Goal: Task Accomplishment & Management: Use online tool/utility

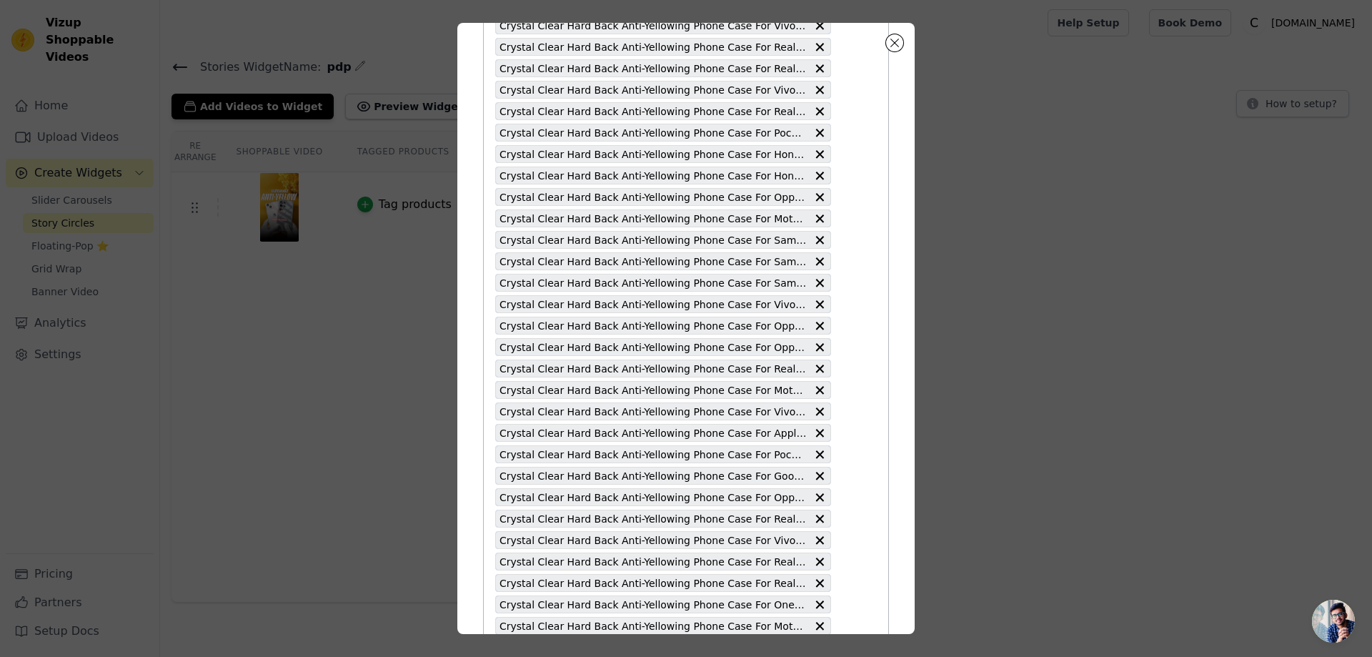
scroll to position [1287, 0]
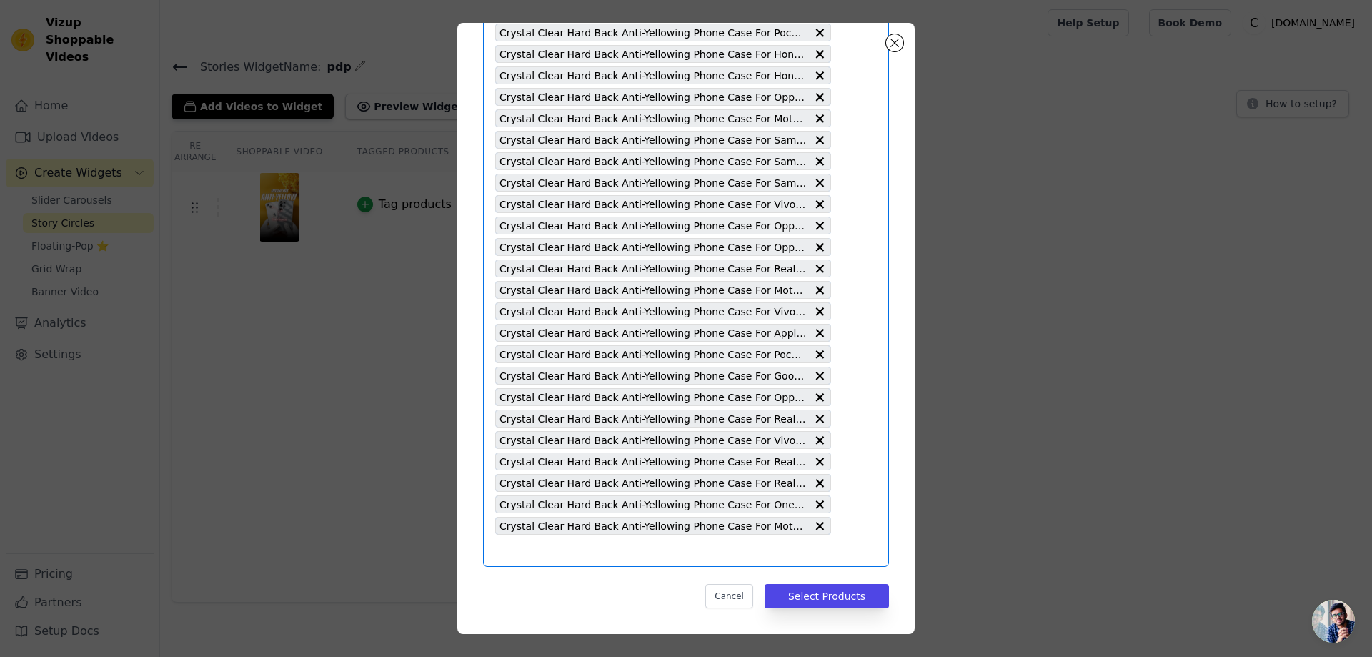
click at [512, 550] on input "text" at bounding box center [663, 550] width 336 height 17
click at [502, 554] on input "text" at bounding box center [663, 550] width 336 height 17
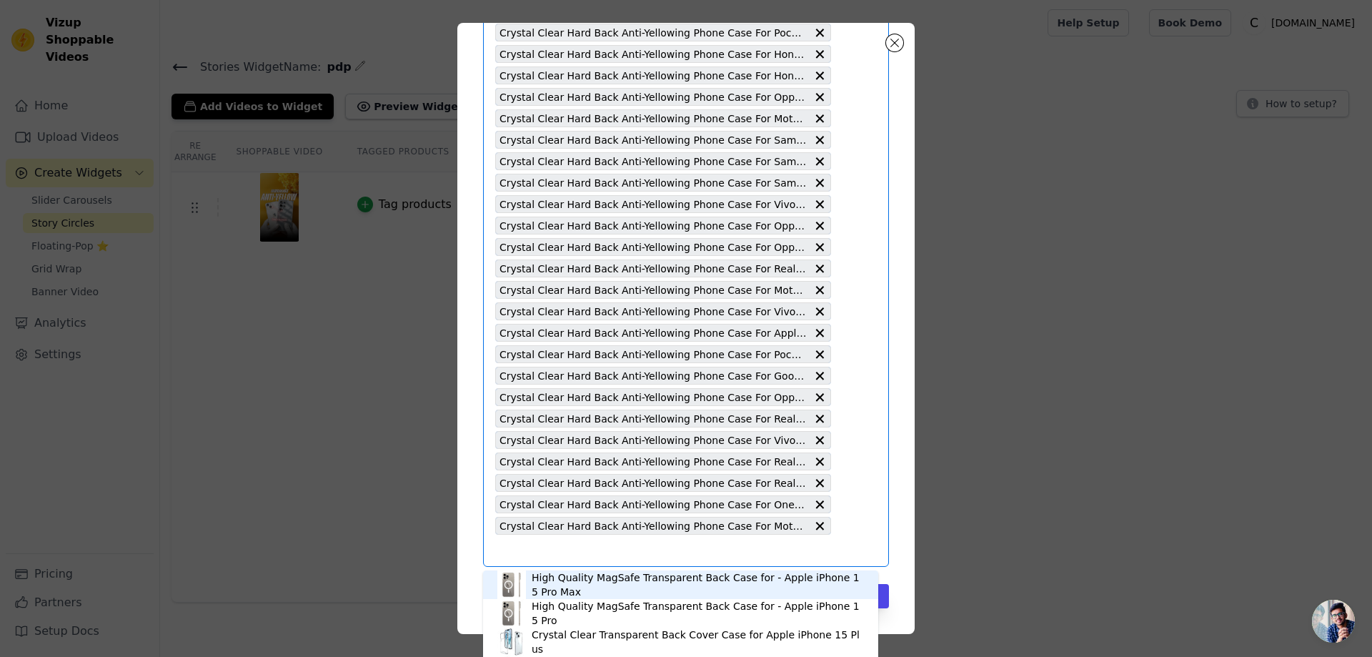
paste input "Crystal Clear Hard Back Anti-Yellowing Phone Case For Realme GT 7 Pro 5G"
type input "Crystal Clear Hard Back Anti-Yellowing Phone Case For Realme GT 7 Pro 5G"
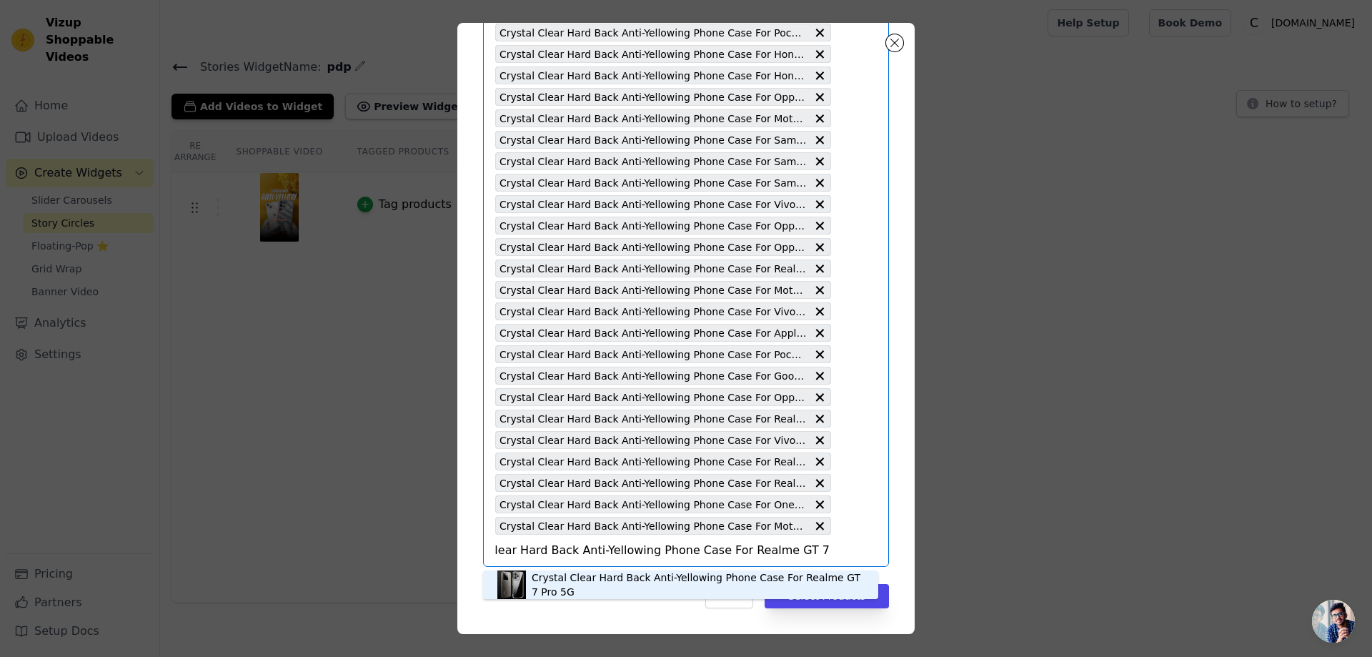
click at [555, 580] on div "Crystal Clear Hard Back Anti-Yellowing Phone Case For Realme GT 7 Pro 5G" at bounding box center [698, 584] width 332 height 29
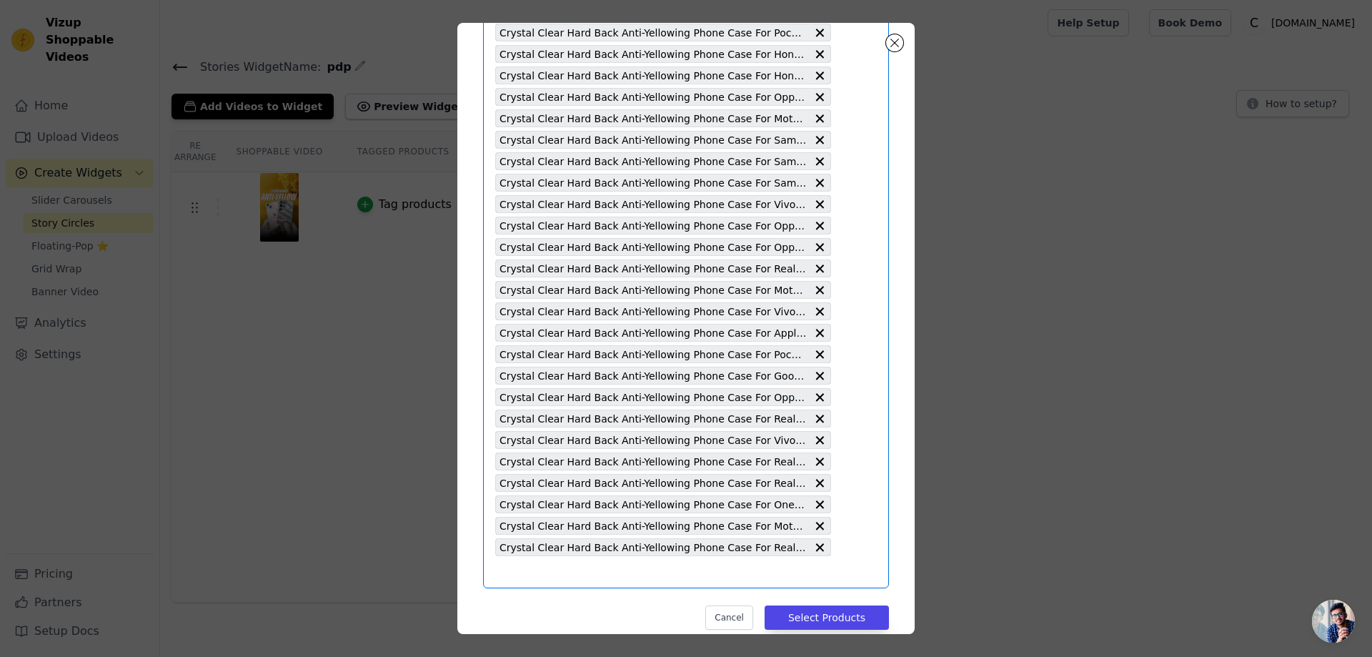
paste input "Crystal Clear Hard Back Anti-Yellowing Phone Case For Realme GT 2 Pro"
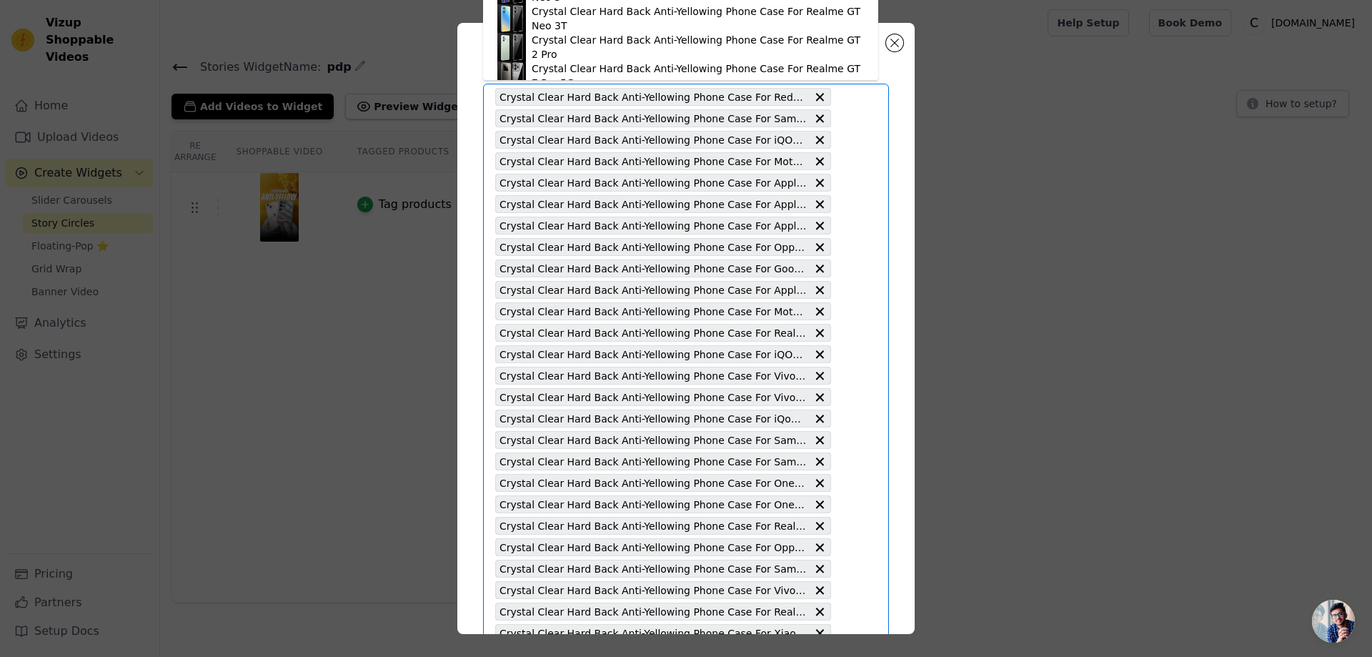
scroll to position [41, 0]
type input "Crystal Clear Hard Back Anti-Yellowing Phone Case For Realme GT 2 Pro"
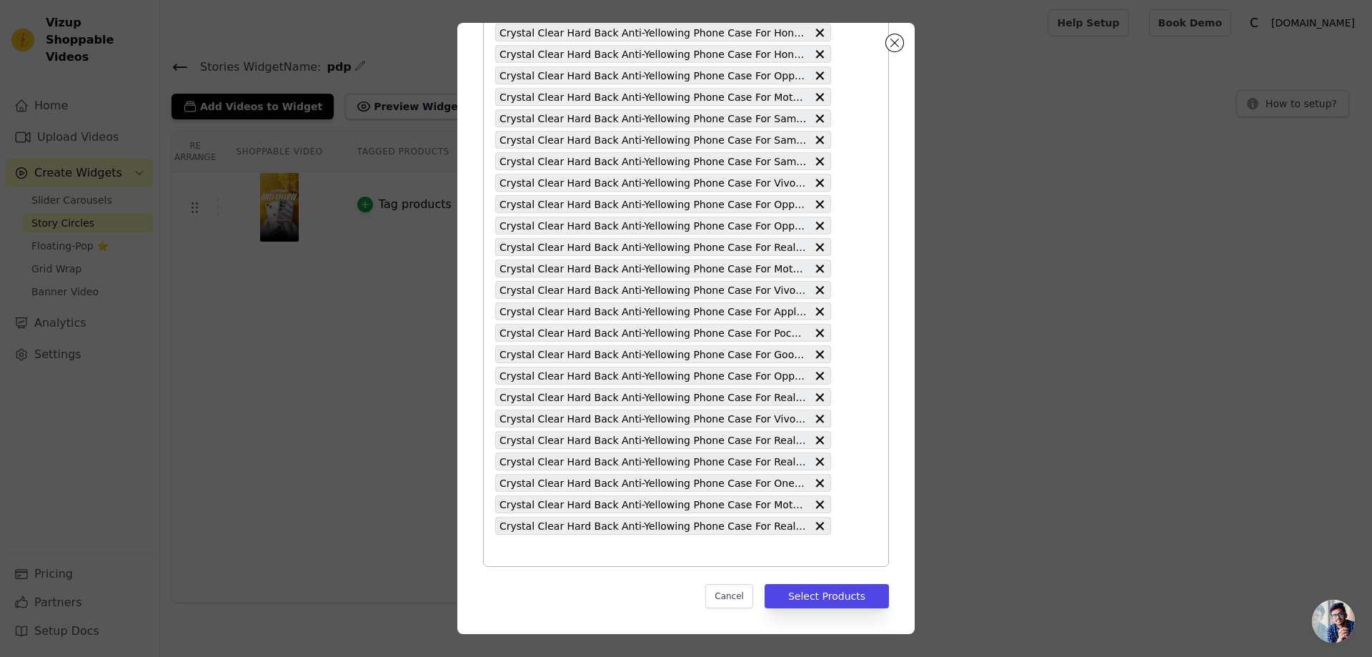
scroll to position [1287, 0]
click at [522, 545] on input "text" at bounding box center [663, 550] width 336 height 17
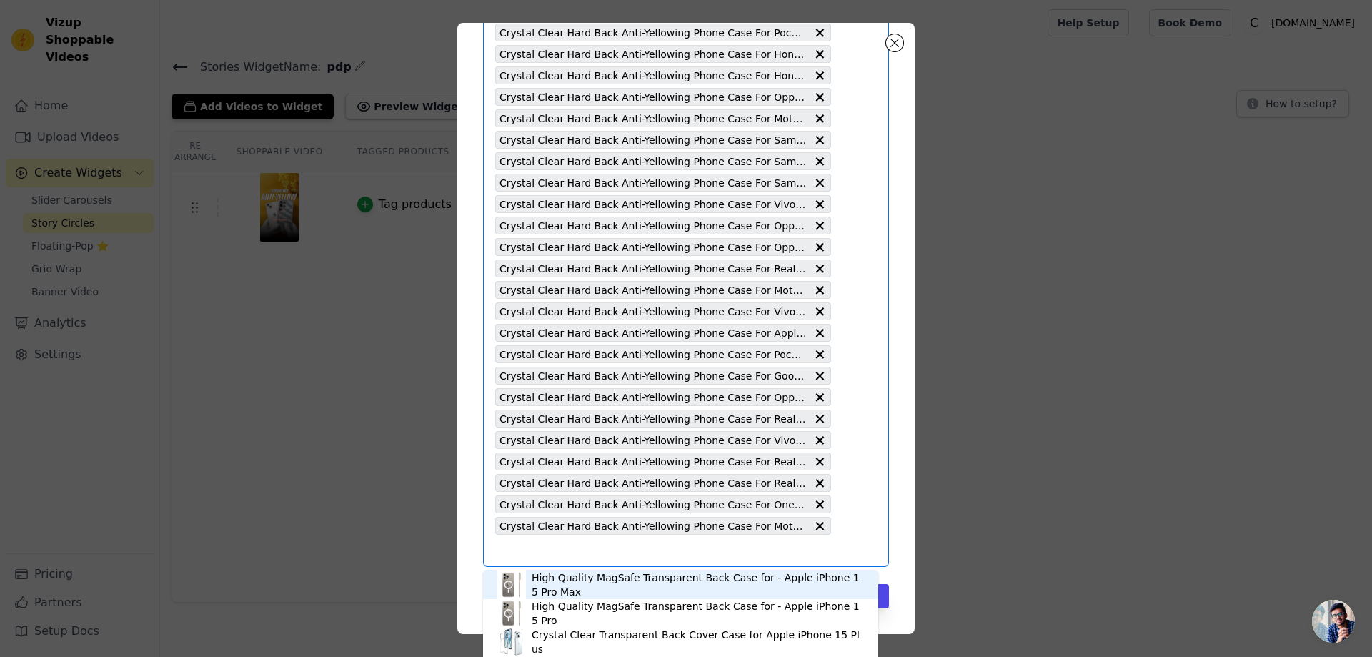
paste input "Crystal Clear Hard Back Anti-Yellowing Phone Case For Realme GT 2 Pro"
type input "C"
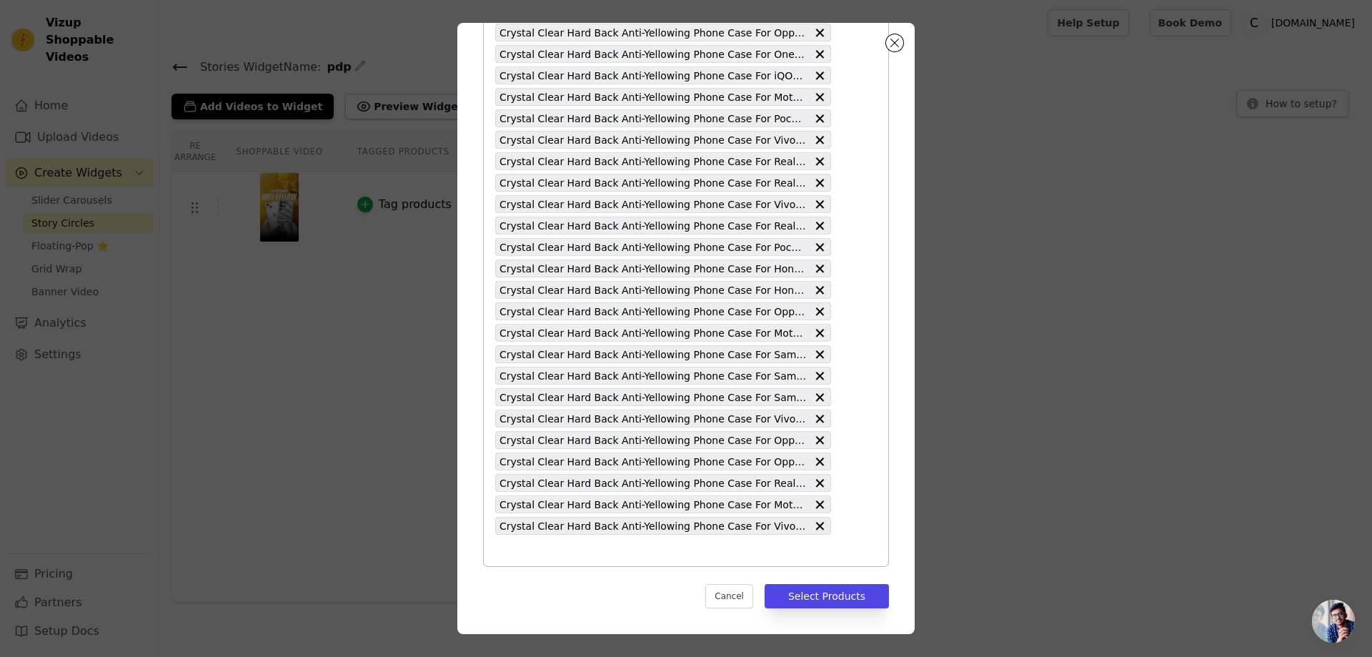
click at [993, 147] on div "Pick the Product Pages the widget should be displayed in: Crystal Clear Hard Ba…" at bounding box center [686, 328] width 1326 height 657
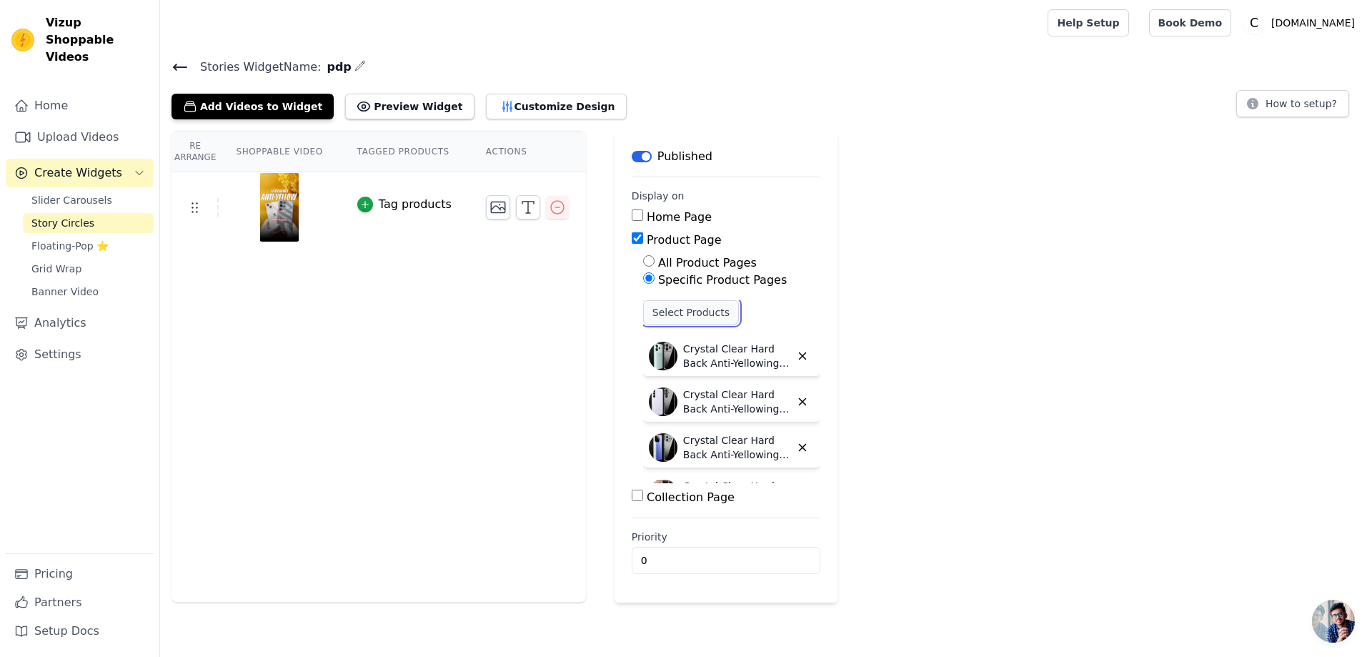
click at [684, 309] on button "Select Products" at bounding box center [691, 312] width 96 height 24
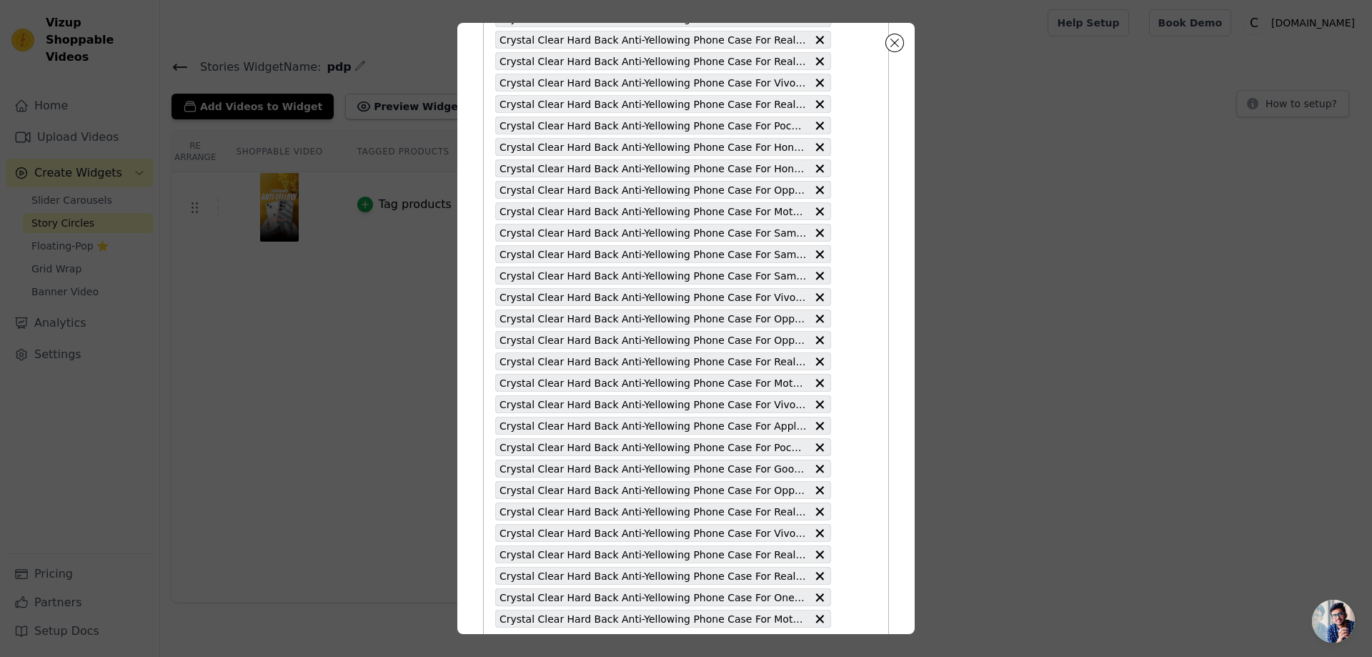
scroll to position [1287, 0]
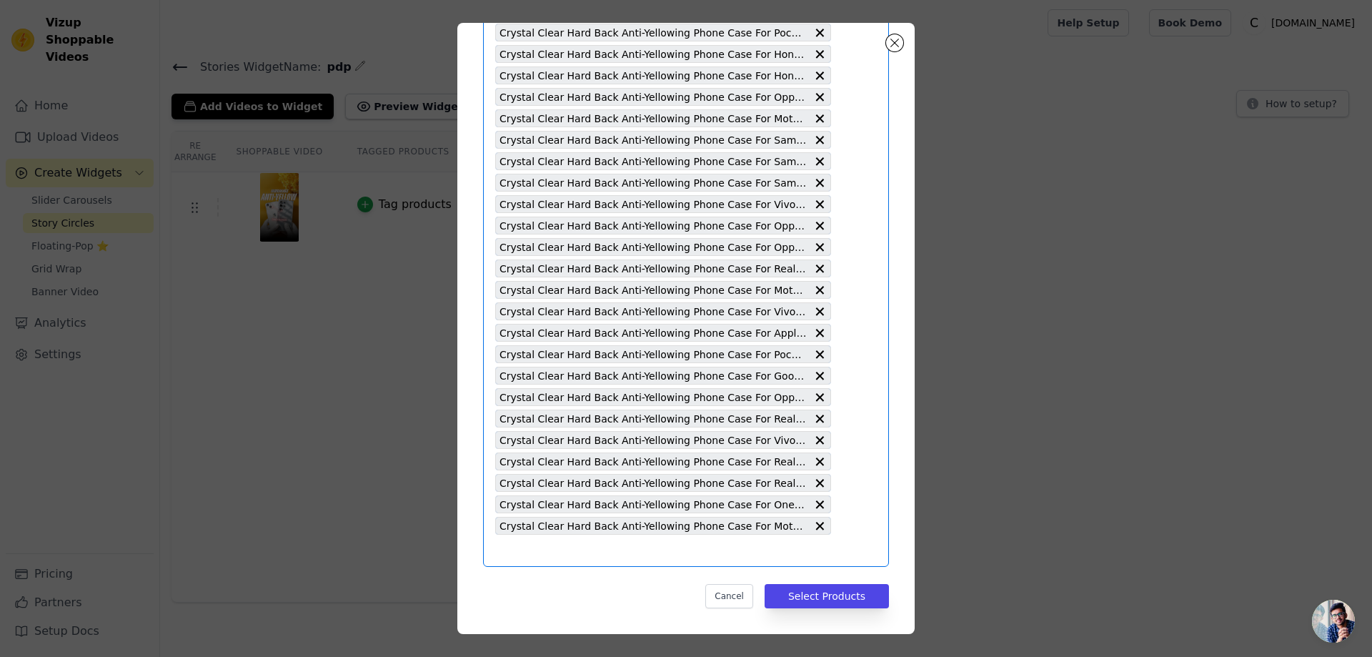
click at [507, 547] on input "text" at bounding box center [663, 550] width 336 height 17
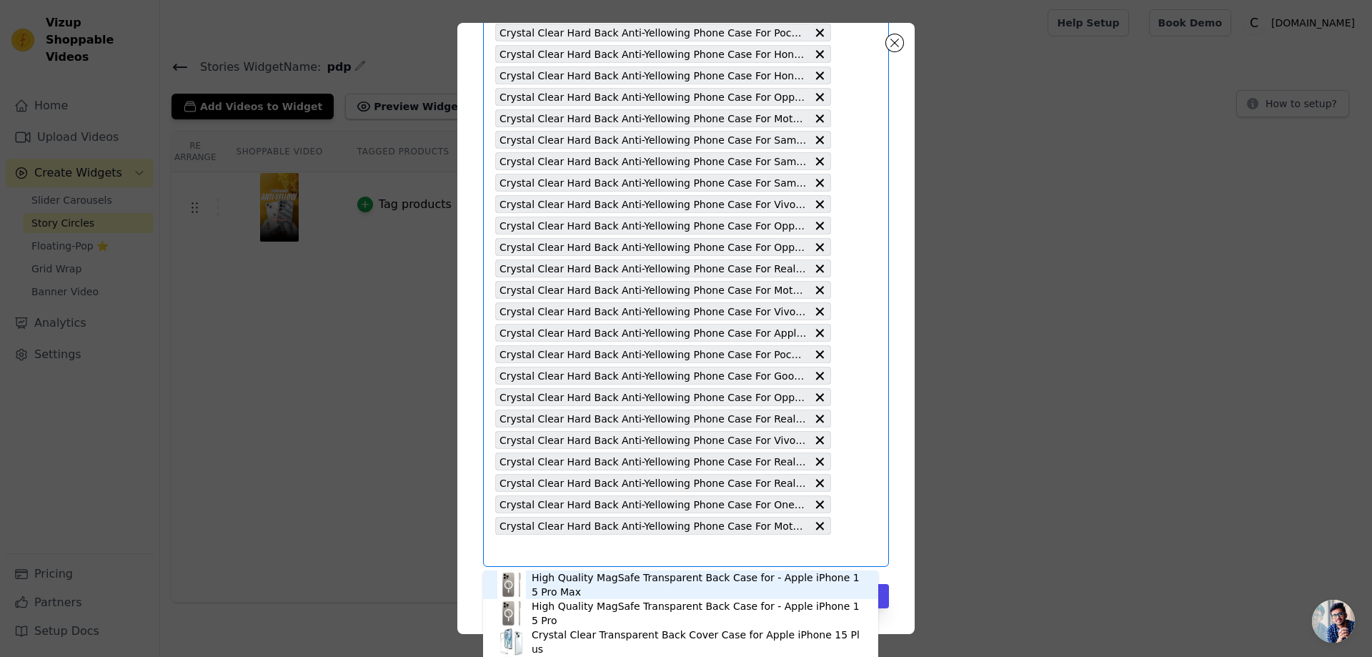
paste input "Crystal Clear Hard Back Anti-Yellowing Phone Case For Realme GT 7 Pro 5G"
type input "Crystal Clear Hard Back Anti-Yellowing Phone Case For Realme GT 7 Pro 5G"
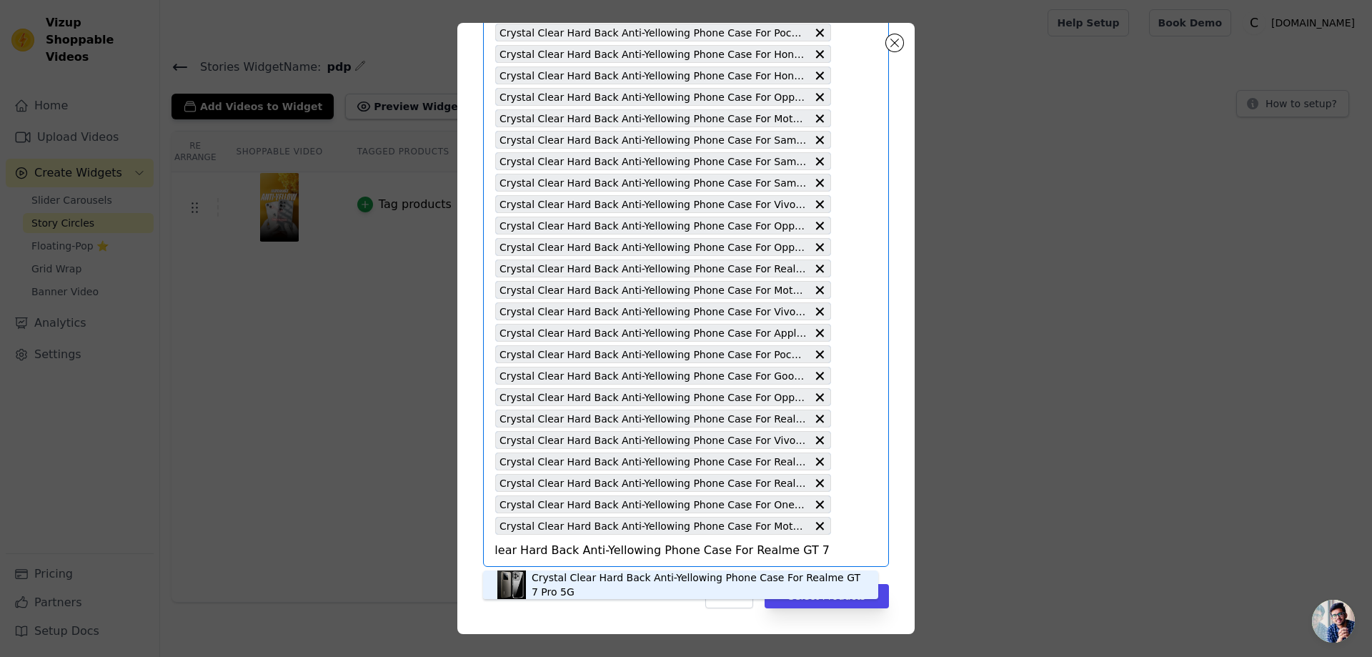
click at [579, 589] on div "Crystal Clear Hard Back Anti-Yellowing Phone Case For Realme GT 7 Pro 5G" at bounding box center [698, 584] width 332 height 29
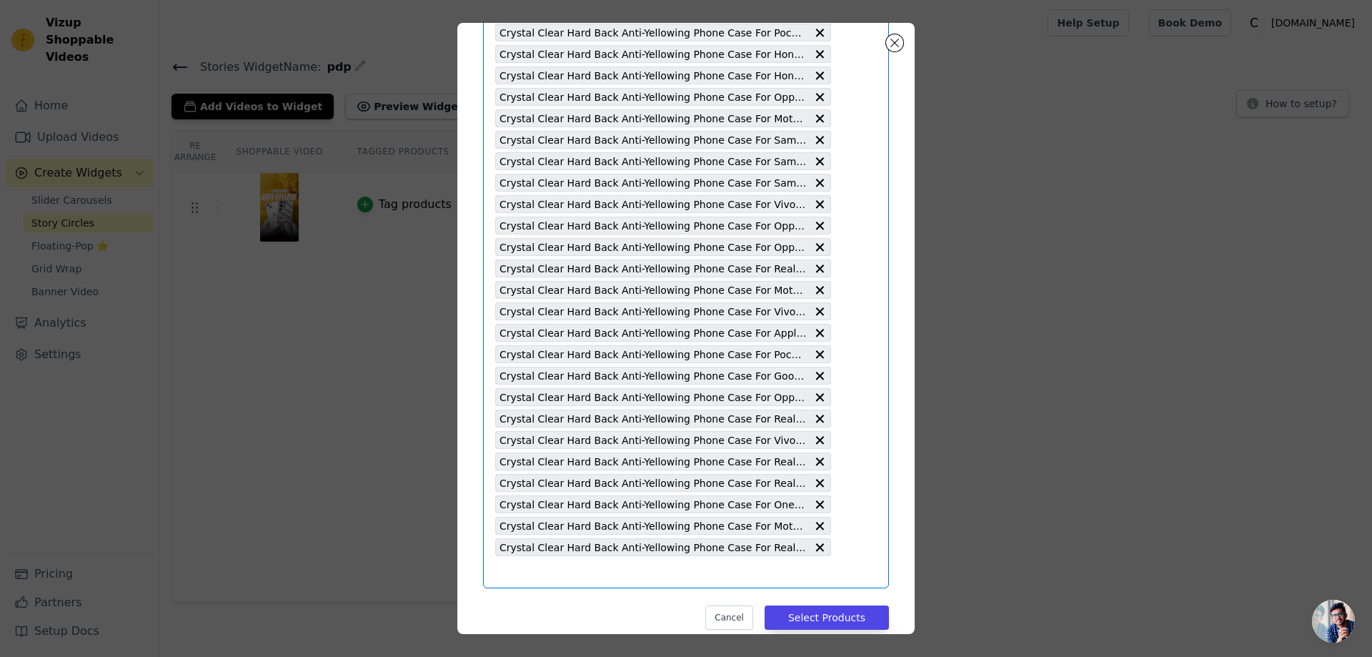
scroll to position [0, 0]
paste input "Crystal Clear Hard Back Anti-Yellowing Phone Case For Realme GT 2 Pro"
type input "Crystal Clear Hard Back Anti-Yellowing Phone Case For Realme GT 2 Pro"
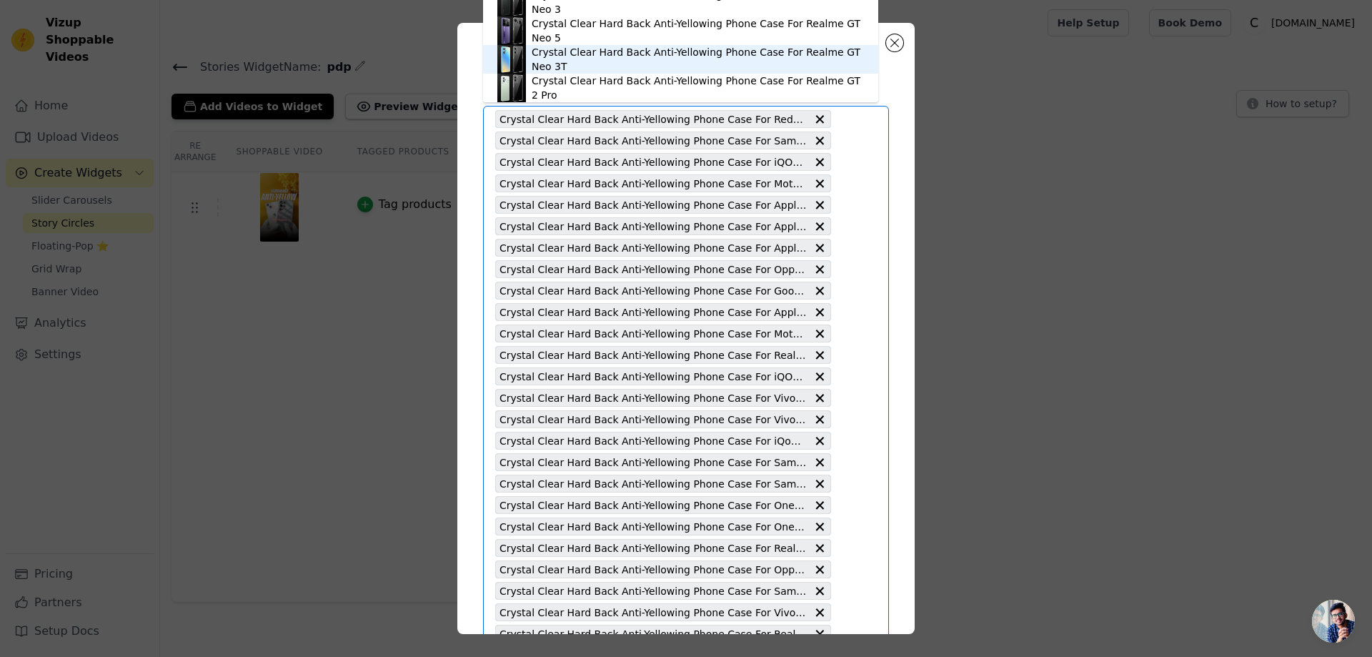
scroll to position [81, 0]
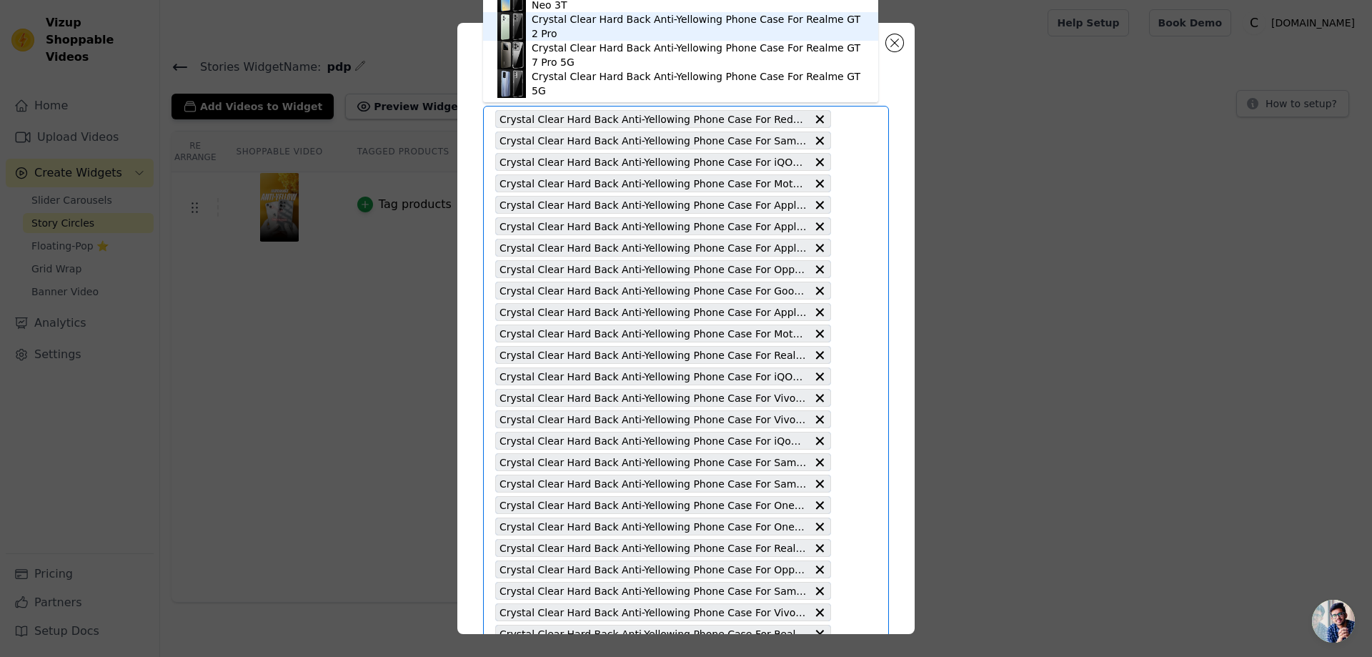
click at [777, 27] on div "Crystal Clear Hard Back Anti-Yellowing Phone Case For Realme GT 2 Pro" at bounding box center [698, 26] width 332 height 29
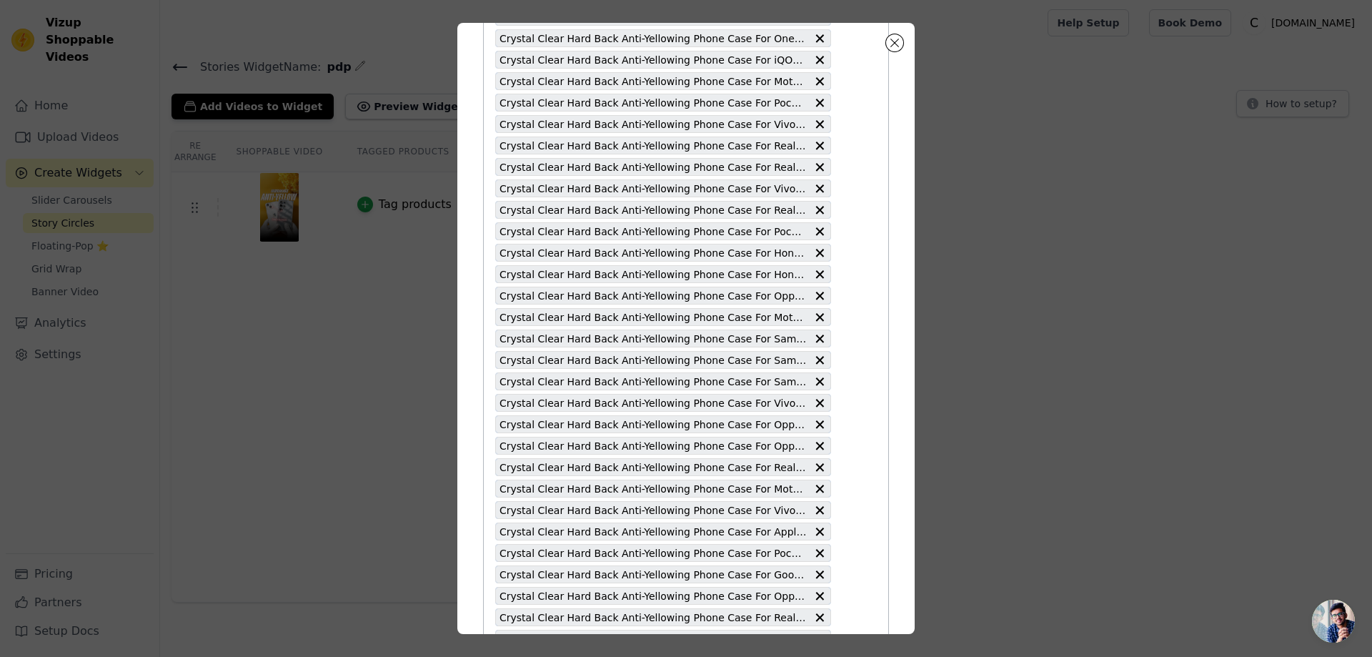
scroll to position [1330, 0]
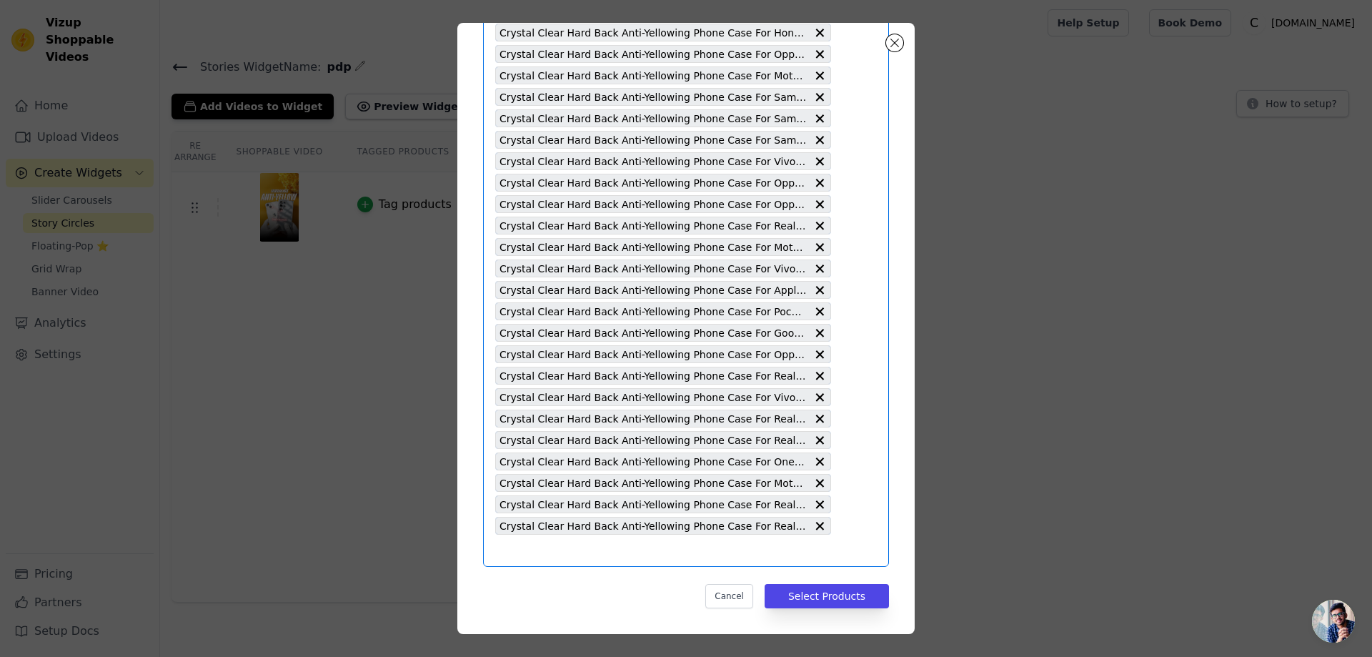
paste input "Crystal Clear Hard Back Anti-Yellowing Phone Case For Poco X3 Pro 4G"
type input "Crystal Clear Hard Back Anti-Yellowing Phone Case For Poco X3 Pro 4G"
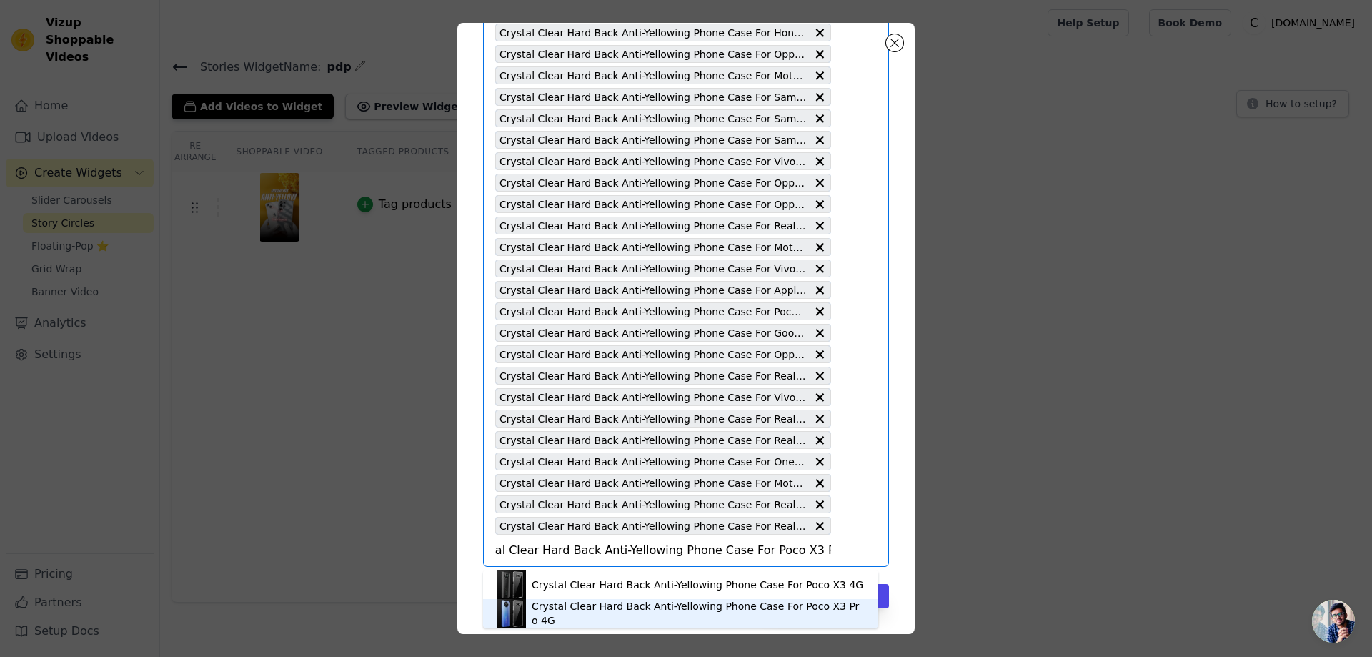
click at [764, 610] on div "Crystal Clear Hard Back Anti-Yellowing Phone Case For Poco X3 Pro 4G" at bounding box center [698, 613] width 332 height 29
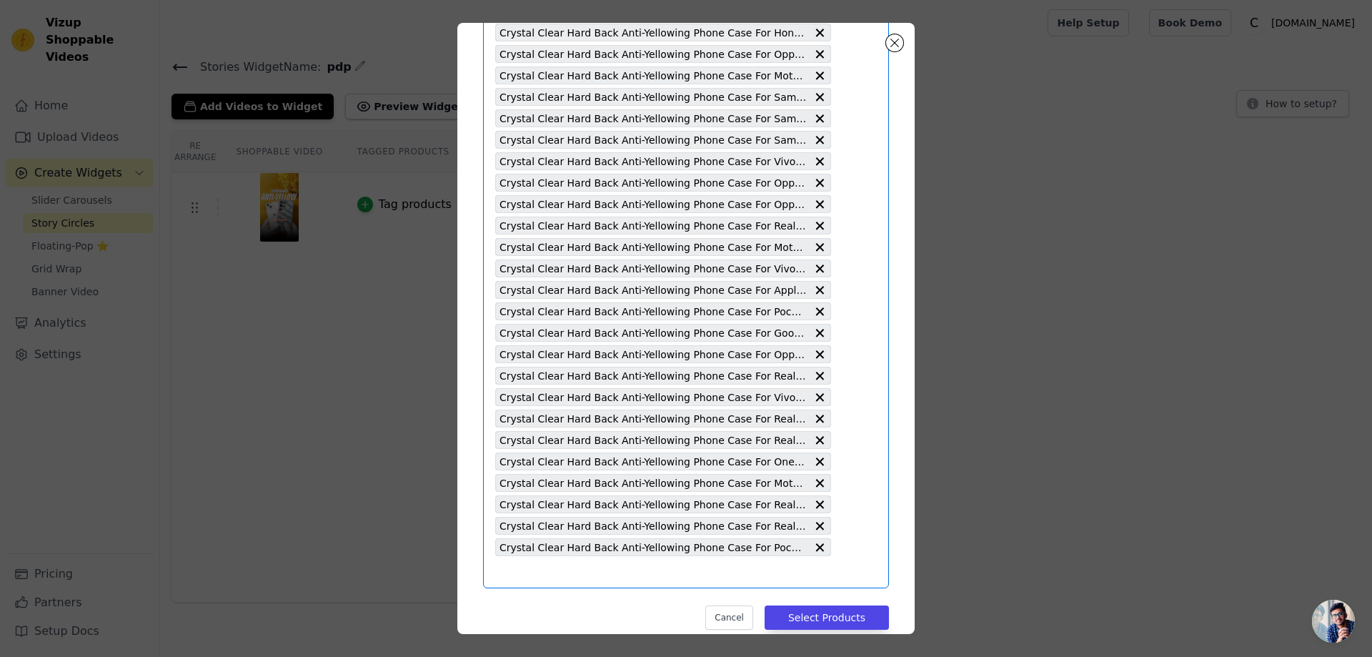
scroll to position [0, 0]
paste input "Crystal Clear Hard Back Anti-Yellowing Phone Case For Poco X3 4G"
type input "Crystal Clear Hard Back Anti-Yellowing Phone Case For Poco X3 4G"
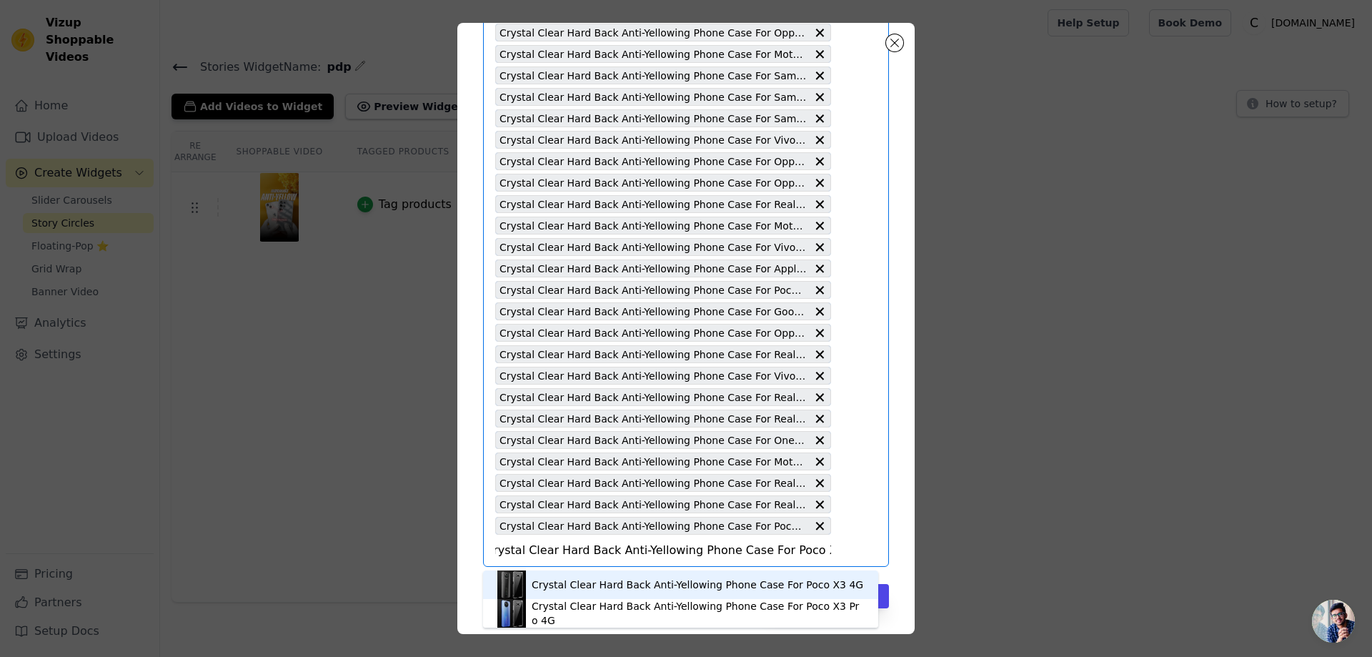
click at [732, 586] on div "Crystal Clear Hard Back Anti-Yellowing Phone Case For Poco X3 4G" at bounding box center [698, 584] width 332 height 14
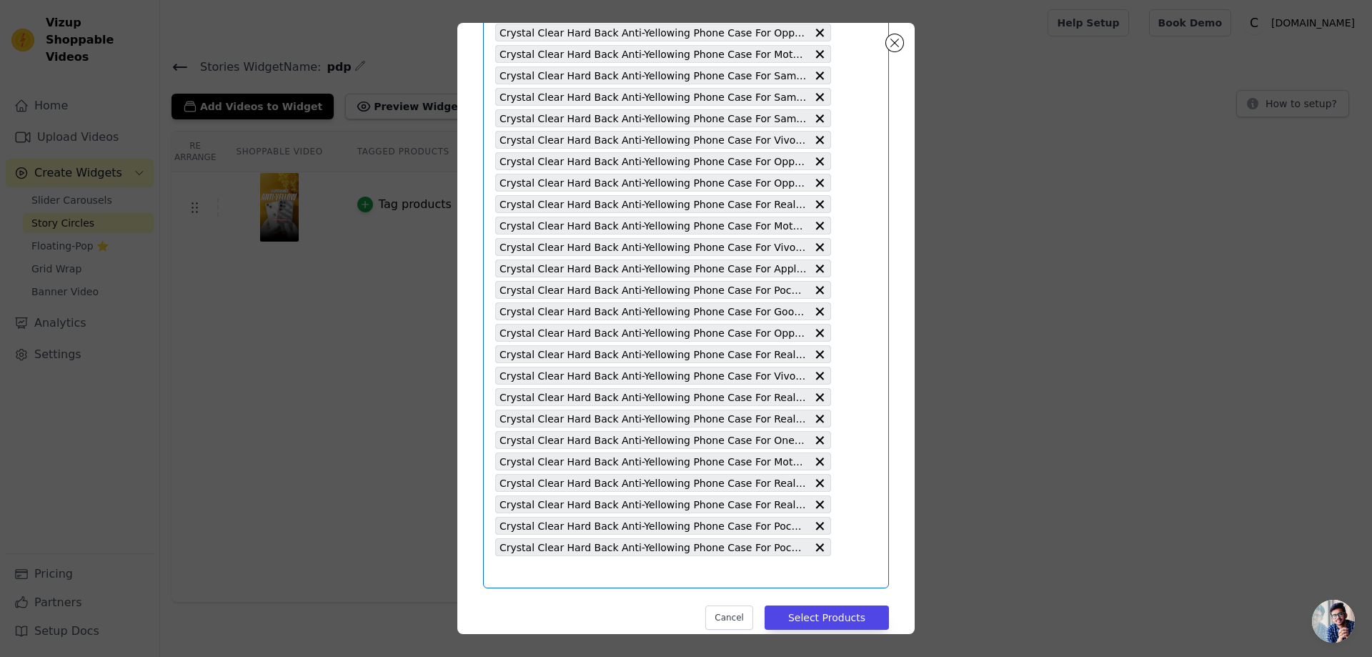
paste input "Crystal Clear Hard Back Anti-Yellowing Phone Case For Oppo Find X8 5G"
type input "Crystal Clear Hard Back Anti-Yellowing Phone Case For Oppo Find X8 5G"
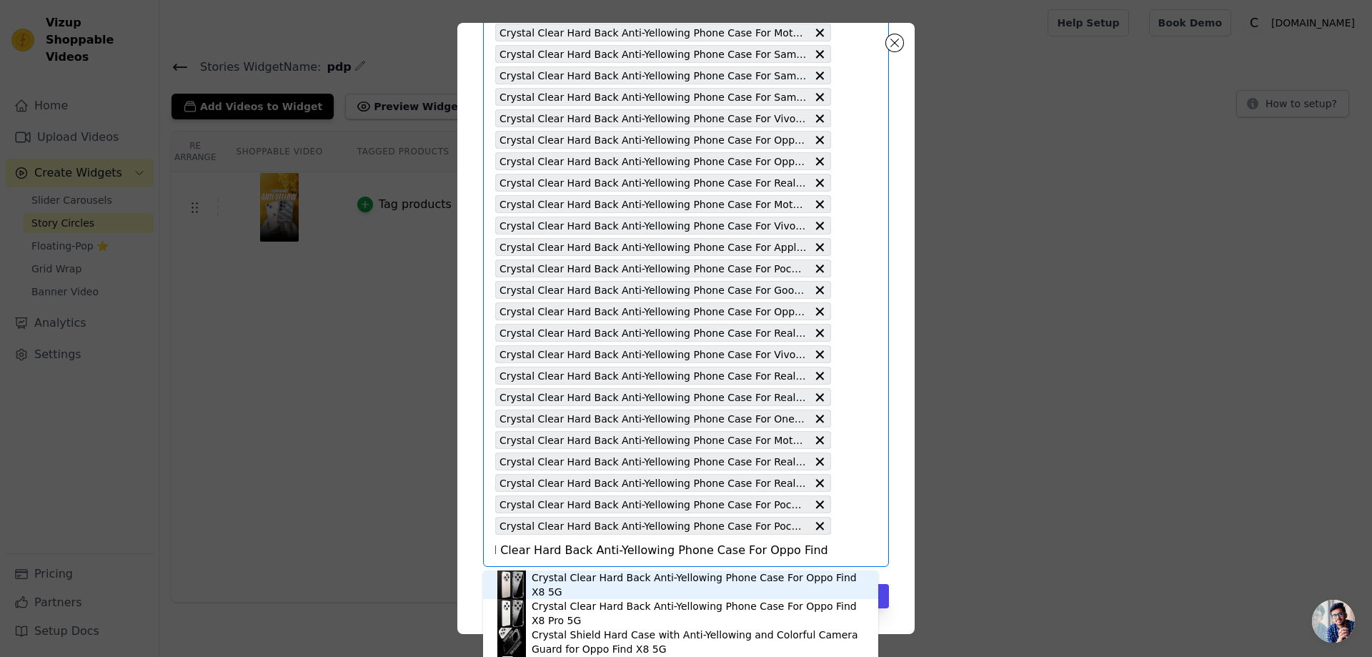
click at [740, 585] on div "Crystal Clear Hard Back Anti-Yellowing Phone Case For Oppo Find X8 5G" at bounding box center [698, 584] width 332 height 29
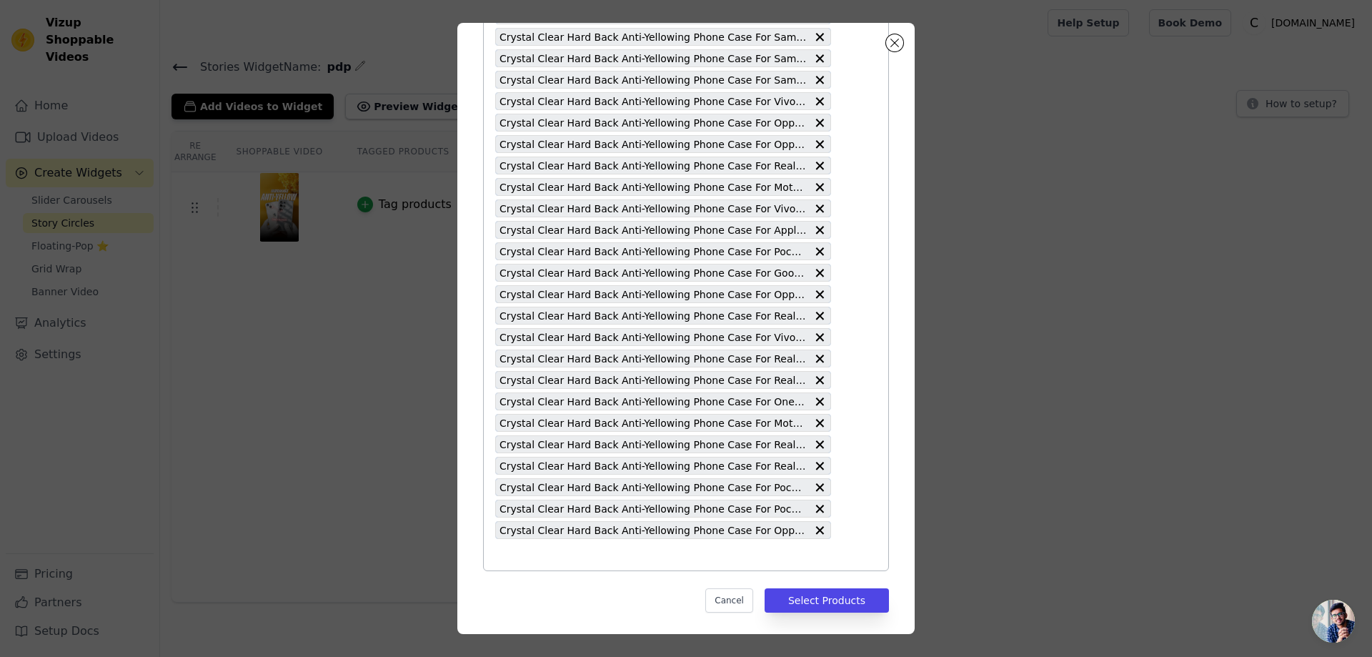
scroll to position [1394, 0]
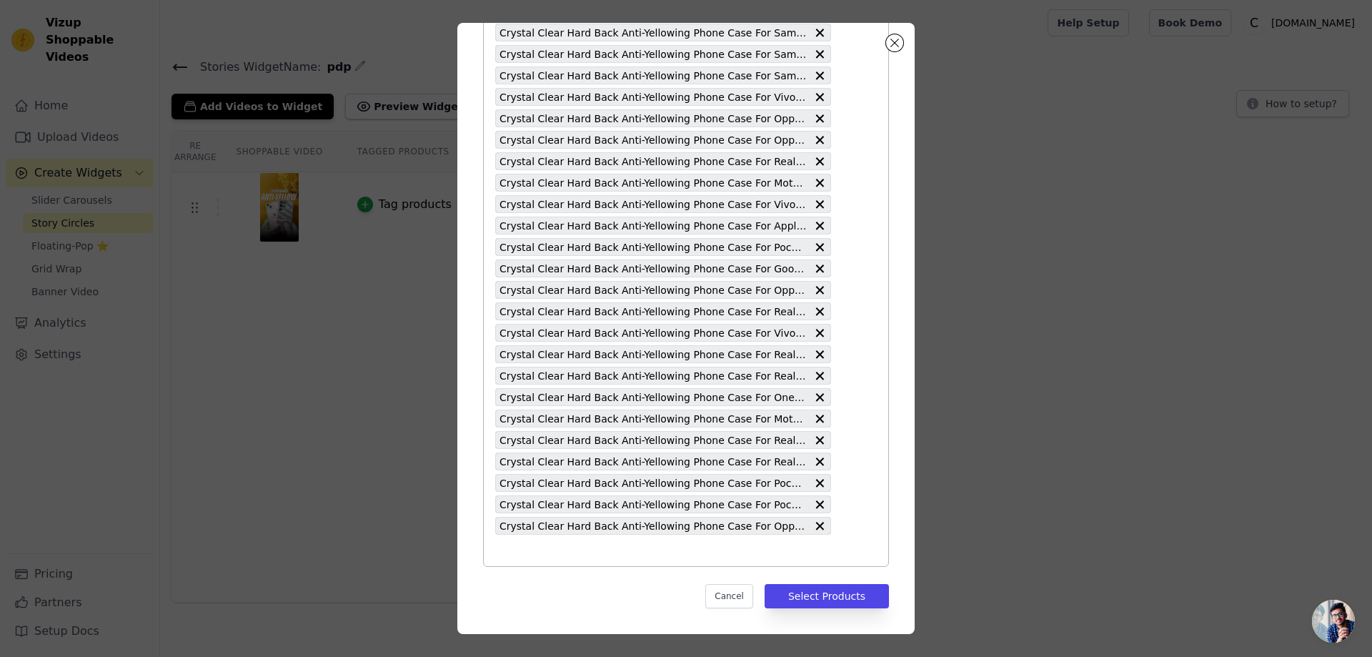
click at [497, 549] on input "text" at bounding box center [663, 550] width 336 height 17
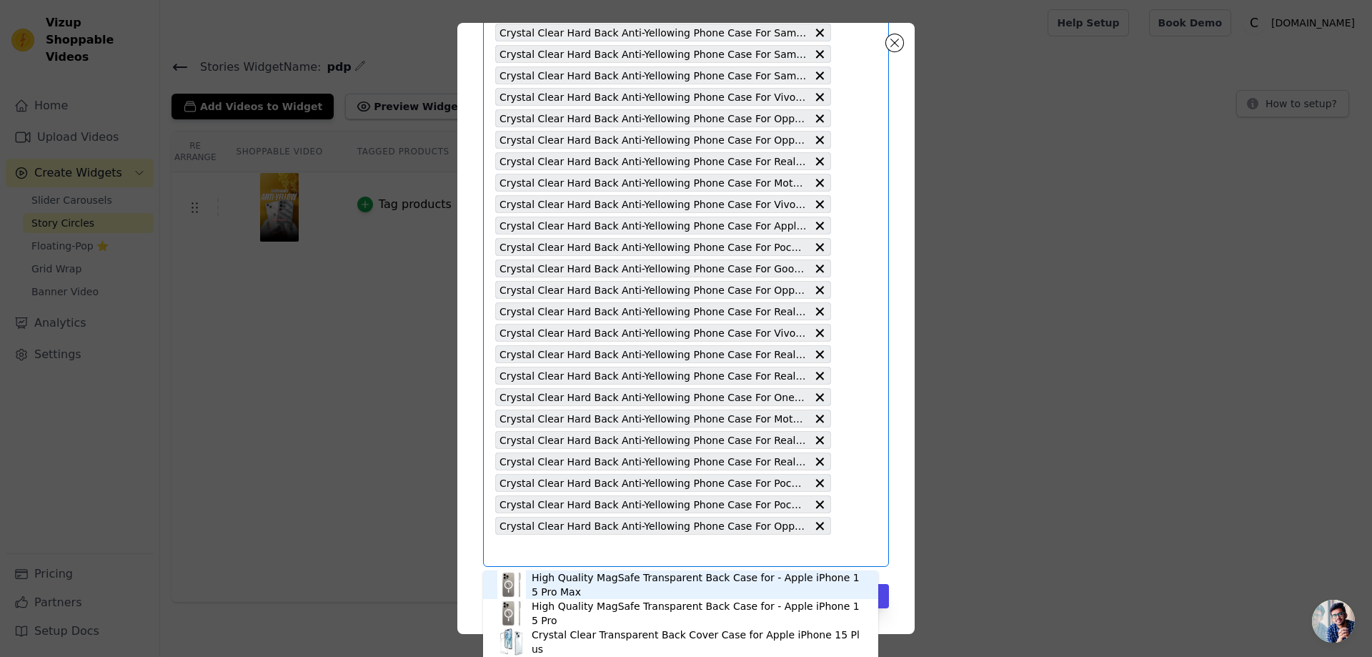
paste input "Crystal Clear Hard Back Anti-Yellowing Phone Case For iQOO 13 5G"
type input "Crystal Clear Hard Back Anti-Yellowing Phone Case For iQOO 13 5G"
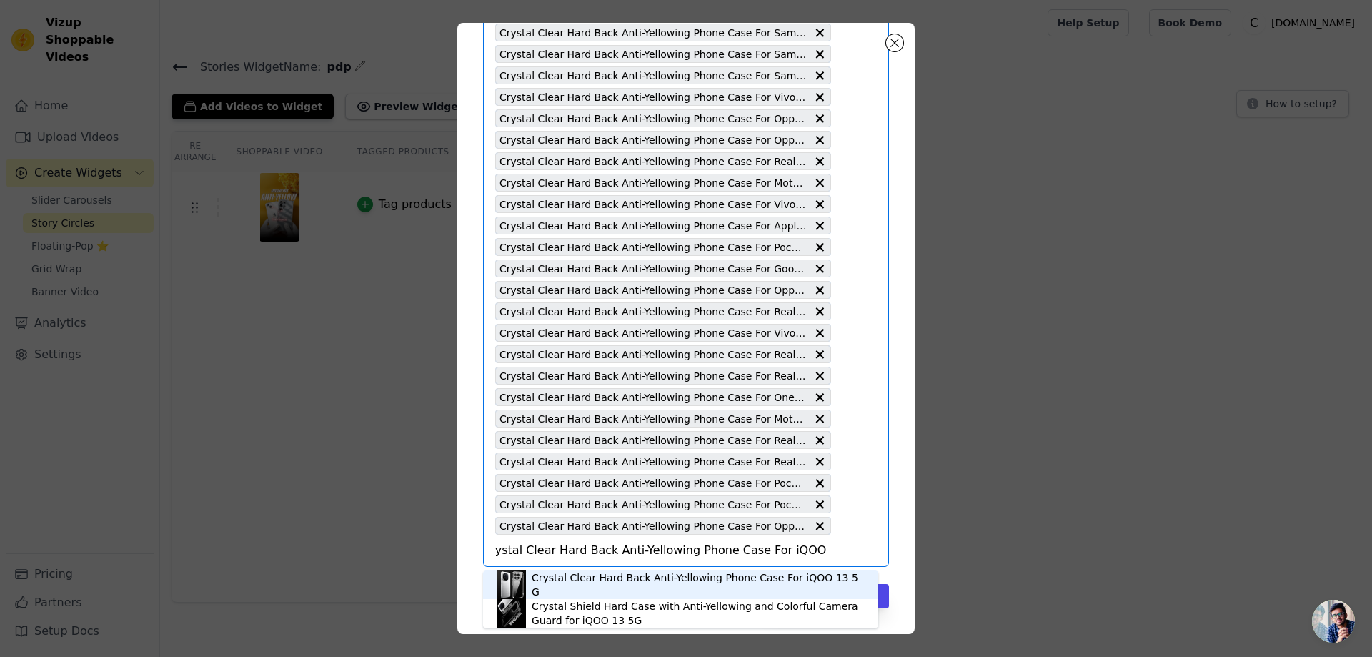
click at [692, 587] on div "Crystal Clear Hard Back Anti-Yellowing Phone Case For iQOO 13 5G" at bounding box center [698, 584] width 332 height 29
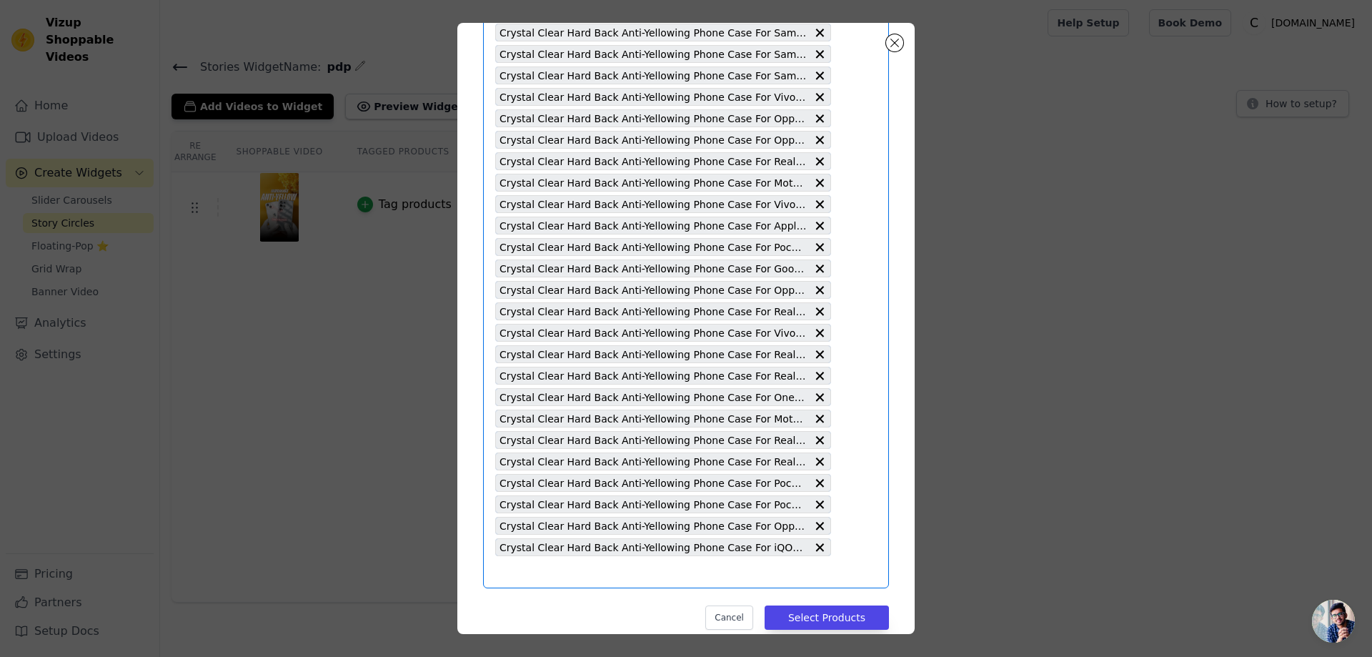
paste input "Crystal Clear Hard Back Anti-Yellowing Phone Case For iQOO 9 SE 5G"
type input "Crystal Clear Hard Back Anti-Yellowing Phone Case For iQOO 9 SE 5G"
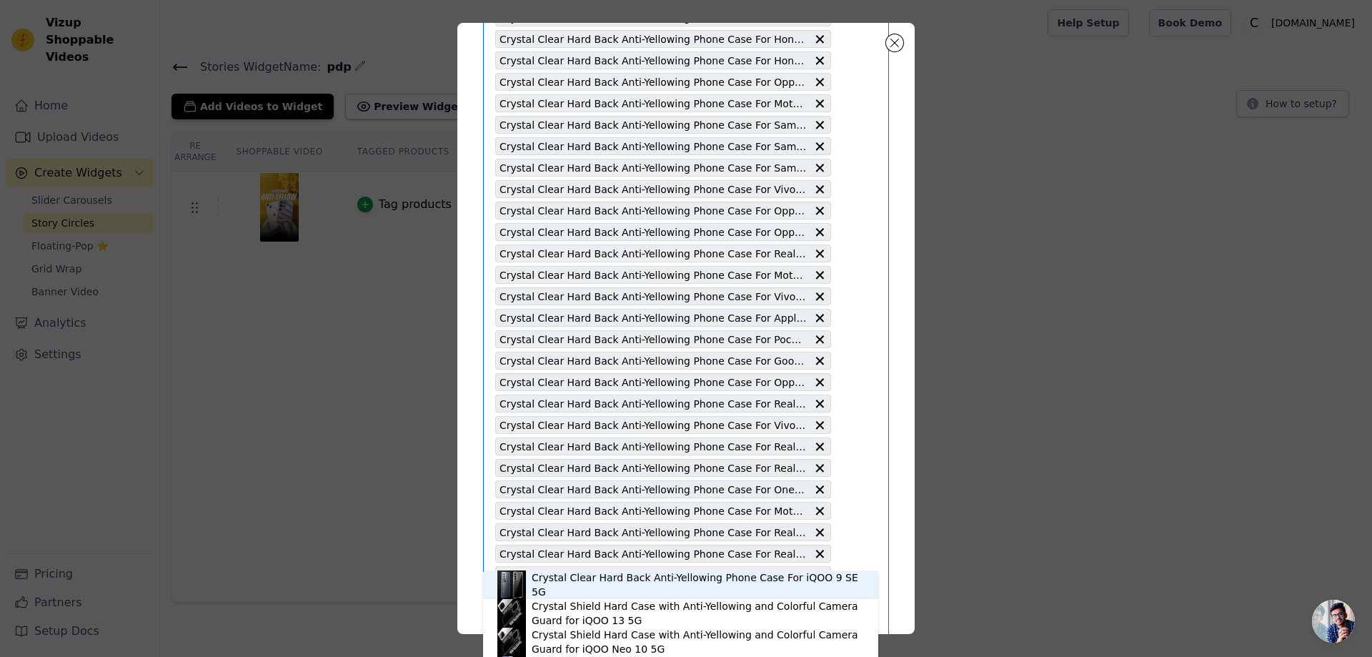
scroll to position [1416, 0]
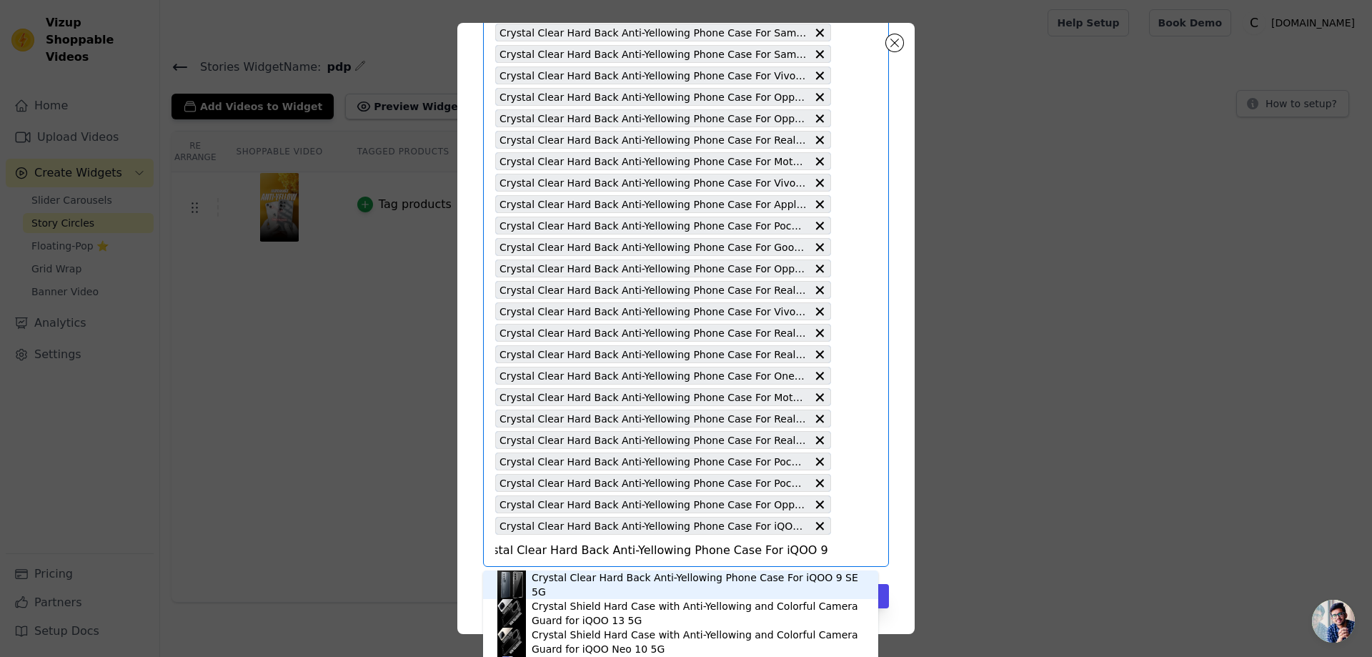
click at [667, 587] on div "Crystal Clear Hard Back Anti-Yellowing Phone Case For iQOO 9 SE 5G" at bounding box center [698, 584] width 332 height 29
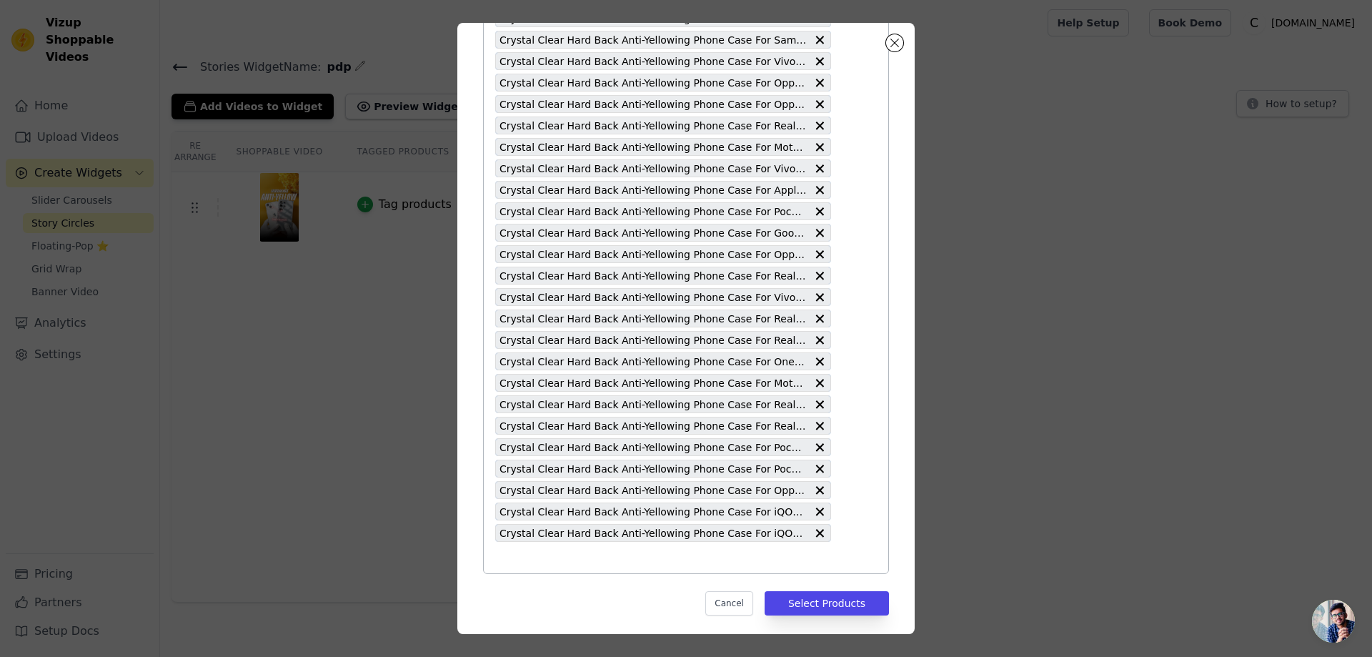
scroll to position [1437, 0]
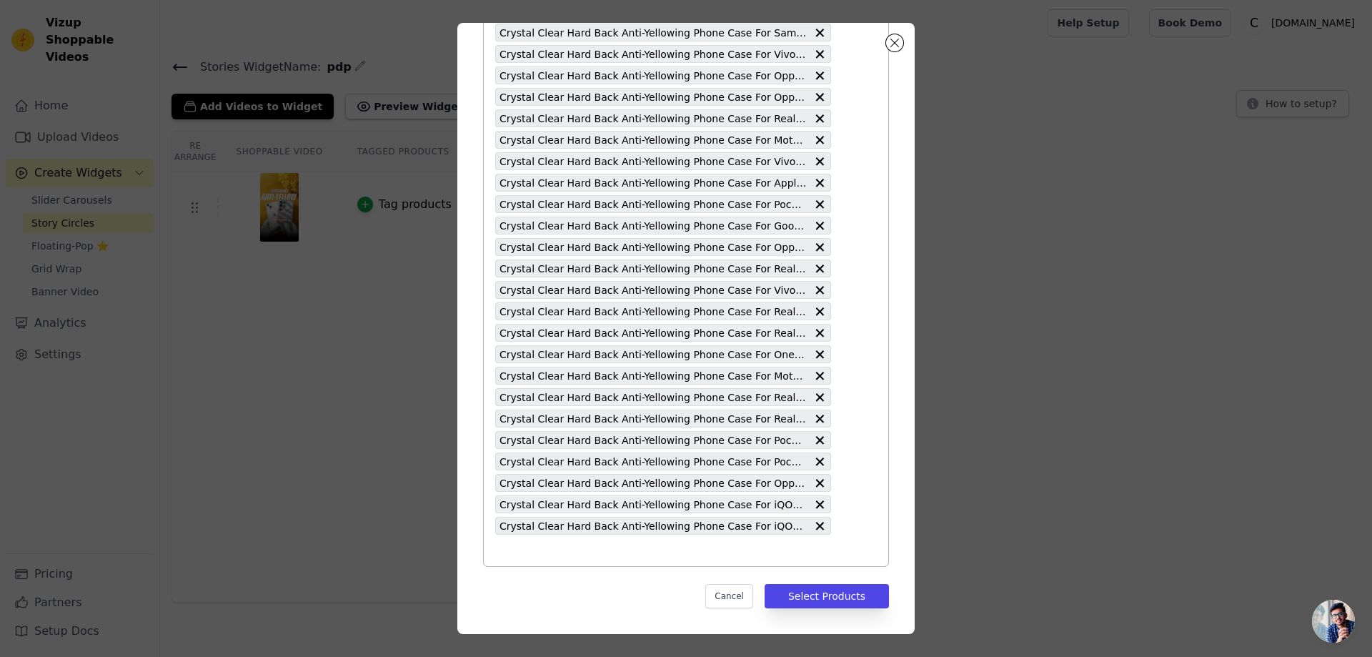
click at [513, 558] on input "text" at bounding box center [663, 550] width 336 height 17
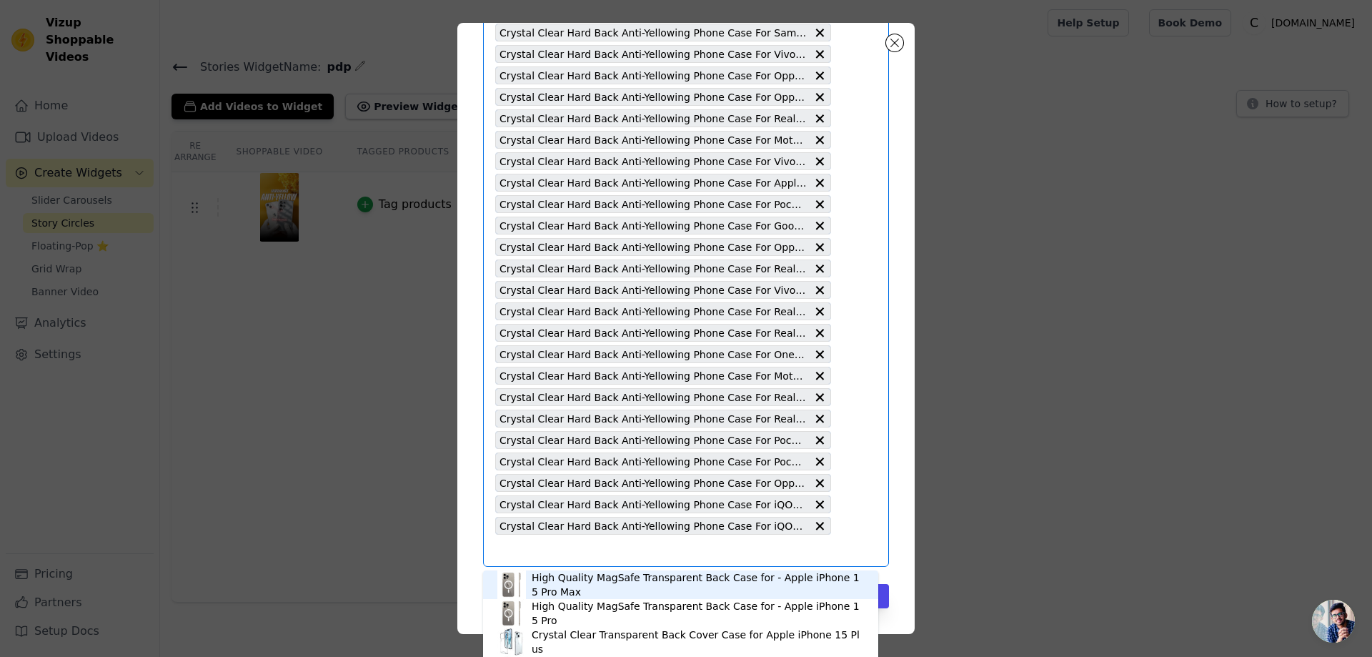
paste input "Crystal Clear Hard Back Anti-Yellowing Phone Case For Samsung M05"
type input "Crystal Clear Hard Back Anti-Yellowing Phone Case For Samsung M05"
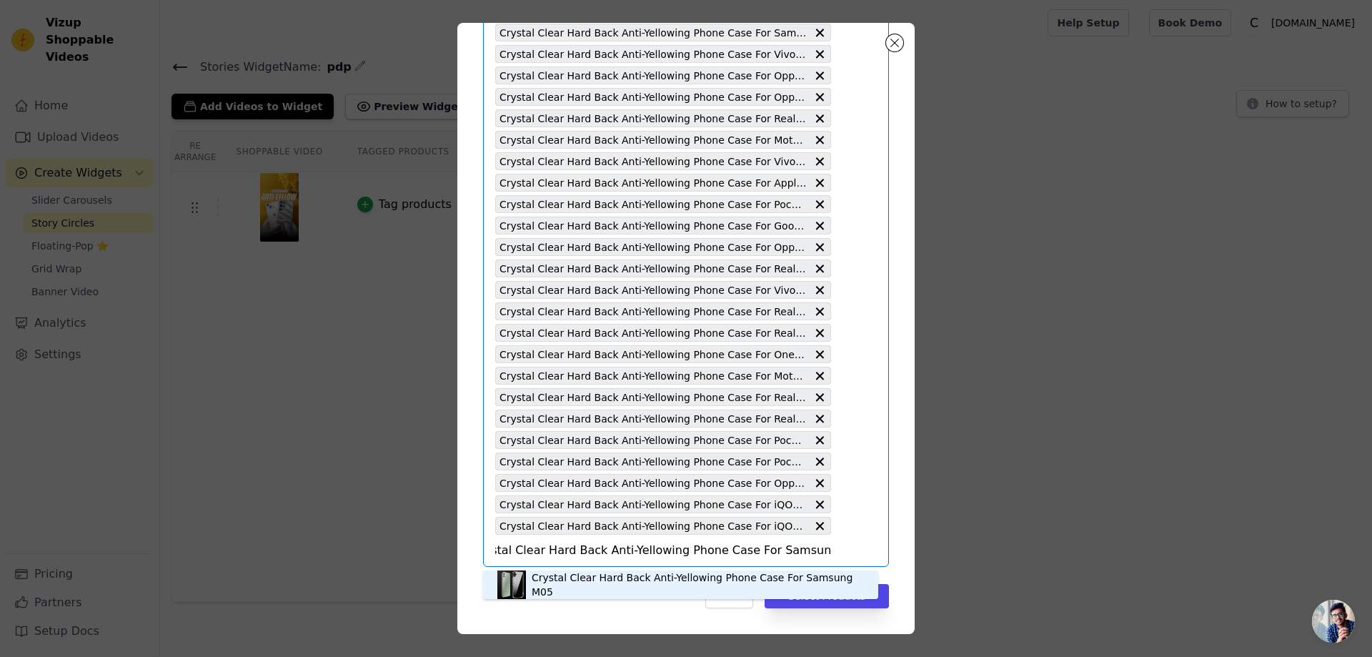
click at [574, 585] on div "Crystal Clear Hard Back Anti-Yellowing Phone Case For Samsung M05" at bounding box center [698, 584] width 332 height 29
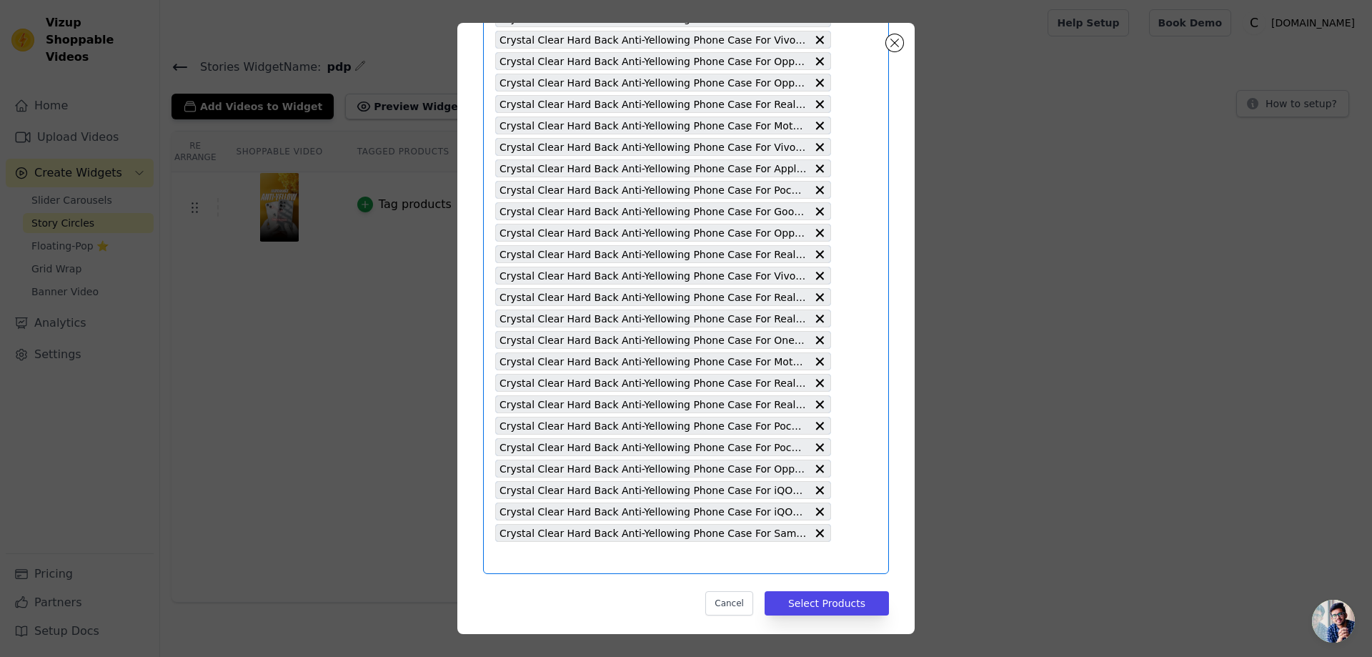
scroll to position [1458, 0]
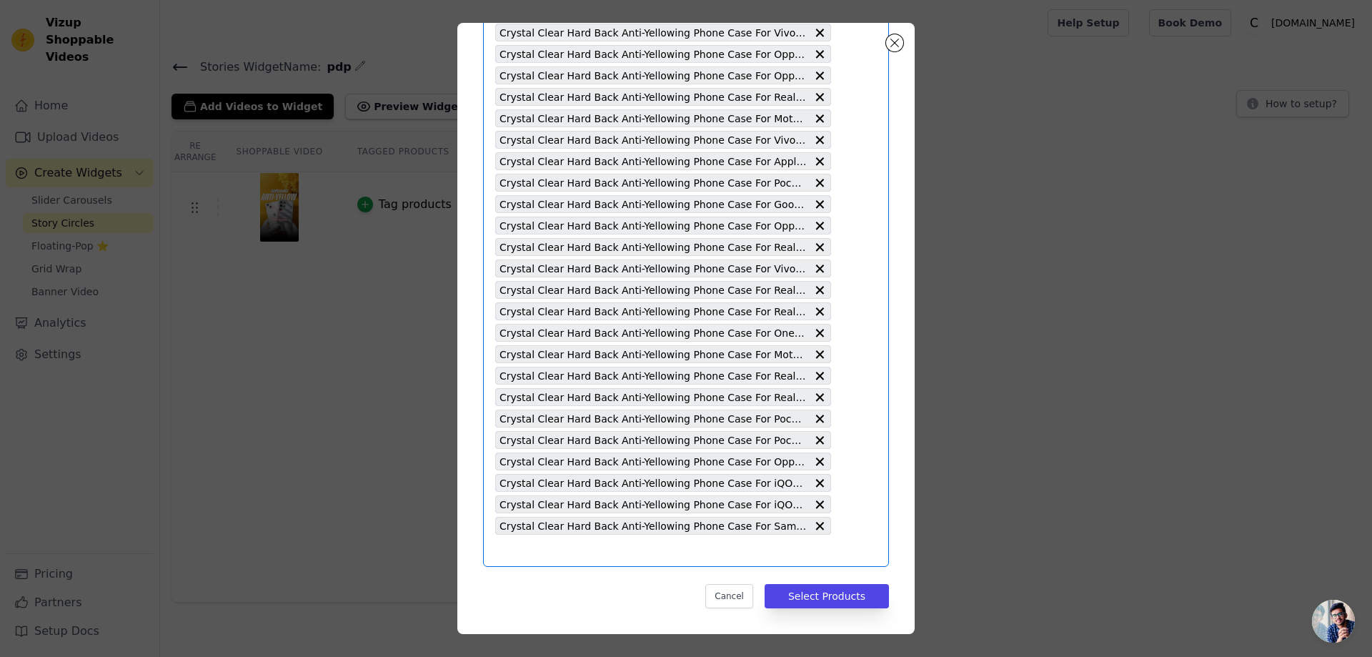
paste input "Crystal Clear Hard Back Anti-Yellowing Phone Case For iQOO Z5"
type input "Crystal Clear Hard Back Anti-Yellowing Phone Case For iQOO Z5"
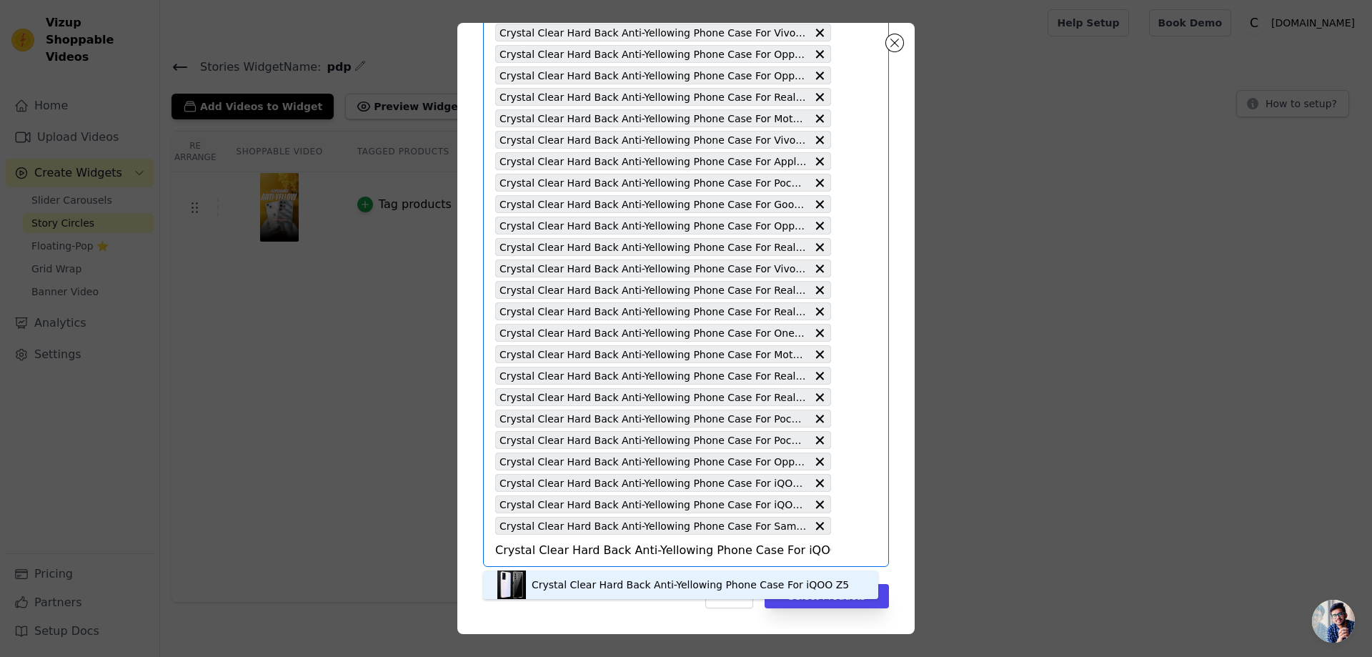
click at [687, 577] on div "Crystal Clear Hard Back Anti-Yellowing Phone Case For iQOO Z5" at bounding box center [690, 584] width 317 height 14
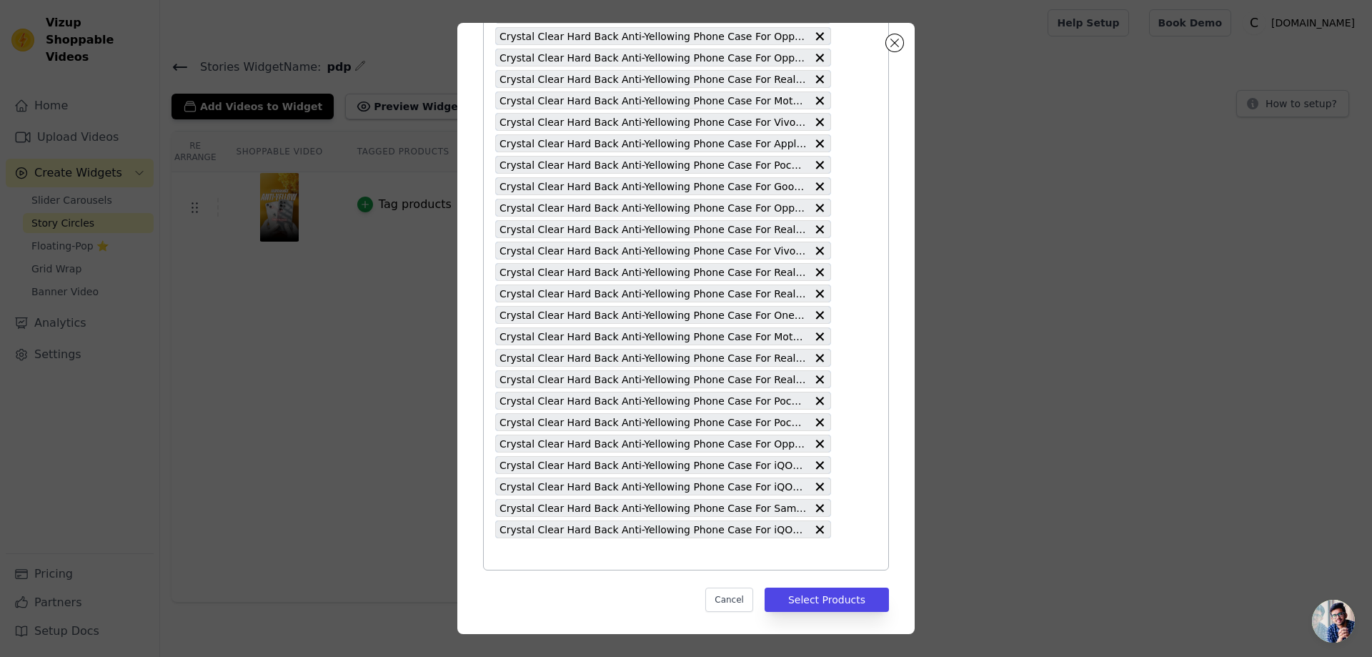
scroll to position [1480, 0]
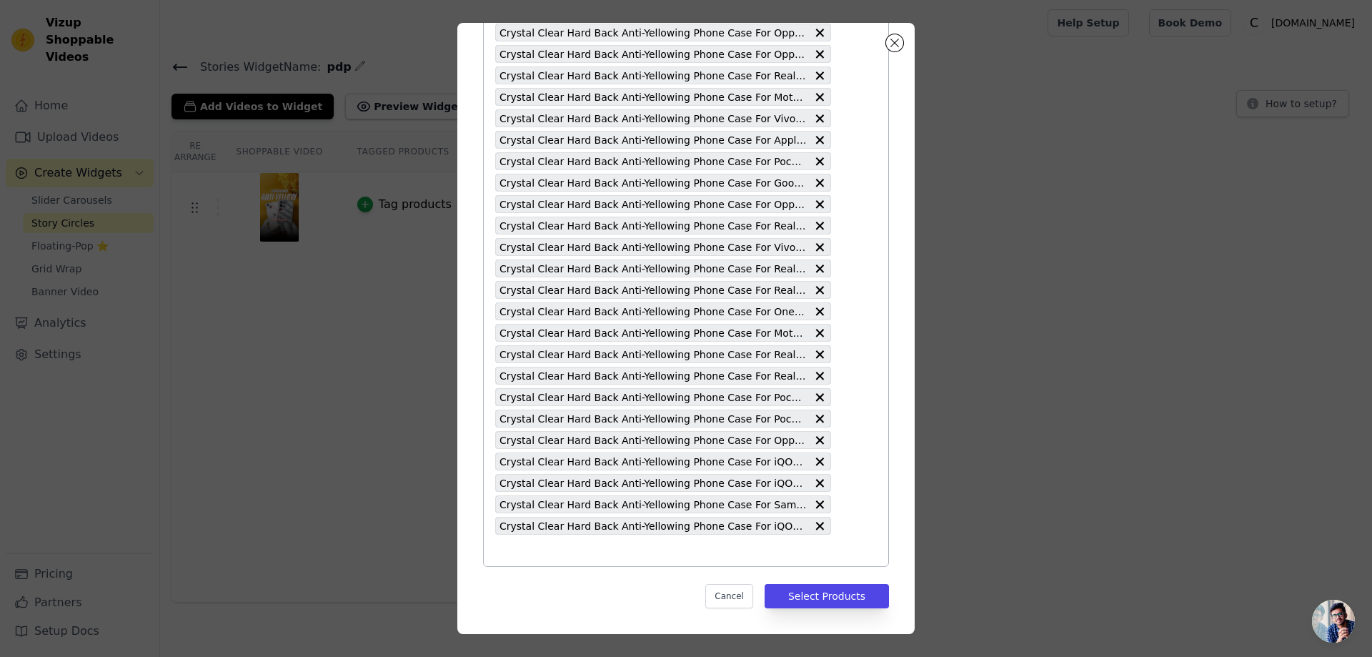
click at [504, 550] on input "text" at bounding box center [663, 550] width 336 height 17
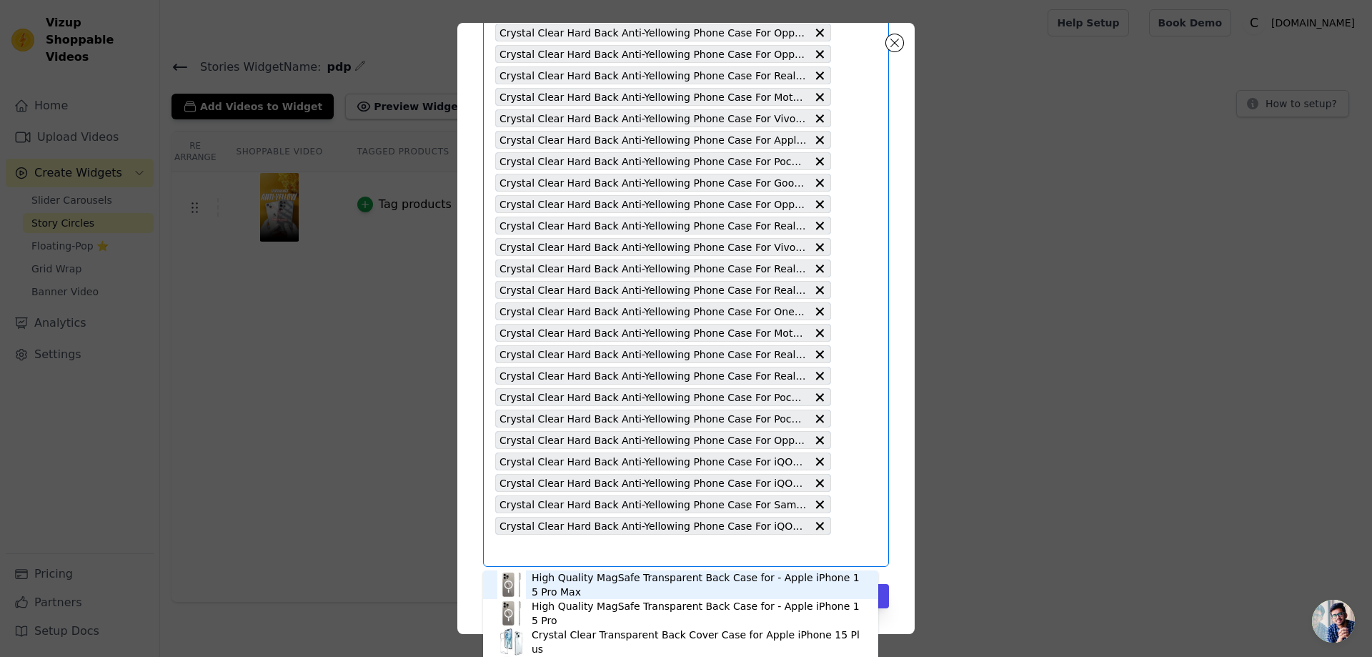
paste input "Crystal Clear Hard Back Anti-Yellowing Phone Case For Samsung F02"
type input "Crystal Clear Hard Back Anti-Yellowing Phone Case For Samsung F02"
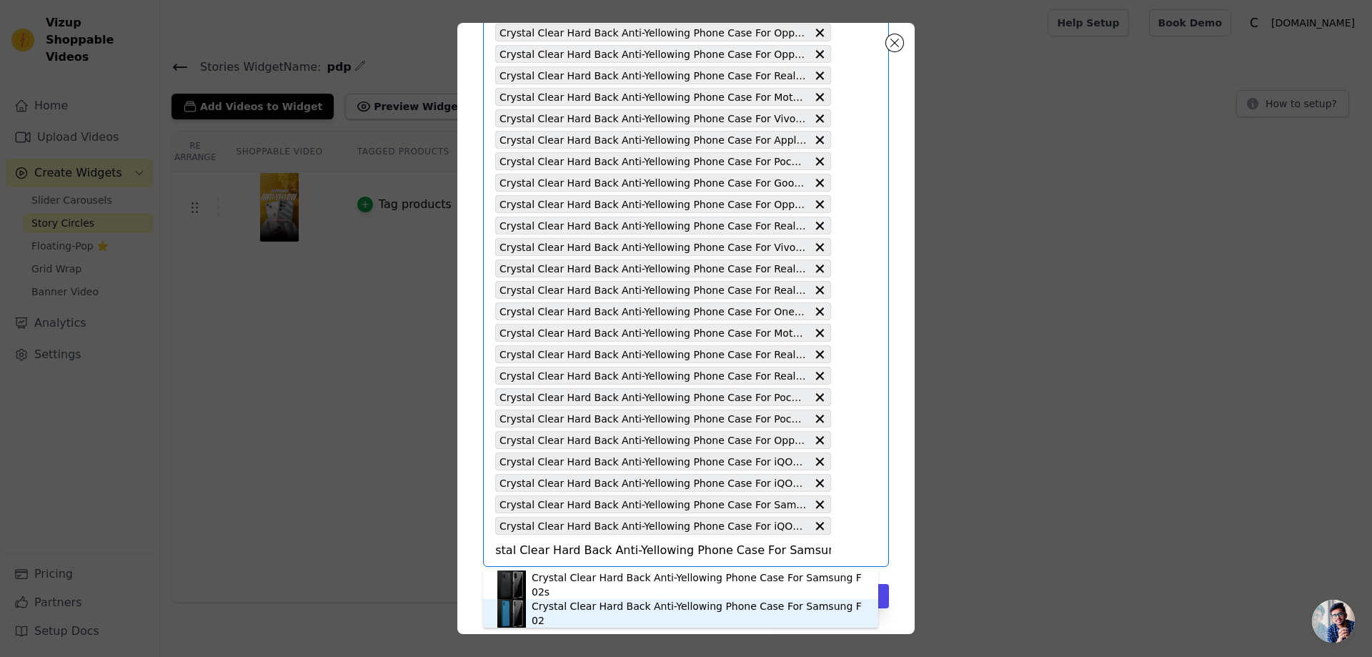
click at [613, 615] on div "Crystal Clear Hard Back Anti-Yellowing Phone Case For Samsung F02" at bounding box center [698, 613] width 332 height 29
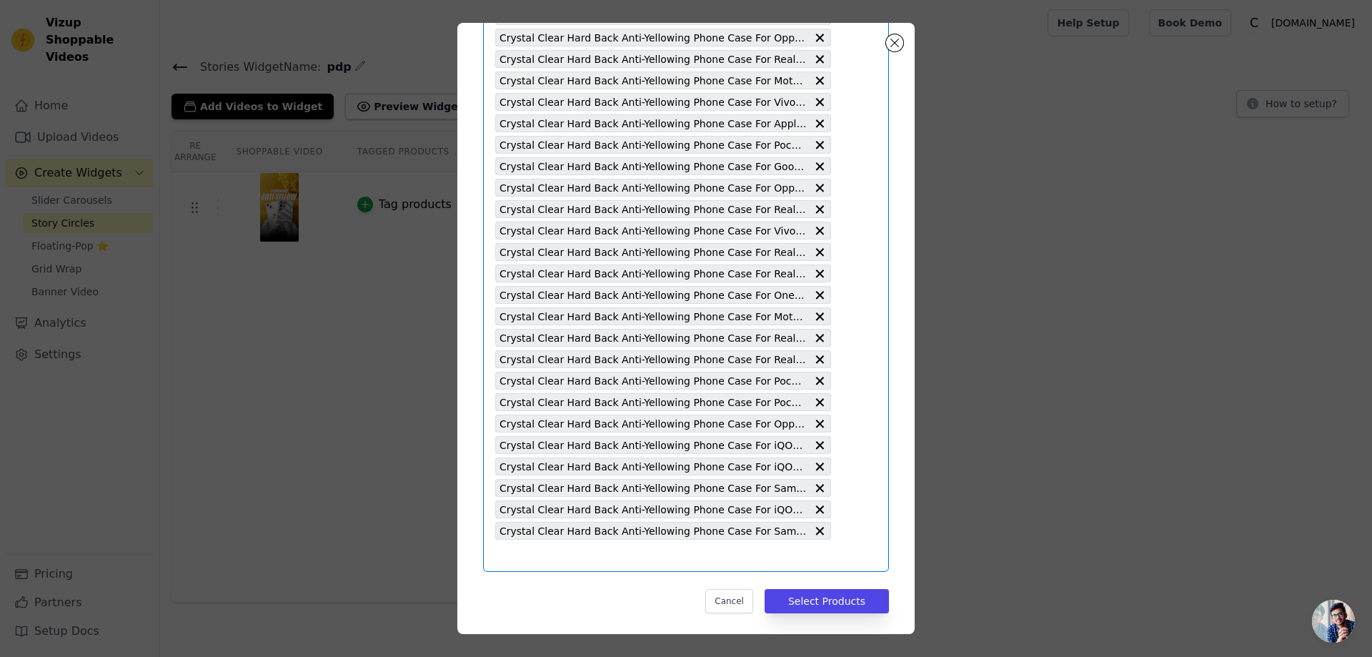
scroll to position [1501, 0]
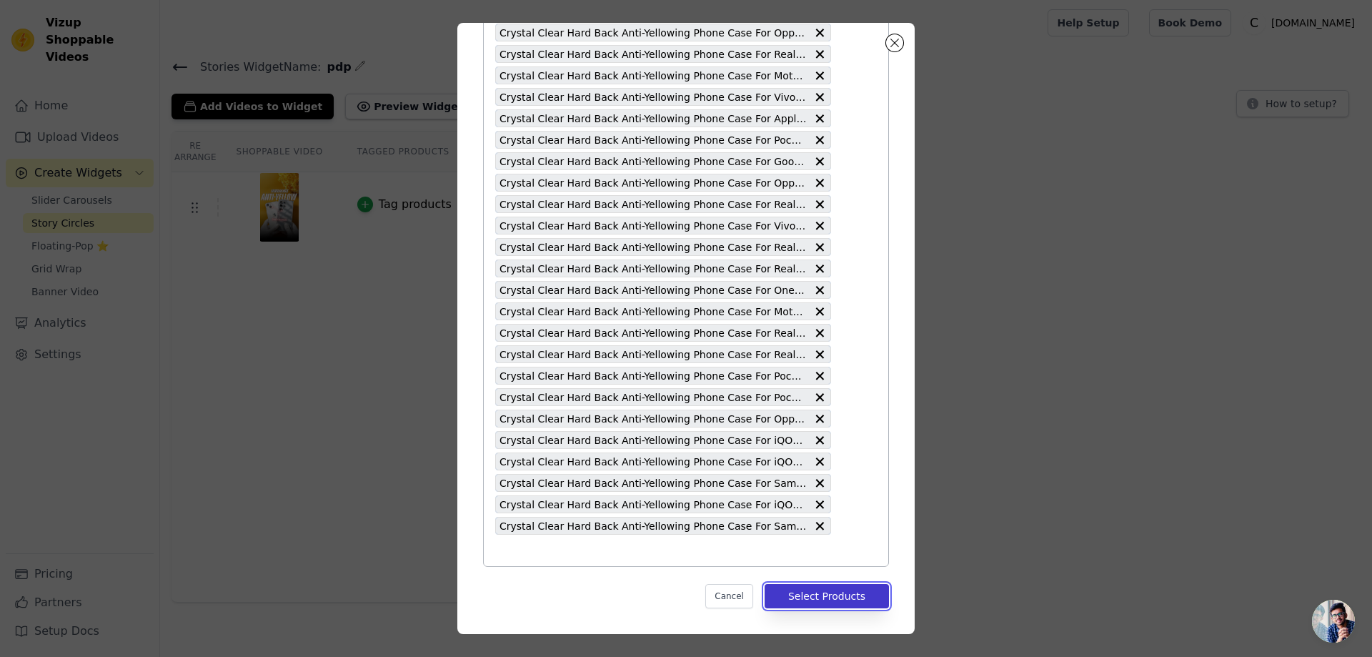
click at [845, 596] on button "Select Products" at bounding box center [827, 596] width 124 height 24
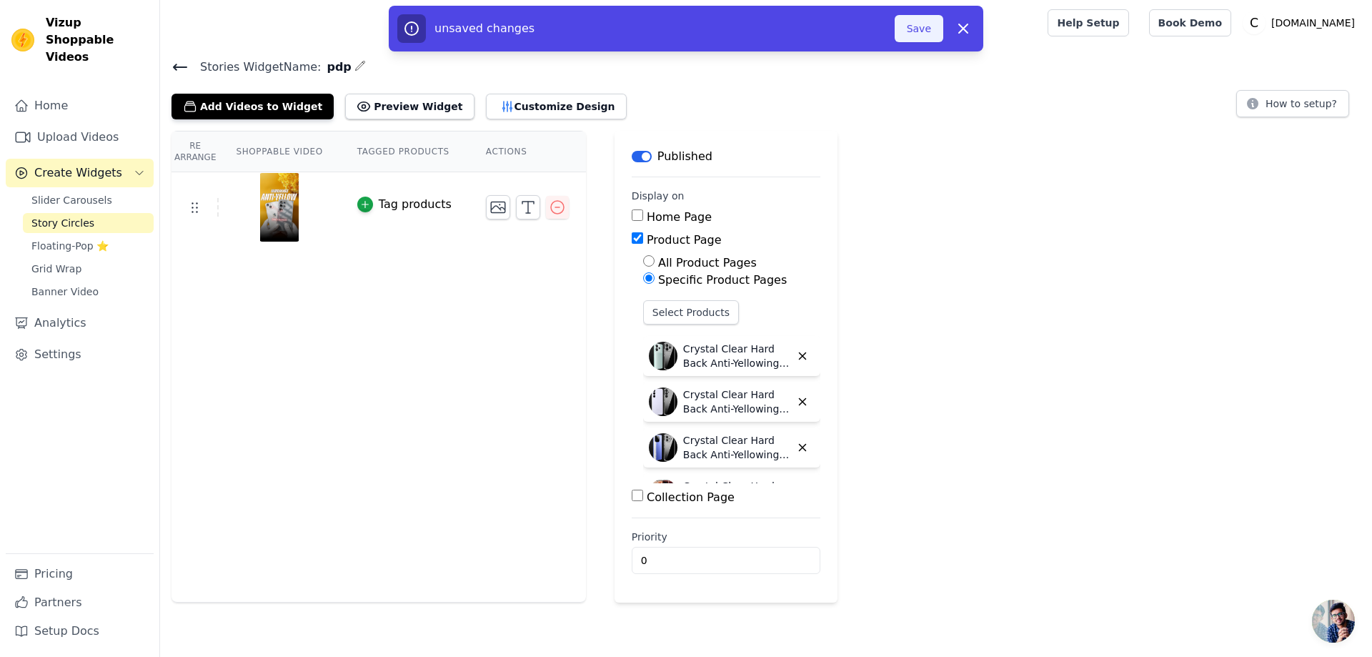
click at [910, 25] on button "Save" at bounding box center [919, 28] width 49 height 27
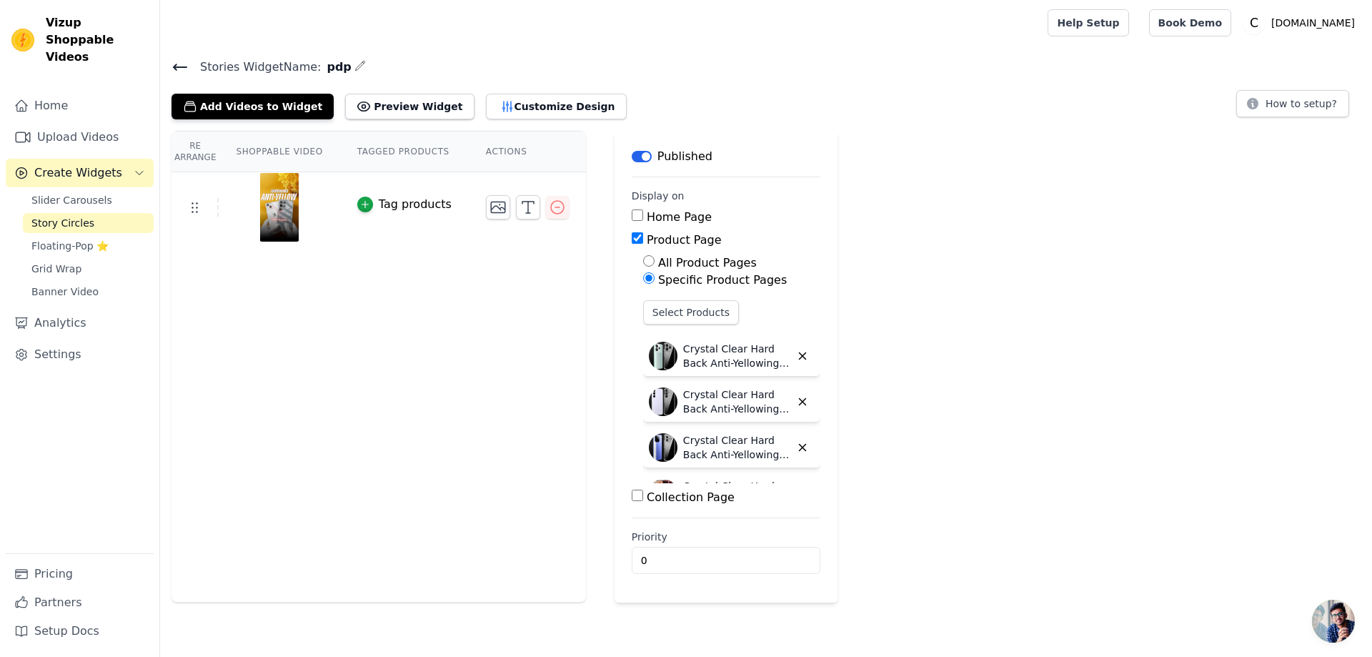
click at [650, 324] on div "Select Products Crystal Clear Hard Back Anti-Yellowing Phone Case For Redmi Not…" at bounding box center [731, 391] width 177 height 183
click at [654, 312] on button "Select Products" at bounding box center [691, 312] width 96 height 24
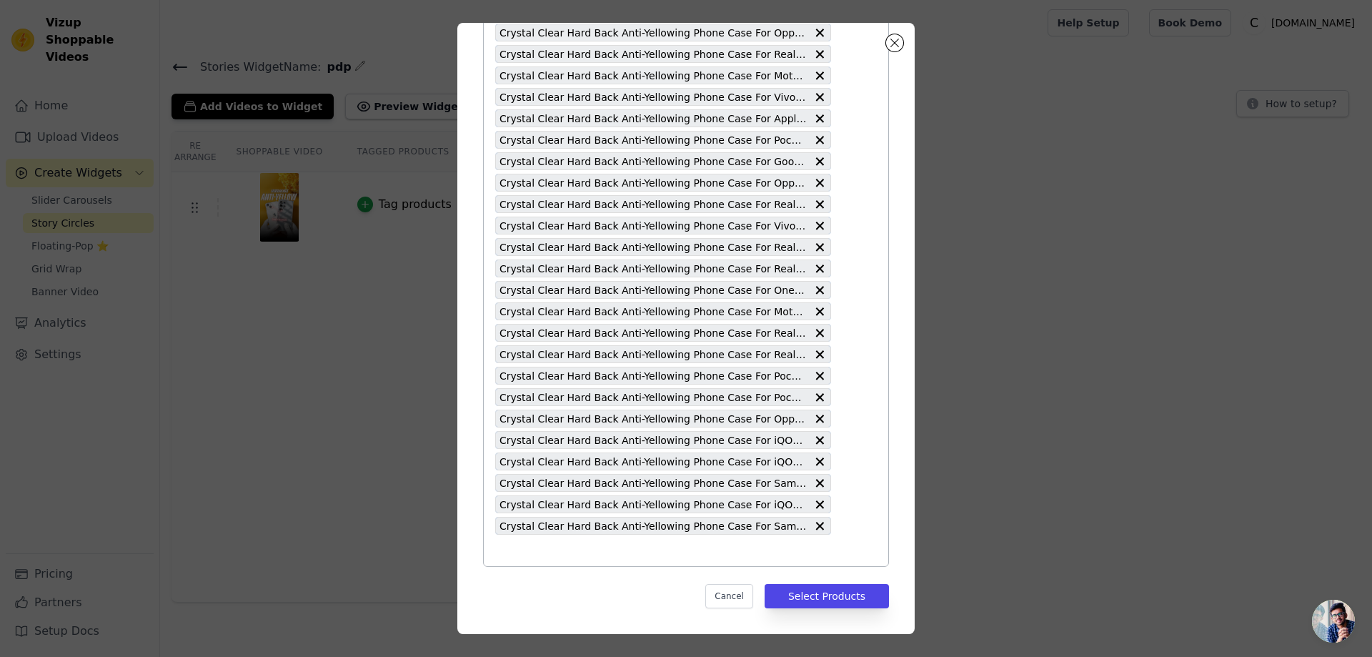
click at [508, 555] on input "text" at bounding box center [663, 550] width 336 height 17
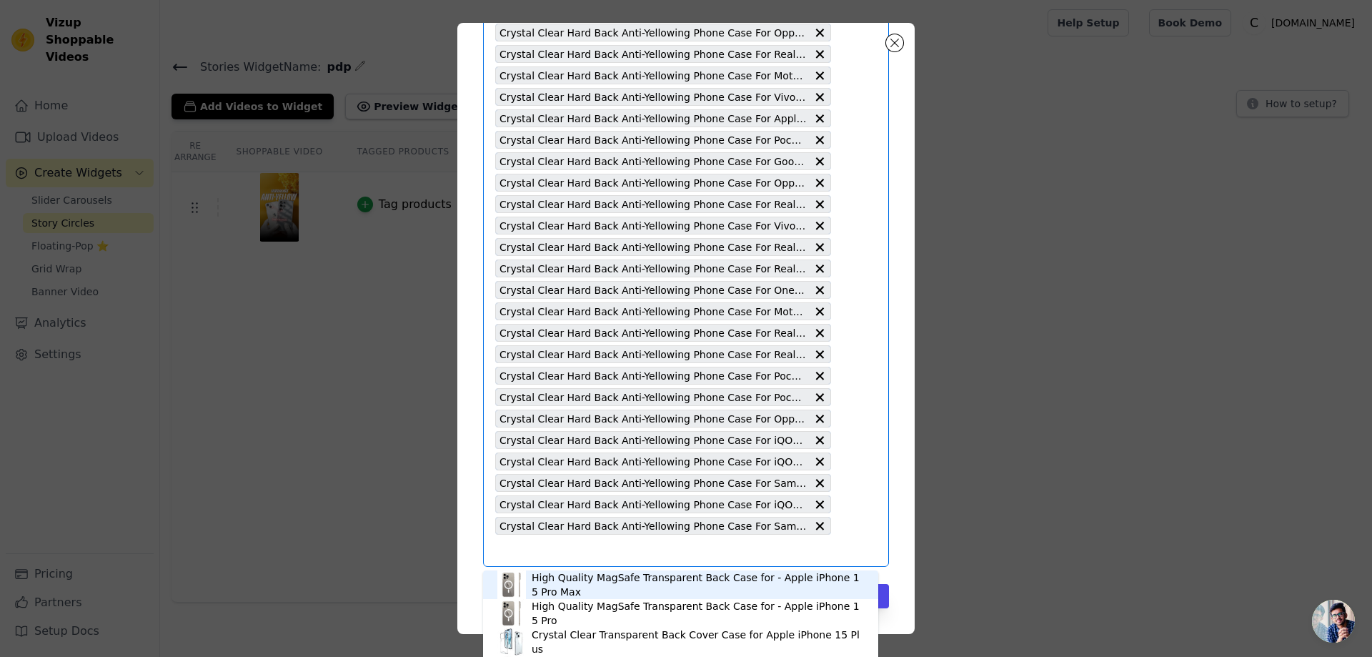
paste input "Crystal Clear Hard Back Anti-Yellowing Phone Case For Samsung M02"
type input "Crystal Clear Hard Back Anti-Yellowing Phone Case For Samsung M02"
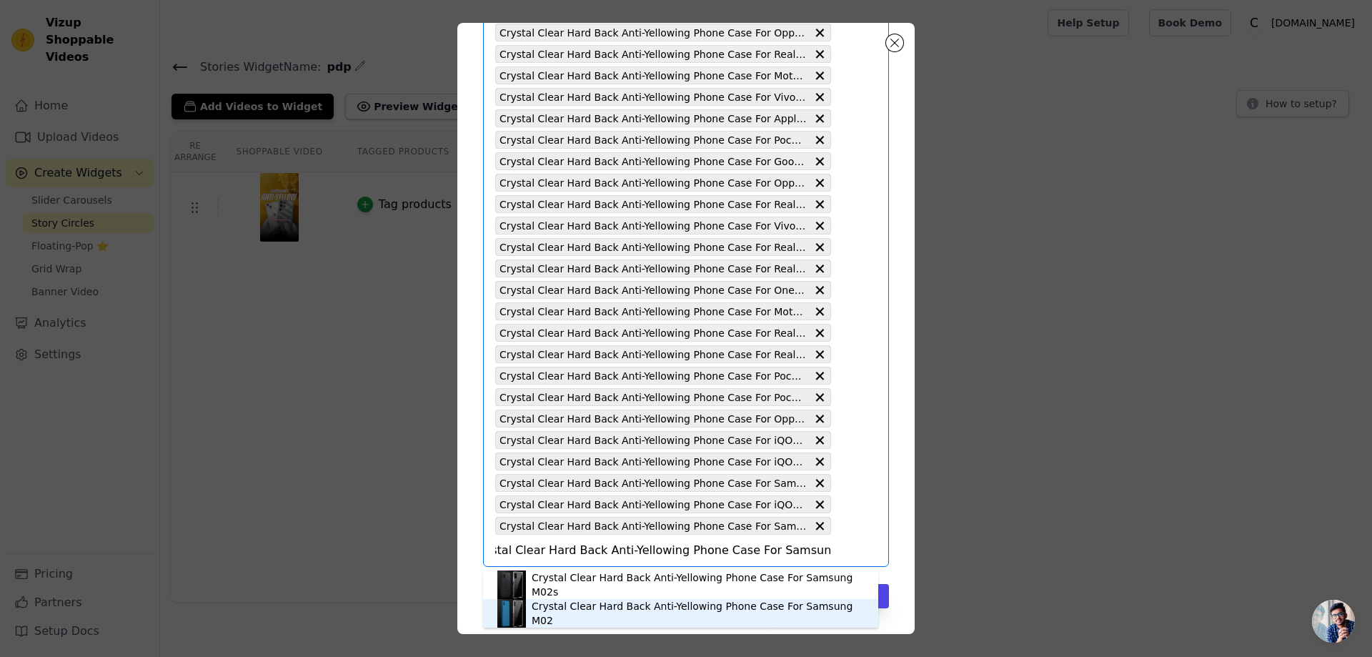
click at [667, 619] on div "Crystal Clear Hard Back Anti-Yellowing Phone Case For Samsung M02" at bounding box center [698, 613] width 332 height 29
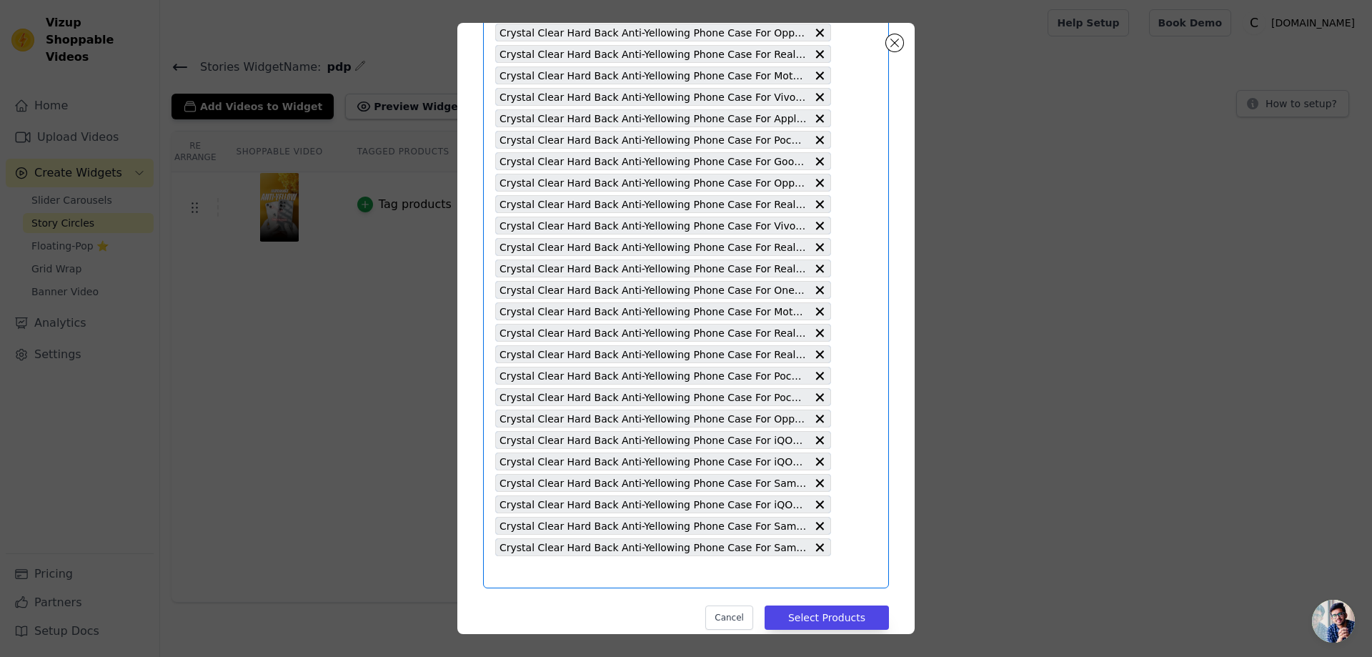
scroll to position [0, 0]
click at [497, 580] on input "text" at bounding box center [663, 571] width 336 height 17
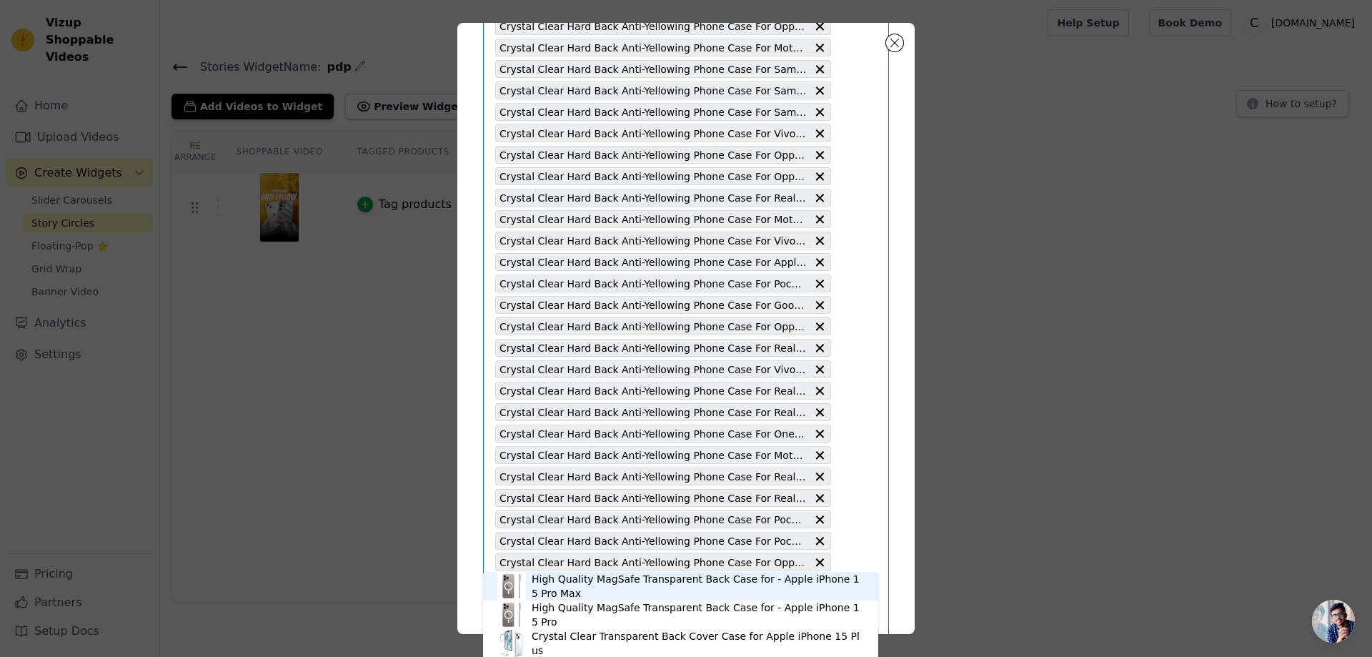
scroll to position [1523, 0]
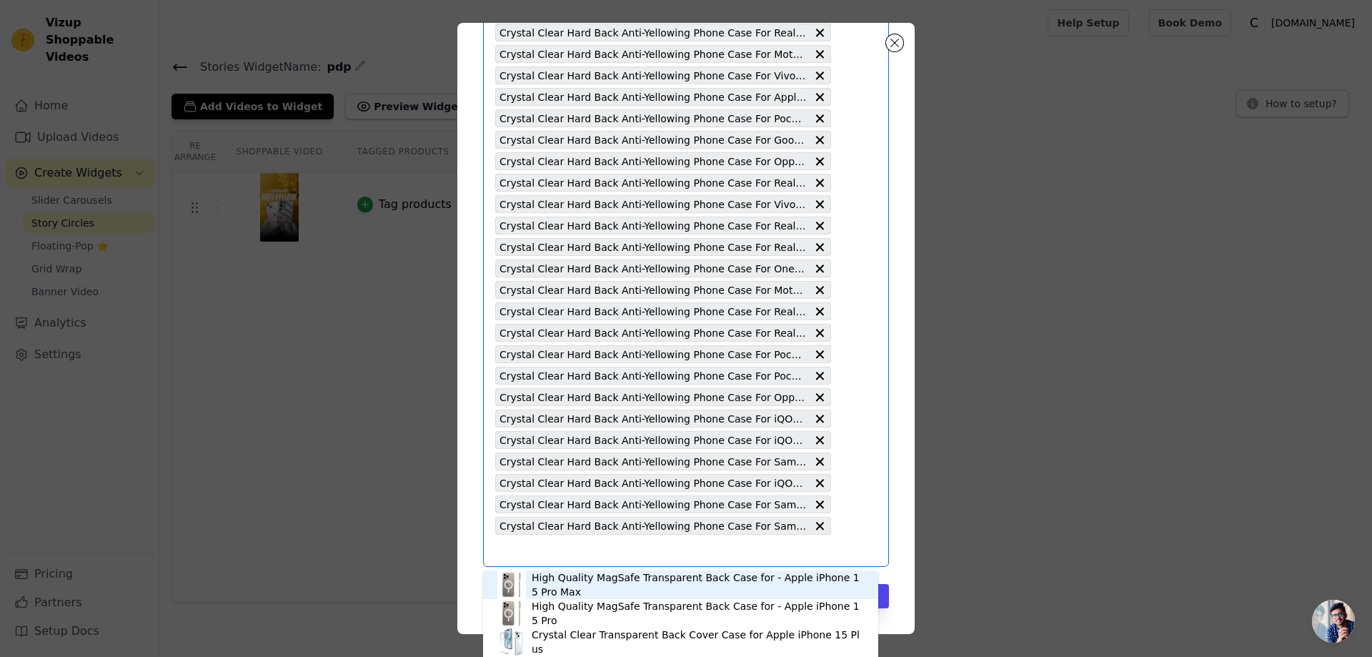
paste input "Crystal Clear Hard Back Anti-Yellowing Phone Case For Samsung F02s"
type input "Crystal Clear Hard Back Anti-Yellowing Phone Case For Samsung F02s"
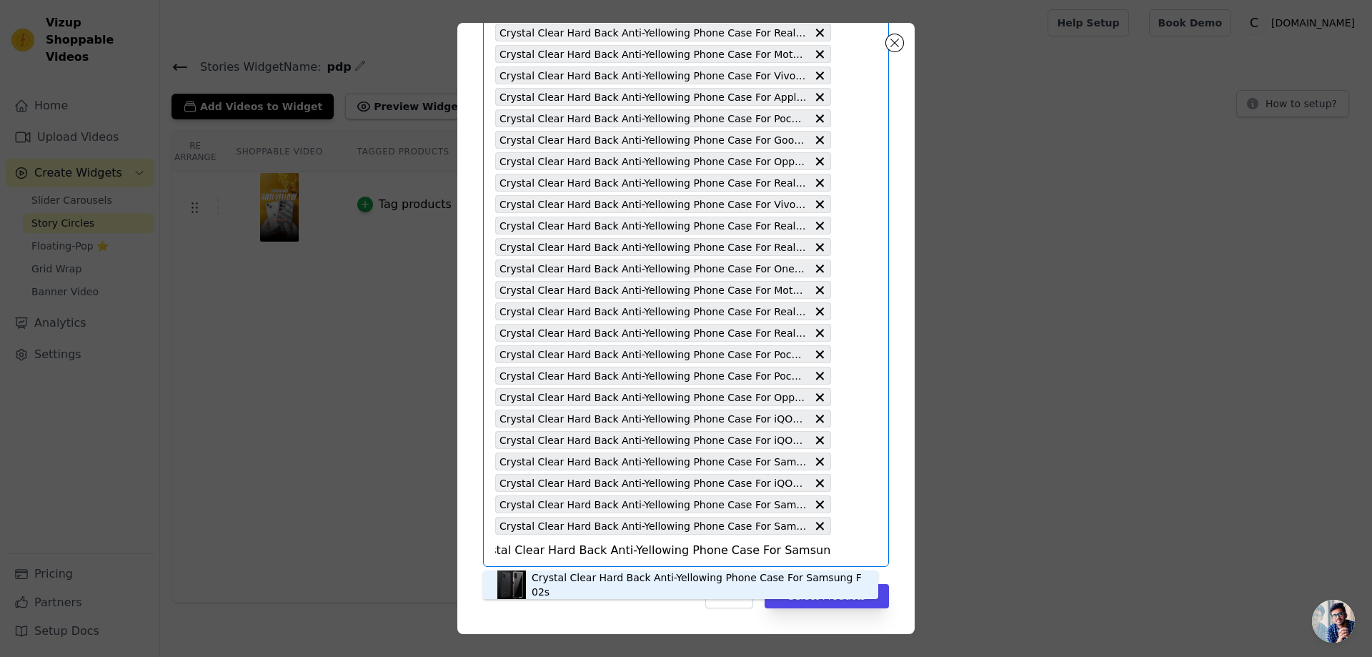
click at [658, 585] on div "Crystal Clear Hard Back Anti-Yellowing Phone Case For Samsung F02s" at bounding box center [698, 584] width 332 height 29
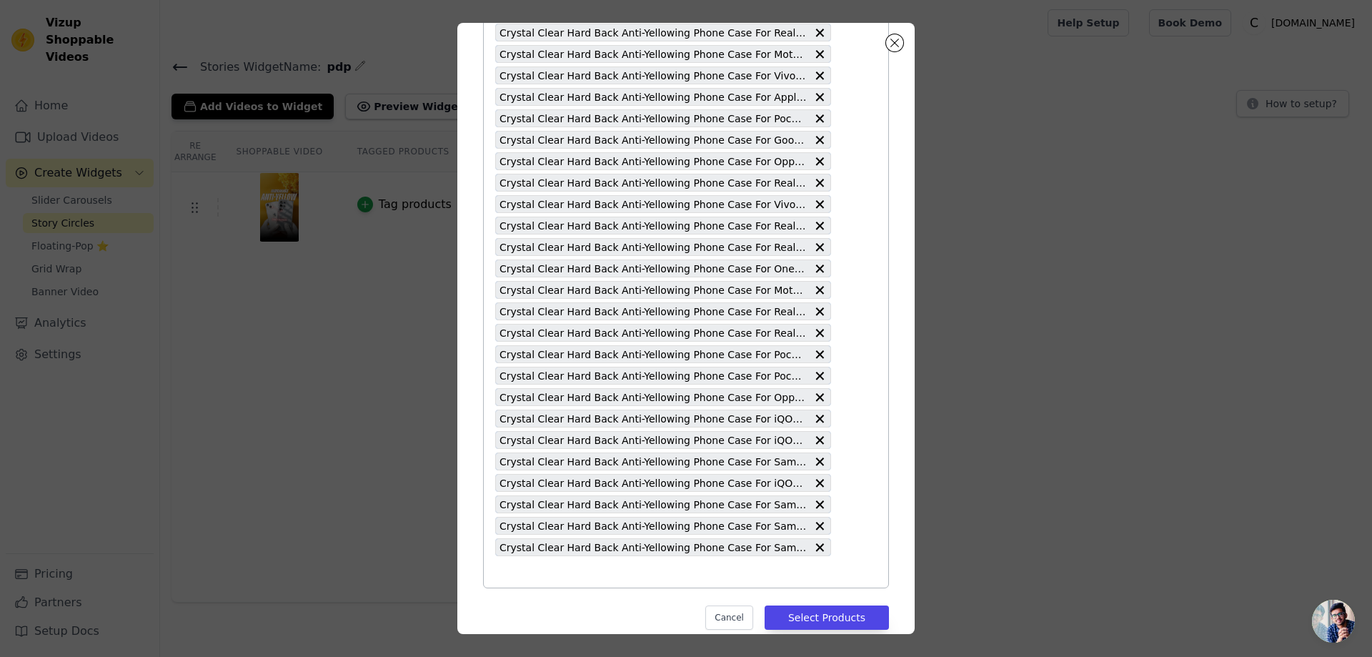
click at [505, 580] on input "text" at bounding box center [663, 571] width 336 height 17
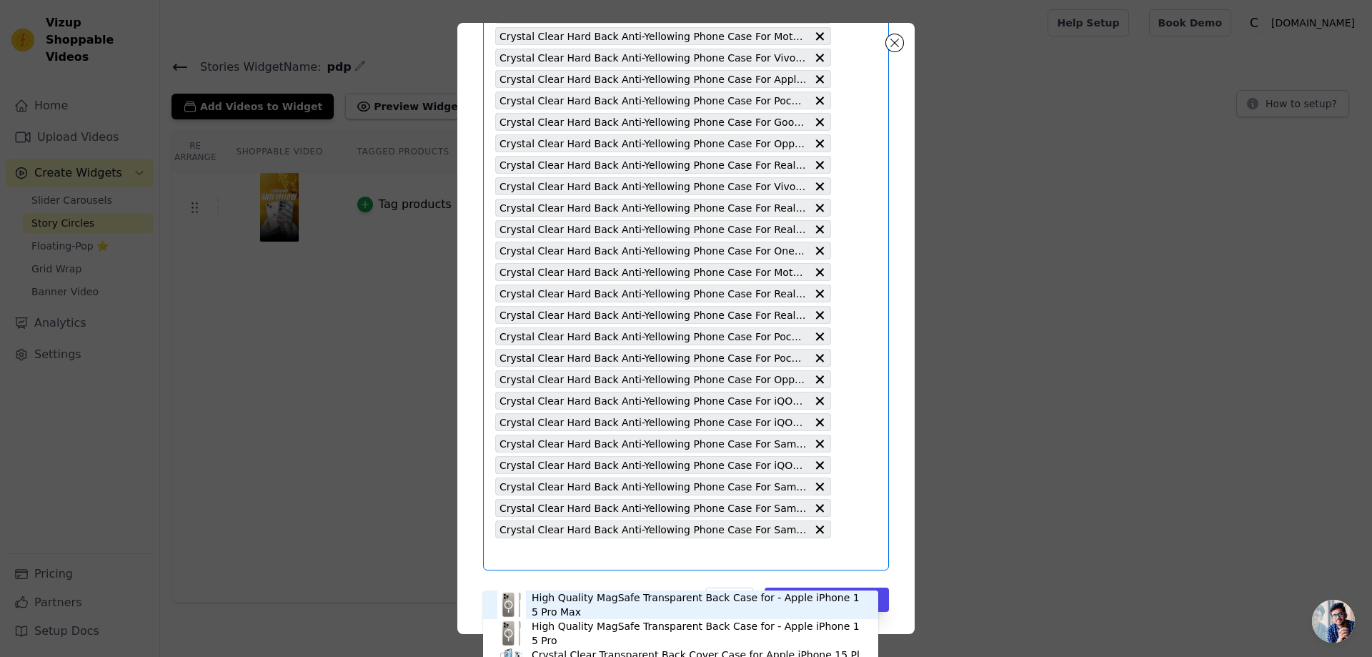
scroll to position [1544, 0]
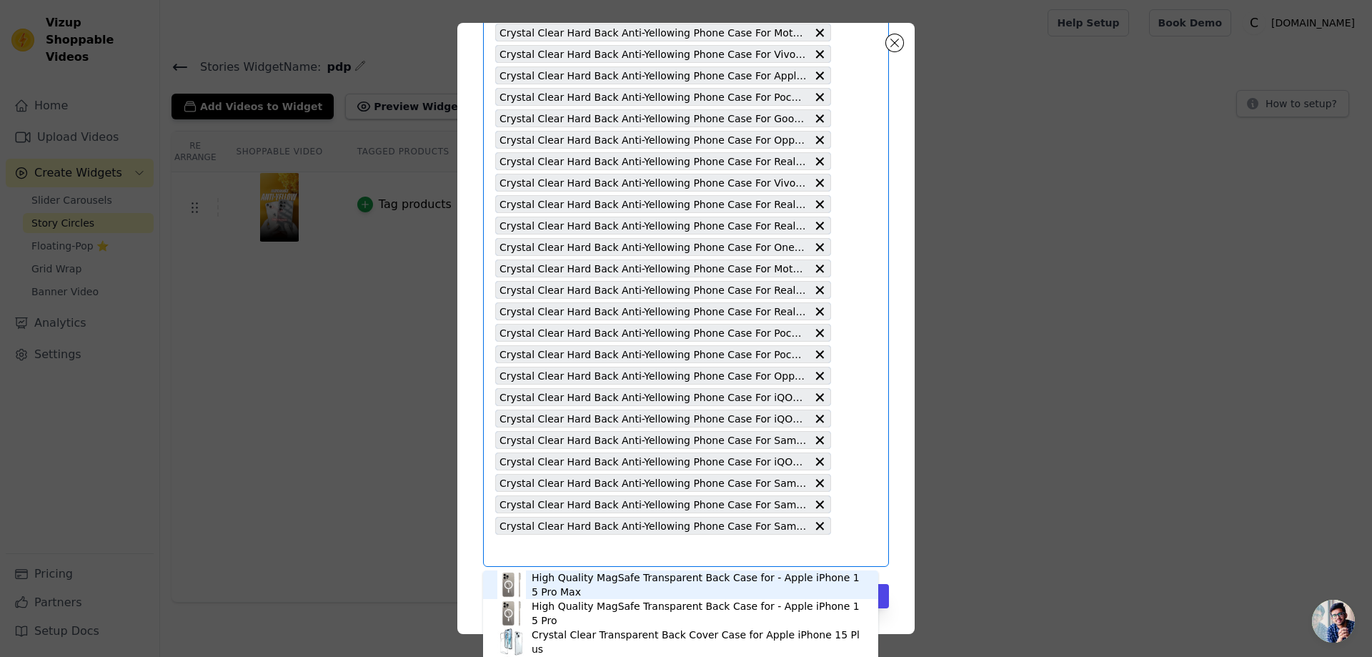
paste input "Crystal Clear Hard Back Anti-Yellowing Phone Case For Samsung M02s"
type input "Crystal Clear Hard Back Anti-Yellowing Phone Case For Samsung M02s"
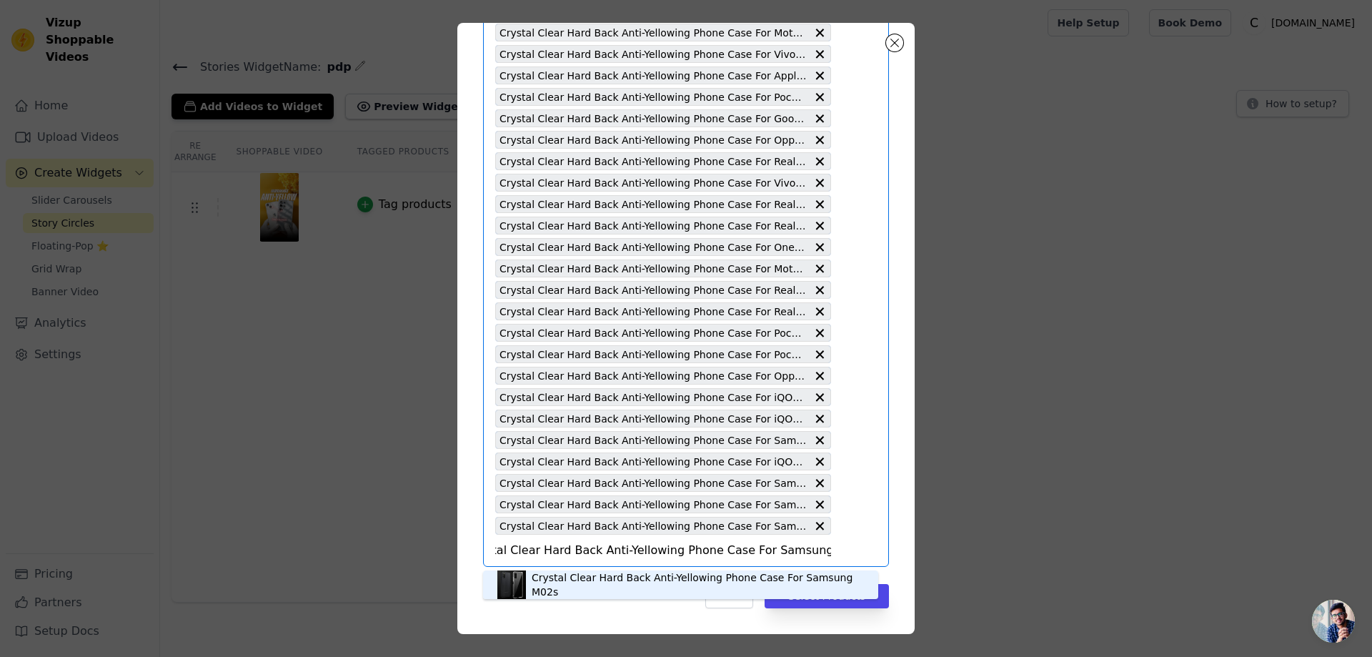
click at [595, 581] on div "Crystal Clear Hard Back Anti-Yellowing Phone Case For Samsung M02s" at bounding box center [698, 584] width 332 height 29
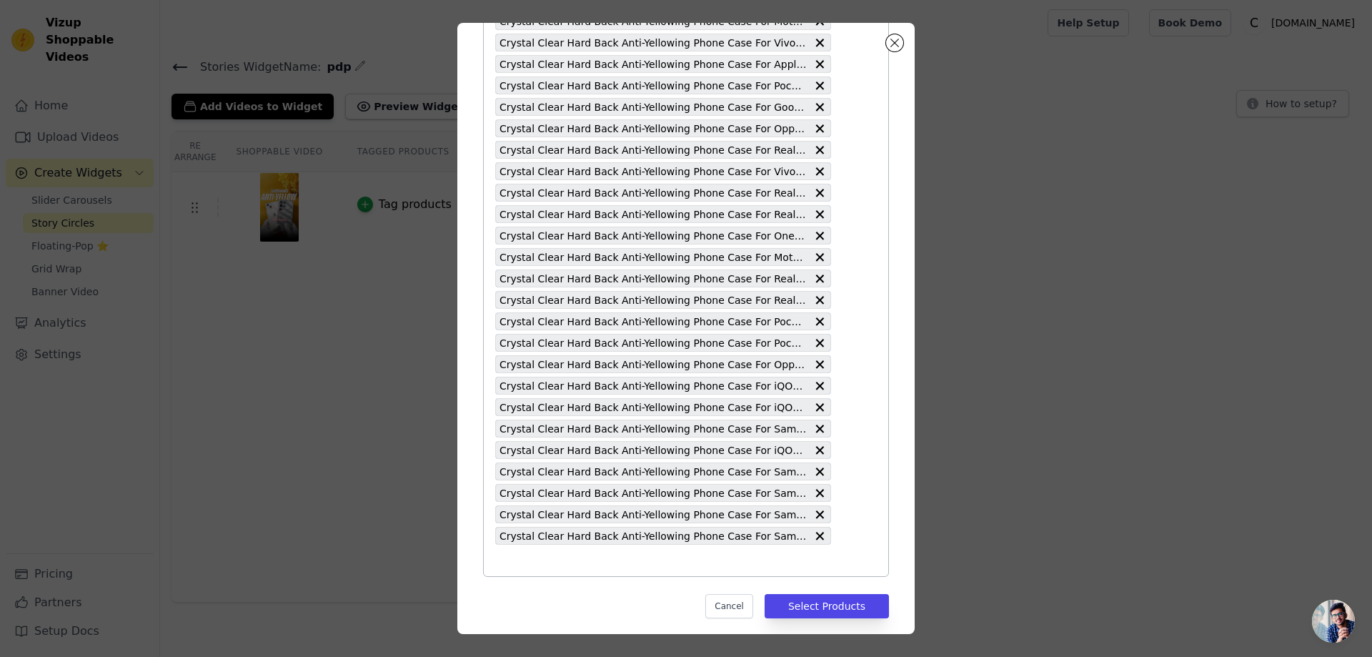
scroll to position [1566, 0]
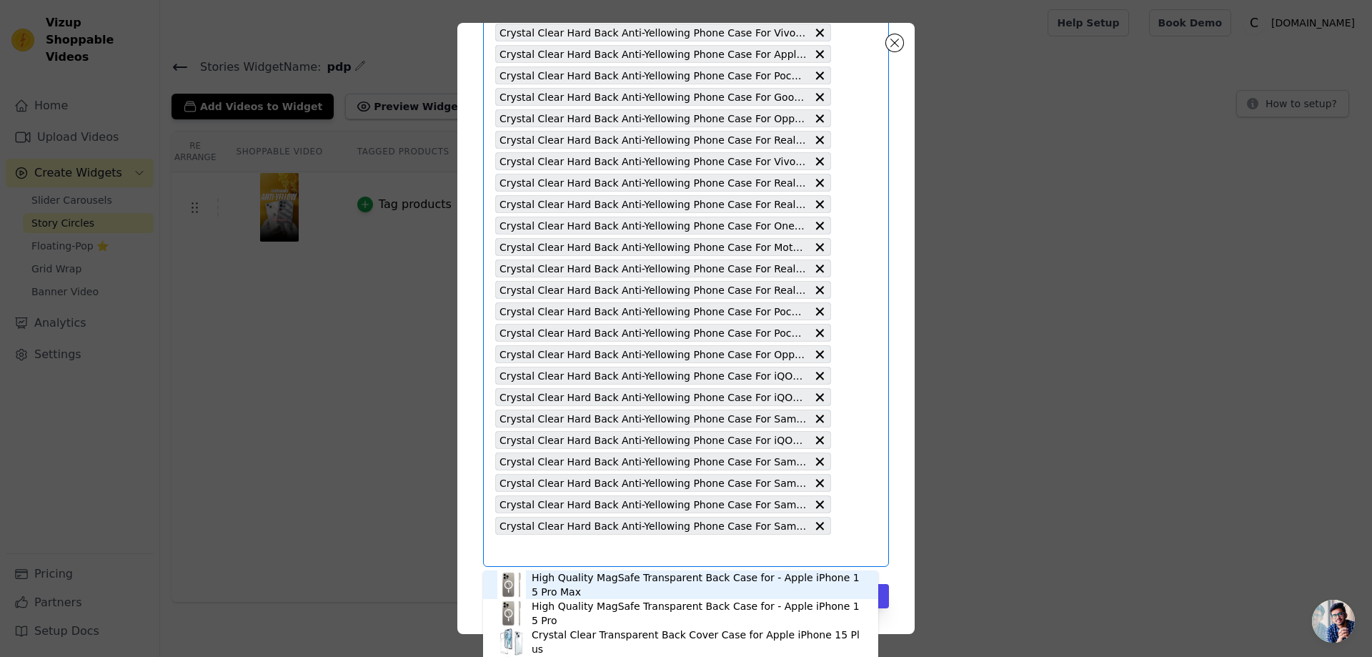
paste input "Crystal Clear Hard Back Anti-Yellowing Phone Case For Samsung A02s"
type input "Crystal Clear Hard Back Anti-Yellowing Phone Case For Samsung A02s"
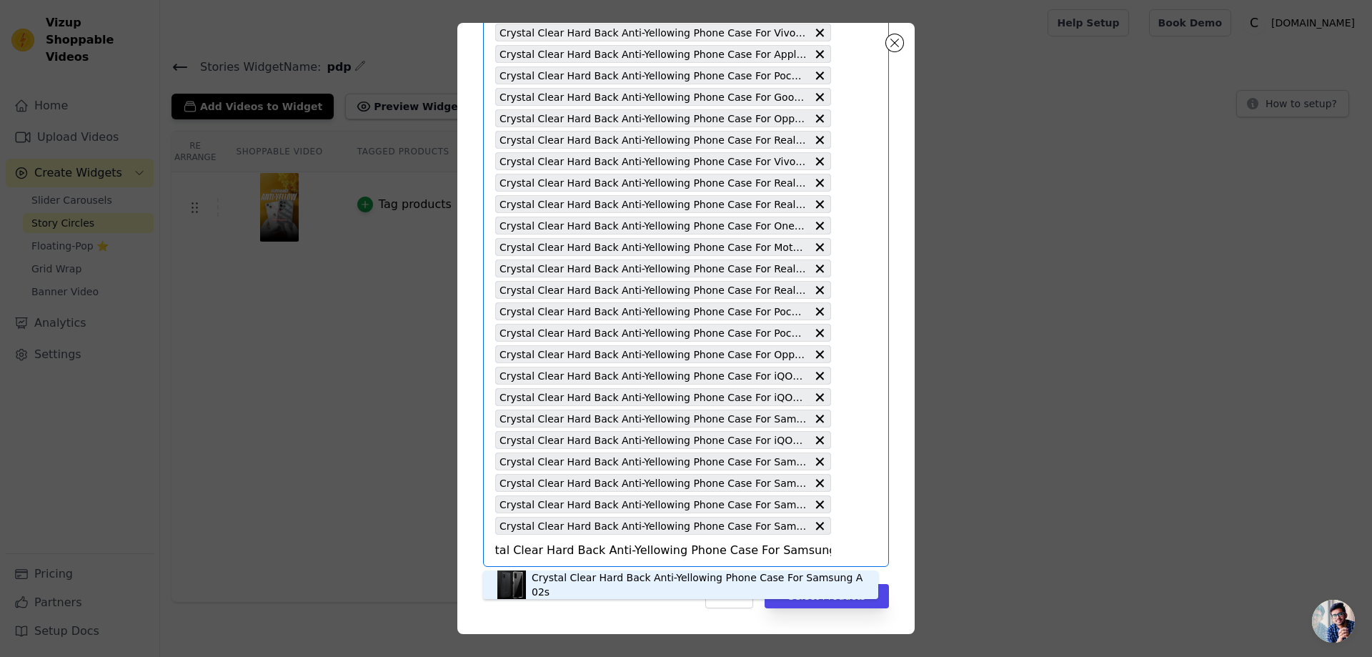
click at [596, 584] on div "Crystal Clear Hard Back Anti-Yellowing Phone Case For Samsung A02s" at bounding box center [698, 584] width 332 height 29
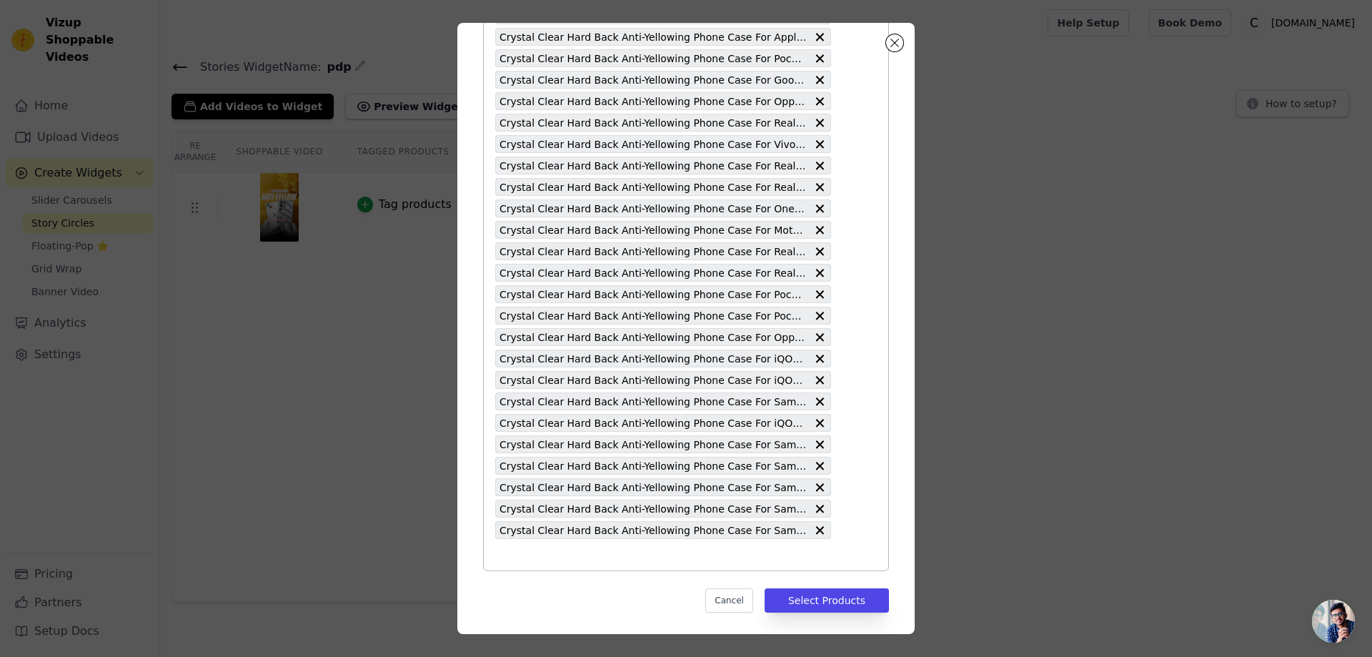
scroll to position [1587, 0]
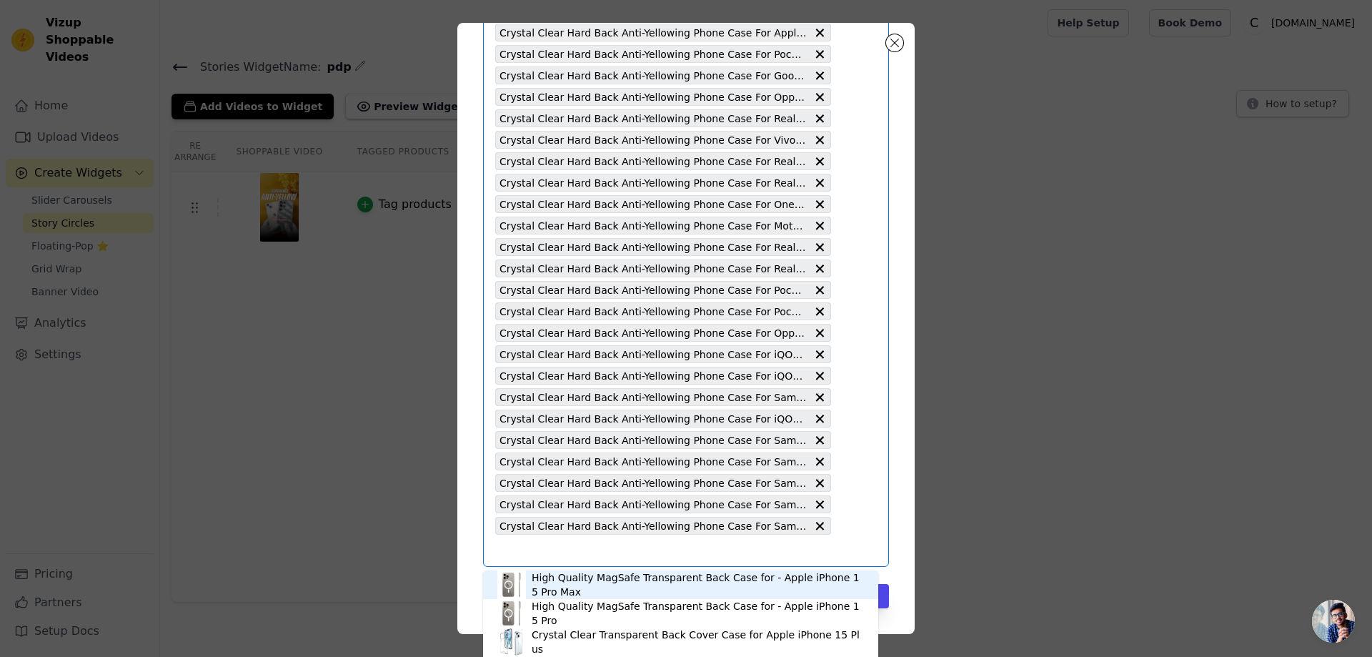
paste input "Crystal Clear Hard Back Anti-Yellowing Phone Case For Samsung A72 5G"
type input "Crystal Clear Hard Back Anti-Yellowing Phone Case For Samsung A72 5G"
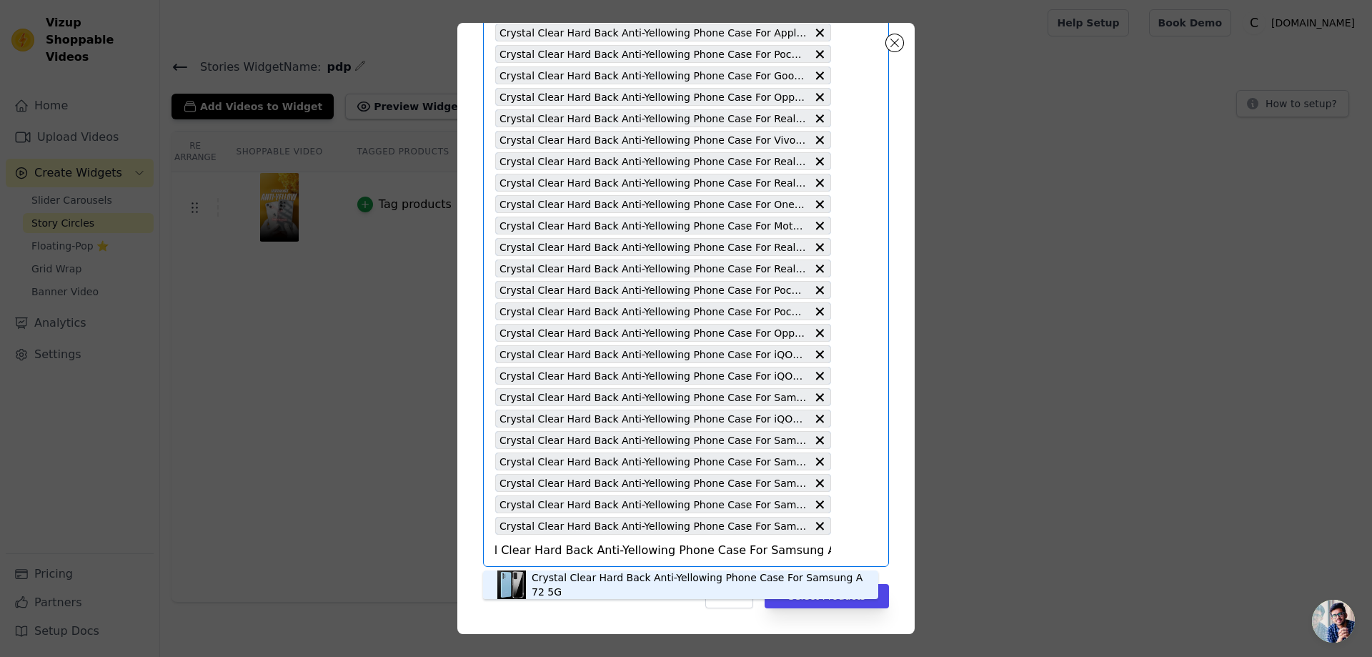
click at [695, 587] on div "Crystal Clear Hard Back Anti-Yellowing Phone Case For Samsung A72 5G" at bounding box center [698, 584] width 332 height 29
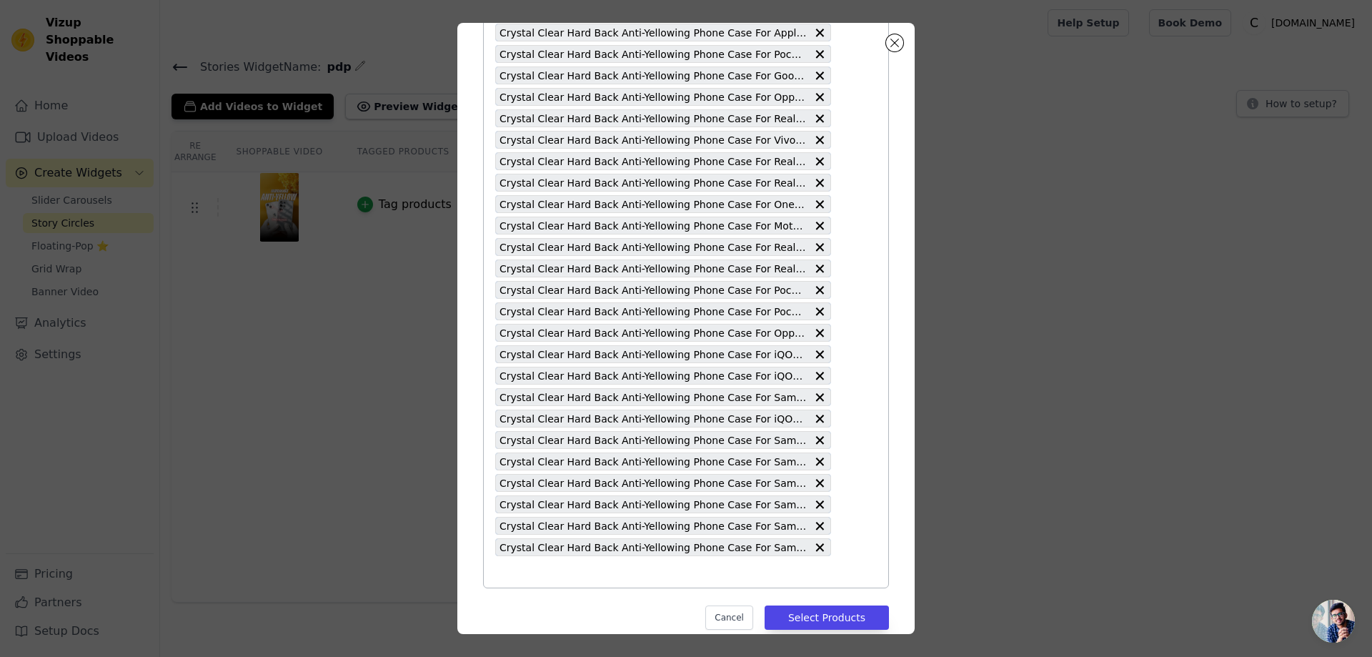
click at [525, 571] on input "text" at bounding box center [663, 571] width 336 height 17
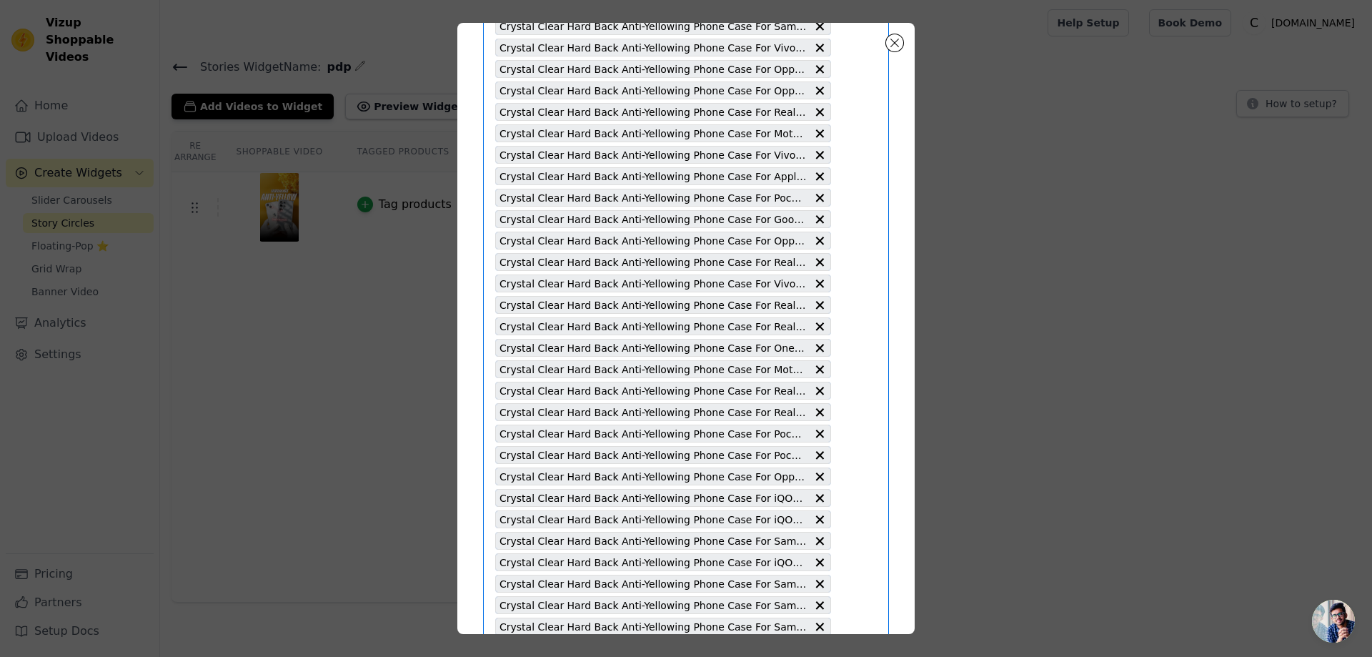
scroll to position [1584, 0]
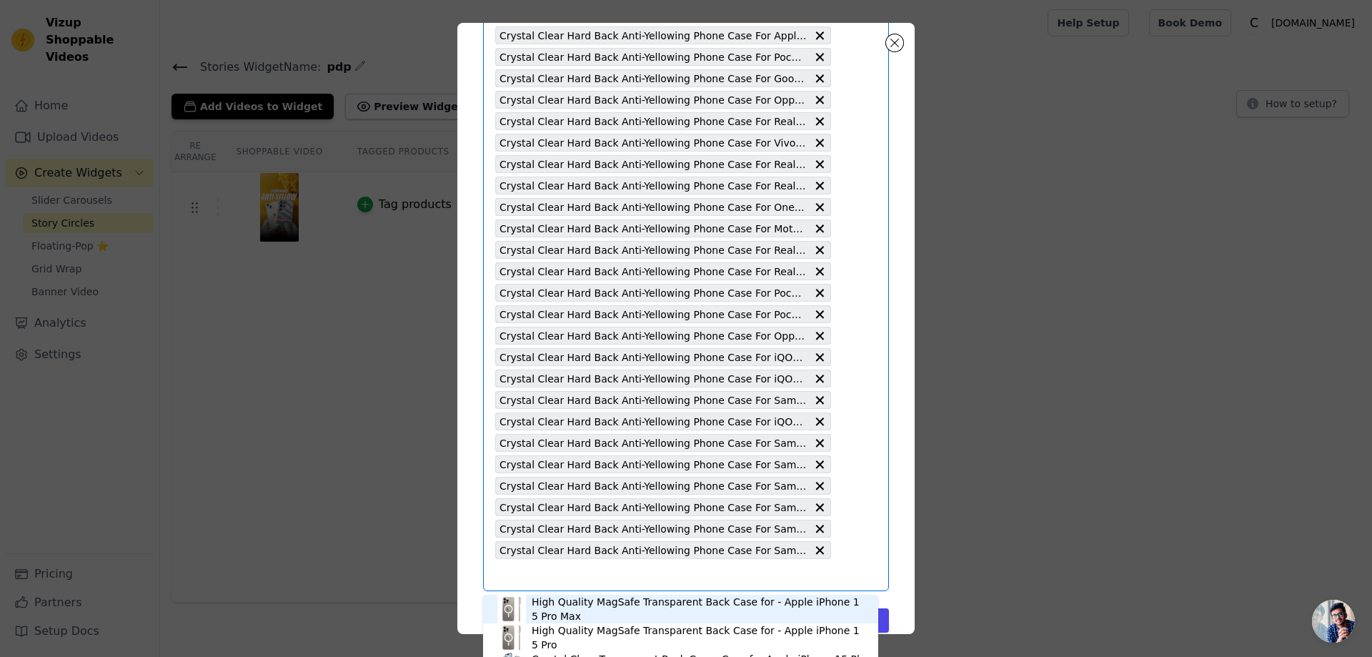
paste input "Crystal Clear Hard Back Anti-Yellowing Phone Case For Samsung A56 5G"
type input "Crystal Clear Hard Back Anti-Yellowing Phone Case For Samsung A56 5G"
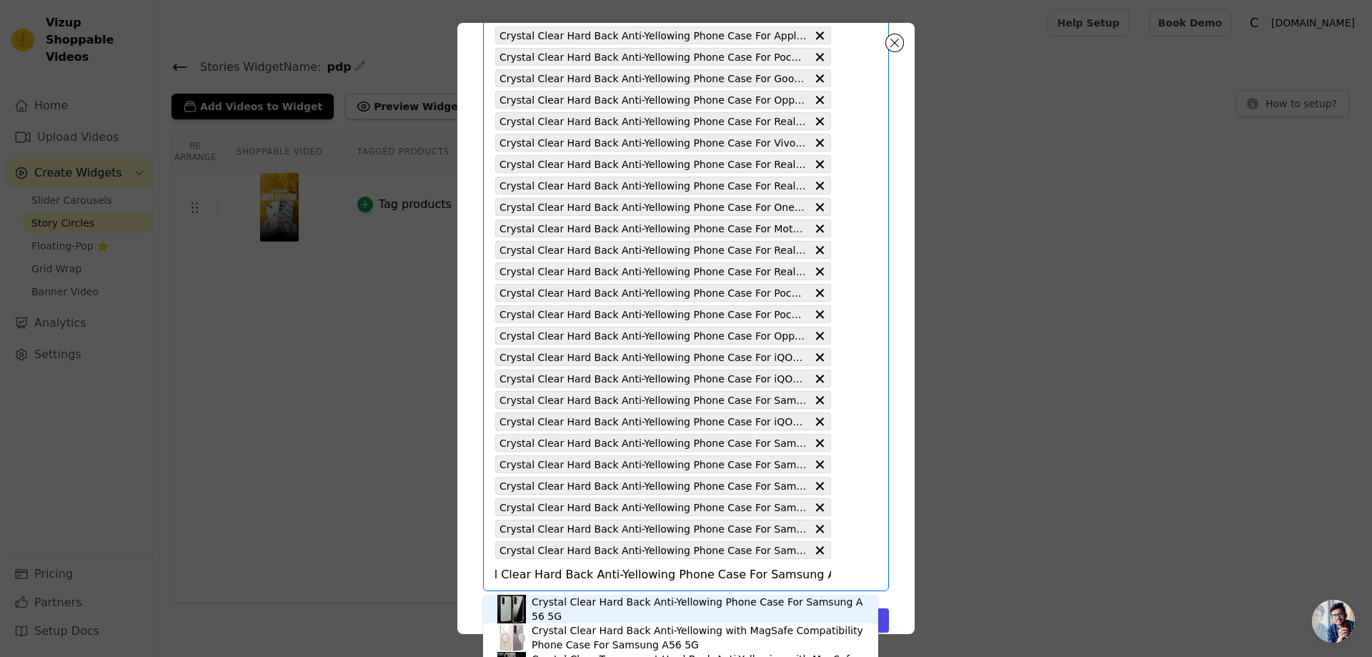
click at [574, 611] on div "Crystal Clear Hard Back Anti-Yellowing Phone Case For Samsung A56 5G" at bounding box center [698, 609] width 332 height 29
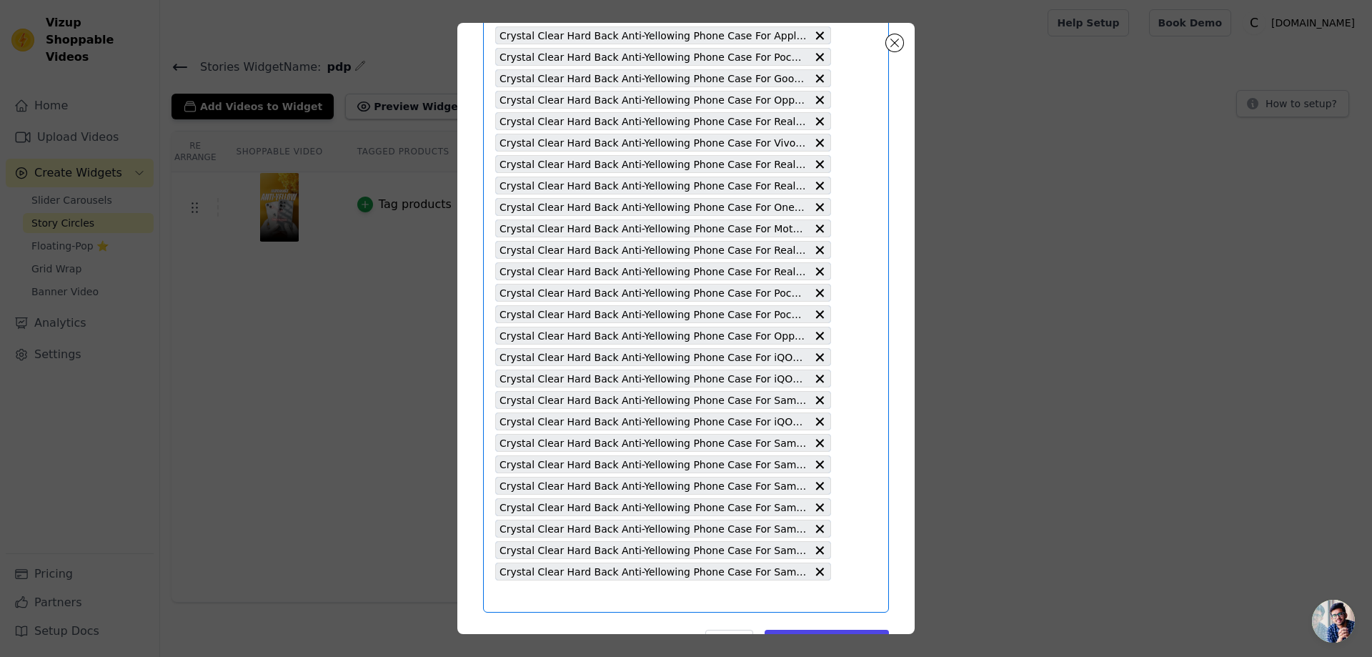
scroll to position [0, 0]
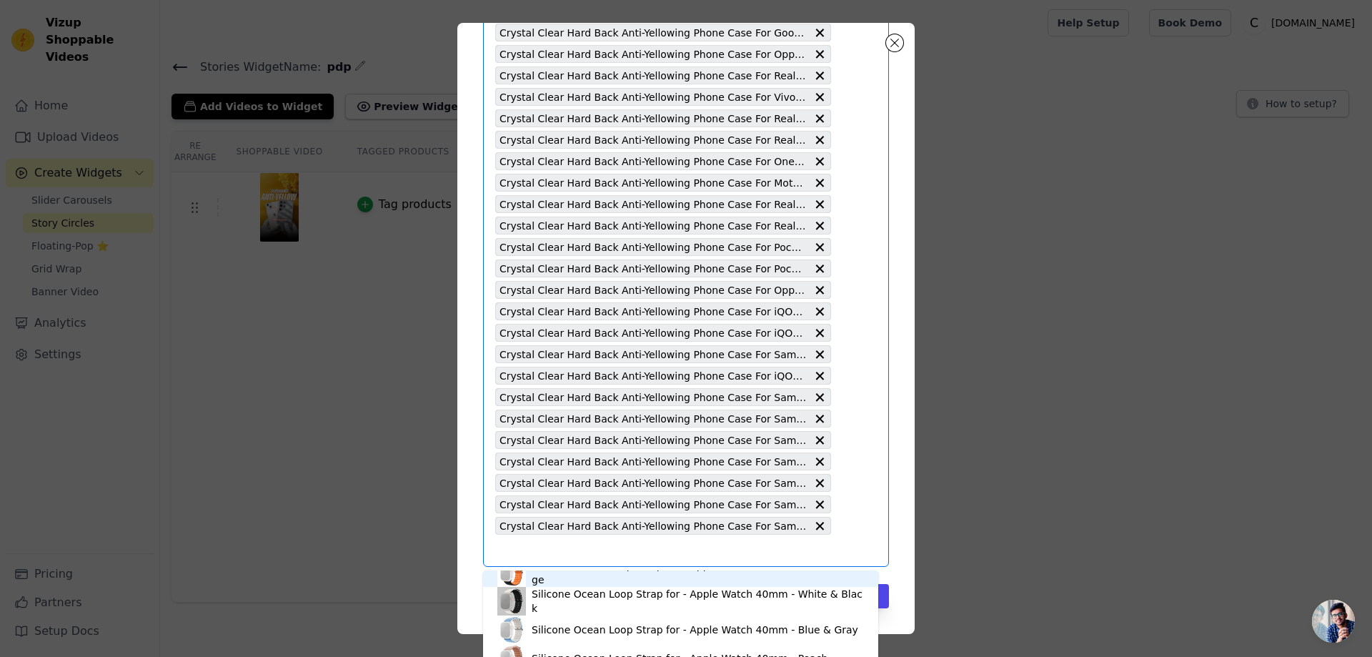
scroll to position [486, 0]
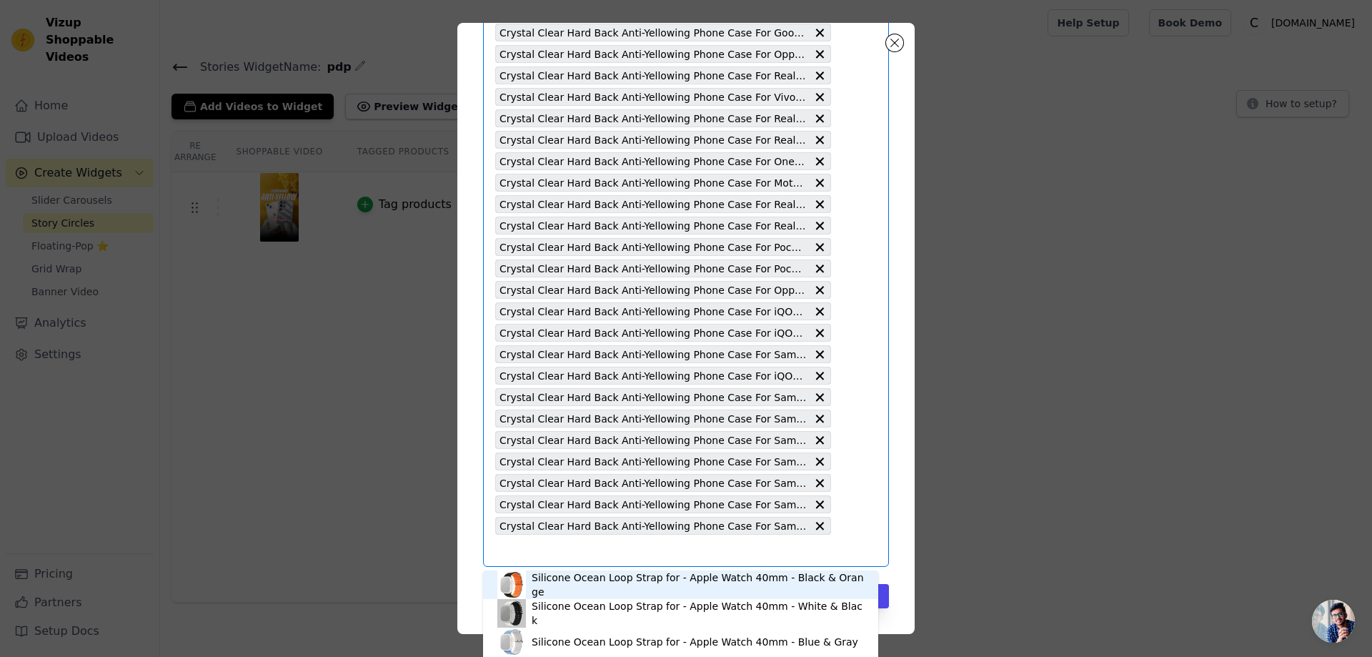
paste input "Crystal Clear Hard Back Anti-Yellowing Phone Case For Samsung A26 5G"
type input "Crystal Clear Hard Back Anti-Yellowing Phone Case For Samsung A26 5G"
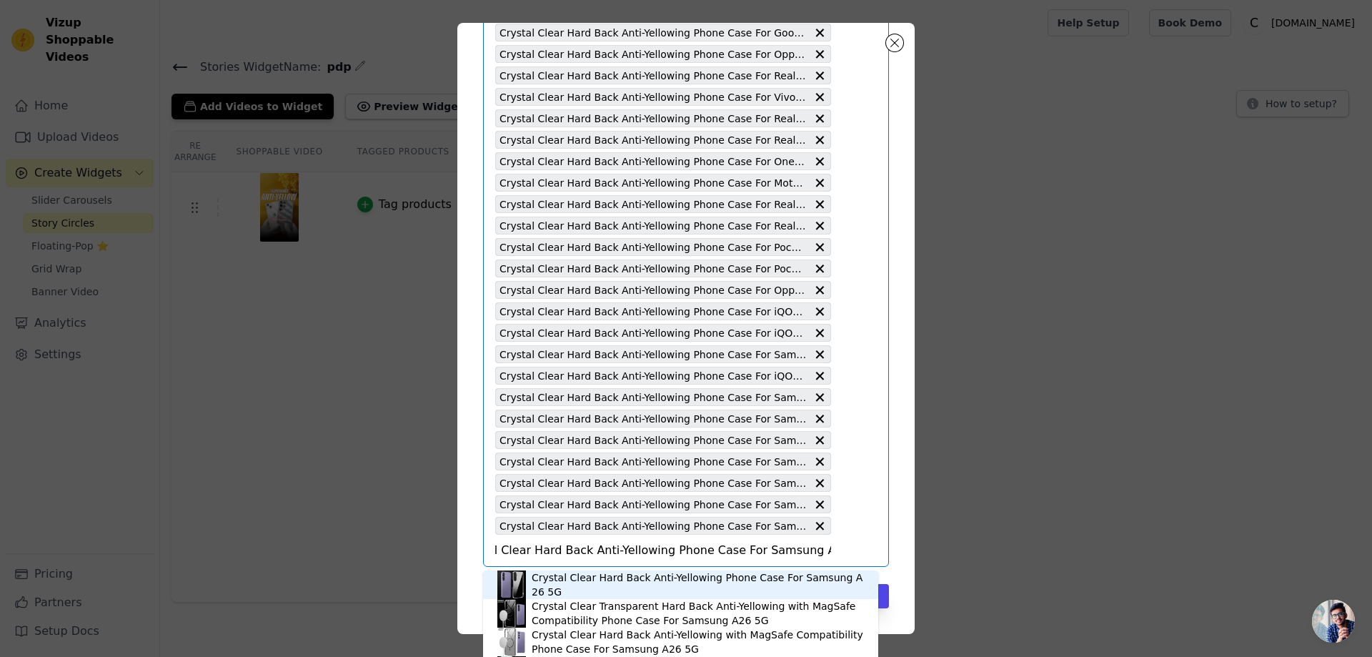
click at [594, 585] on div "Crystal Clear Hard Back Anti-Yellowing Phone Case For Samsung A26 5G" at bounding box center [698, 584] width 332 height 29
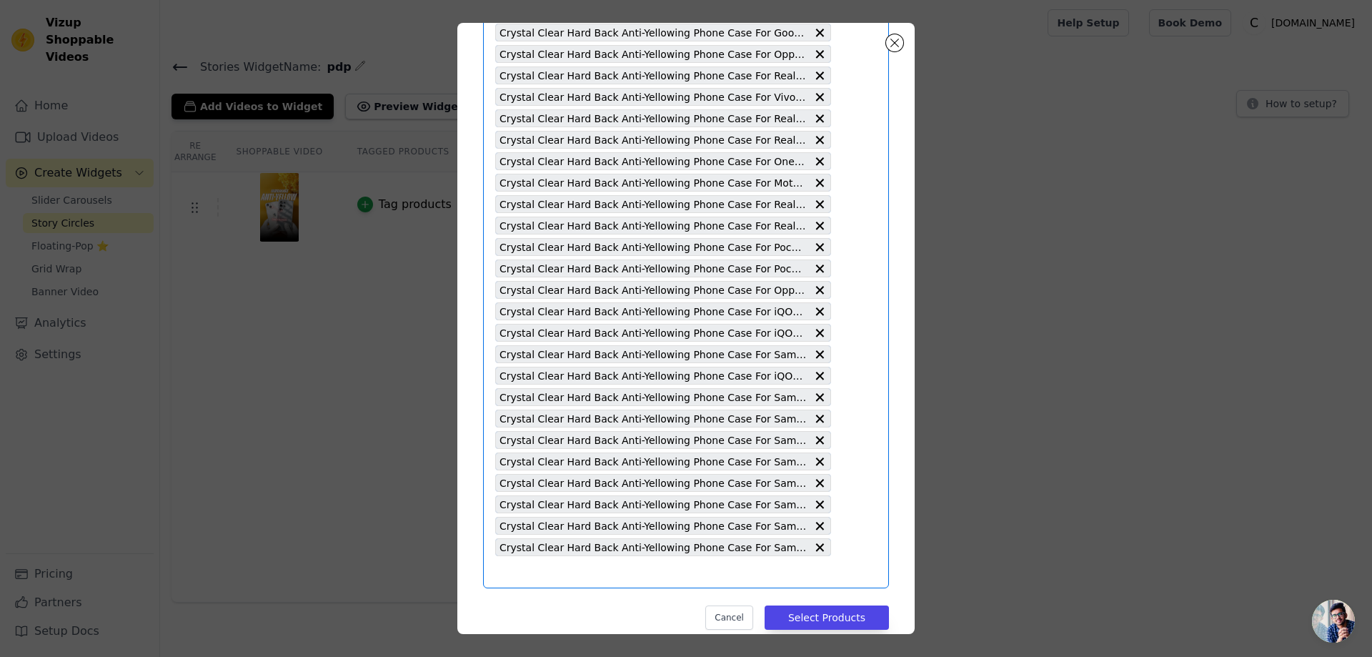
paste input "Crystal Clear Hard Back Anti-Yellowing Phone Case For Samsung A03s"
type input "Crystal Clear Hard Back Anti-Yellowing Phone Case For Samsung A03s"
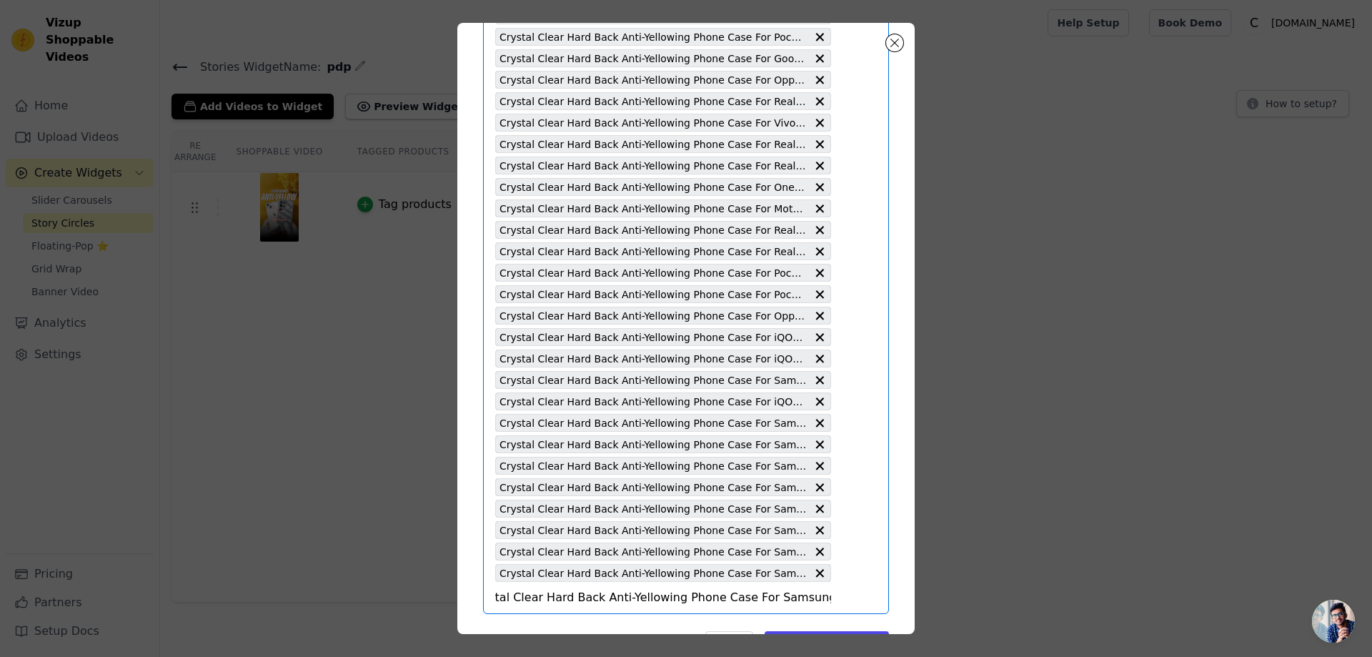
scroll to position [1651, 0]
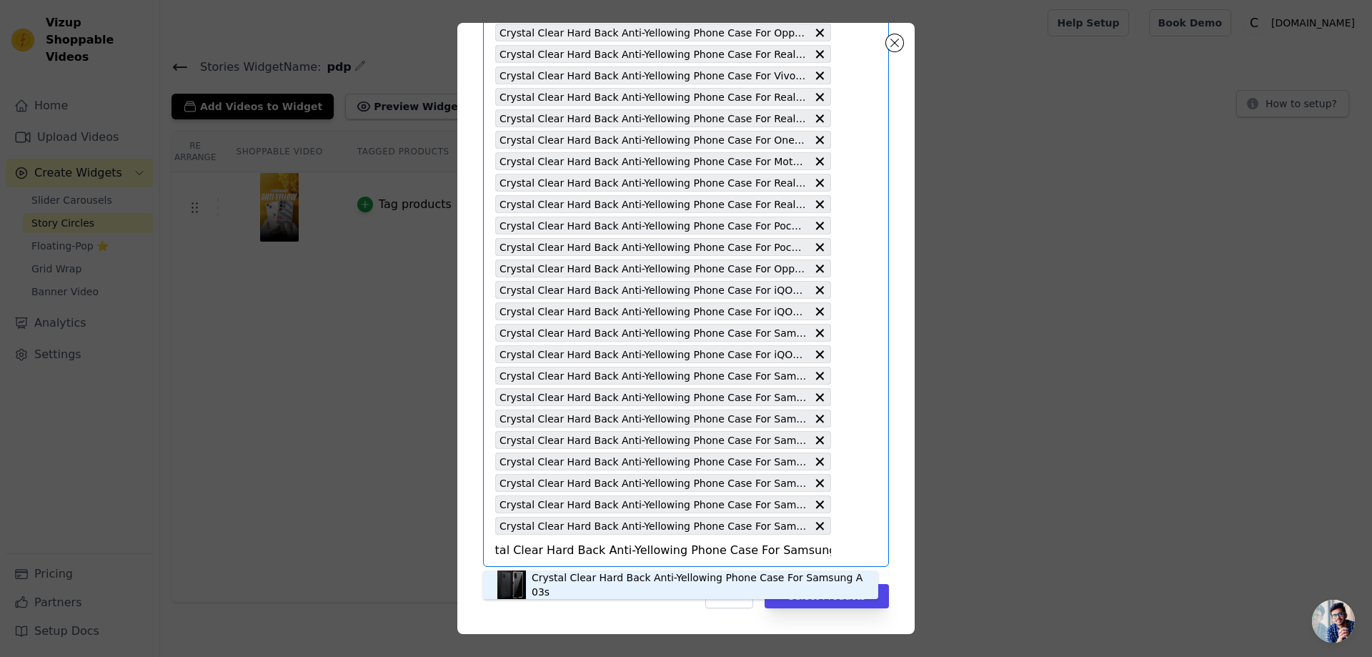
click at [575, 592] on div "Crystal Clear Hard Back Anti-Yellowing Phone Case For Samsung A03s" at bounding box center [680, 584] width 367 height 29
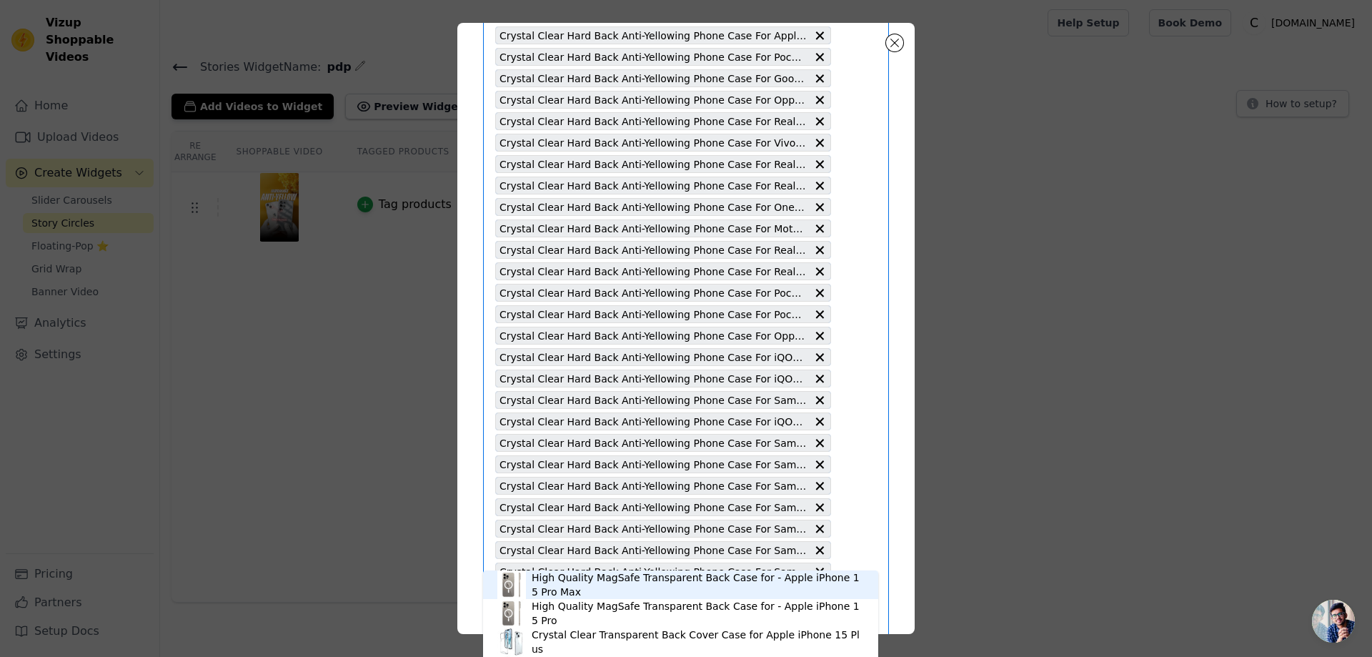
scroll to position [1673, 0]
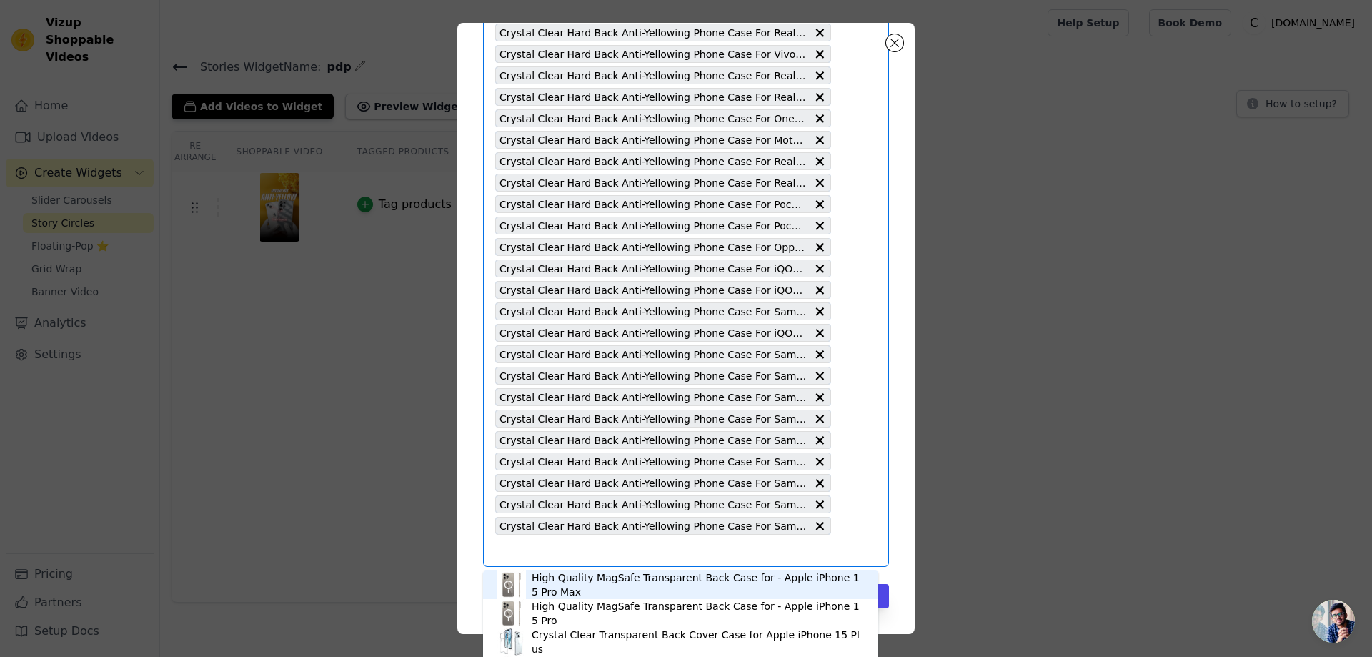
paste input "Crystal Clear Hard Back Anti-Yellowing Phone Case For Samsung A03"
type input "Crystal Clear Hard Back Anti-Yellowing Phone Case For Samsung A03"
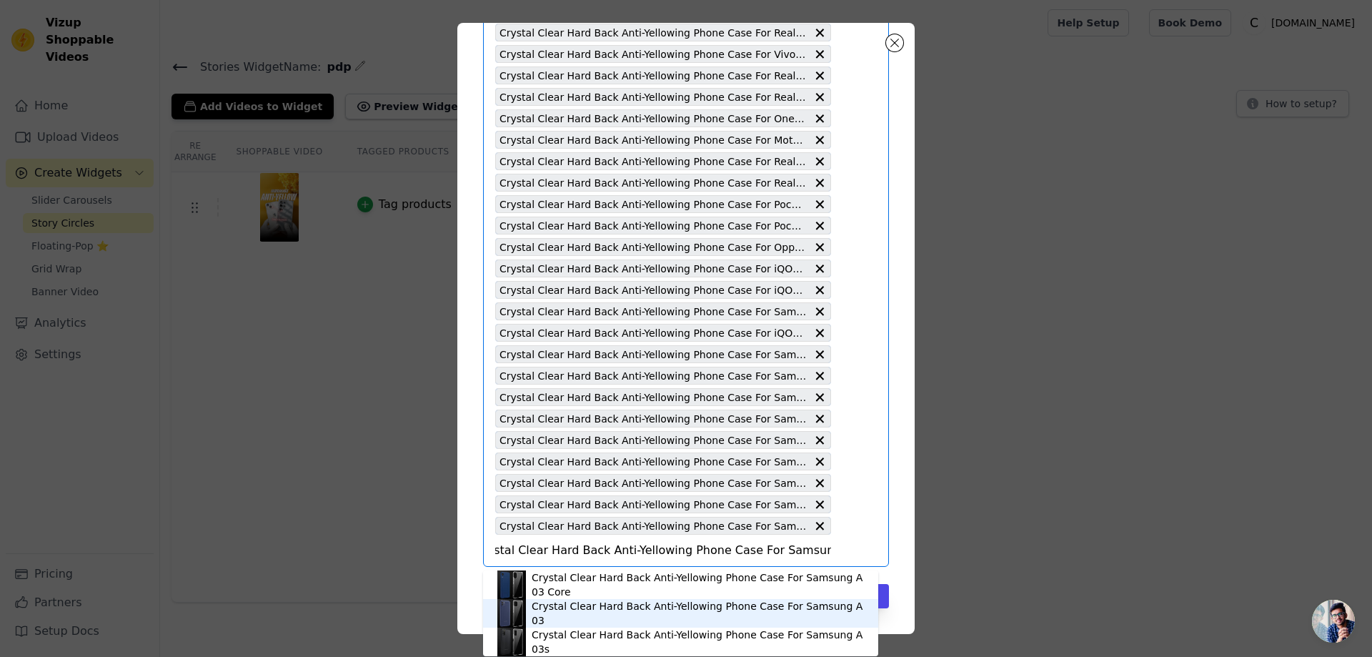
click at [640, 612] on div "Crystal Clear Hard Back Anti-Yellowing Phone Case For Samsung A03" at bounding box center [698, 613] width 332 height 29
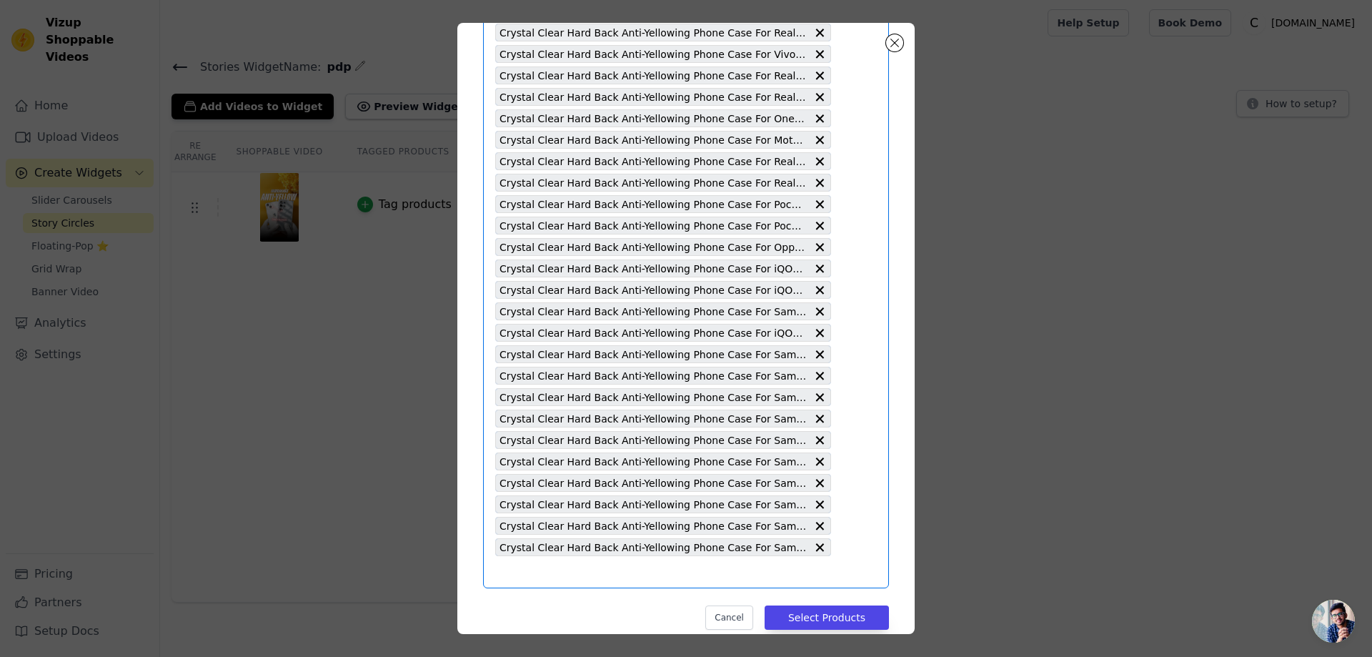
paste input "Crystal Clear Hard Back Anti-Yellowing Phone Case For Samsung A02"
type input "Crystal Clear Hard Back Anti-Yellowing Phone Case For Samsung A02"
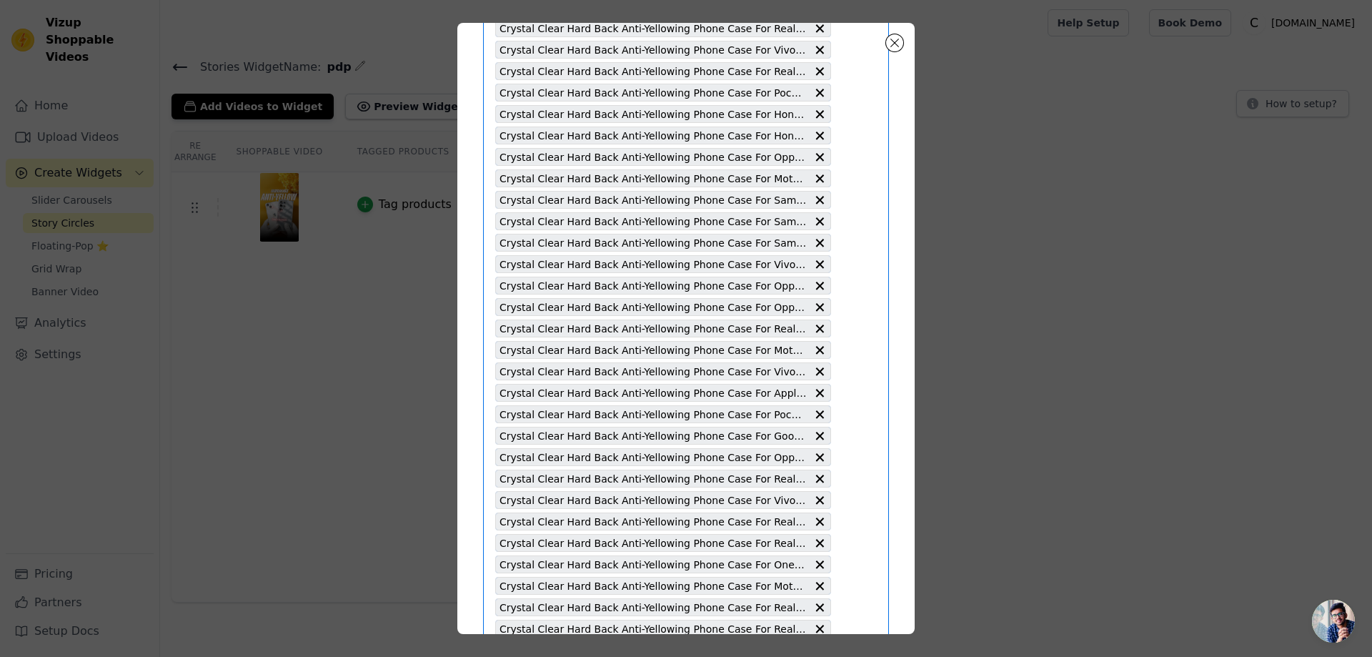
scroll to position [1694, 0]
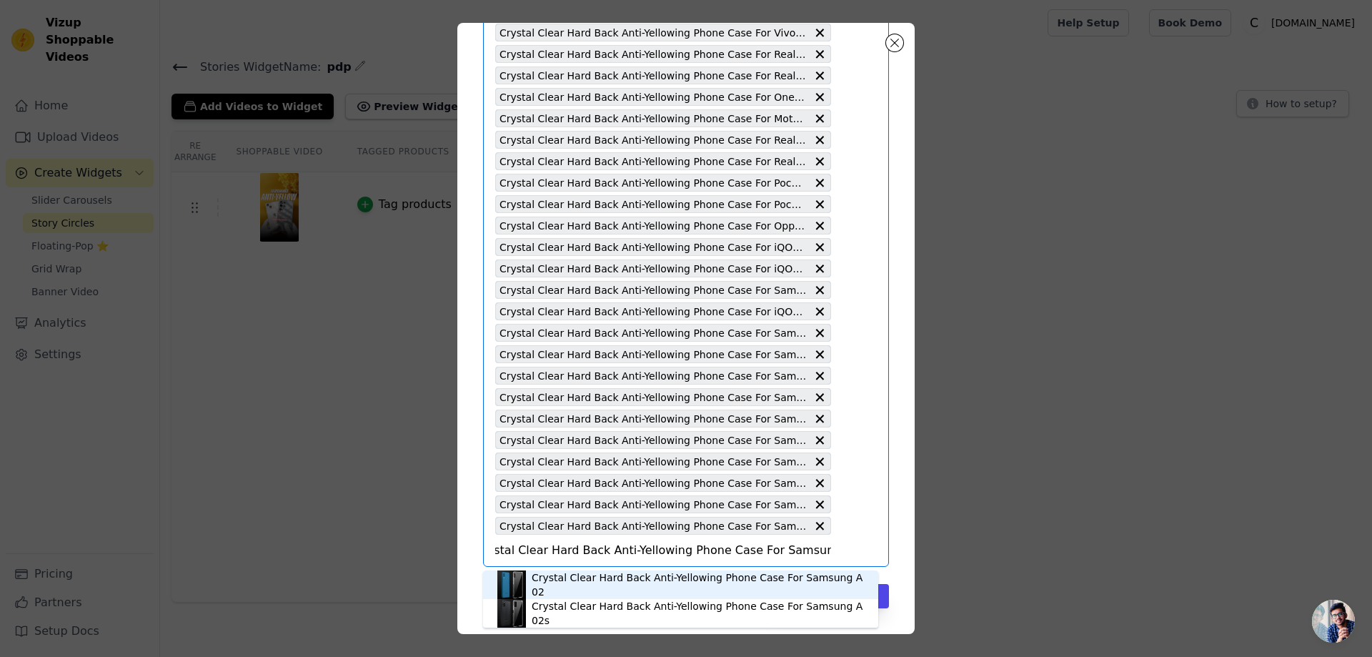
click at [721, 585] on div "Crystal Clear Hard Back Anti-Yellowing Phone Case For Samsung A02" at bounding box center [698, 584] width 332 height 29
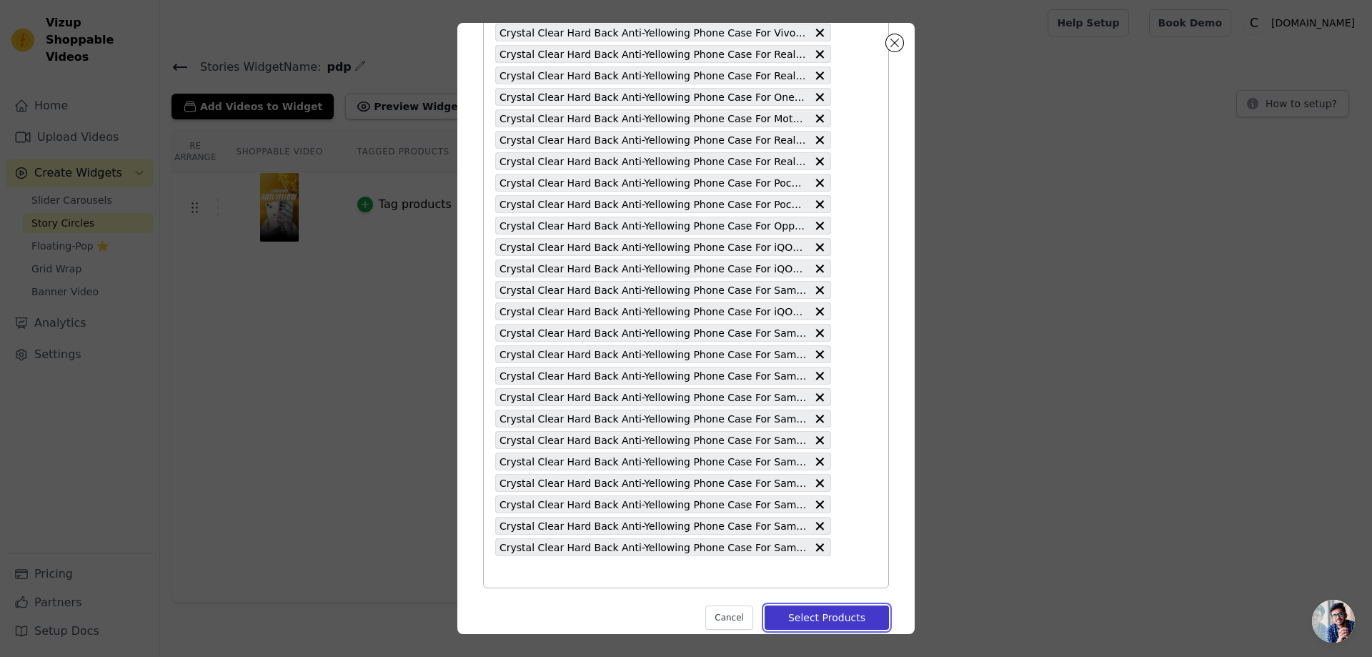
click at [820, 620] on button "Select Products" at bounding box center [827, 617] width 124 height 24
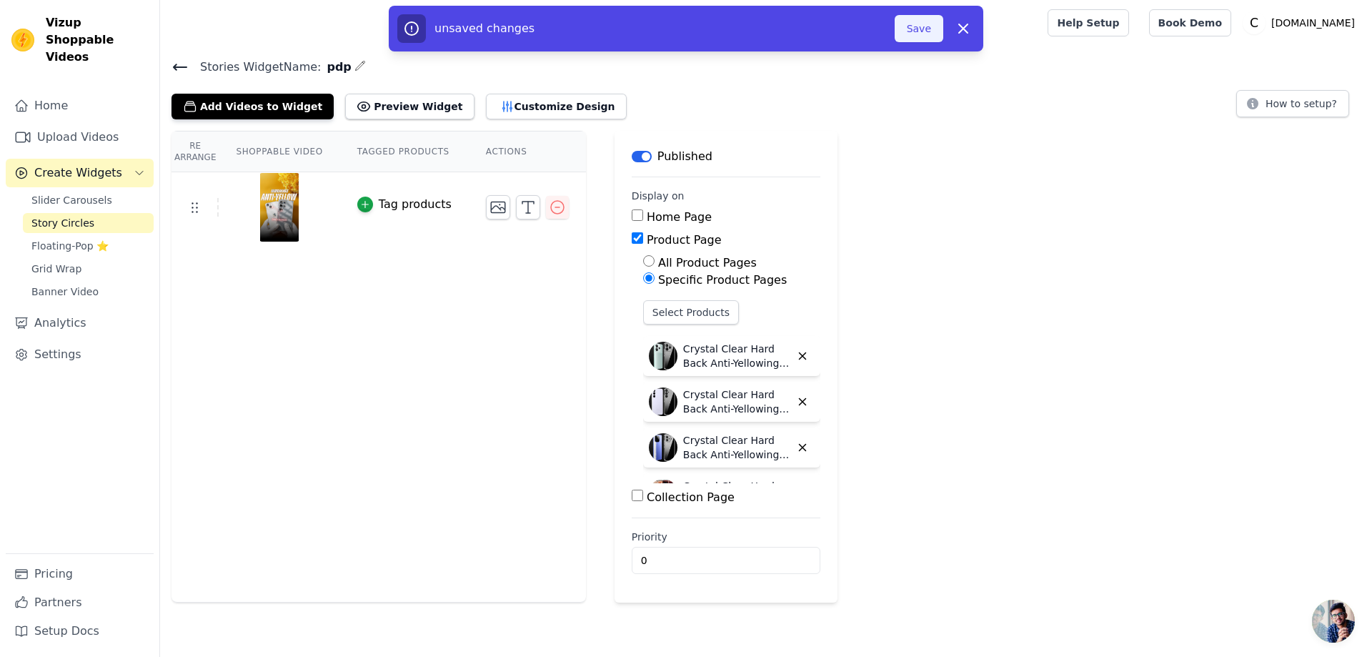
click at [921, 24] on button "Save" at bounding box center [919, 28] width 49 height 27
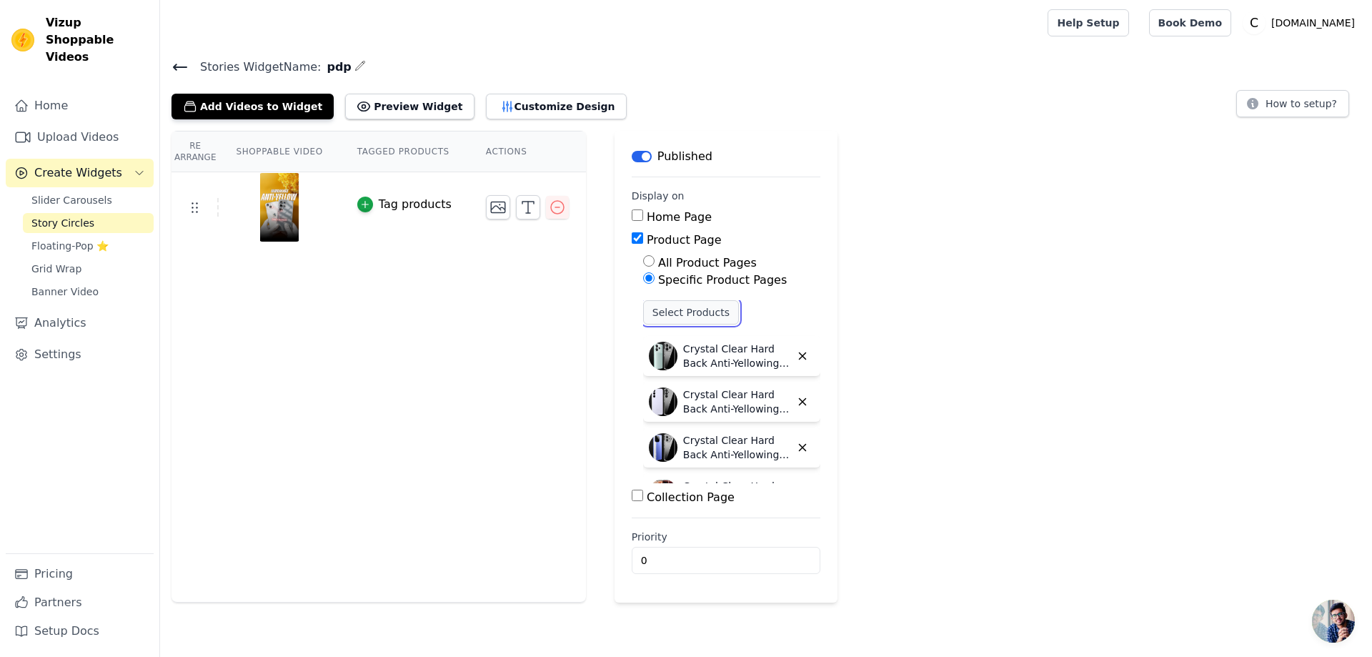
click at [692, 308] on button "Select Products" at bounding box center [691, 312] width 96 height 24
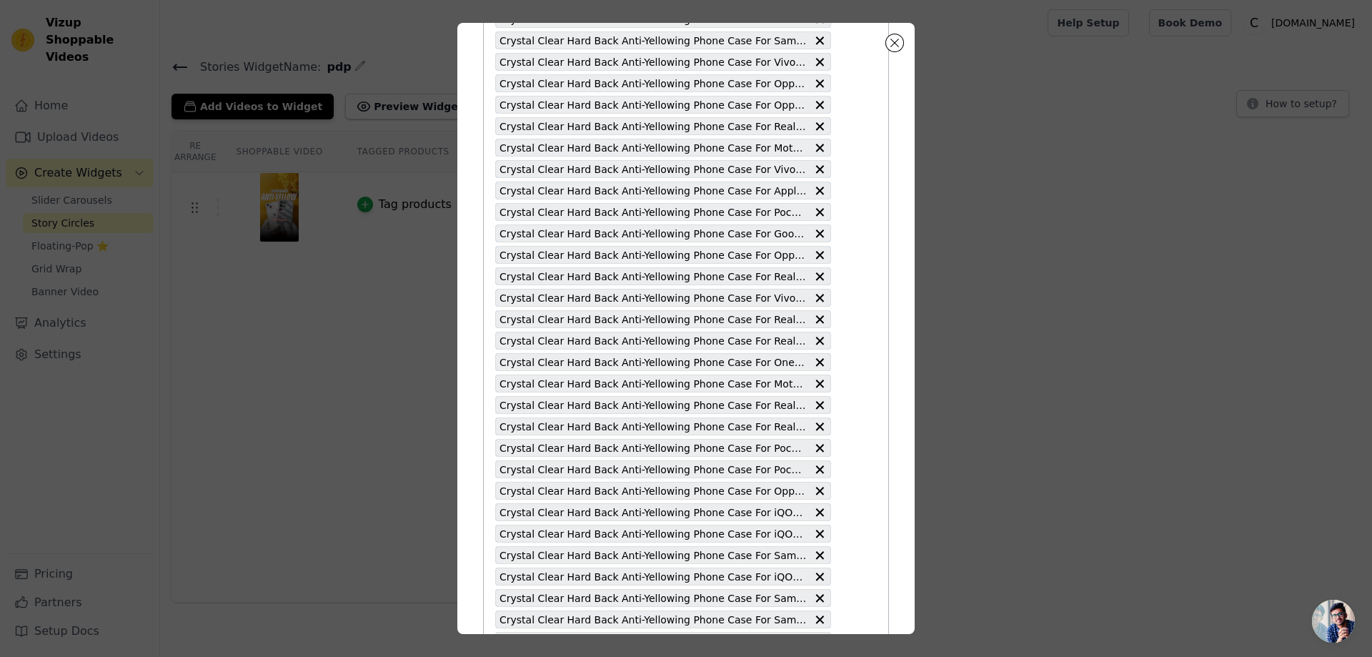
scroll to position [1716, 0]
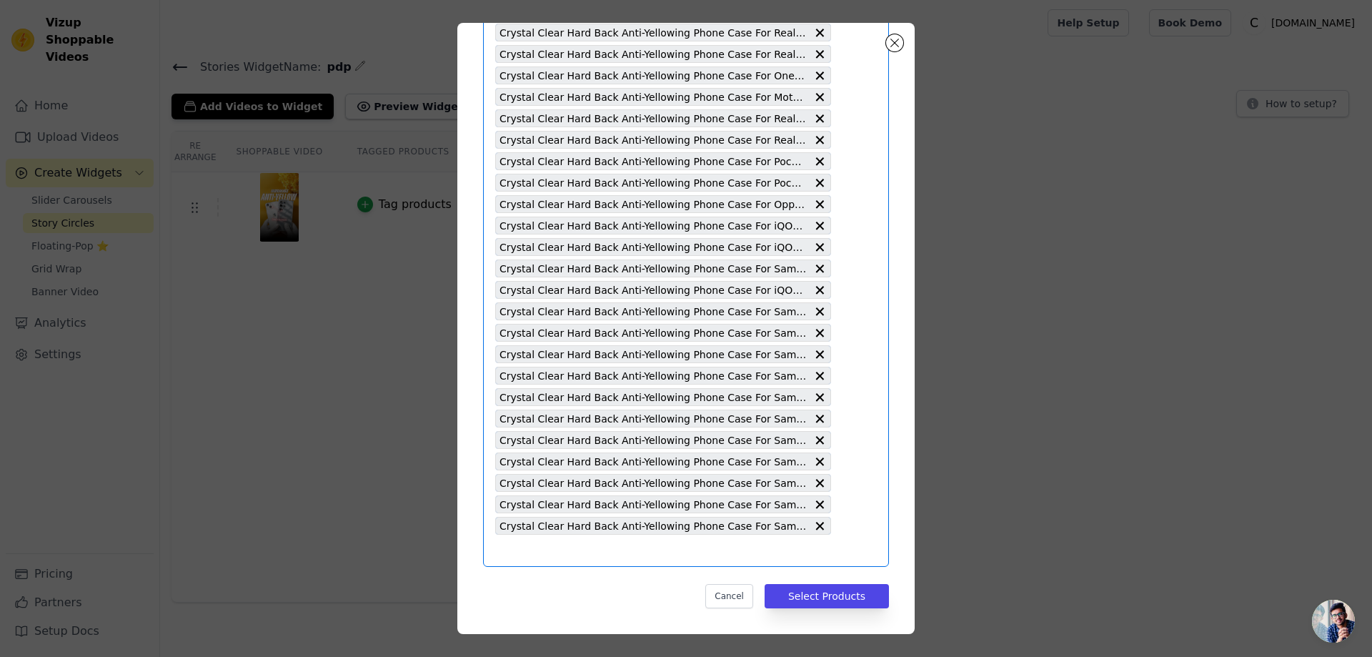
click at [522, 550] on input "text" at bounding box center [663, 550] width 336 height 17
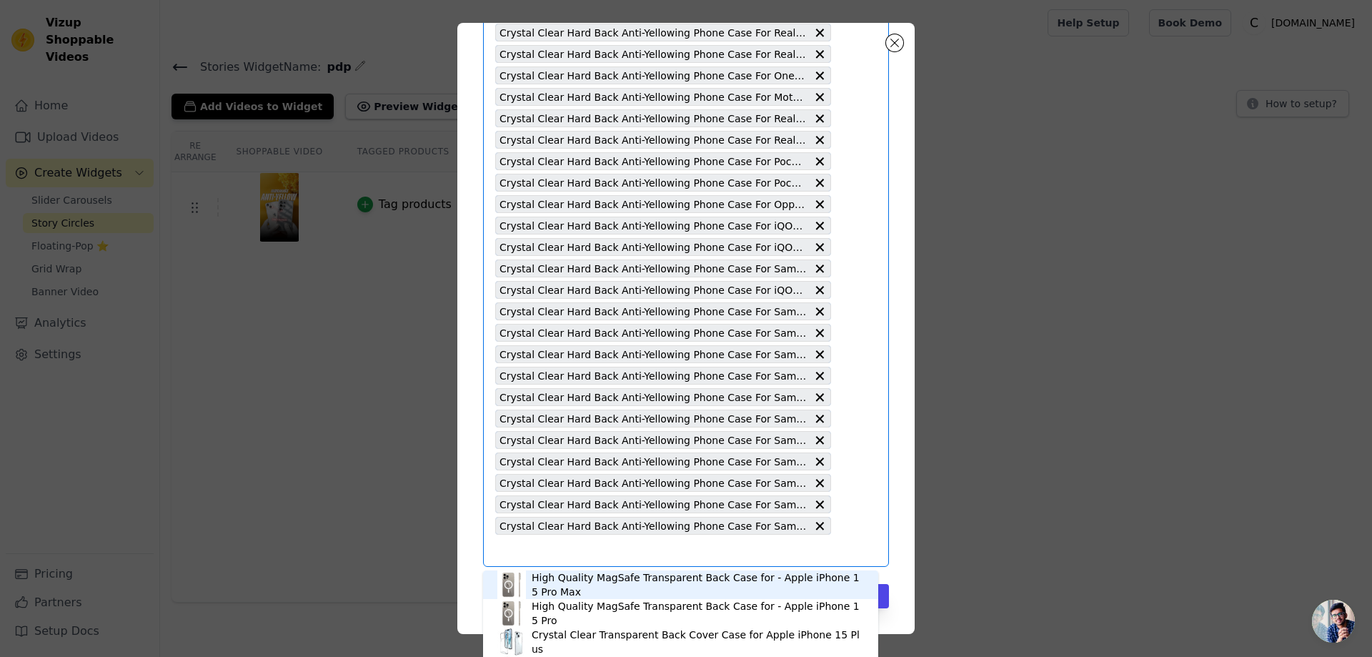
paste input "Crystal Clear Hard Back Anti-Yellowing Phone Case For Redmi 11i"
type input "Crystal Clear Hard Back Anti-Yellowing Phone Case For Redmi 11i"
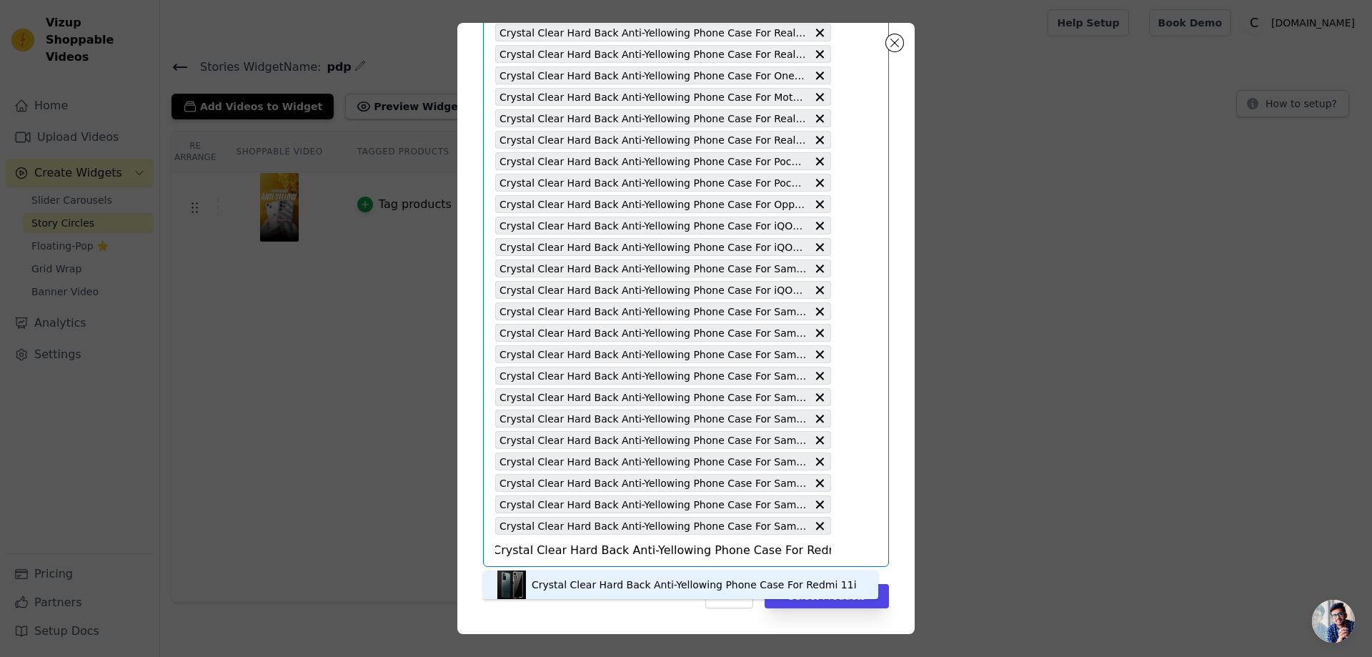
click at [602, 582] on div "Crystal Clear Hard Back Anti-Yellowing Phone Case For Redmi 11i" at bounding box center [694, 584] width 325 height 14
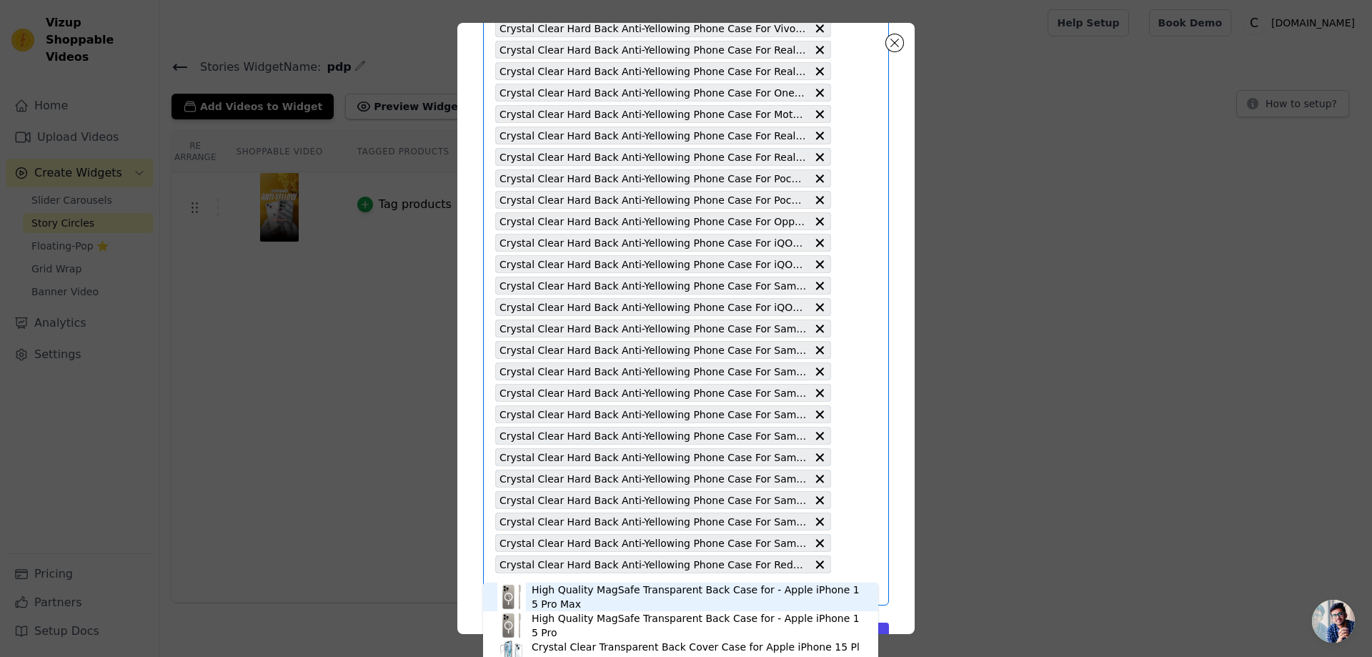
scroll to position [1737, 0]
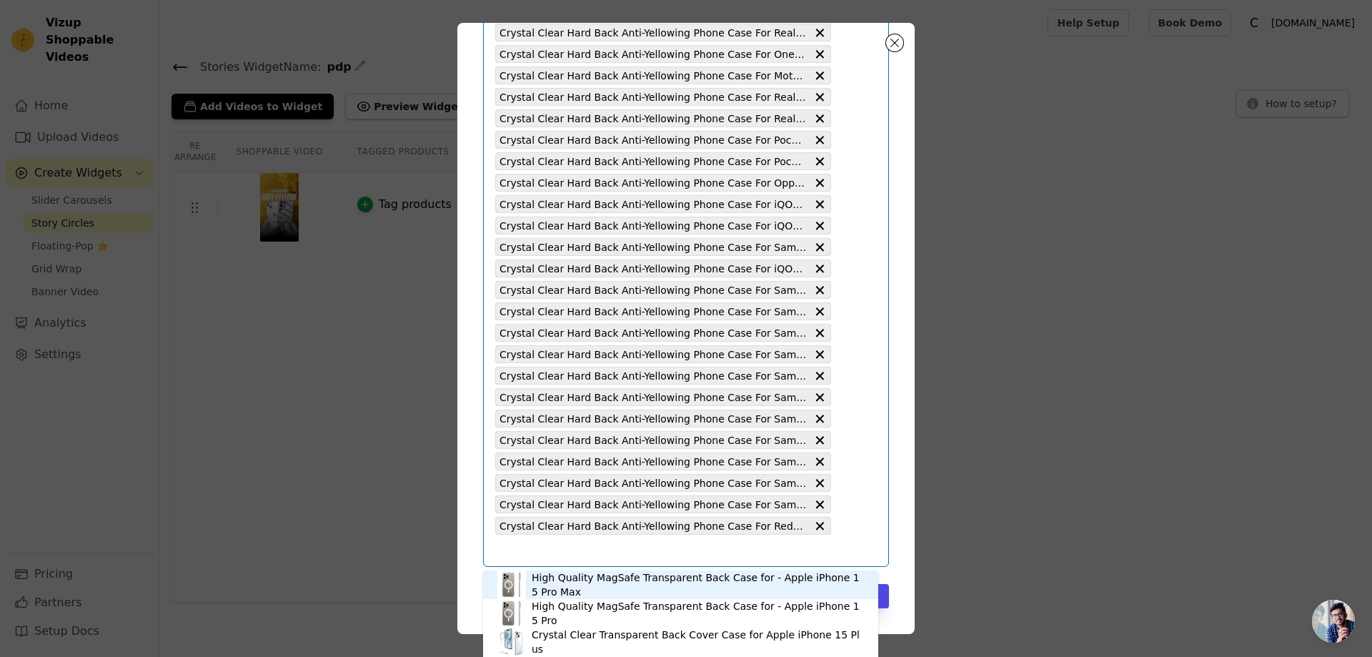
paste input "Crystal Clear Hard Back Anti-Yellowing Phone Case For Realme GT Neo 3T"
type input "Crystal Clear Hard Back Anti-Yellowing Phone Case For Realme GT Neo 3T"
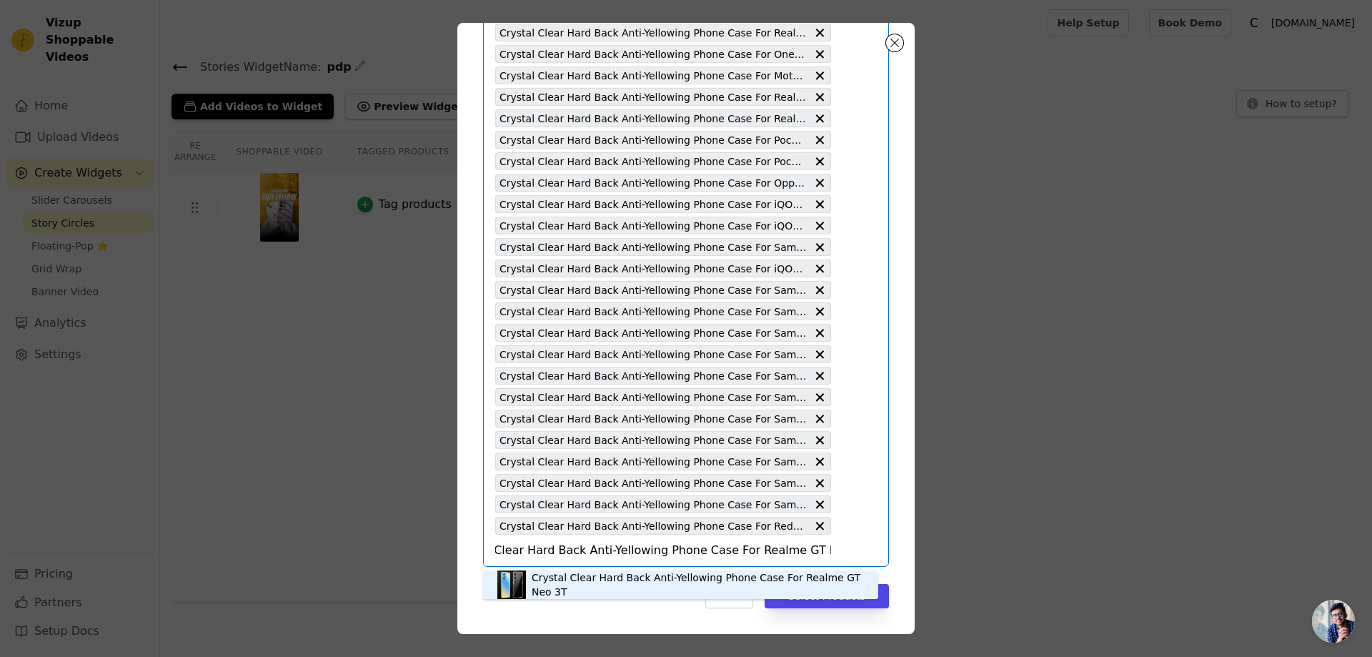
click at [555, 582] on div "Crystal Clear Hard Back Anti-Yellowing Phone Case For Realme GT Neo 3T" at bounding box center [698, 584] width 332 height 29
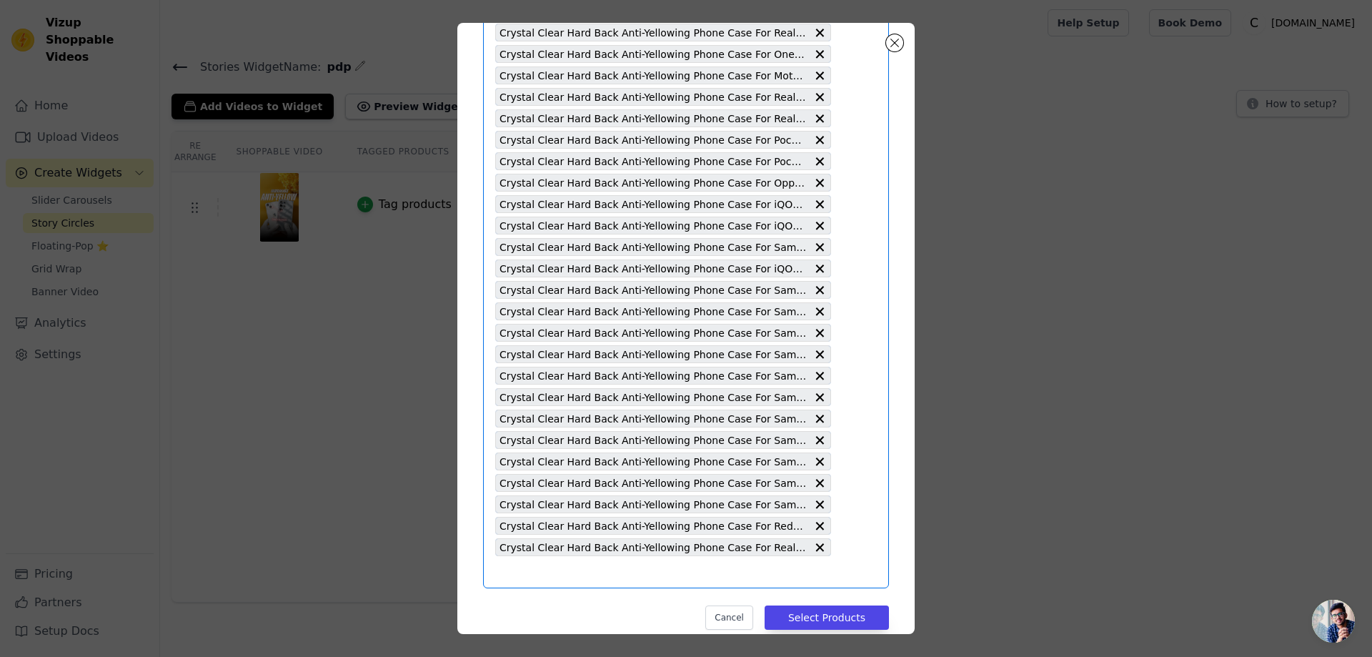
paste input "Crystal Clear Hard Back Anti-Yellowing Phone Case For Poco F6 5G"
type input "Crystal Clear Hard Back Anti-Yellowing Phone Case For Poco F6 5G"
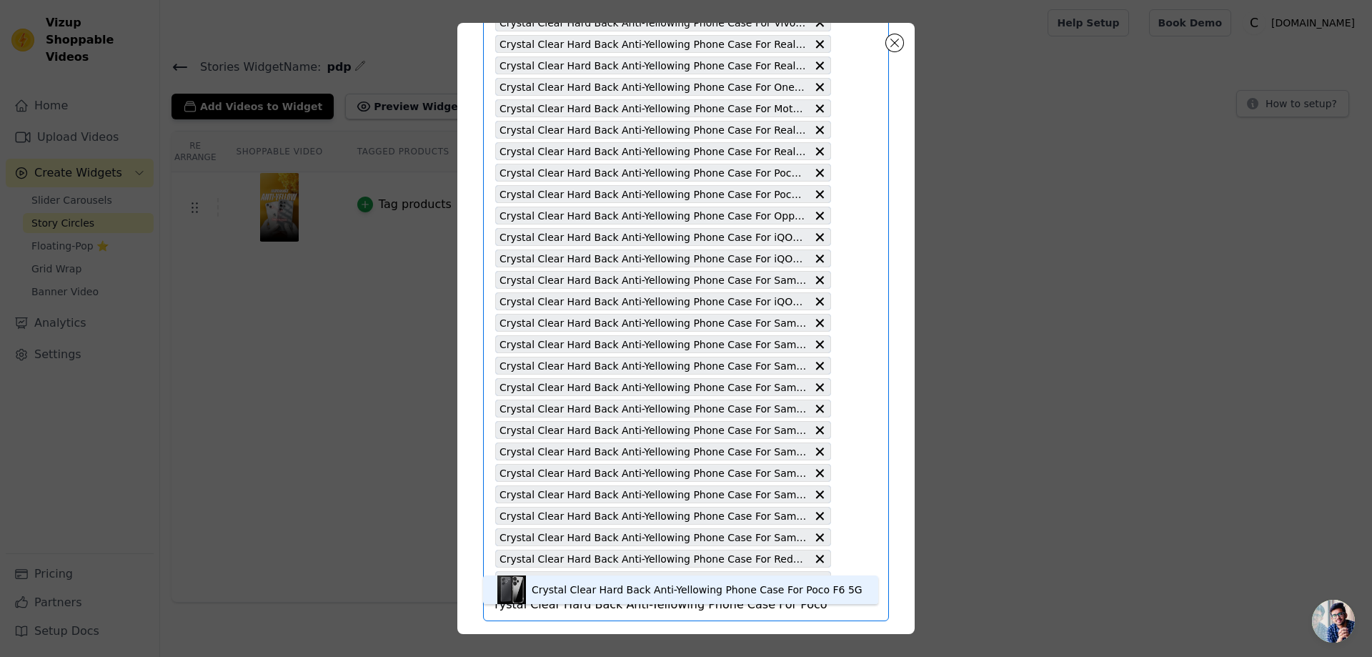
scroll to position [1759, 0]
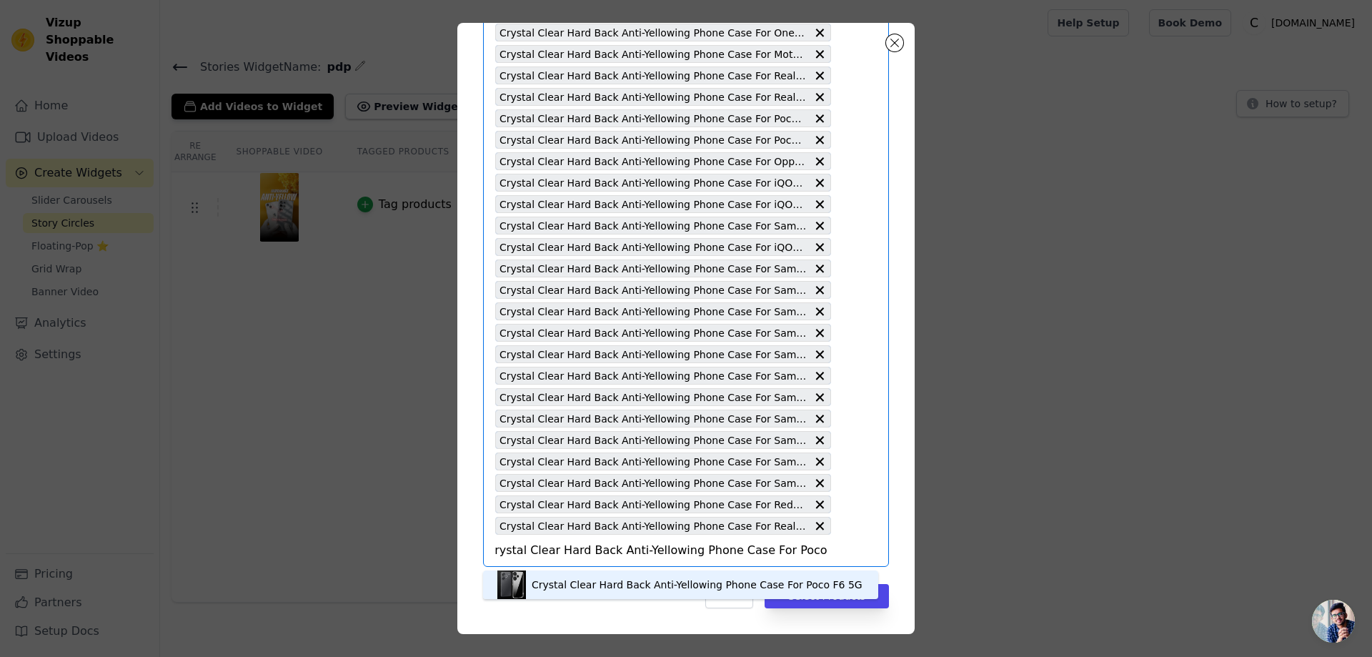
click at [565, 582] on div "Crystal Clear Hard Back Anti-Yellowing Phone Case For Poco F6 5G" at bounding box center [697, 584] width 331 height 14
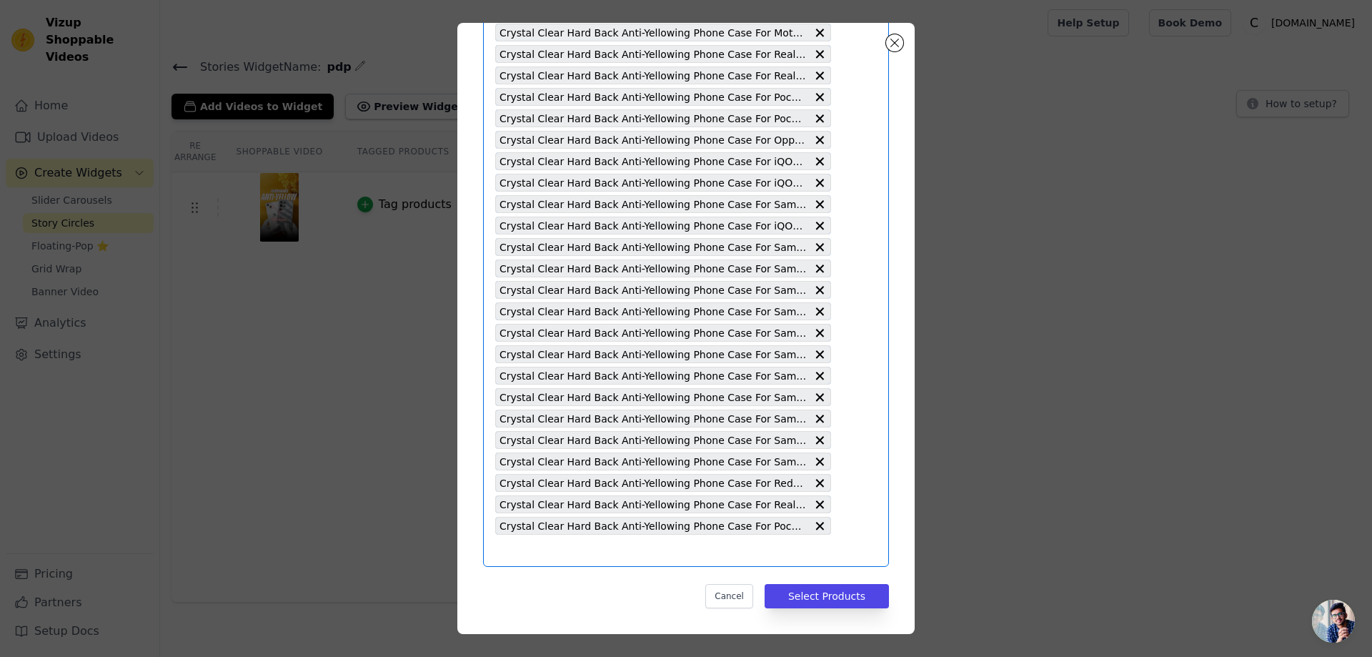
click at [496, 555] on input "text" at bounding box center [663, 550] width 336 height 17
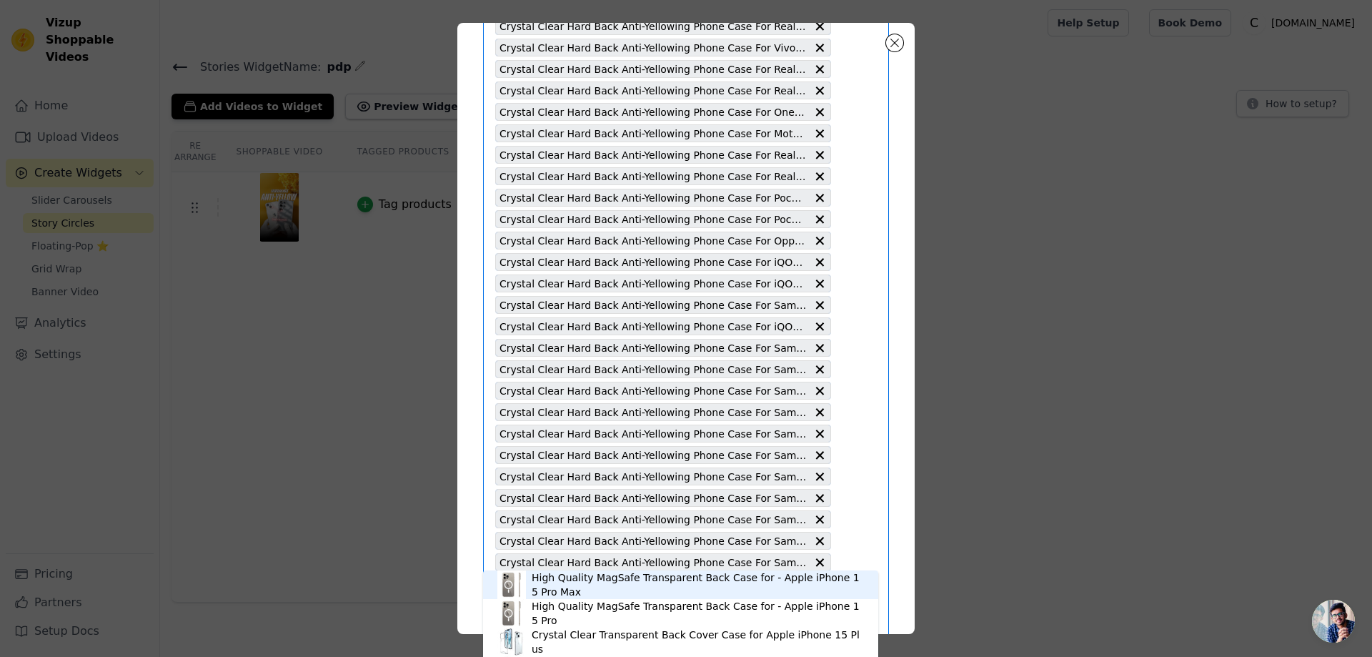
scroll to position [1780, 0]
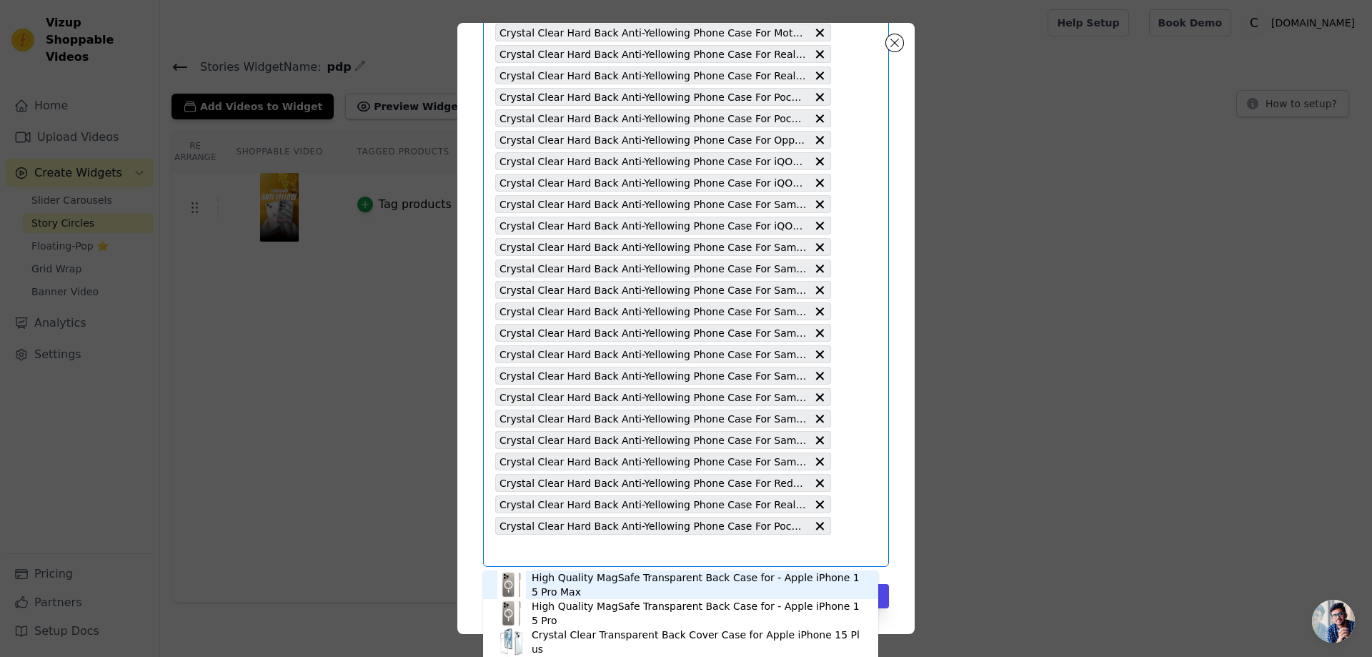
paste input "Crystal Clear Hard Back Anti-Yellowing Phone Case For Oppo [GEOGRAPHIC_DATA] 13…"
type input "Crystal Clear Hard Back Anti-Yellowing Phone Case For Oppo [GEOGRAPHIC_DATA] 13…"
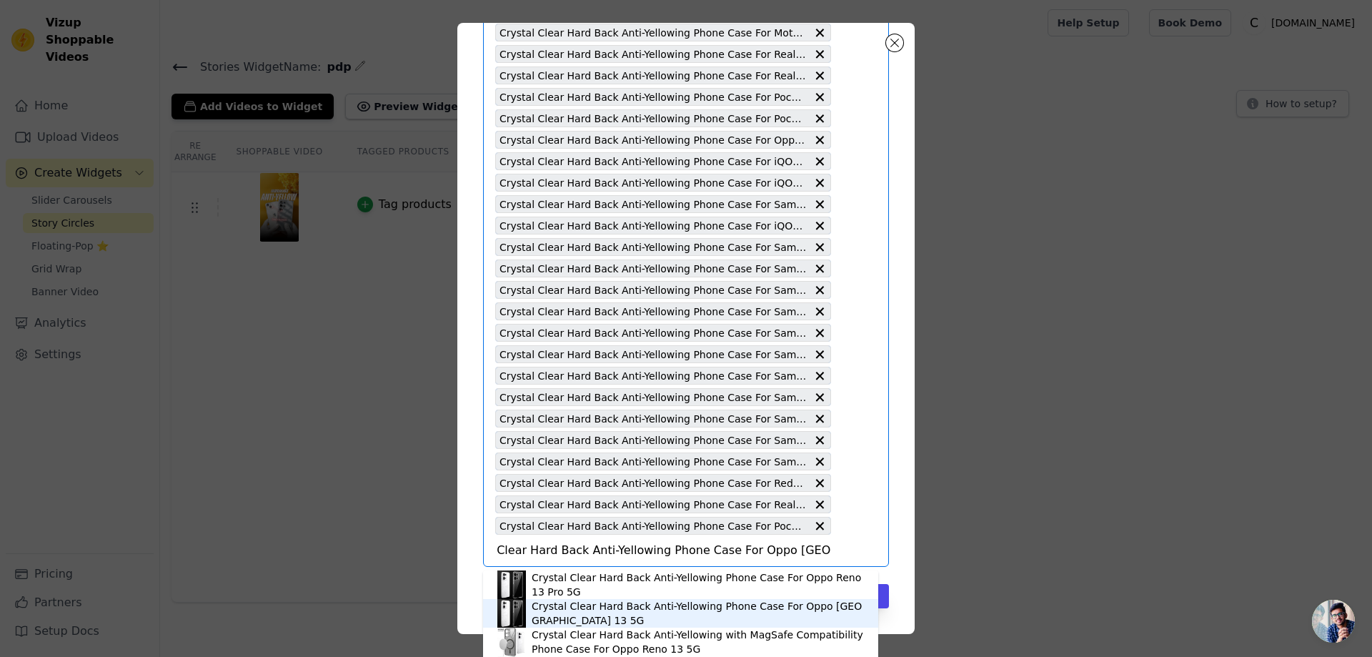
click at [597, 603] on div "Crystal Clear Hard Back Anti-Yellowing Phone Case For Oppo [GEOGRAPHIC_DATA] 13…" at bounding box center [698, 613] width 332 height 29
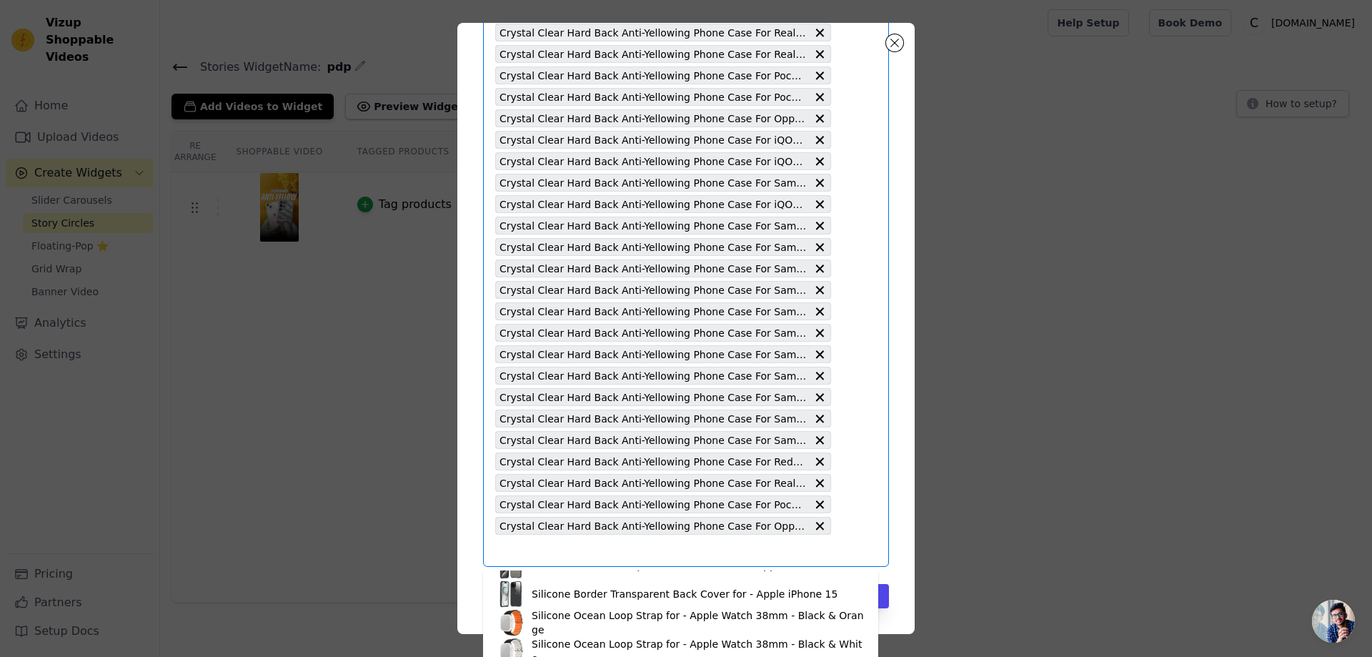
scroll to position [429, 0]
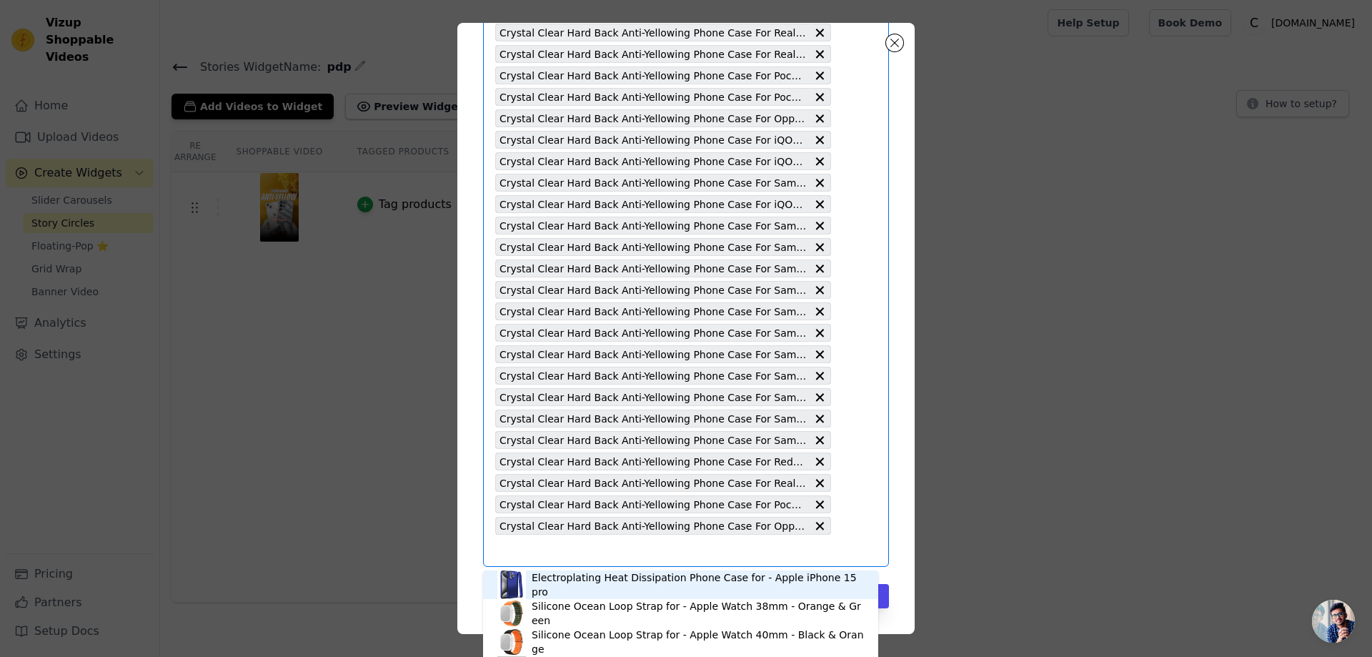
paste input "Crystal Clear Hard Back Anti-Yellowing Phone Case For Oppo Reno 13 Pro 5G"
type input "Crystal Clear Hard Back Anti-Yellowing Phone Case For Oppo Reno 13 Pro 5G"
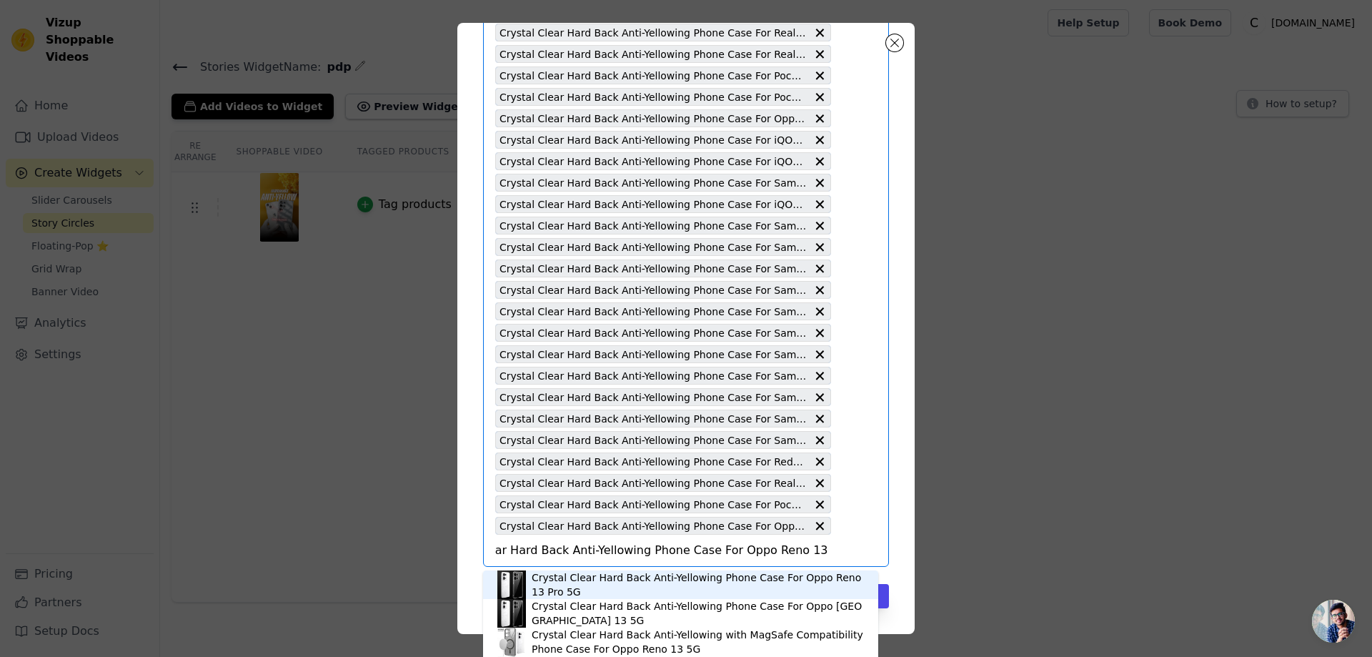
click at [549, 580] on div "Crystal Clear Hard Back Anti-Yellowing Phone Case For Oppo Reno 13 Pro 5G" at bounding box center [698, 584] width 332 height 29
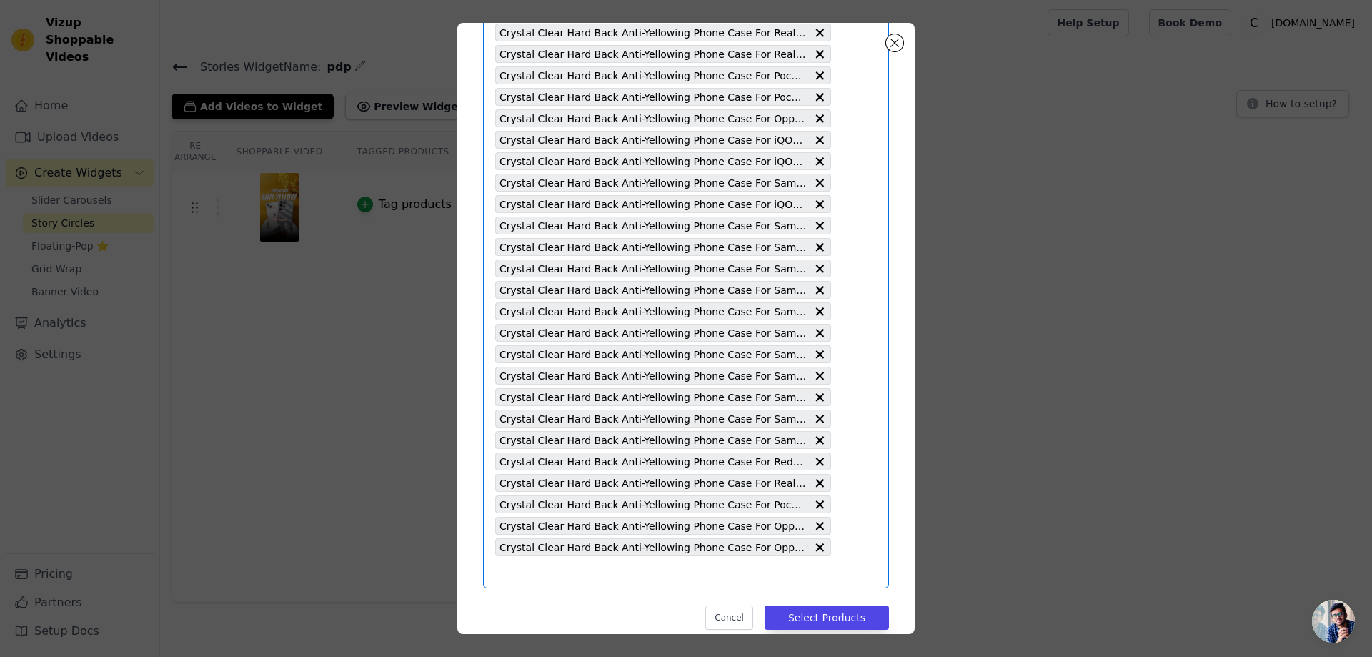
paste input "Crystal Clear Hard Back Anti-Yellowing Phone Case For Oppo Reno 3 Pro"
type input "Crystal Clear Hard Back Anti-Yellowing Phone Case For Oppo Reno 3 Pro"
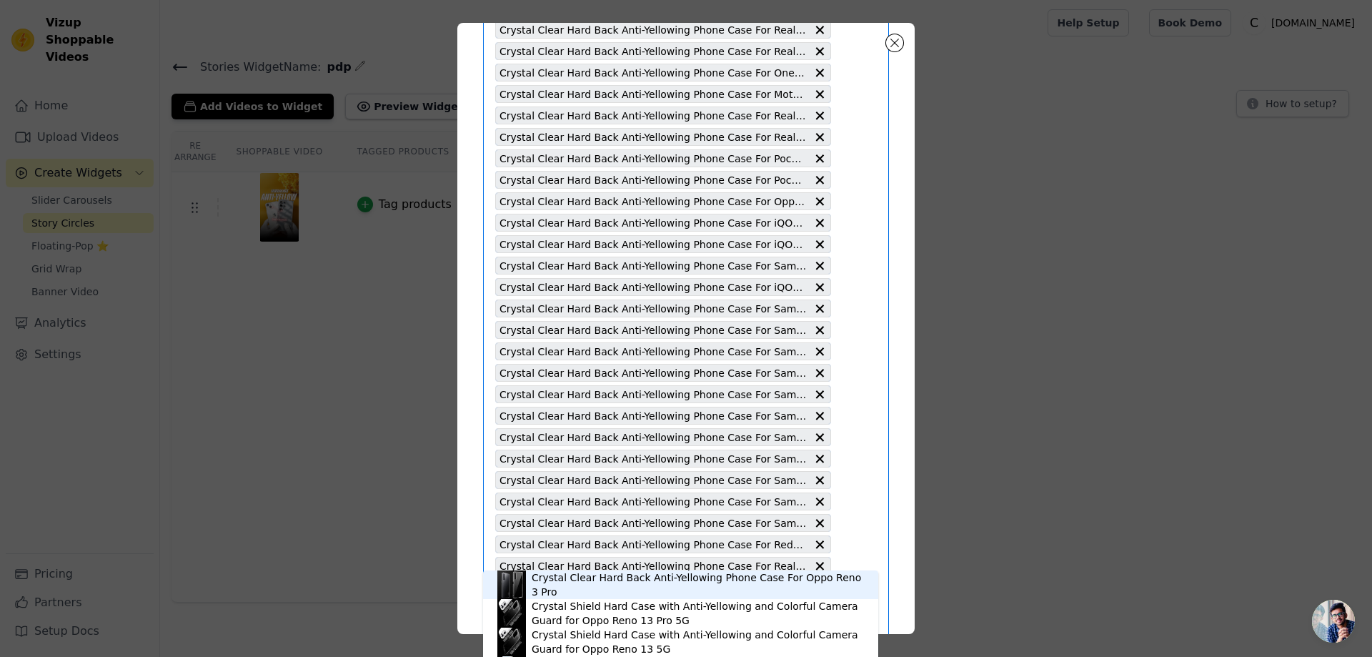
scroll to position [1823, 0]
click at [622, 582] on div "Crystal Clear Hard Back Anti-Yellowing Phone Case For Oppo Reno 3 Pro" at bounding box center [698, 584] width 332 height 29
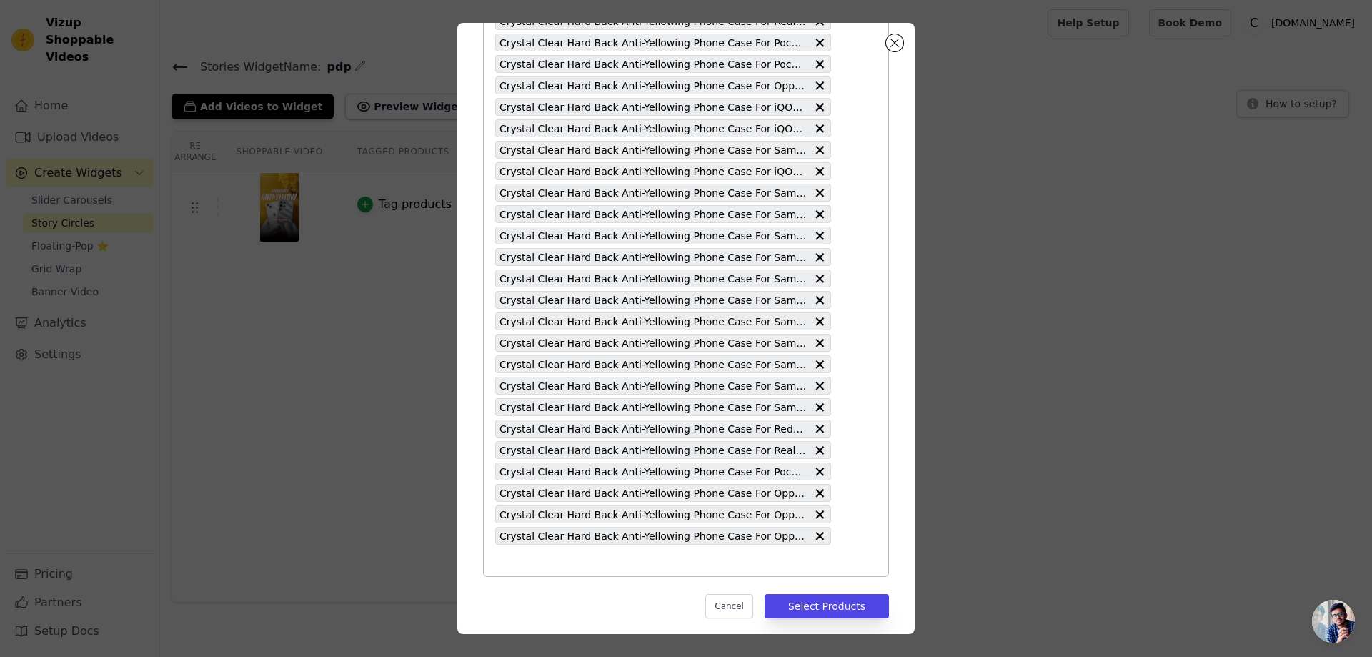
scroll to position [1844, 0]
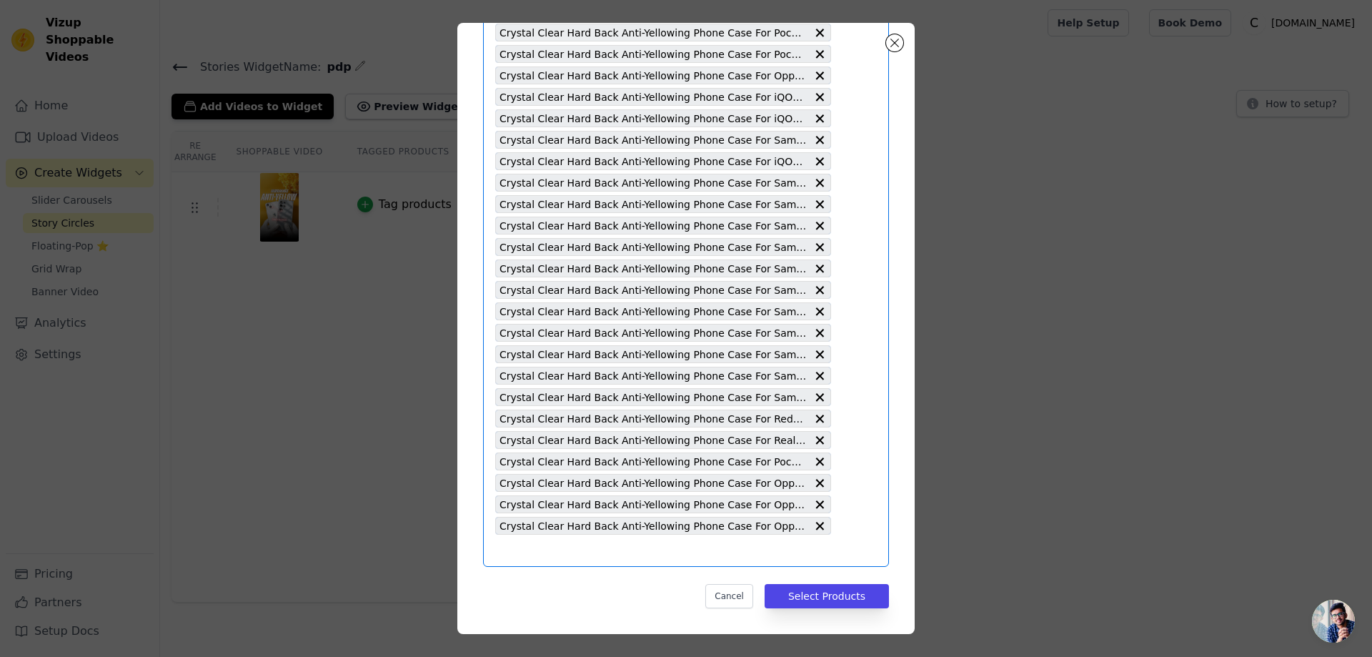
paste input "Crystal Clear Hard Back Anti-Yellowing Phone Case For Motorola Moto G45"
type input "Crystal Clear Hard Back Anti-Yellowing Phone Case For Motorola Moto G45"
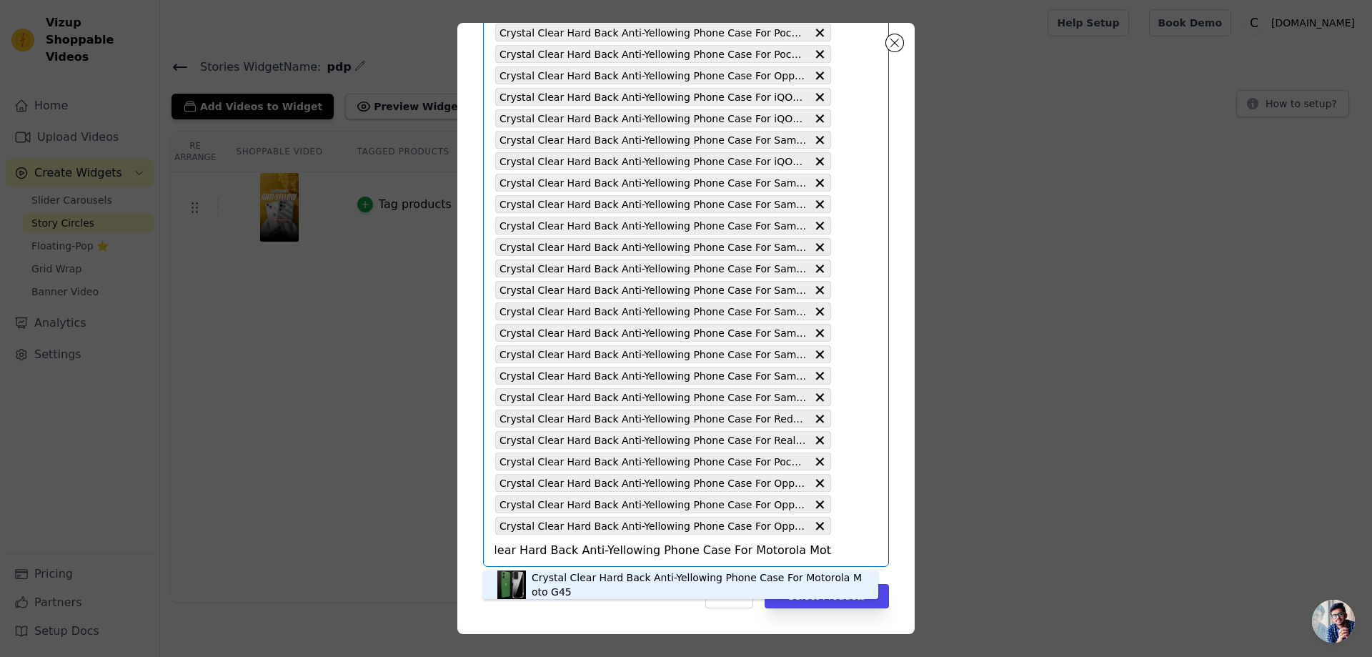
click at [582, 582] on div "Crystal Clear Hard Back Anti-Yellowing Phone Case For Motorola Moto G45" at bounding box center [698, 584] width 332 height 29
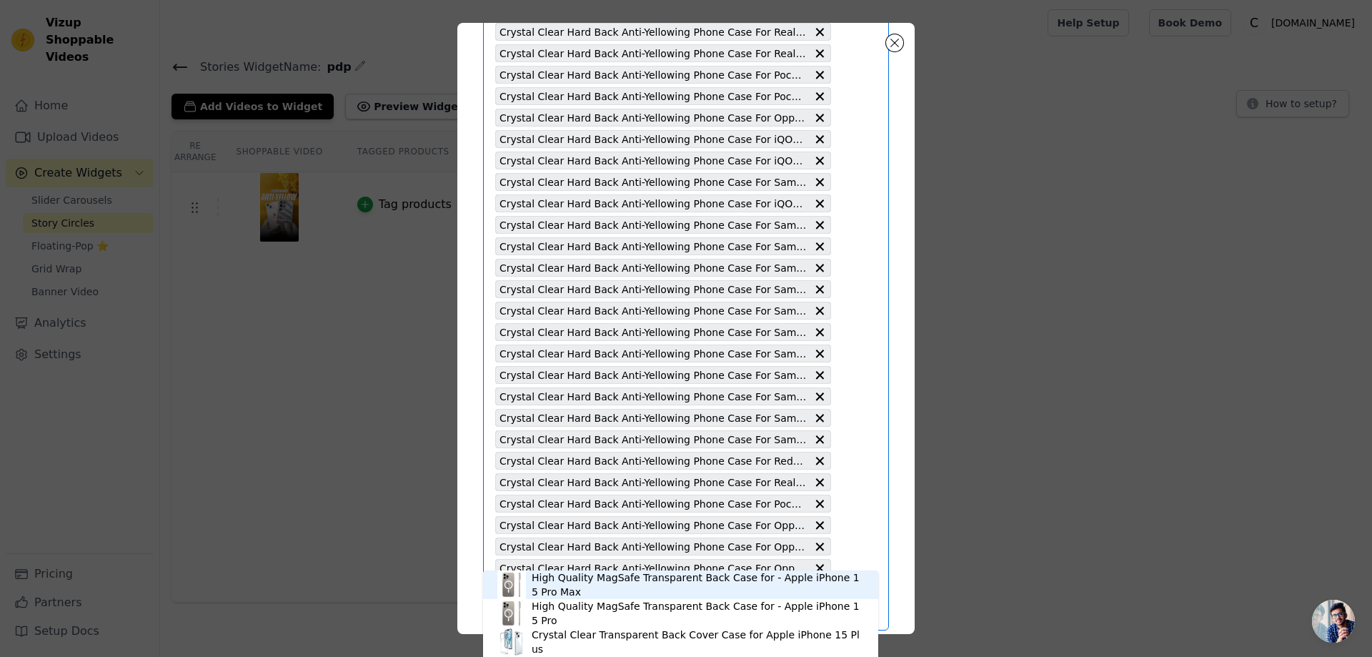
scroll to position [1866, 0]
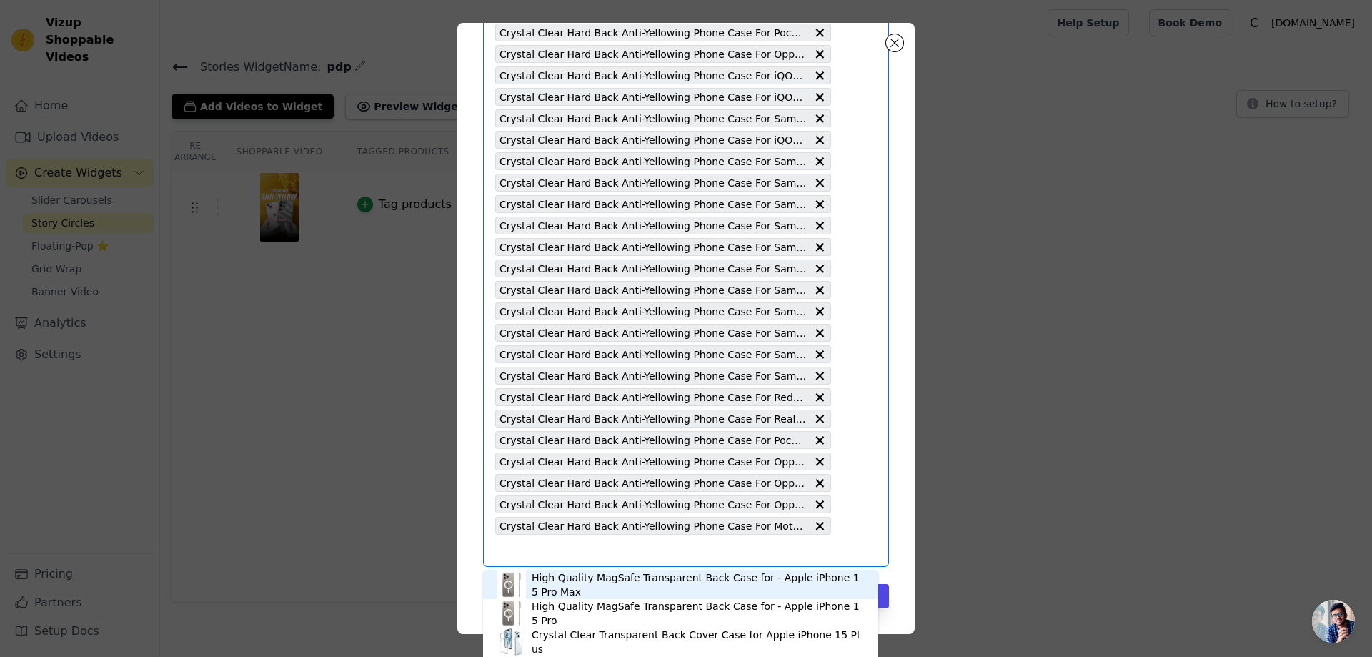
paste input "Crystal Clear Hard Back Anti-Yellowing Phone Case For Motorola Moto G35"
type input "Crystal Clear Hard Back Anti-Yellowing Phone Case For Motorola Moto G35"
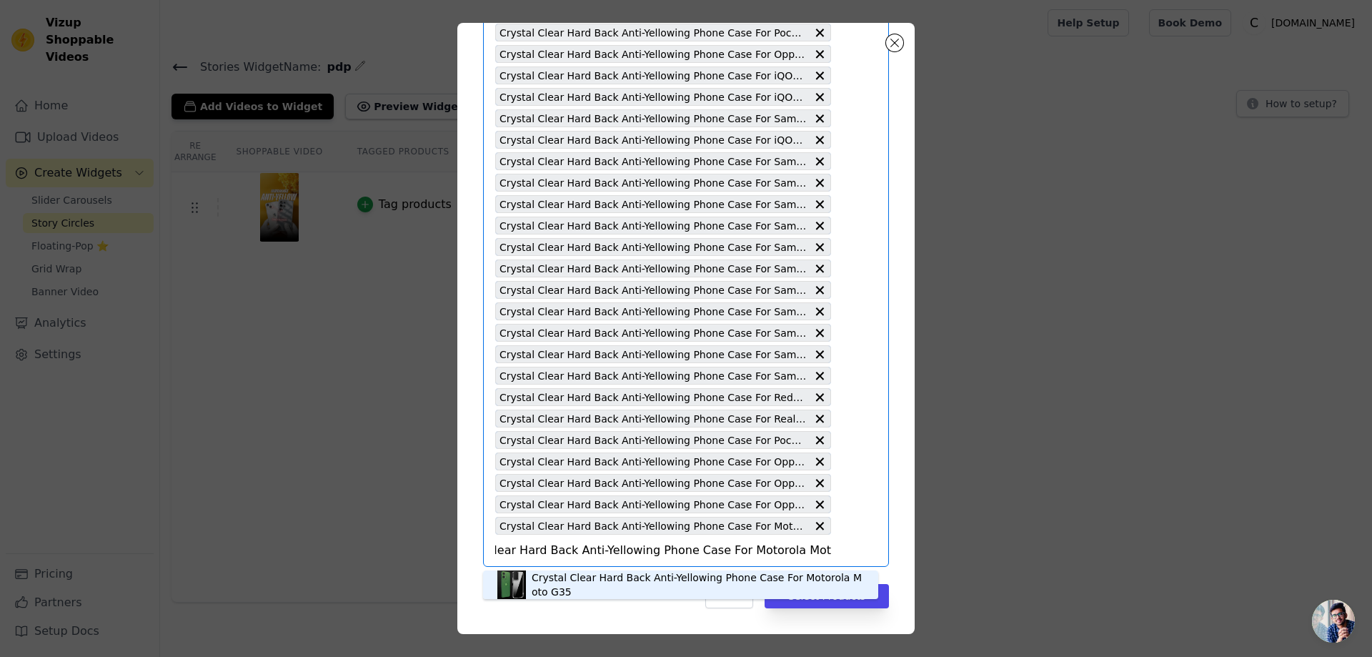
click at [565, 587] on div "Crystal Clear Hard Back Anti-Yellowing Phone Case For Motorola Moto G35" at bounding box center [698, 584] width 332 height 29
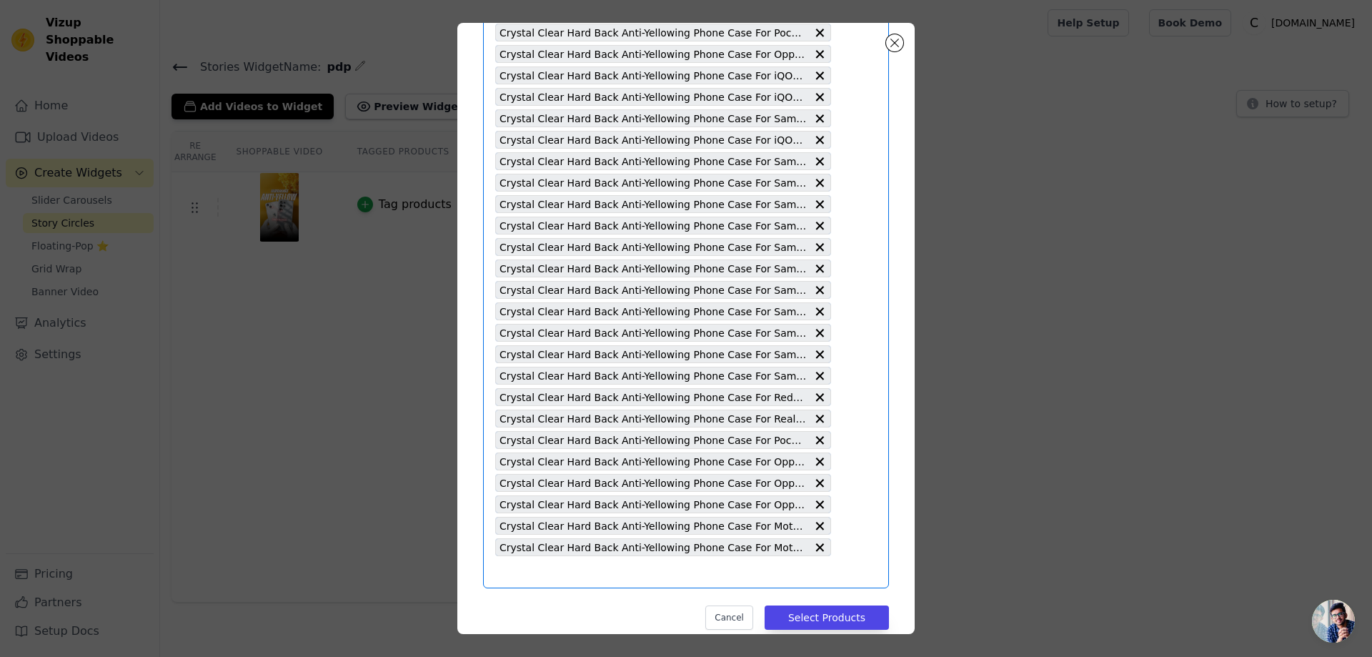
scroll to position [0, 0]
paste input "Crystal Clear Hard Back Anti-Yellowing Phone Case For iQOO Z9X"
type input "Crystal Clear Hard Back Anti-Yellowing Phone Case For iQOO Z9X"
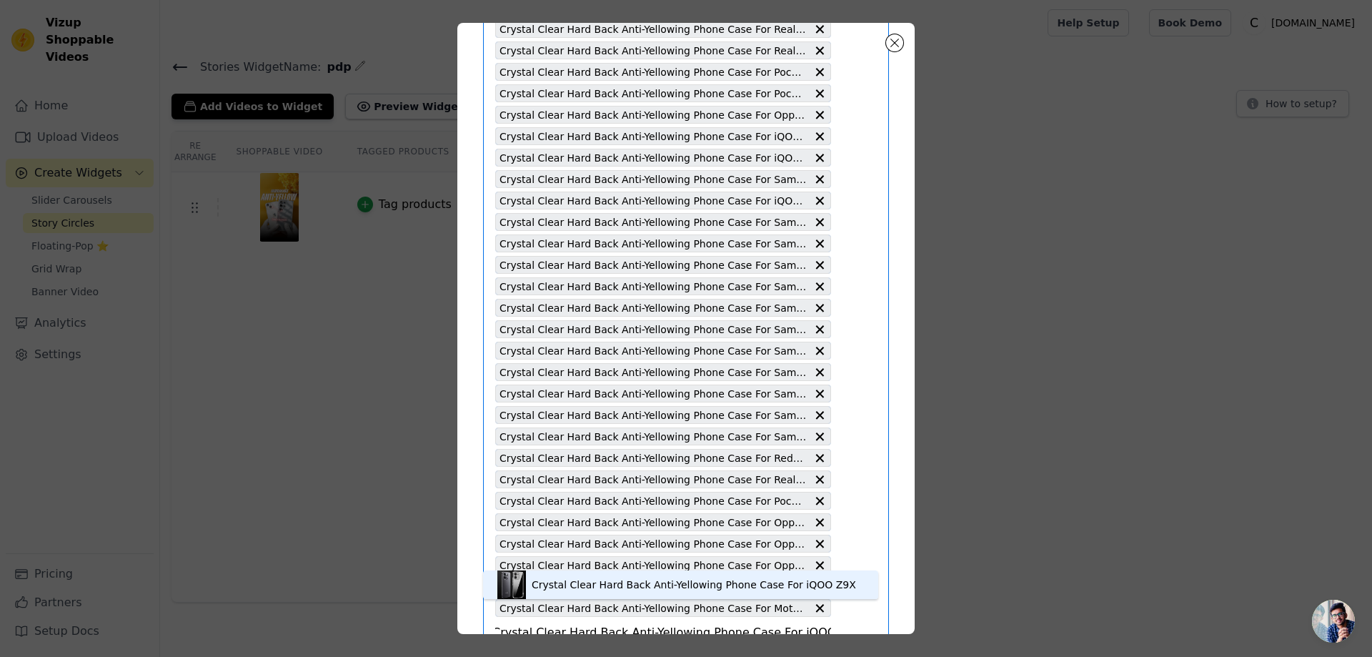
scroll to position [1887, 0]
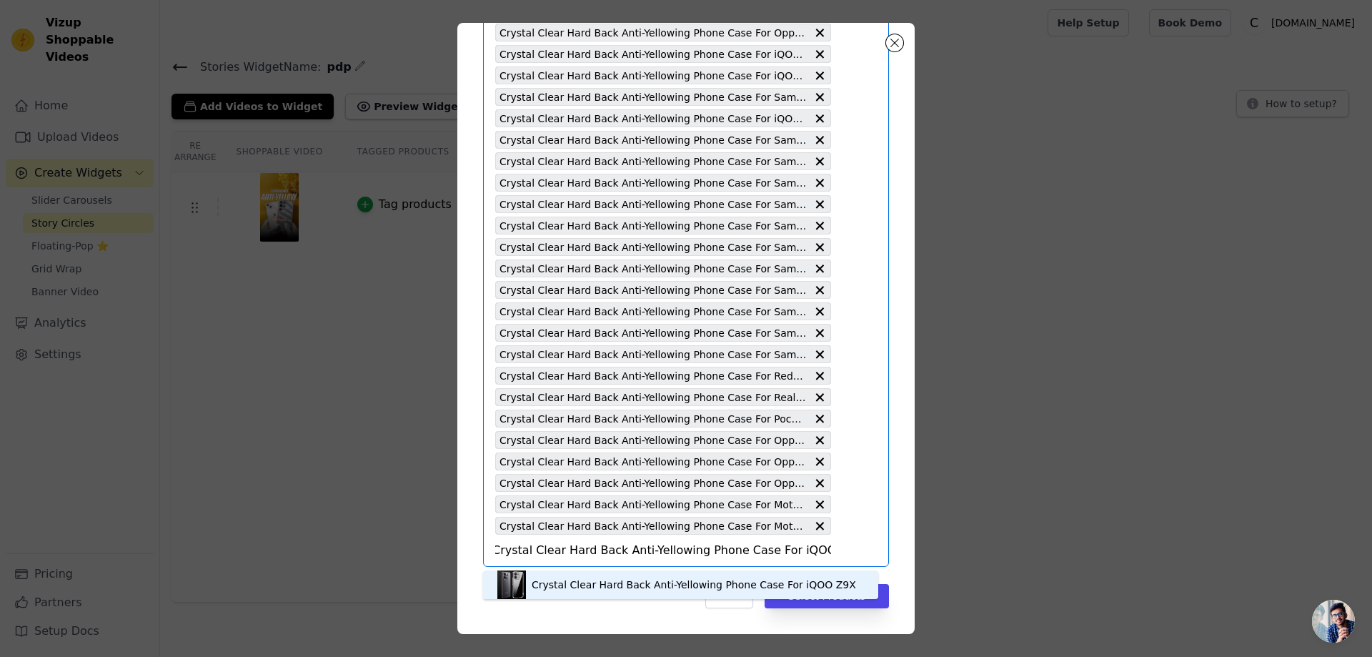
click at [602, 585] on div "Crystal Clear Hard Back Anti-Yellowing Phone Case For iQOO Z9X" at bounding box center [694, 584] width 324 height 14
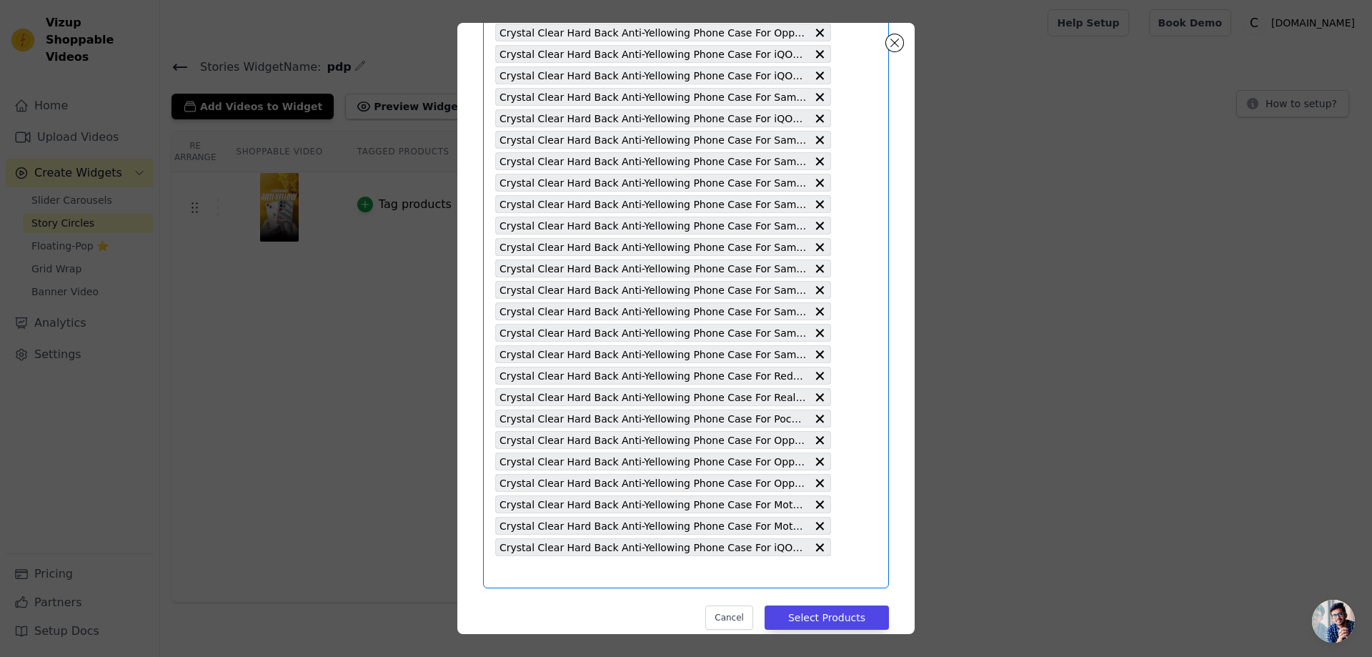
paste input "Crystal Clear Hard Back Anti-Yellowing Phone Case For iQOO Neo 7"
type input "Crystal Clear Hard Back Anti-Yellowing Phone Case For iQOO Neo 7"
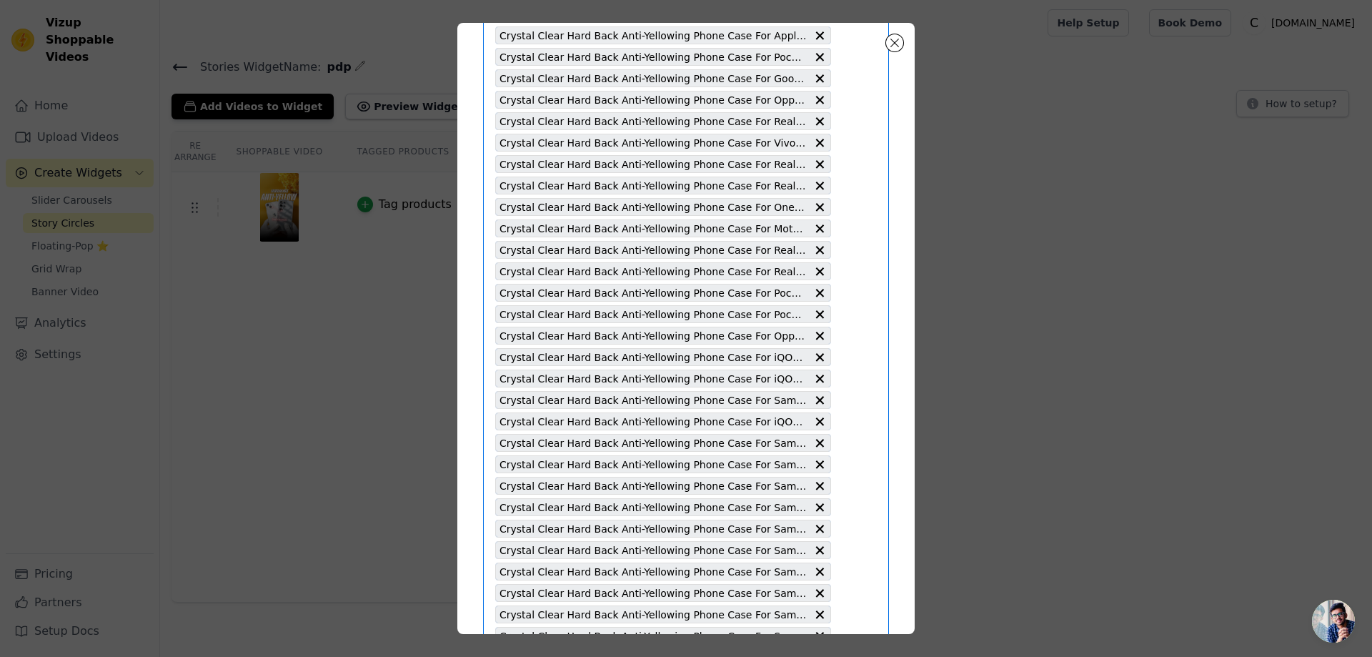
scroll to position [1909, 0]
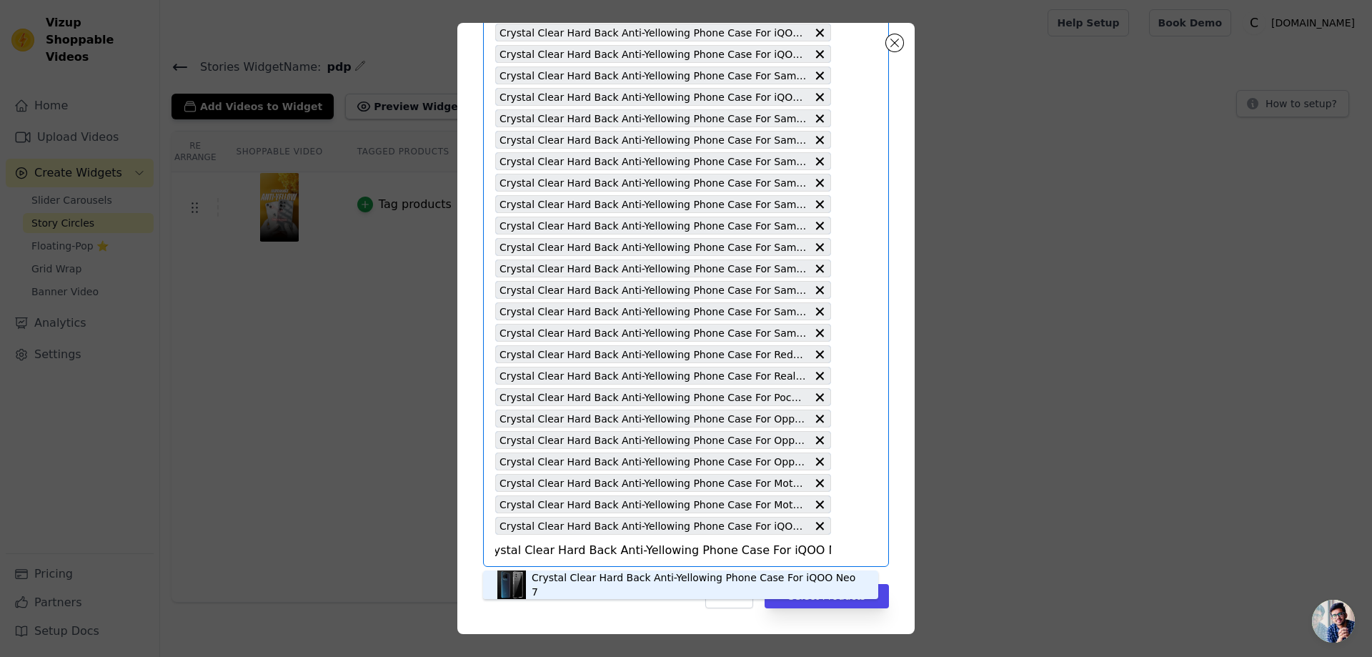
click at [617, 589] on div "Crystal Clear Hard Back Anti-Yellowing Phone Case For iQOO Neo 7" at bounding box center [698, 584] width 332 height 29
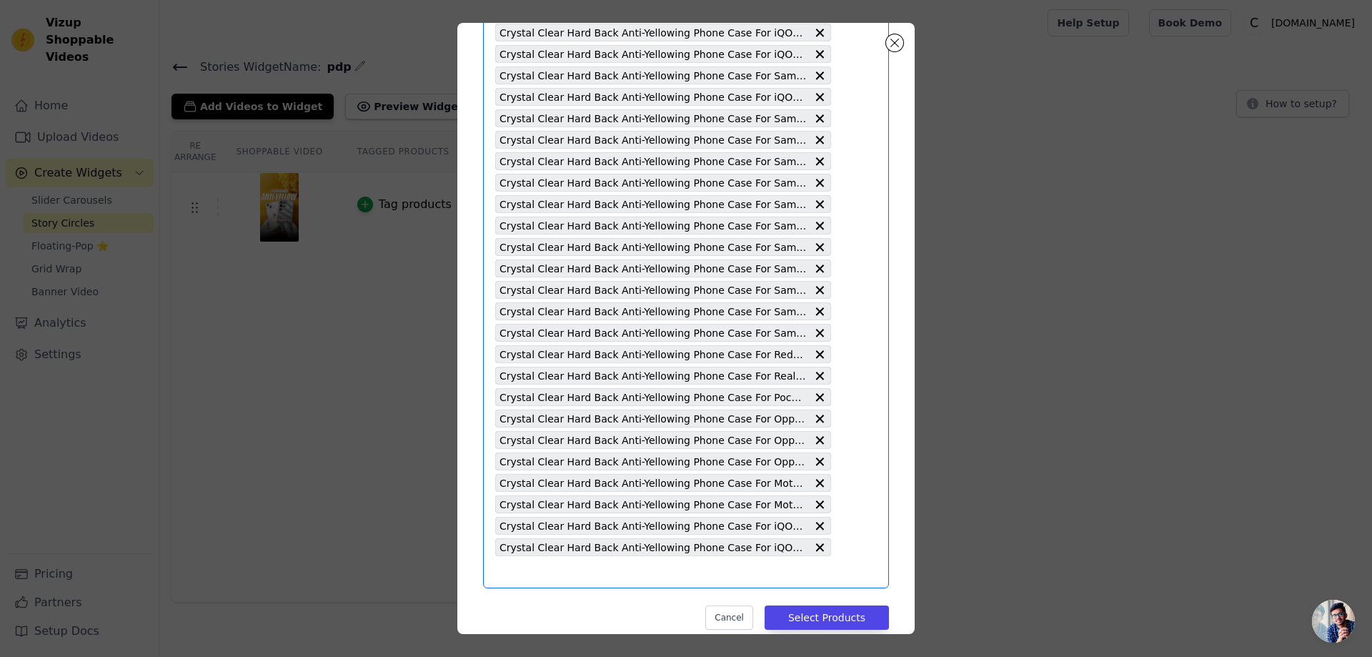
scroll to position [0, 0]
type input "+"
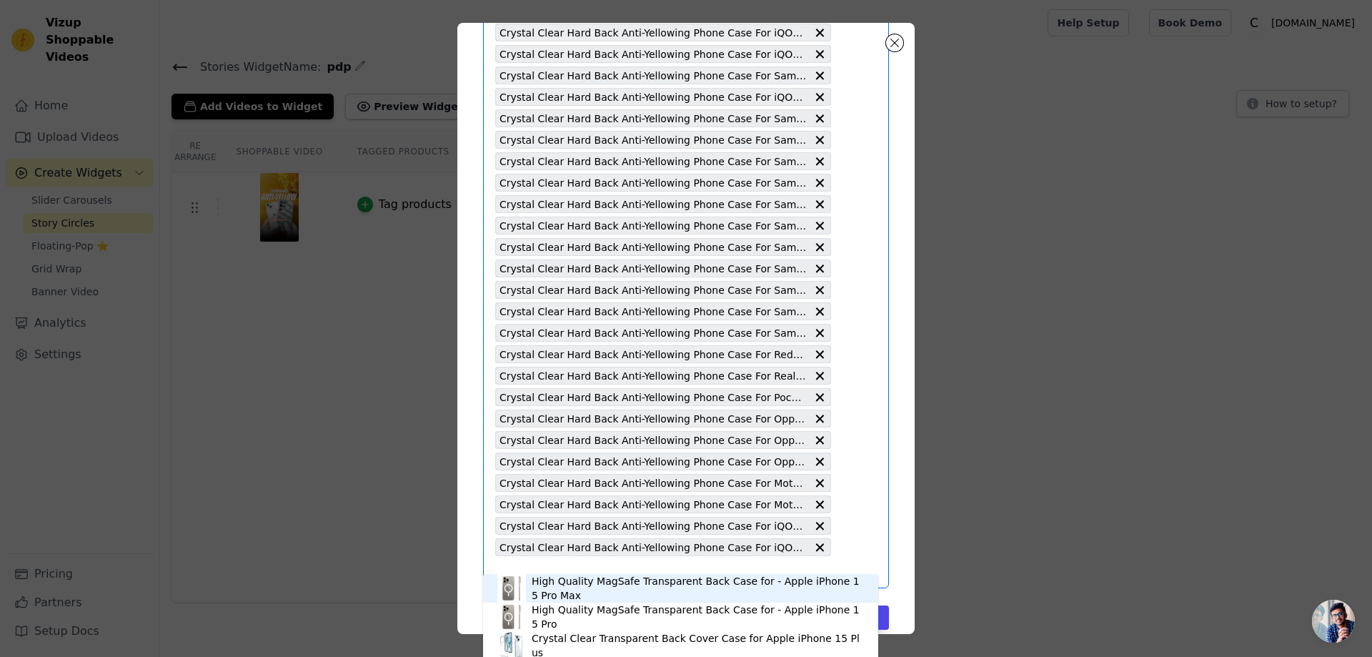
scroll to position [1930, 0]
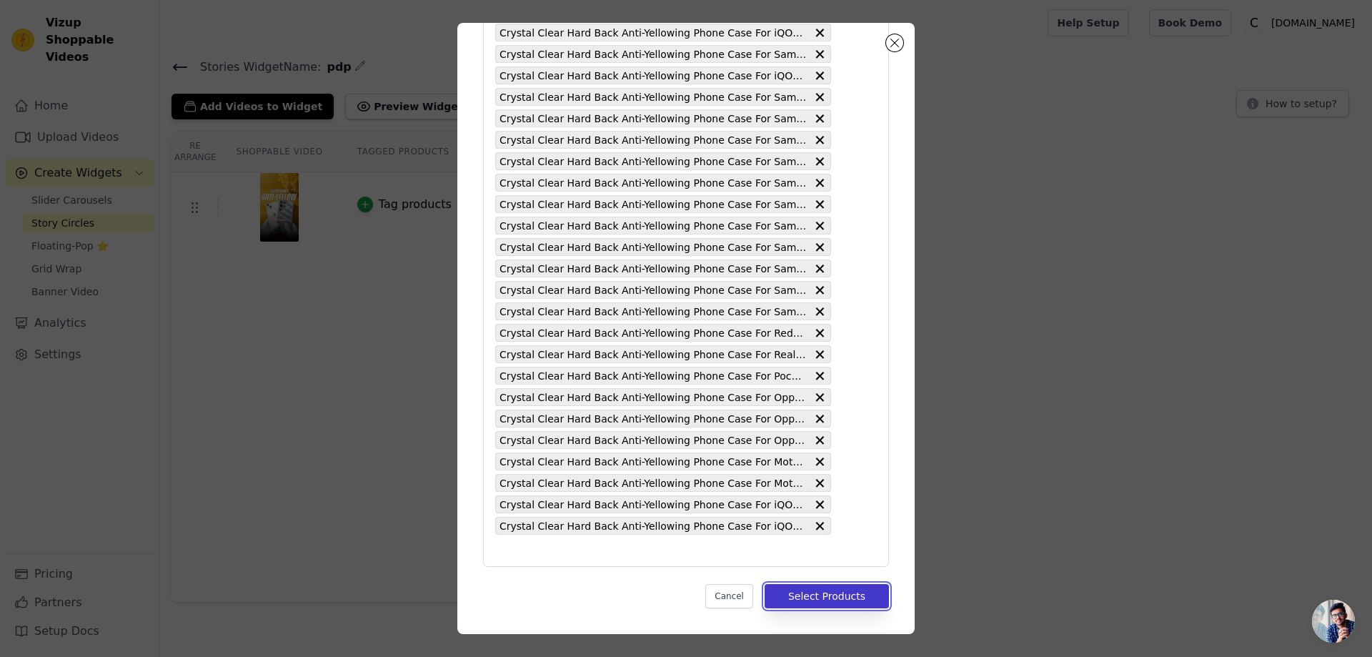
click at [823, 592] on button "Select Products" at bounding box center [827, 596] width 124 height 24
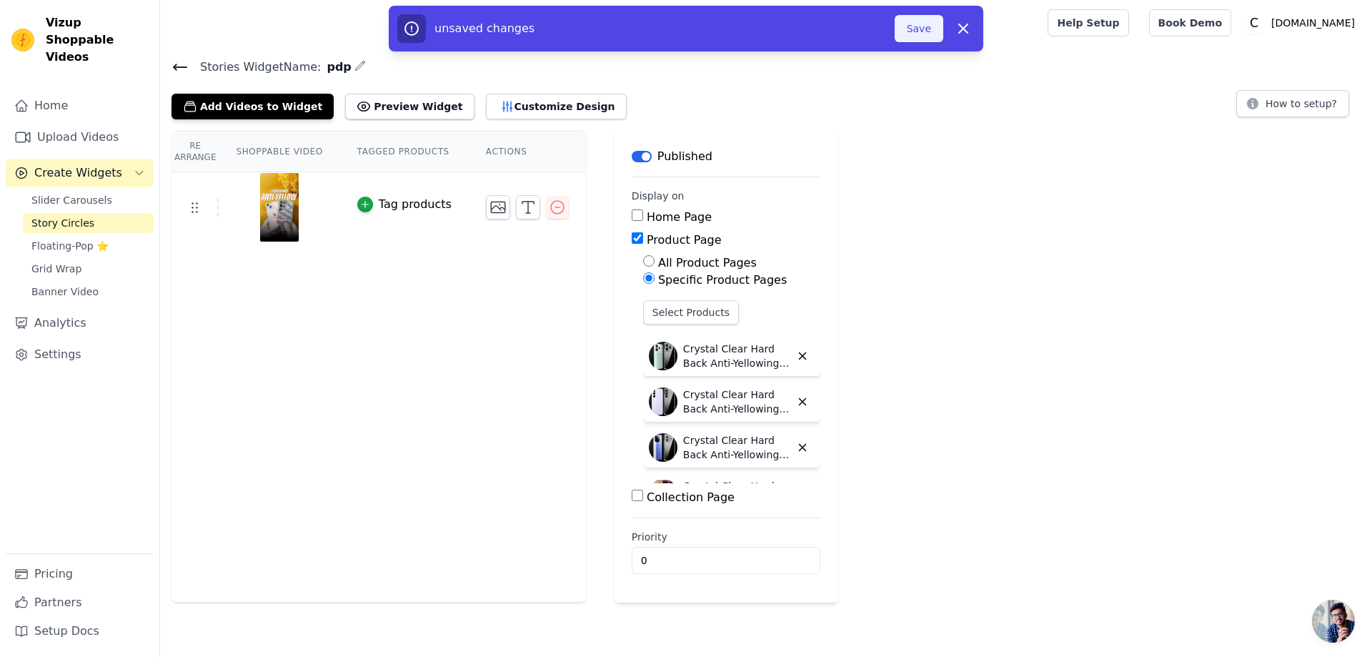
click at [920, 24] on button "Save" at bounding box center [919, 28] width 49 height 27
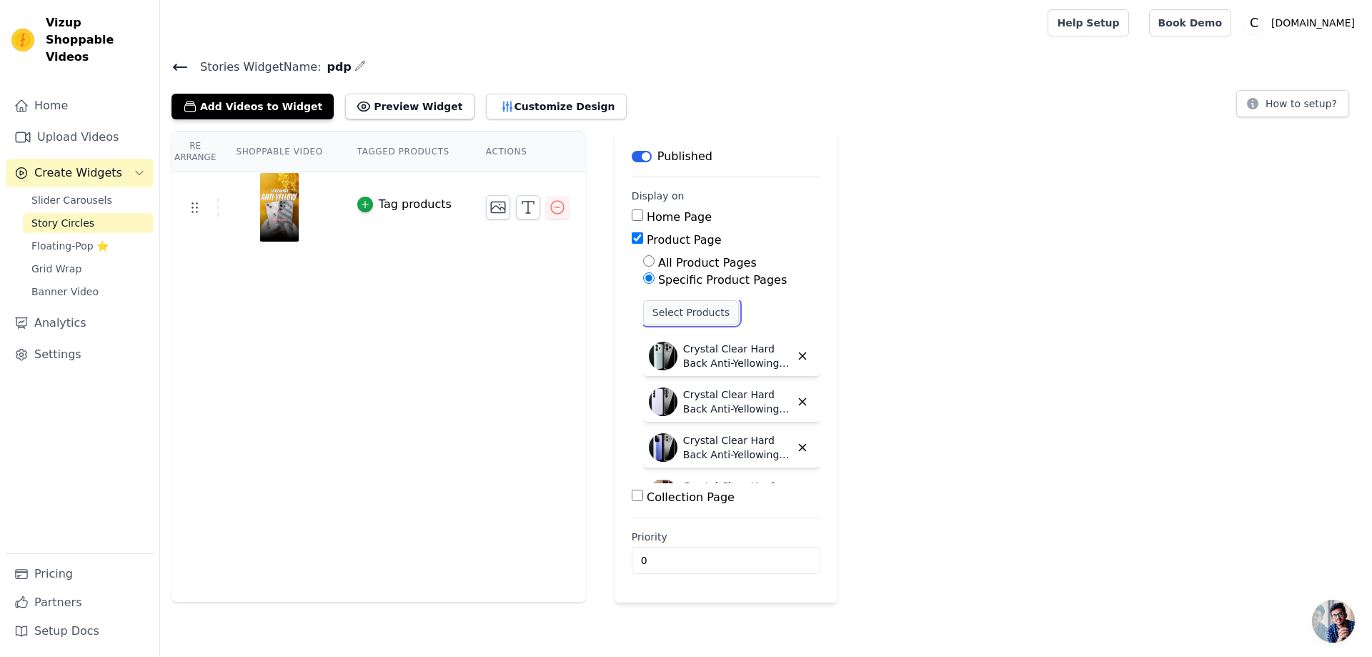
click at [651, 313] on button "Select Products" at bounding box center [691, 312] width 96 height 24
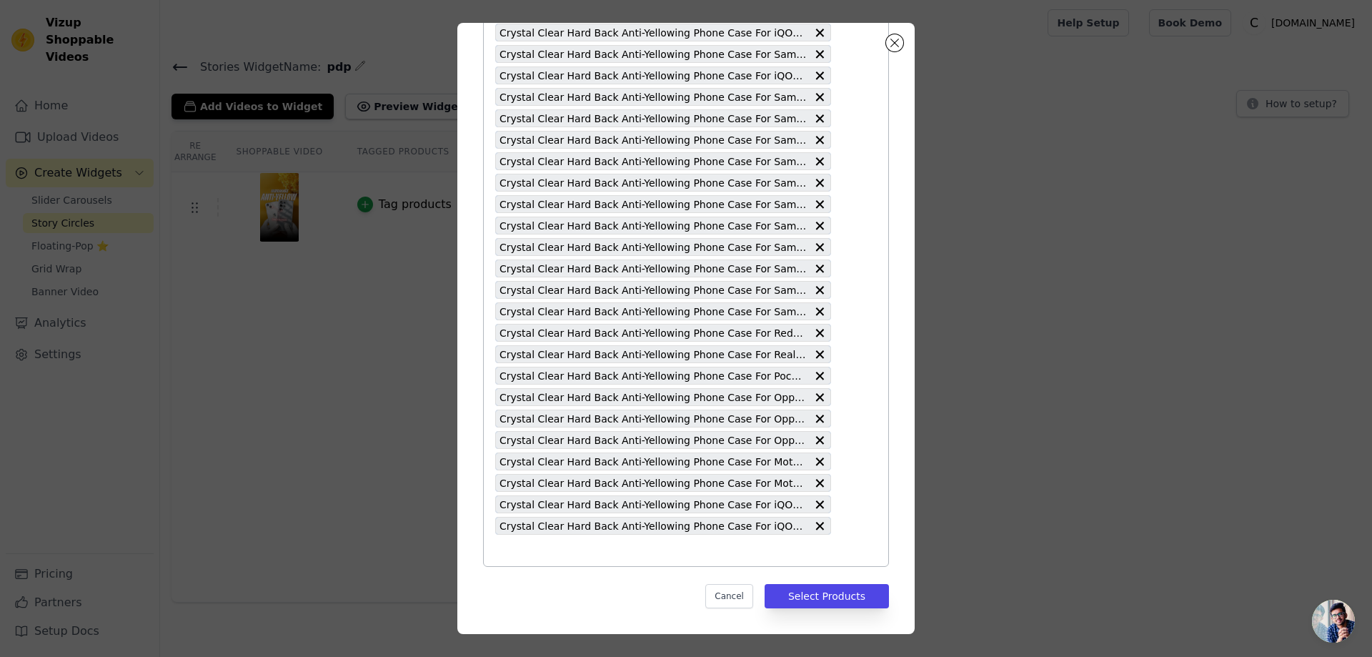
click at [497, 553] on input "text" at bounding box center [663, 550] width 336 height 17
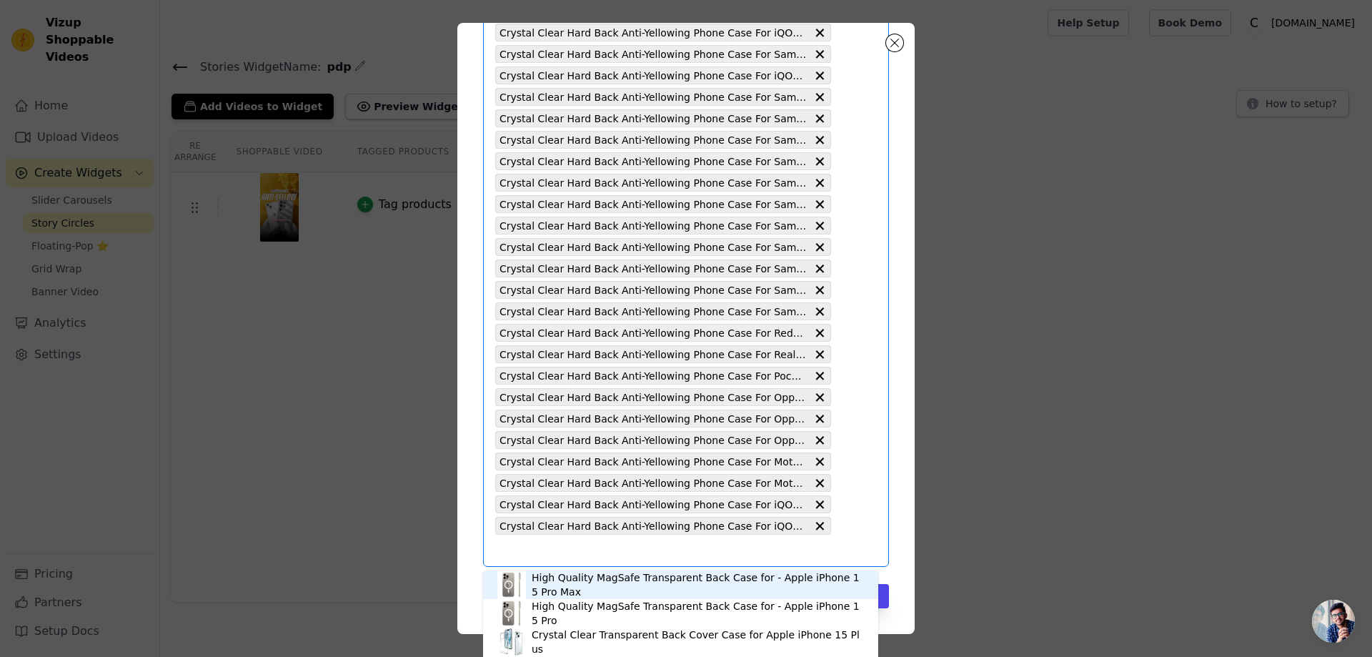
paste input "Crystal Clear Hard Back Anti-Yellowing Phone Case For Poco X7 5G"
type input "Crystal Clear Hard Back Anti-Yellowing Phone Case For Poco X7 5G"
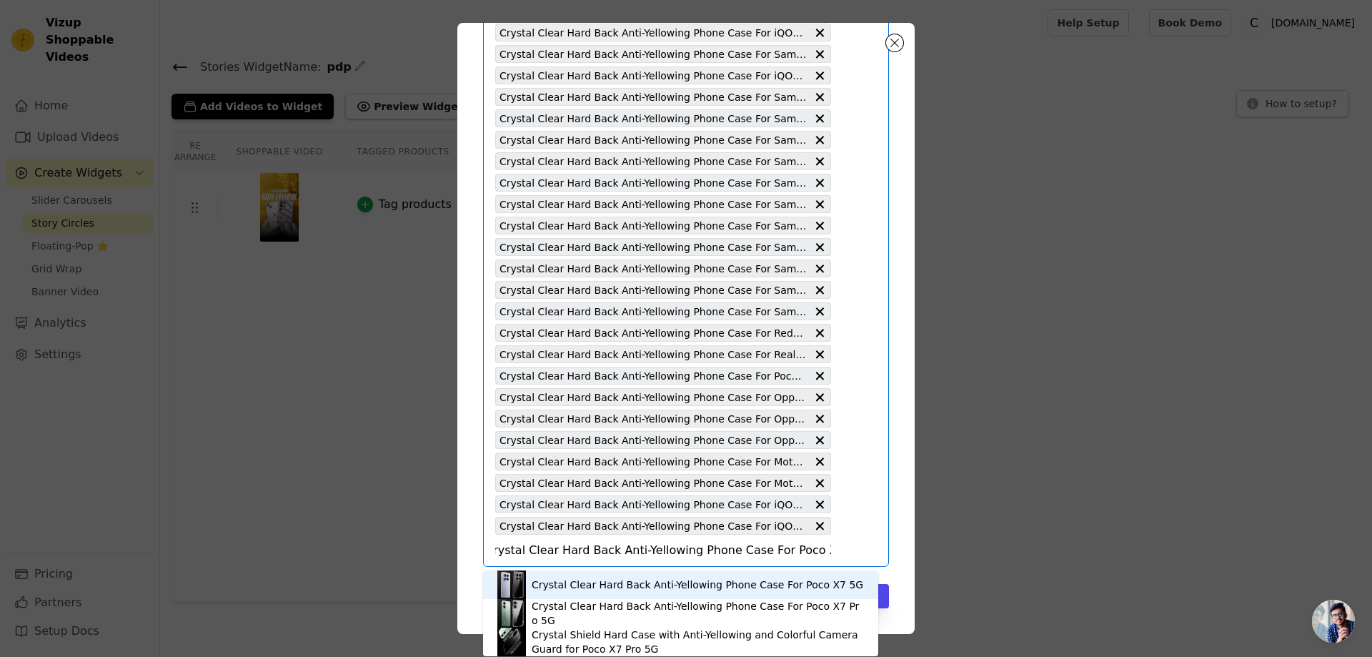
click at [676, 582] on div "Crystal Clear Hard Back Anti-Yellowing Phone Case For Poco X7 5G" at bounding box center [698, 584] width 332 height 14
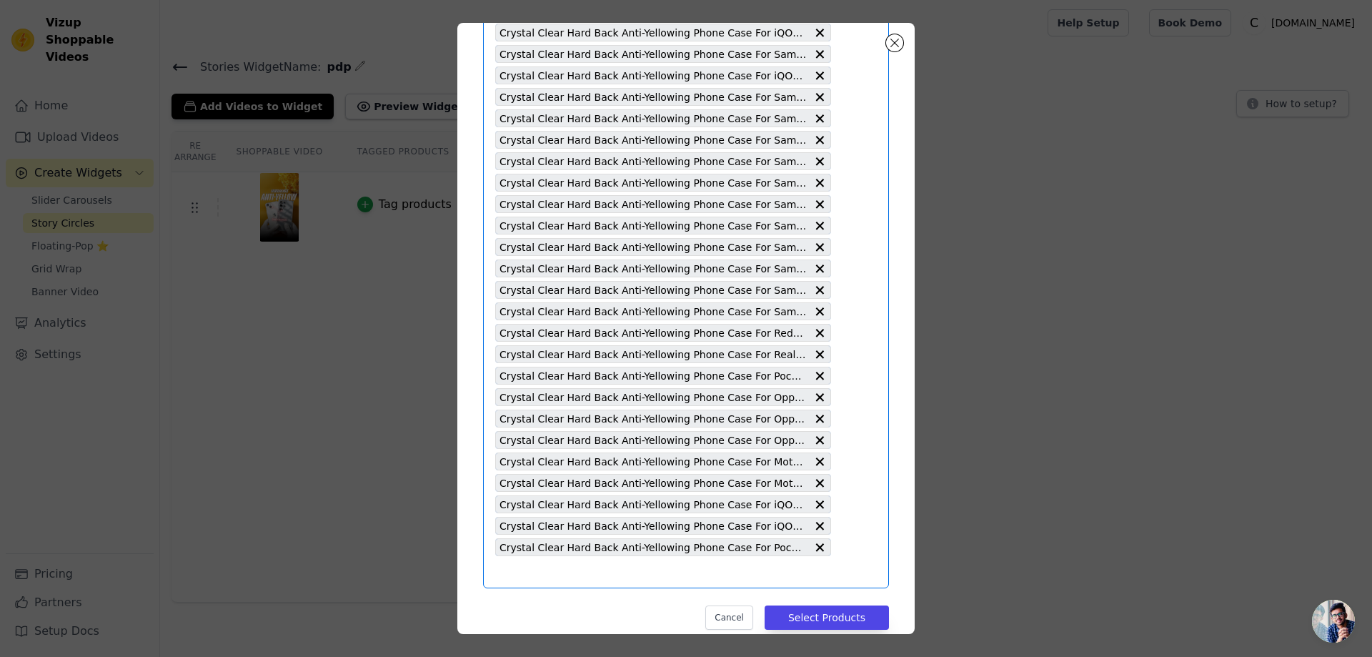
scroll to position [0, 0]
paste input "Crystal Clear Hard Back Anti-Yellowing Phone Case For Realme 14X 5G"
type input "Crystal Clear Hard Back Anti-Yellowing Phone Case For Realme 14X 5G"
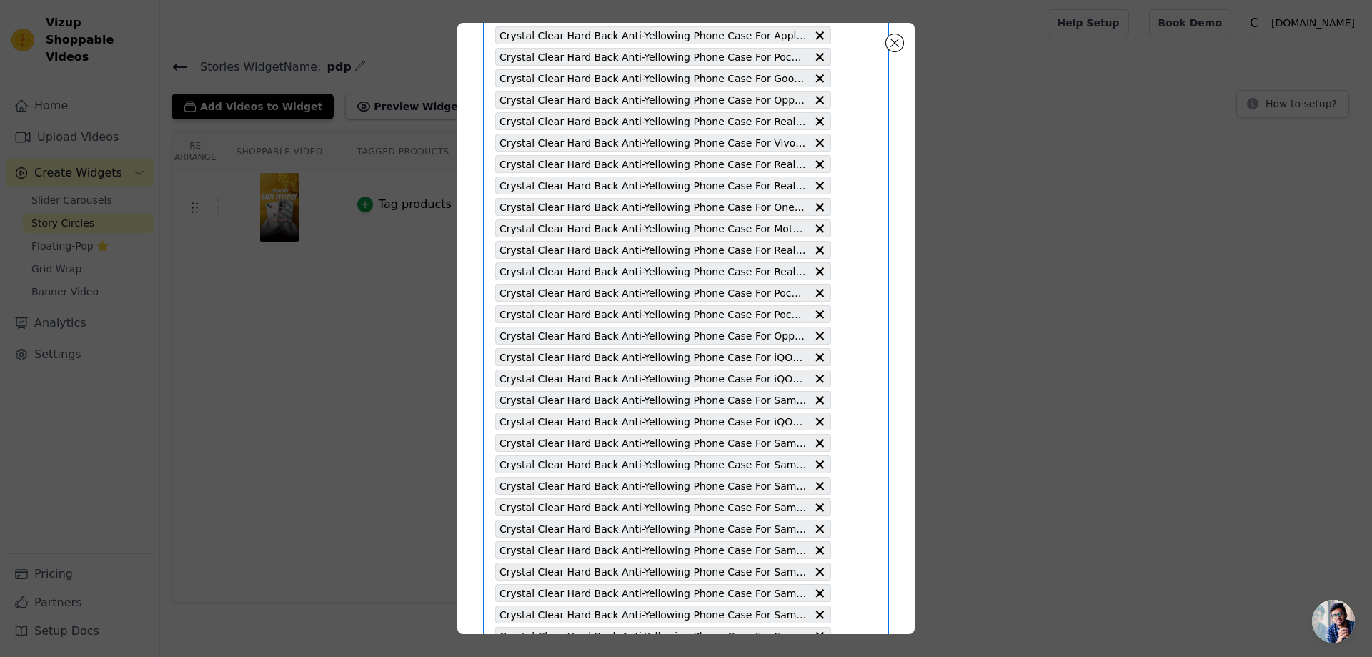
scroll to position [1952, 0]
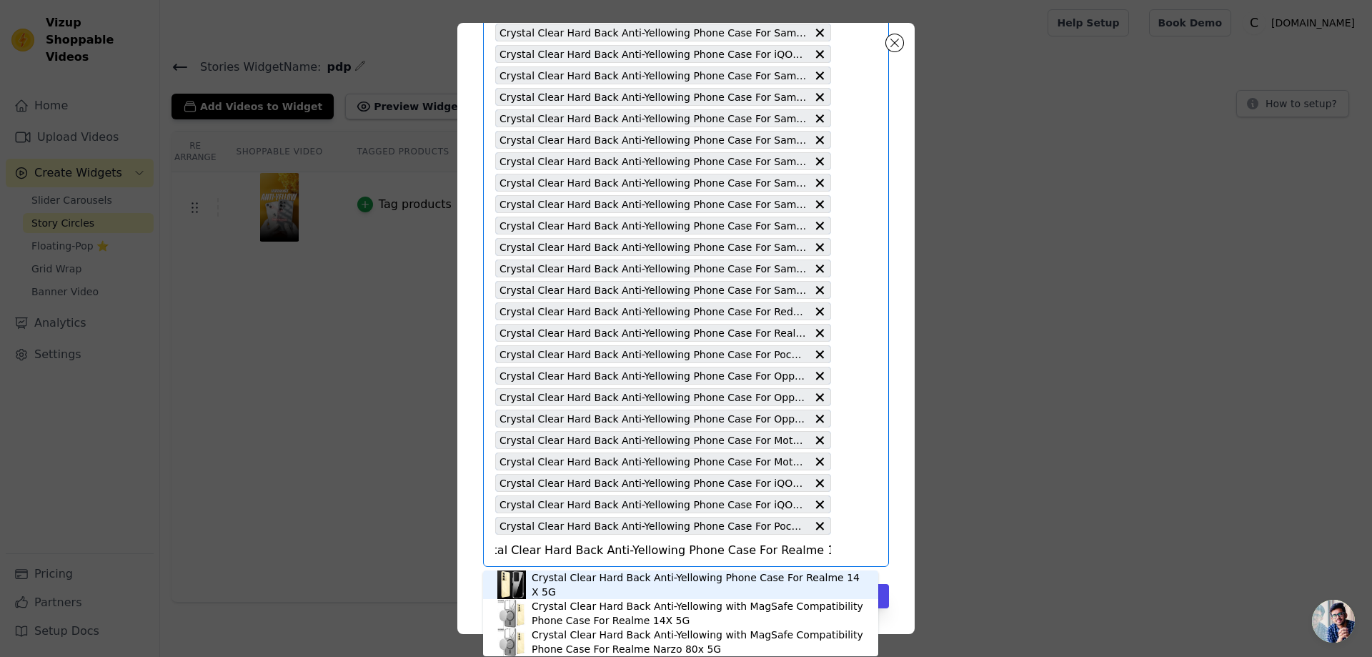
click at [602, 581] on div "Crystal Clear Hard Back Anti-Yellowing Phone Case For Realme 14X 5G" at bounding box center [698, 584] width 332 height 29
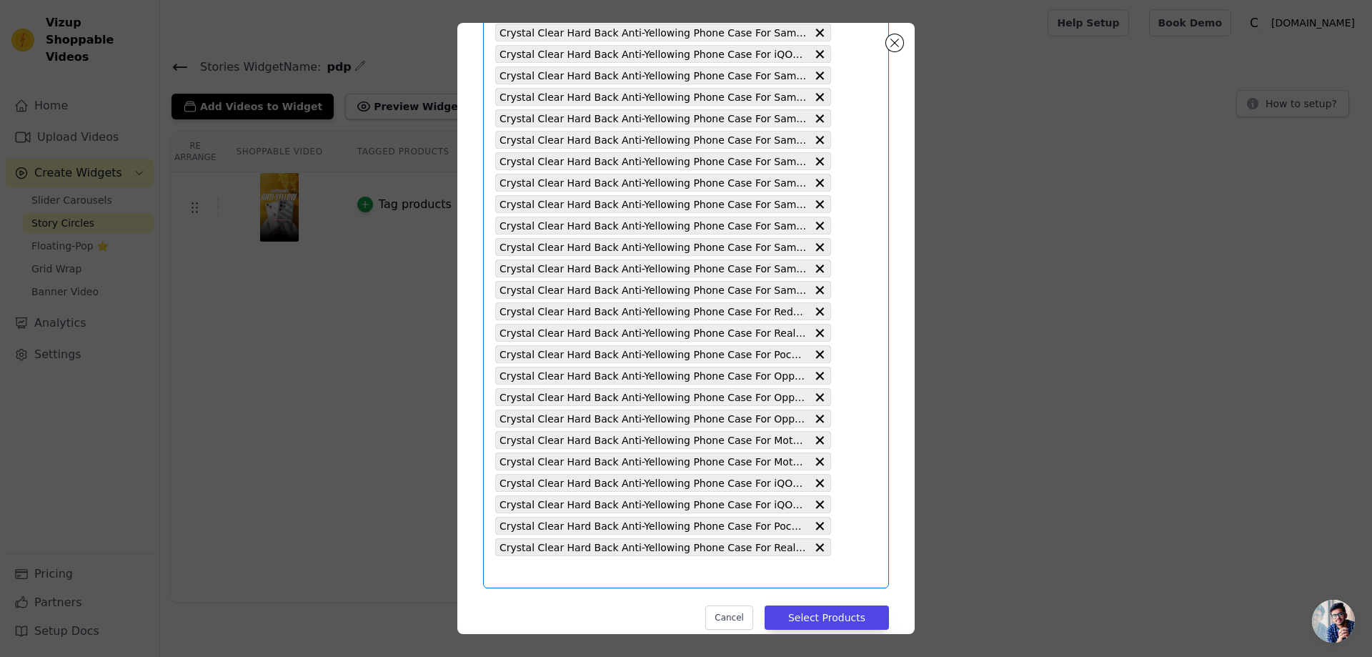
scroll to position [0, 0]
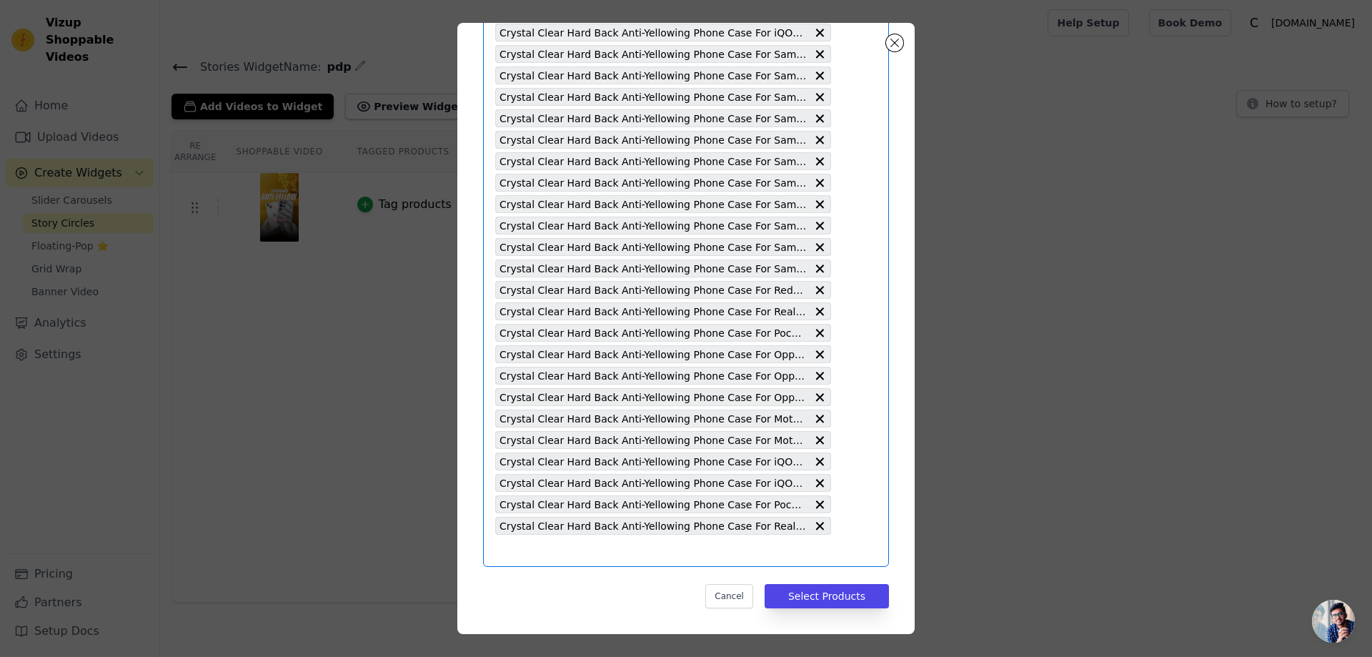
click at [501, 549] on input "text" at bounding box center [663, 550] width 336 height 17
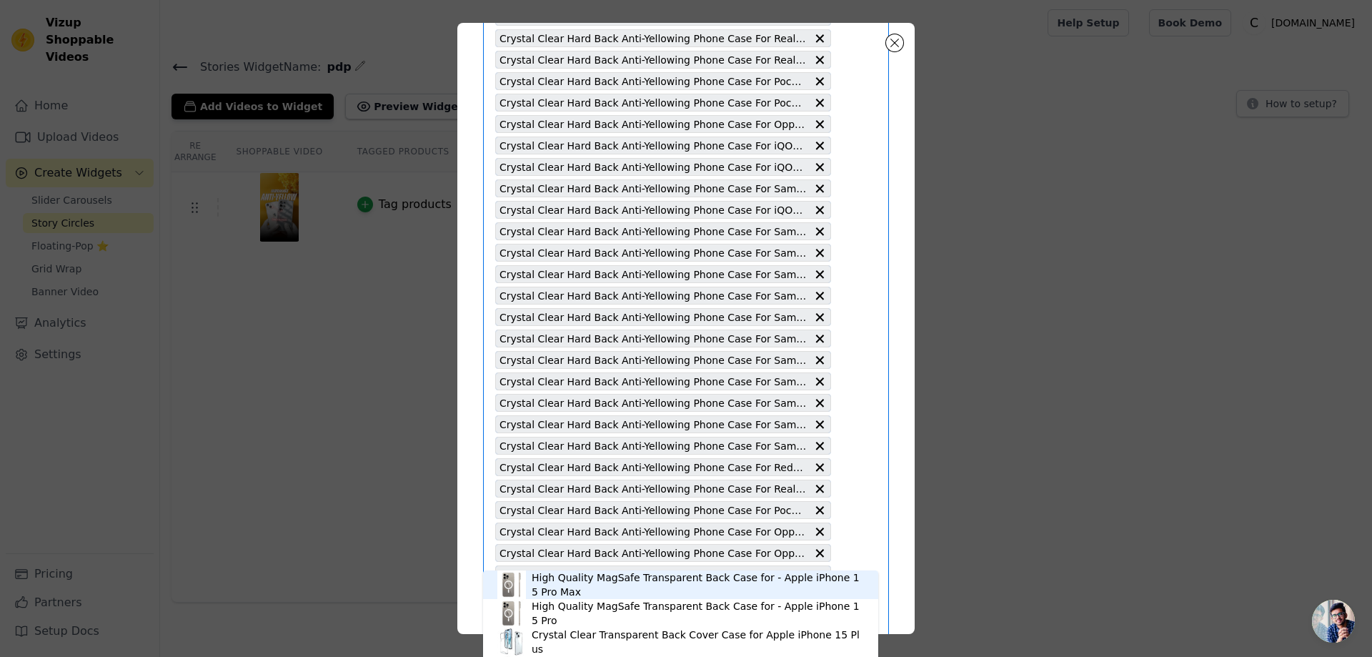
scroll to position [1973, 0]
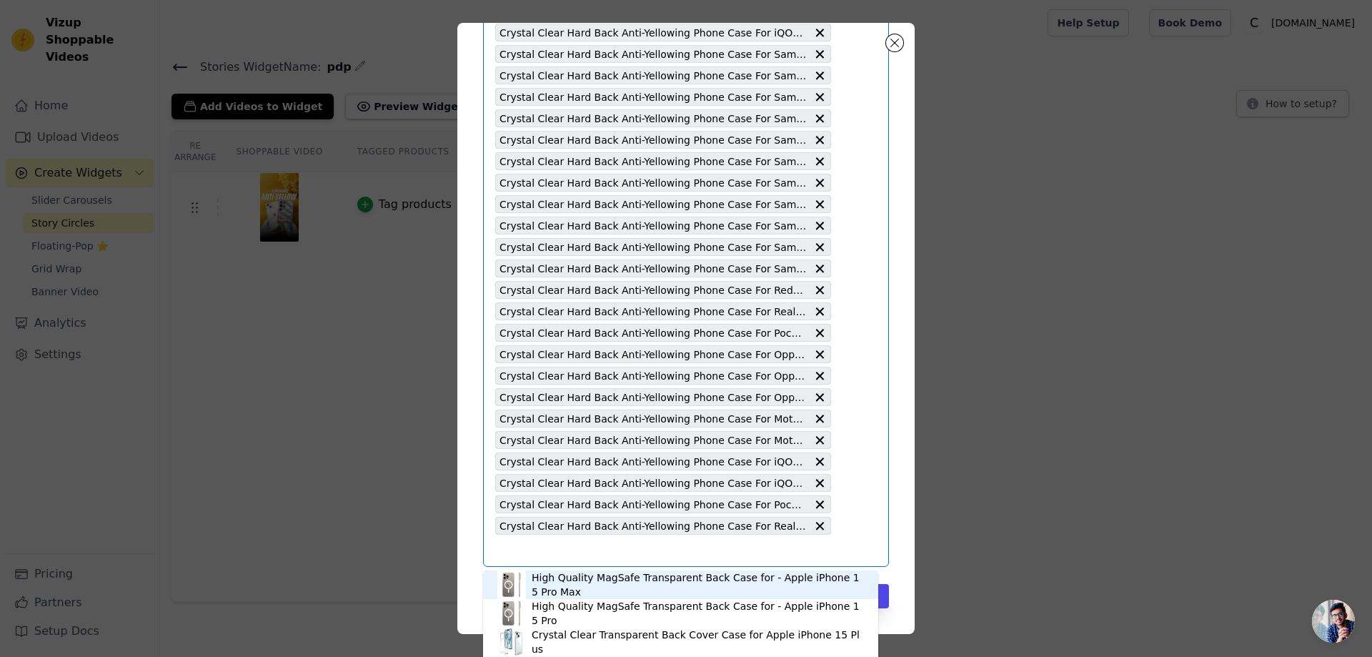
paste input "Crystal Clear Hard Back Anti-Yellowing Phone Case For Samsung S25 Plus 5G"
type input "Crystal Clear Hard Back Anti-Yellowing Phone Case For Samsung S25 Plus 5G"
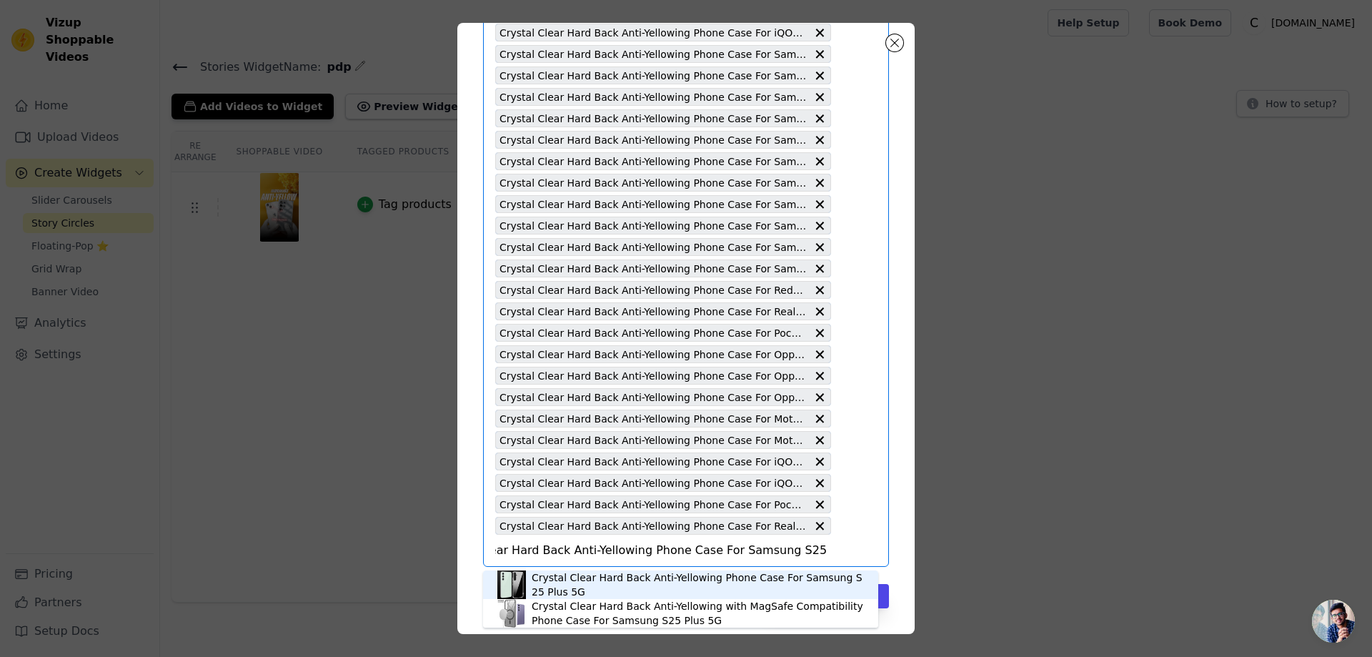
click at [560, 585] on div "Crystal Clear Hard Back Anti-Yellowing Phone Case For Samsung S25 Plus 5G" at bounding box center [698, 584] width 332 height 29
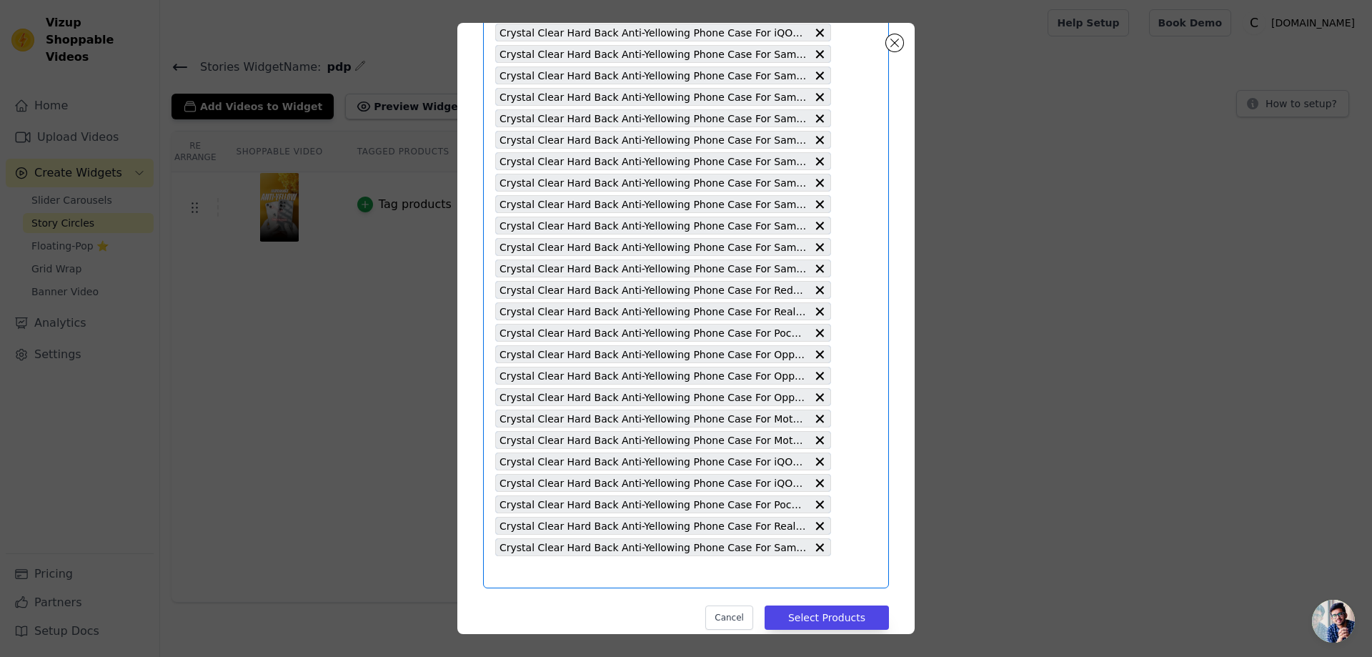
scroll to position [0, 0]
click at [501, 577] on input "text" at bounding box center [663, 571] width 336 height 17
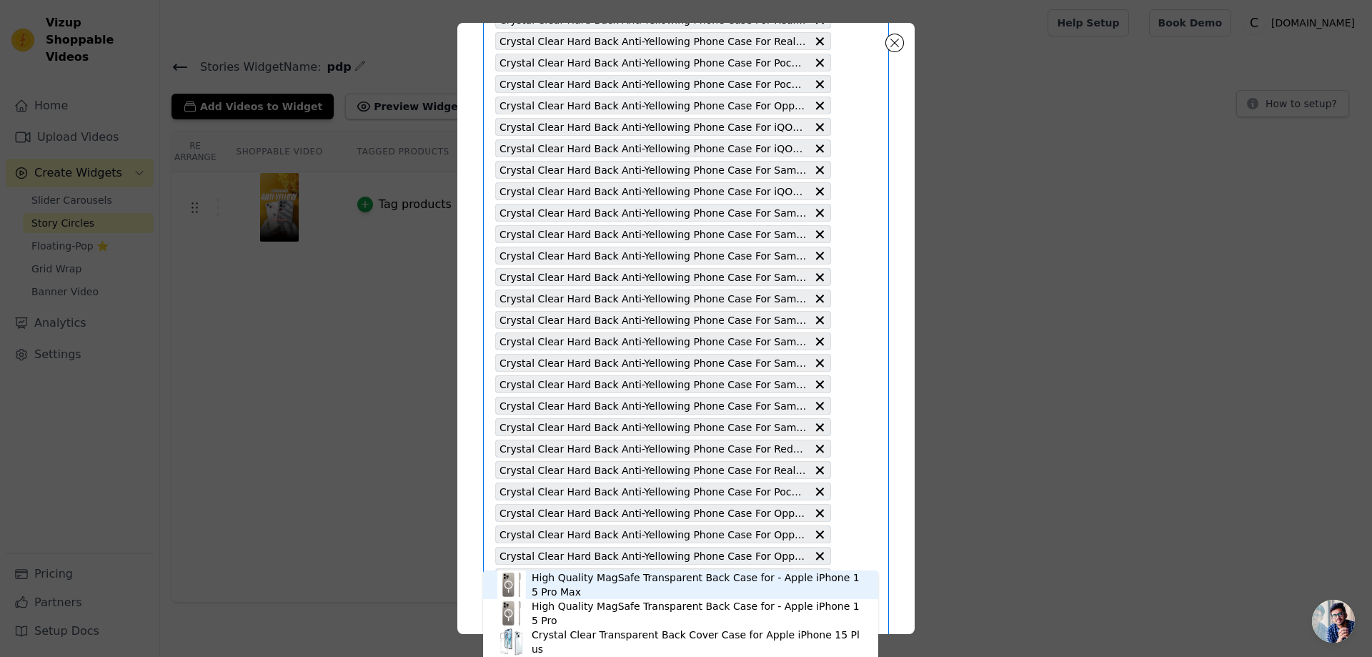
scroll to position [1994, 0]
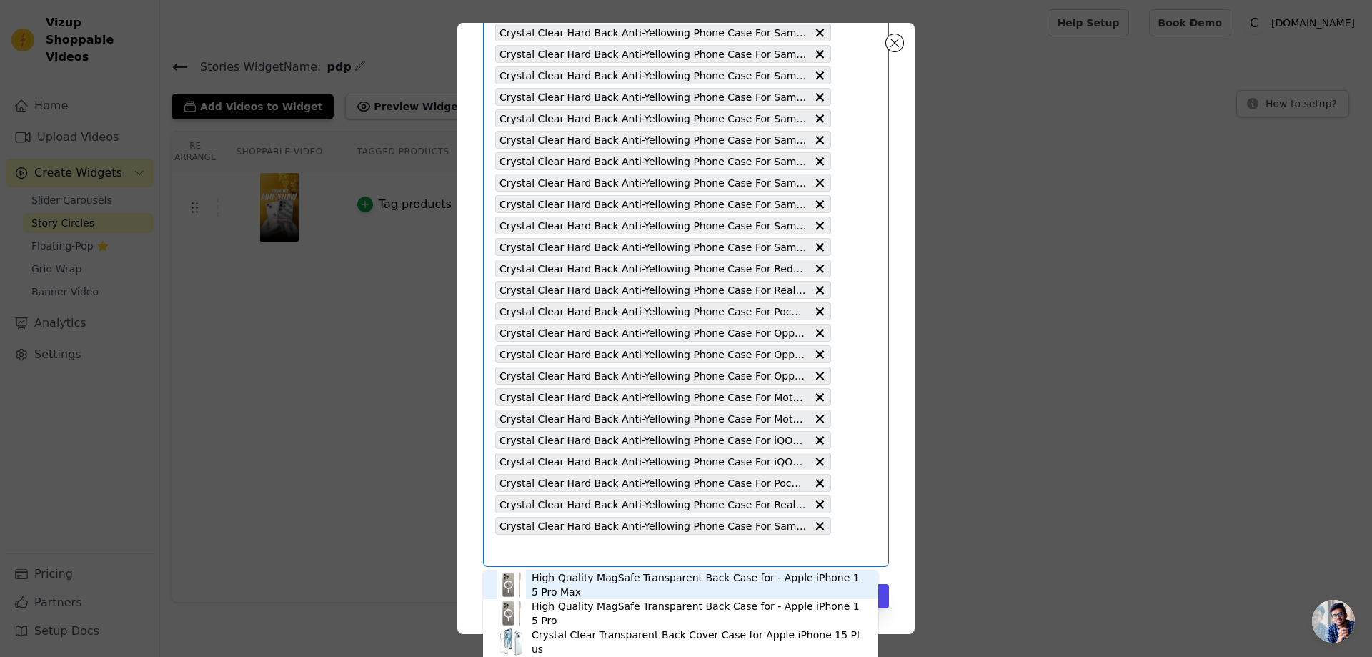
paste input "Crystal Clear Hard Back Anti-Yellowing Phone Case For OnePlus 13 5G"
type input "Crystal Clear Hard Back Anti-Yellowing Phone Case For OnePlus 13 5G"
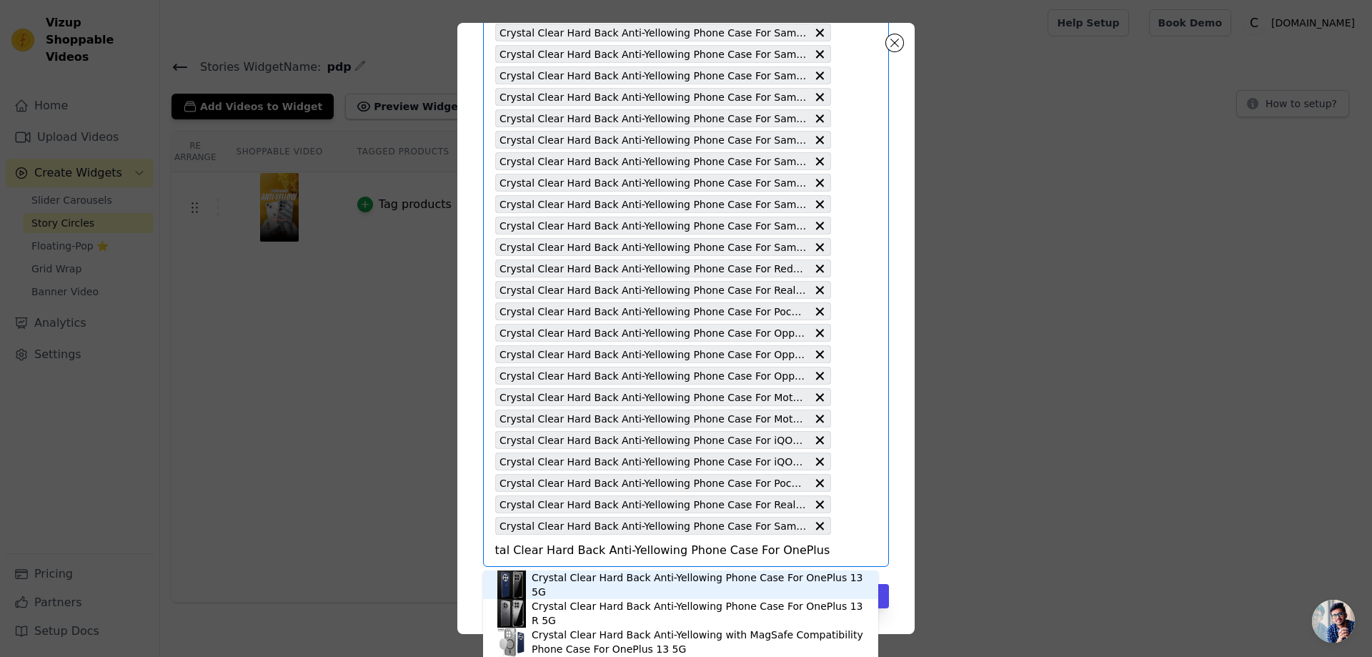
click at [577, 582] on div "Crystal Clear Hard Back Anti-Yellowing Phone Case For OnePlus 13 5G" at bounding box center [698, 584] width 332 height 29
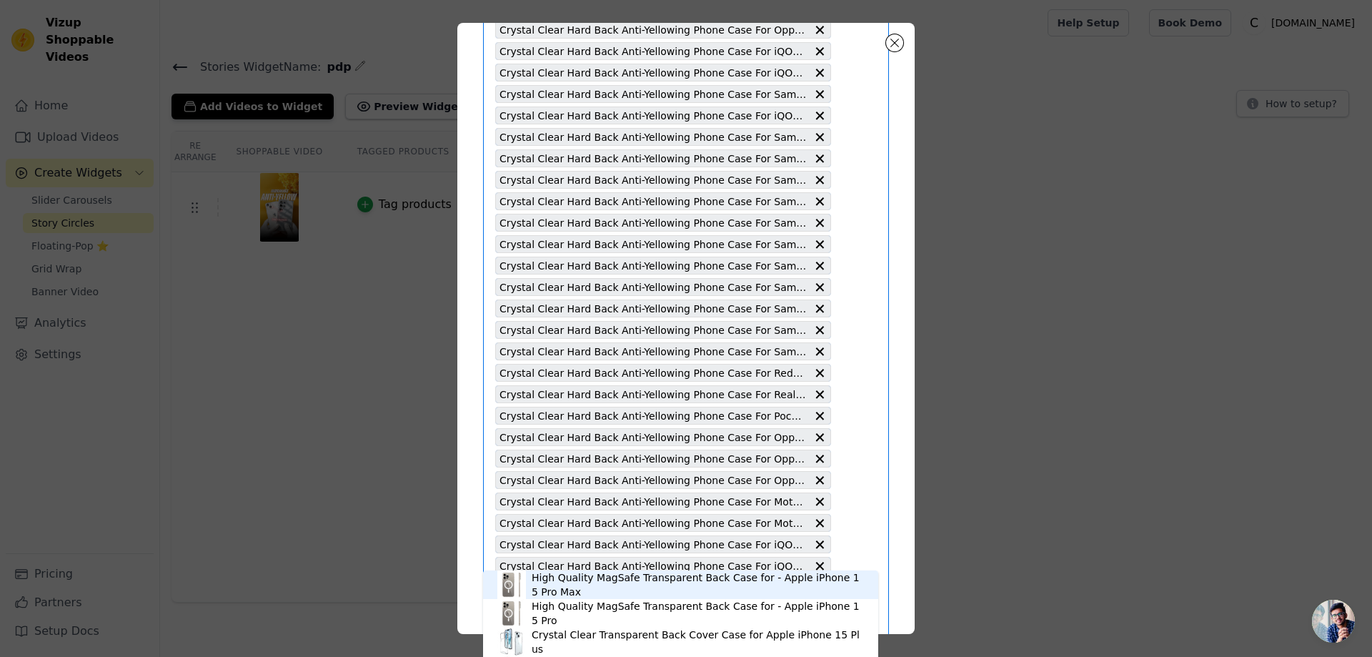
scroll to position [2016, 0]
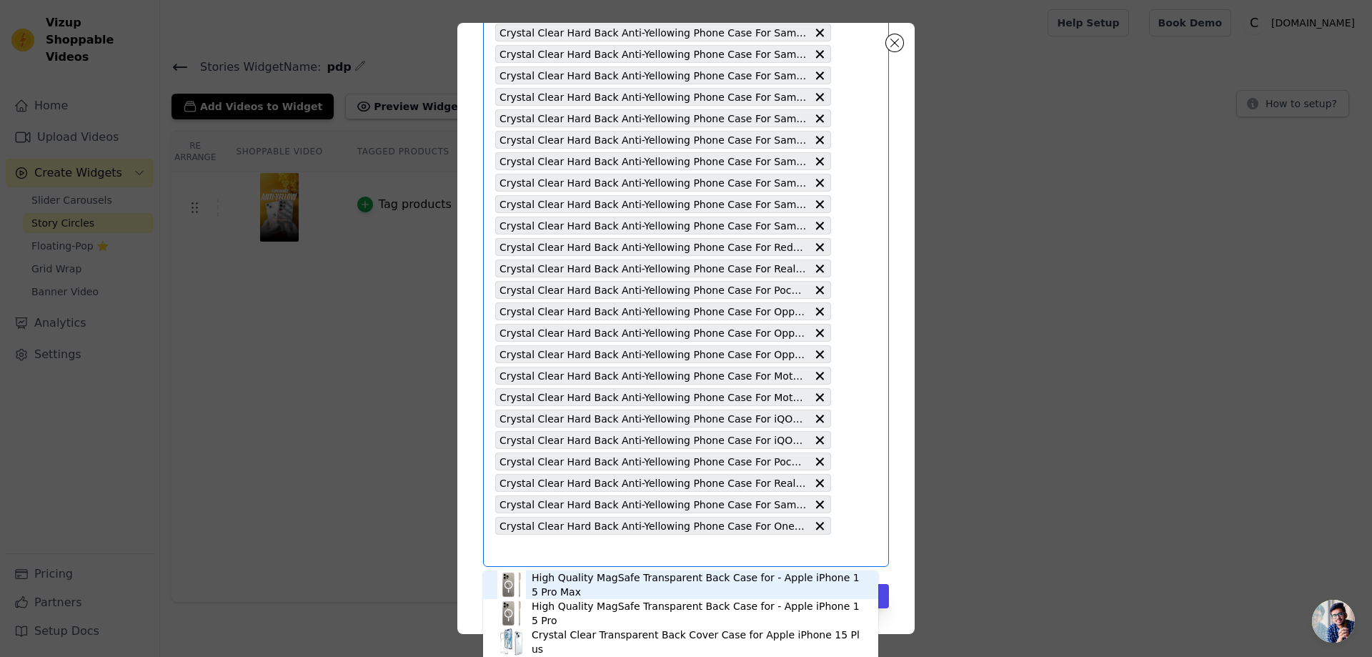
paste input "Crystal Clear Hard Back Anti-Yellowing Phone Case For Samsung A36 5G"
type input "Crystal Clear Hard Back Anti-Yellowing Phone Case For Samsung A36 5G"
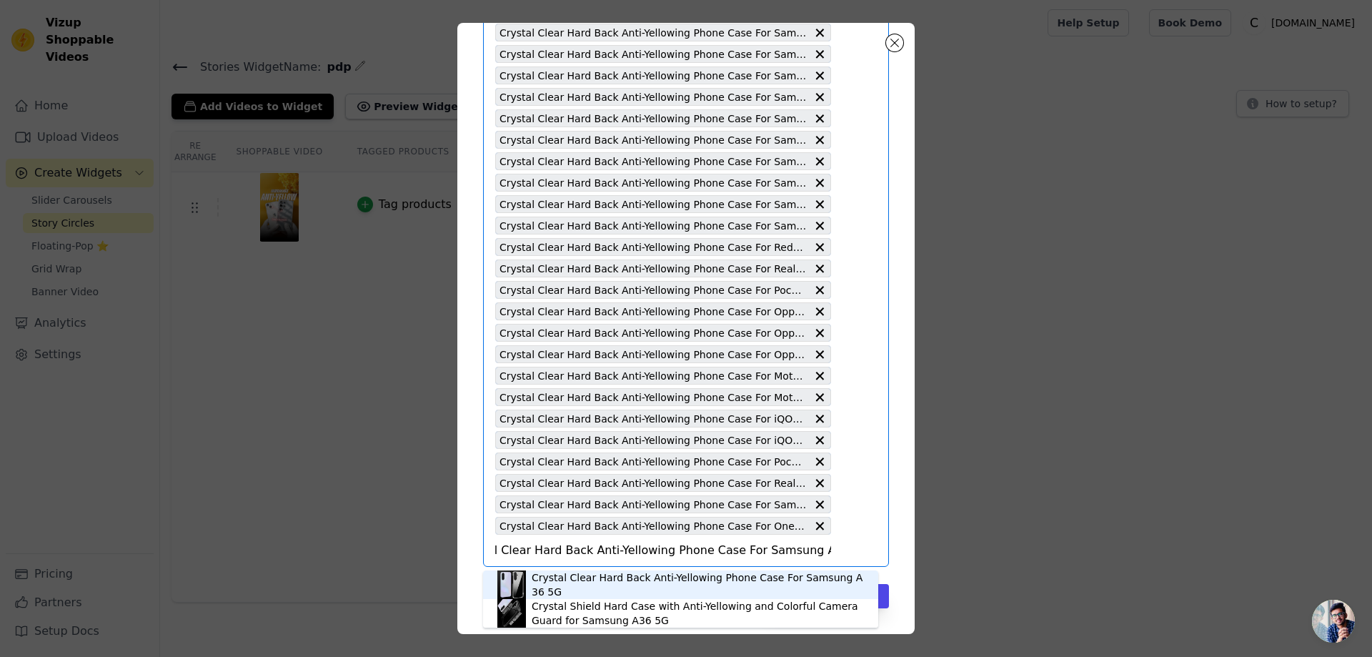
click at [558, 582] on div "Crystal Clear Hard Back Anti-Yellowing Phone Case For Samsung A36 5G" at bounding box center [698, 584] width 332 height 29
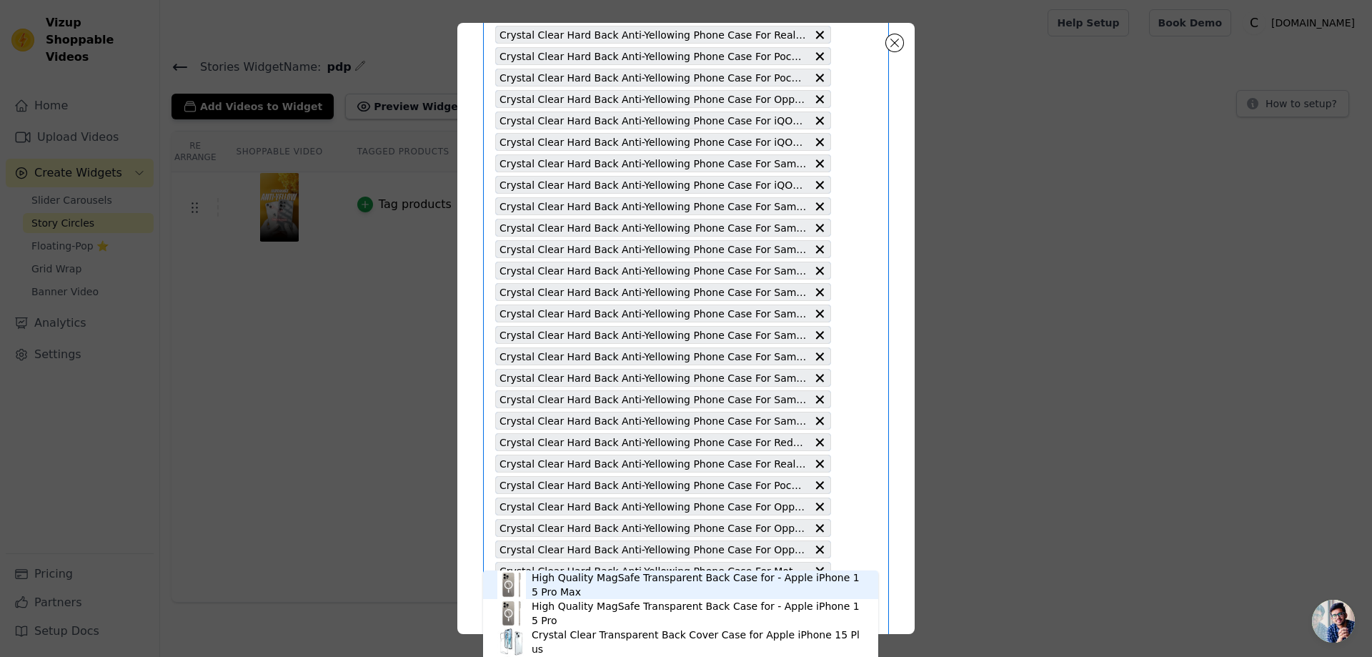
scroll to position [2037, 0]
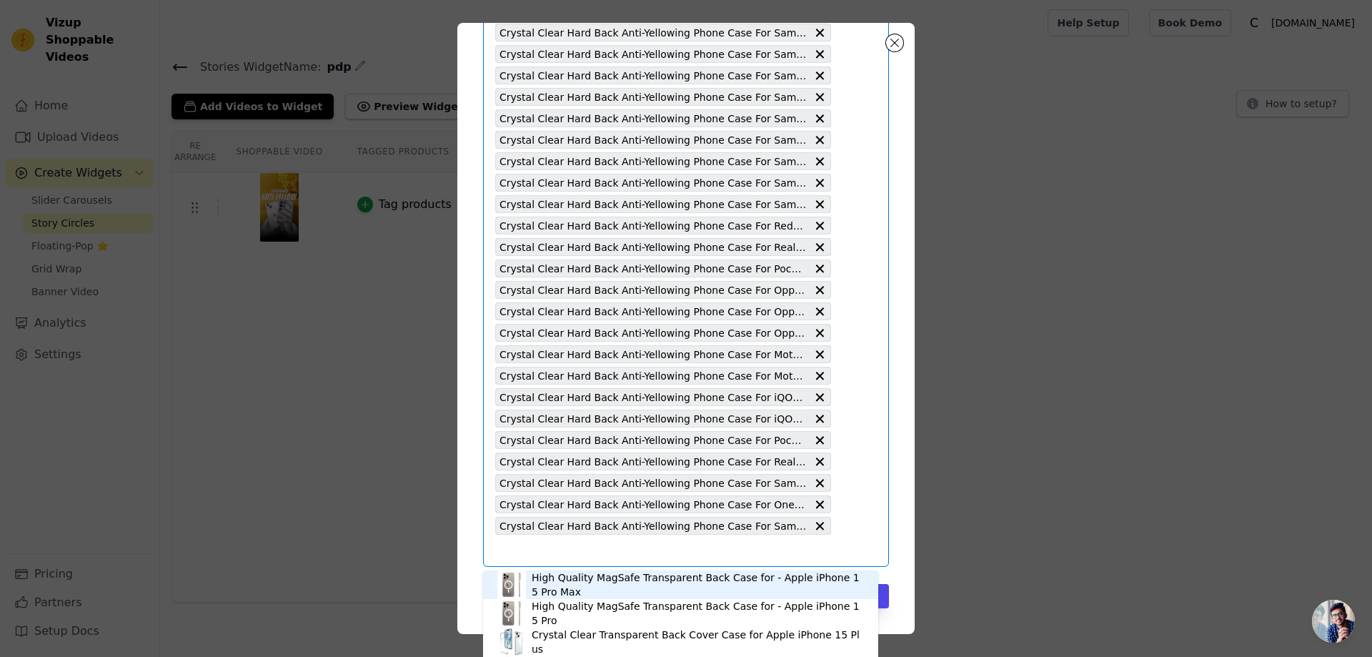
paste input "Crystal Clear Hard Back Anti-Yellowing Phone Case For Poco C75 5G"
type input "Crystal Clear Hard Back Anti-Yellowing Phone Case For Poco C75 5G"
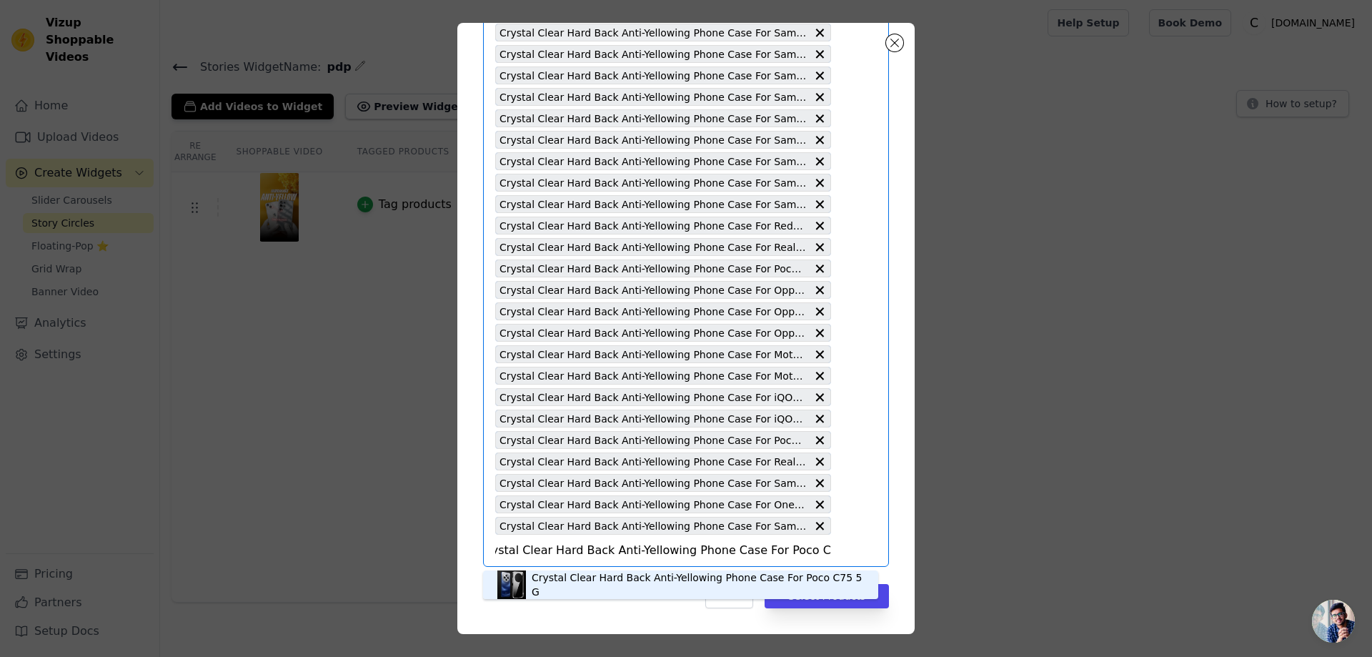
click at [617, 584] on div "Crystal Clear Hard Back Anti-Yellowing Phone Case For Poco C75 5G" at bounding box center [698, 584] width 332 height 29
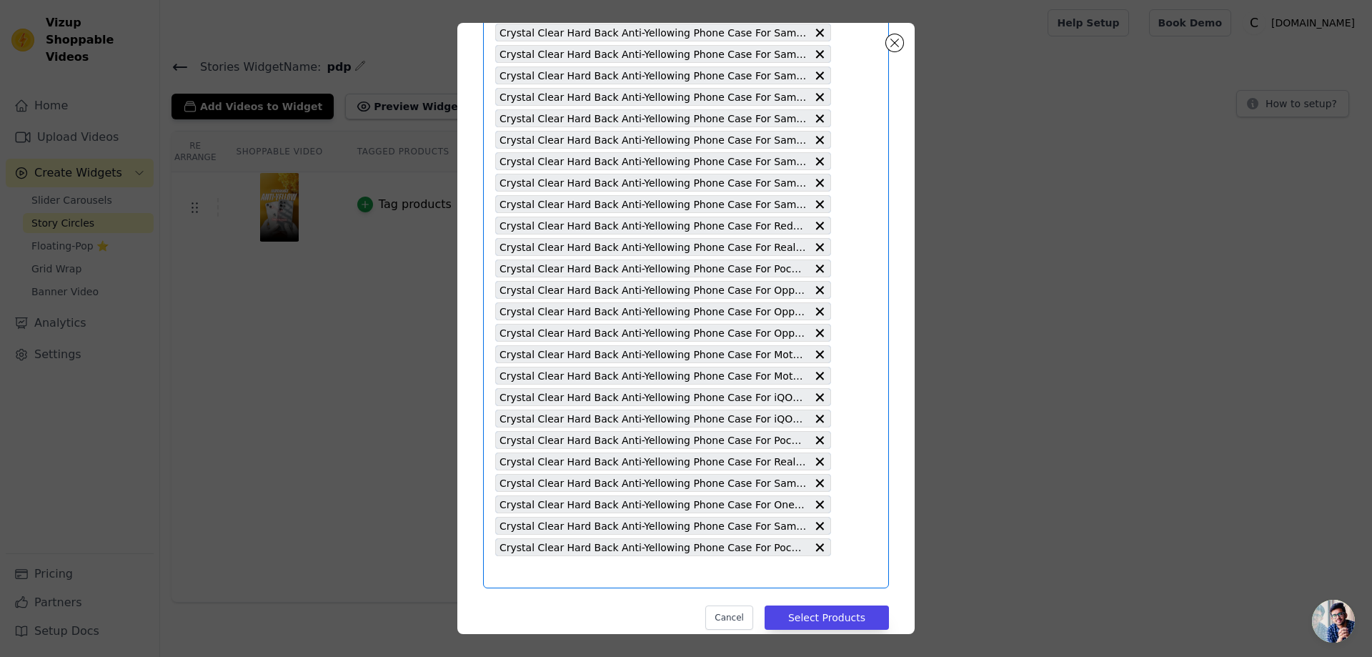
paste input "Crystal Clear Hard Back Anti-Yellowing Phone Case For Redmi A4 5G"
type input "Crystal Clear Hard Back Anti-Yellowing Phone Case For Redmi A4 5G"
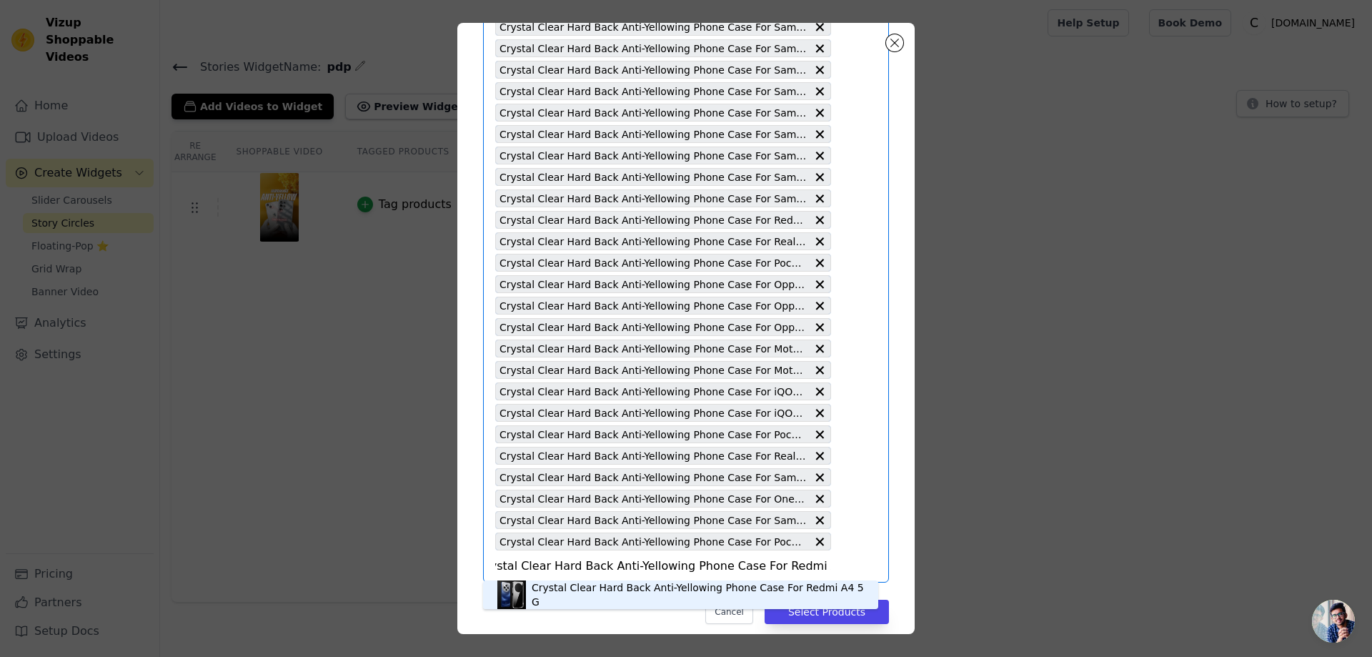
scroll to position [2059, 0]
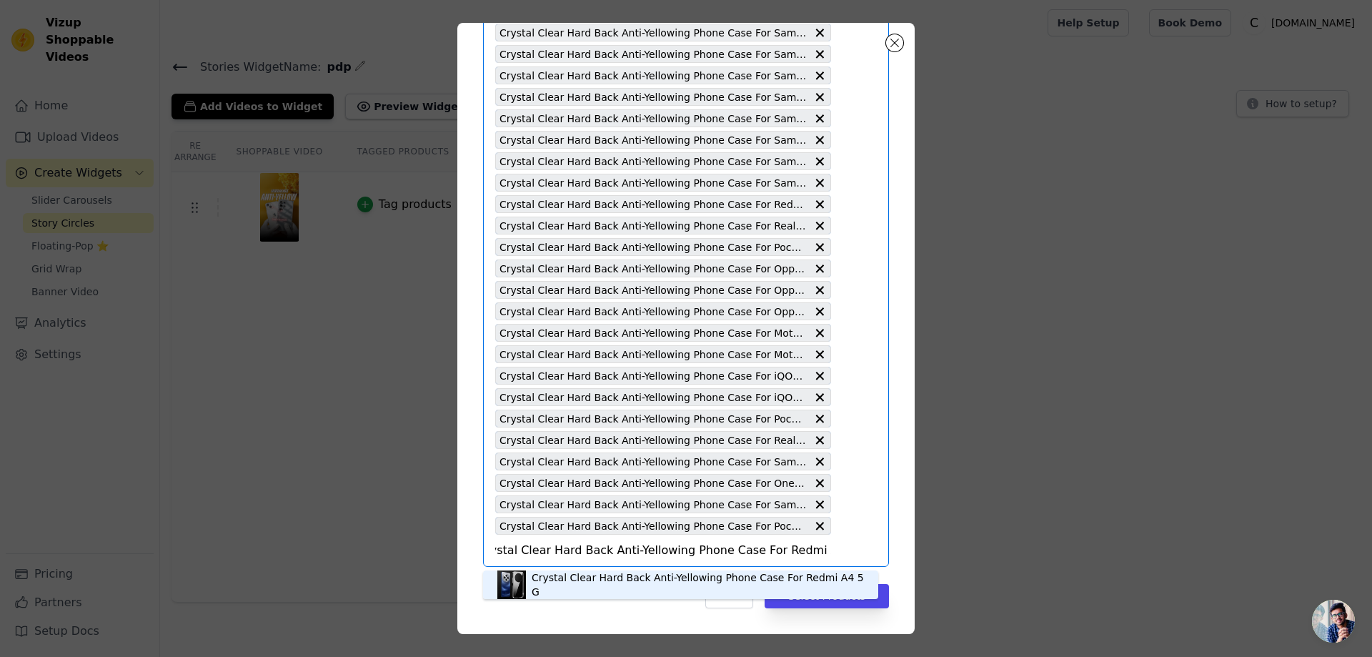
click at [630, 586] on div "Crystal Clear Hard Back Anti-Yellowing Phone Case For Redmi A4 5G" at bounding box center [698, 584] width 332 height 29
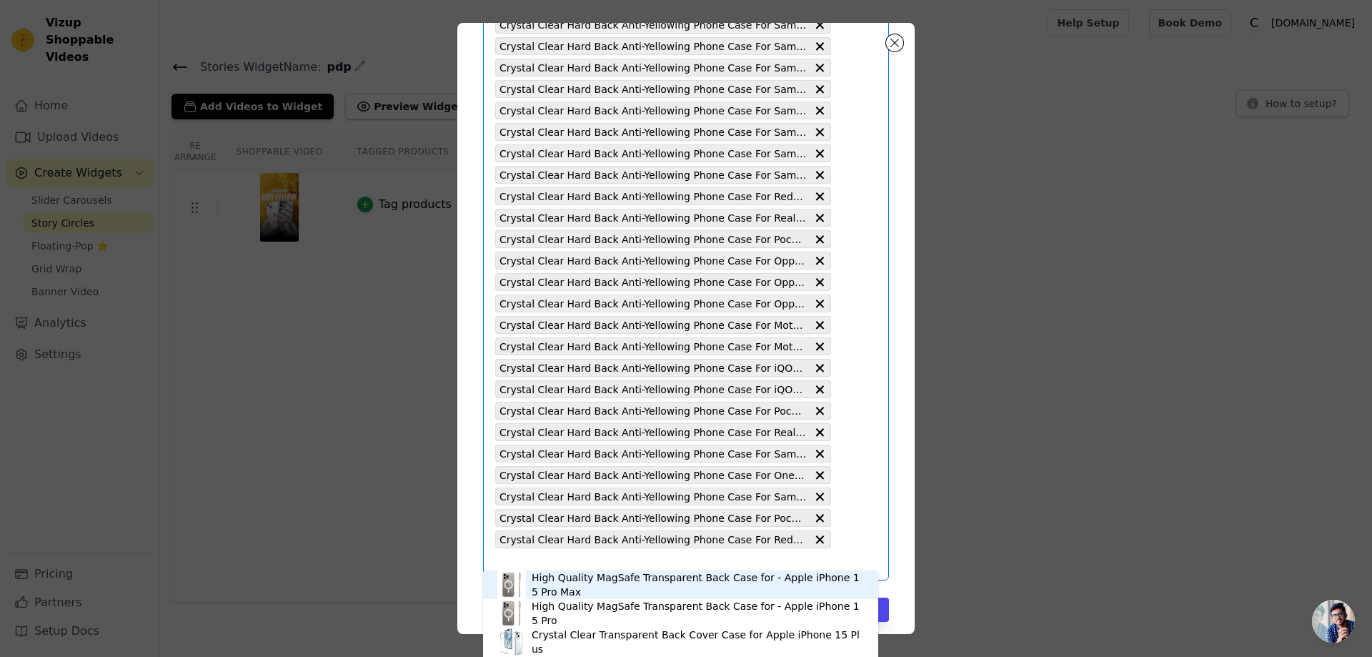
scroll to position [2080, 0]
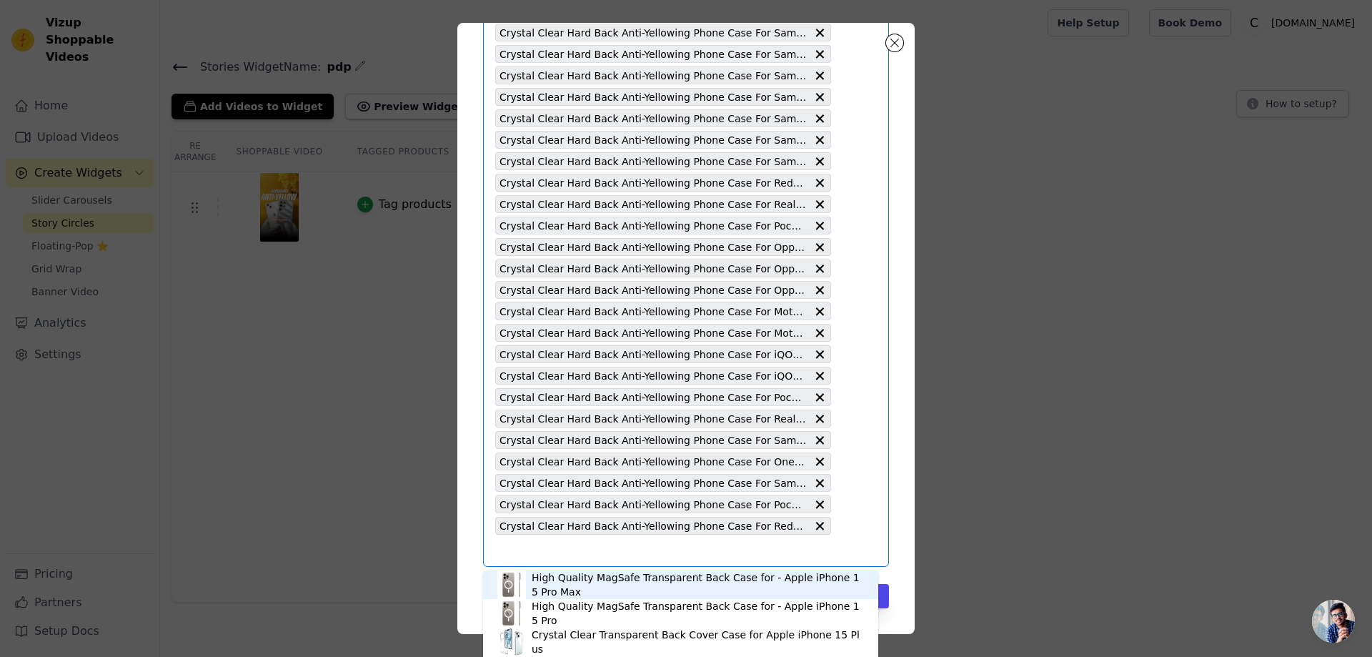
paste input "Crystal Clear Hard Back Anti-Yellowing Phone Case For Vivo Y300 5G"
type input "Crystal Clear Hard Back Anti-Yellowing Phone Case For Vivo Y300 5G"
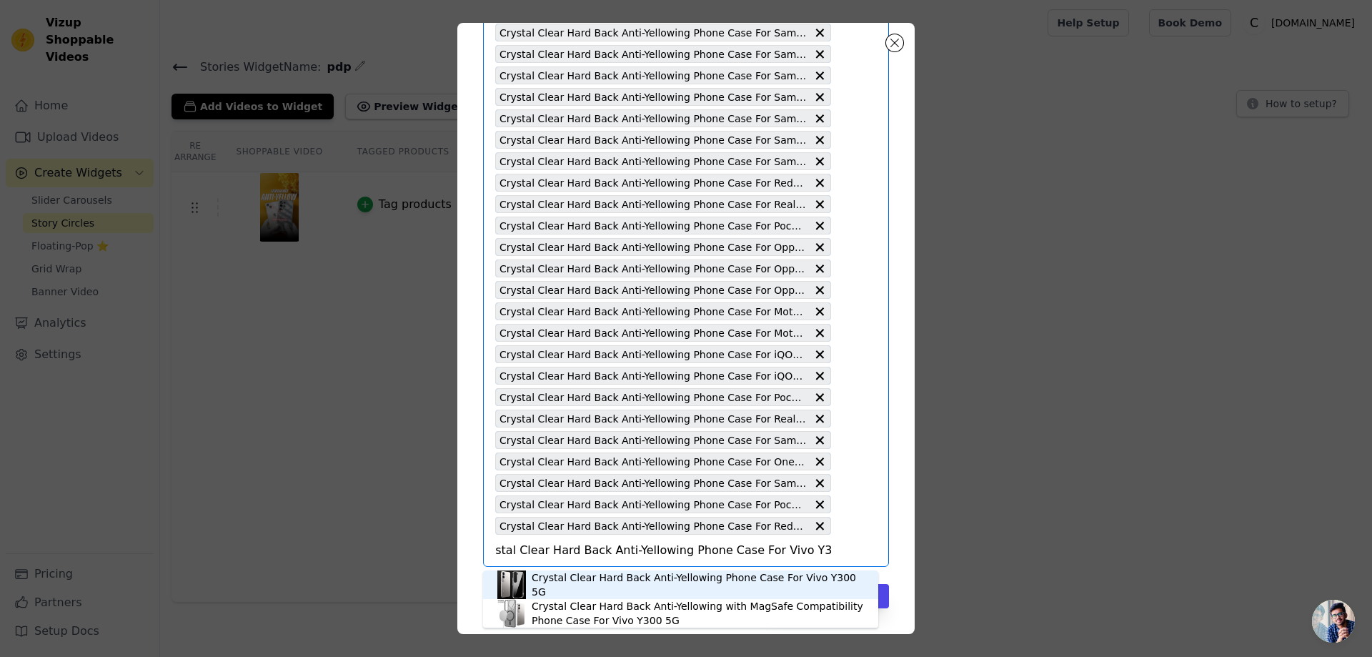
click at [610, 585] on div "Crystal Clear Hard Back Anti-Yellowing Phone Case For Vivo Y300 5G" at bounding box center [698, 584] width 332 height 29
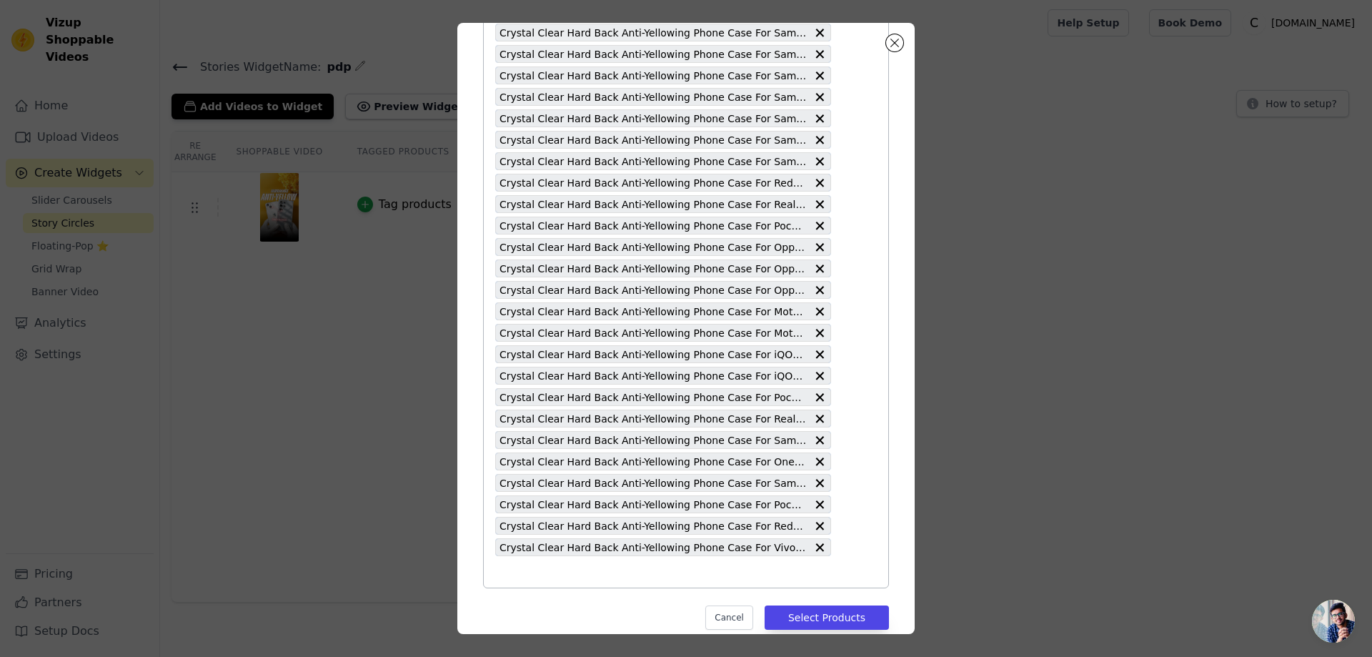
click at [521, 565] on input "text" at bounding box center [663, 571] width 336 height 17
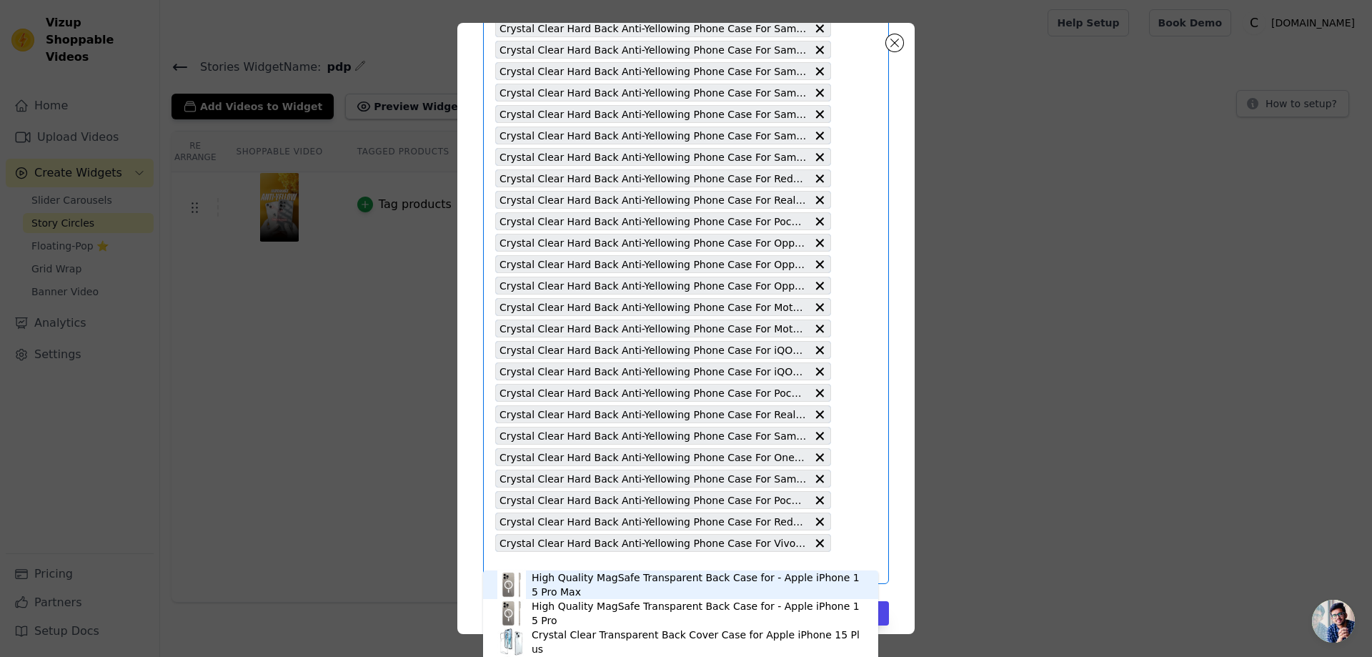
scroll to position [2102, 0]
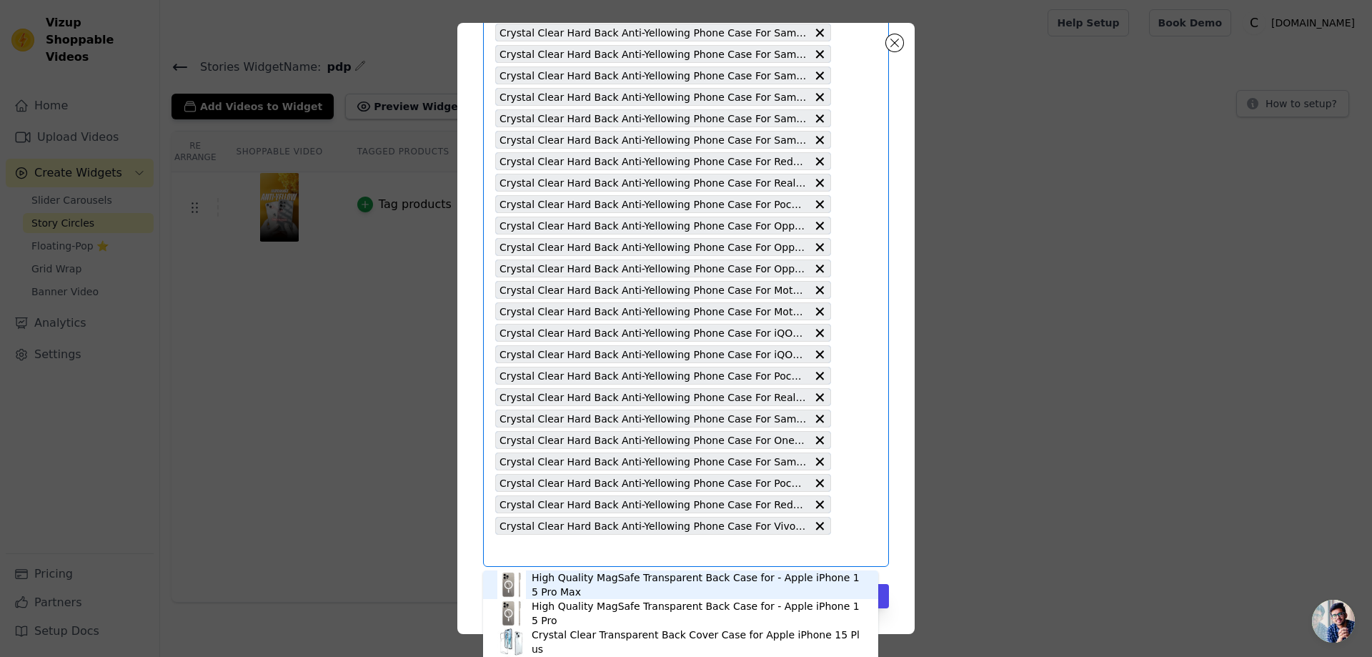
paste input "Crystal Clear Hard Back Anti-Yellowing Phone Case For Realme Narzo 70 5G"
type input "Crystal Clear Hard Back Anti-Yellowing Phone Case For Realme Narzo 70 5G"
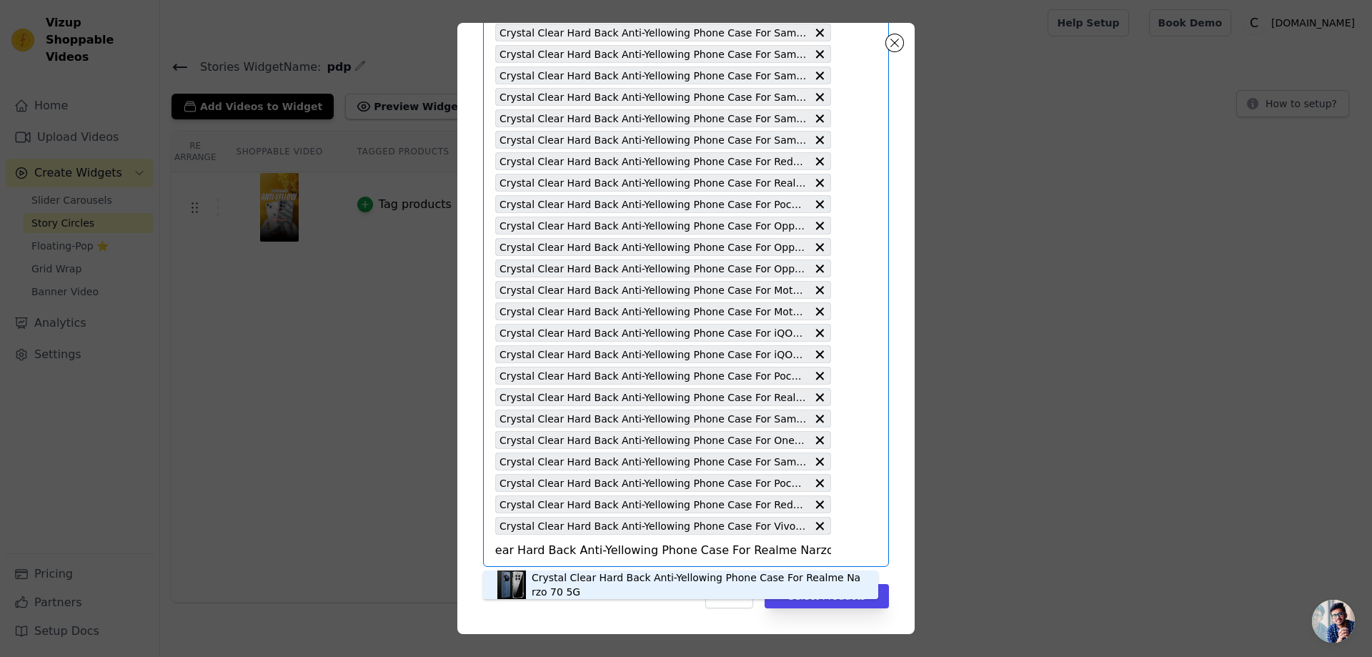
click at [570, 575] on div "Crystal Clear Hard Back Anti-Yellowing Phone Case For Realme Narzo 70 5G" at bounding box center [698, 584] width 332 height 29
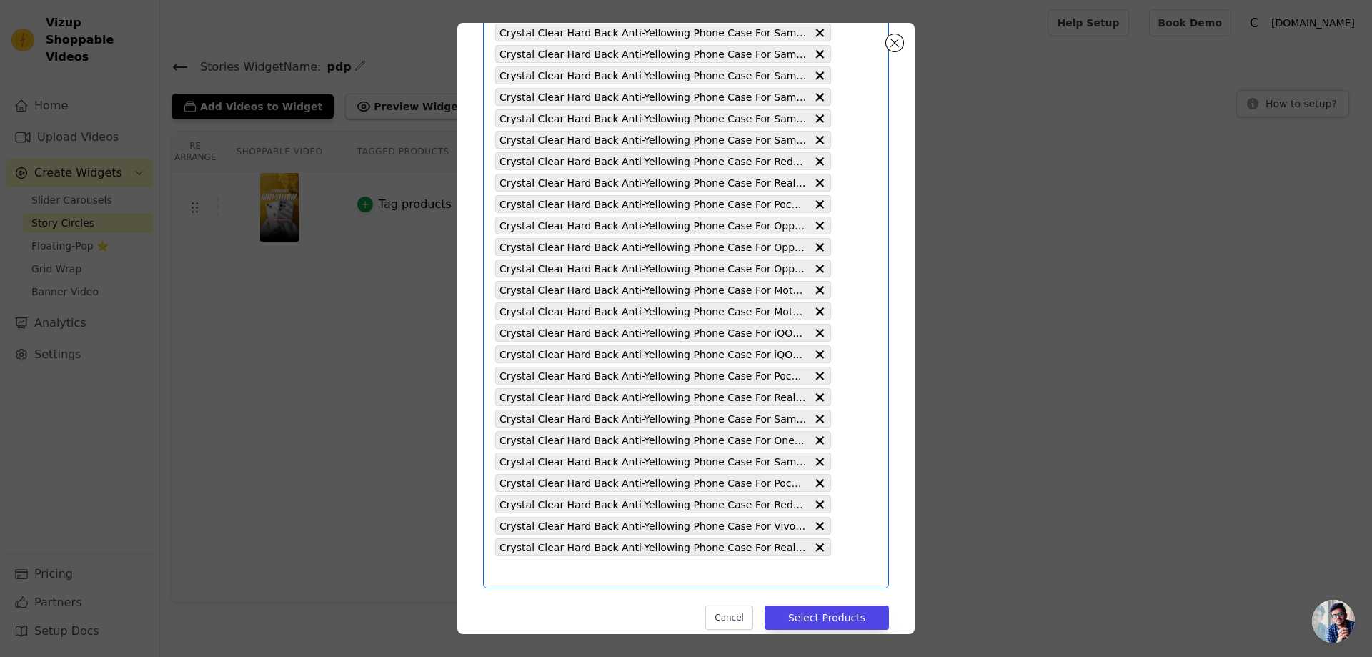
scroll to position [2123, 0]
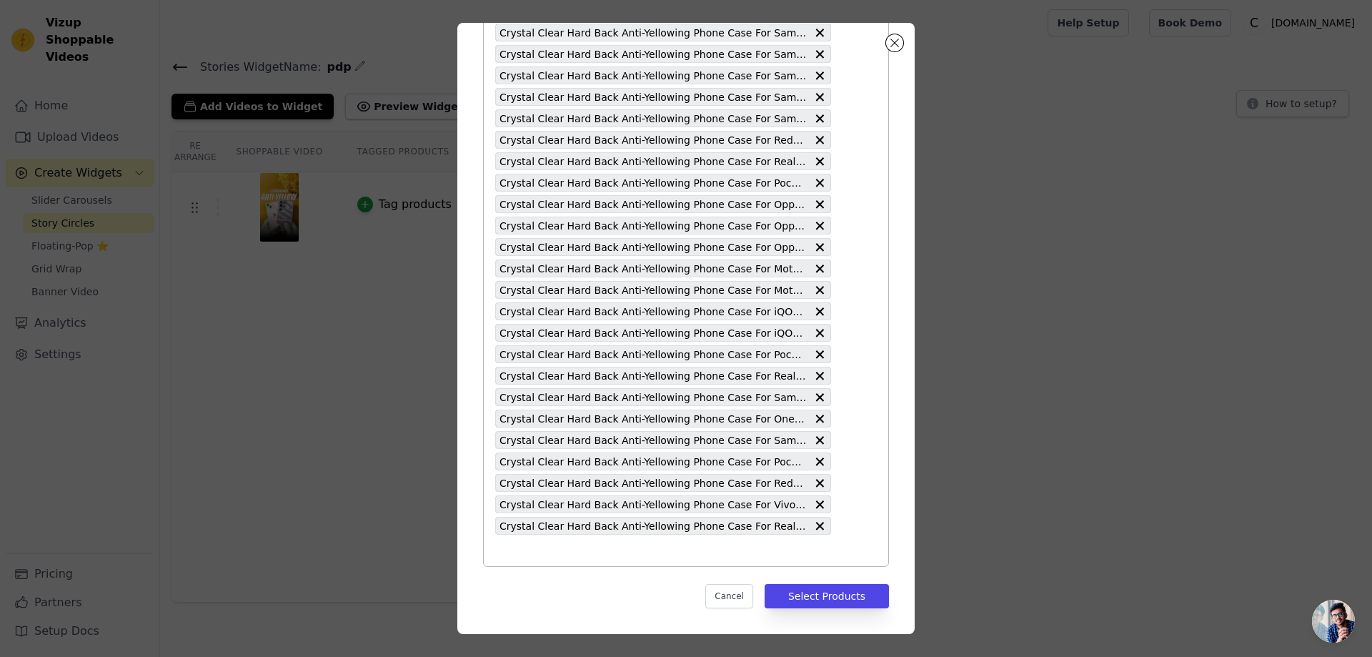
click at [495, 557] on input "text" at bounding box center [663, 550] width 336 height 17
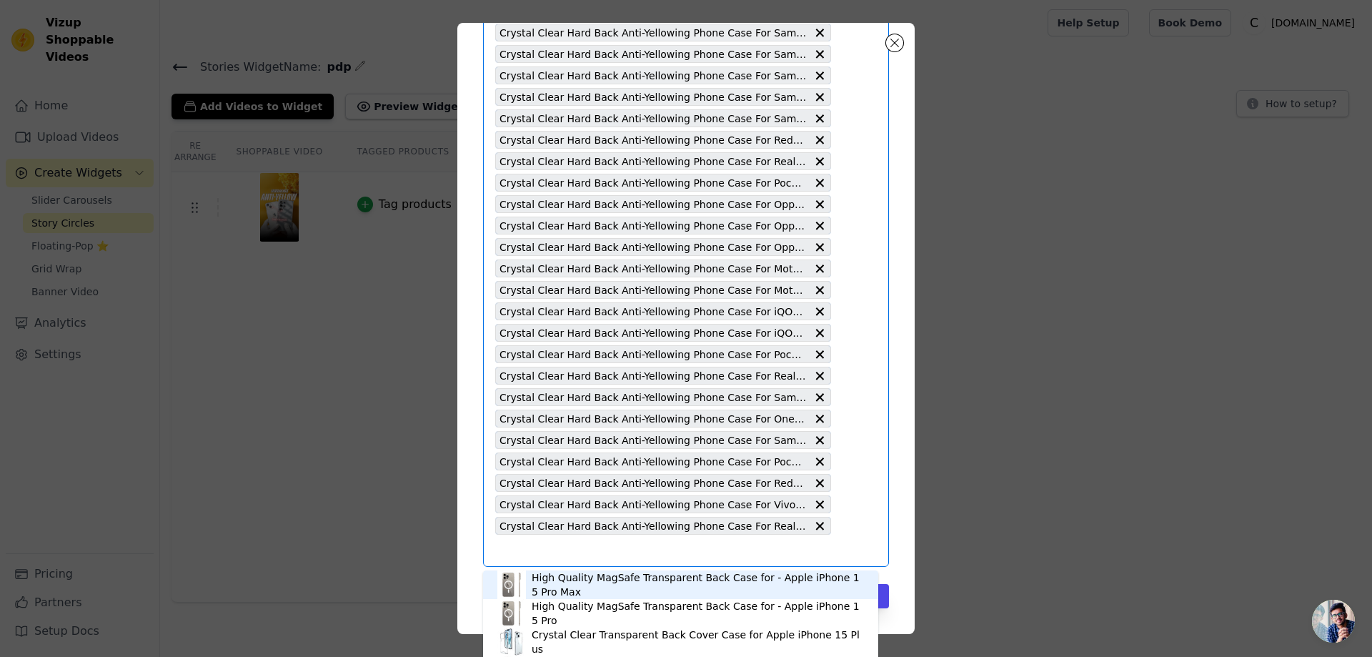
paste input "Crystal Clear Hard Back Anti-Yellowing Phone Case For Vivo X200 Pro 5G"
type input "Crystal Clear Hard Back Anti-Yellowing Phone Case For Vivo X200 Pro 5G"
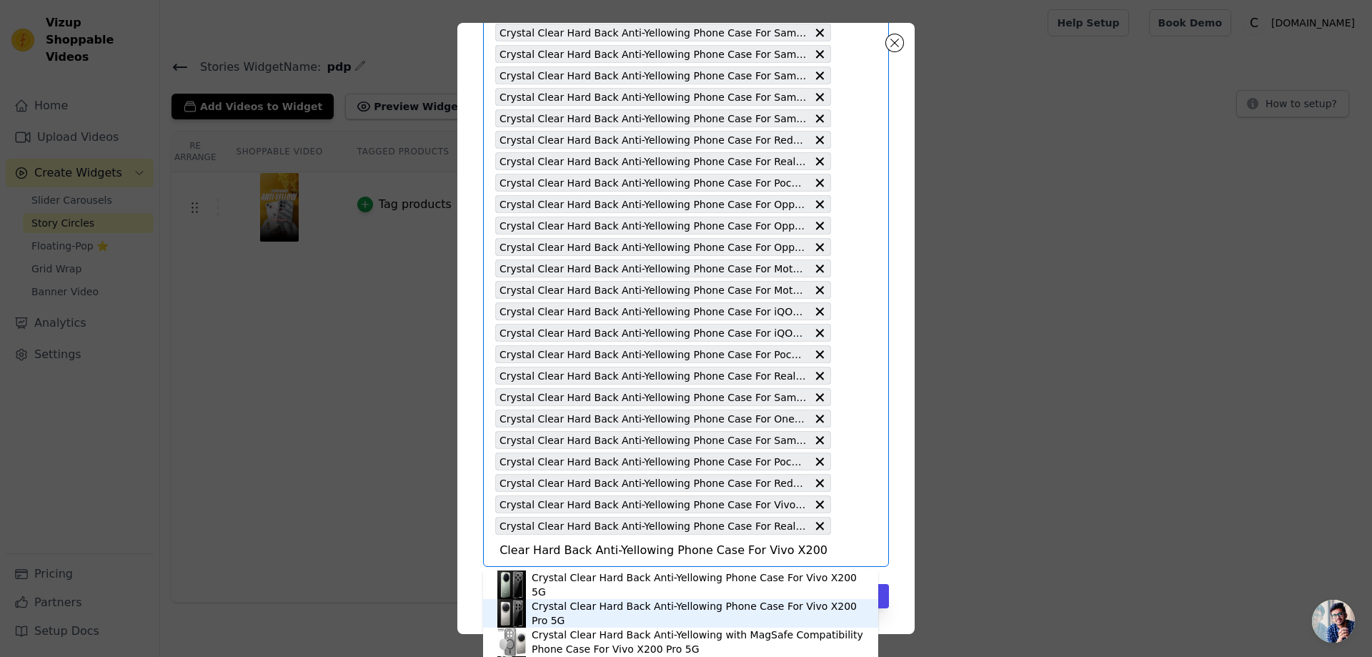
click at [598, 610] on div "Crystal Clear Hard Back Anti-Yellowing Phone Case For Vivo X200 Pro 5G" at bounding box center [698, 613] width 332 height 29
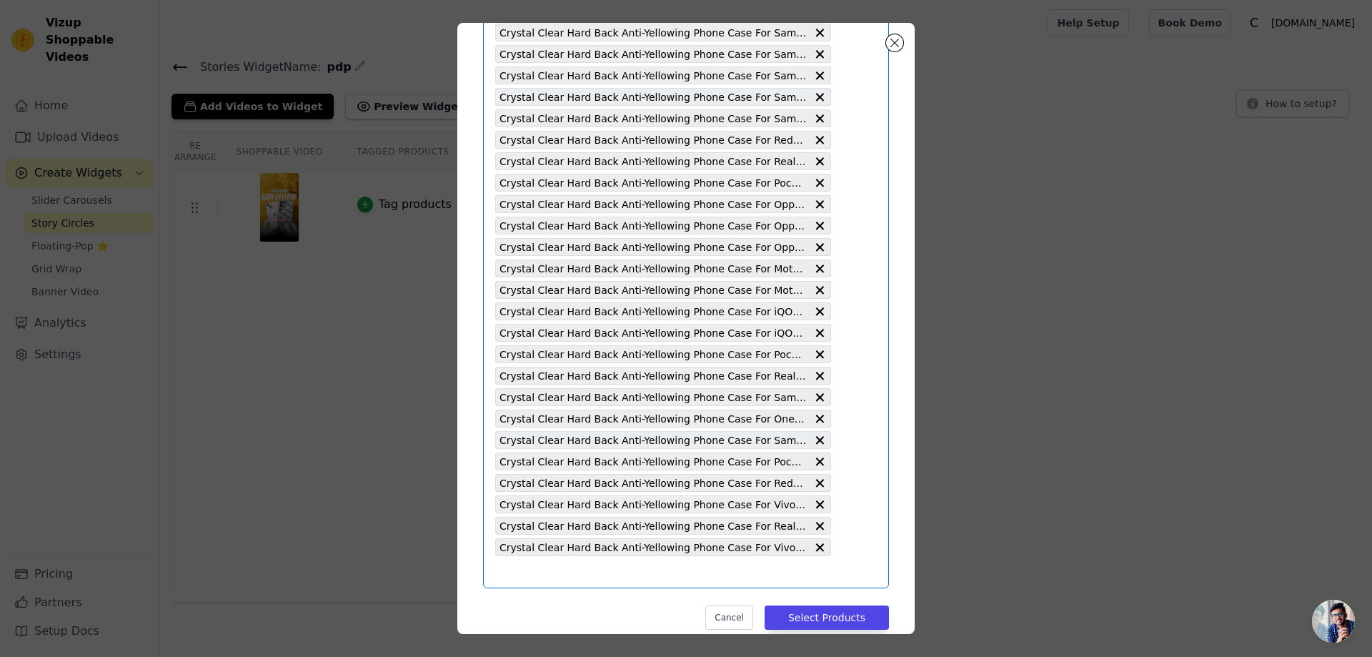
scroll to position [0, 0]
click at [795, 616] on button "Select Products" at bounding box center [827, 617] width 124 height 24
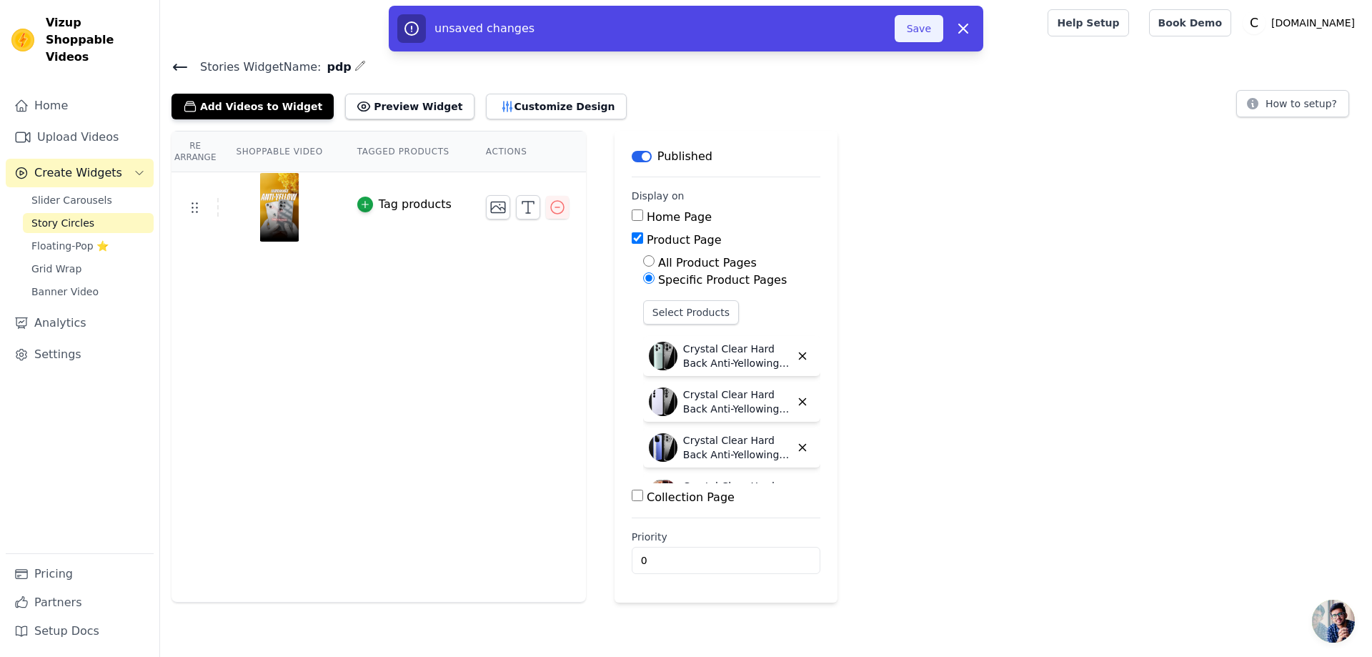
click at [913, 28] on button "Save" at bounding box center [919, 28] width 49 height 27
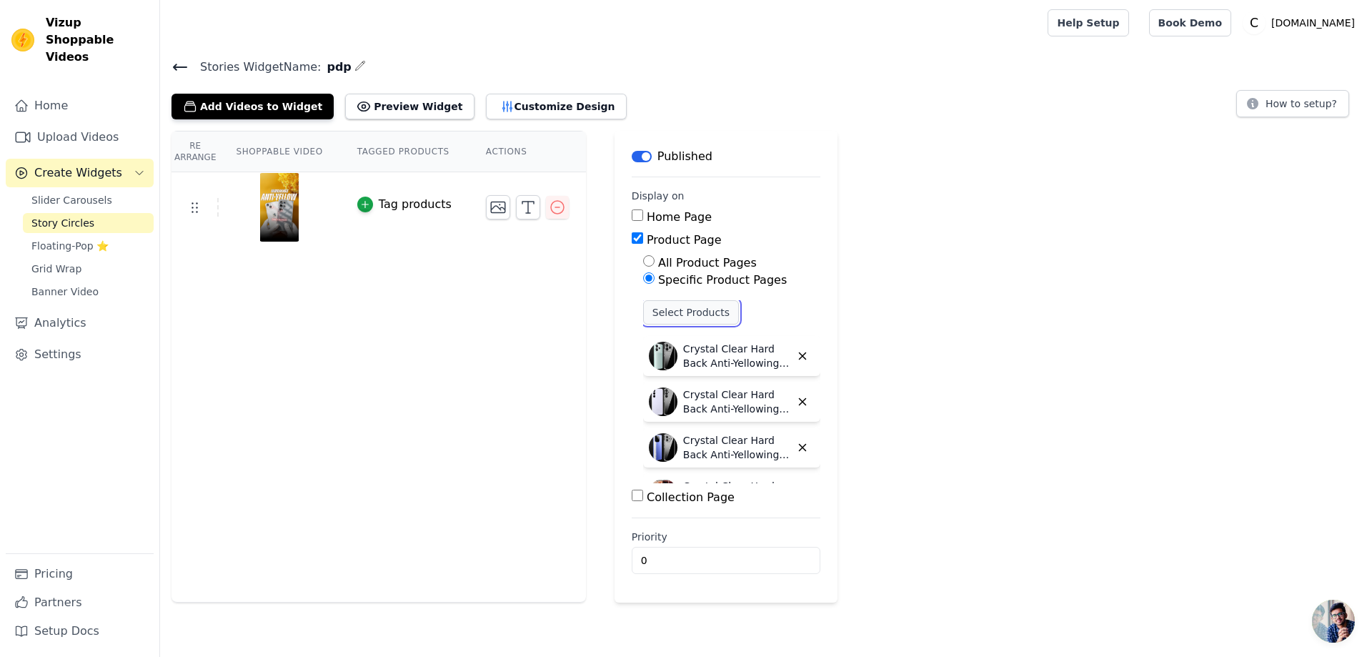
click at [705, 310] on button "Select Products" at bounding box center [691, 312] width 96 height 24
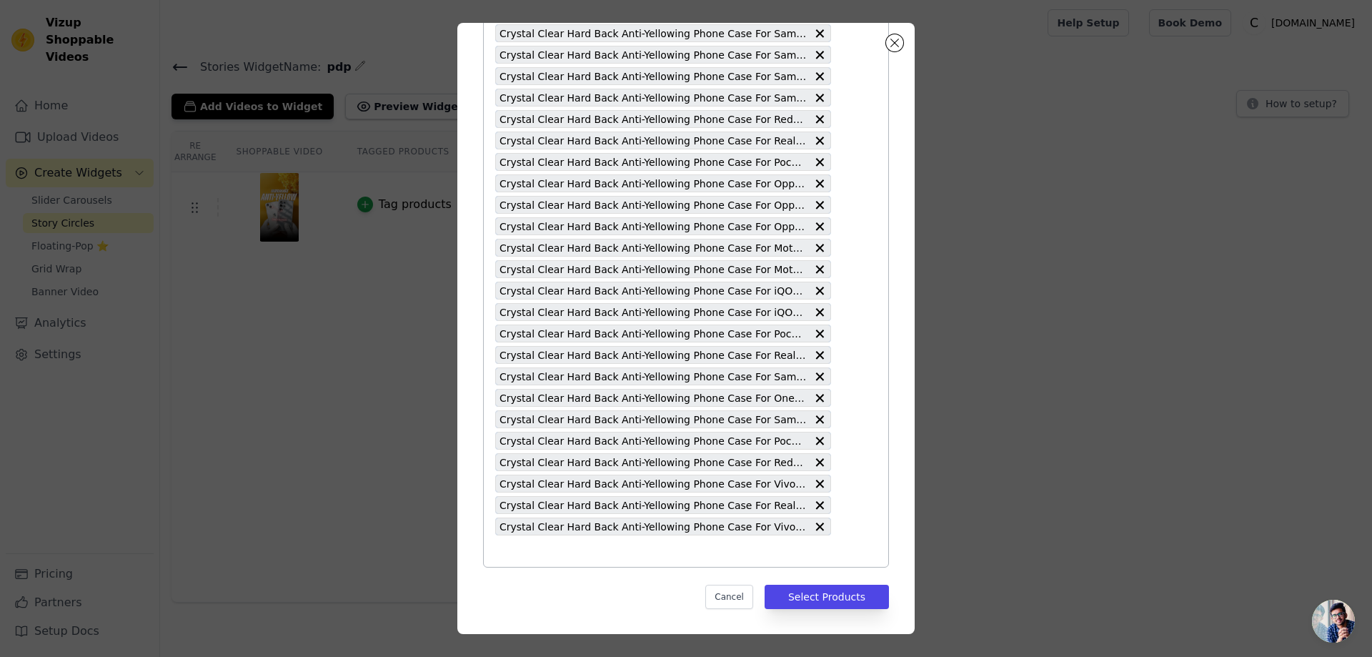
scroll to position [2145, 0]
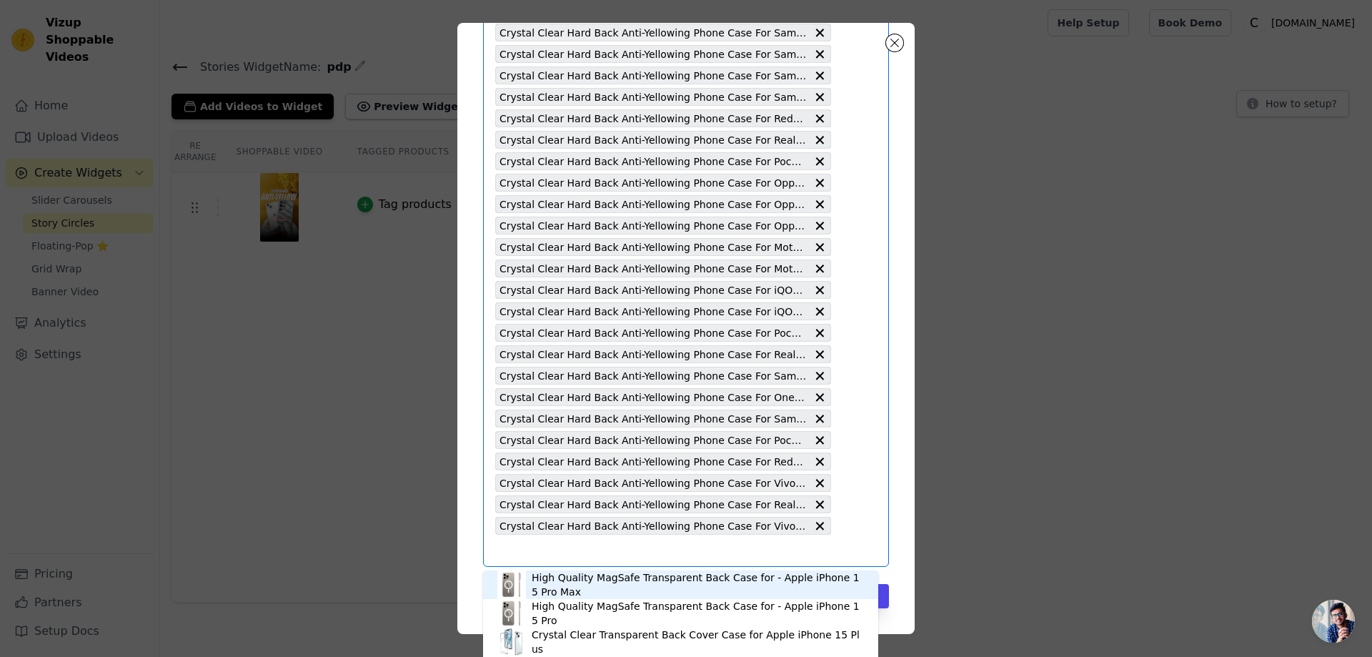
paste input "Crystal Clear Hard Back Anti-Yellowing Phone Case For Vivo X200 5G"
type input "Crystal Clear Hard Back Anti-Yellowing Phone Case For Vivo X200 5G"
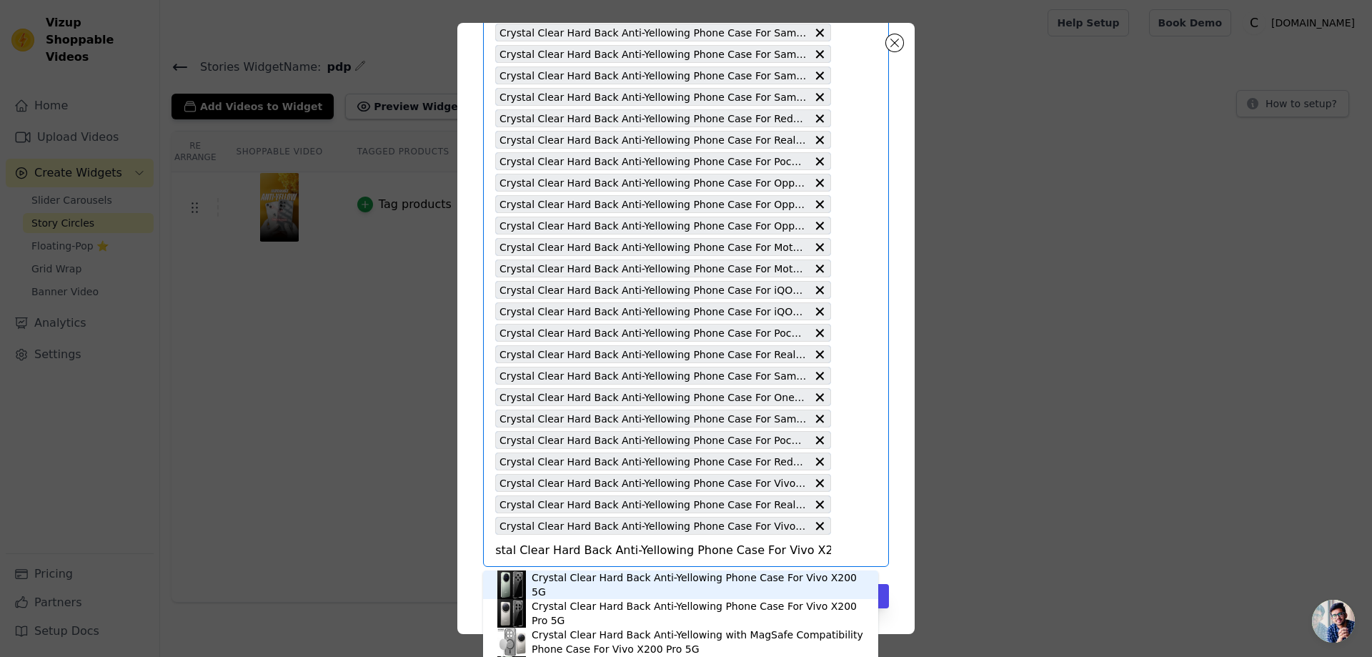
click at [638, 586] on div "Crystal Clear Hard Back Anti-Yellowing Phone Case For Vivo X200 5G" at bounding box center [698, 584] width 332 height 29
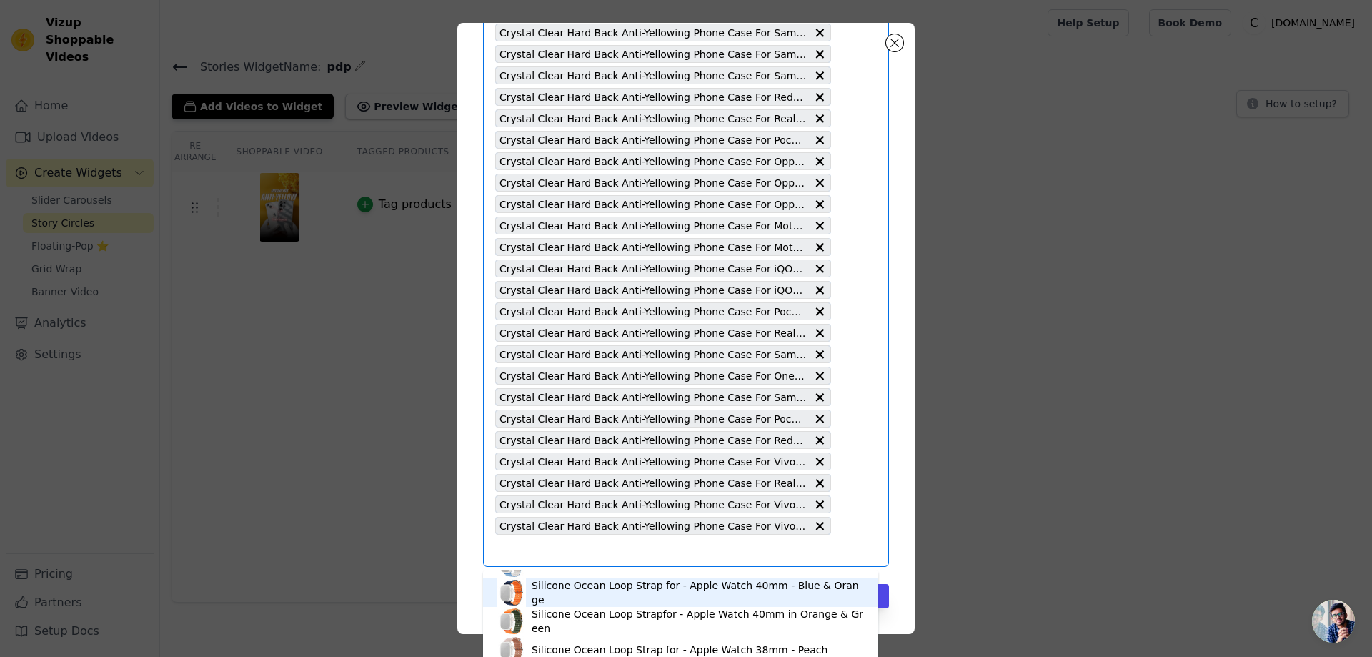
scroll to position [500, 0]
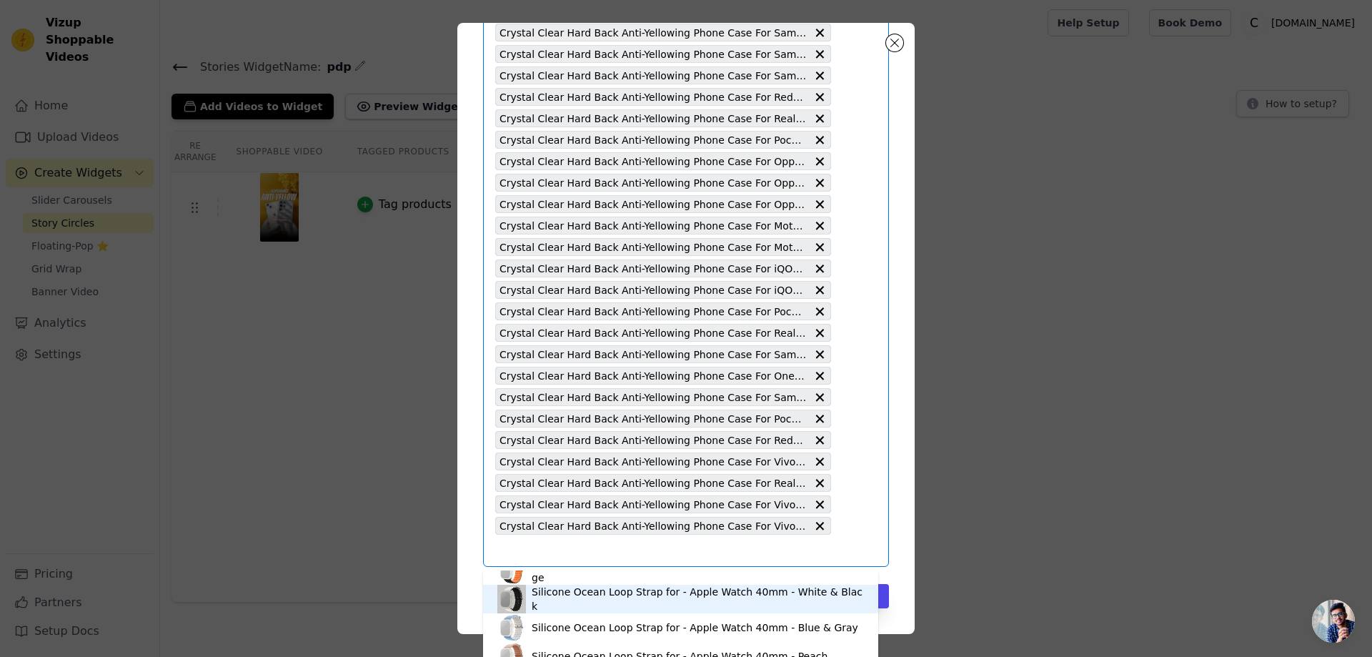
paste input "Crystal Clear Hard Back Anti-Yellowing Phone Case For Realme P2 Pro 5G"
type input "Crystal Clear Hard Back Anti-Yellowing Phone Case For Realme P2 Pro 5G"
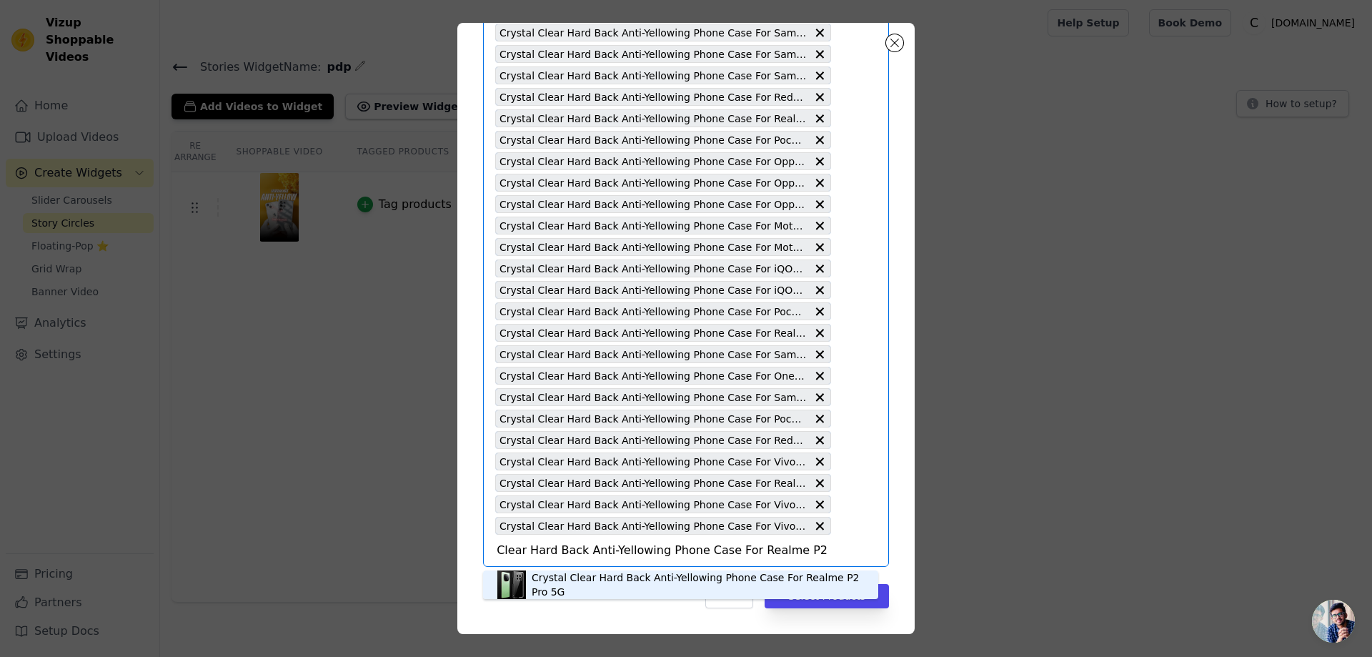
click at [629, 590] on div "Crystal Clear Hard Back Anti-Yellowing Phone Case For Realme P2 Pro 5G" at bounding box center [698, 584] width 332 height 29
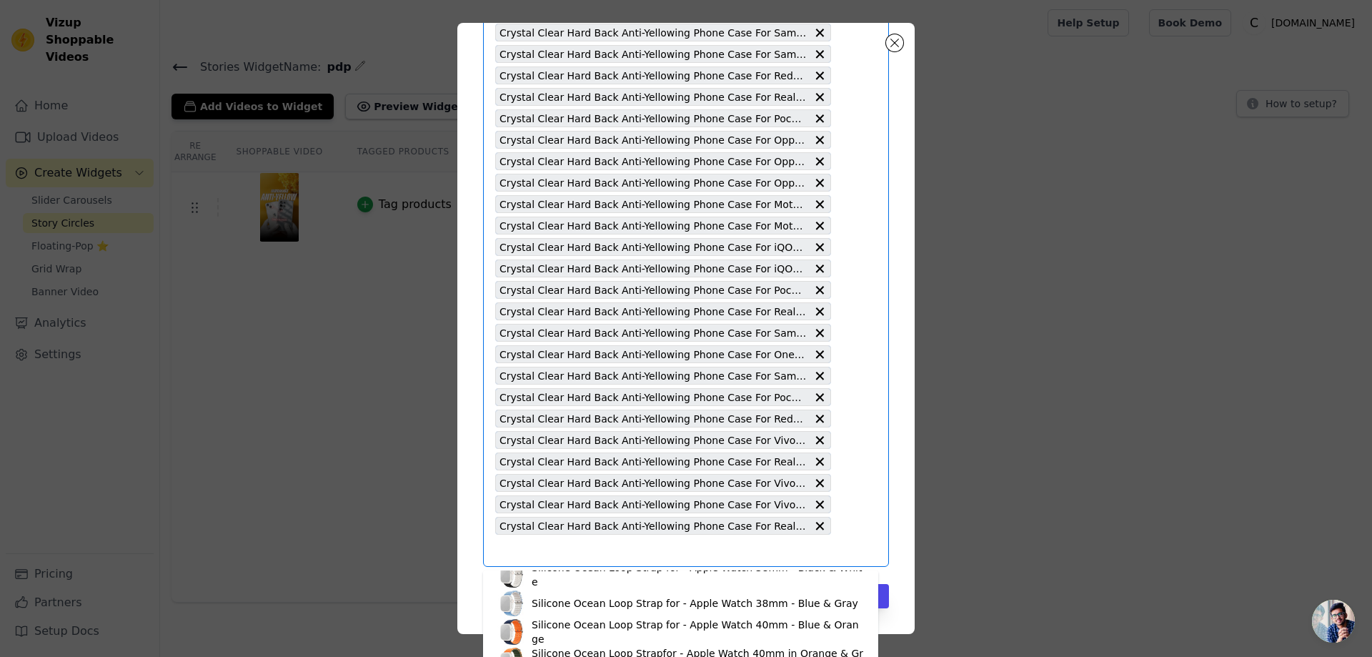
scroll to position [429, 0]
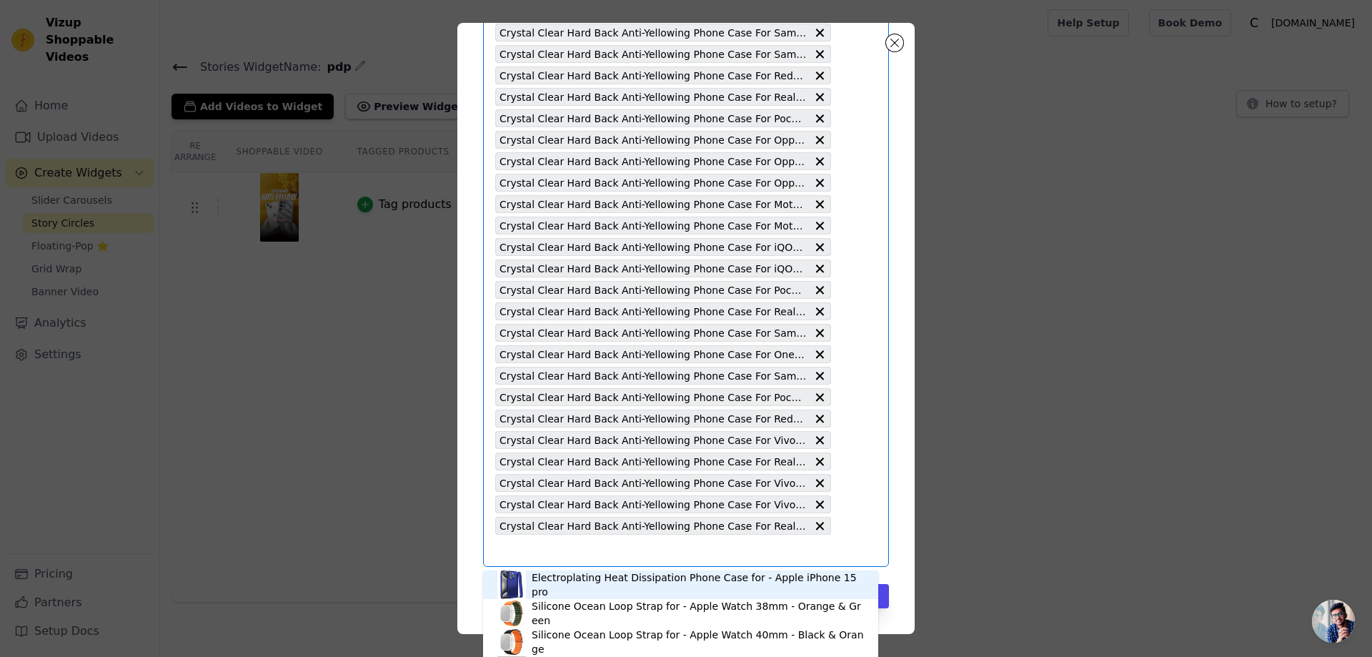
paste input "Crystal Clear Hard Back Anti-Yellowing Phone Case For Oppo A59 4G"
type input "Crystal Clear Hard Back Anti-Yellowing Phone Case For Oppo A59 4G"
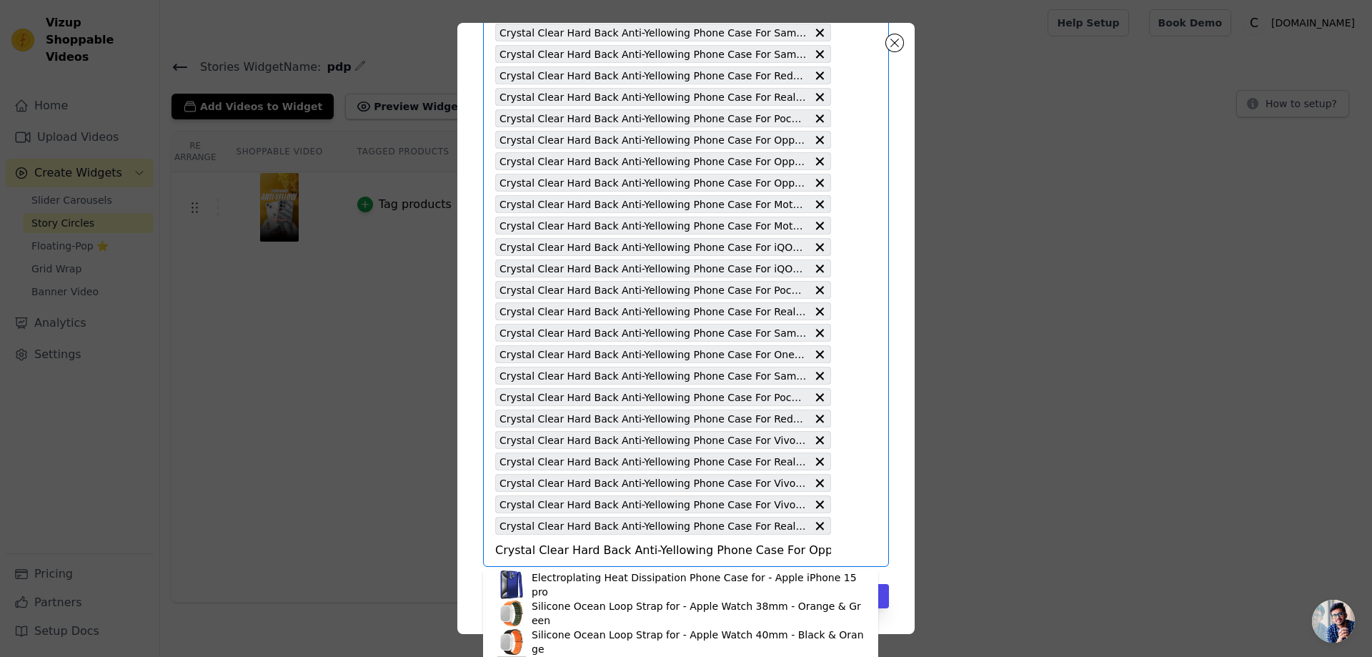
scroll to position [0, 21]
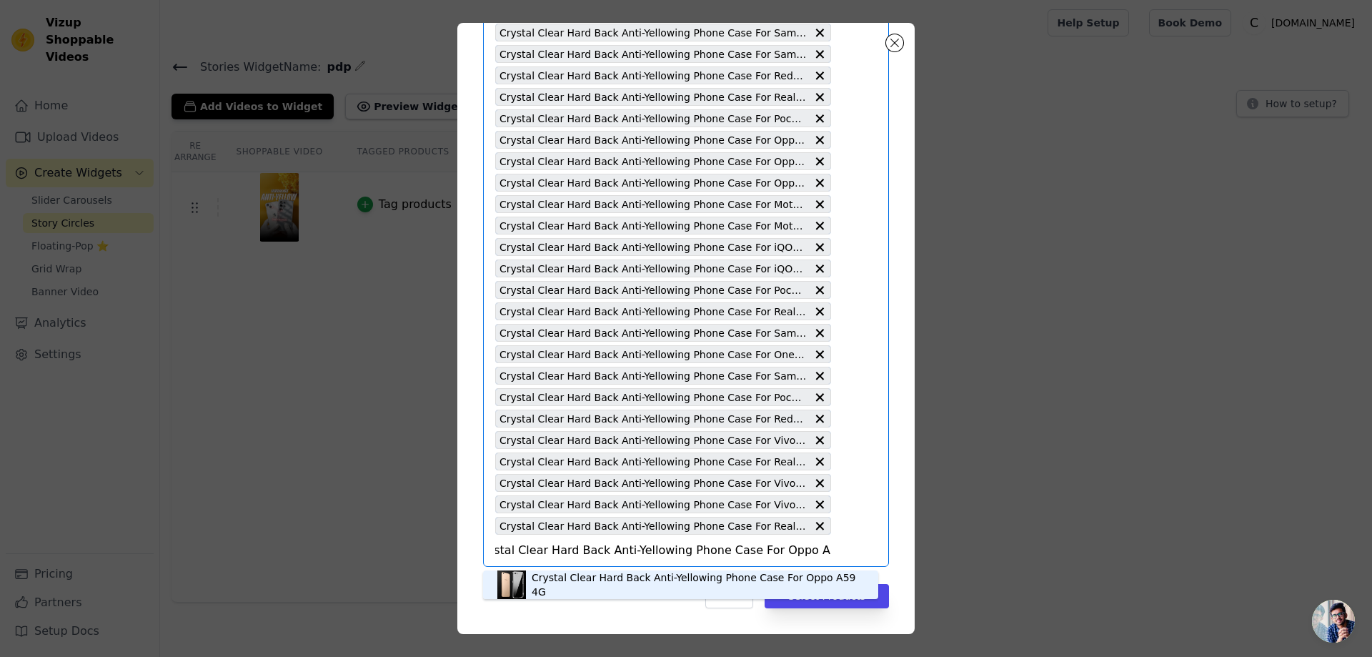
click at [566, 580] on div "Crystal Clear Hard Back Anti-Yellowing Phone Case For Oppo A59 4G" at bounding box center [698, 584] width 332 height 29
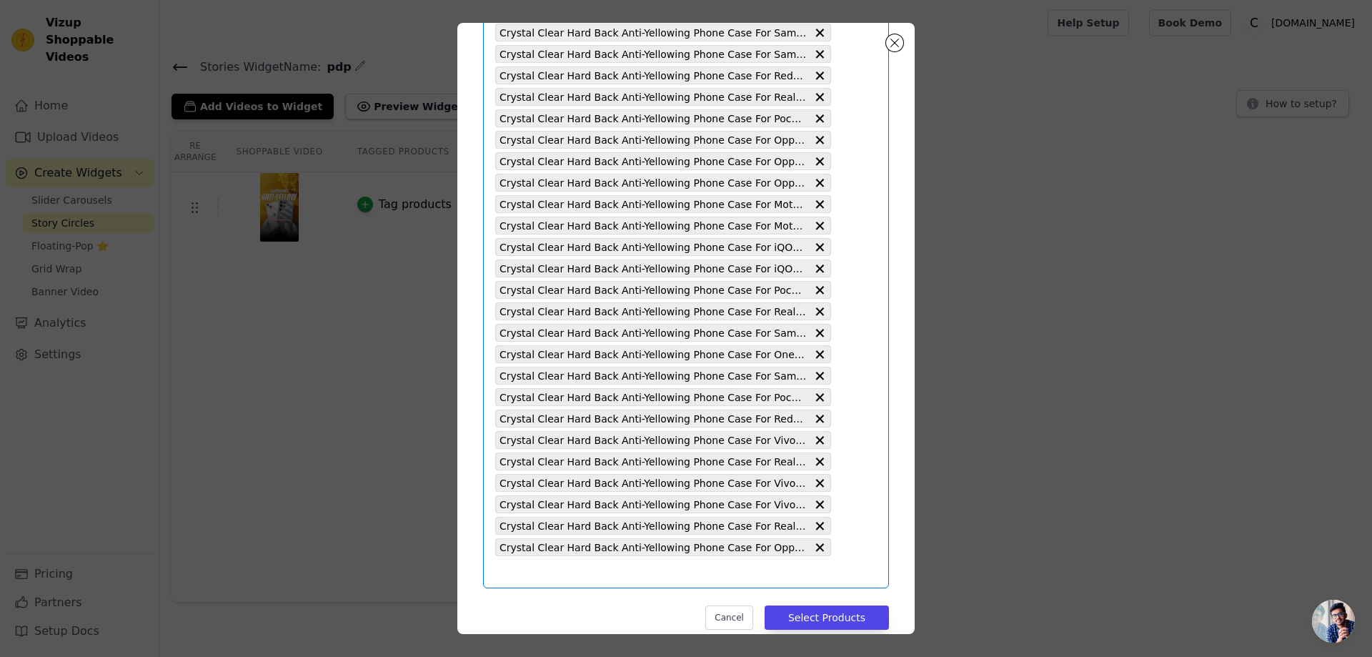
scroll to position [0, 0]
paste input "Crystal Clear Hard Back Anti-Yellowing Phone Case For Realme C65 5G"
type input "Crystal Clear Hard Back Anti-Yellowing Phone Case For Realme C65 5G"
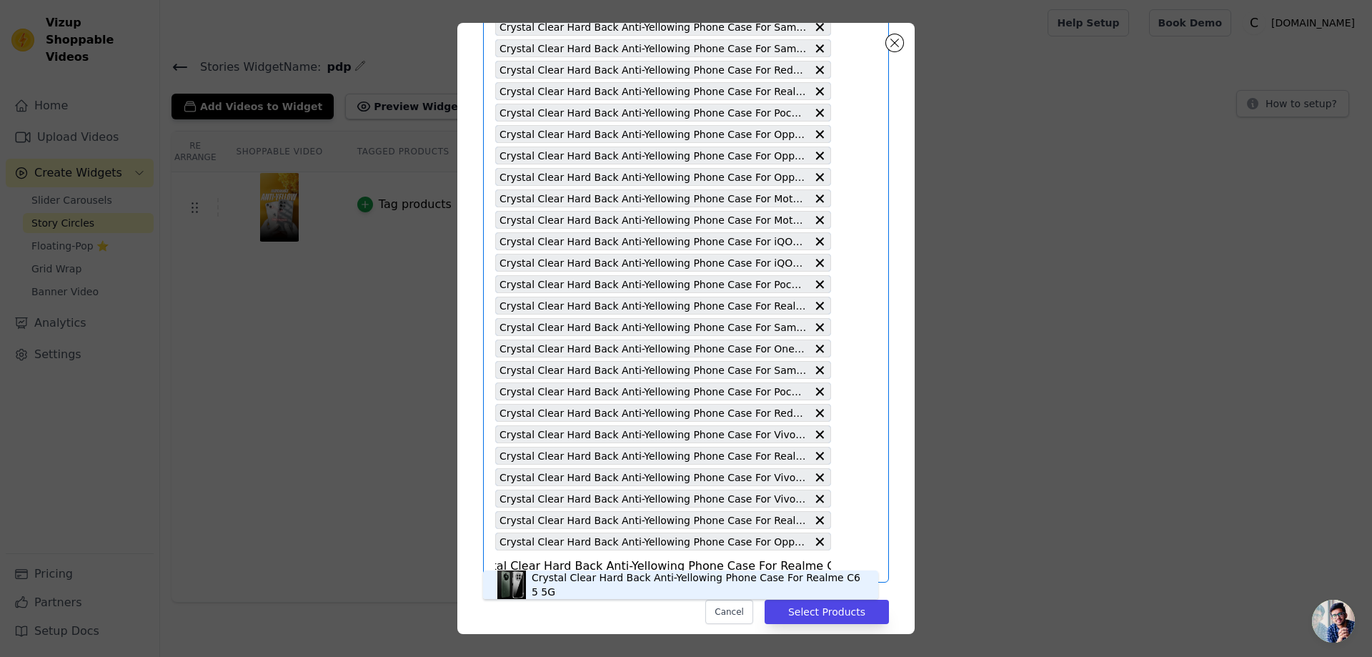
scroll to position [2209, 0]
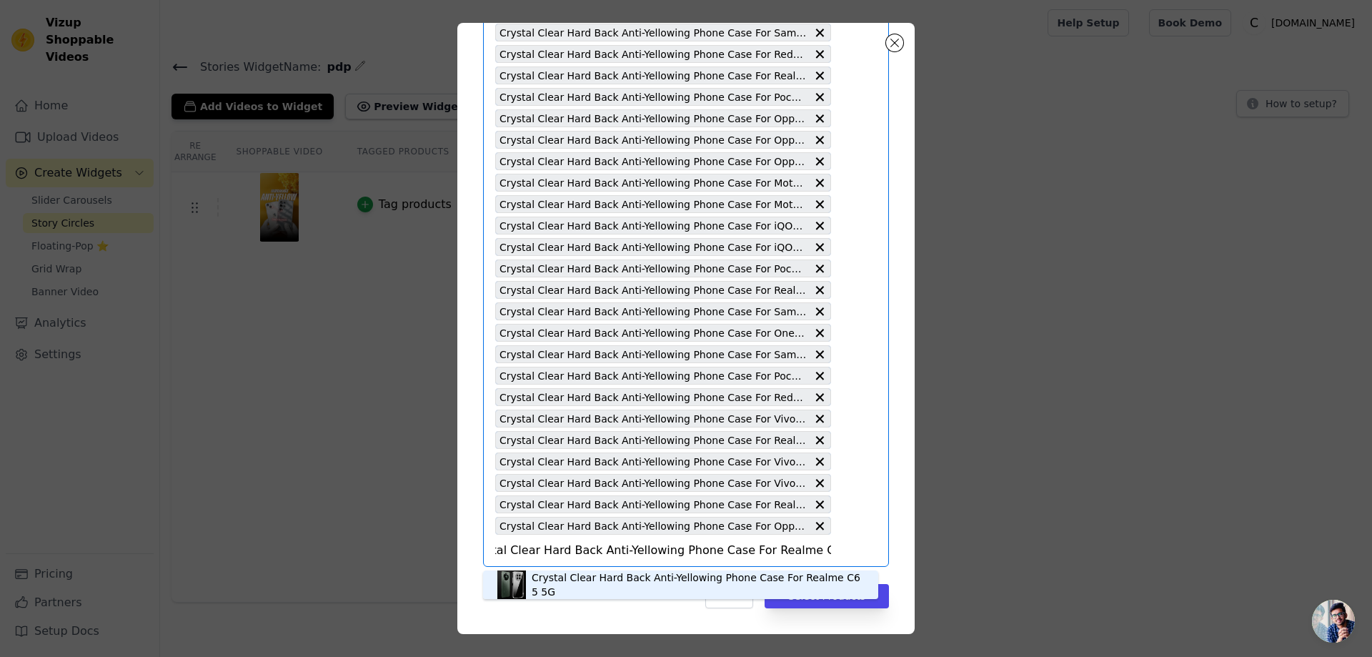
click at [577, 583] on div "Crystal Clear Hard Back Anti-Yellowing Phone Case For Realme C65 5G" at bounding box center [698, 584] width 332 height 29
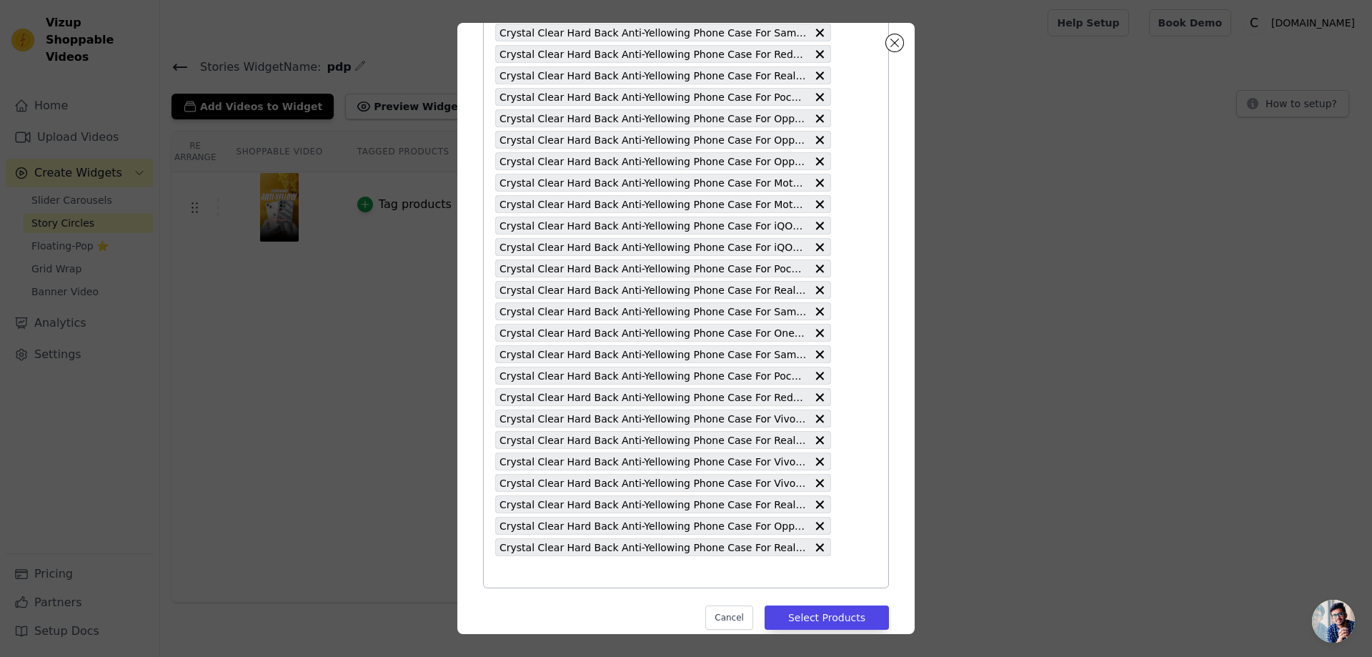
click at [516, 575] on input "text" at bounding box center [663, 571] width 336 height 17
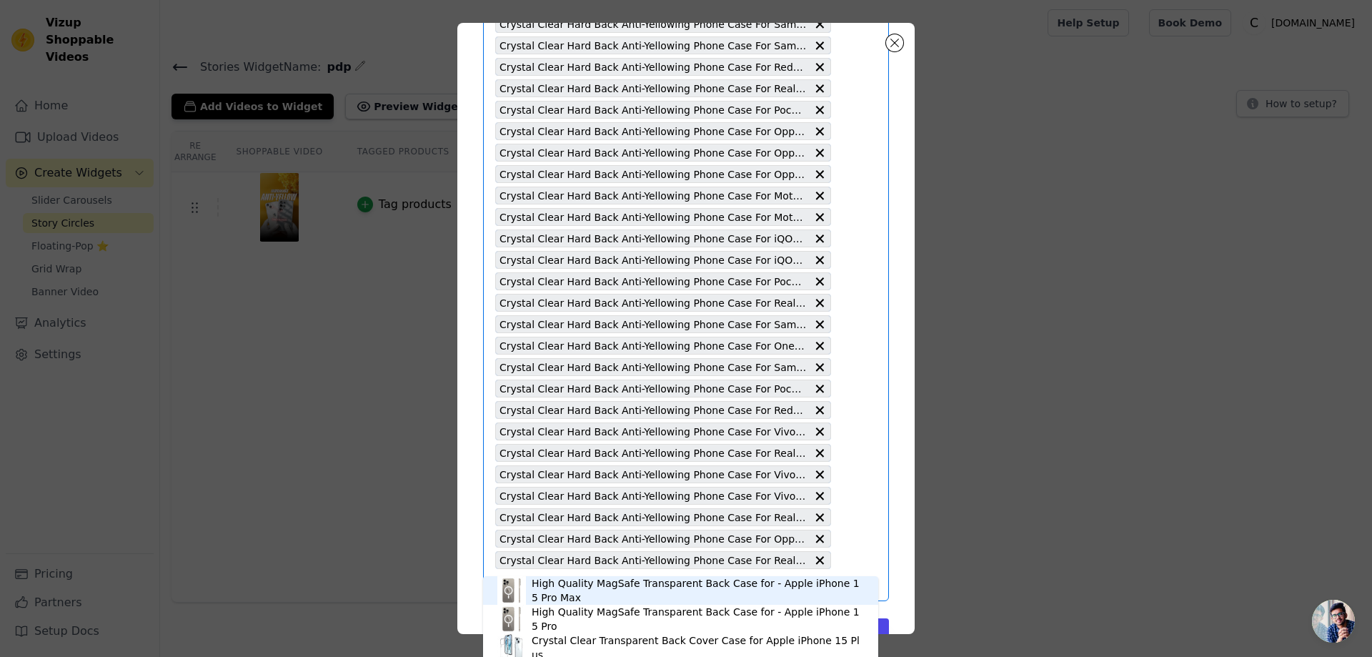
scroll to position [2230, 0]
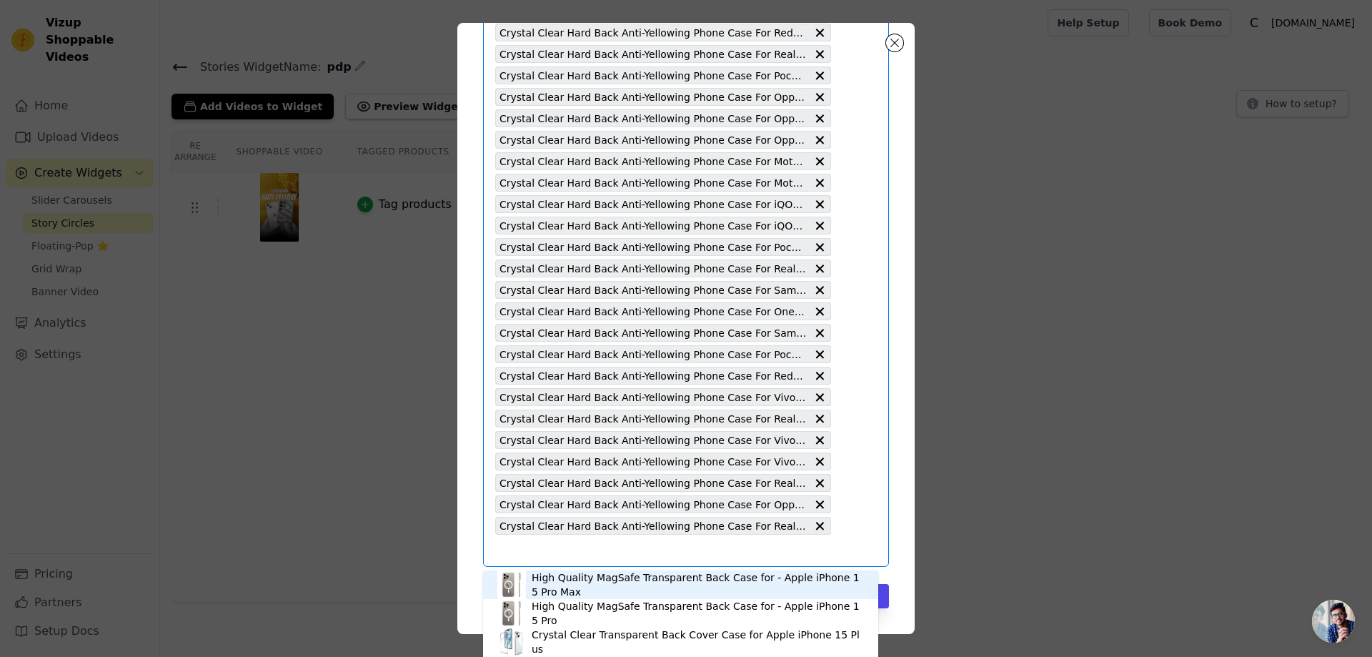
paste input "Crystal Clear Hard Back Anti-Yellowing Phone Case For Realme 13 5G"
type input "Crystal Clear Hard Back Anti-Yellowing Phone Case For Realme 13 5G"
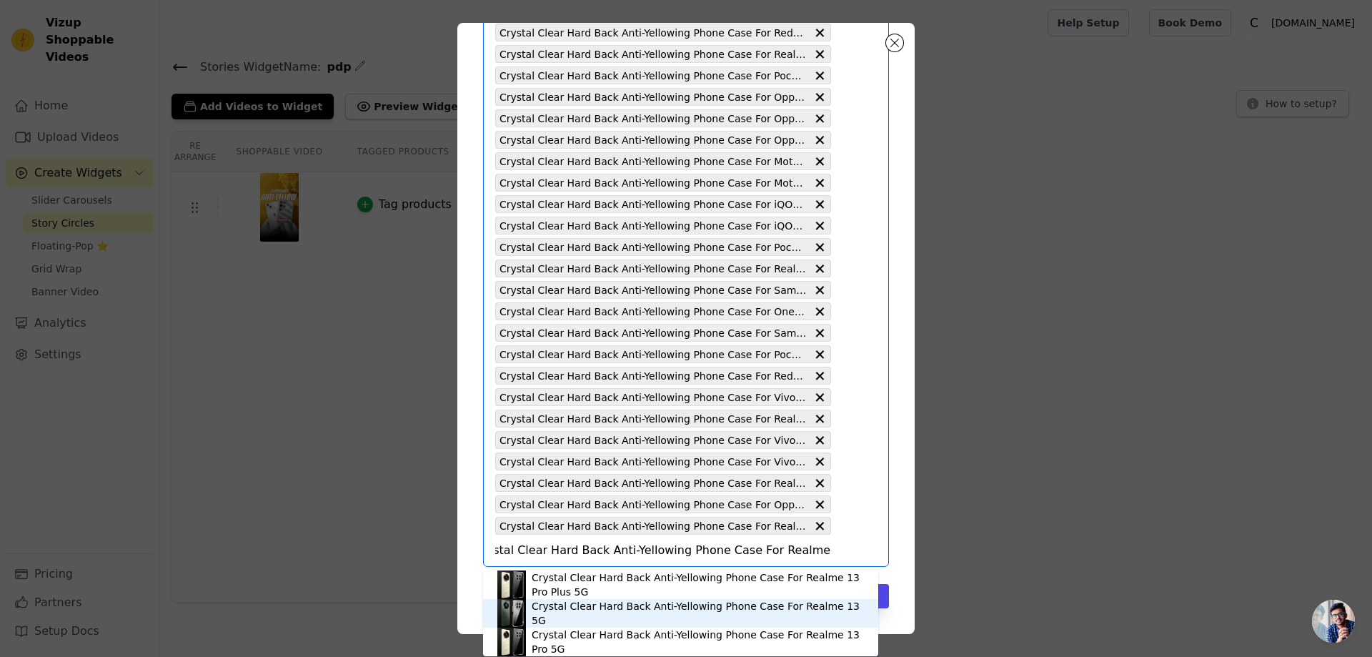
click at [620, 612] on div "Crystal Clear Hard Back Anti-Yellowing Phone Case For Realme 13 5G" at bounding box center [698, 613] width 332 height 29
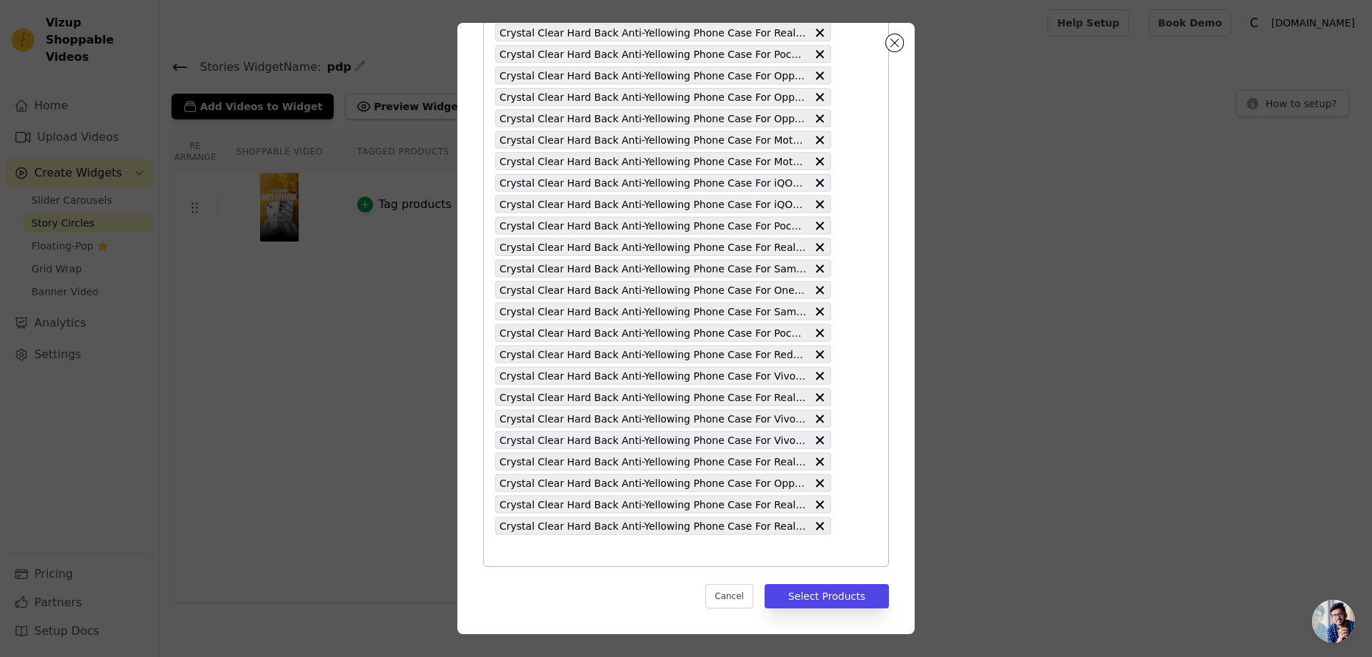
click at [517, 556] on input "text" at bounding box center [663, 550] width 336 height 17
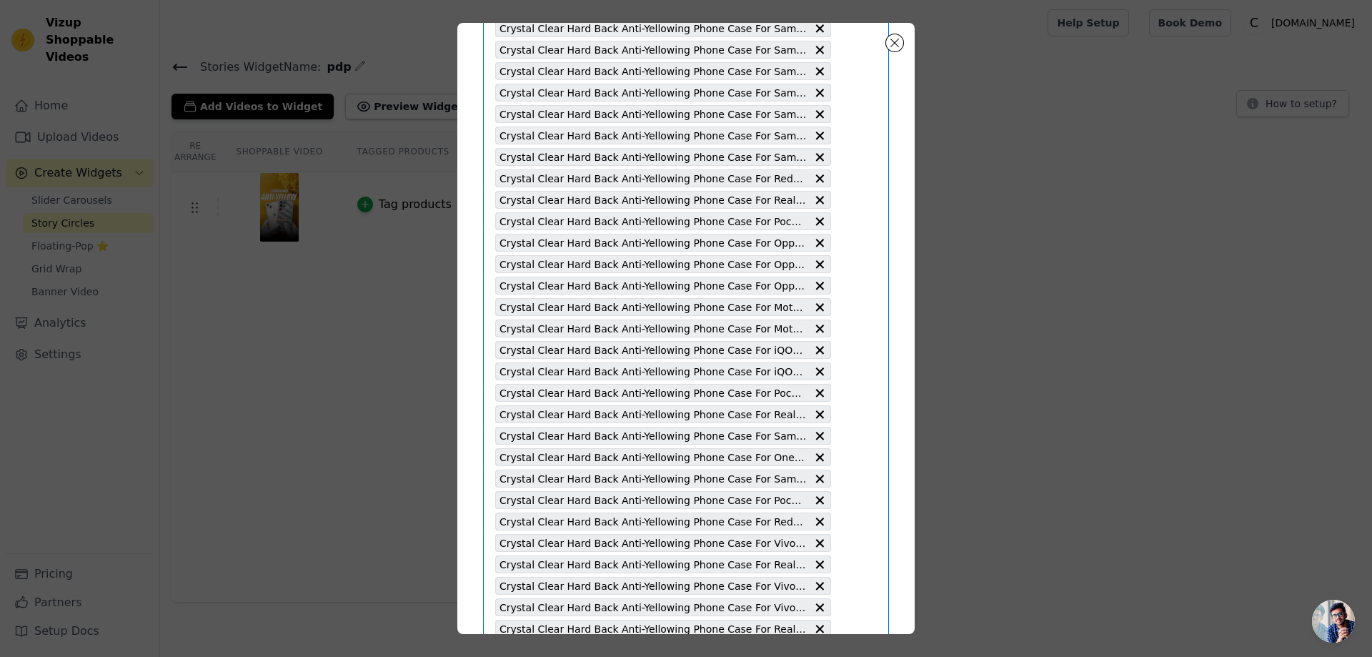
scroll to position [2252, 0]
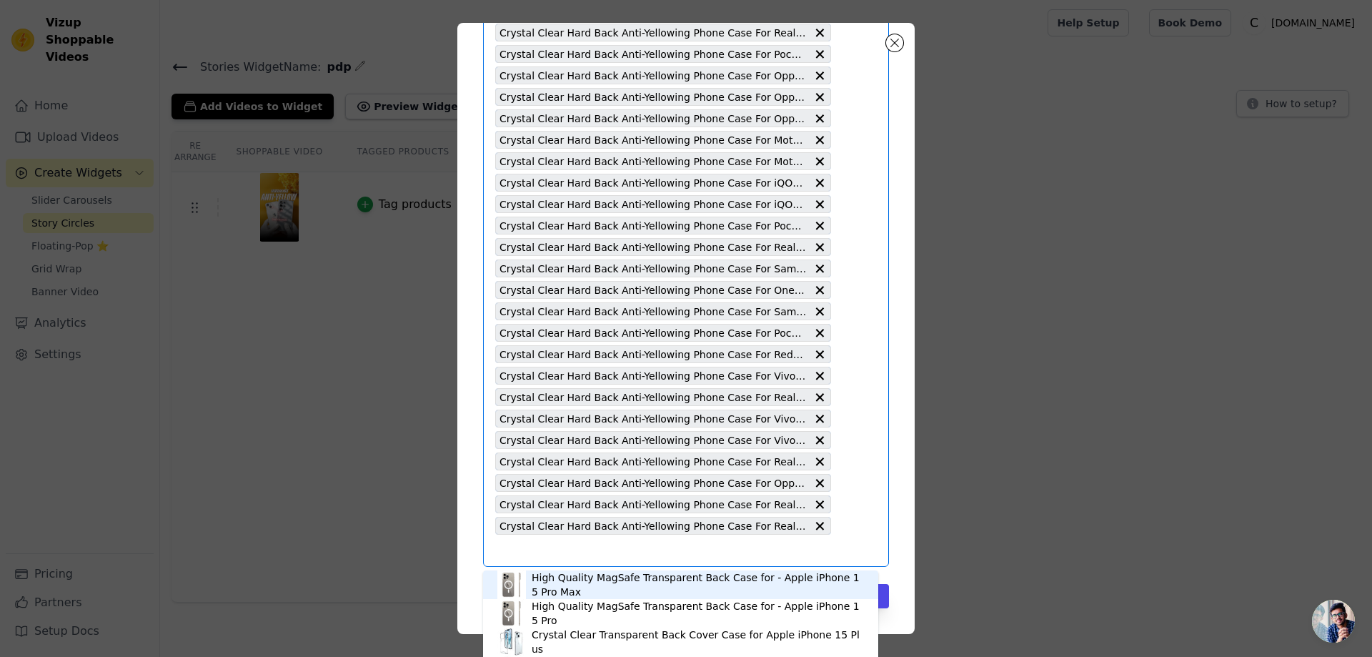
paste input "Crystal Clear Hard Back Anti-Yellowing Phone Case For Google Pixel 9 Pro XL 5G"
type input "Crystal Clear Hard Back Anti-Yellowing Phone Case For Google Pixel 9 Pro XL 5G"
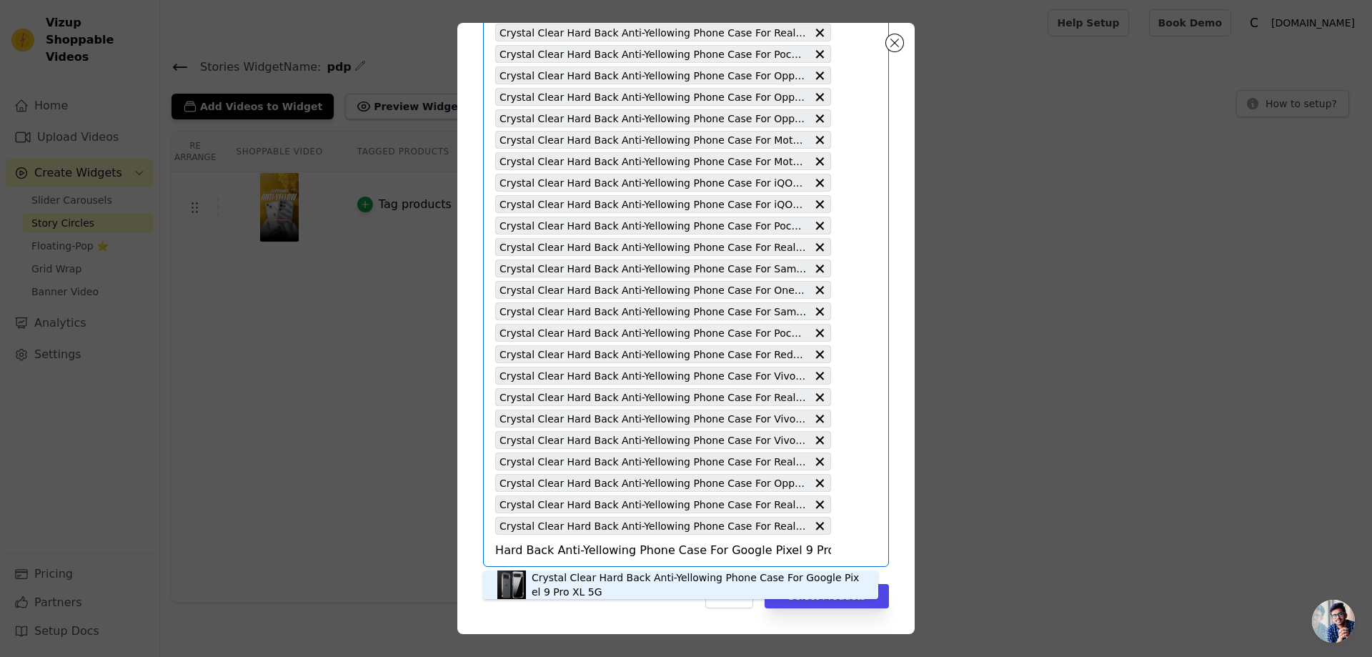
click at [549, 584] on div "Crystal Clear Hard Back Anti-Yellowing Phone Case For Google Pixel 9 Pro XL 5G" at bounding box center [698, 584] width 332 height 29
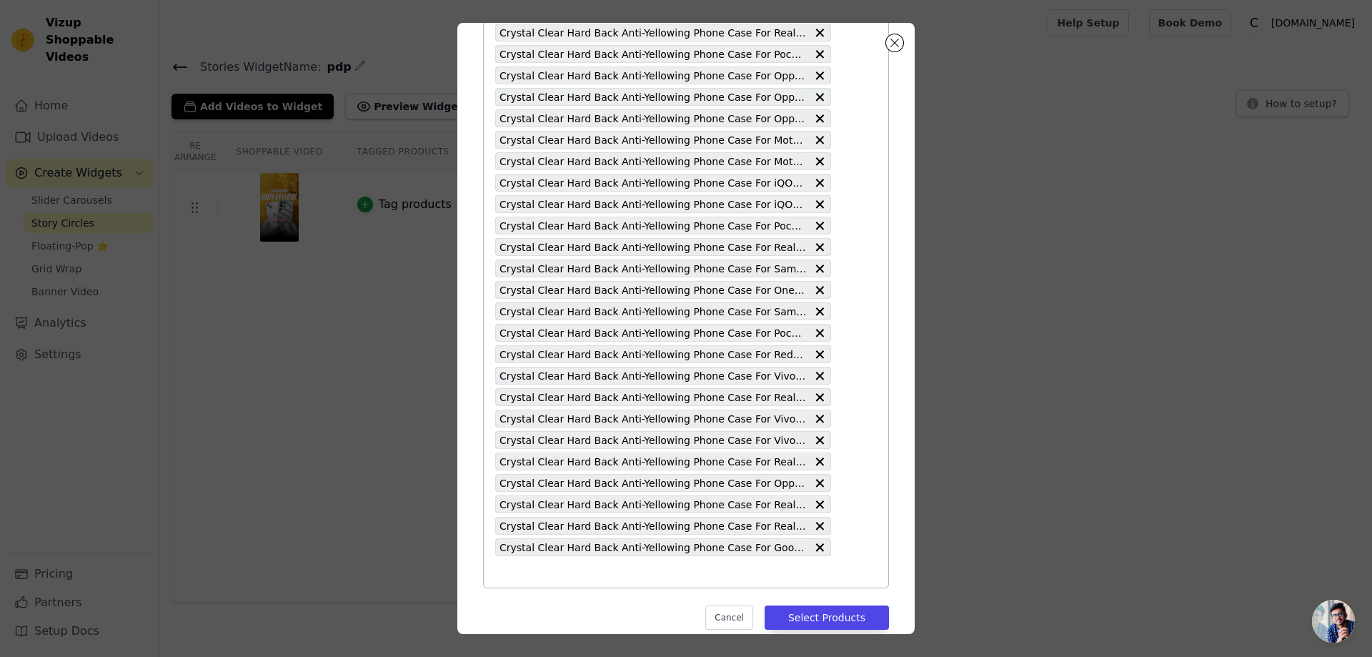
click at [500, 572] on input "text" at bounding box center [663, 571] width 336 height 17
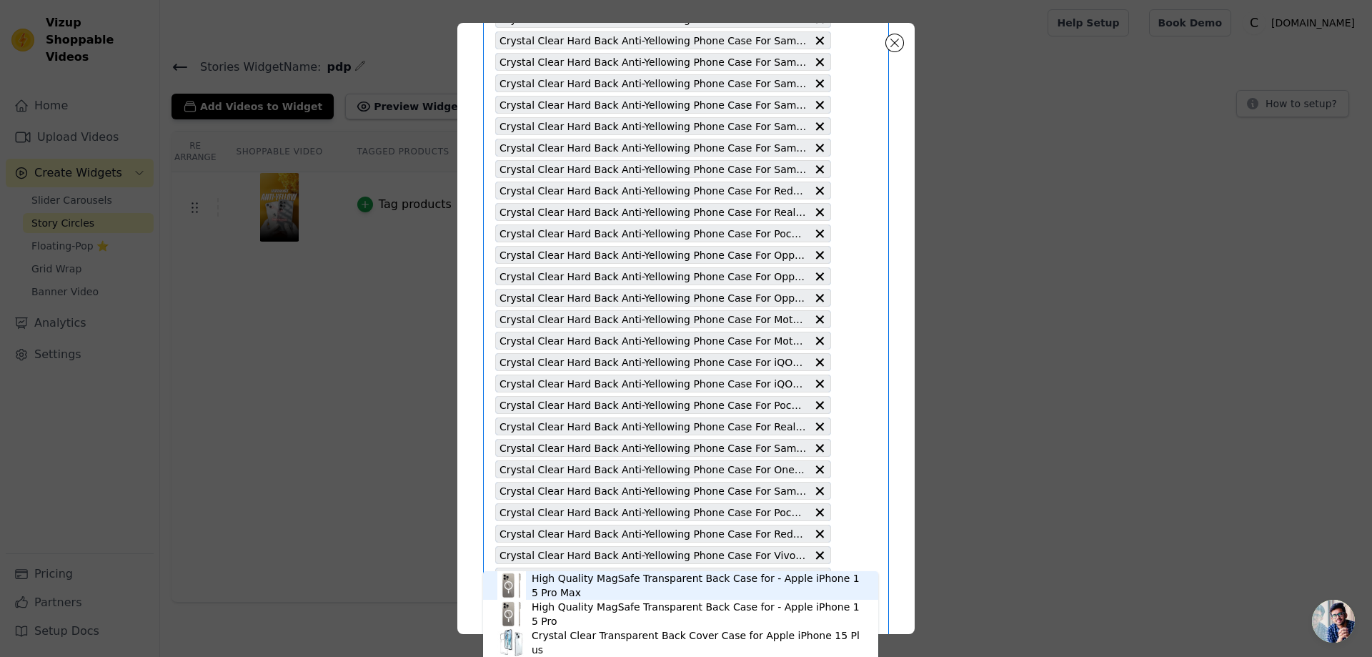
scroll to position [2273, 0]
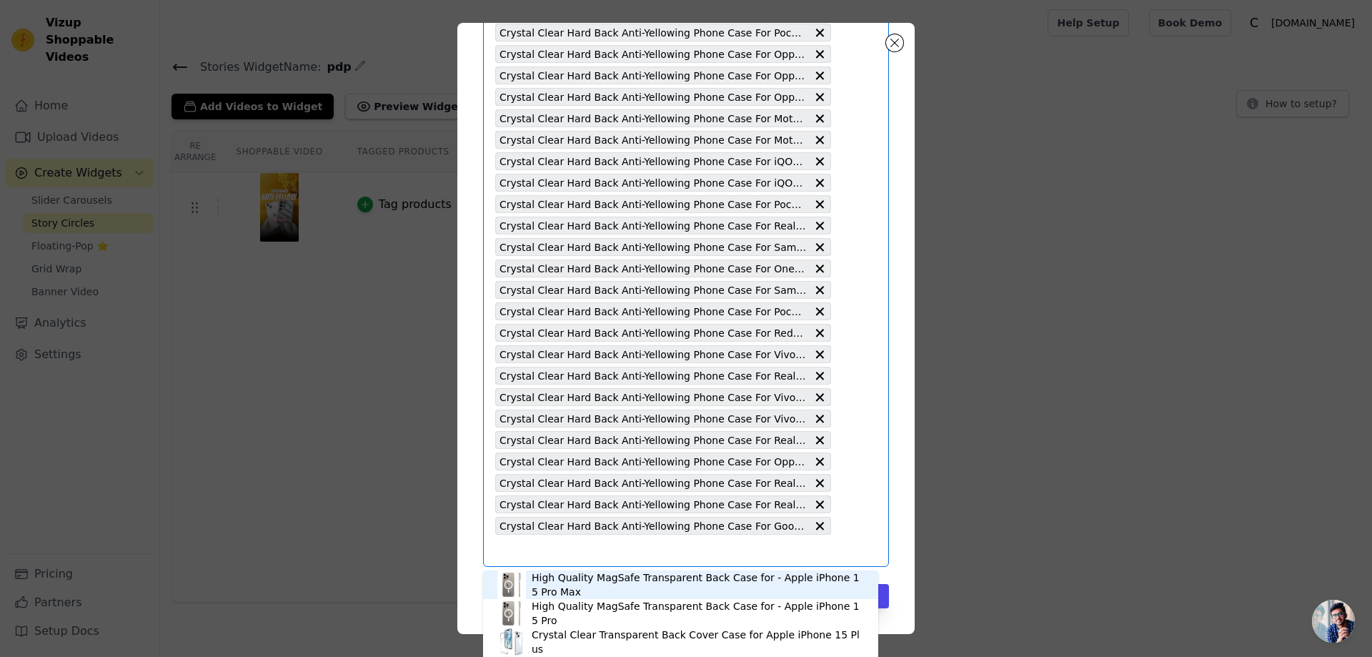
paste input "Crystal Clear Hard Back Anti-Yellowing Phone Case For Samsung Note 20 Plus"
type input "Crystal Clear Hard Back Anti-Yellowing Phone Case For Samsung Note 20 Plus"
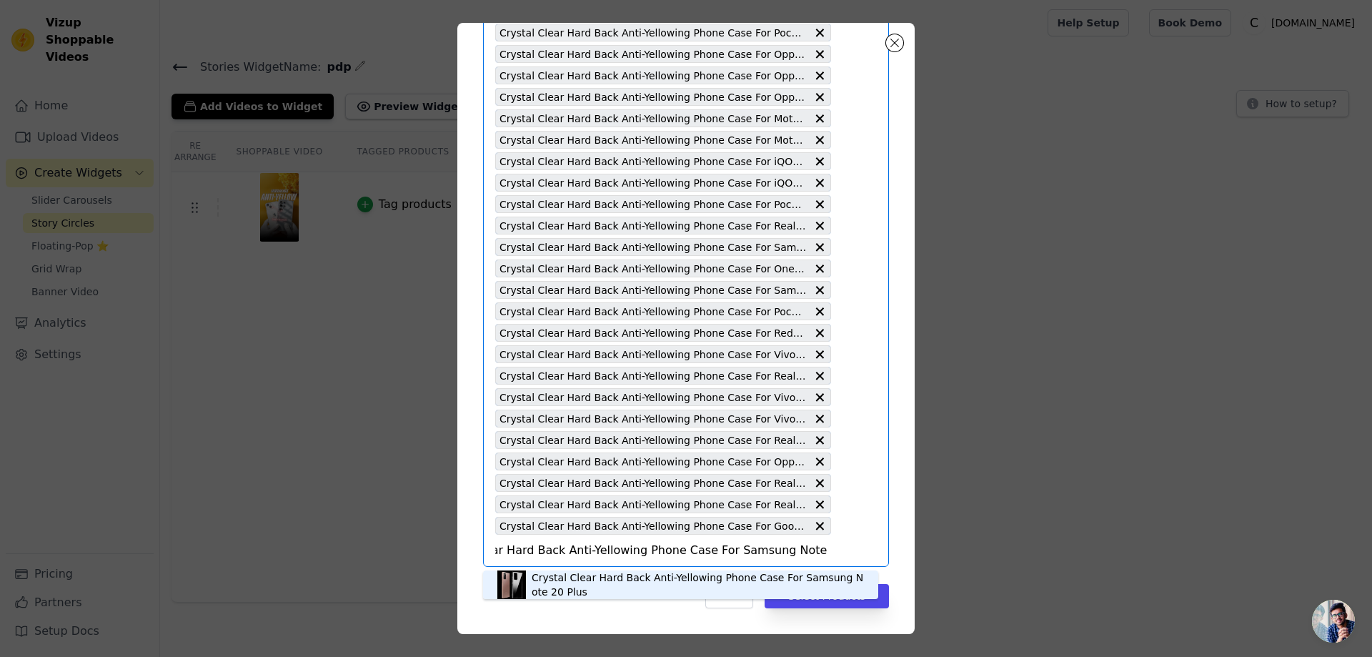
click at [567, 587] on div "Crystal Clear Hard Back Anti-Yellowing Phone Case For Samsung Note 20 Plus" at bounding box center [698, 584] width 332 height 29
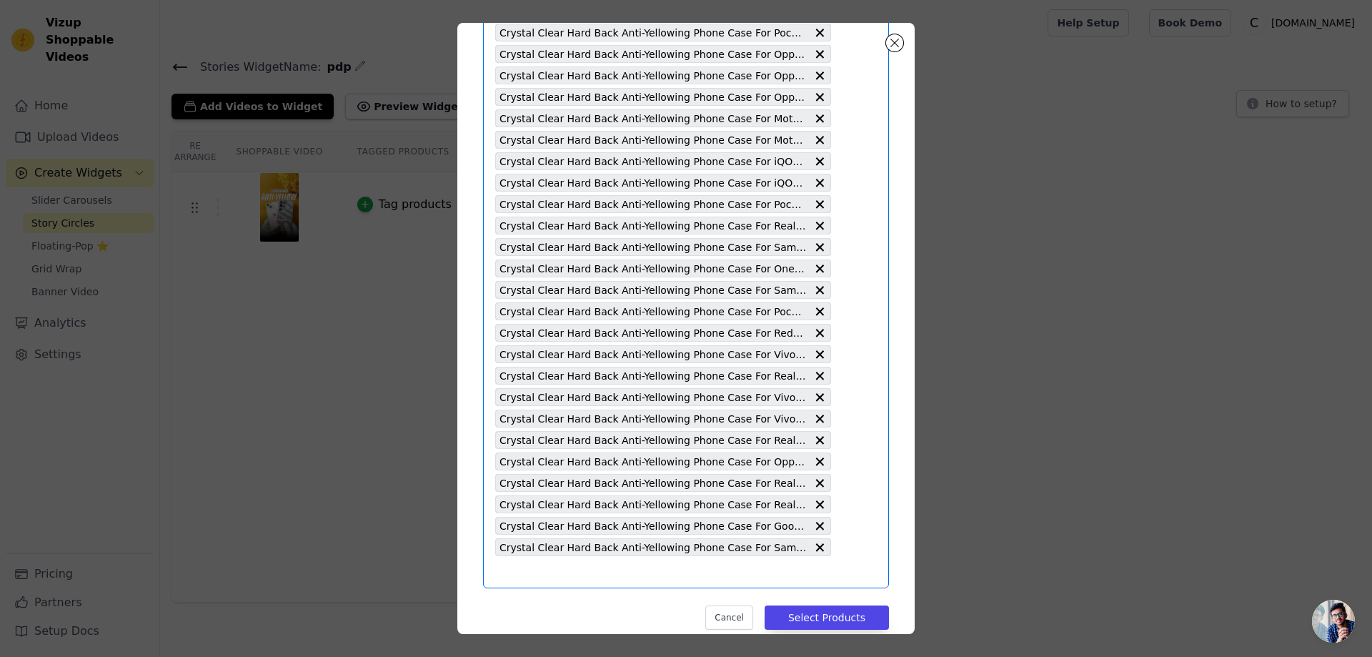
scroll to position [0, 0]
click at [523, 572] on input "text" at bounding box center [663, 571] width 336 height 17
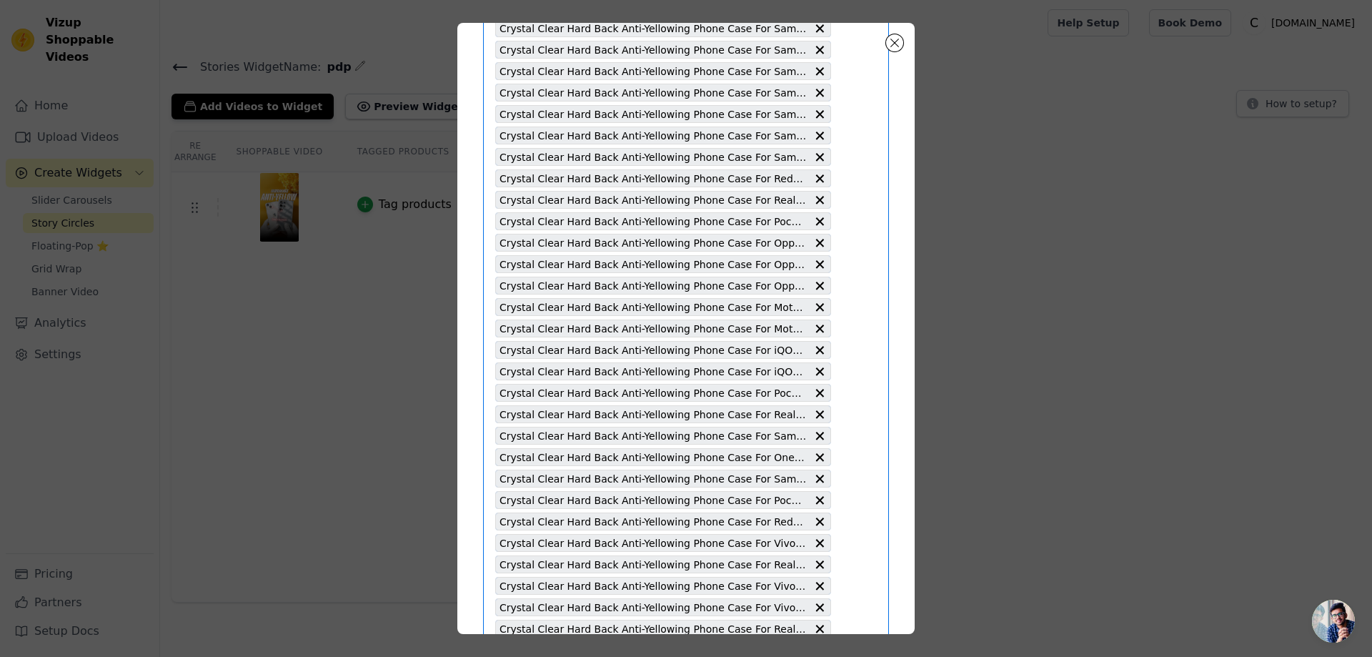
scroll to position [2295, 0]
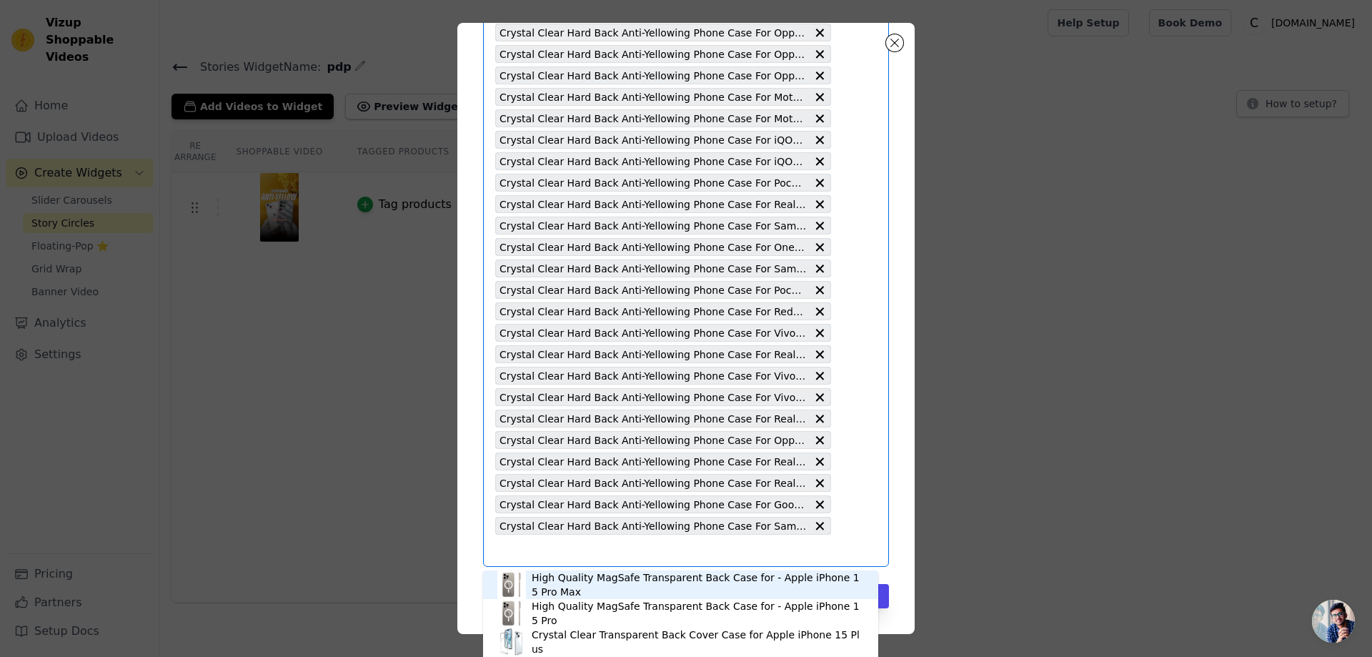
paste input "Crystal Clear Hard Back Anti-Yellowing Phone Case For Poco M3 4G"
type input "Crystal Clear Hard Back Anti-Yellowing Phone Case For Poco M3 4G"
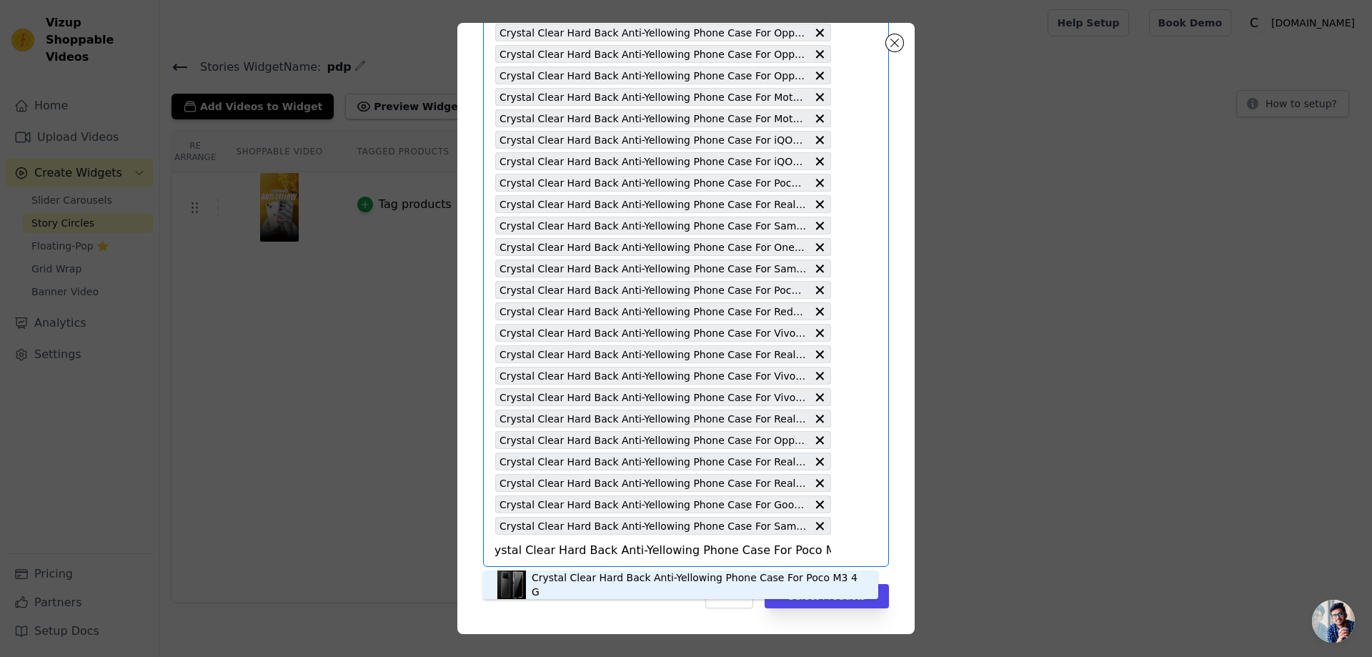
click at [616, 587] on div "Crystal Clear Hard Back Anti-Yellowing Phone Case For Poco M3 4G" at bounding box center [698, 584] width 332 height 29
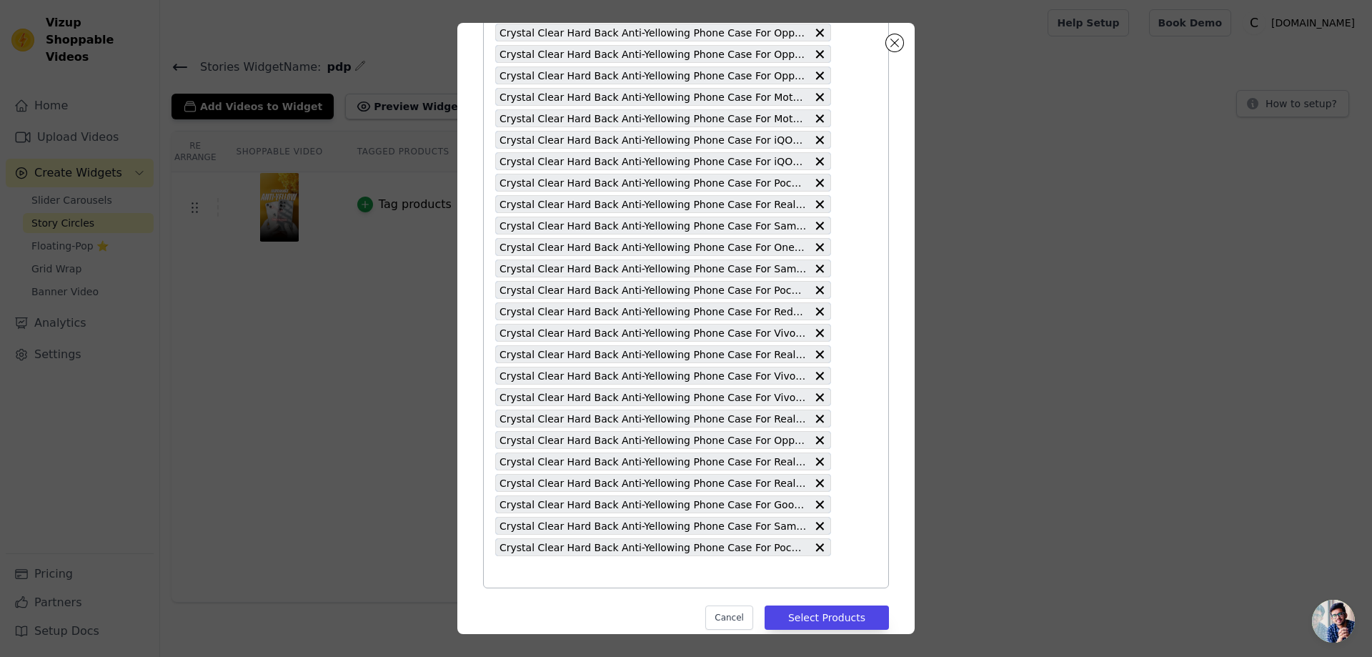
click at [547, 567] on input "text" at bounding box center [663, 571] width 336 height 17
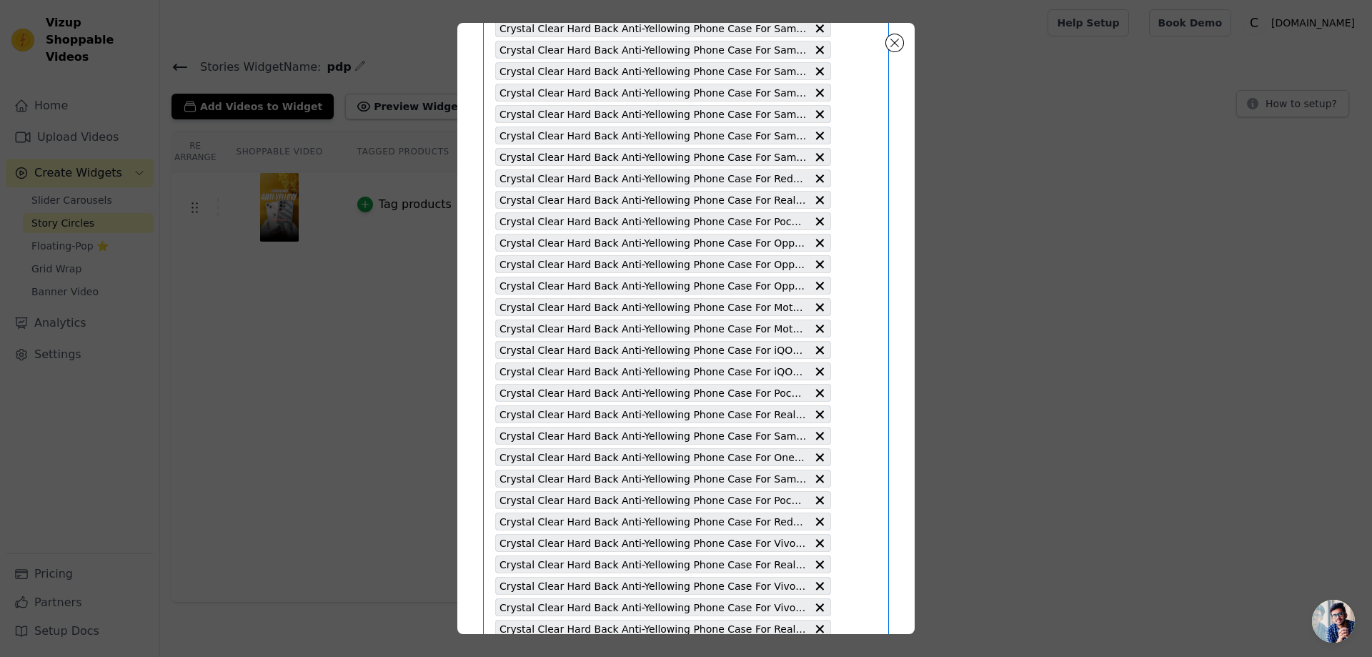
scroll to position [2316, 0]
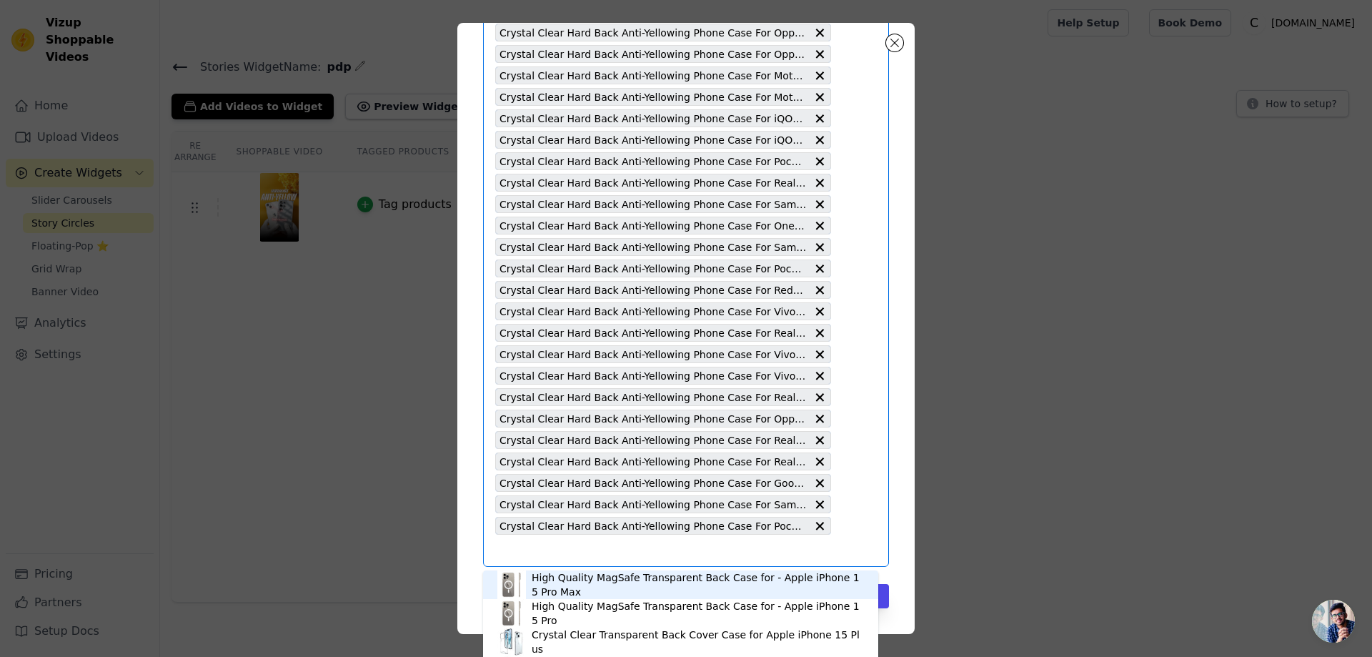
paste input "Crystal Clear Hard Back Anti-Yellowing Phone Case For iQOO 12 5G"
type input "Crystal Clear Hard Back Anti-Yellowing Phone Case For iQOO 12 5G"
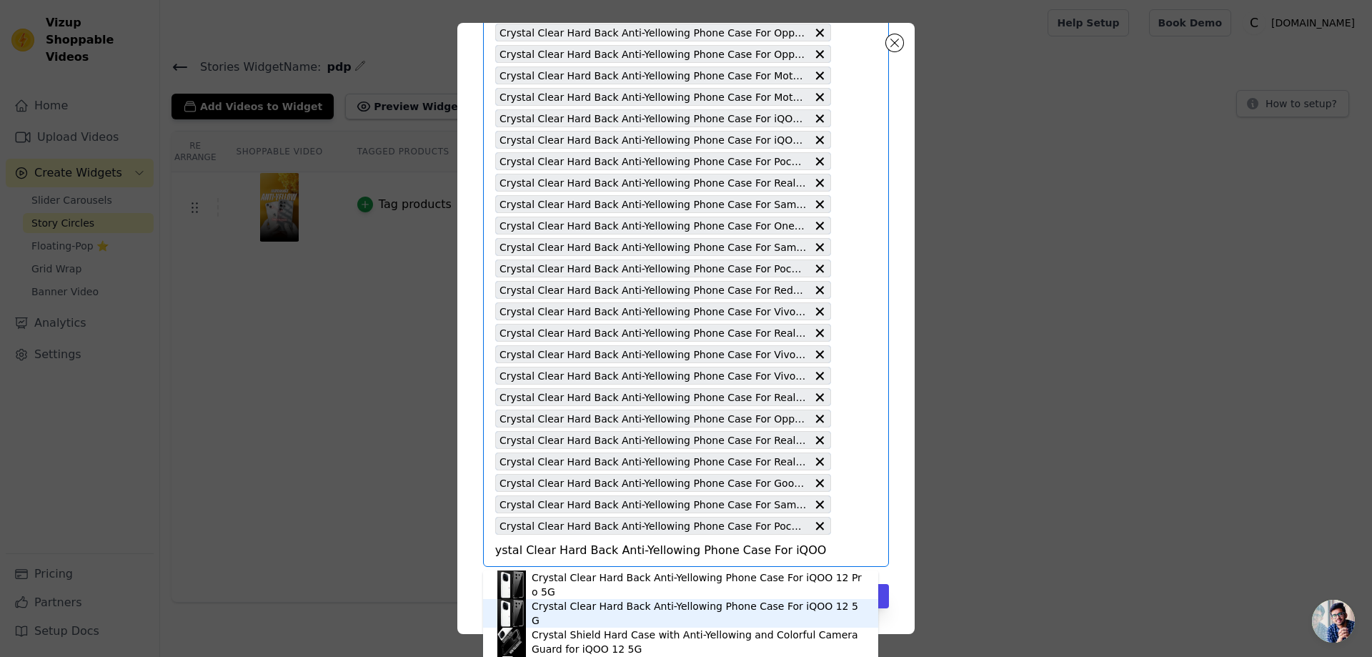
click at [639, 612] on div "Crystal Clear Hard Back Anti-Yellowing Phone Case For iQOO 12 5G" at bounding box center [698, 613] width 332 height 29
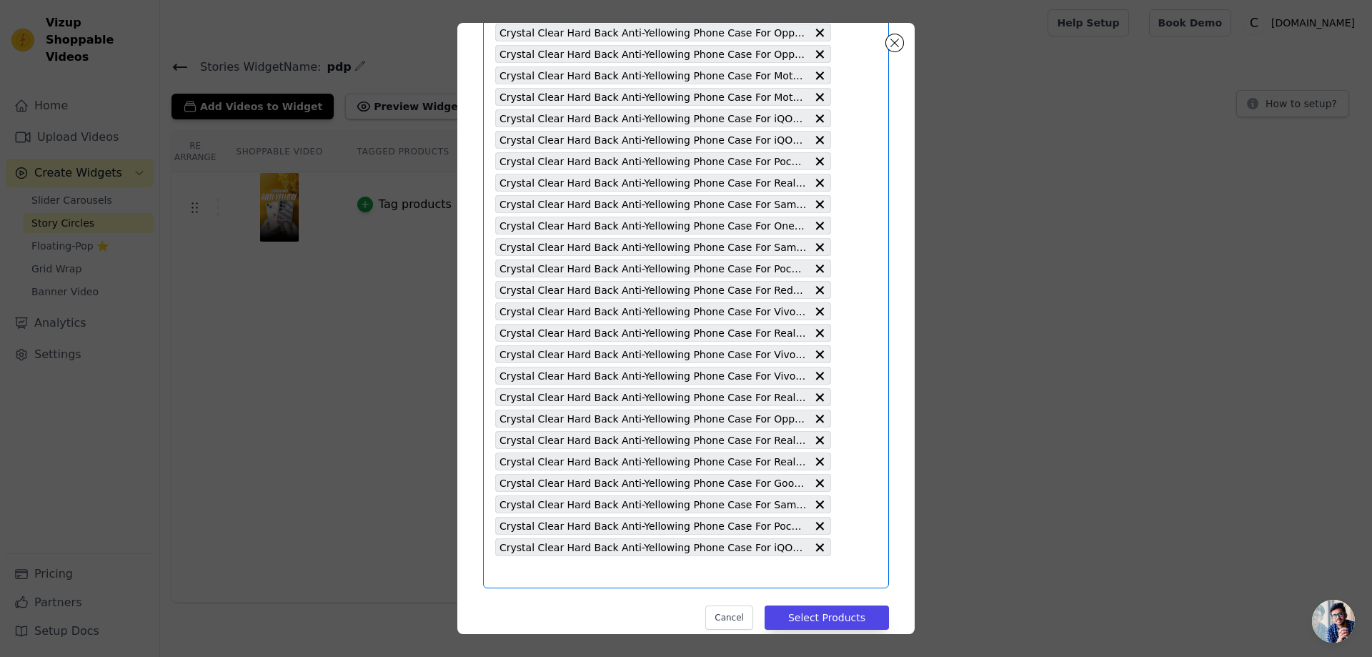
scroll to position [0, 0]
click at [497, 571] on input "text" at bounding box center [663, 571] width 336 height 17
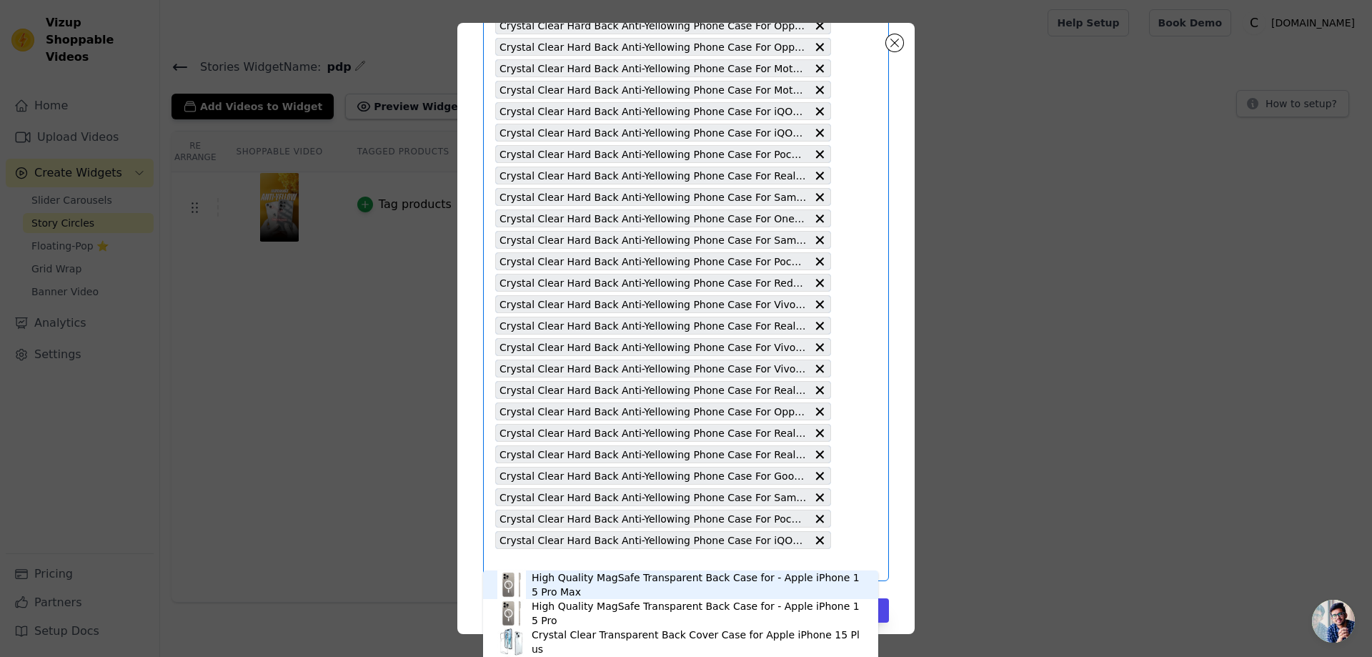
scroll to position [2337, 0]
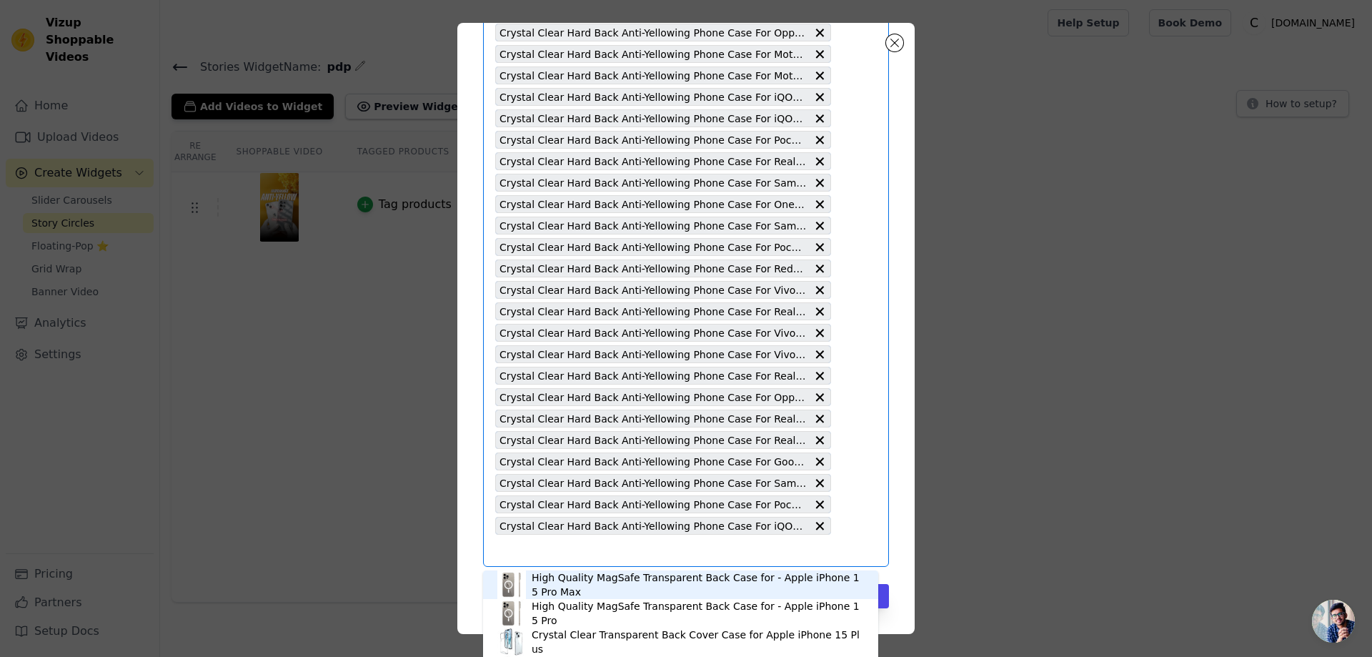
paste input "Crystal Clear Hard Back Anti-Yellowing Phone Case For Poco X6 Pro 5G"
type input "Crystal Clear Hard Back Anti-Yellowing Phone Case For Poco X6 Pro 5G"
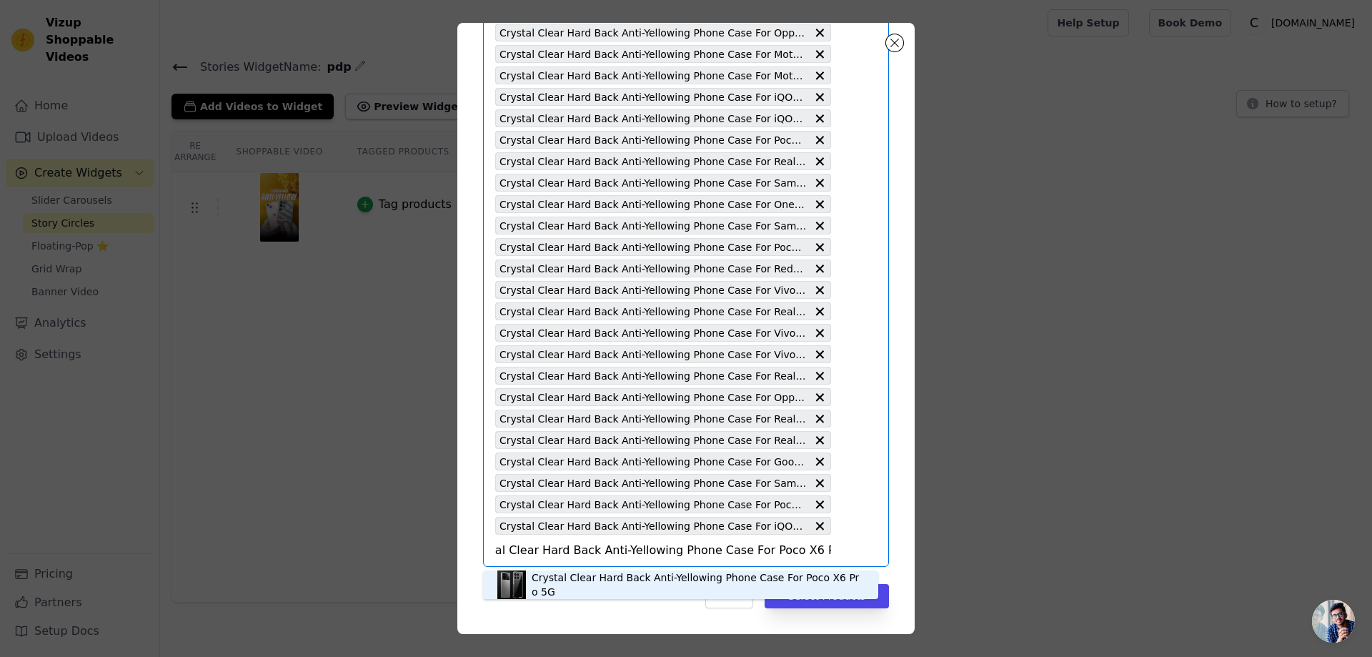
click at [600, 585] on div "Crystal Clear Hard Back Anti-Yellowing Phone Case For Poco X6 Pro 5G" at bounding box center [698, 584] width 332 height 29
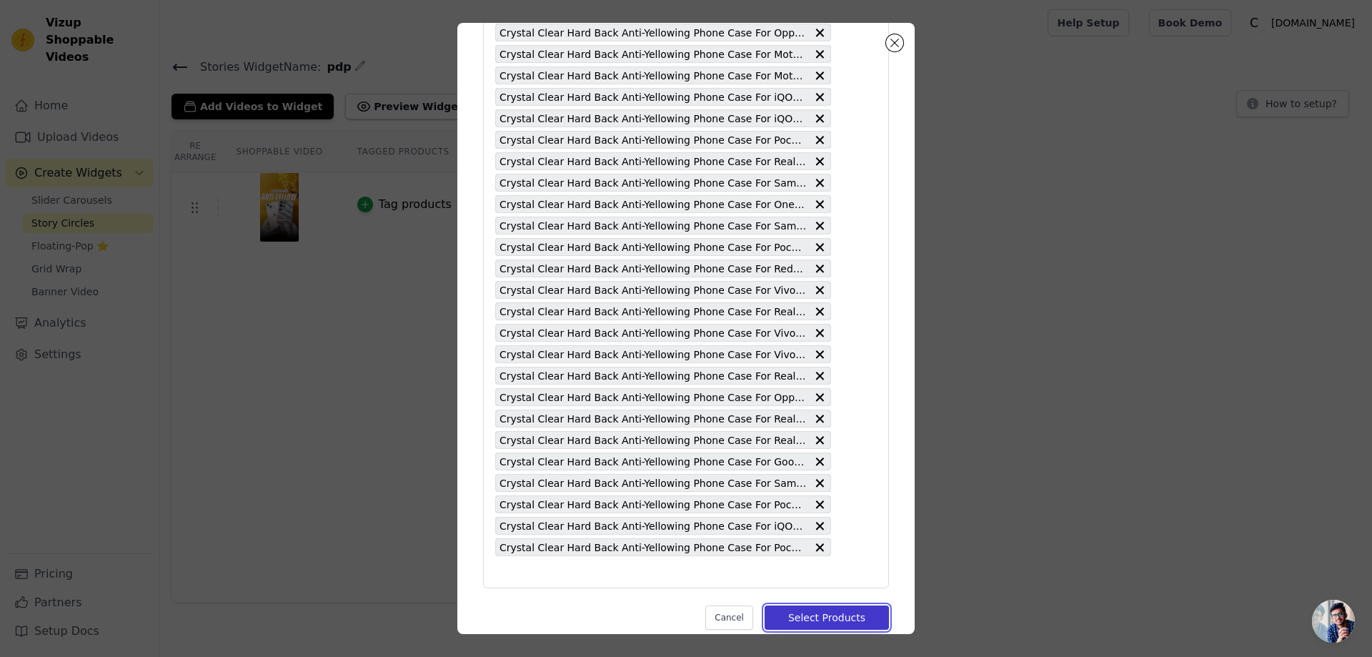
click at [832, 616] on button "Select Products" at bounding box center [827, 617] width 124 height 24
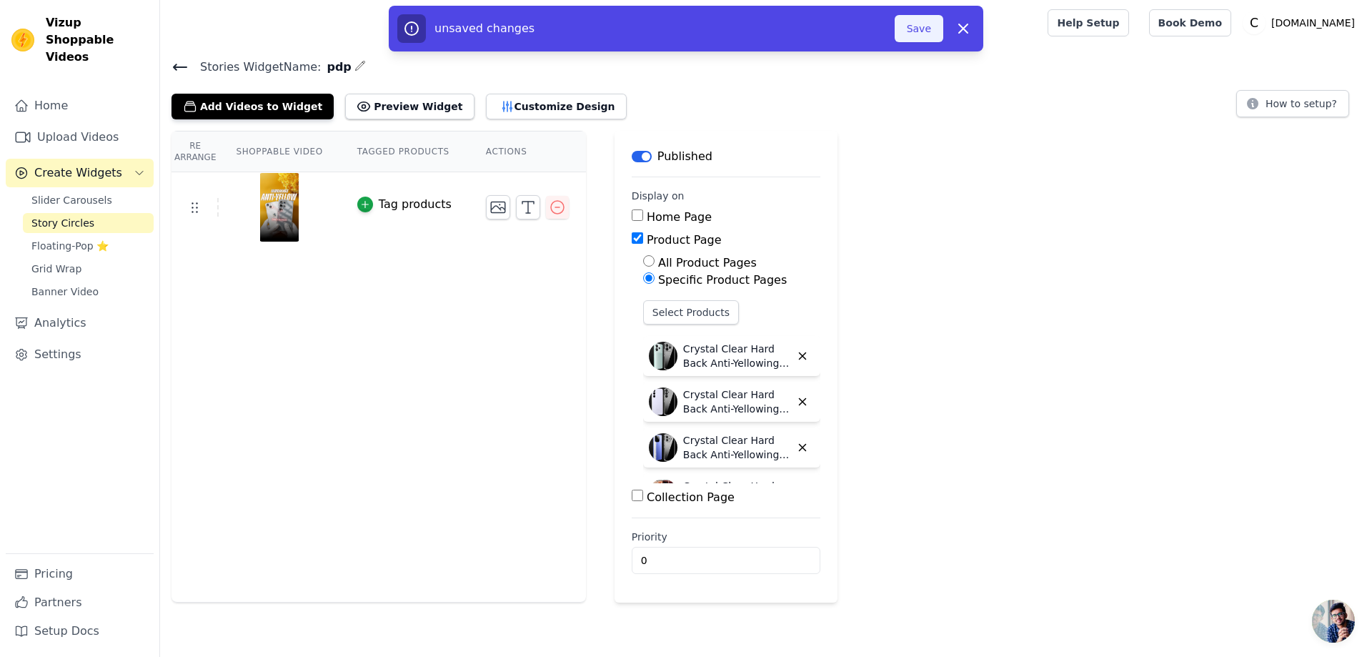
click at [911, 33] on button "Save" at bounding box center [919, 28] width 49 height 27
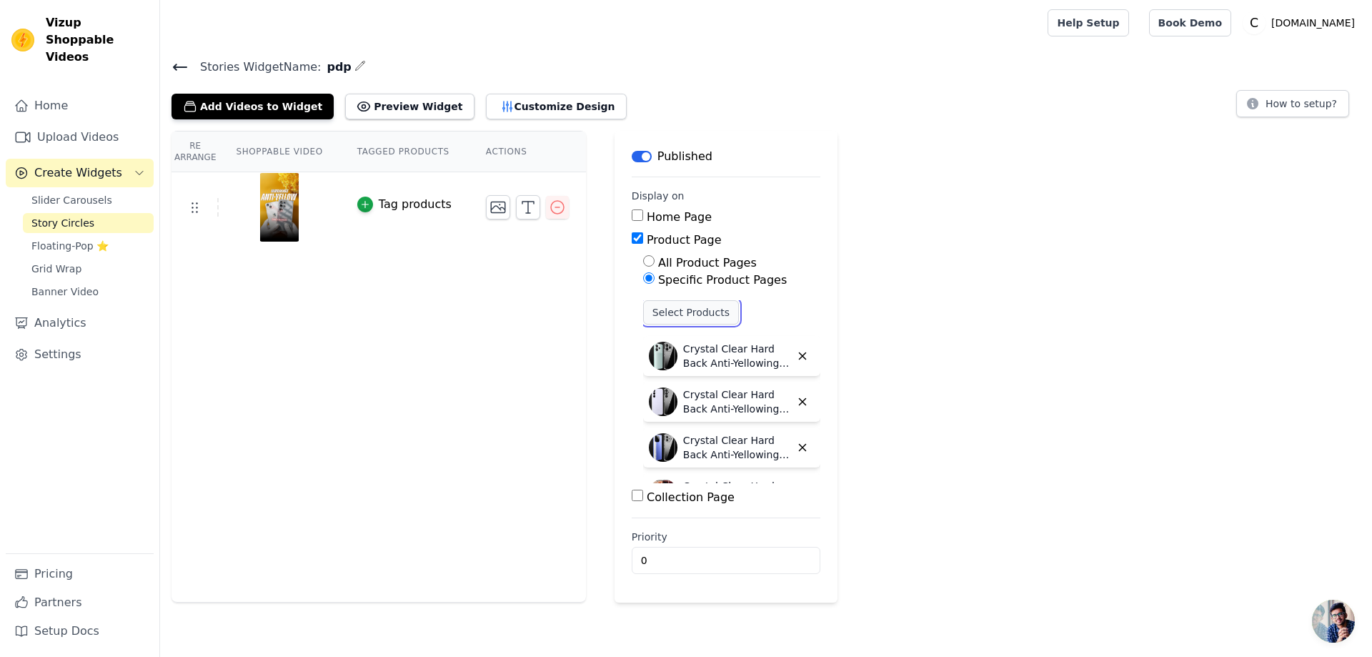
click at [699, 307] on button "Select Products" at bounding box center [691, 312] width 96 height 24
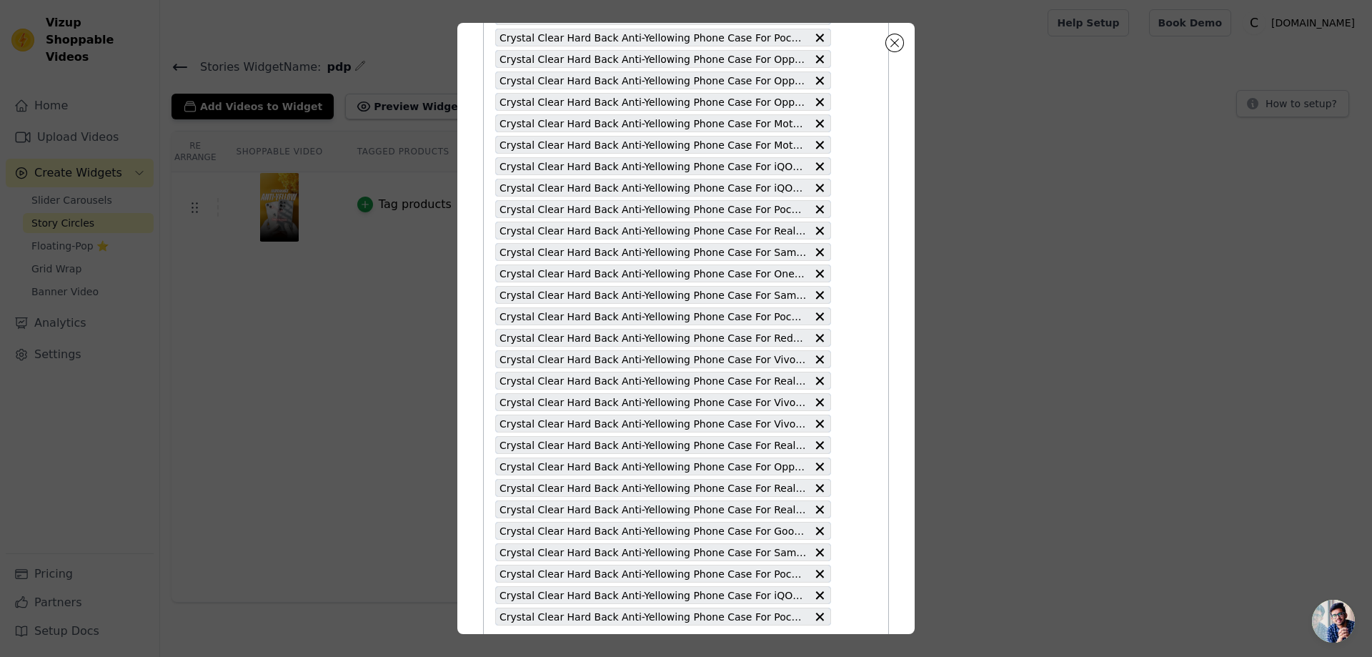
scroll to position [2359, 0]
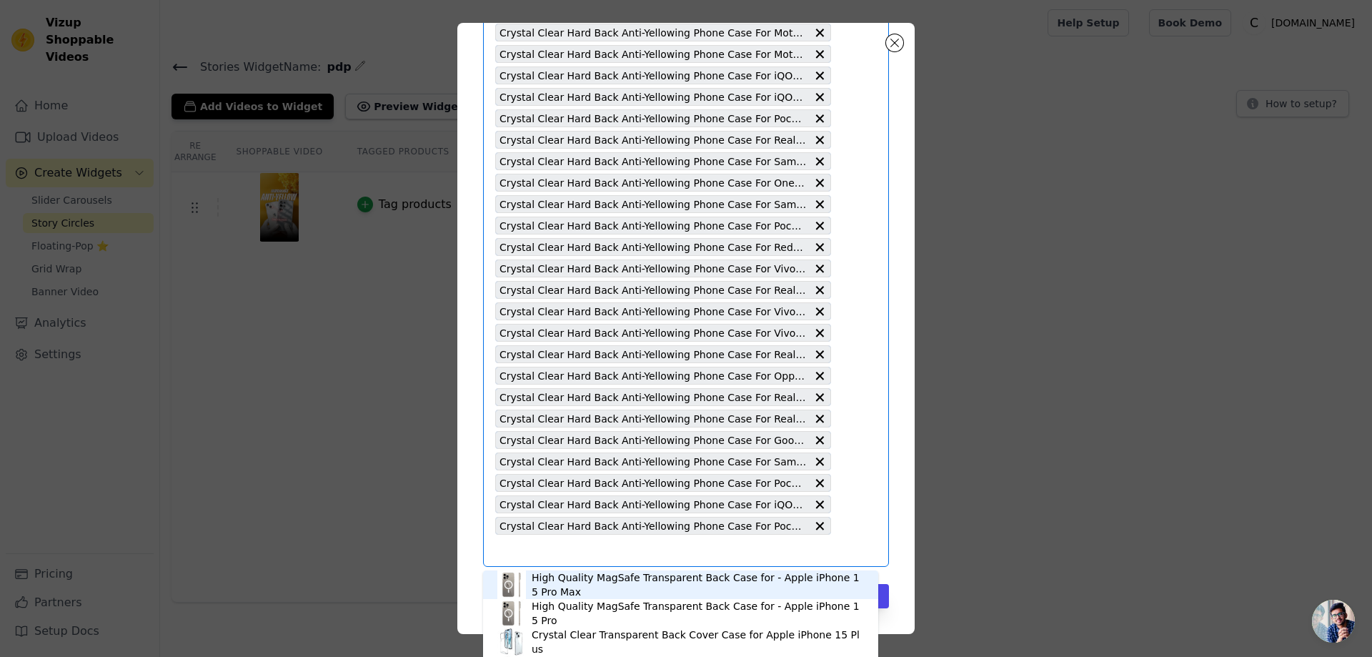
paste input "Crystal Clear Hard Back Anti-Yellowing Phone Case For Vivo Y20"
type input "Crystal Clear Hard Back Anti-Yellowing Phone Case For Vivo Y20"
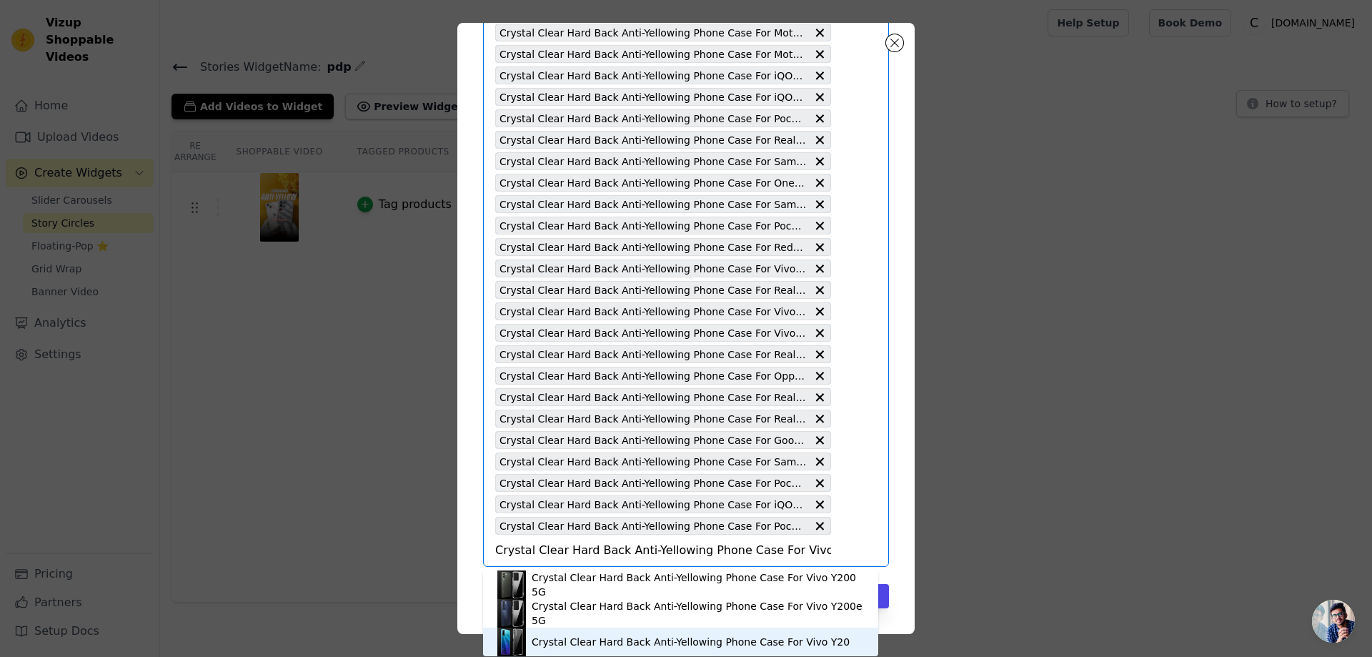
click at [645, 634] on div "Crystal Clear Hard Back Anti-Yellowing Phone Case For Vivo Y20" at bounding box center [680, 641] width 367 height 29
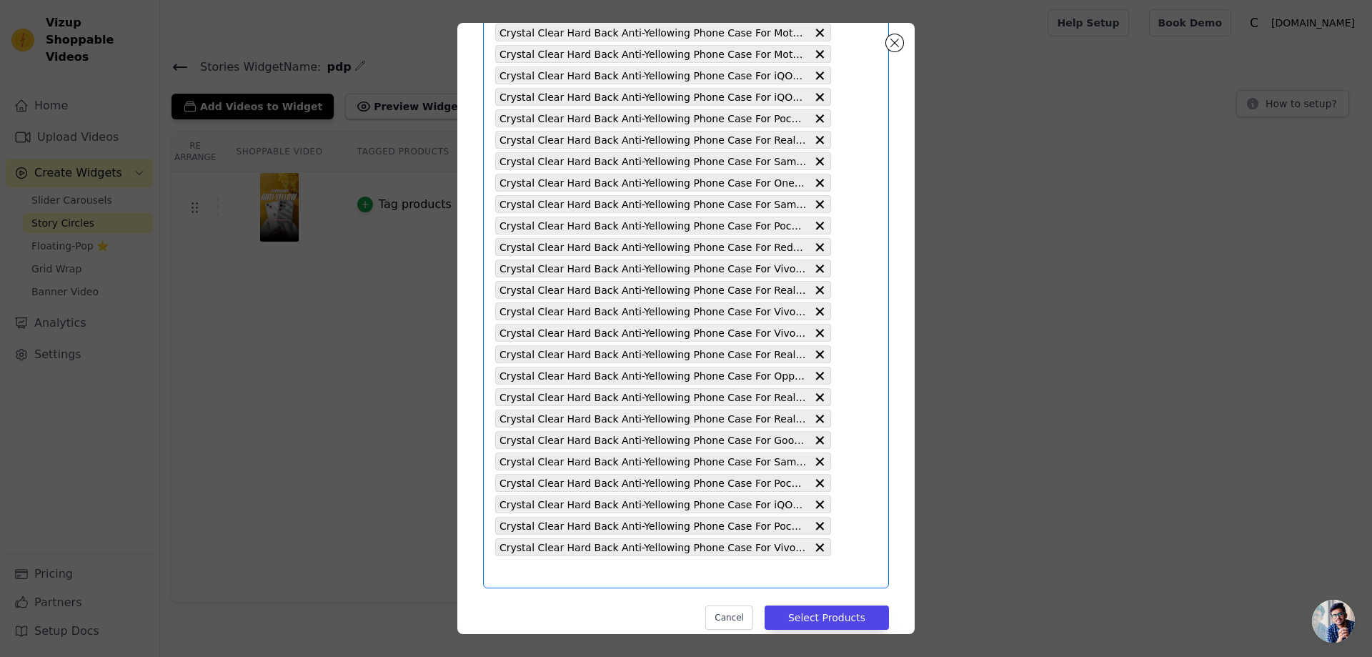
paste input "Crystal Clear Hard Back Anti-Yellowing Phone Case For Motorola Moto Edge 50 5G"
type input "Crystal Clear Hard Back Anti-Yellowing Phone Case For Motorola Moto Edge 50 5G"
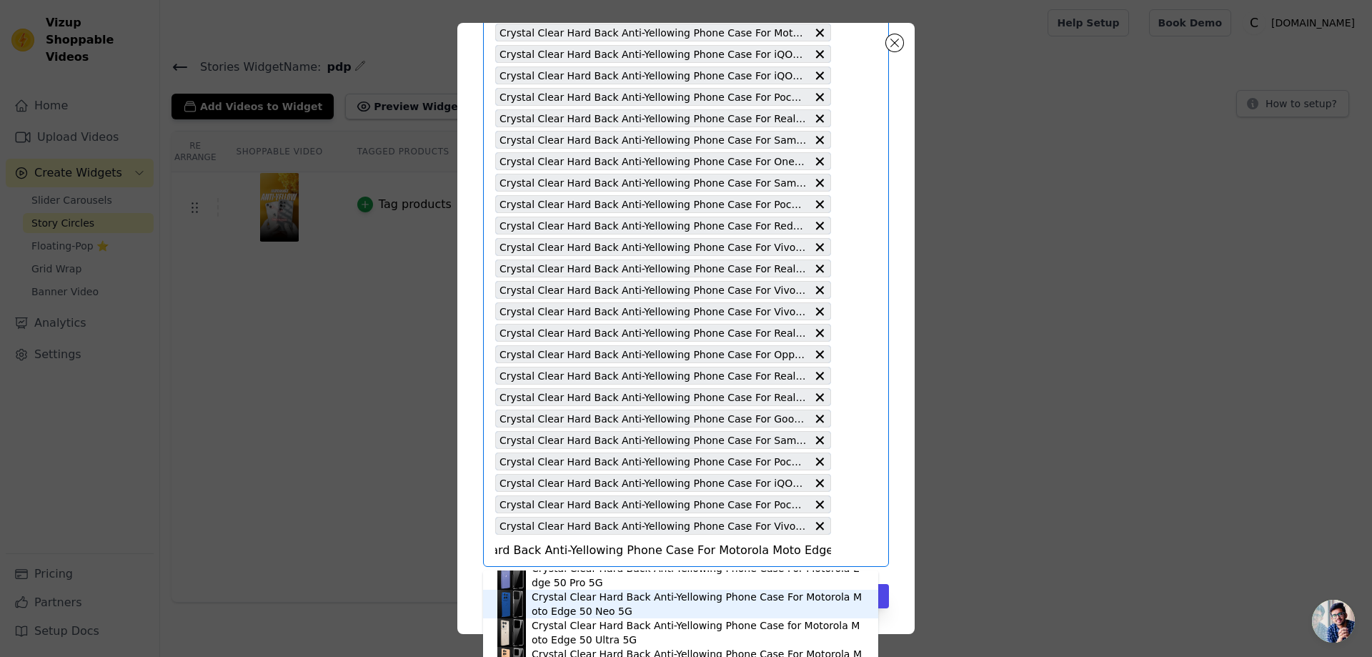
scroll to position [71, 0]
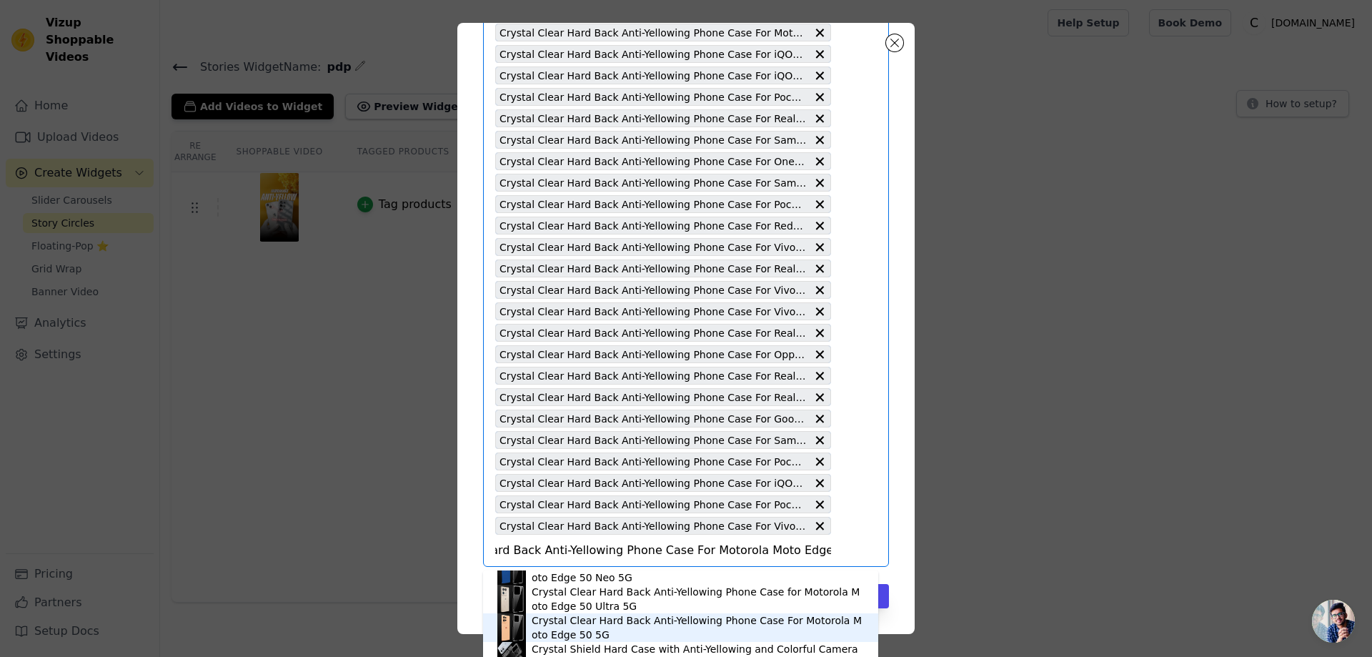
click at [677, 620] on div "Crystal Clear Hard Back Anti-Yellowing Phone Case For Motorola Moto Edge 50 5G" at bounding box center [698, 627] width 332 height 29
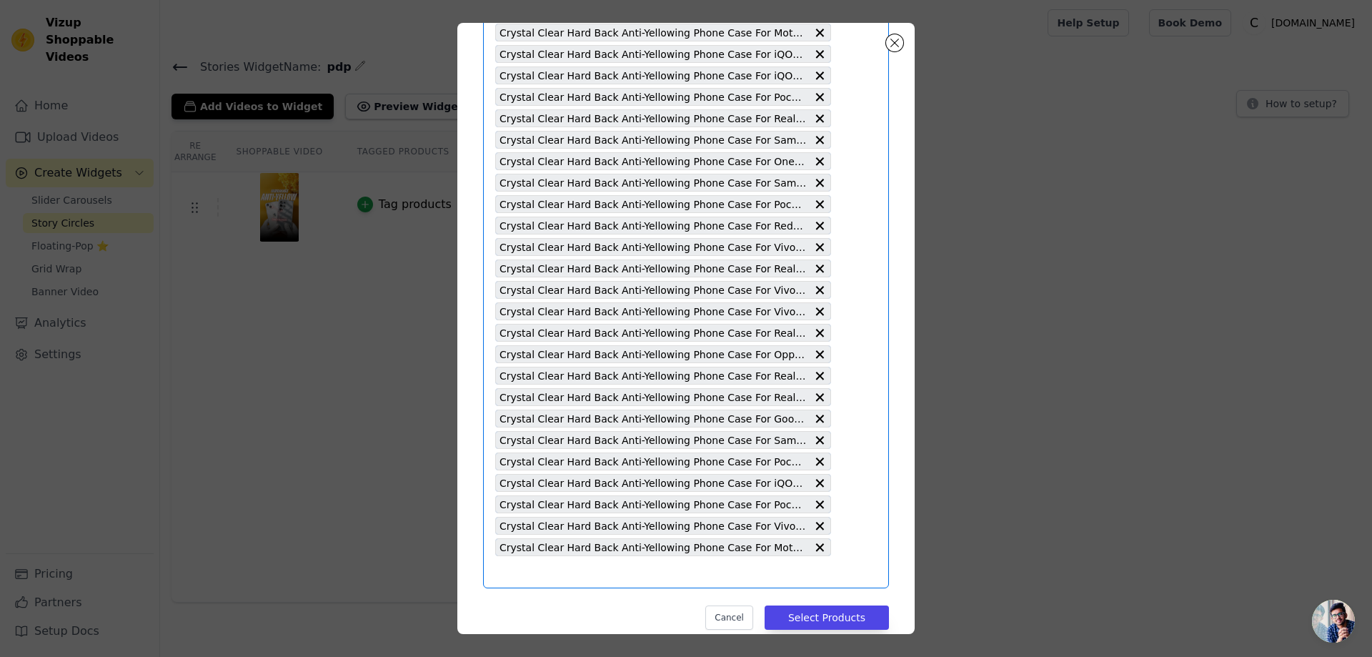
paste input "Crystal Clear Hard Back Anti-Yellowing Phone Case For Redmi Note 14 Pro Plus 5G"
type input "Crystal Clear Hard Back Anti-Yellowing Phone Case For Redmi Note 14 Pro Plus 5G"
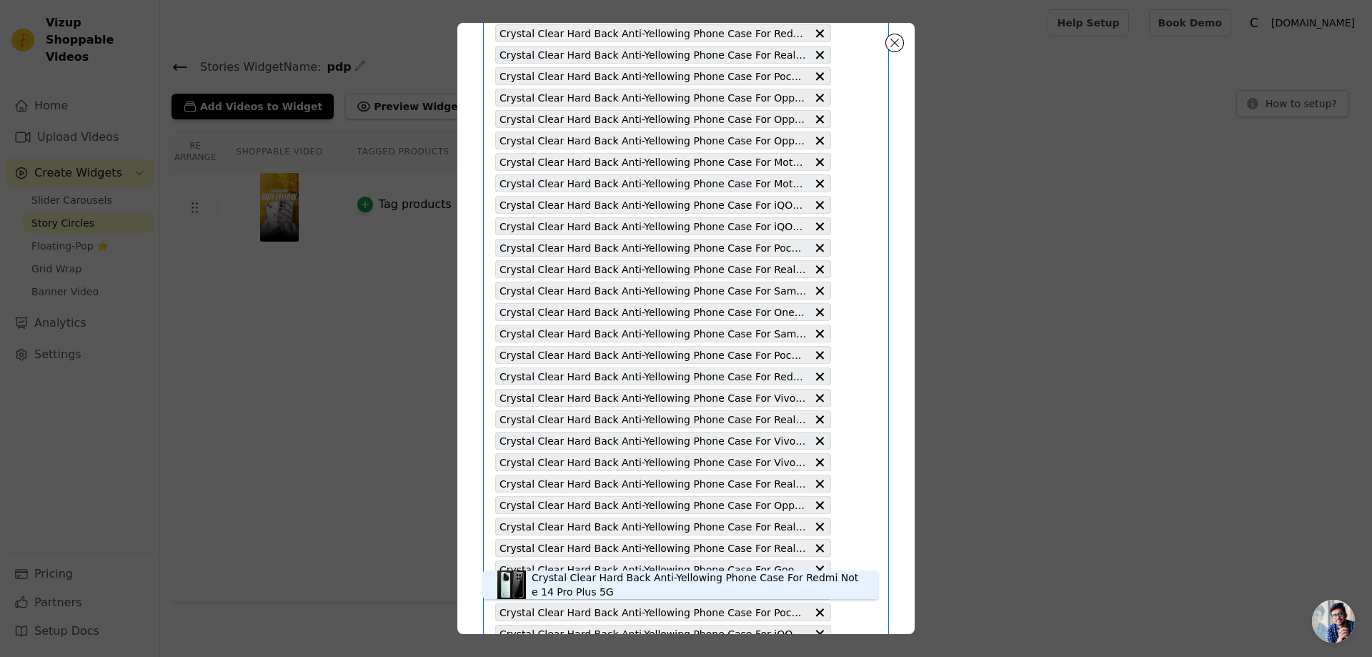
scroll to position [2402, 0]
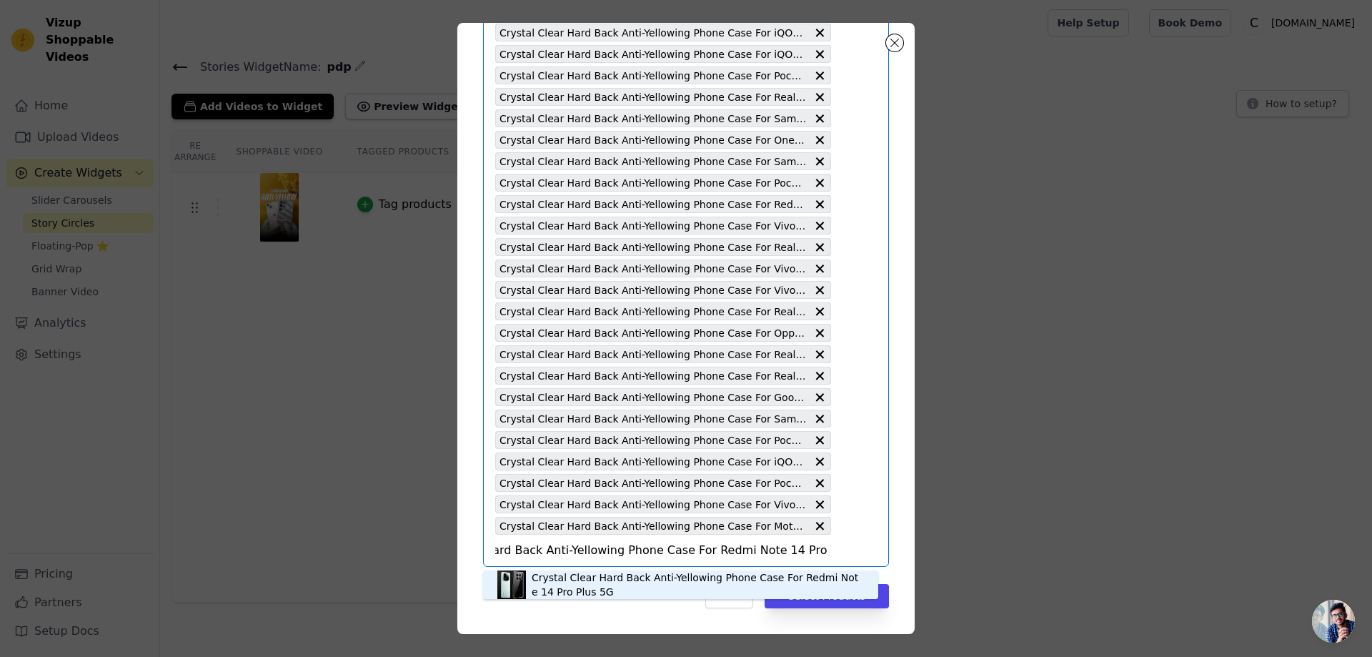
click at [676, 585] on div "Crystal Clear Hard Back Anti-Yellowing Phone Case For Redmi Note 14 Pro Plus 5G" at bounding box center [698, 584] width 332 height 29
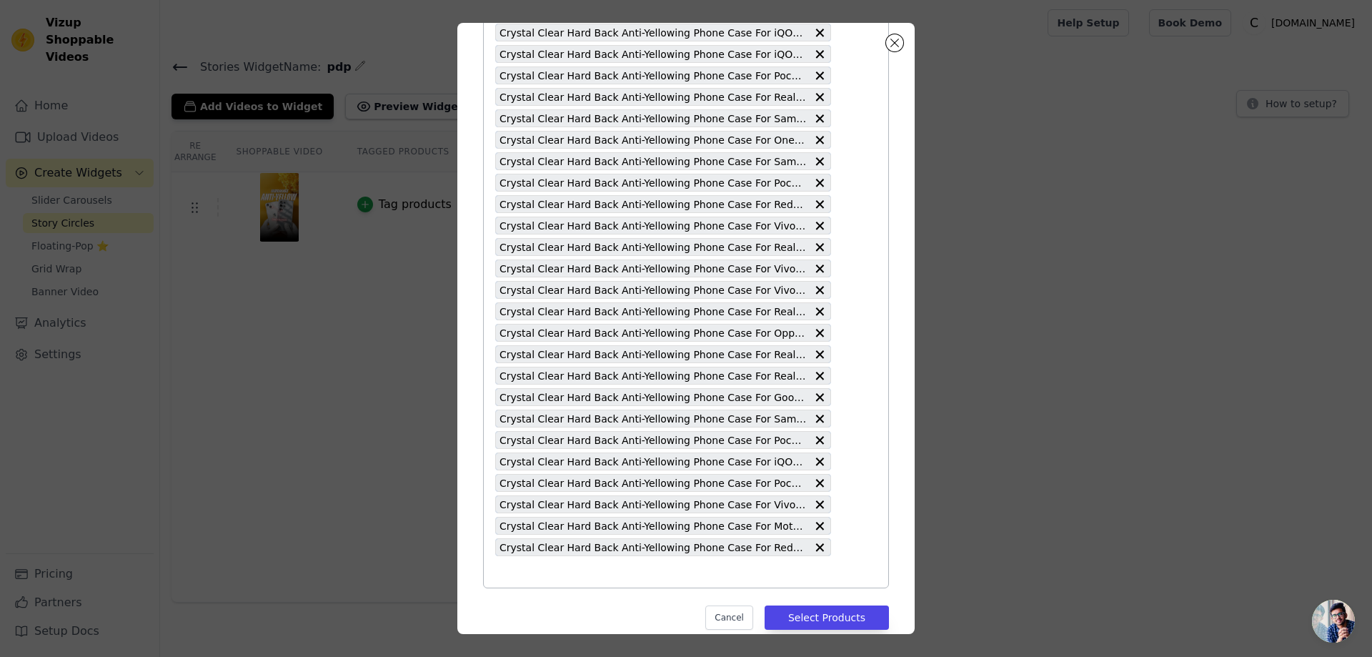
scroll to position [2423, 0]
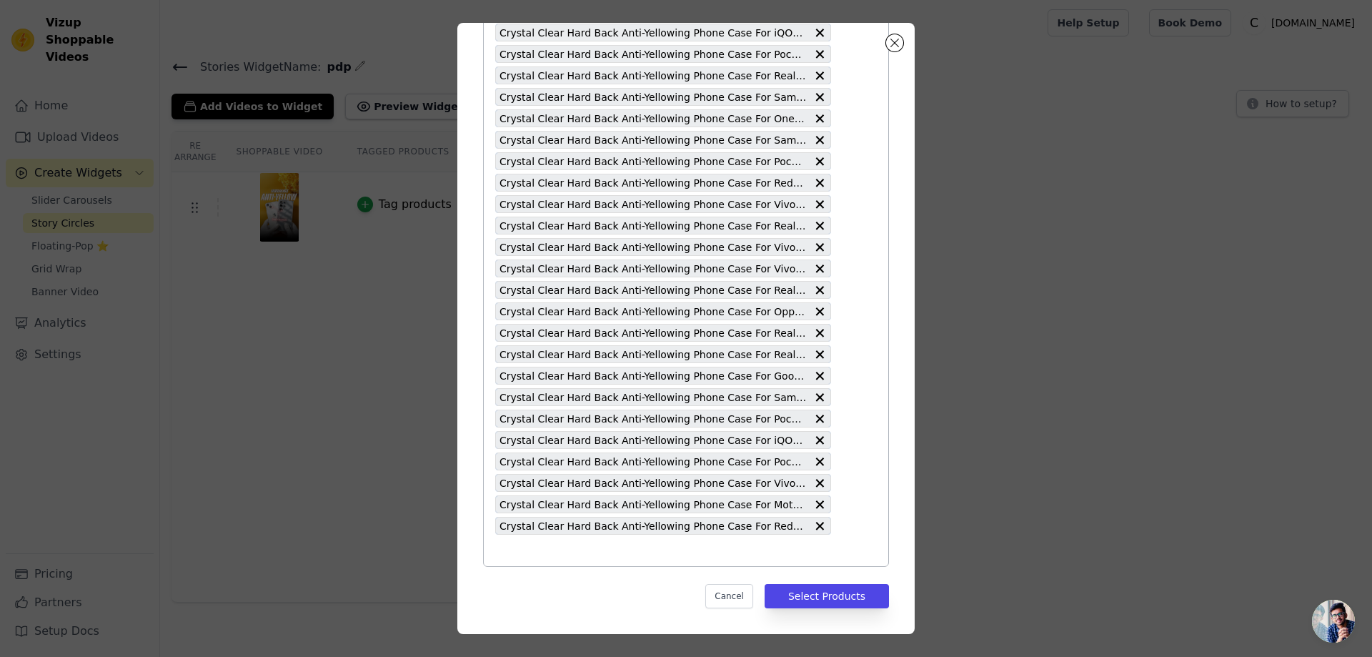
click at [496, 556] on input "text" at bounding box center [663, 550] width 336 height 17
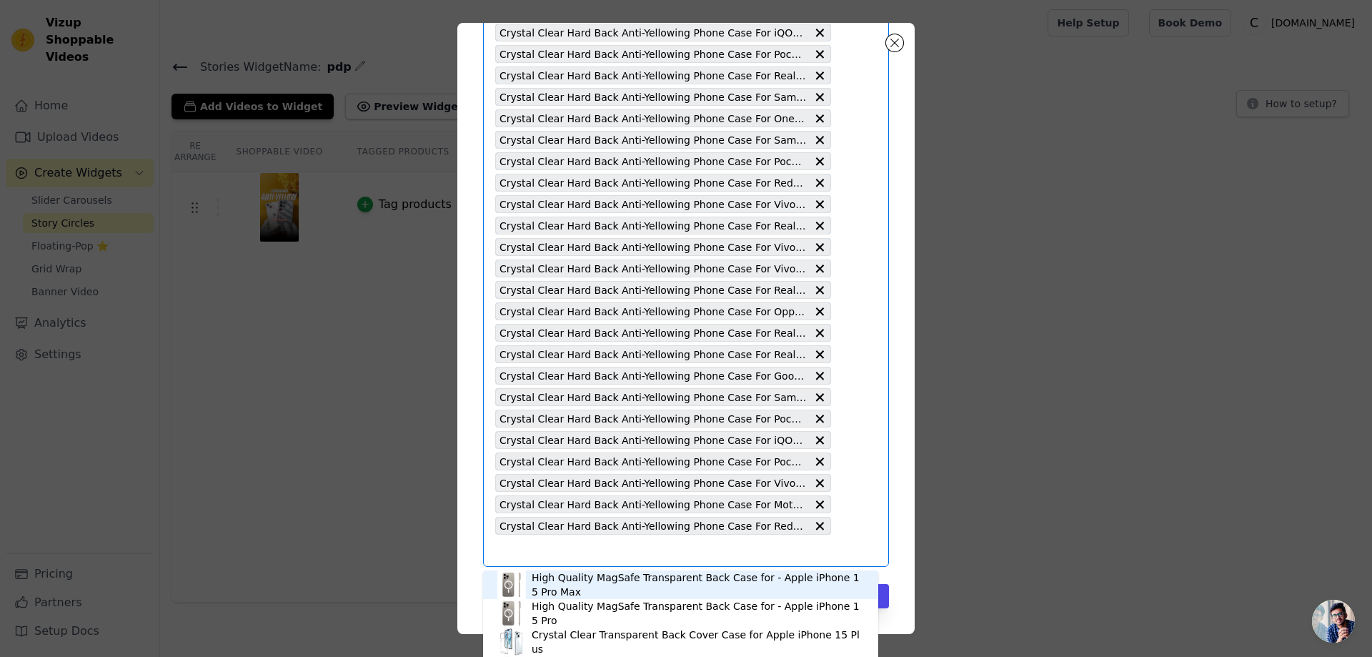
paste input "Crystal Clear Hard Back Anti-Yellowing Phone Case For Redmi Note 14 Pro 5G"
type input "Crystal Clear Hard Back Anti-Yellowing Phone Case For Redmi Note 14 Pro 5G"
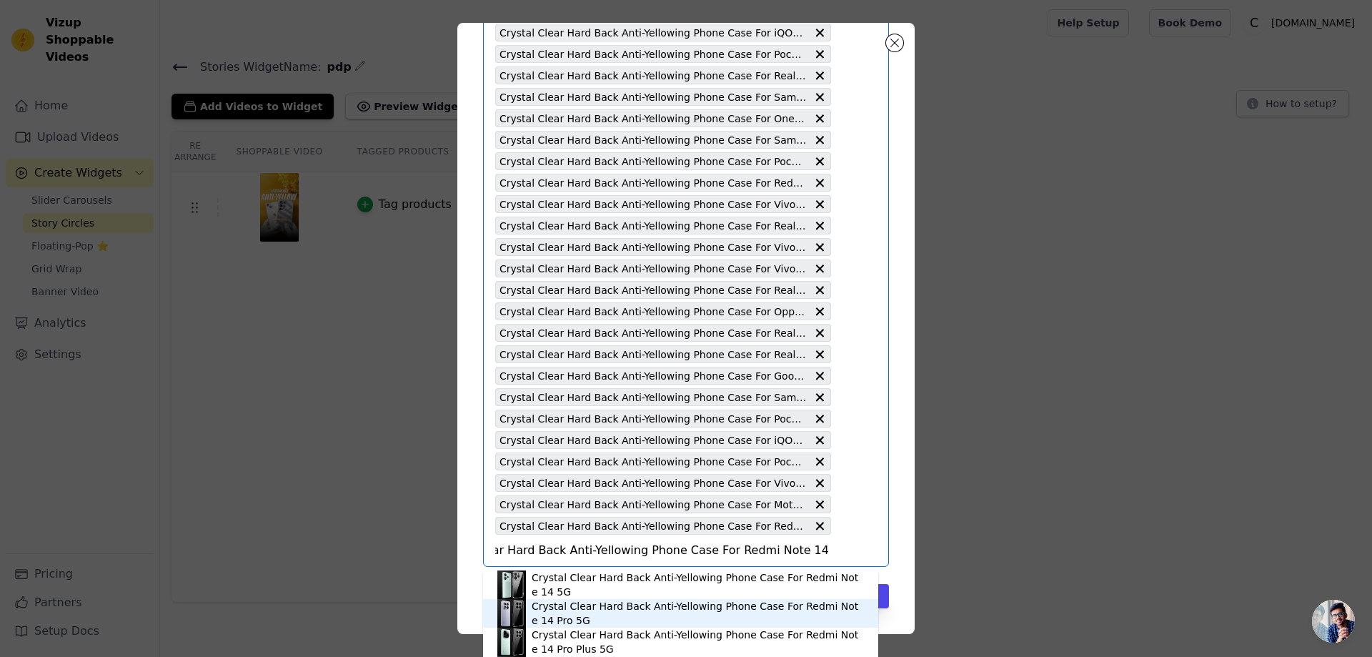
click at [655, 606] on div "Crystal Clear Hard Back Anti-Yellowing Phone Case For Redmi Note 14 Pro 5G" at bounding box center [698, 613] width 332 height 29
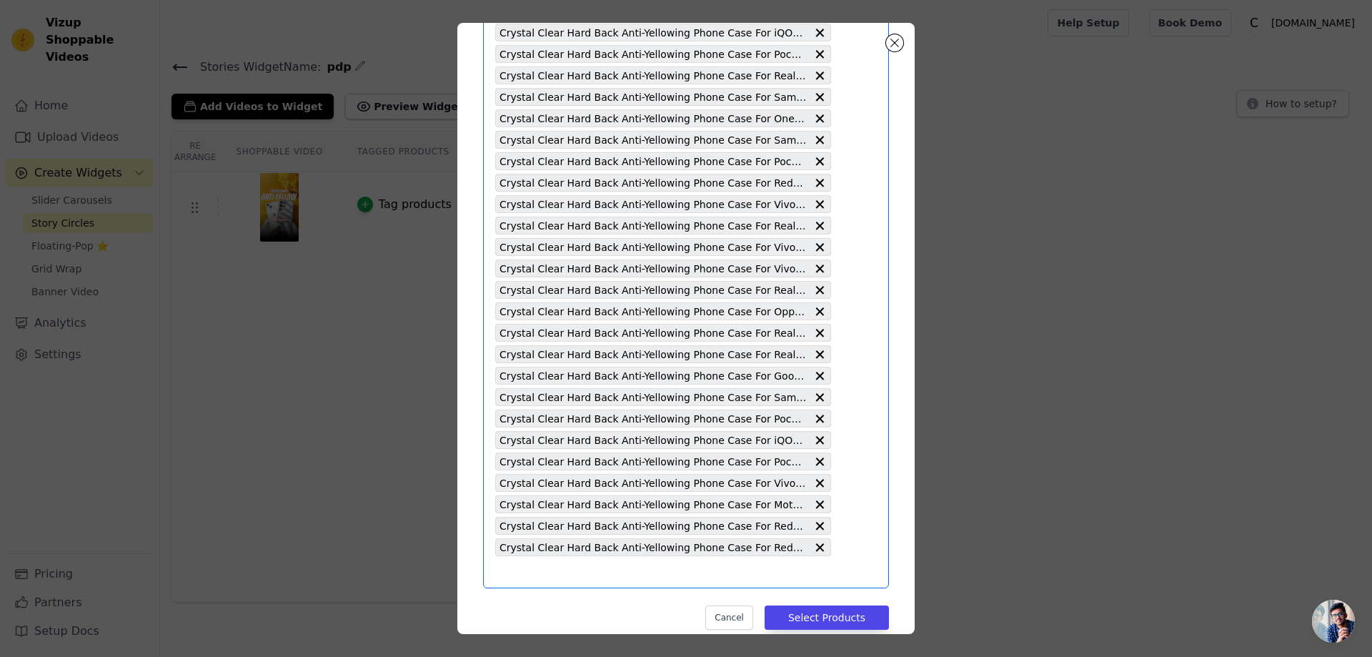
scroll to position [0, 0]
paste input "Crystal Clear Hard Back Anti-Yellowing Phone Case For Redmi 14C 5G"
type input "Crystal Clear Hard Back Anti-Yellowing Phone Case For Redmi 14C 5G"
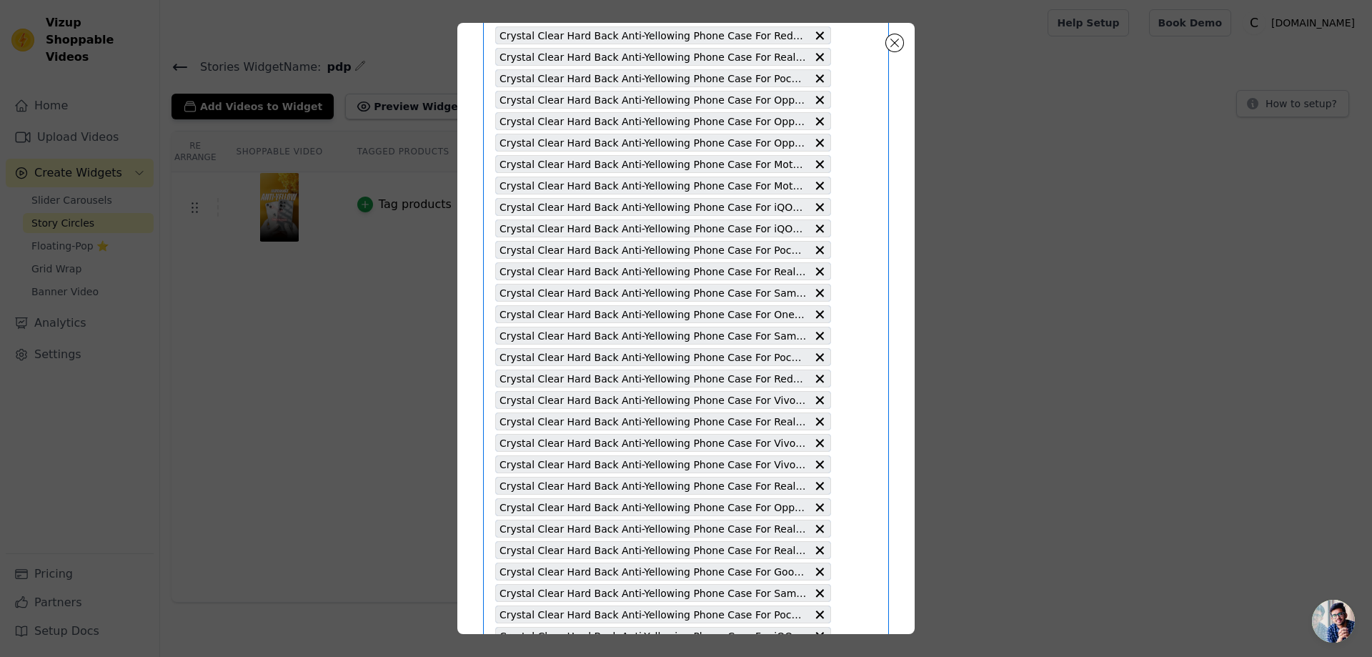
scroll to position [2445, 0]
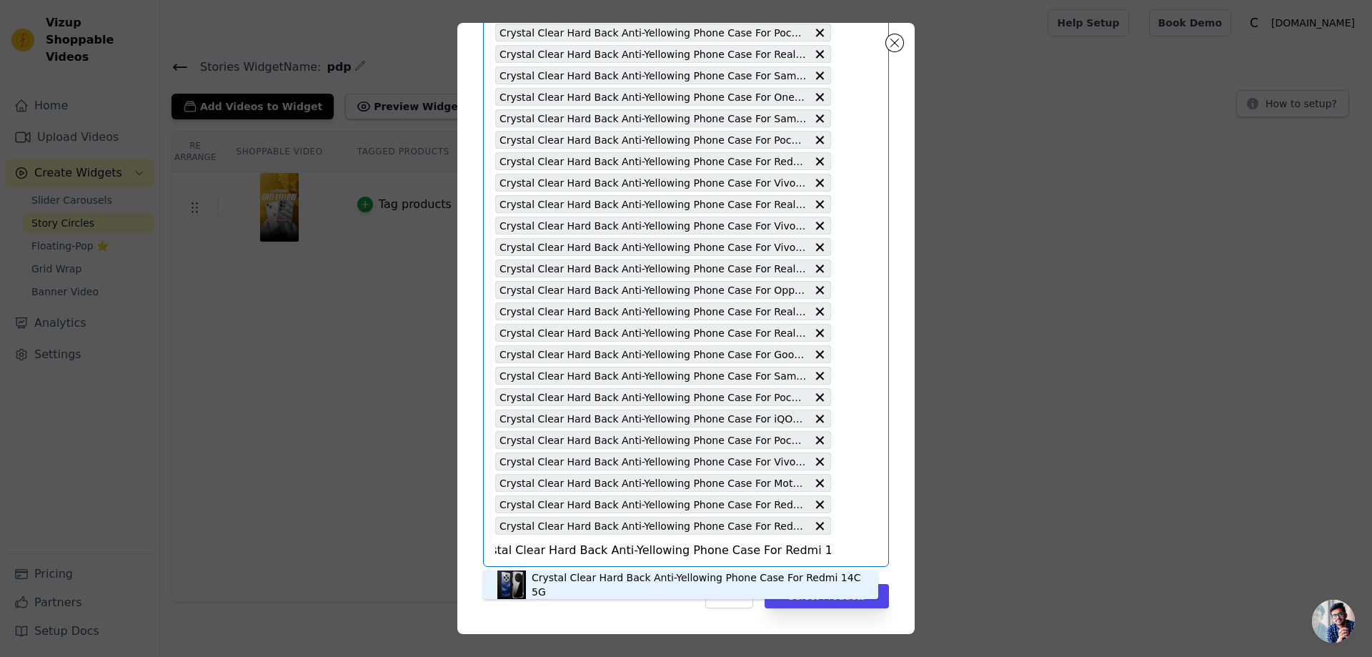
click at [602, 585] on div "Crystal Clear Hard Back Anti-Yellowing Phone Case For Redmi 14C 5G" at bounding box center [698, 584] width 332 height 29
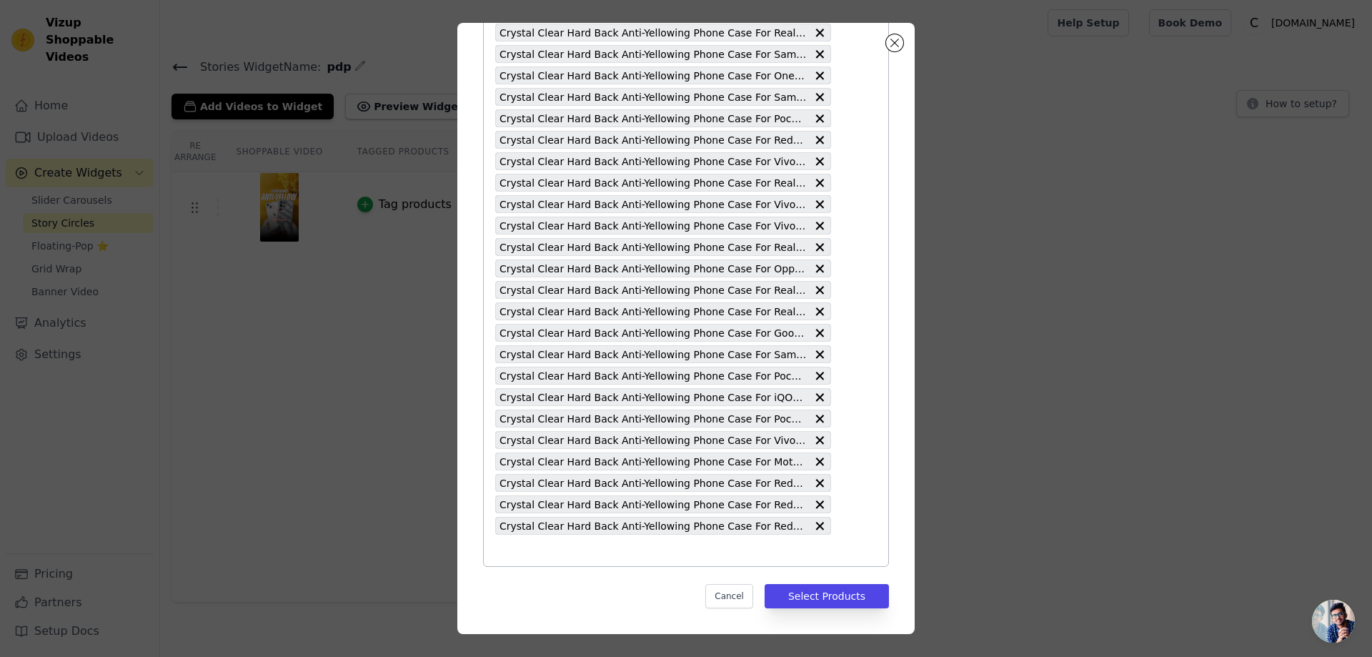
click at [512, 557] on input "text" at bounding box center [663, 550] width 336 height 17
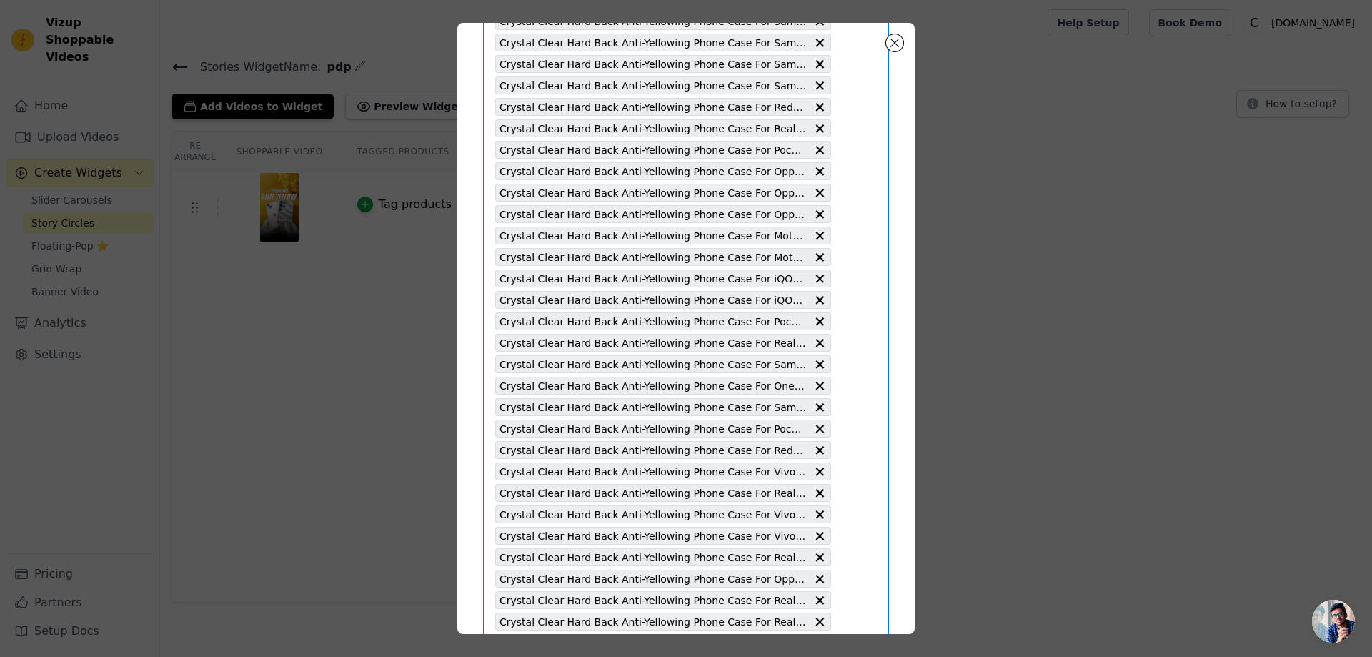
scroll to position [2466, 0]
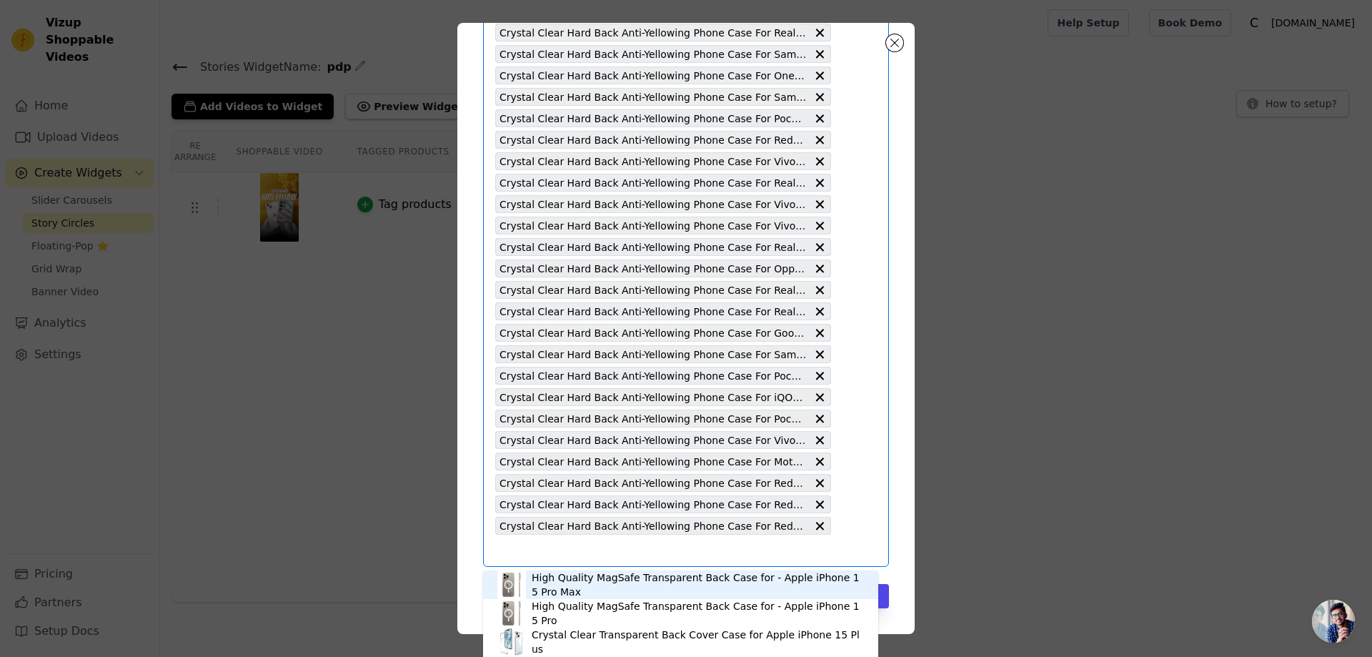
paste input "Crystal Clear Hard Back Anti-Yellowing Phone Case For Samsung S25 Ultra 5G"
type input "Crystal Clear Hard Back Anti-Yellowing Phone Case For Samsung S25 Ultra 5G"
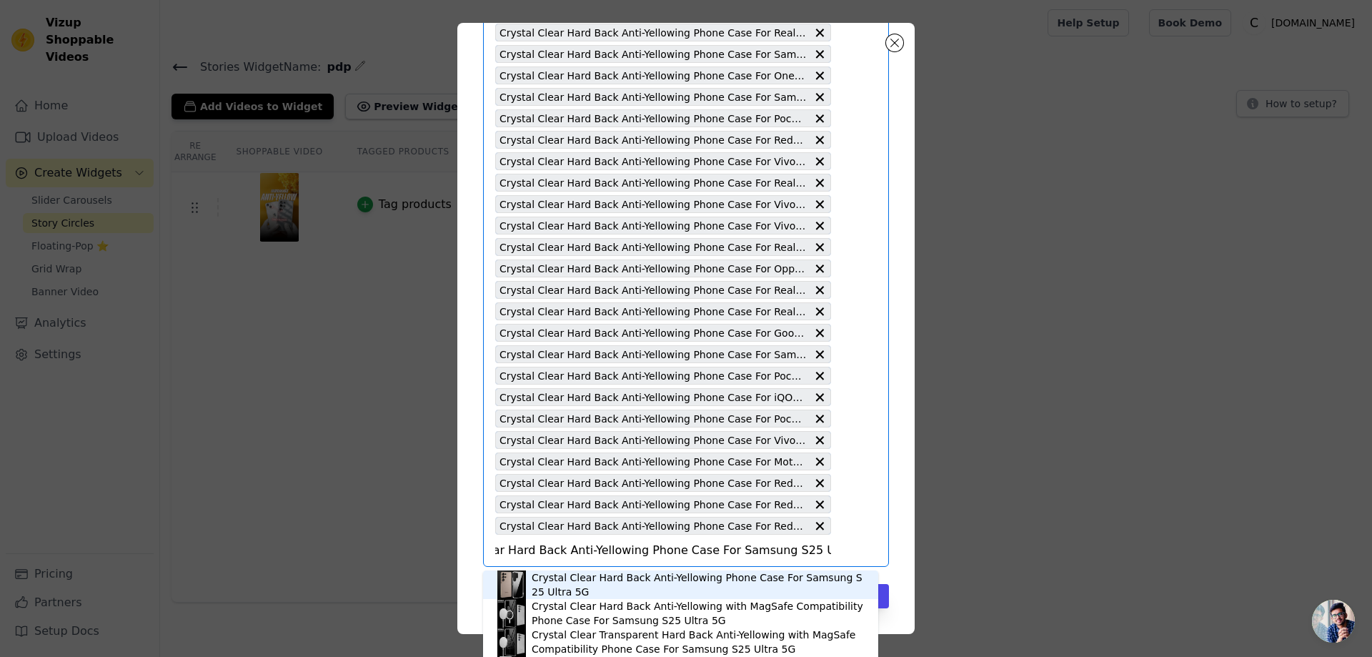
click at [619, 580] on div "Crystal Clear Hard Back Anti-Yellowing Phone Case For Samsung S25 Ultra 5G" at bounding box center [698, 584] width 332 height 29
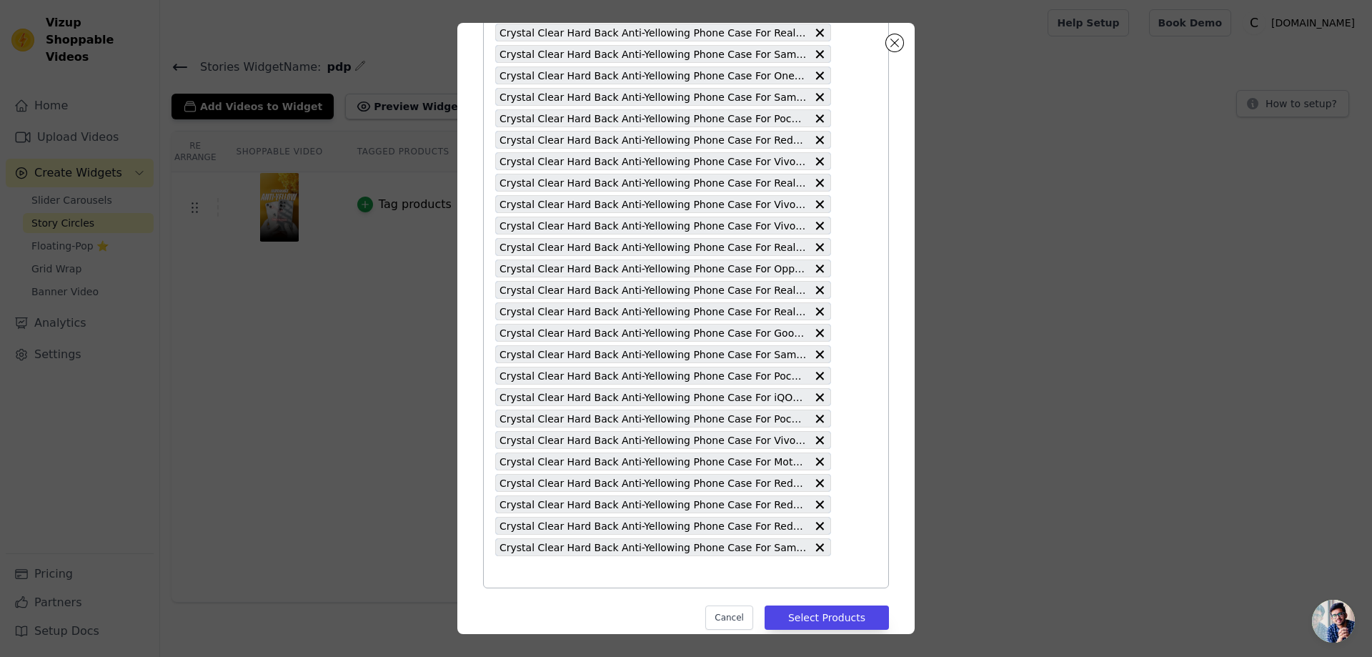
click at [510, 580] on input "text" at bounding box center [663, 571] width 336 height 17
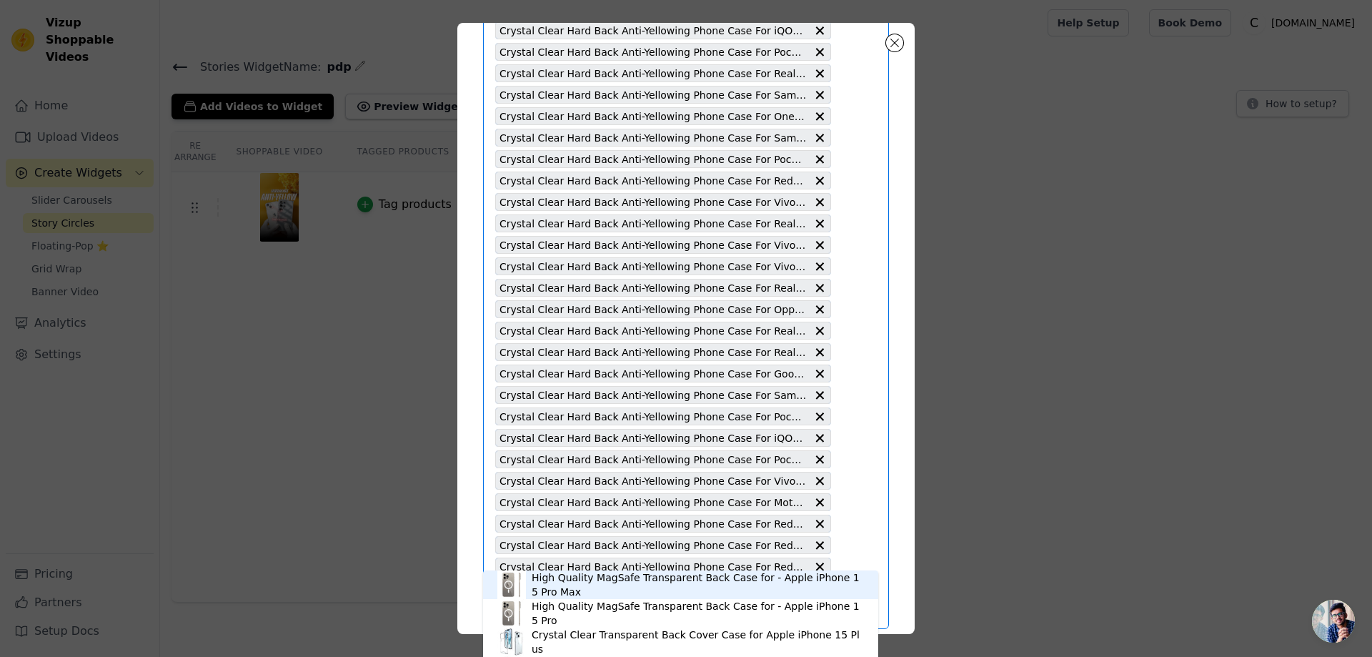
scroll to position [2488, 0]
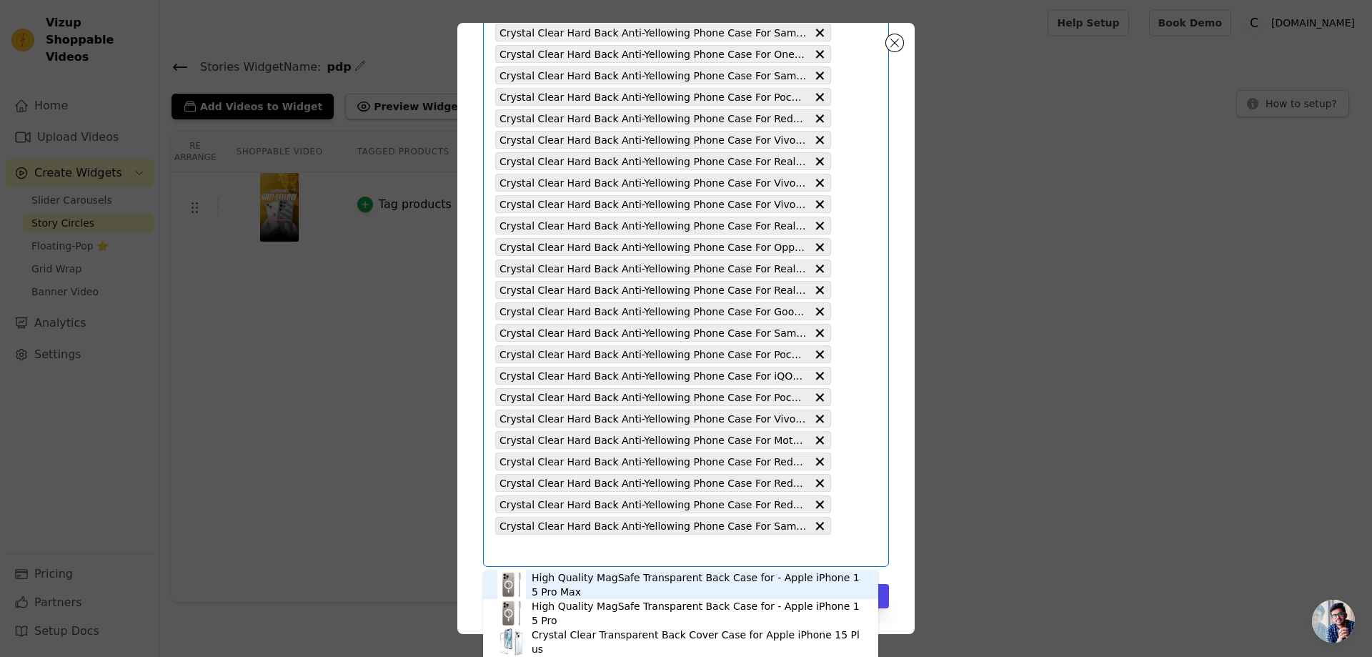
paste input "Crystal Clear Hard Back Anti-Yellowing Phone Case For Samsung S25 5G"
type input "Crystal Clear Hard Back Anti-Yellowing Phone Case For Samsung S25 5G"
click at [615, 584] on div "Crystal Clear Hard Back Anti-Yellowing Phone Case For Samsung S25 5G" at bounding box center [698, 584] width 332 height 29
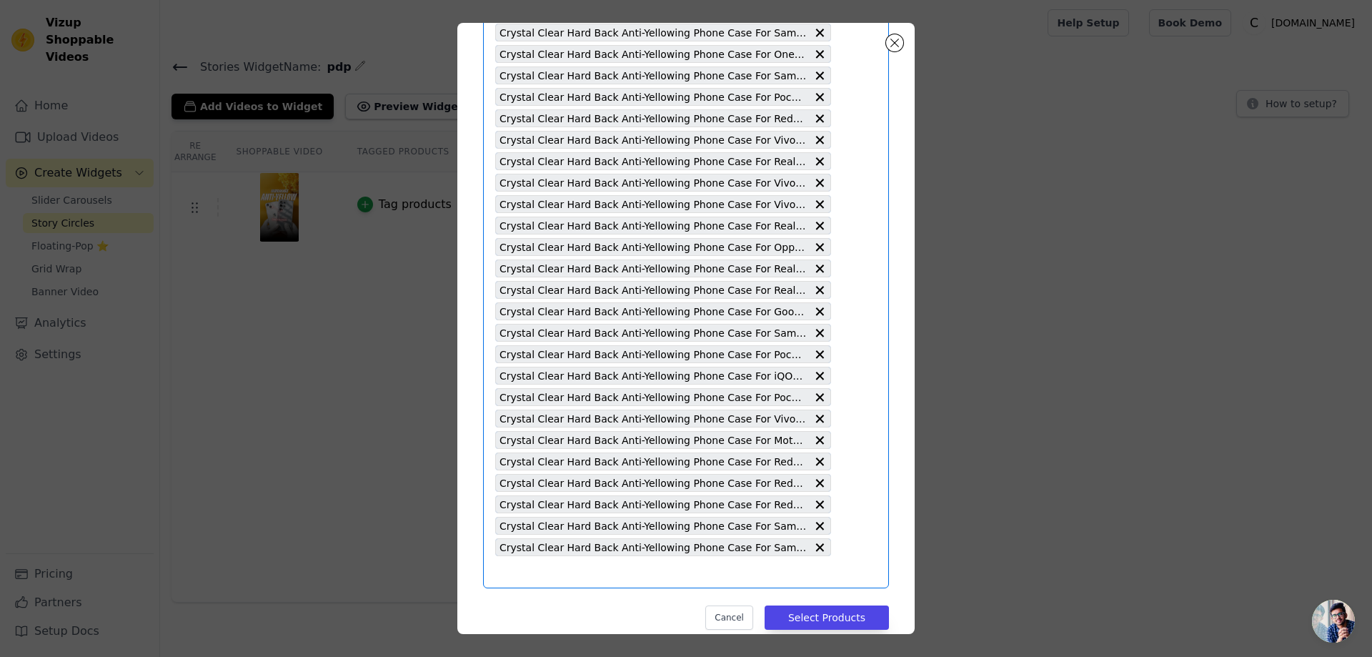
scroll to position [0, 0]
click at [499, 579] on input "text" at bounding box center [663, 571] width 336 height 17
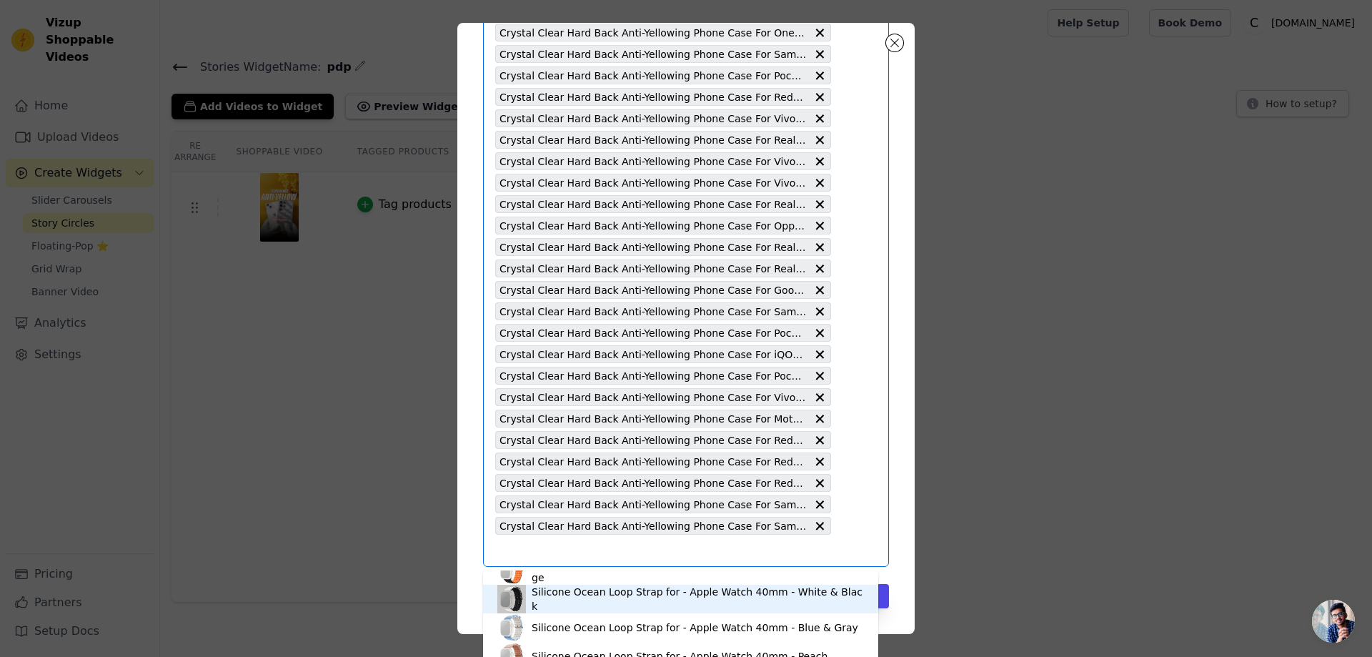
scroll to position [486, 0]
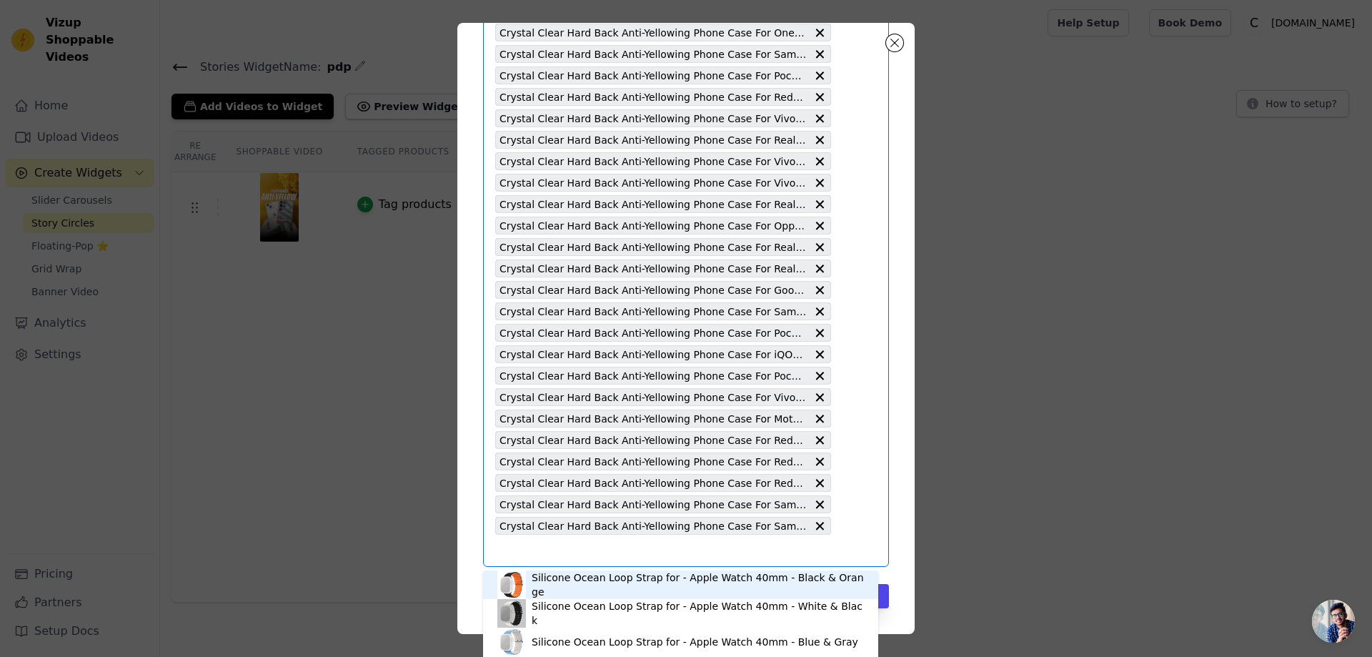
paste input "Crystal Clear Hard Back Anti-Yellowing Phone Case For Redmi Note 14 5G"
type input "Crystal Clear Hard Back Anti-Yellowing Phone Case For Redmi Note 14 5G"
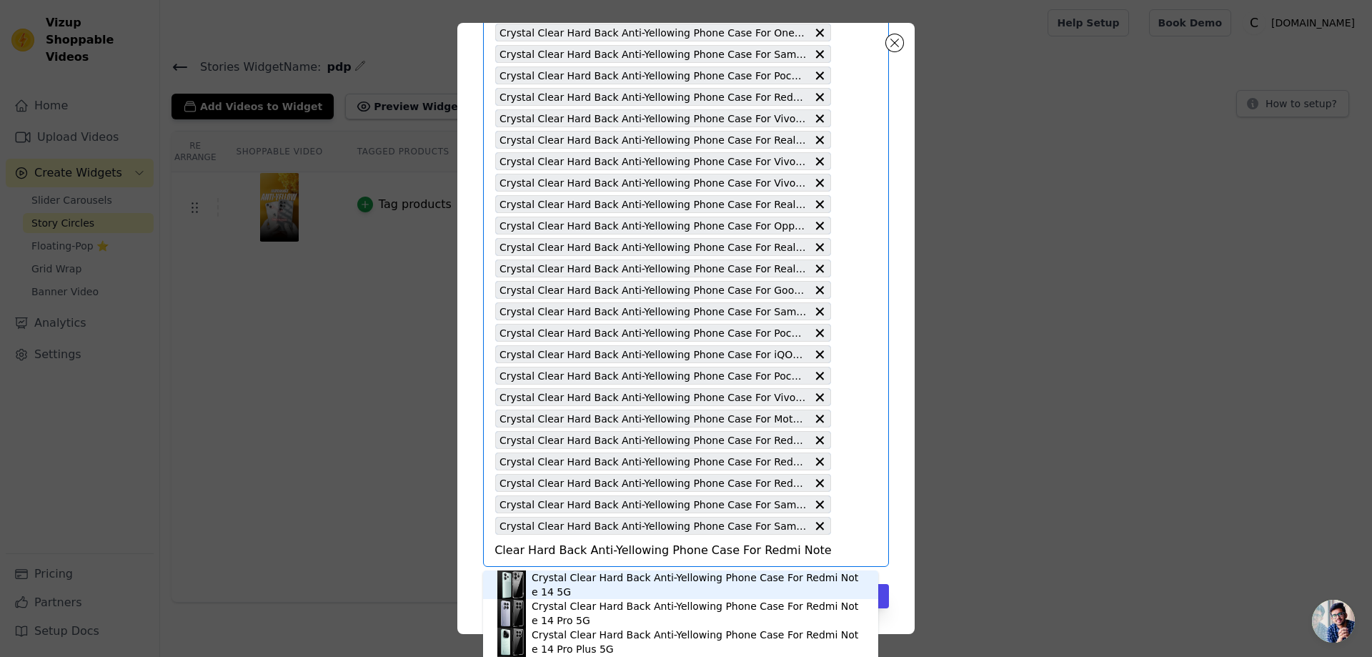
click at [605, 589] on div "Crystal Clear Hard Back Anti-Yellowing Phone Case For Redmi Note 14 5G" at bounding box center [698, 584] width 332 height 29
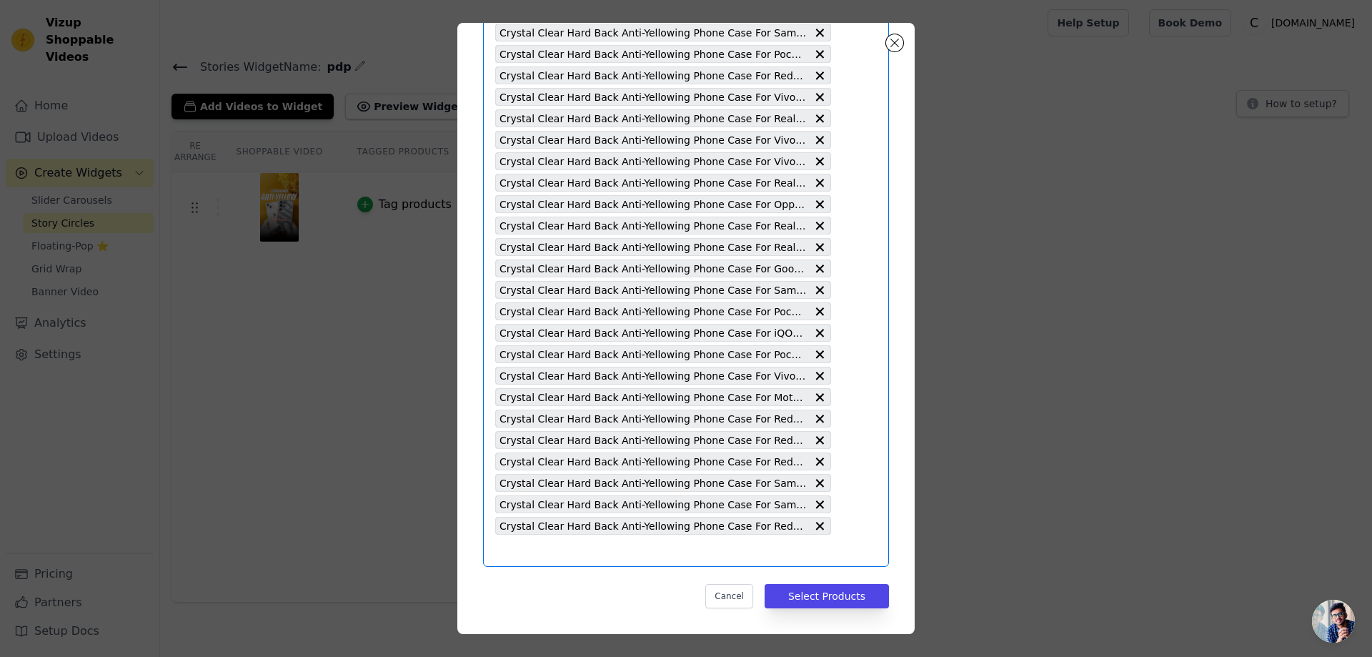
click at [508, 553] on input "text" at bounding box center [663, 550] width 336 height 17
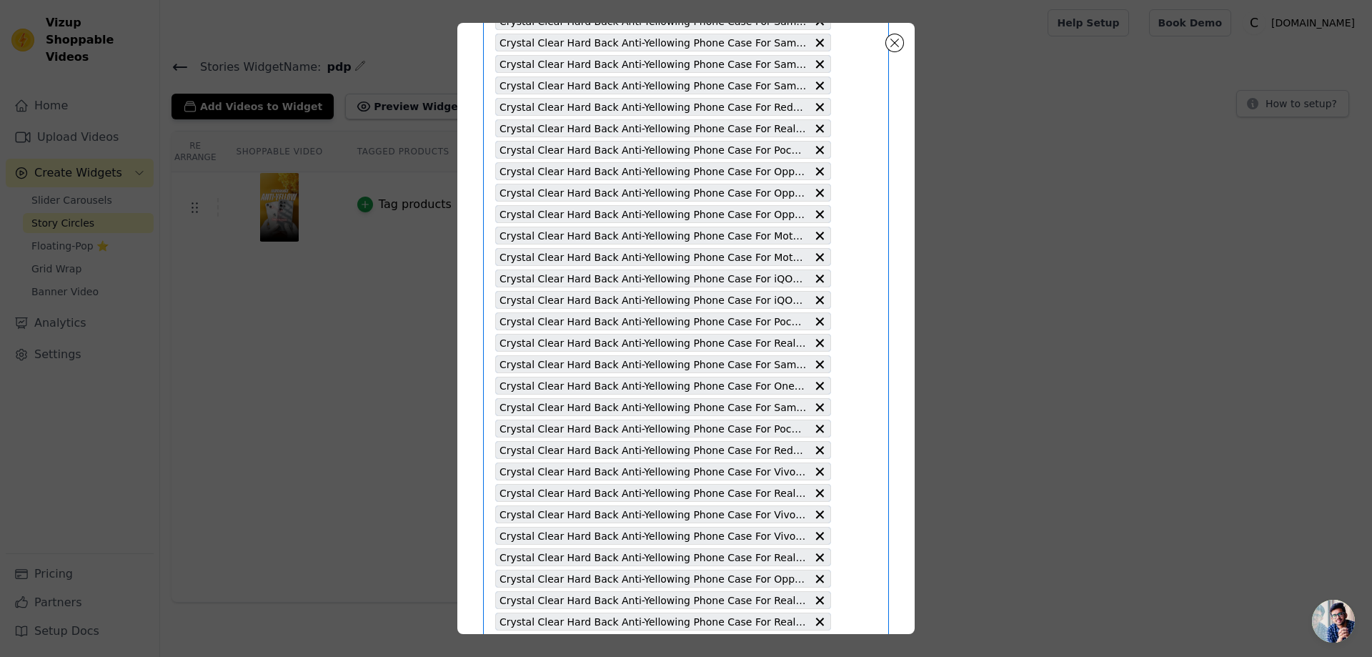
scroll to position [2530, 0]
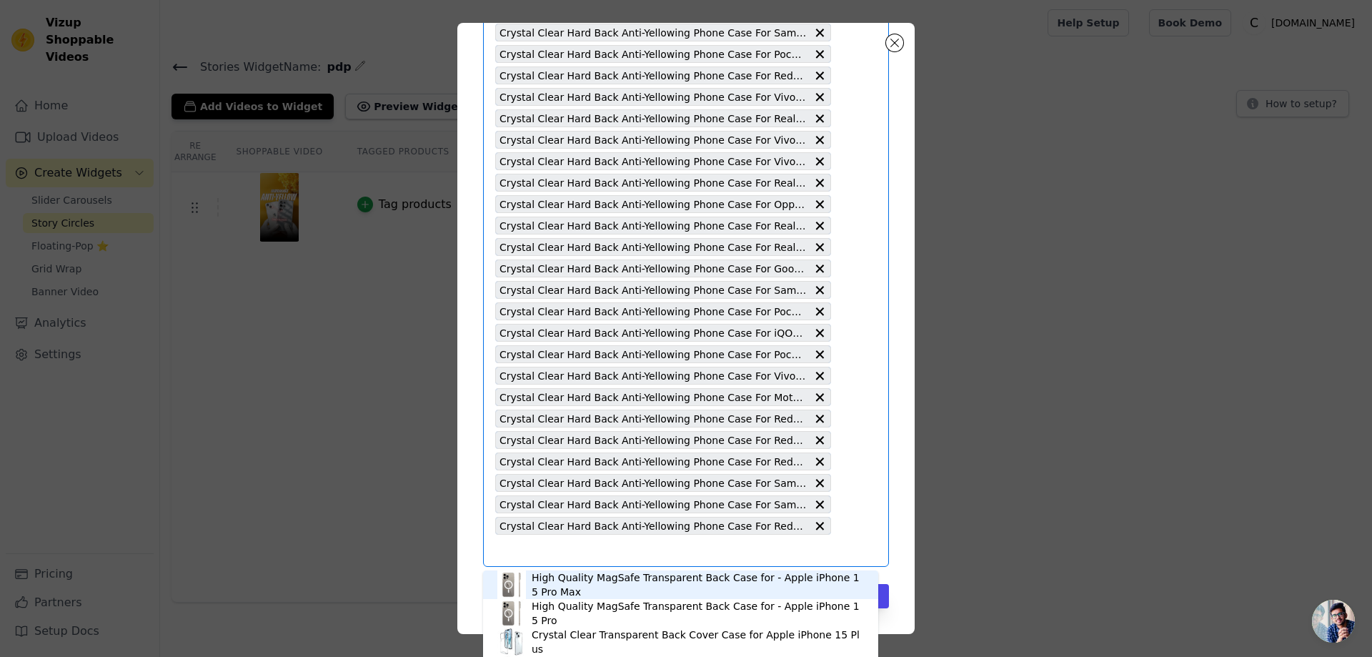
paste input "Crystal Clear Hard Back Anti-Yellowing Phone Case For Vivo [MEDICAL_DATA] Ultra…"
type input "Crystal Clear Hard Back Anti-Yellowing Phone Case For Vivo [MEDICAL_DATA] Ultra…"
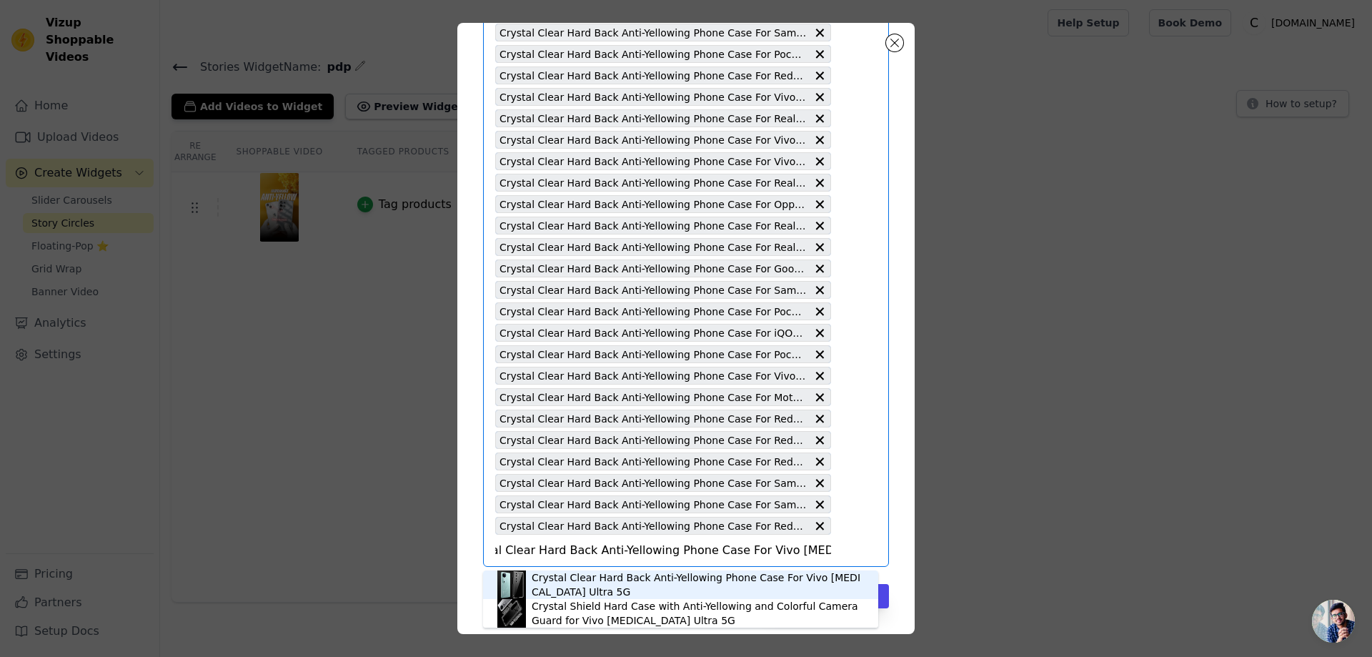
click at [562, 586] on div "Crystal Clear Hard Back Anti-Yellowing Phone Case For Vivo [MEDICAL_DATA] Ultra…" at bounding box center [698, 584] width 332 height 29
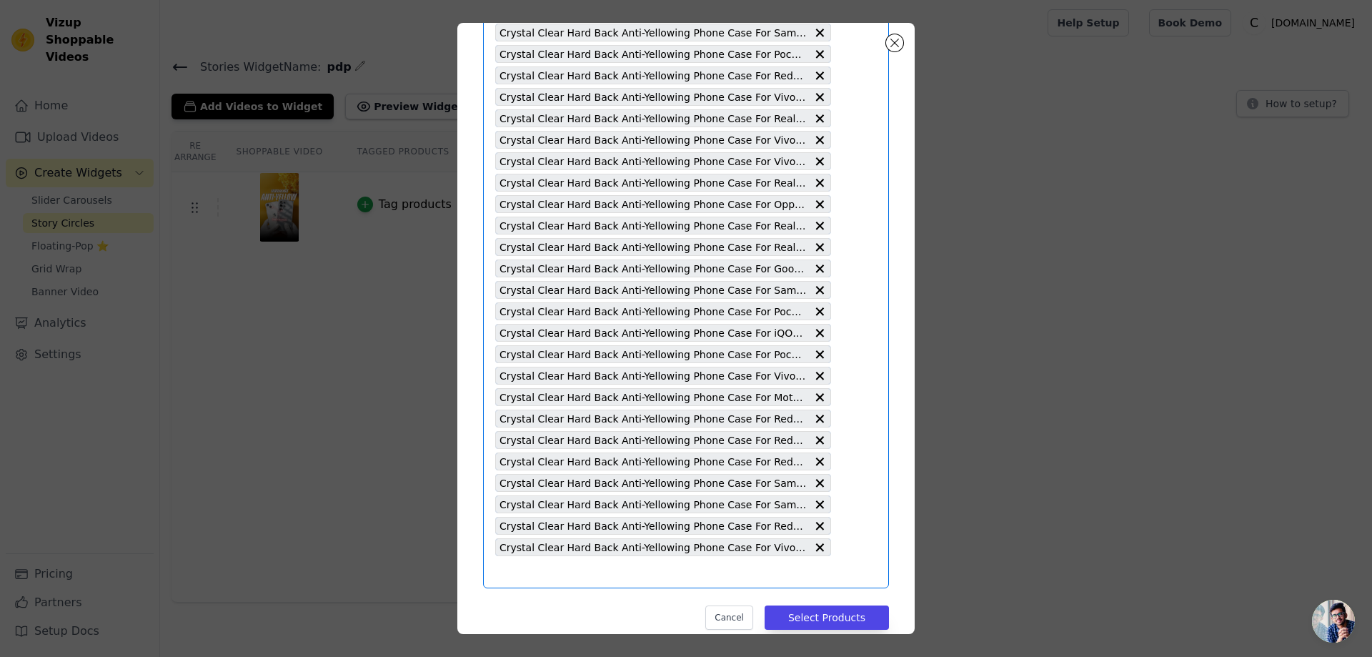
scroll to position [0, 0]
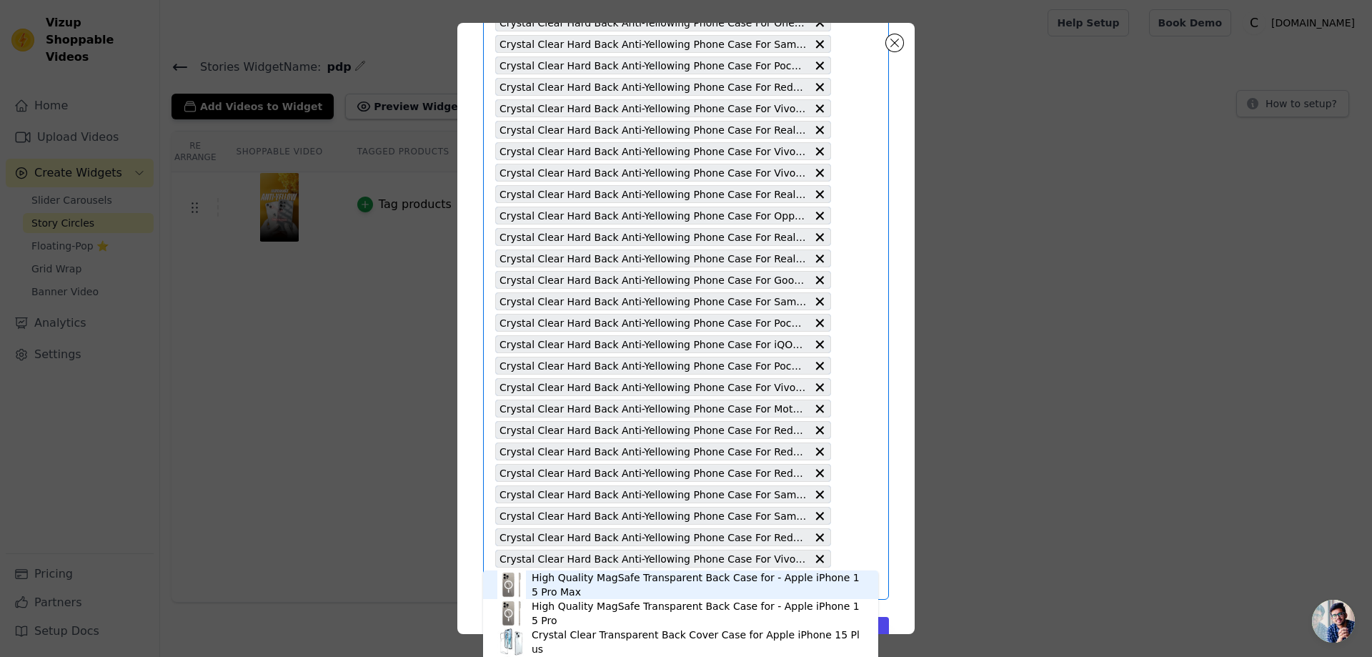
scroll to position [2552, 0]
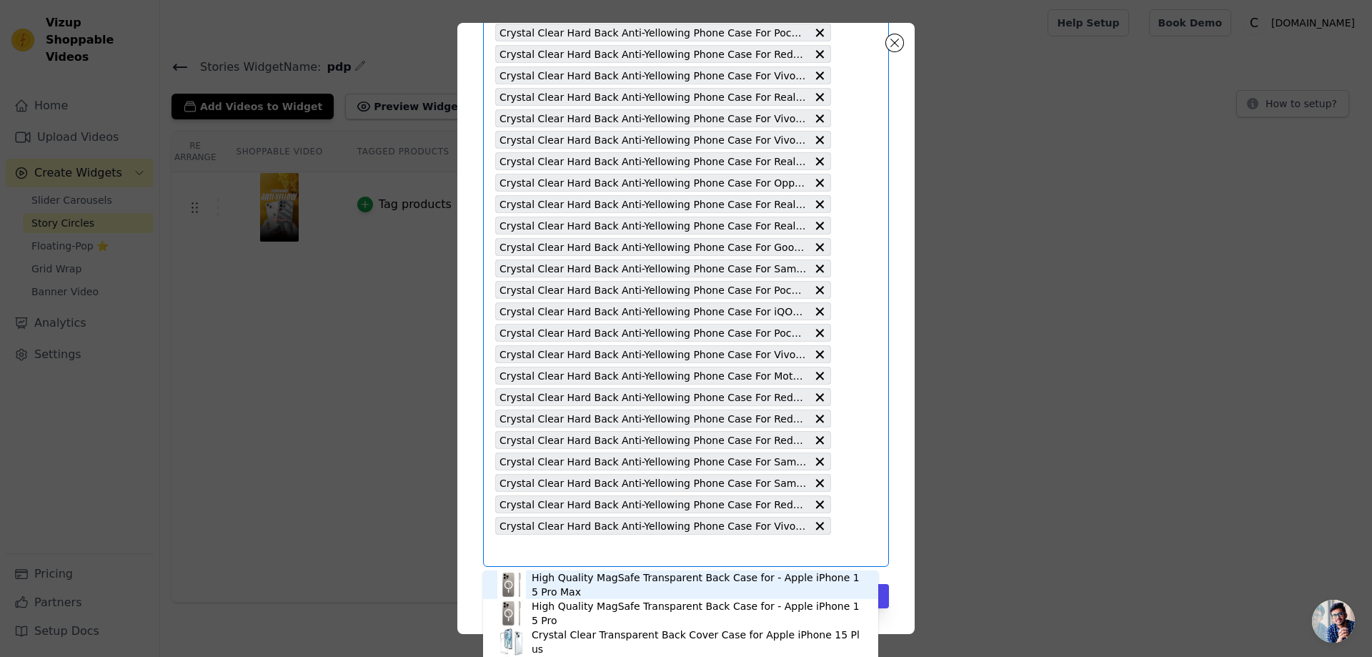
paste input "Crystal Clear Hard Back Anti-Yellowing Phone Case for Redmi 13 5G"
type input "Crystal Clear Hard Back Anti-Yellowing Phone Case for Redmi 13 5G"
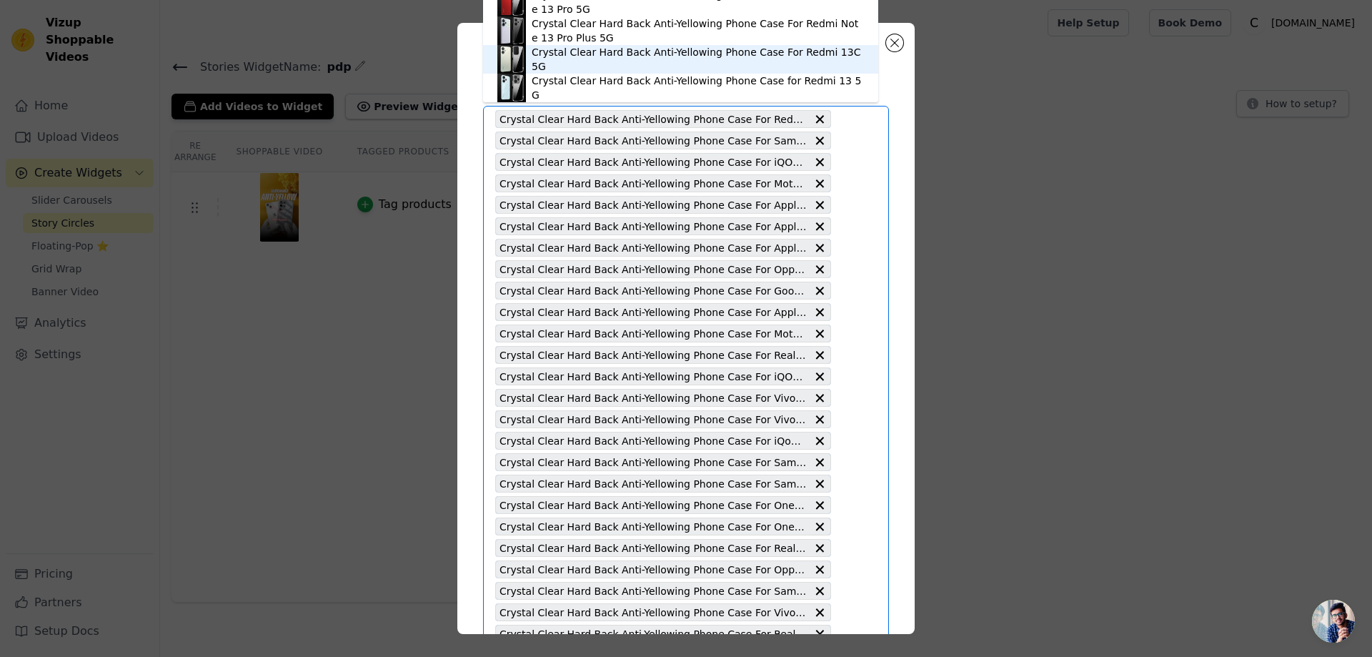
scroll to position [4, 0]
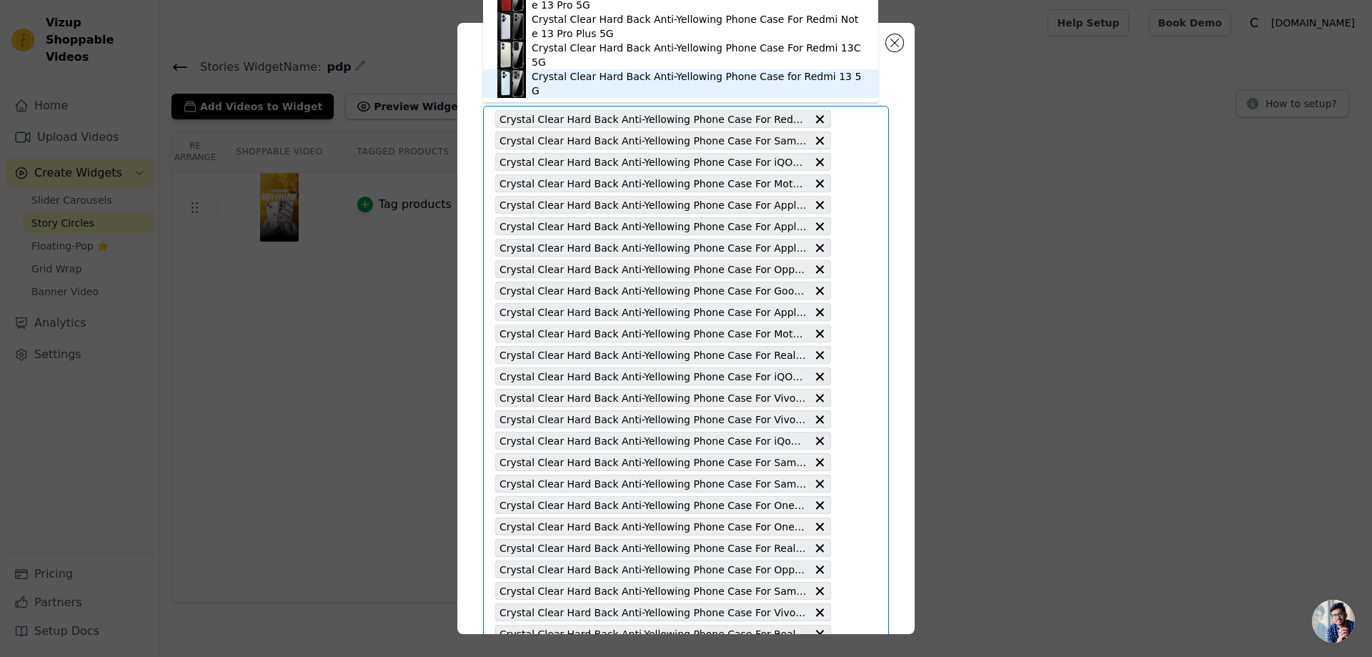
click at [752, 77] on div "Crystal Clear Hard Back Anti-Yellowing Phone Case for Redmi 13 5G" at bounding box center [698, 83] width 332 height 29
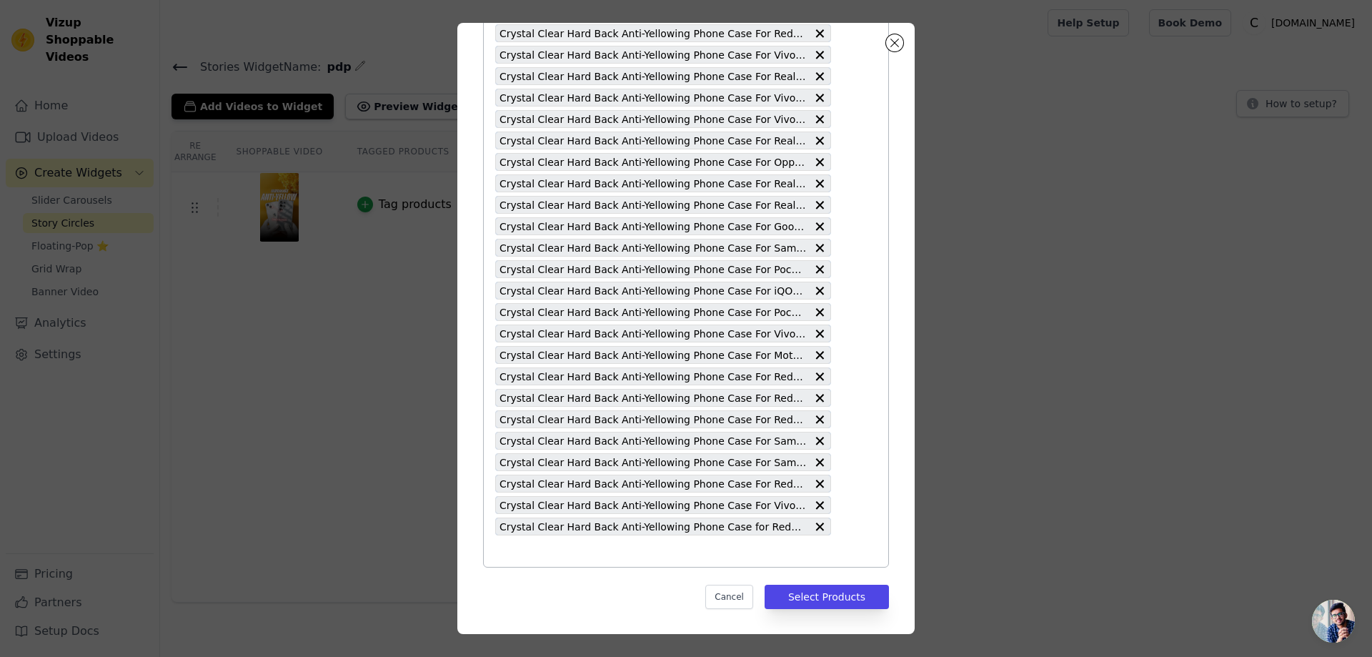
scroll to position [2573, 0]
click at [785, 597] on button "Select Products" at bounding box center [827, 596] width 124 height 24
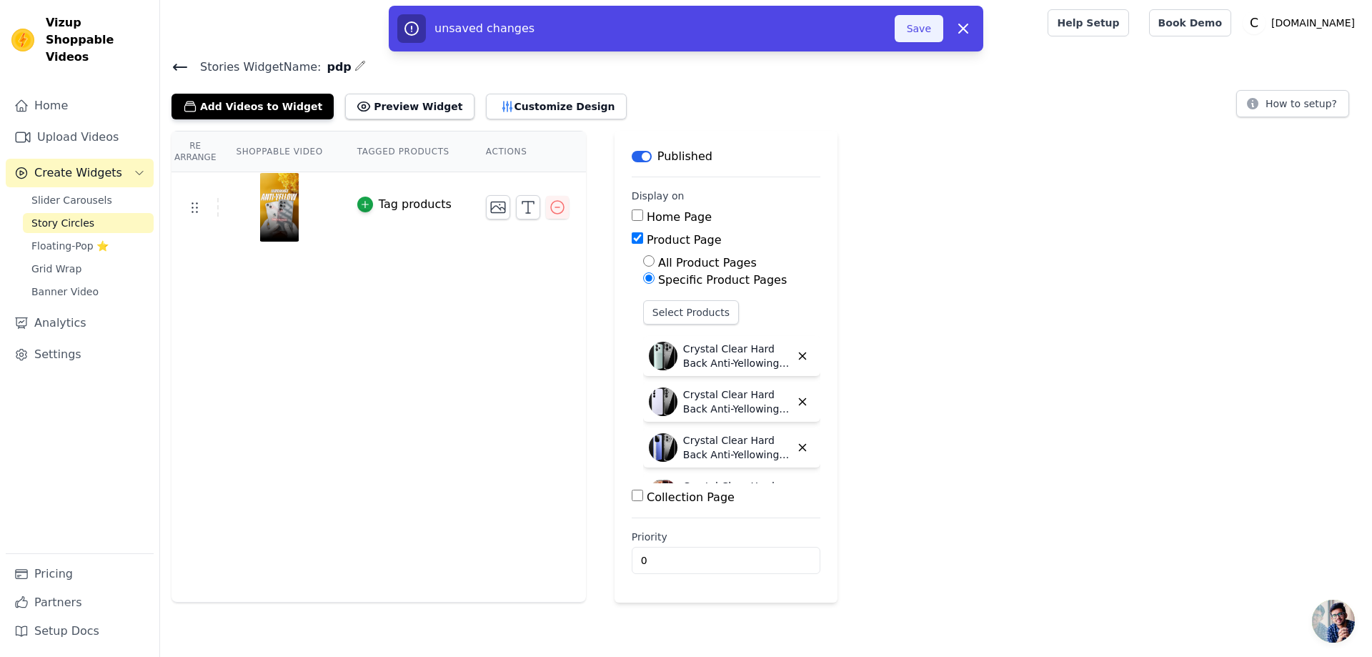
click at [925, 29] on button "Save" at bounding box center [919, 28] width 49 height 27
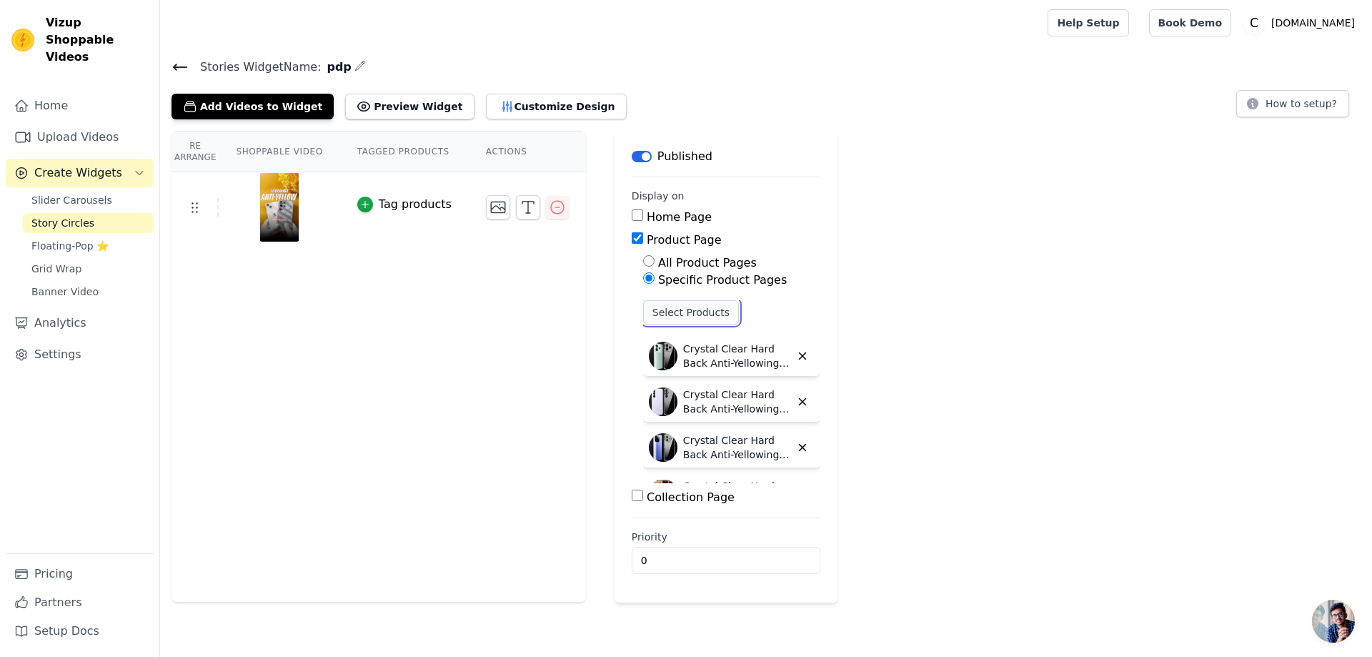
click at [689, 306] on button "Select Products" at bounding box center [691, 312] width 96 height 24
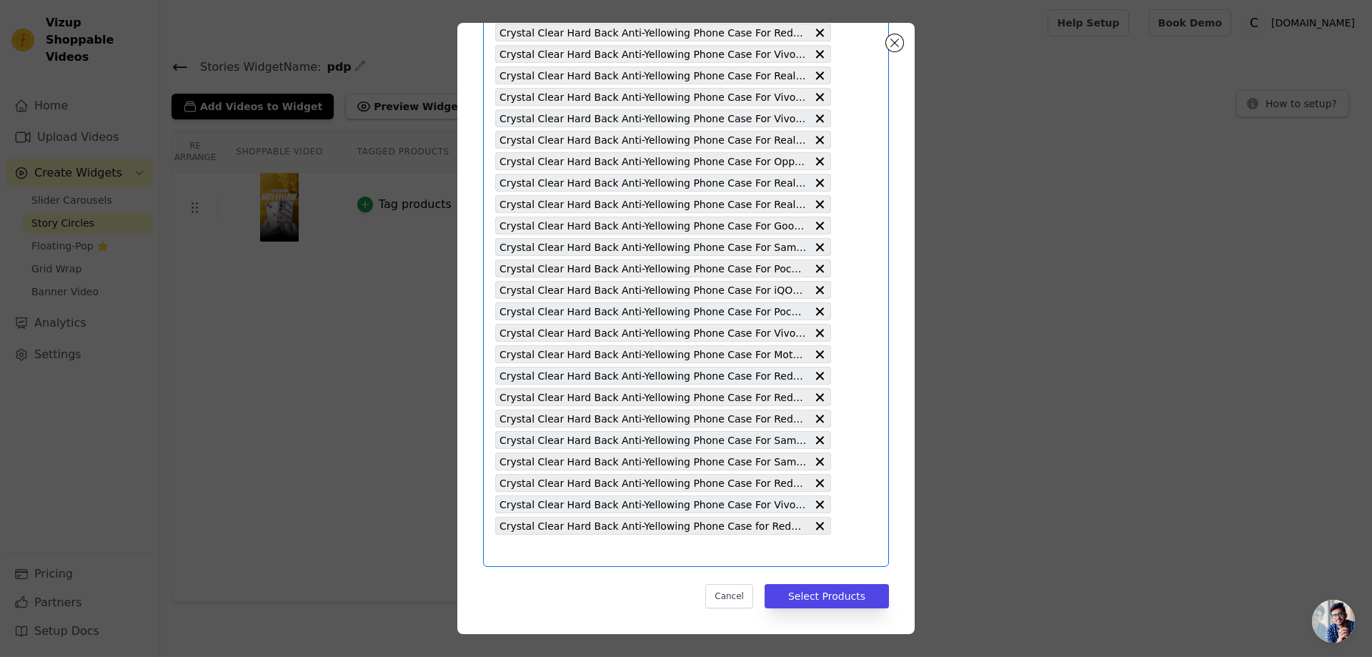
click at [507, 551] on input "text" at bounding box center [663, 550] width 336 height 17
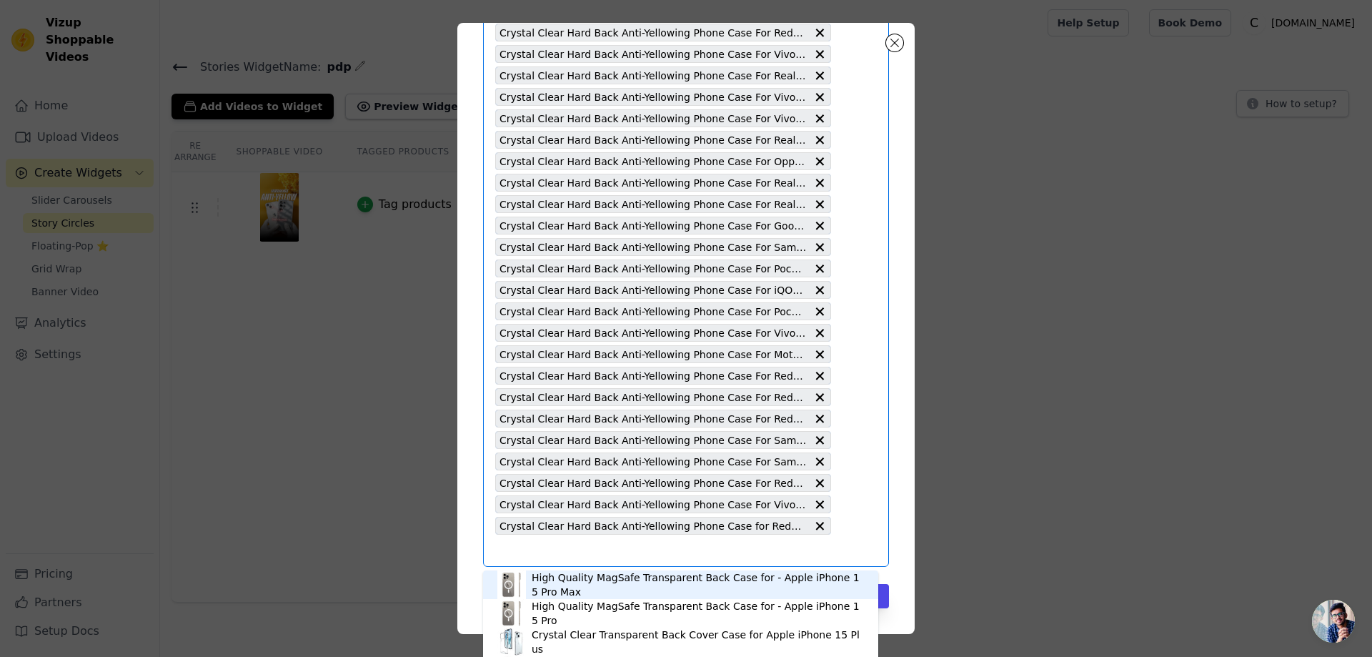
paste input "Crystal Clear Hard Back Anti-Yellowing Phone Case For Vivo X Fold 3 Pro 5G"
type input "Crystal Clear Hard Back Anti-Yellowing Phone Case For Vivo X Fold 3 Pro 5G"
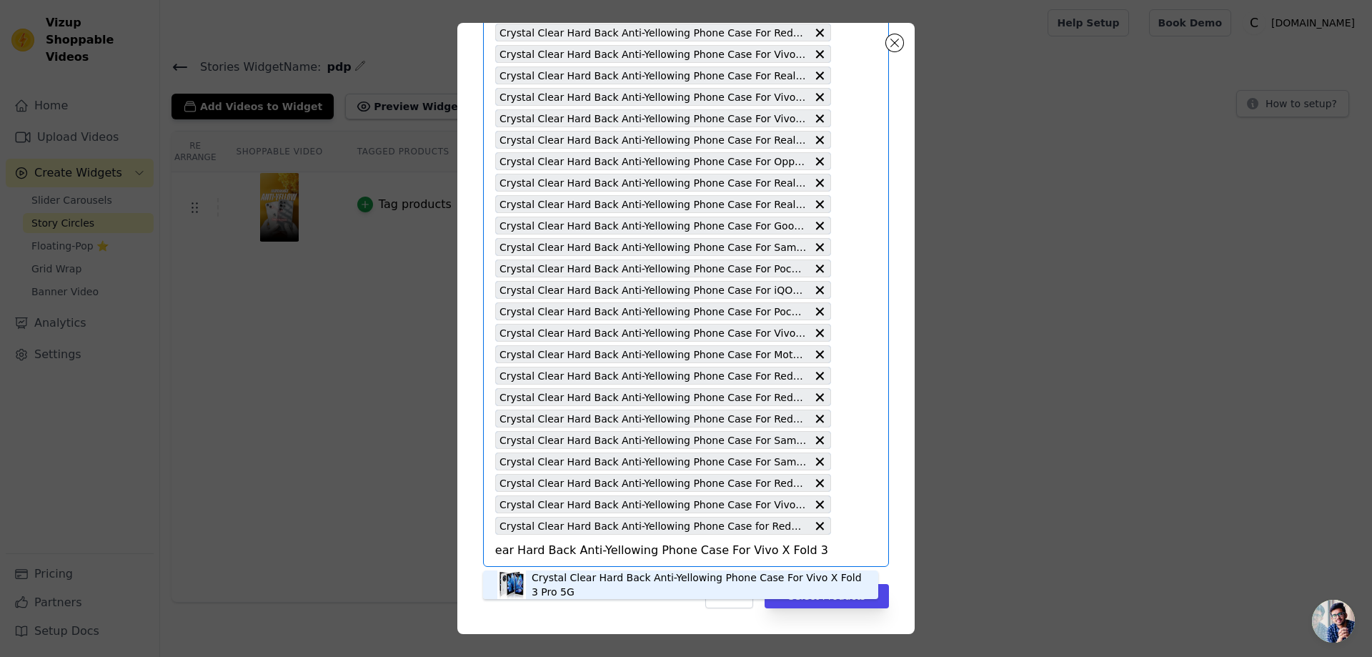
click at [682, 575] on div "Crystal Clear Hard Back Anti-Yellowing Phone Case For Vivo X Fold 3 Pro 5G" at bounding box center [698, 584] width 332 height 29
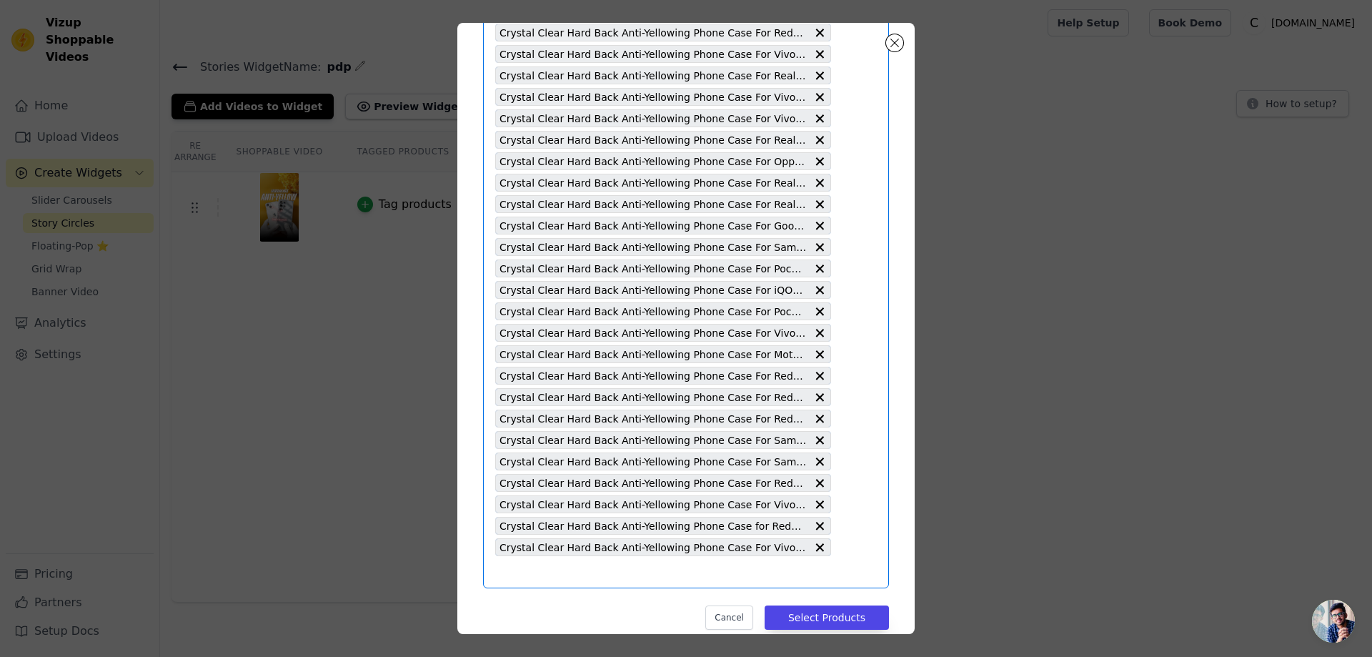
scroll to position [0, 0]
click at [527, 566] on input "text" at bounding box center [663, 571] width 336 height 17
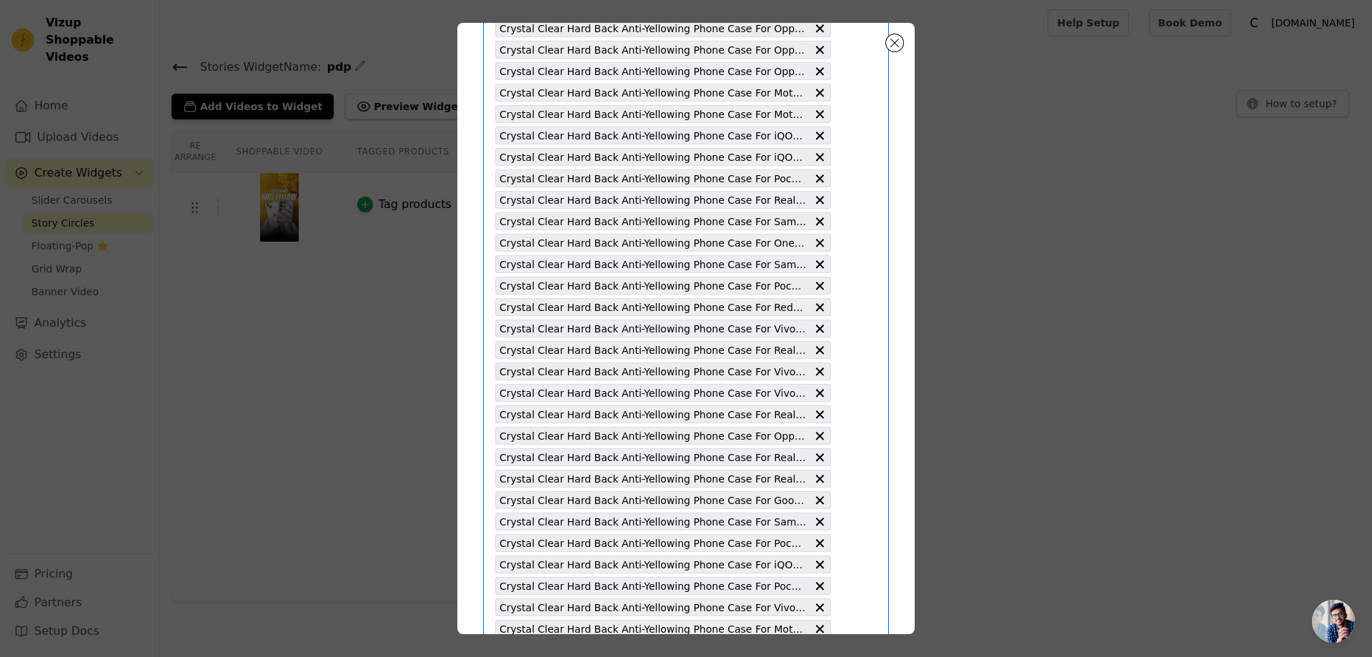
scroll to position [2595, 0]
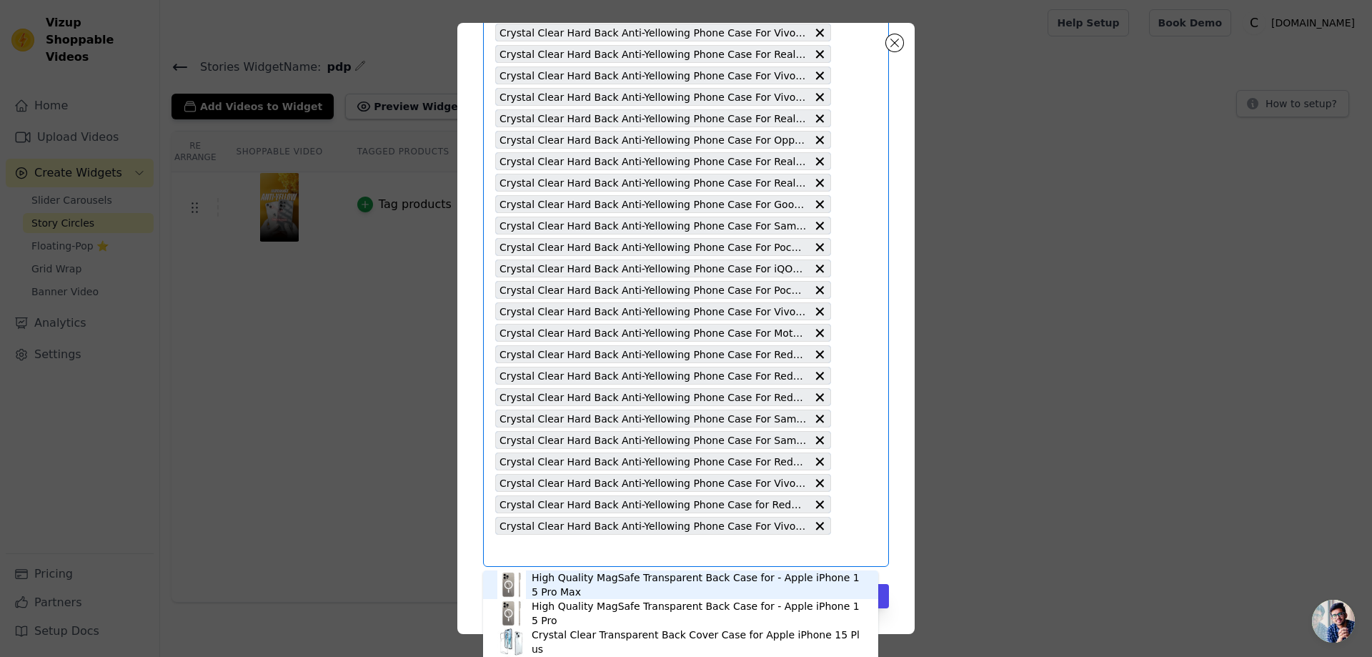
paste input "Crystal Clear Hard Back Anti-Yellowing Phone Case For Samsung S10 Lite"
type input "Crystal Clear Hard Back Anti-Yellowing Phone Case For Samsung S10 Lite"
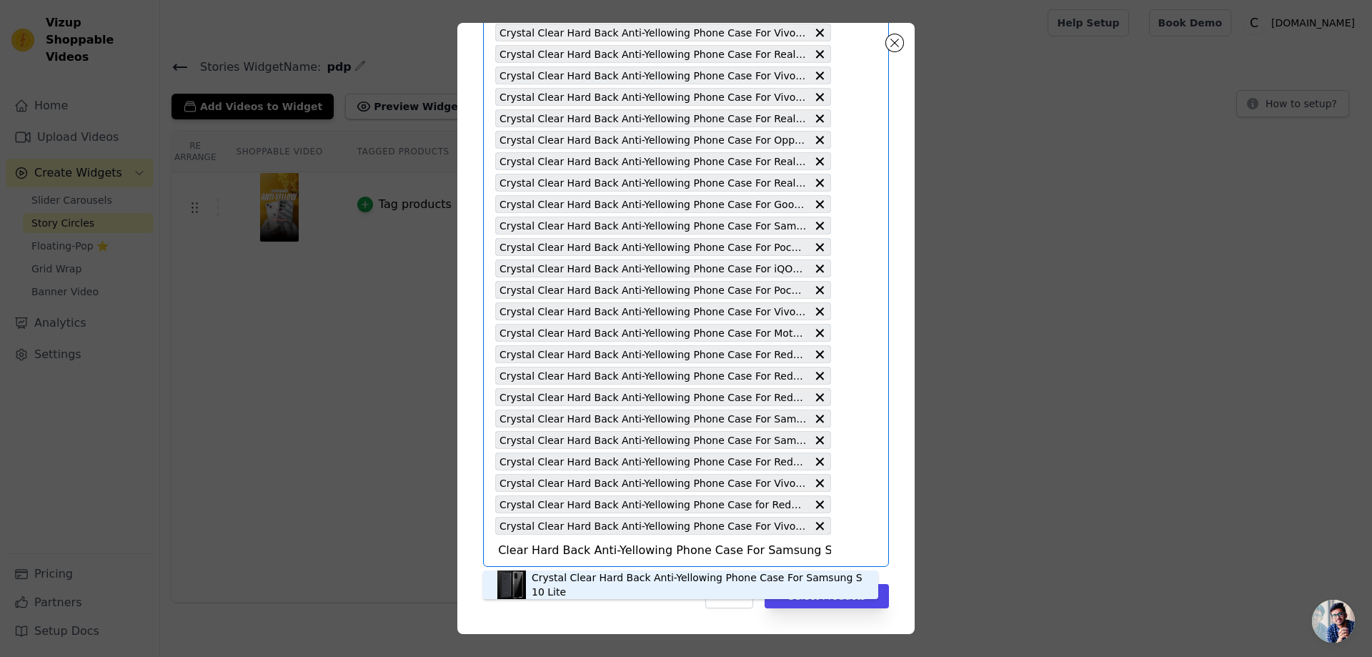
click at [555, 587] on div "Crystal Clear Hard Back Anti-Yellowing Phone Case For Samsung S10 Lite" at bounding box center [698, 584] width 332 height 29
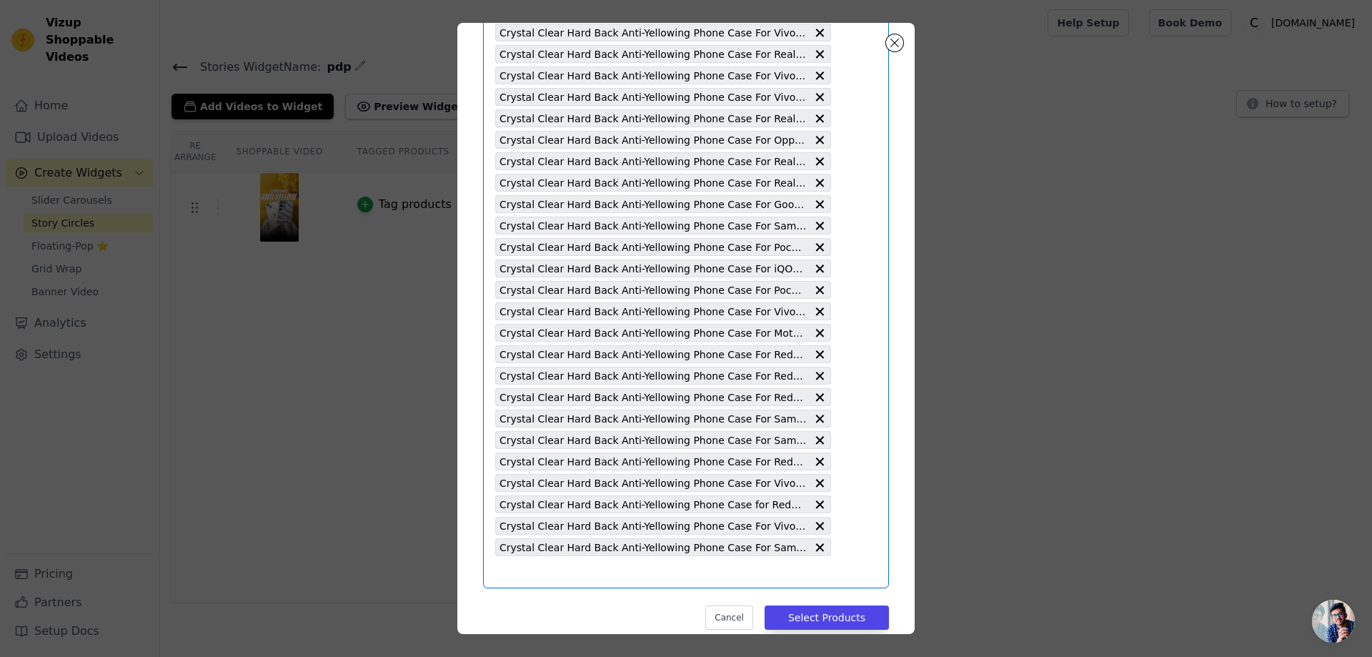
paste input "Crystal Clear Hard Back Anti-Yellowing Phone Case For Redmi Note 5"
type input "Crystal Clear Hard Back Anti-Yellowing Phone Case For Redmi Note 5"
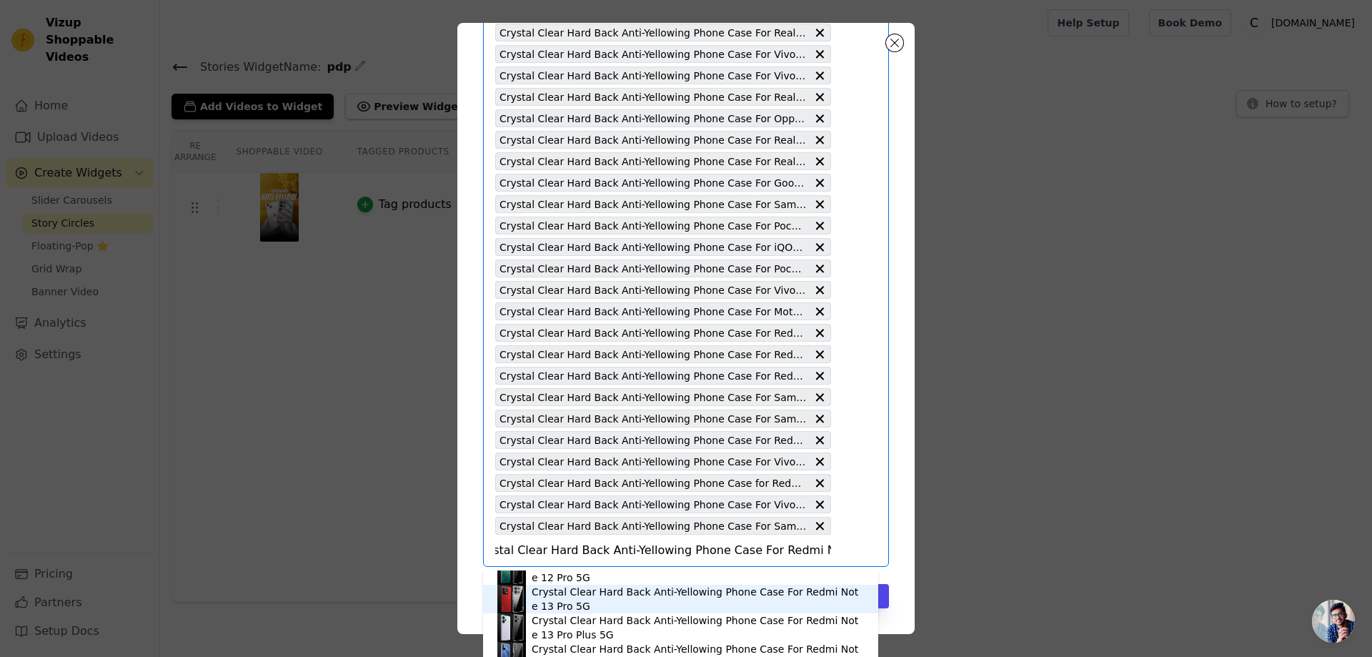
scroll to position [139, 0]
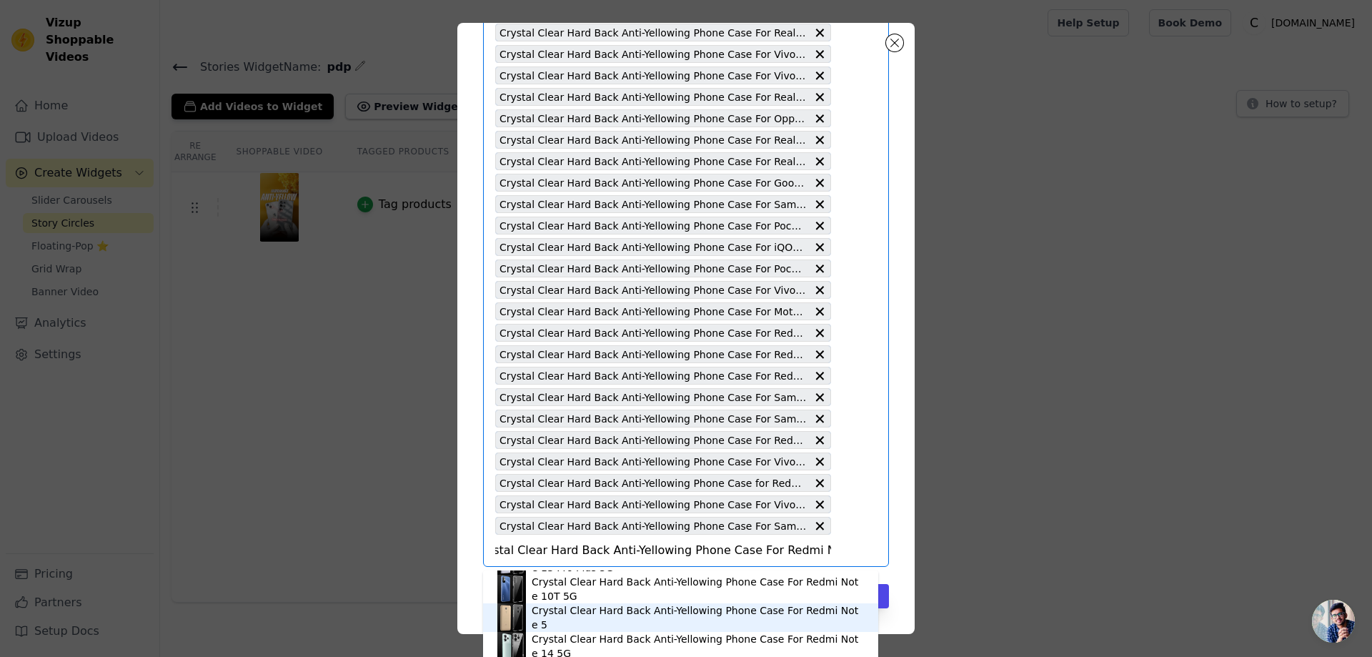
click at [620, 612] on div "Crystal Clear Hard Back Anti-Yellowing Phone Case For Redmi Note 5" at bounding box center [698, 617] width 332 height 29
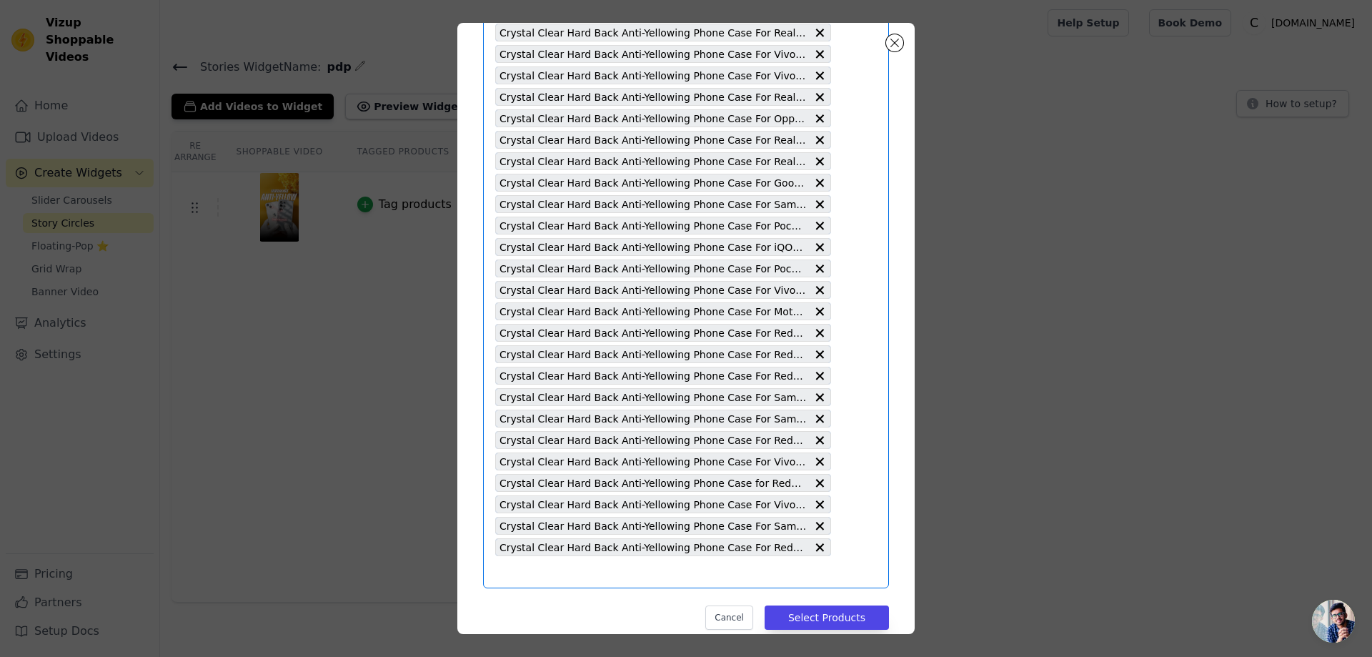
paste input "Crystal Clear Hard Back Anti-Yellowing Phone Case For Oppo K12X 5G"
type input "Crystal Clear Hard Back Anti-Yellowing Phone Case For Oppo K12X 5G"
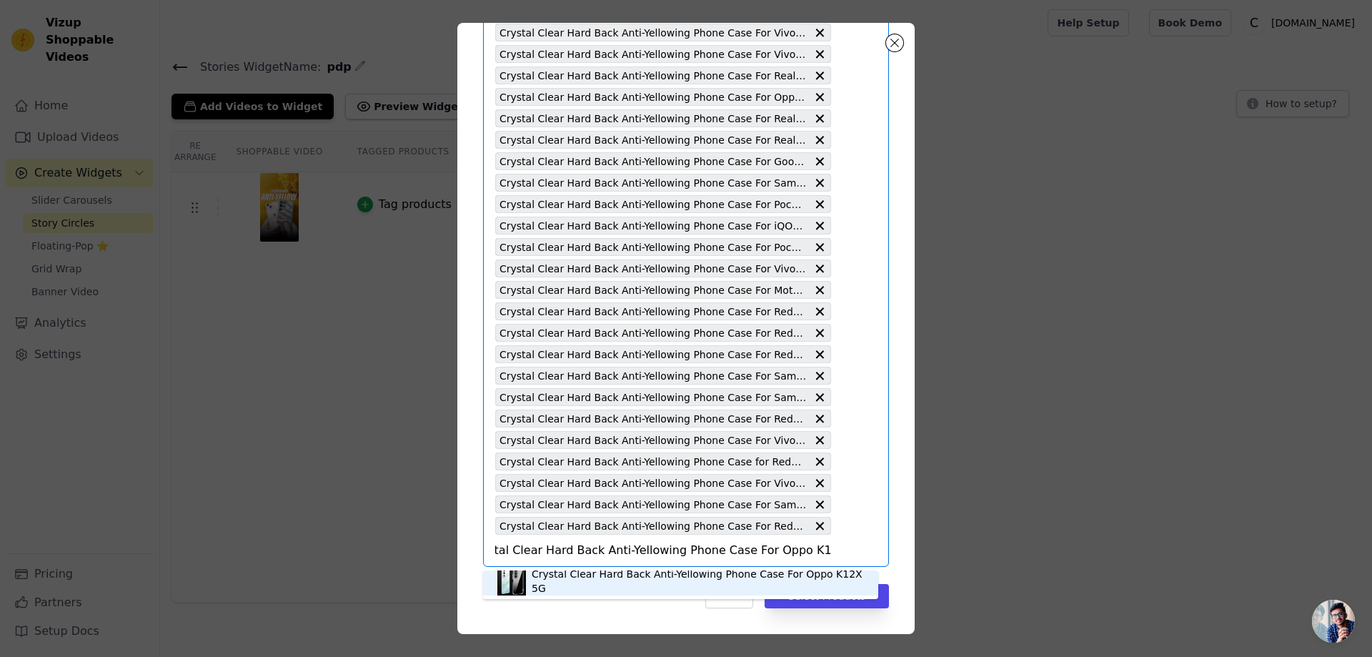
scroll to position [4, 0]
click at [657, 583] on div "Crystal Clear Hard Back Anti-Yellowing Phone Case For Oppo K12X 5G" at bounding box center [698, 580] width 332 height 29
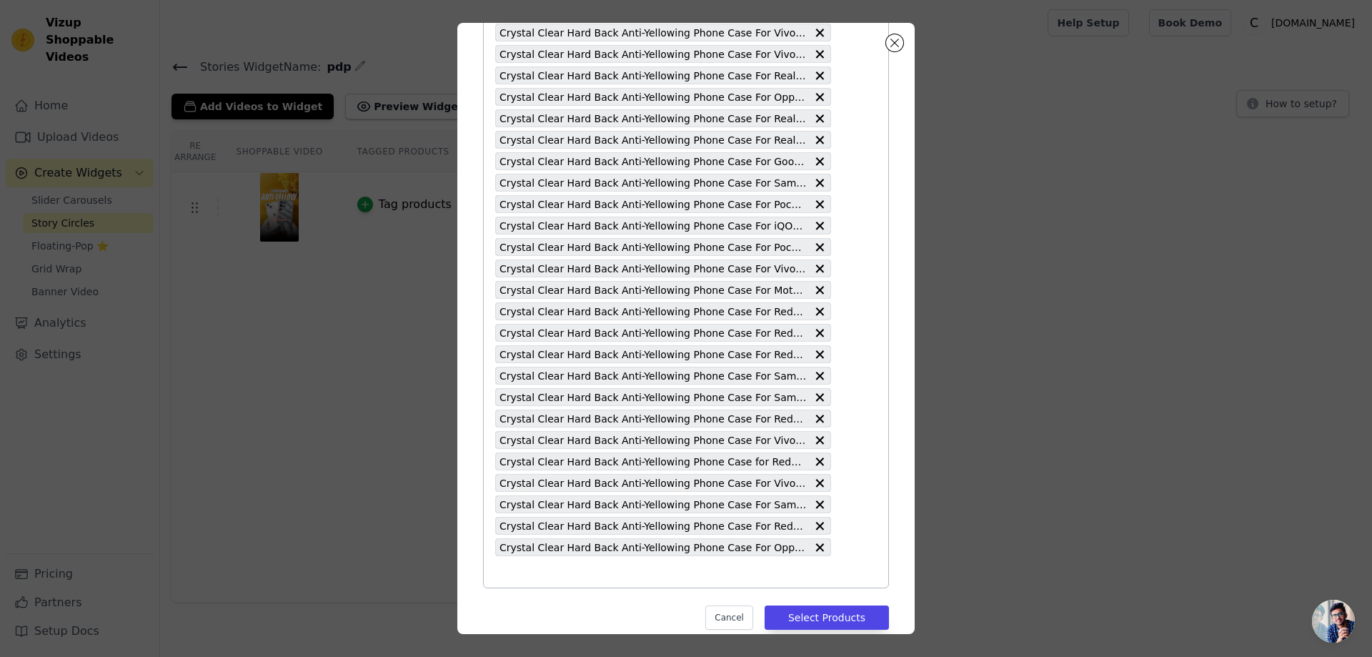
scroll to position [2659, 0]
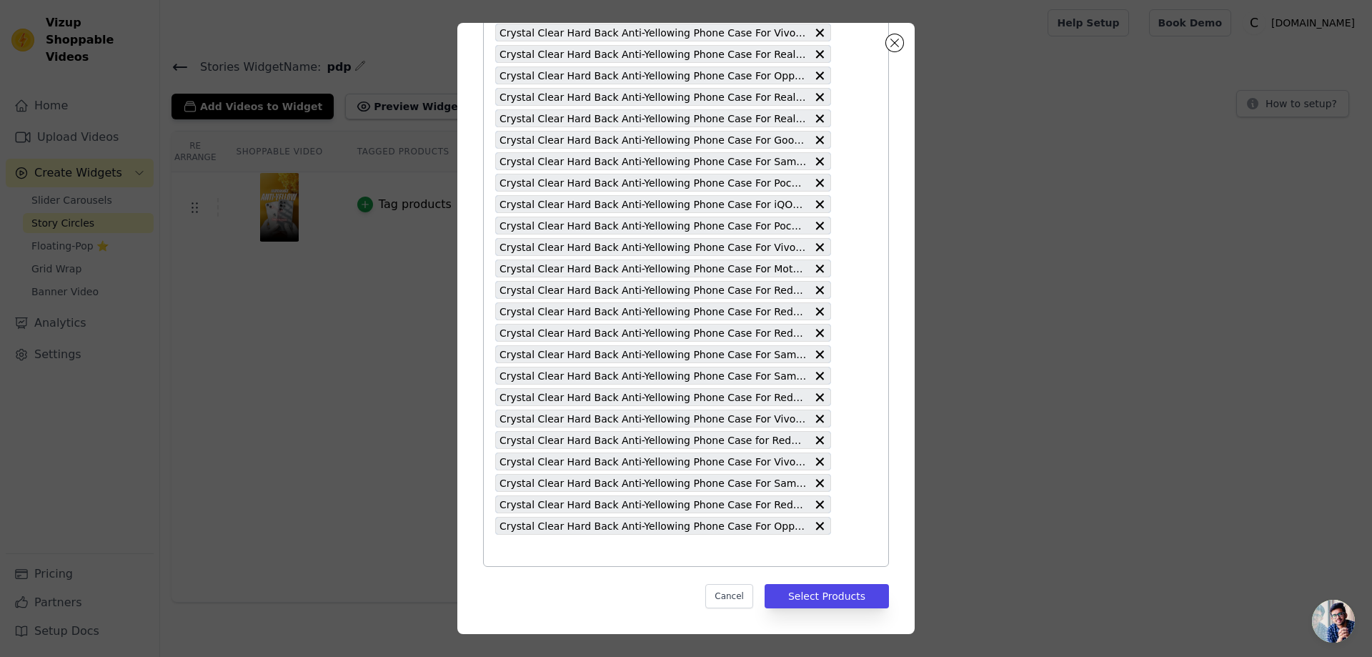
click at [499, 550] on input "text" at bounding box center [663, 550] width 336 height 17
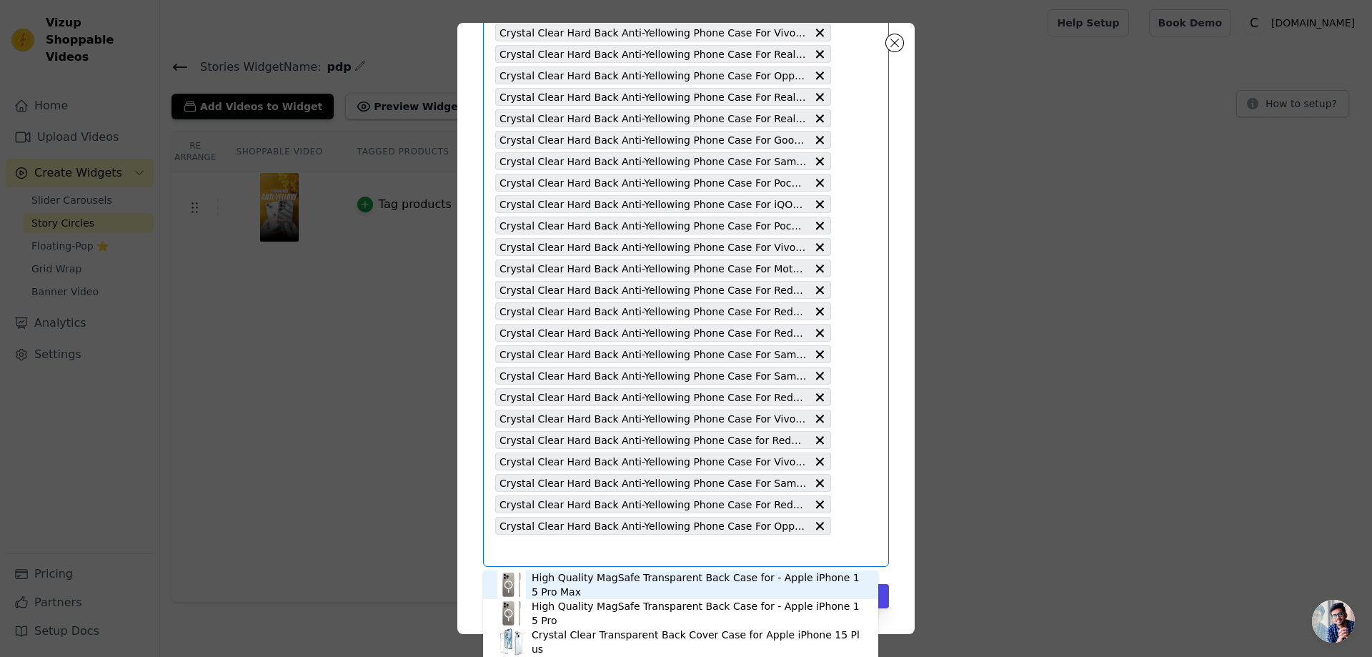
paste input "Crystal Clear Hard Back Anti-Yellowing Phone Case For OnePlus Open"
type input "Crystal Clear Hard Back Anti-Yellowing Phone Case For OnePlus Open"
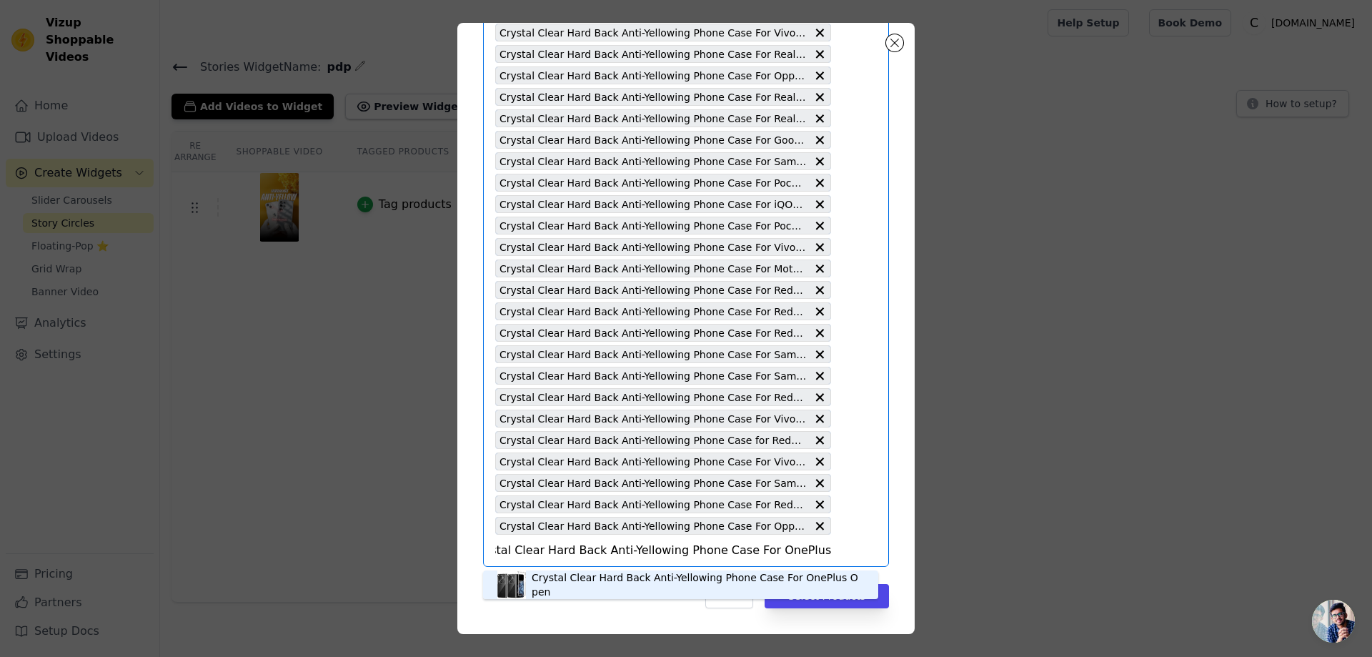
click at [585, 590] on div "Crystal Clear Hard Back Anti-Yellowing Phone Case For OnePlus Open" at bounding box center [698, 584] width 332 height 29
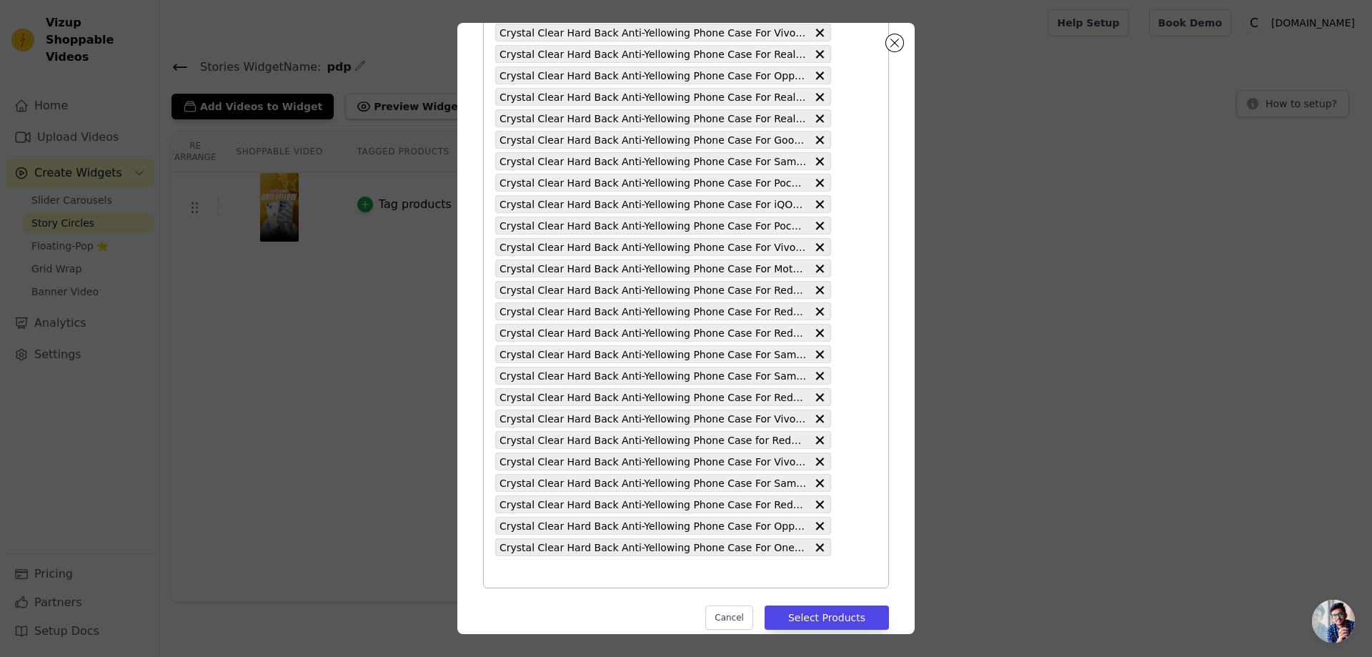
click at [507, 578] on input "text" at bounding box center [663, 571] width 336 height 17
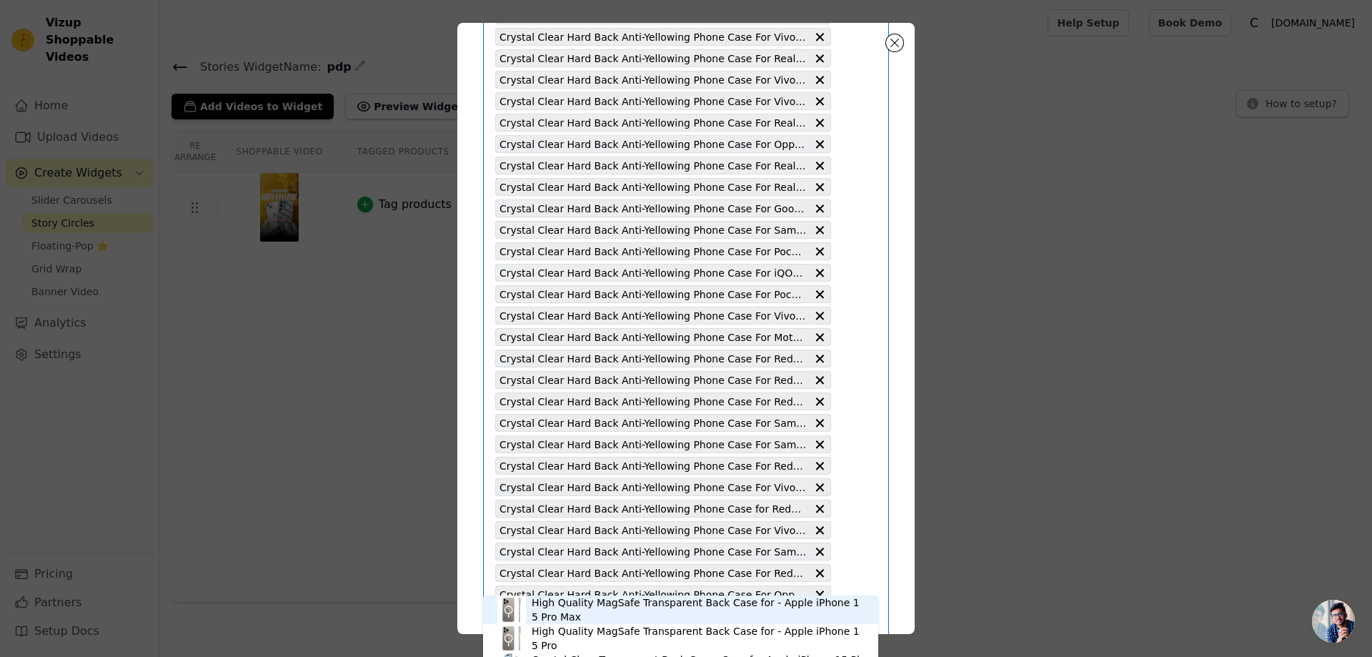
scroll to position [2680, 0]
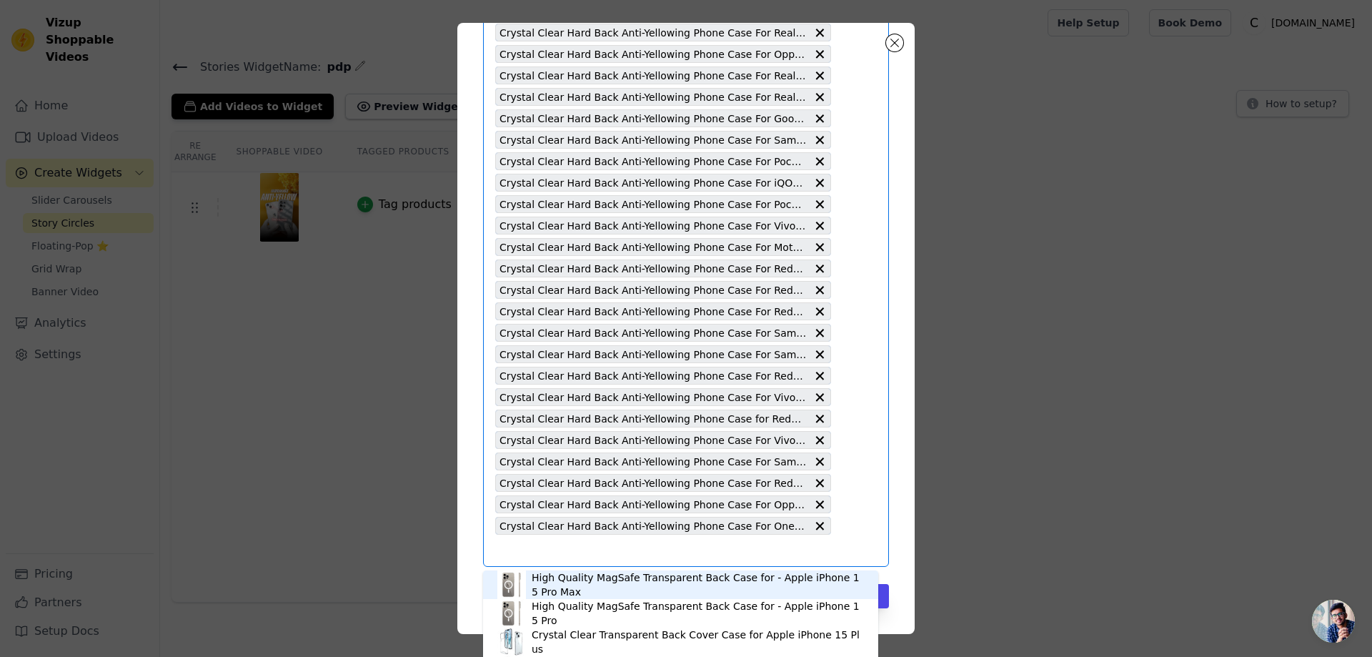
paste input "Crystal Clear Hard Back Anti-Yellowing Phone Case For iQOO Z3 5G"
type input "Crystal Clear Hard Back Anti-Yellowing Phone Case For iQOO Z3 5G"
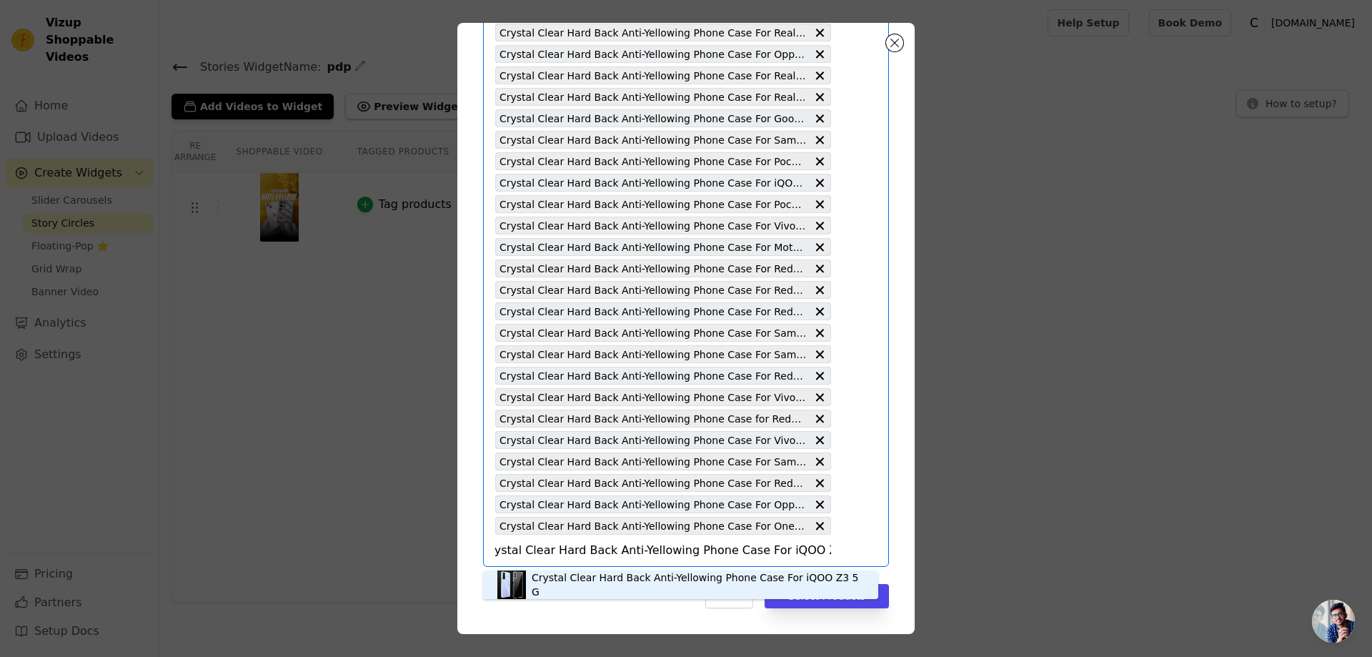
click at [587, 592] on div "Crystal Clear Hard Back Anti-Yellowing Phone Case For iQOO Z3 5G" at bounding box center [680, 584] width 367 height 29
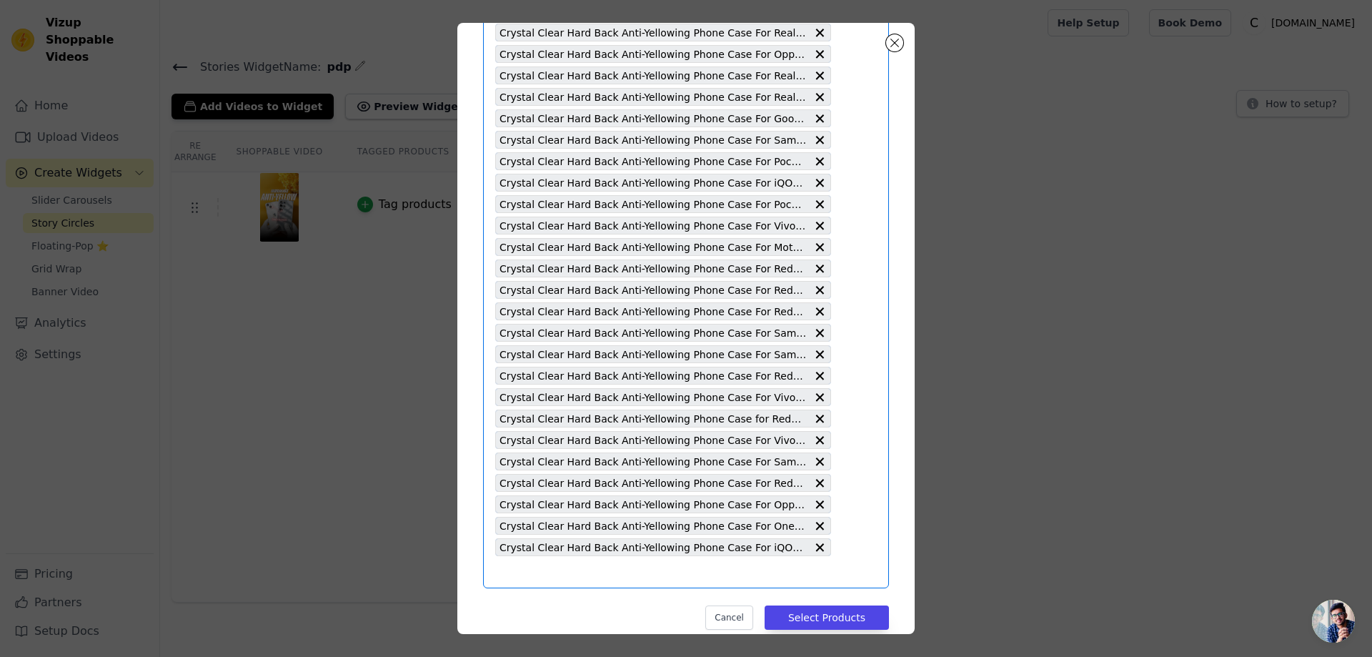
scroll to position [0, 0]
click at [509, 571] on input "text" at bounding box center [663, 571] width 336 height 17
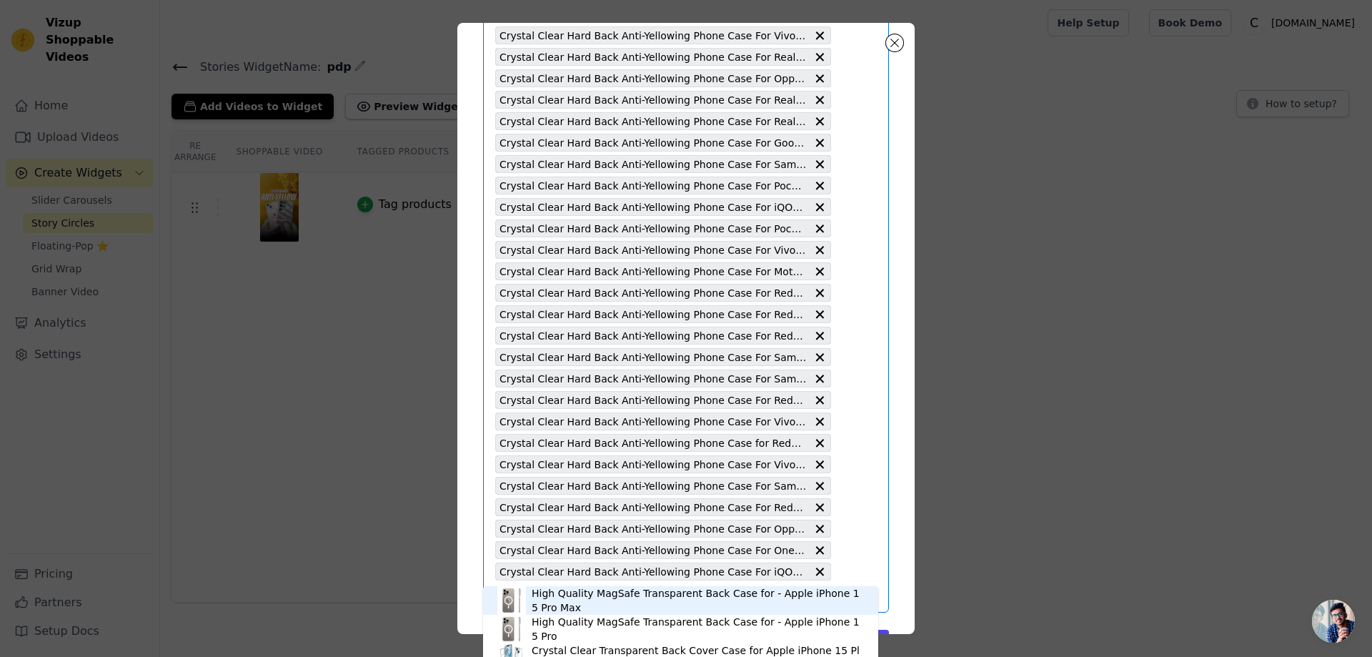
scroll to position [2702, 0]
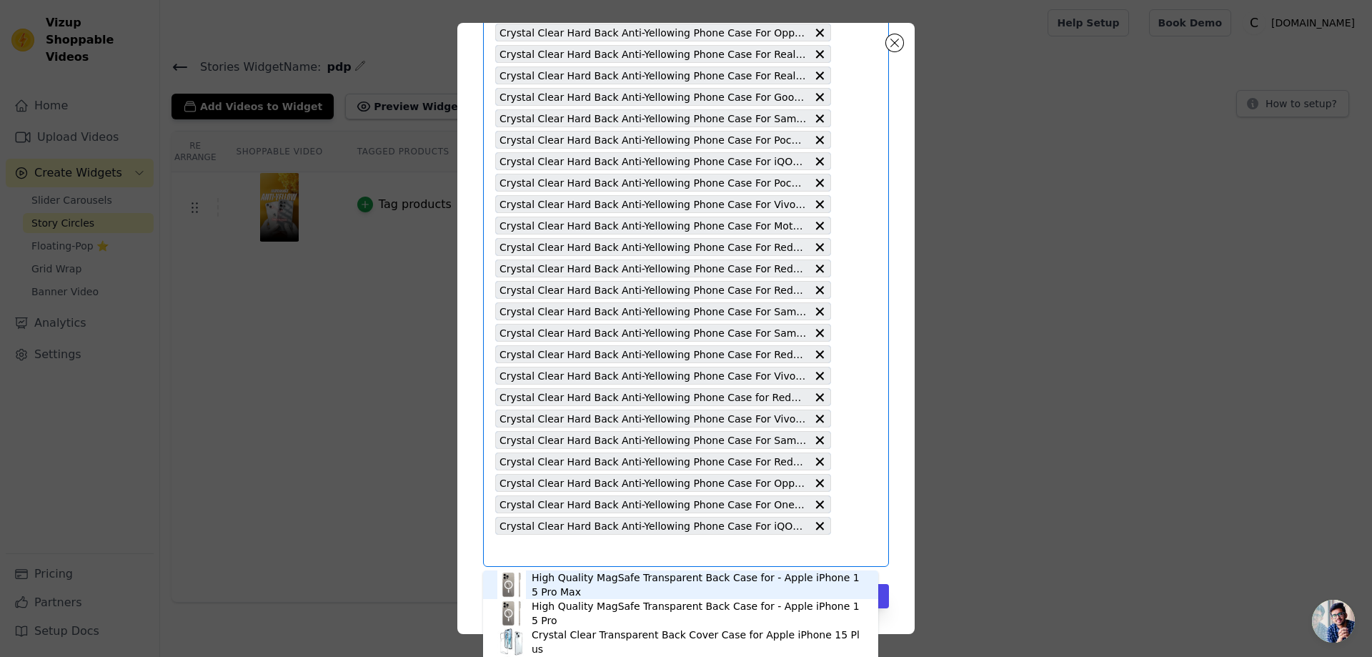
paste input "Crystal Clear Hard Back Anti-Yellowing Phone Case For Poco M6 5G"
type input "Crystal Clear Hard Back Anti-Yellowing Phone Case For Poco M6 5G"
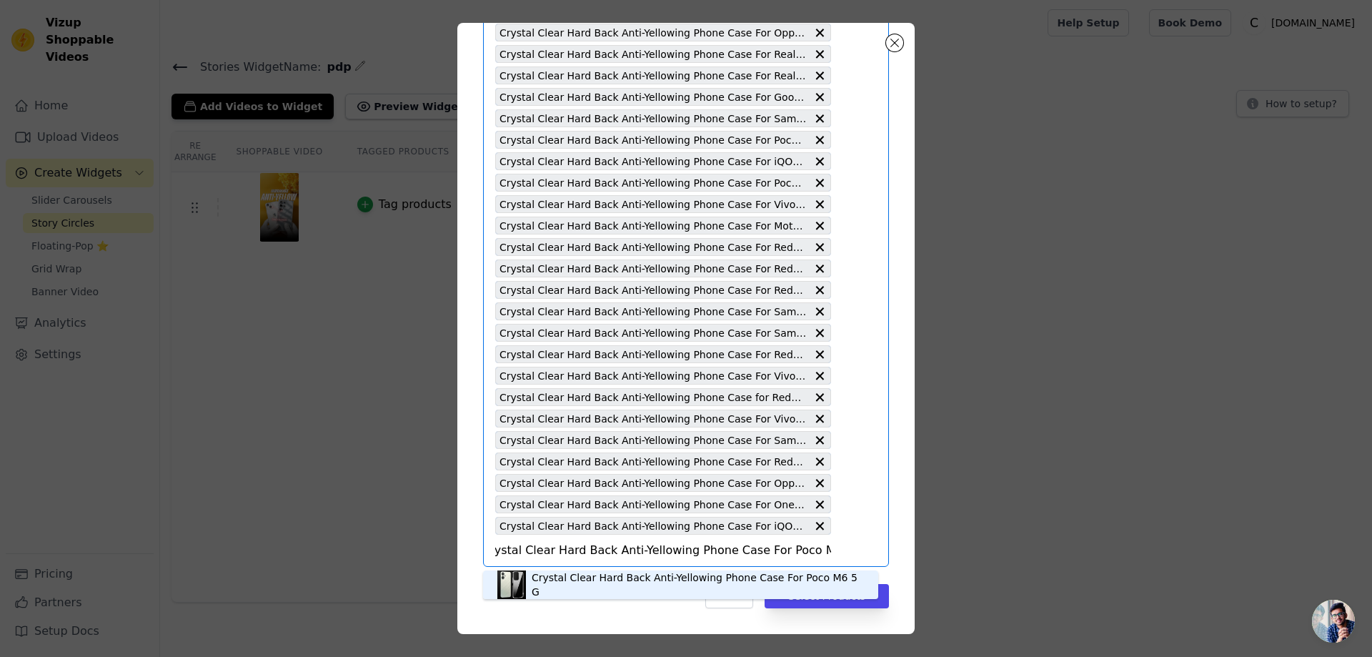
click at [593, 579] on div "Crystal Clear Hard Back Anti-Yellowing Phone Case For Poco M6 5G" at bounding box center [698, 584] width 332 height 29
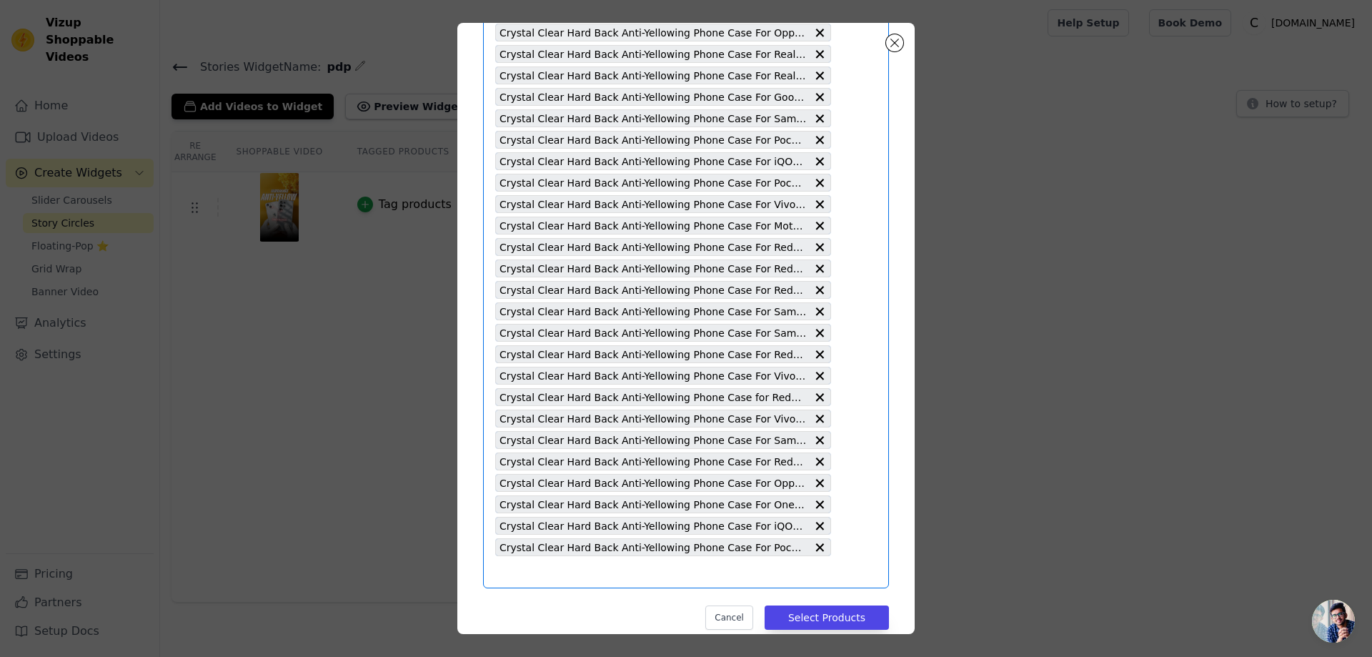
scroll to position [0, 0]
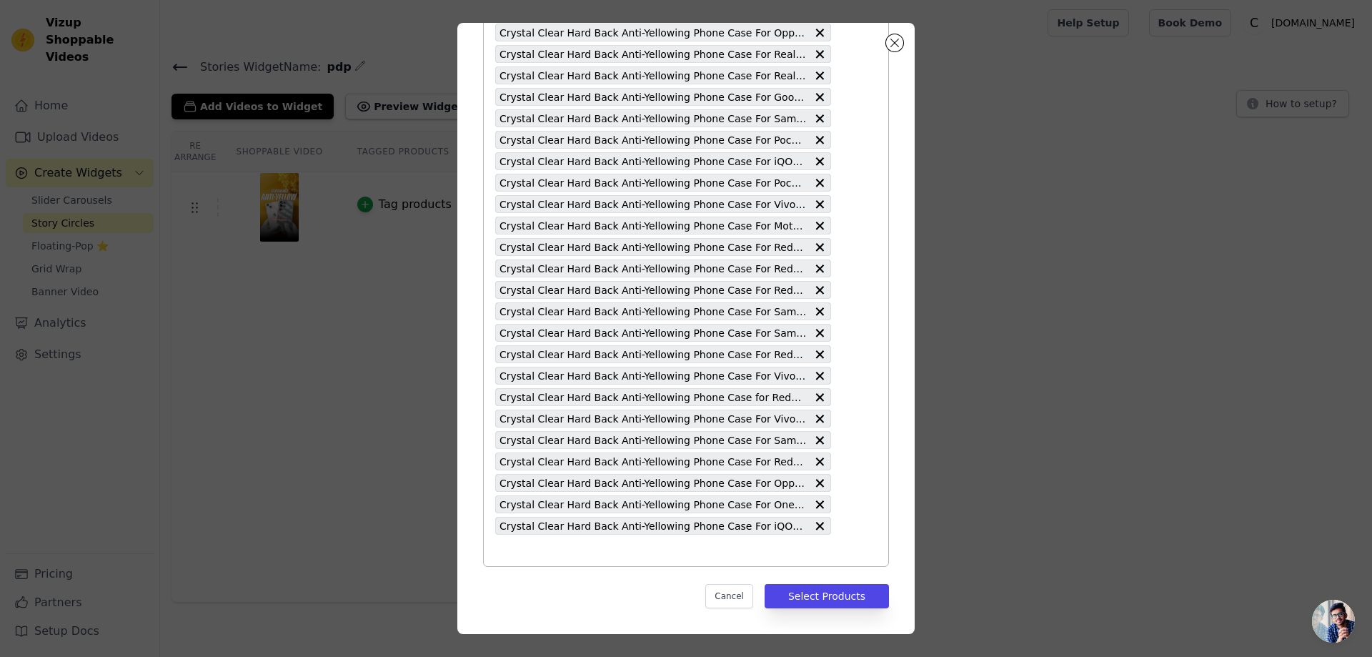
click at [512, 557] on input "text" at bounding box center [663, 550] width 336 height 17
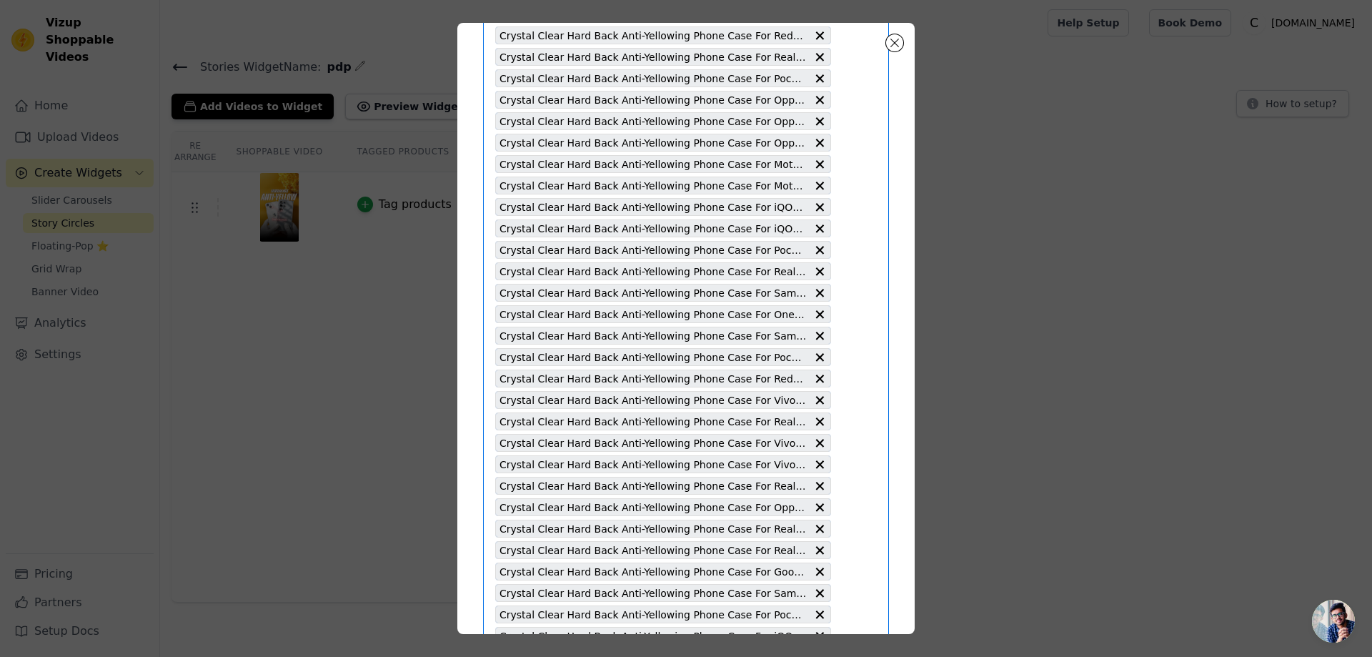
scroll to position [2702, 0]
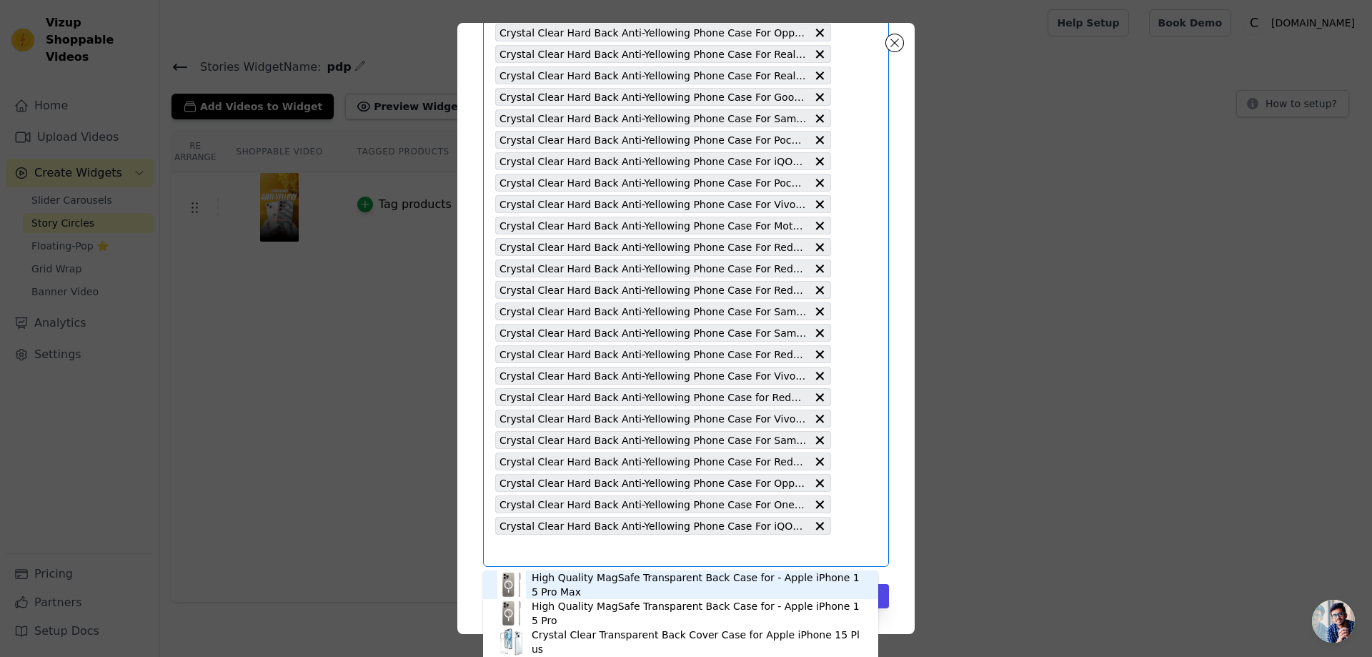
paste input "Crystal Clear Hard Back Anti-Yellowing Phone Case For Poco M6 5G"
type input "Crystal Clear Hard Back Anti-Yellowing Phone Case For Poco M6 5G"
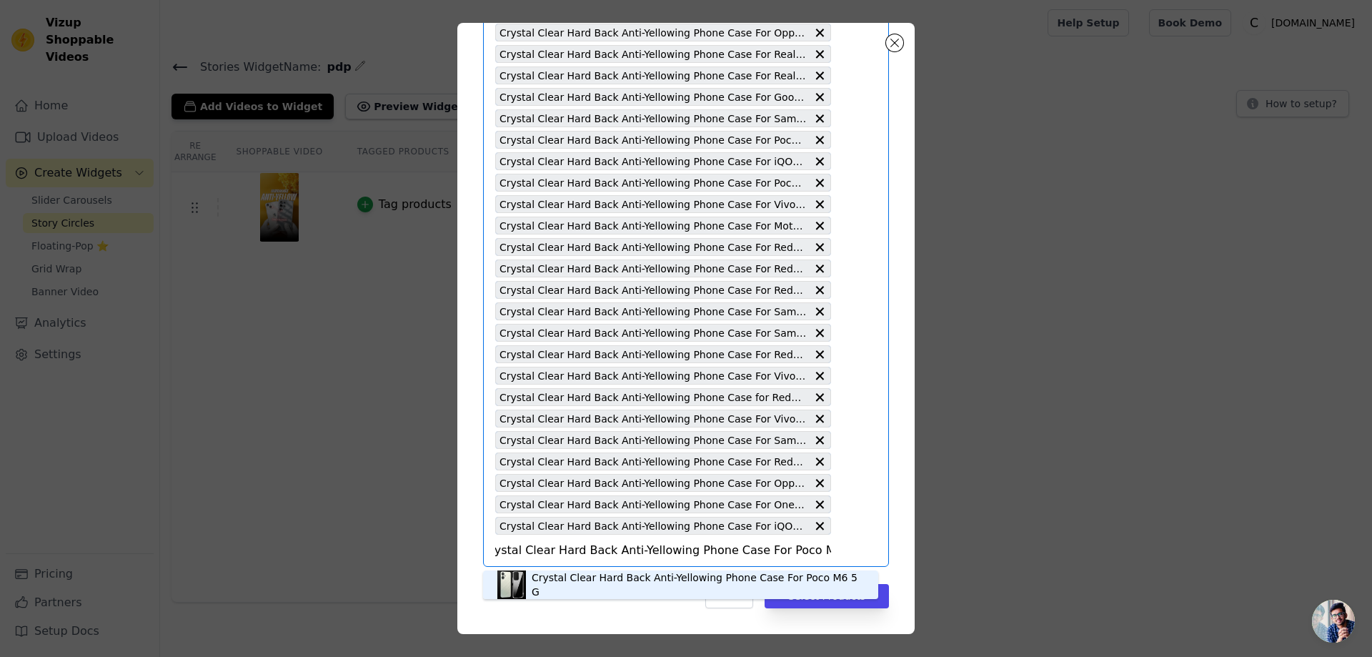
click at [576, 583] on div "Crystal Clear Hard Back Anti-Yellowing Phone Case For Poco M6 5G" at bounding box center [698, 584] width 332 height 29
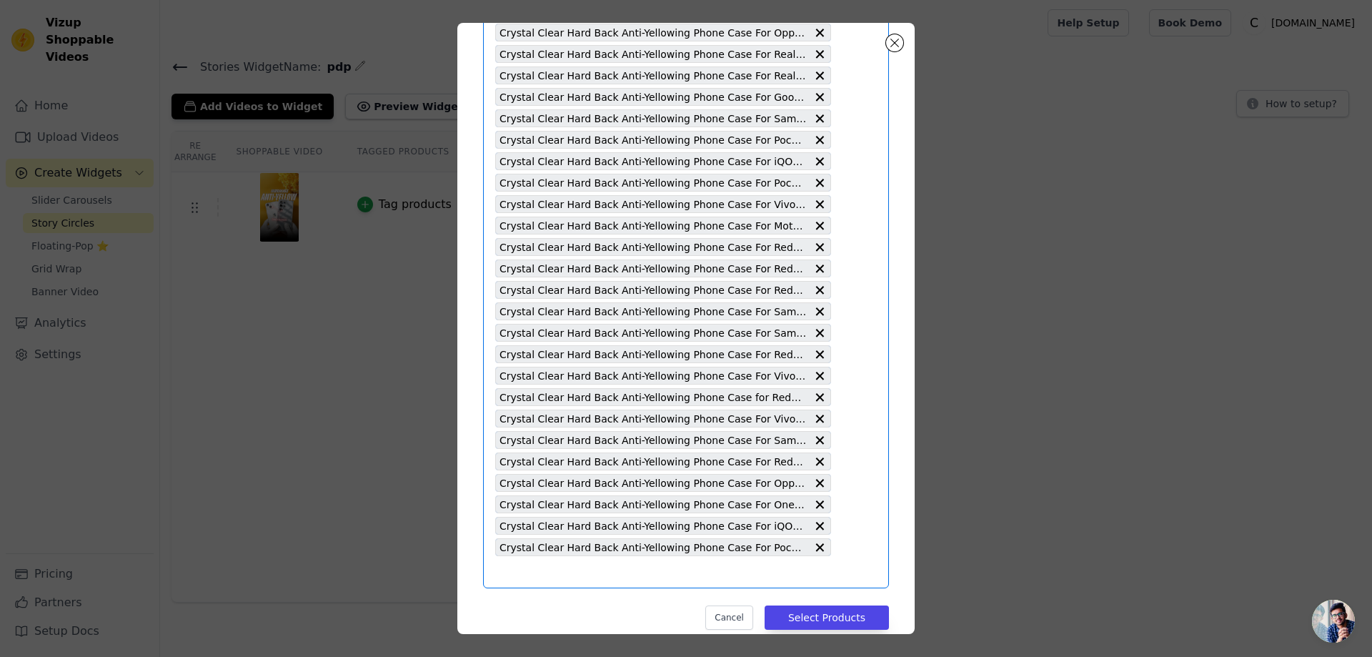
scroll to position [0, 0]
paste input "Crystal Clear Hard Back Anti-Yellowing Phone Case For Motorola Moto G52"
type input "Crystal Clear Hard Back Anti-Yellowing Phone Case For Motorola Moto G52"
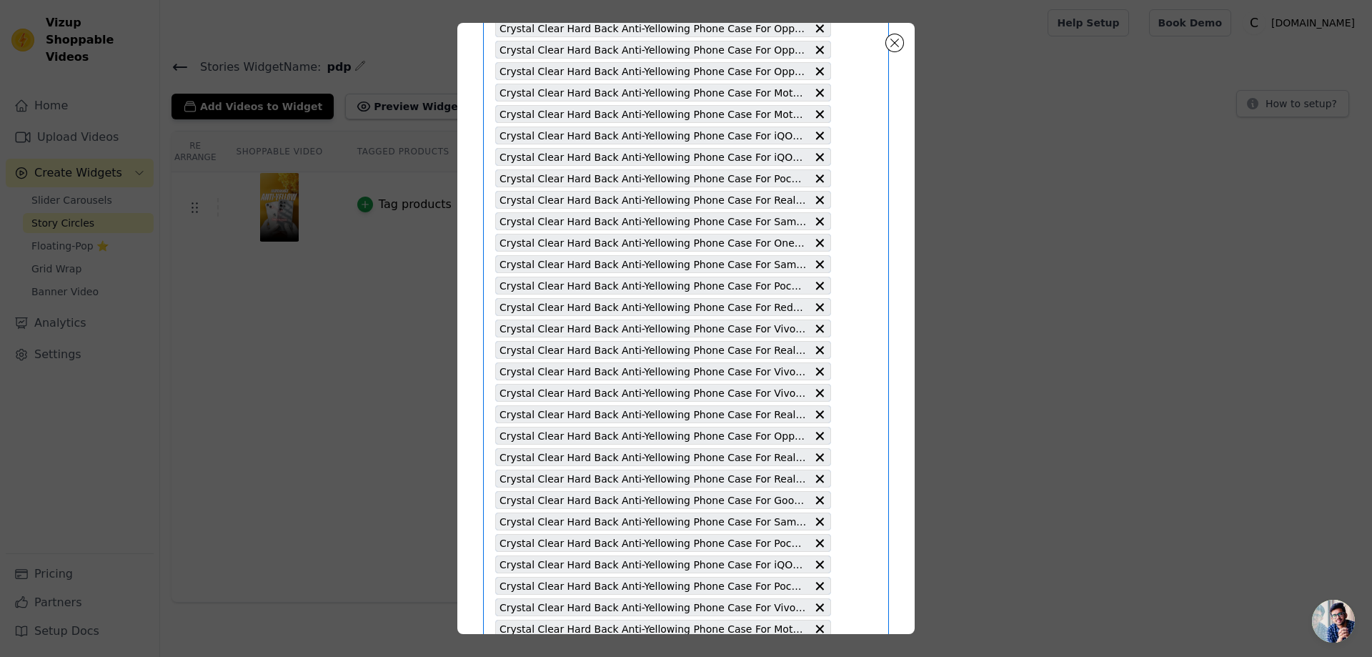
scroll to position [2723, 0]
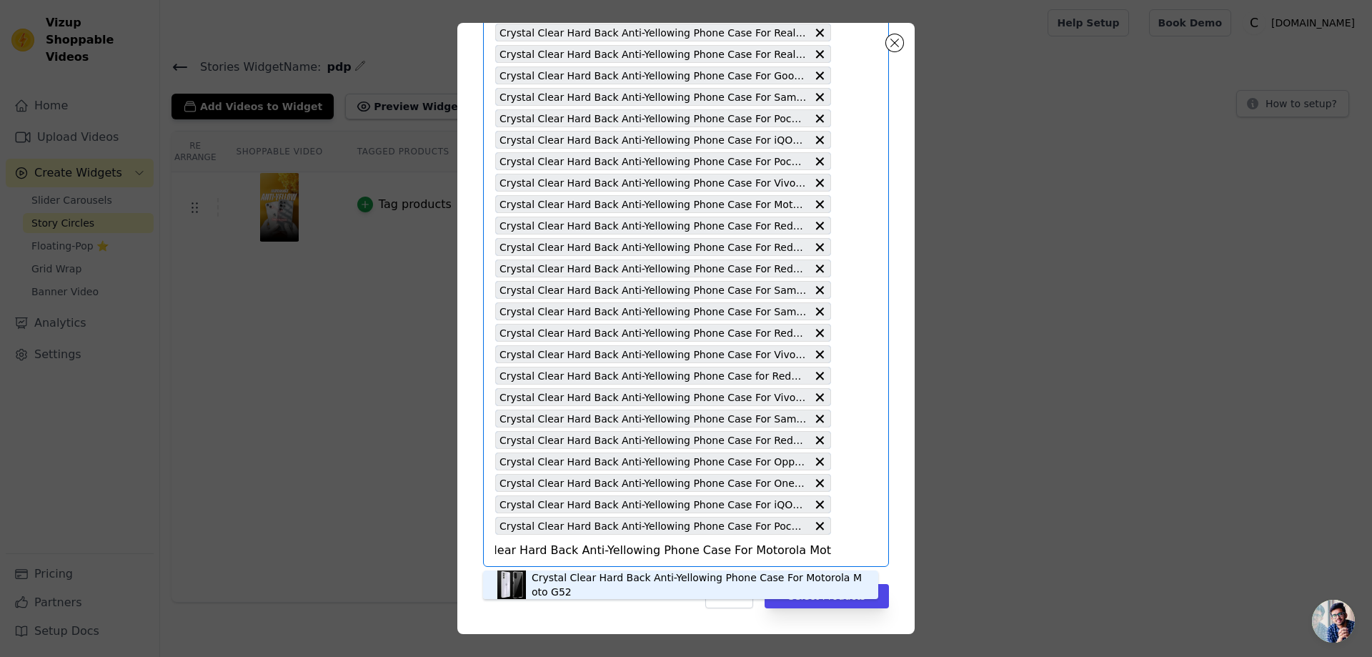
click at [602, 585] on div "Crystal Clear Hard Back Anti-Yellowing Phone Case For Motorola Moto G52" at bounding box center [698, 584] width 332 height 29
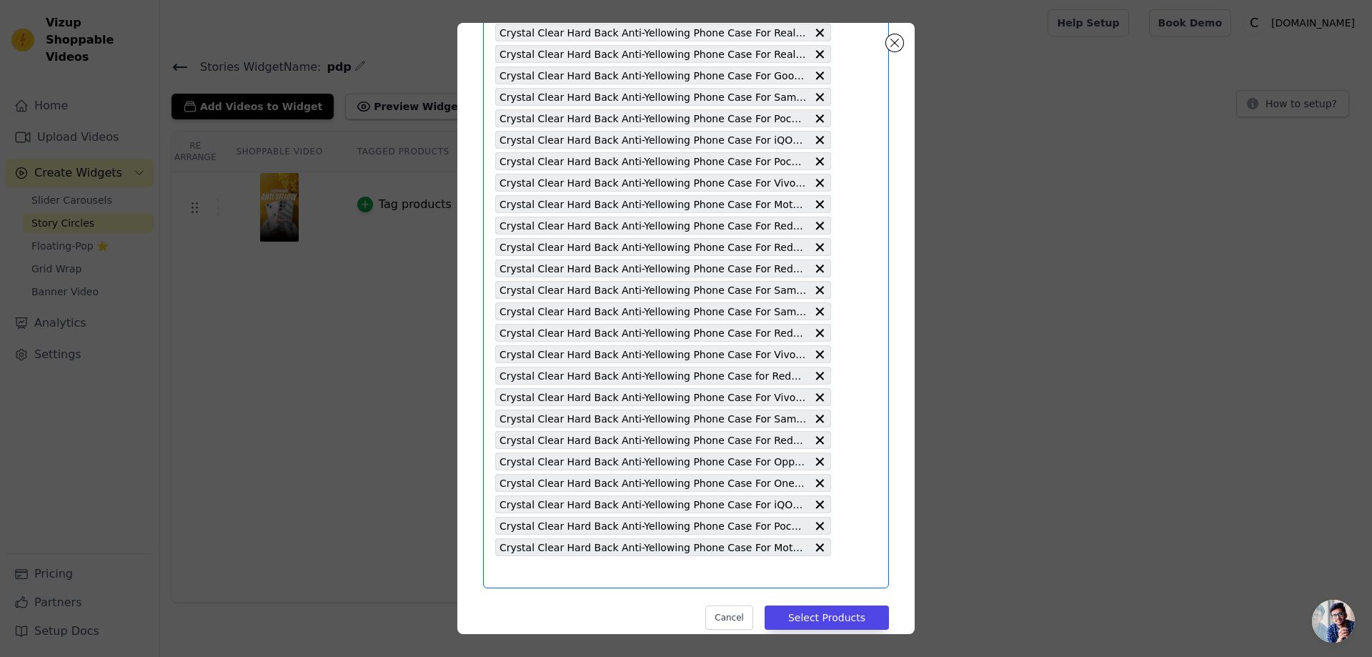
scroll to position [0, 0]
click at [511, 571] on input "text" at bounding box center [663, 571] width 336 height 17
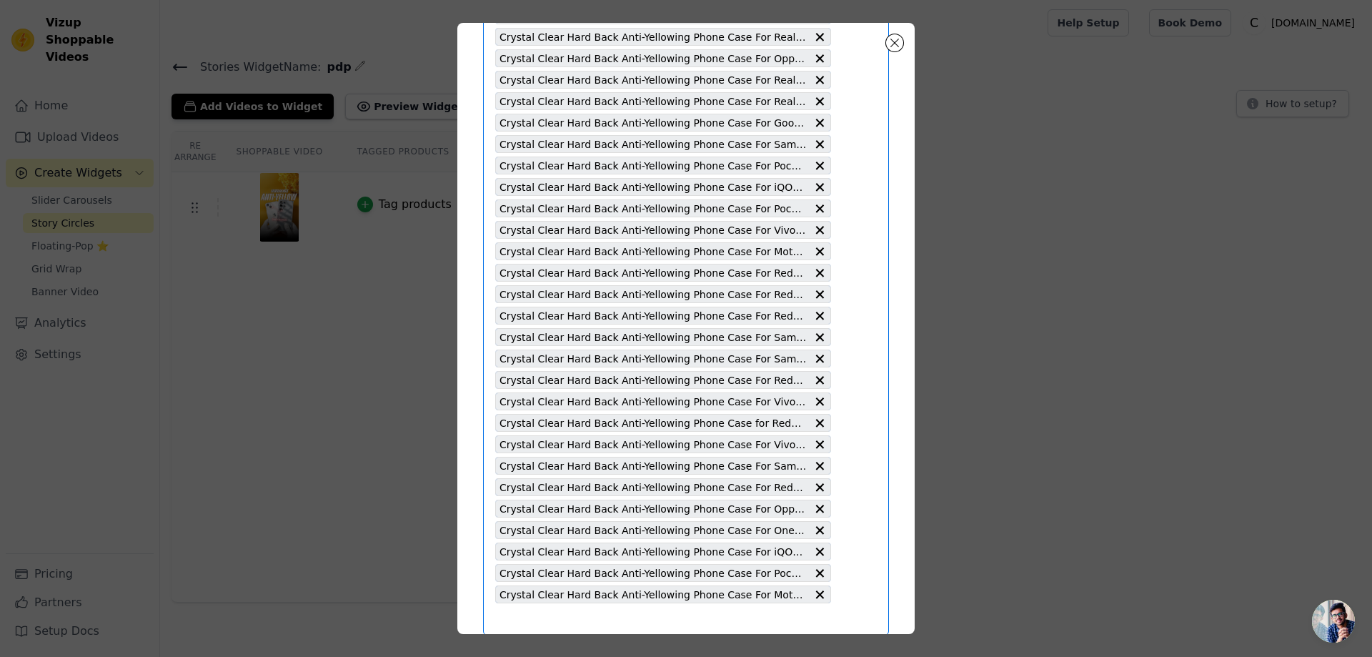
scroll to position [2745, 0]
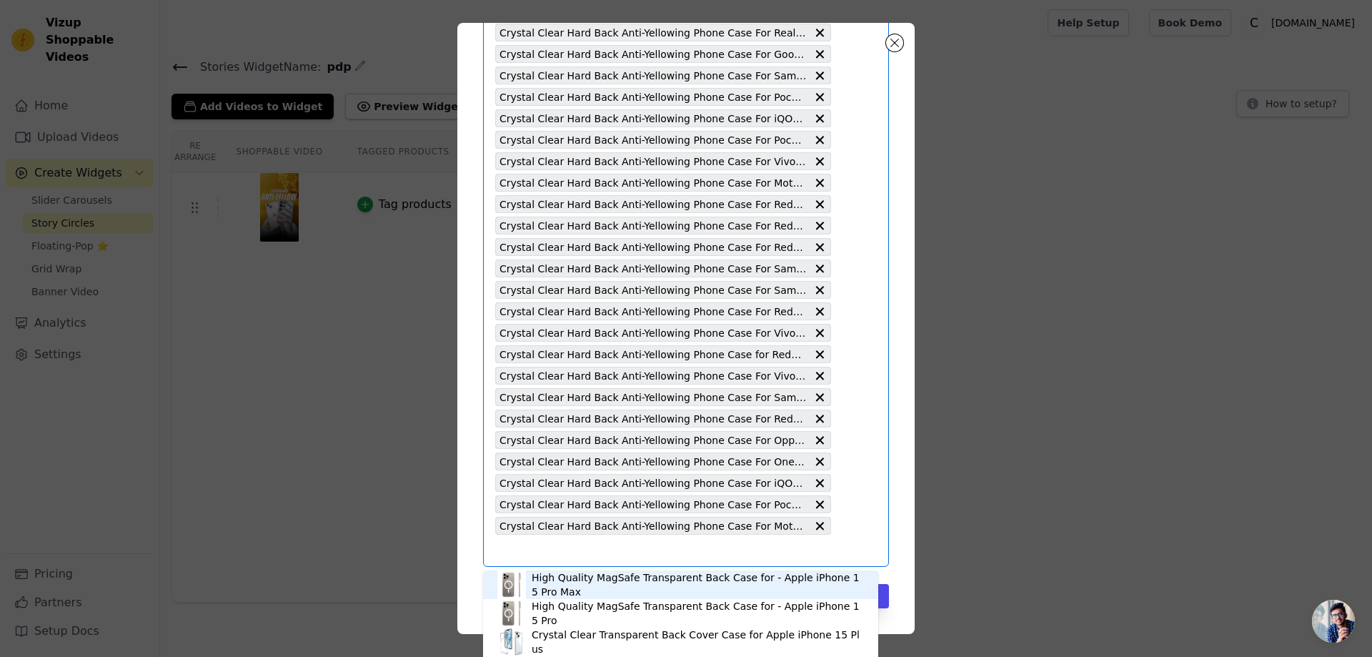
paste input "Crystal Clear Hard Back Anti-Yellowing Phone Case For Motorola Moto E32s"
type input "Crystal Clear Hard Back Anti-Yellowing Phone Case For Motorola Moto E32s"
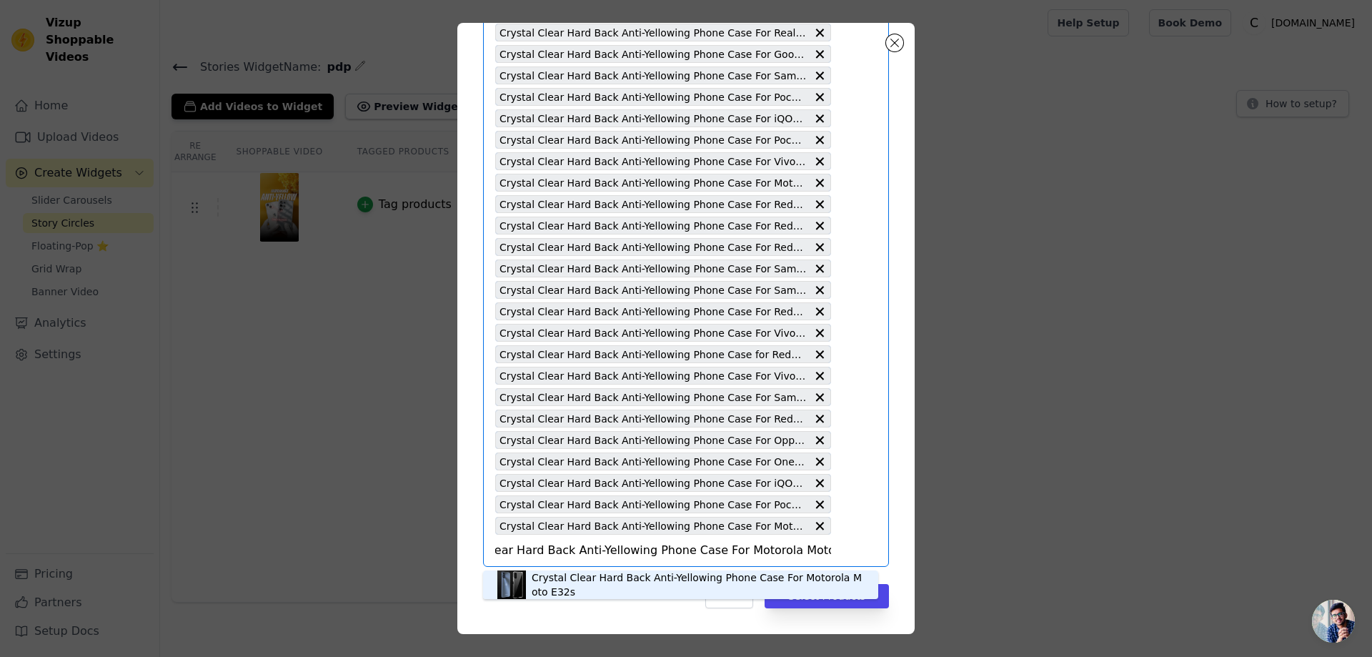
click at [590, 575] on div "Crystal Clear Hard Back Anti-Yellowing Phone Case For Motorola Moto E32s" at bounding box center [698, 584] width 332 height 29
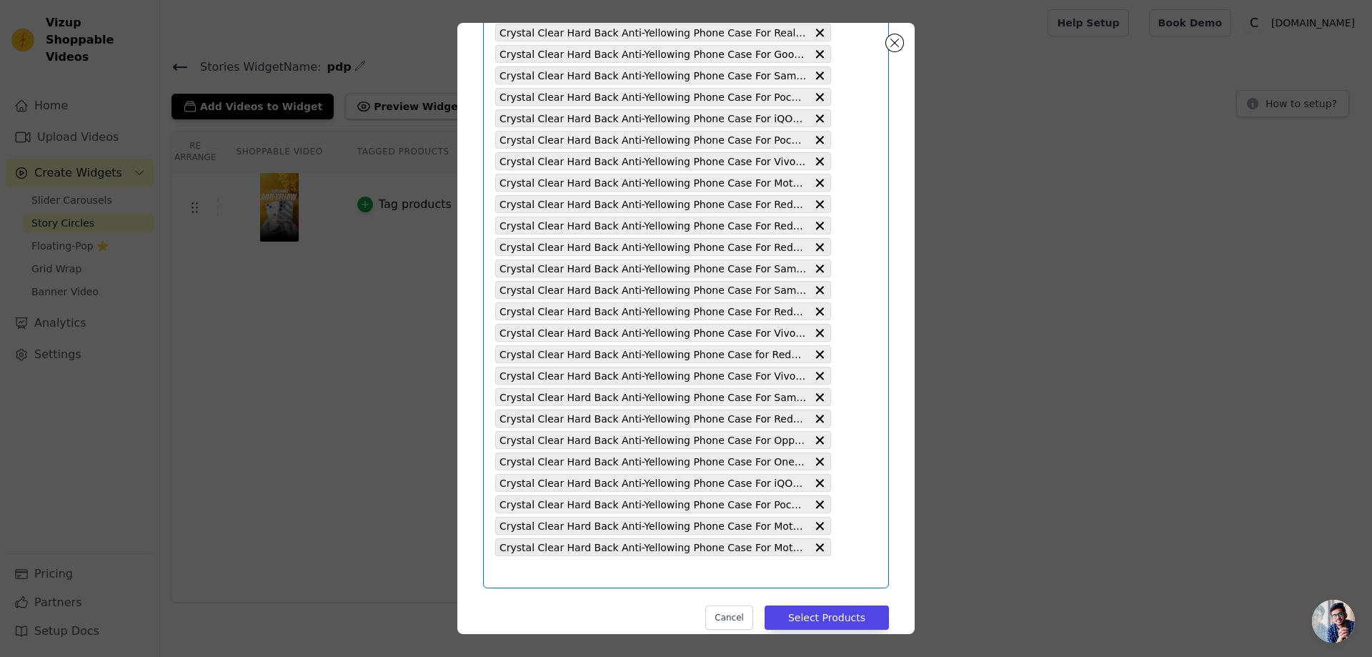
scroll to position [0, 0]
click at [530, 577] on input "text" at bounding box center [663, 571] width 336 height 17
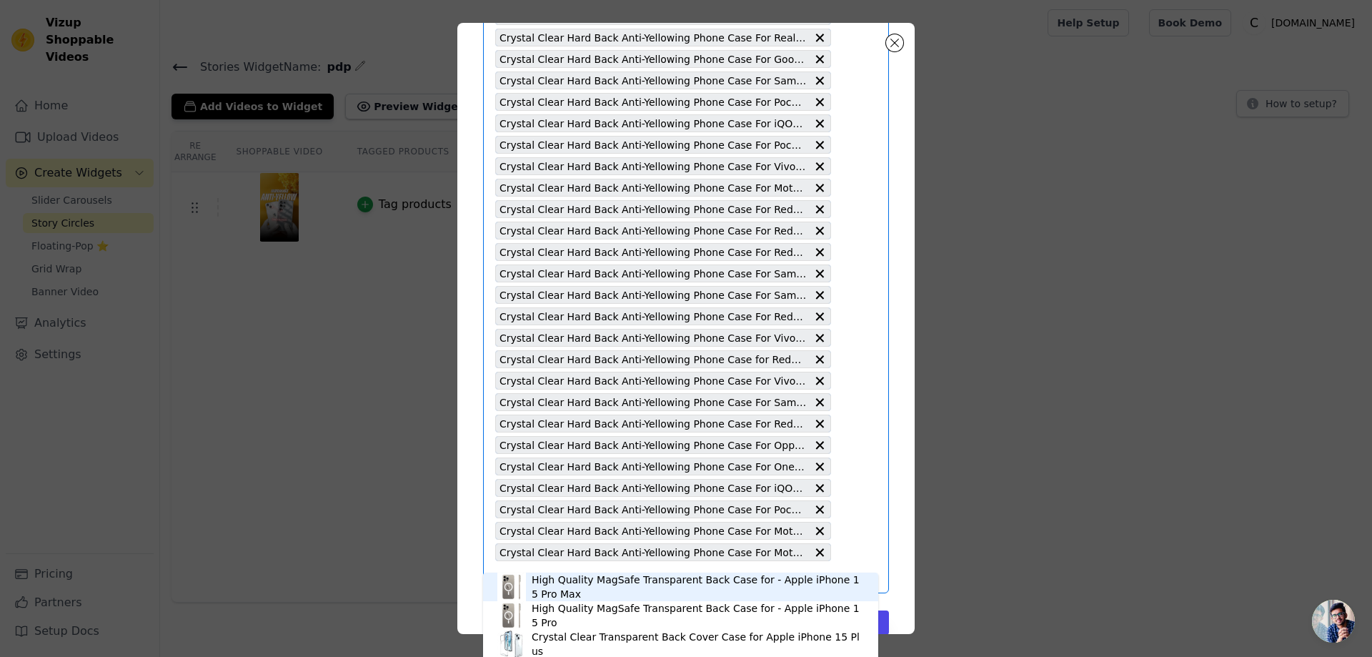
scroll to position [2766, 0]
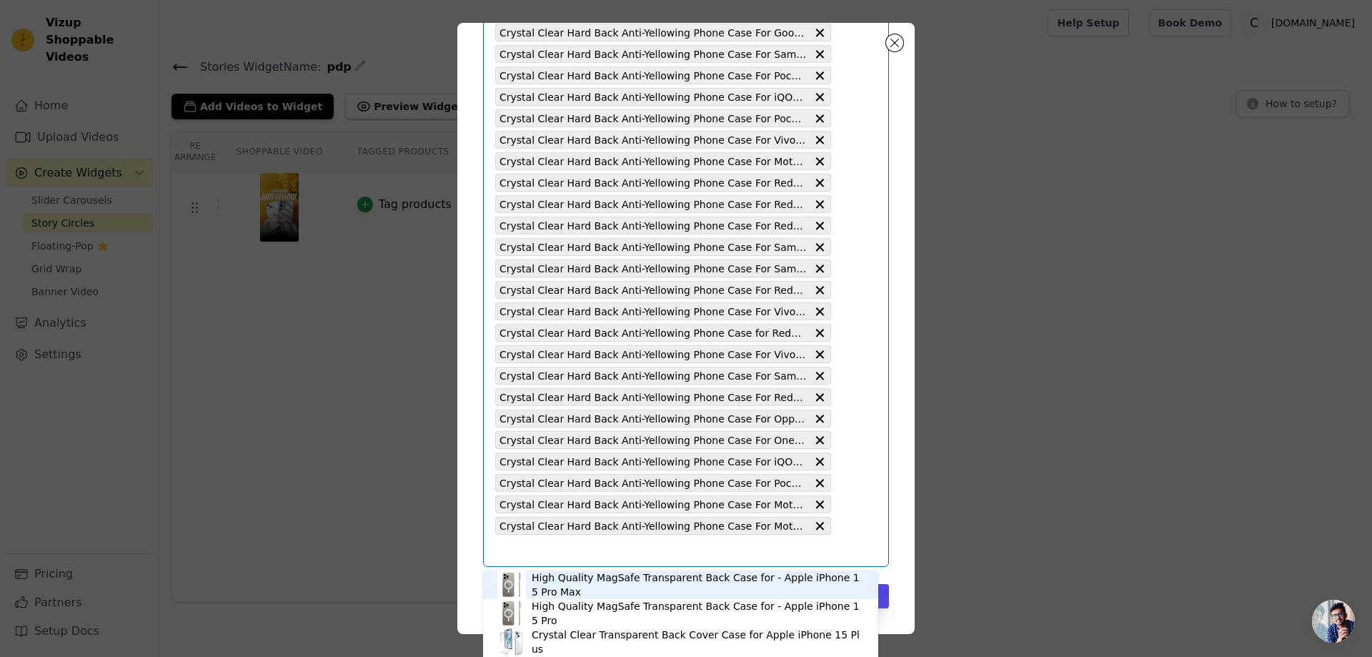
paste input "Crystal Clear Hard Back Anti-Yellowing Phone Case For Realme GT Neo 5"
type input "Crystal Clear Hard Back Anti-Yellowing Phone Case For Realme GT Neo 5"
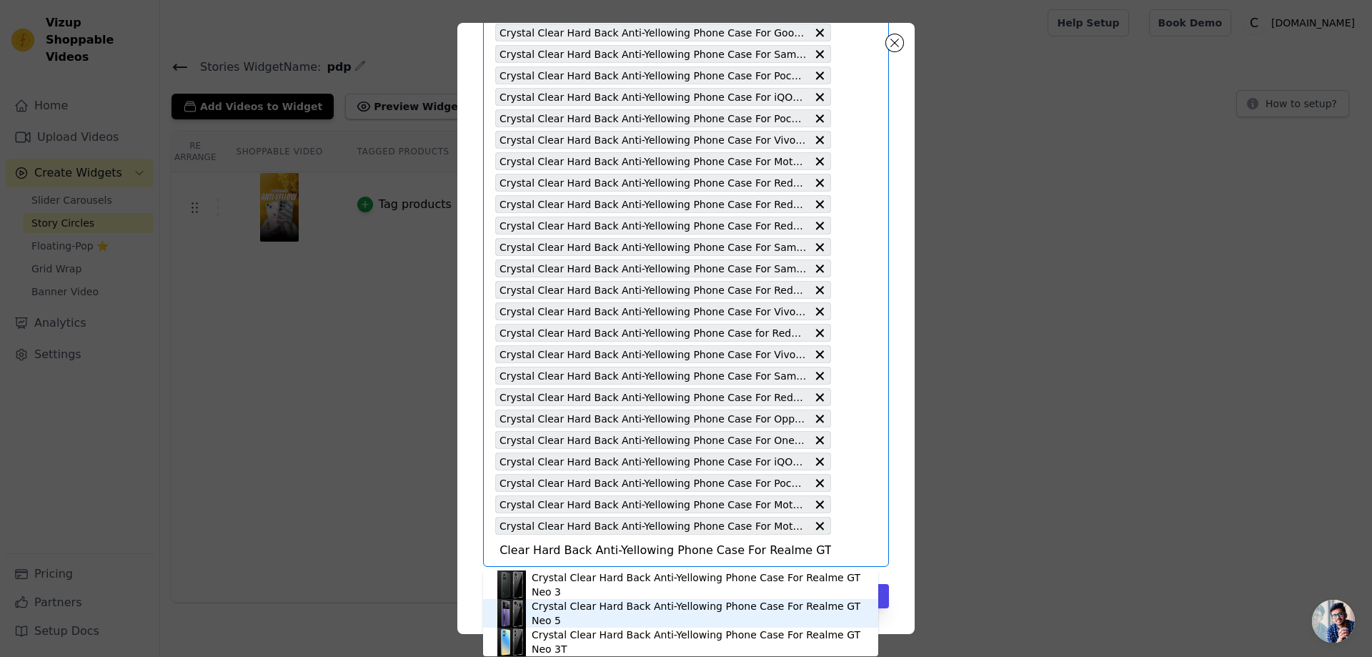
click at [617, 614] on div "Crystal Clear Hard Back Anti-Yellowing Phone Case For Realme GT Neo 5" at bounding box center [698, 613] width 332 height 29
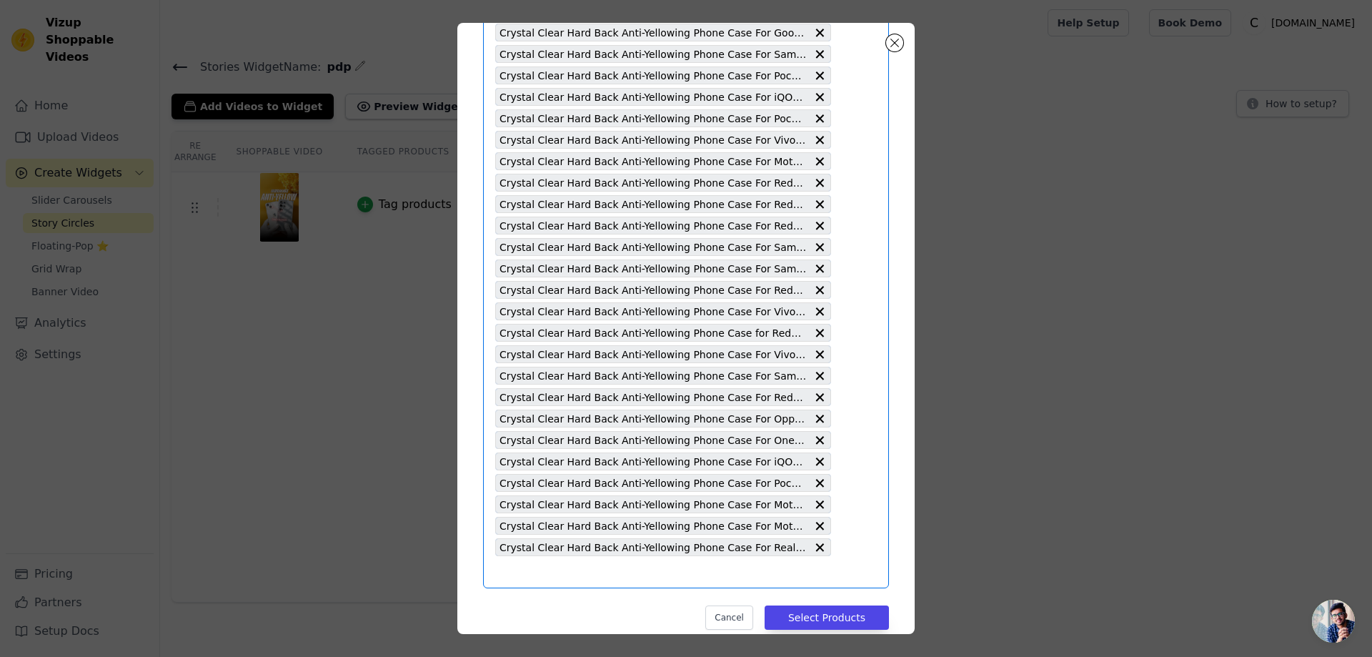
scroll to position [0, 0]
click at [812, 616] on button "Select Products" at bounding box center [827, 617] width 124 height 24
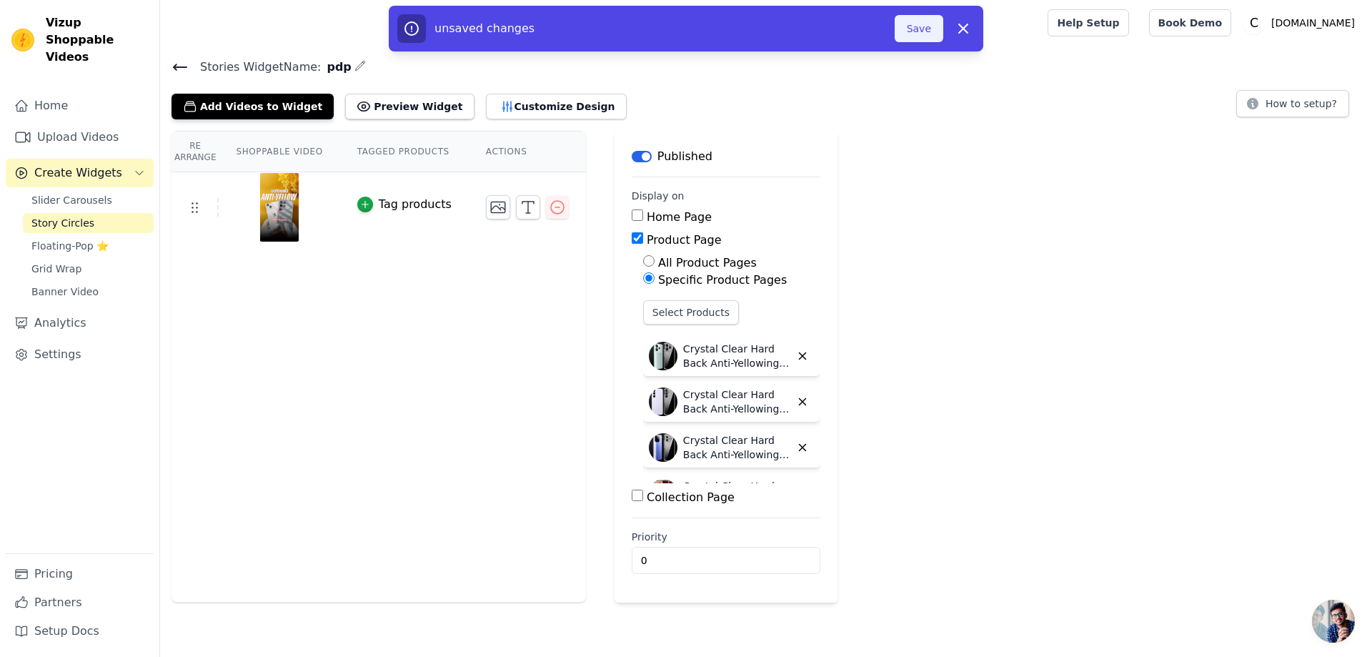
click at [915, 29] on button "Save" at bounding box center [919, 28] width 49 height 27
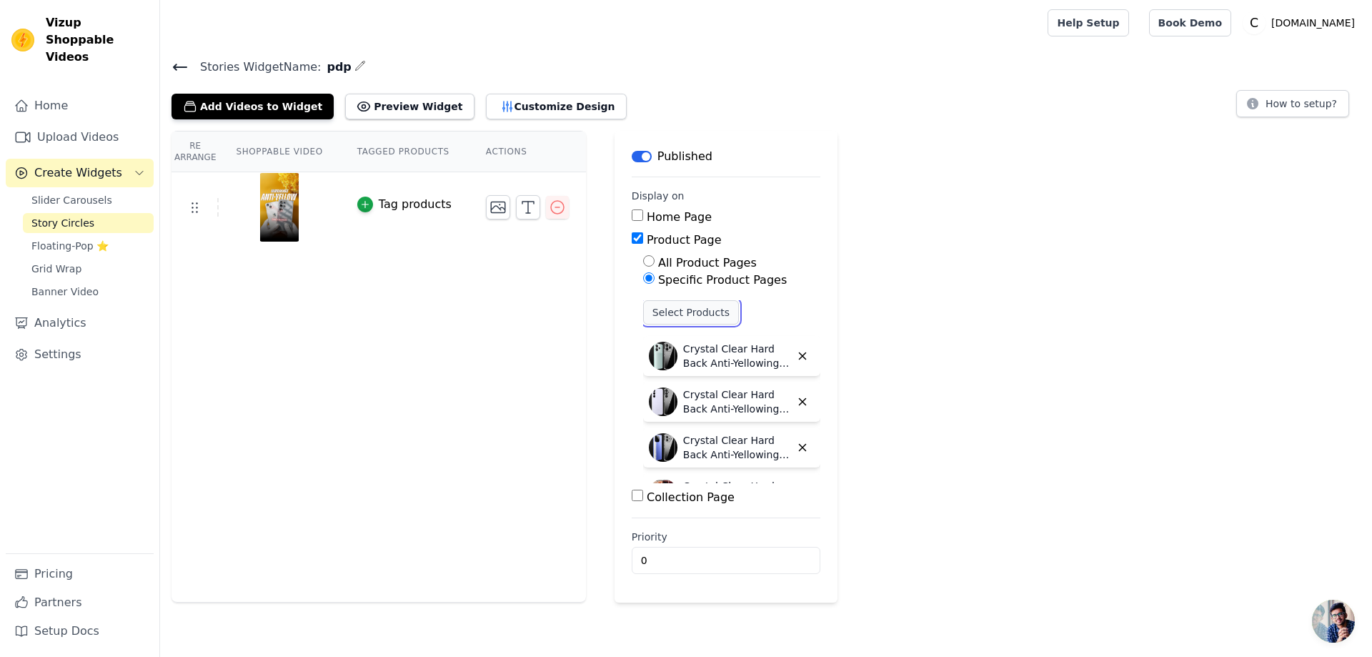
click at [680, 305] on button "Select Products" at bounding box center [691, 312] width 96 height 24
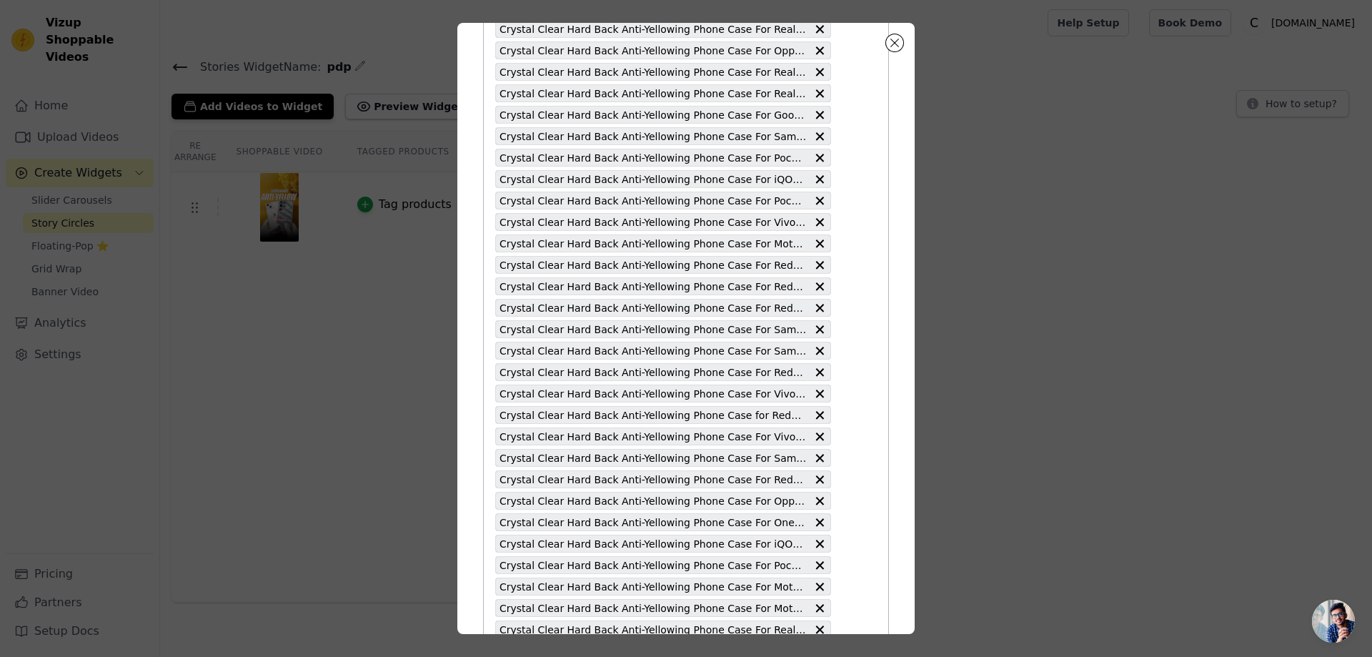
scroll to position [2788, 0]
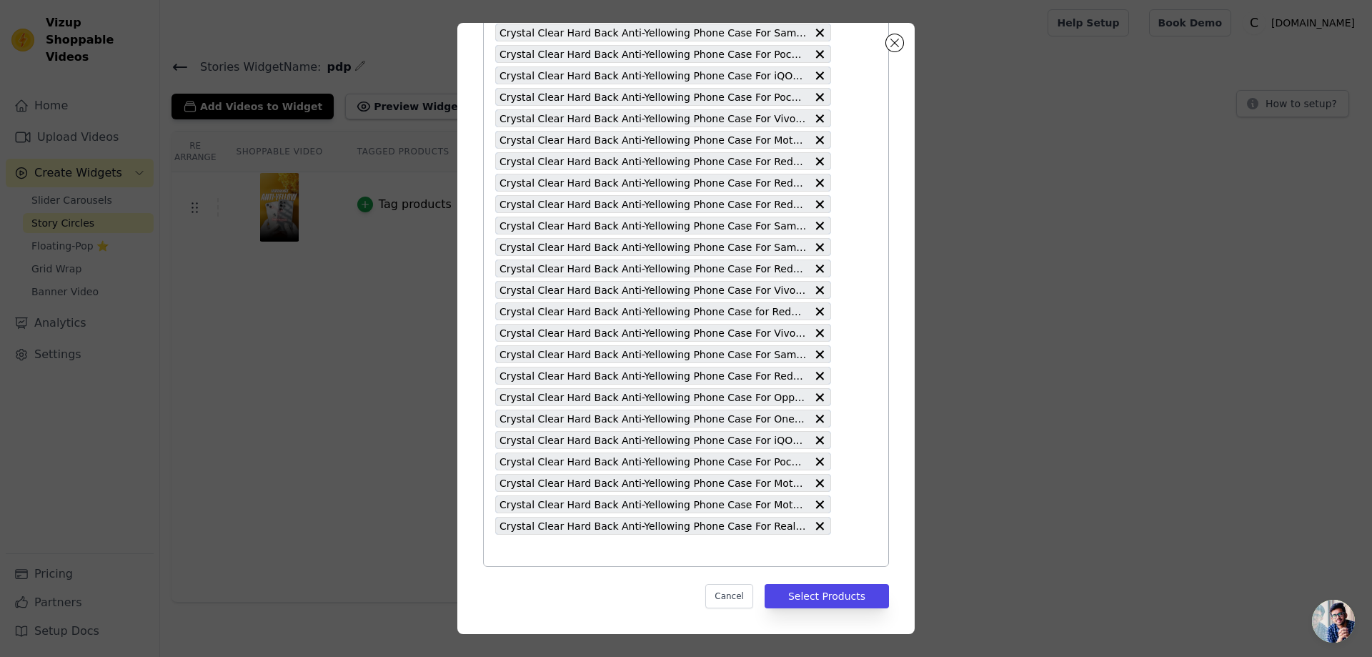
click at [507, 555] on input "text" at bounding box center [663, 550] width 336 height 17
click at [502, 557] on input "text" at bounding box center [663, 550] width 336 height 17
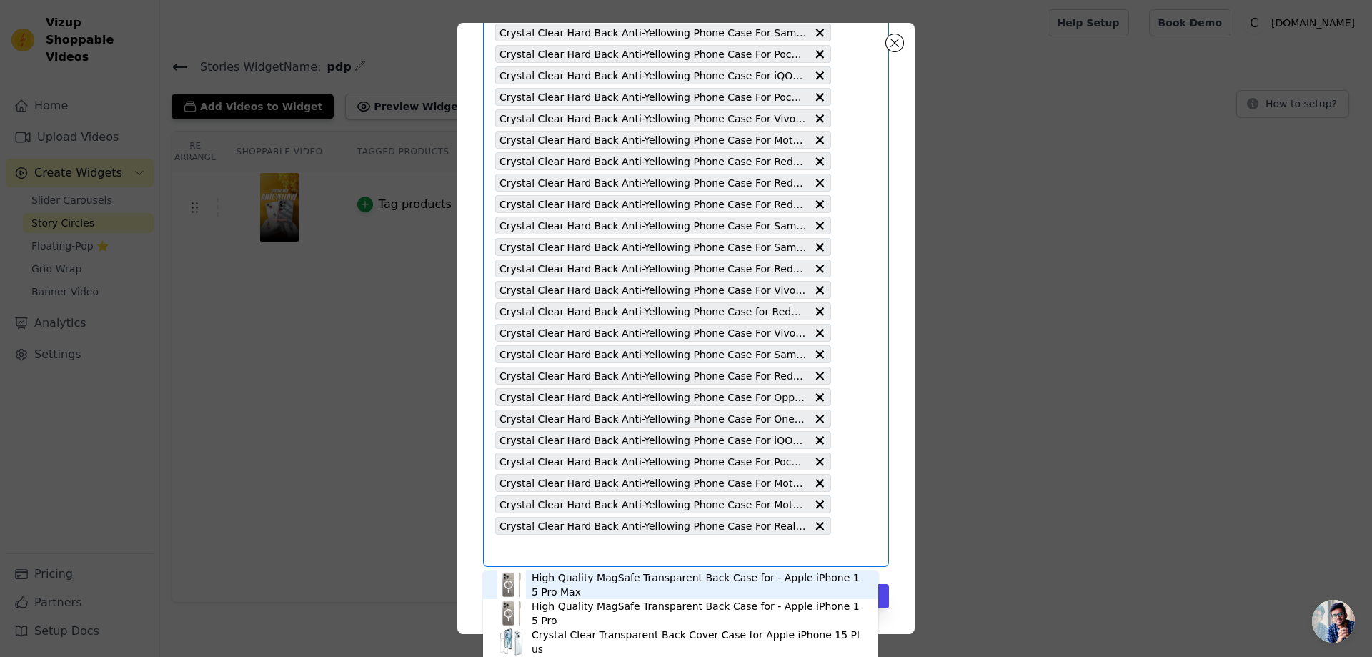
paste input "Crystal Clear Hard Back Anti-Yellowing Phone Case For Vivo Y58 5G"
type input "Crystal Clear Hard Back Anti-Yellowing Phone Case For Vivo Y58 5G"
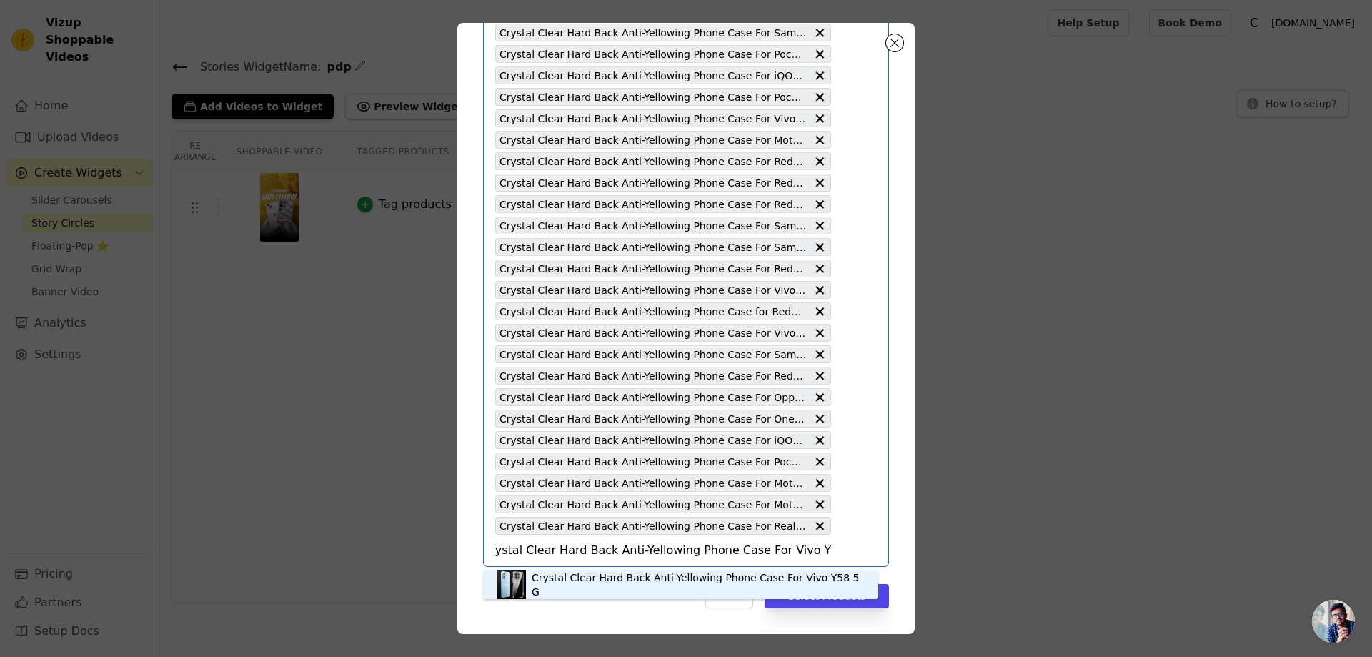
click at [557, 585] on div "Crystal Clear Hard Back Anti-Yellowing Phone Case For Vivo Y58 5G" at bounding box center [698, 584] width 332 height 29
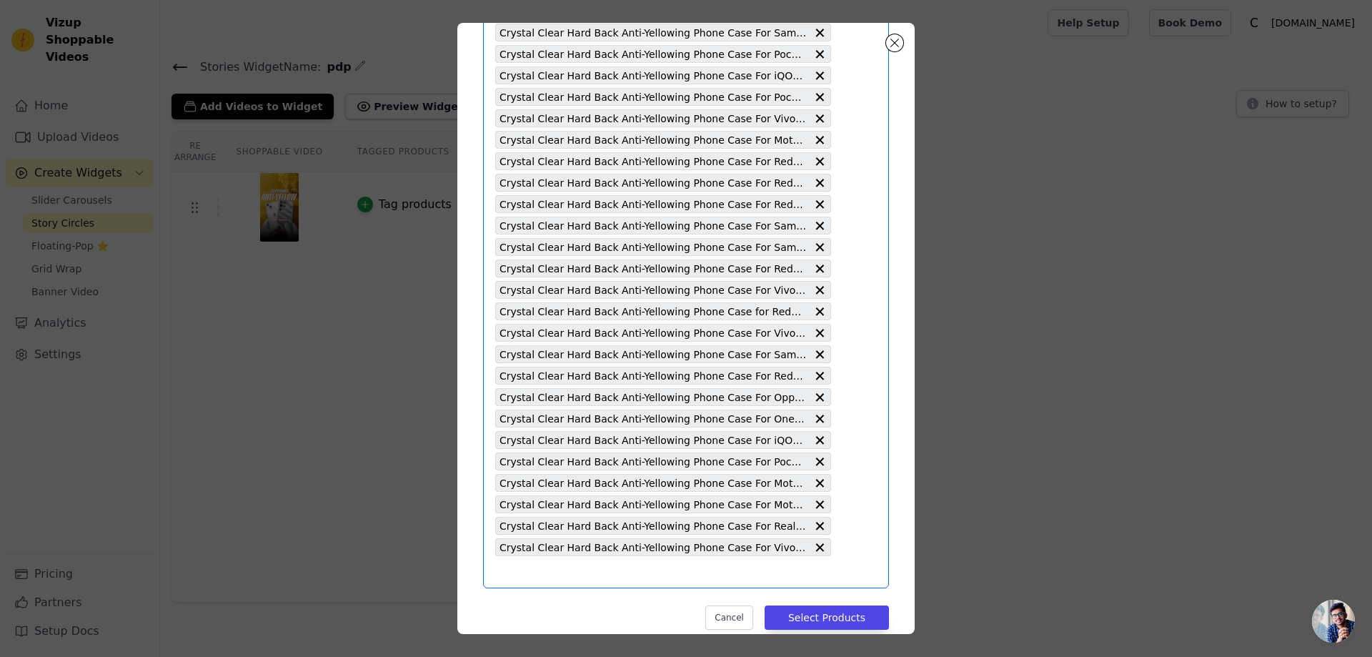
scroll to position [0, 0]
click at [525, 571] on input "text" at bounding box center [663, 571] width 336 height 17
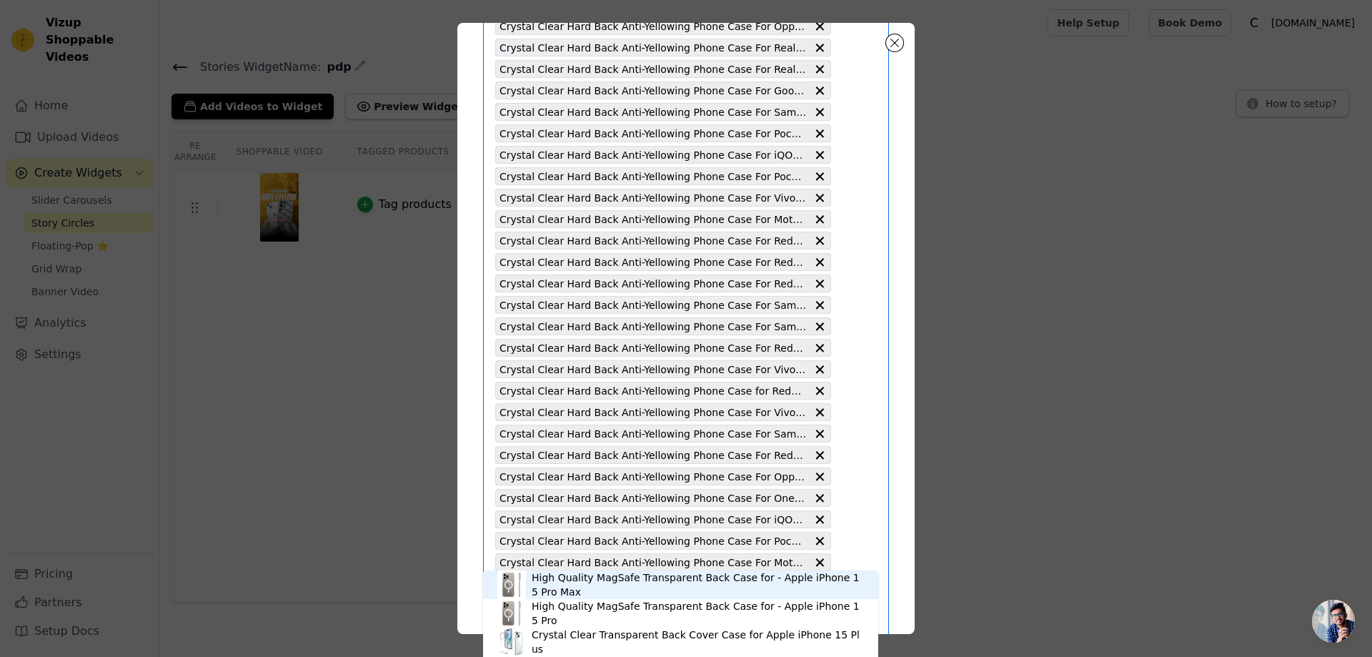
scroll to position [2809, 0]
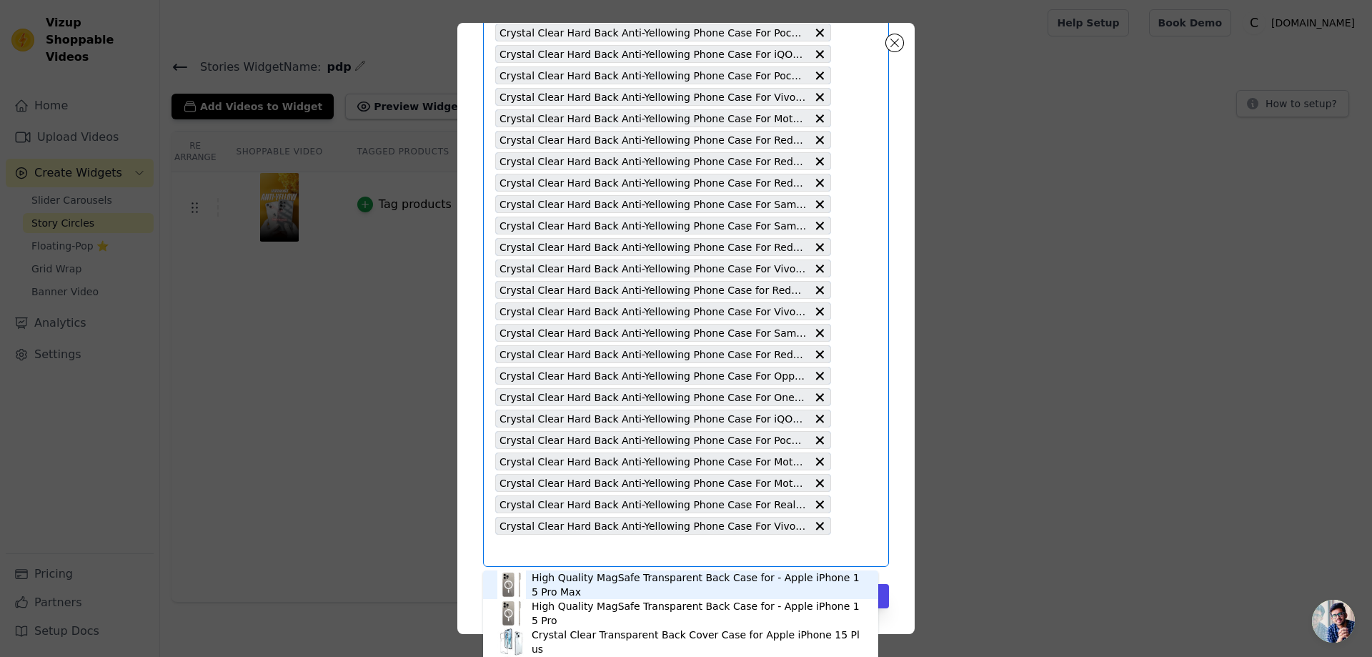
paste input "Crystal Clear Hard Back Anti-Yellowing Phone Case For Samsung M20"
type input "Crystal Clear Hard Back Anti-Yellowing Phone Case For Samsung M20"
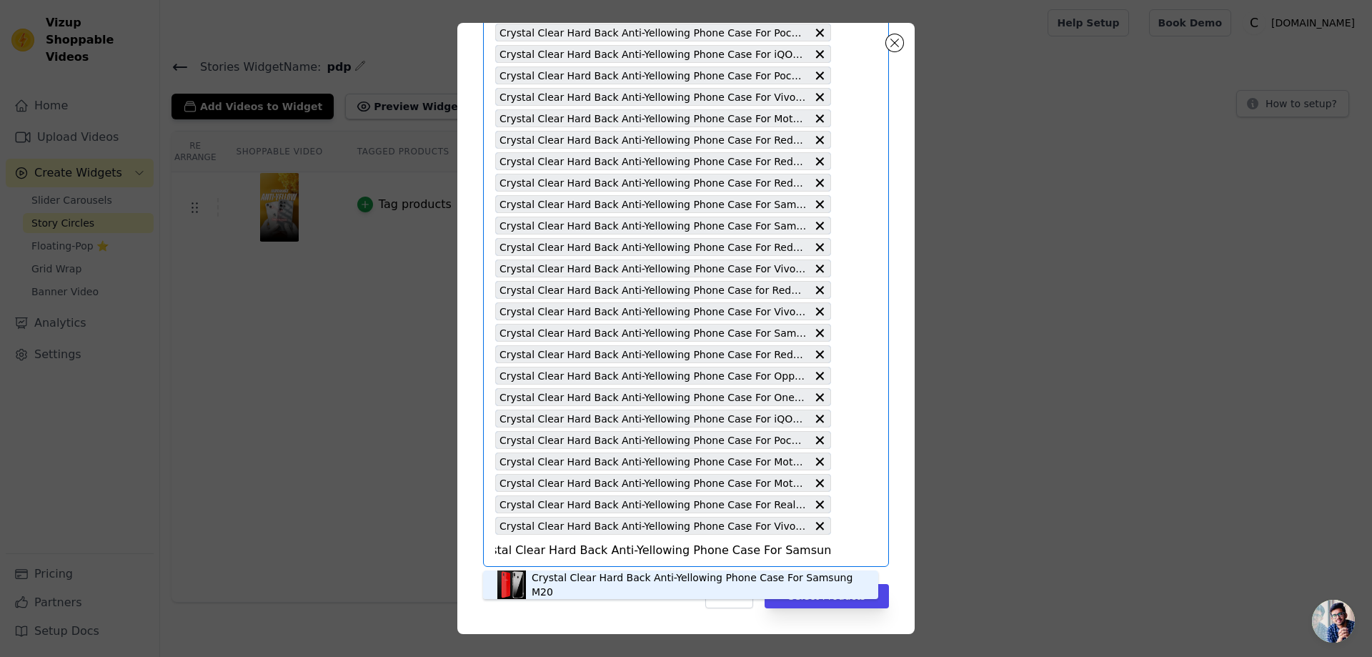
click at [575, 580] on div "Crystal Clear Hard Back Anti-Yellowing Phone Case For Samsung M20" at bounding box center [698, 584] width 332 height 29
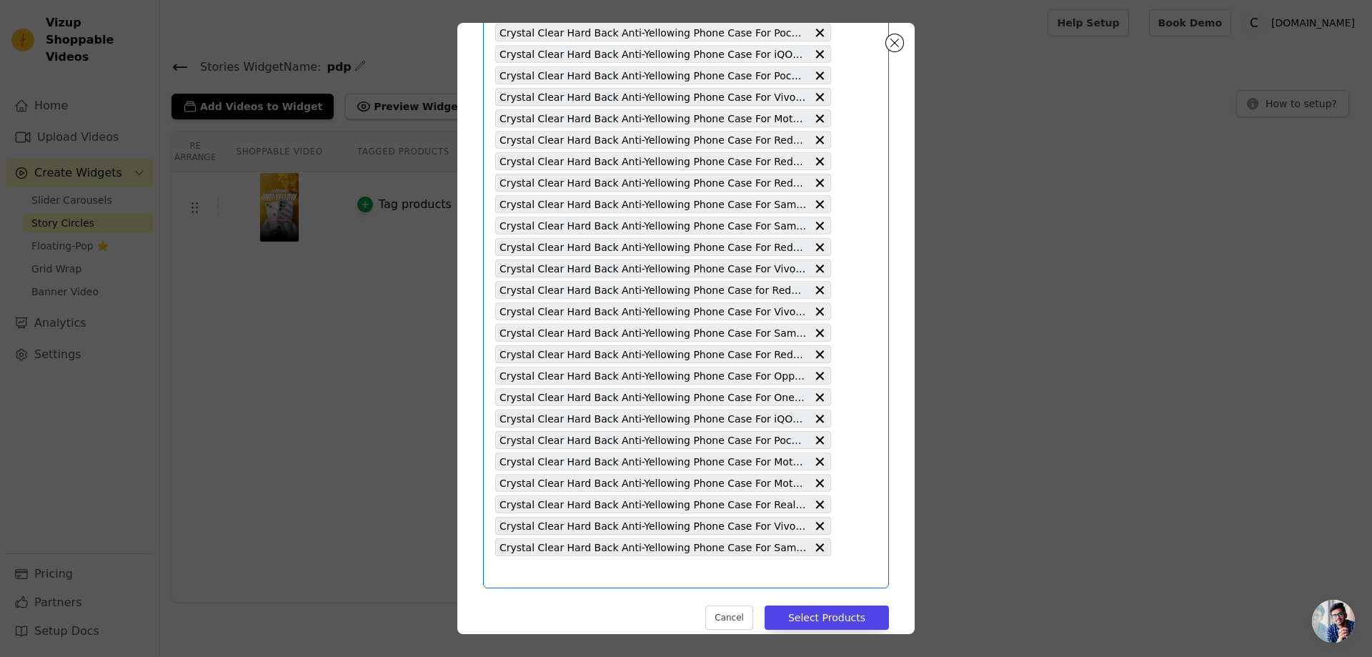
scroll to position [0, 0]
click at [499, 568] on input "text" at bounding box center [663, 571] width 336 height 17
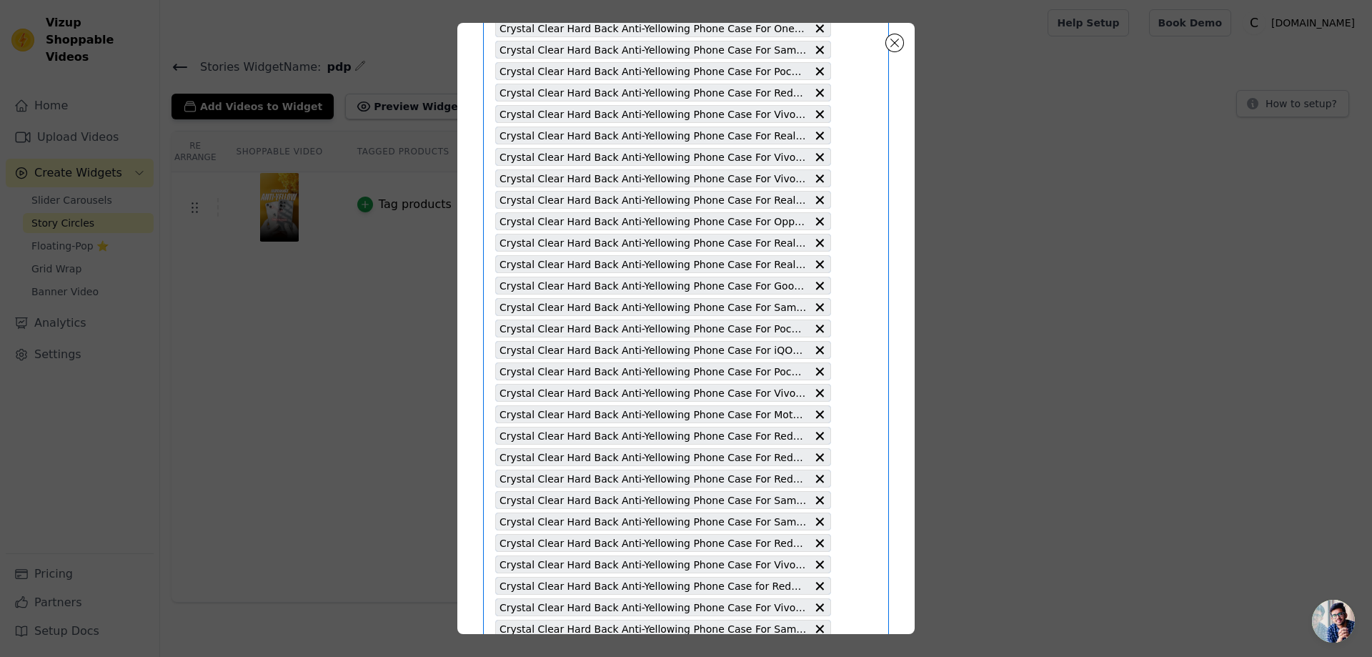
scroll to position [2831, 0]
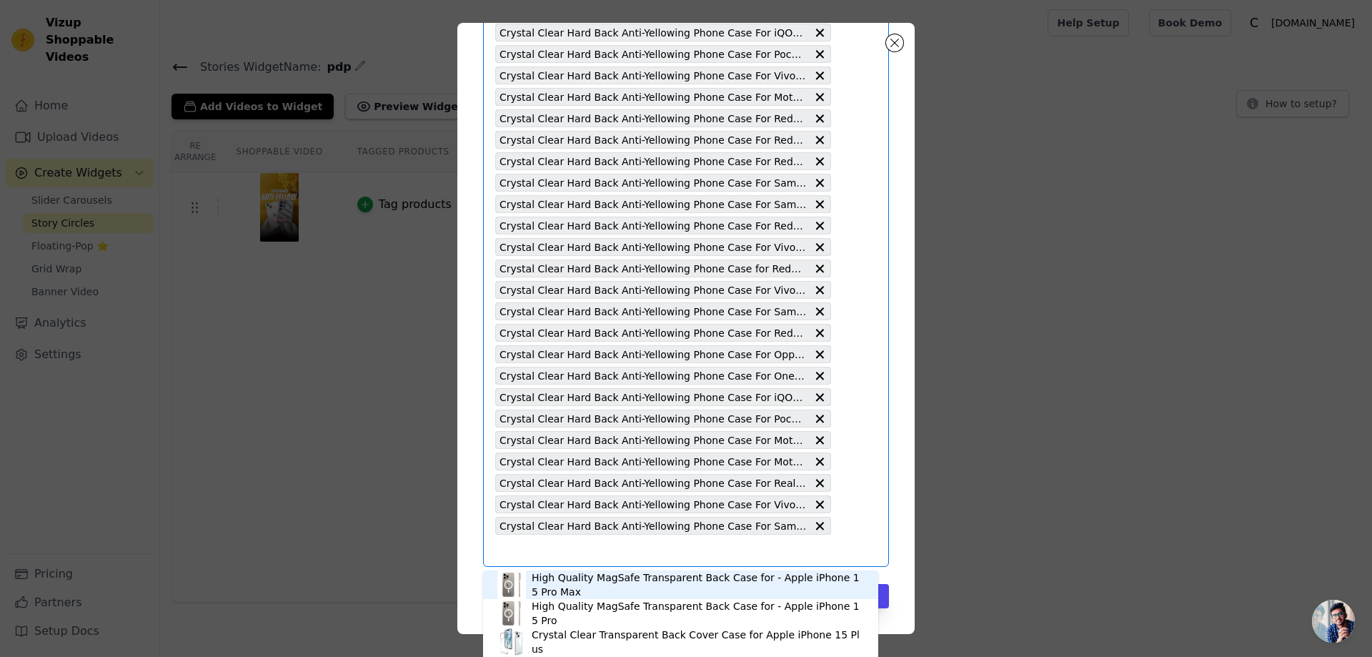
paste input "Crystal Clear Hard Back Anti-Yellowing Phone Case For Samsung A06 5G"
type input "Crystal Clear Hard Back Anti-Yellowing Phone Case For Samsung A06 5G"
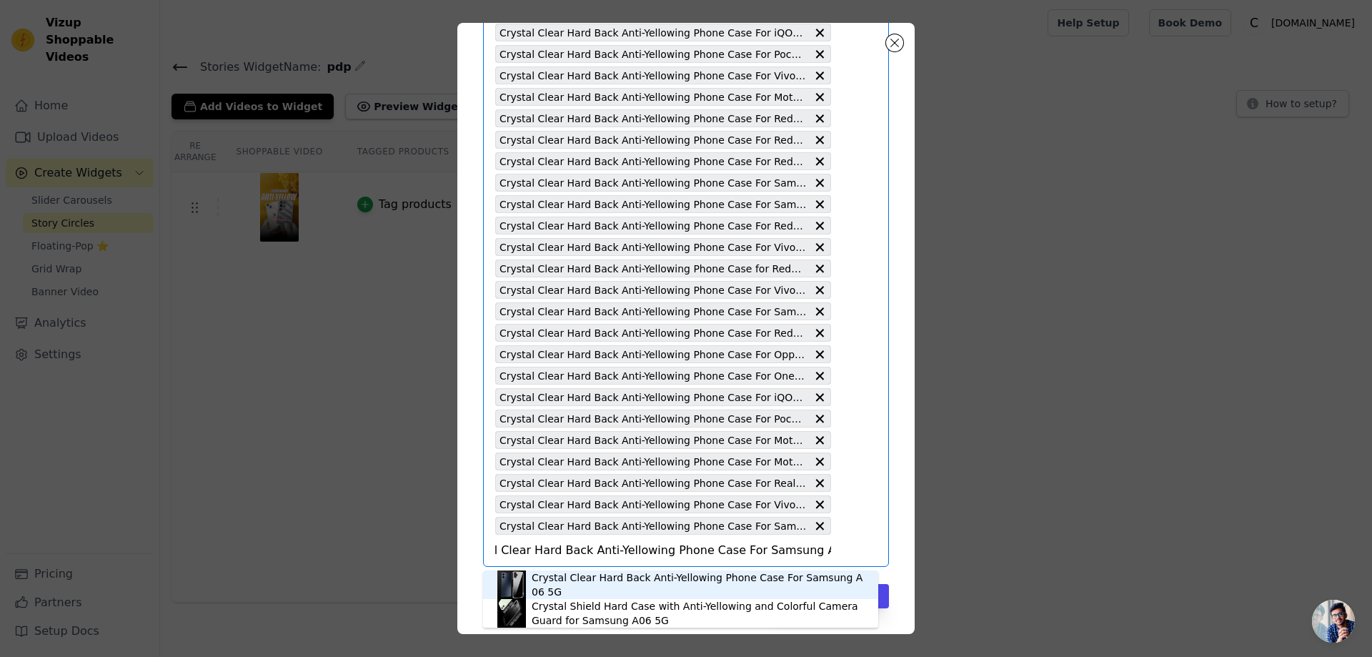
click at [570, 585] on div "Crystal Clear Hard Back Anti-Yellowing Phone Case For Samsung A06 5G" at bounding box center [698, 584] width 332 height 29
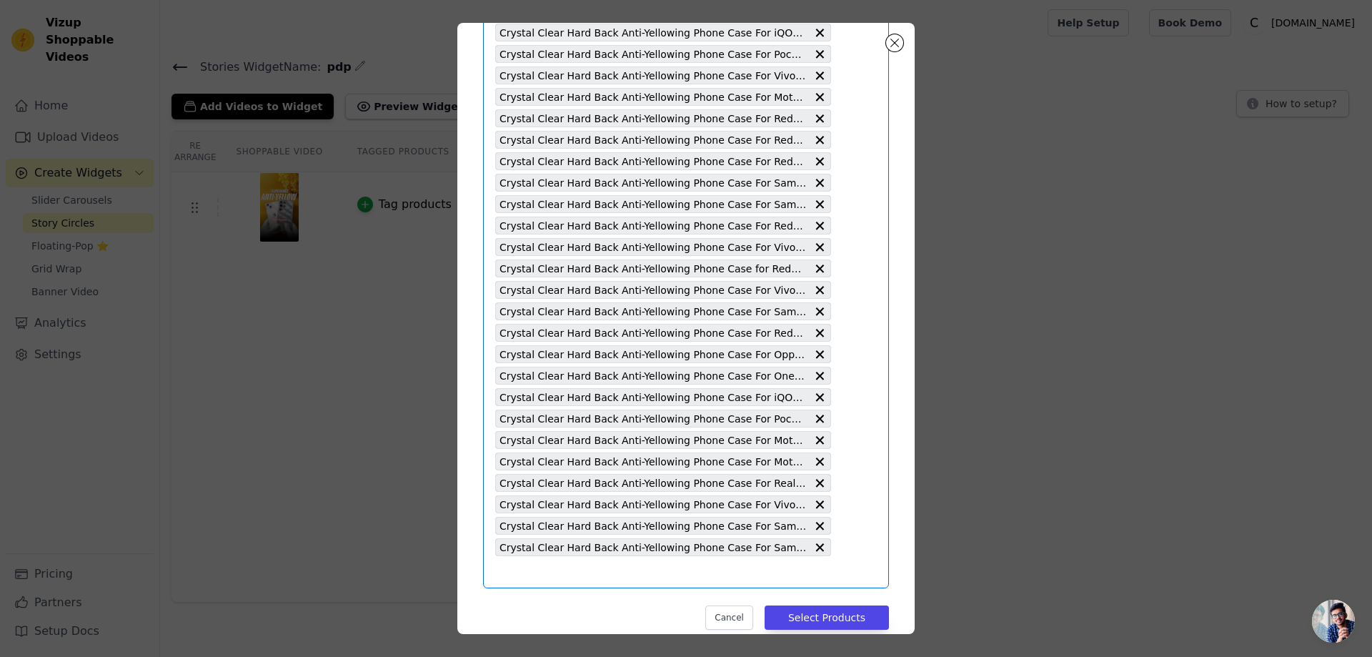
scroll to position [0, 0]
paste input "Crystal Clear Hard Back Anti-Yellowing Phone Case For Poco F3 GT"
type input "Crystal Clear Hard Back Anti-Yellowing Phone Case For Poco F3 GT"
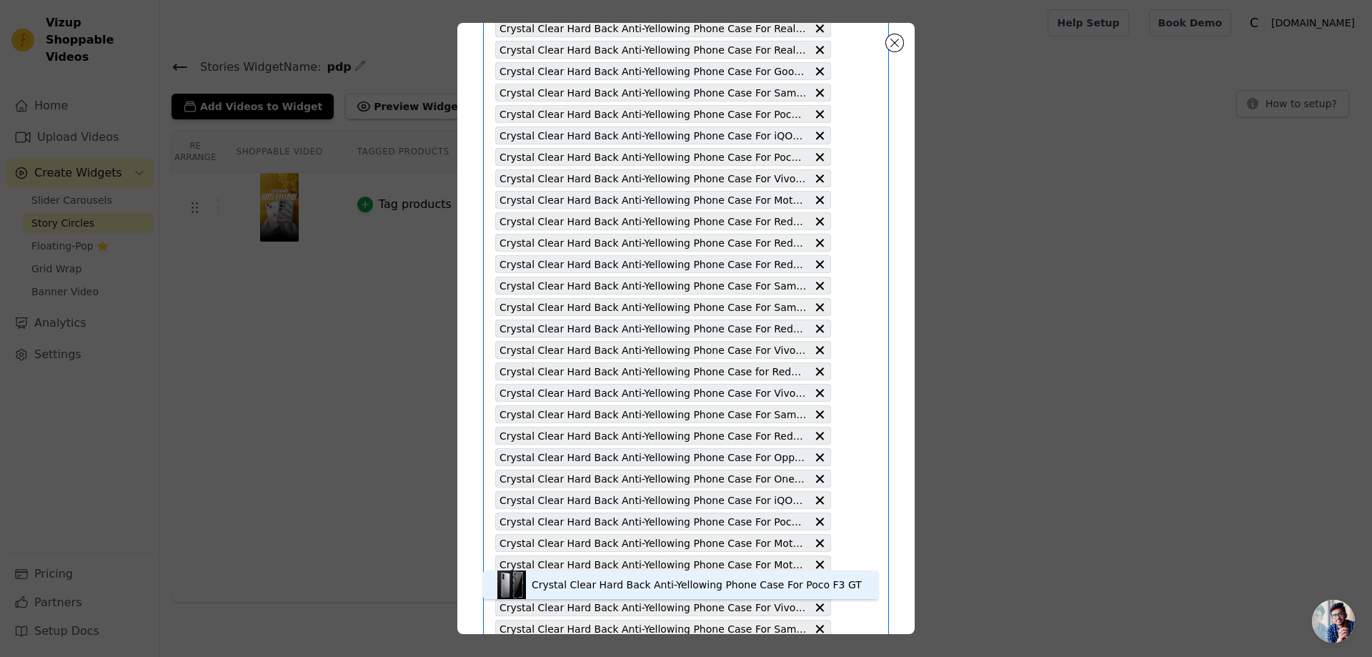
scroll to position [2852, 0]
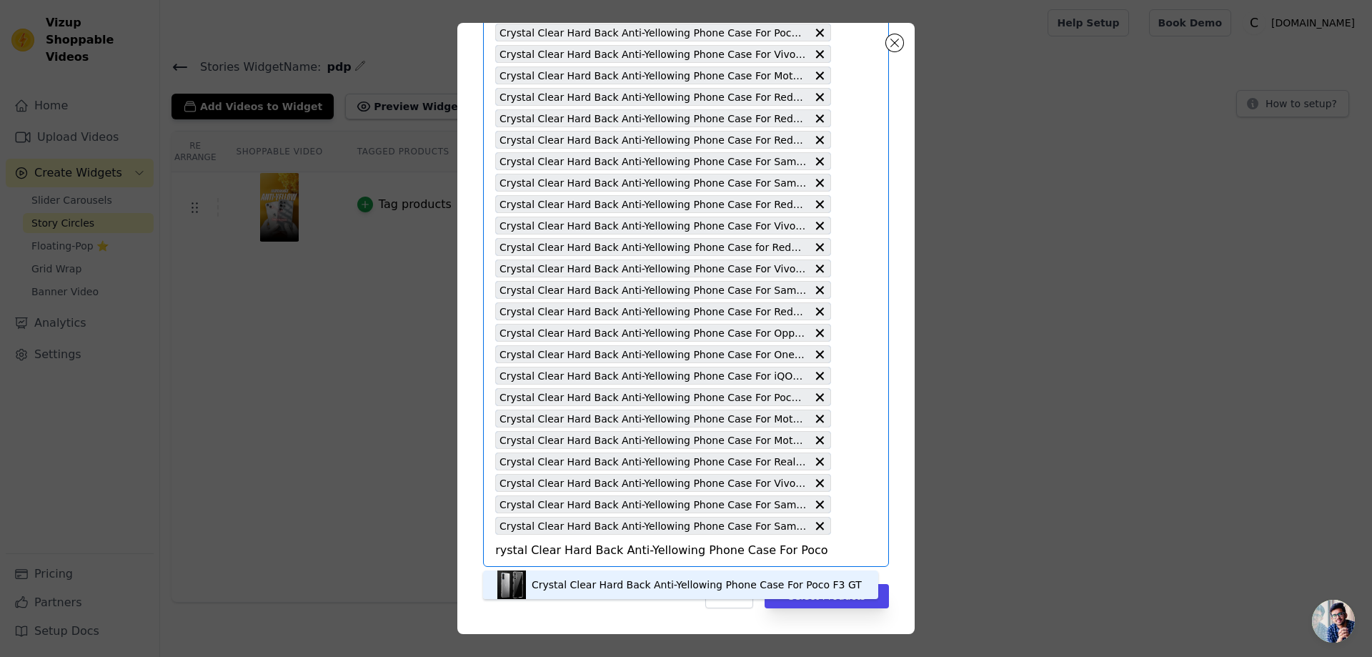
click at [586, 581] on div "Crystal Clear Hard Back Anti-Yellowing Phone Case For Poco F3 GT" at bounding box center [697, 584] width 330 height 14
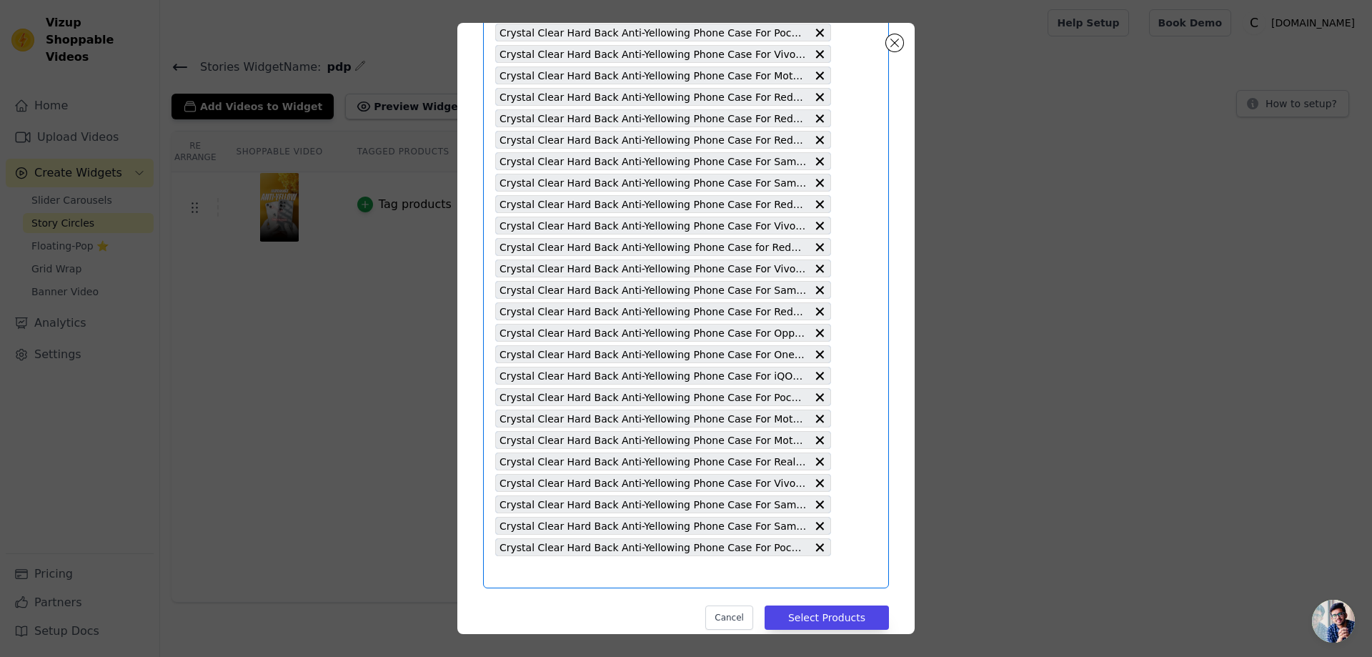
scroll to position [0, 0]
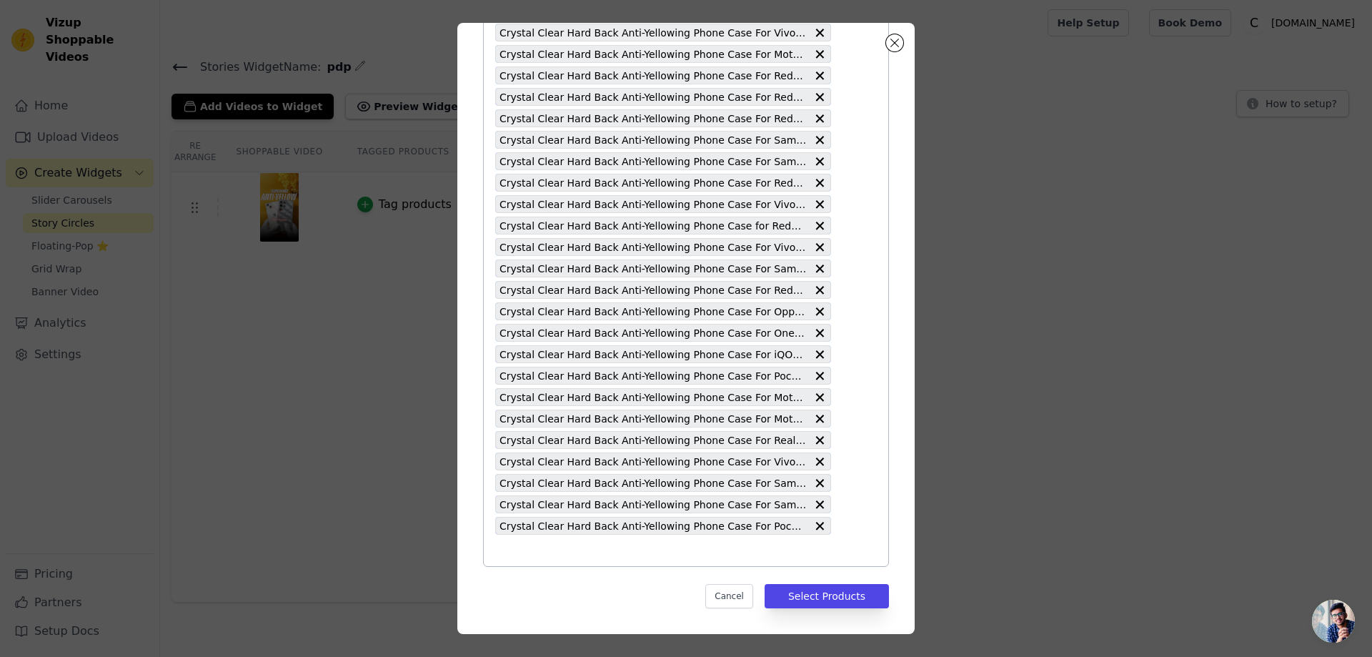
click at [508, 553] on input "text" at bounding box center [663, 550] width 336 height 17
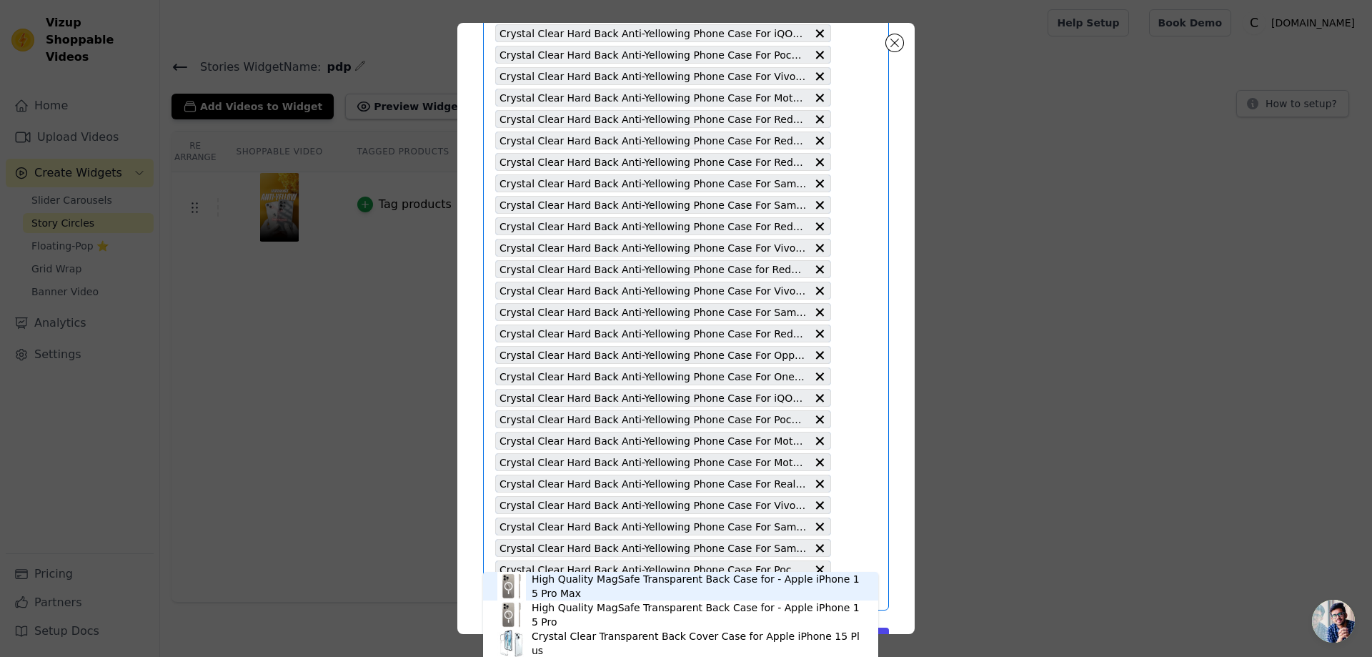
scroll to position [2873, 0]
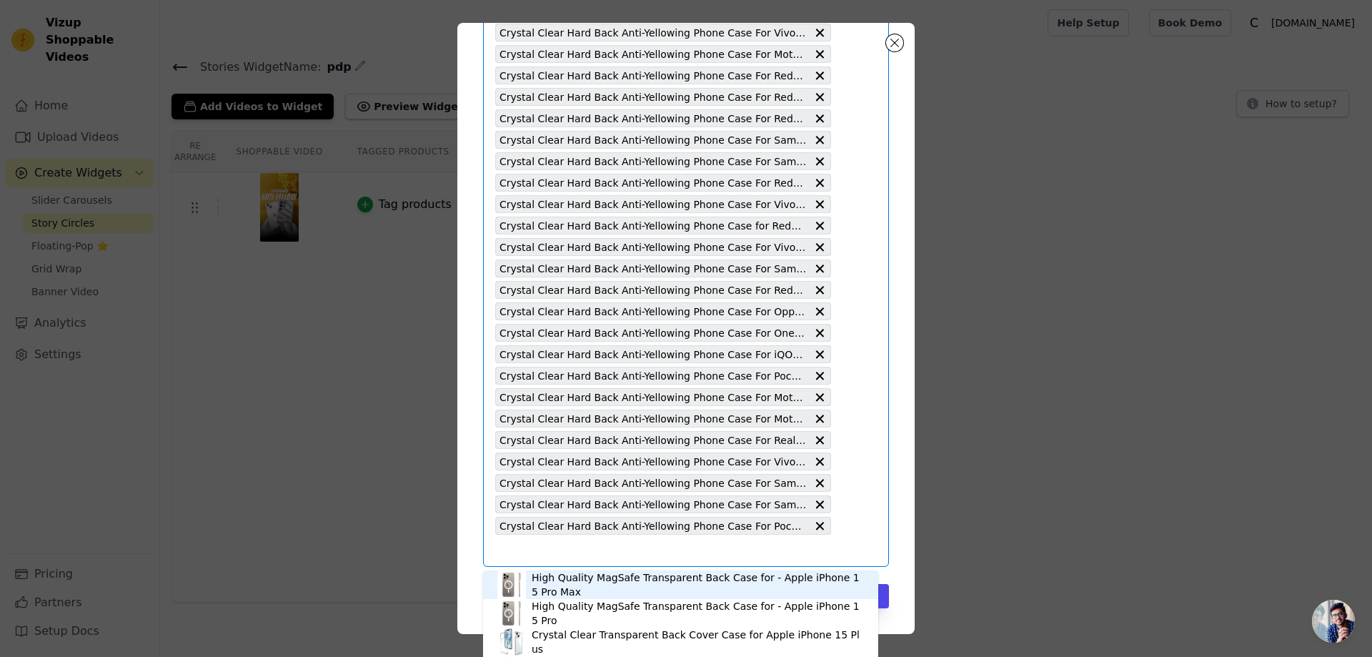
paste input "Crystal Clear Hard Back Anti-Yellowing Phone Case For Samsung S6 Edge"
type input "Crystal Clear Hard Back Anti-Yellowing Phone Case For Samsung S6 Edge"
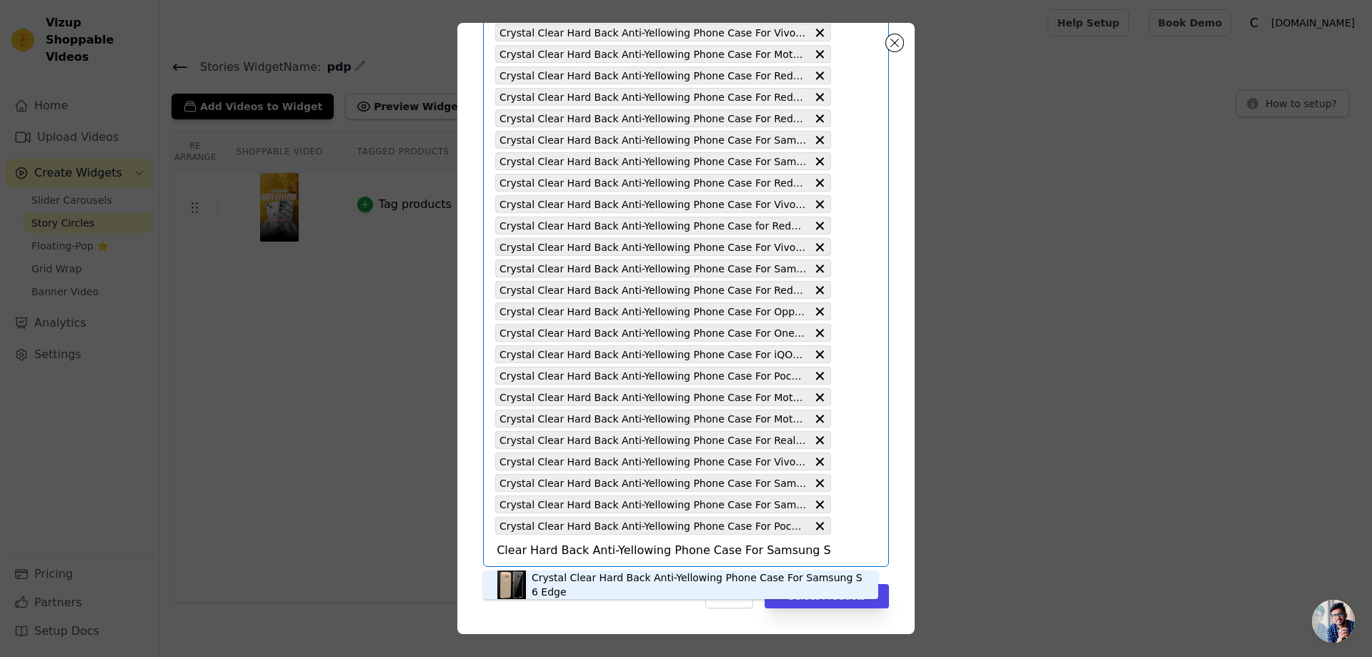
click at [614, 583] on div "Crystal Clear Hard Back Anti-Yellowing Phone Case For Samsung S6 Edge" at bounding box center [698, 584] width 332 height 29
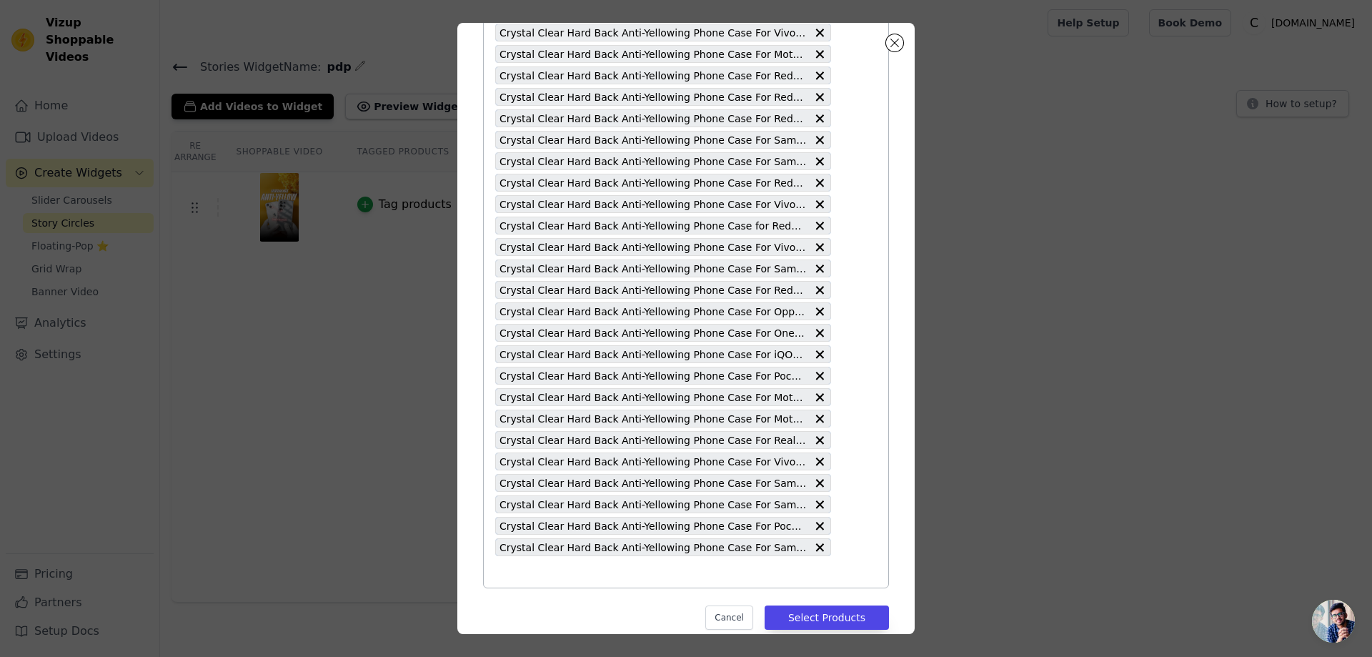
click at [515, 576] on input "text" at bounding box center [663, 571] width 336 height 17
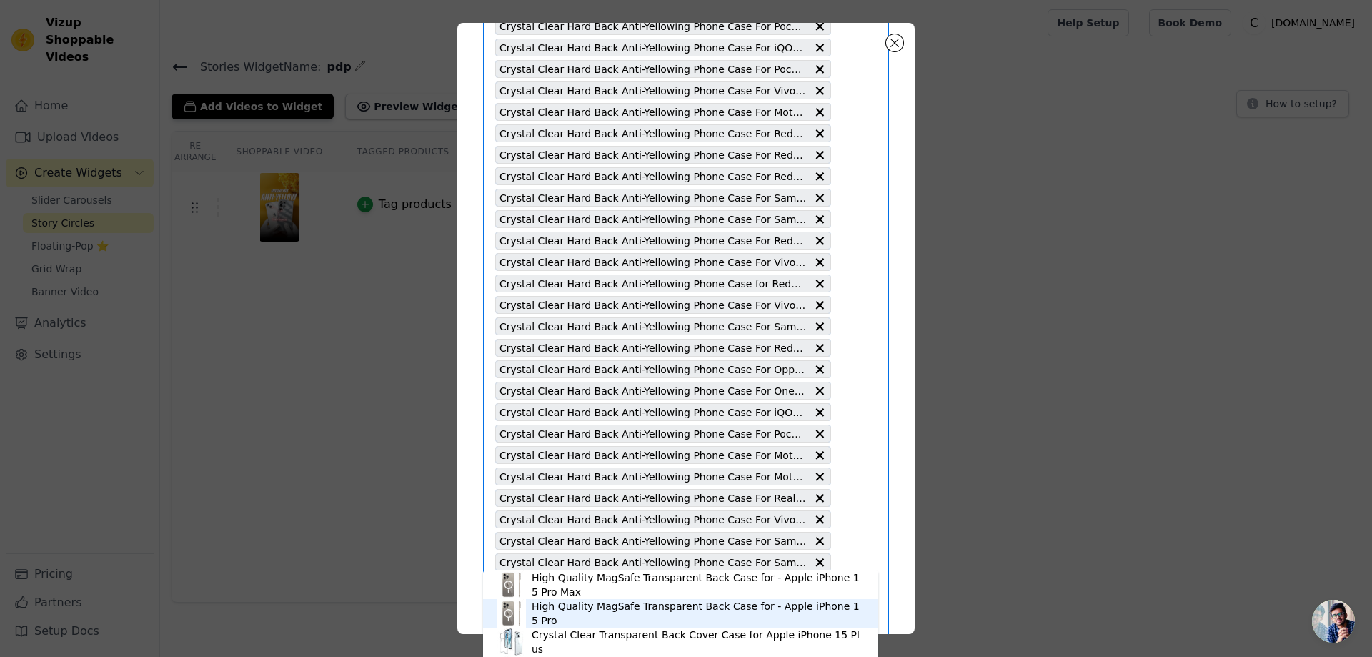
scroll to position [2895, 0]
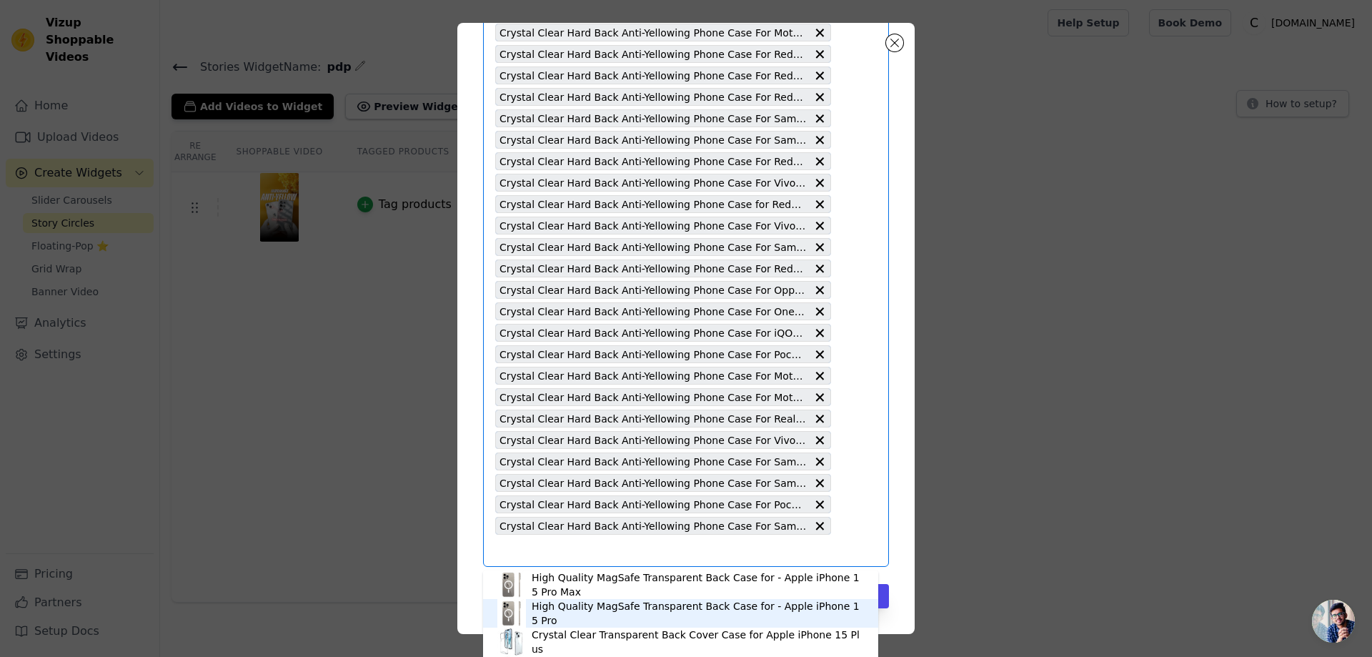
paste input "Crystal Clear Hard Back Anti-Yellowing Phone Case For Samsung A10s"
type input "Crystal Clear Hard Back Anti-Yellowing Phone Case For Samsung A10s"
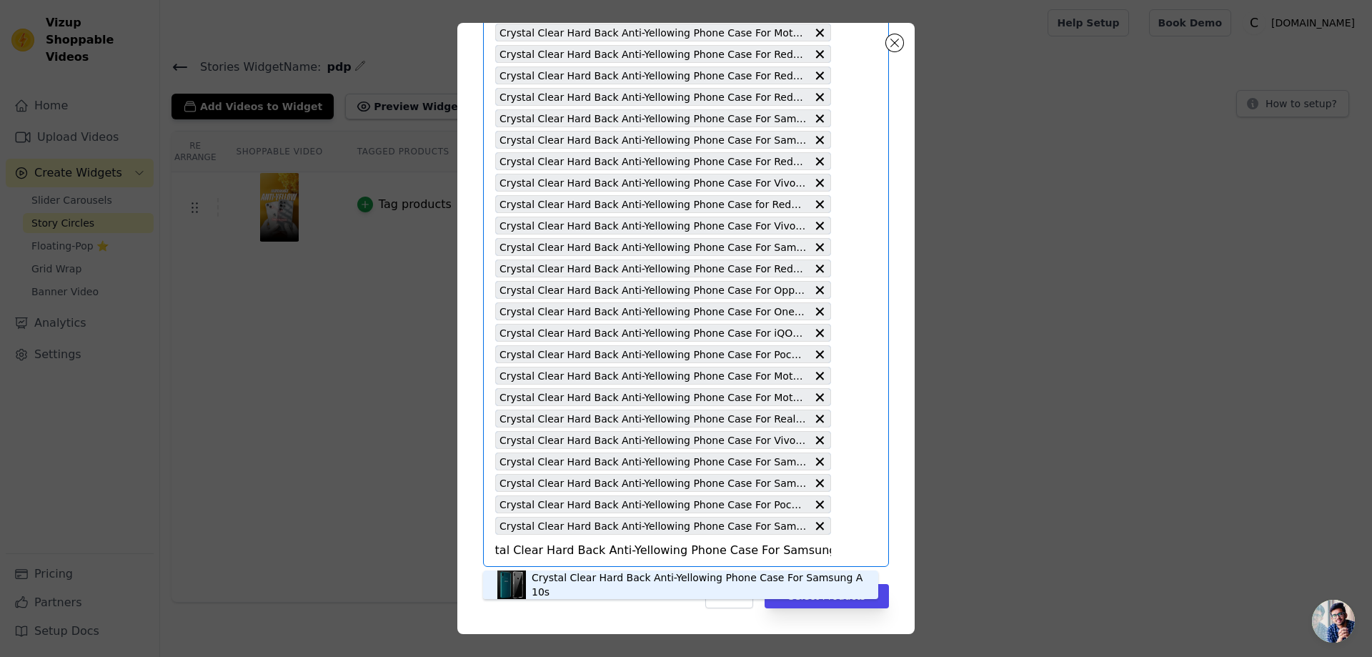
click at [687, 582] on div "Crystal Clear Hard Back Anti-Yellowing Phone Case For Samsung A10s" at bounding box center [698, 584] width 332 height 29
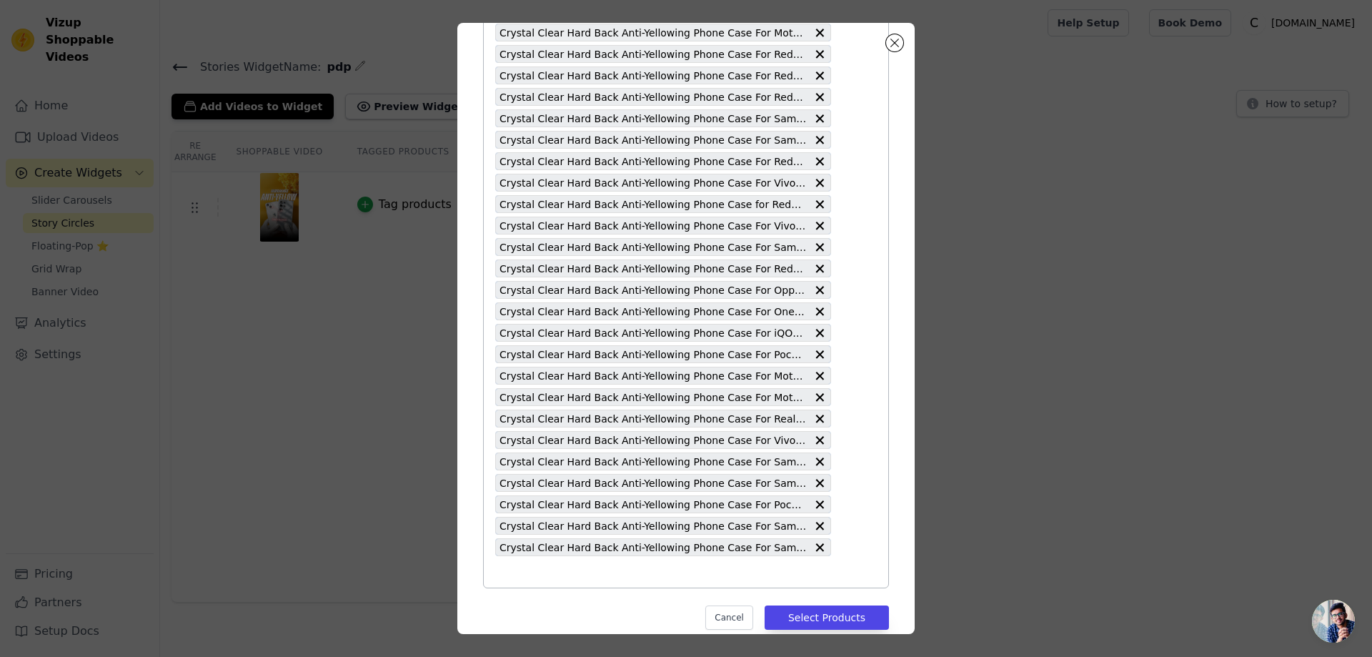
click at [497, 577] on input "text" at bounding box center [663, 571] width 336 height 17
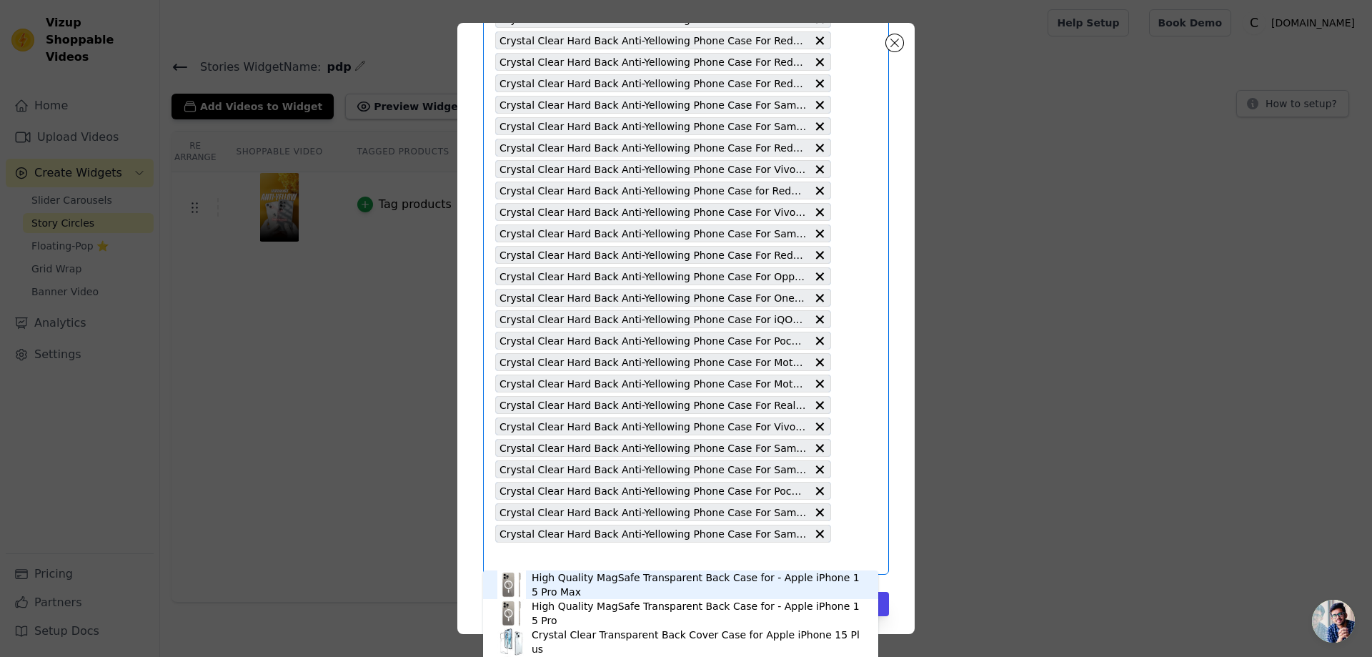
scroll to position [2916, 0]
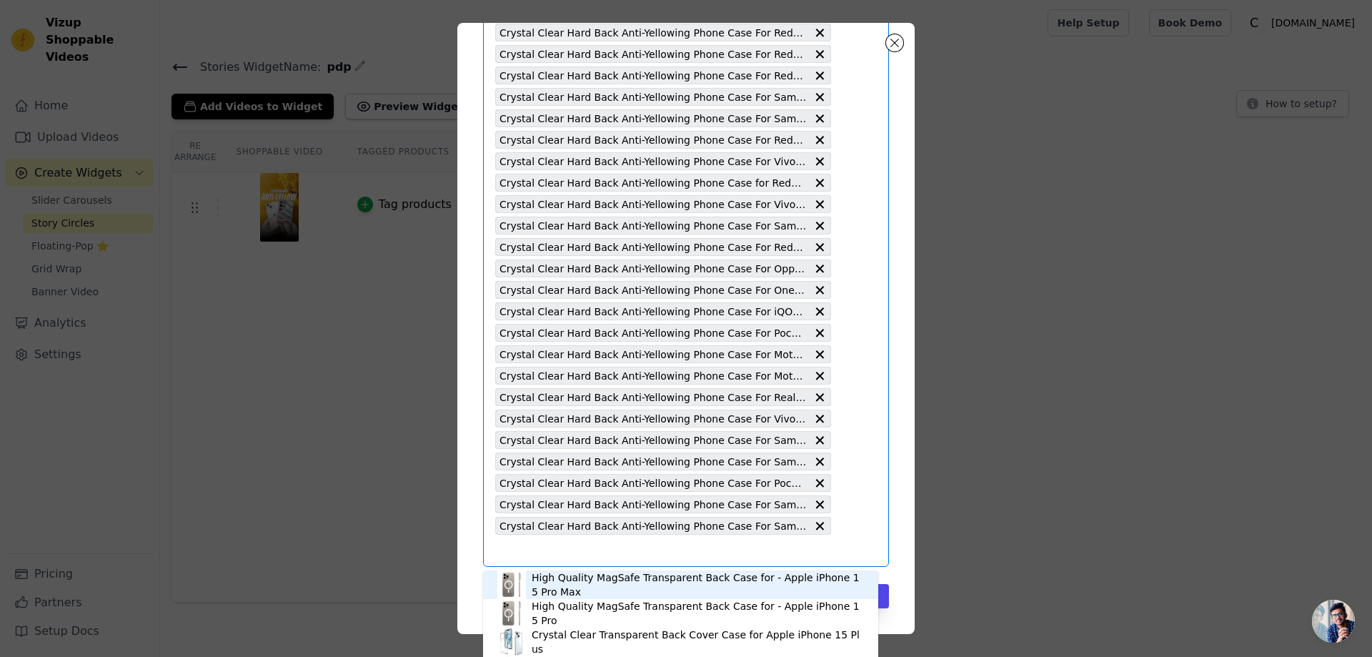
paste input "Crystal Clear Hard Back Anti-Yellowing Phone Case For Poco X2"
type input "Crystal Clear Hard Back Anti-Yellowing Phone Case For Poco X2"
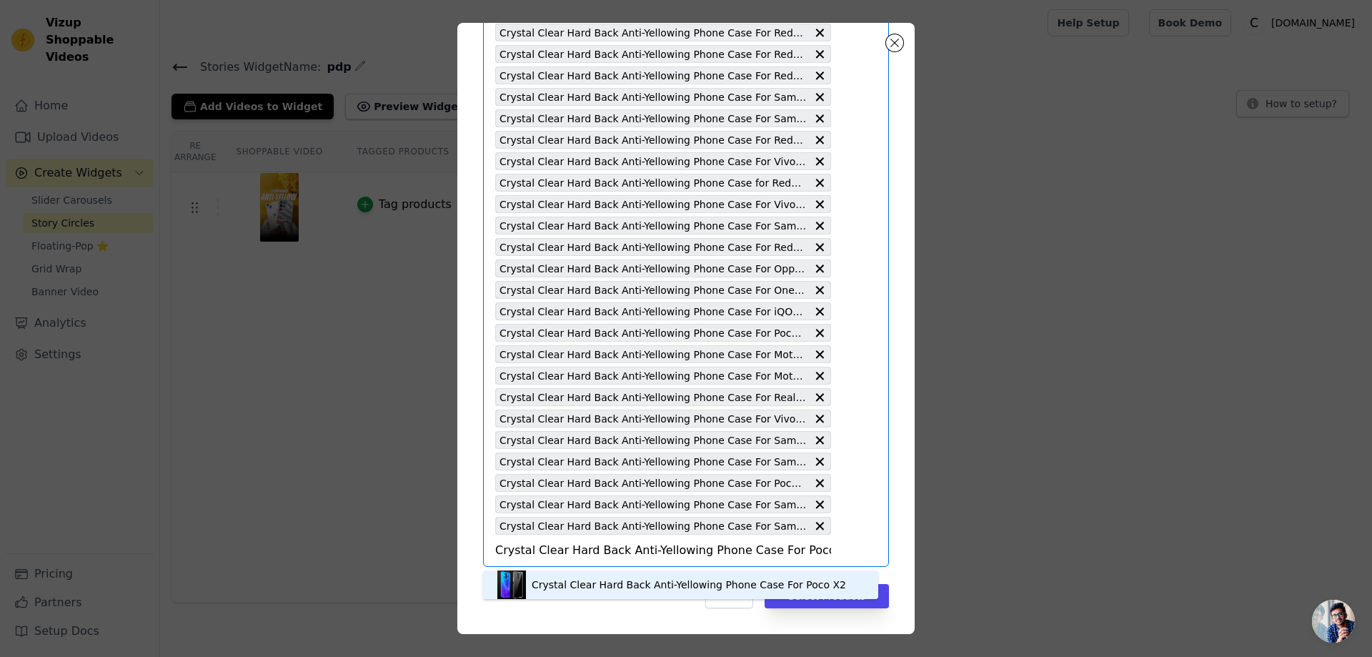
click at [592, 580] on div "Crystal Clear Hard Back Anti-Yellowing Phone Case For Poco X2" at bounding box center [689, 584] width 314 height 14
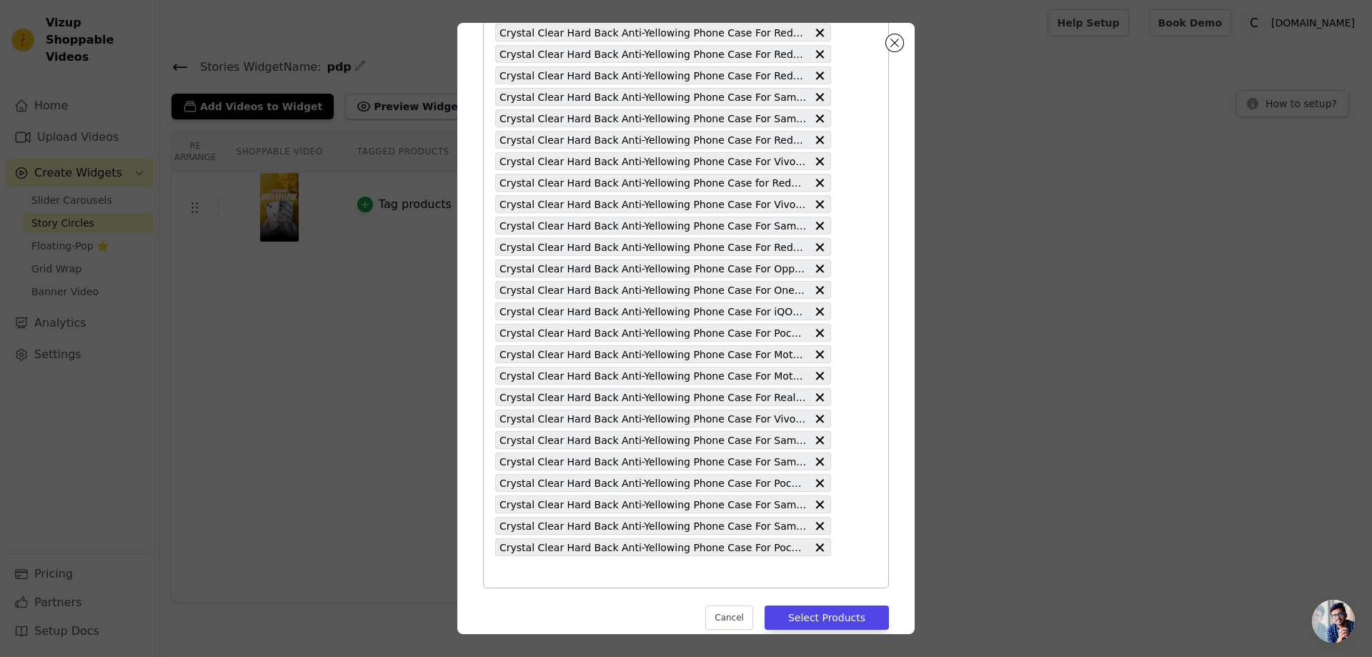
click at [508, 577] on input "text" at bounding box center [663, 571] width 336 height 17
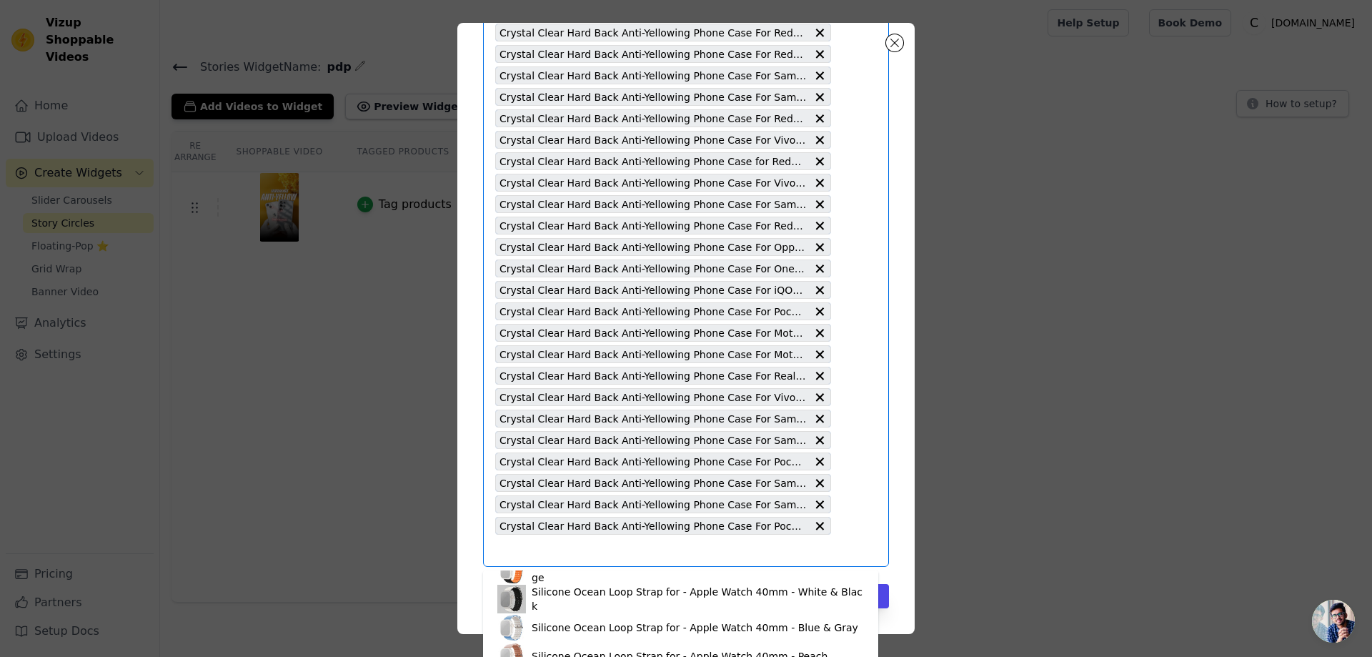
scroll to position [486, 0]
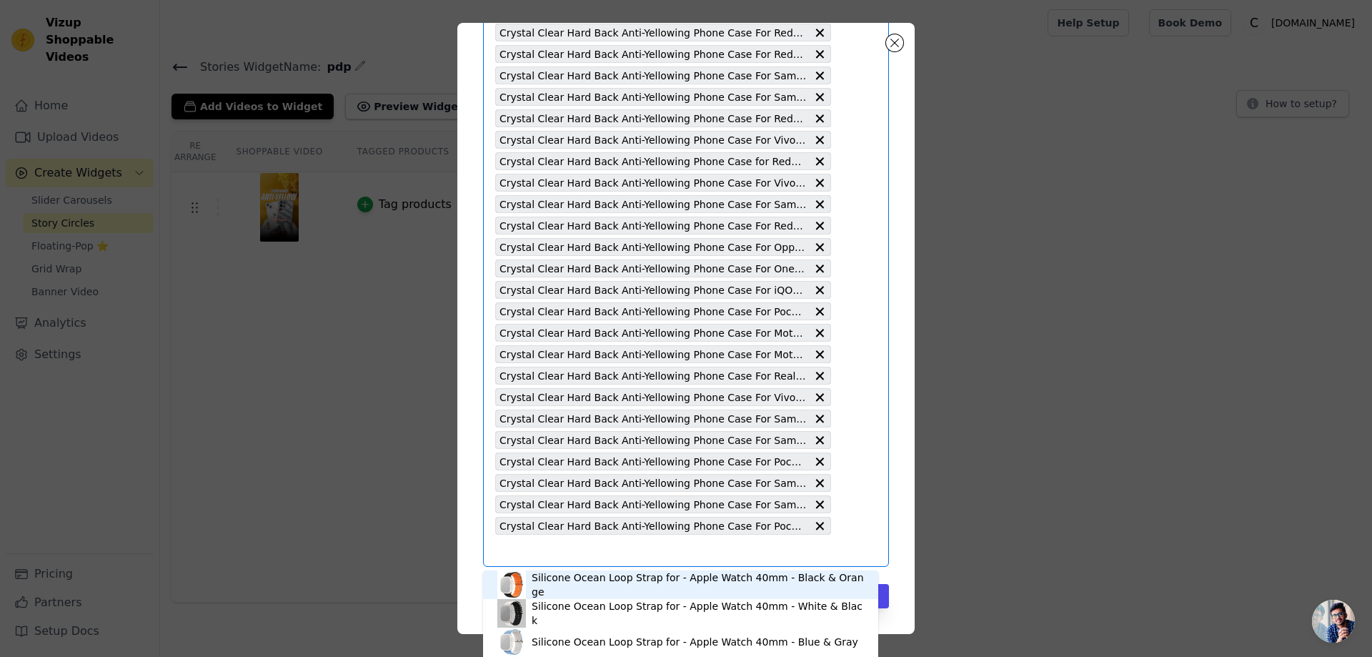
paste input "Crystal Clear Hard Back Anti-Yellowing Phone Case For Poco F1"
type input "Crystal Clear Hard Back Anti-Yellowing Phone Case For Poco F1"
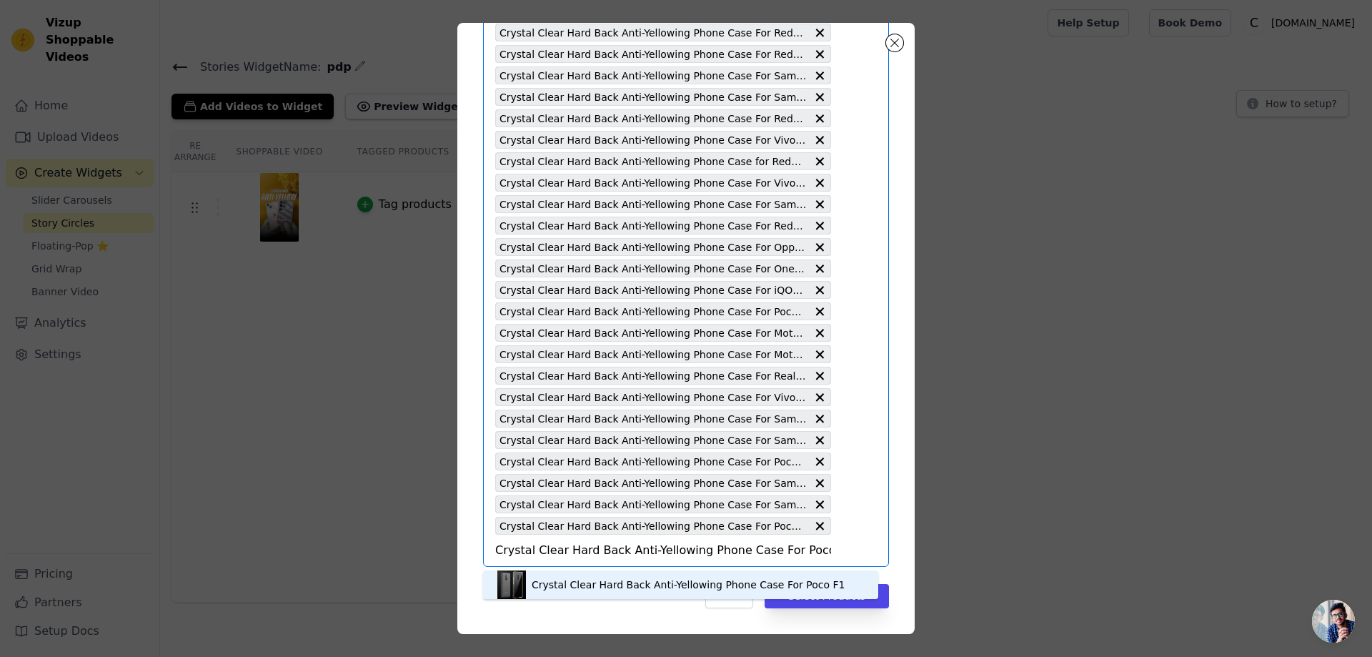
click at [604, 585] on div "Crystal Clear Hard Back Anti-Yellowing Phone Case For Poco F1" at bounding box center [688, 584] width 313 height 14
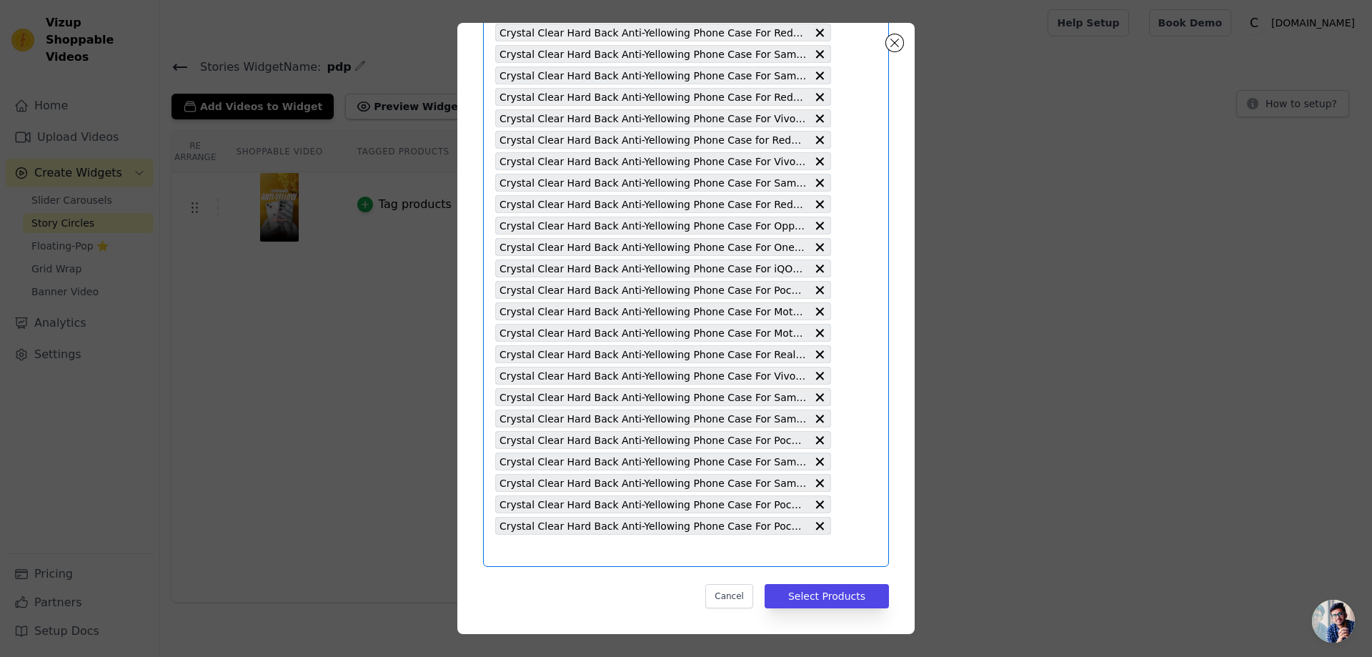
click at [500, 547] on input "text" at bounding box center [663, 550] width 336 height 17
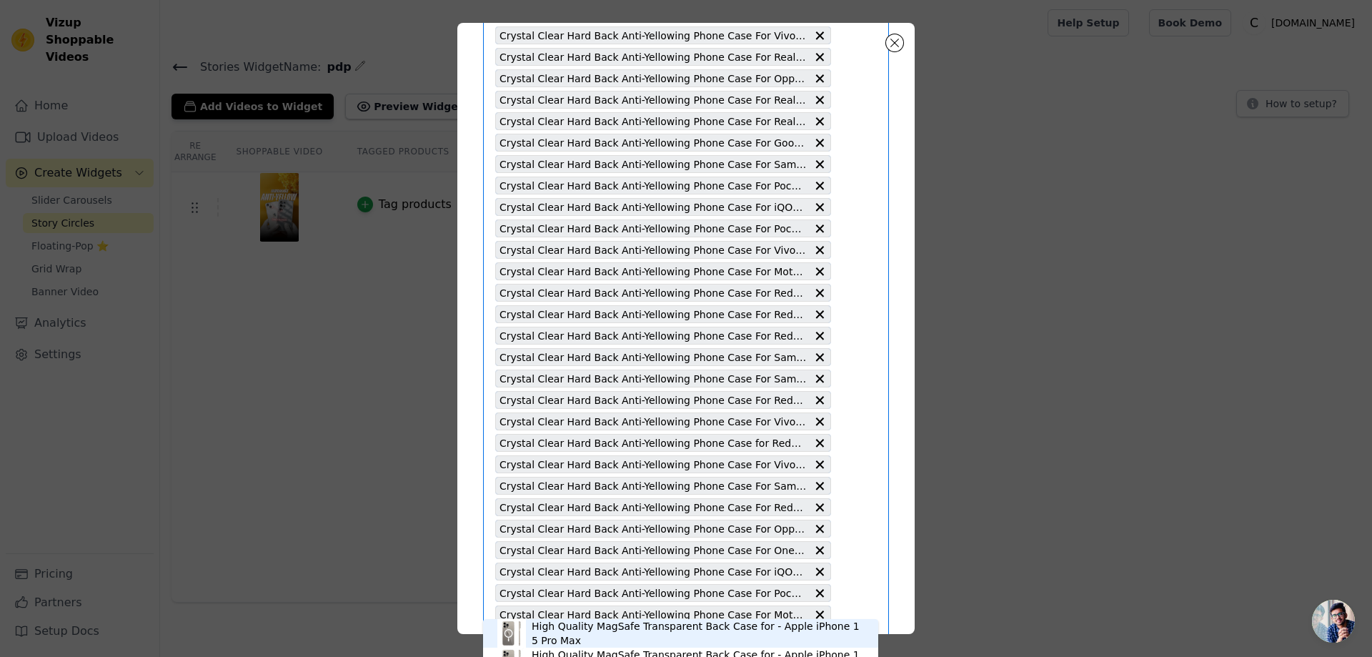
scroll to position [2959, 0]
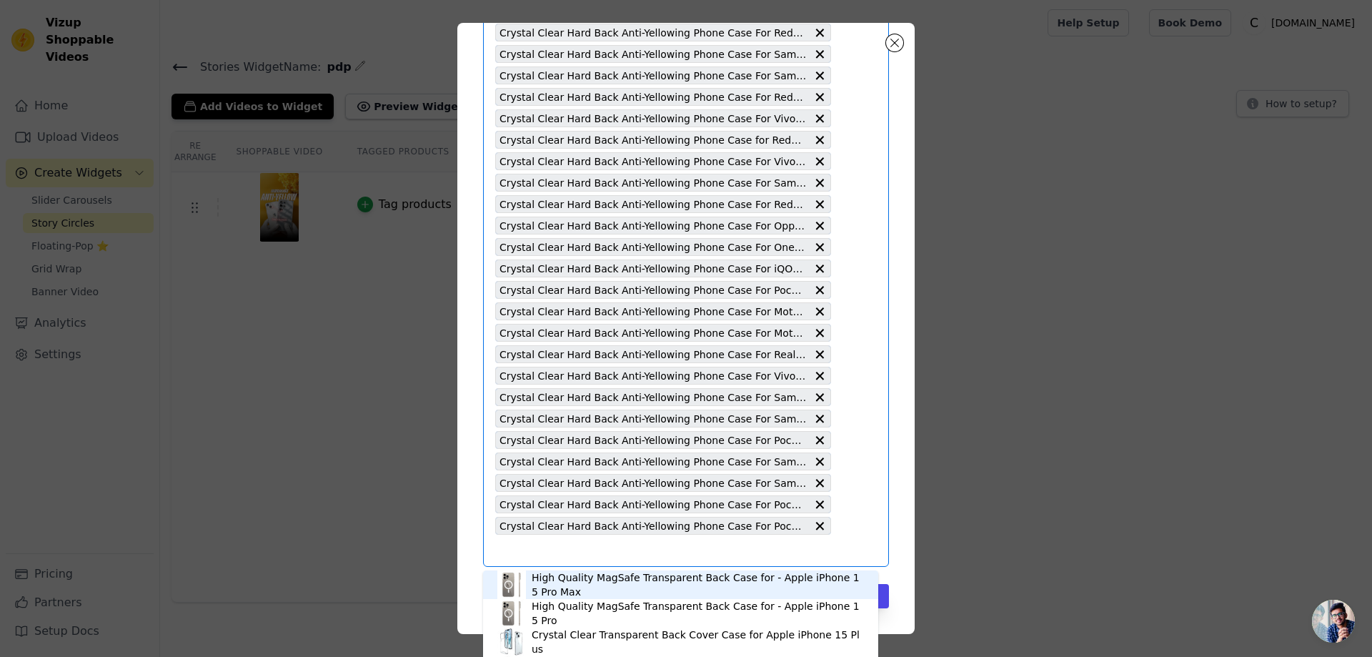
paste input "Crystal Clear Hard Back Anti-Yellowing Phone Case For Oppo F27 5G"
type input "Crystal Clear Hard Back Anti-Yellowing Phone Case For Oppo F27 5G"
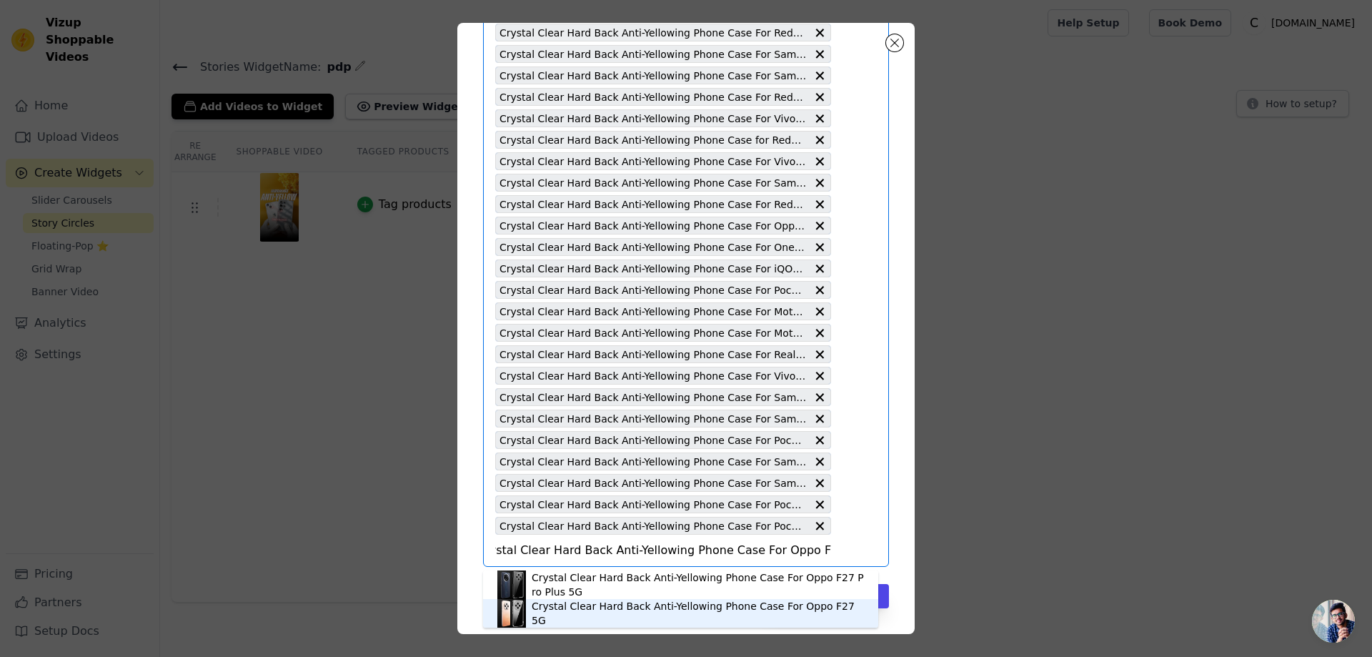
click at [642, 611] on div "Crystal Clear Hard Back Anti-Yellowing Phone Case For Oppo F27 5G" at bounding box center [698, 613] width 332 height 29
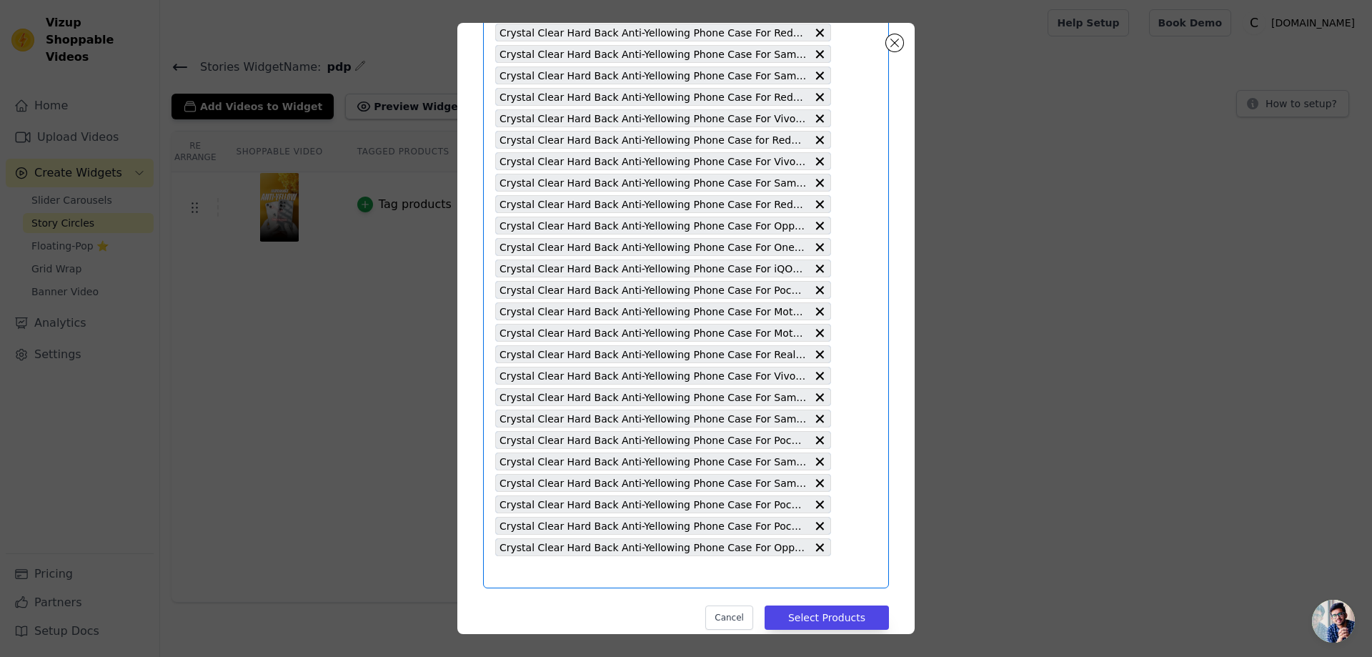
scroll to position [0, 0]
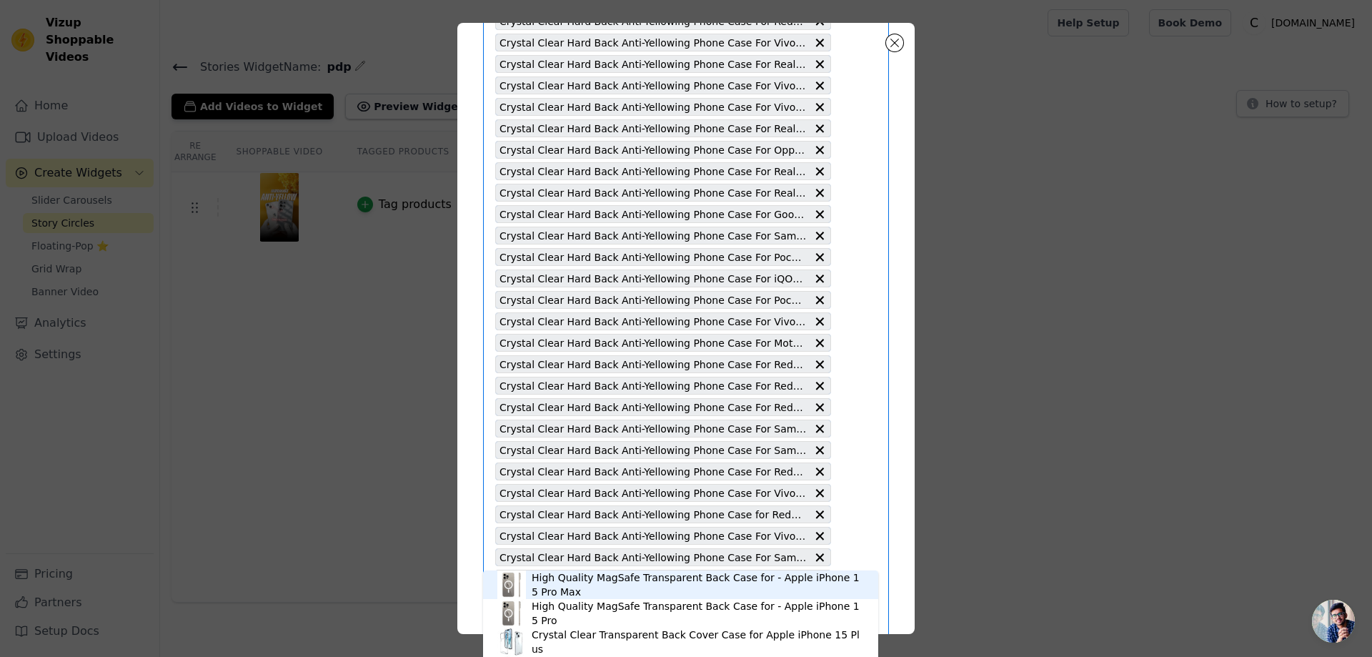
scroll to position [2981, 0]
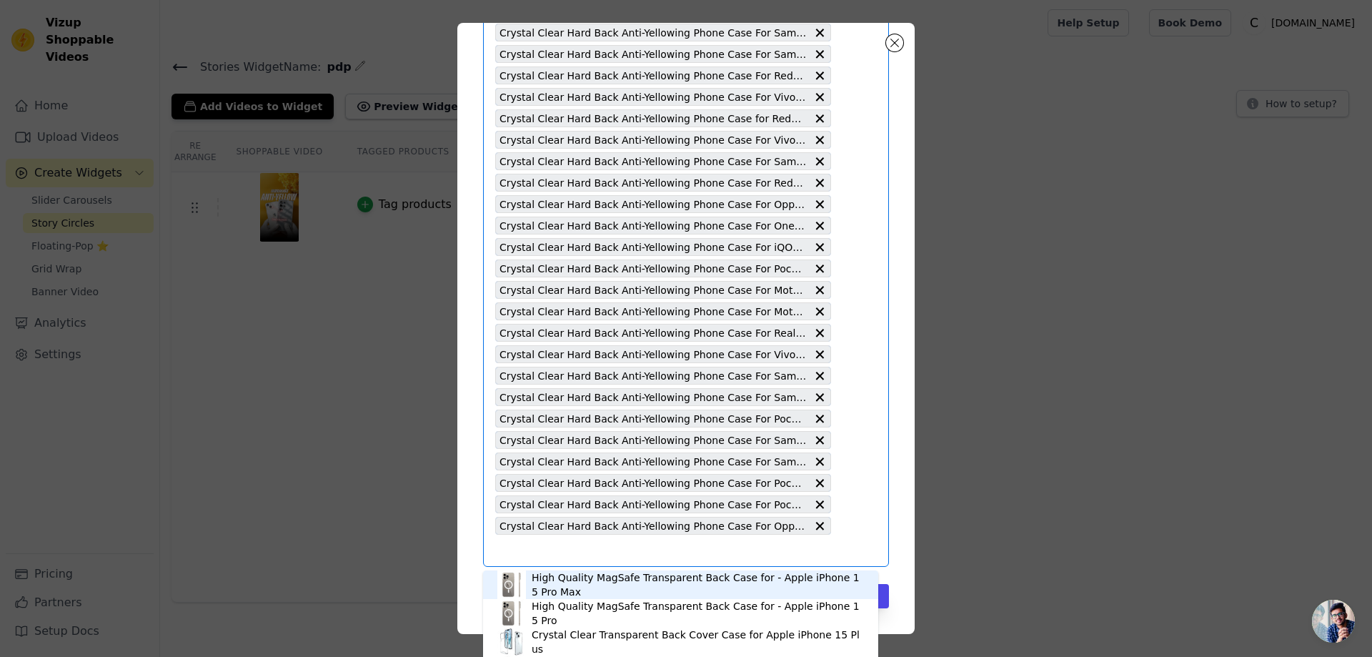
paste input "Crystal Clear Hard Back Anti-Yellowing Phone Case For Oppo A3 5G"
type input "Crystal Clear Hard Back Anti-Yellowing Phone Case For Oppo A3 5G"
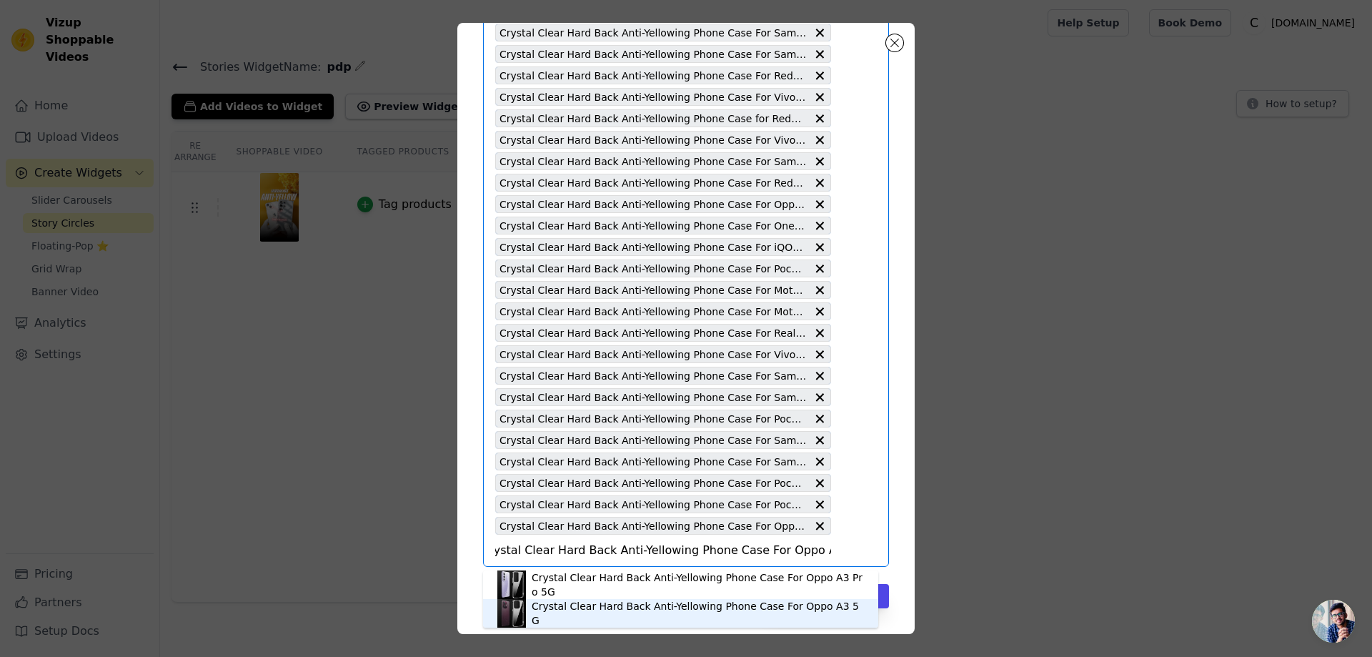
click at [628, 616] on div "Crystal Clear Hard Back Anti-Yellowing Phone Case For Oppo A3 5G" at bounding box center [698, 613] width 332 height 29
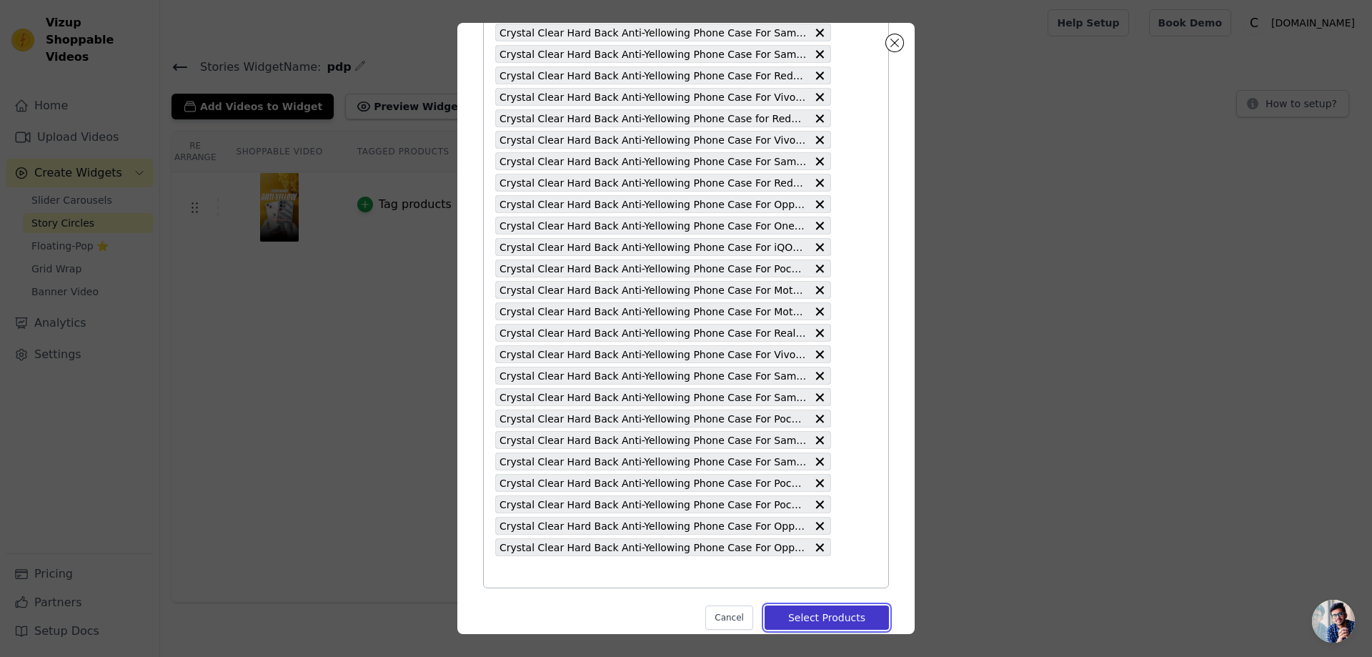
click at [806, 619] on button "Select Products" at bounding box center [827, 617] width 124 height 24
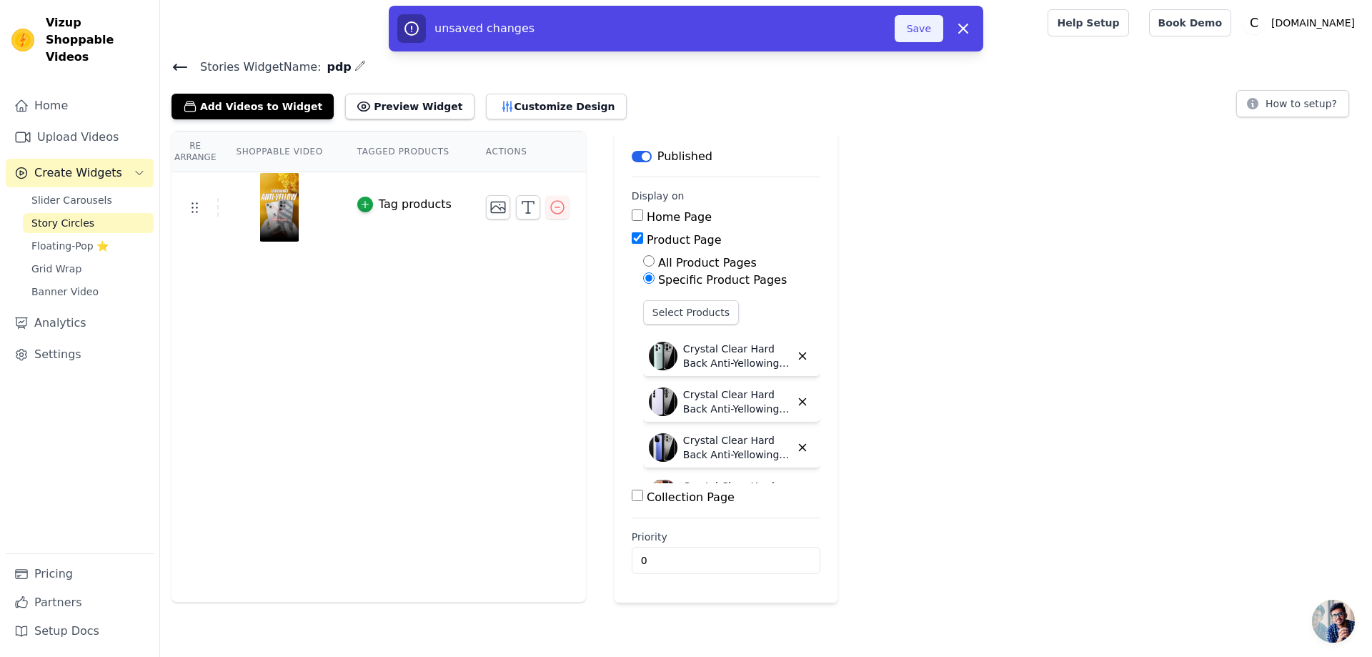
click at [910, 24] on button "Save" at bounding box center [919, 28] width 49 height 27
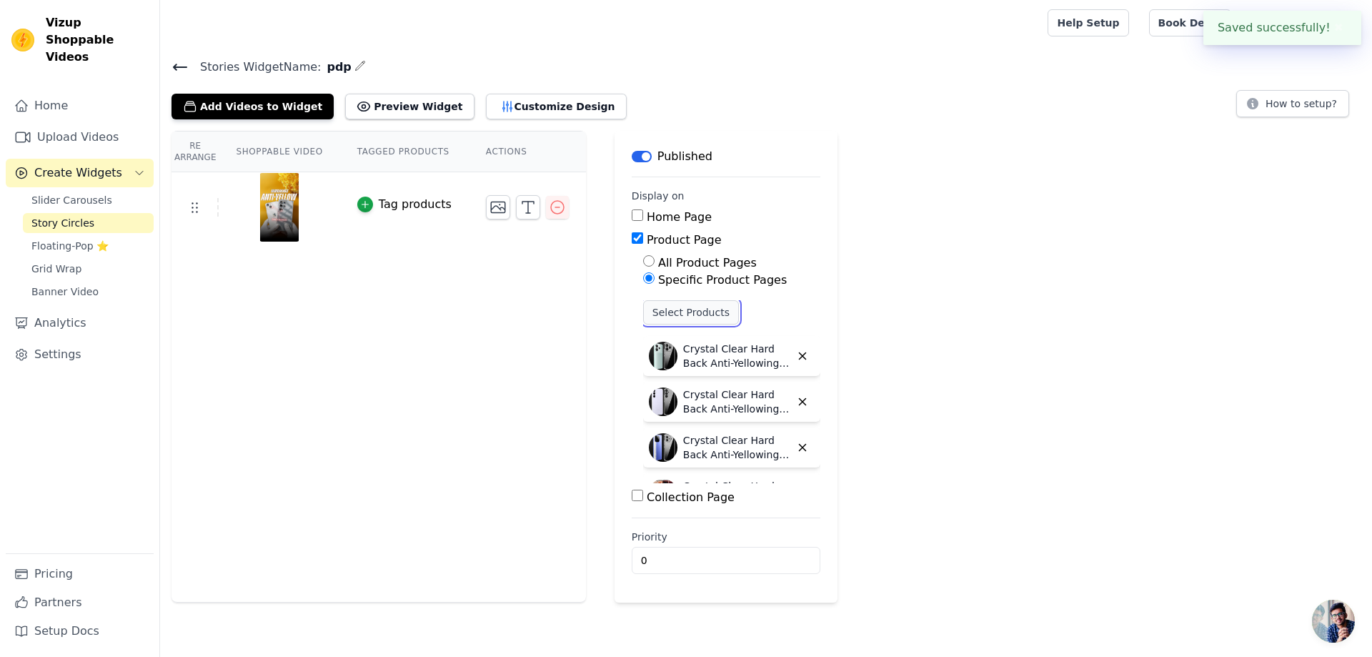
click at [680, 316] on button "Select Products" at bounding box center [691, 312] width 96 height 24
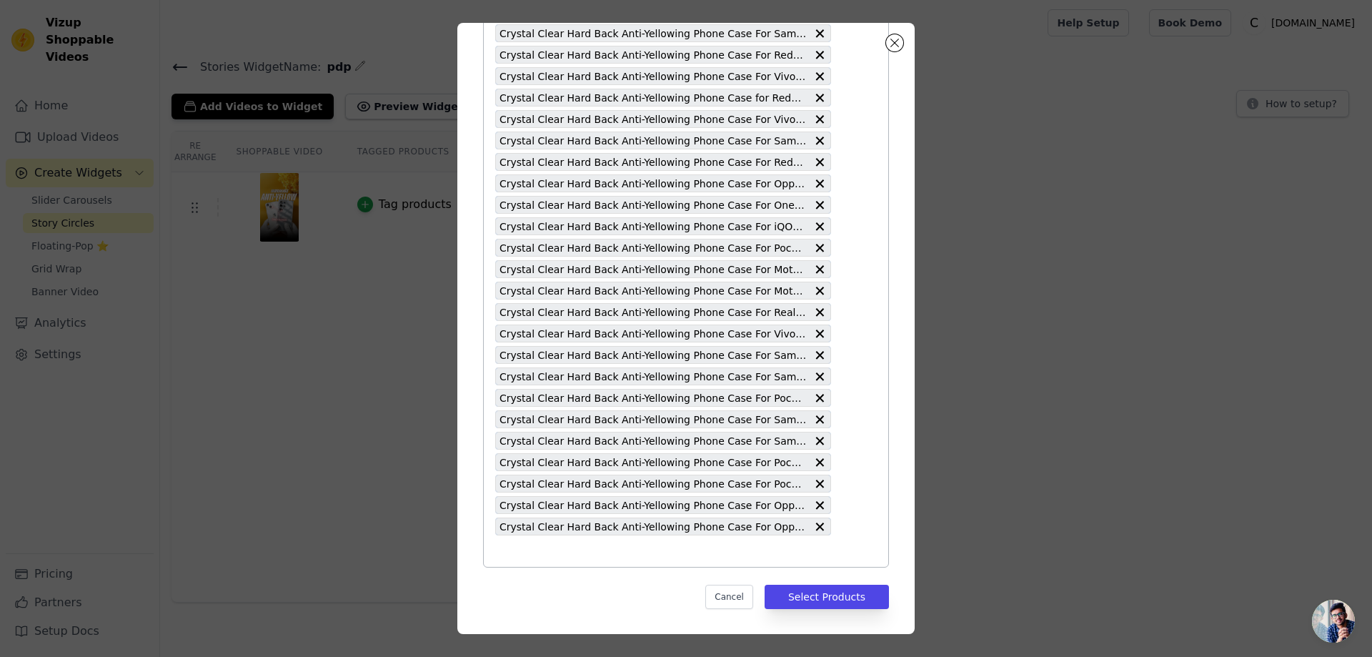
scroll to position [3002, 0]
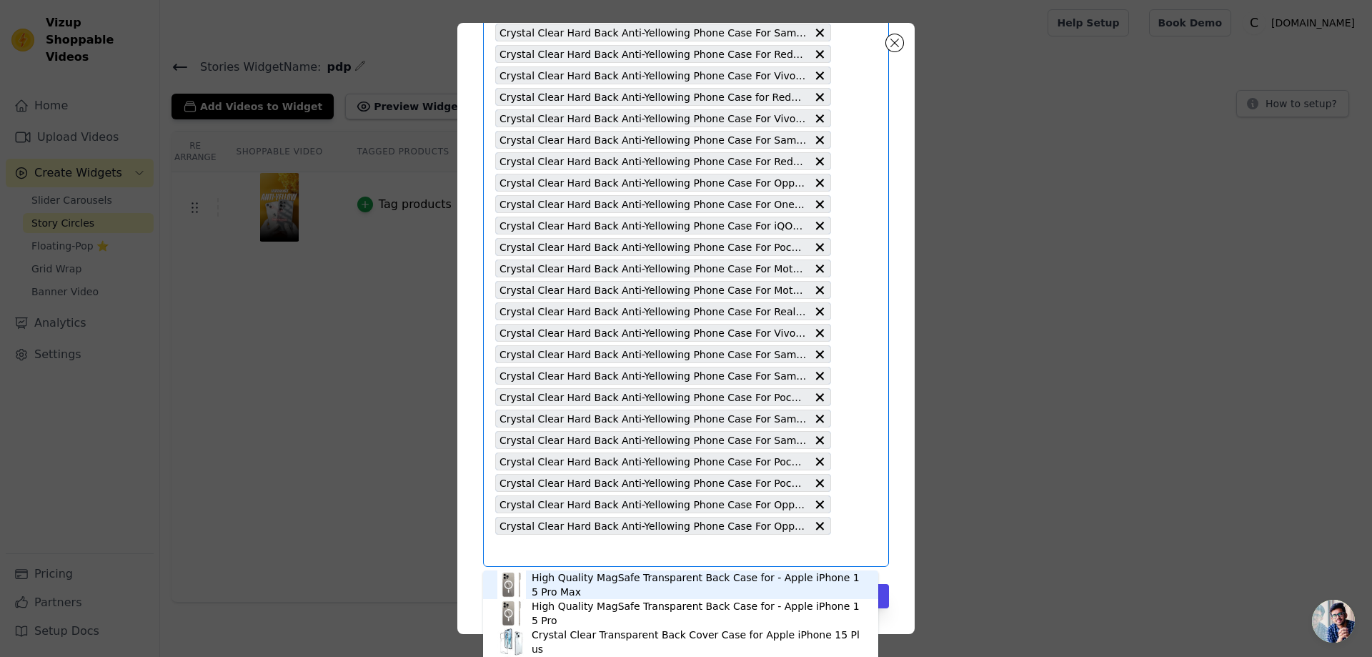
paste input "Crystal Clear Hard Back Anti-Yellowing Phone Case For Realme GT Neo 3"
type input "Crystal Clear Hard Back Anti-Yellowing Phone Case For Realme GT Neo 3"
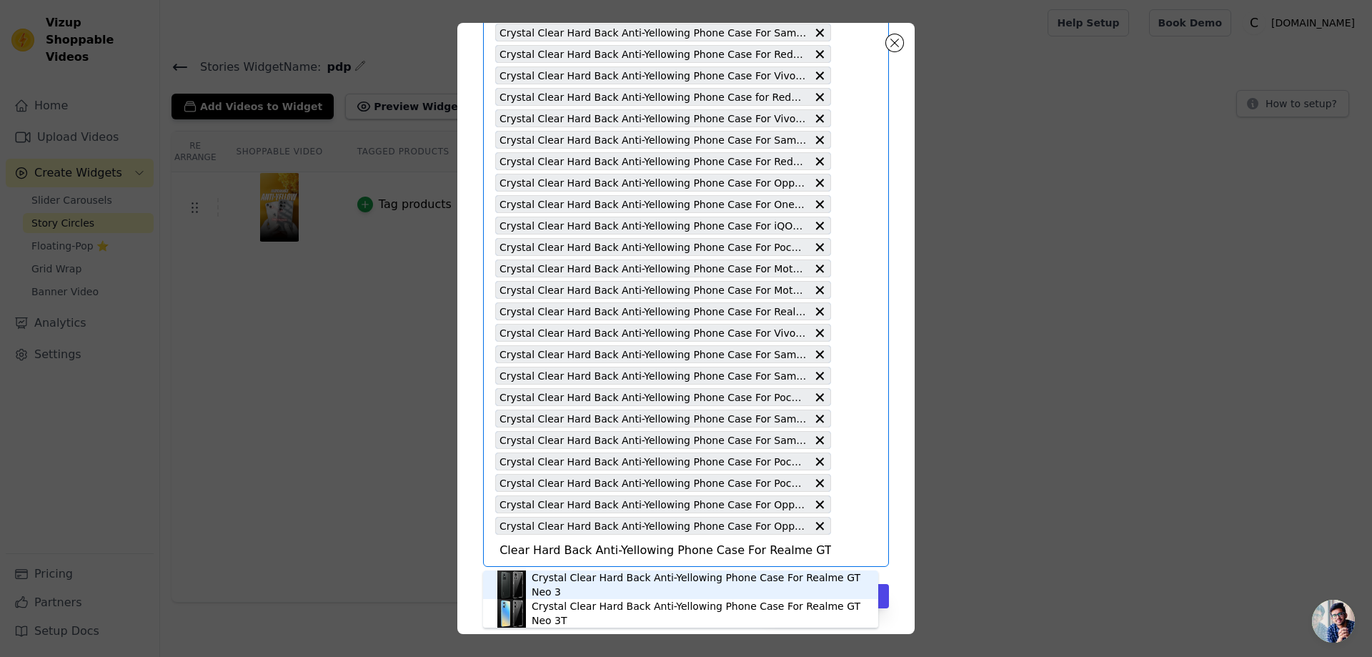
click at [612, 582] on div "Crystal Clear Hard Back Anti-Yellowing Phone Case For Realme GT Neo 3" at bounding box center [698, 584] width 332 height 29
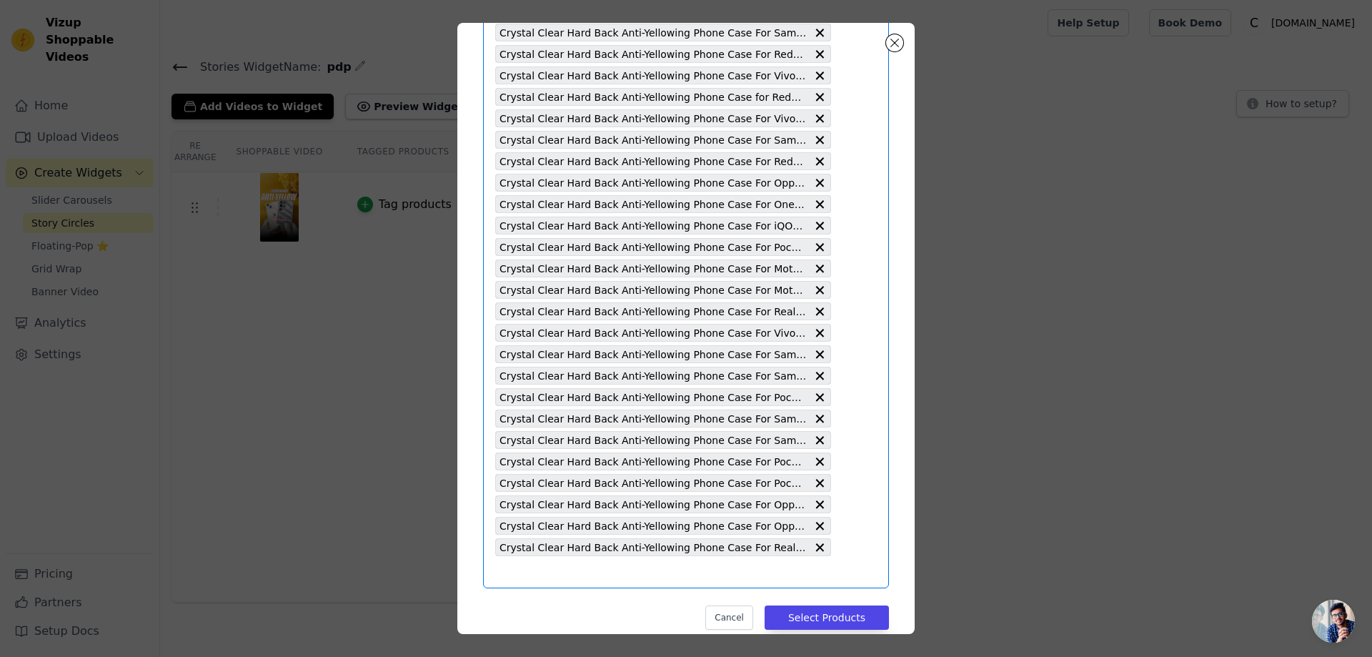
scroll to position [0, 0]
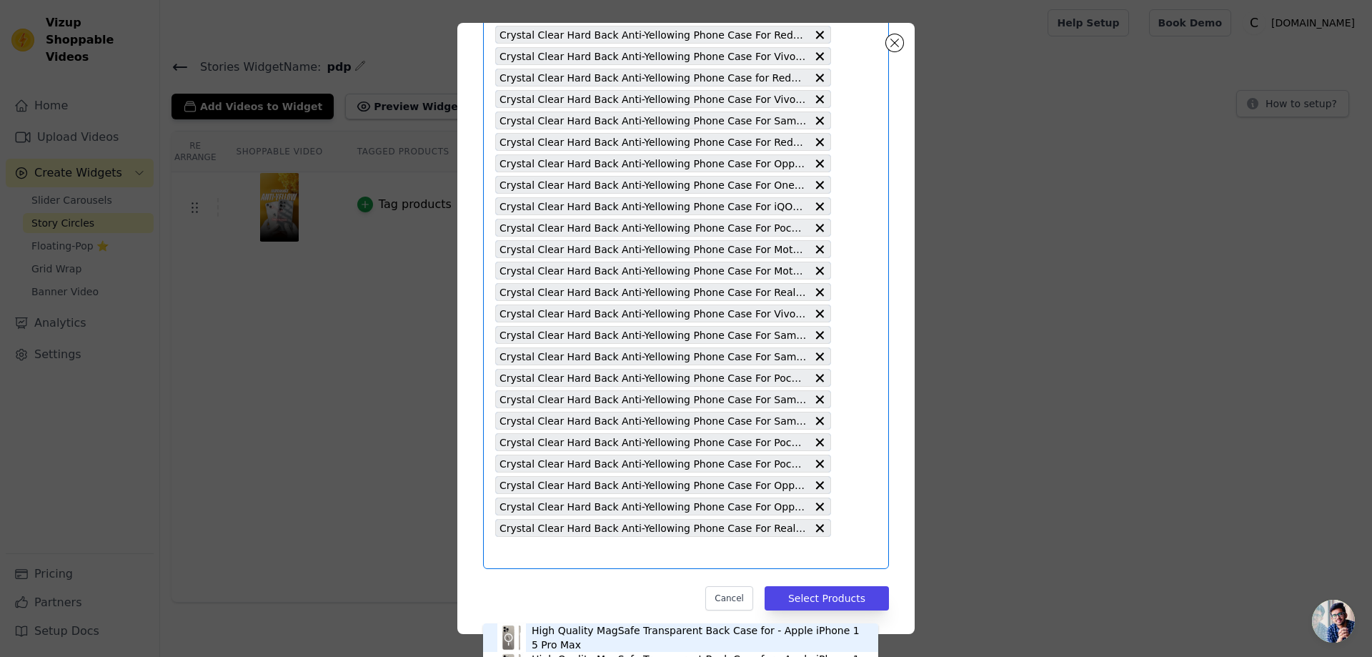
scroll to position [3023, 0]
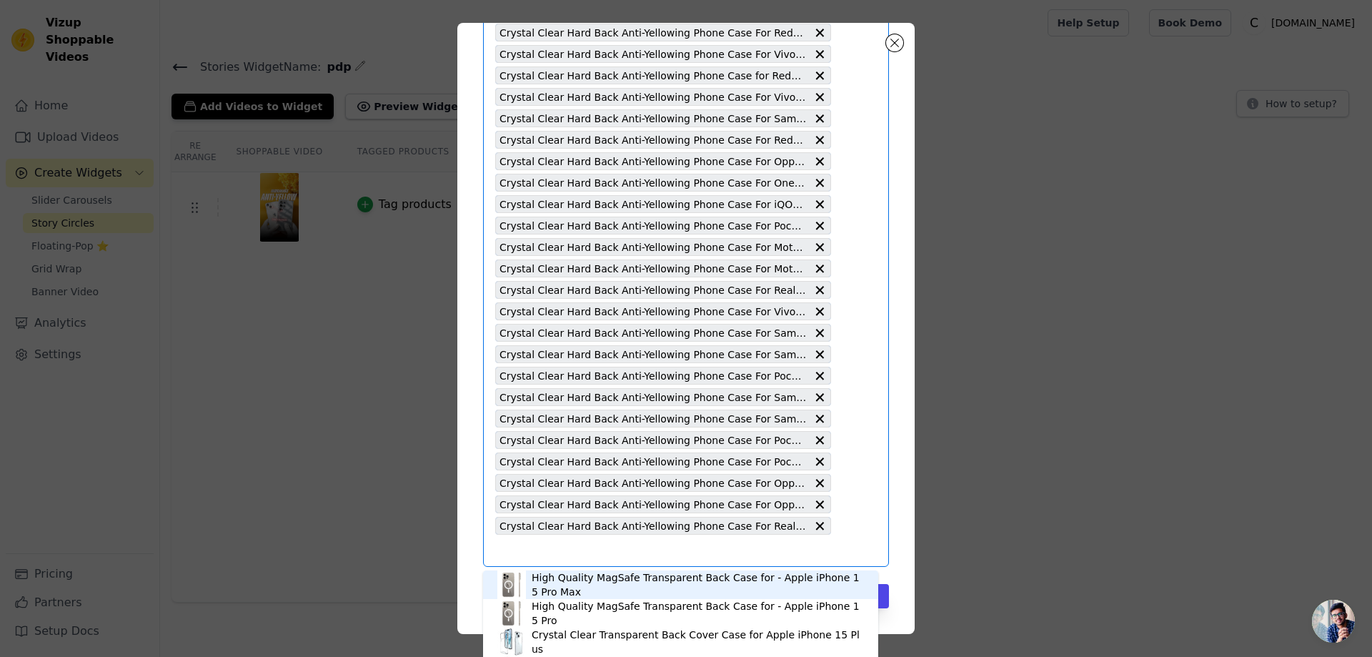
paste input "Crystal Clear Hard Back Anti-Yellowing Phone Case For iQOO Z9 Turbo 5G"
type input "Crystal Clear Hard Back Anti-Yellowing Phone Case For iQOO Z9 Turbo 5G"
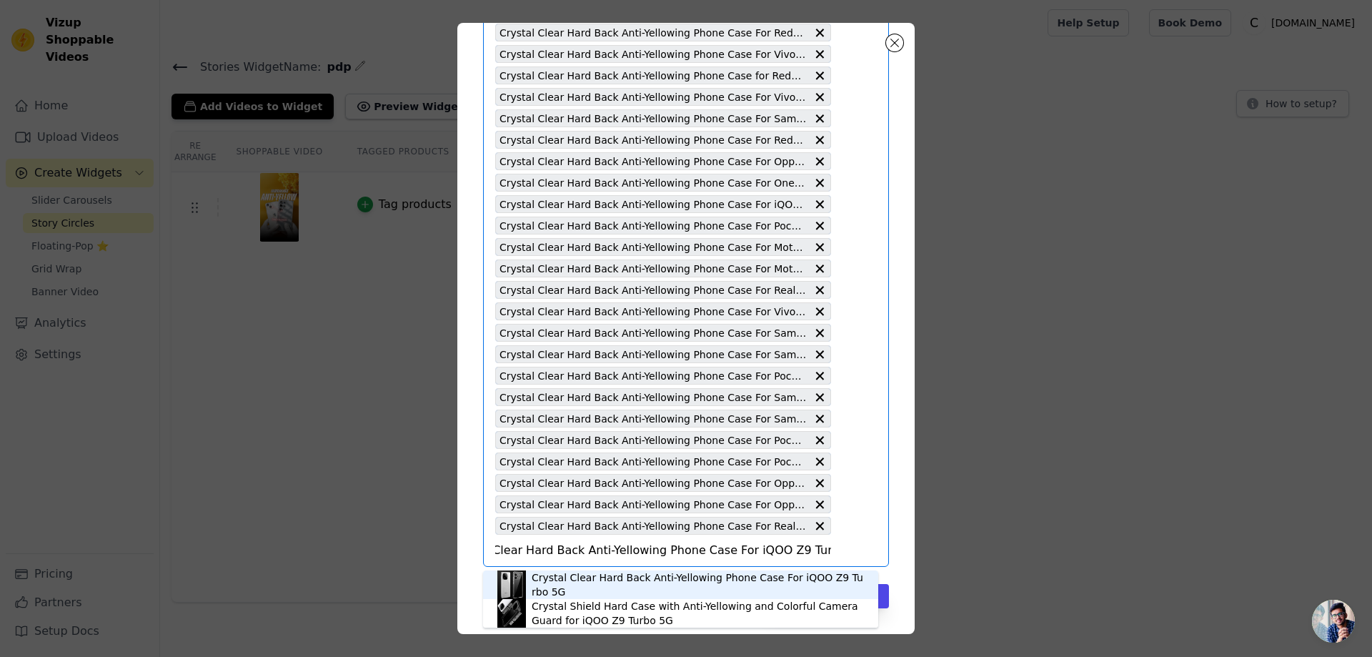
click at [688, 583] on div "Crystal Clear Hard Back Anti-Yellowing Phone Case For iQOO Z9 Turbo 5G" at bounding box center [698, 584] width 332 height 29
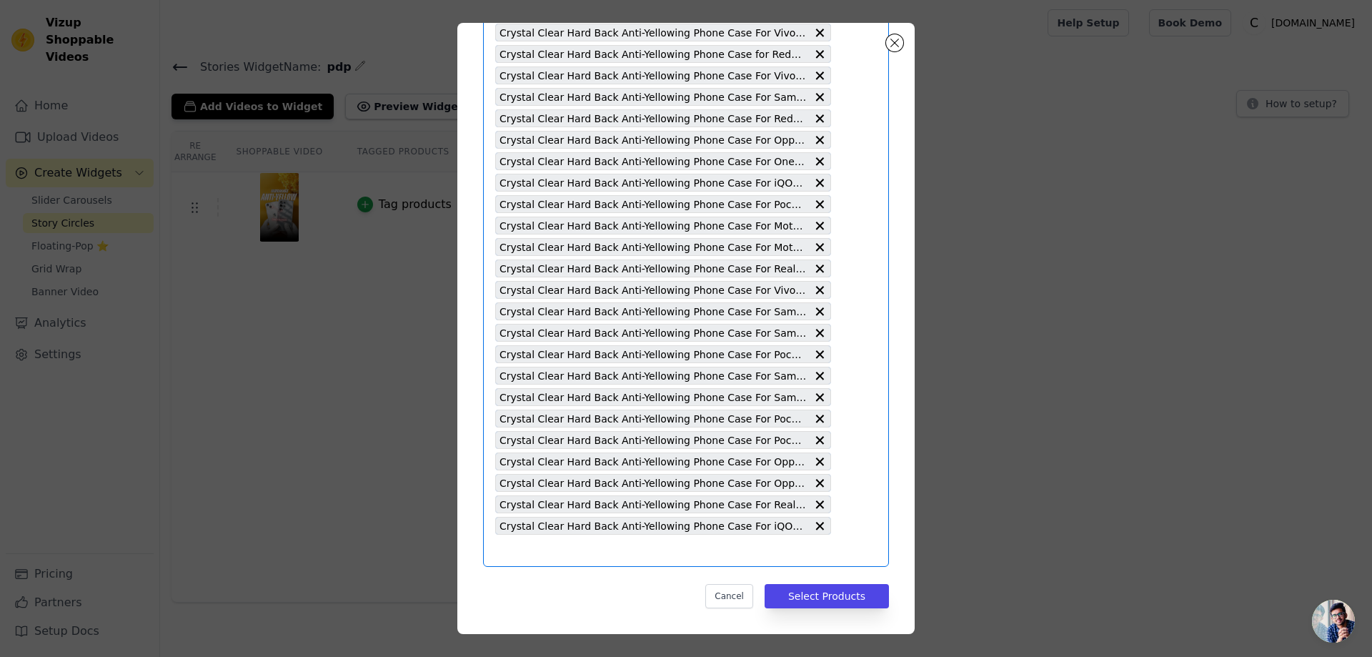
click at [506, 557] on input "text" at bounding box center [663, 550] width 336 height 17
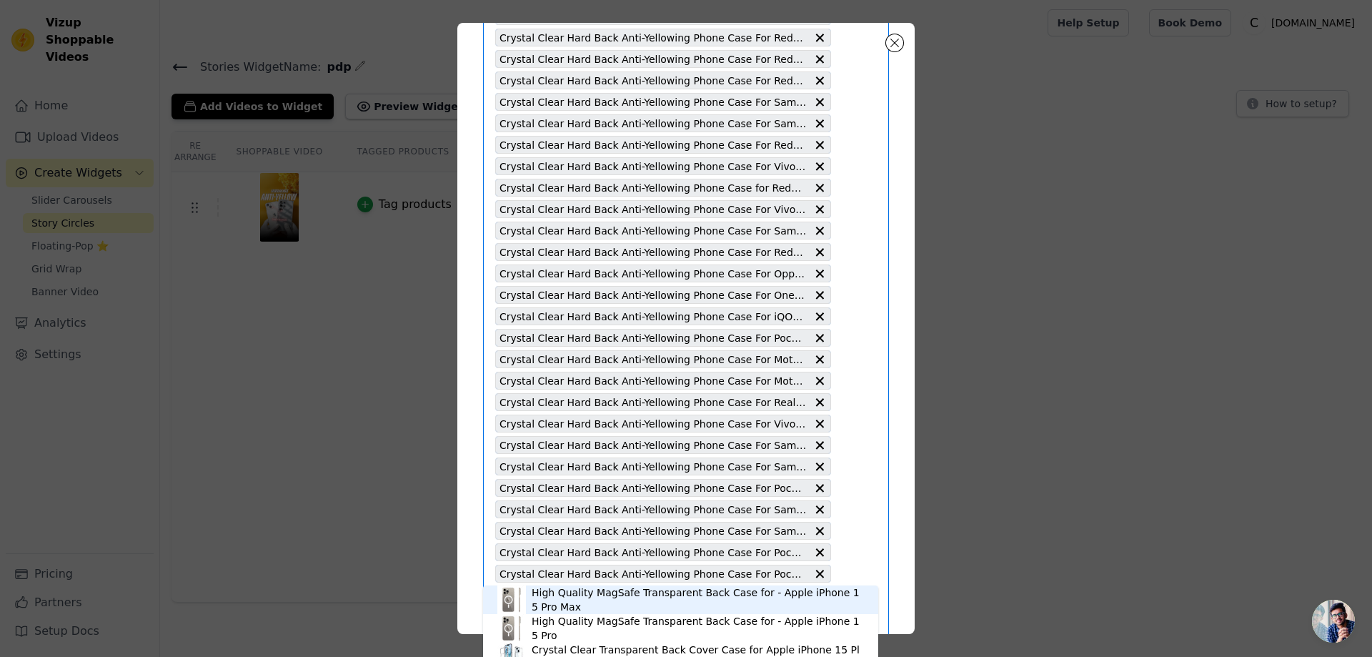
scroll to position [3045, 0]
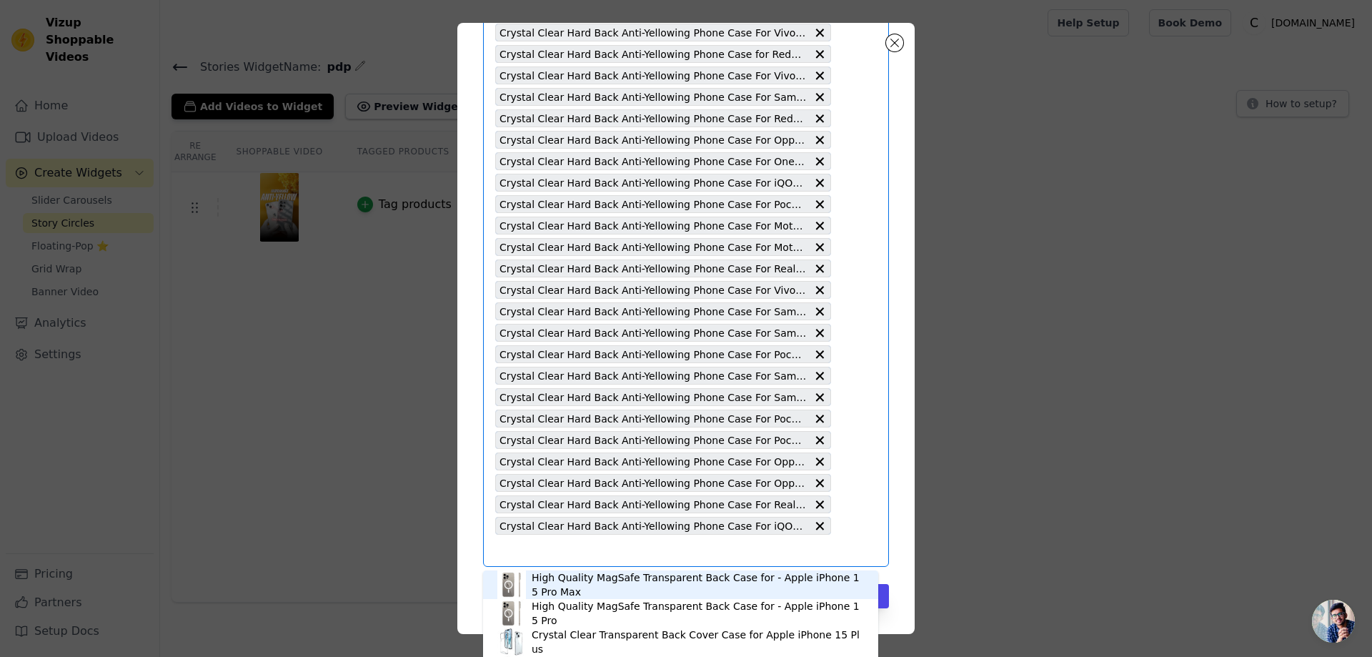
paste input "Crystal Clear Hard Back Anti-Yellowing Phone Case For iQOO Neo 9 Pro 5G"
type input "Crystal Clear Hard Back Anti-Yellowing Phone Case For iQOO Neo 9 Pro 5G"
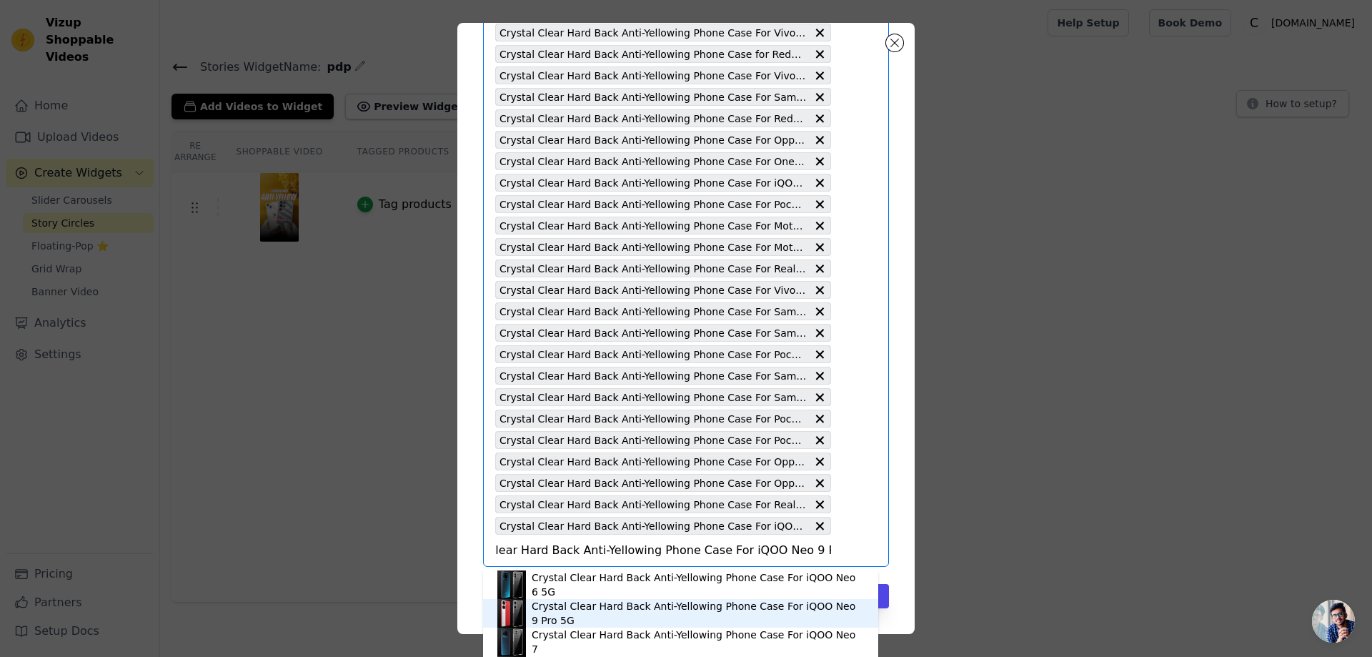
click at [627, 611] on div "Crystal Clear Hard Back Anti-Yellowing Phone Case For iQOO Neo 9 Pro 5G" at bounding box center [698, 613] width 332 height 29
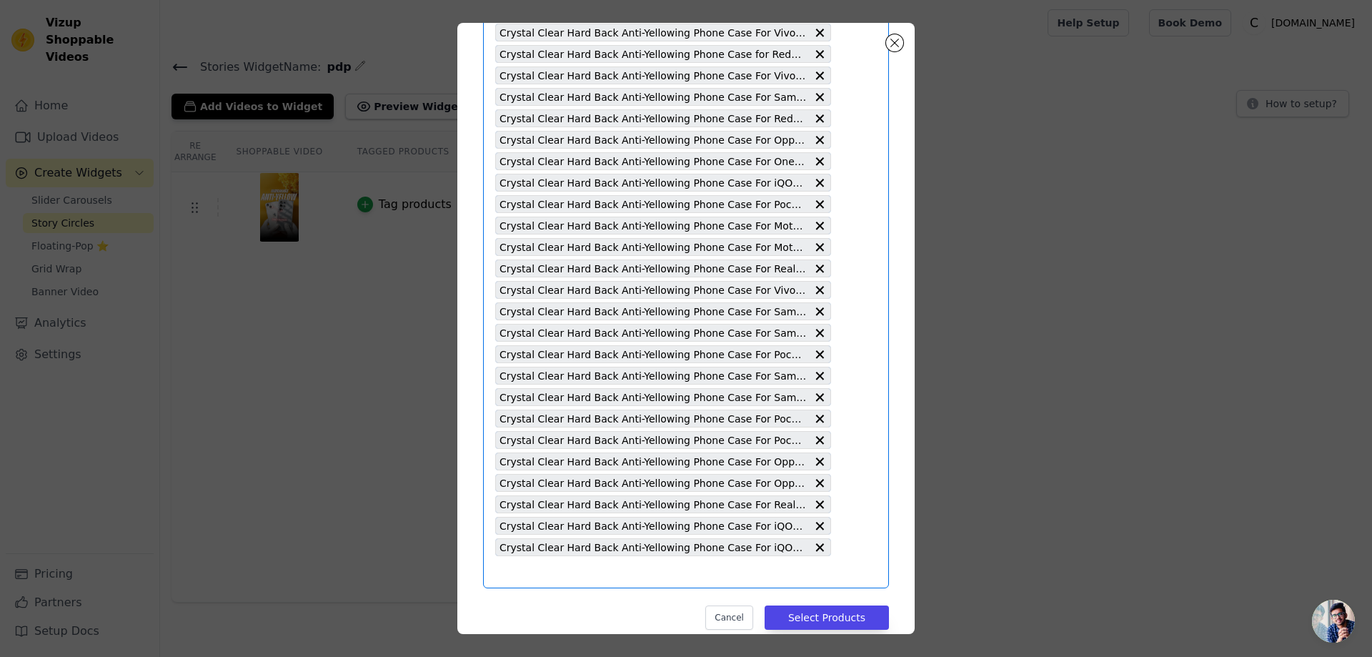
scroll to position [0, 0]
paste input "Crystal Clear Hard Back Anti-Yellowing Phone Case For iQOO 12 Pro 5G"
type input "Crystal Clear Hard Back Anti-Yellowing Phone Case For iQOO 12 Pro 5G"
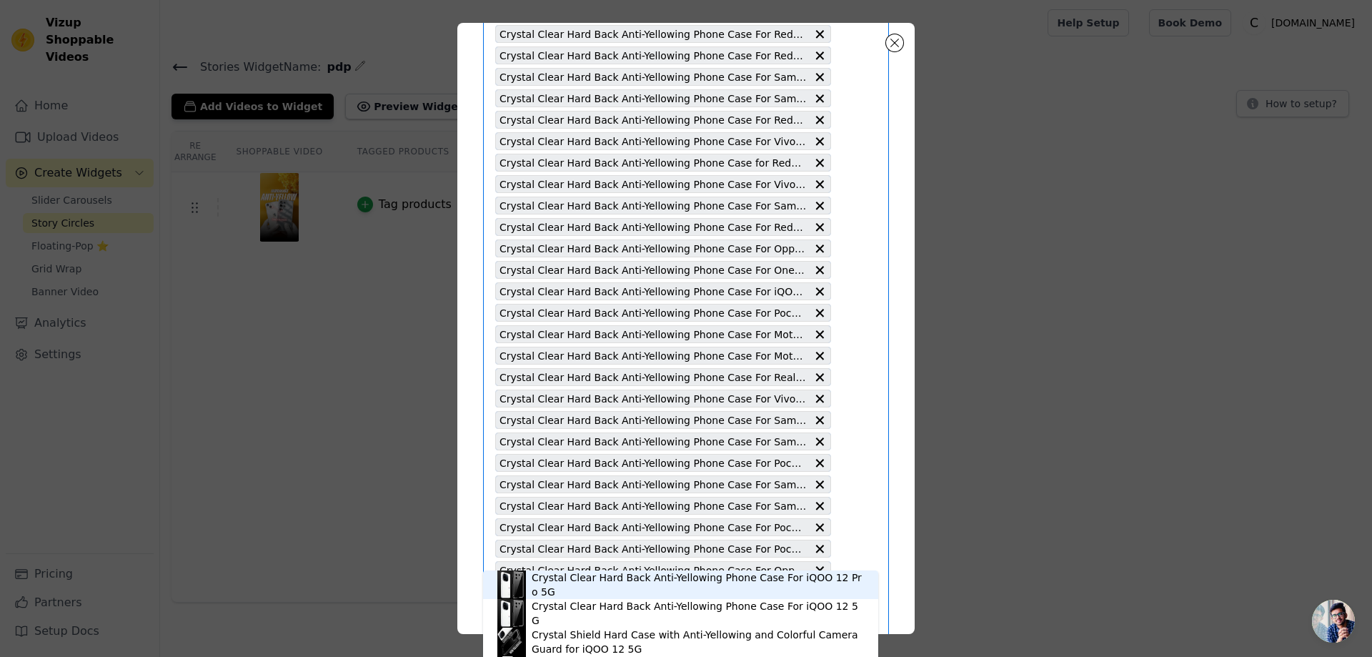
scroll to position [3066, 0]
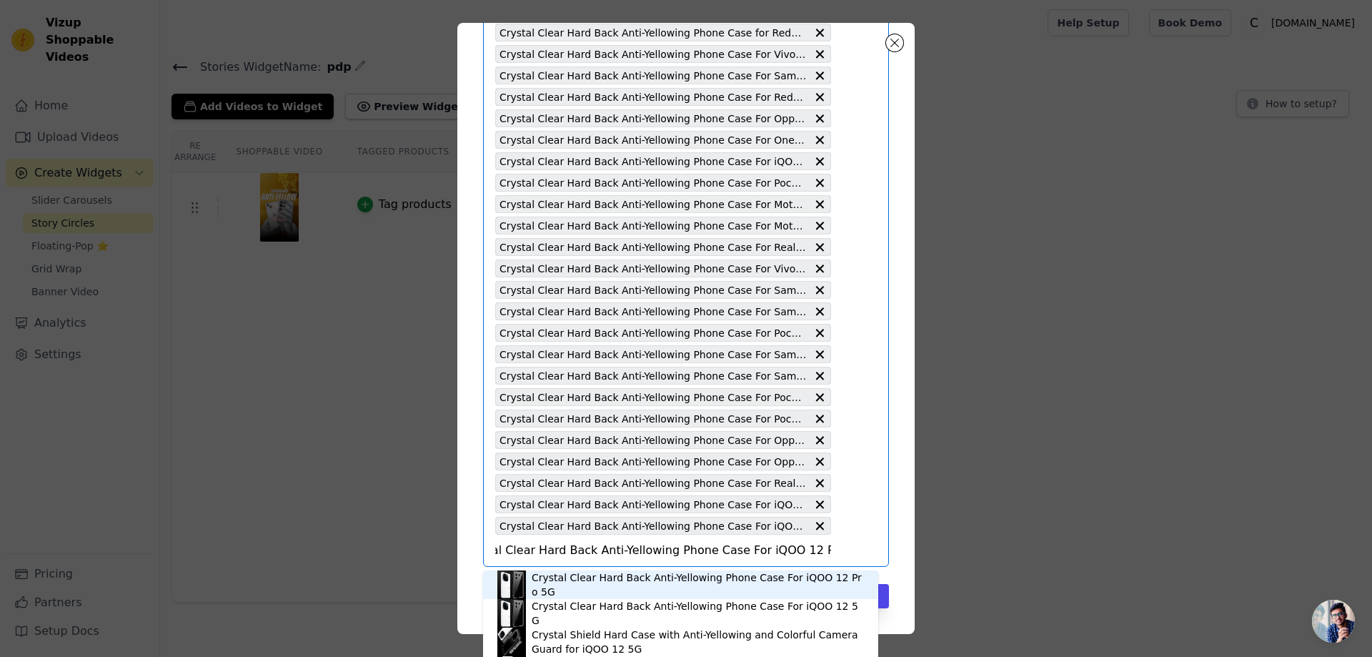
click at [650, 585] on div "Crystal Clear Hard Back Anti-Yellowing Phone Case For iQOO 12 Pro 5G" at bounding box center [698, 584] width 332 height 29
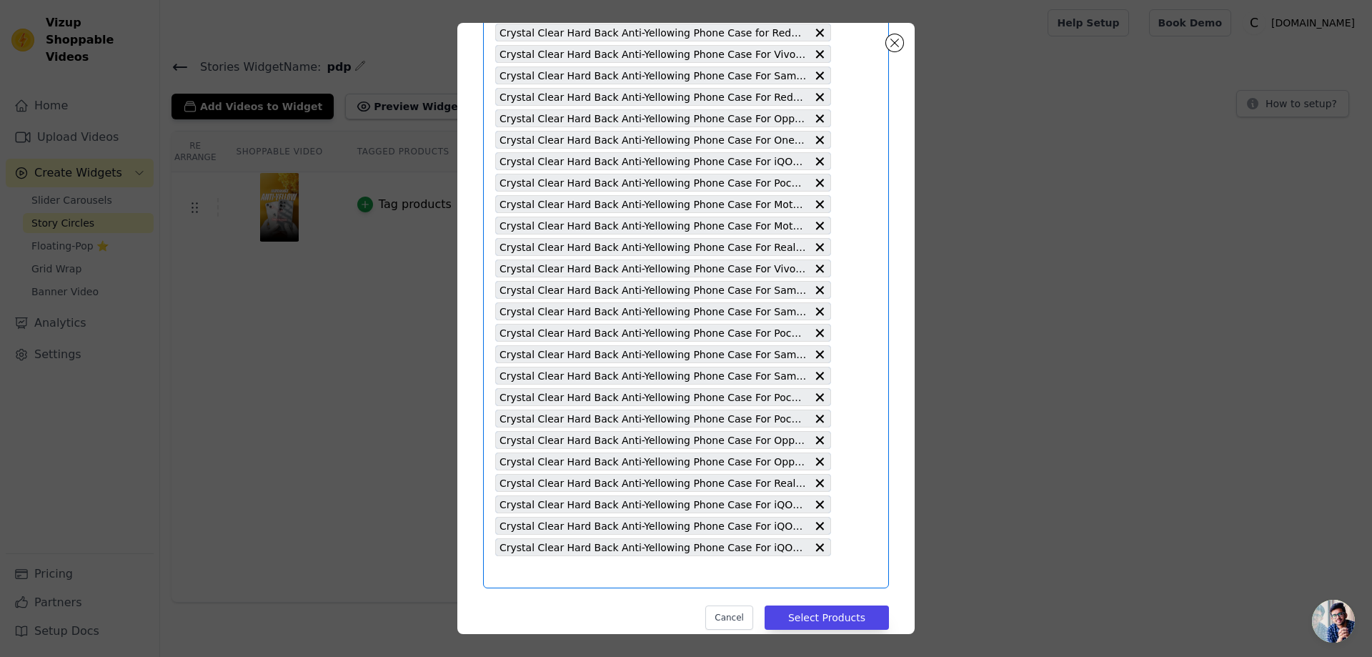
scroll to position [0, 0]
paste input "Crystal Clear Hard Back Anti-Yellowing Phone Case For Redmi Y2"
type input "Crystal Clear Hard Back Anti-Yellowing Phone Case For Redmi Y2"
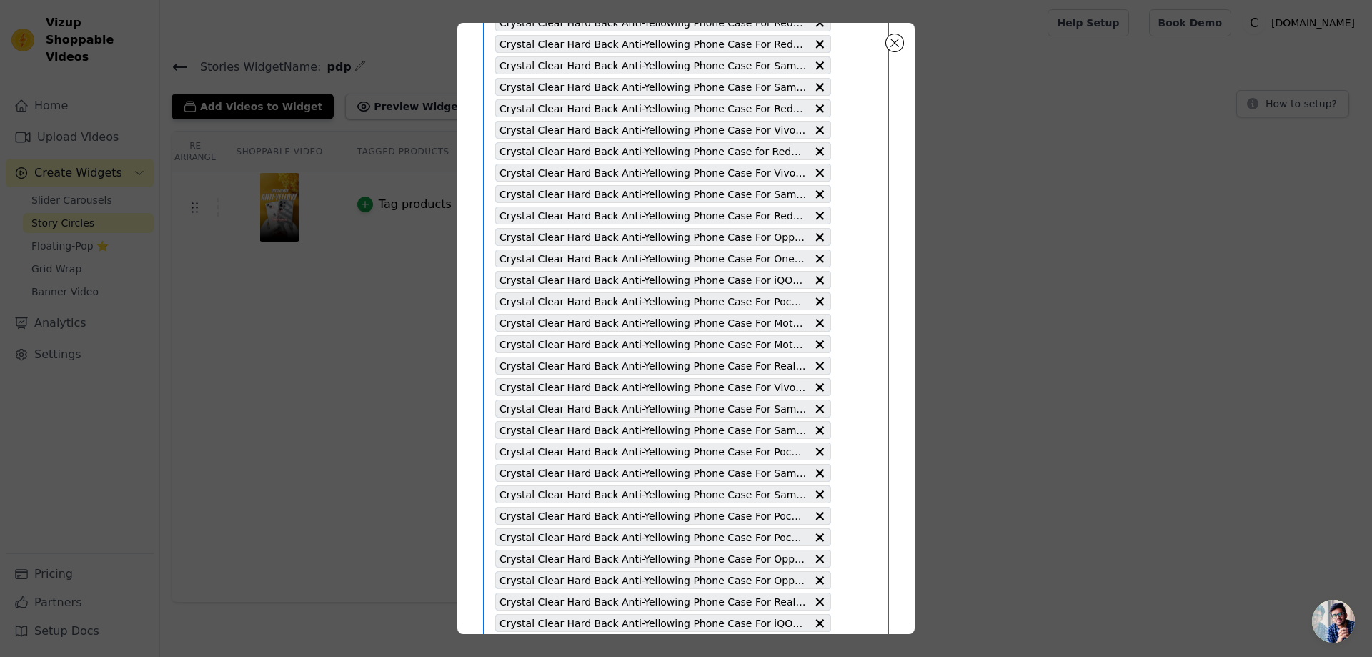
scroll to position [3088, 0]
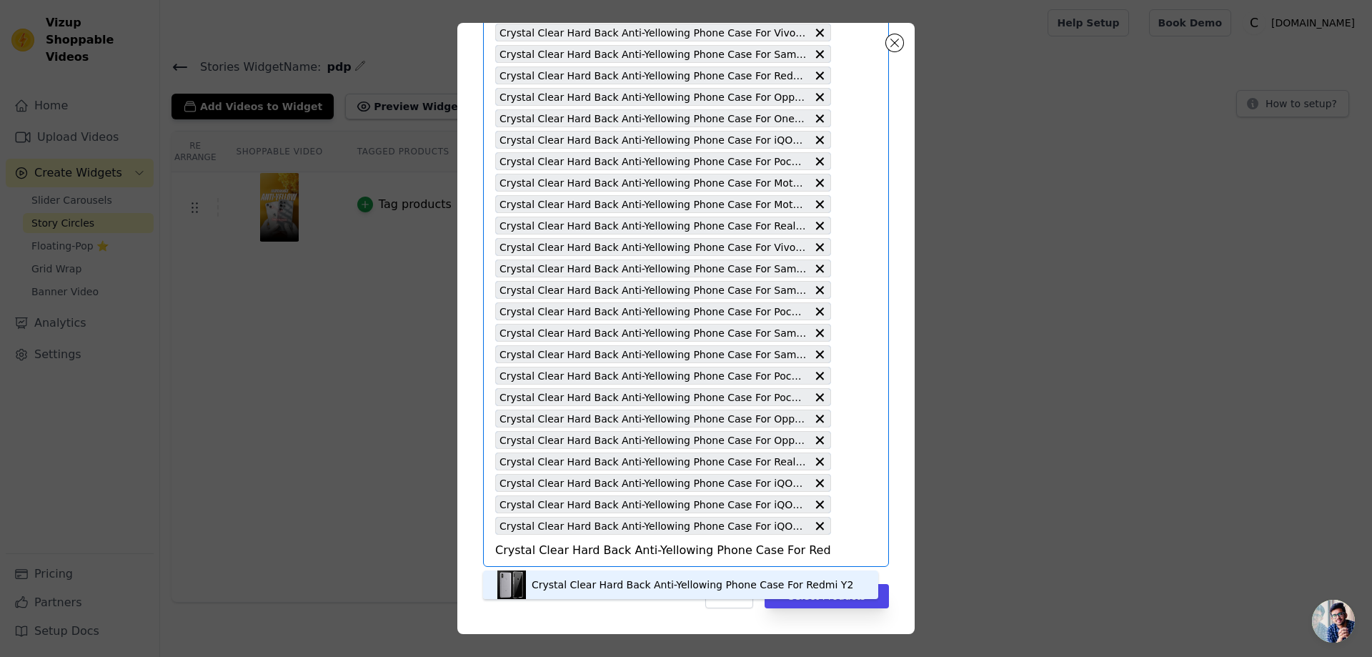
click at [632, 589] on div "Crystal Clear Hard Back Anti-Yellowing Phone Case For Redmi Y2" at bounding box center [693, 584] width 322 height 14
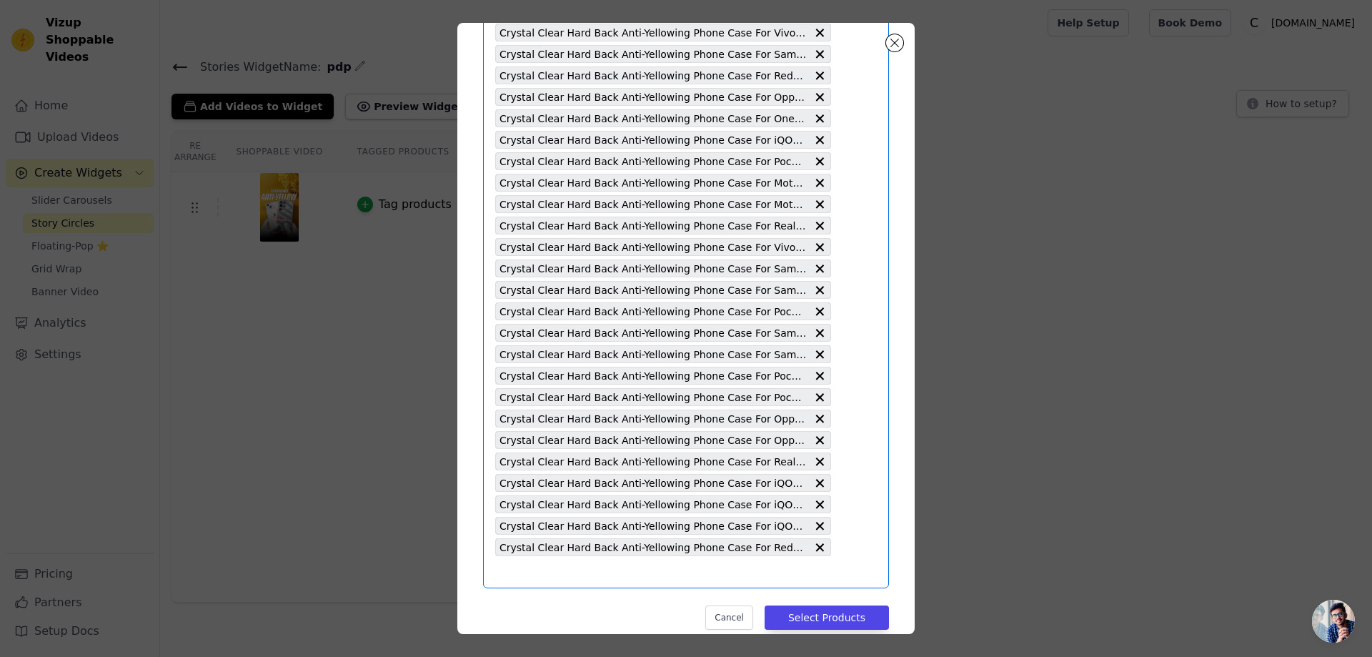
paste input "Crystal Clear Hard Back Anti-Yellowing Phone Case For Redmi A3 Old"
type input "Crystal Clear Hard Back Anti-Yellowing Phone Case For Redmi A3 Old"
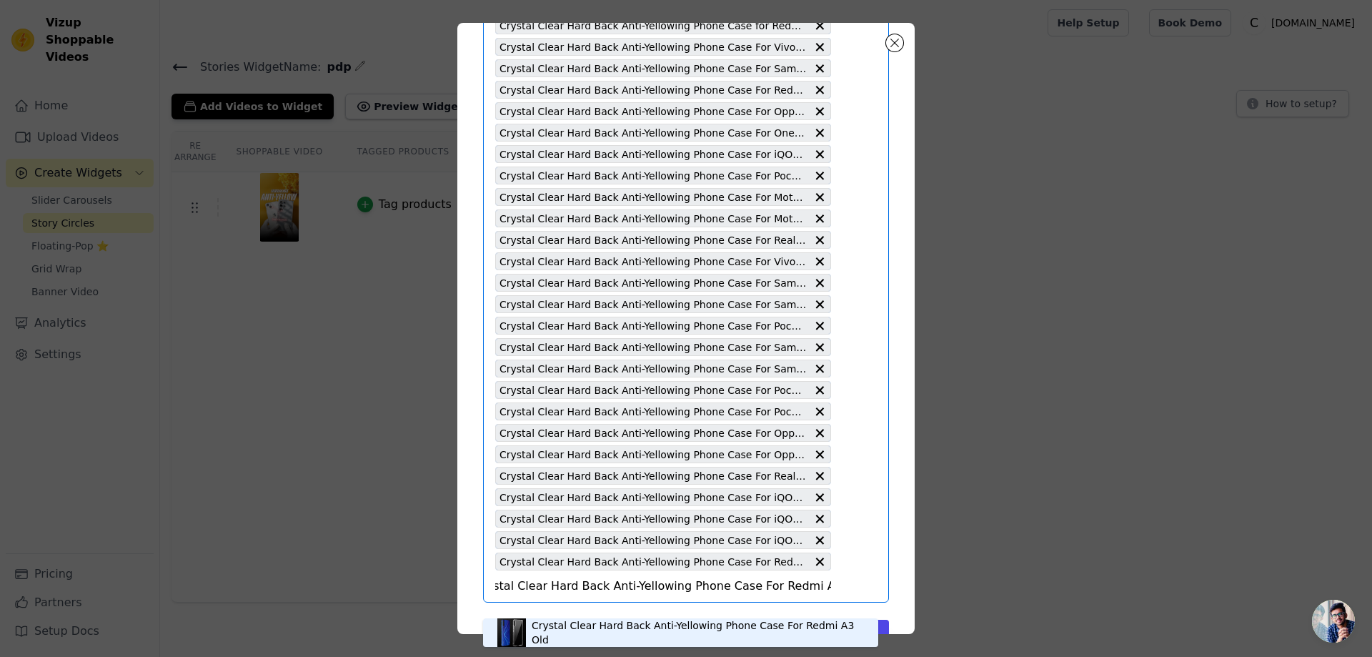
scroll to position [3109, 0]
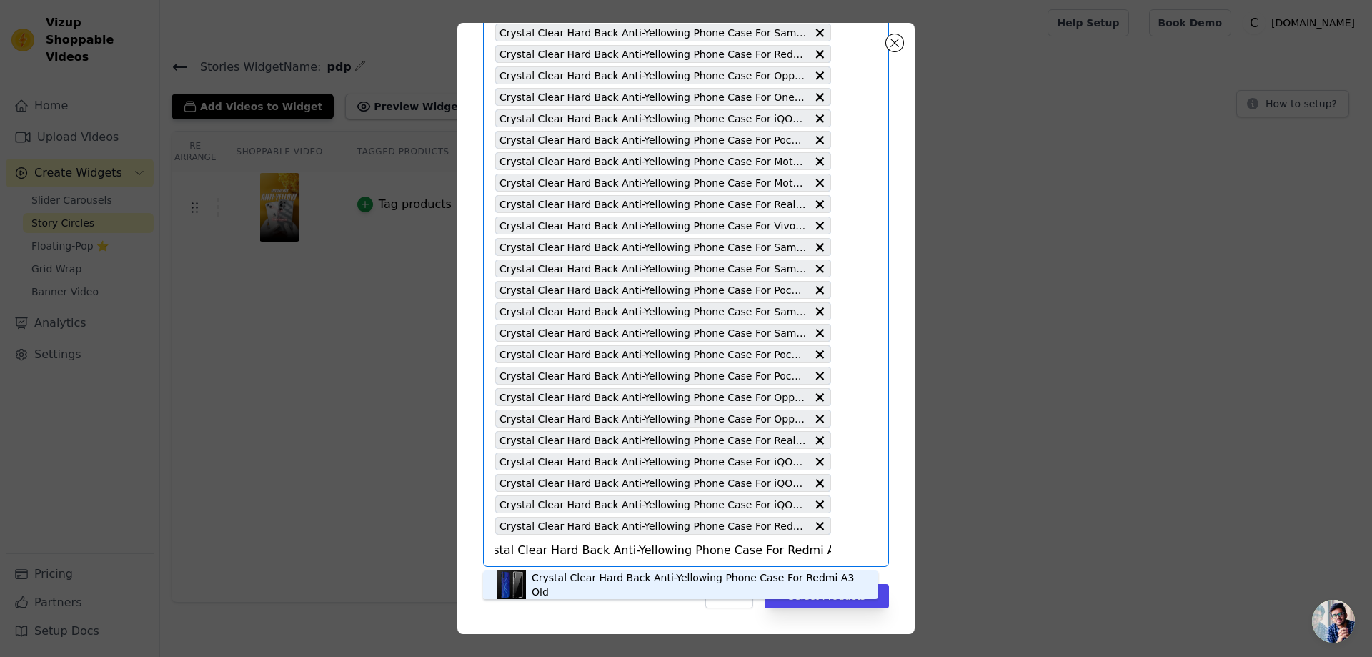
click at [605, 589] on div "Crystal Clear Hard Back Anti-Yellowing Phone Case For Redmi A3 Old" at bounding box center [698, 584] width 332 height 29
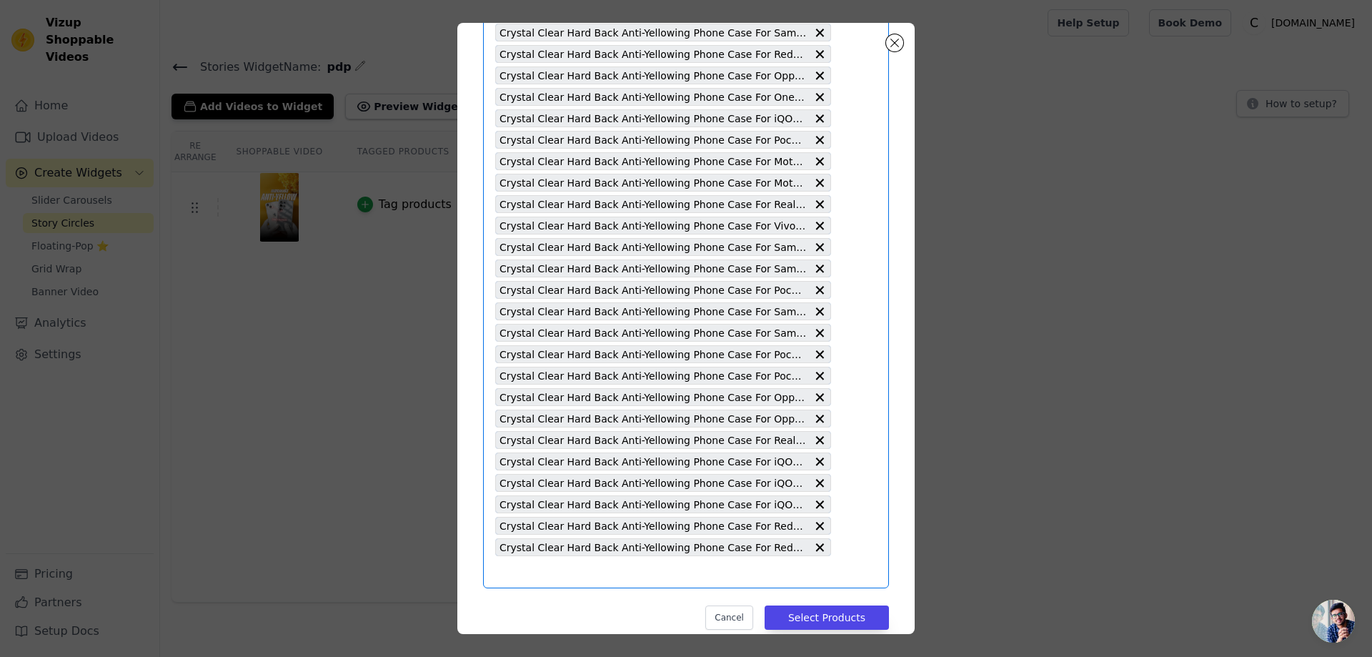
scroll to position [0, 0]
click at [562, 572] on input "text" at bounding box center [663, 571] width 336 height 17
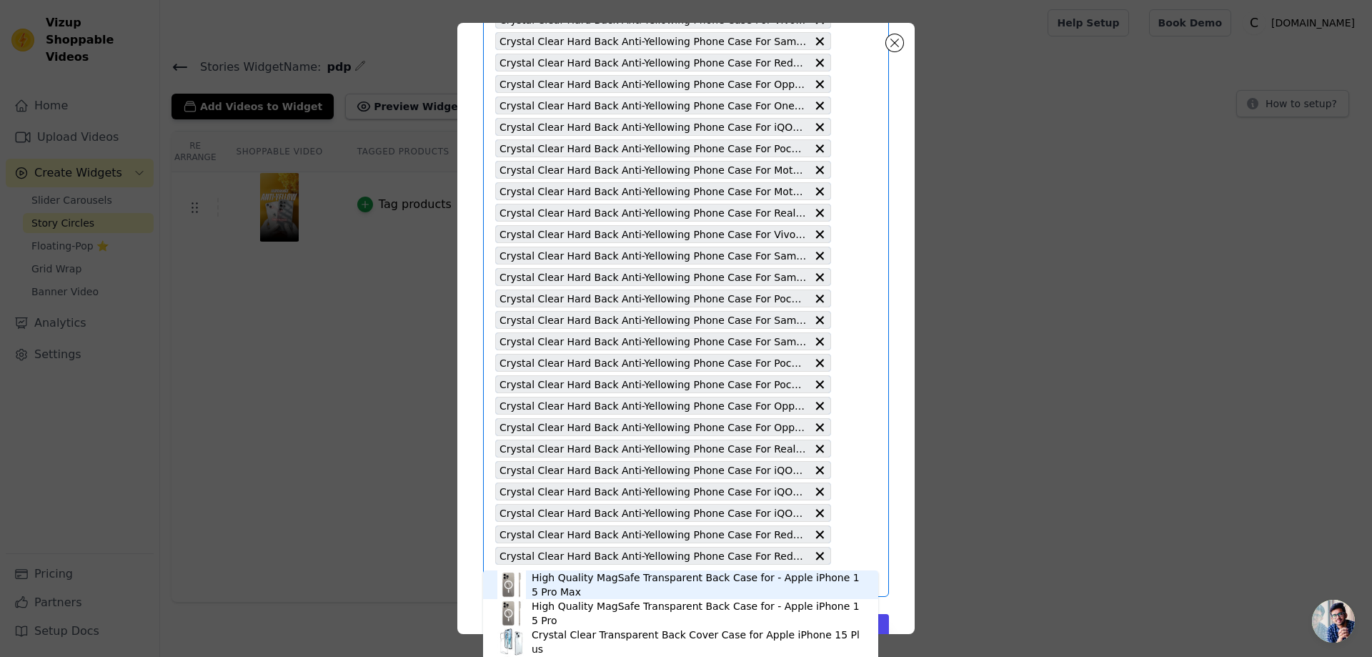
scroll to position [3131, 0]
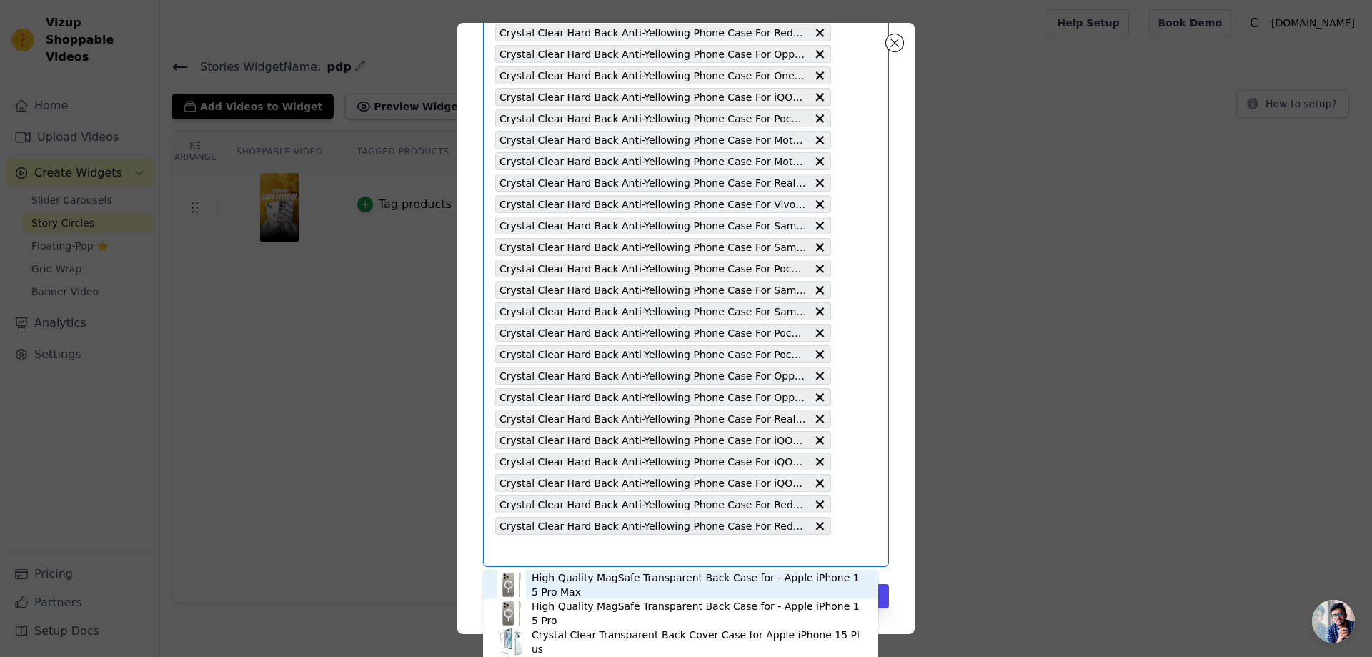
paste input "Crystal Clear Hard Back Anti-Yellowing Phone Case For Redmi 11T 5G"
type input "Crystal Clear Hard Back Anti-Yellowing Phone Case For Redmi 11T 5G"
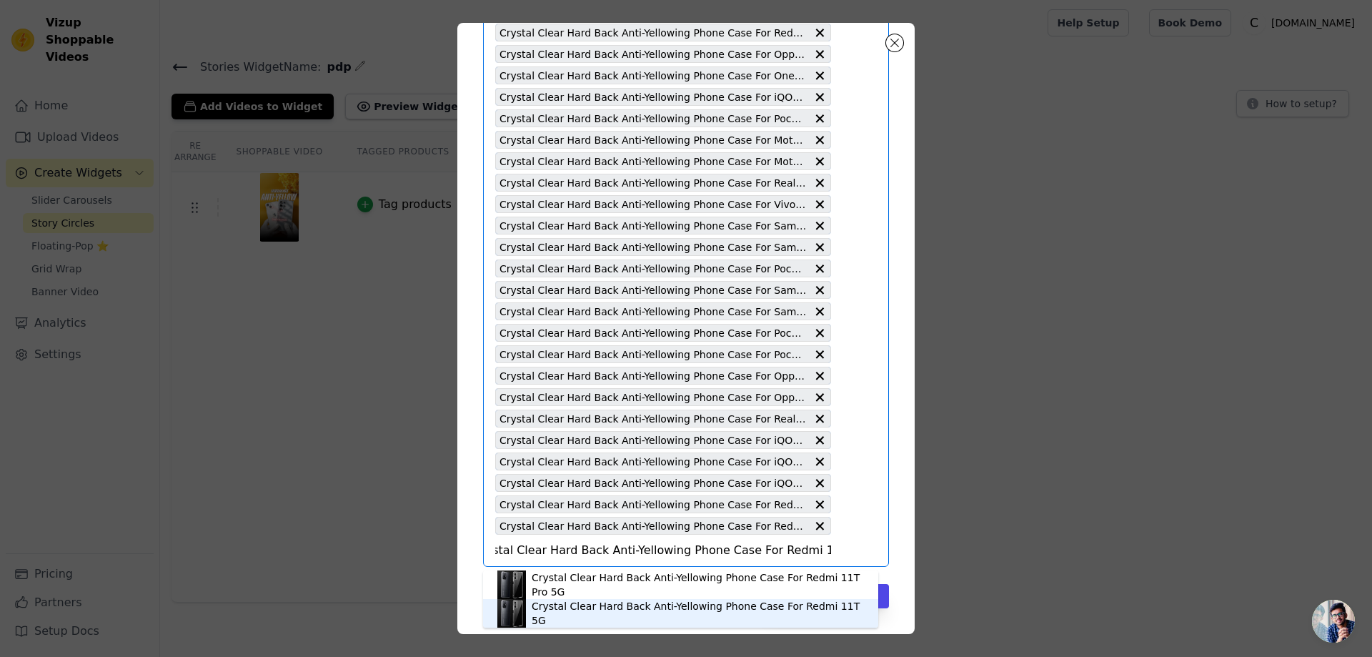
click at [600, 610] on div "Crystal Clear Hard Back Anti-Yellowing Phone Case For Redmi 11T 5G" at bounding box center [698, 613] width 332 height 29
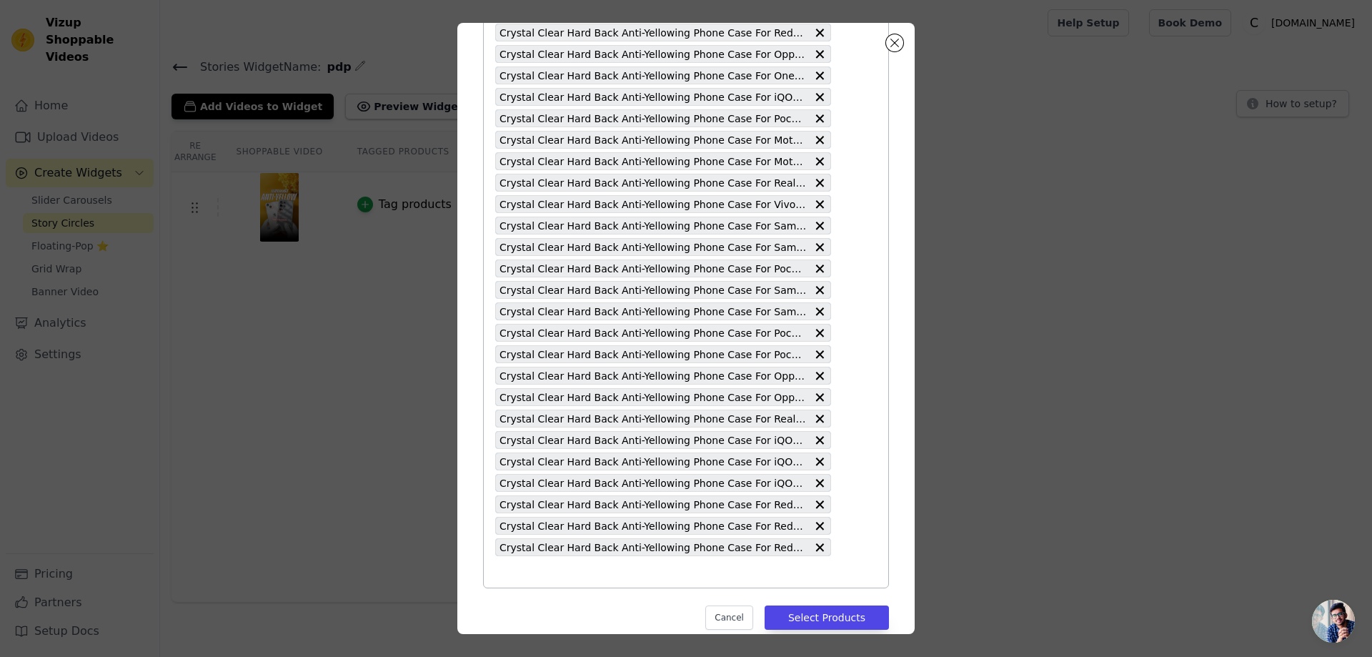
click at [513, 574] on input "text" at bounding box center [663, 571] width 336 height 17
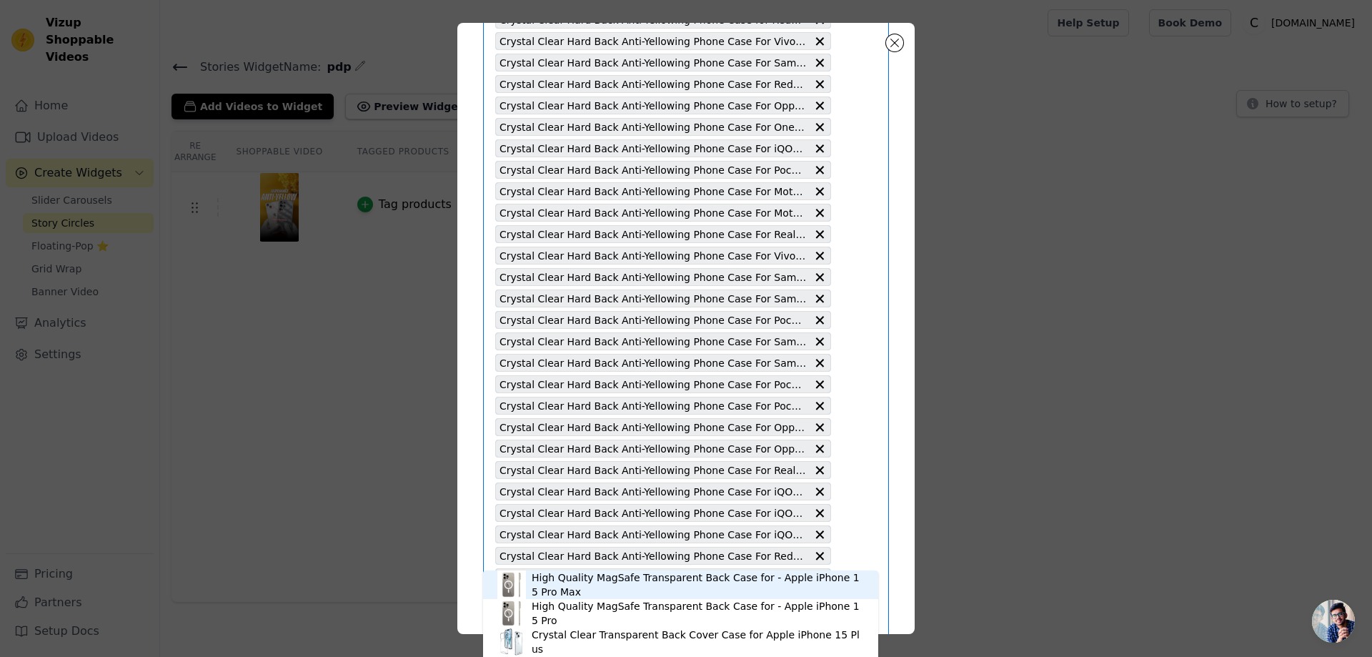
scroll to position [3152, 0]
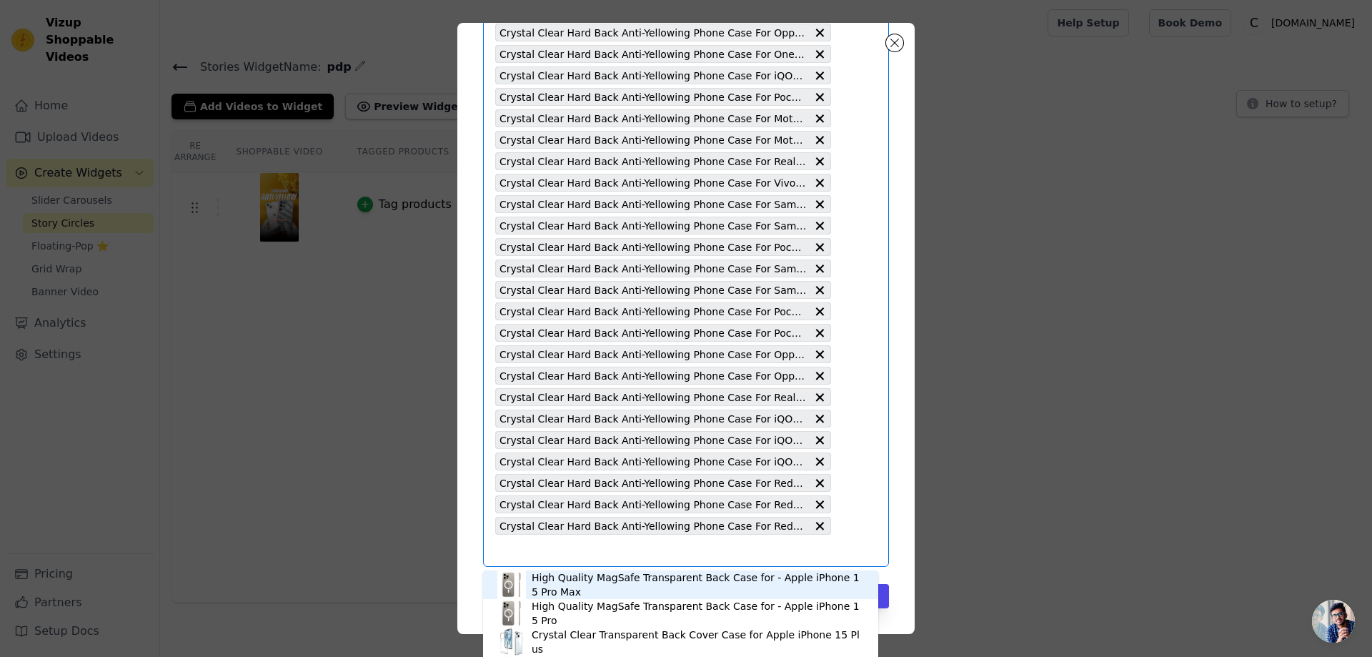
paste input "Crystal Clear Hard Back Anti-Yellowing Phone Case For iQOO Neo 6 5G"
type input "Crystal Clear Hard Back Anti-Yellowing Phone Case For iQOO Neo 6 5G"
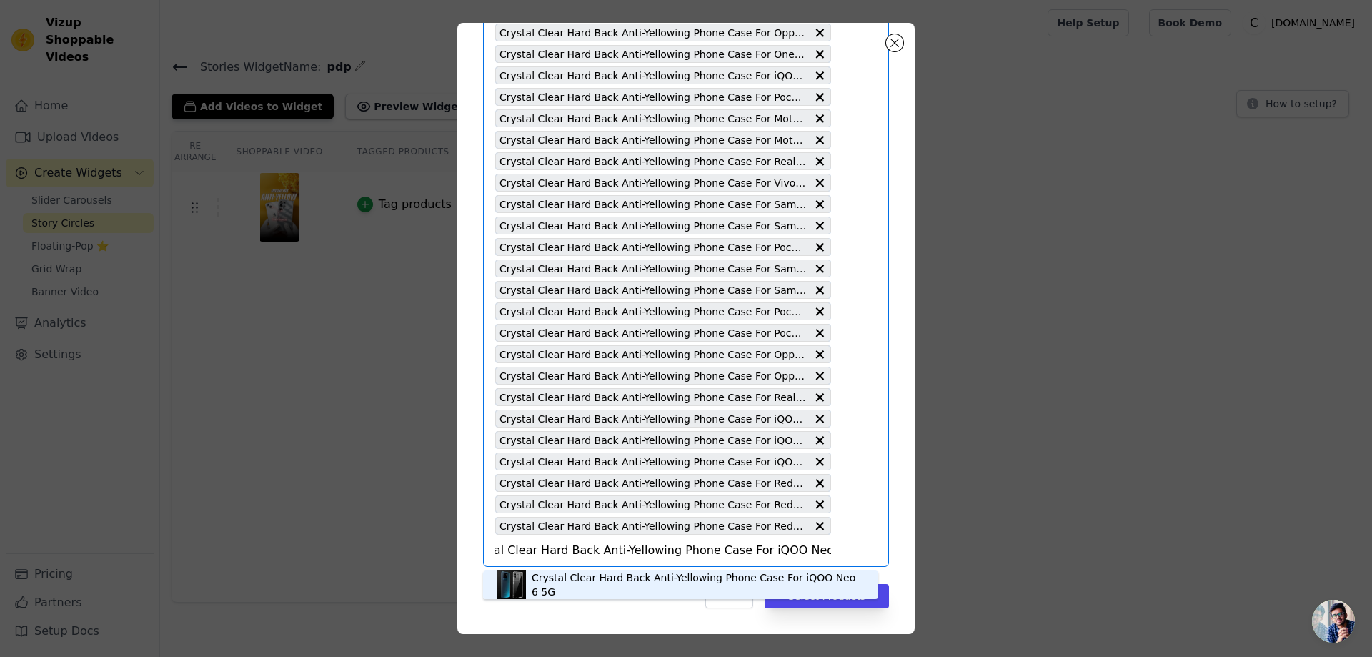
click at [611, 584] on div "Crystal Clear Hard Back Anti-Yellowing Phone Case For iQOO Neo 6 5G" at bounding box center [698, 584] width 332 height 29
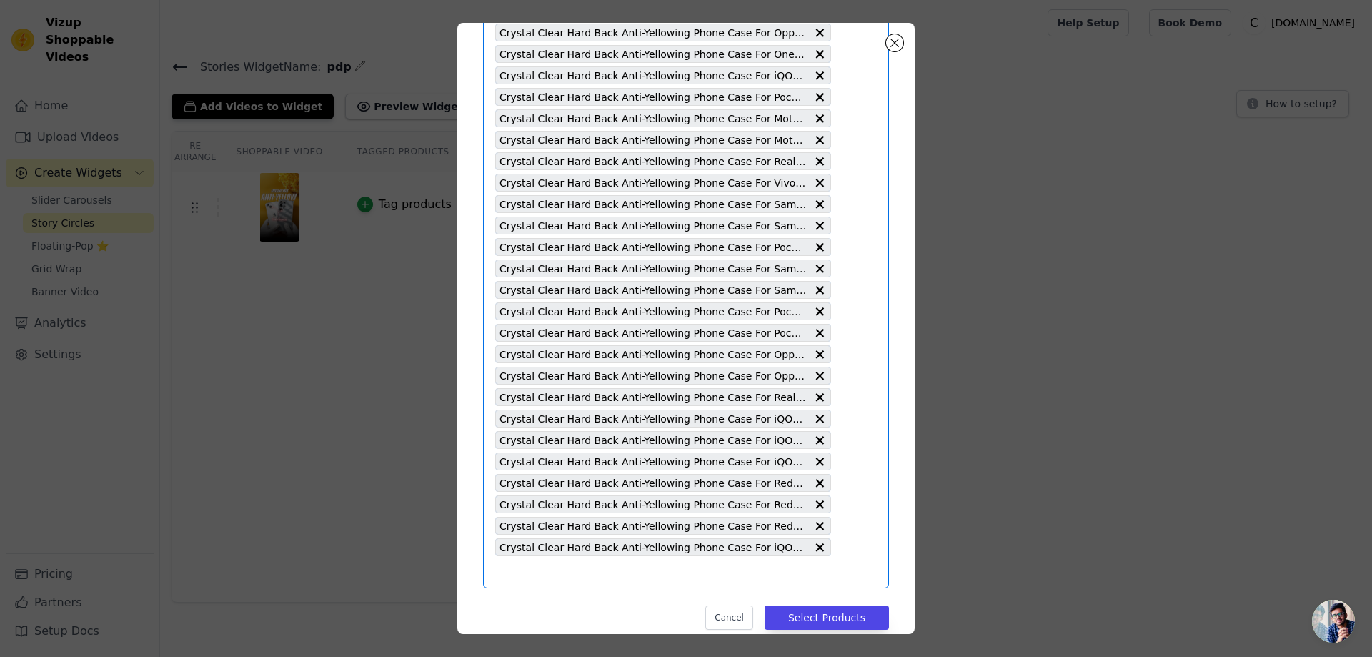
paste input "Crystal Clear Hard Back Anti-Yellowing Phone Case For Redmi K50i 5G"
type input "Crystal Clear Hard Back Anti-Yellowing Phone Case For Redmi K50i 5G"
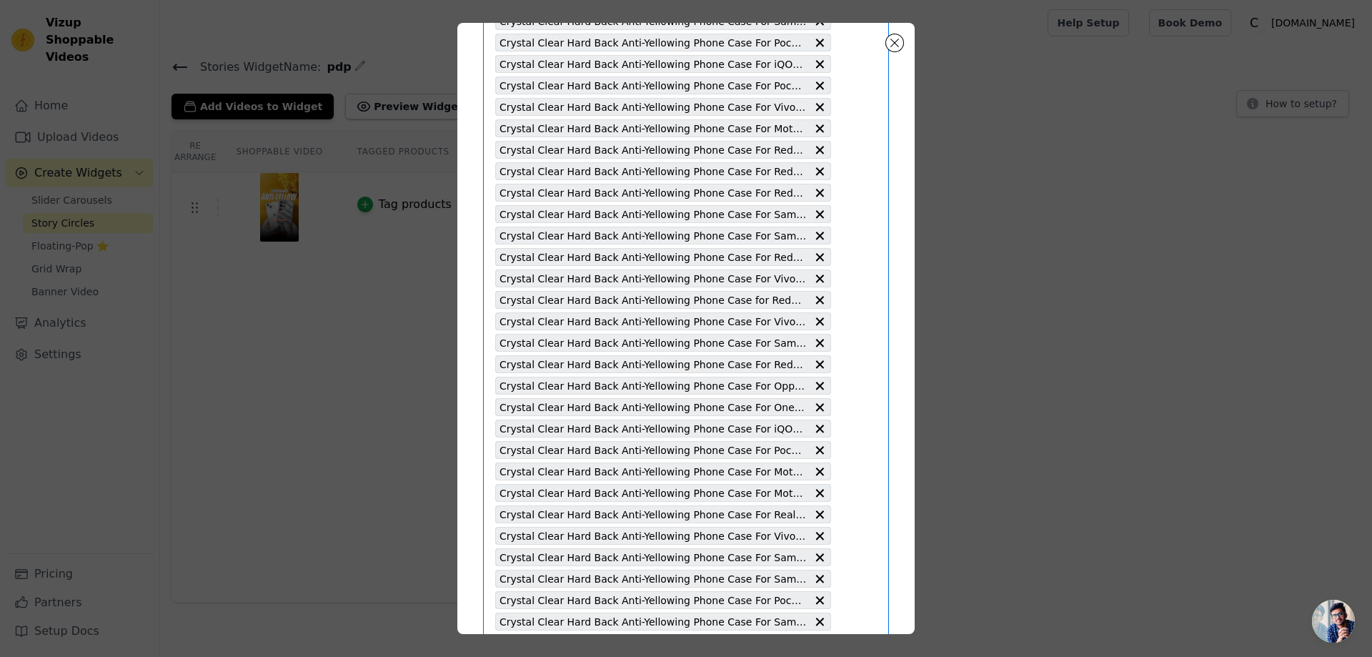
scroll to position [3174, 0]
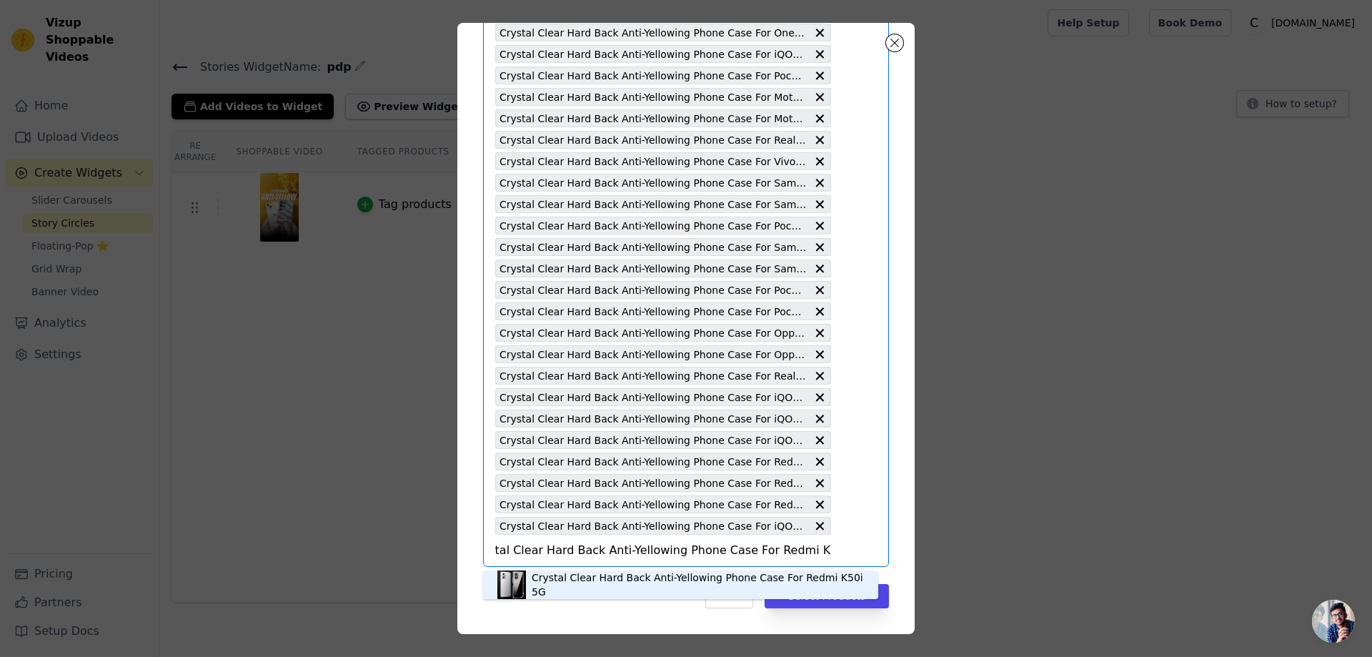
click at [614, 585] on div "Crystal Clear Hard Back Anti-Yellowing Phone Case For Redmi K50i 5G" at bounding box center [698, 584] width 332 height 29
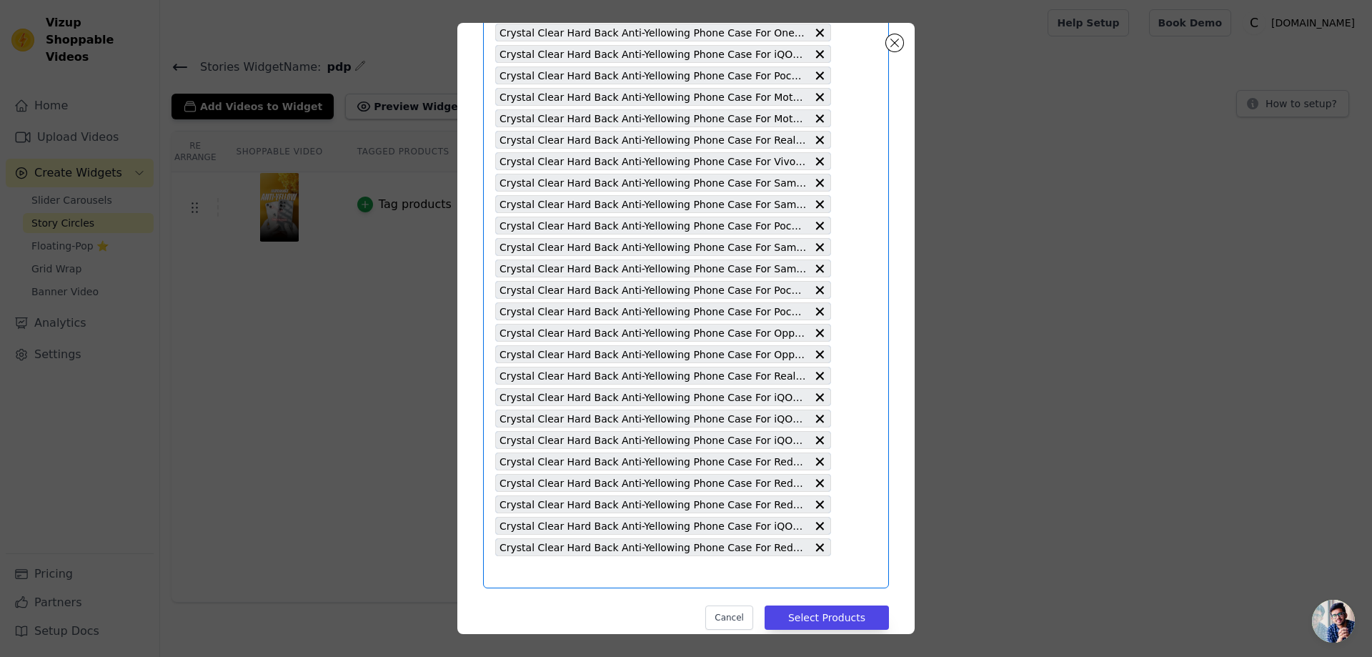
click at [503, 572] on input "text" at bounding box center [663, 571] width 336 height 17
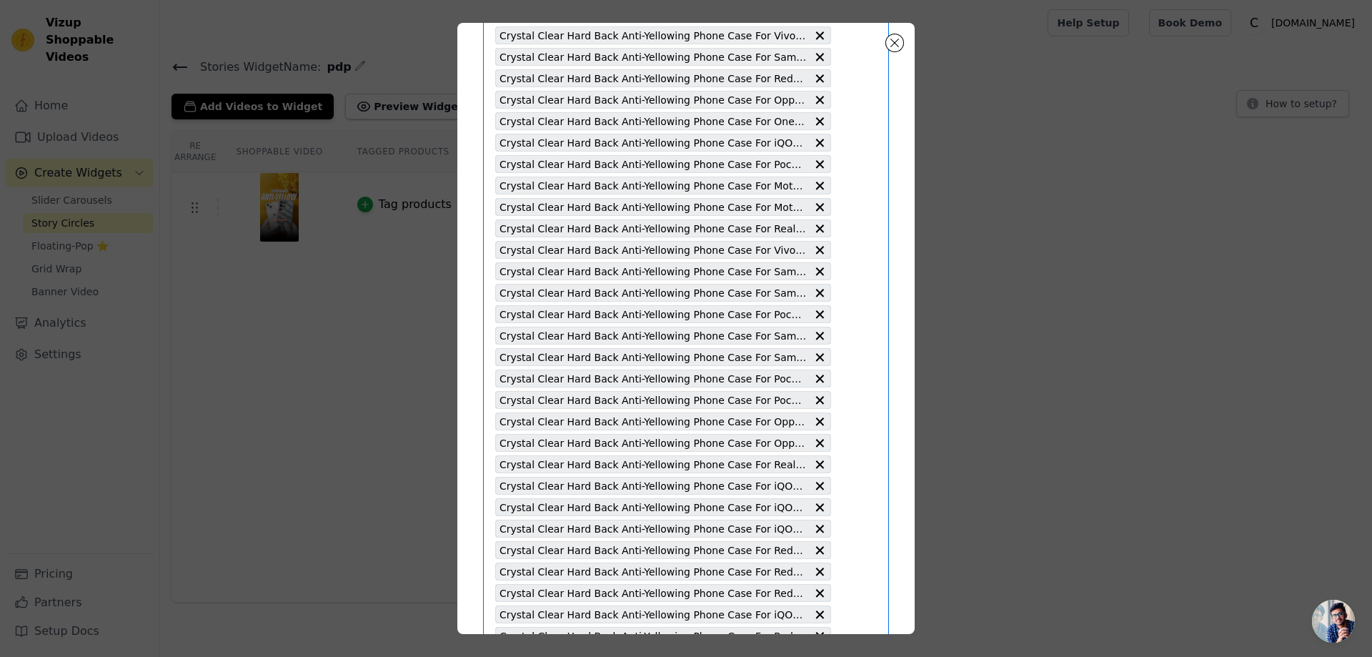
scroll to position [3195, 0]
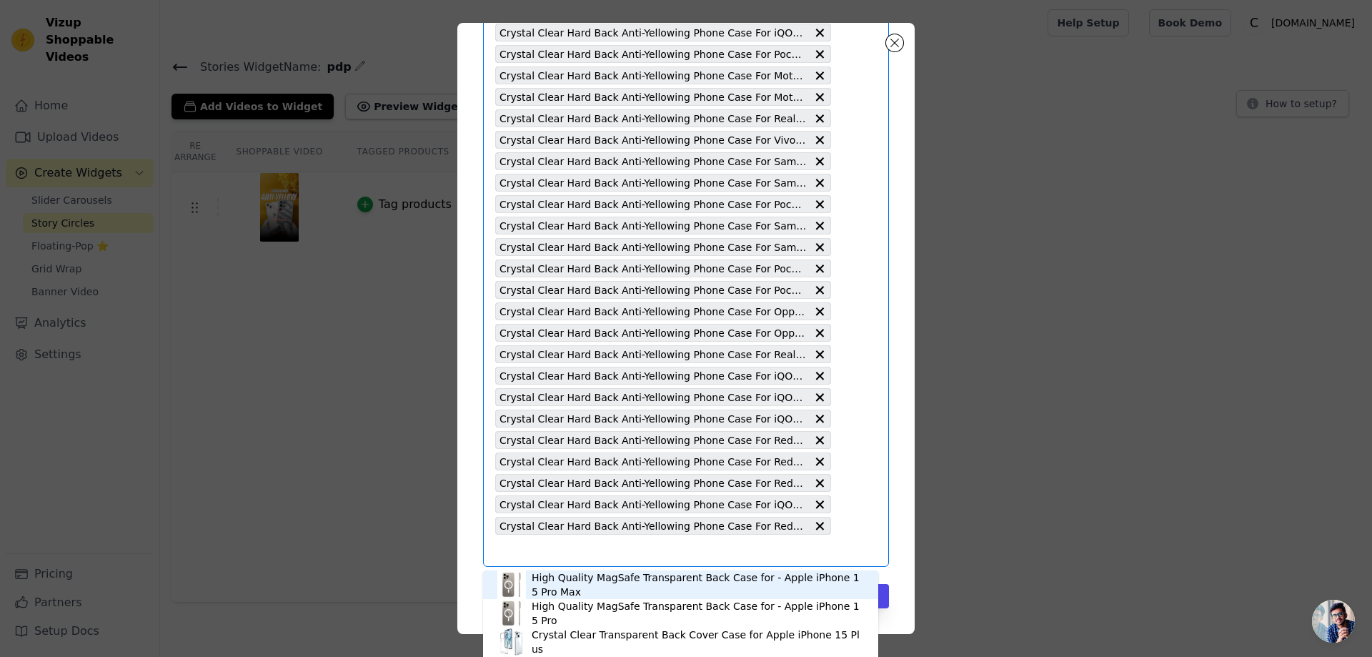
paste input "Crystal Clear Hard Back Anti-Yellowing Phone Case For Redmi 13C 5G"
type input "Crystal Clear Hard Back Anti-Yellowing Phone Case For Redmi 13C 5G"
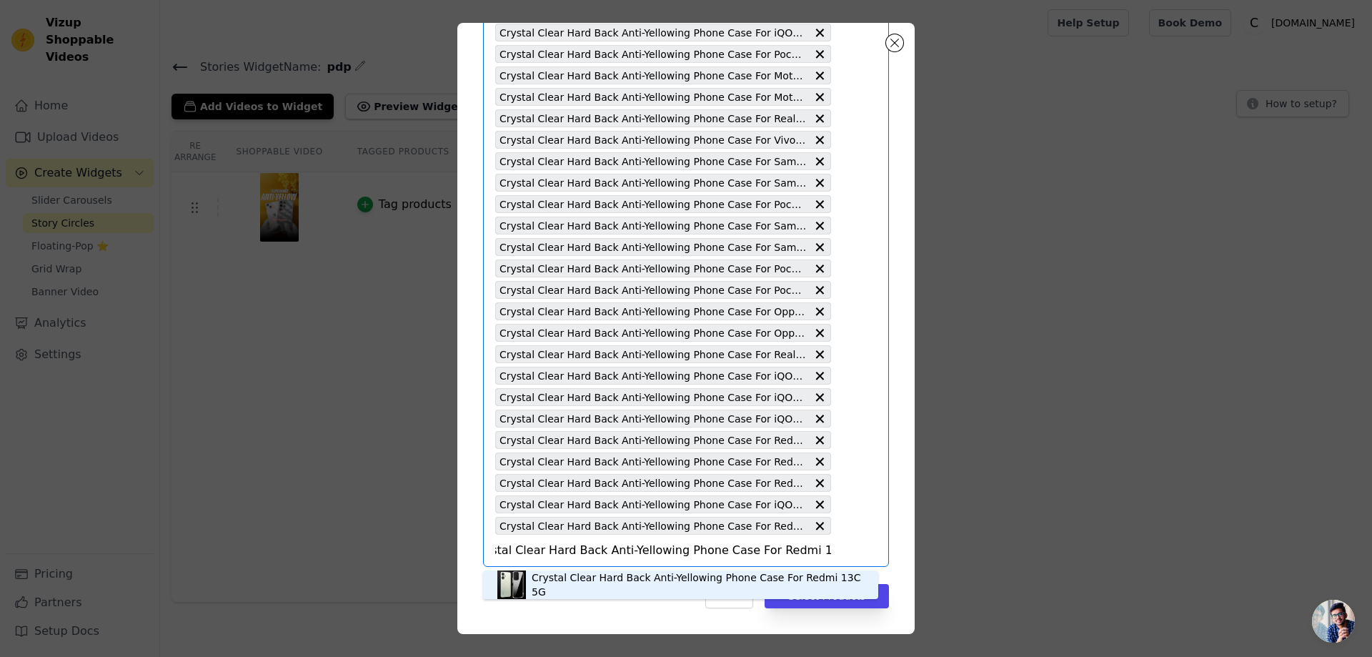
click at [571, 585] on div "Crystal Clear Hard Back Anti-Yellowing Phone Case For Redmi 13C 5G" at bounding box center [698, 584] width 332 height 29
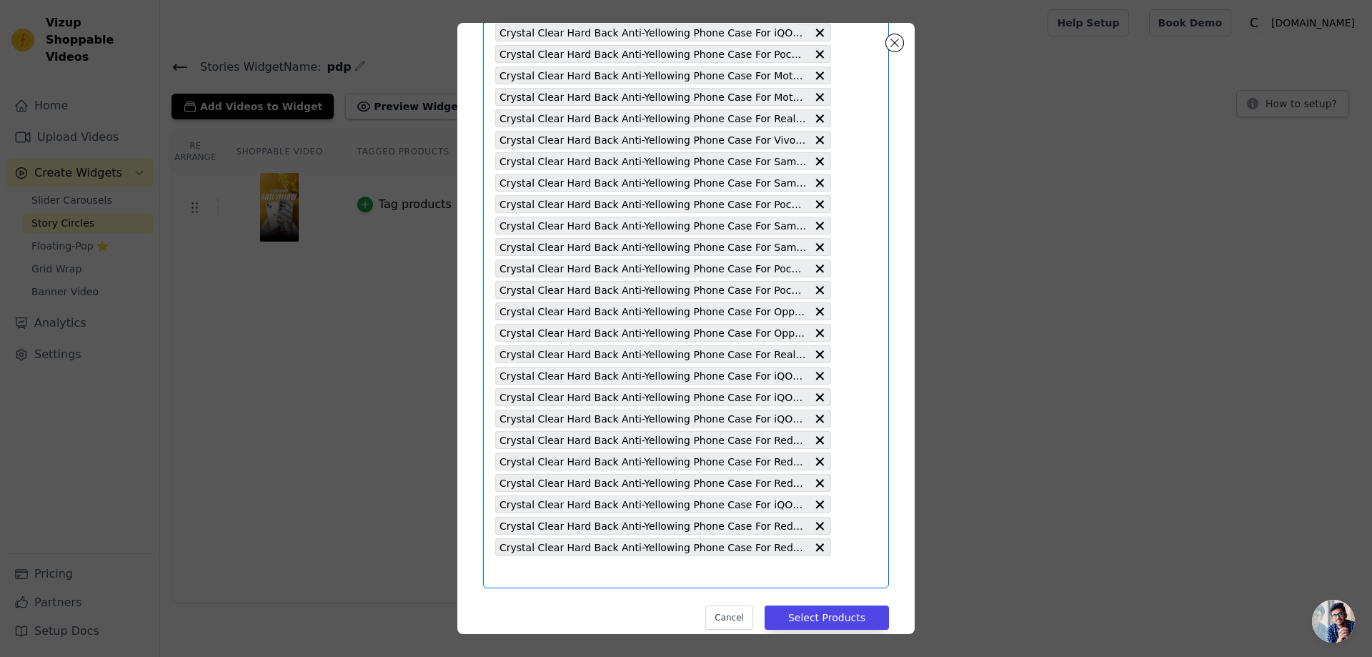
scroll to position [0, 0]
click at [799, 615] on button "Select Products" at bounding box center [827, 617] width 124 height 24
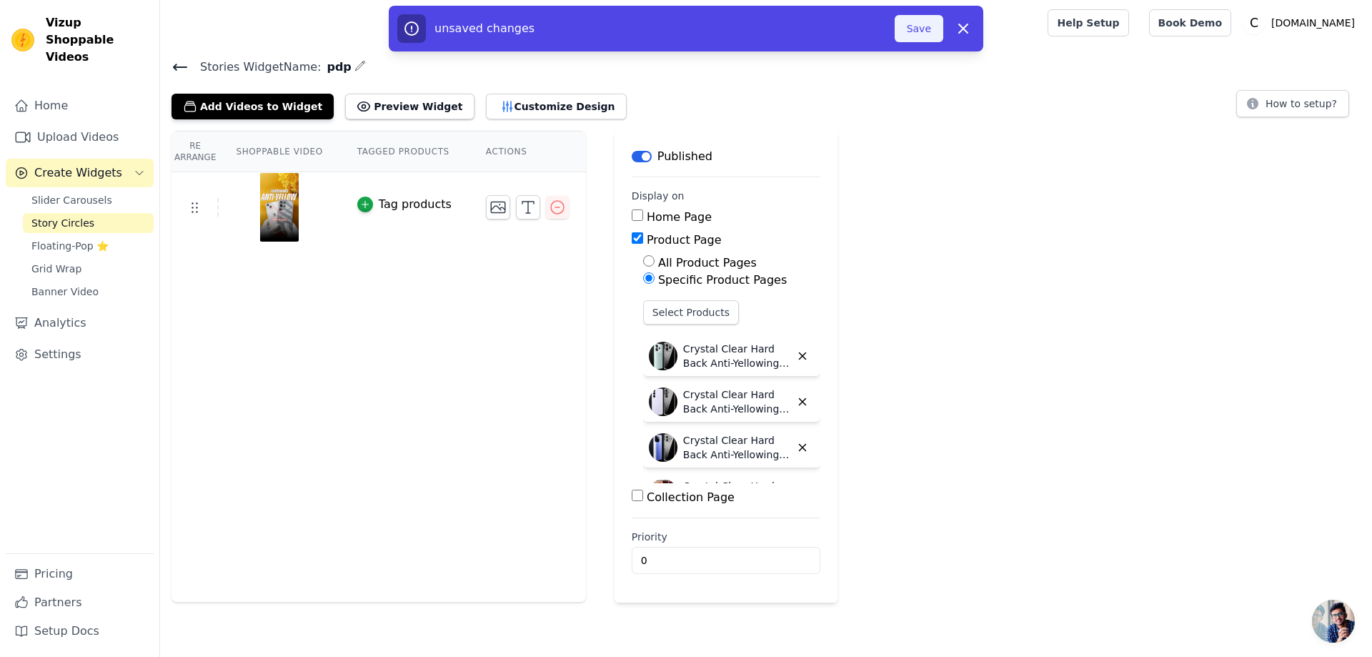
click at [911, 22] on button "Save" at bounding box center [919, 28] width 49 height 27
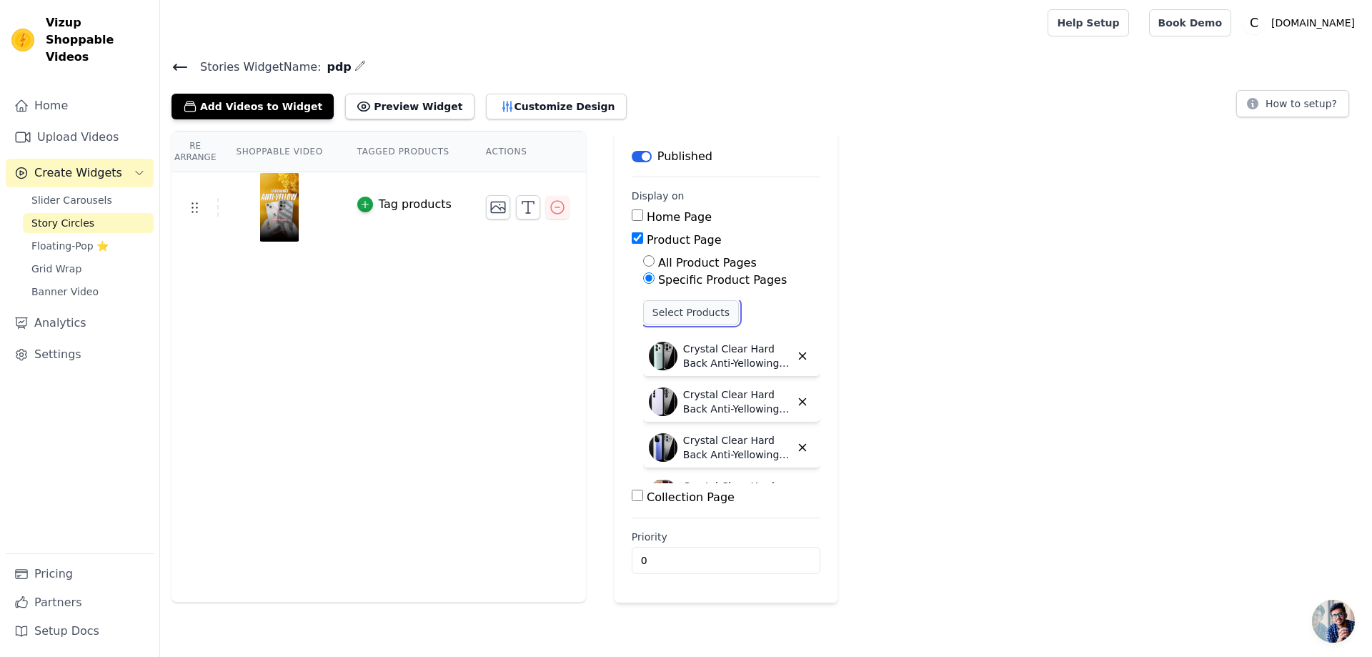
click at [675, 309] on button "Select Products" at bounding box center [691, 312] width 96 height 24
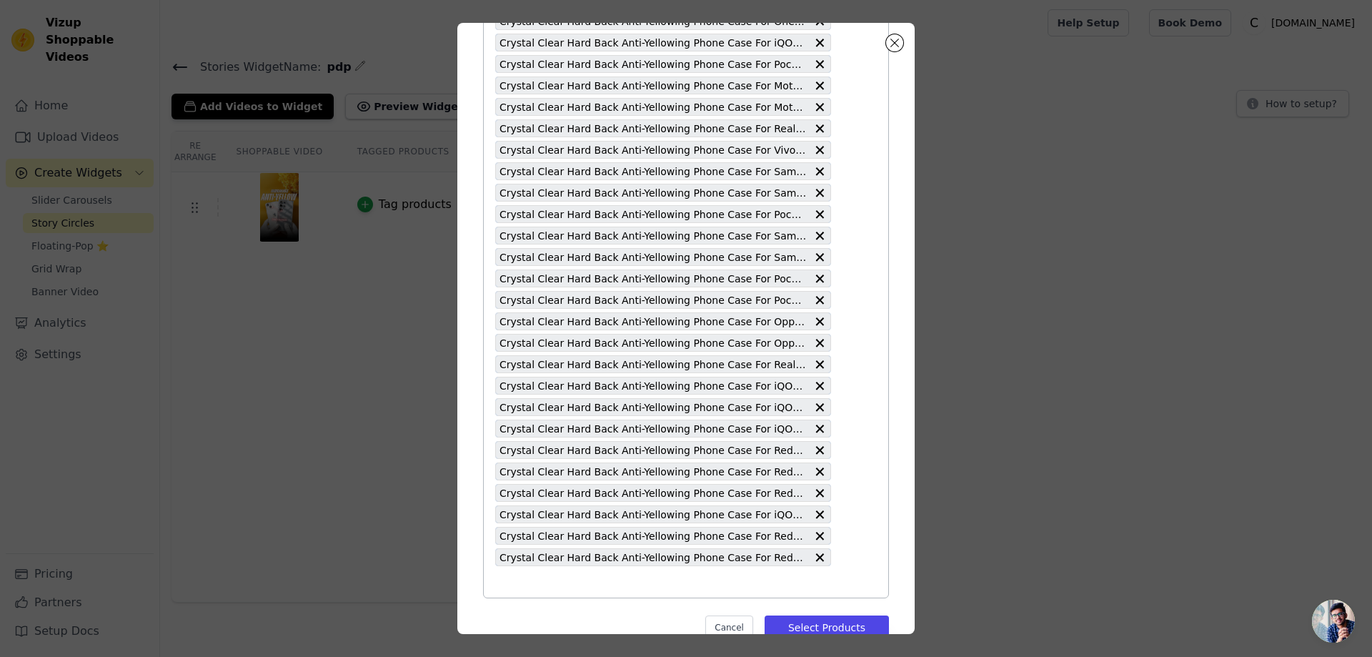
scroll to position [3216, 0]
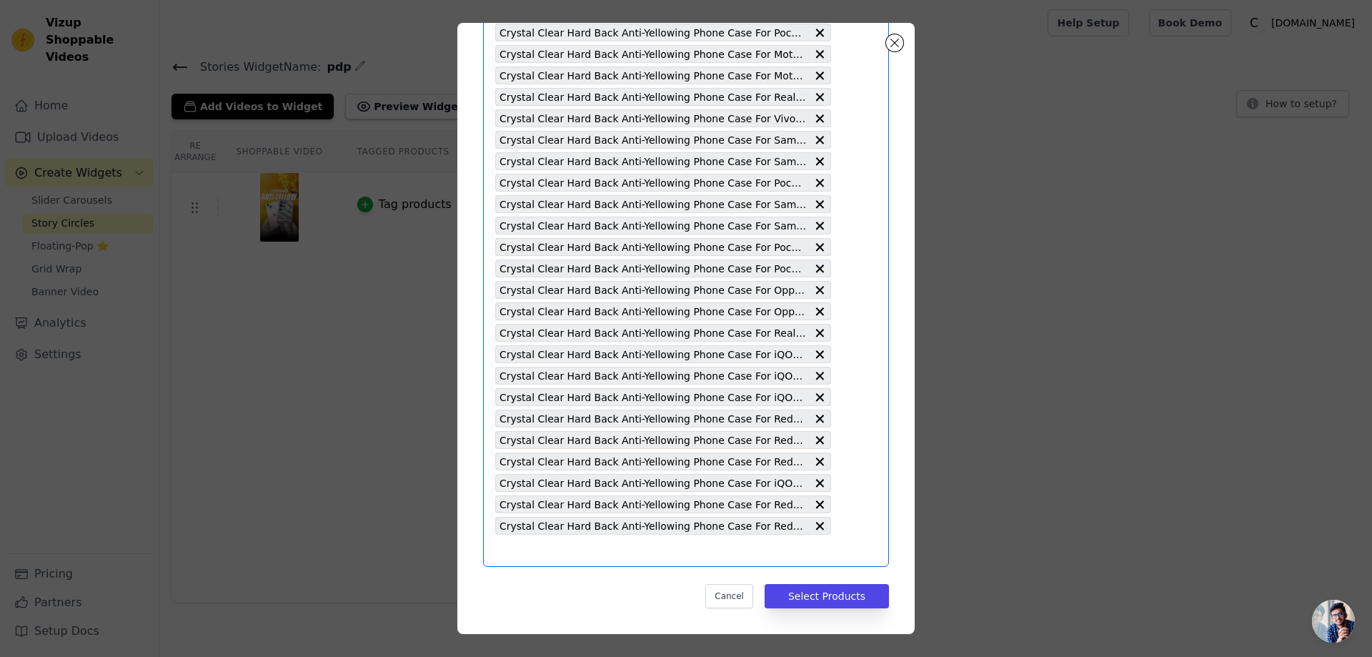
click at [525, 543] on input "text" at bounding box center [663, 550] width 336 height 17
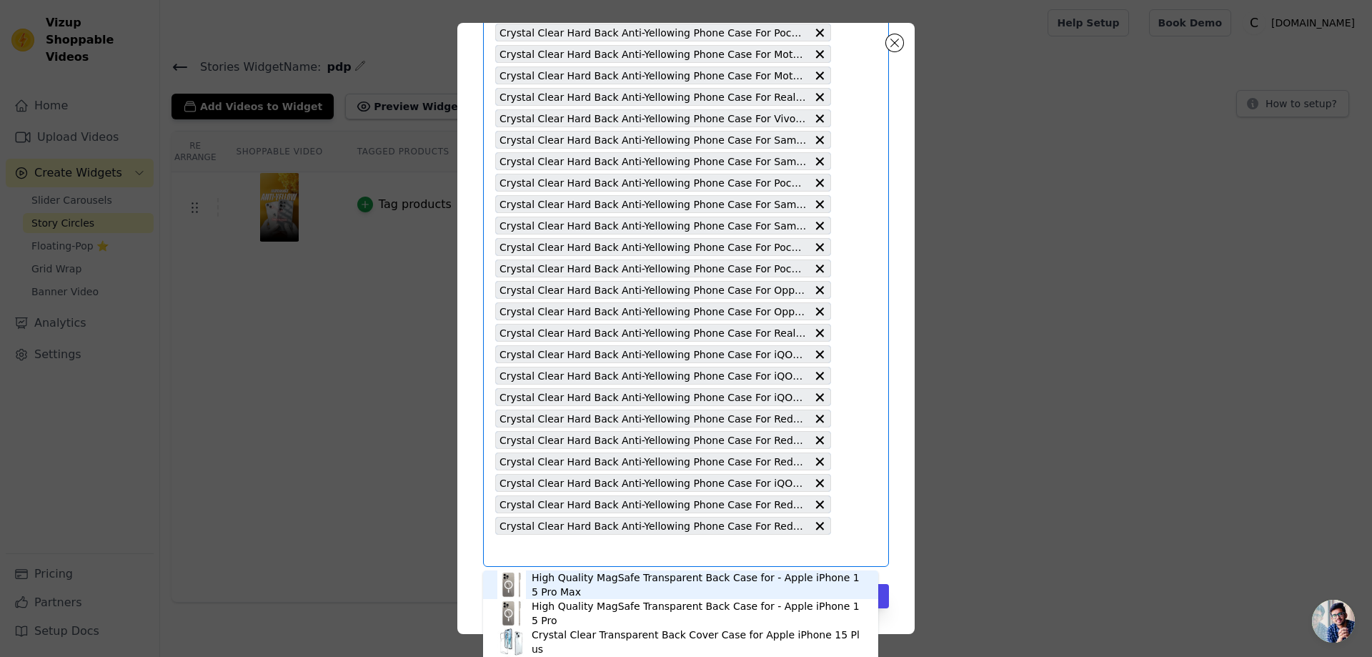
paste input "Crystal Clear Hard Back Anti-Yellowing Phone Case For Realme GT 6T 5G"
type input "Crystal Clear Hard Back Anti-Yellowing Phone Case For Realme GT 6T 5G"
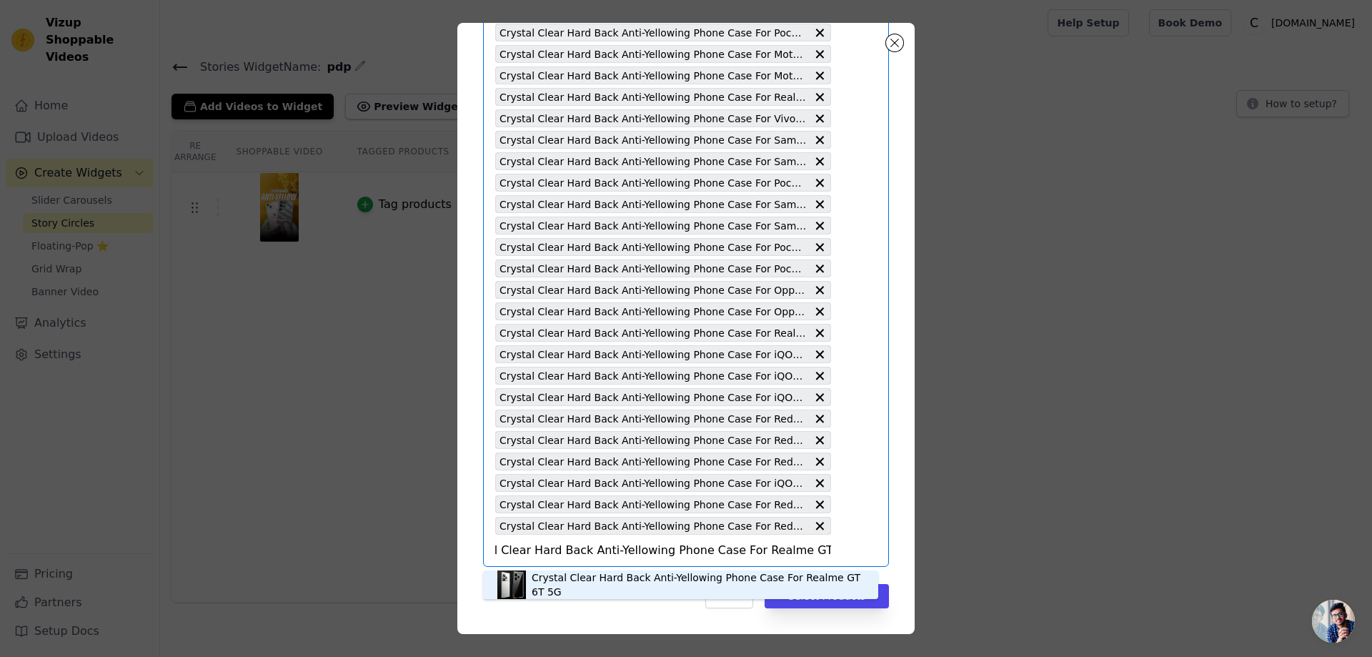
click at [635, 585] on div "Crystal Clear Hard Back Anti-Yellowing Phone Case For Realme GT 6T 5G" at bounding box center [698, 584] width 332 height 29
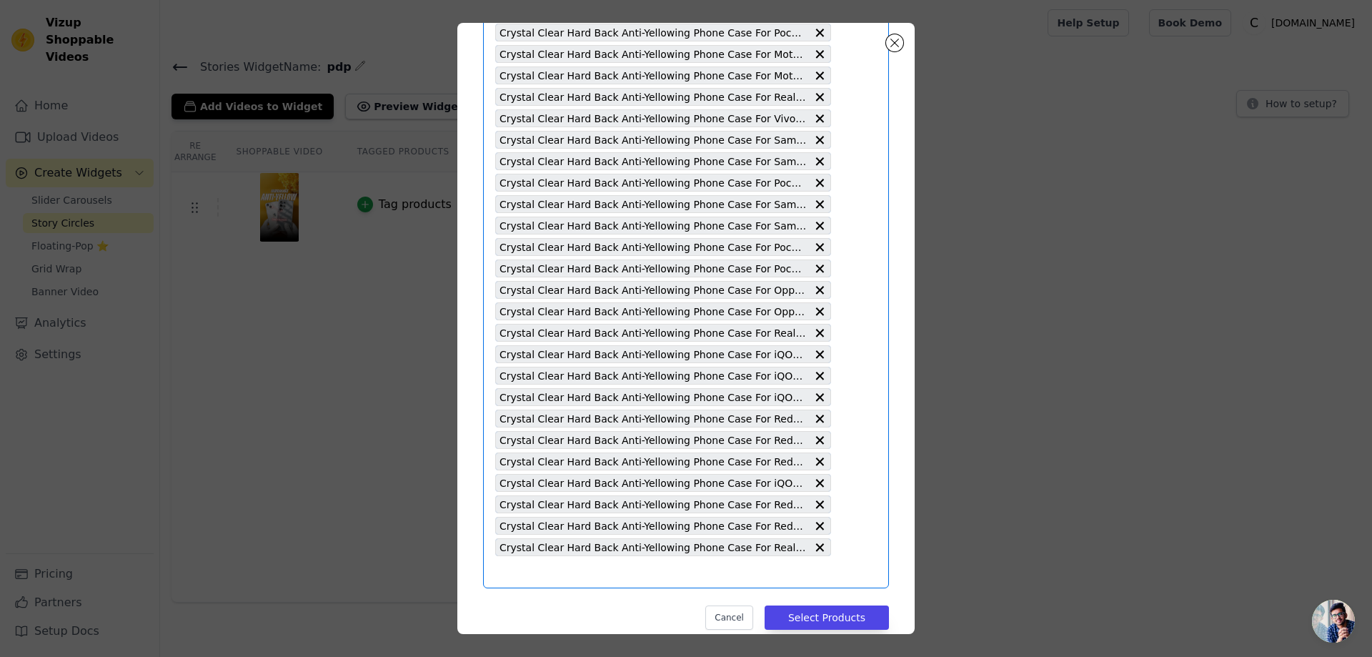
paste input "Crystal Clear Hard Back Anti-Yellowing Phone Case For Realme C63"
type input "Crystal Clear Hard Back Anti-Yellowing Phone Case For Realme C63"
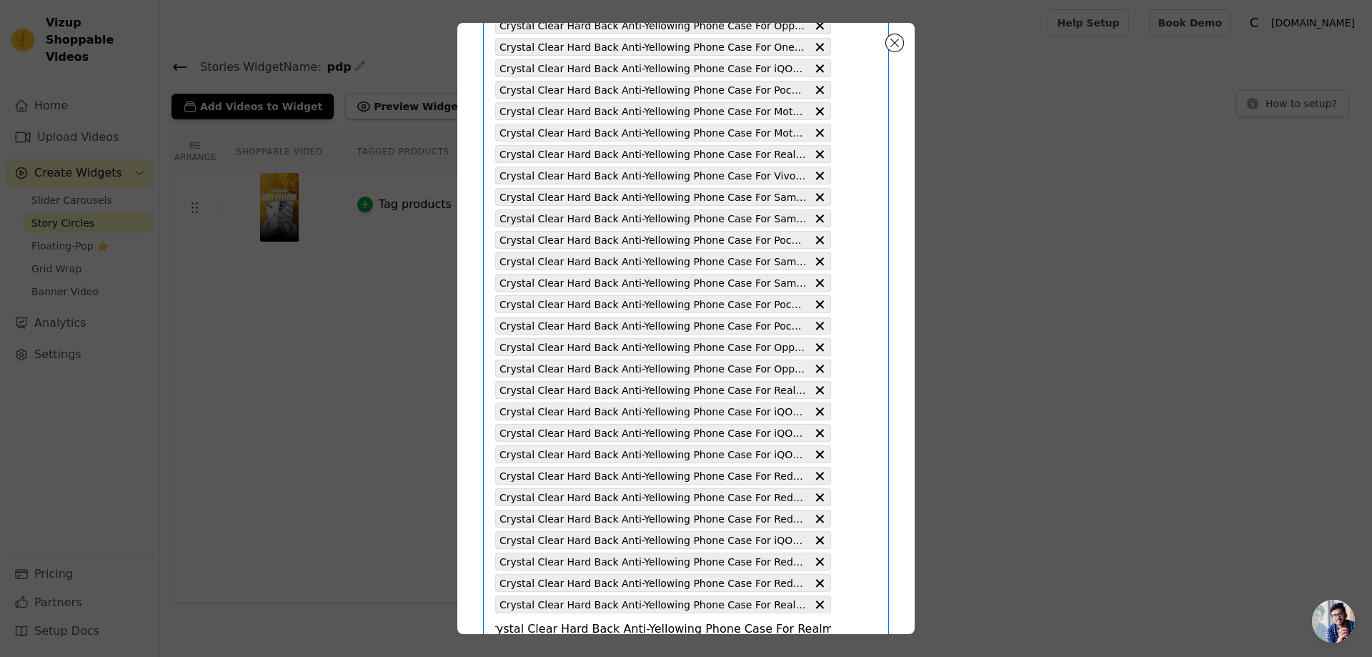
scroll to position [3238, 0]
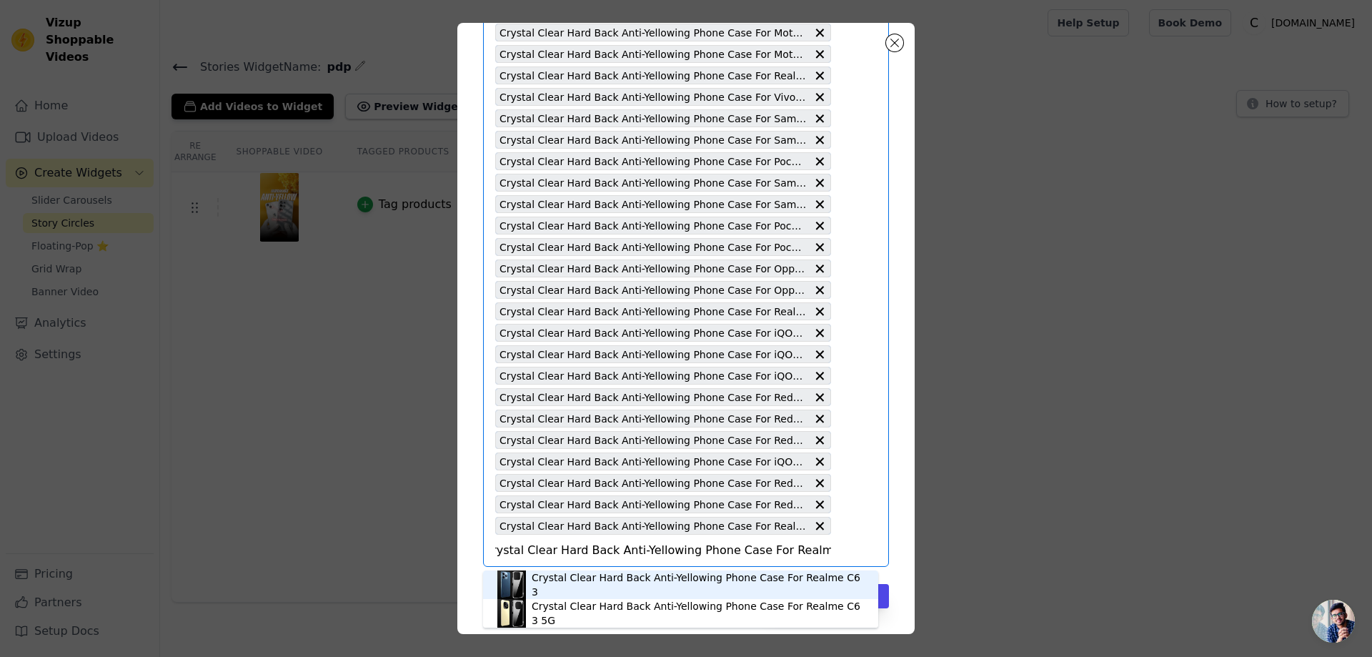
click at [720, 585] on div "Crystal Clear Hard Back Anti-Yellowing Phone Case For Realme C63" at bounding box center [698, 584] width 332 height 29
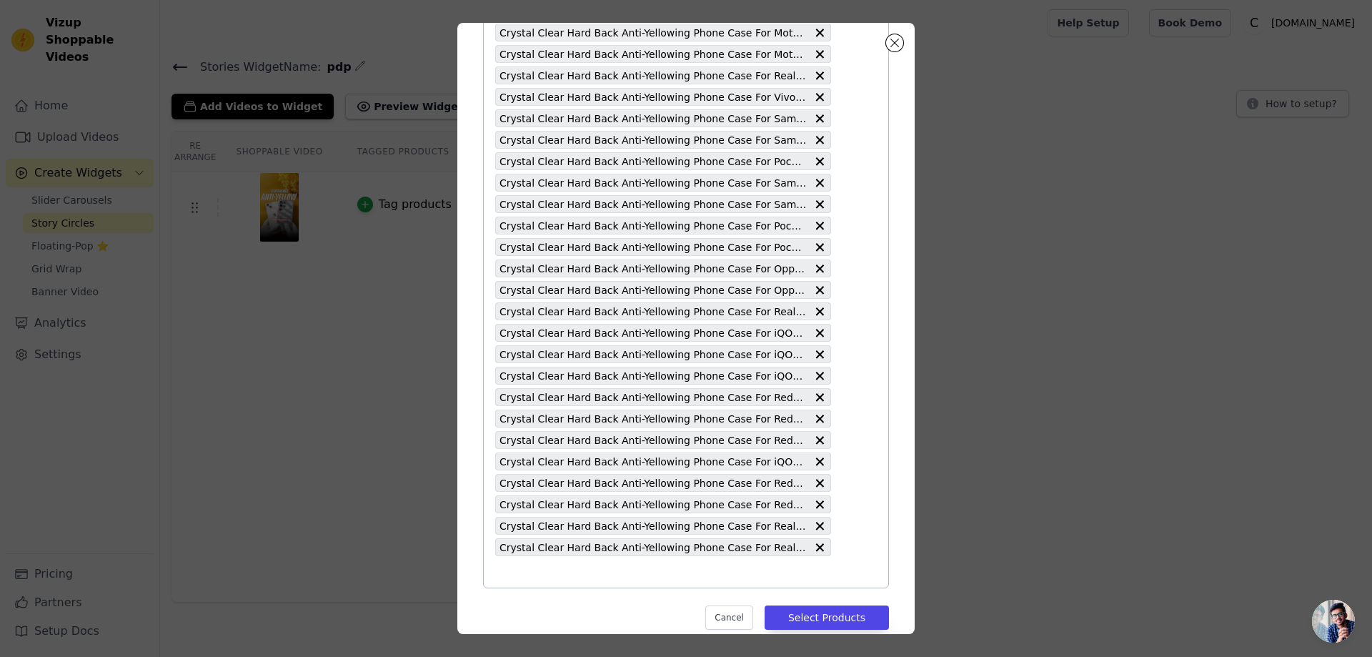
click at [507, 570] on input "text" at bounding box center [663, 571] width 336 height 17
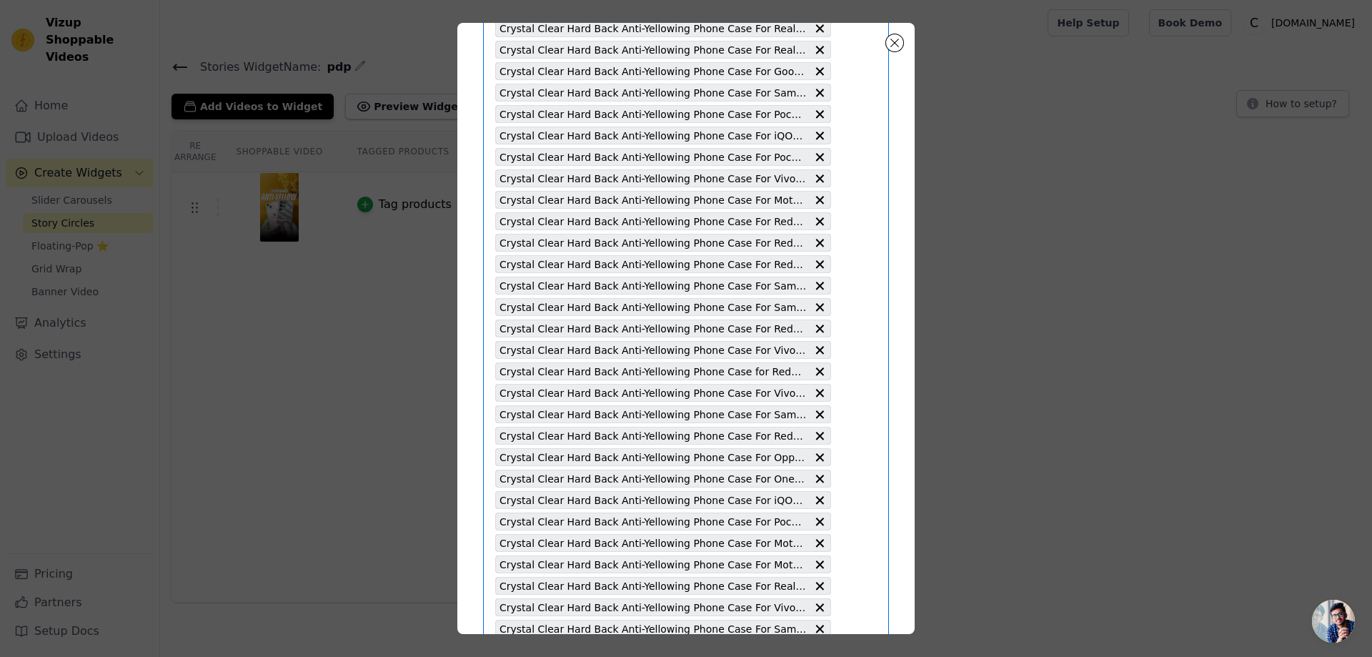
scroll to position [3259, 0]
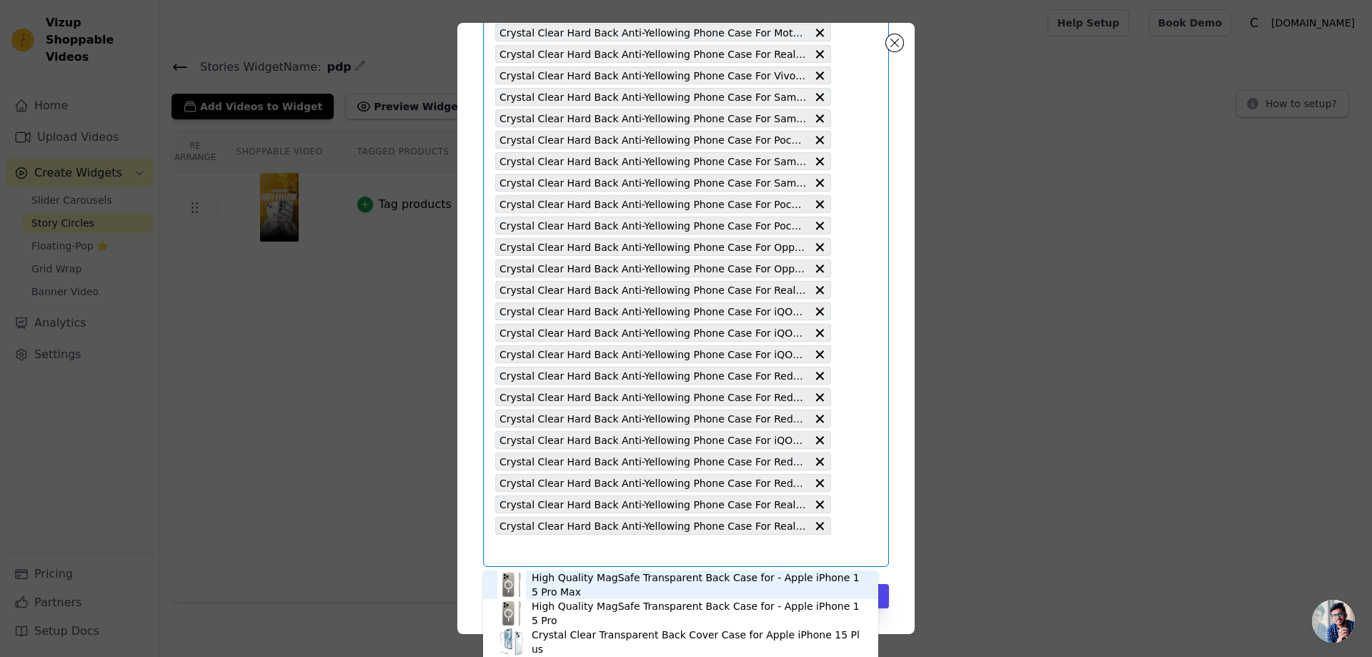
paste input "Crystal Clear Hard Back Anti-Yellowing Phone Case For Realme C3"
type input "Crystal Clear Hard Back Anti-Yellowing Phone Case For Realme C3"
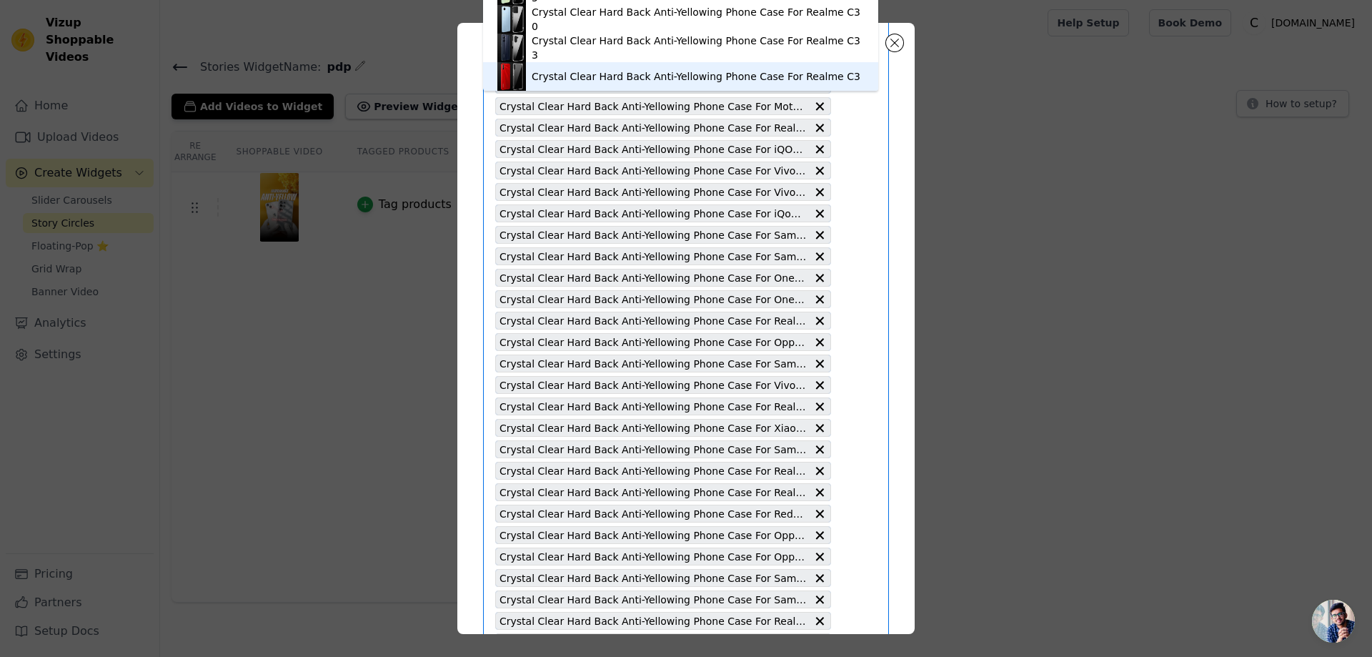
scroll to position [0, 0]
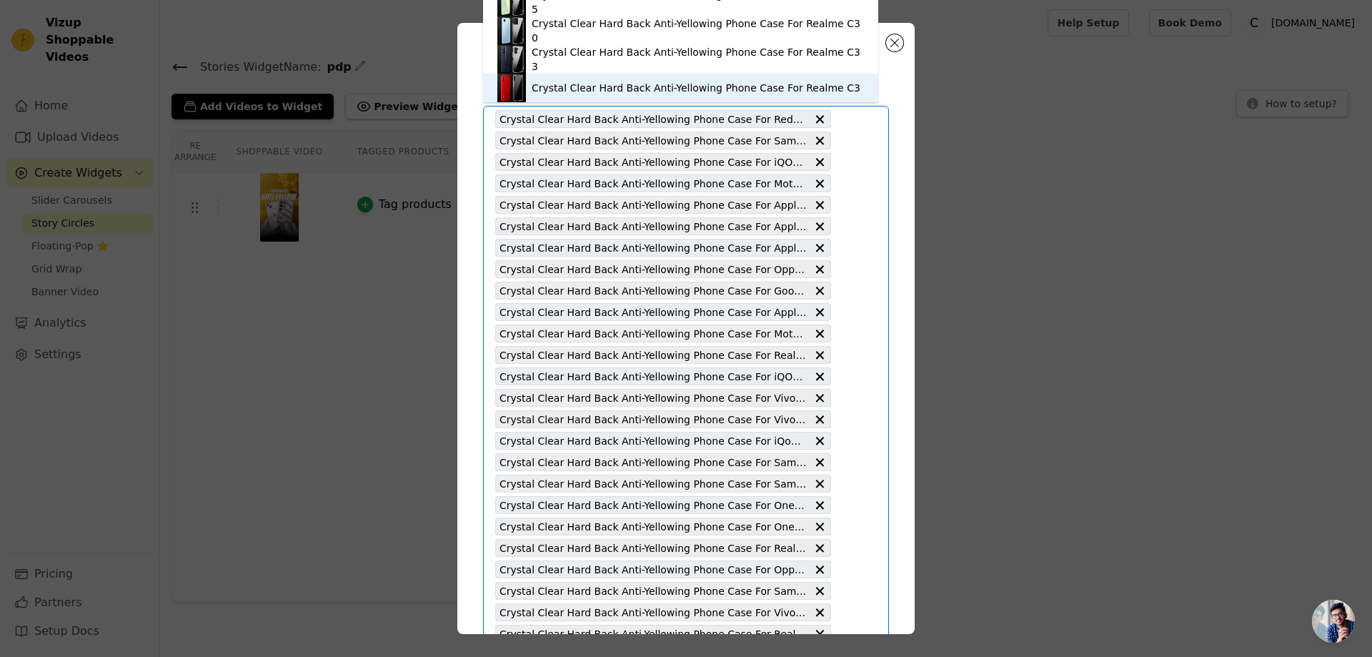
click at [759, 81] on div "Crystal Clear Hard Back Anti-Yellowing Phone Case For Realme C3" at bounding box center [696, 88] width 329 height 14
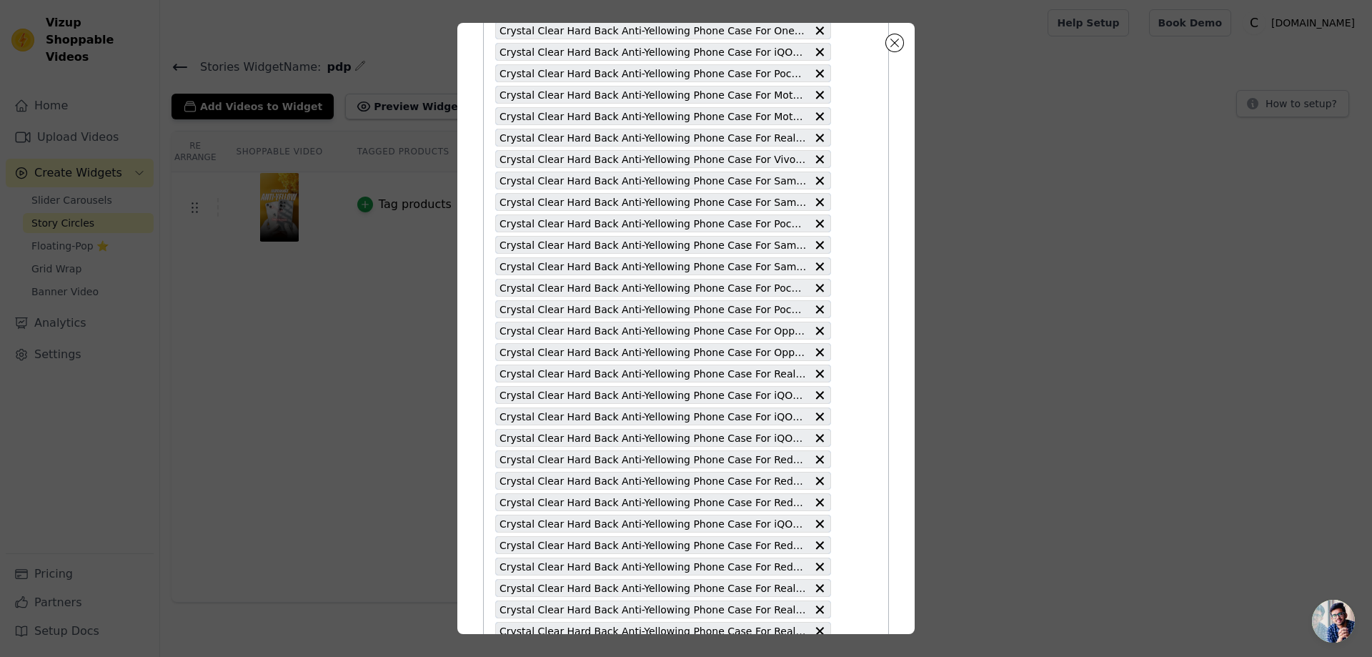
scroll to position [3281, 0]
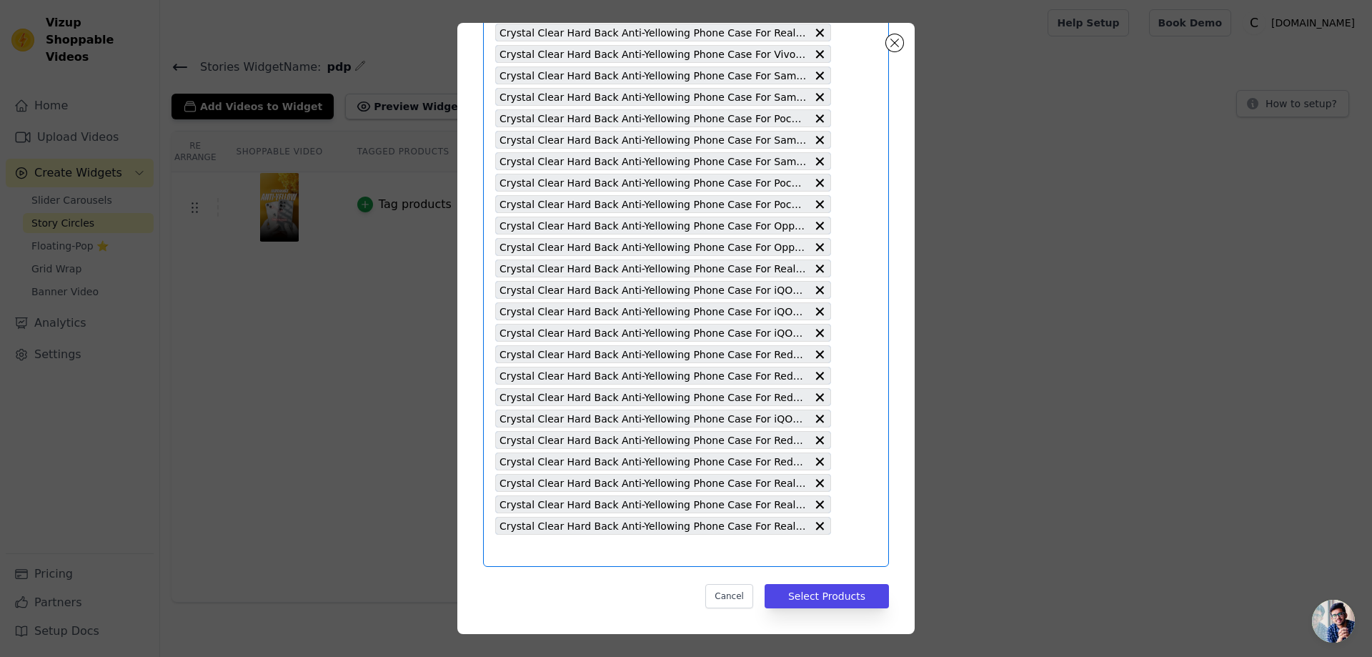
paste input "Crystal Clear Hard Back Anti-Yellowing Phone Case For Realme 12X 5G"
type input "Crystal Clear Hard Back Anti-Yellowing Phone Case For Realme 12X 5G"
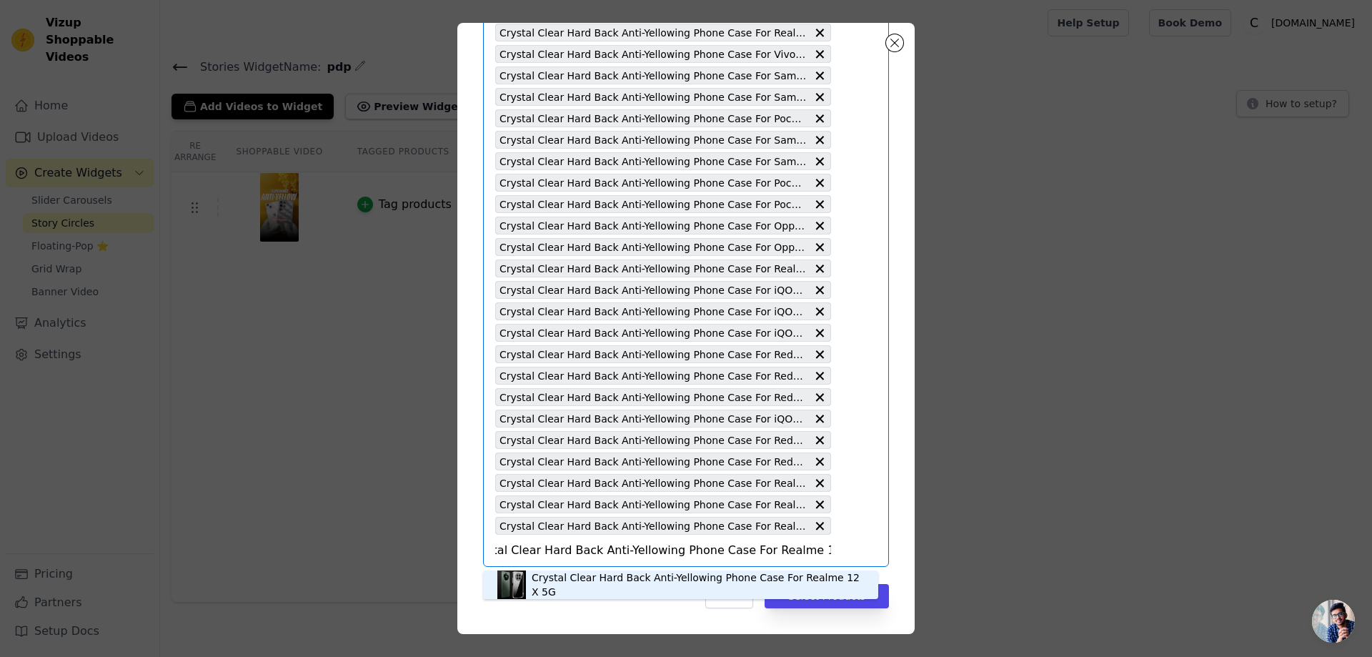
click at [650, 583] on div "Crystal Clear Hard Back Anti-Yellowing Phone Case For Realme 12X 5G" at bounding box center [698, 584] width 332 height 29
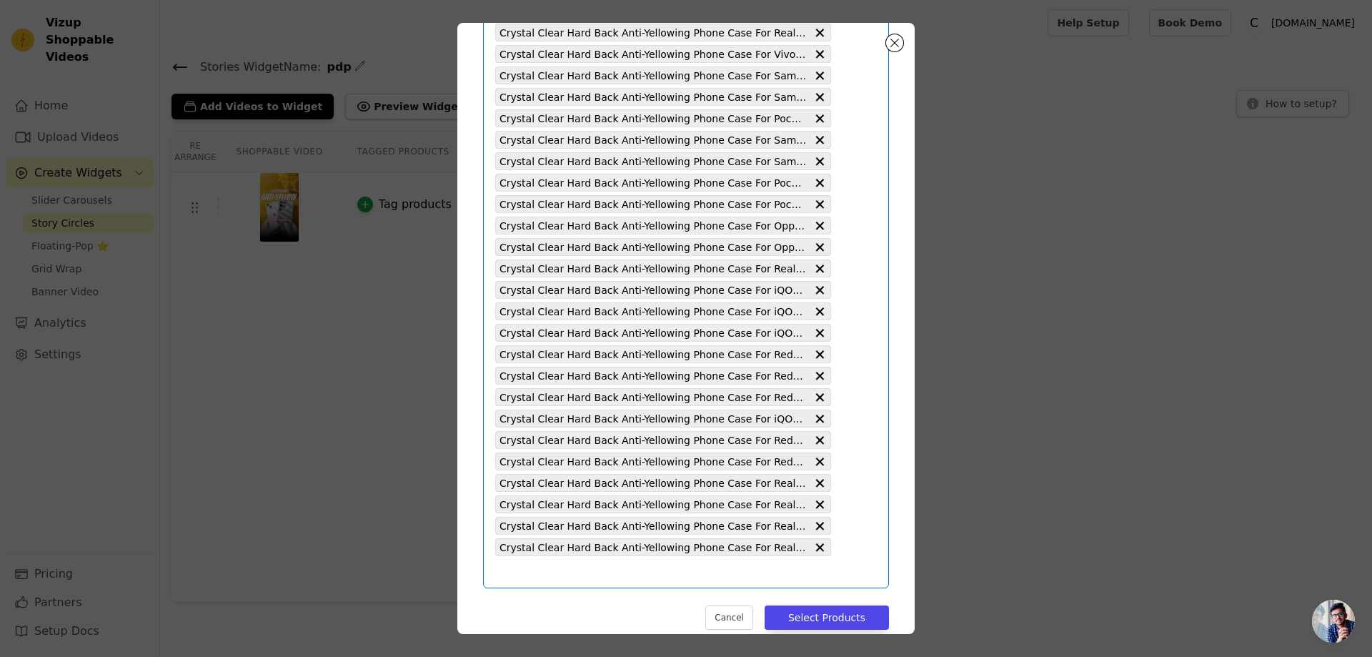
scroll to position [0, 0]
paste input "Crystal Clear Hard Back Anti-Yellowing Phone Case For Realme 12 Plus 5G"
type input "Crystal Clear Hard Back Anti-Yellowing Phone Case For Realme 12 Plus 5G"
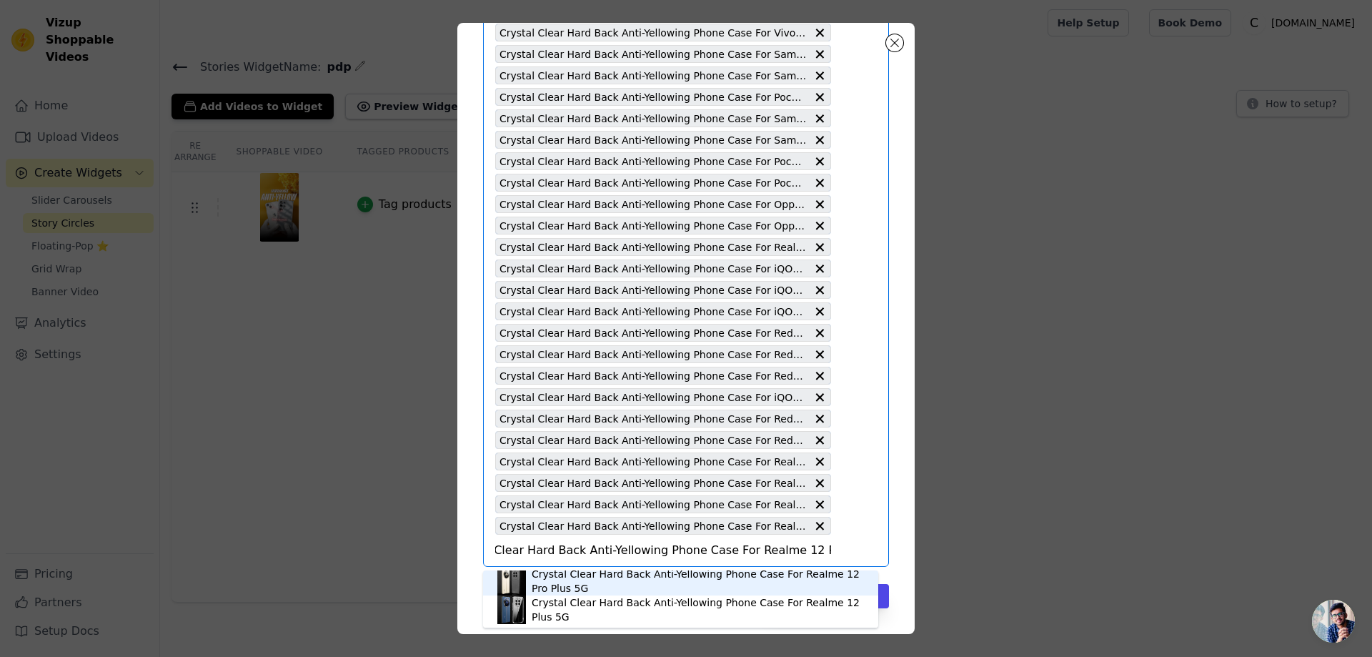
scroll to position [4, 0]
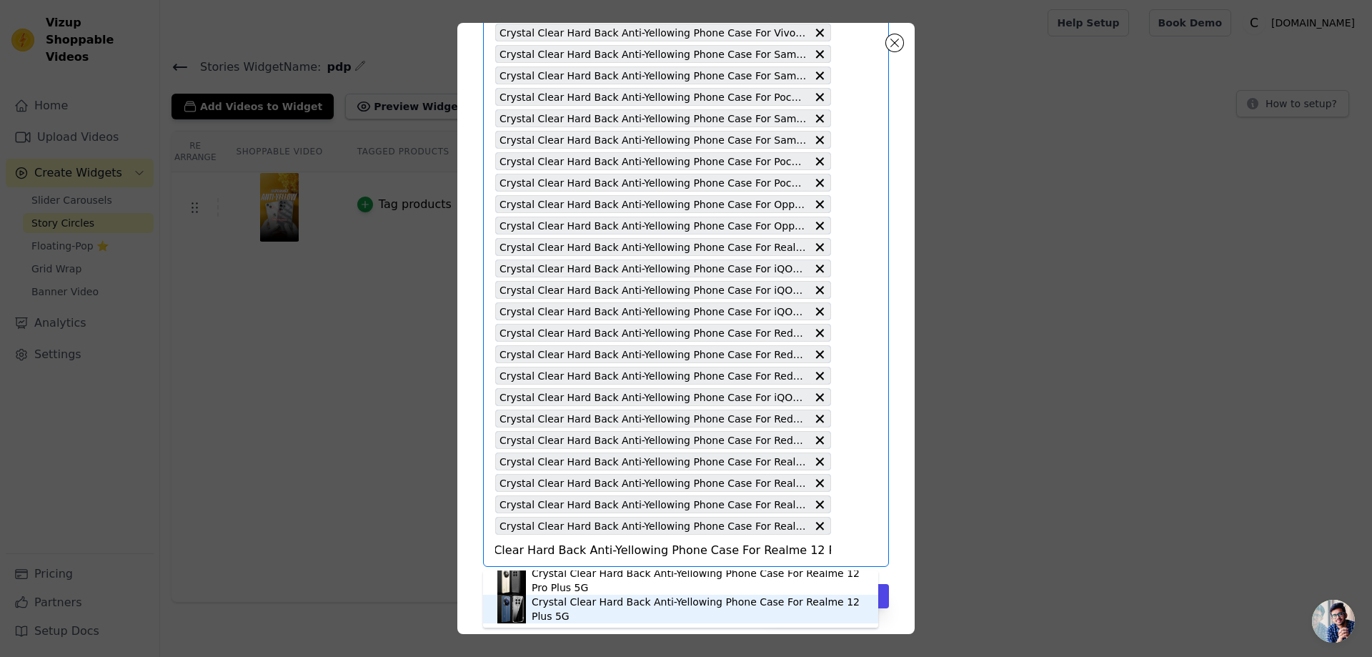
click at [654, 603] on div "Crystal Clear Hard Back Anti-Yellowing Phone Case For Realme 12 Plus 5G" at bounding box center [698, 609] width 332 height 29
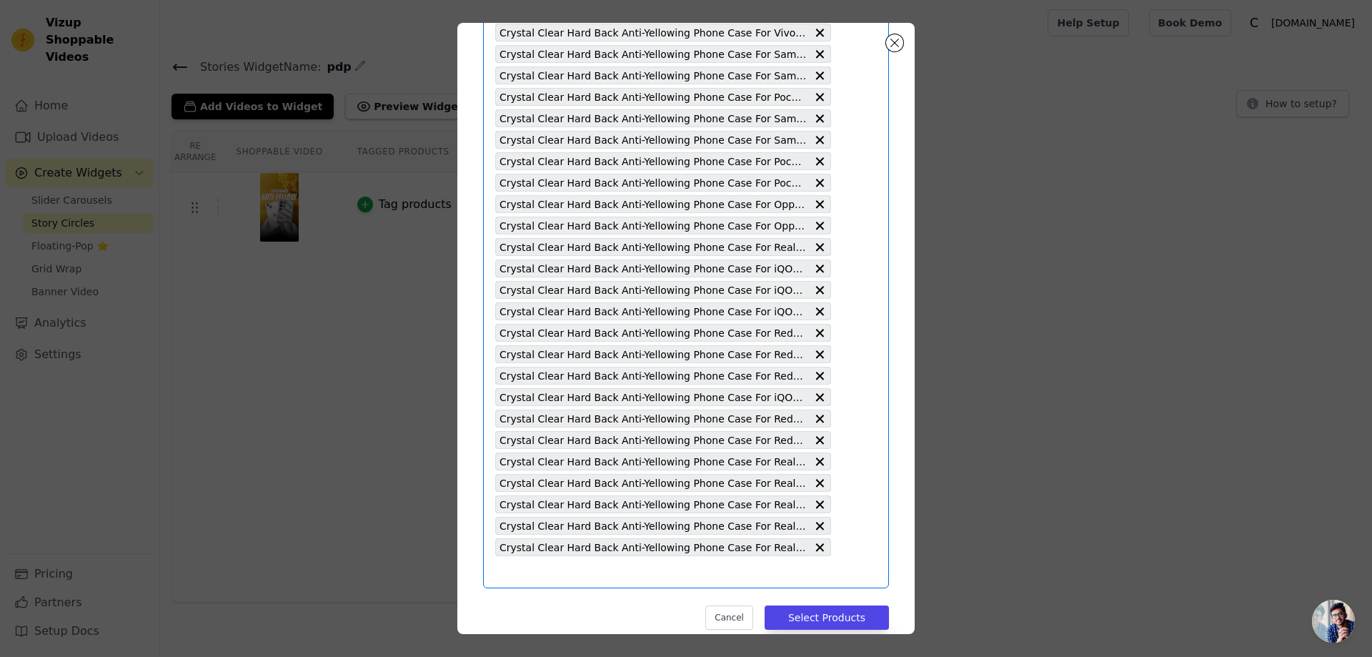
scroll to position [0, 0]
paste input "Crystal Clear Hard Back Anti-Yellowing Phone Case For iQOO Z9 5G"
type input "Crystal Clear Hard Back Anti-Yellowing Phone Case For iQOO Z9 5G"
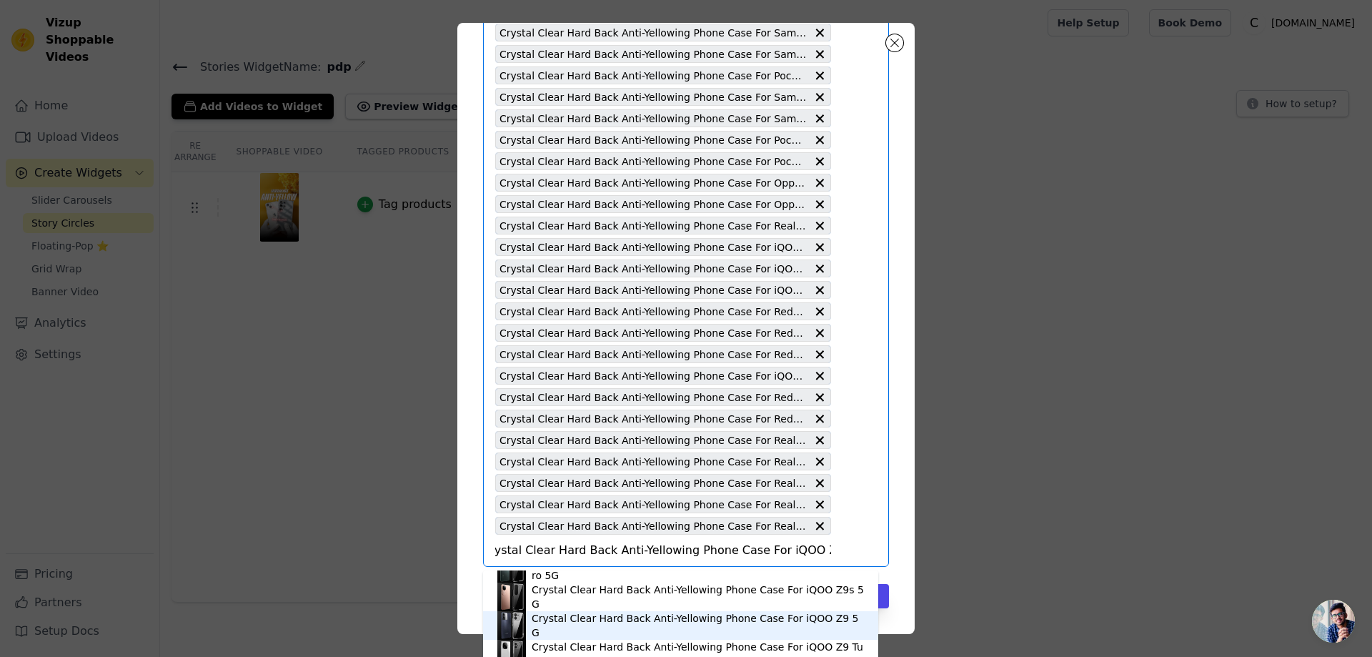
scroll to position [24, 0]
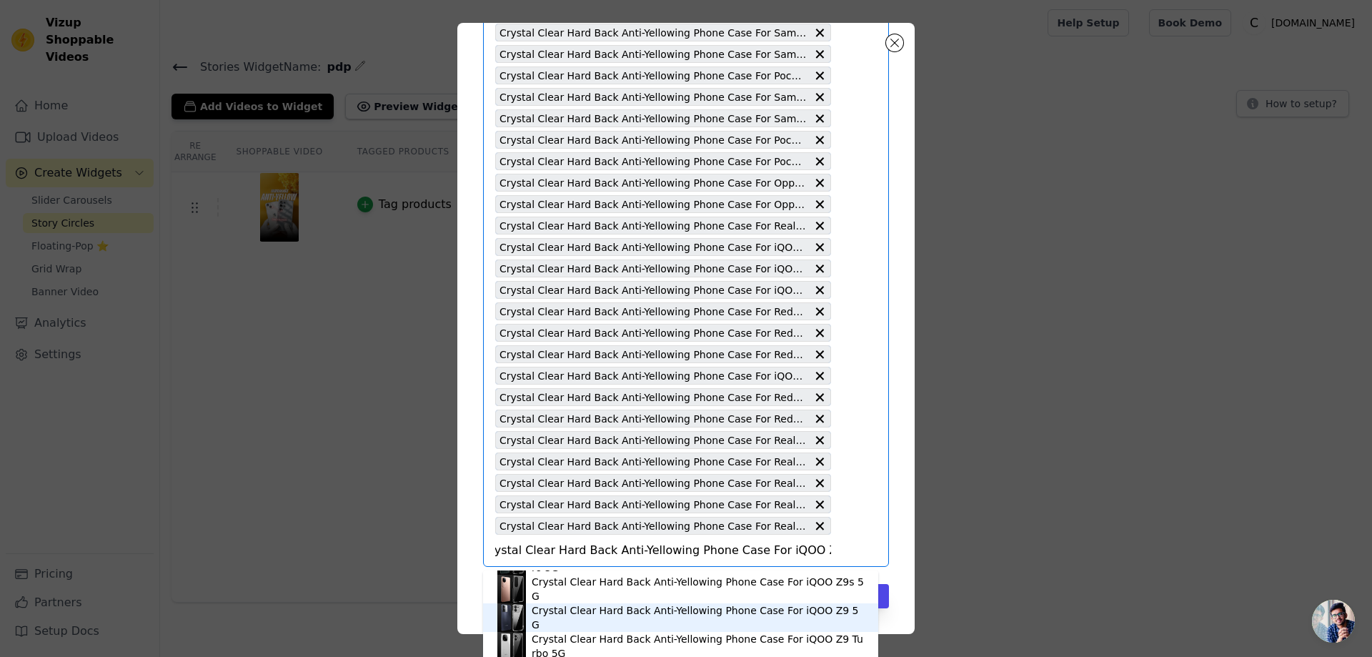
click at [689, 615] on div "Crystal Clear Hard Back Anti-Yellowing Phone Case For iQOO Z9 5G" at bounding box center [698, 617] width 332 height 29
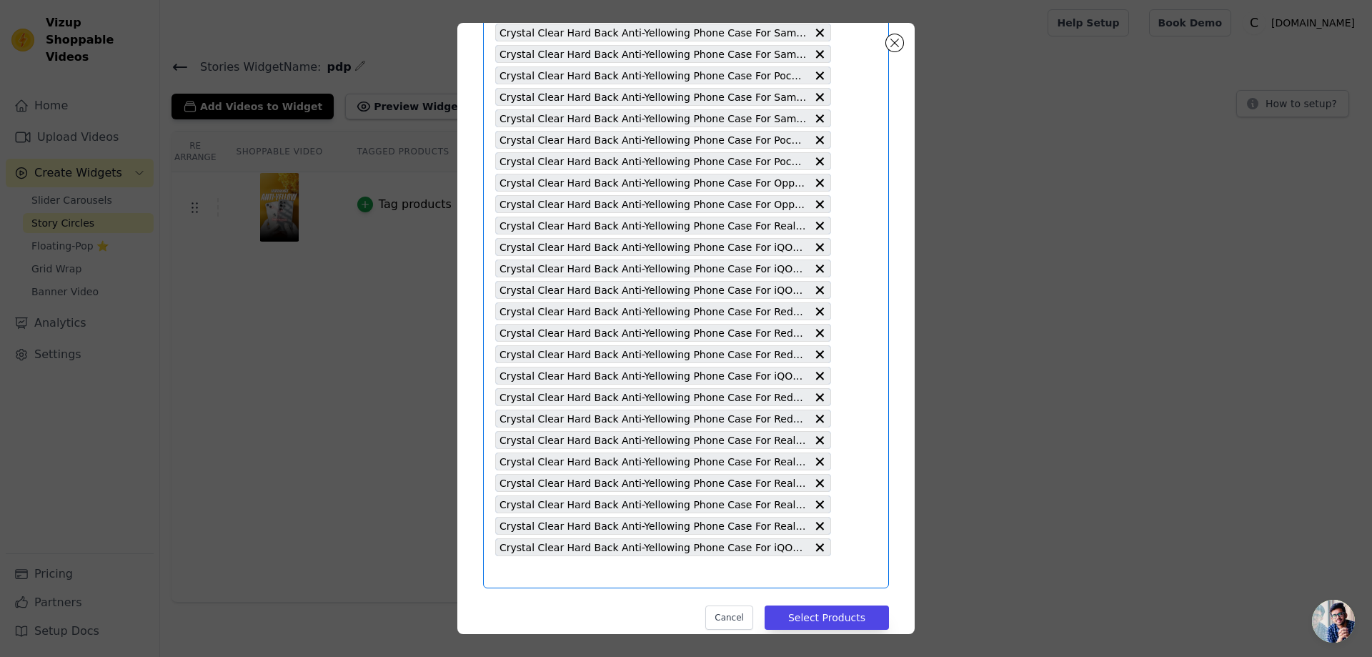
scroll to position [0, 0]
paste
type input "Crystal Clear Hard Back Anti-Yellowing Phone Case for Motorola Moto Edge 50 Ult…"
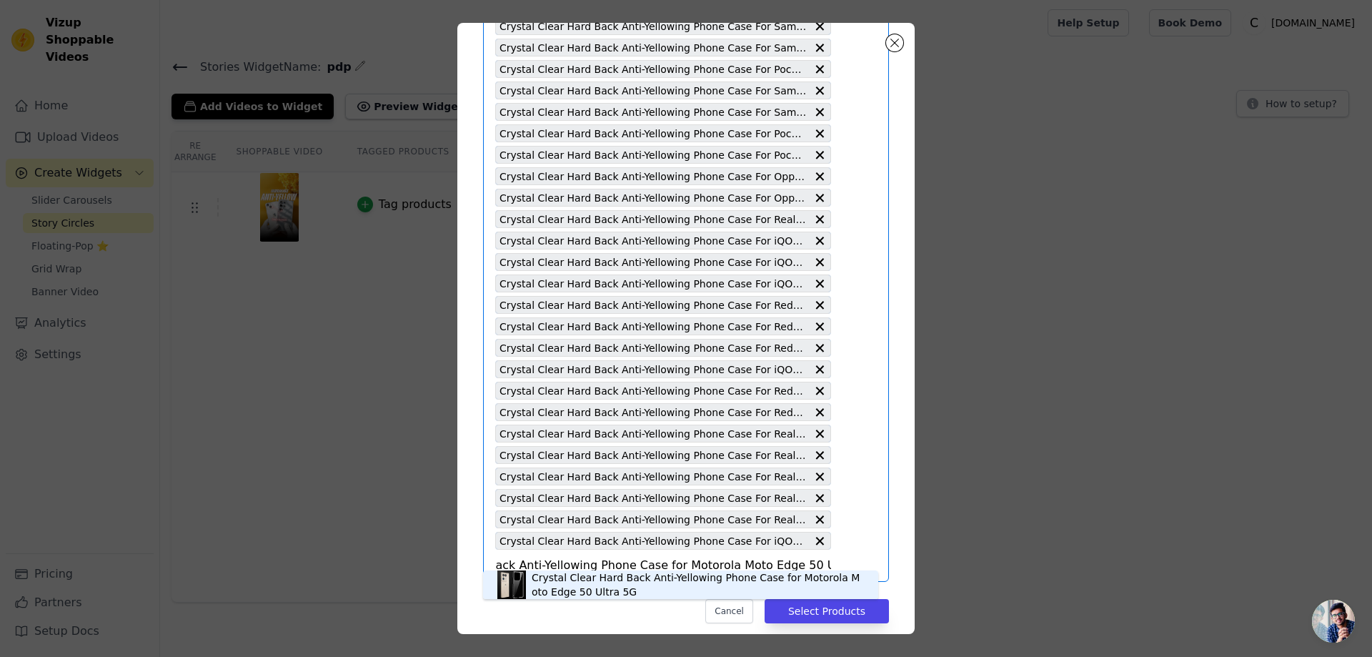
scroll to position [3345, 0]
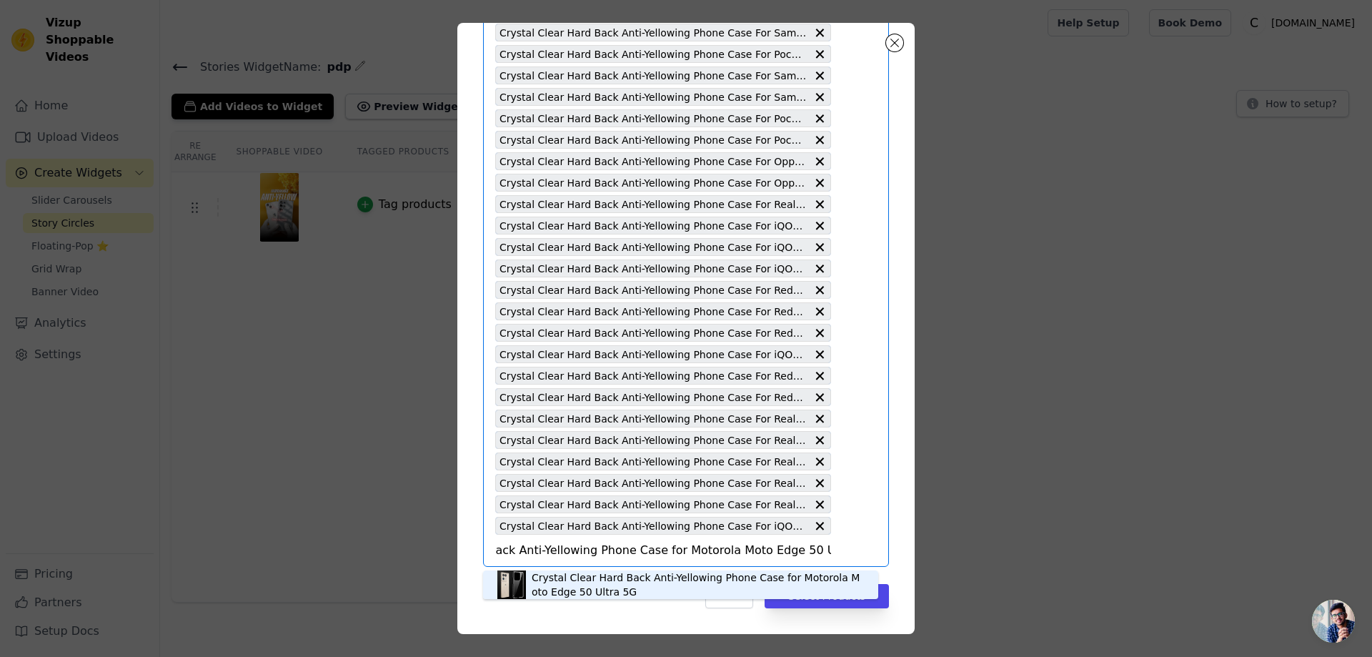
click at [646, 589] on div "Crystal Clear Hard Back Anti-Yellowing Phone Case for Motorola Moto Edge 50 Ult…" at bounding box center [698, 584] width 332 height 29
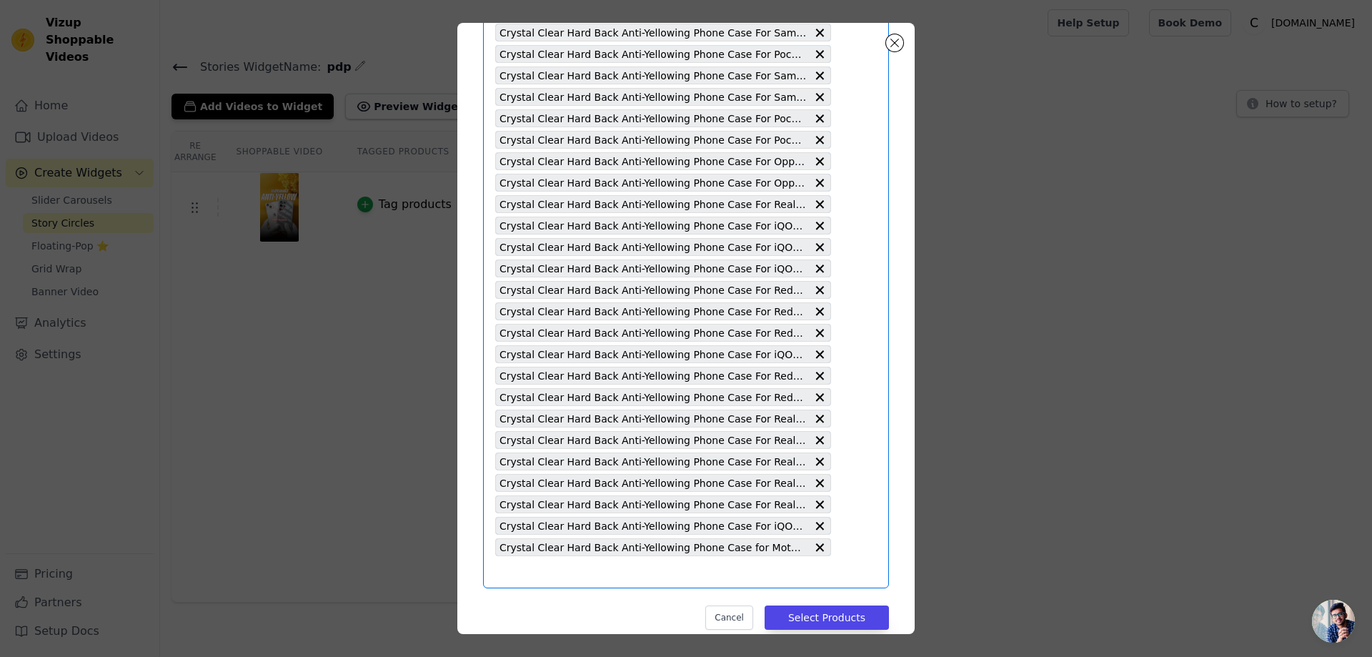
scroll to position [0, 0]
type input "Crystal Clear Hard Back Anti-Yellowing Phone Case For Samsung M52 5G"
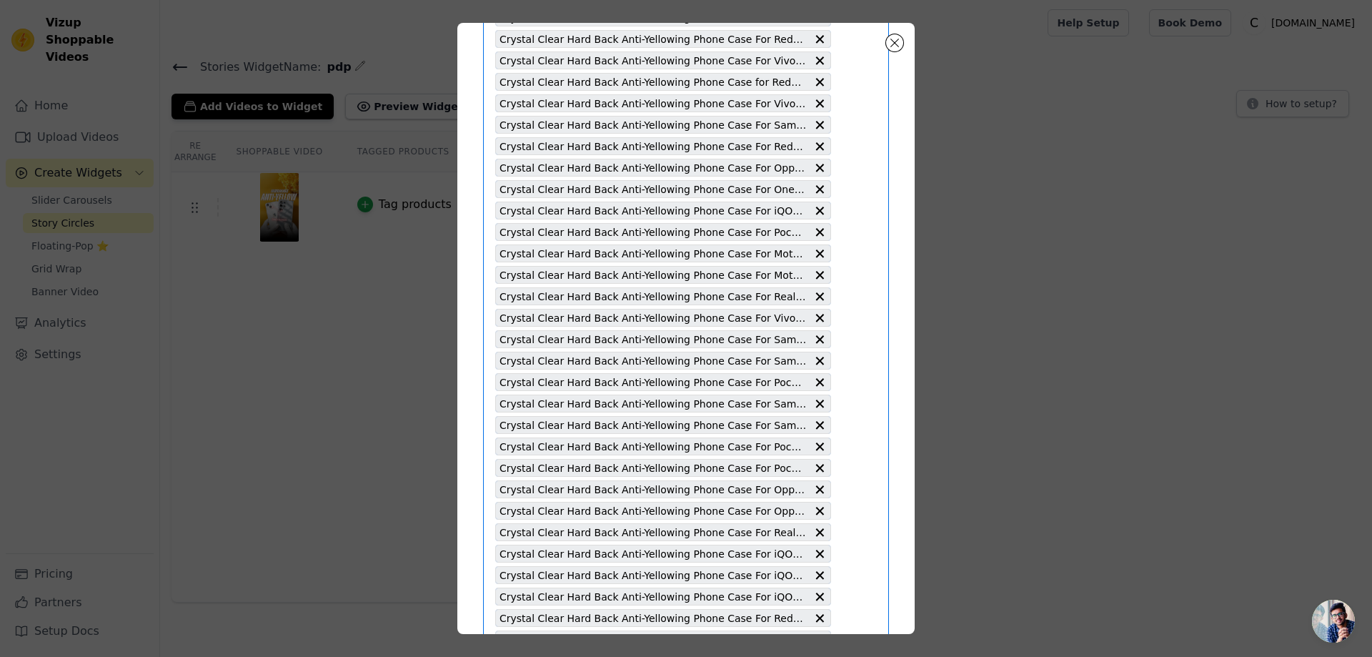
scroll to position [3366, 0]
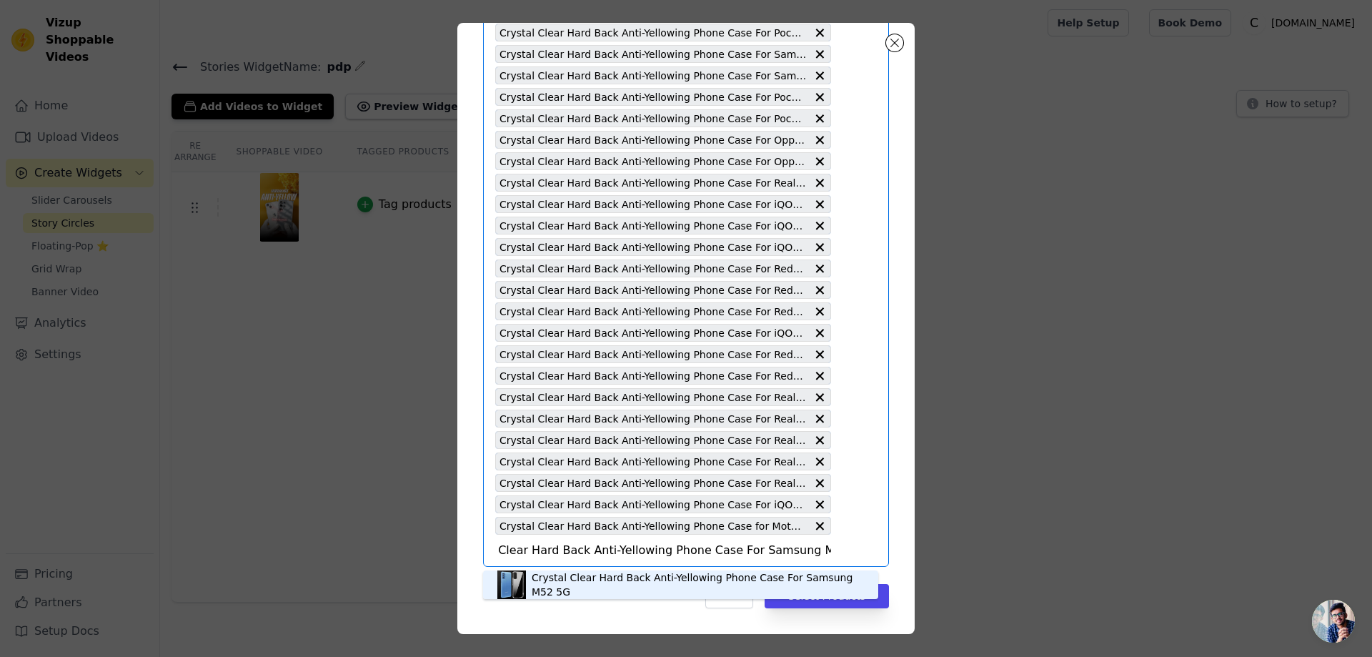
click at [612, 580] on div "Crystal Clear Hard Back Anti-Yellowing Phone Case For Samsung M52 5G" at bounding box center [698, 584] width 332 height 29
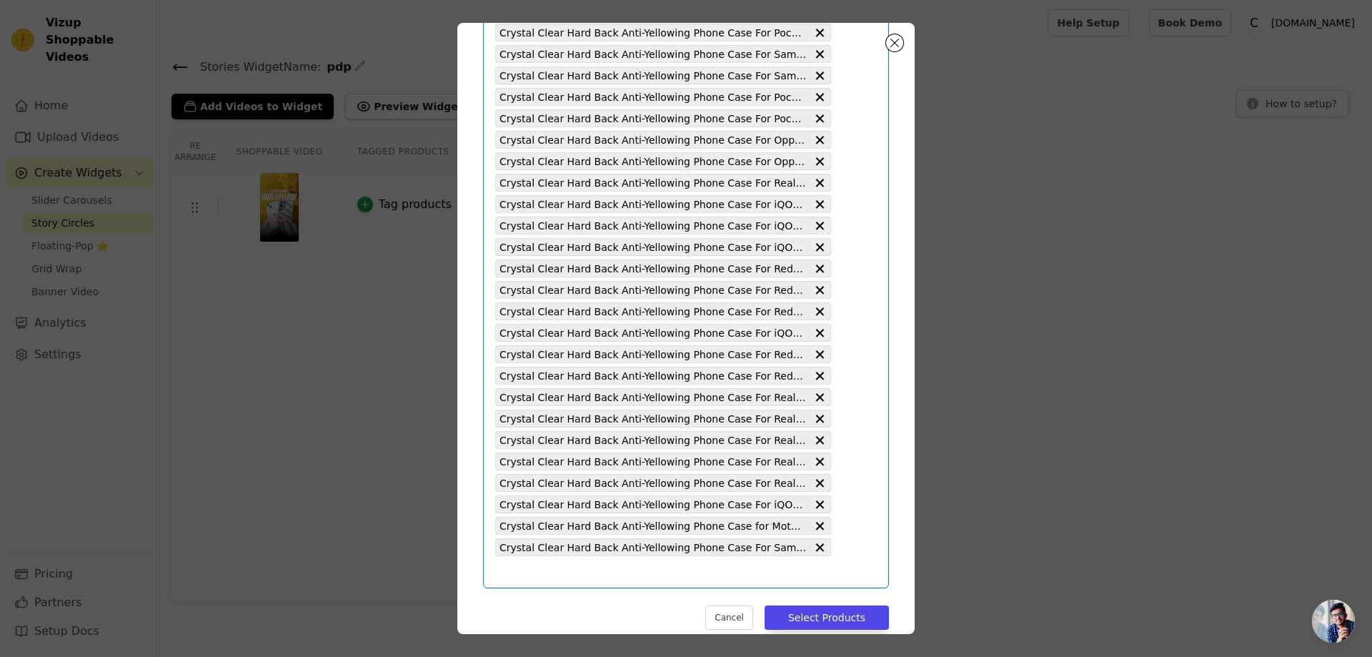
scroll to position [0, 0]
type input "Crystal Clear Hard Back Anti-Yellowing Phone Case For Oppo A55 5G"
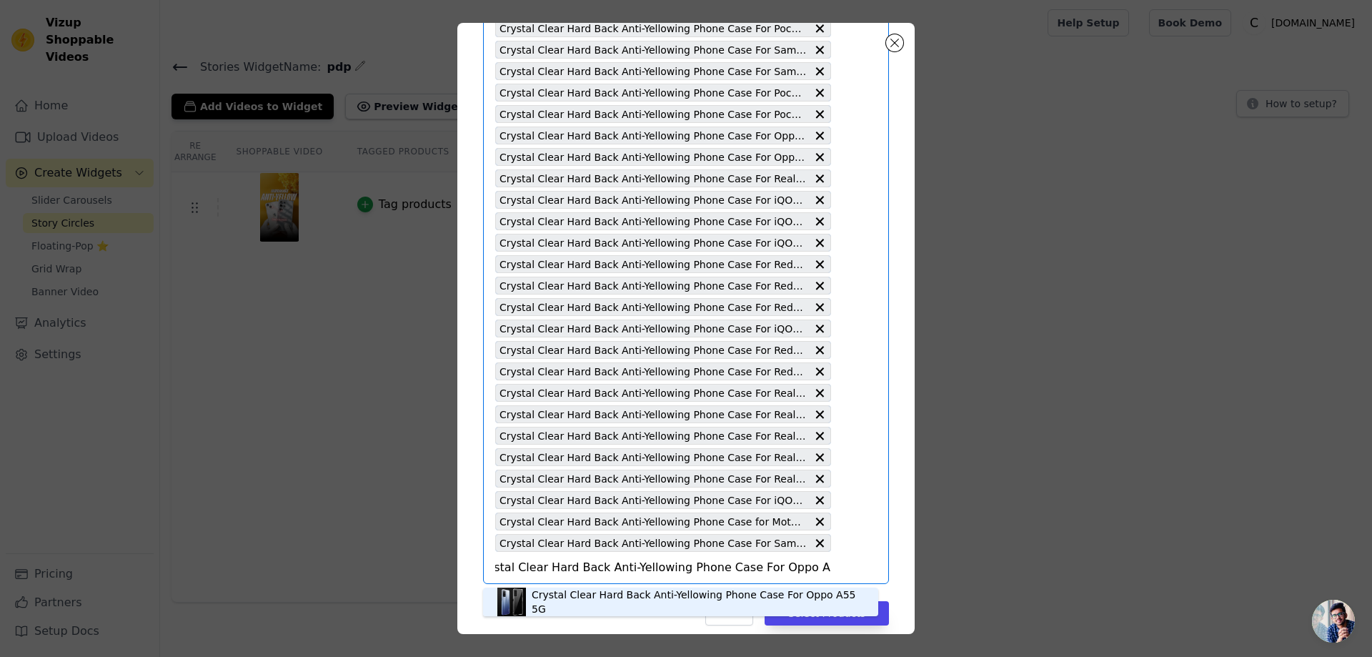
scroll to position [4, 0]
click at [627, 599] on div "Crystal Clear Hard Back Anti-Yellowing Phone Case For Oppo A55 5G" at bounding box center [698, 597] width 332 height 29
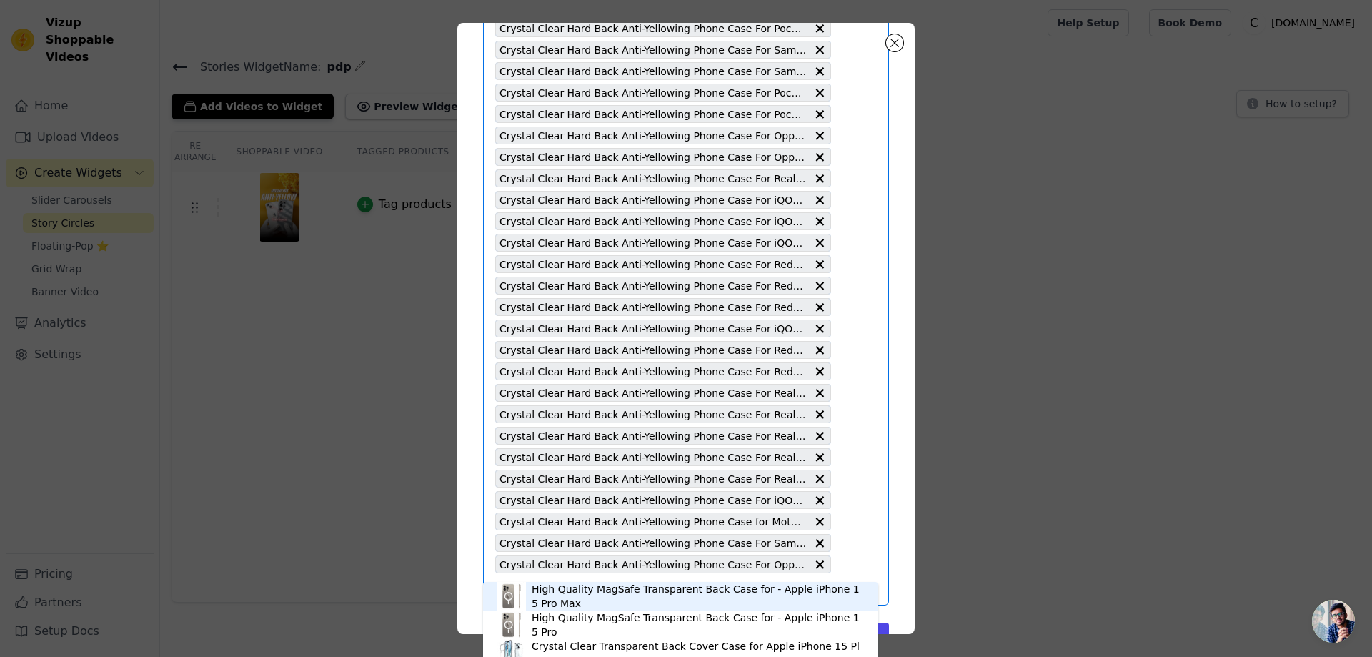
scroll to position [3409, 0]
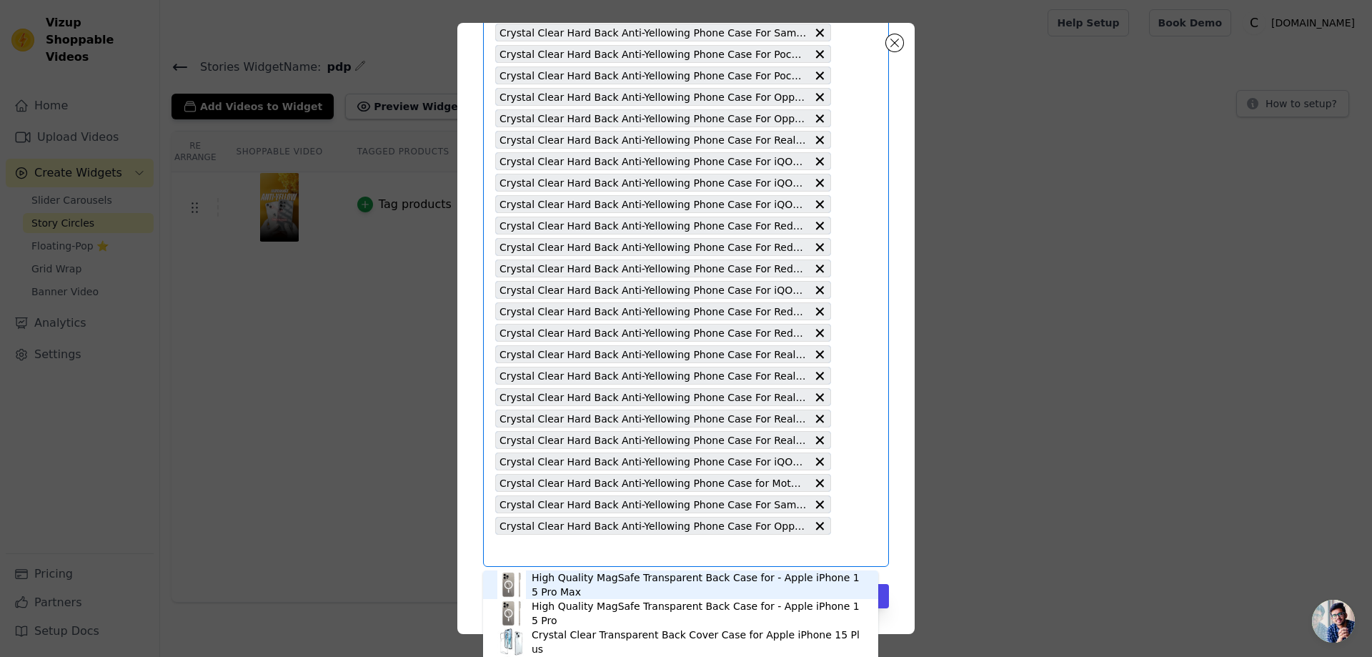
type input "Crystal Clear Hard Back Anti-Yellowing Phone Case For iQOO Z9s 5G"
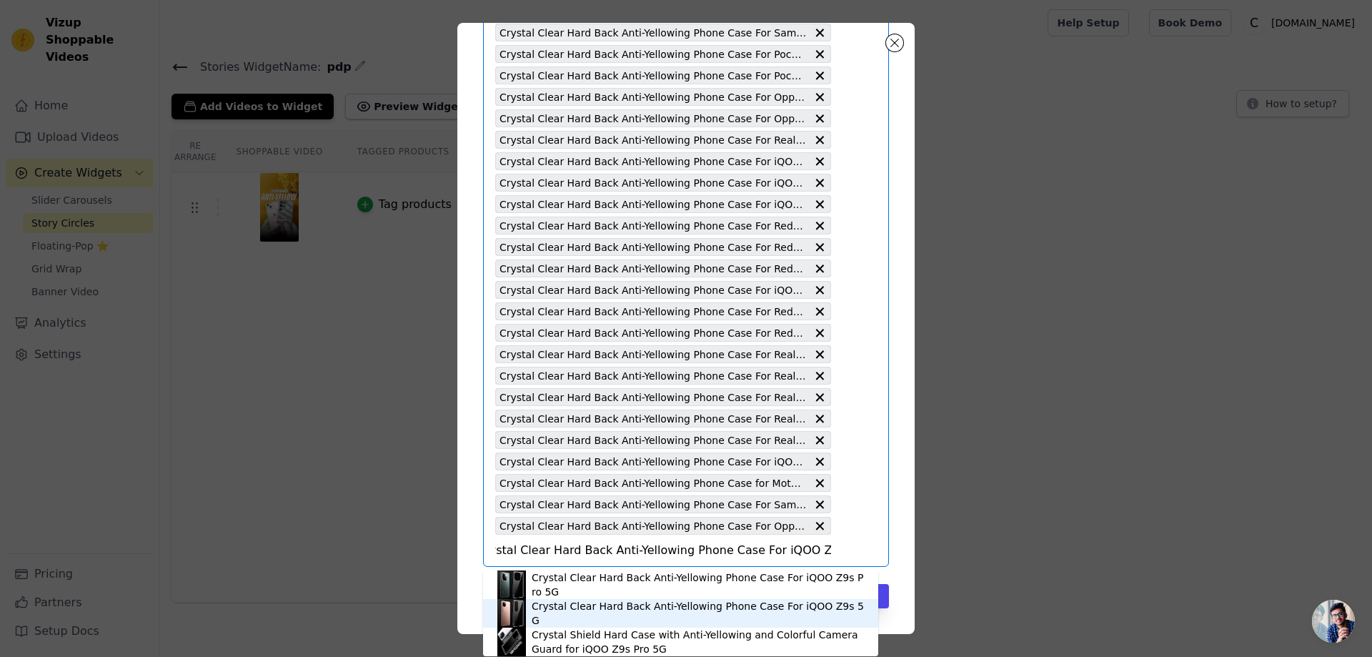
click at [632, 607] on div "Crystal Clear Hard Back Anti-Yellowing Phone Case For iQOO Z9s 5G" at bounding box center [698, 613] width 332 height 29
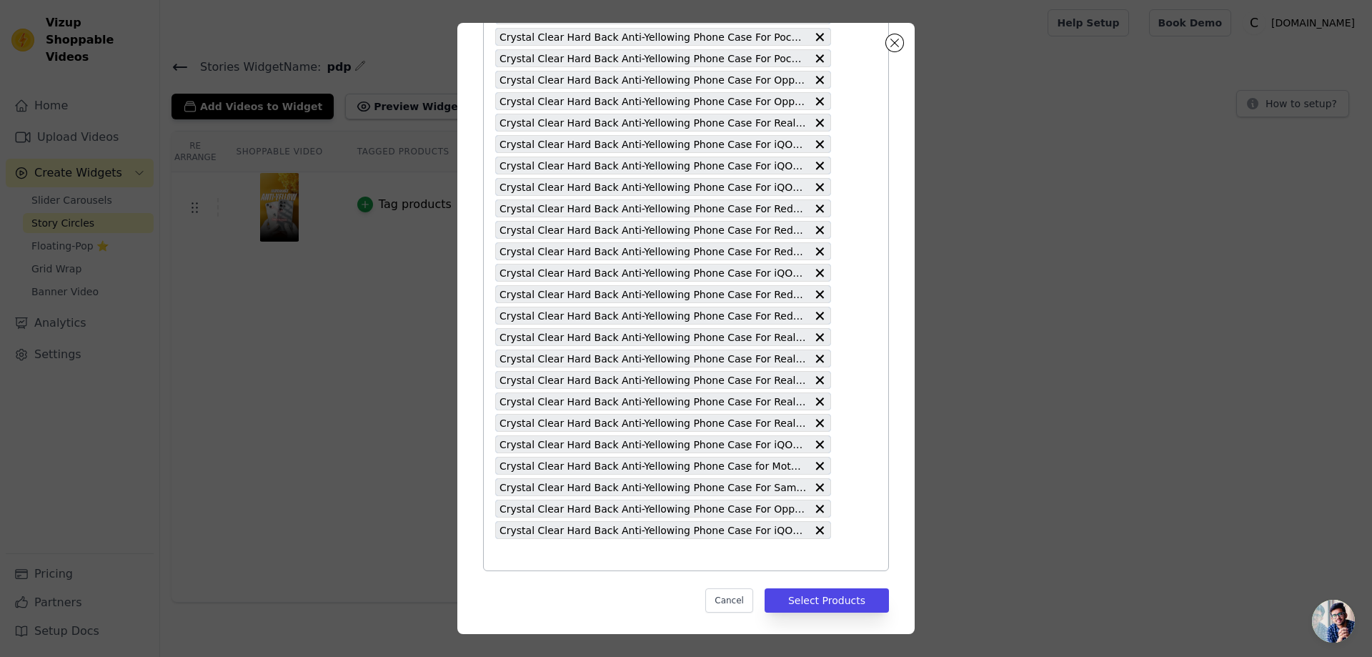
scroll to position [3431, 0]
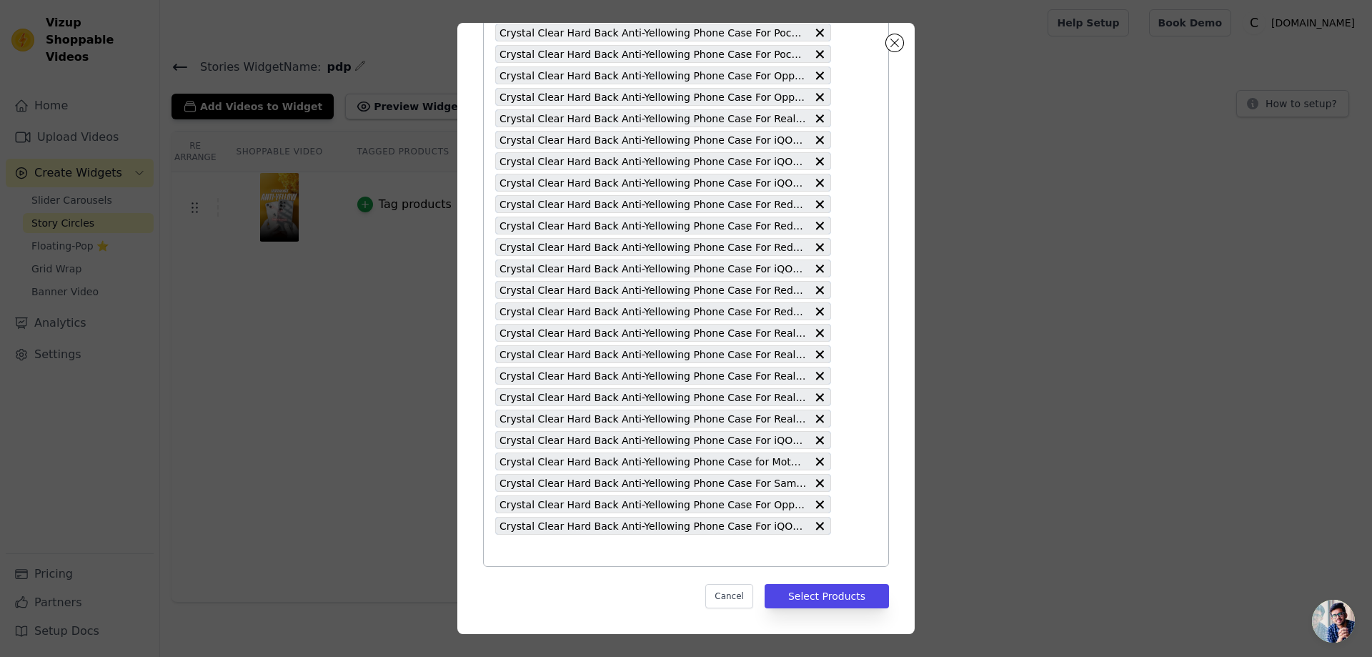
click at [505, 554] on input "text" at bounding box center [663, 550] width 336 height 17
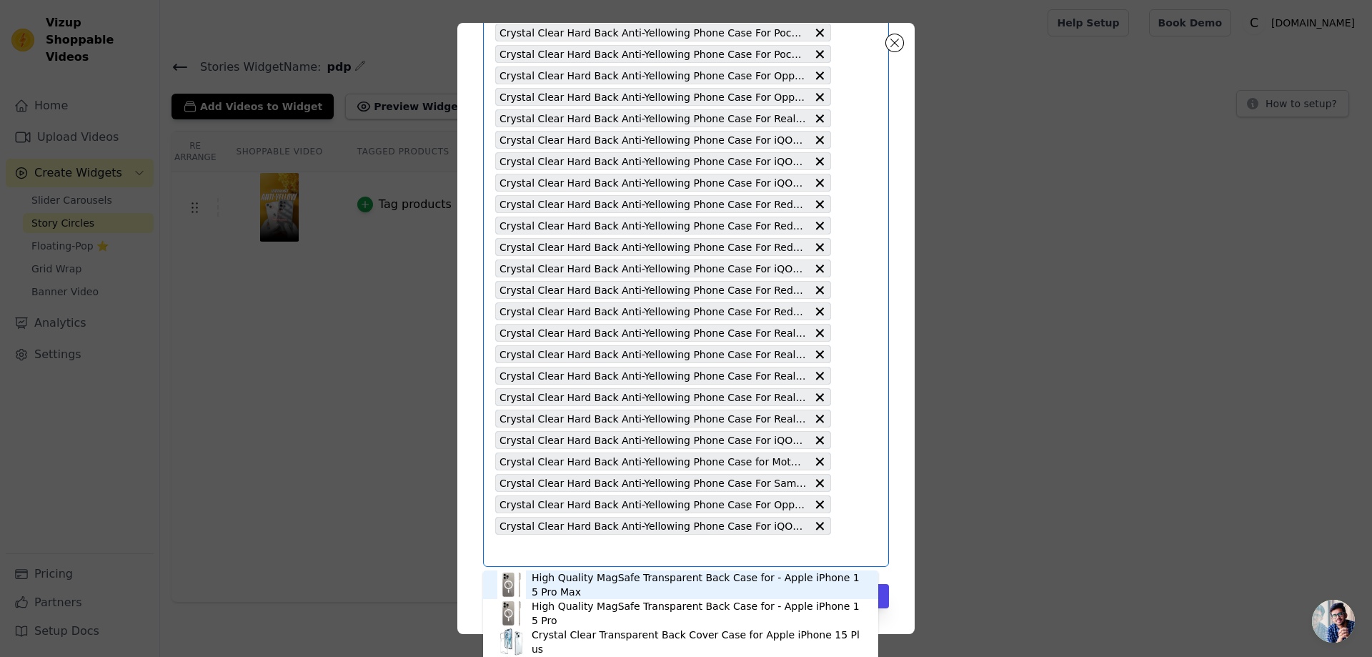
type input "Crystal Clear Hard Back Anti-Yellowing Phone Case For Motorola Moto Edge 50 Neo…"
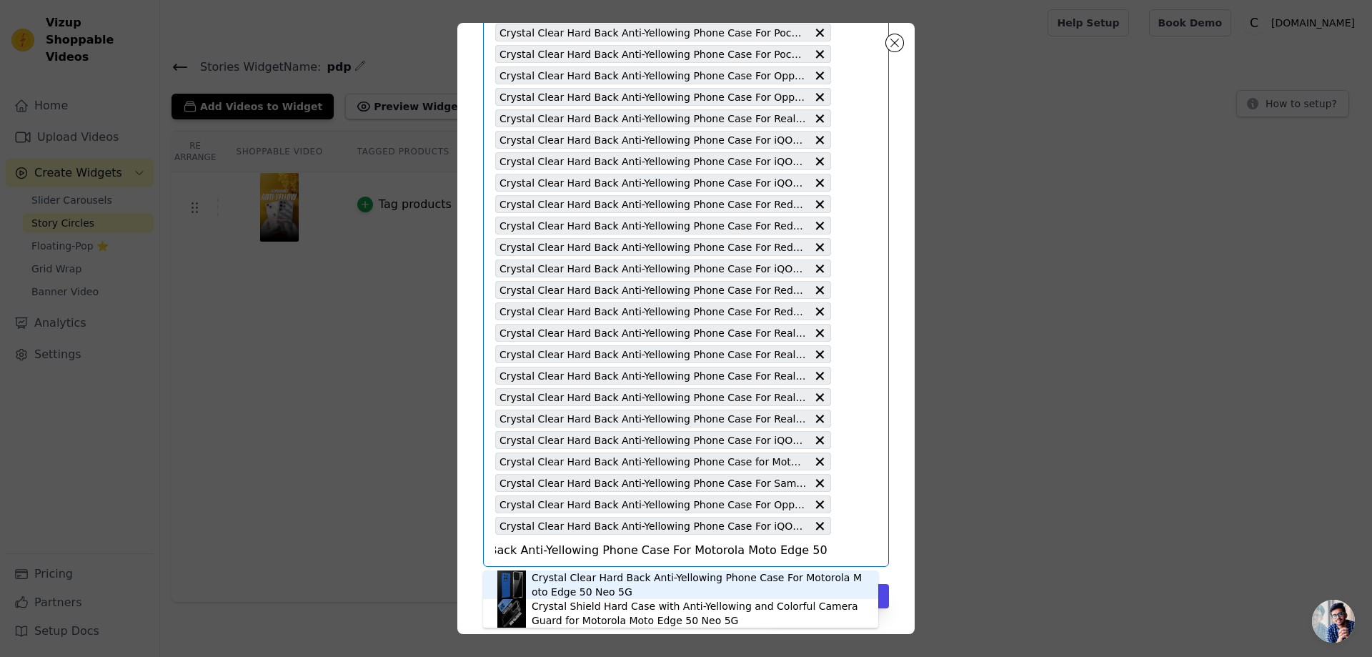
click at [607, 582] on div "Crystal Clear Hard Back Anti-Yellowing Phone Case For Motorola Moto Edge 50 Neo…" at bounding box center [698, 584] width 332 height 29
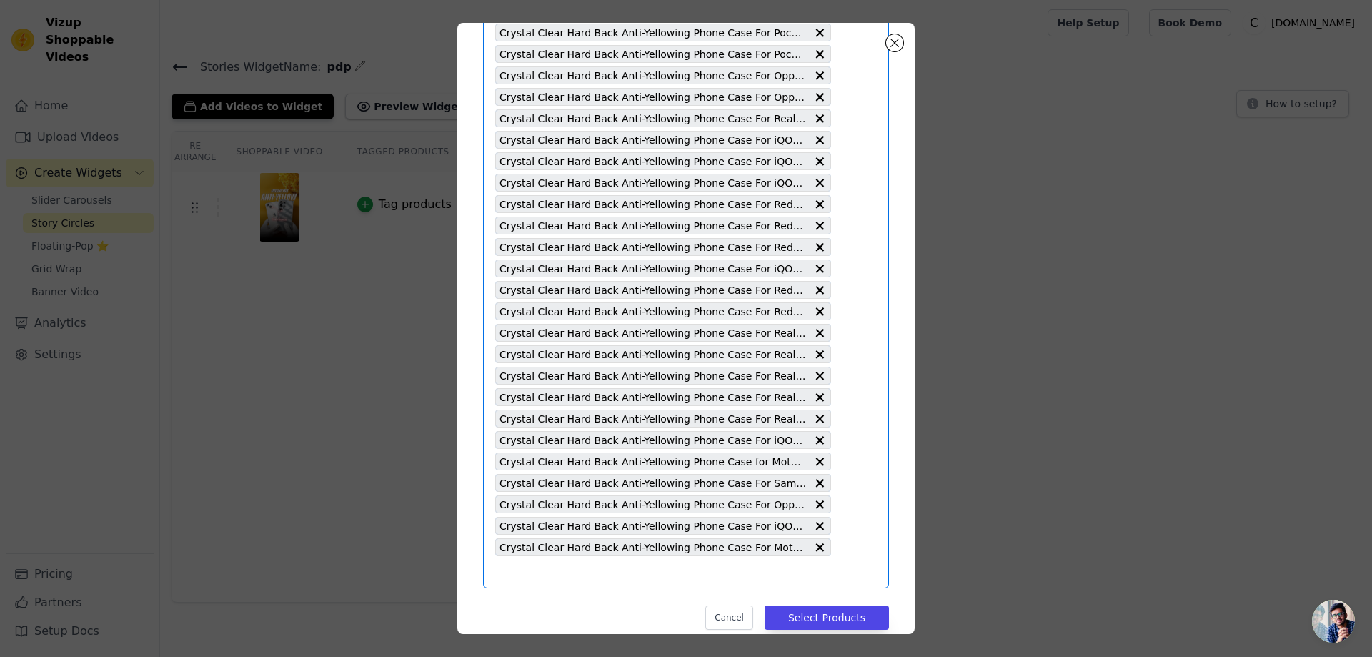
type input "Crystal Clear Hard Back Anti-Yellowing Phone Case For Vivo V40E 5G"
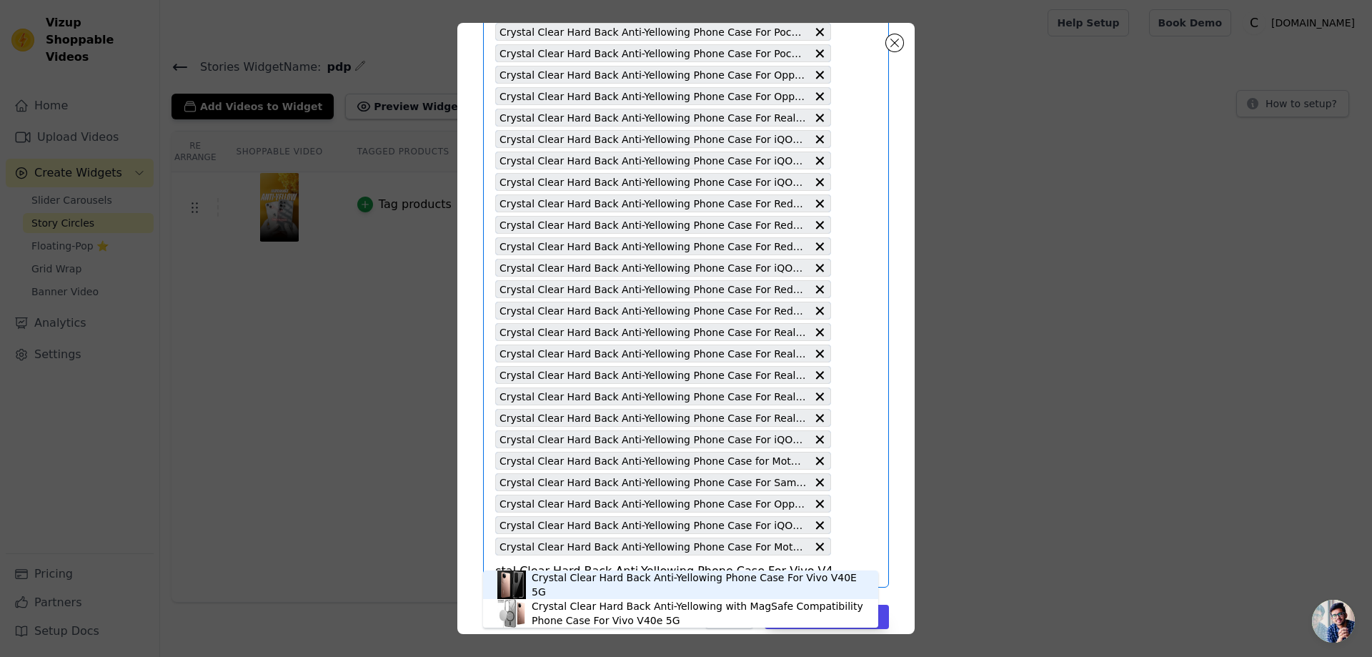
scroll to position [3452, 0]
click at [589, 582] on div "Crystal Clear Hard Back Anti-Yellowing Phone Case For Vivo V40E 5G" at bounding box center [698, 584] width 332 height 29
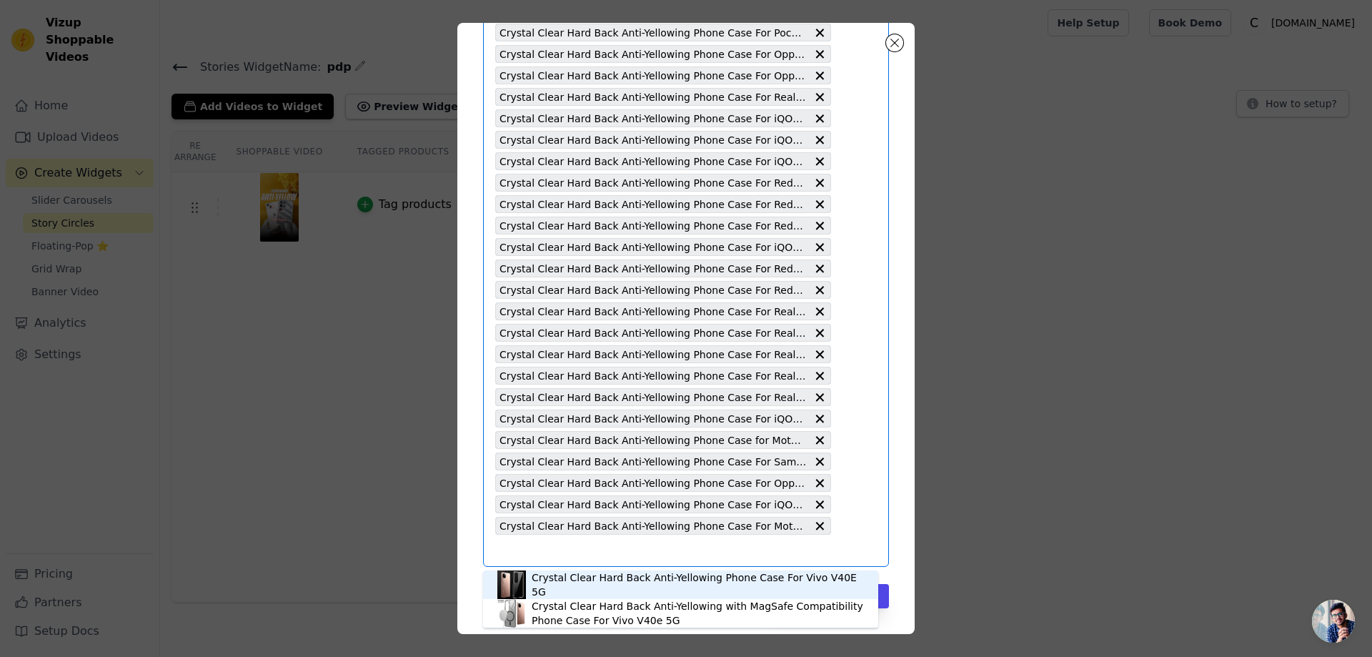
scroll to position [0, 0]
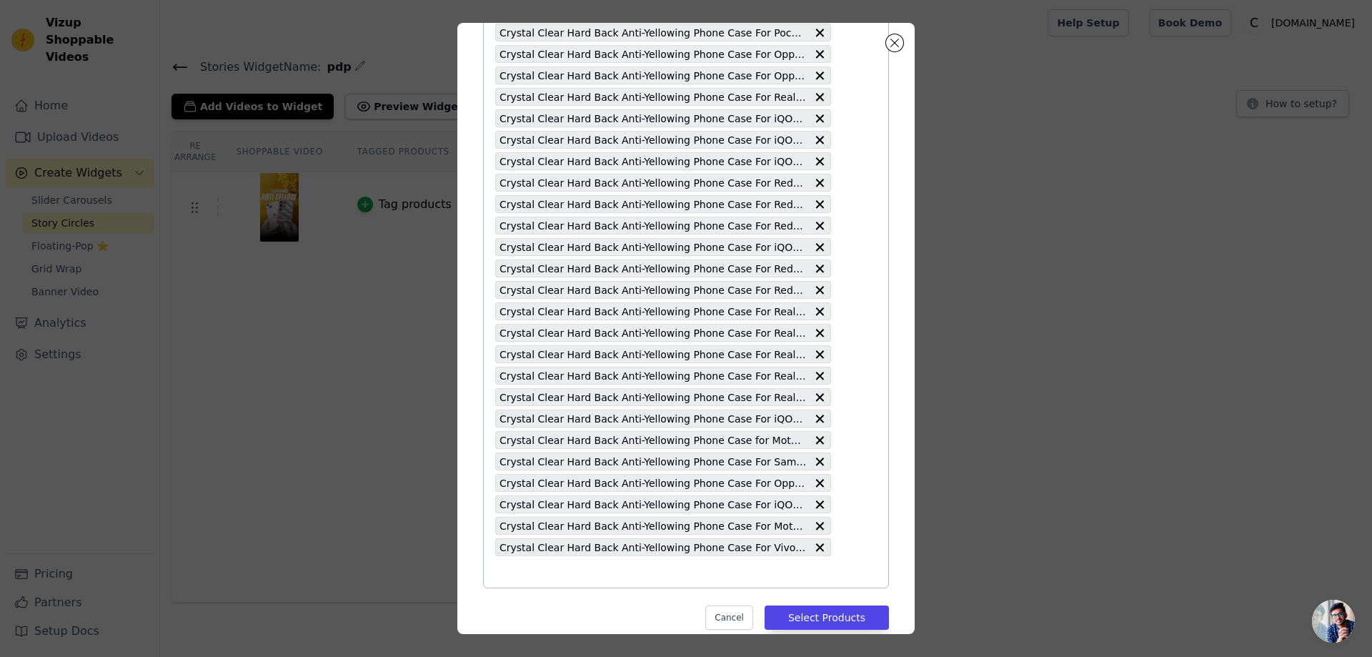
click at [512, 572] on input "text" at bounding box center [663, 571] width 336 height 17
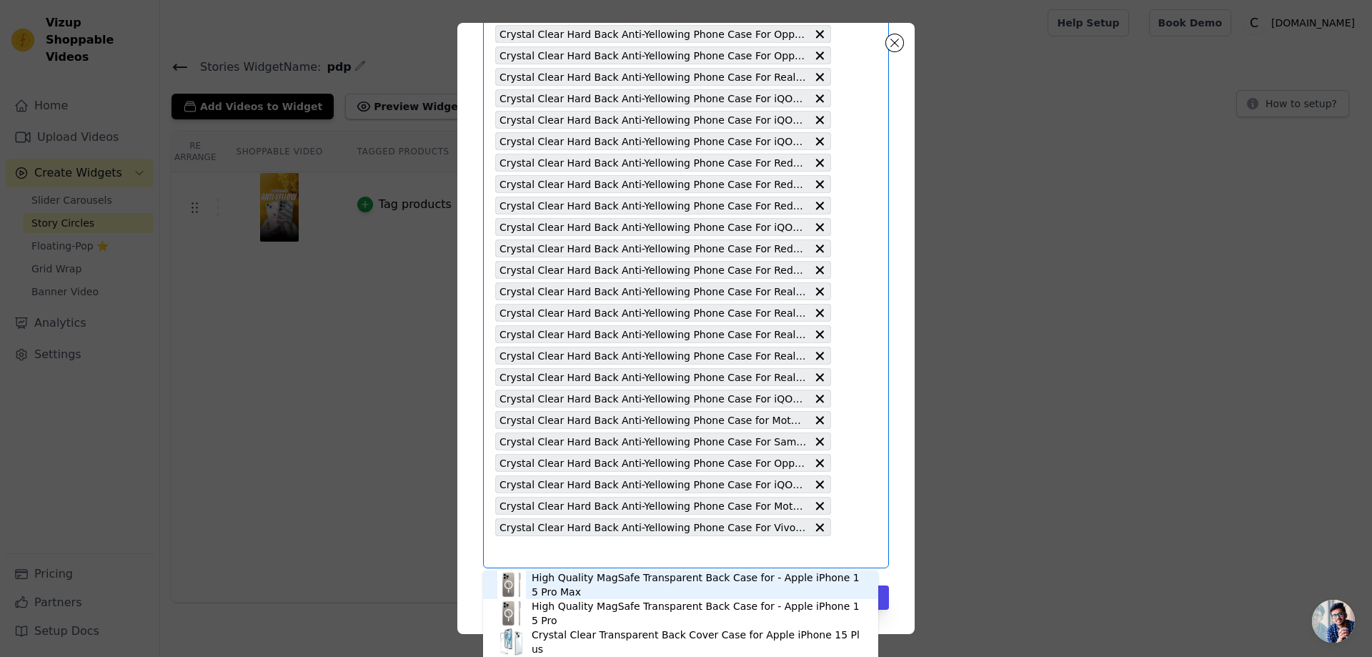
scroll to position [3474, 0]
type input "Crystal Clear Hard Back Anti-Yellowing Phone Case For iQOO Z9s Pro 5G"
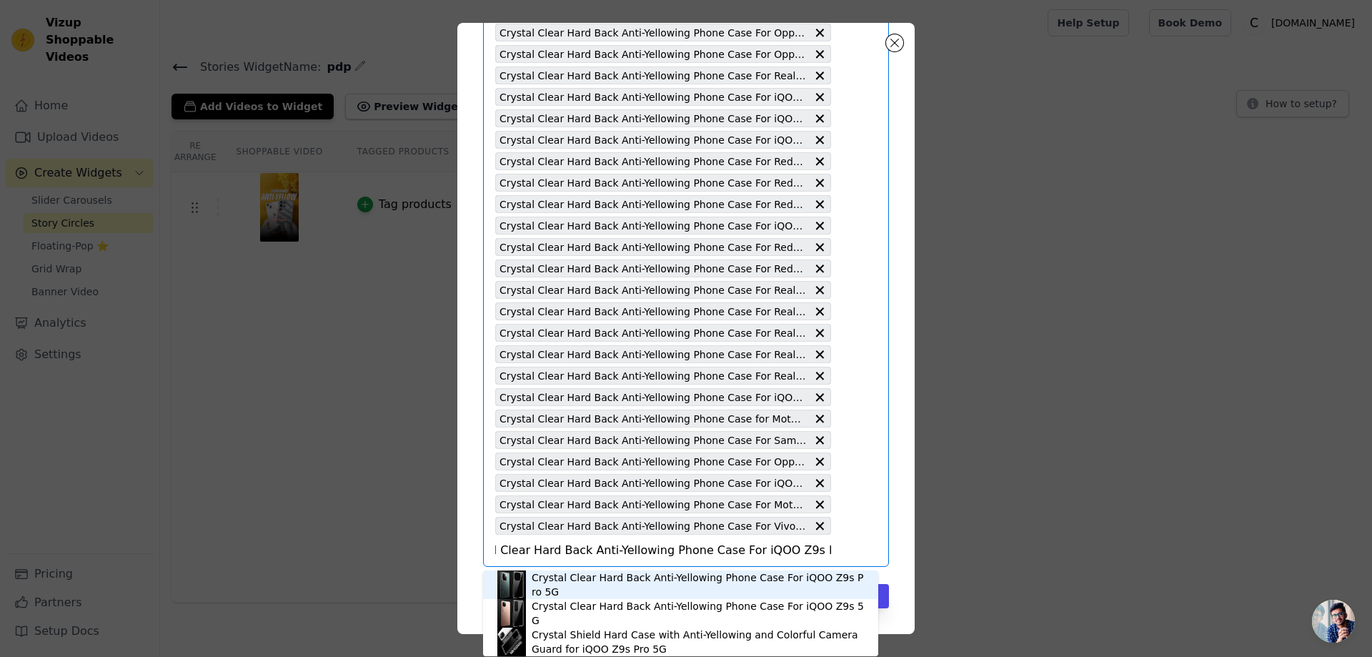
click at [700, 592] on div "Crystal Clear Hard Back Anti-Yellowing Phone Case For iQOO Z9s Pro 5G" at bounding box center [680, 584] width 367 height 29
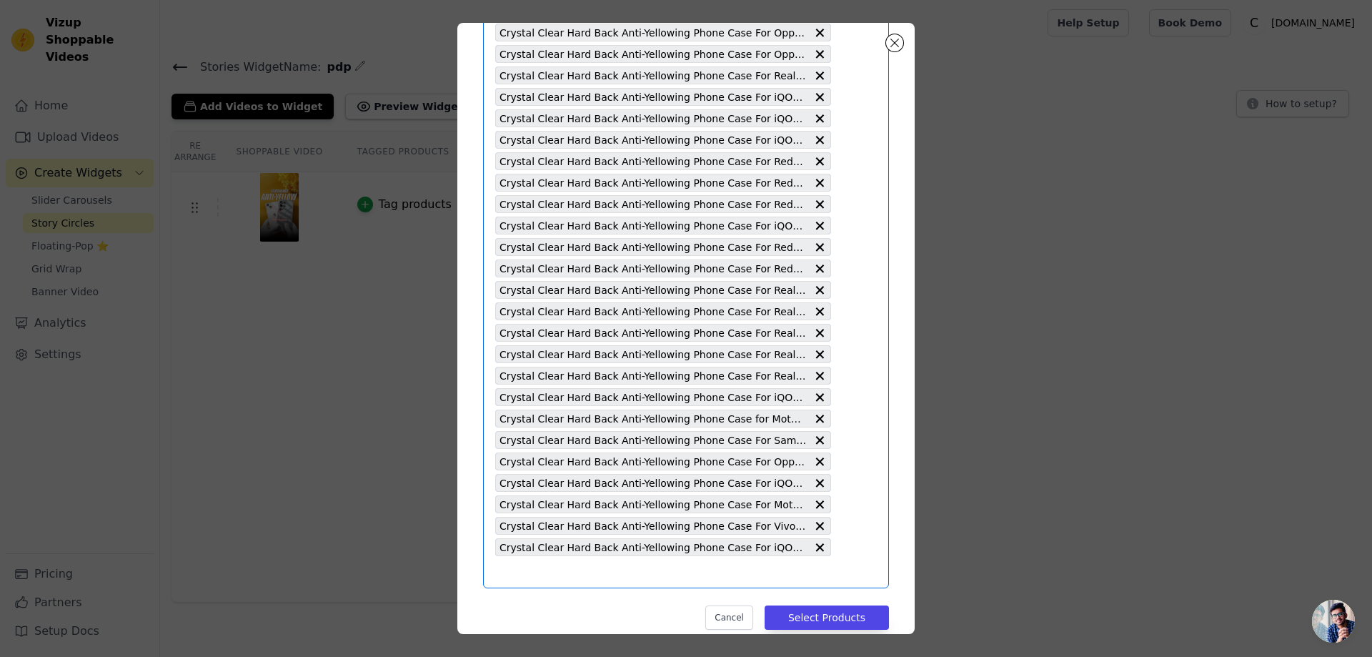
scroll to position [0, 0]
type input "Crystal Clear Hard Back Anti-Yellowing Phone Case For Vivo [MEDICAL_DATA] Pro 5G"
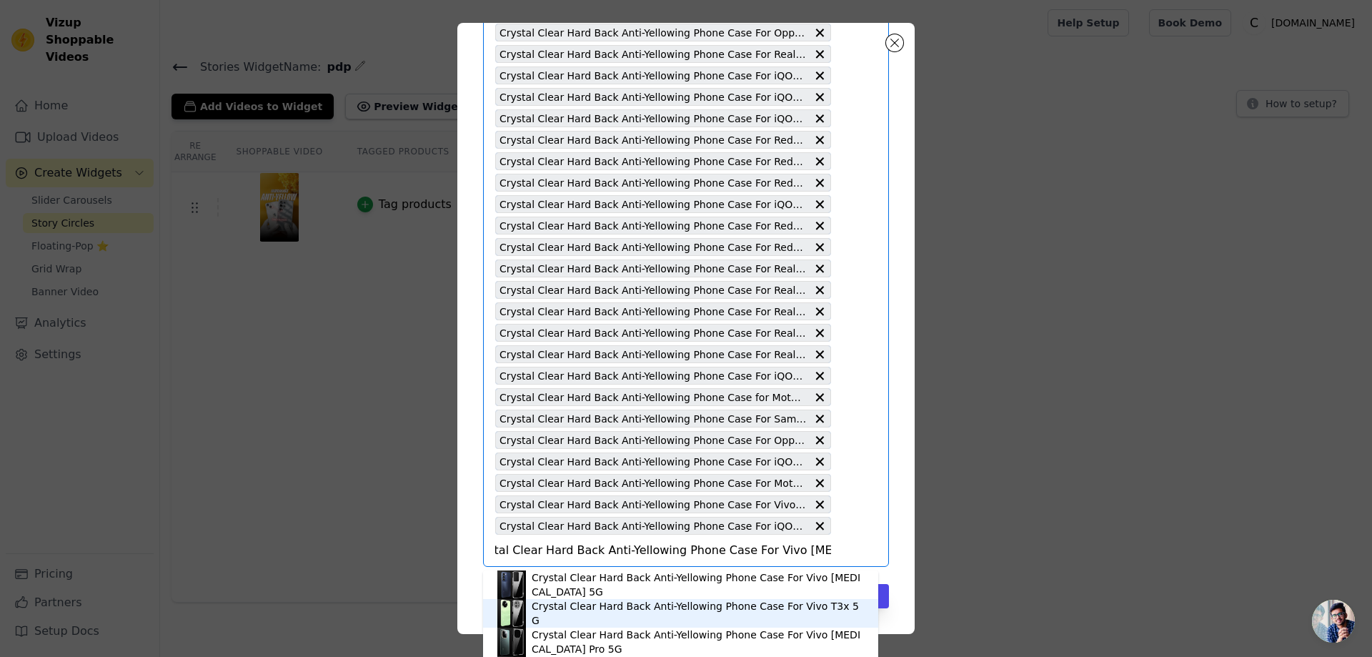
scroll to position [4, 0]
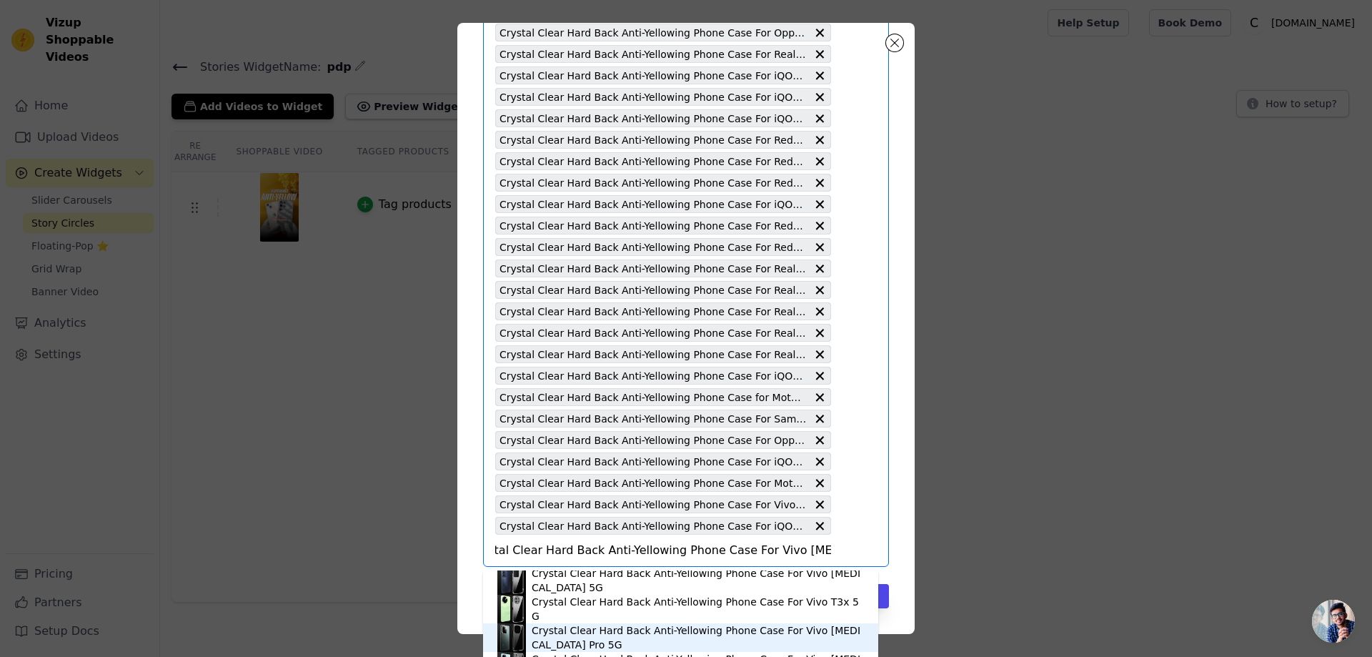
click at [651, 635] on div "Crystal Clear Hard Back Anti-Yellowing Phone Case For Vivo [MEDICAL_DATA] Pro 5G" at bounding box center [698, 637] width 332 height 29
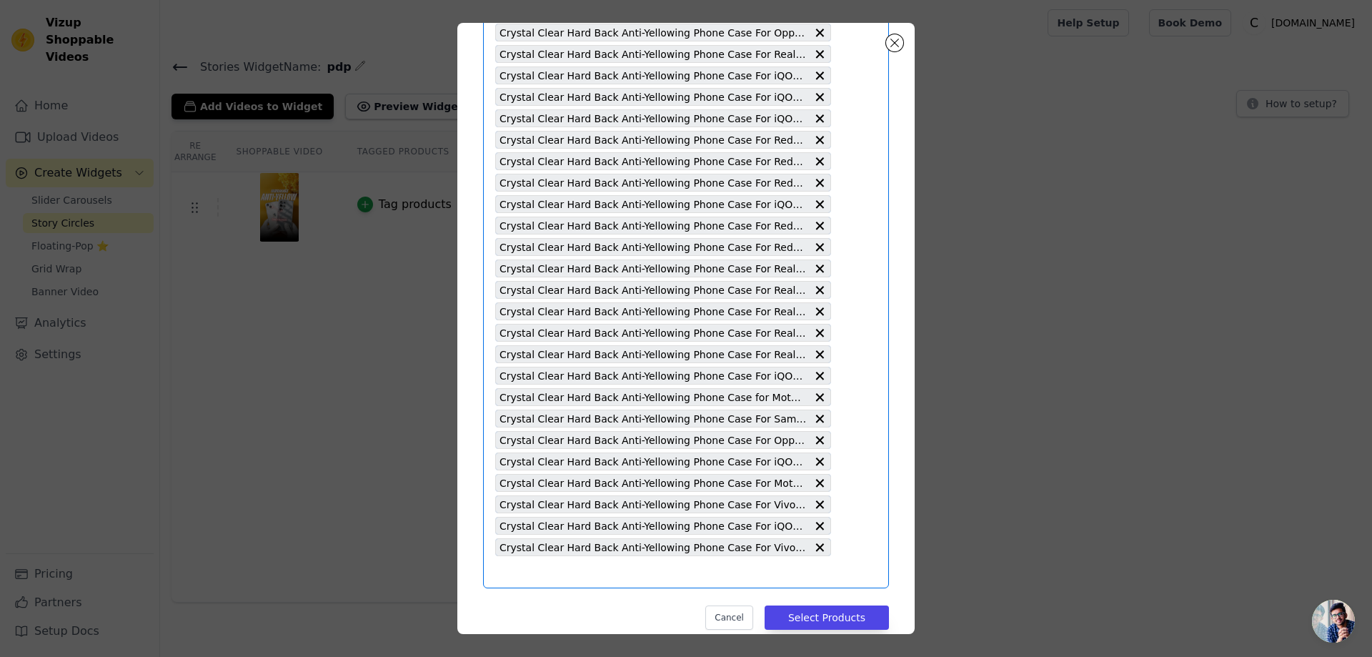
scroll to position [0, 0]
click at [512, 575] on input "text" at bounding box center [663, 571] width 336 height 17
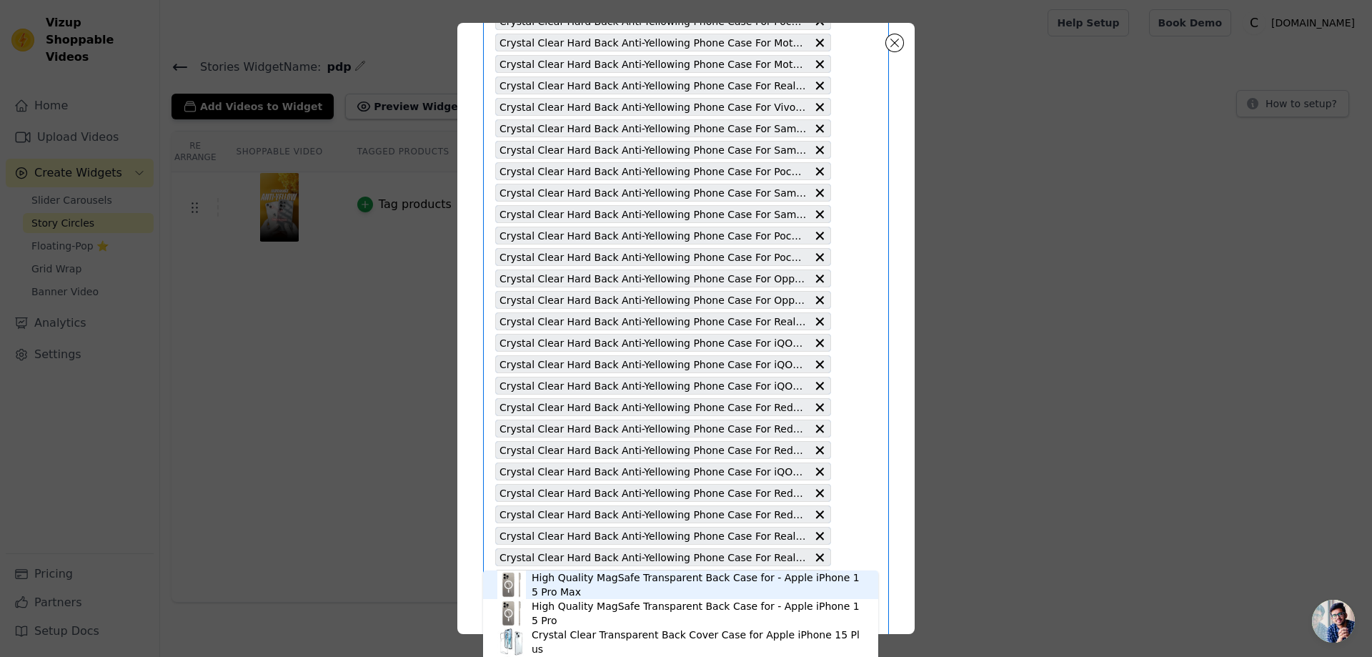
scroll to position [3517, 0]
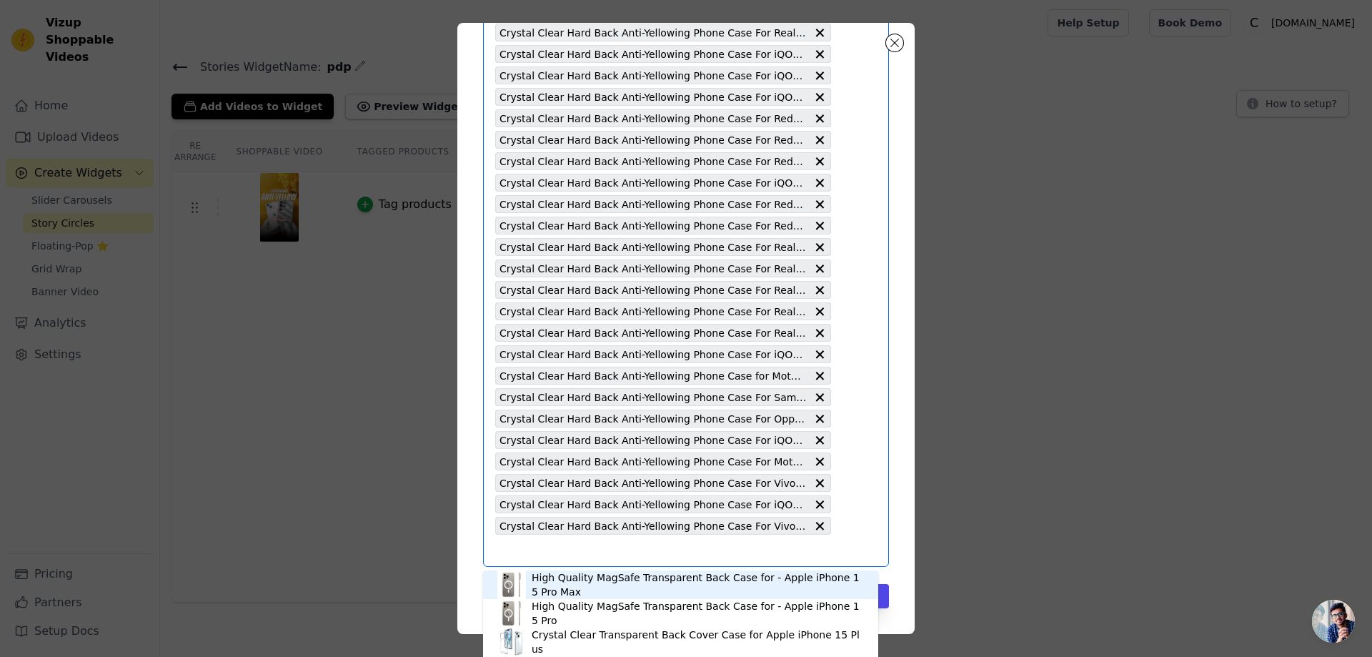
type input "Crystal Clear Hard Back Anti-Yellowing Phone Case For Realme X7 Pro"
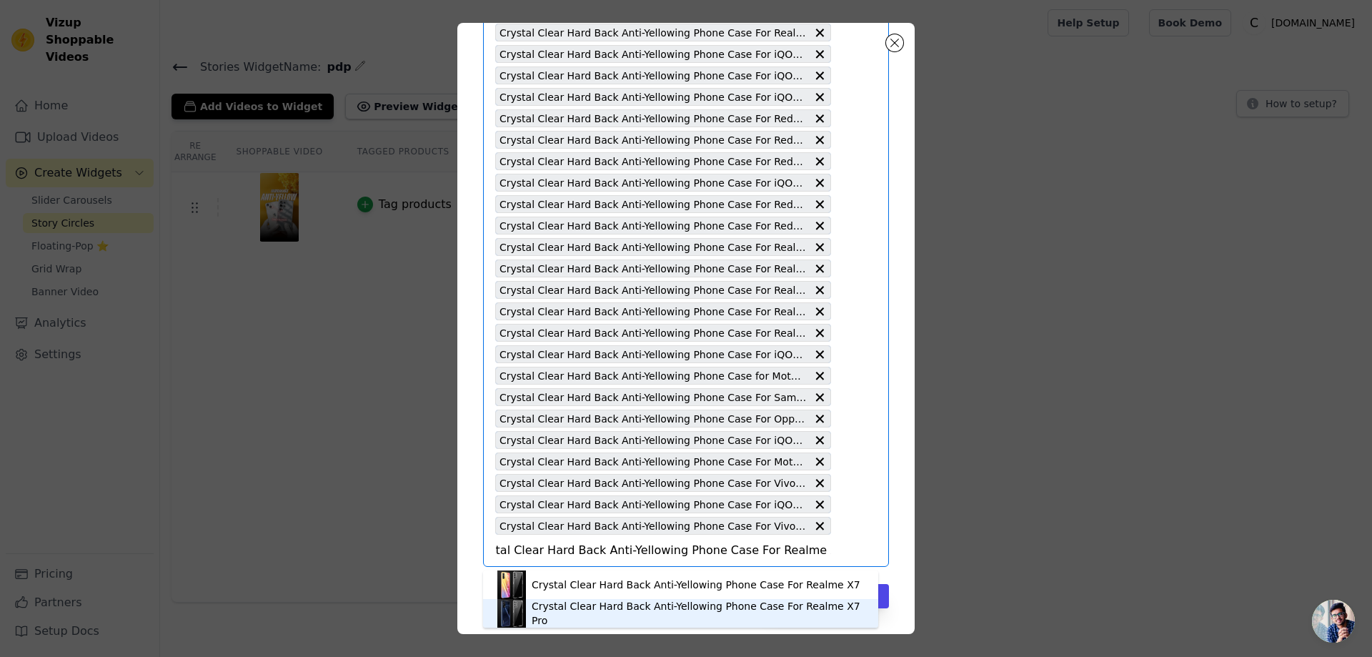
click at [647, 609] on div "Crystal Clear Hard Back Anti-Yellowing Phone Case For Realme X7 Pro" at bounding box center [698, 613] width 332 height 29
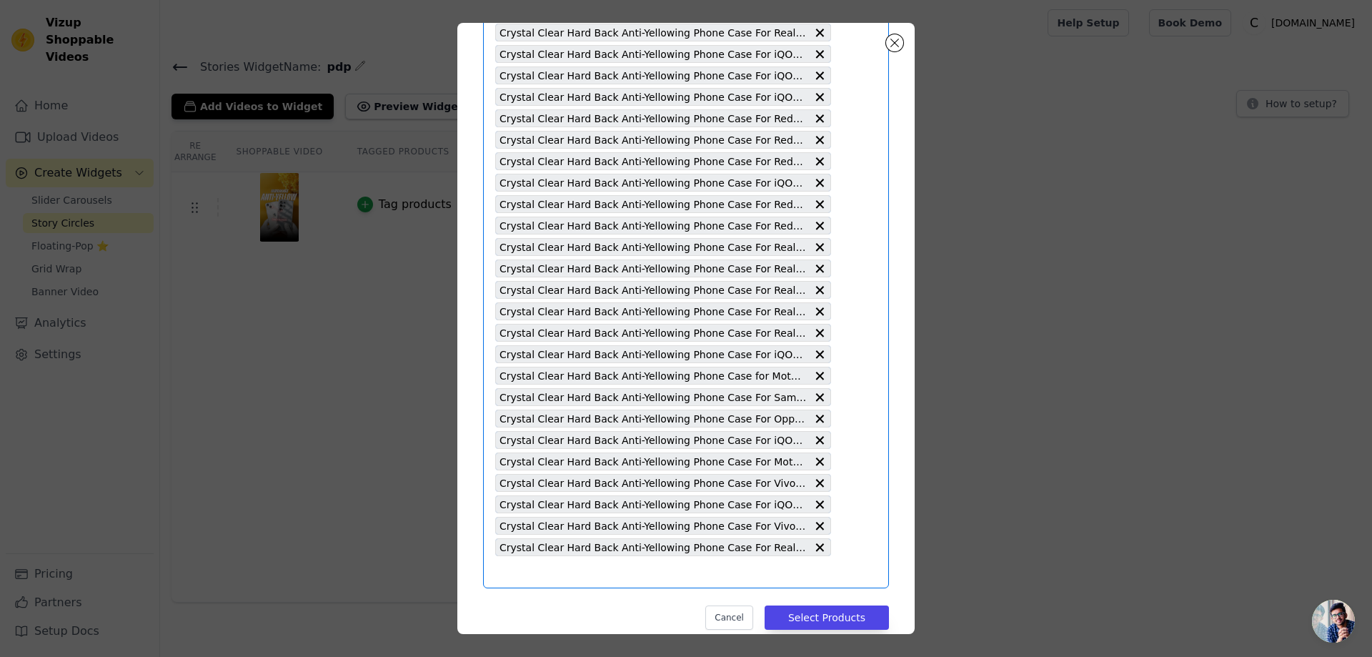
type input "Crystal Clear Hard Back Anti-Yellowing Phone Case For Vivo Y03"
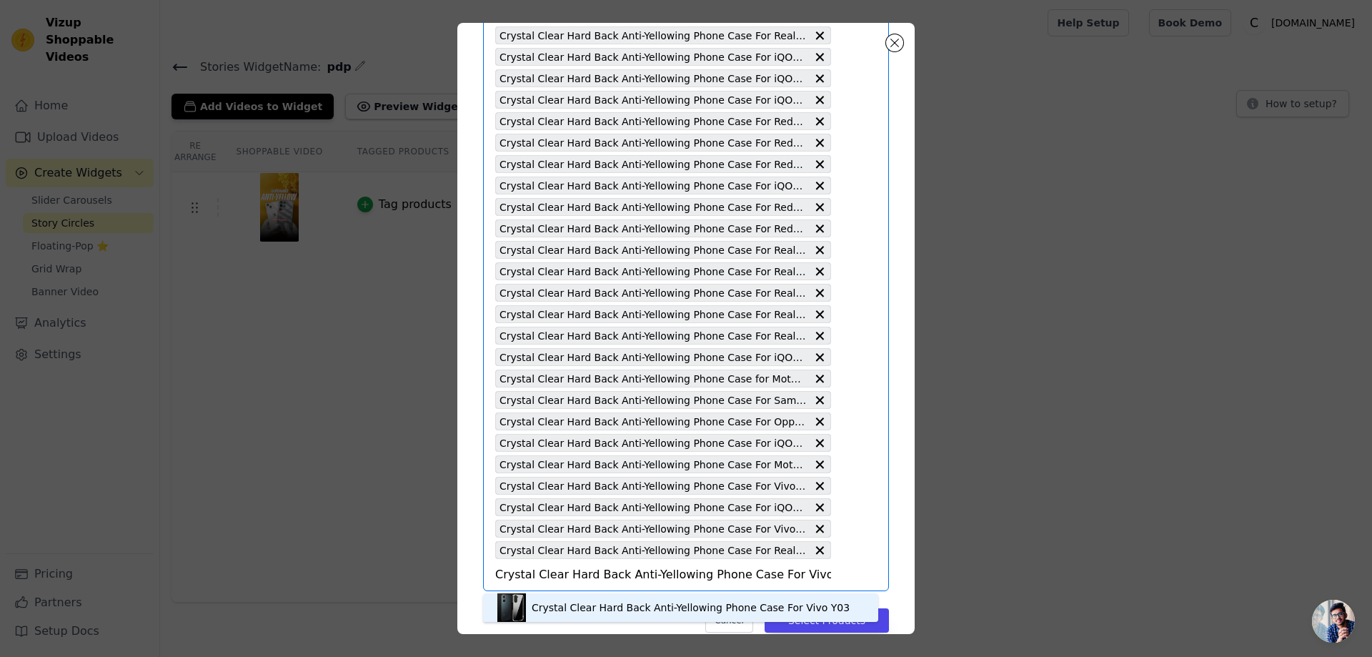
scroll to position [3538, 0]
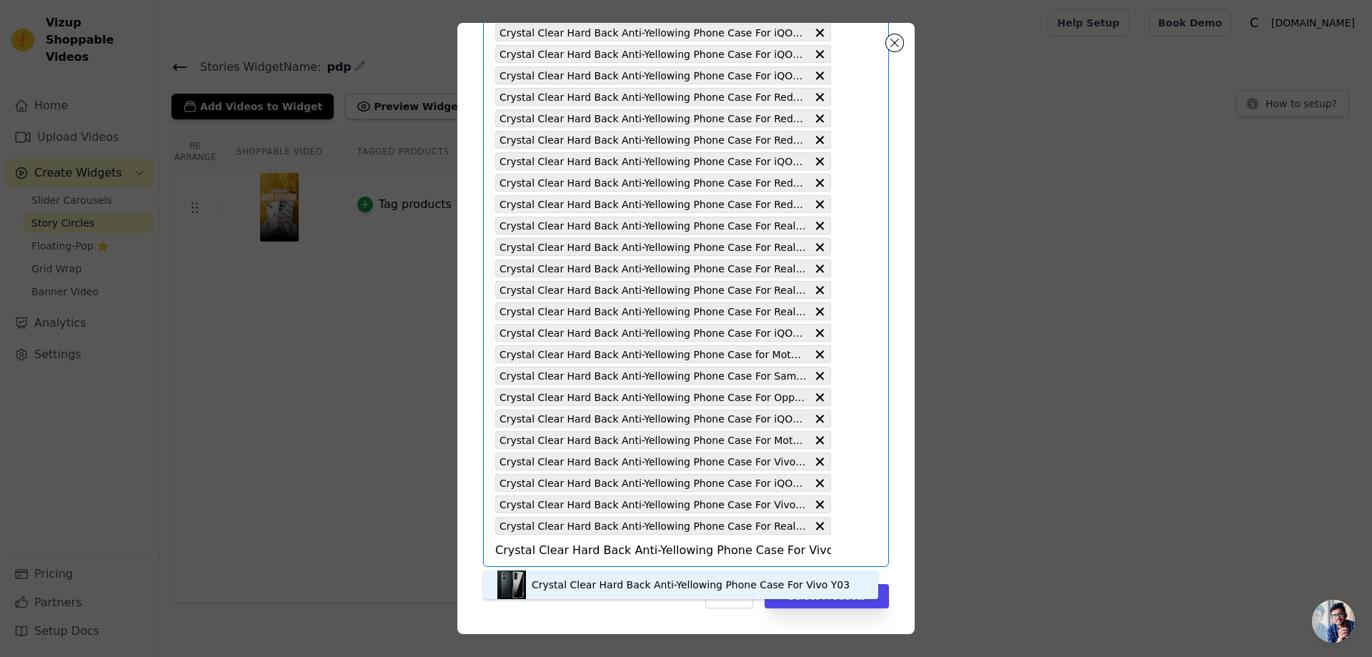
click at [657, 583] on div "Crystal Clear Hard Back Anti-Yellowing Phone Case For Vivo Y03" at bounding box center [691, 584] width 318 height 14
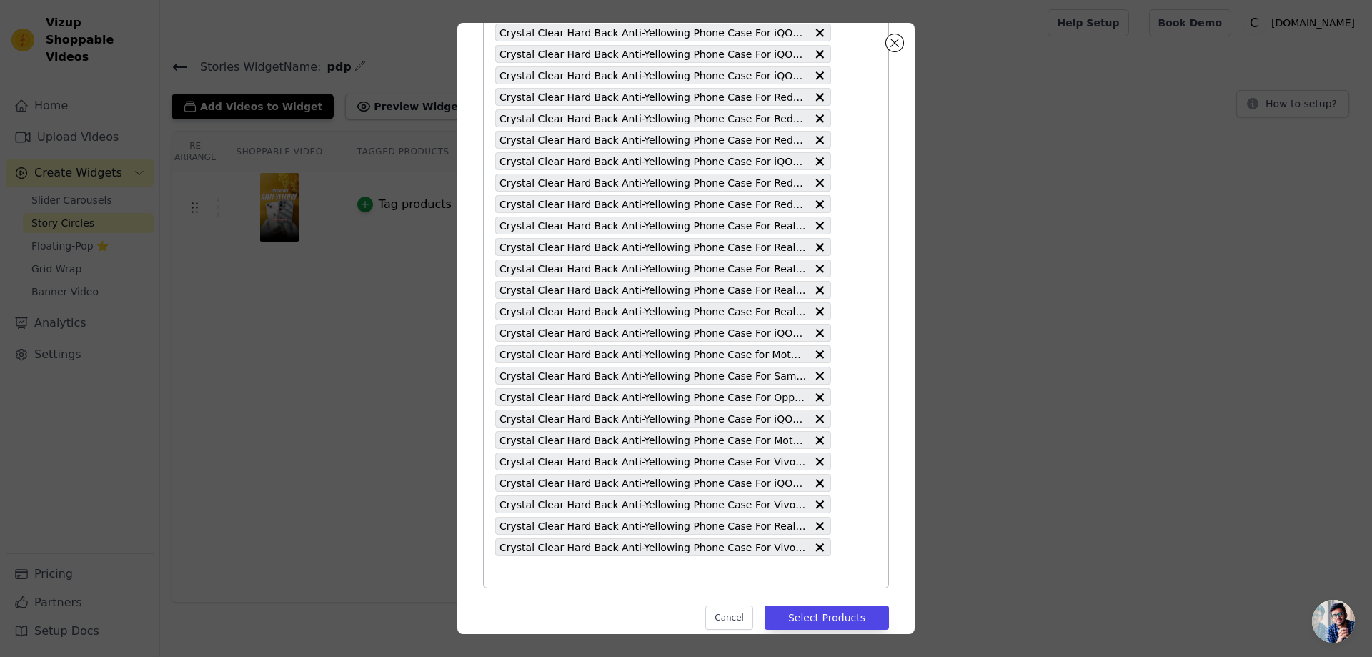
click at [510, 571] on input "text" at bounding box center [663, 571] width 336 height 17
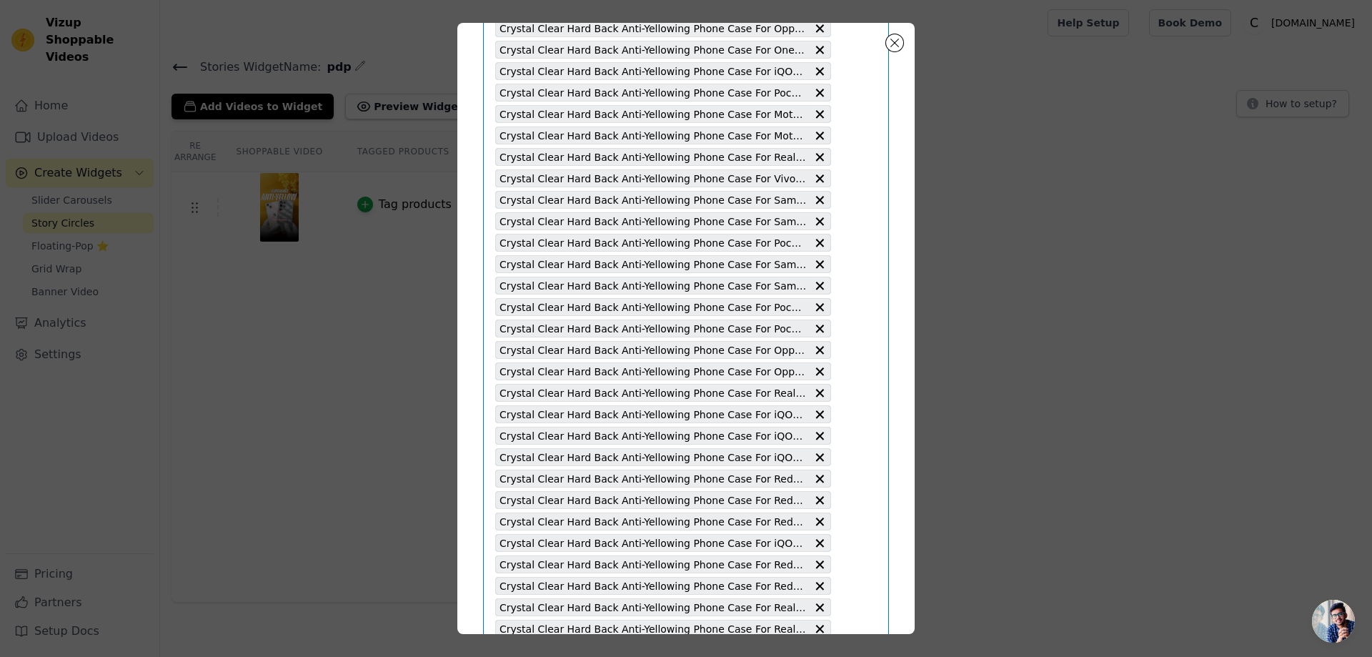
scroll to position [3559, 0]
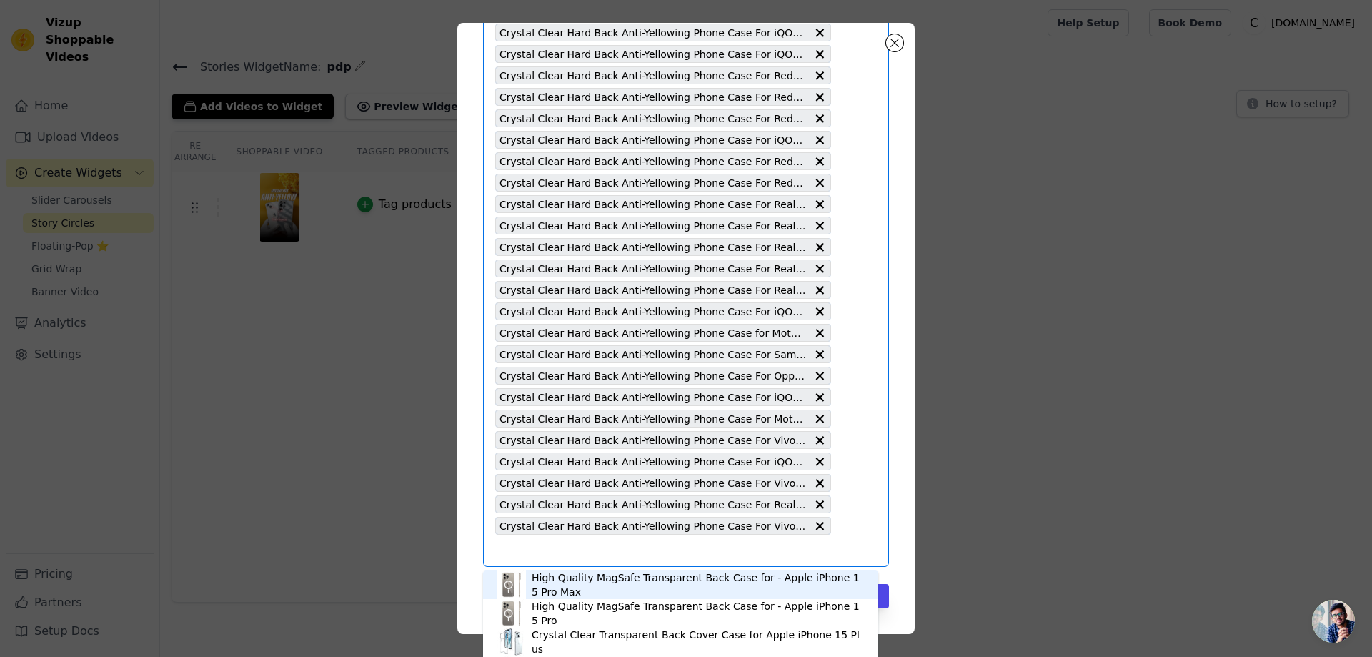
type input "Crystal Clear Hard Back Anti-Yellowing Phone Case For Redmi 11T Pro 5G"
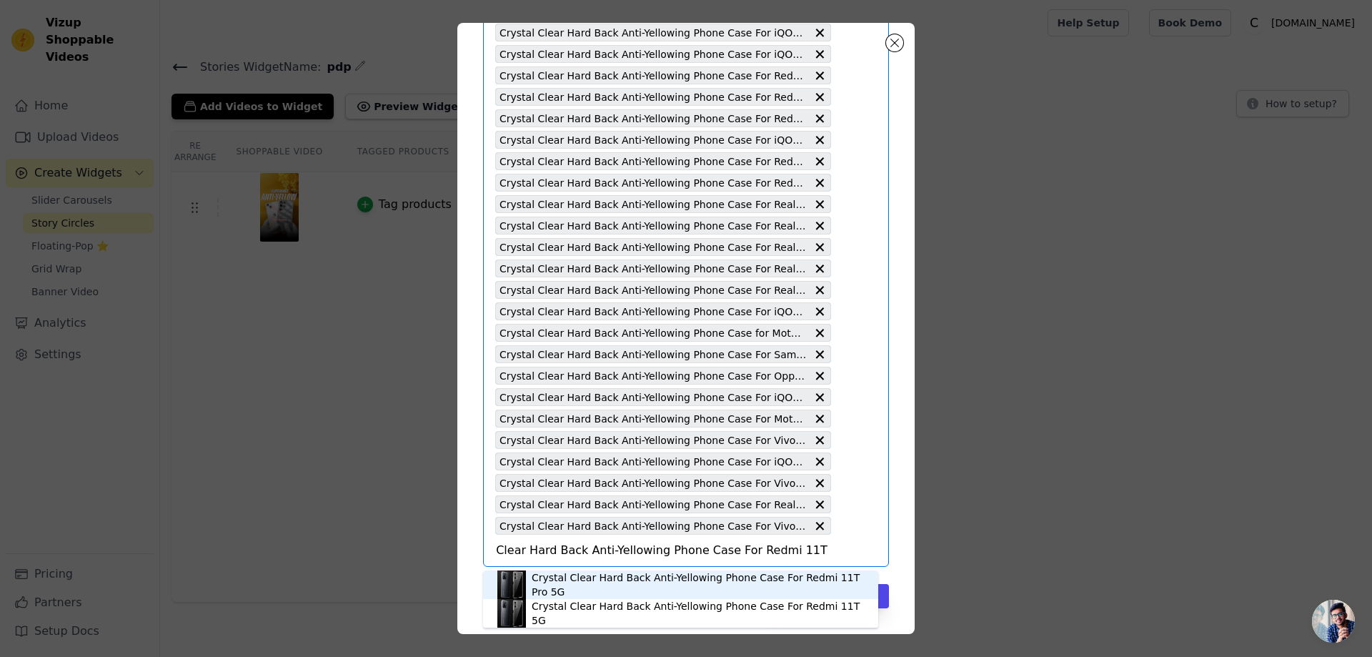
click at [675, 586] on div "Crystal Clear Hard Back Anti-Yellowing Phone Case For Redmi 11T Pro 5G" at bounding box center [698, 584] width 332 height 29
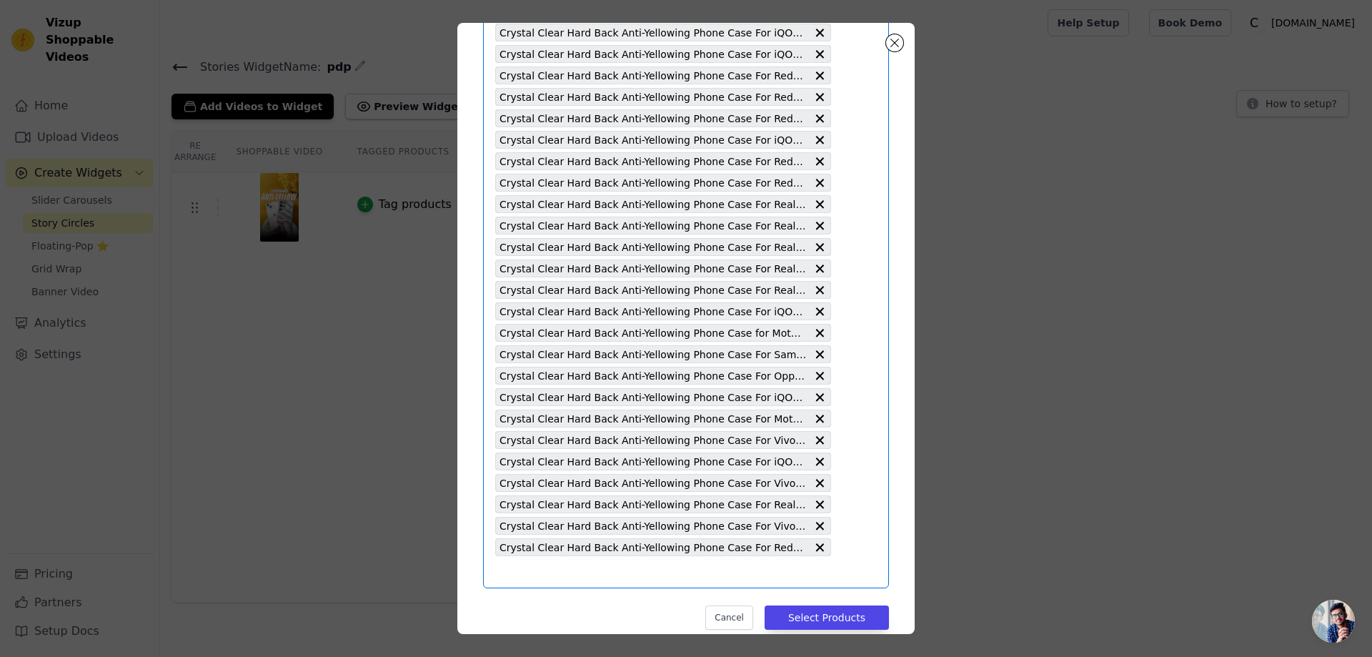
scroll to position [0, 0]
click at [510, 573] on input "text" at bounding box center [663, 571] width 336 height 17
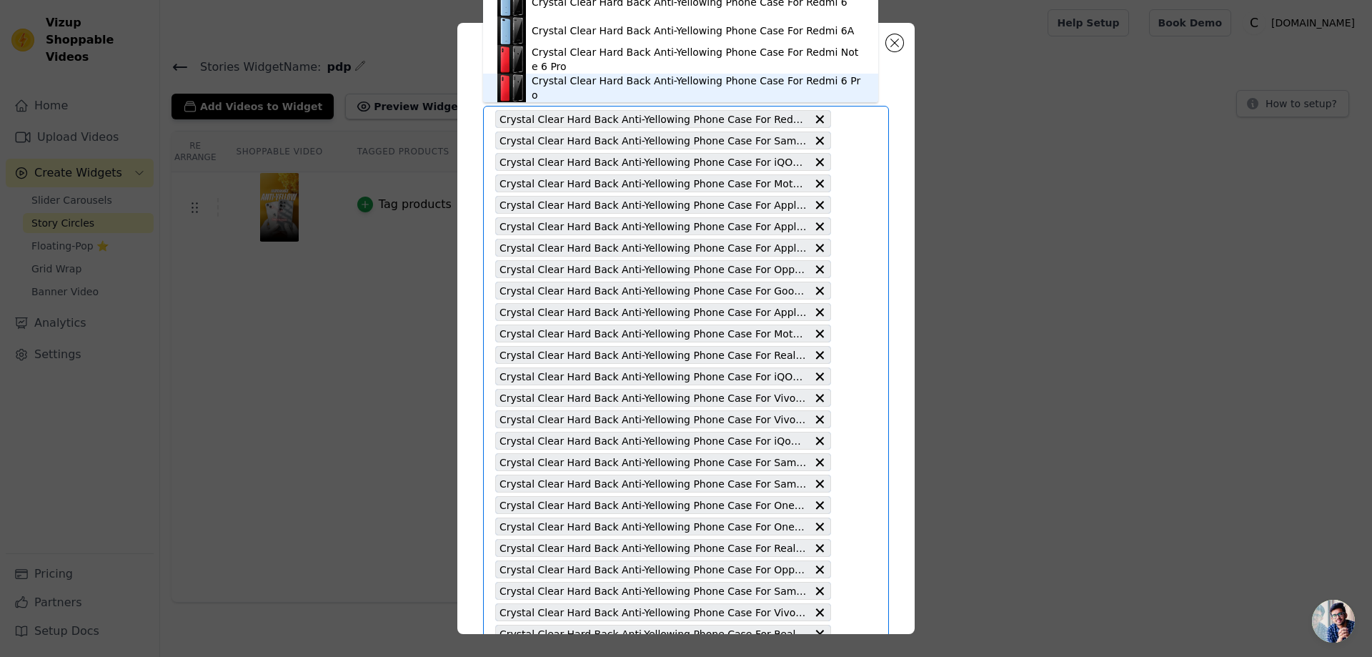
type input "Crystal Clear Hard Back Anti-Yellowing Phone Case For Redmi 6 Pro"
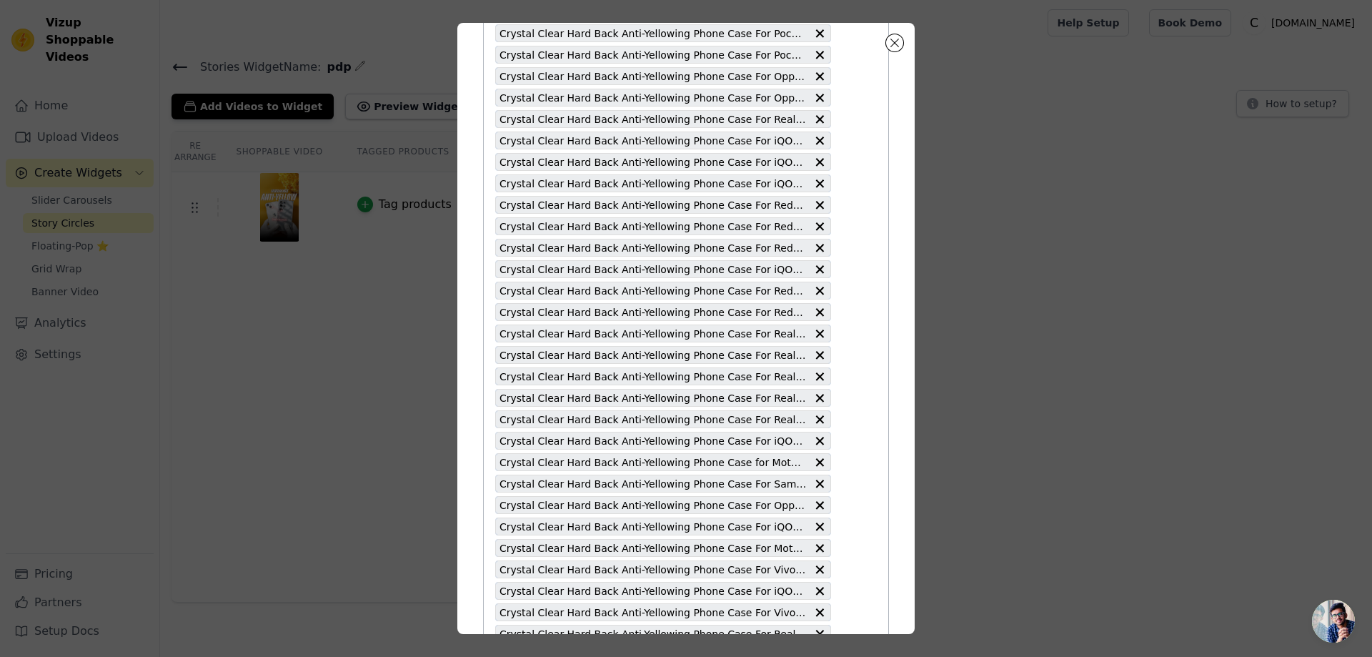
scroll to position [3581, 0]
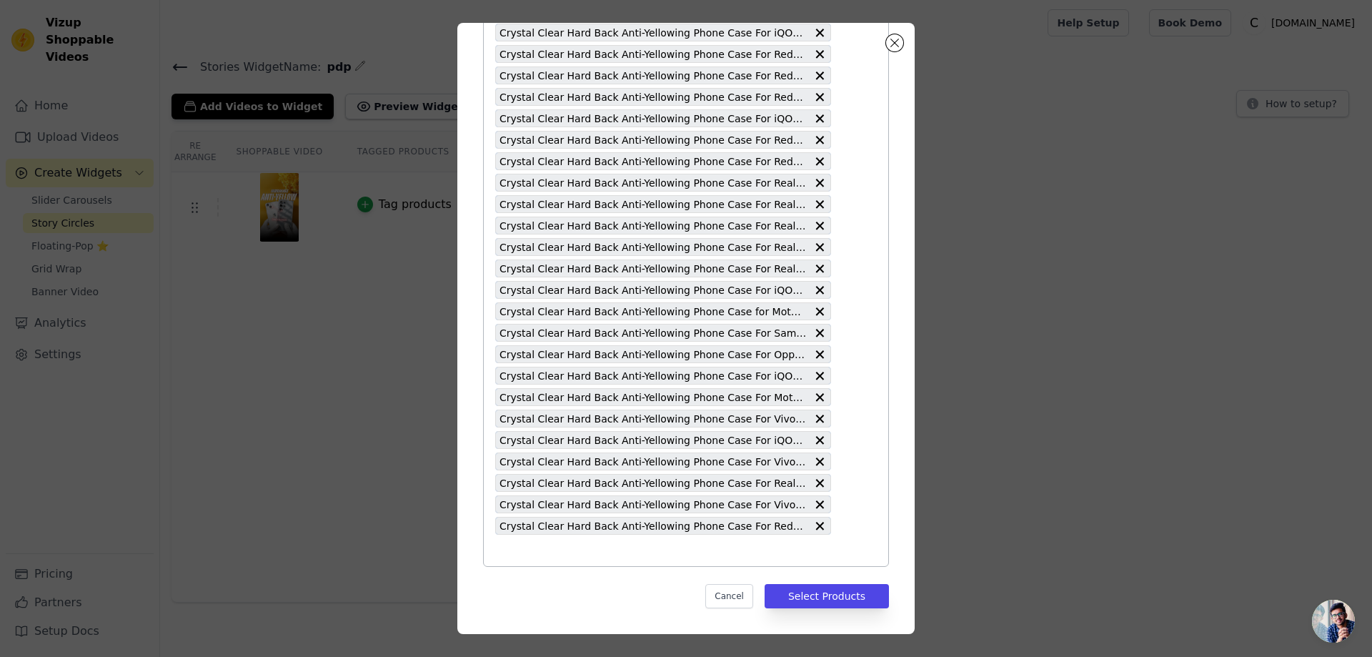
click at [545, 556] on input "text" at bounding box center [663, 550] width 336 height 17
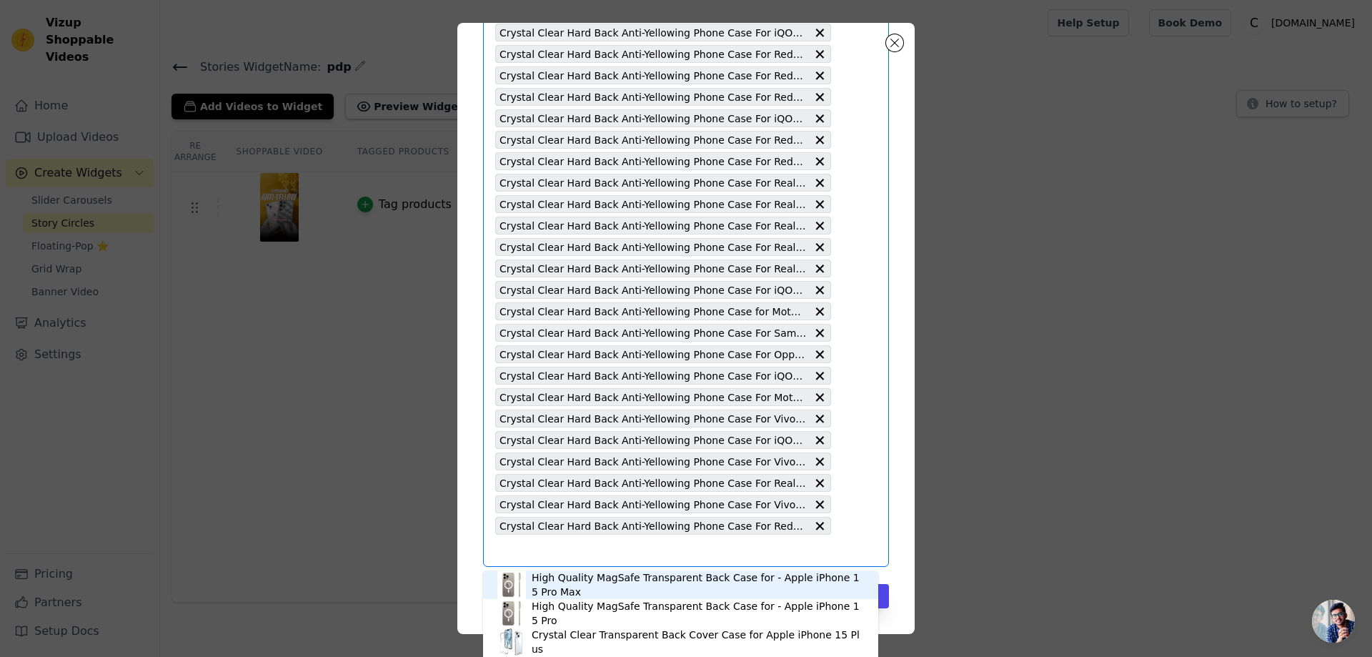
type input "Crystal Clear Hard Back Anti-Yellowing Phone Case For Redmi 6 Pro"
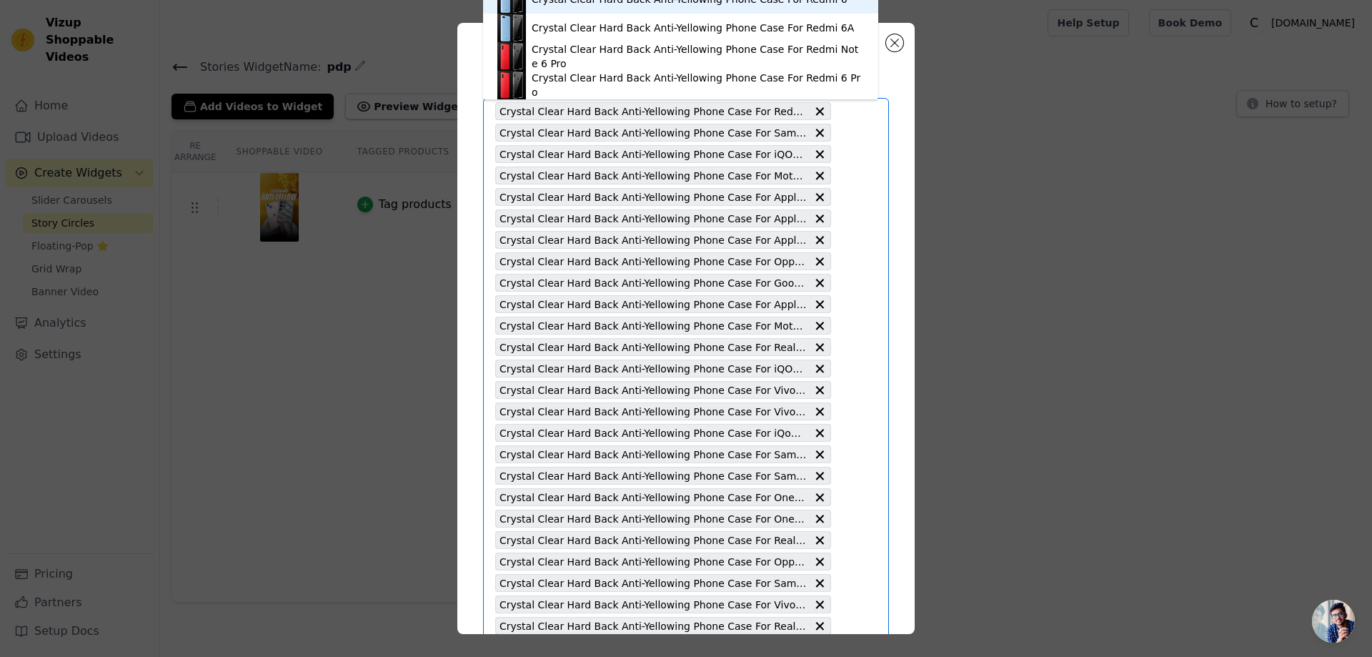
scroll to position [0, 0]
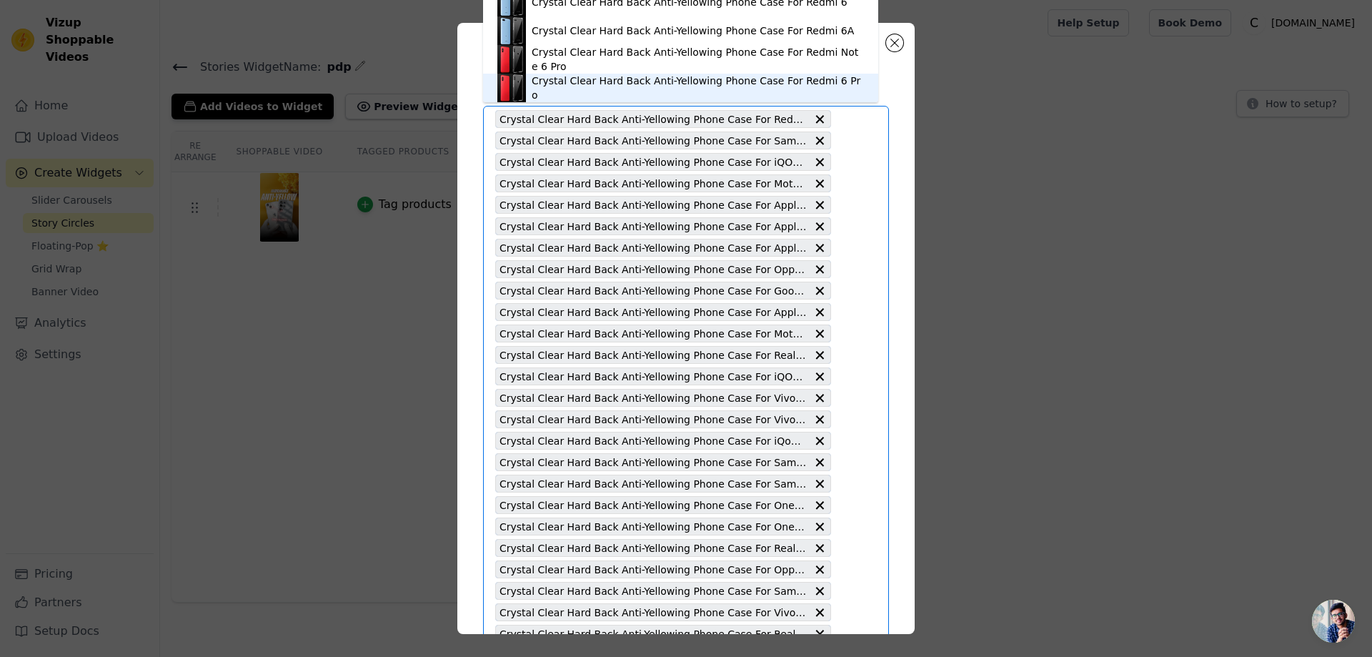
click at [803, 84] on div "Crystal Clear Hard Back Anti-Yellowing Phone Case For Redmi 6 Pro" at bounding box center [698, 88] width 332 height 29
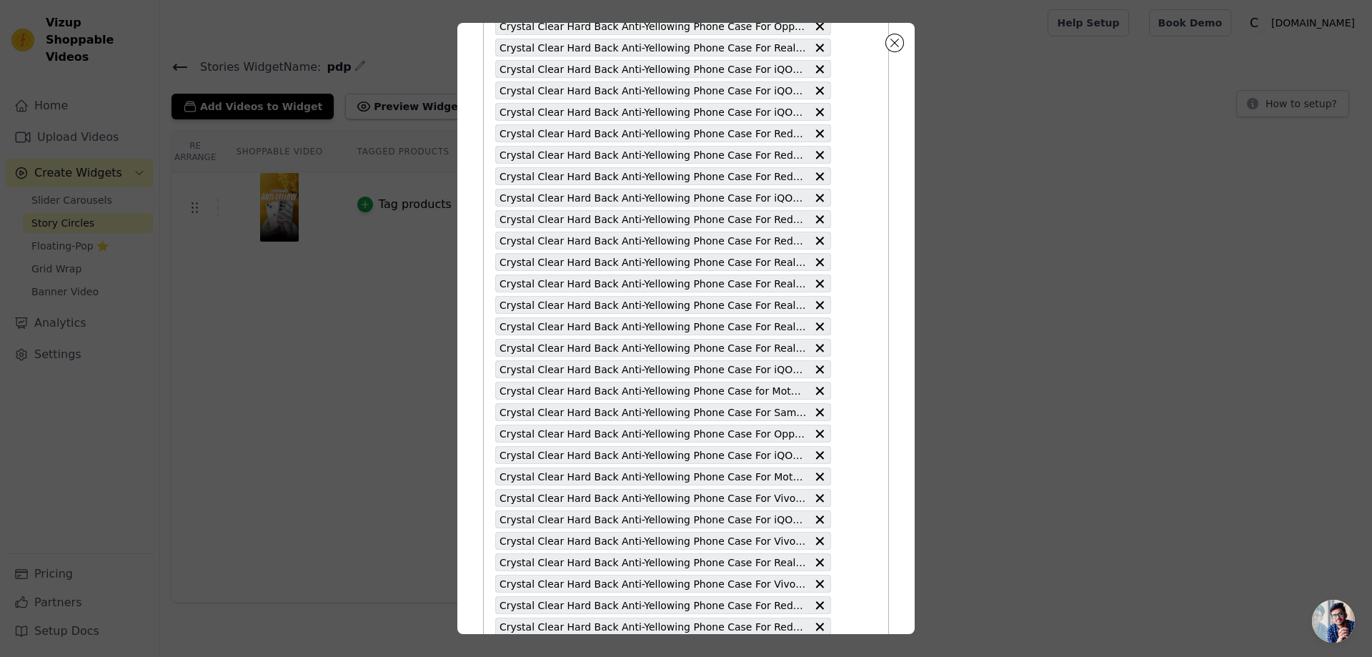
scroll to position [3602, 0]
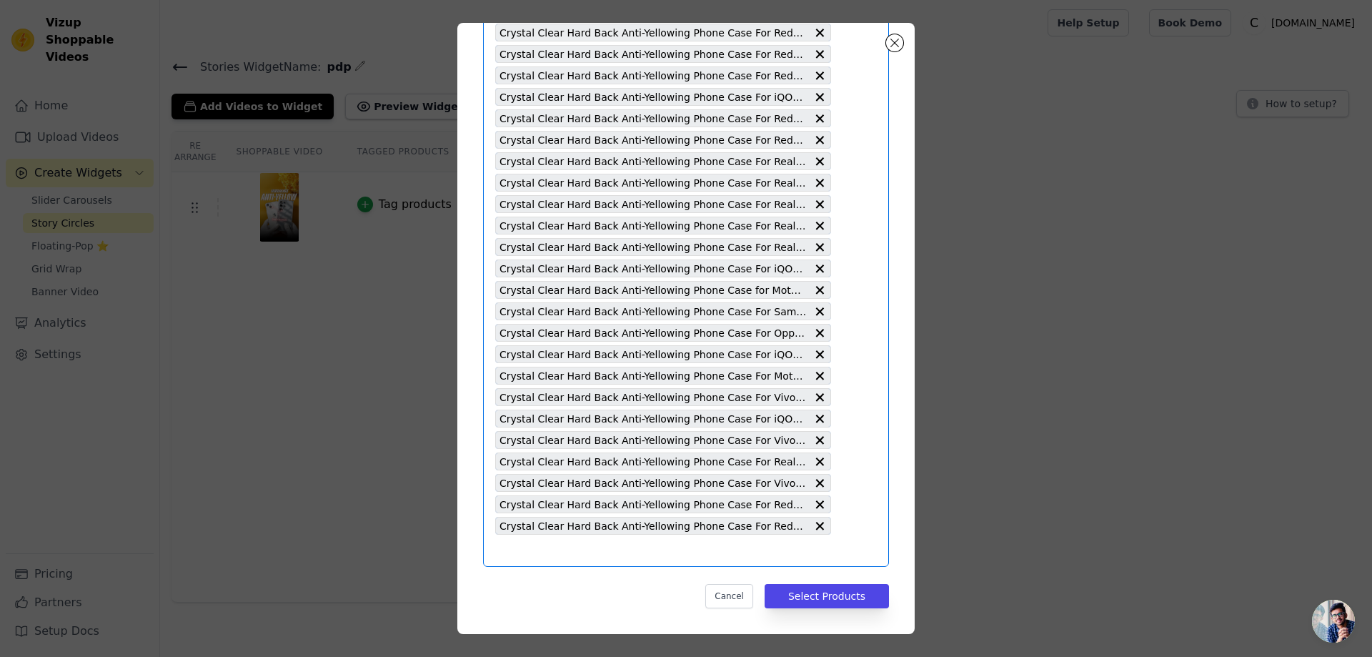
type input "Crystal Clear Hard Back Anti-Yellowing Phone Case For iQOO 11 5G"
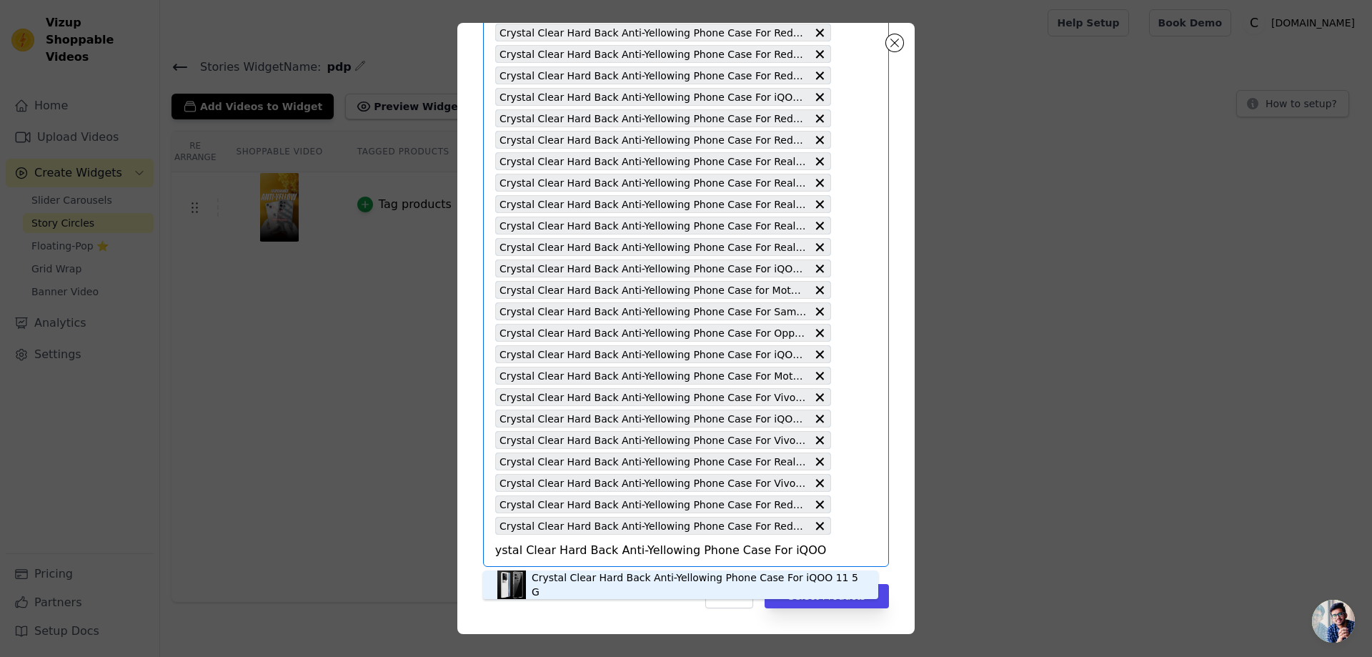
click at [673, 585] on div "Crystal Clear Hard Back Anti-Yellowing Phone Case For iQOO 11 5G" at bounding box center [698, 584] width 332 height 29
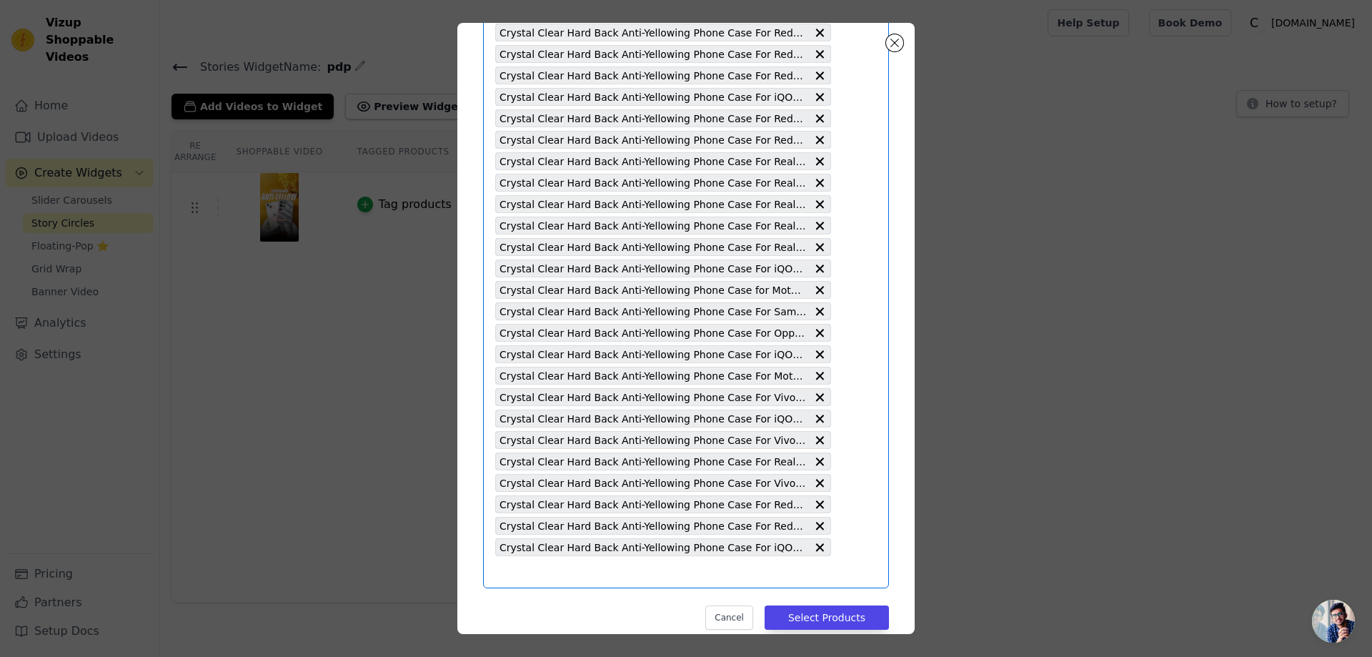
type input "Crystal Clear Hard Back Anti-Yellowing Phone Case For Vivo X90 Pro"
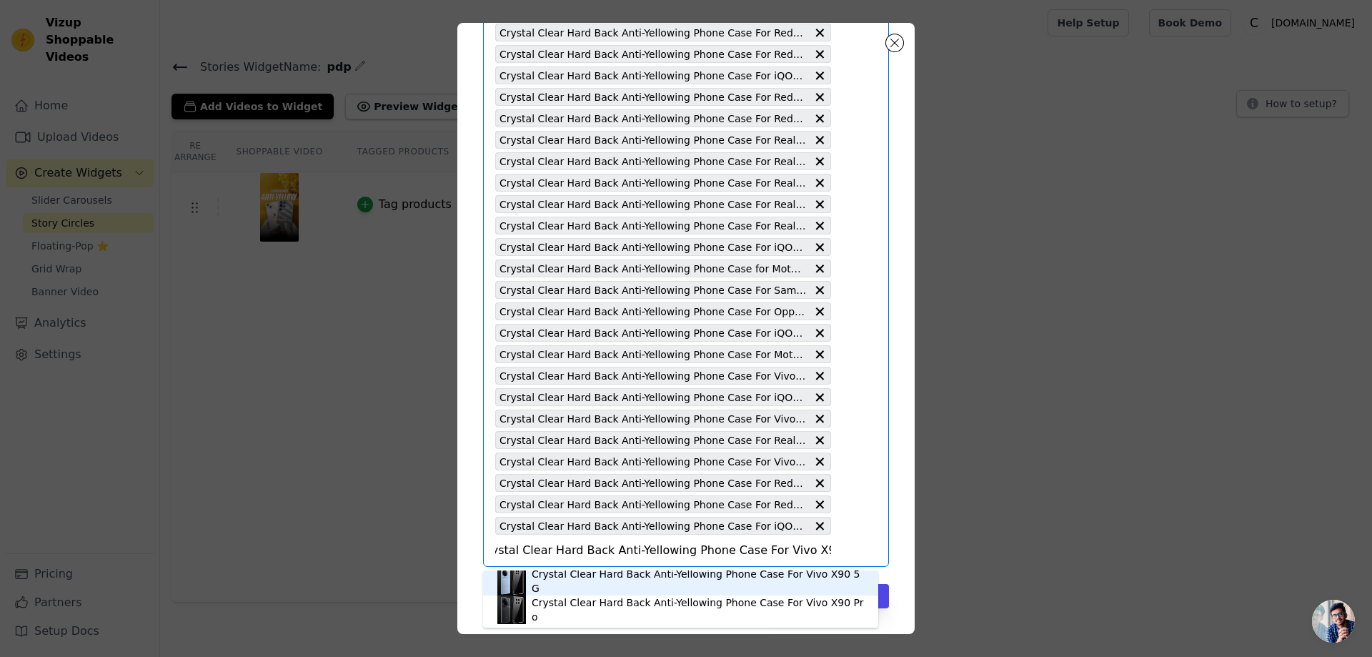
scroll to position [4, 0]
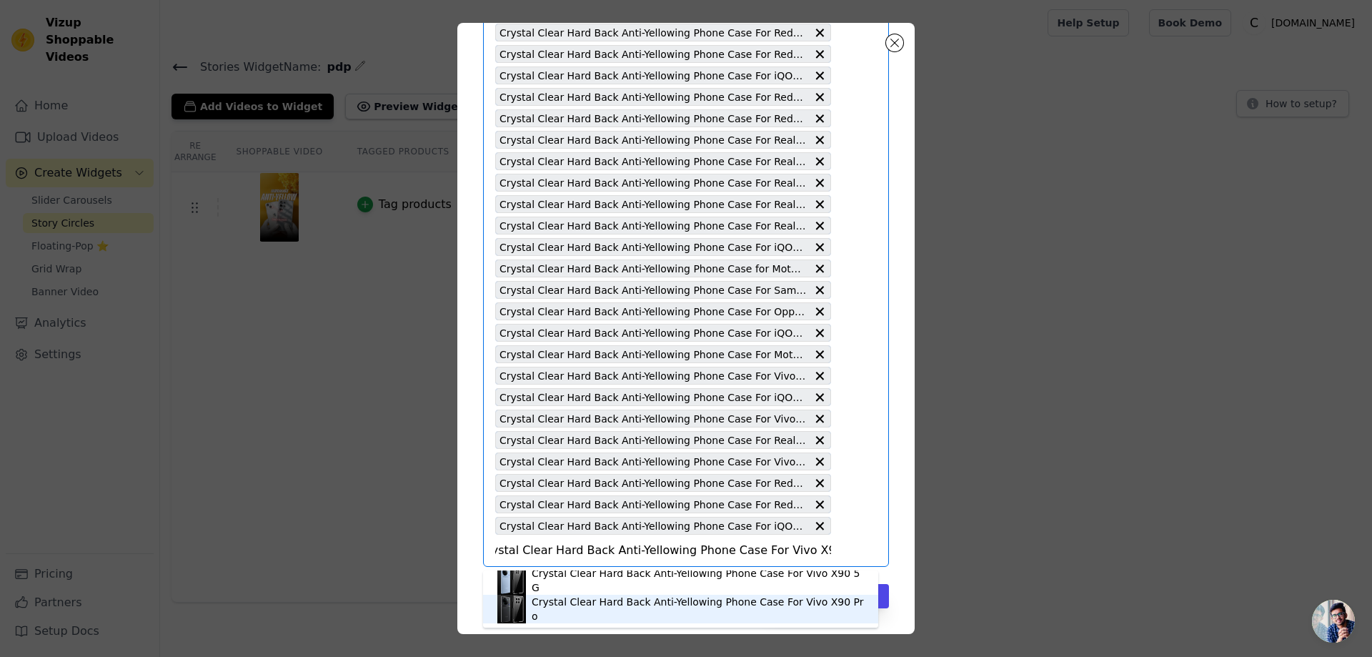
click at [732, 602] on div "Crystal Clear Hard Back Anti-Yellowing Phone Case For Vivo X90 Pro" at bounding box center [698, 609] width 332 height 29
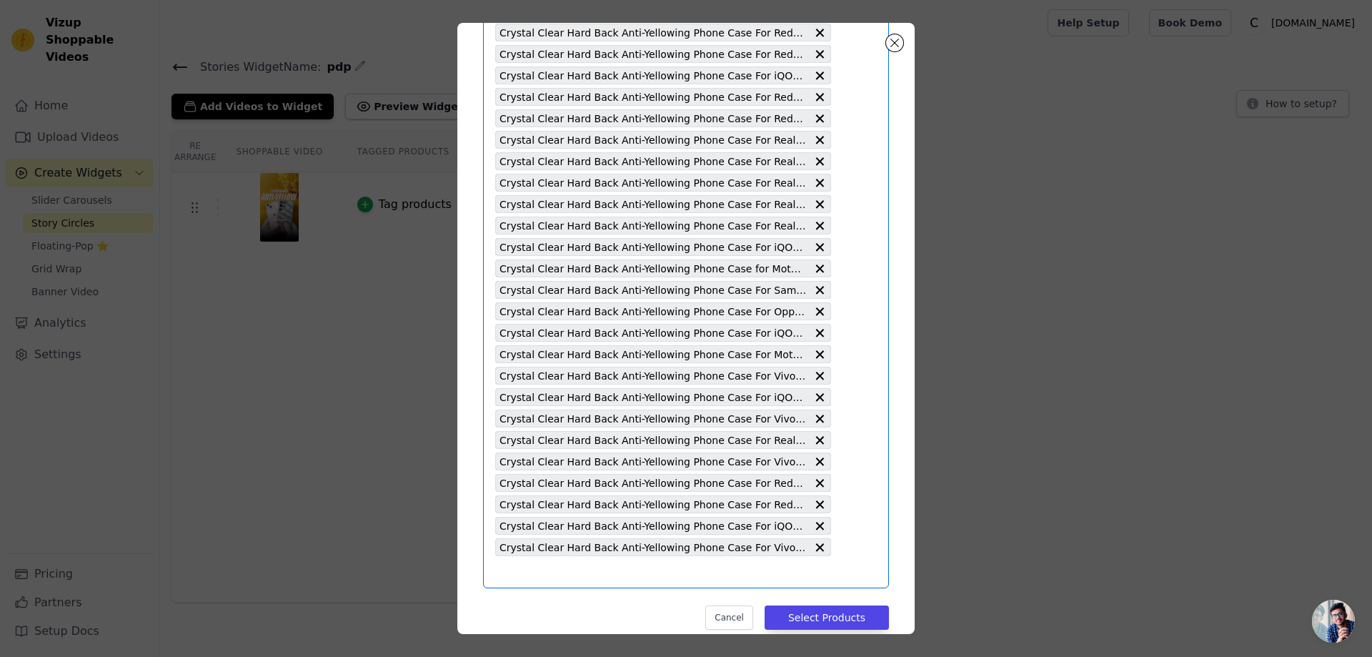
scroll to position [0, 0]
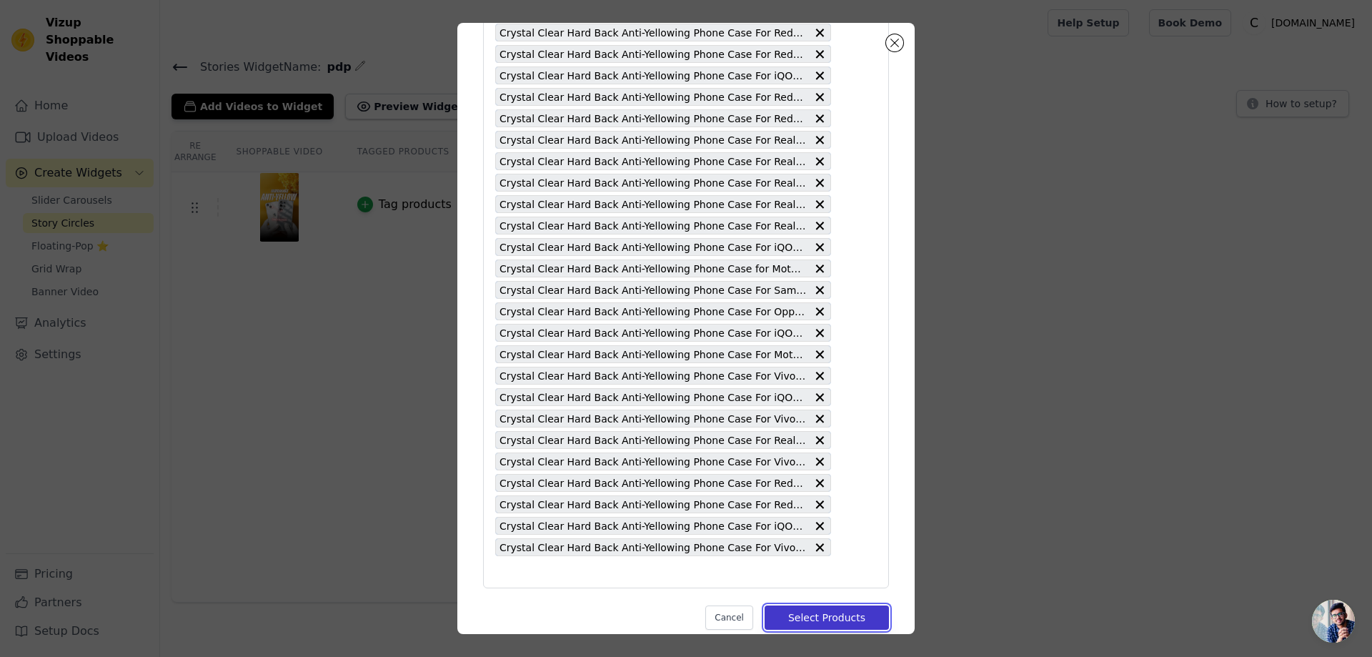
click at [810, 612] on button "Select Products" at bounding box center [827, 617] width 124 height 24
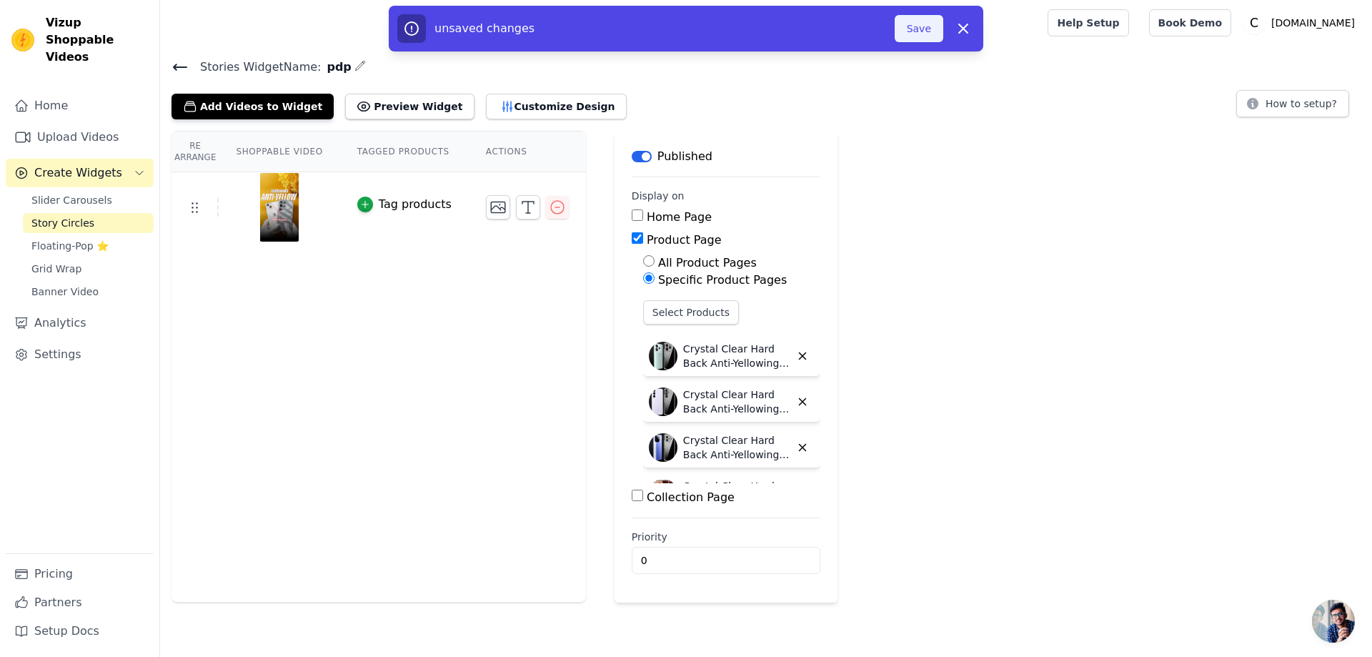
click at [912, 37] on button "Save" at bounding box center [919, 28] width 49 height 27
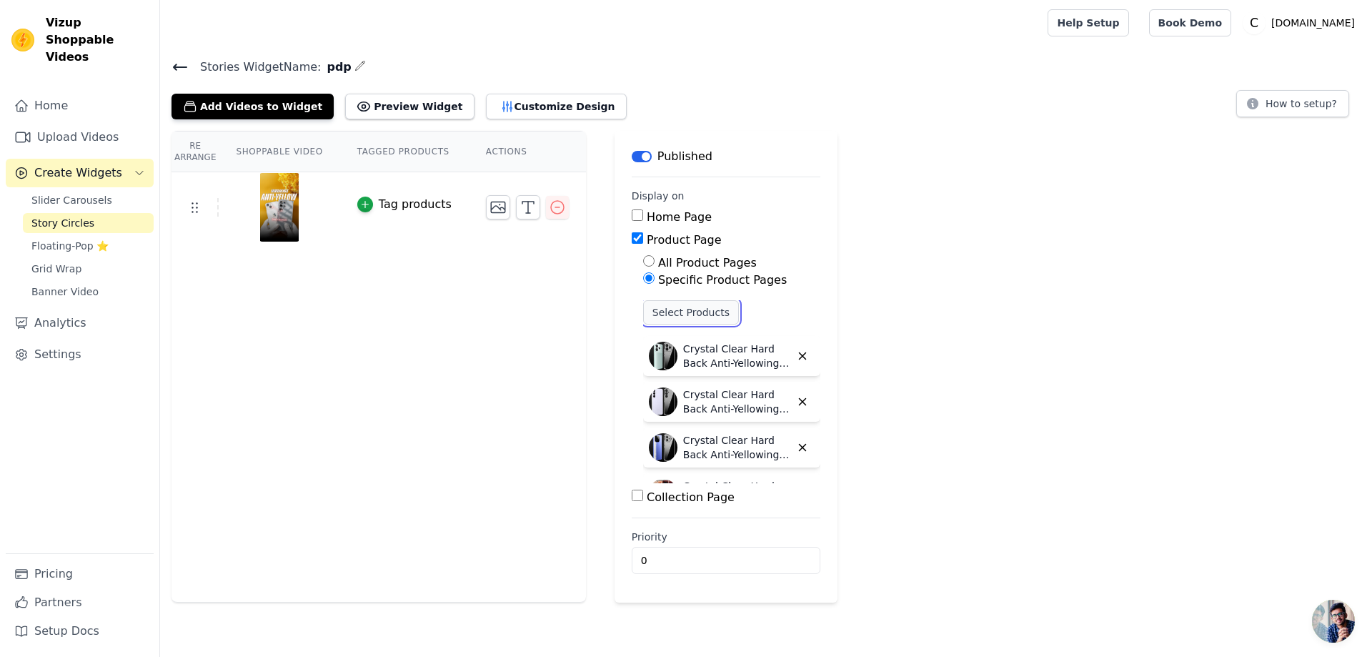
click at [685, 314] on button "Select Products" at bounding box center [691, 312] width 96 height 24
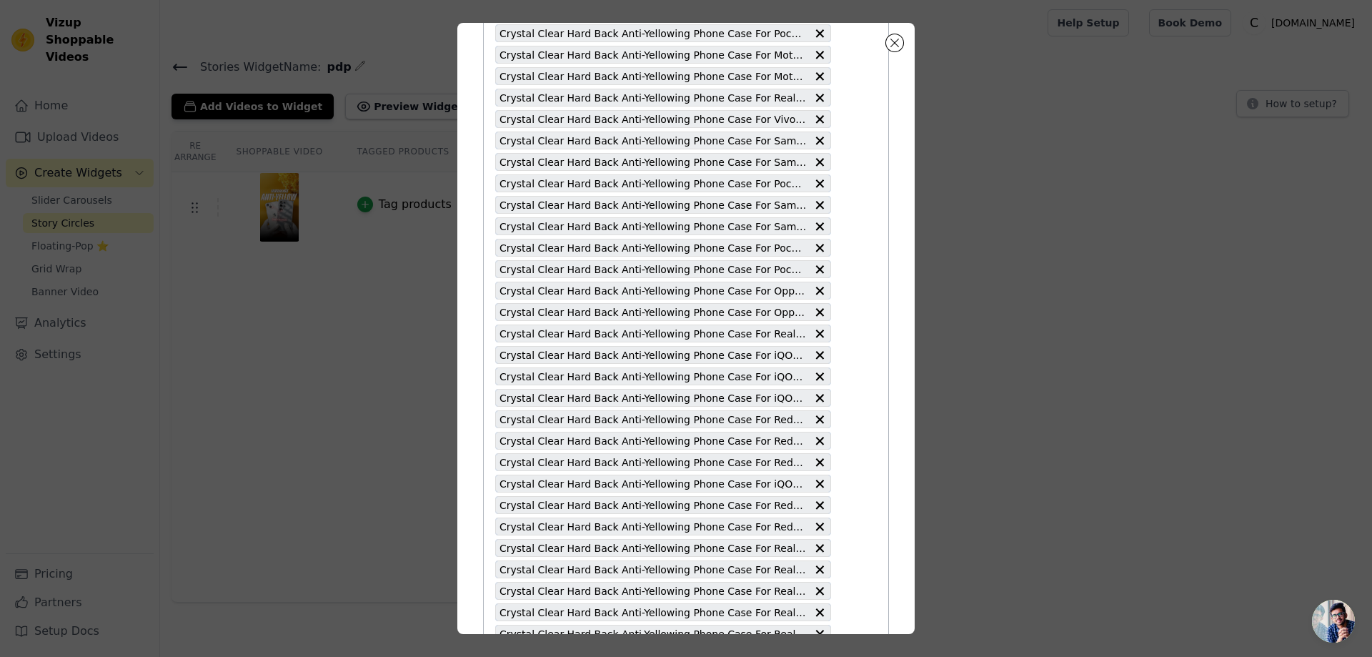
scroll to position [3645, 0]
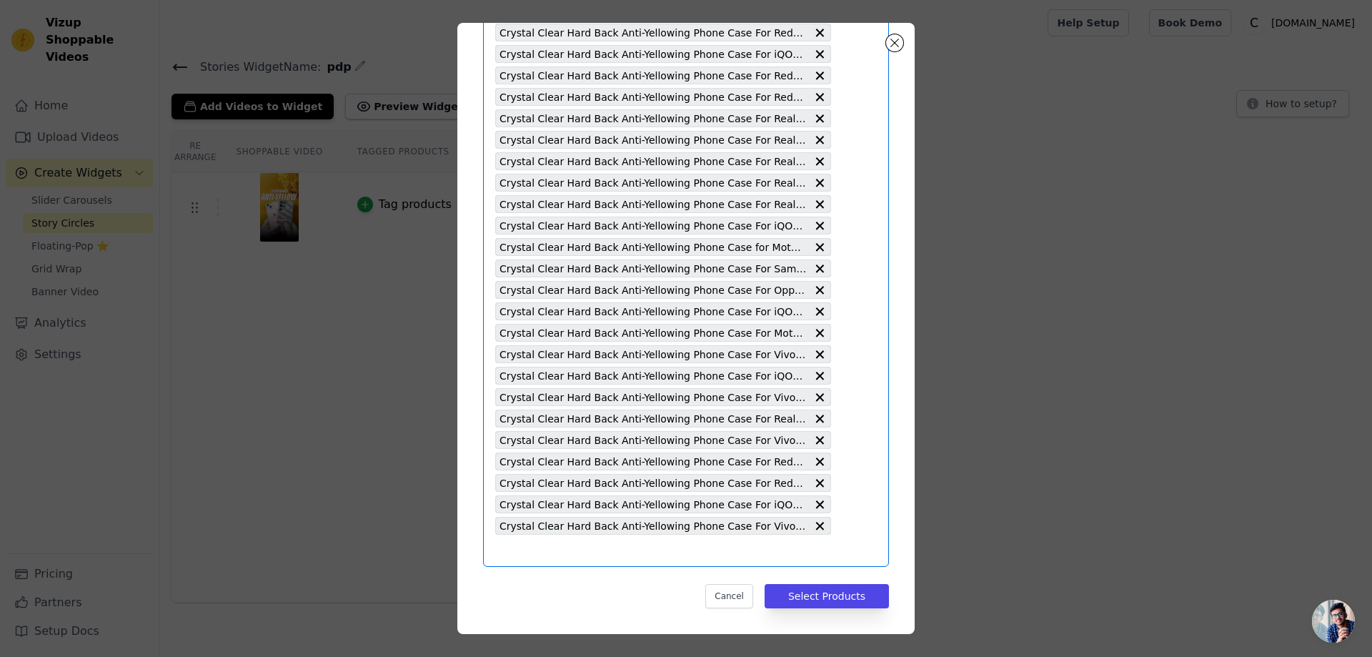
click at [499, 552] on input "text" at bounding box center [663, 550] width 336 height 17
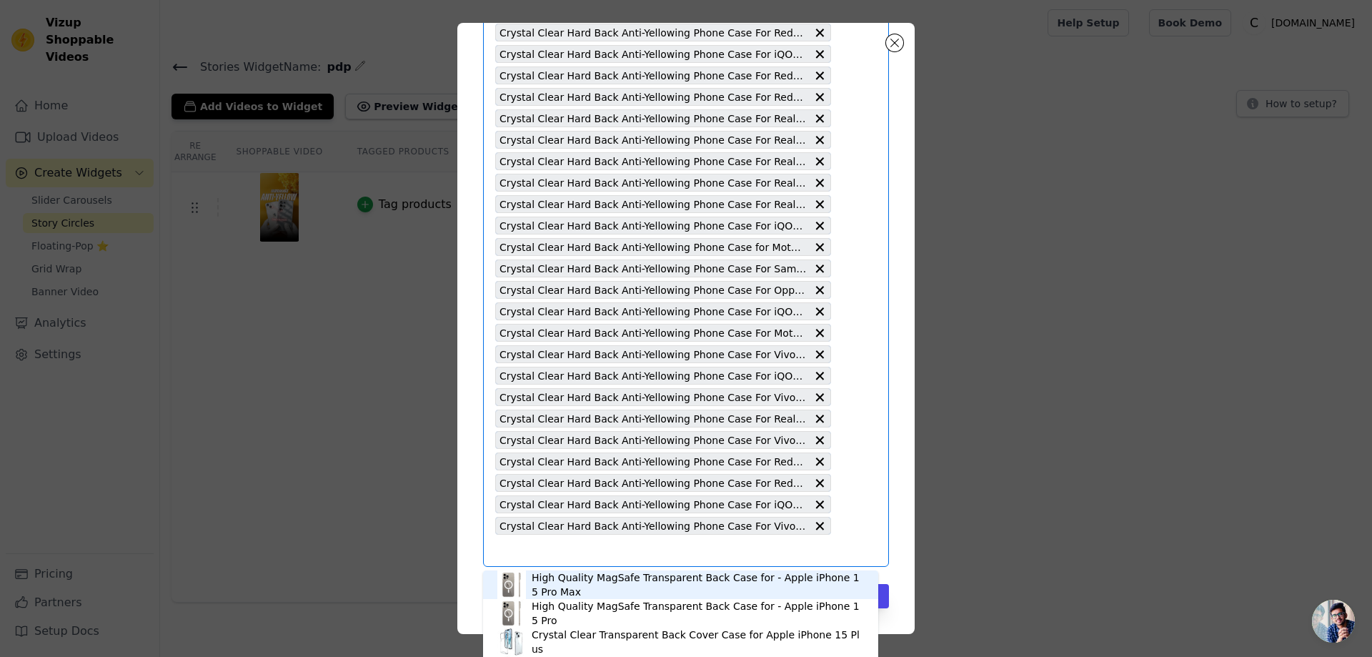
type input "Crystal Clear Hard Back Anti-Yellowing Phone Case For Samsung S9 plus"
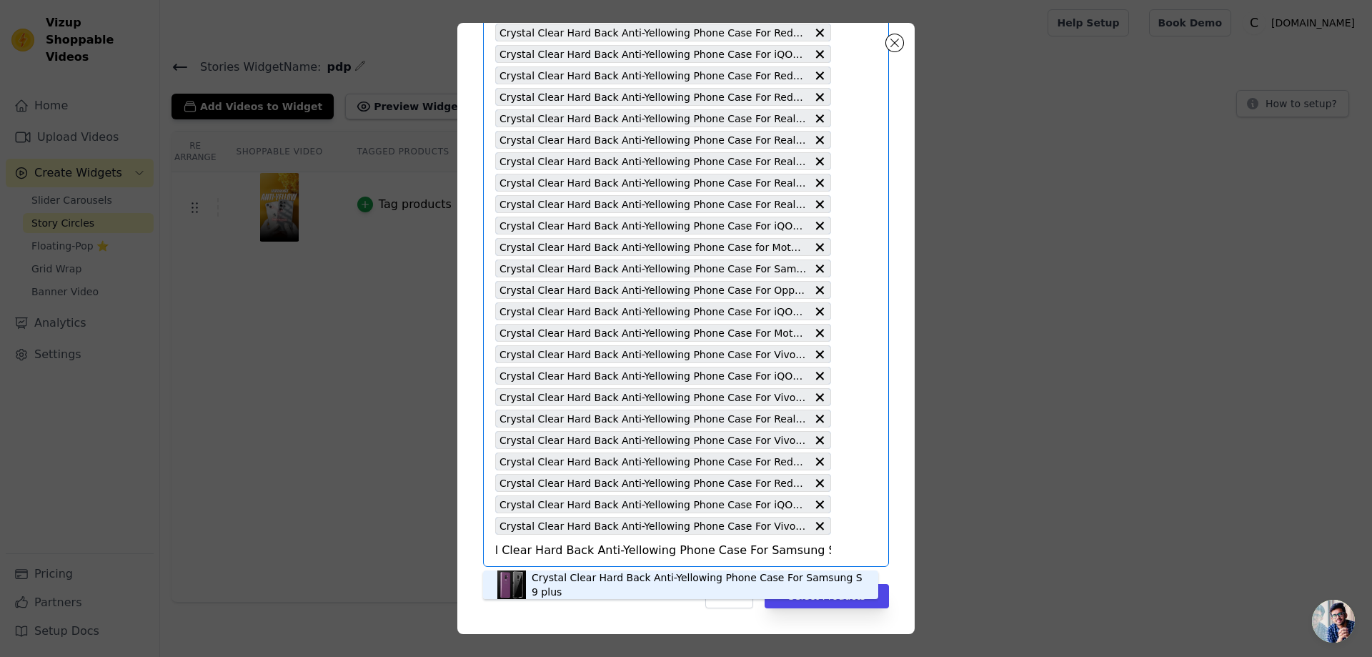
click at [617, 586] on div "Crystal Clear Hard Back Anti-Yellowing Phone Case For Samsung S9 plus" at bounding box center [698, 584] width 332 height 29
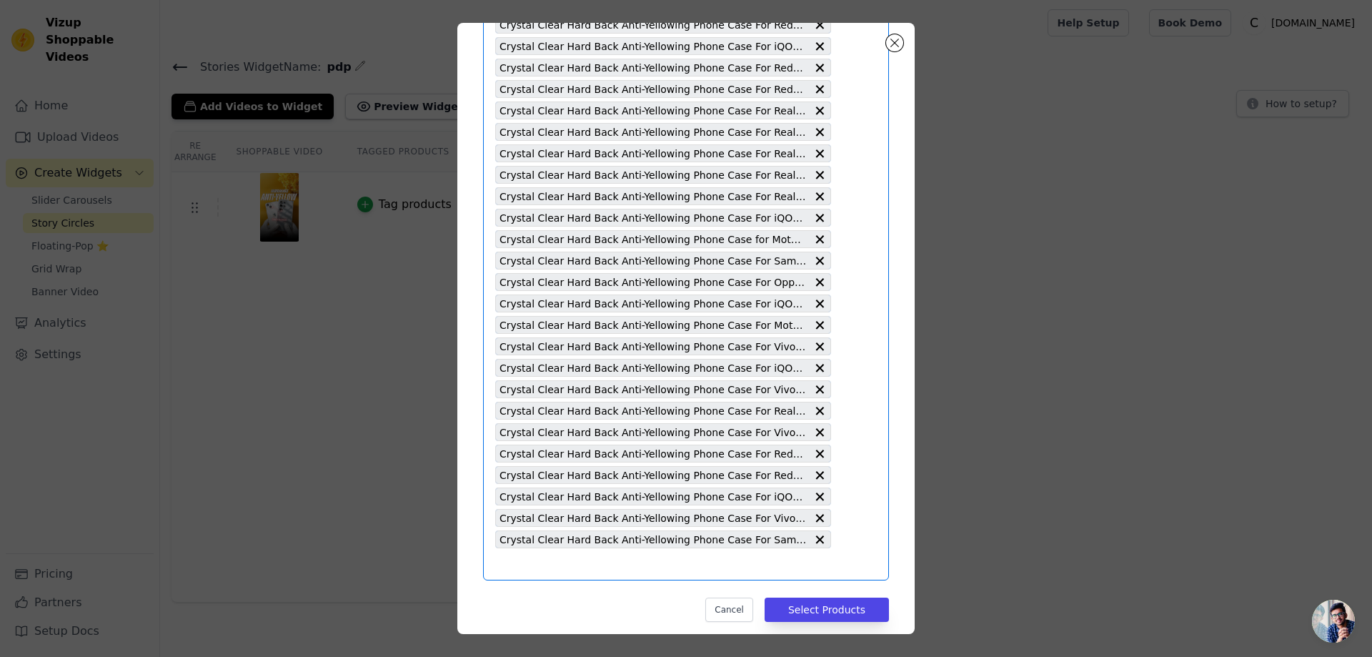
scroll to position [3667, 0]
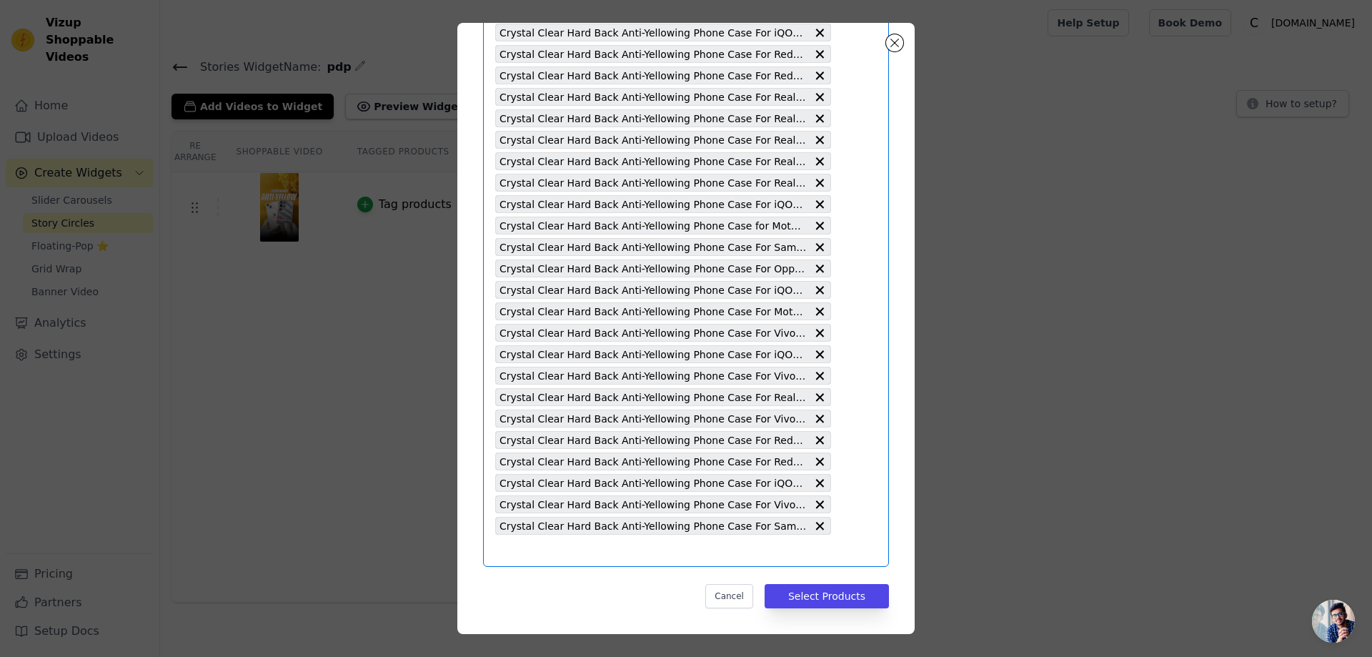
click at [512, 557] on input "text" at bounding box center [663, 550] width 336 height 17
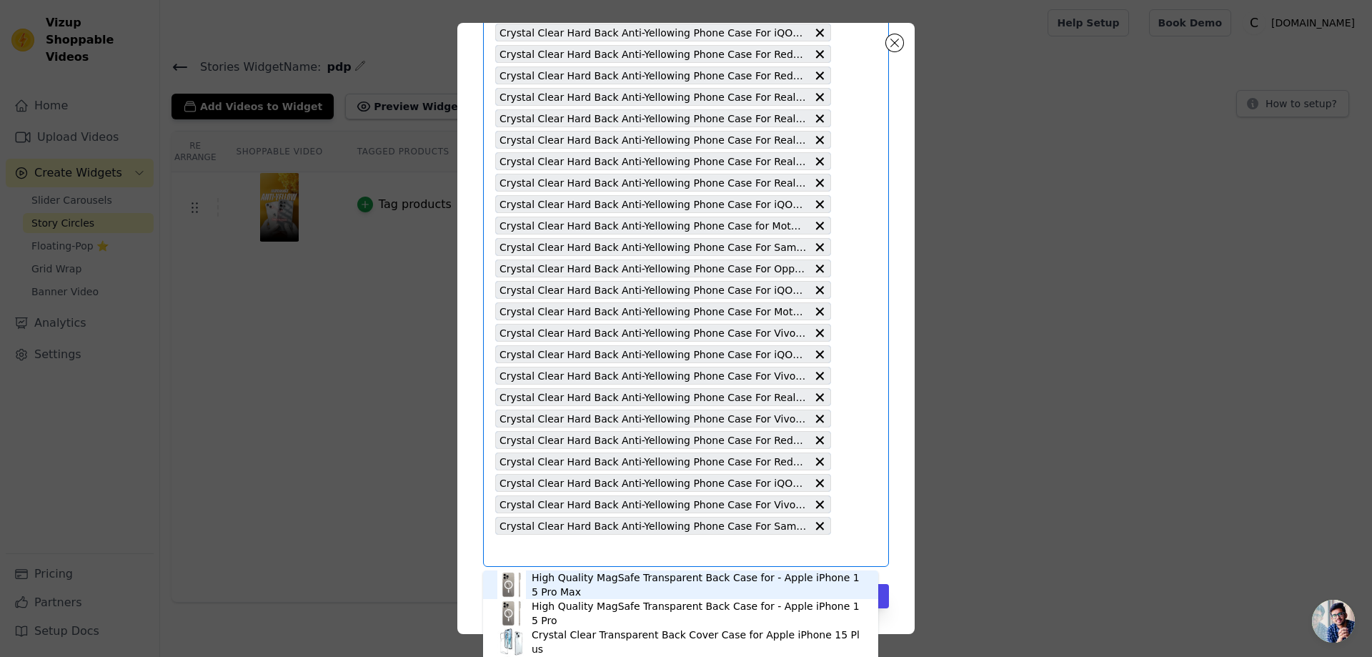
type input "Crystal Clear Hard Back Anti-Yellowing Phone Case For Samsung S7 edge"
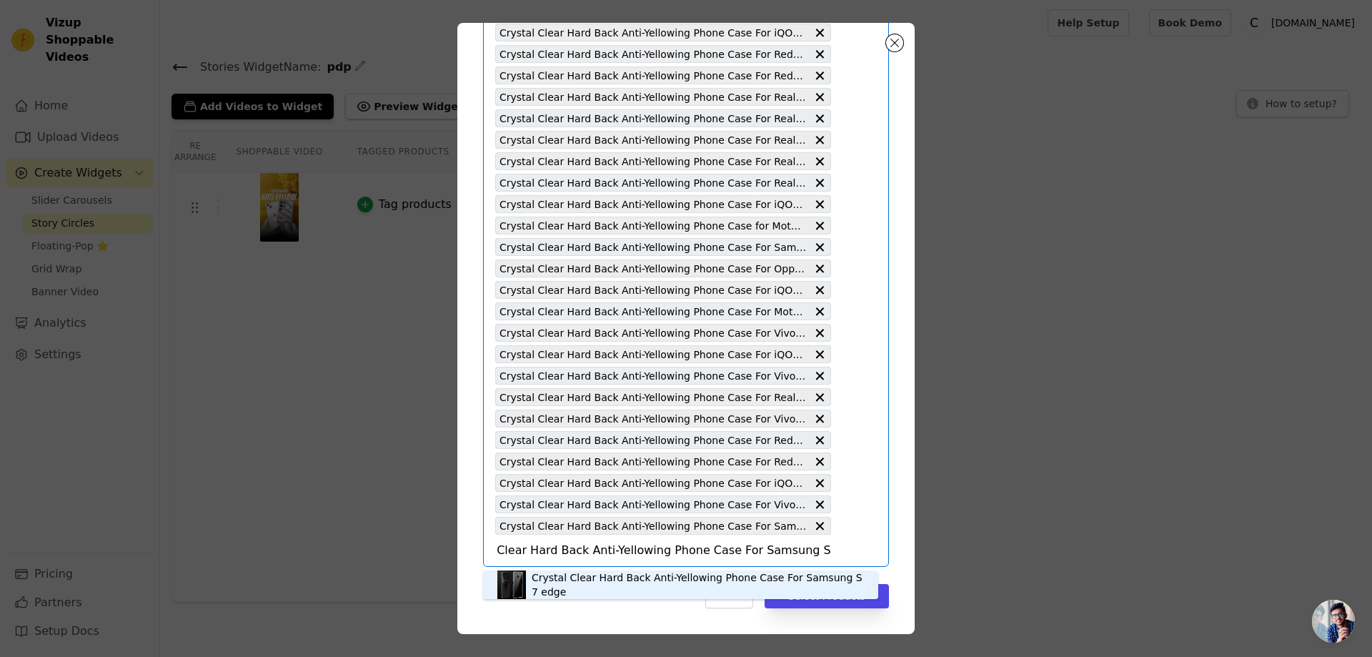
click at [628, 579] on div "Crystal Clear Hard Back Anti-Yellowing Phone Case For Samsung S7 edge" at bounding box center [698, 584] width 332 height 29
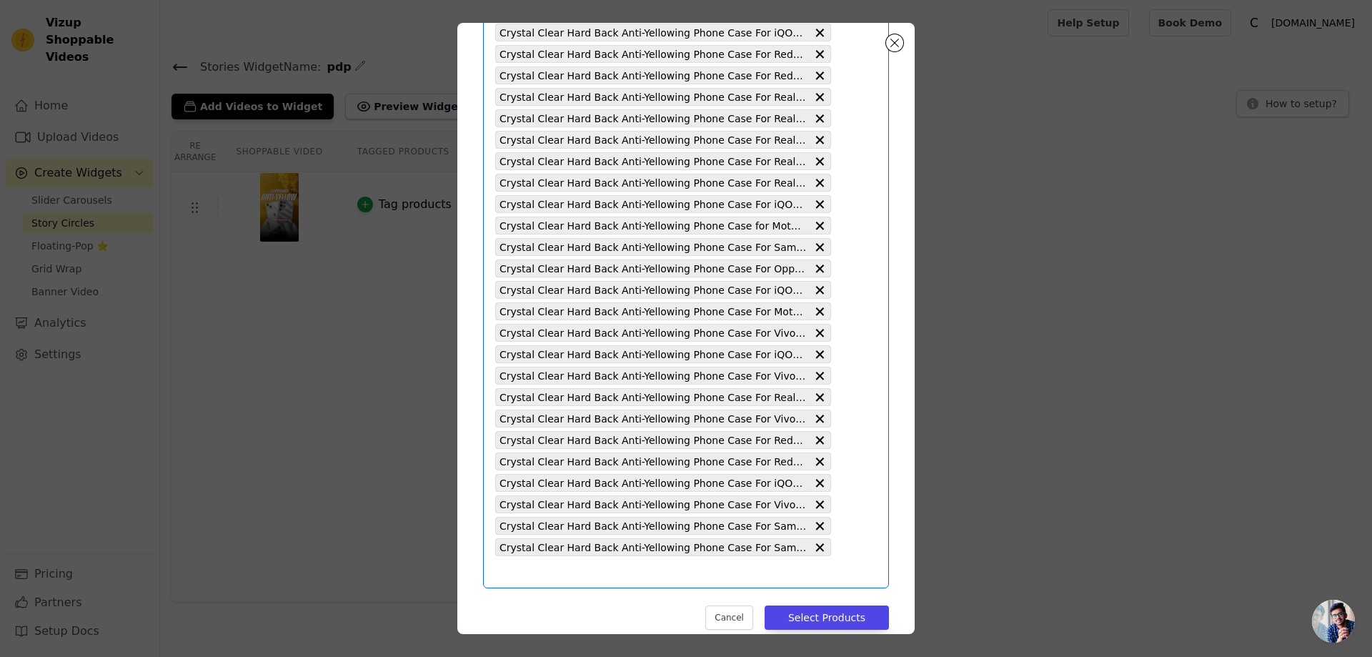
scroll to position [0, 0]
type input "Crystal Clear Hard Back Anti-Yellowing Phone Case For Samsung note 8"
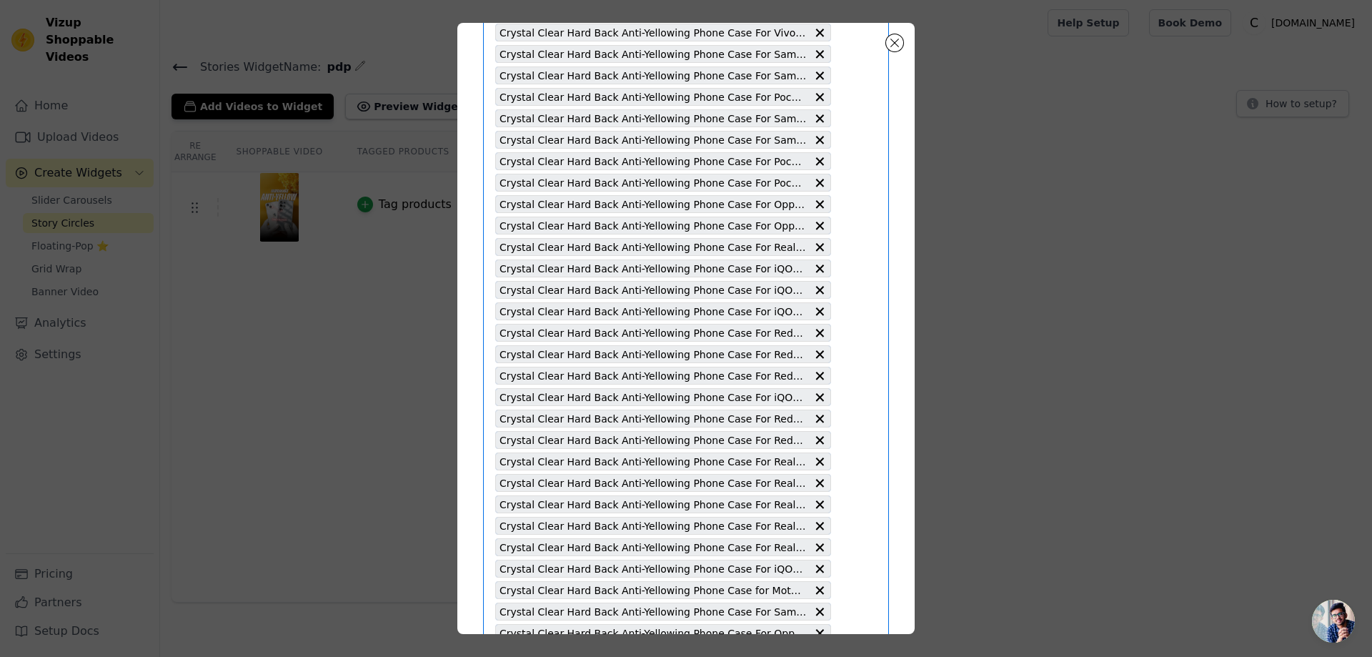
scroll to position [3688, 0]
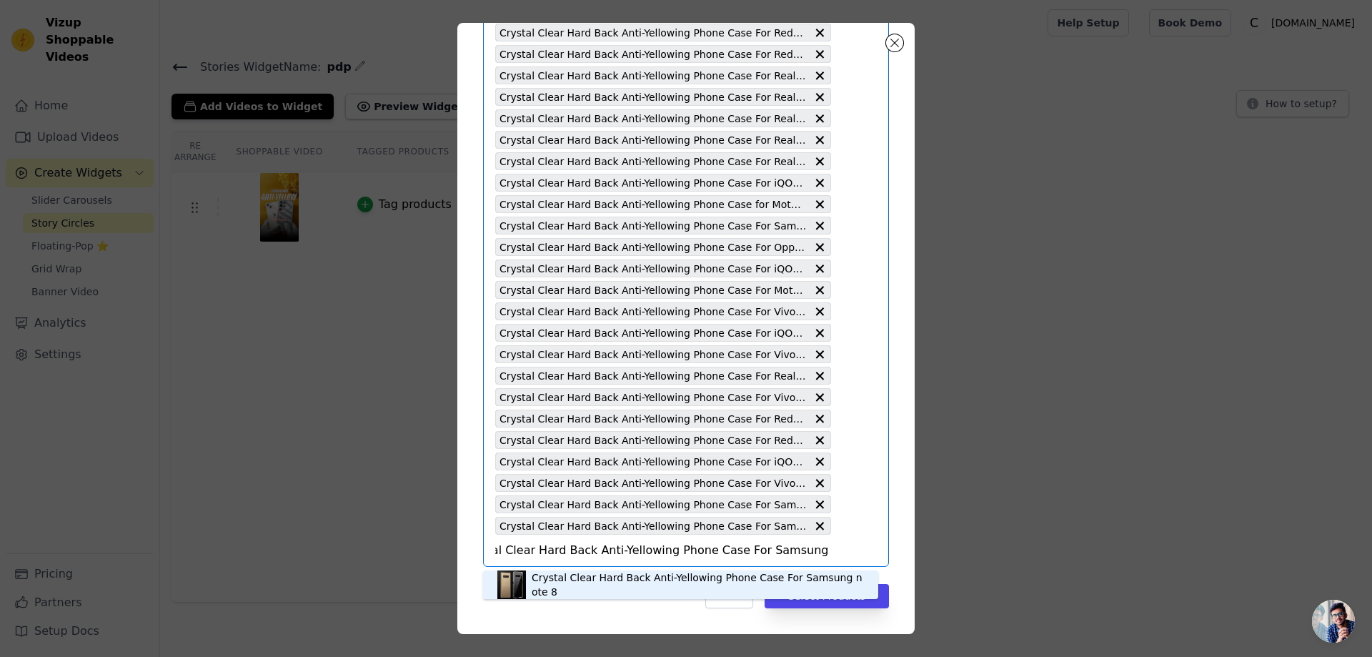
click at [580, 579] on div "Crystal Clear Hard Back Anti-Yellowing Phone Case For Samsung note 8" at bounding box center [698, 584] width 332 height 29
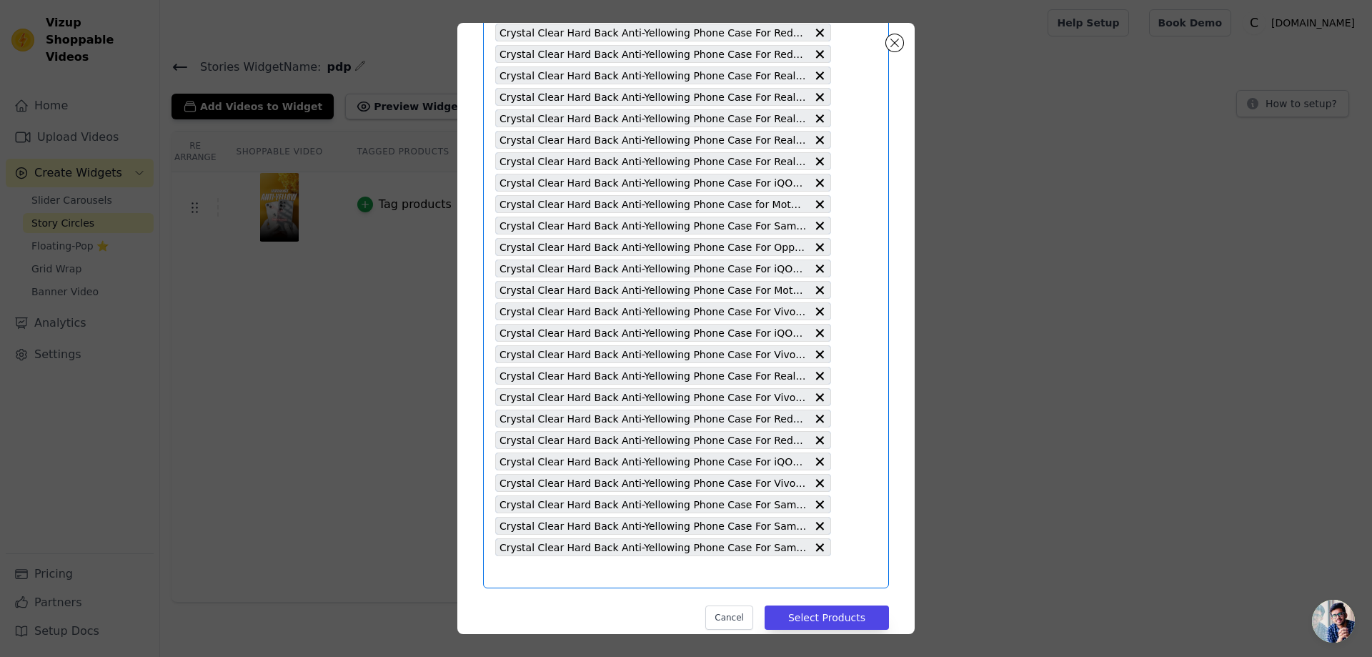
scroll to position [0, 0]
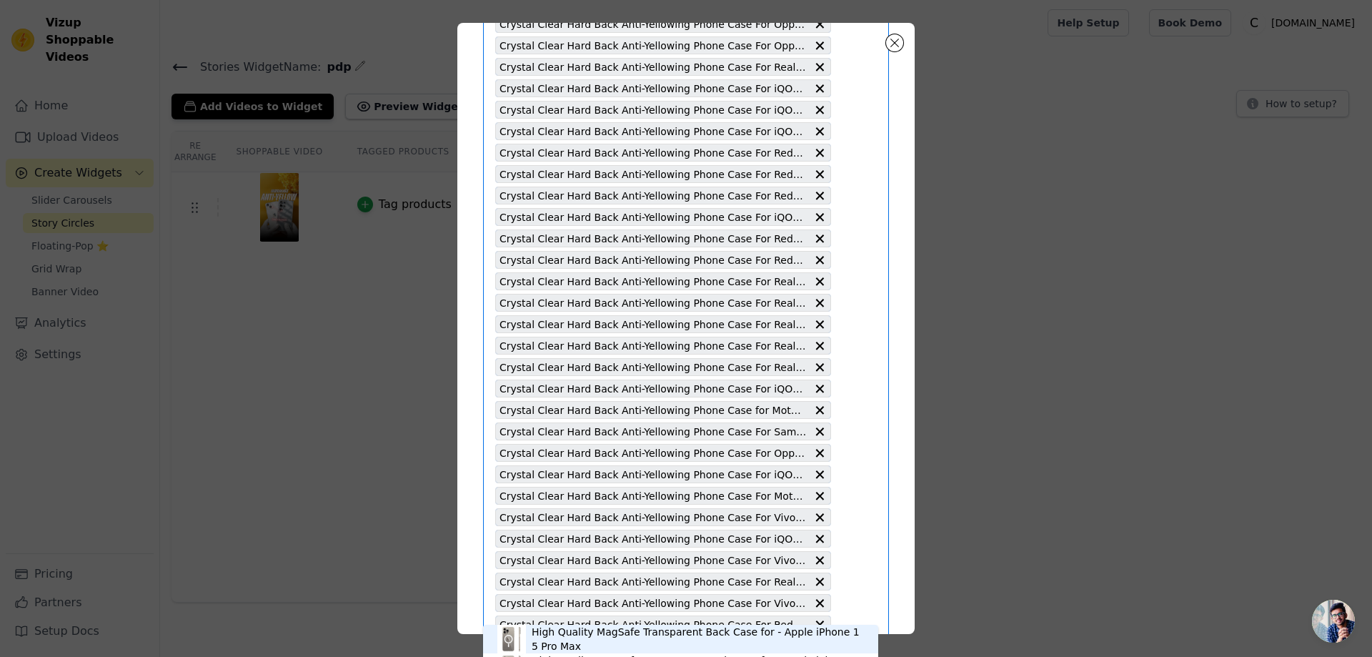
scroll to position [3657, 0]
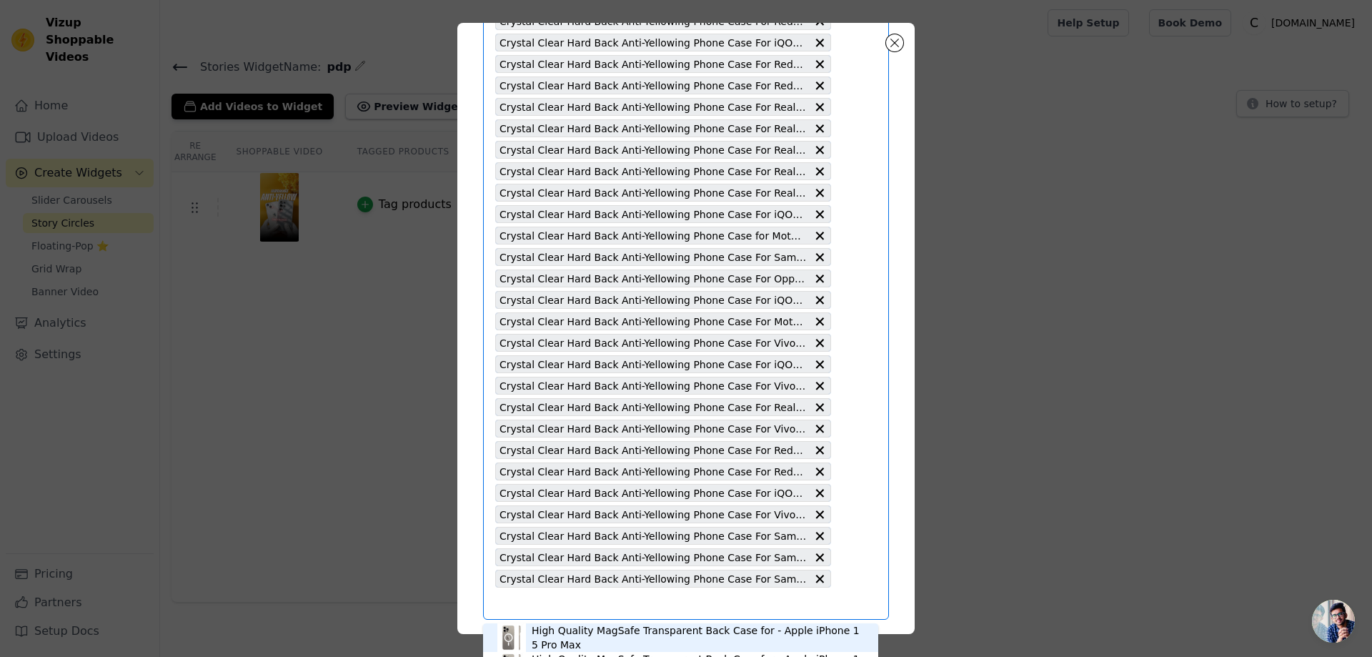
type input "Crystal Clear Hard Back Anti-Yellowing Phone Case For Realme XT"
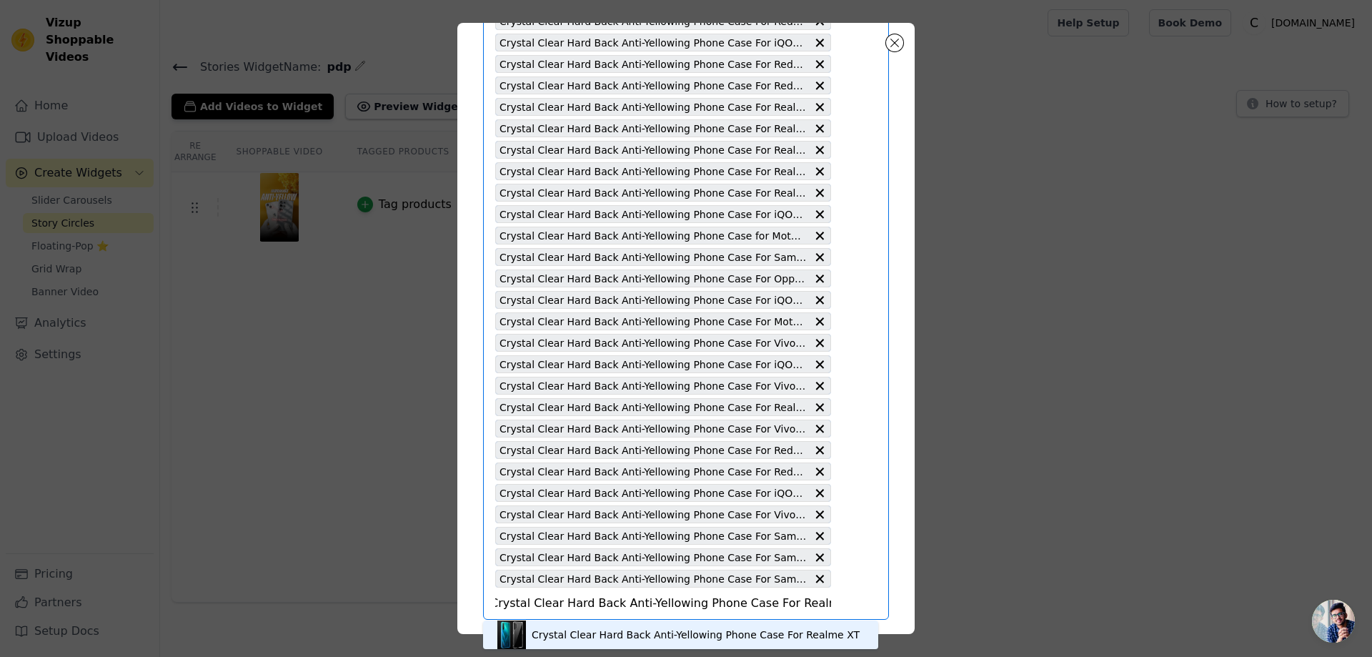
scroll to position [3709, 0]
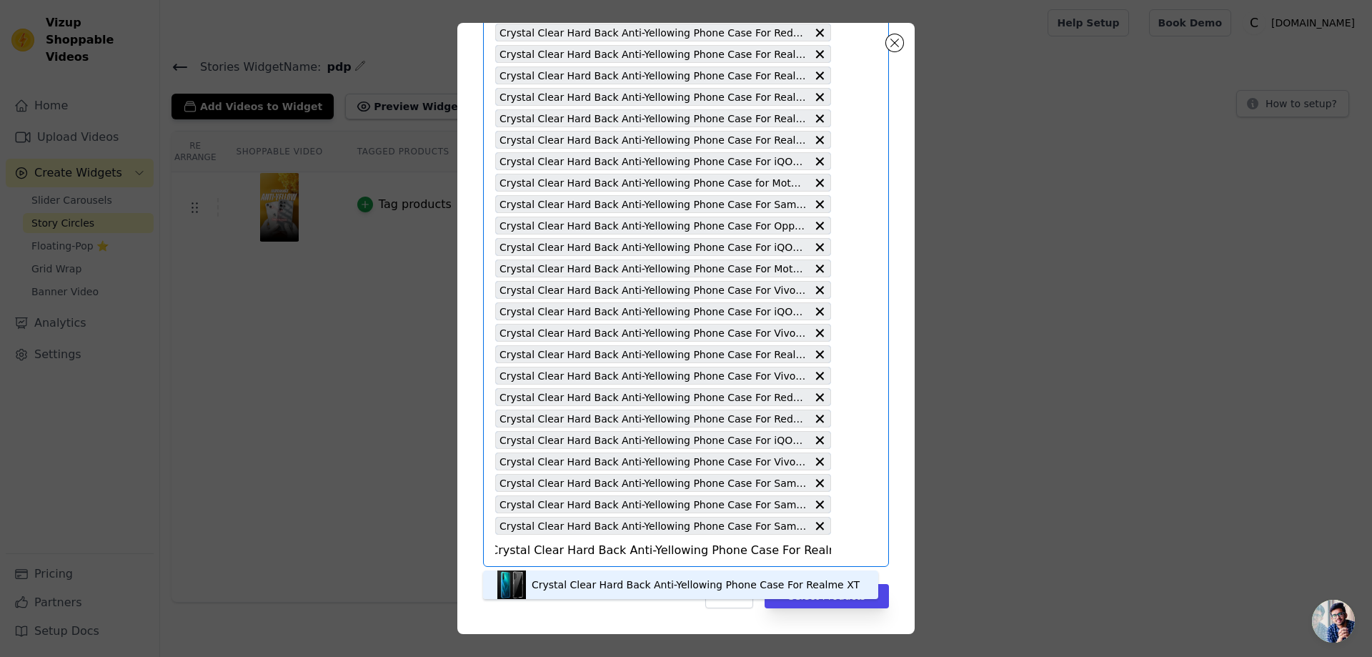
click at [640, 586] on div "Crystal Clear Hard Back Anti-Yellowing Phone Case For Realme XT" at bounding box center [696, 584] width 328 height 14
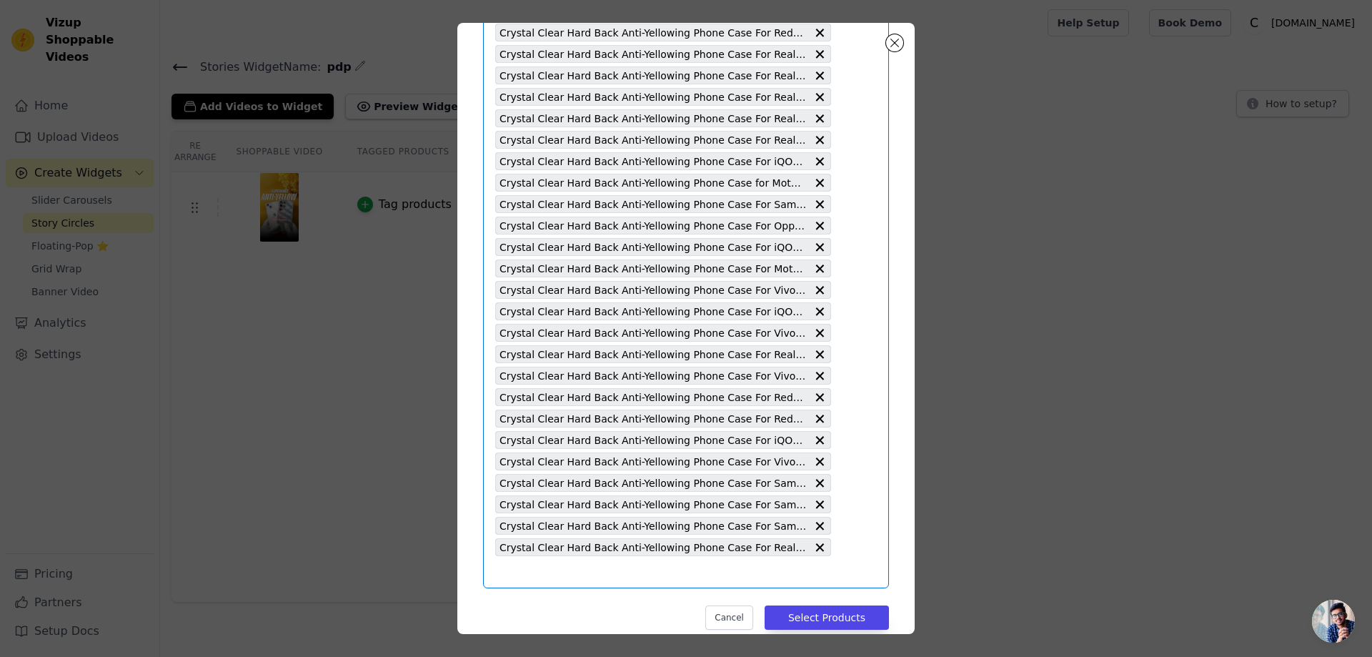
type input "Crystal Clear Hard Back Anti-Yellowing Phone Case For Realme 9i 4G"
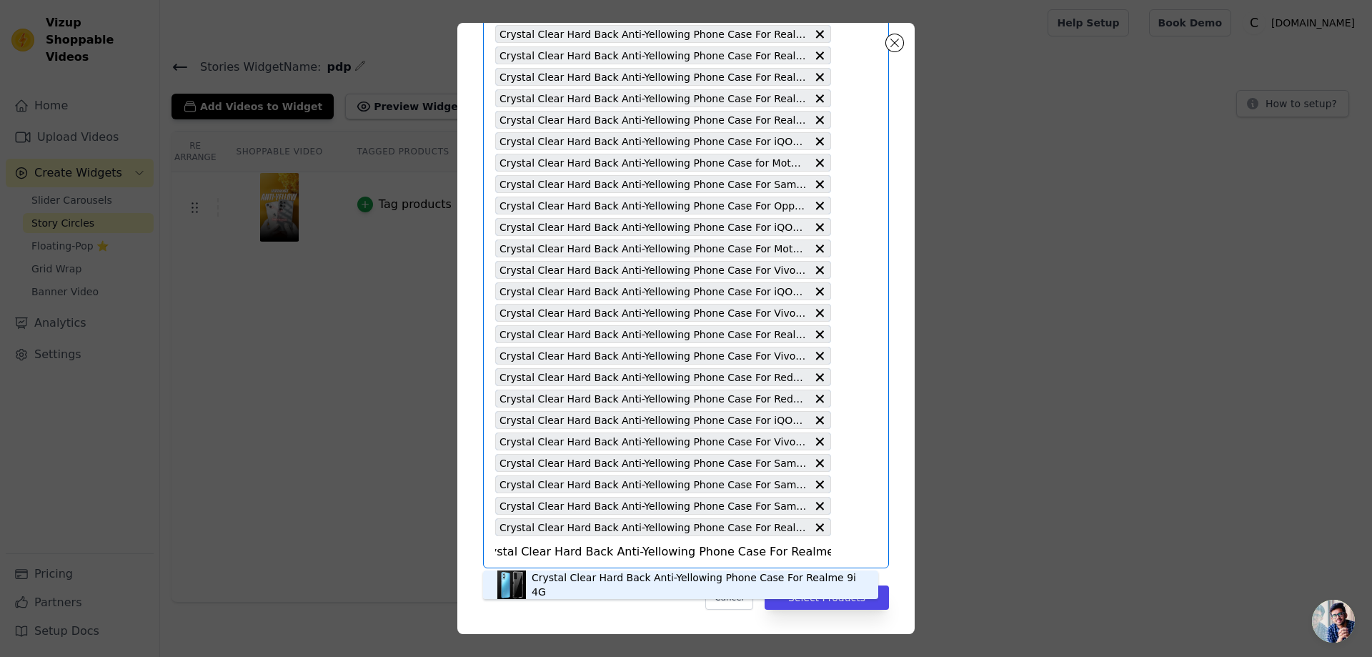
scroll to position [3731, 0]
click at [649, 578] on div "Crystal Clear Hard Back Anti-Yellowing Phone Case For Realme 9i 4G" at bounding box center [698, 584] width 332 height 29
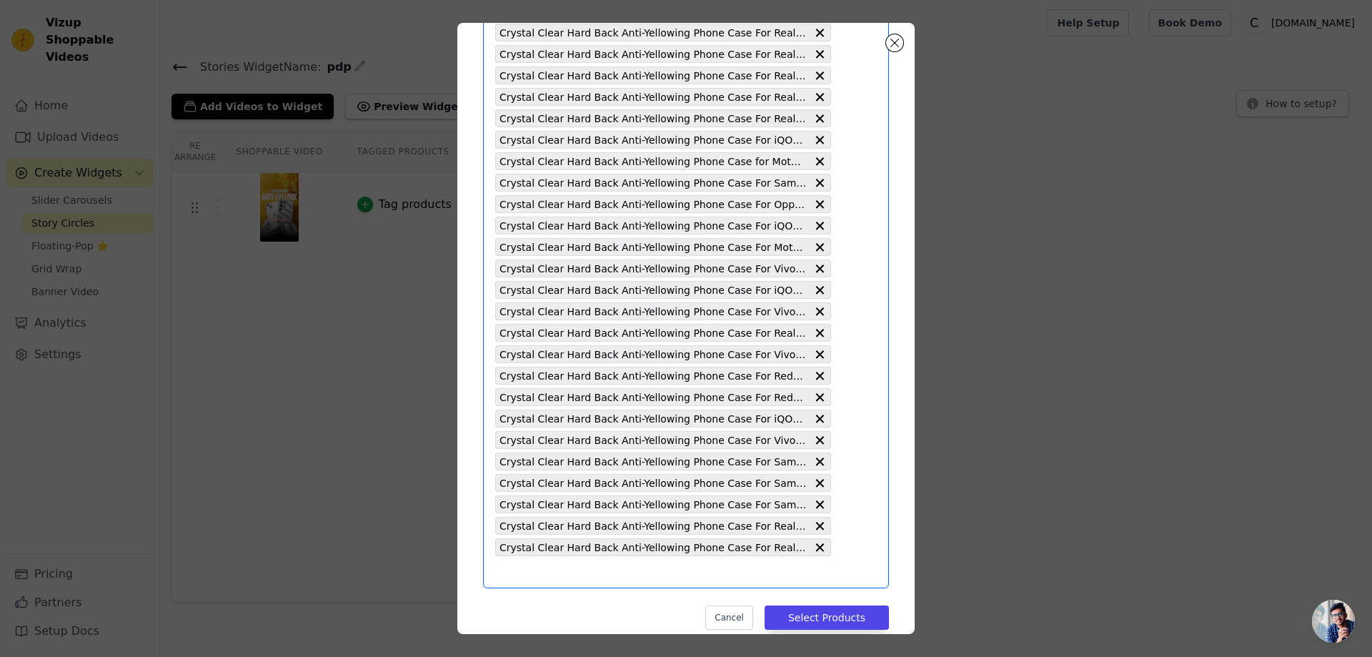
type input "Crystal Clear Hard Back Anti-Yellowing Phone Case For Oppo F15"
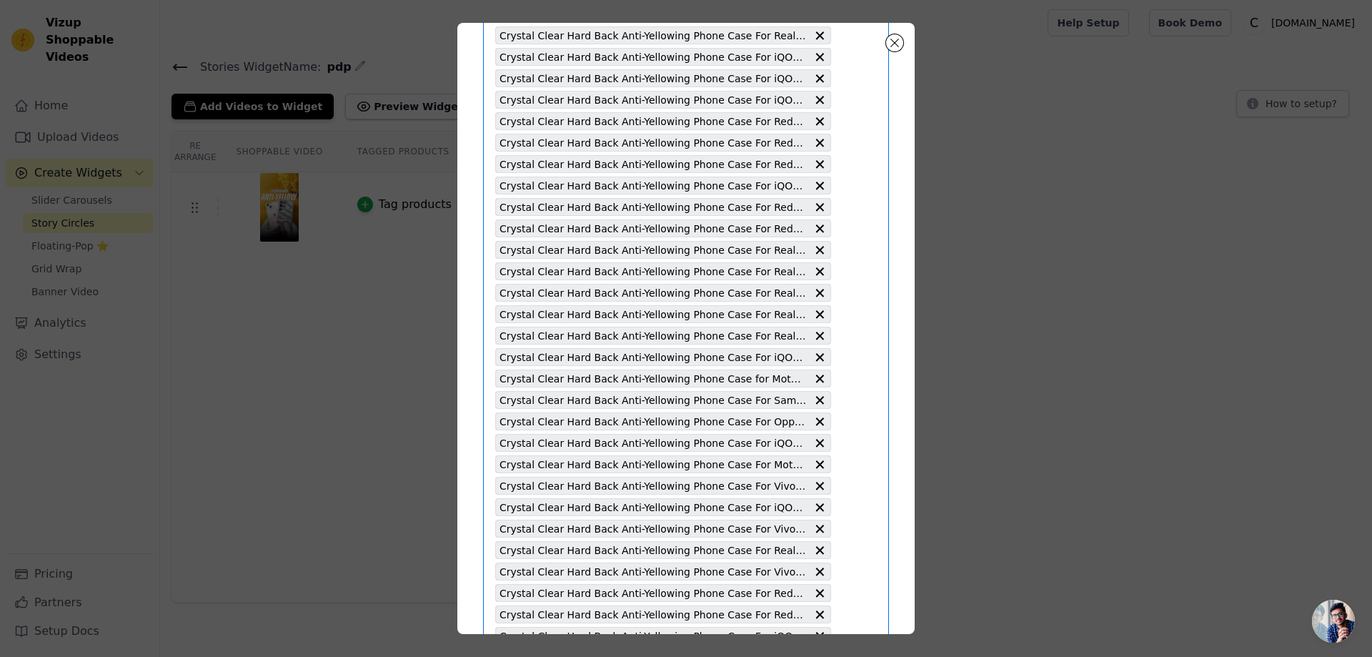
scroll to position [3752, 0]
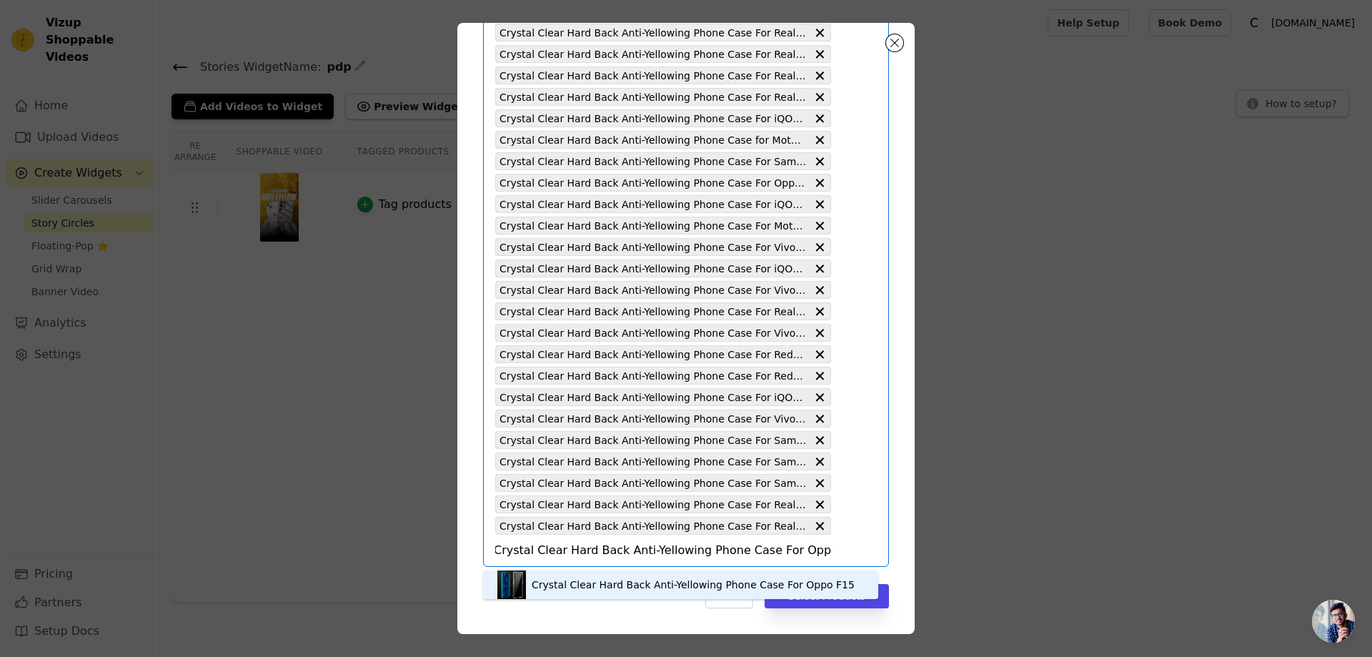
click at [678, 582] on div "Crystal Clear Hard Back Anti-Yellowing Phone Case For Oppo F15" at bounding box center [693, 584] width 323 height 14
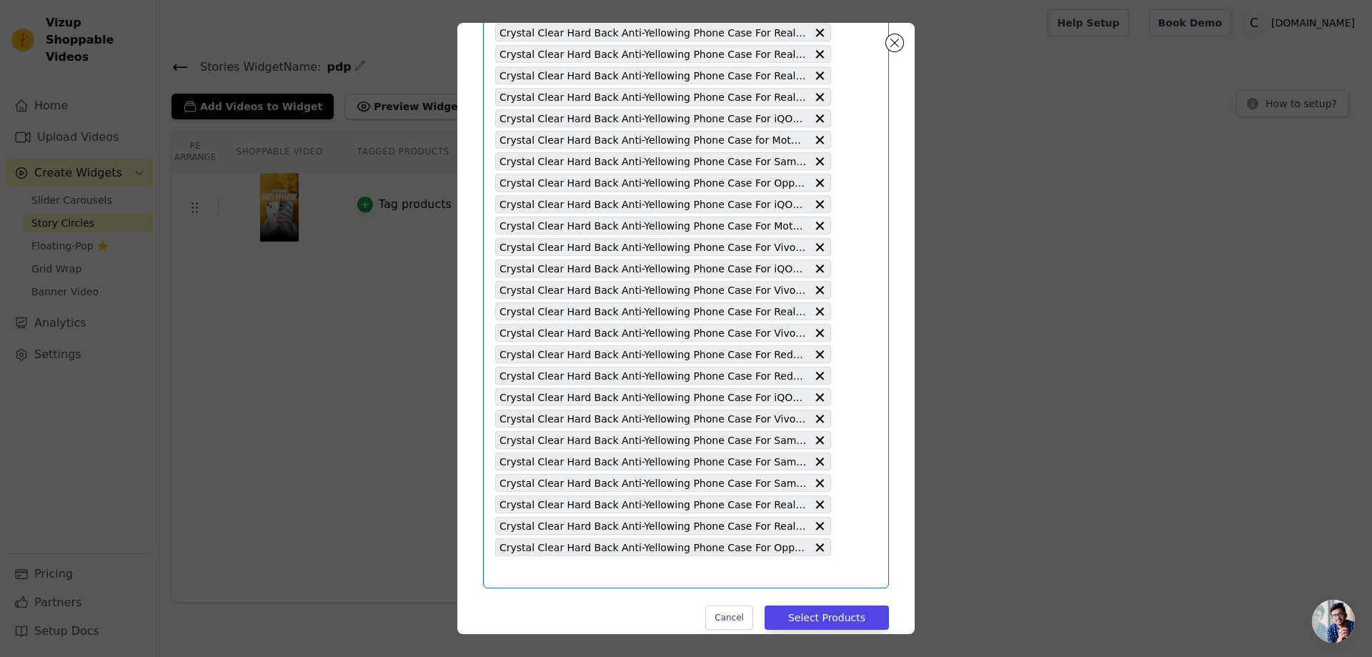
type input "Crystal Clear Hard Back Anti-Yellowing Phone Case For Realme Narzo 60 5G"
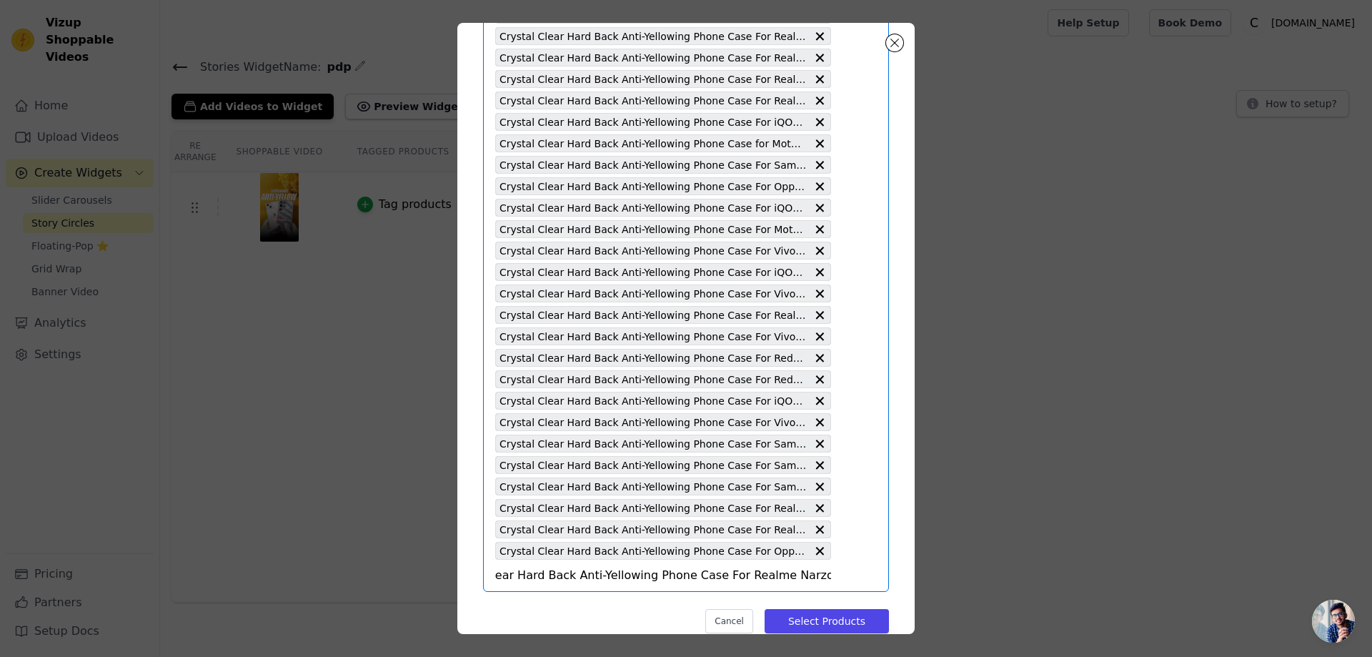
scroll to position [3774, 0]
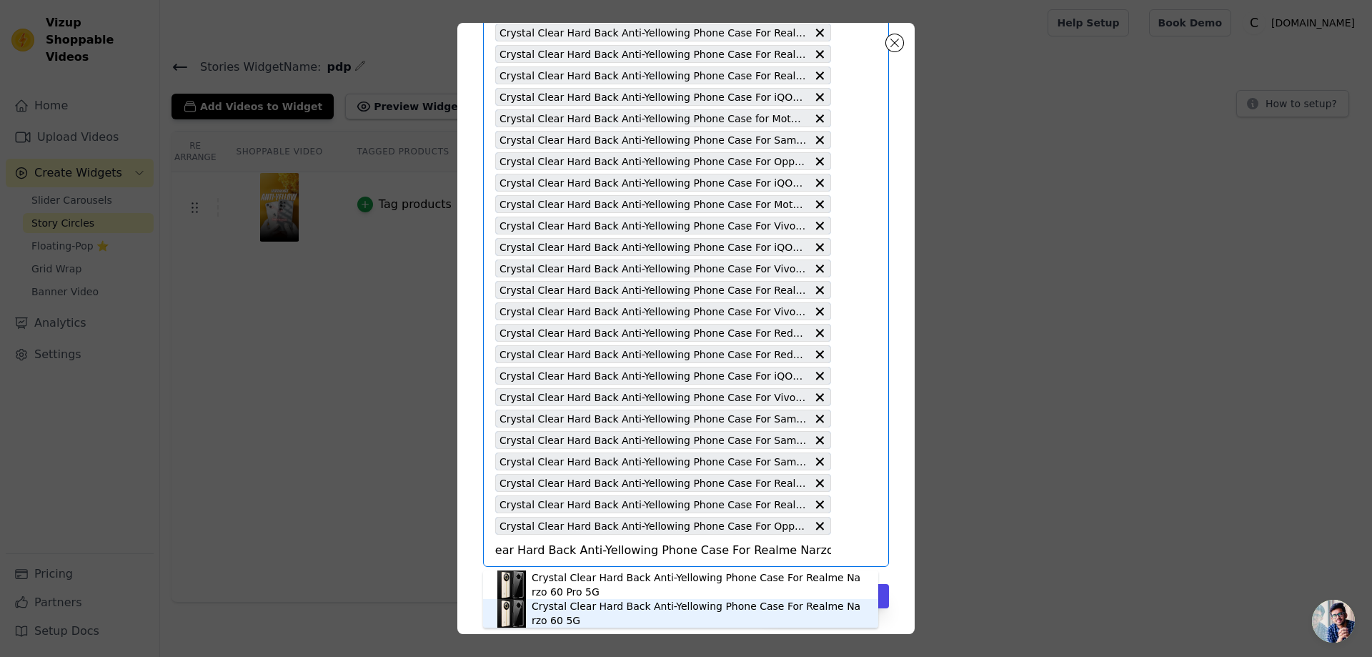
click at [691, 605] on div "Crystal Clear Hard Back Anti-Yellowing Phone Case For Realme Narzo 60 5G" at bounding box center [698, 613] width 332 height 29
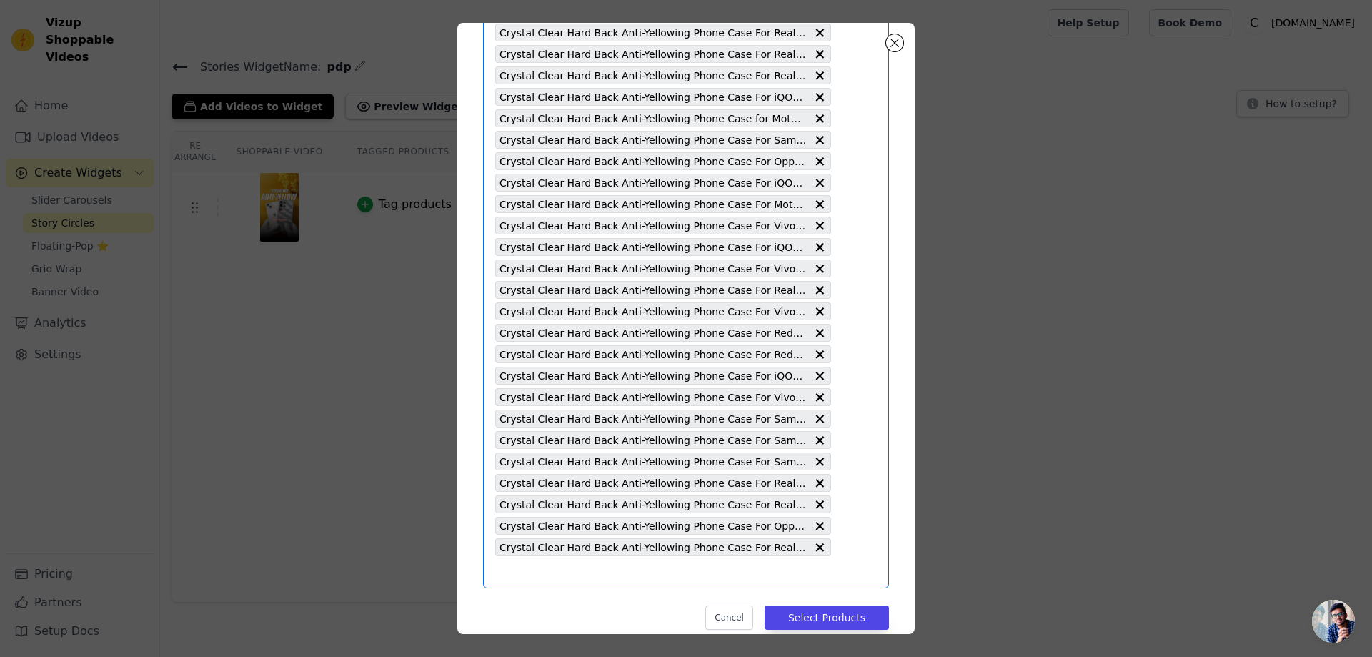
type input "Crystal Clear Hard Back Anti-Yellowing Phone Case For Oppo A36"
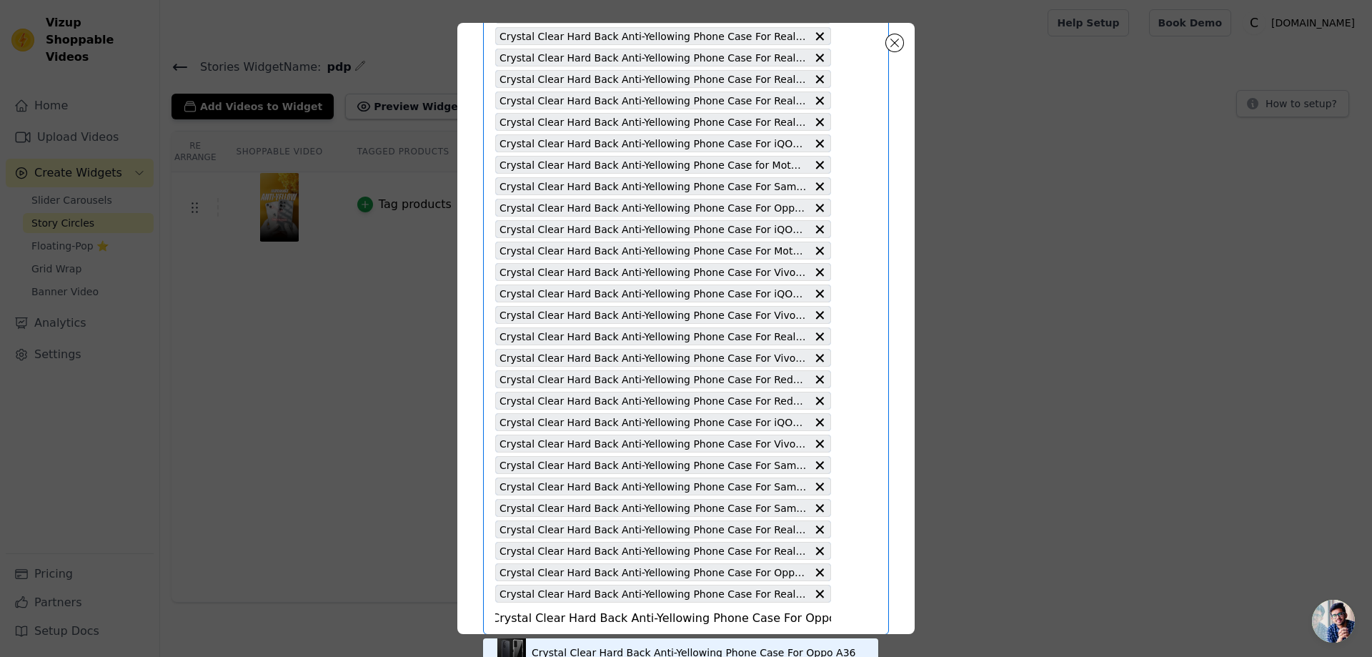
scroll to position [3795, 0]
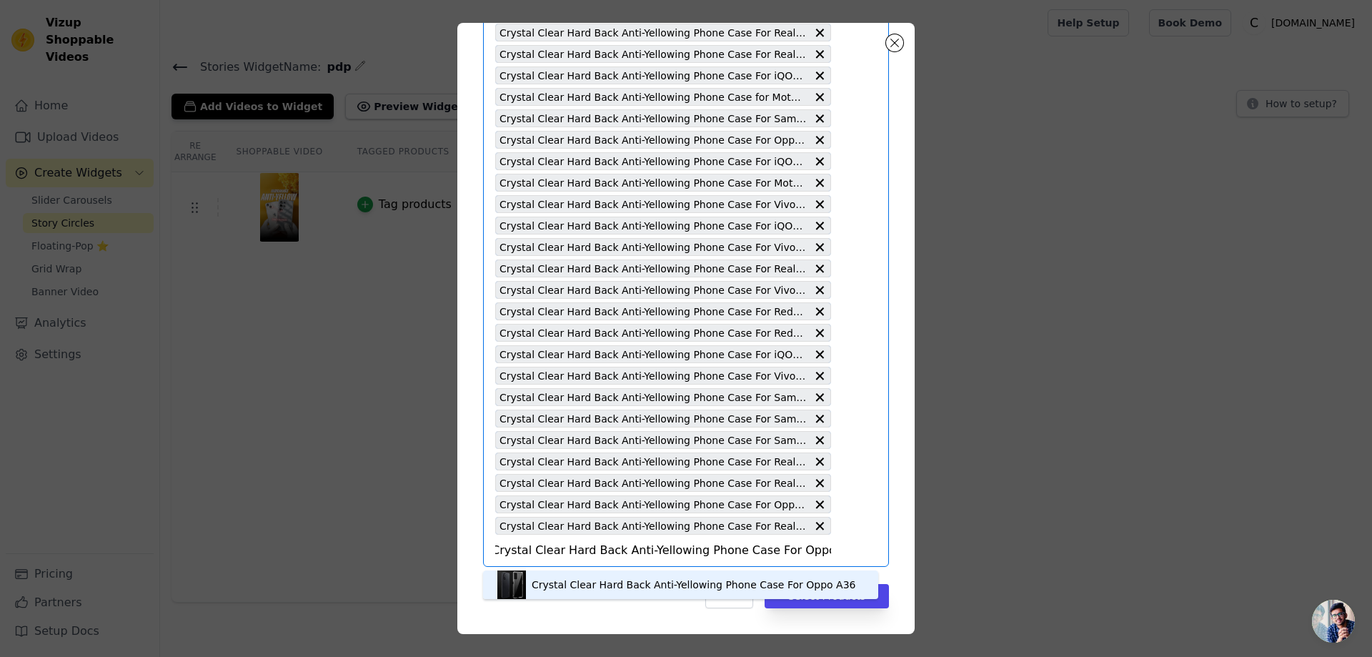
click at [652, 587] on div "Crystal Clear Hard Back Anti-Yellowing Phone Case For Oppo A36" at bounding box center [694, 584] width 324 height 14
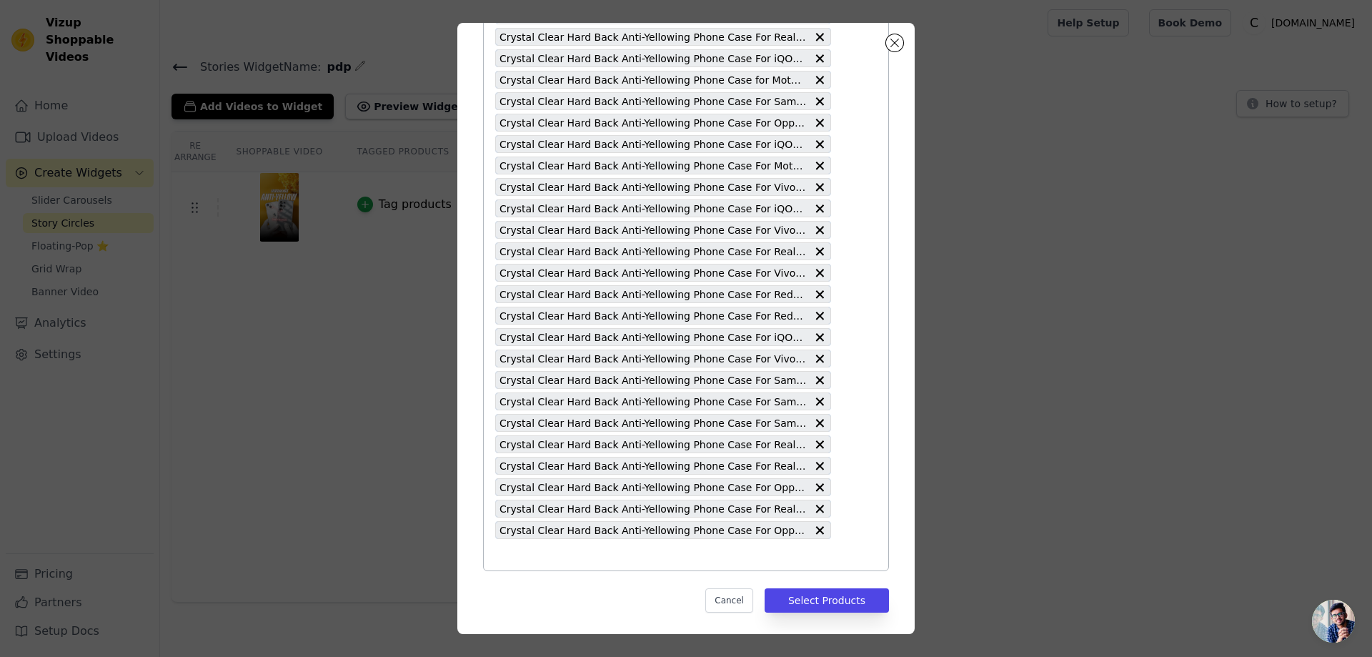
scroll to position [3817, 0]
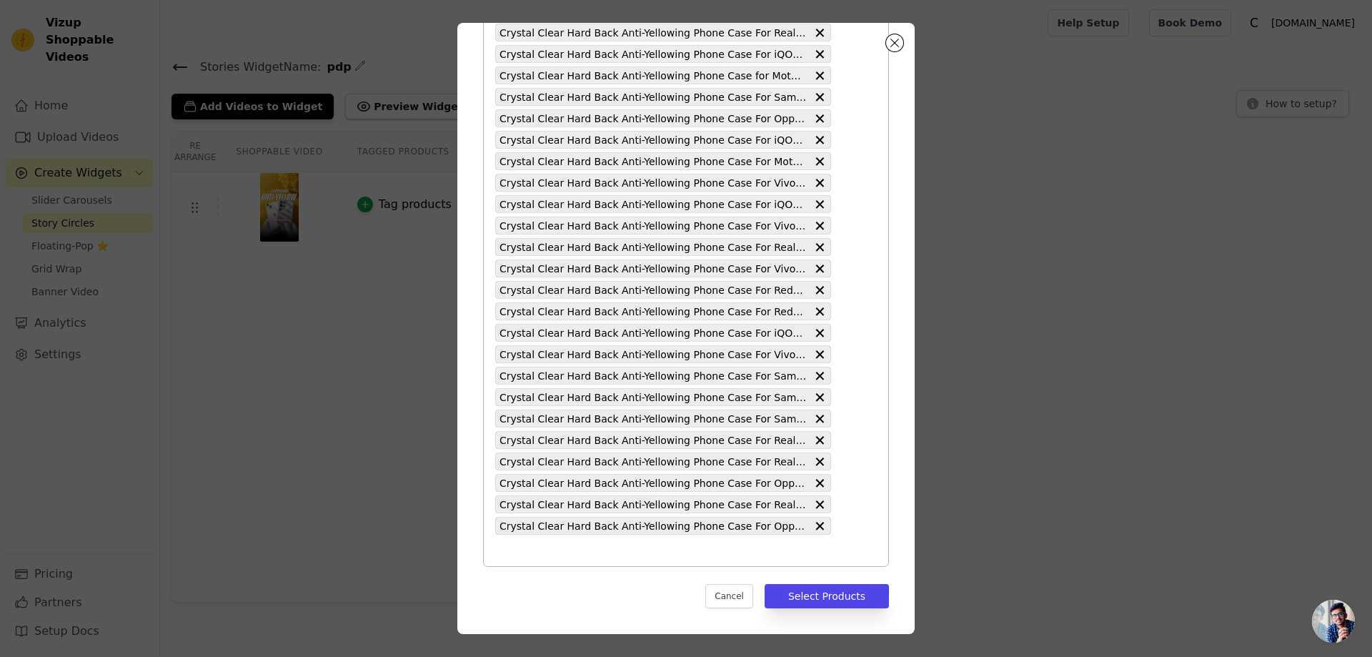
click at [506, 552] on input "text" at bounding box center [663, 550] width 336 height 17
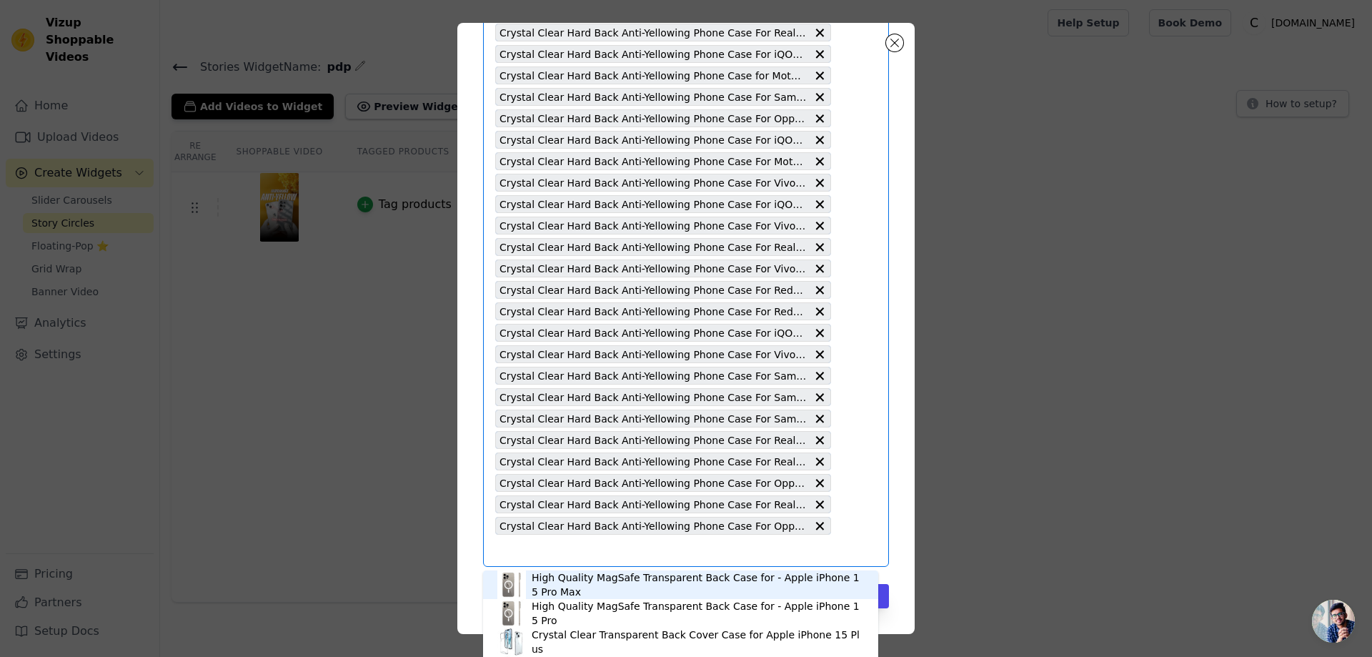
type input "Crystal Clear Hard Back Anti-Yellowing Phone Case For Redmi Note 10T 5G"
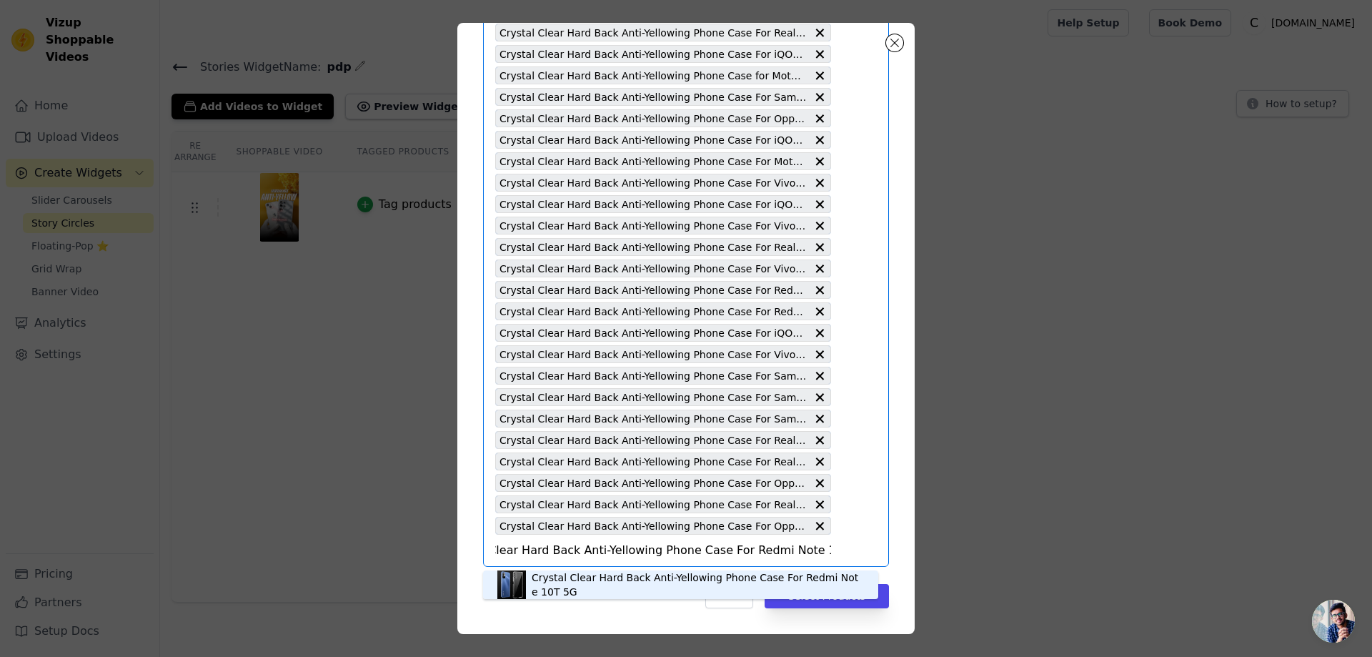
click at [631, 590] on div "Crystal Clear Hard Back Anti-Yellowing Phone Case For Redmi Note 10T 5G" at bounding box center [698, 584] width 332 height 29
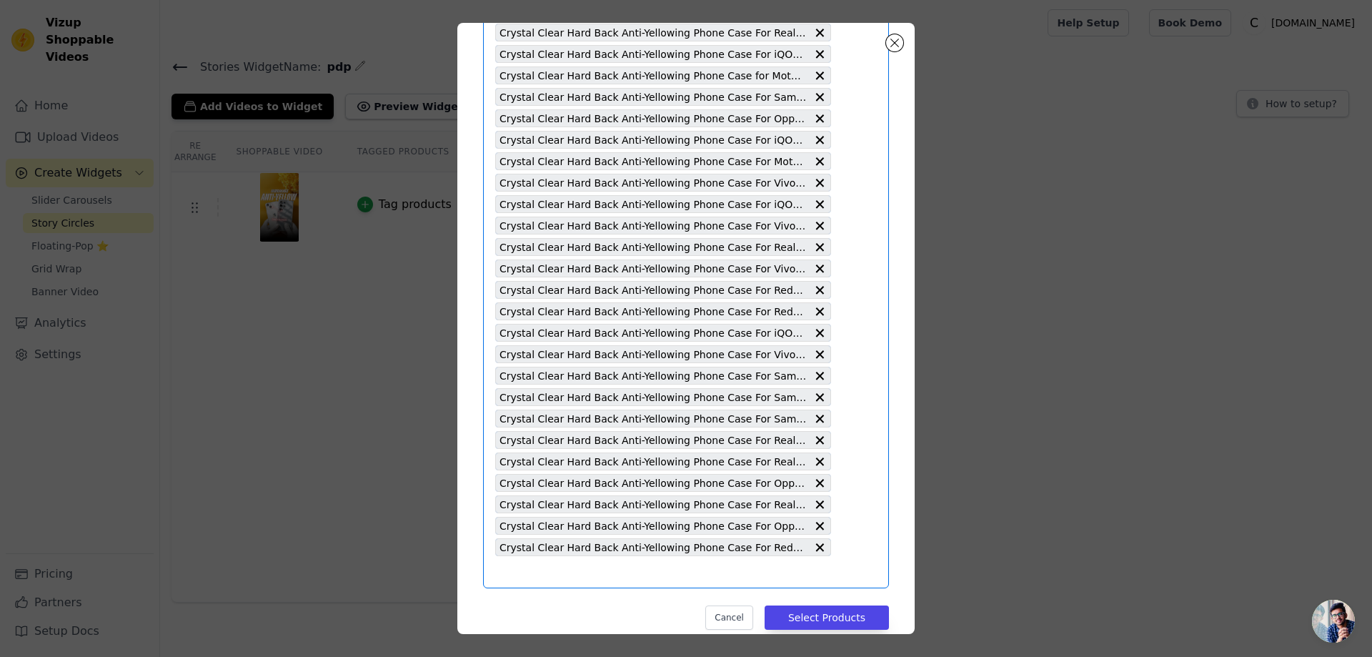
type input "Crystal Clear Hard Back Anti-Yellowing Phone Case For Realme Narzo N53"
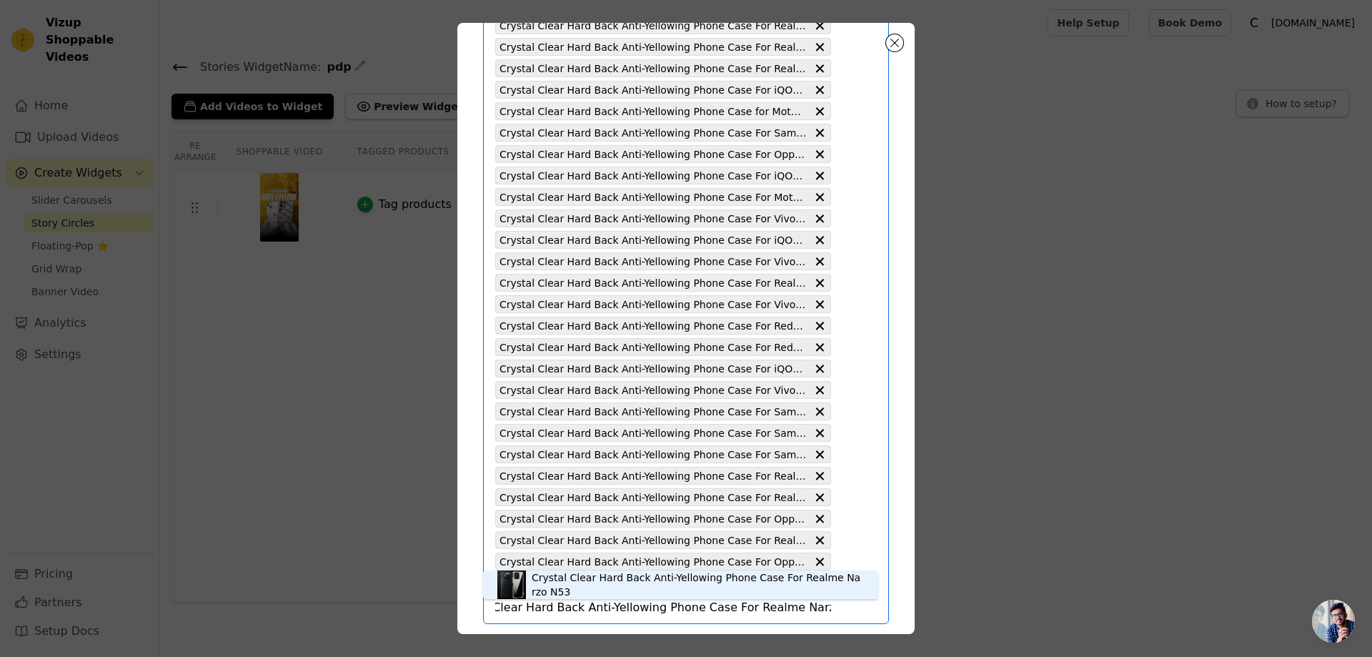
scroll to position [3838, 0]
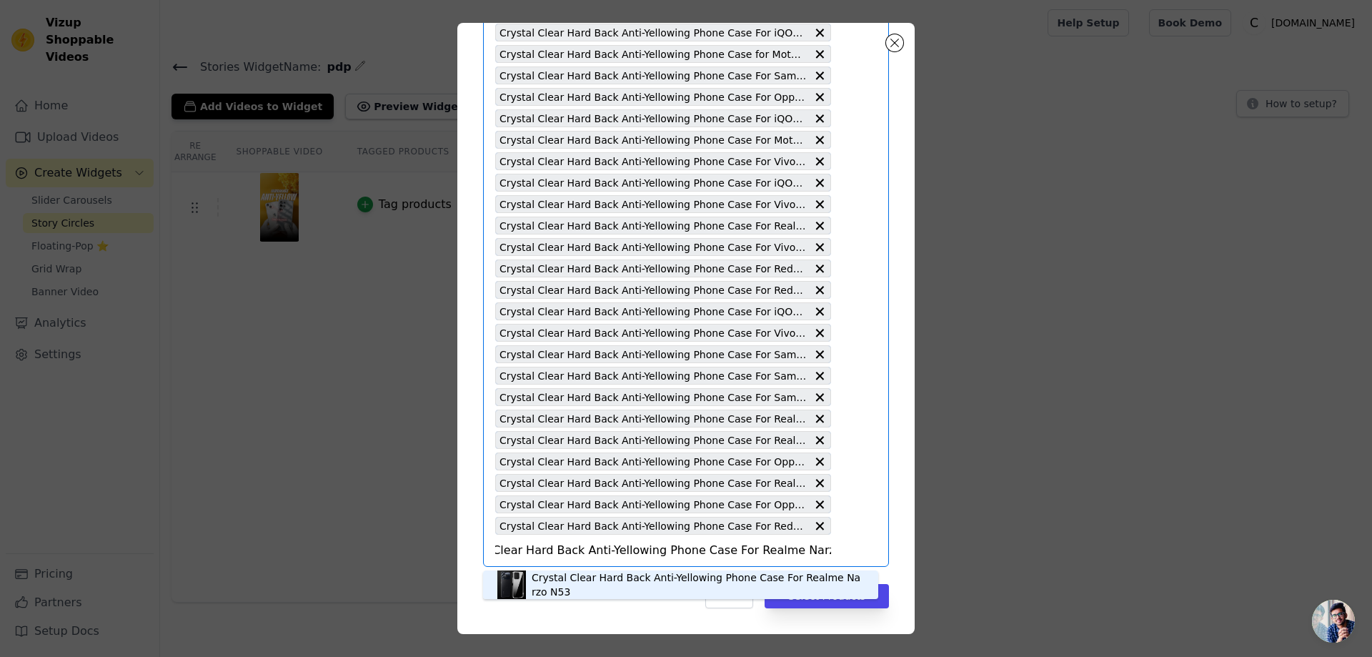
click at [680, 585] on div "Crystal Clear Hard Back Anti-Yellowing Phone Case For Realme Narzo N53" at bounding box center [698, 584] width 332 height 29
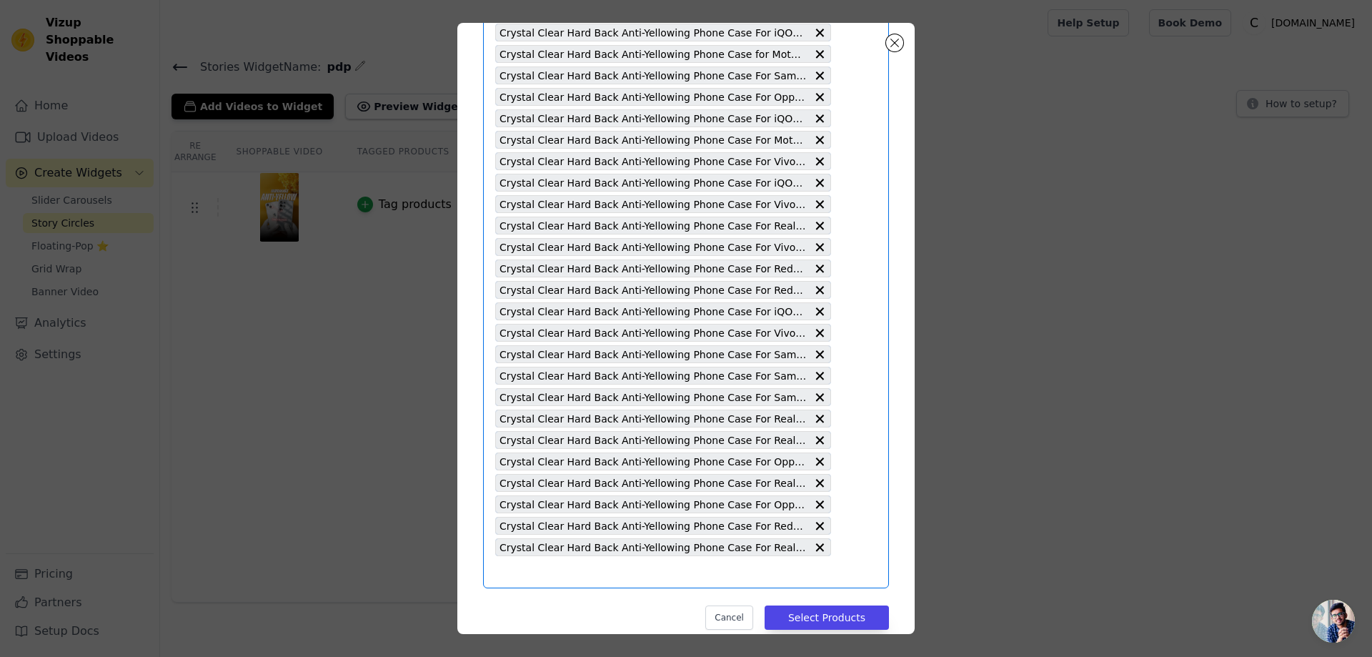
scroll to position [0, 0]
click at [802, 620] on button "Select Products" at bounding box center [827, 617] width 124 height 24
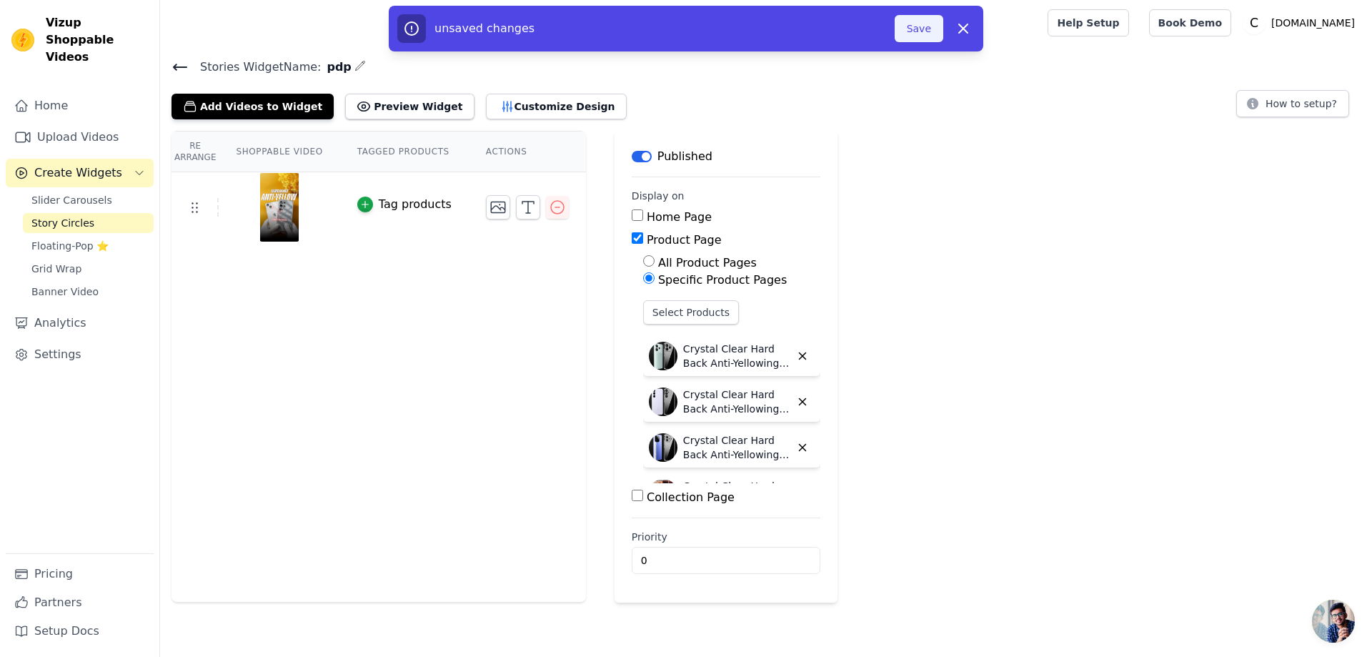
click at [909, 28] on button "Save" at bounding box center [919, 28] width 49 height 27
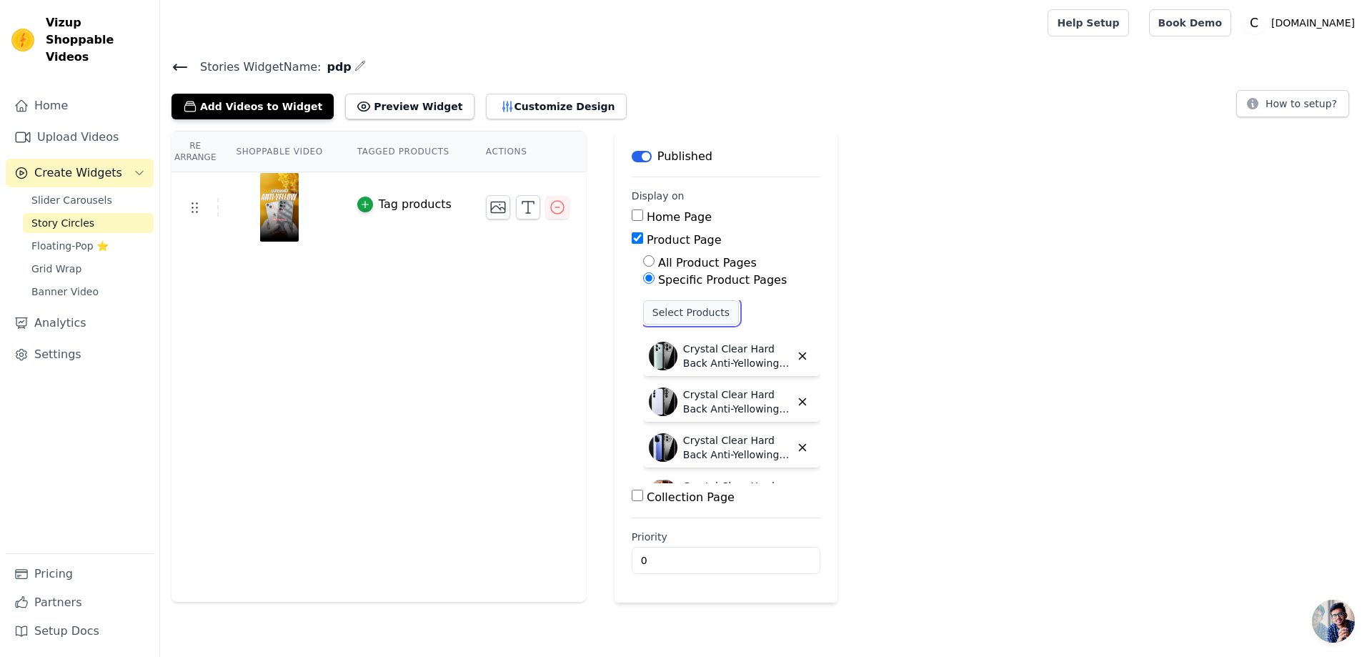
click at [682, 312] on button "Select Products" at bounding box center [691, 312] width 96 height 24
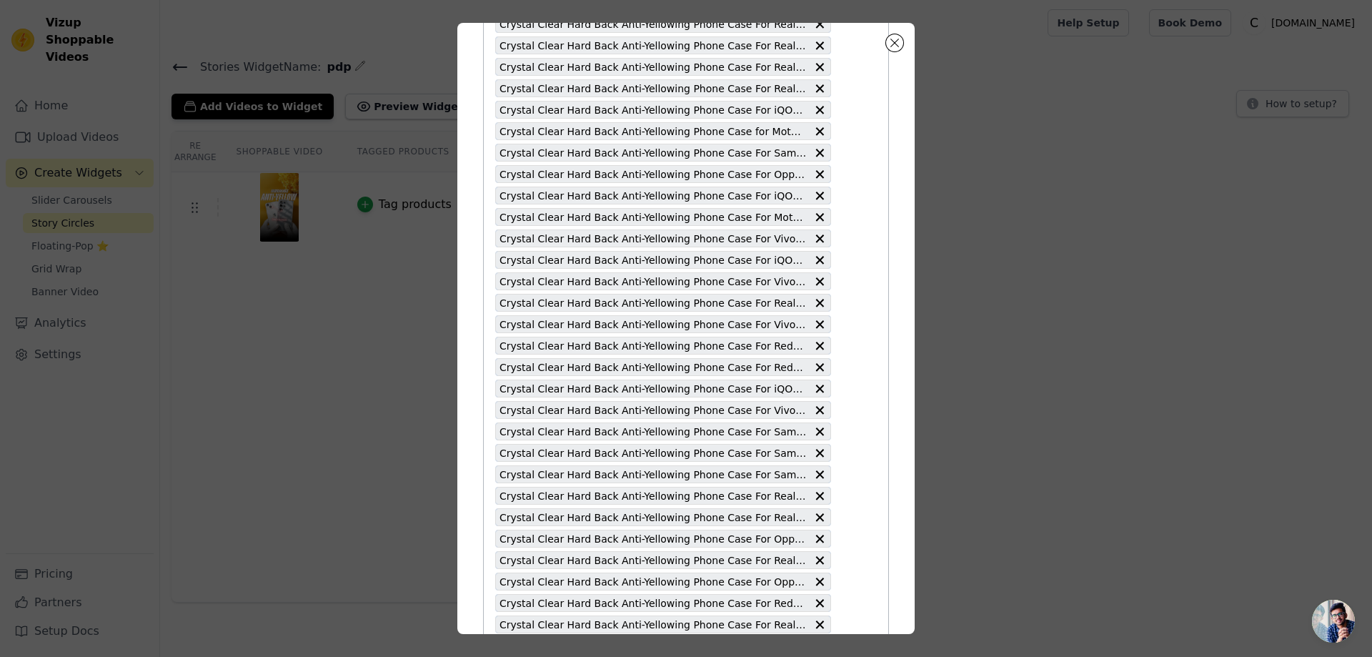
scroll to position [3860, 0]
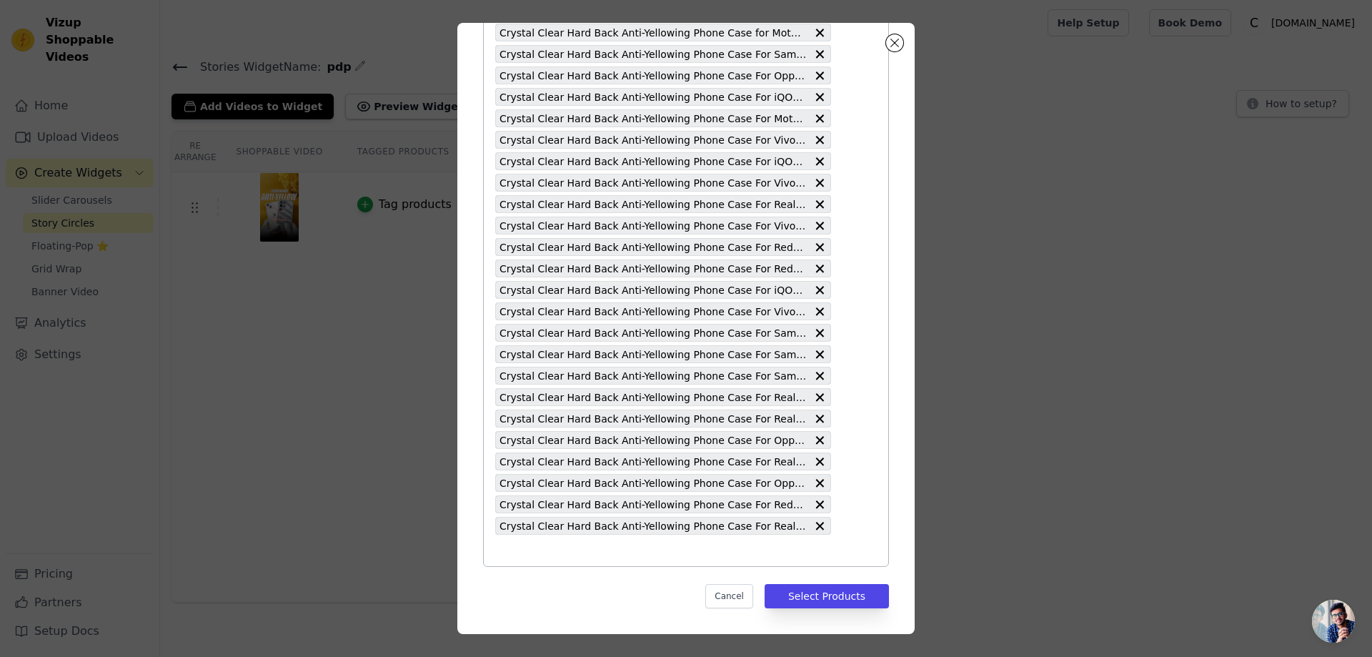
click at [503, 547] on input "text" at bounding box center [663, 550] width 336 height 17
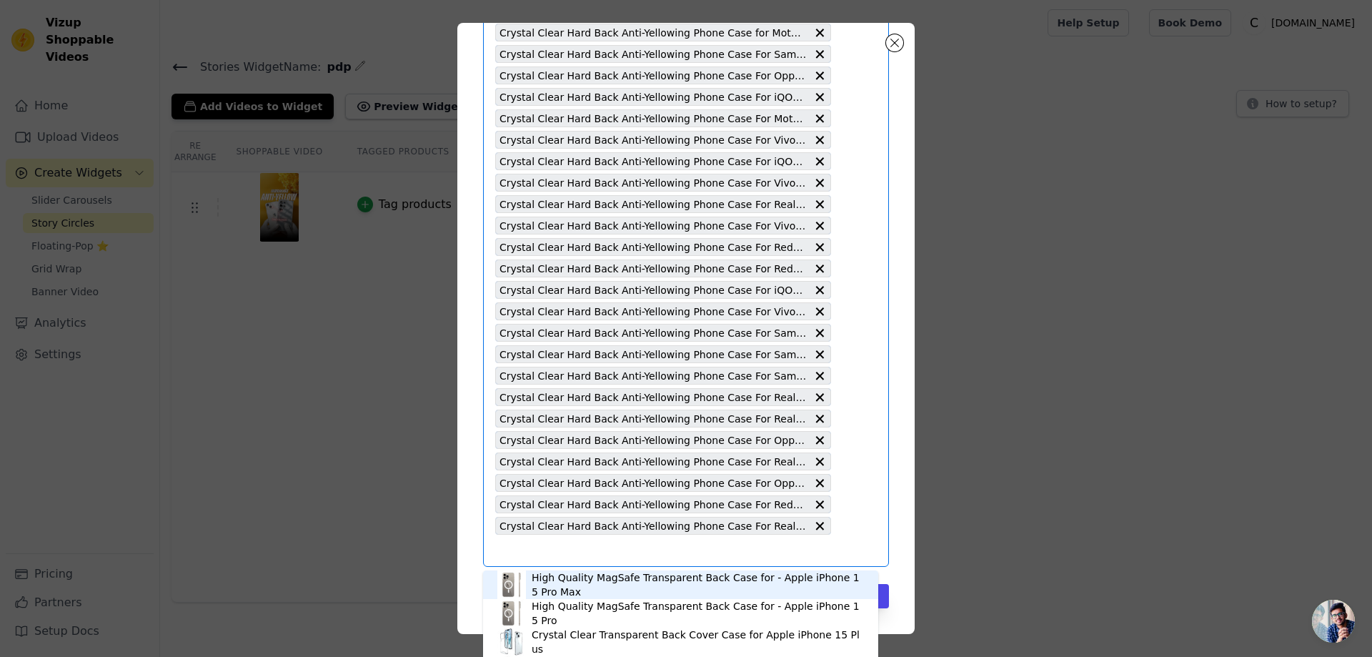
type input "Crystal Clear Hard Back Anti-Yellowing Phone Case For Realme GT 2"
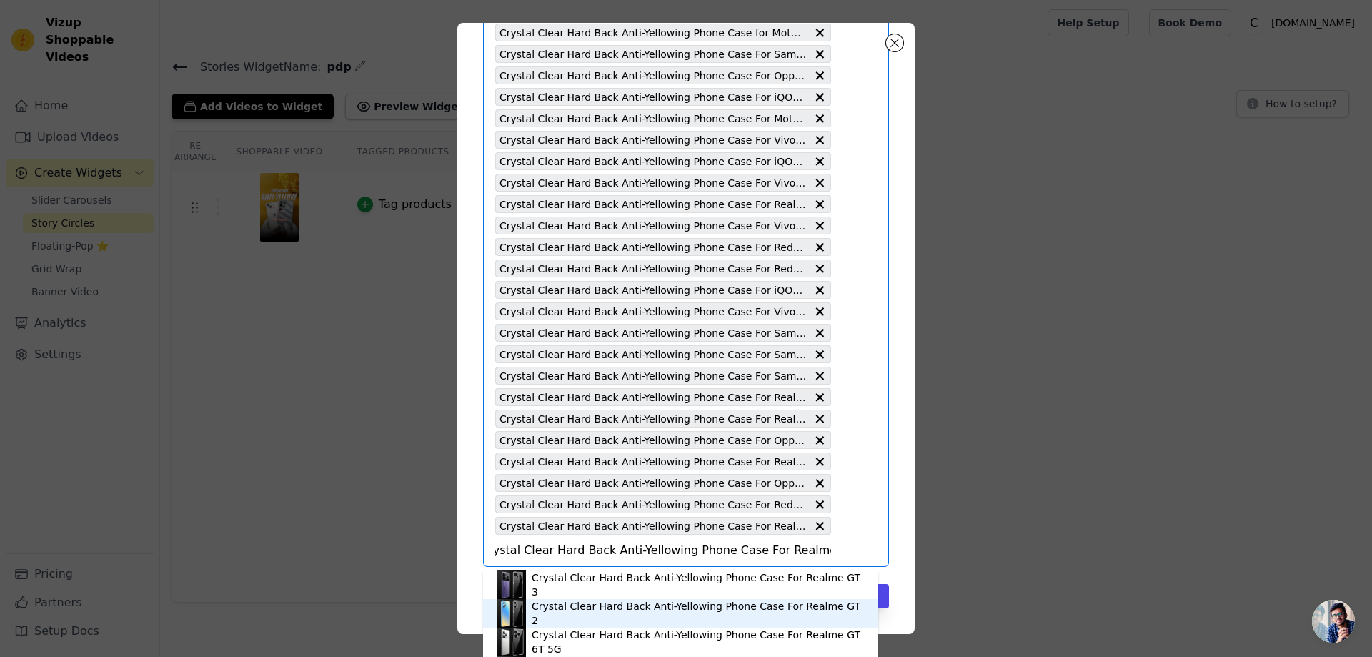
click at [647, 605] on div "Crystal Clear Hard Back Anti-Yellowing Phone Case For Realme GT 2" at bounding box center [680, 613] width 367 height 29
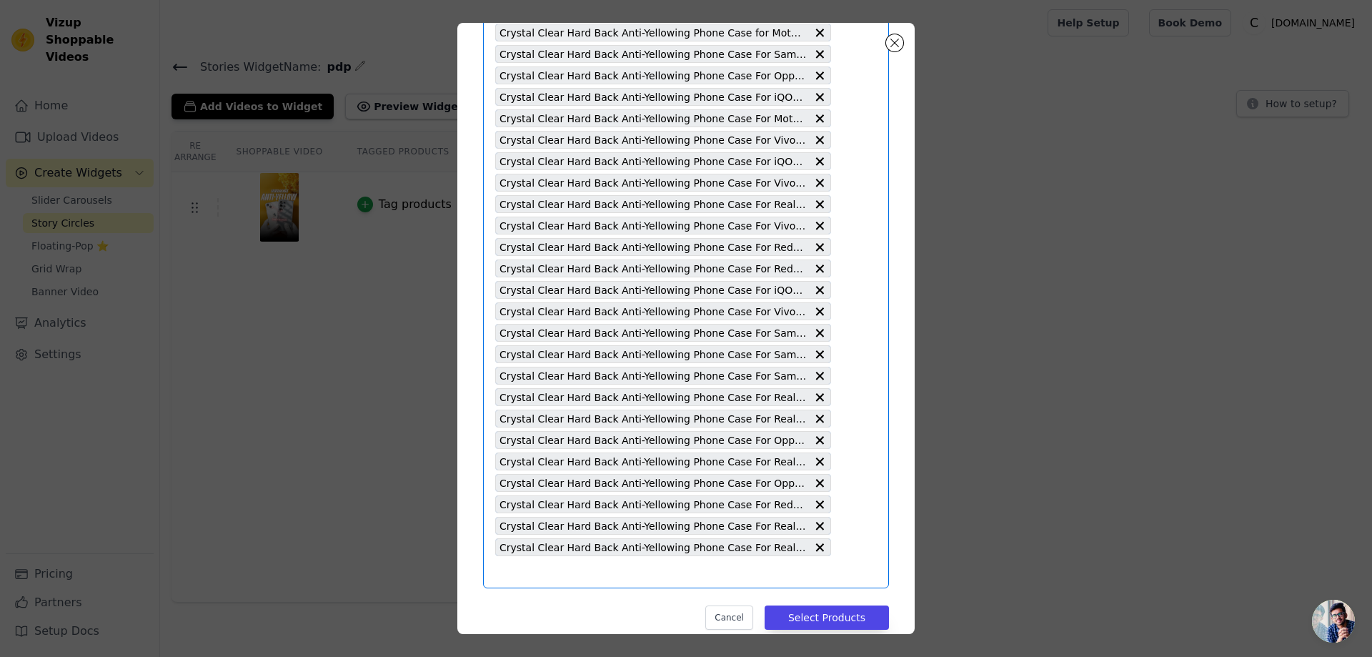
scroll to position [0, 0]
type input "Crystal Clear Hard Back Anti-Yellowing Phone Case For Samsung F05"
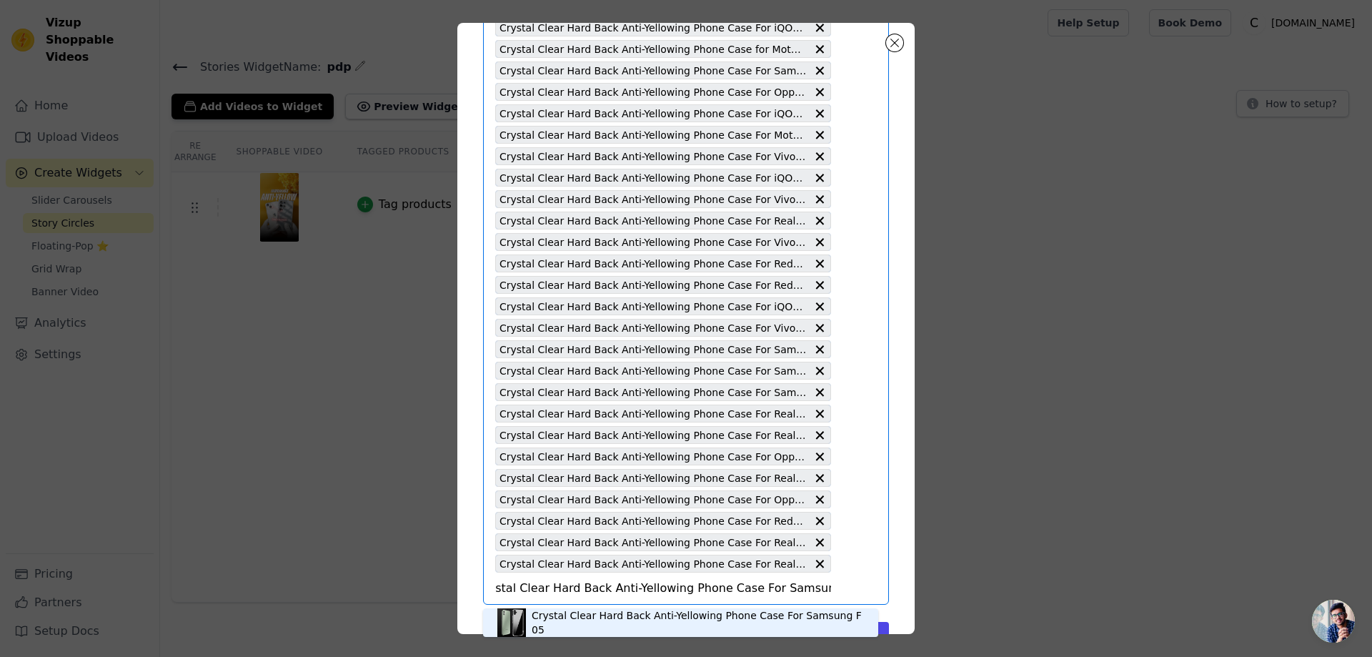
scroll to position [3881, 0]
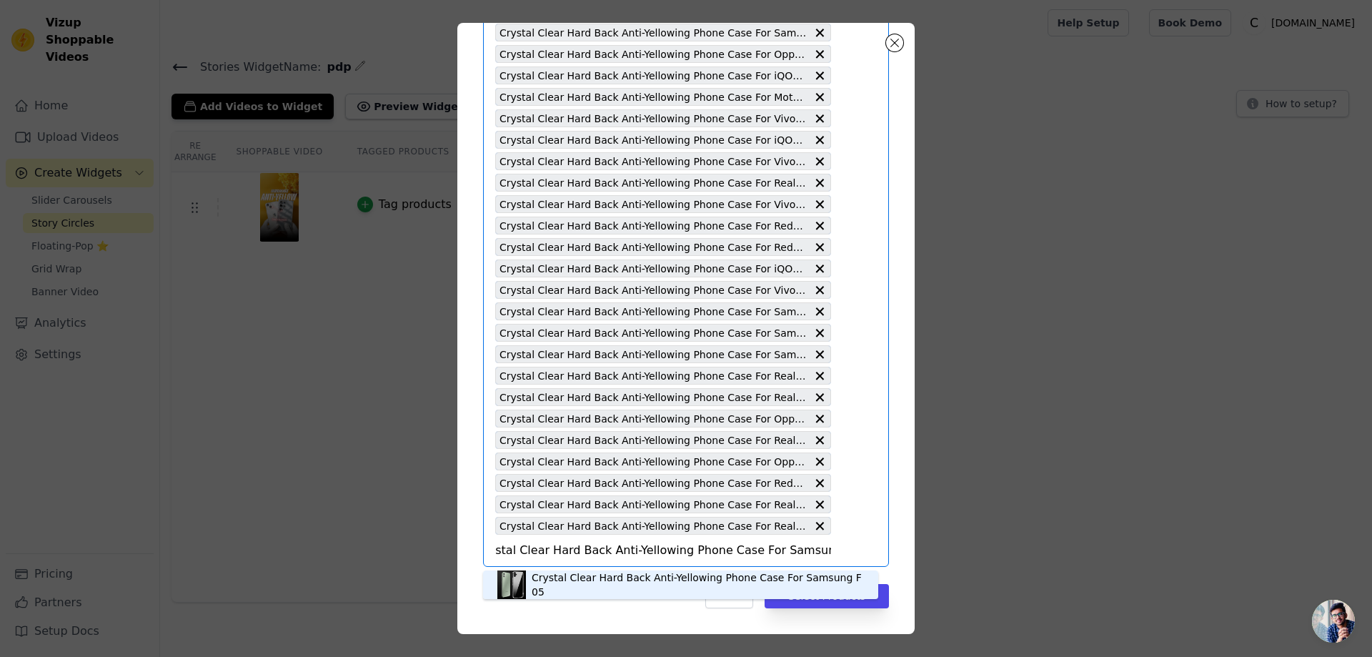
click at [573, 589] on div "Crystal Clear Hard Back Anti-Yellowing Phone Case For Samsung F05" at bounding box center [698, 584] width 332 height 29
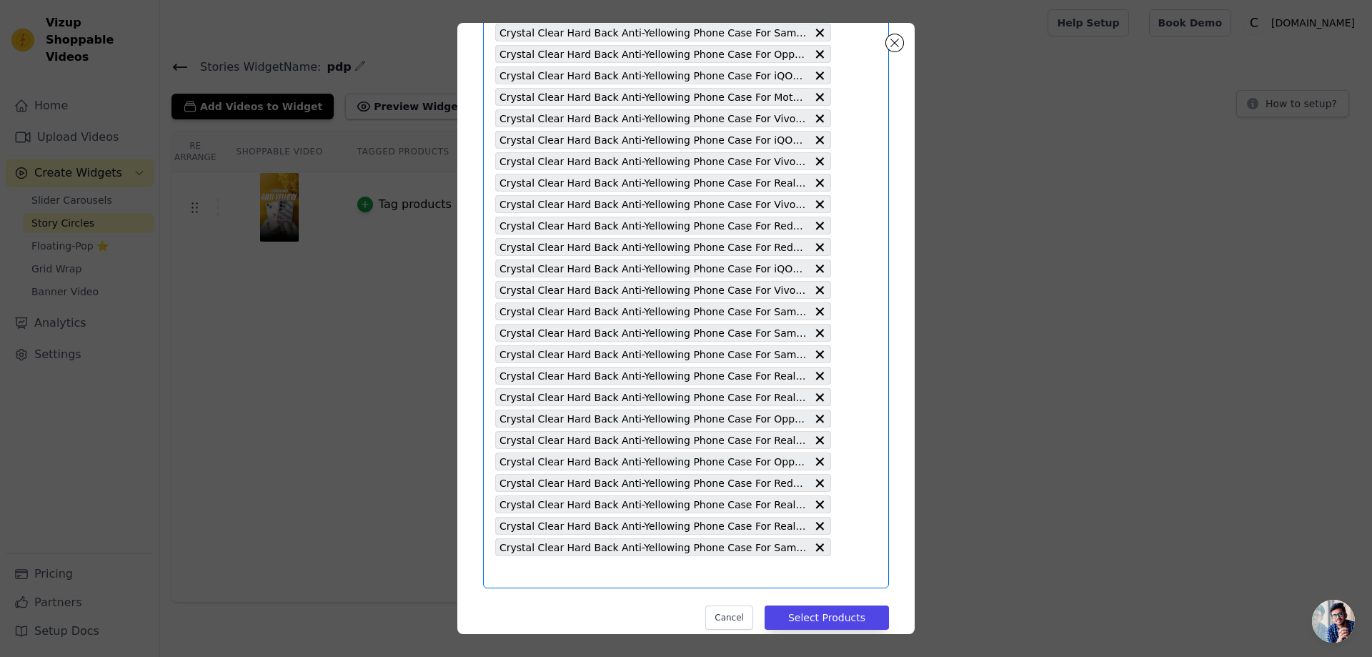
scroll to position [0, 0]
type input "Crystal Clear Hard Back Anti-Yellowing Phone Case For Vivo V9"
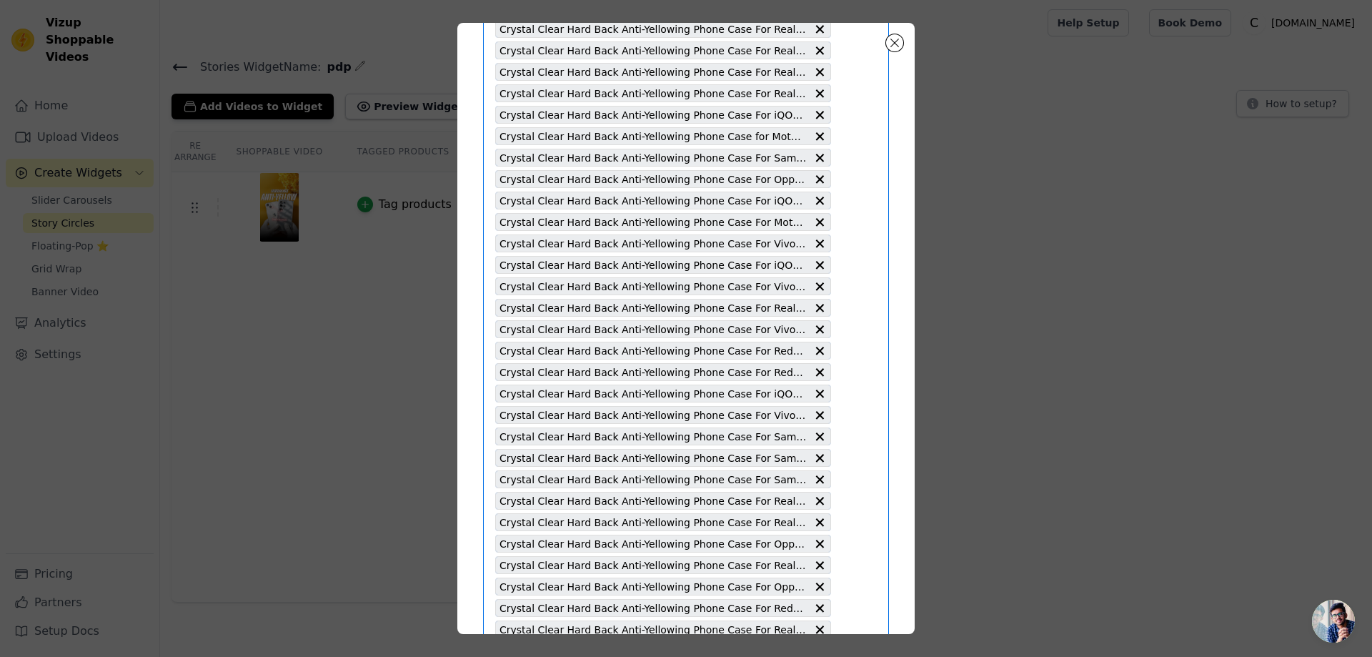
scroll to position [3902, 0]
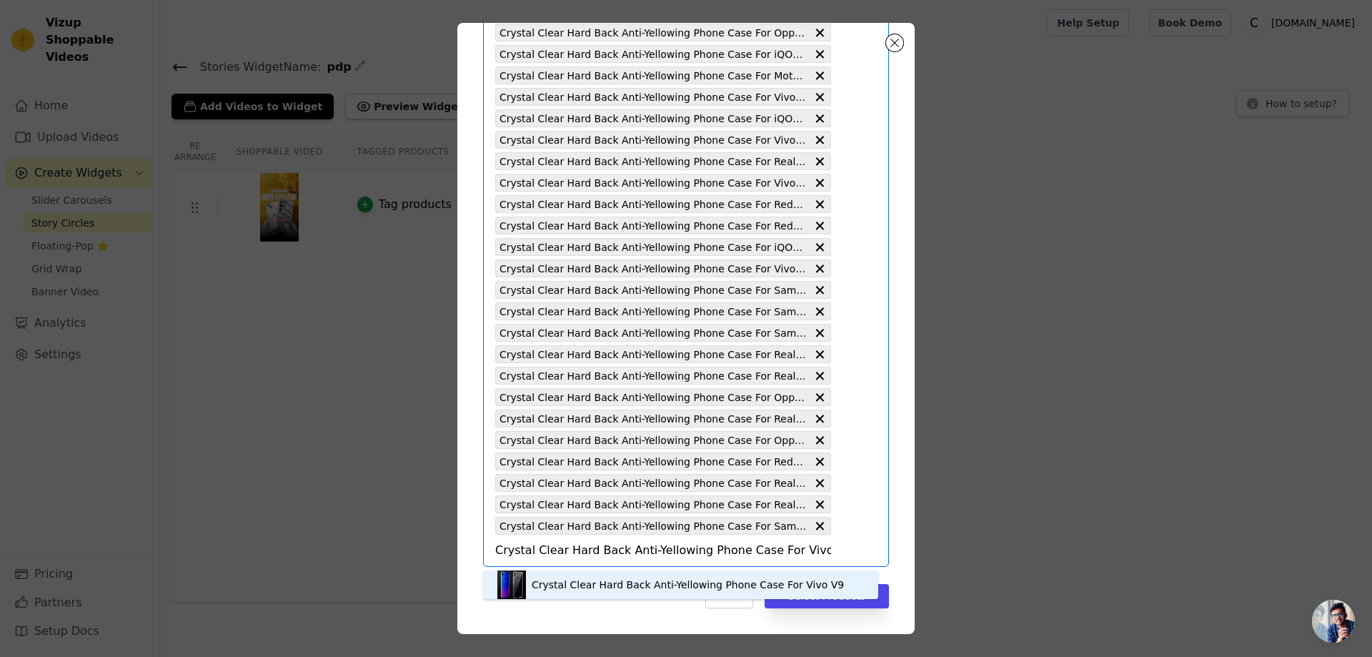
click at [570, 581] on div "Crystal Clear Hard Back Anti-Yellowing Phone Case For Vivo V9" at bounding box center [688, 584] width 312 height 14
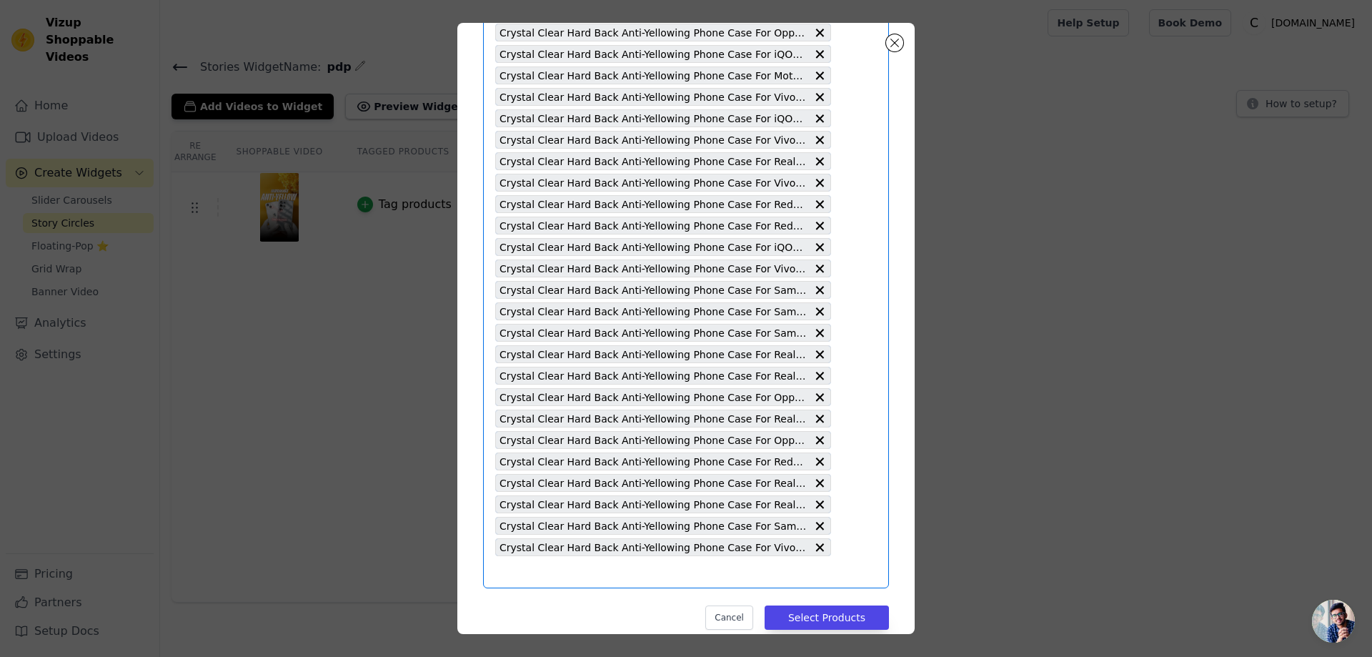
type input "Crystal Clear Hard Back Anti-Yellowing Phone Case For Vivo Y50"
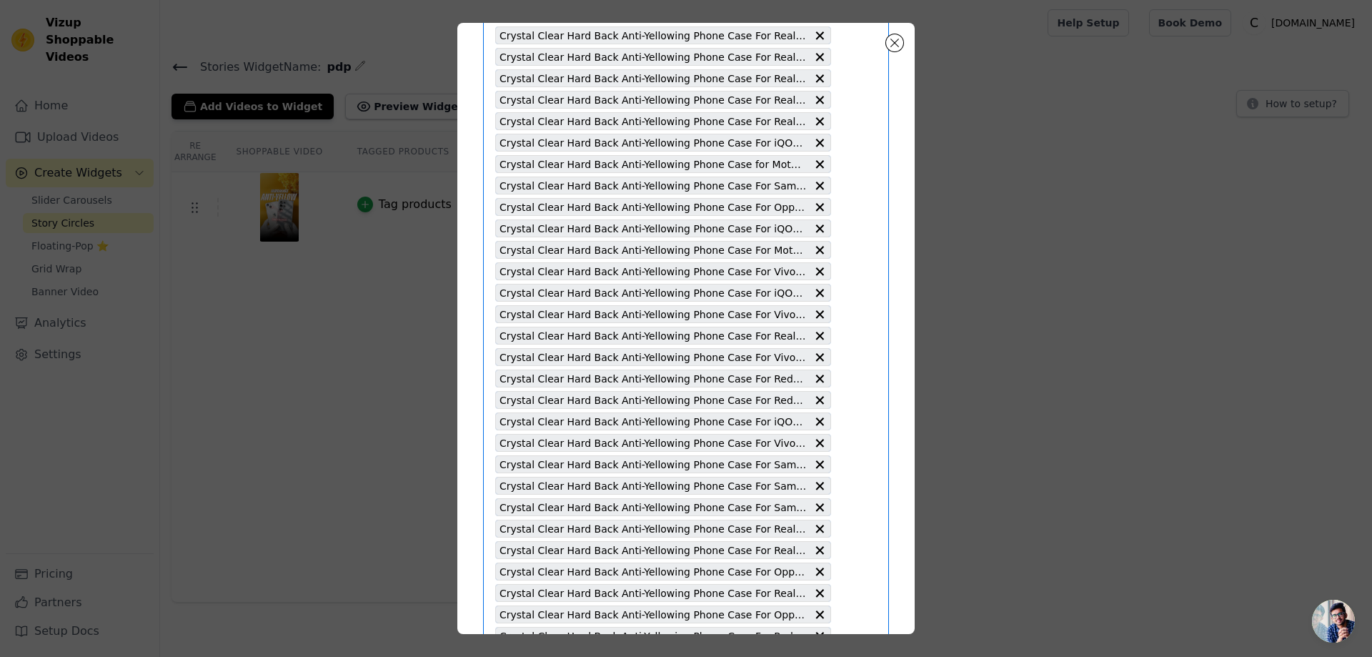
scroll to position [3924, 0]
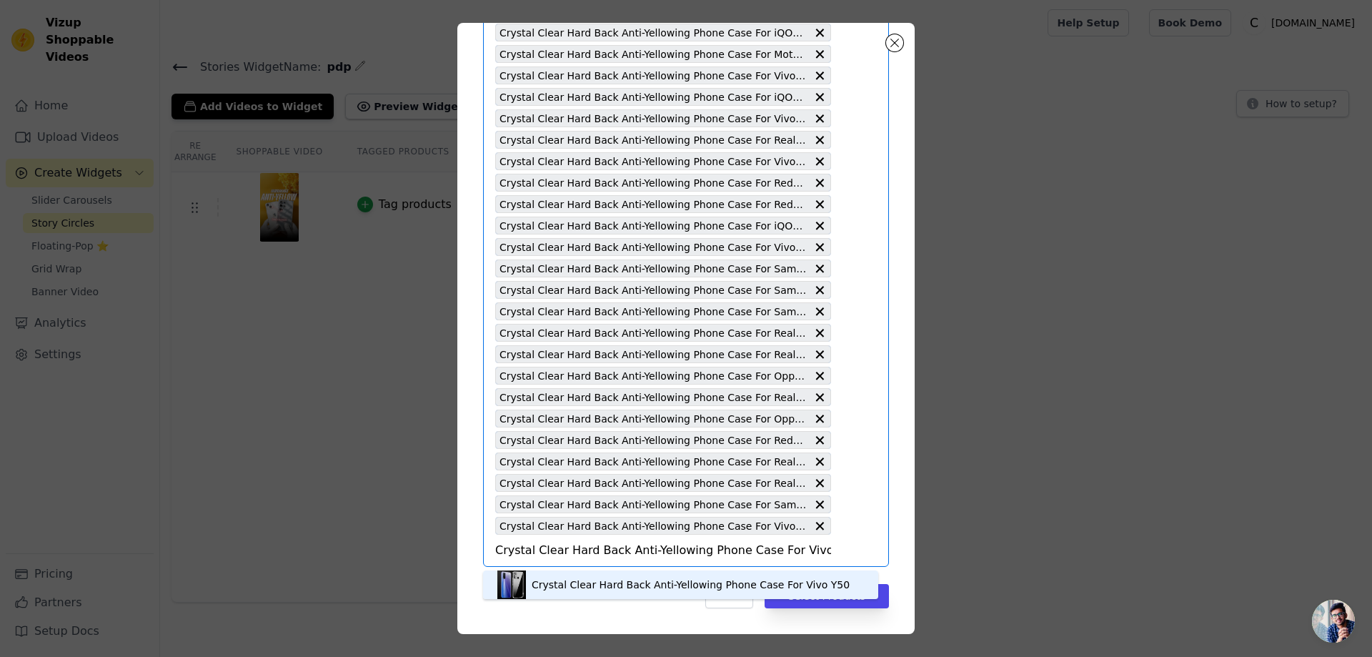
click at [560, 585] on div "Crystal Clear Hard Back Anti-Yellowing Phone Case For Vivo Y50" at bounding box center [691, 584] width 318 height 14
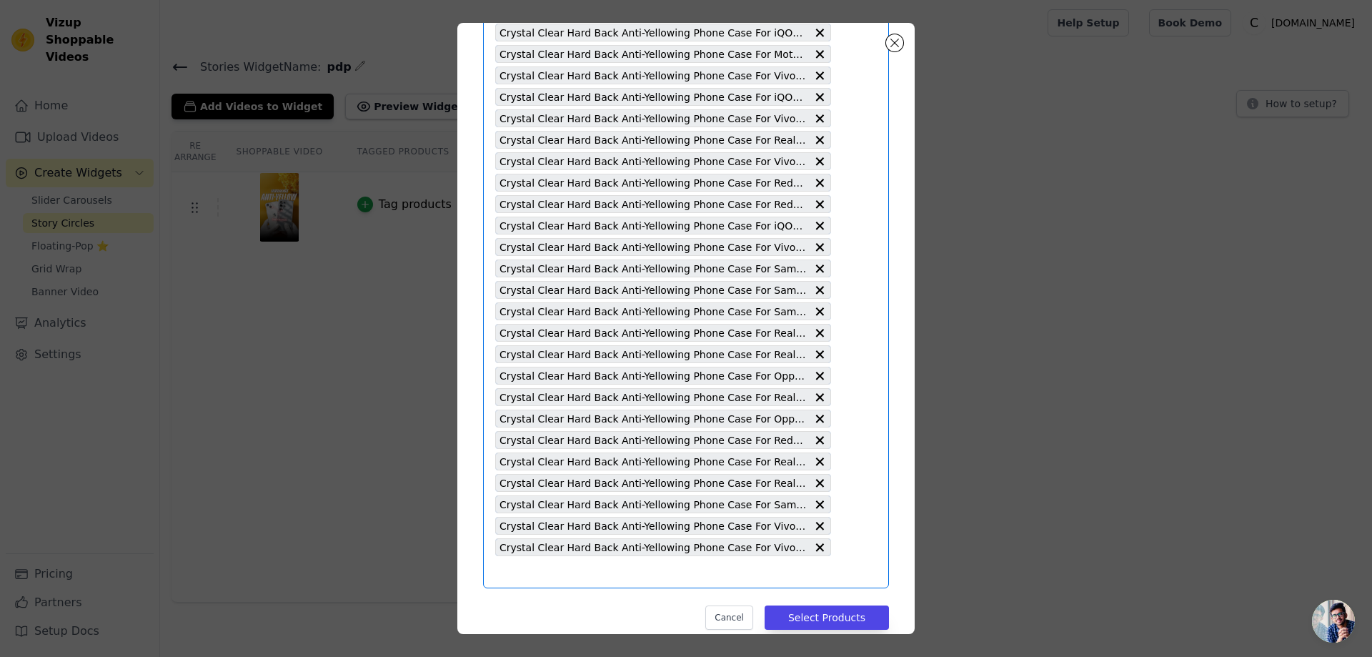
type input "Crystal Clear Hard Back Anti-Yellowing Phone Case For Redmi A2 Plus"
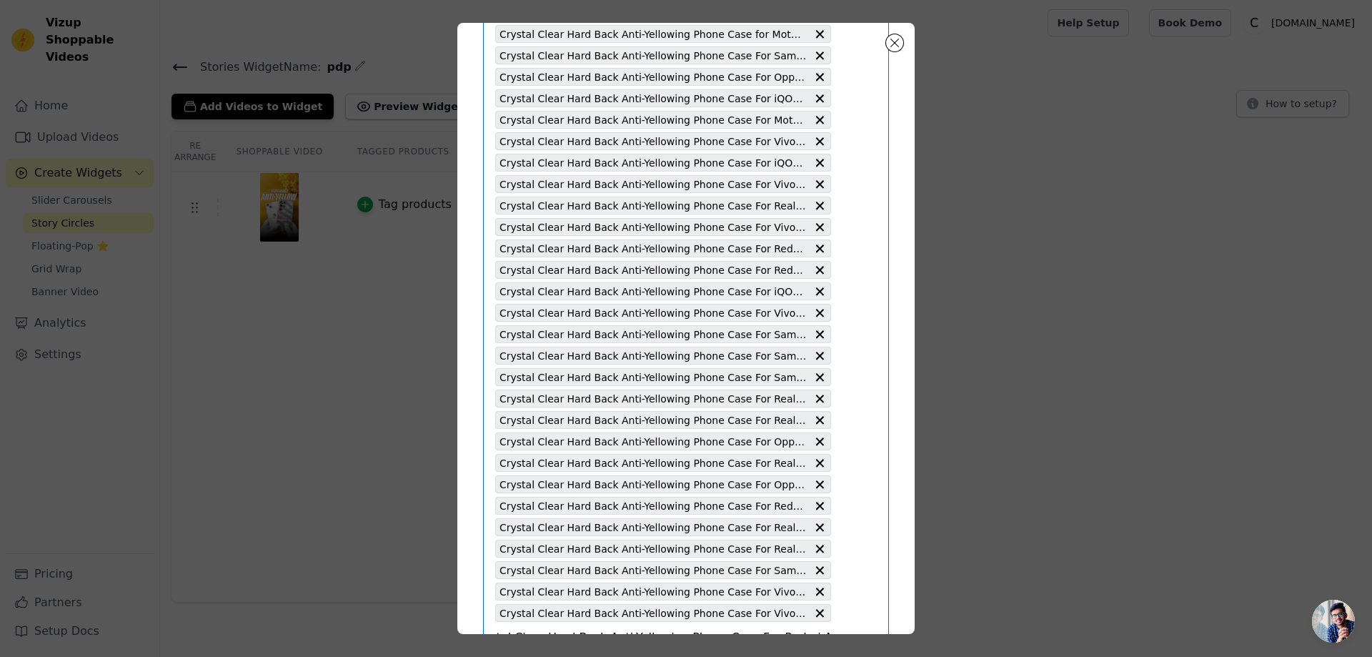
scroll to position [3945, 0]
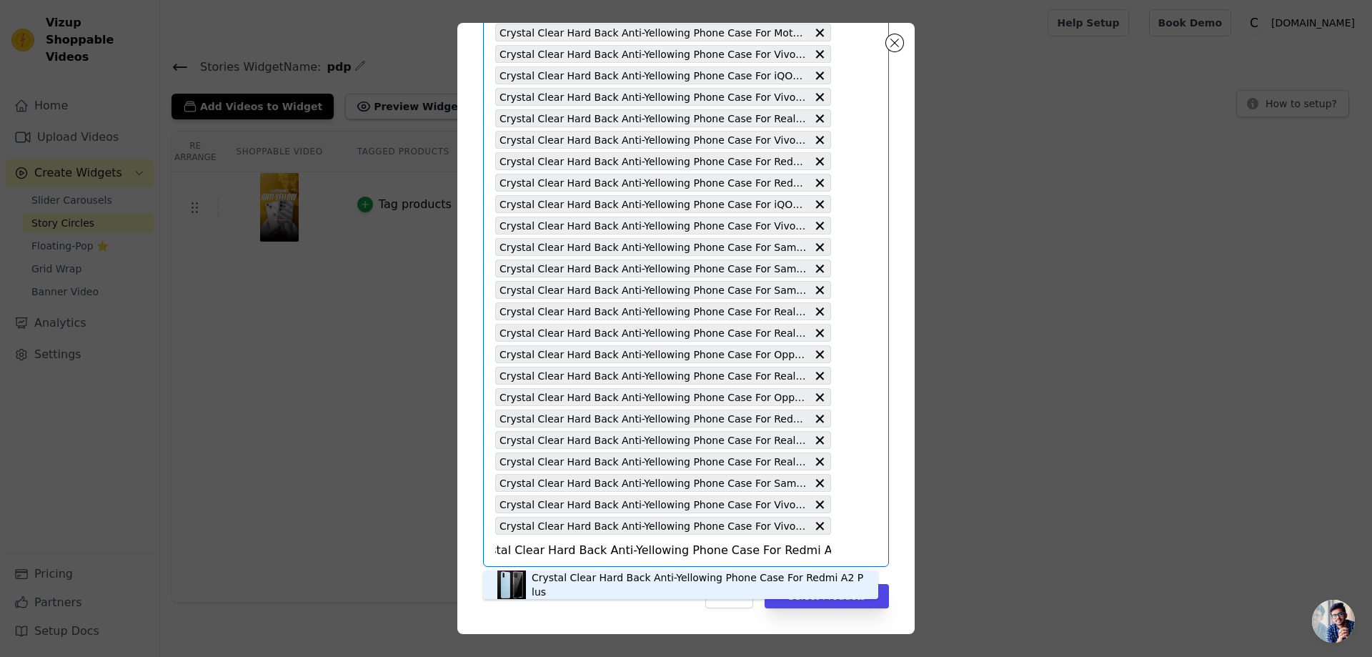
click at [647, 580] on div "Crystal Clear Hard Back Anti-Yellowing Phone Case For Redmi A2 Plus" at bounding box center [698, 584] width 332 height 29
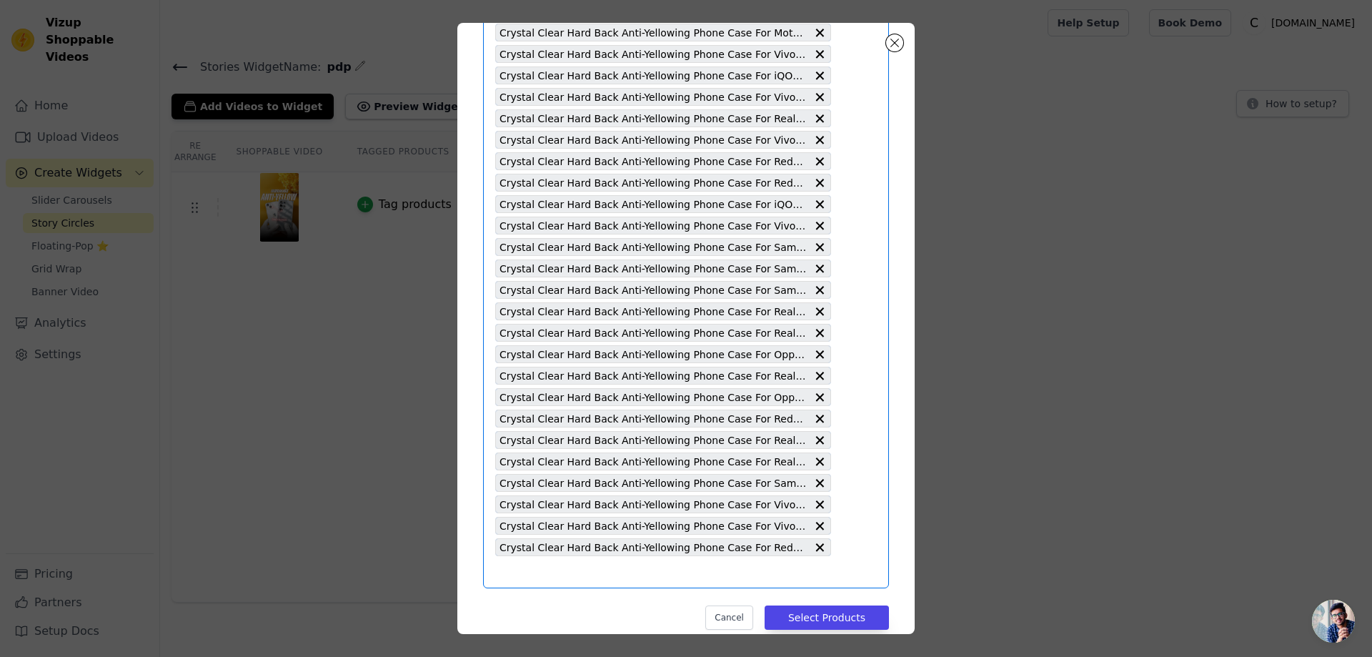
type input "Crystal Clear Hard Back Anti-Yellowing Phone Case For Realme P1 5G"
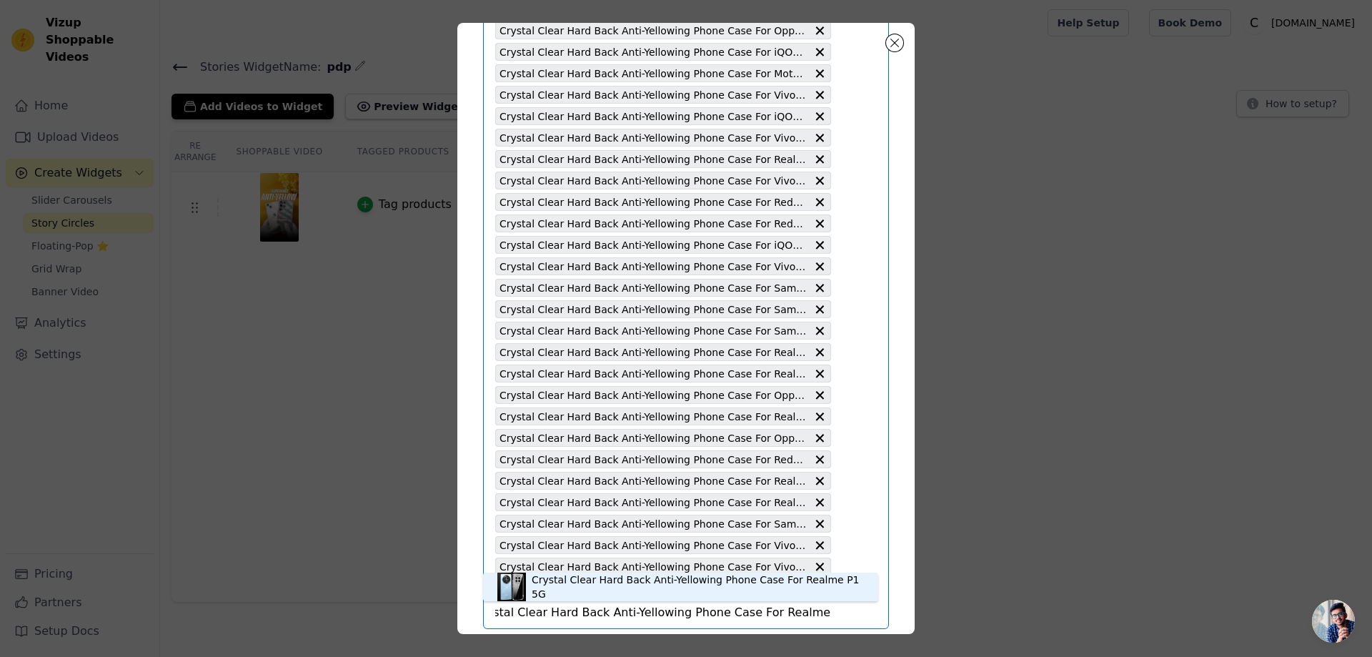
scroll to position [3967, 0]
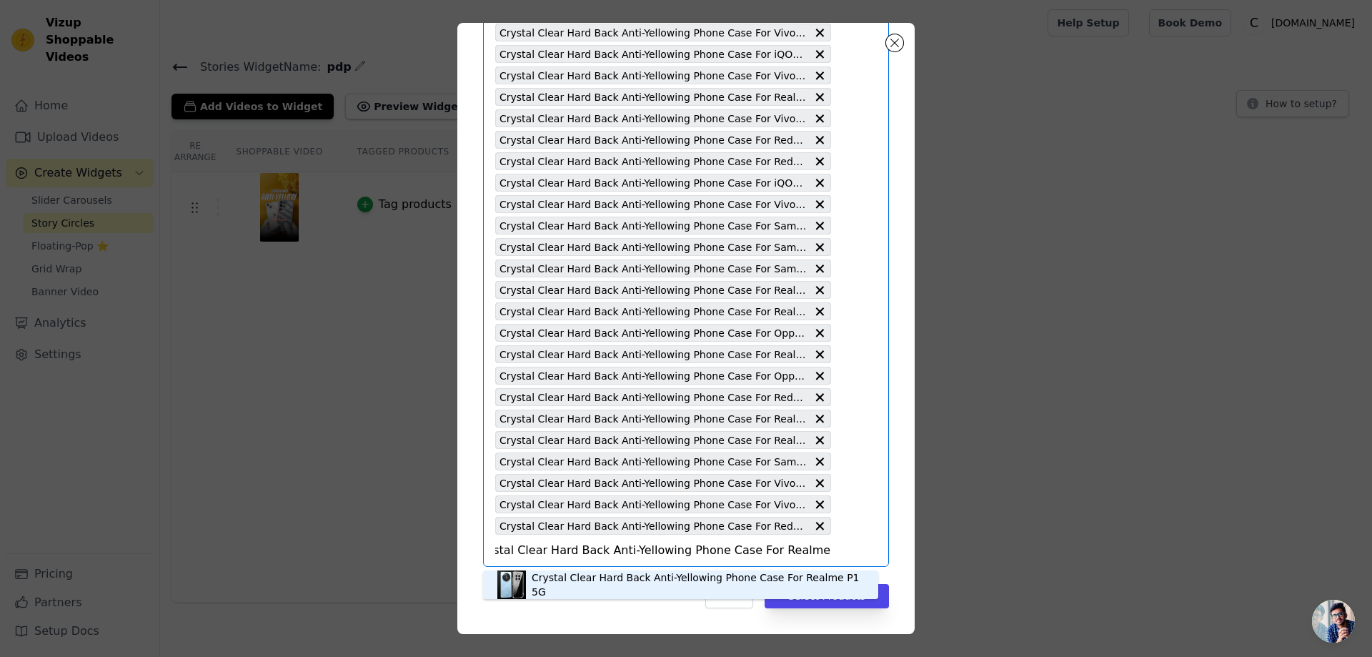
click at [690, 587] on div "Crystal Clear Hard Back Anti-Yellowing Phone Case For Realme P1 5G" at bounding box center [698, 584] width 332 height 29
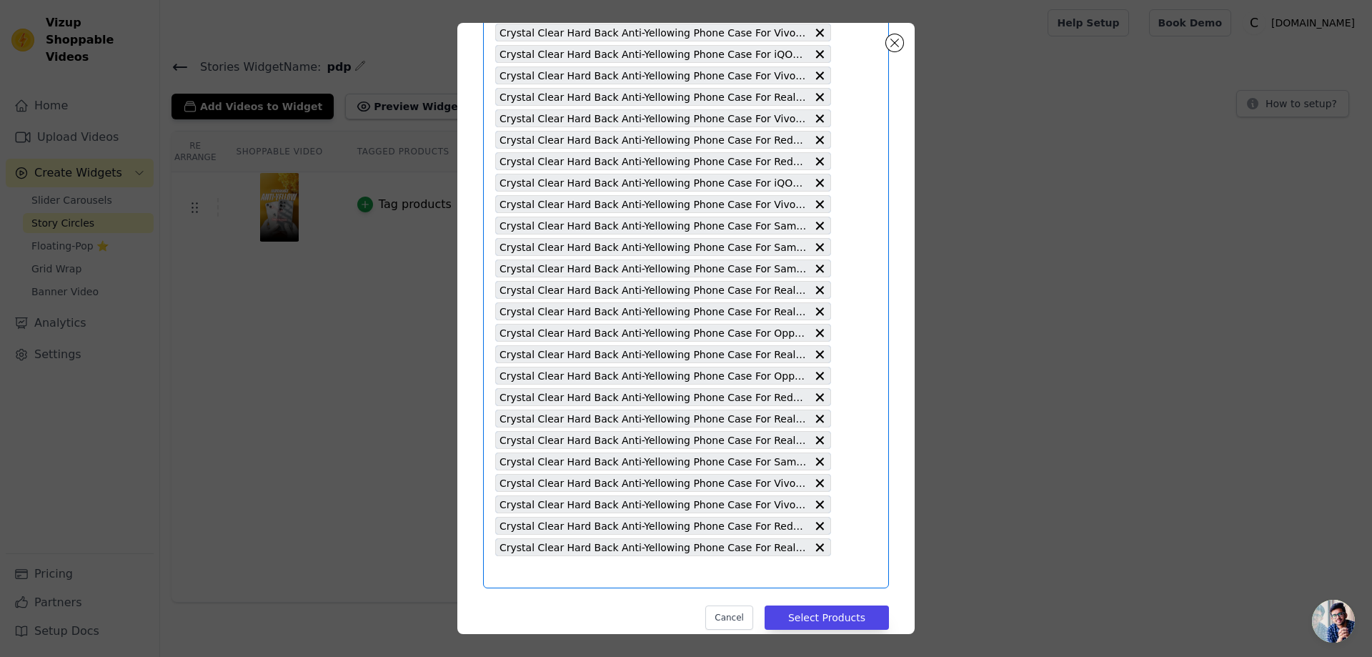
click at [514, 566] on input "text" at bounding box center [663, 571] width 336 height 17
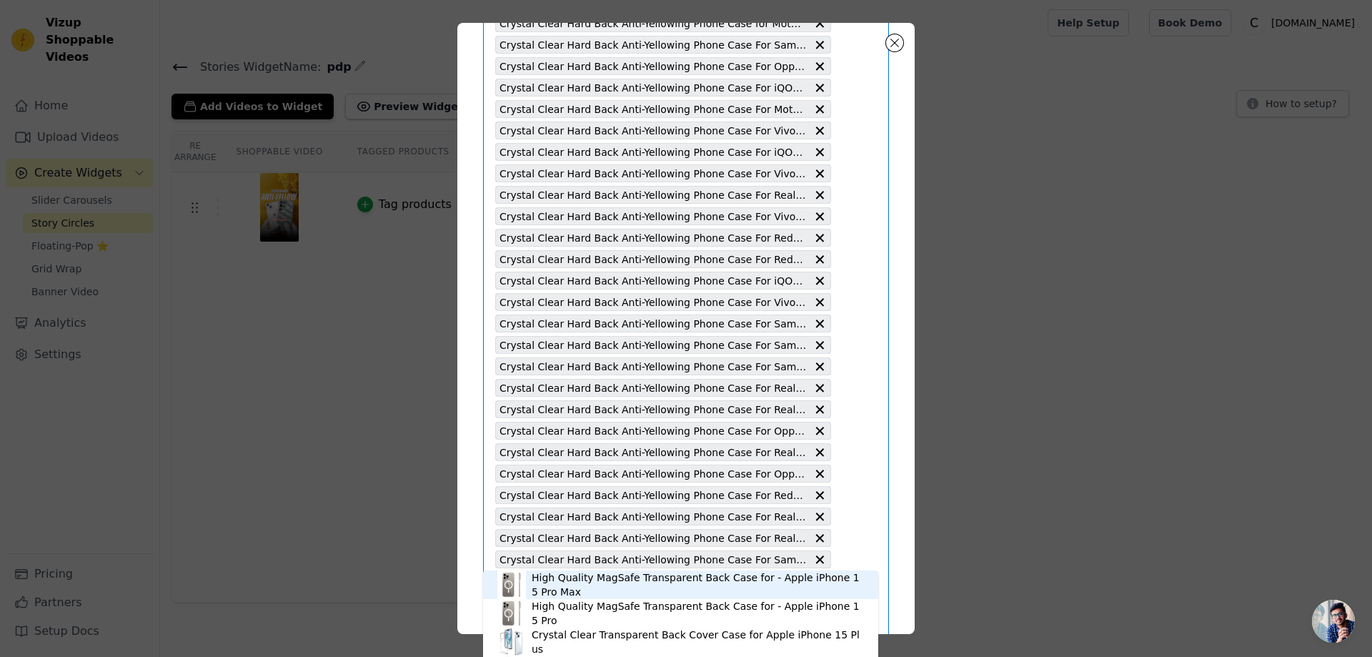
scroll to position [3988, 0]
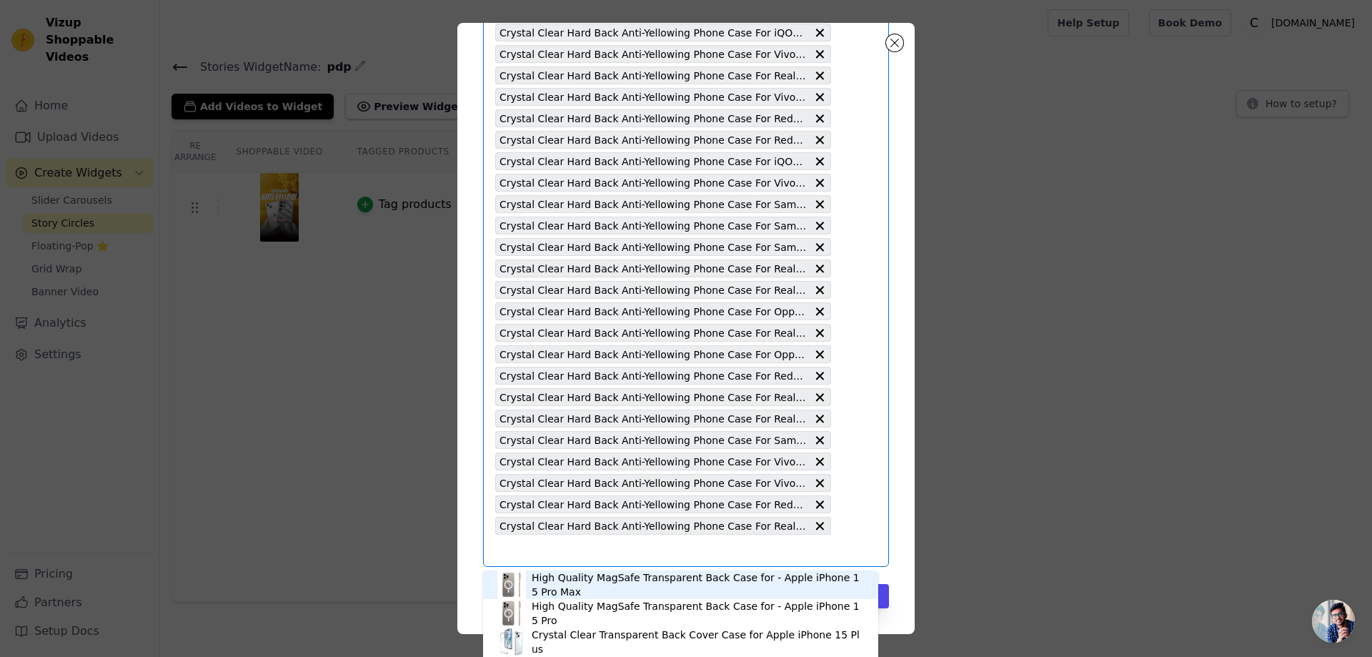
type input "Crystal Clear Hard Back Anti-Yellowing Phone Case For Oppo [GEOGRAPHIC_DATA] 8T…"
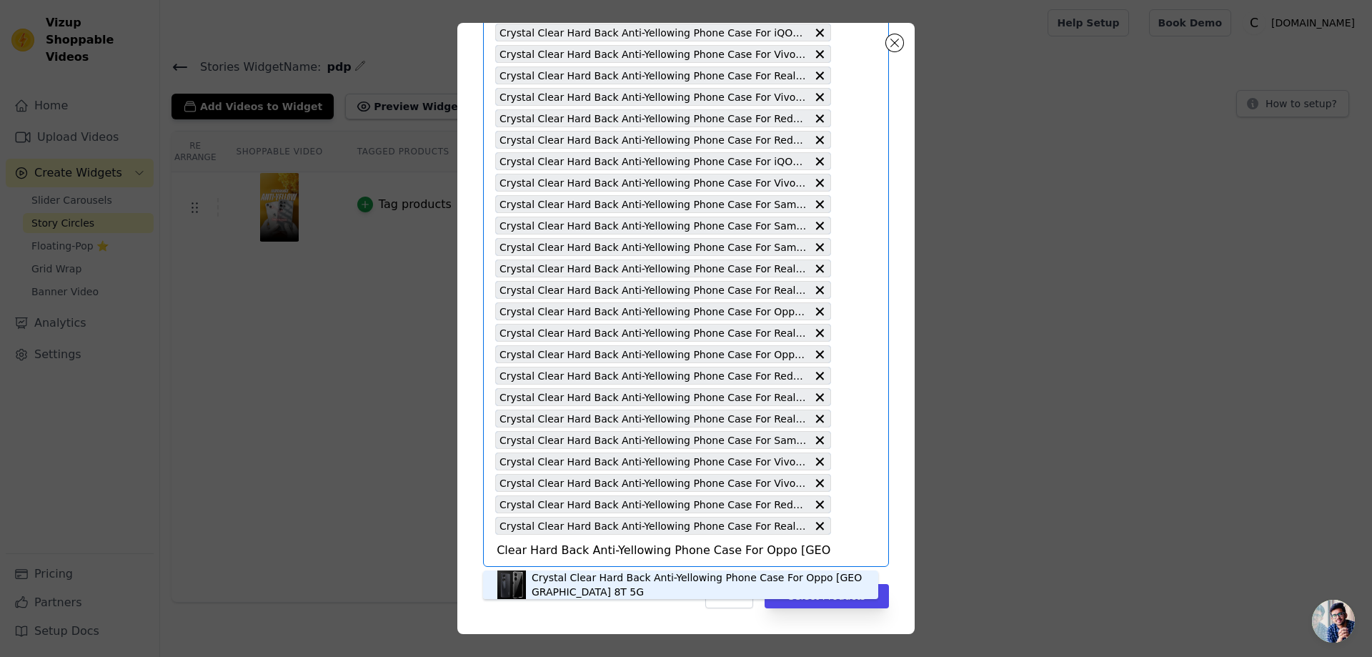
click at [562, 580] on div "Crystal Clear Hard Back Anti-Yellowing Phone Case For Oppo [GEOGRAPHIC_DATA] 8T…" at bounding box center [698, 584] width 332 height 29
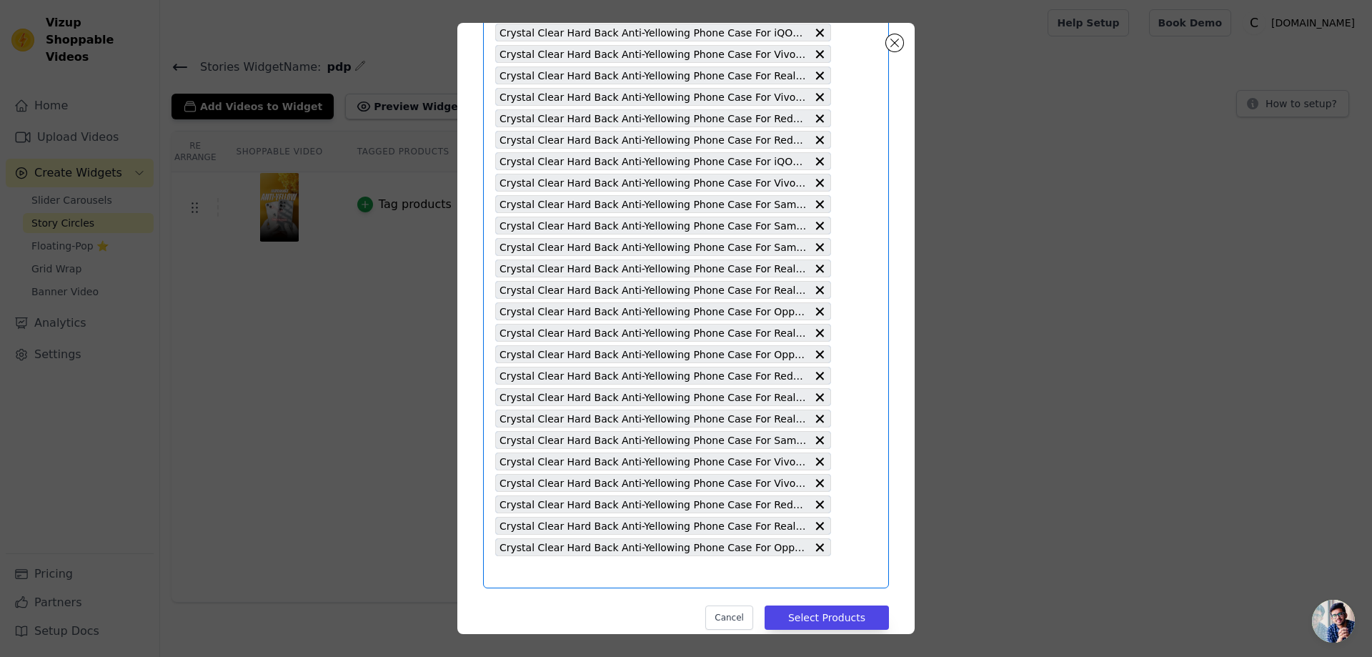
scroll to position [0, 0]
type input "Crystal Clear Hard Back Anti-Yellowing Phone Case For Oppo Reno 5 Pro"
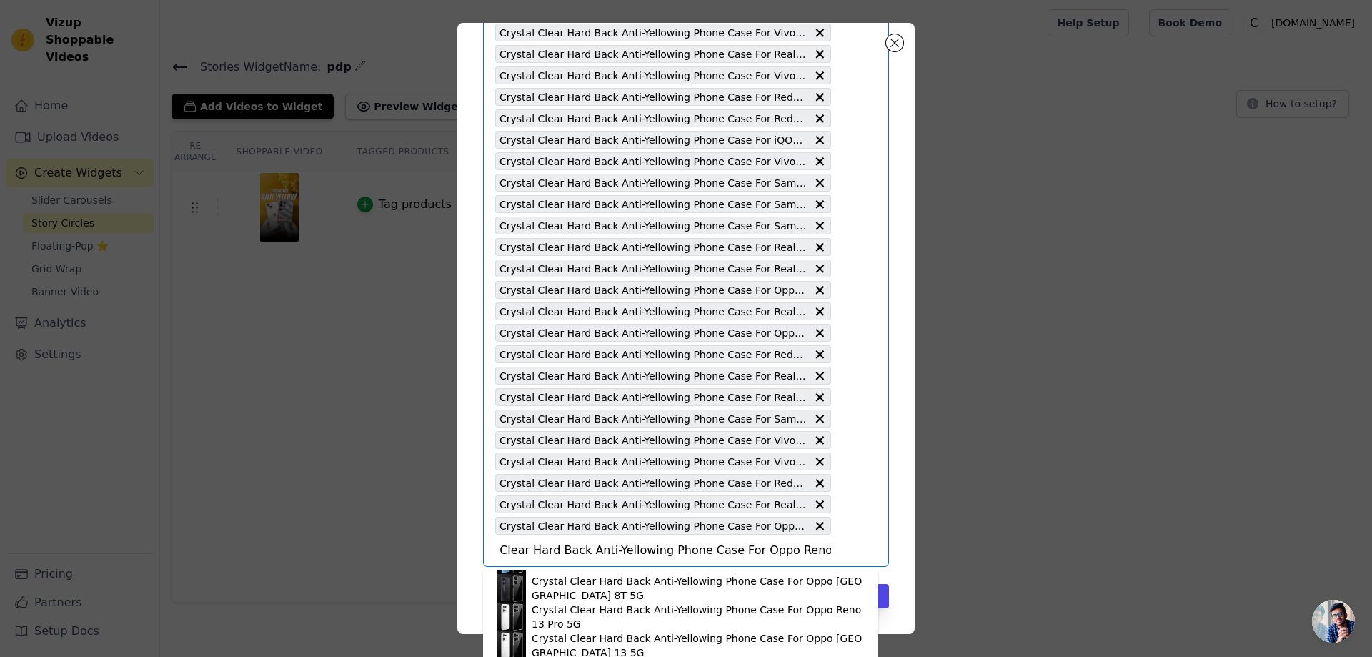
scroll to position [286, 0]
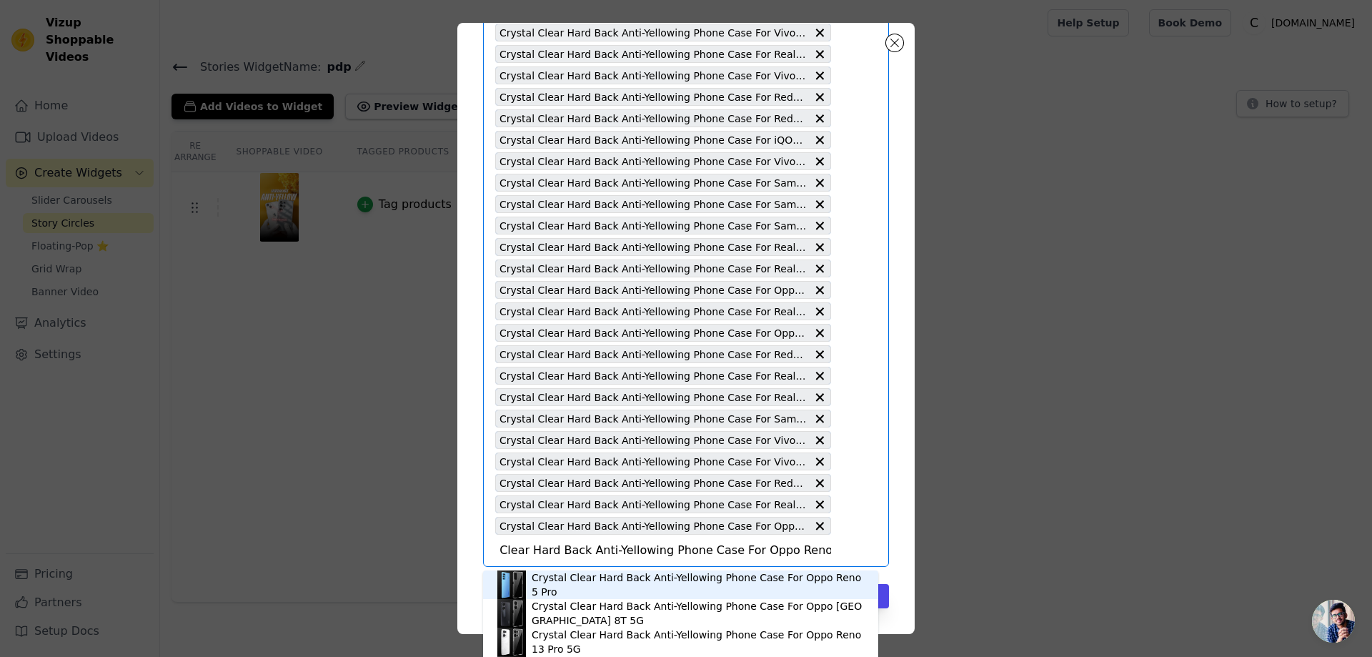
click at [663, 589] on div "Crystal Clear Hard Back Anti-Yellowing Phone Case For Oppo Reno 5 Pro" at bounding box center [698, 584] width 332 height 29
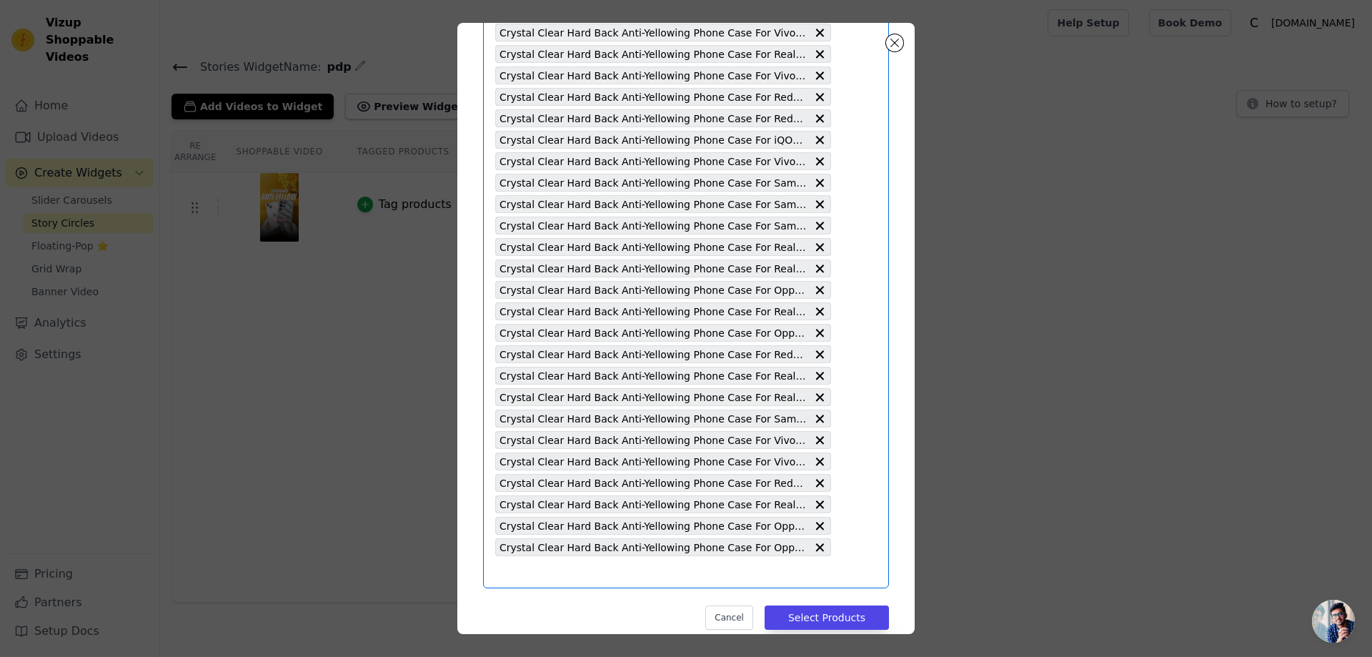
scroll to position [0, 0]
type input "Crystal Clear Hard Back Anti-Yellowing Phone Case For Vivo T2 5G"
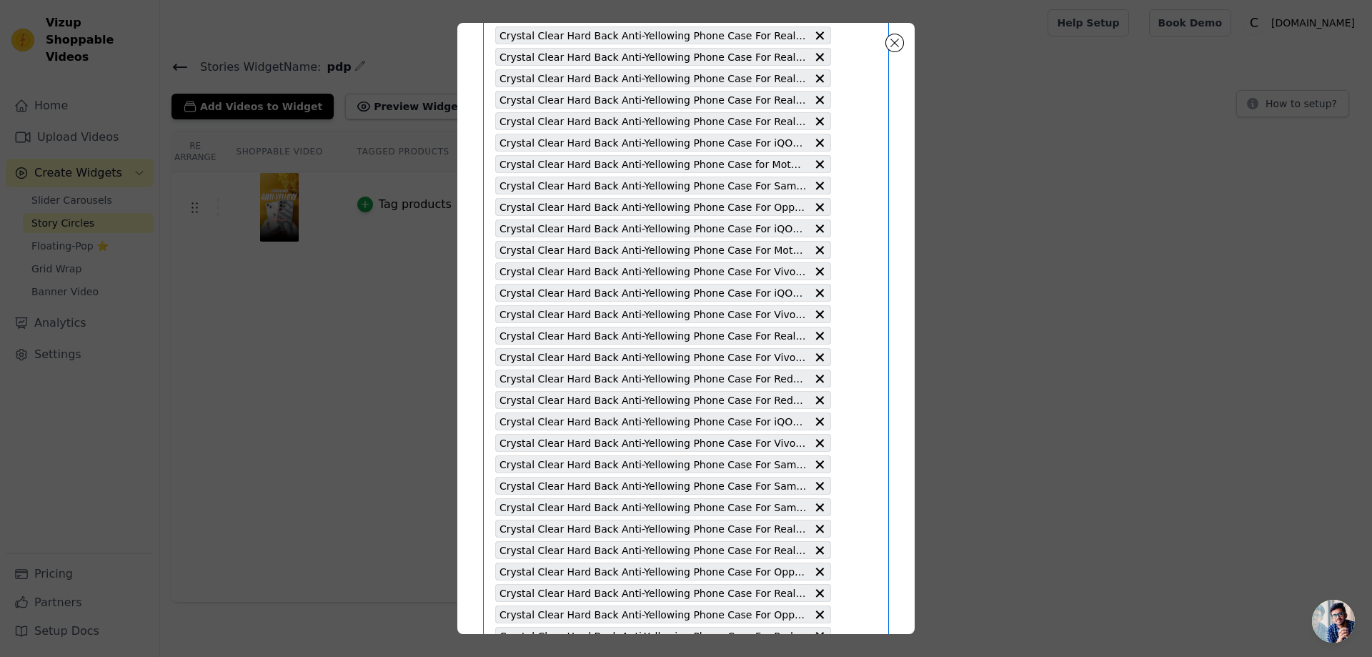
scroll to position [4031, 0]
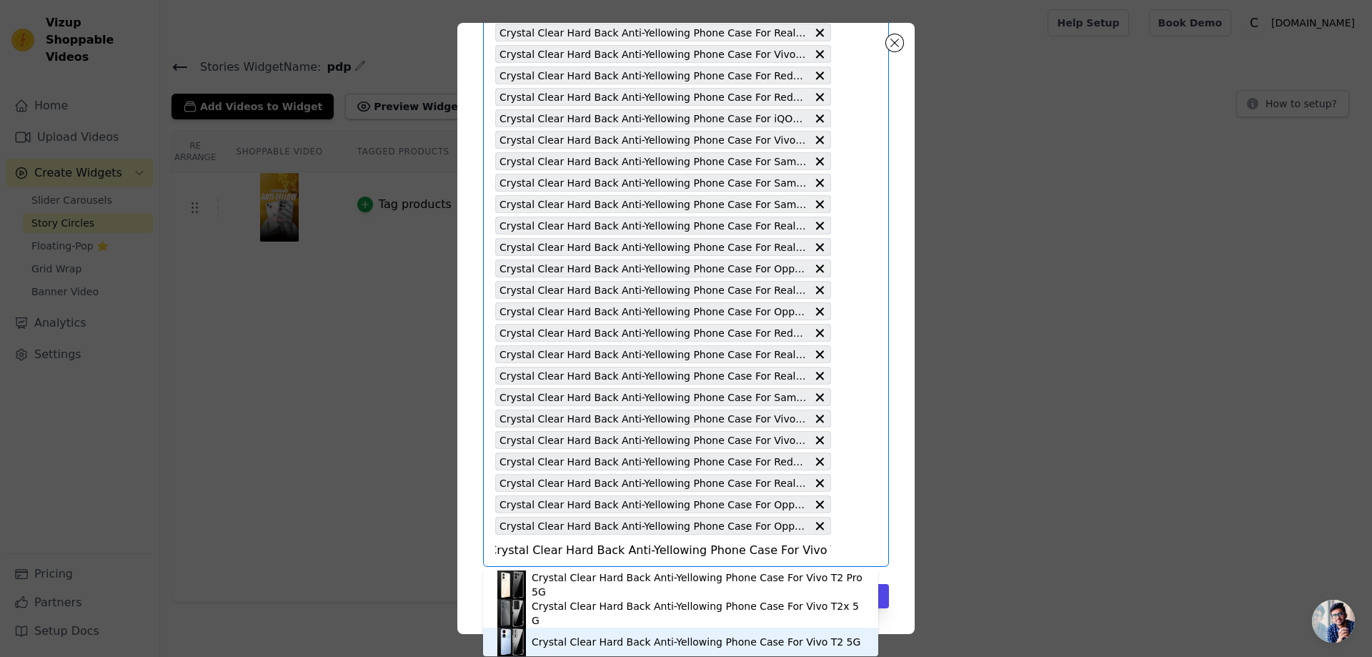
click at [692, 639] on div "Crystal Clear Hard Back Anti-Yellowing Phone Case For Vivo T2 5G" at bounding box center [696, 642] width 329 height 14
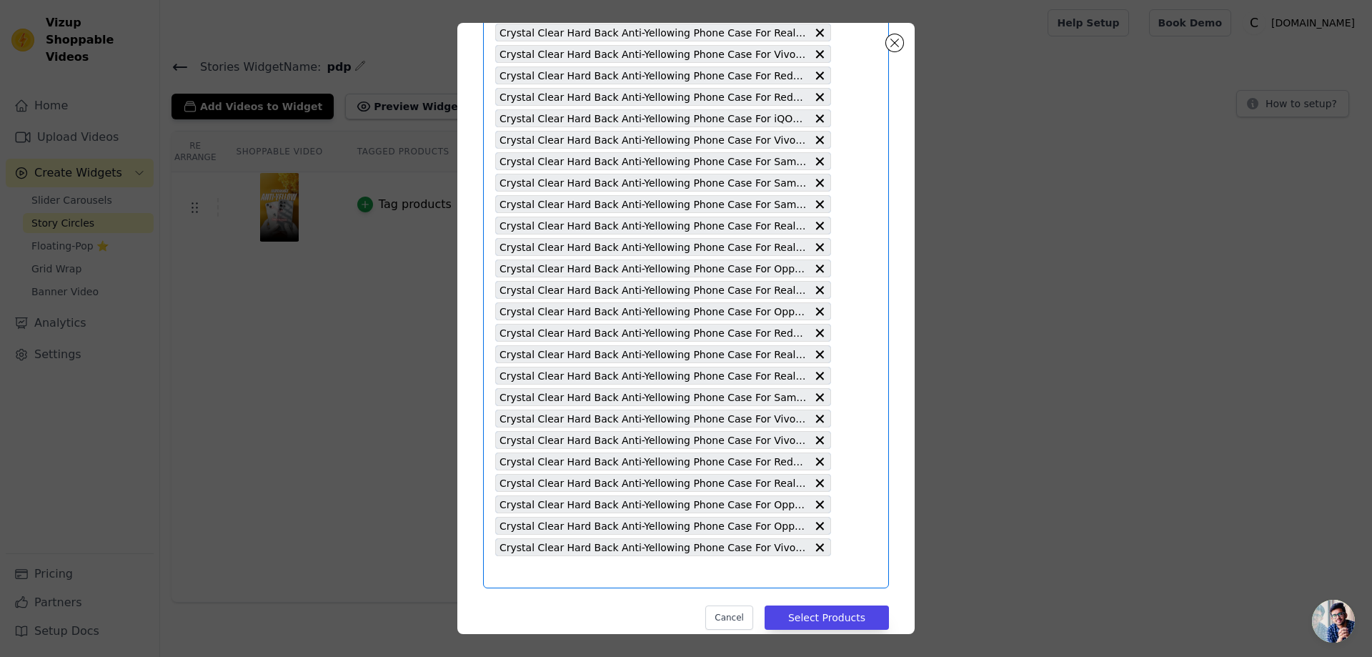
type input "Crystal Clear Hard Back Anti-Yellowing Phone Case For Realme C67 5G"
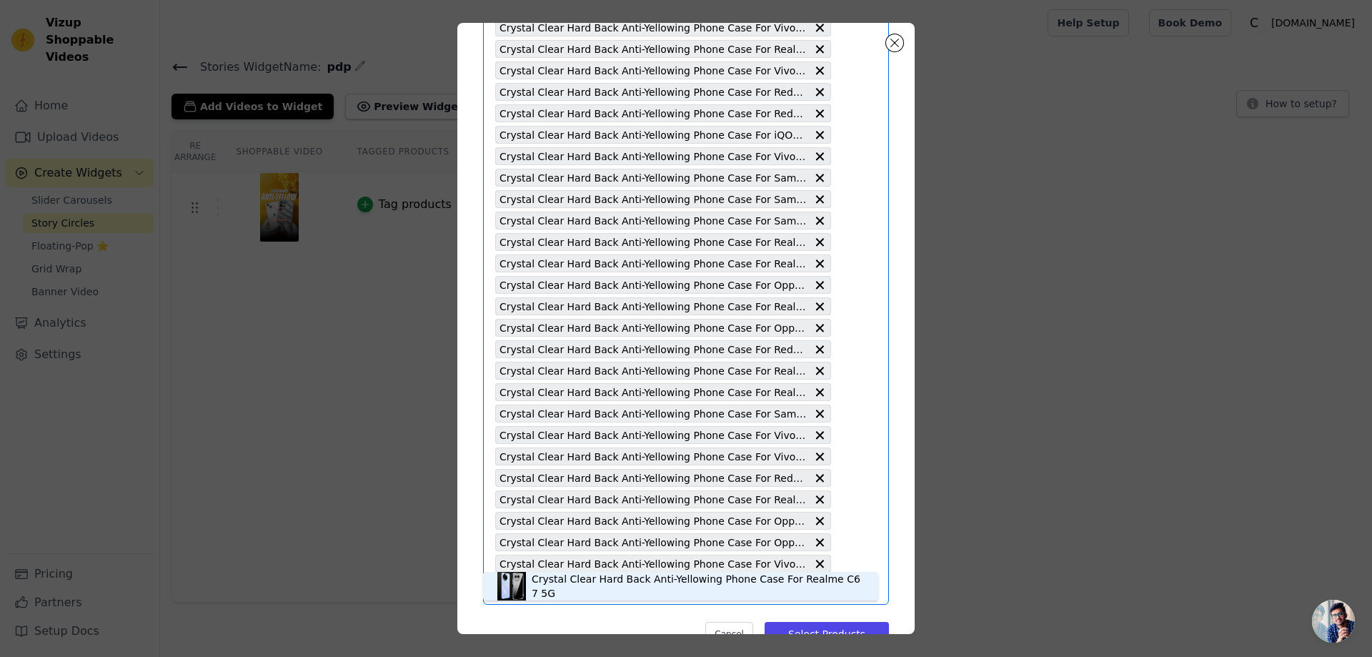
scroll to position [4052, 0]
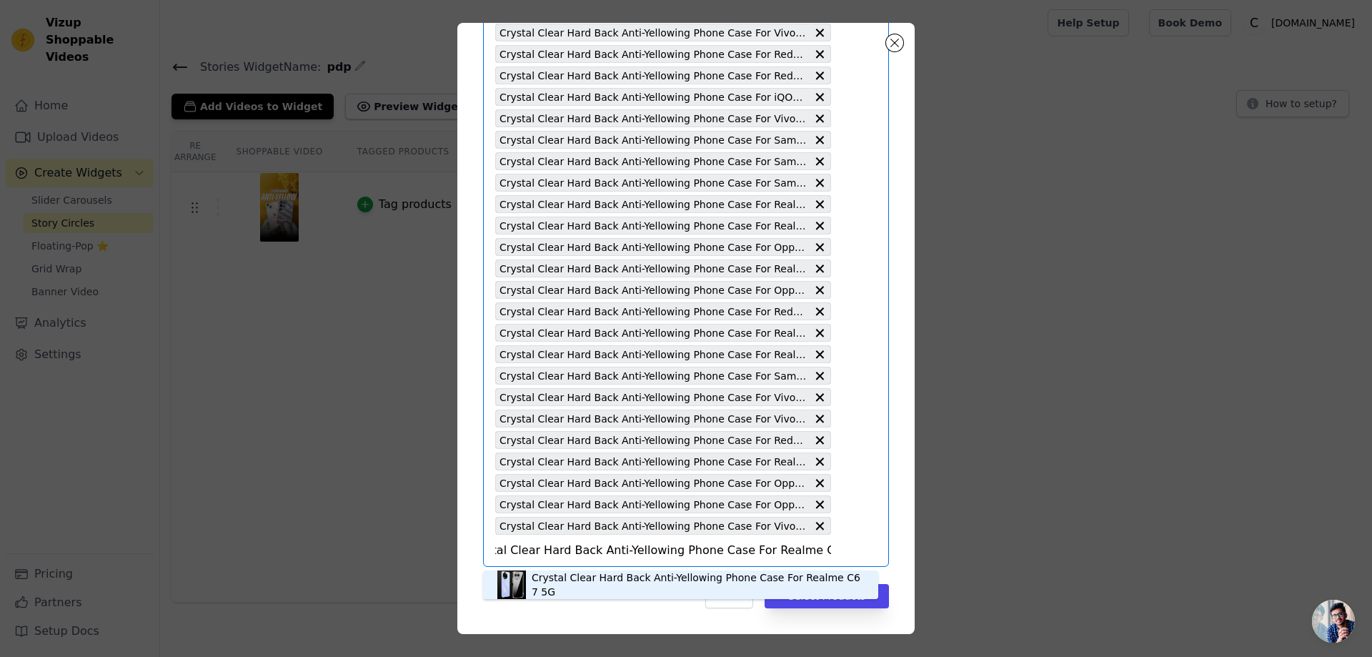
click at [687, 579] on div "Crystal Clear Hard Back Anti-Yellowing Phone Case For Realme C67 5G" at bounding box center [698, 584] width 332 height 29
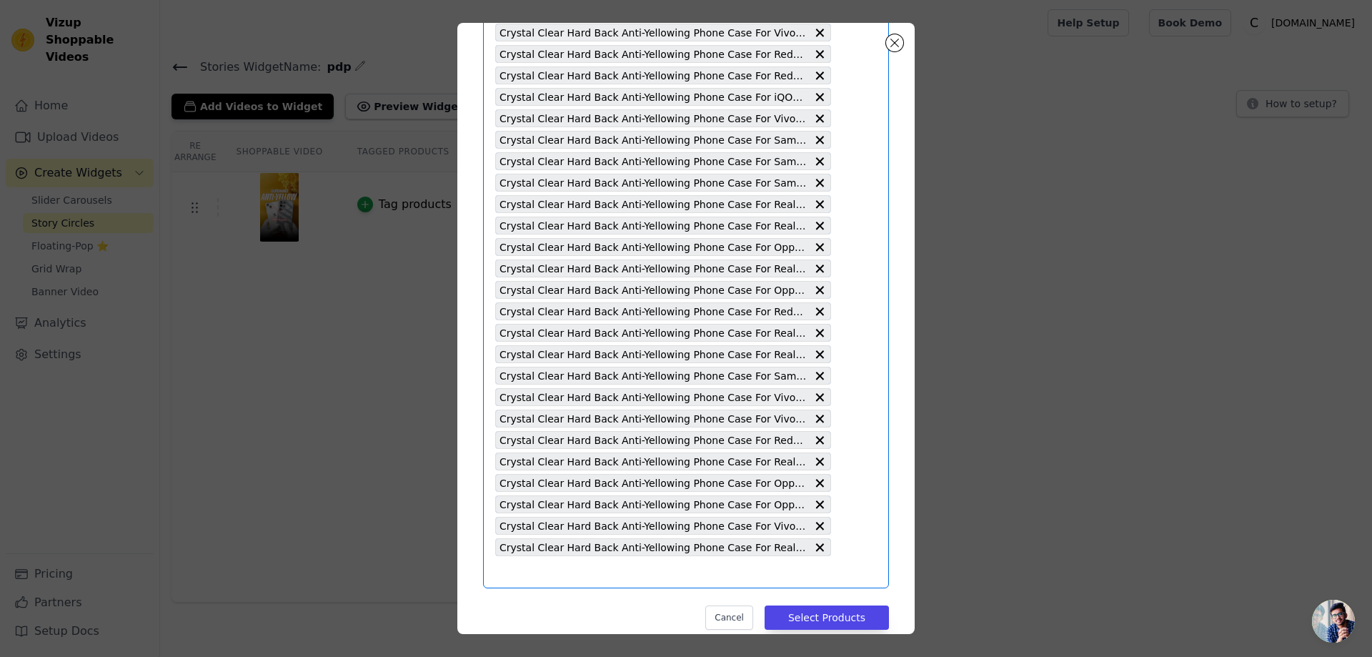
scroll to position [0, 0]
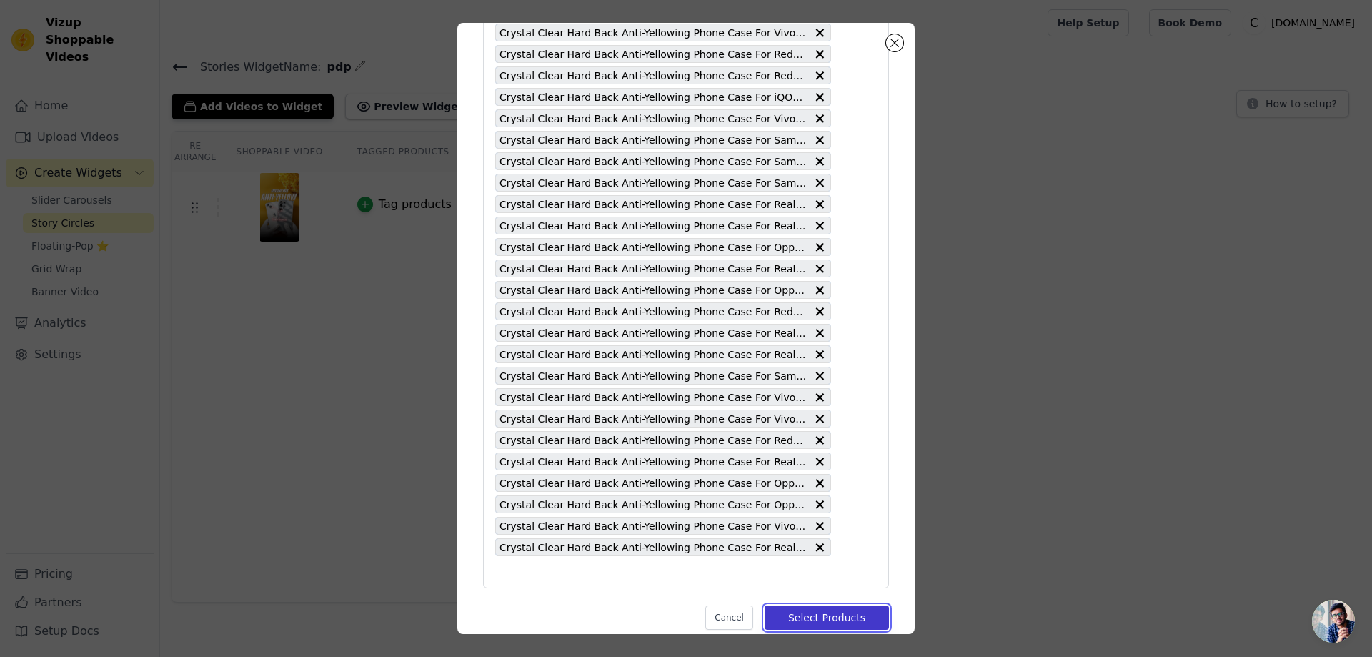
click at [773, 618] on button "Select Products" at bounding box center [827, 617] width 124 height 24
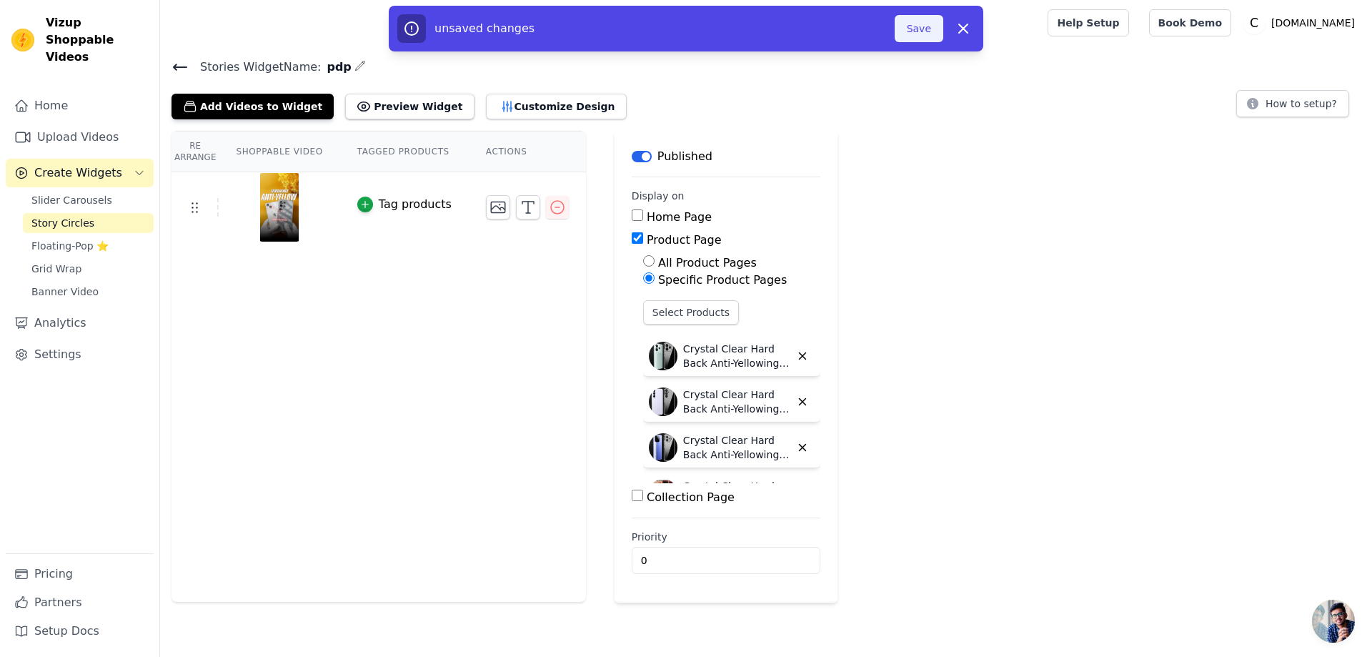
click at [911, 26] on button "Save" at bounding box center [919, 28] width 49 height 27
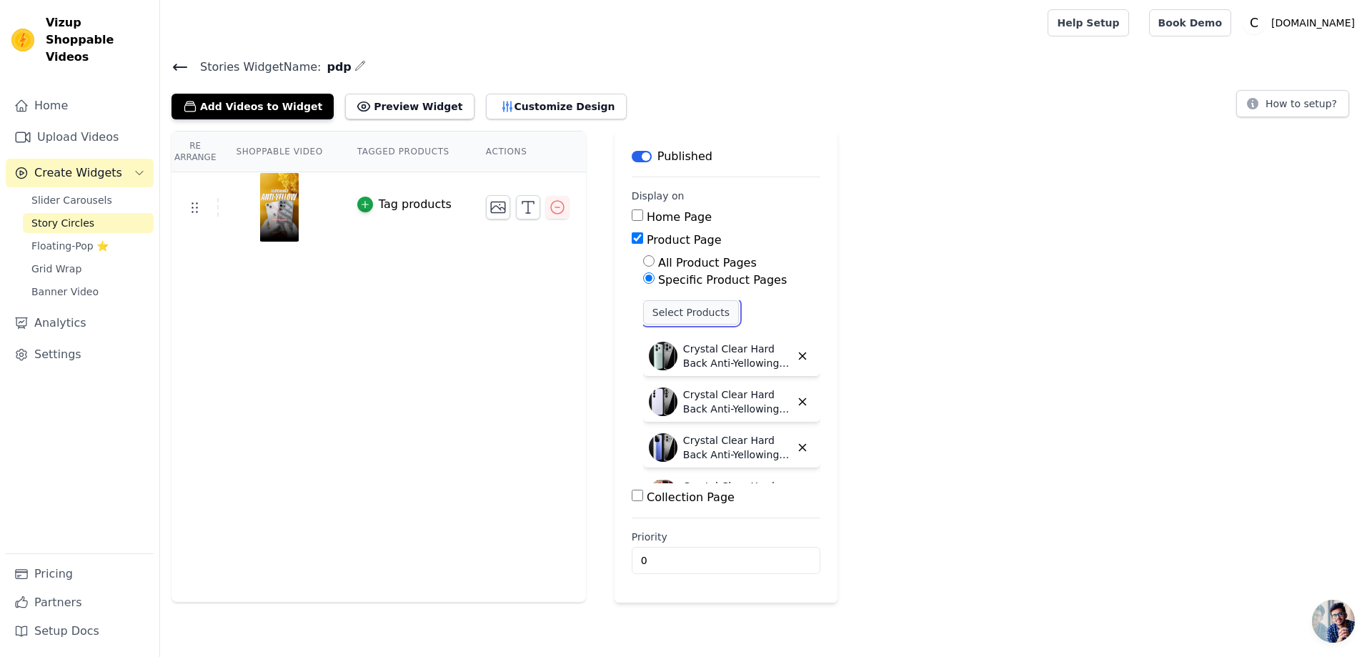
click at [662, 309] on button "Select Products" at bounding box center [691, 312] width 96 height 24
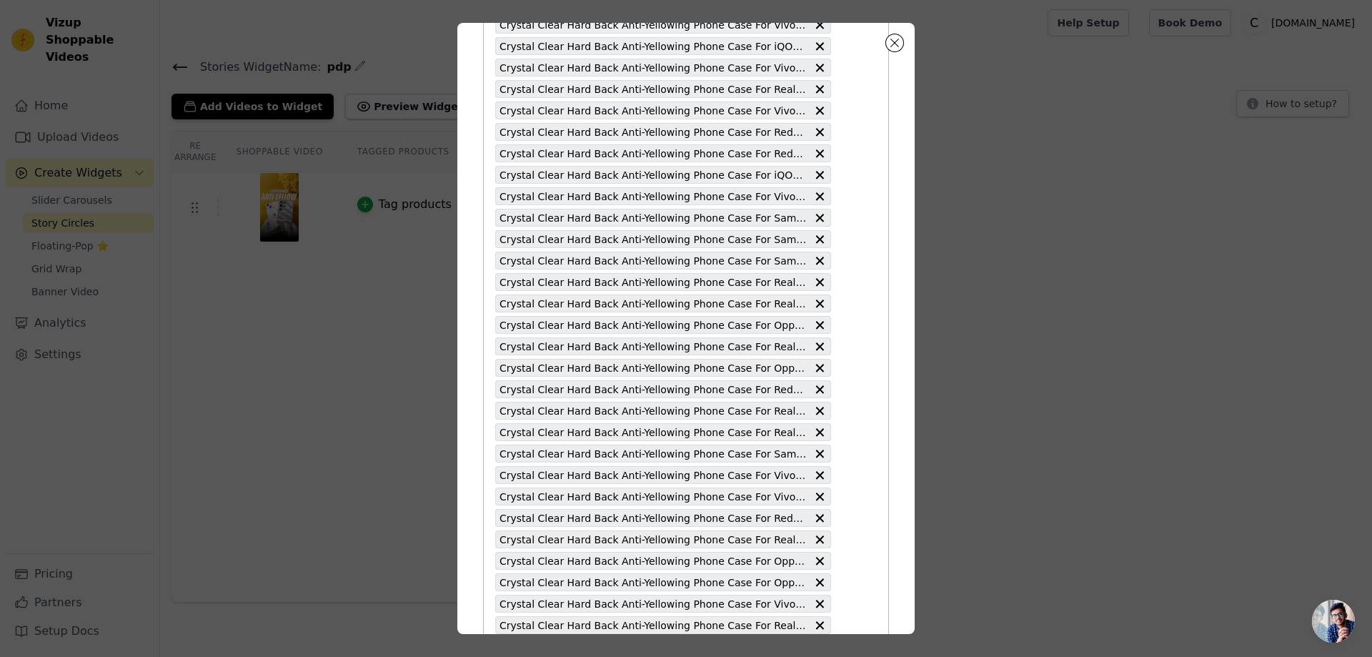
scroll to position [4074, 0]
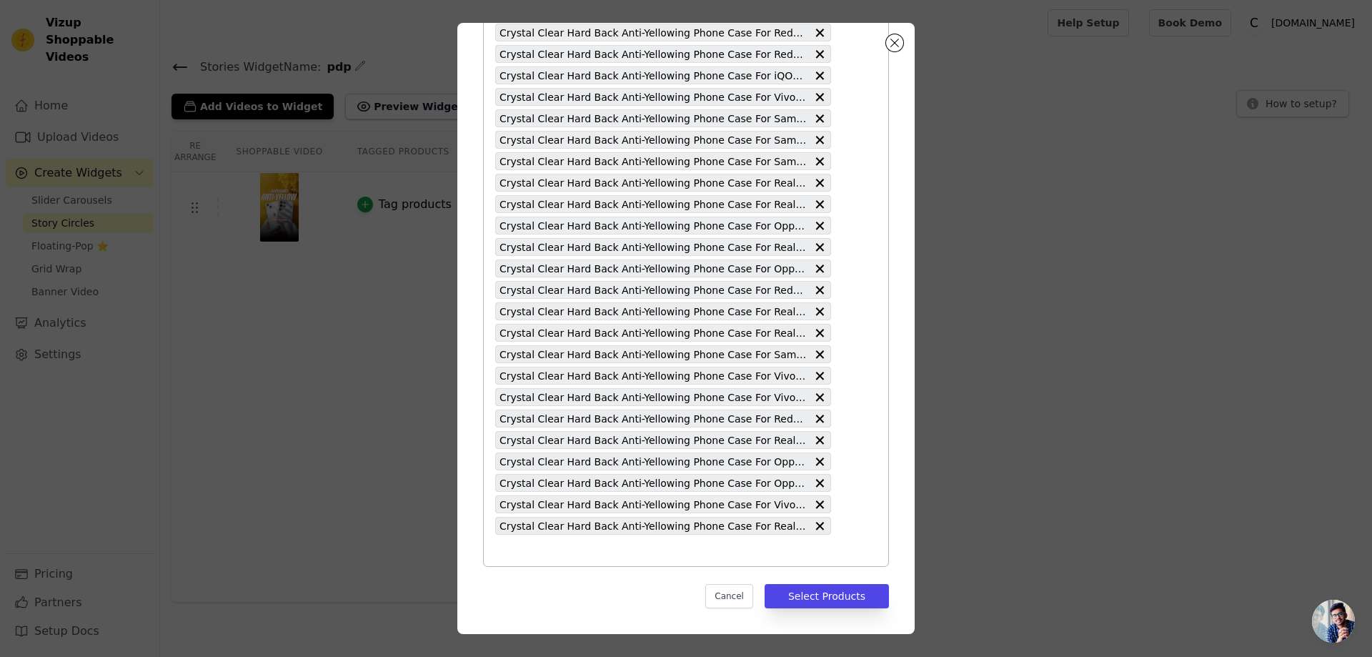
click at [497, 550] on input "text" at bounding box center [663, 550] width 336 height 17
click at [502, 545] on input "text" at bounding box center [663, 550] width 336 height 17
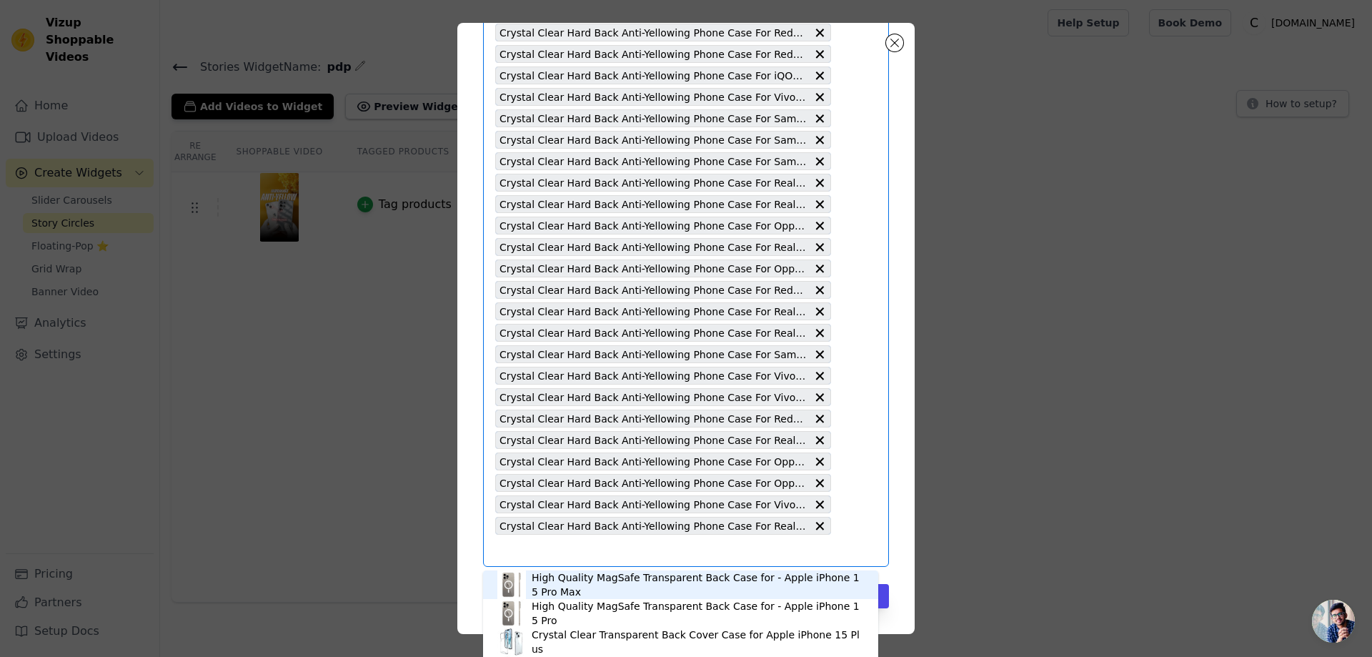
type input "Crystal Clear Hard Back Anti-Yellowing Phone Case For Vivo V25e 5G"
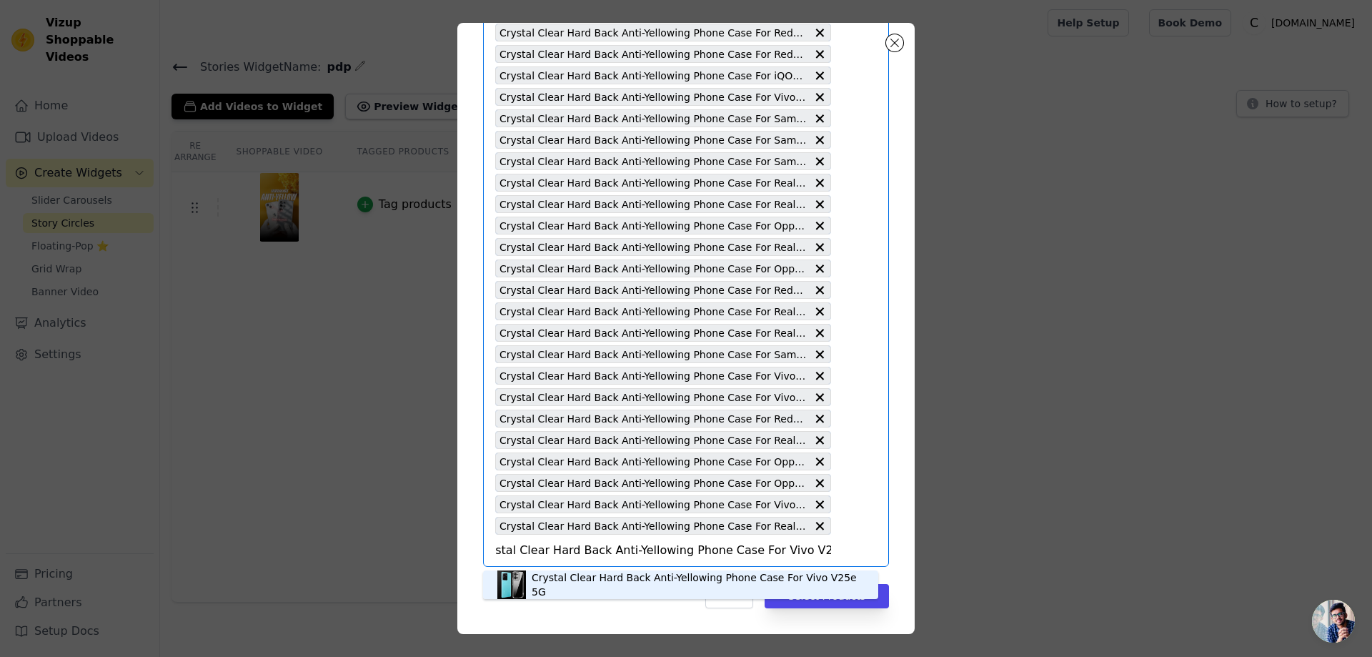
click at [622, 584] on div "Crystal Clear Hard Back Anti-Yellowing Phone Case For Vivo V25e 5G" at bounding box center [698, 584] width 332 height 29
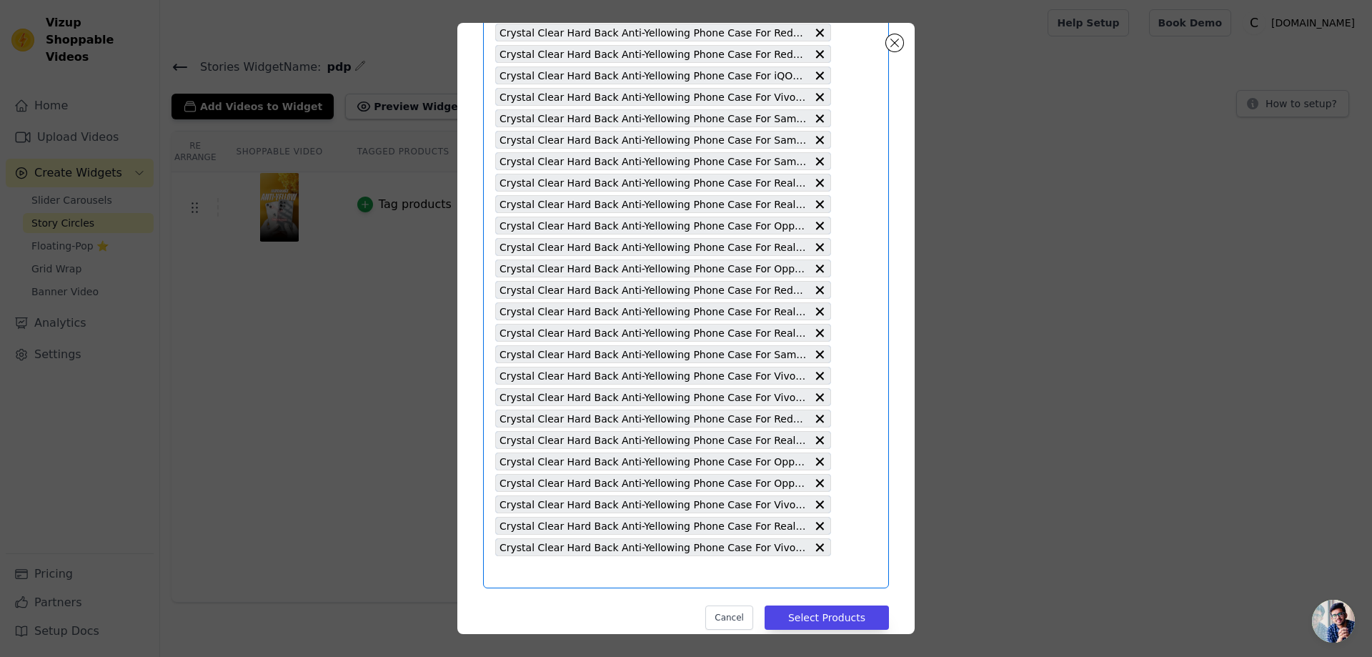
scroll to position [0, 0]
type input "Crystal Clear Hard Back Anti-Yellowing Phone Case For Vivo T1 5G"
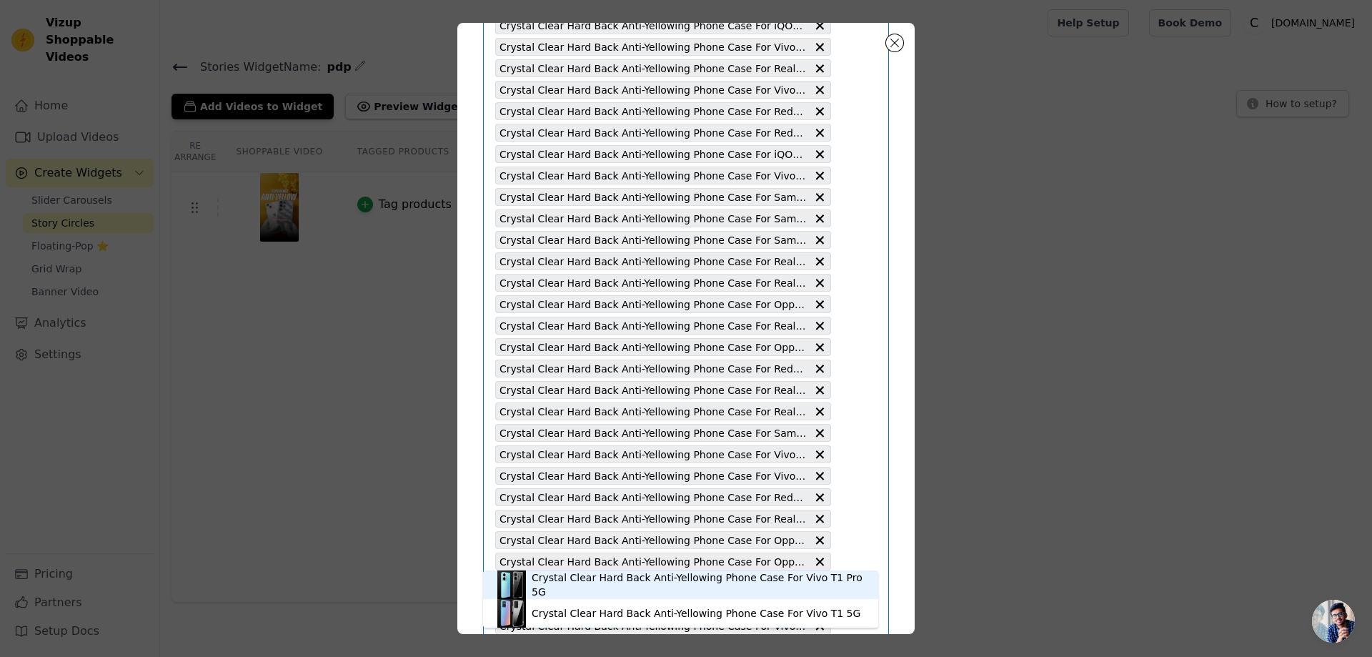
scroll to position [4095, 0]
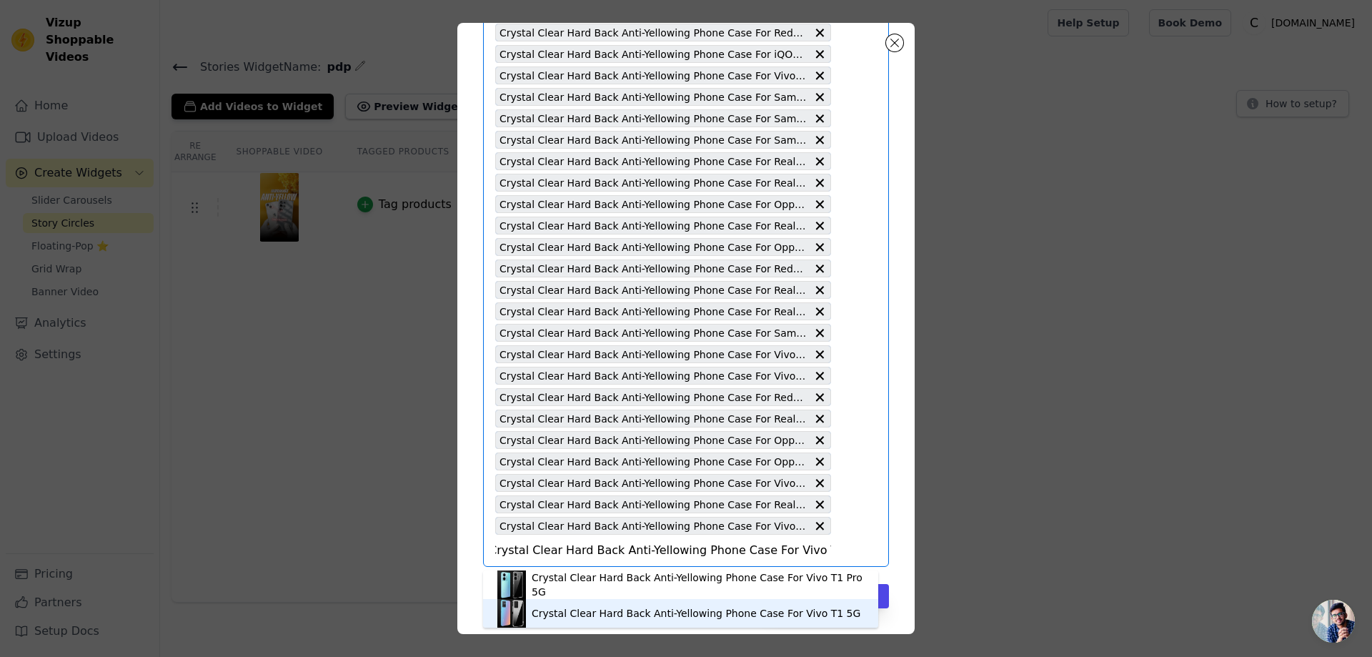
click at [585, 618] on div "Crystal Clear Hard Back Anti-Yellowing Phone Case For Vivo T1 5G" at bounding box center [696, 613] width 329 height 14
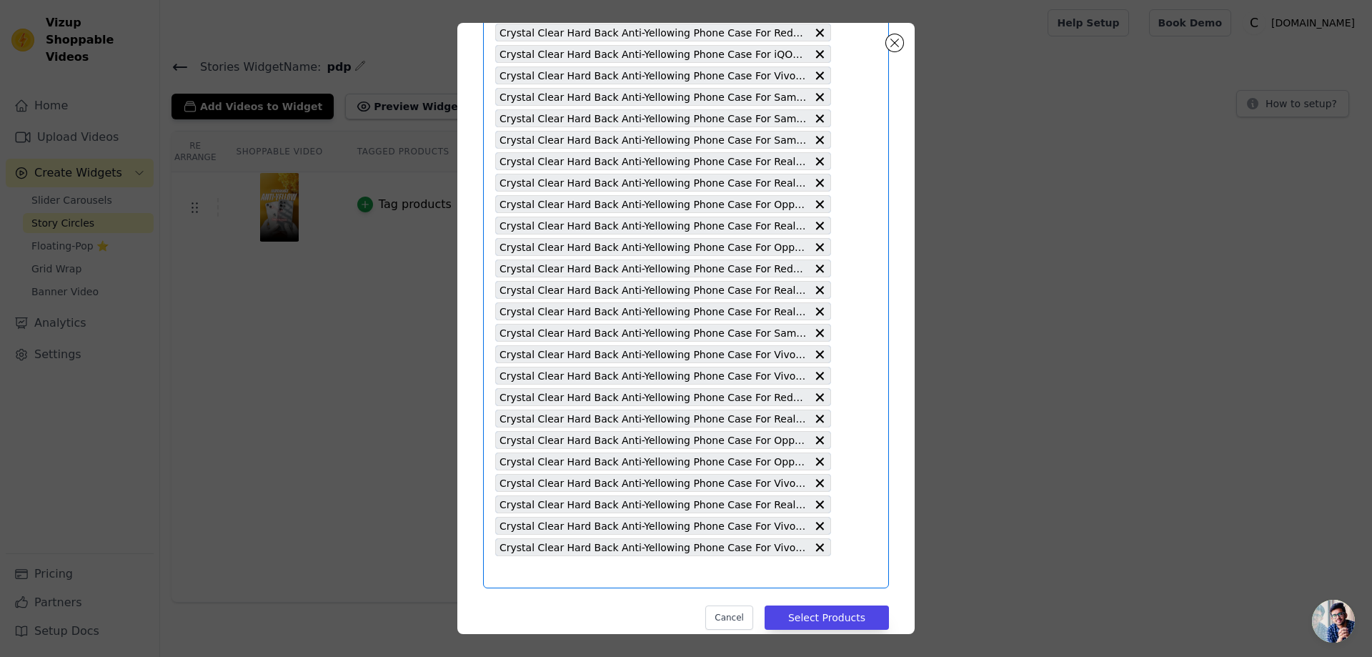
scroll to position [0, 0]
type input "Crystal Clear Hard Back Anti-Yellowing Phone Case For iQOO Z6 Pro 5G"
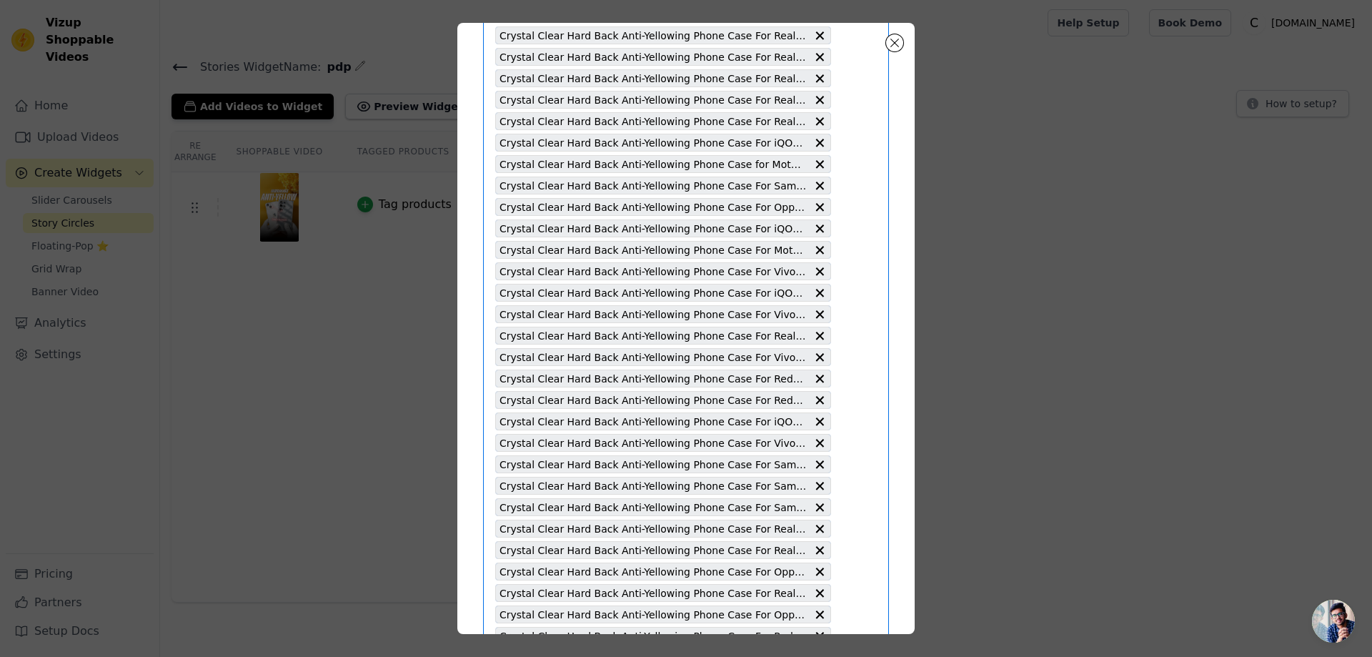
scroll to position [4117, 0]
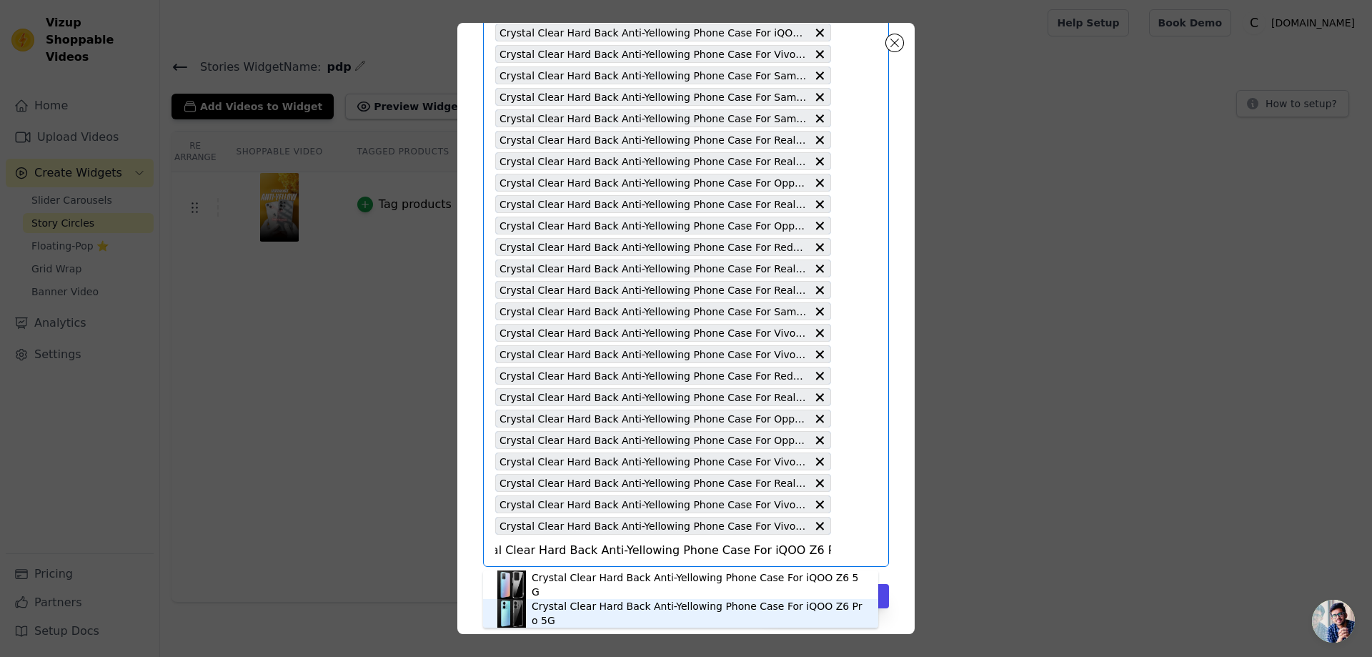
click at [560, 617] on div "Crystal Clear Hard Back Anti-Yellowing Phone Case For iQOO Z6 Pro 5G" at bounding box center [698, 613] width 332 height 29
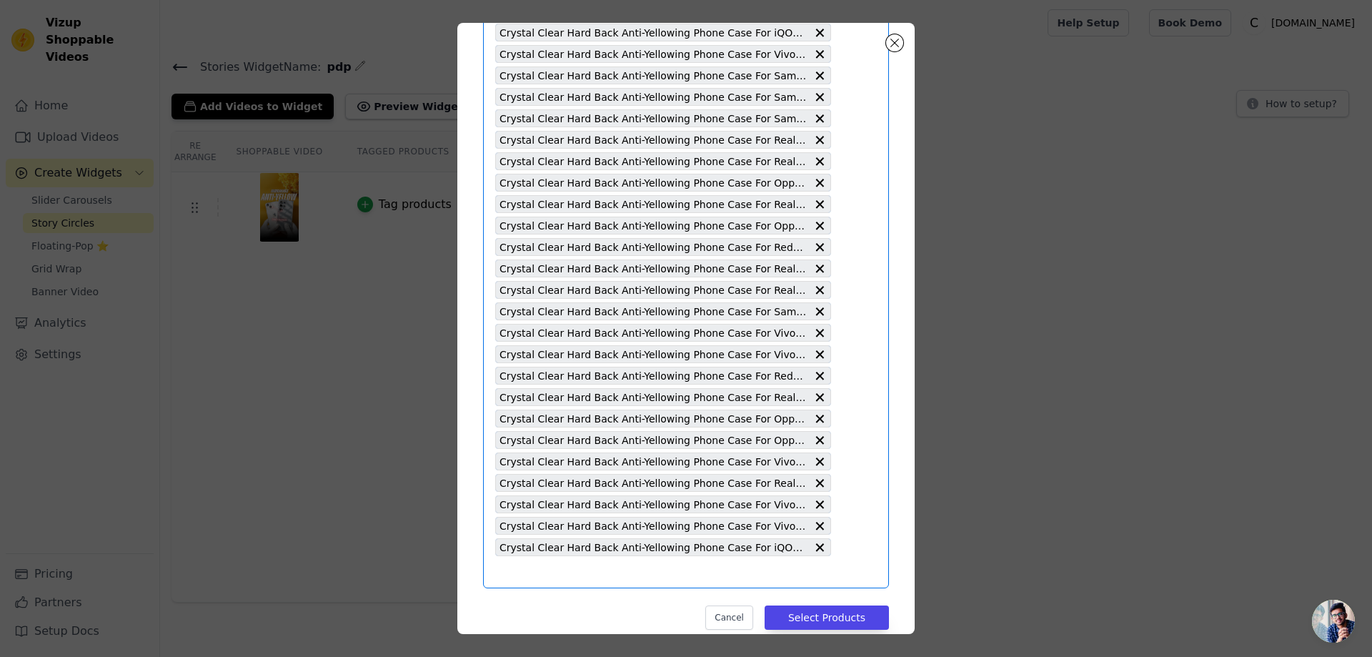
scroll to position [0, 0]
type input "Crystal Clear Hard Back Anti-Yellowing Phone Case For Samsung Note 10 Plus"
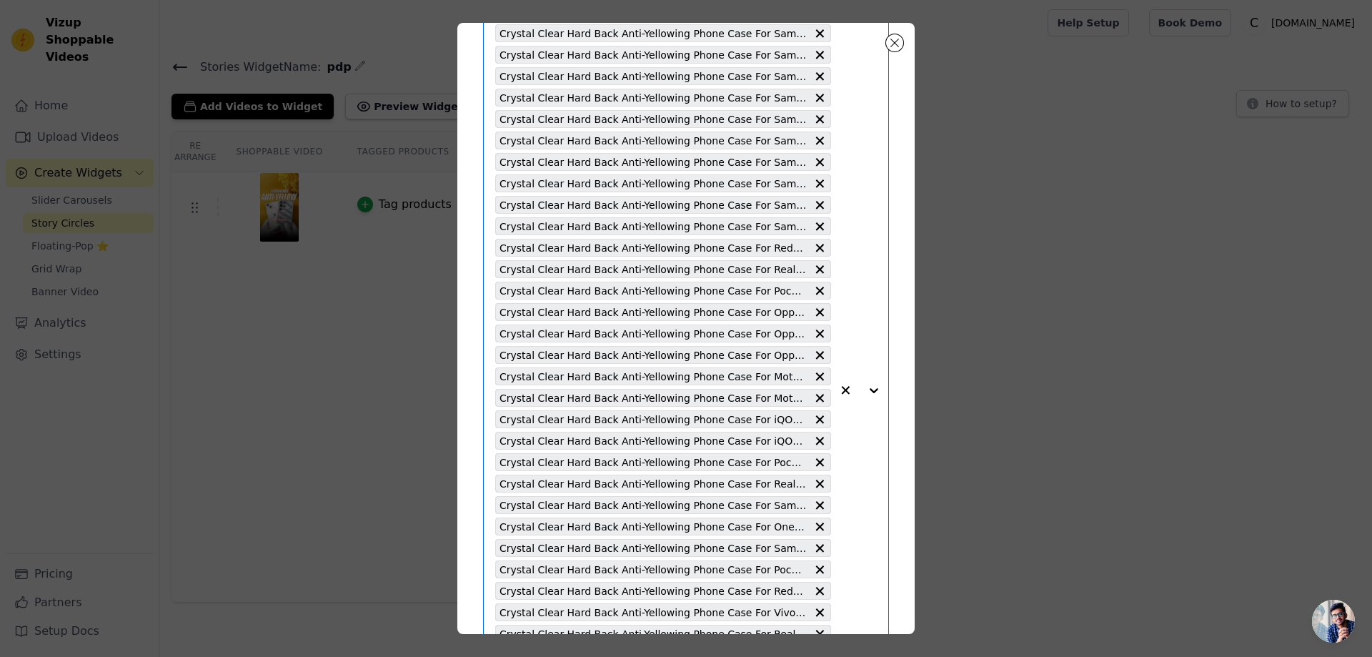
scroll to position [4138, 0]
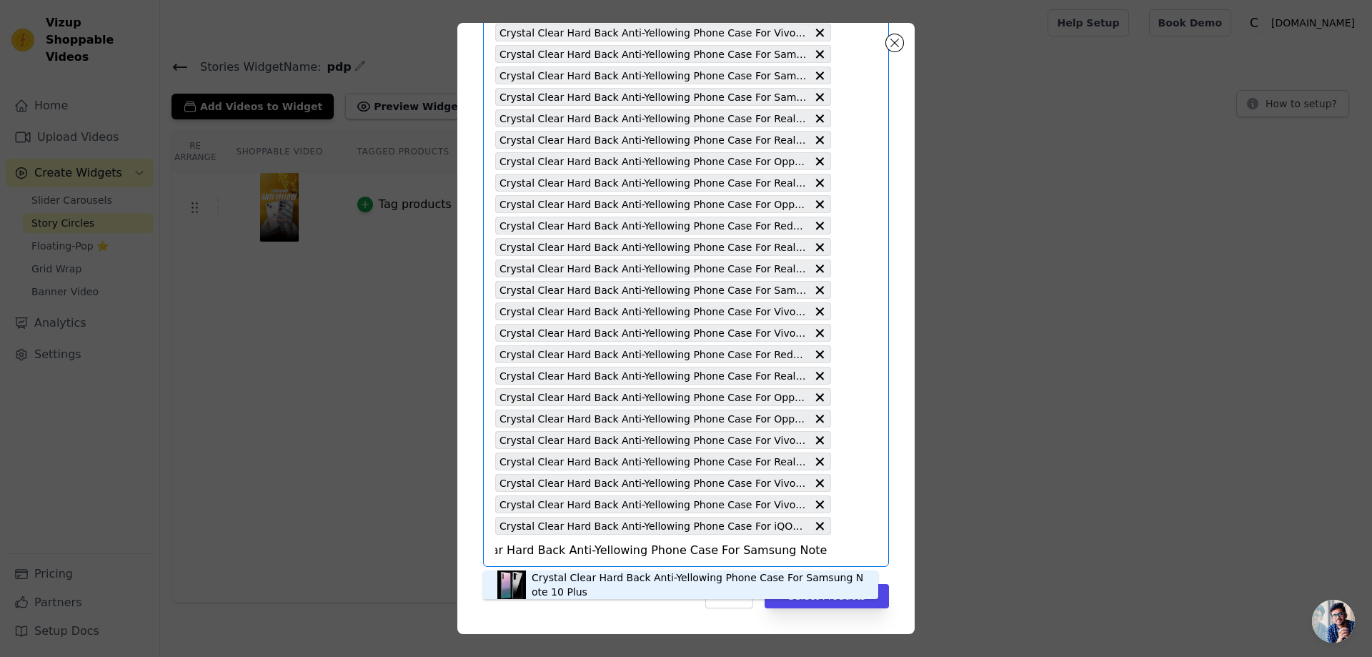
click at [654, 577] on div "Crystal Clear Hard Back Anti-Yellowing Phone Case For Samsung Note 10 Plus" at bounding box center [698, 584] width 332 height 29
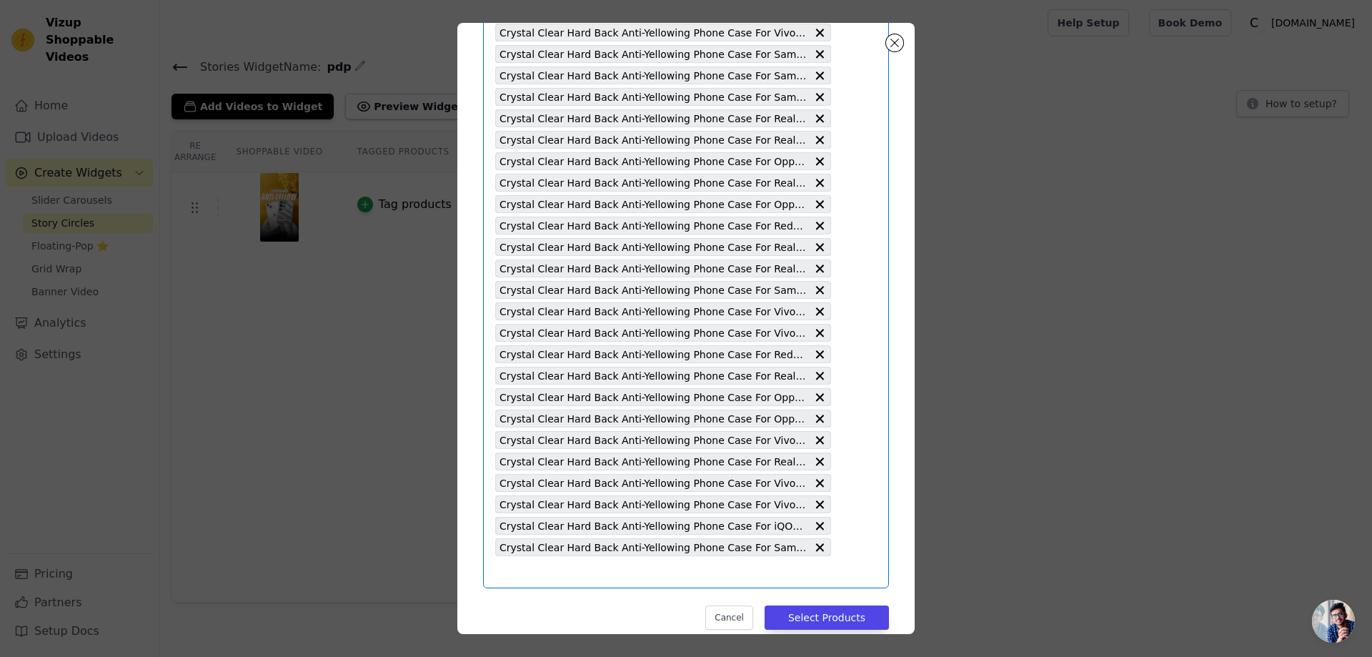
type input "Crystal Clear Hard Back Anti-Yellowing Phone Case For Vivo Y100A"
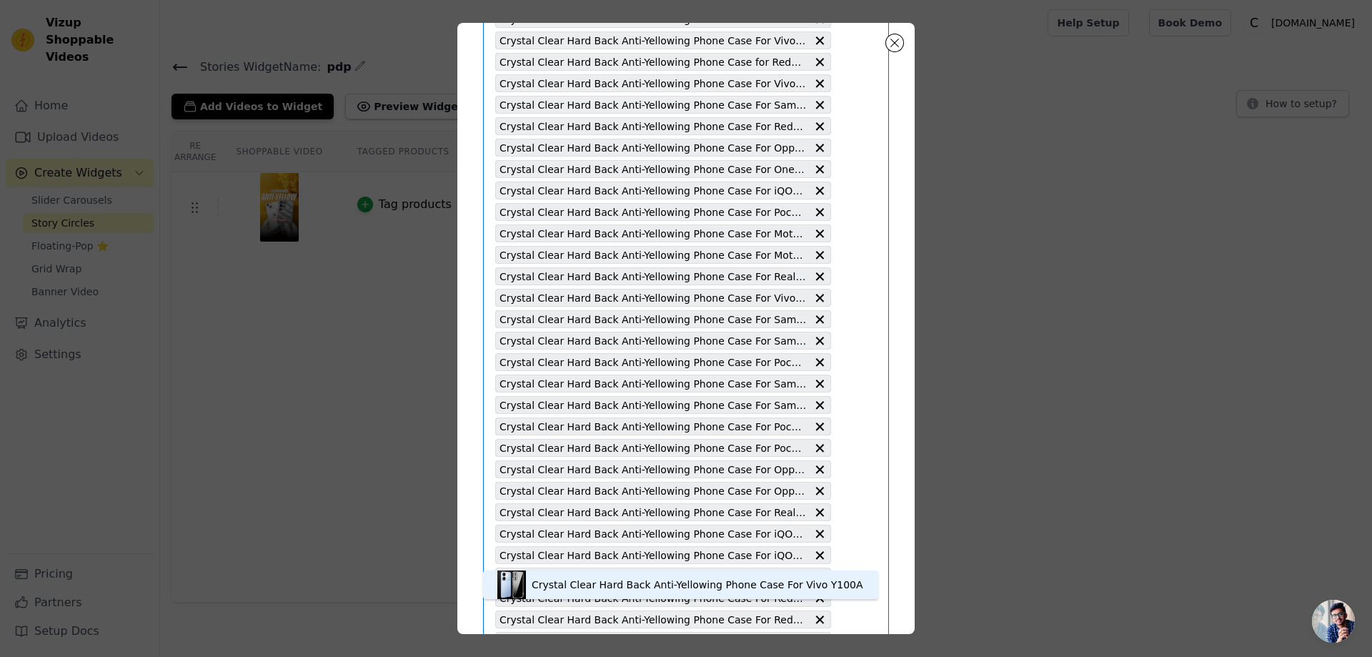
scroll to position [4160, 0]
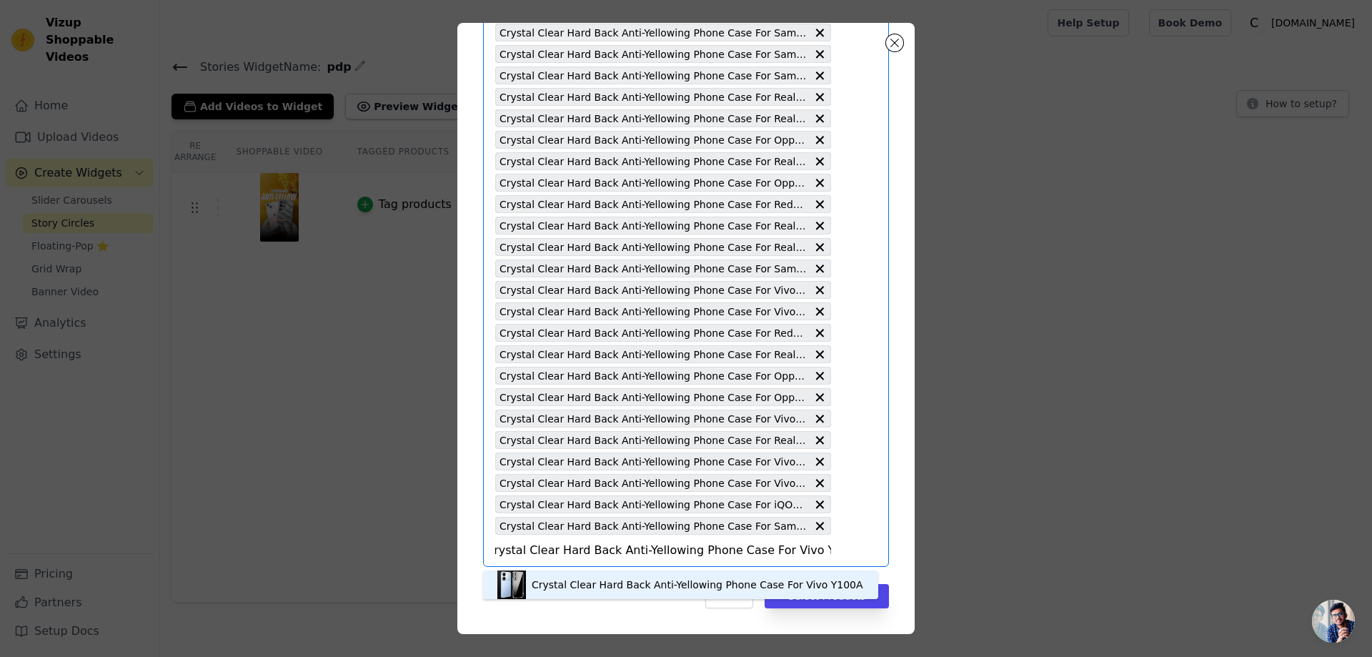
click at [769, 583] on div "Crystal Clear Hard Back Anti-Yellowing Phone Case For Vivo Y100A" at bounding box center [698, 584] width 332 height 14
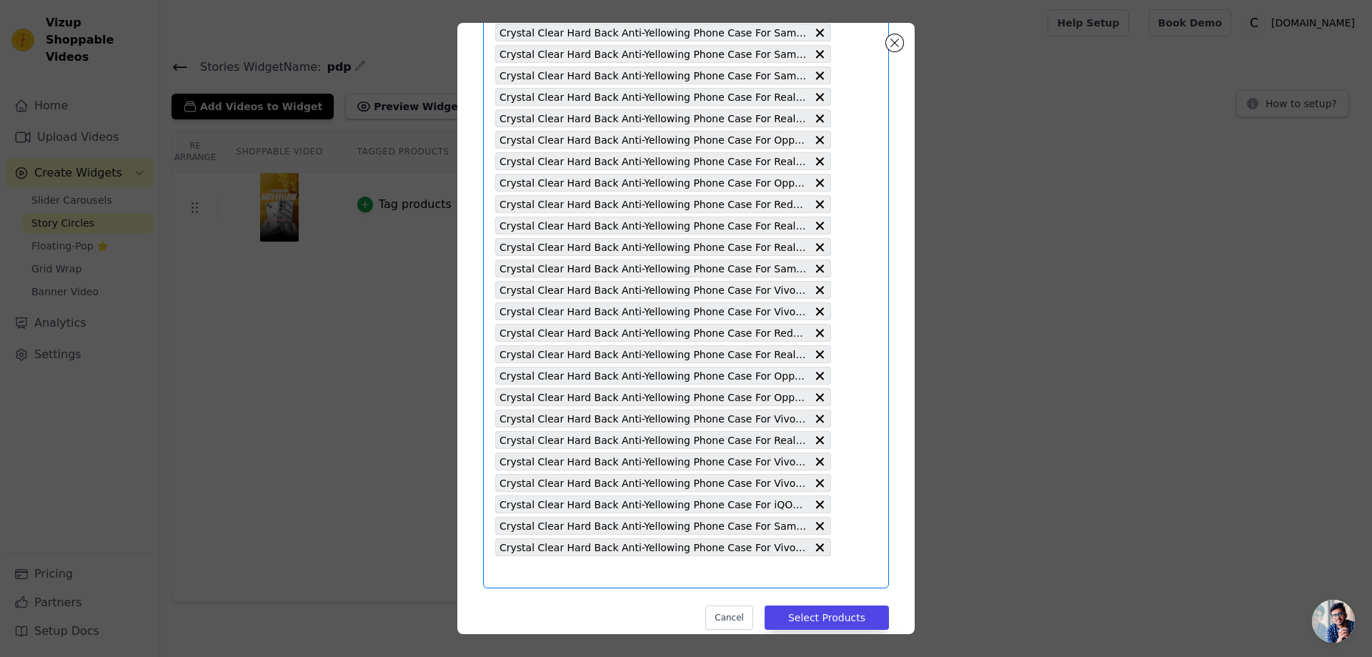
type input "Crystal Clear Hard Back Anti-Yellowing Phone Case For Vivo Y73 2021"
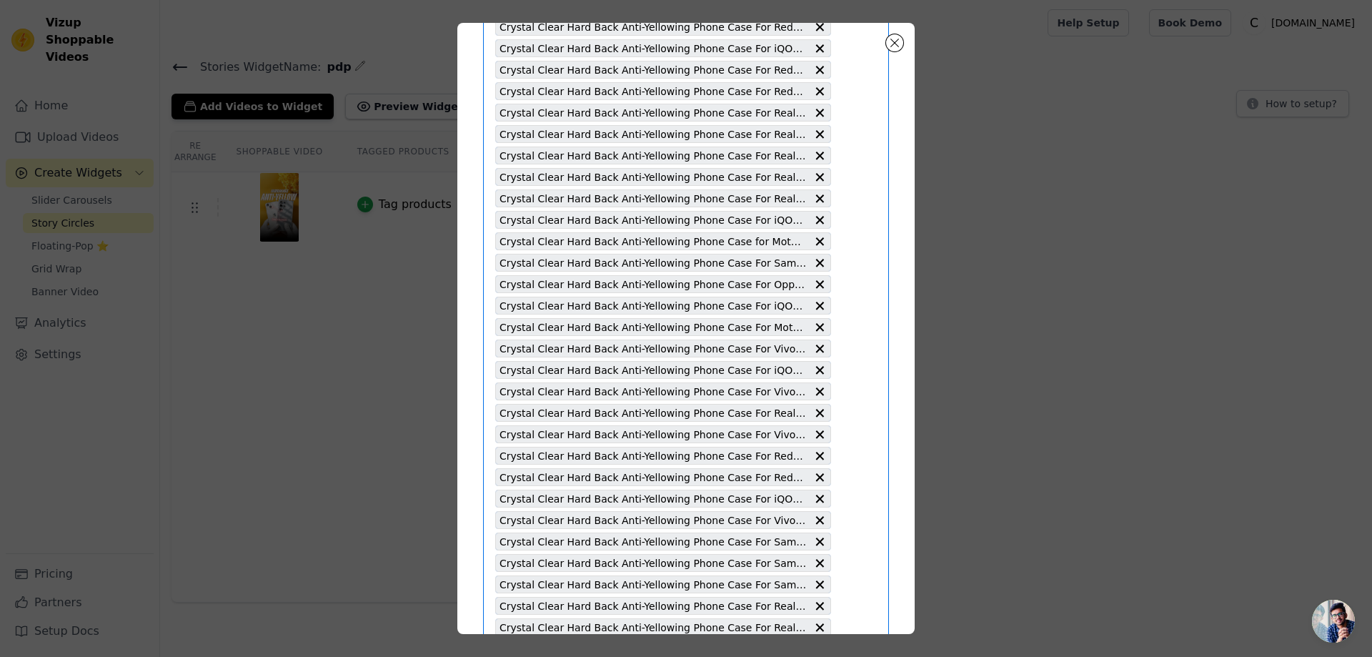
scroll to position [4181, 0]
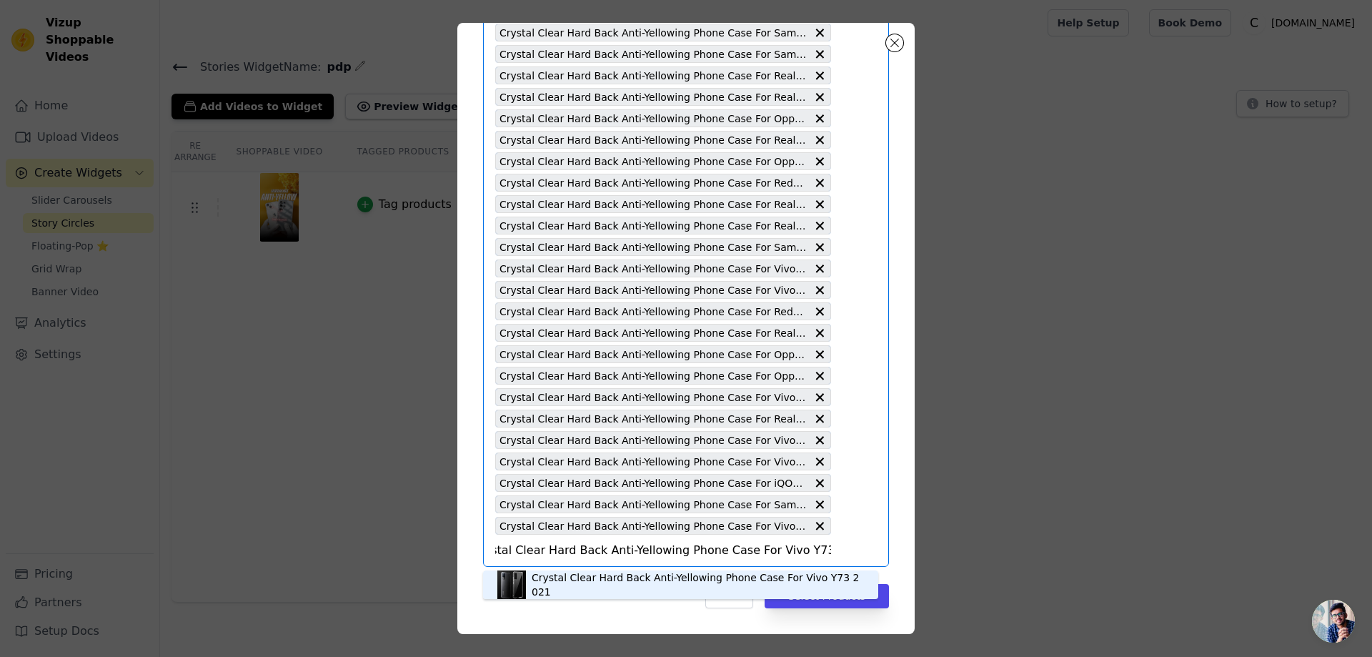
click at [801, 586] on div "Crystal Clear Hard Back Anti-Yellowing Phone Case For Vivo Y73 2021" at bounding box center [698, 584] width 332 height 29
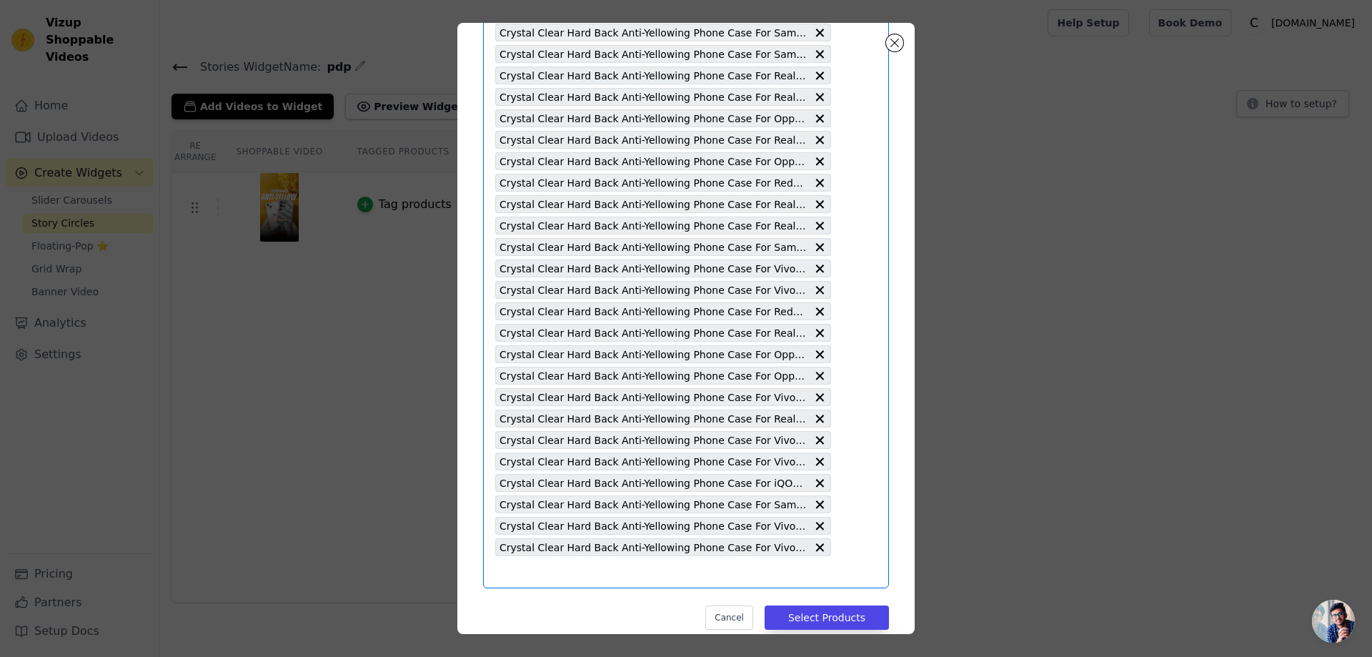
type input "Crystal Clear Hard Back Anti-Yellowing Phone Case For Vivo X50 5G"
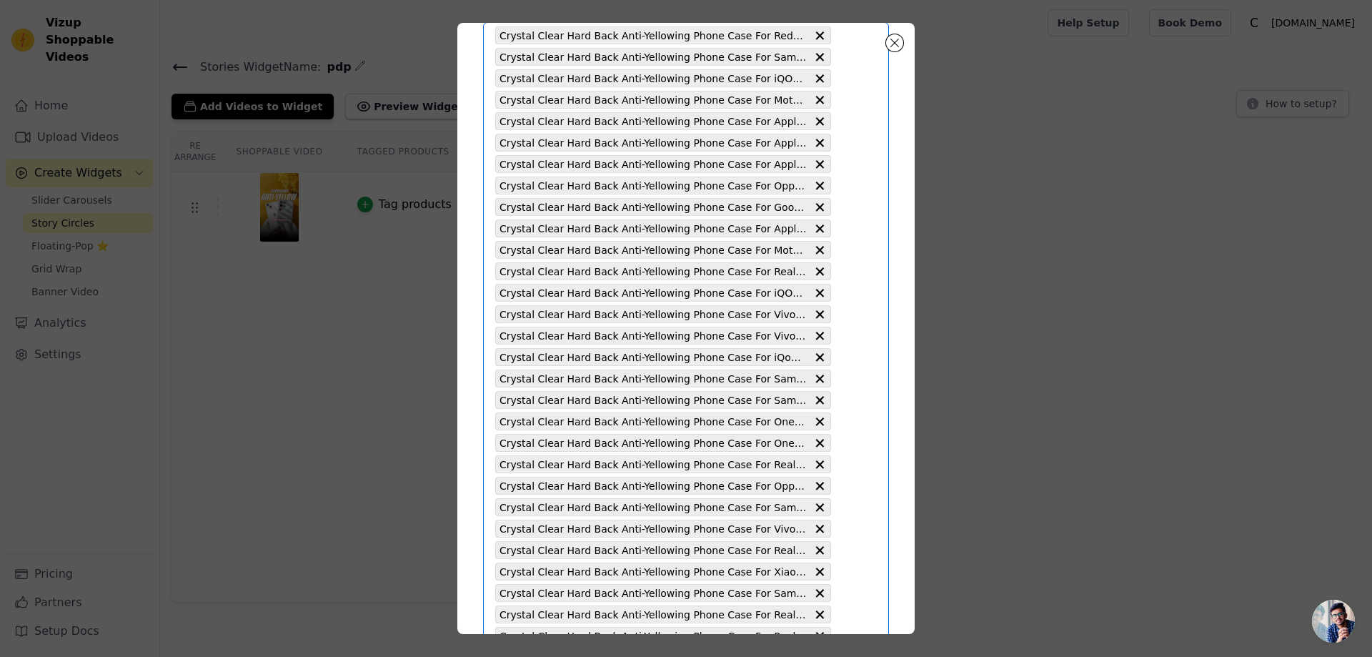
scroll to position [4203, 0]
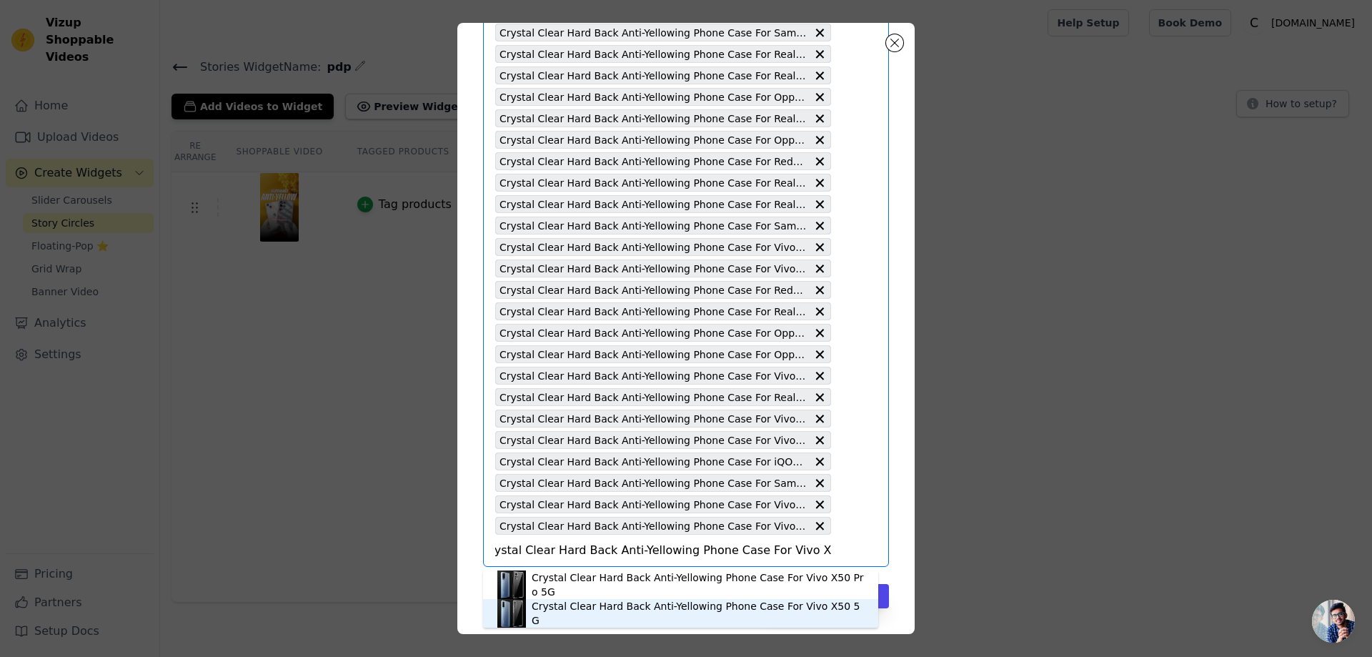
click at [802, 615] on div "Crystal Clear Hard Back Anti-Yellowing Phone Case For Vivo X50 5G" at bounding box center [698, 613] width 332 height 29
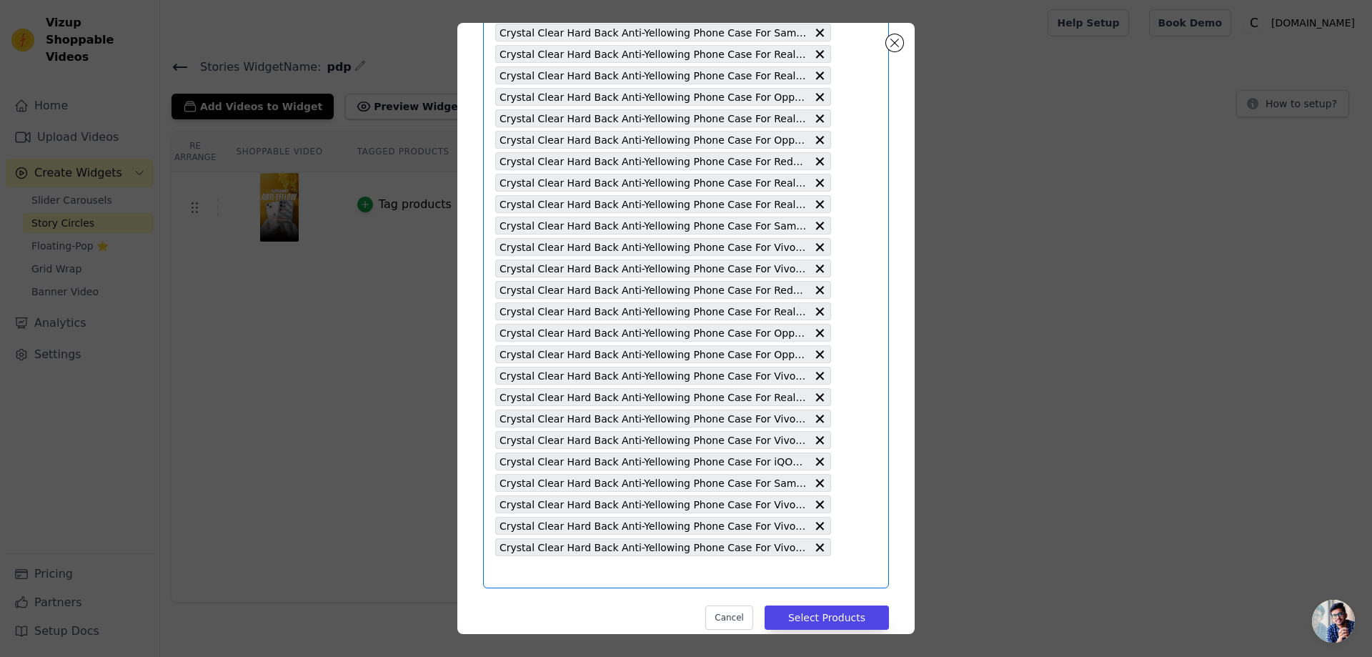
type input "Crystal Clear Hard Back Anti-Yellowing Phone Case For Samsung Note 20 Ultra 5G"
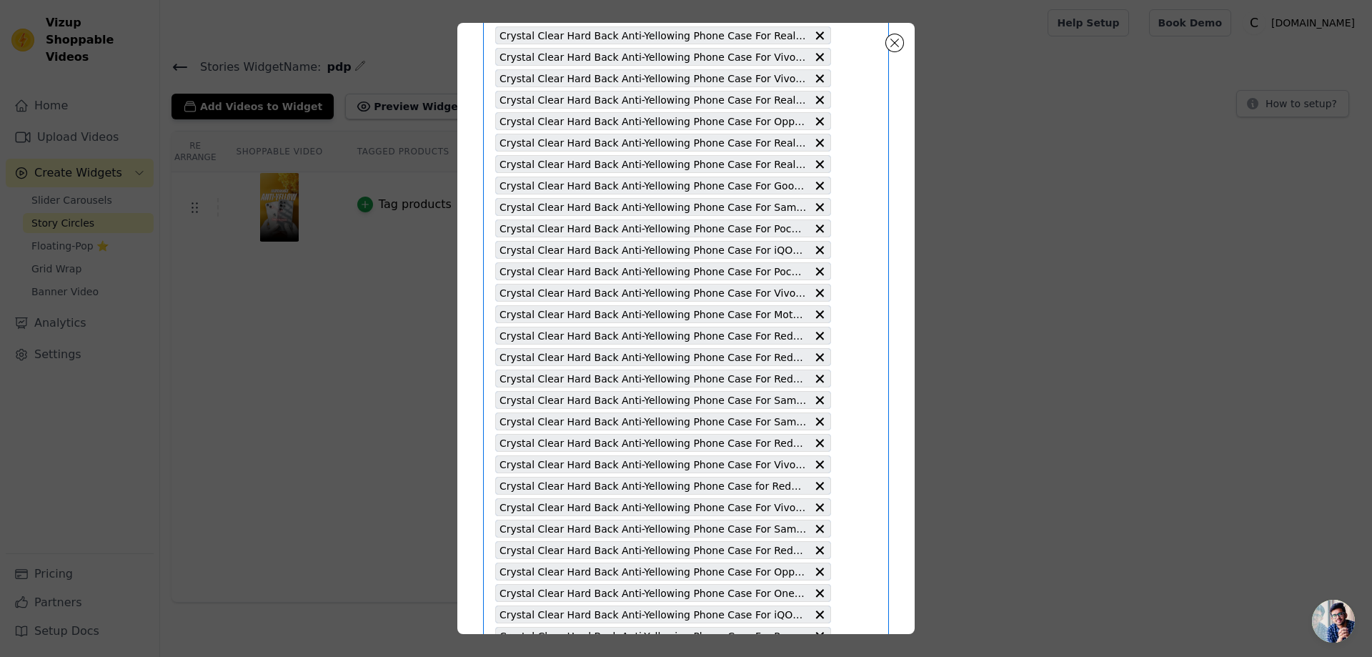
scroll to position [4224, 0]
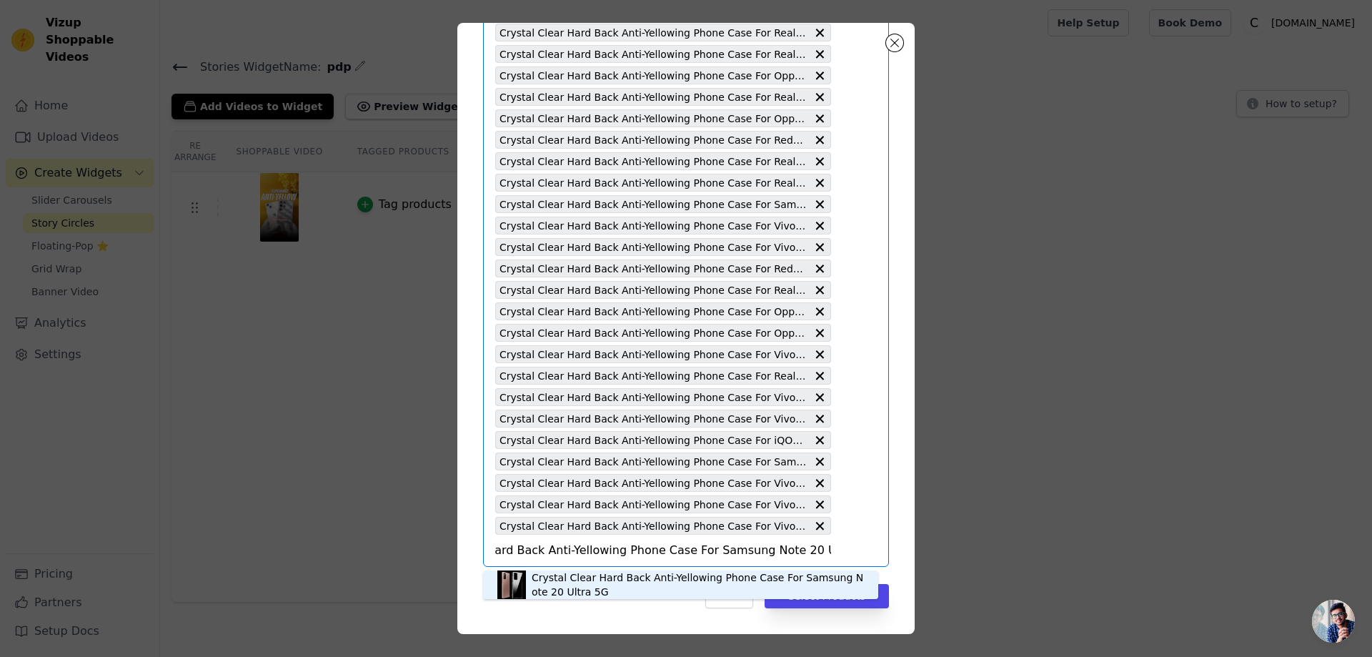
click at [665, 577] on div "Crystal Clear Hard Back Anti-Yellowing Phone Case For Samsung Note 20 Ultra 5G" at bounding box center [698, 584] width 332 height 29
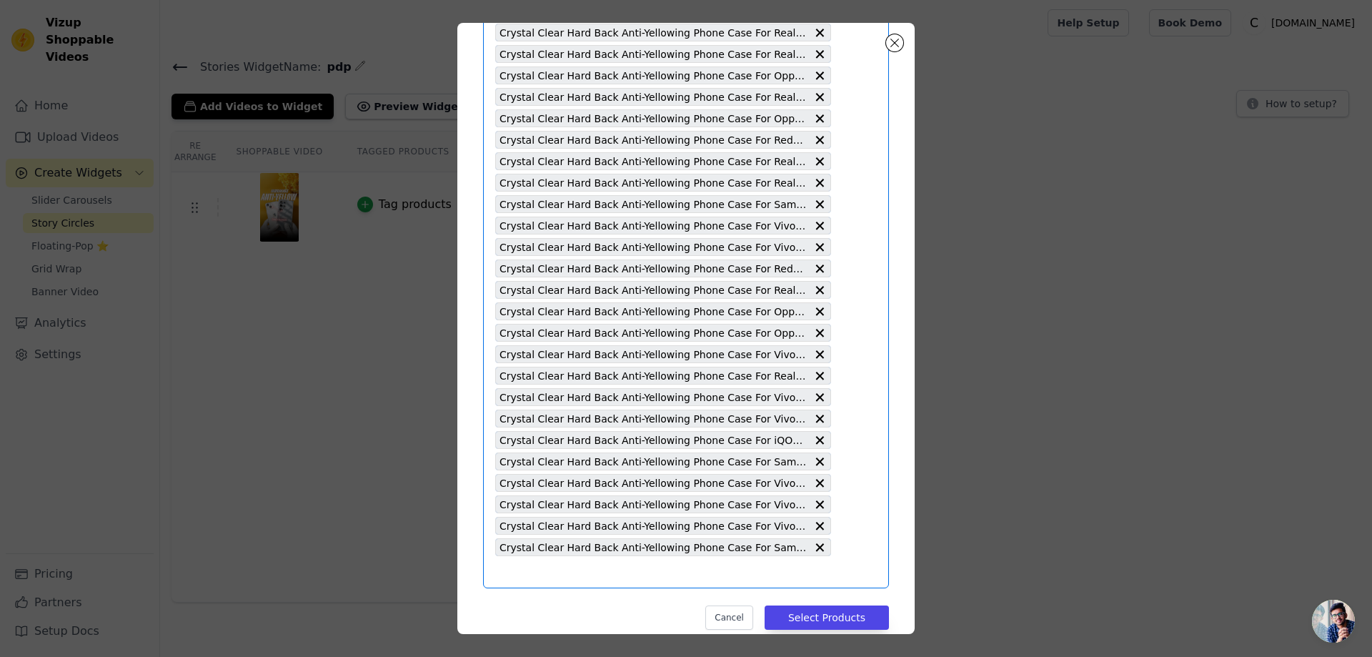
type input "Crystal Clear Hard Back Anti-Yellowing Phone Case For Samsung Note 10"
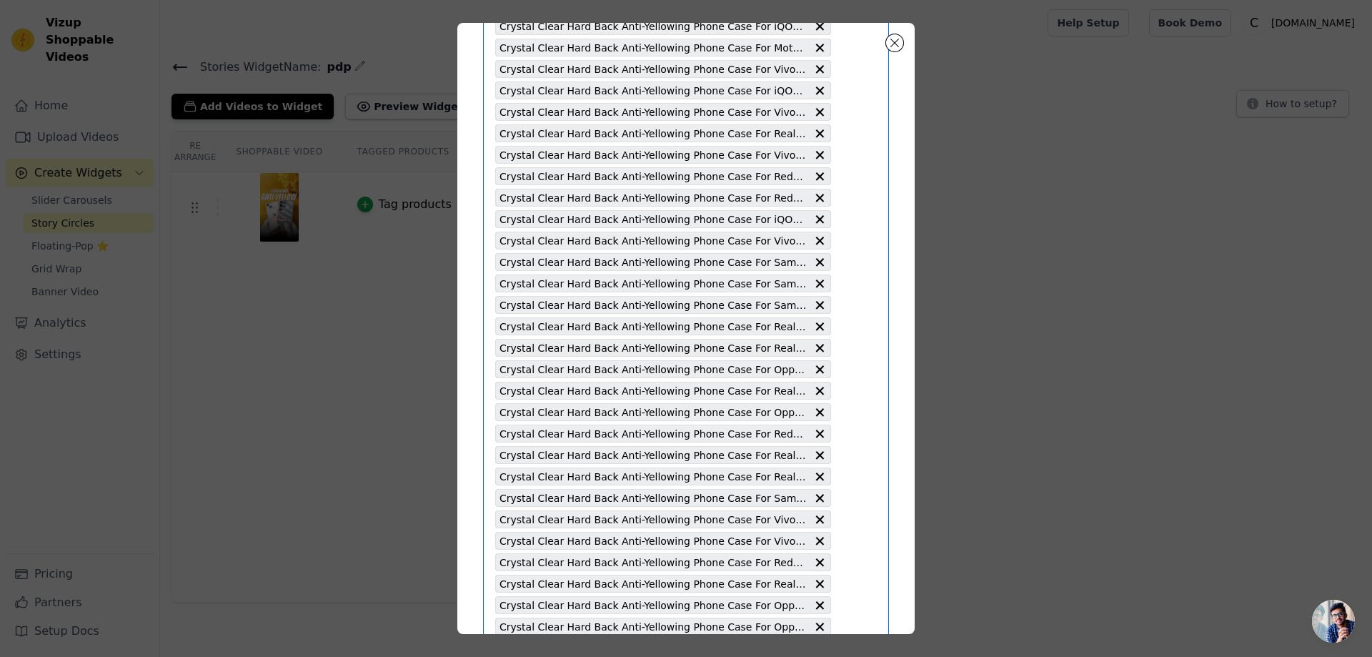
scroll to position [4245, 0]
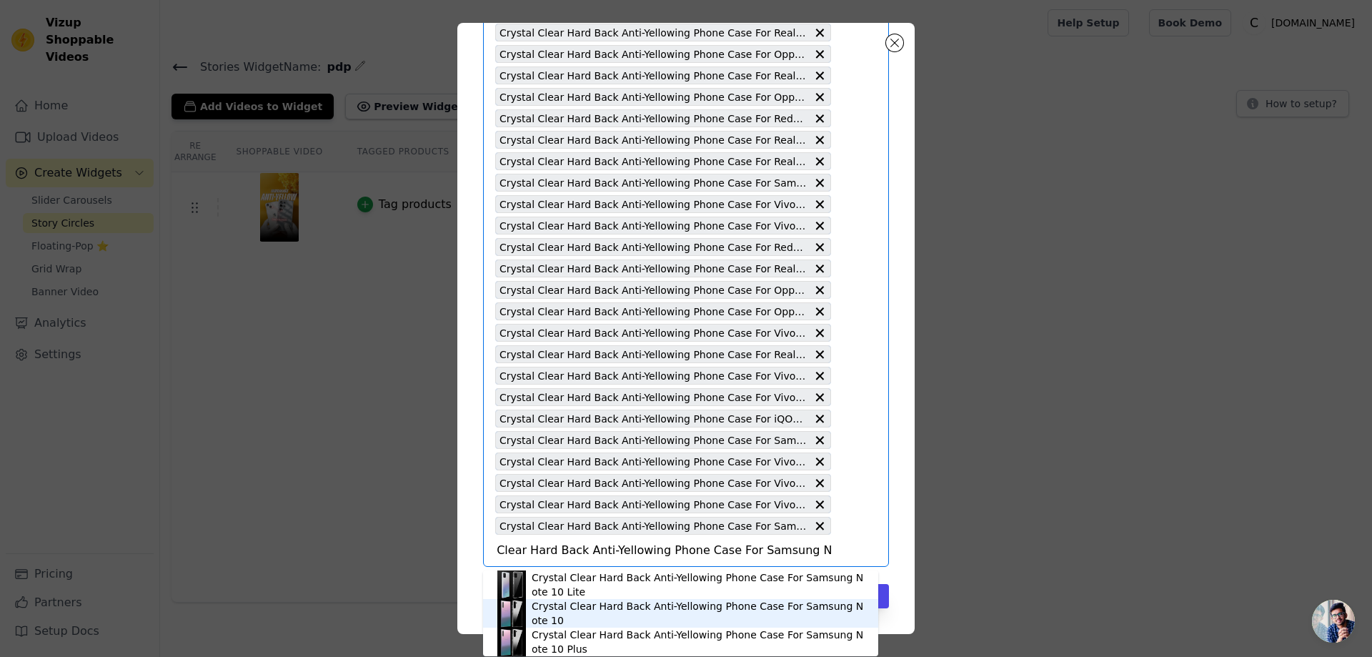
click at [719, 613] on div "Crystal Clear Hard Back Anti-Yellowing Phone Case For Samsung Note 10" at bounding box center [698, 613] width 332 height 29
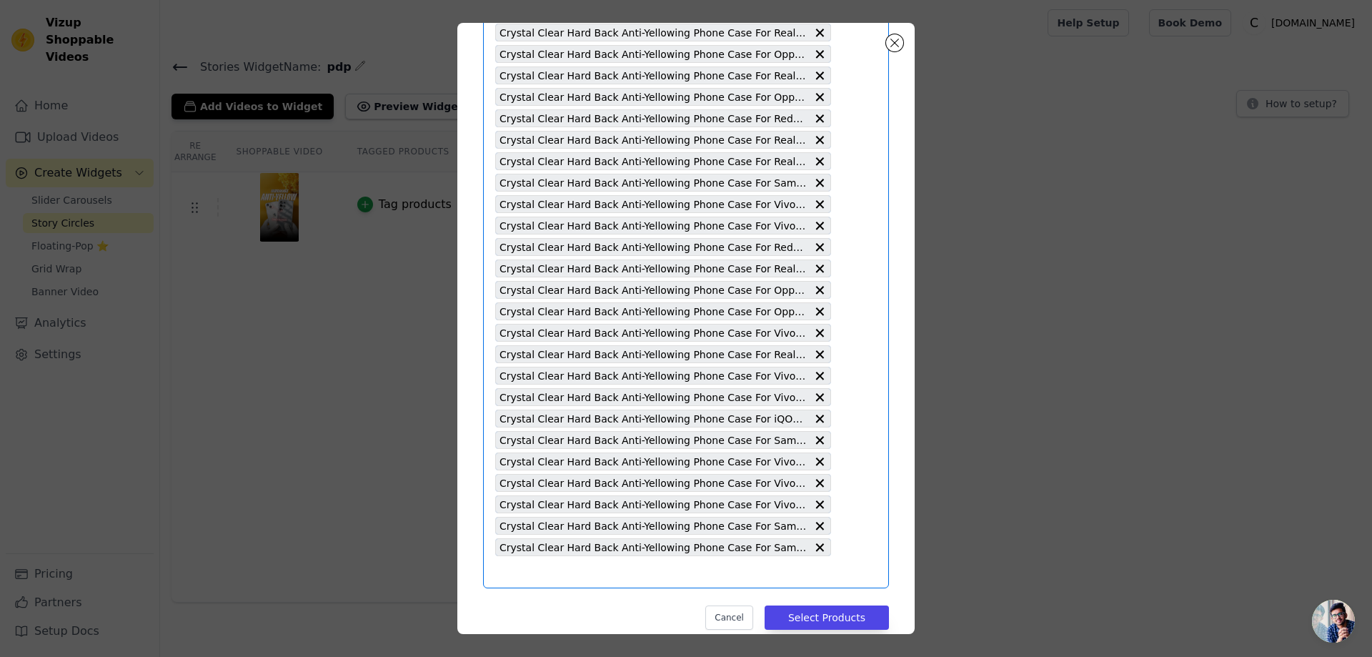
type input "Crystal Clear Hard Back Anti-Yellowing Phone Case For Realme X7"
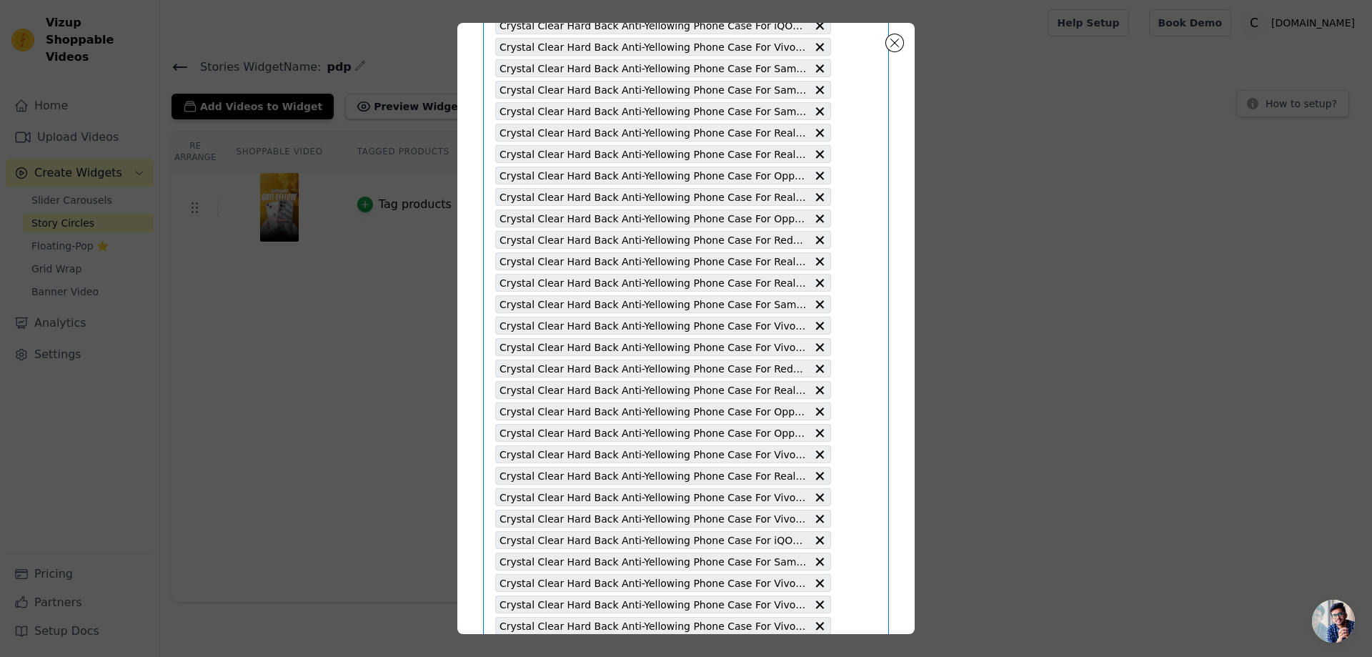
scroll to position [4267, 0]
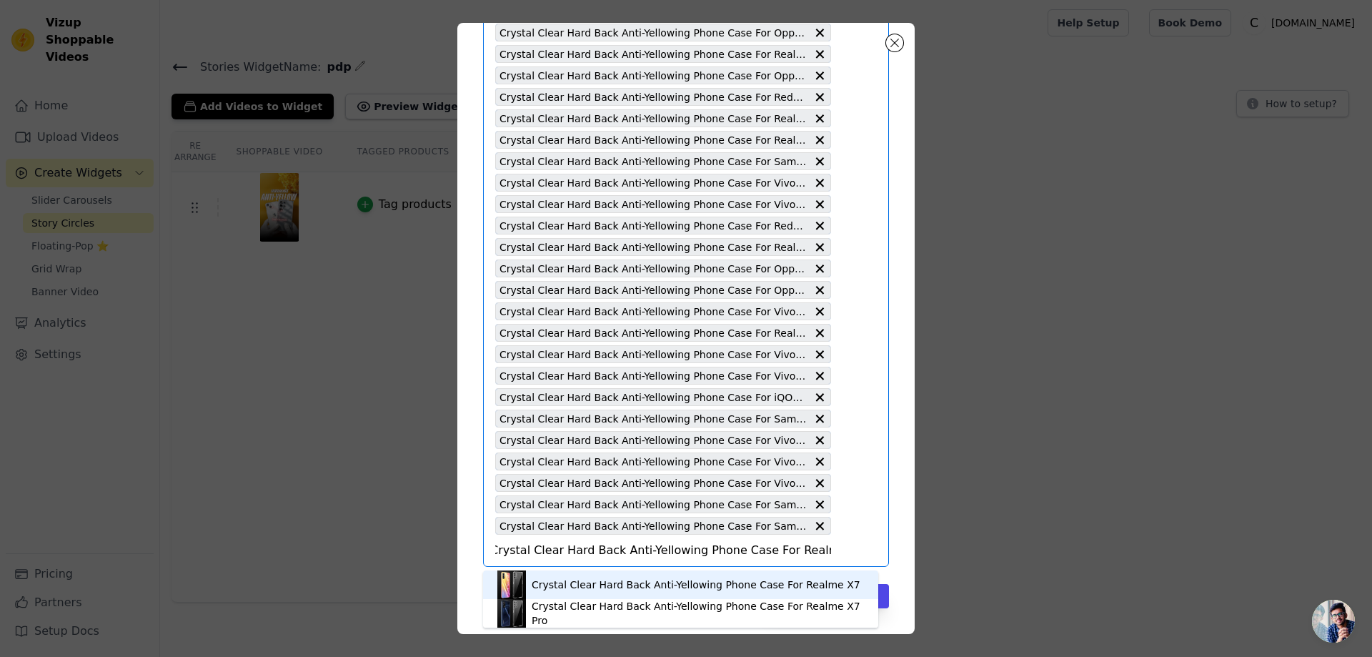
click at [793, 579] on div "Crystal Clear Hard Back Anti-Yellowing Phone Case For Realme X7" at bounding box center [696, 584] width 329 height 14
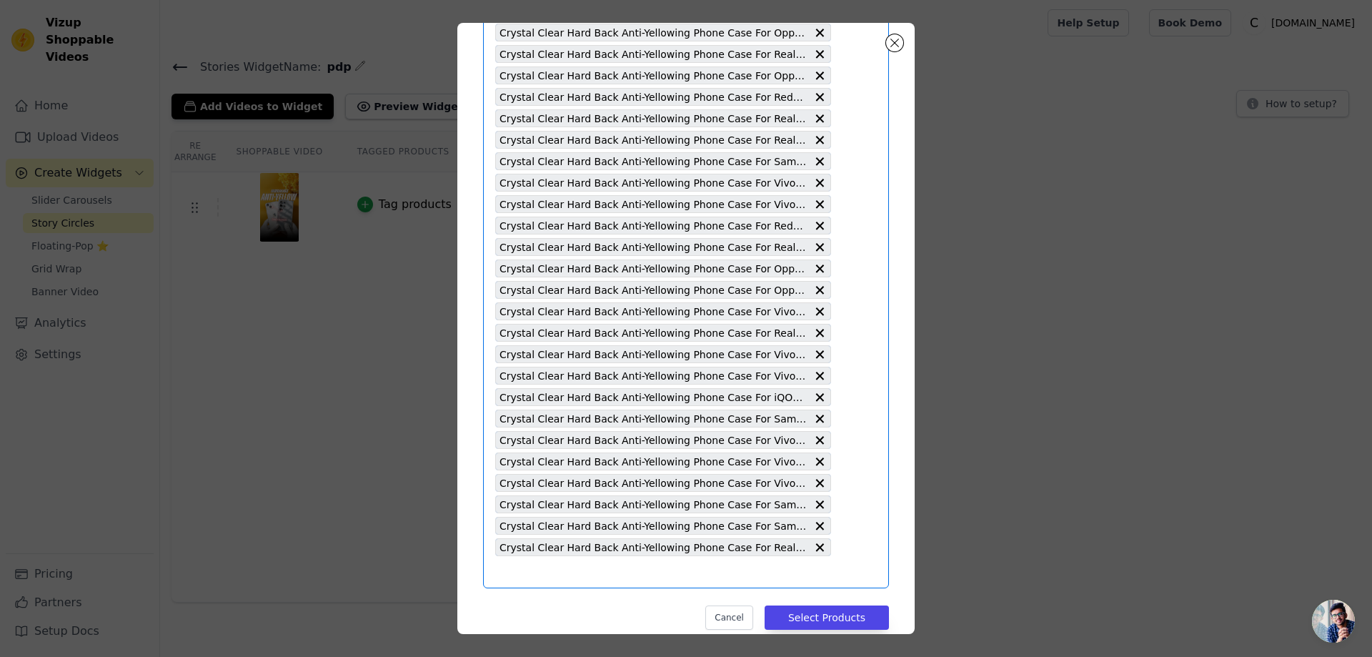
scroll to position [0, 0]
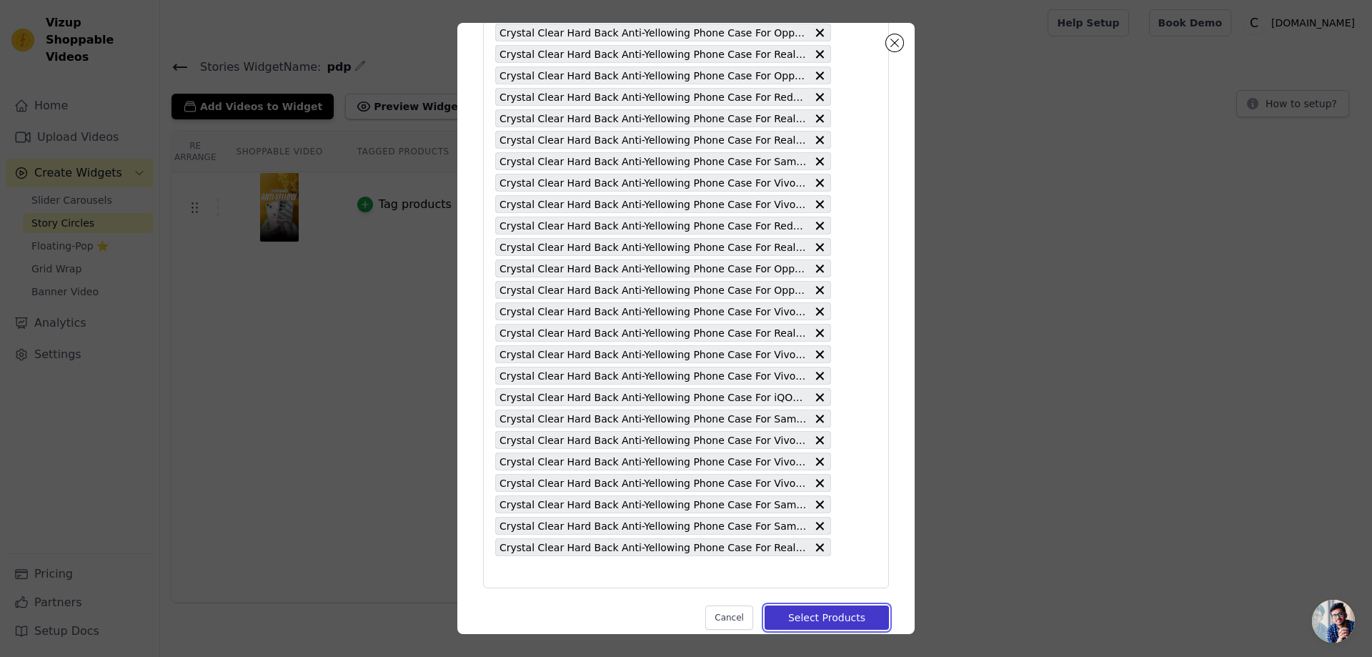
click at [804, 617] on button "Select Products" at bounding box center [827, 617] width 124 height 24
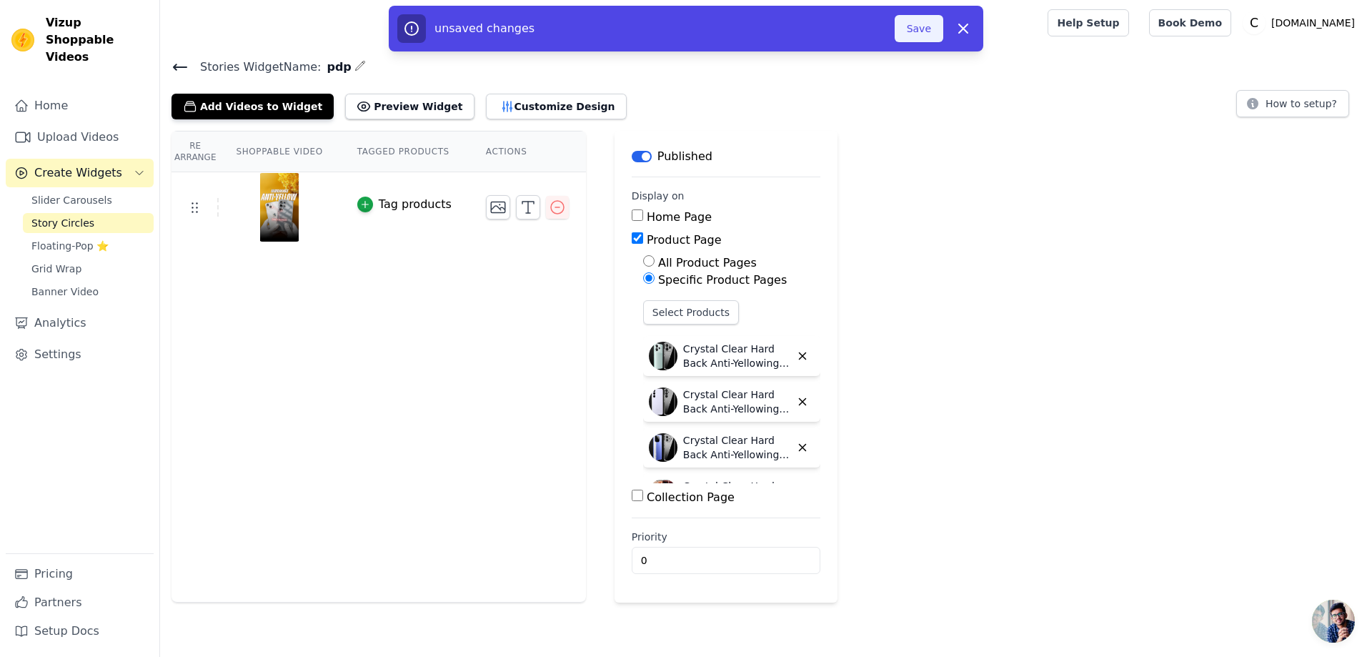
click at [920, 29] on button "Save" at bounding box center [919, 28] width 49 height 27
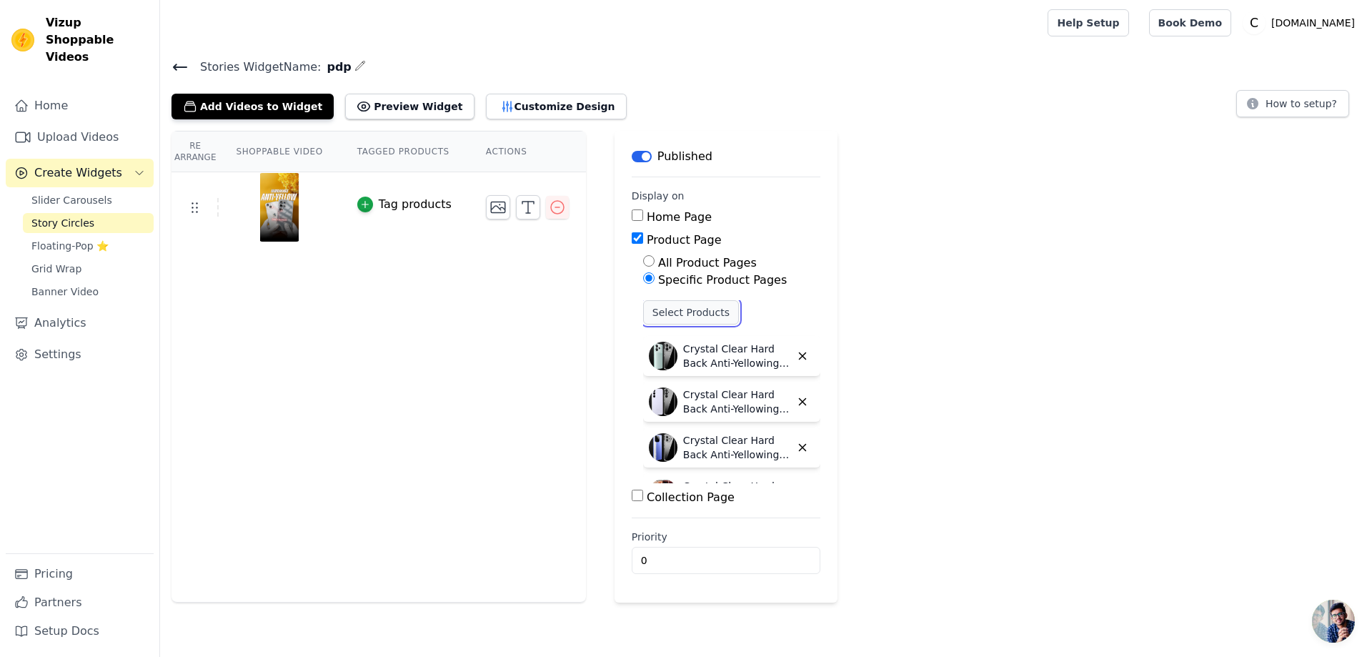
click at [677, 307] on button "Select Products" at bounding box center [691, 312] width 96 height 24
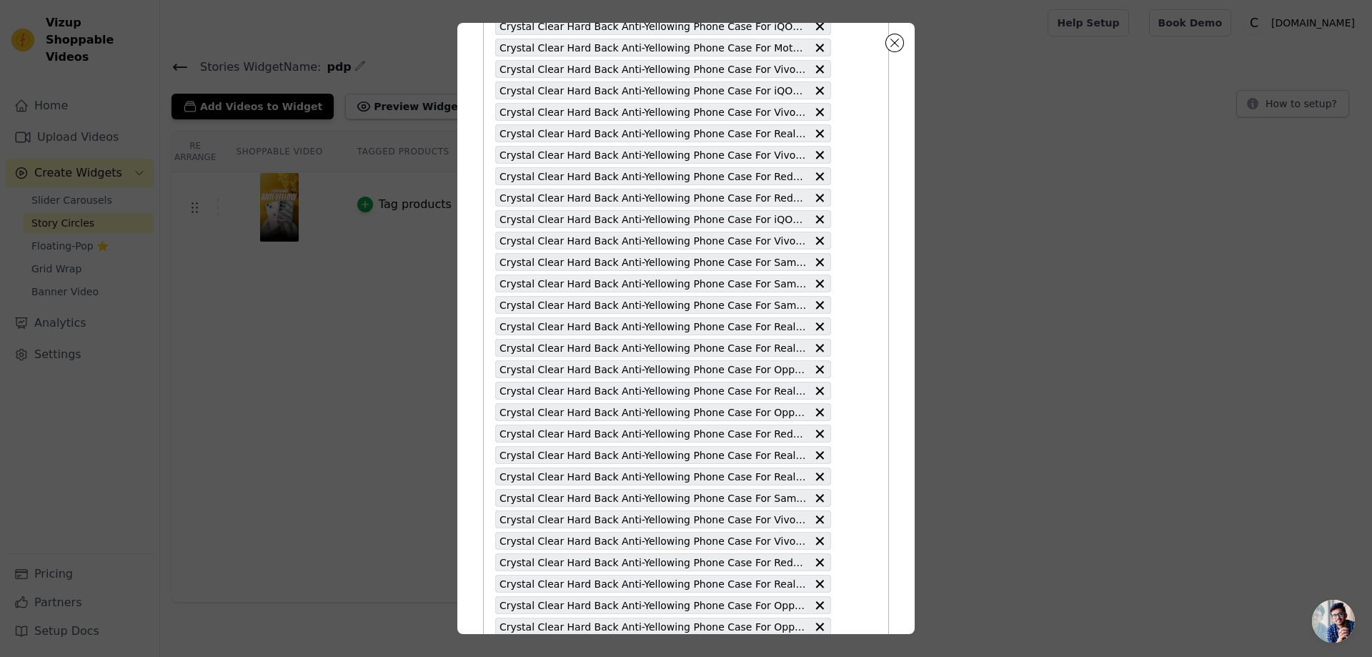
scroll to position [4288, 0]
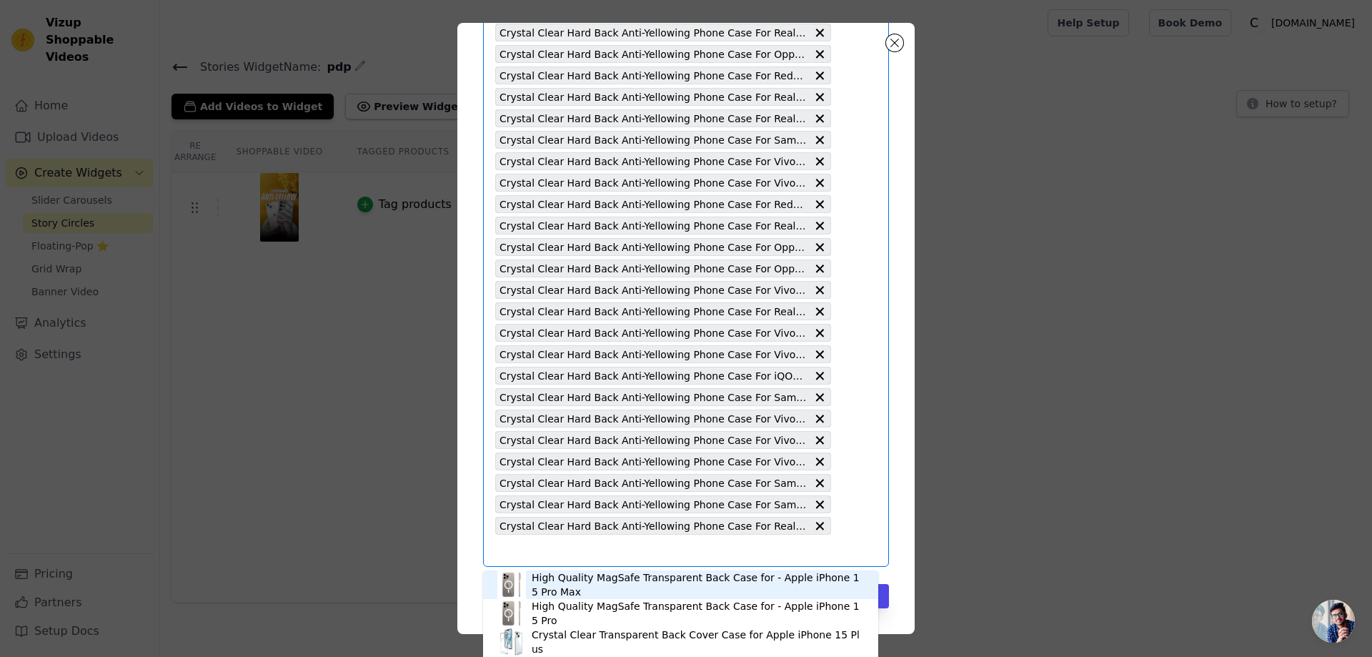
type input "Crystal Clear Hard Back Anti-Yellowing Phone Case For Oppo A55 4G"
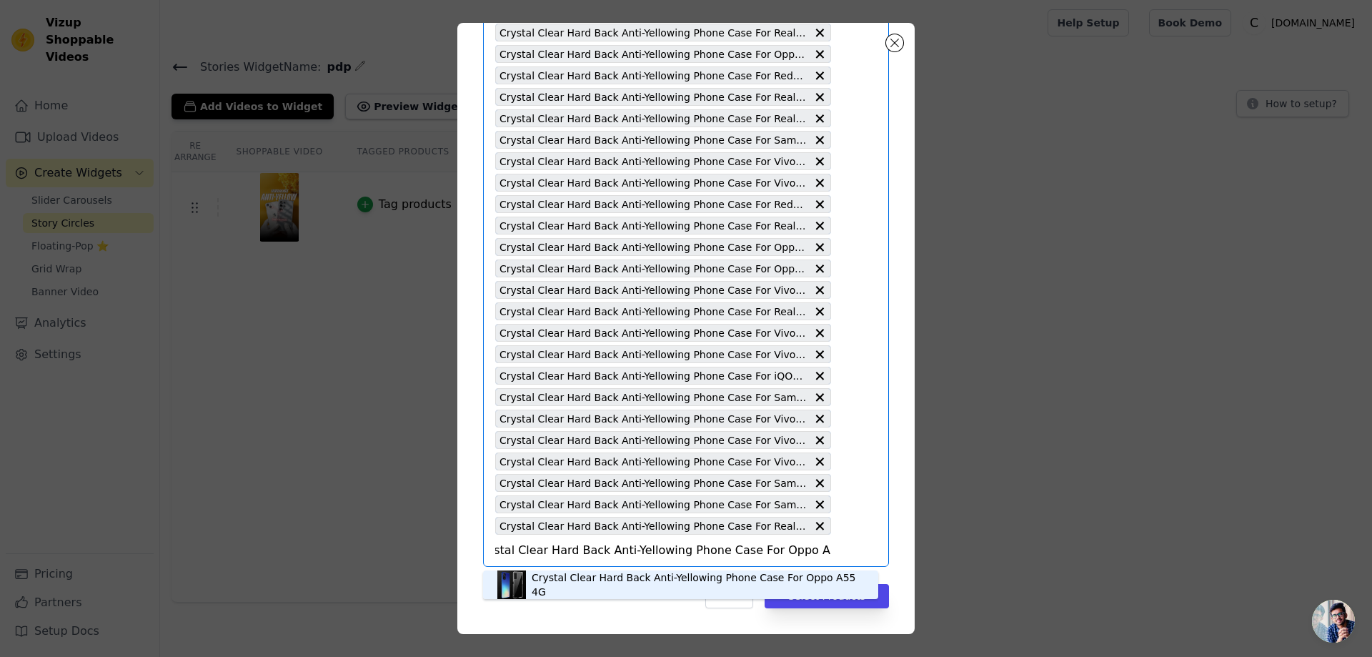
click at [618, 584] on div "Crystal Clear Hard Back Anti-Yellowing Phone Case For Oppo A55 4G" at bounding box center [698, 584] width 332 height 29
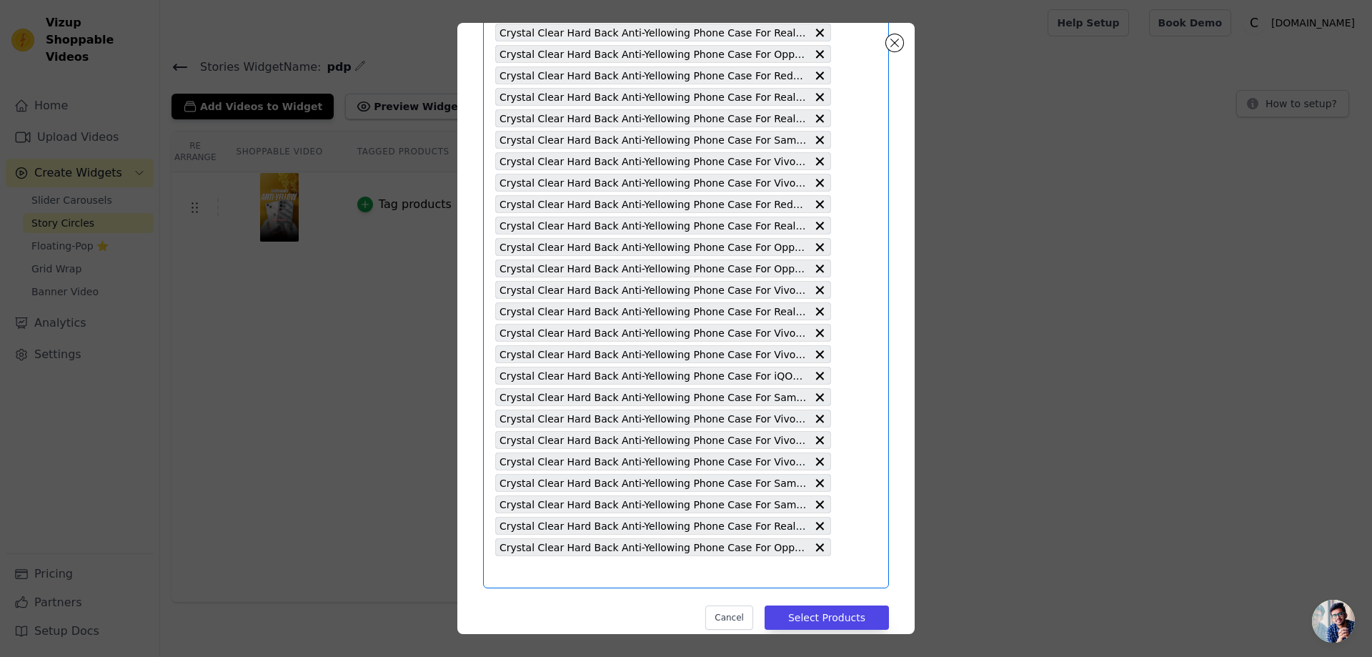
type input "Crystal Clear Hard Back Anti-Yellowing Phone Case For Samsung S24 FE 5G"
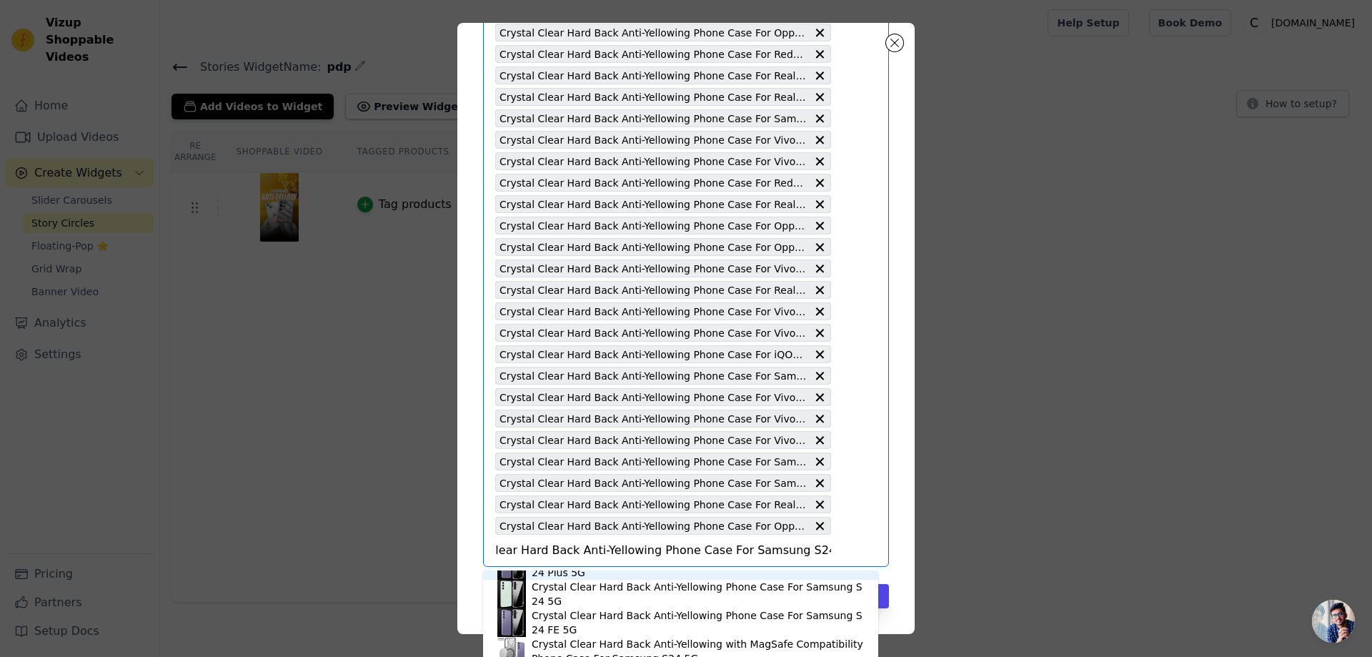
scroll to position [71, 0]
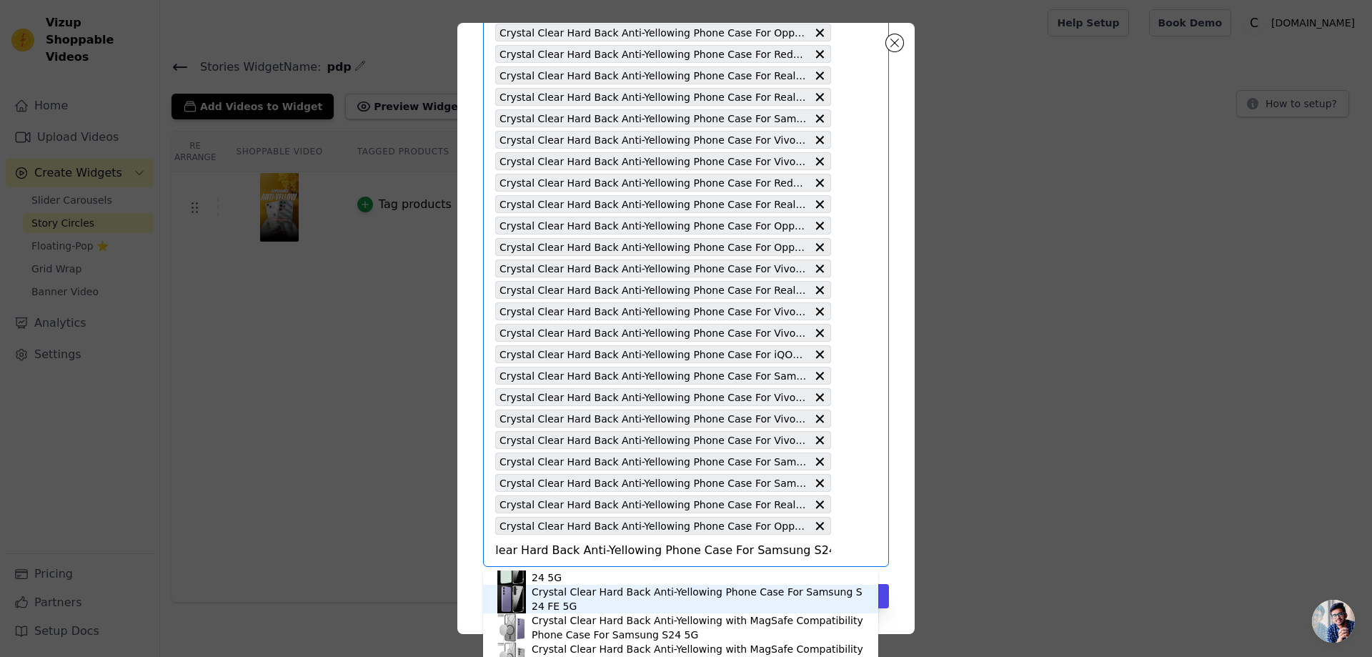
click at [717, 595] on div "Crystal Clear Hard Back Anti-Yellowing Phone Case For Samsung S24 FE 5G" at bounding box center [698, 599] width 332 height 29
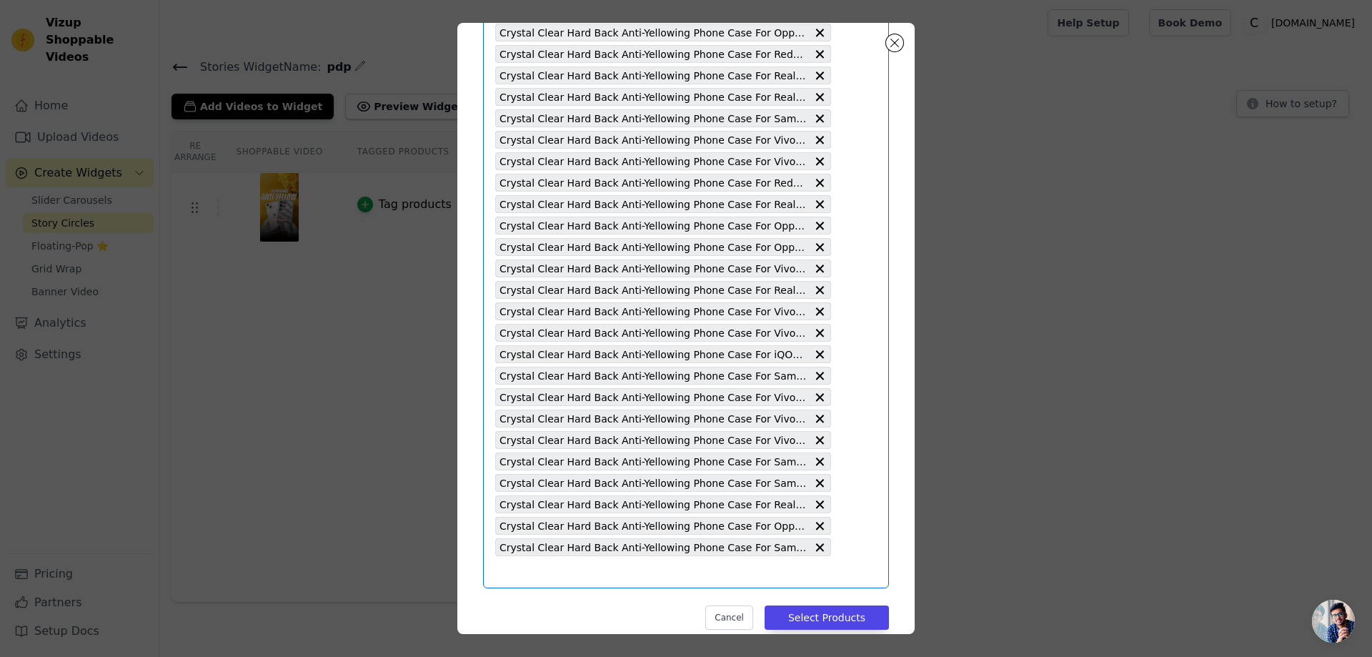
scroll to position [0, 0]
type input "Crystal Clear Hard Back Anti-Yellowing Phone Case For Oppo A3 Pro 5G"
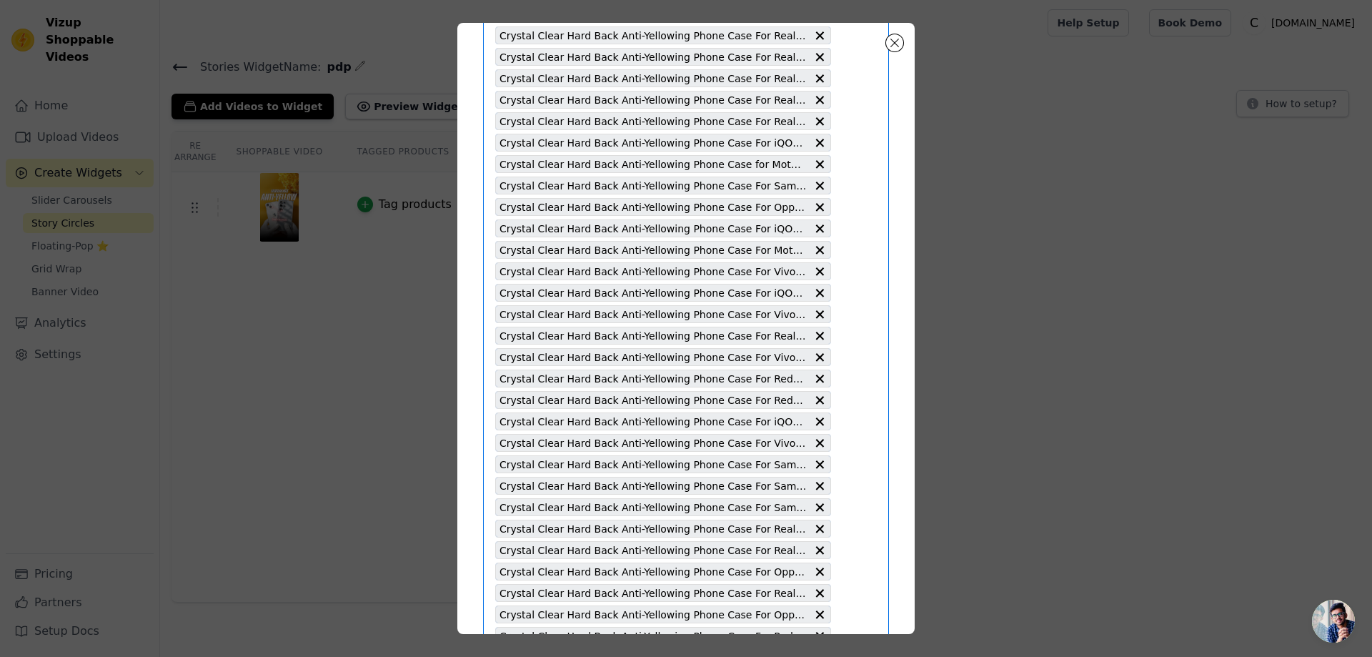
scroll to position [4331, 0]
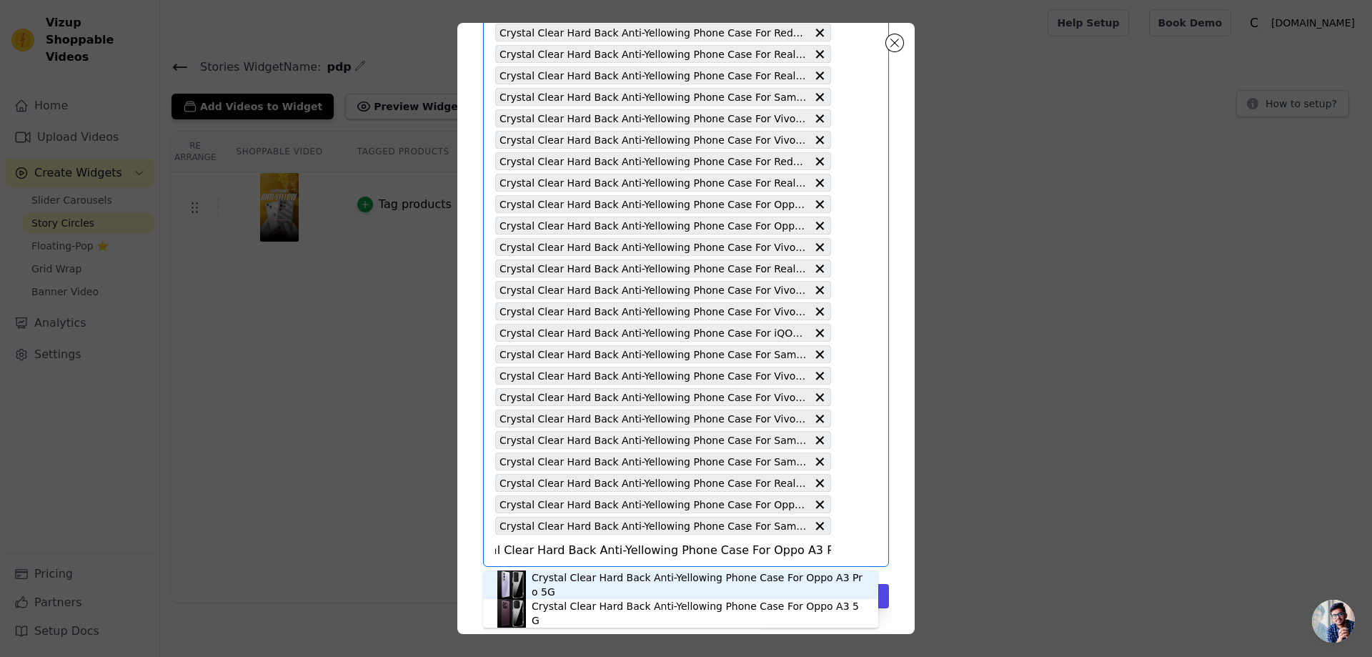
click at [733, 587] on div "Crystal Clear Hard Back Anti-Yellowing Phone Case For Oppo A3 Pro 5G" at bounding box center [698, 584] width 332 height 29
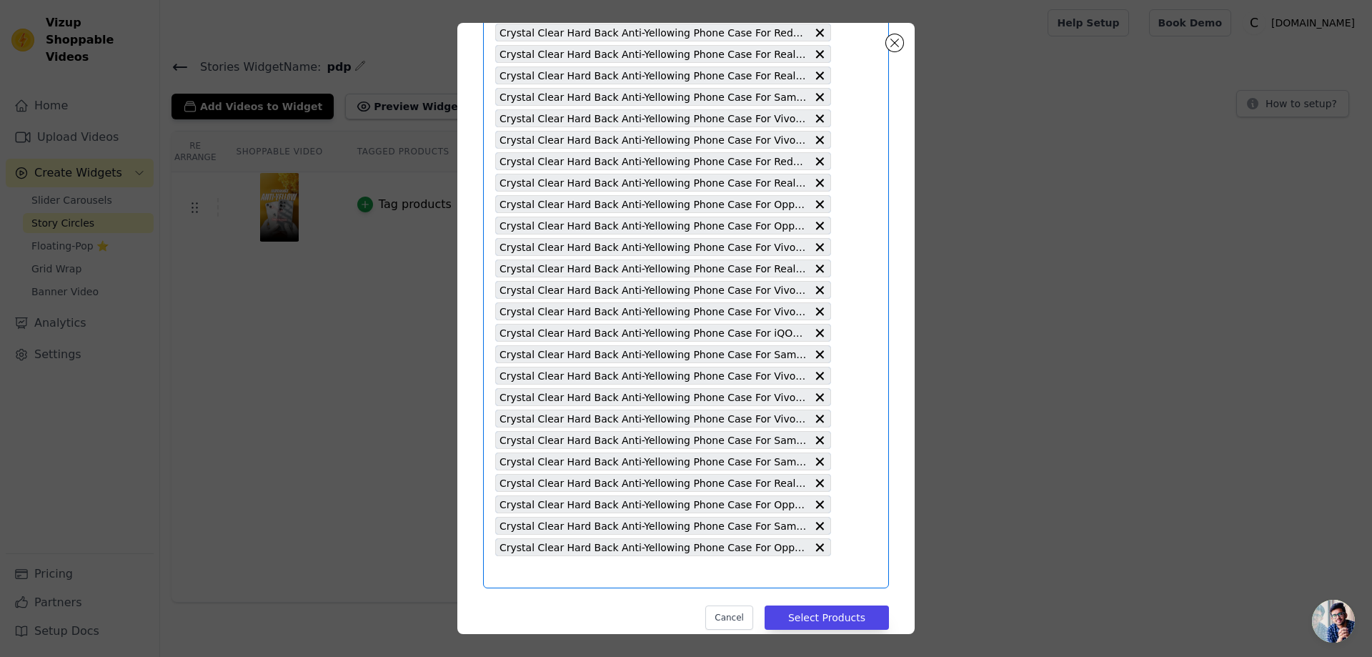
scroll to position [0, 0]
type input "Crystal Clear Hard Back Anti-Yellowing Phone Case For Poco M4 Pro 4G"
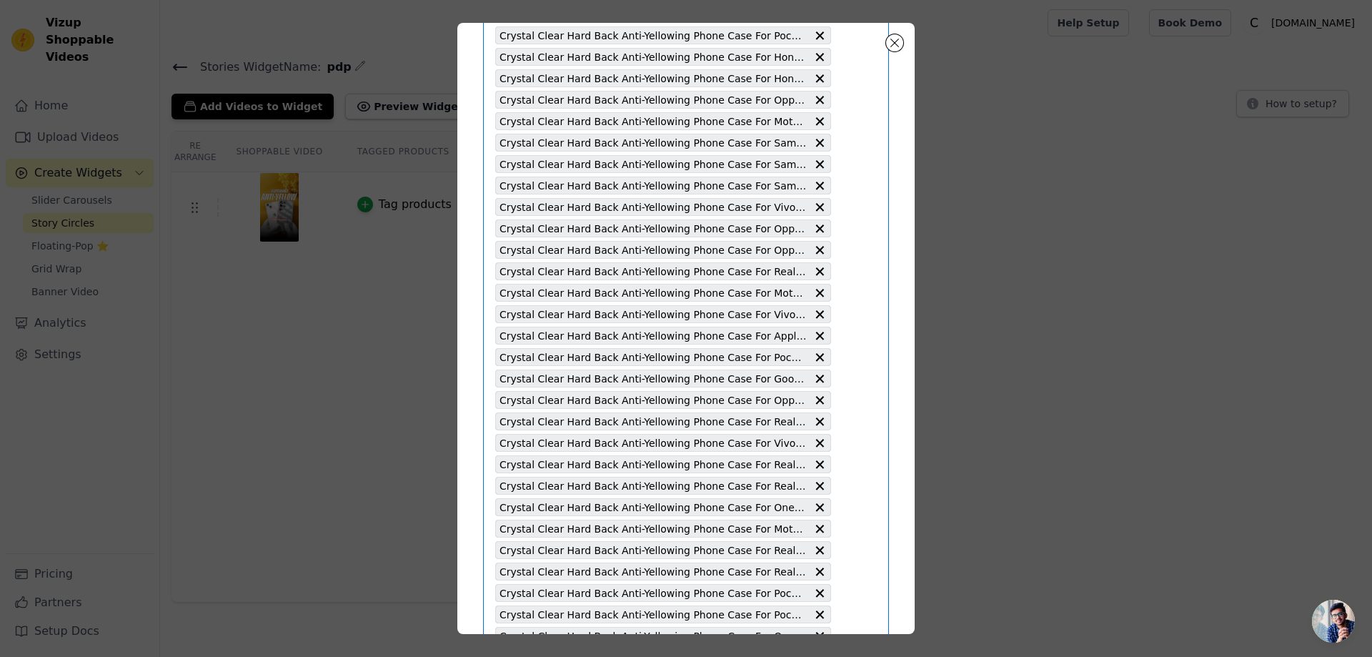
scroll to position [4353, 0]
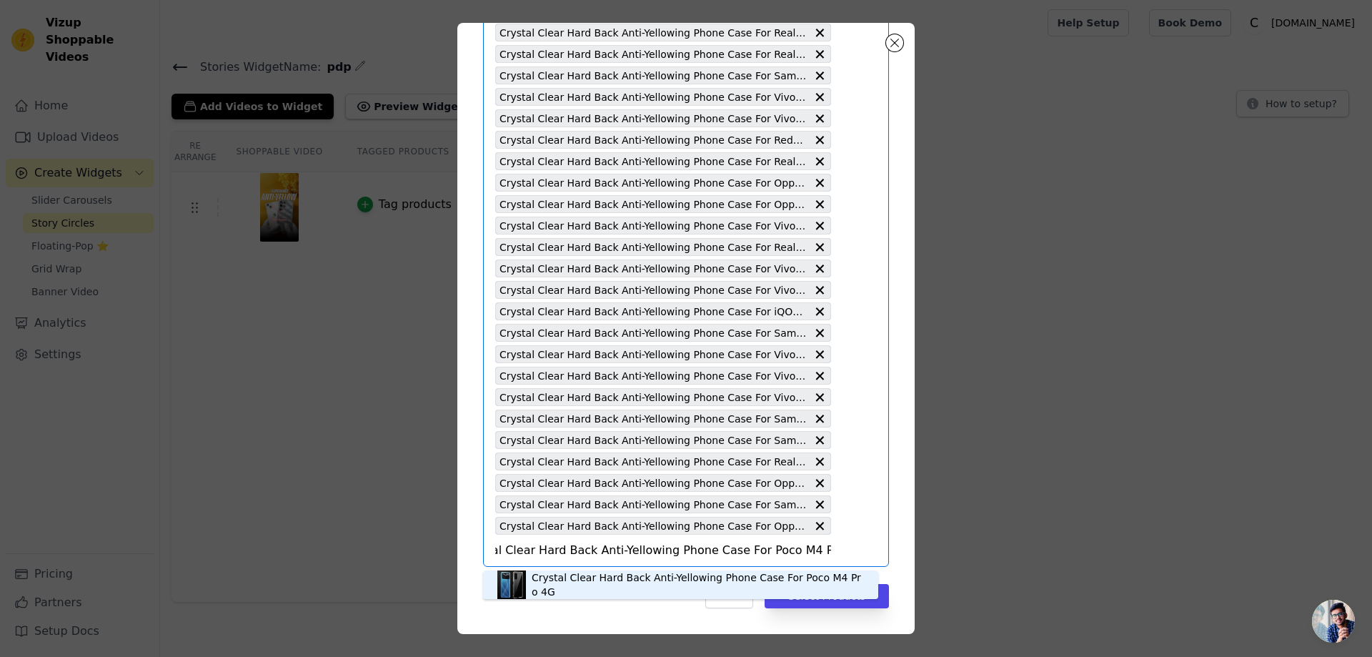
click at [737, 576] on div "Crystal Clear Hard Back Anti-Yellowing Phone Case For Poco M4 Pro 4G" at bounding box center [680, 584] width 367 height 29
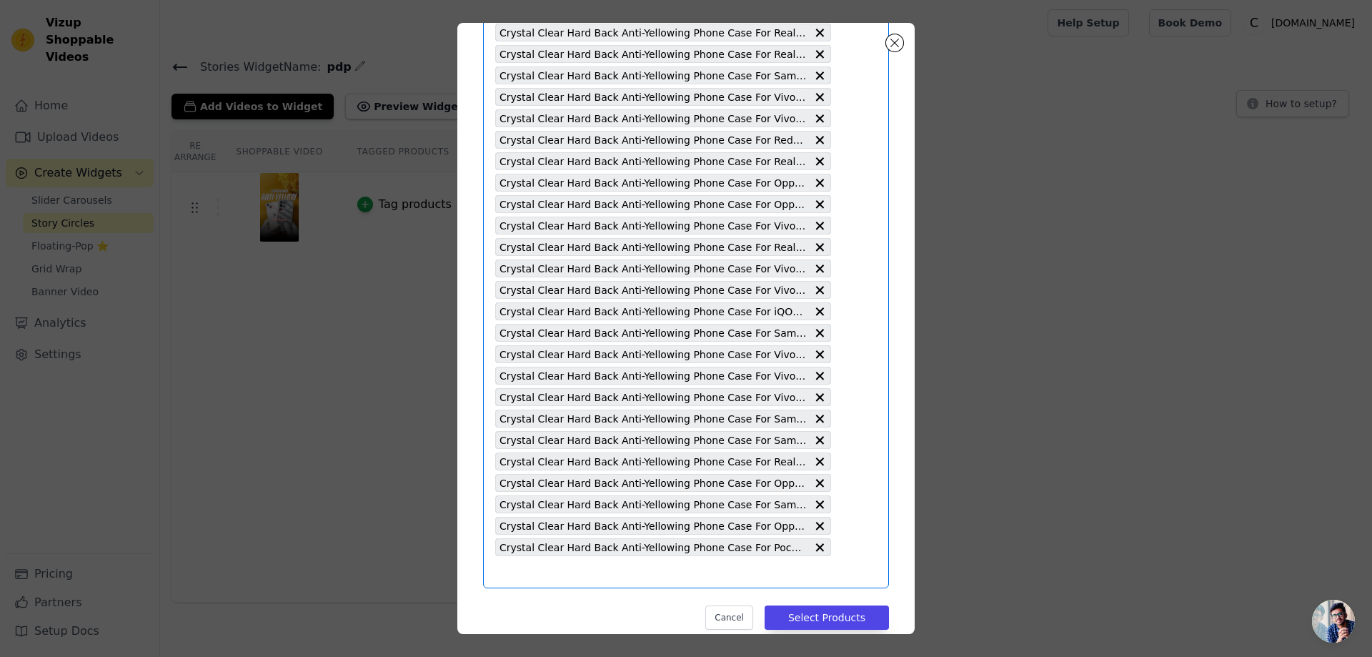
type input "Crystal Clear Hard Back Anti-Yellowing Phone Case For Vivo T3x 5G"
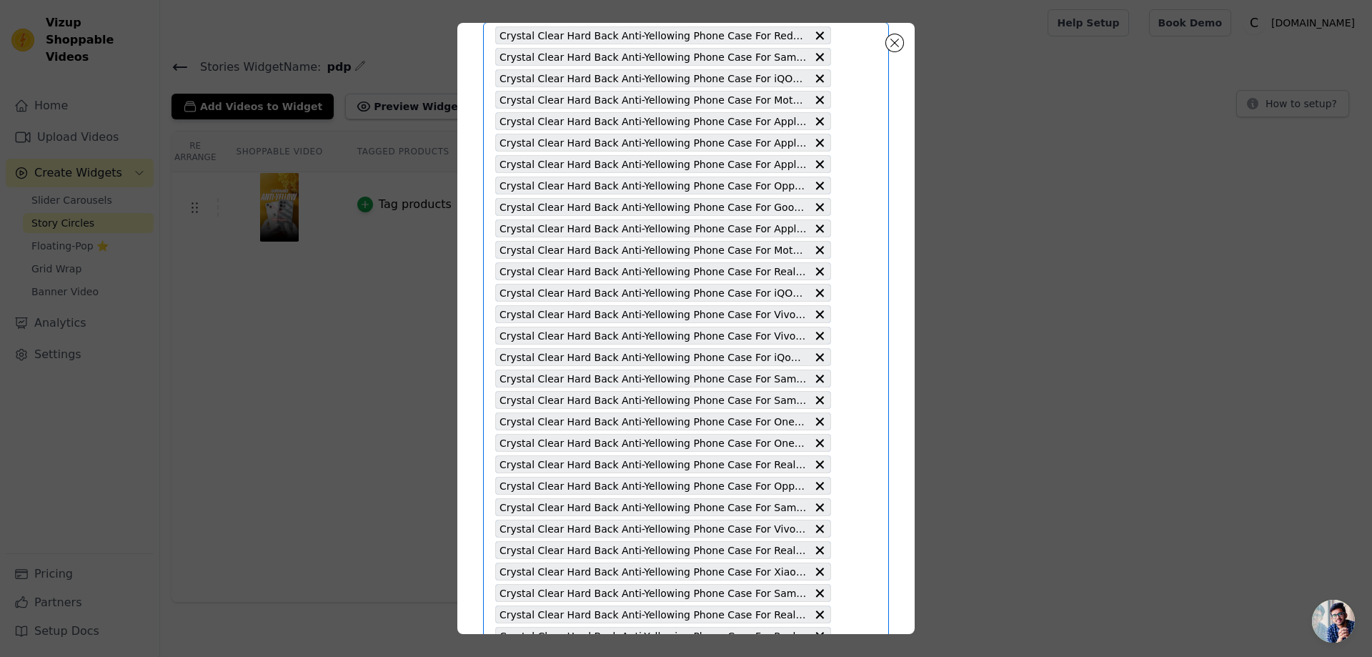
scroll to position [4374, 0]
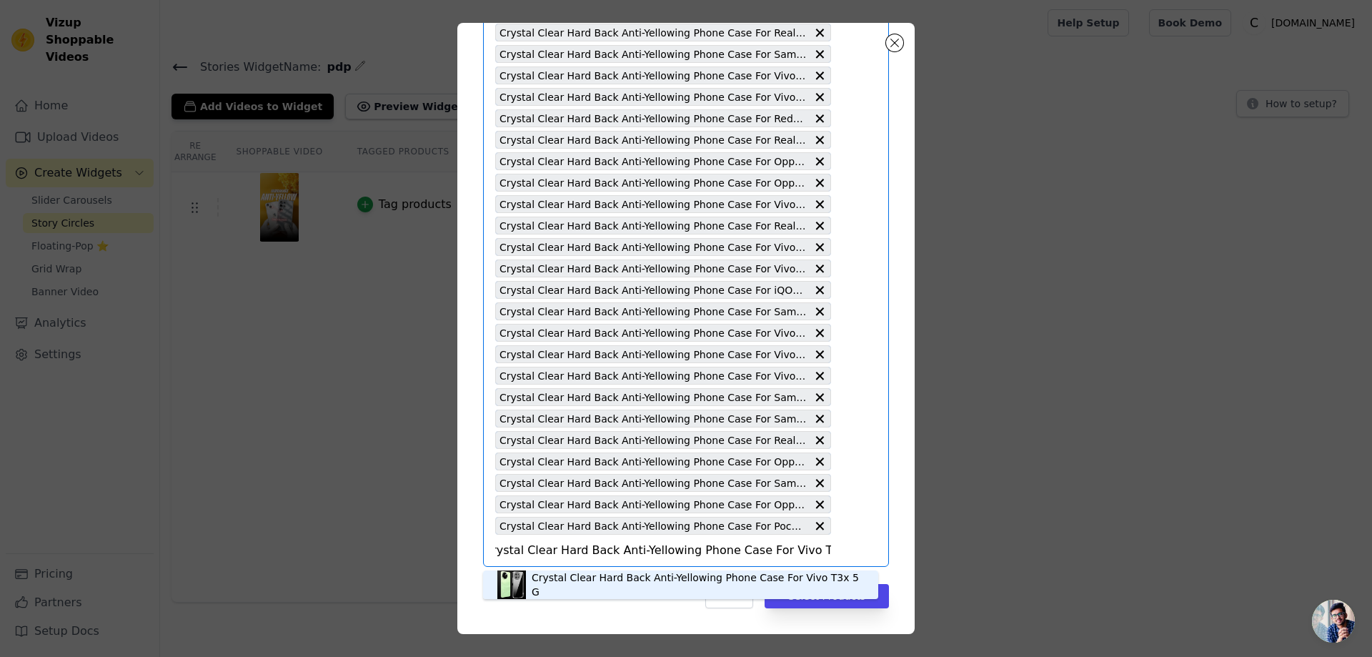
click at [686, 582] on div "Crystal Clear Hard Back Anti-Yellowing Phone Case For Vivo T3x 5G" at bounding box center [698, 584] width 332 height 29
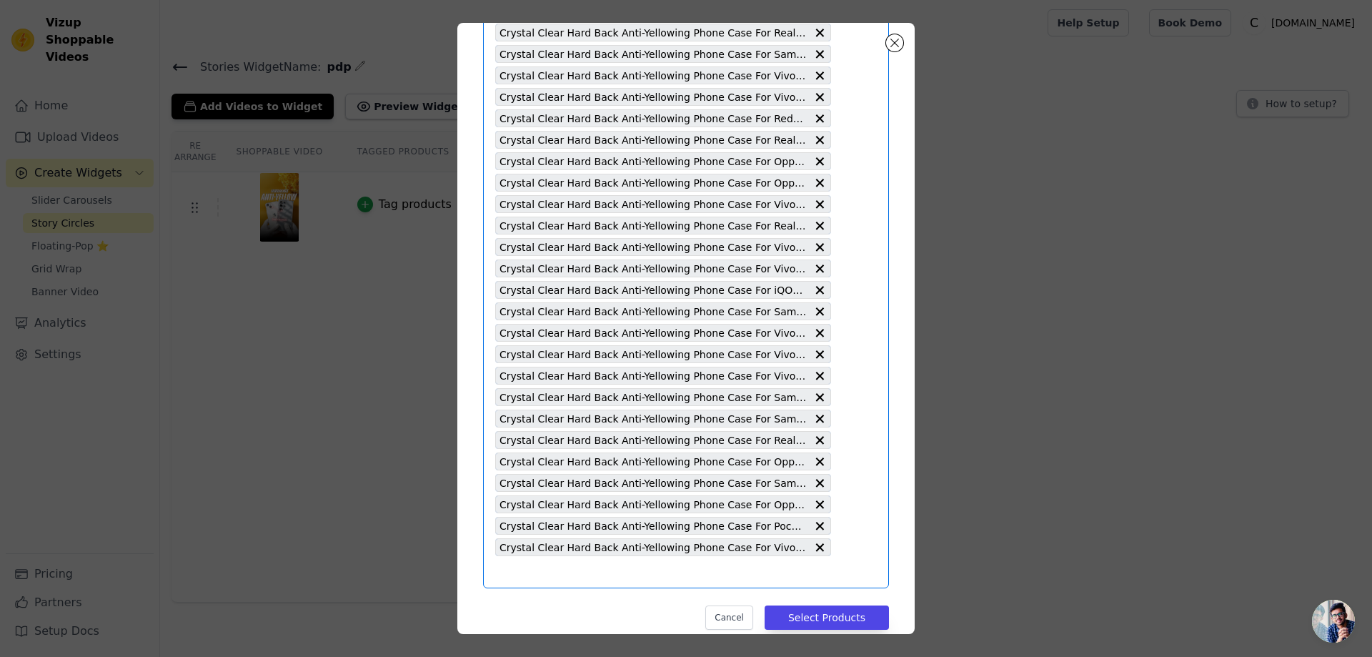
type input "Crystal Clear Hard Back Anti-Yellowing Phone Case For Vivo T1 44W"
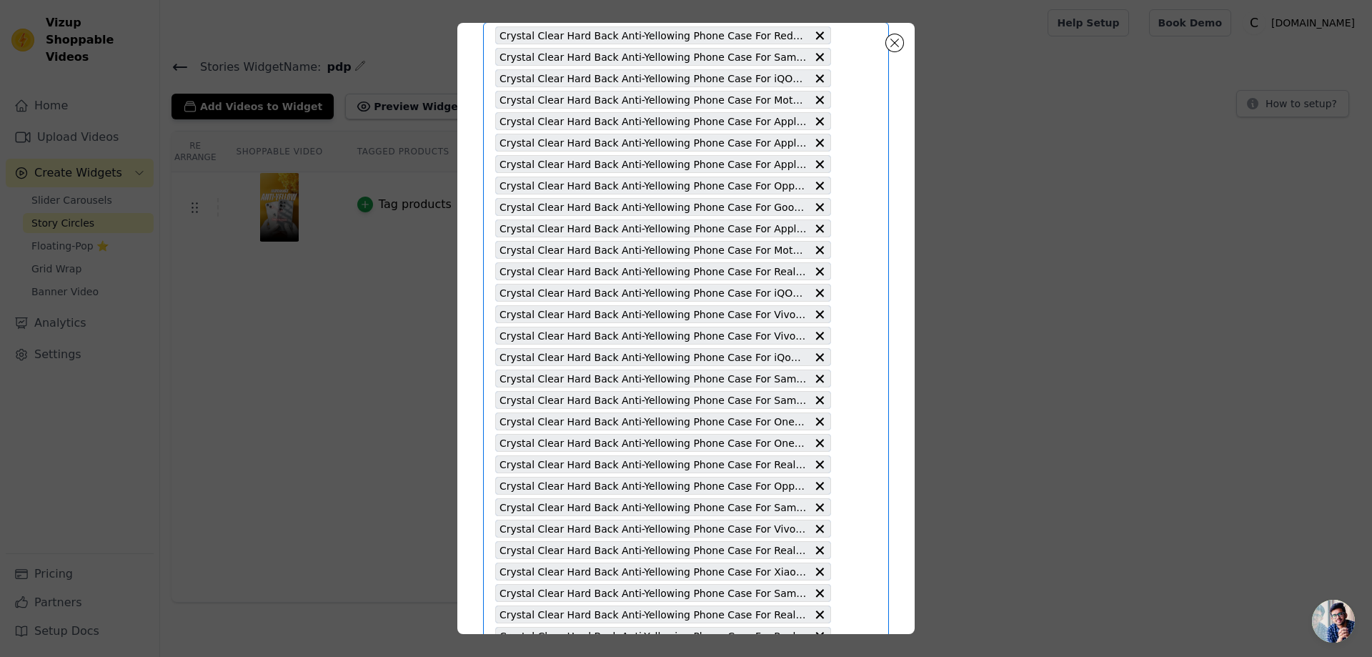
scroll to position [4395, 0]
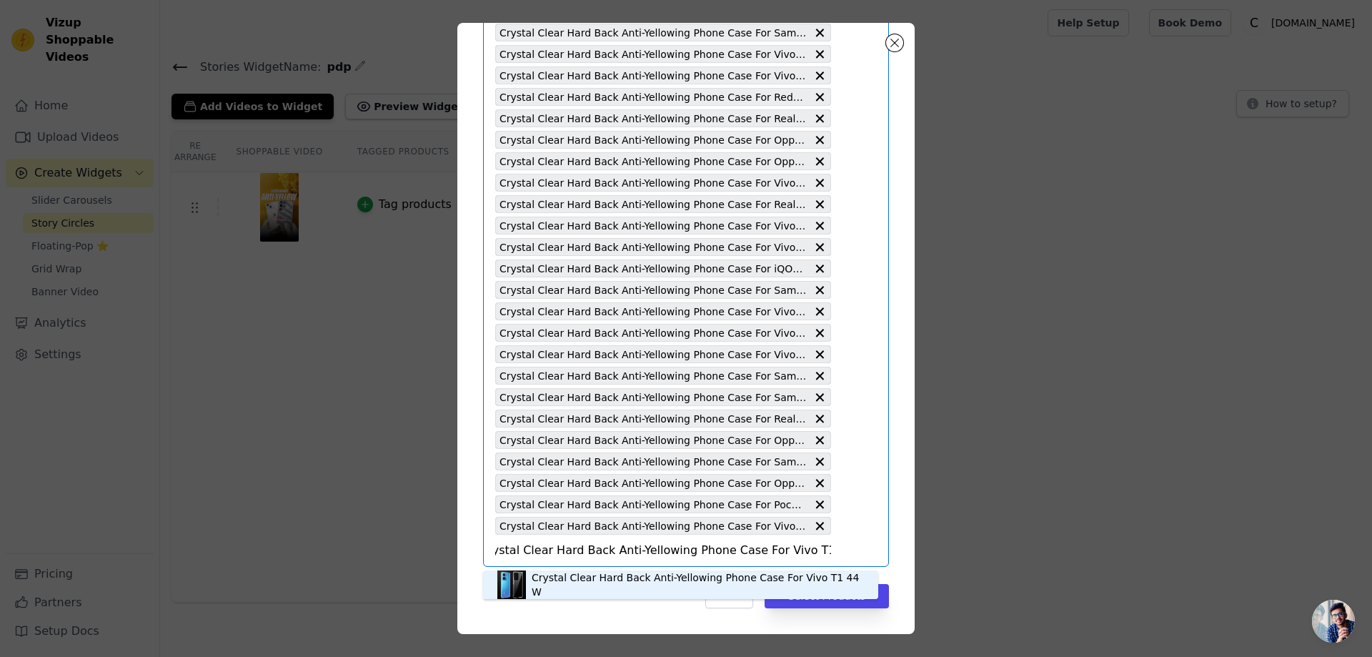
click at [638, 584] on div "Crystal Clear Hard Back Anti-Yellowing Phone Case For Vivo T1 44W" at bounding box center [698, 584] width 332 height 29
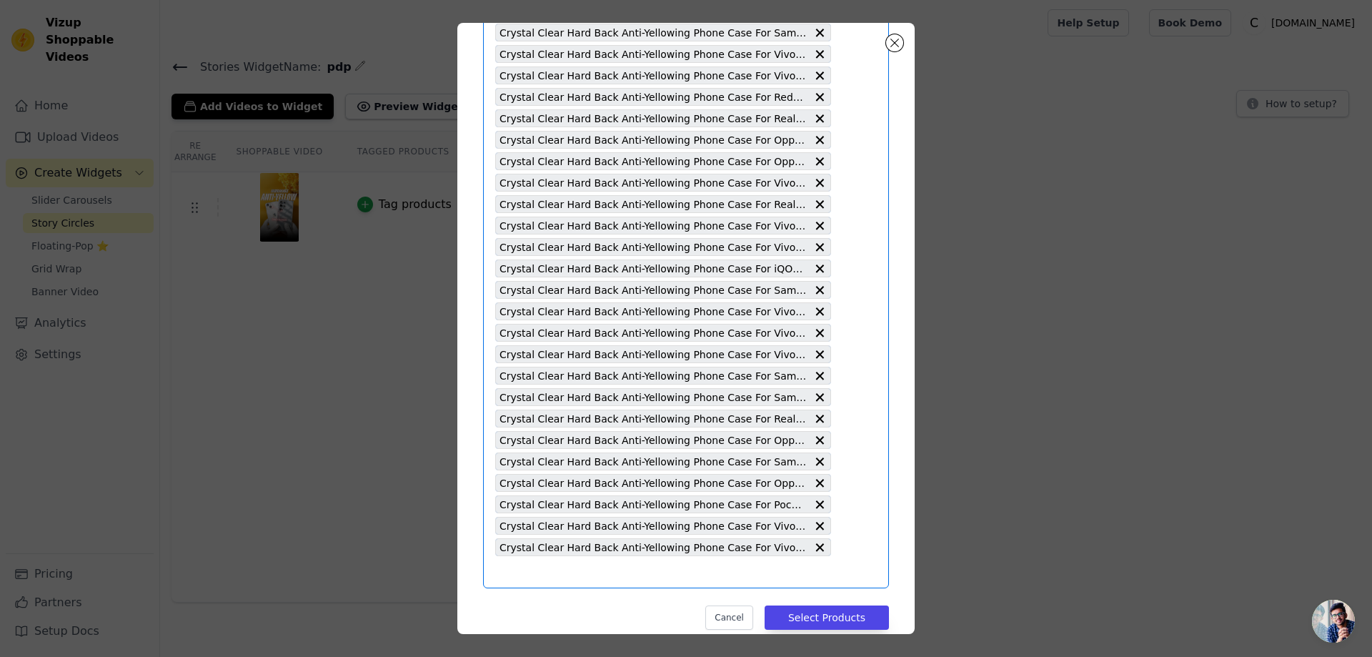
scroll to position [0, 0]
type input "Crystal Clear Hard Back Anti-Yellowing Phone Case For Realme C33"
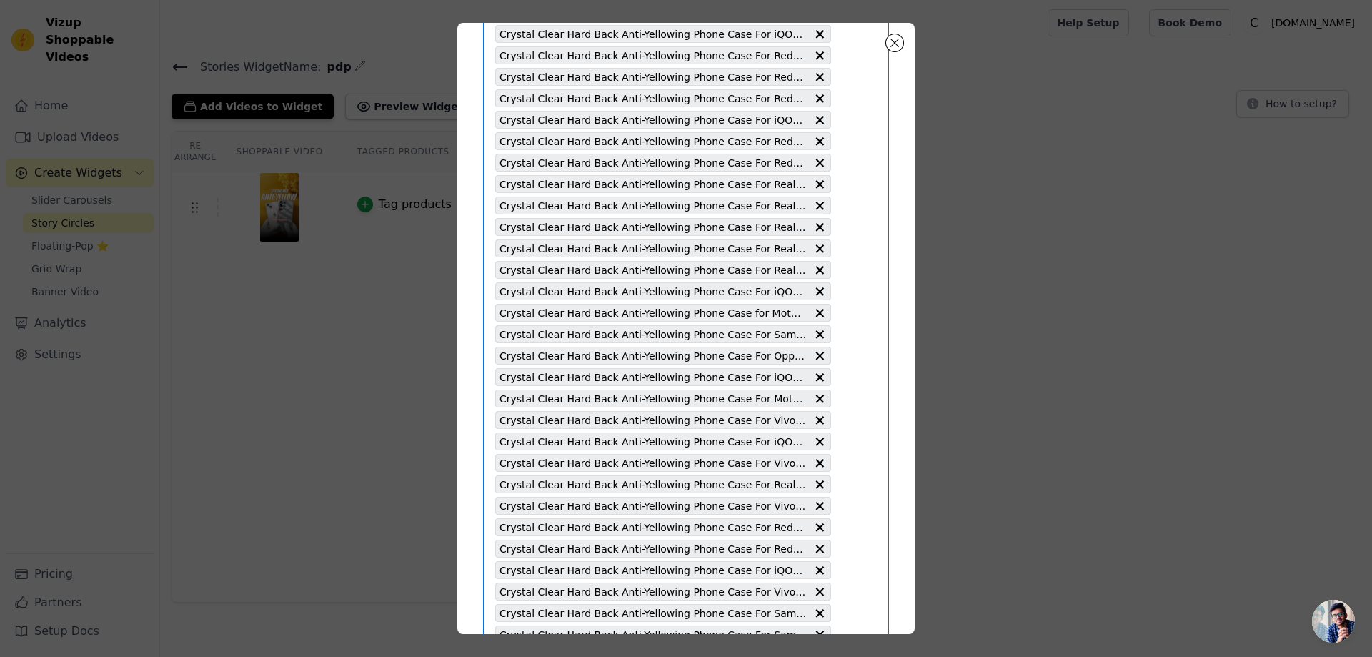
scroll to position [4417, 0]
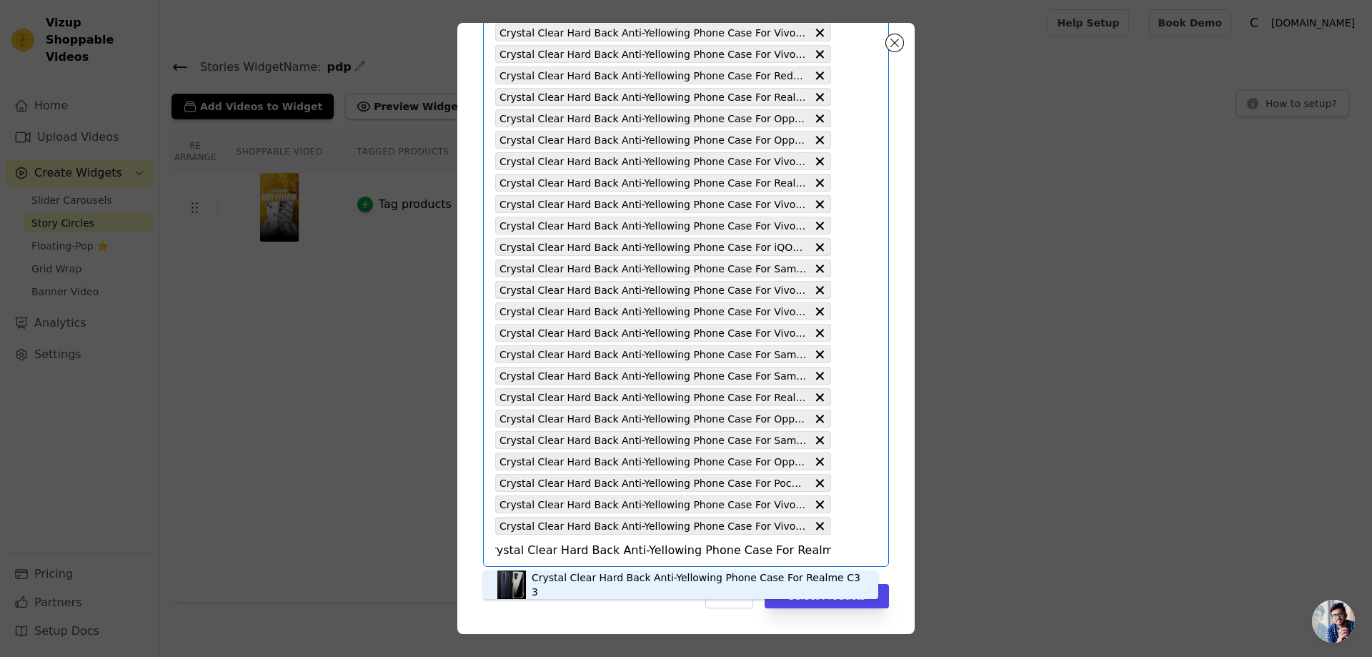
click at [640, 582] on div "Crystal Clear Hard Back Anti-Yellowing Phone Case For Realme C33" at bounding box center [698, 584] width 332 height 29
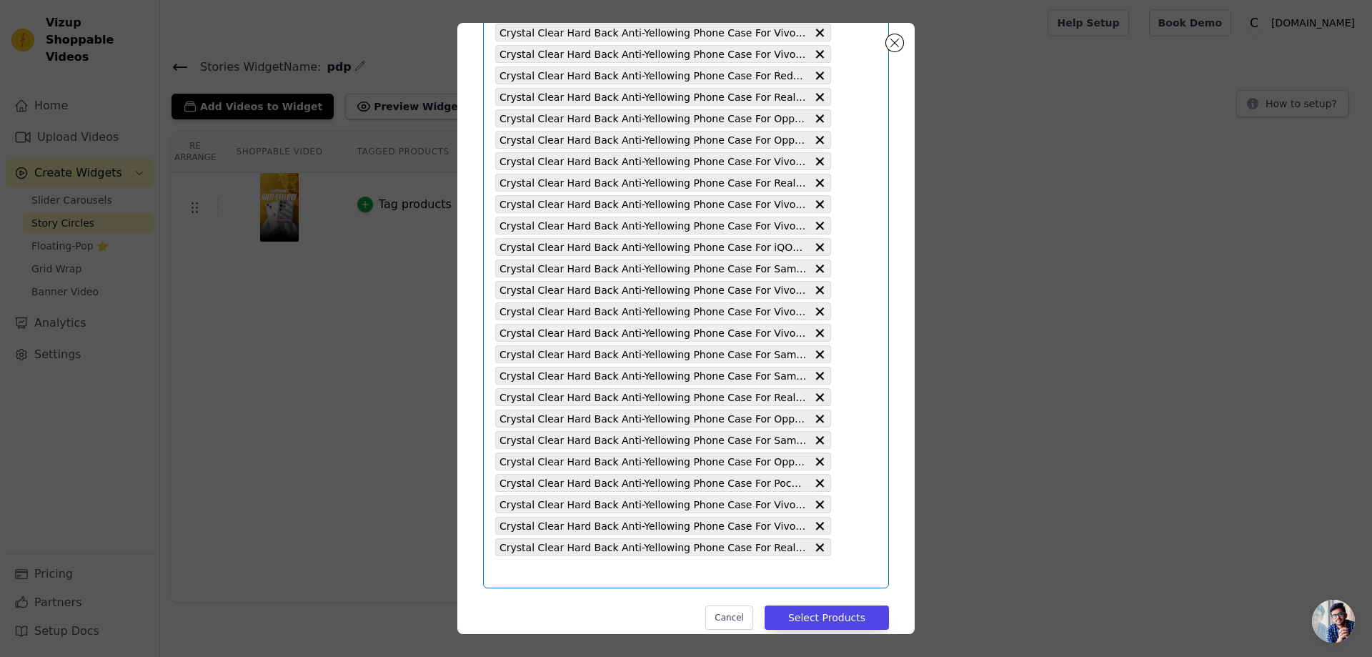
scroll to position [0, 0]
type input "Crystal Clear Hard Back Anti-Yellowing Phone Case For Realme 13 Pro Plus 5G"
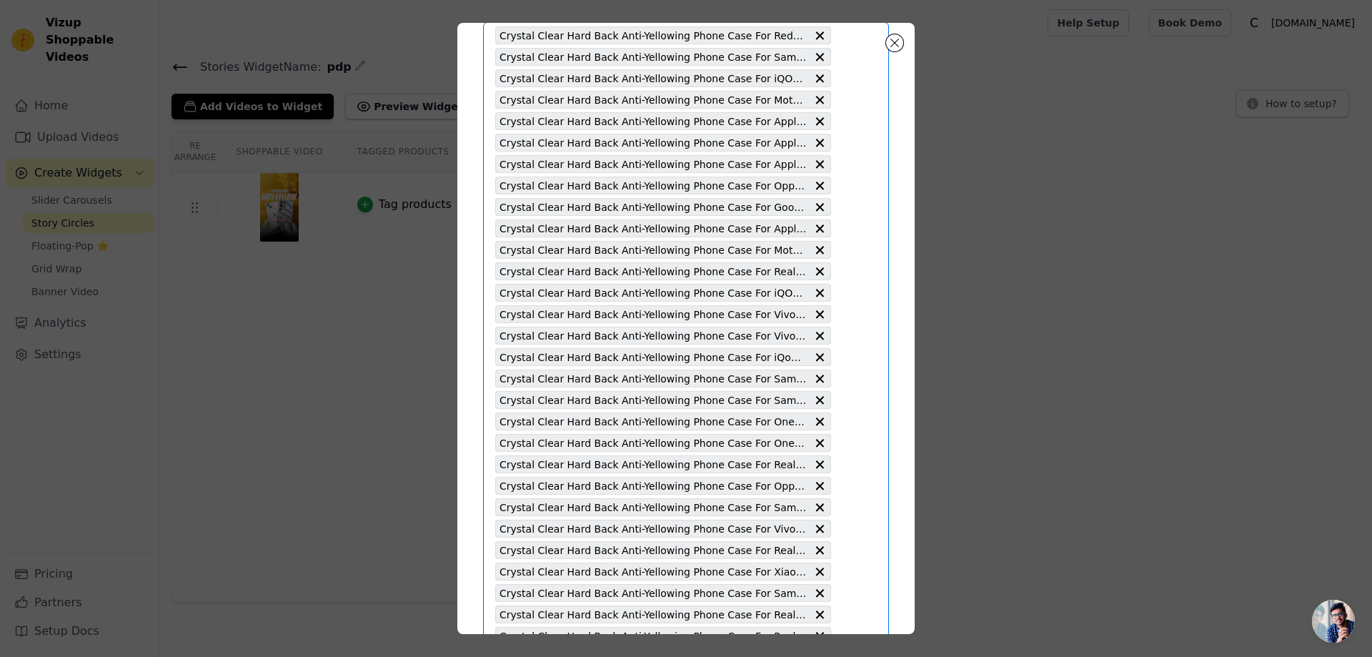
scroll to position [4438, 0]
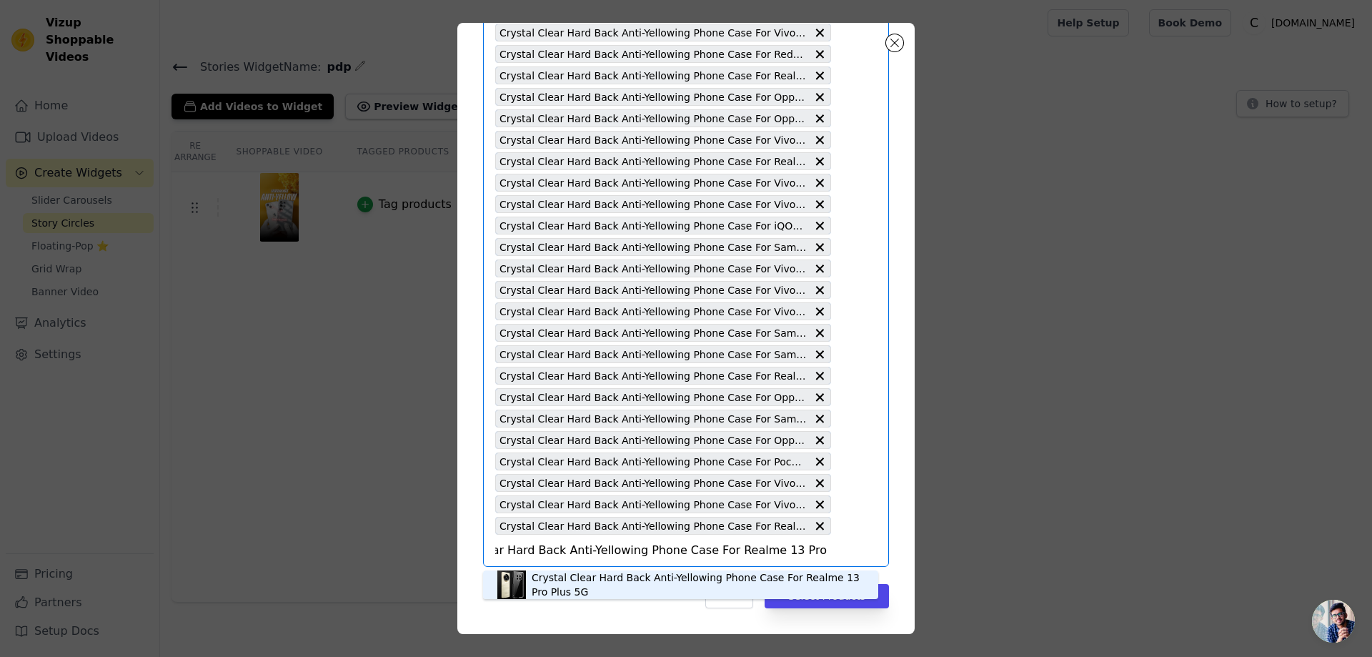
click at [647, 580] on div "Crystal Clear Hard Back Anti-Yellowing Phone Case For Realme 13 Pro Plus 5G" at bounding box center [698, 584] width 332 height 29
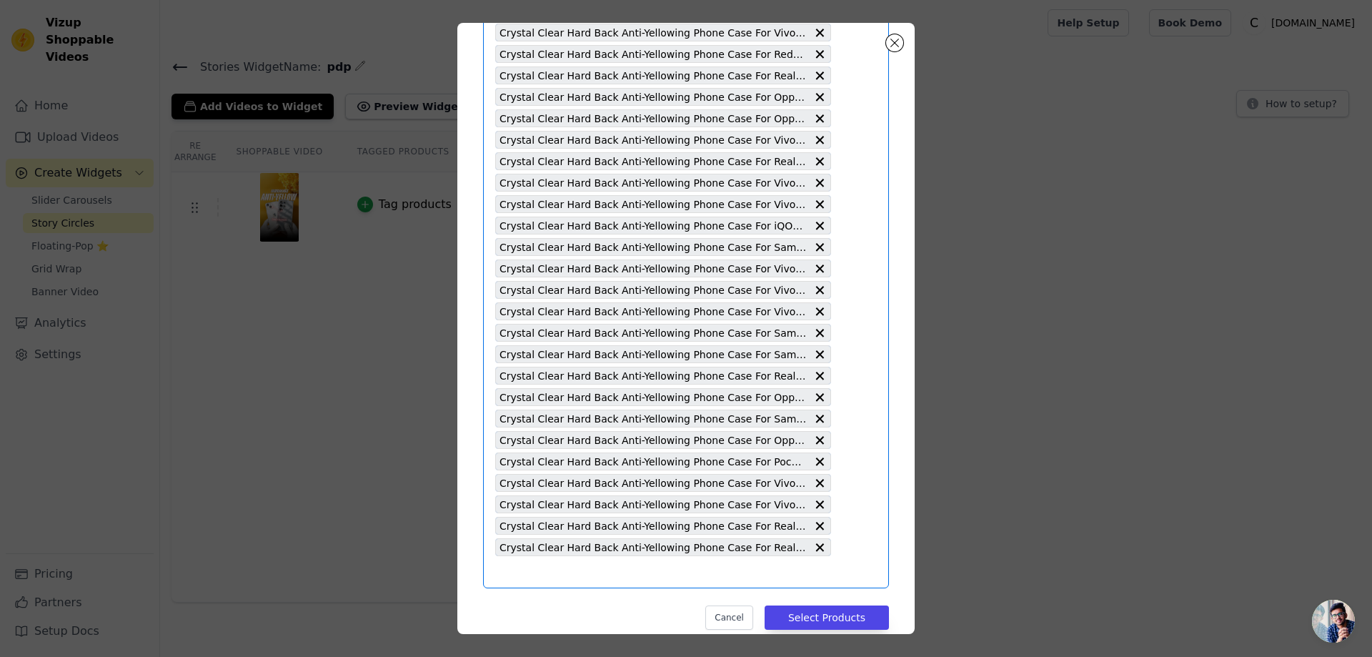
type input "Crystal Clear Hard Back Anti-Yellowing Phone Case For Realme 7i"
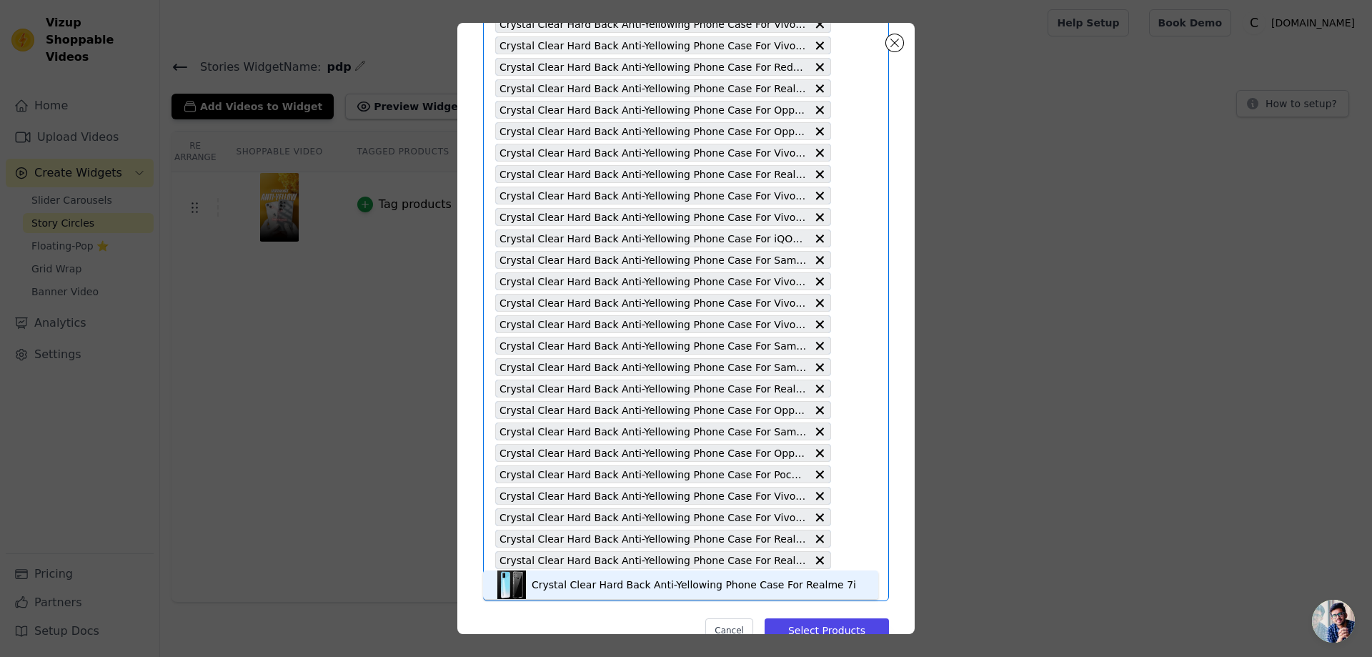
scroll to position [4460, 0]
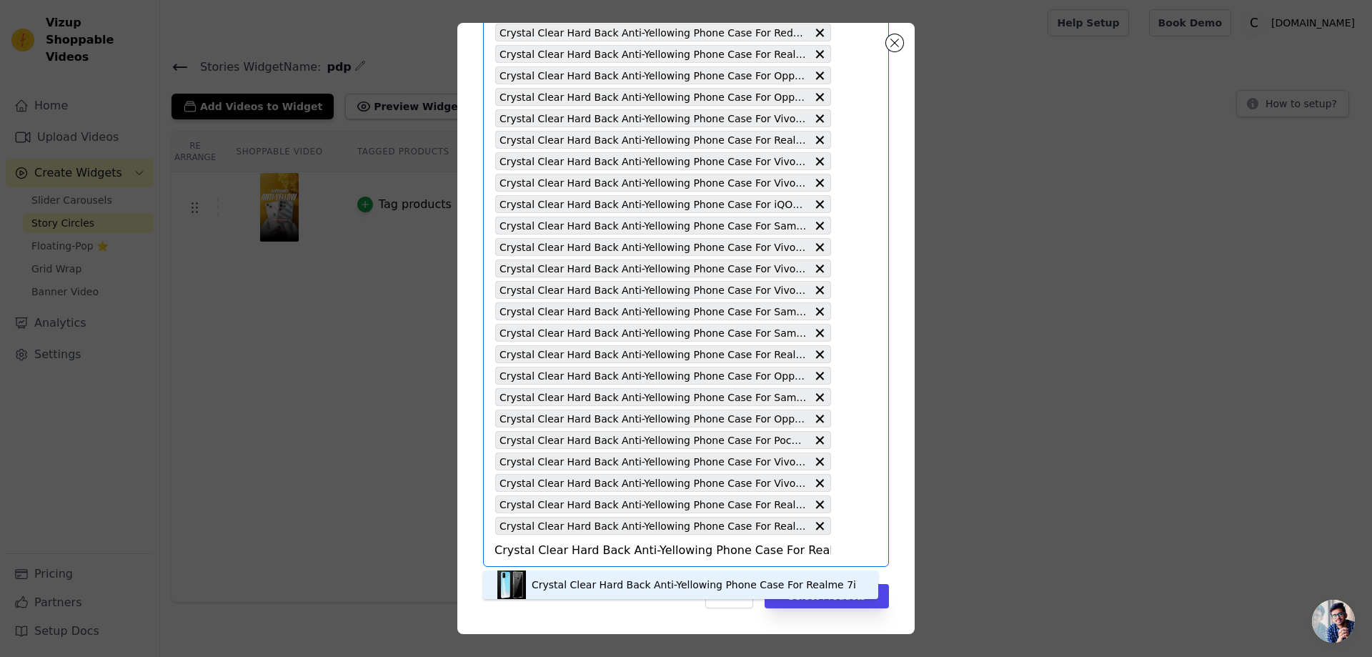
click at [742, 583] on div "Crystal Clear Hard Back Anti-Yellowing Phone Case For Realme 7i" at bounding box center [694, 584] width 324 height 14
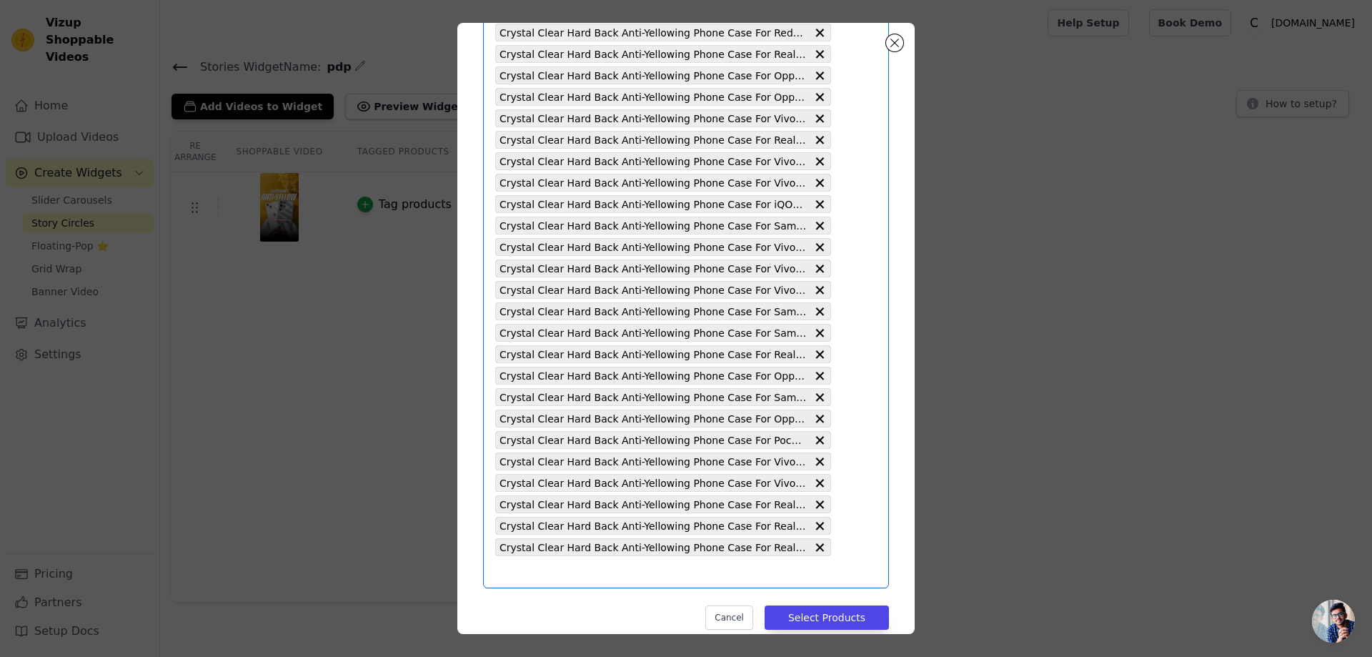
scroll to position [0, 0]
type input "Crystal Clear Hard Back Anti-Yellowing Phone Case For iQOO Z6 44W"
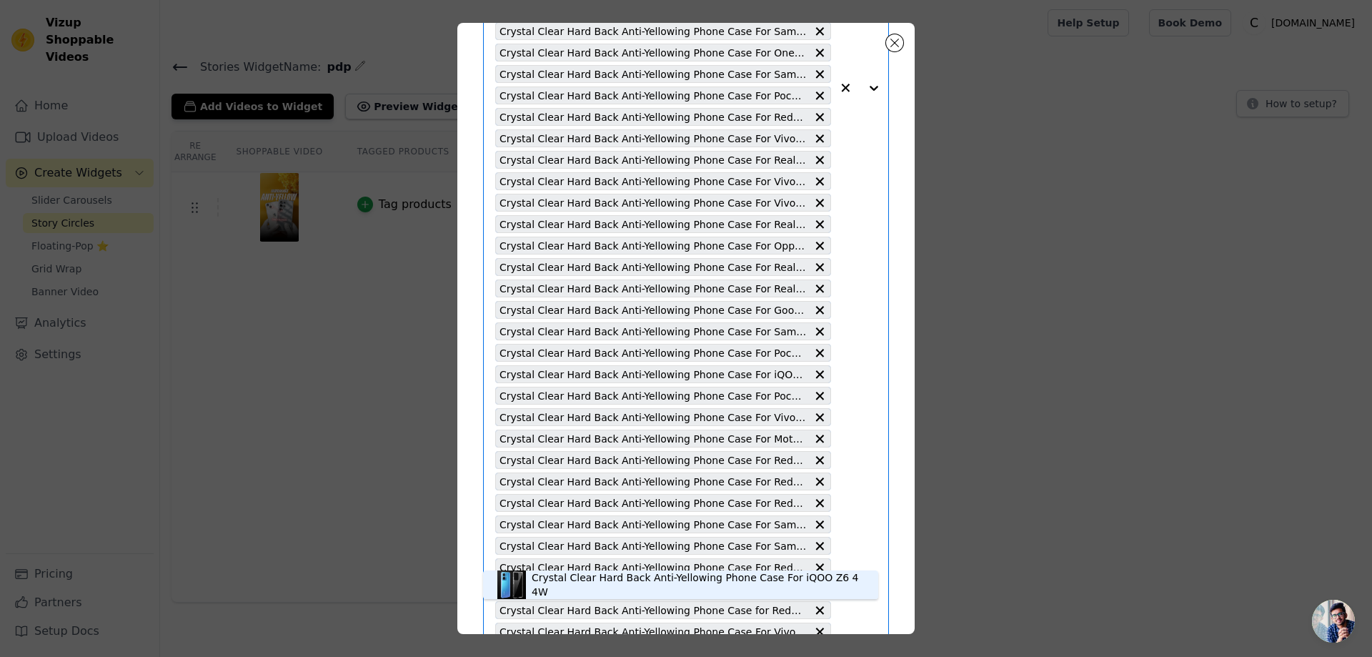
scroll to position [4481, 0]
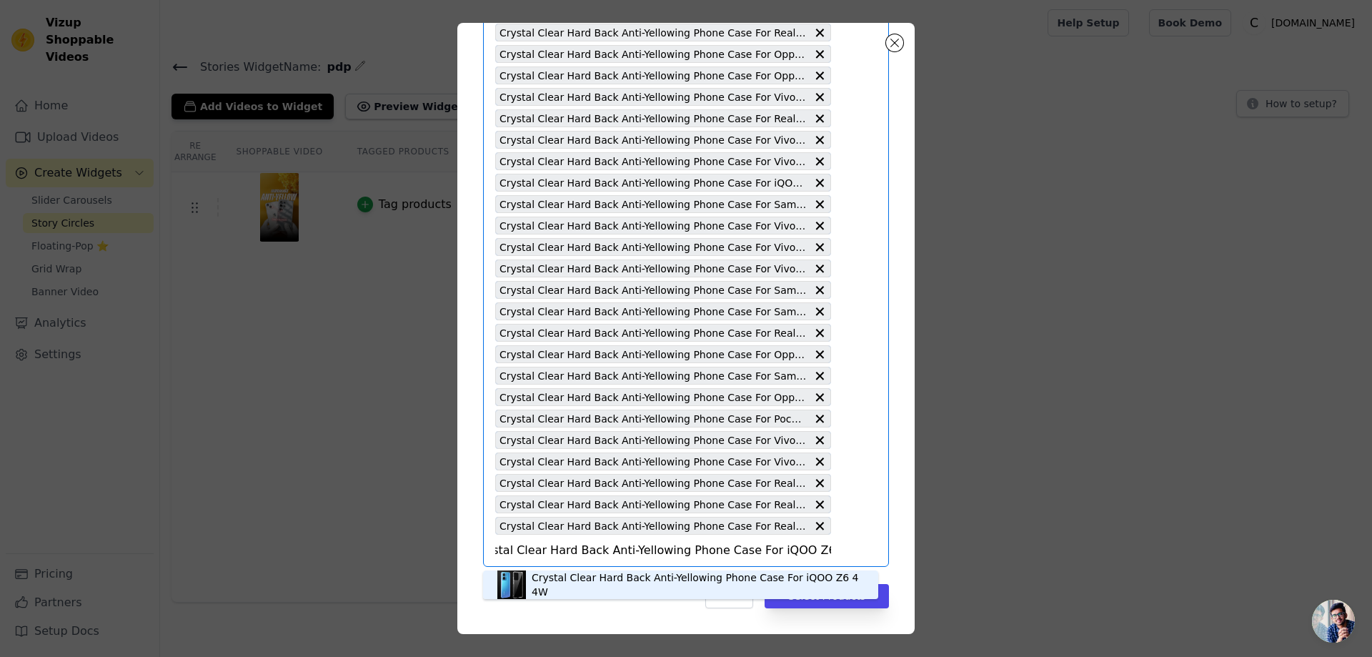
click at [802, 577] on div "Crystal Clear Hard Back Anti-Yellowing Phone Case For iQOO Z6 44W" at bounding box center [698, 584] width 332 height 29
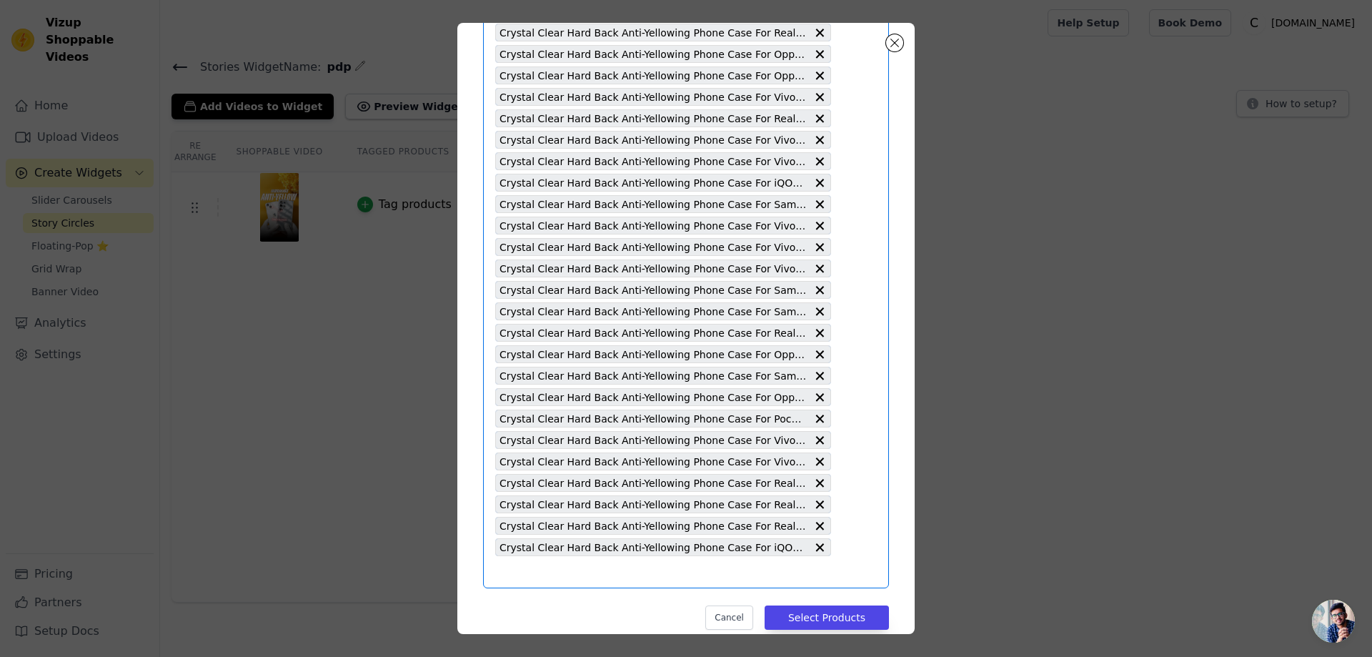
scroll to position [0, 0]
click at [813, 615] on button "Select Products" at bounding box center [827, 617] width 124 height 24
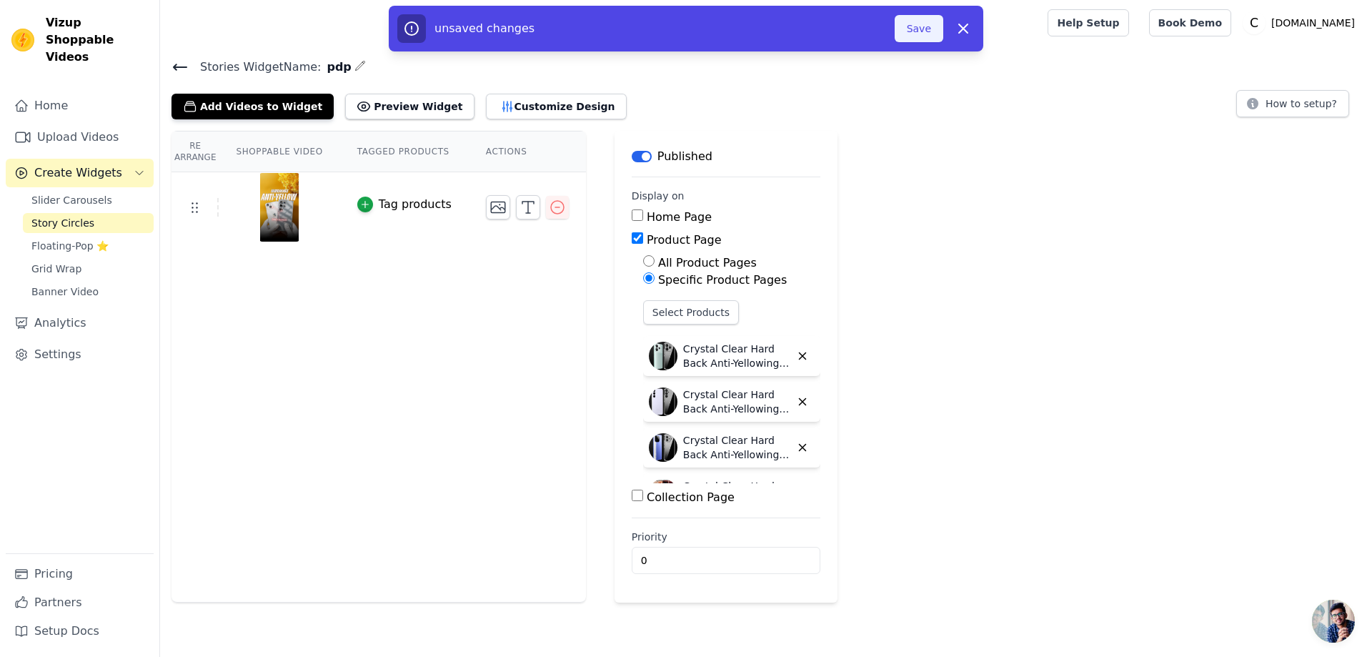
click at [923, 25] on button "Save" at bounding box center [919, 28] width 49 height 27
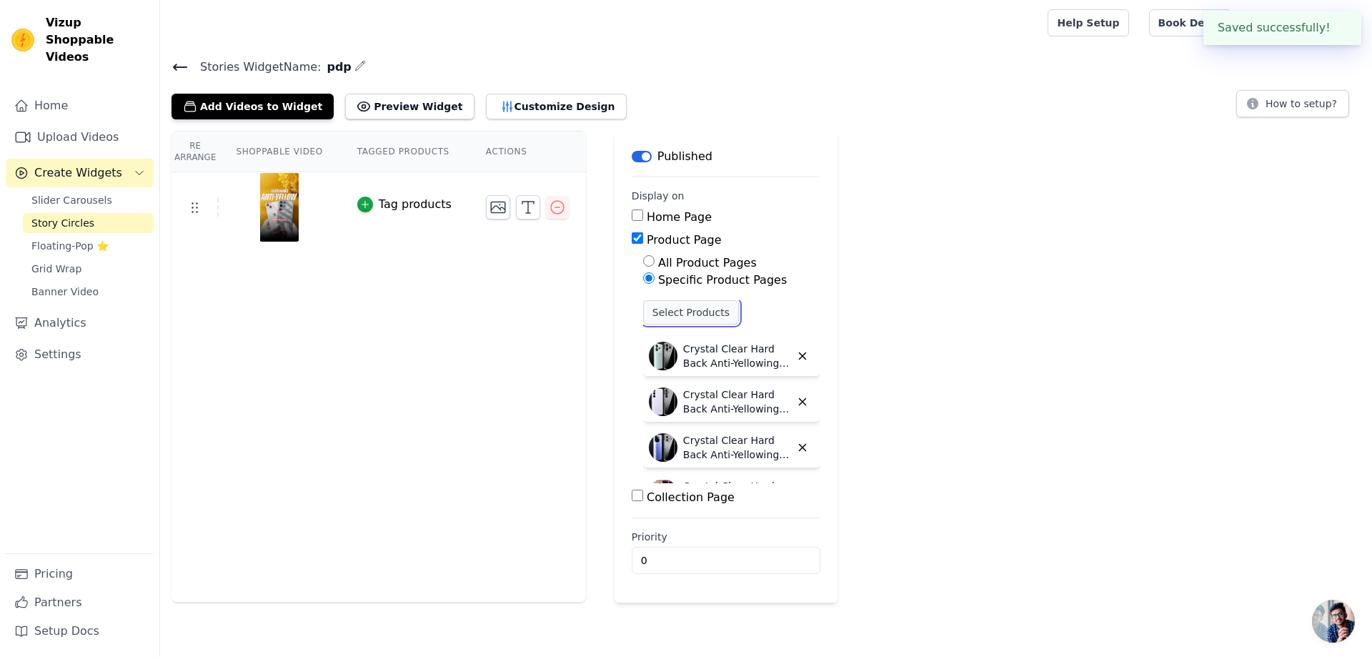
click at [680, 309] on button "Select Products" at bounding box center [691, 312] width 96 height 24
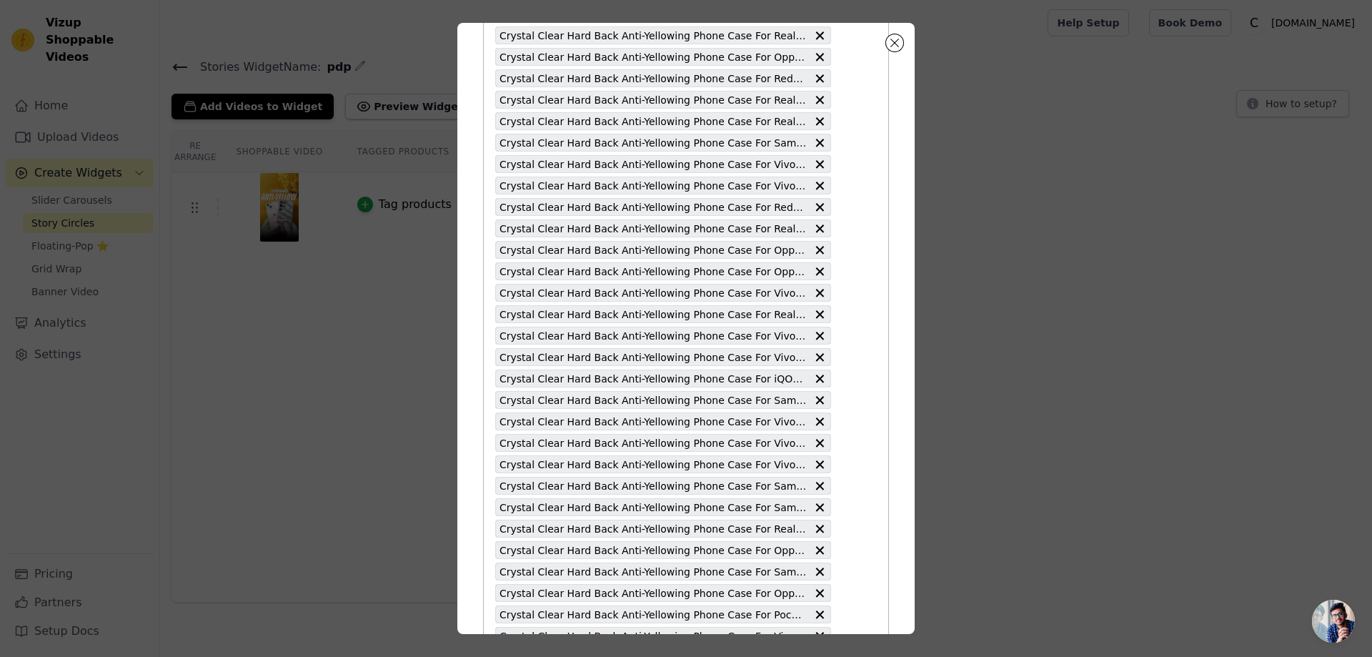
scroll to position [4503, 0]
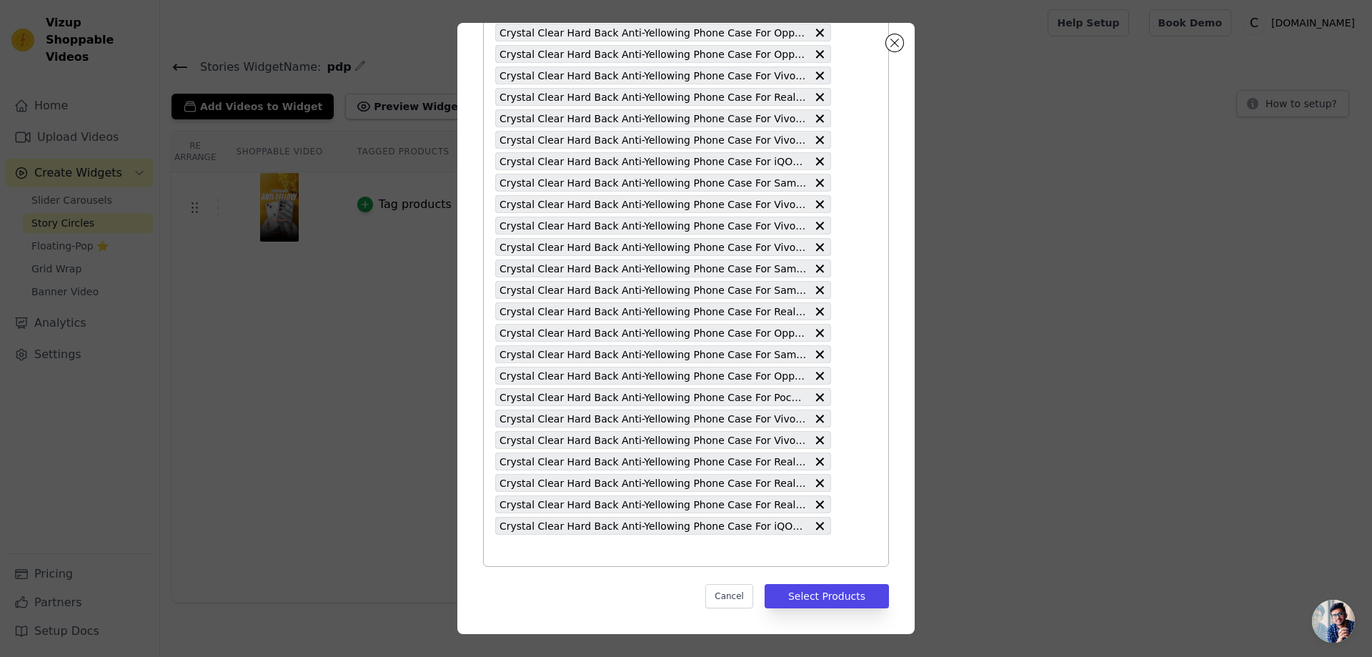
click at [499, 549] on input "text" at bounding box center [663, 550] width 336 height 17
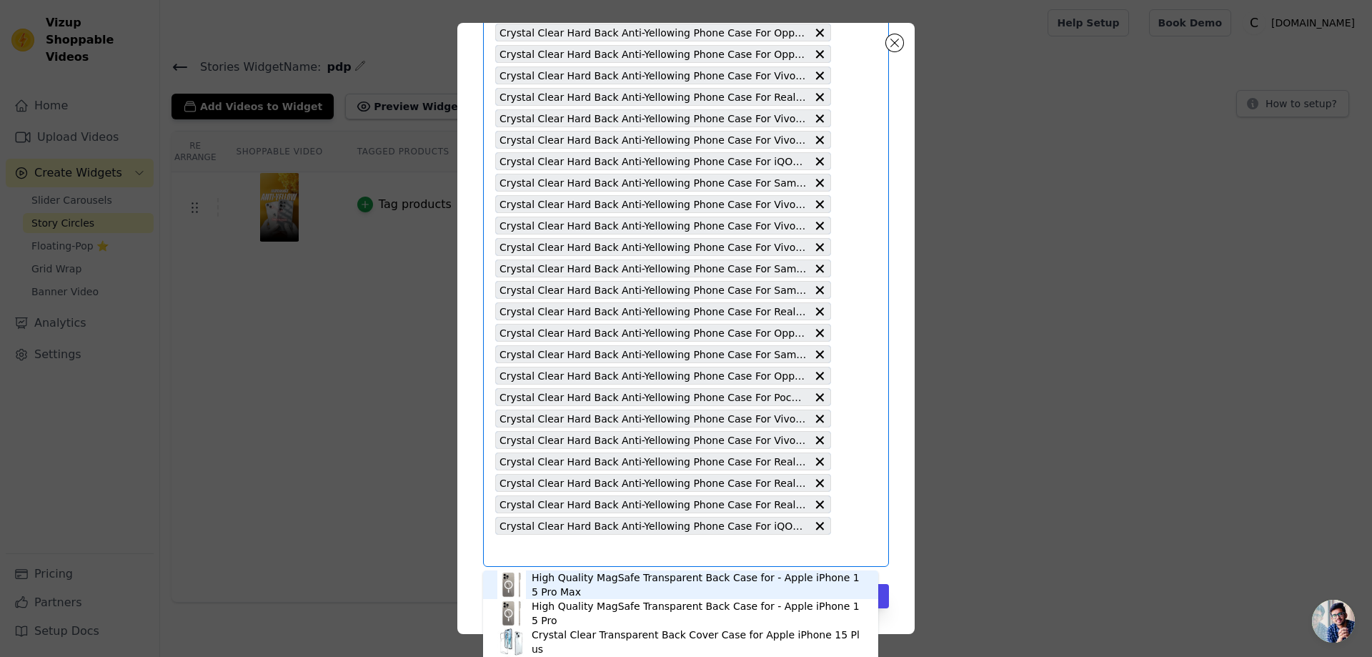
type input "Crystal Clear Hard Back Anti-Yellowing Phone Case For Vivo Y01"
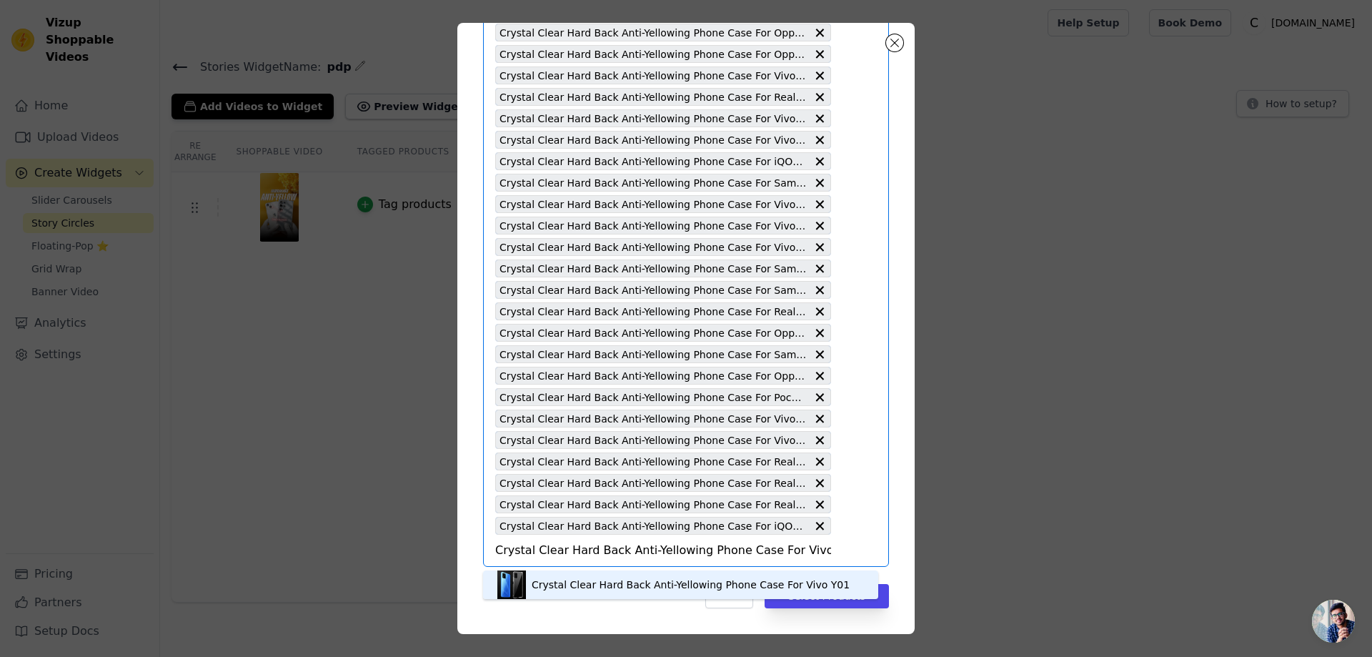
click at [751, 581] on div "Crystal Clear Hard Back Anti-Yellowing Phone Case For Vivo Y01" at bounding box center [691, 584] width 318 height 14
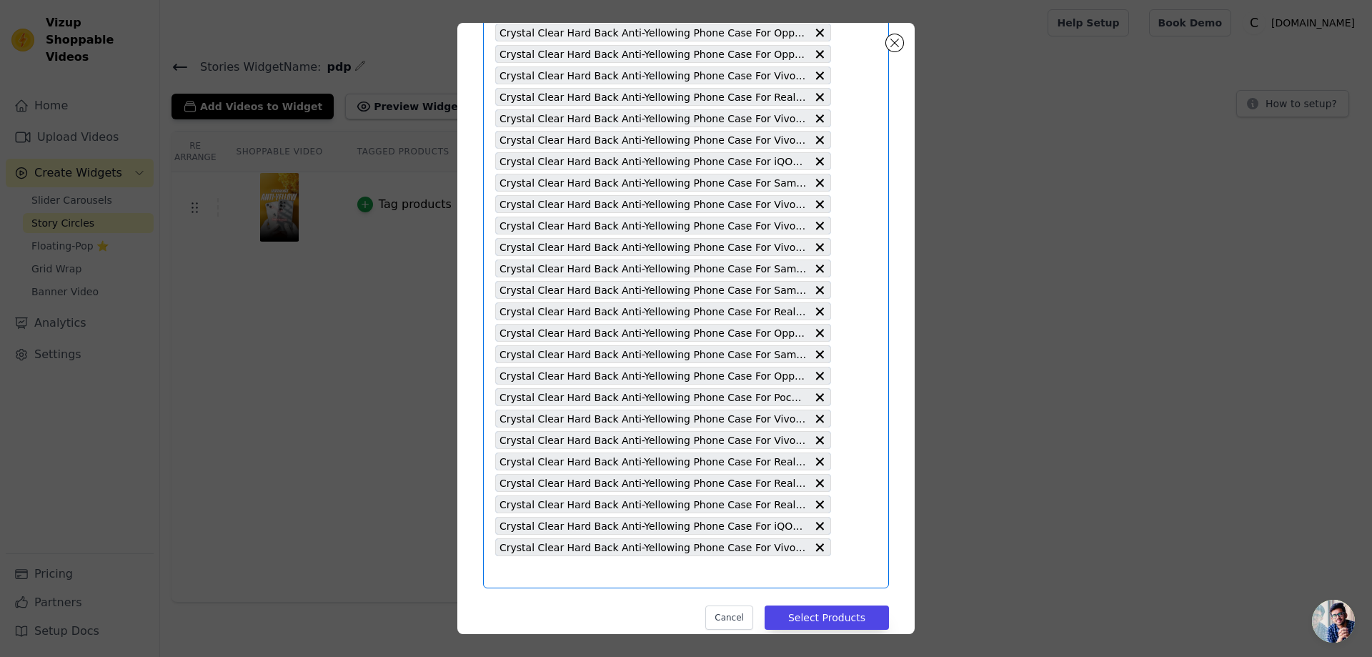
type input "Crystal Clear Hard Back Anti-Yellowing Phone Case For Vivo V19"
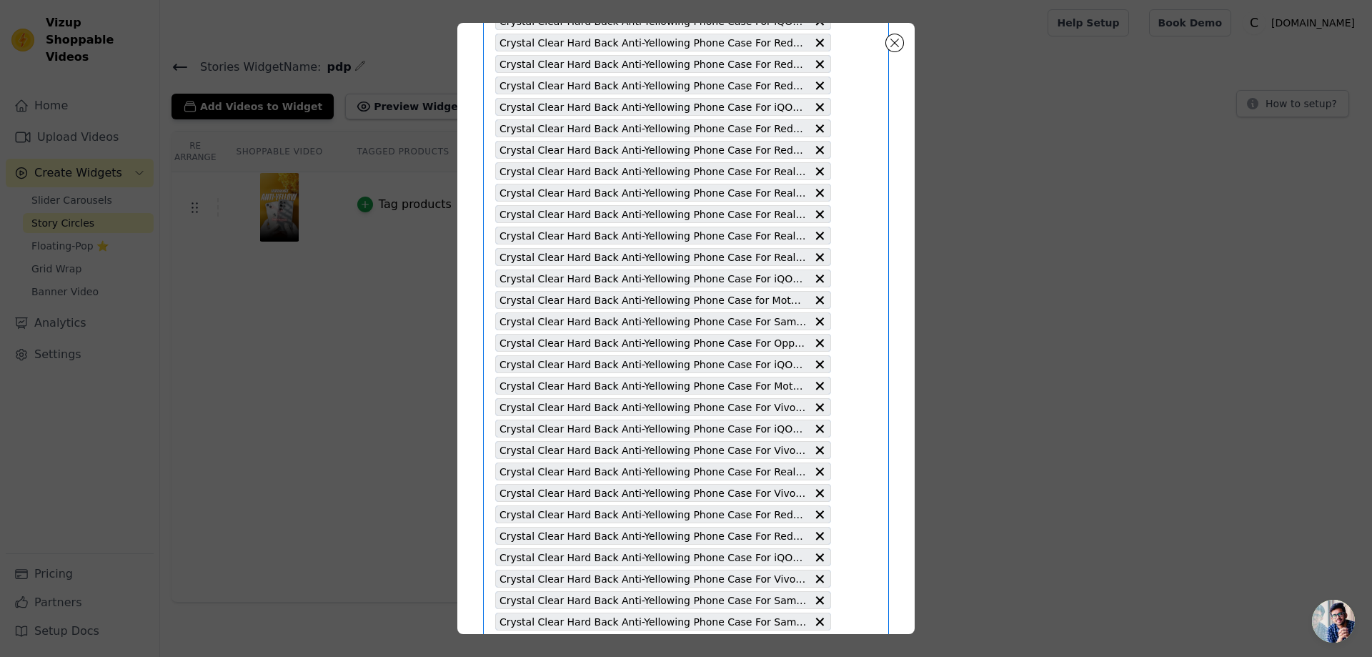
scroll to position [4524, 0]
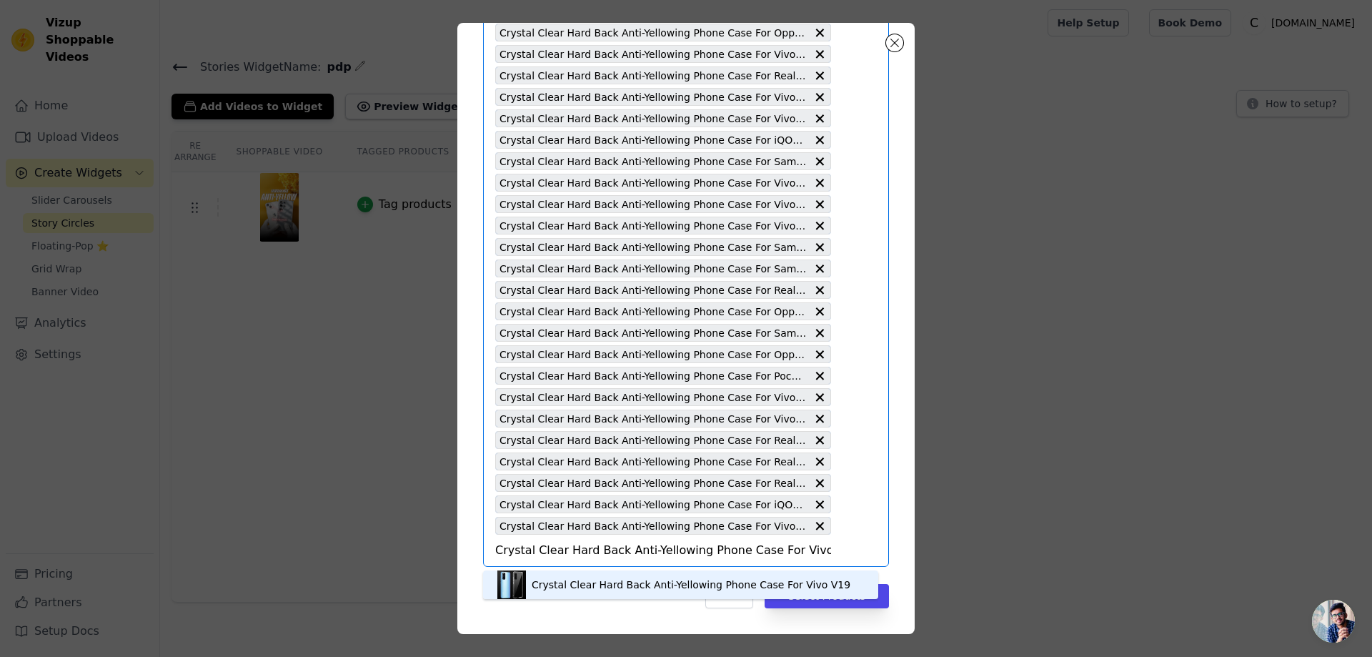
click at [749, 587] on div "Crystal Clear Hard Back Anti-Yellowing Phone Case For Vivo V19" at bounding box center [691, 584] width 319 height 14
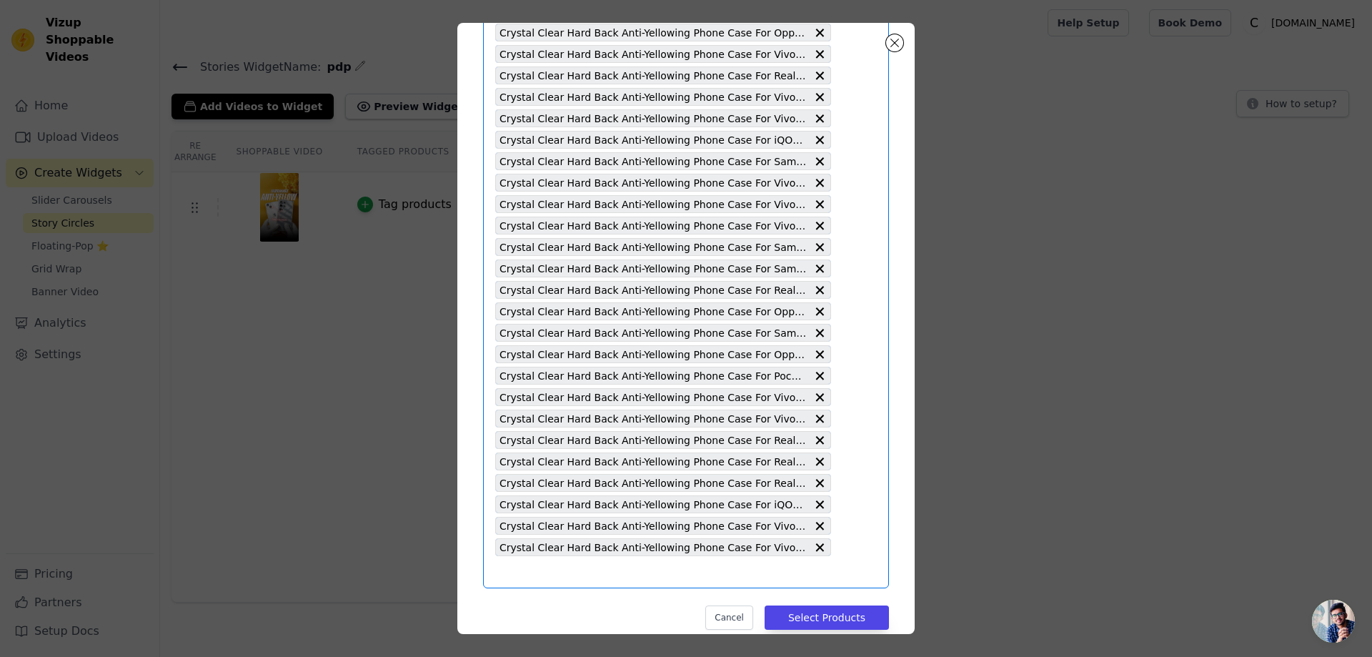
type input "Crystal Clear Hard Back Anti-Yellowing Phone Case For Samsung Z Fold"
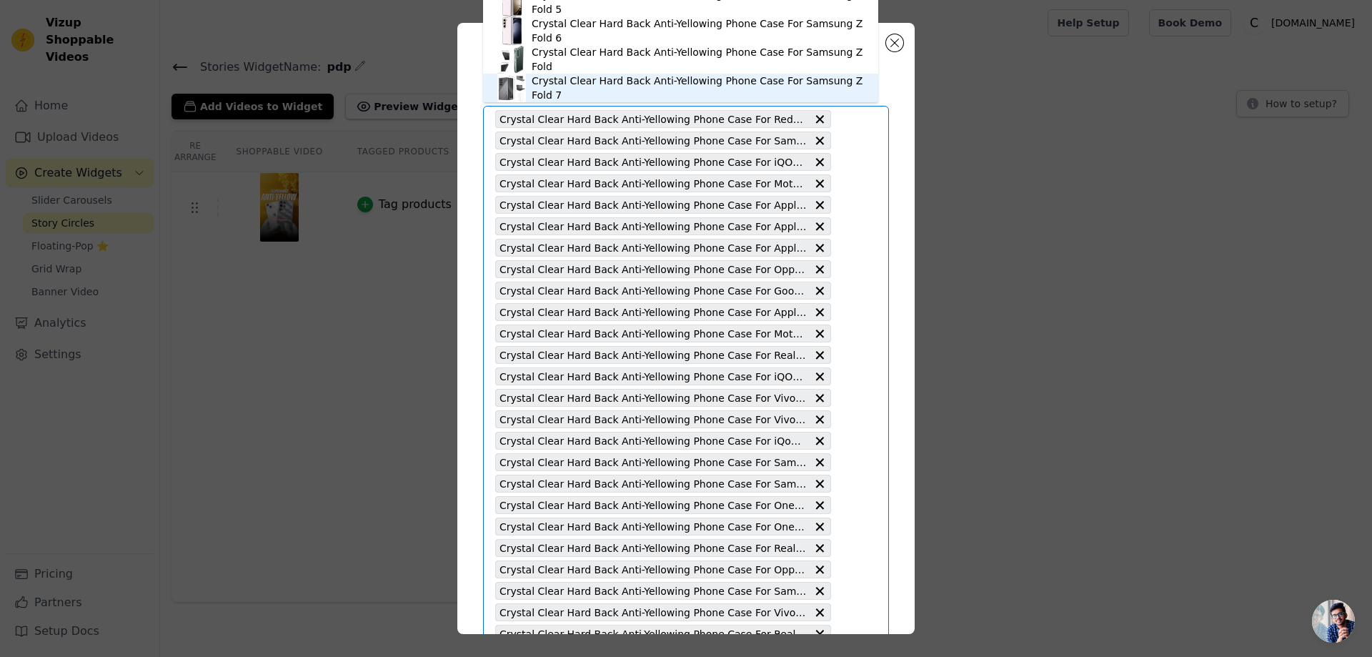
scroll to position [53, 0]
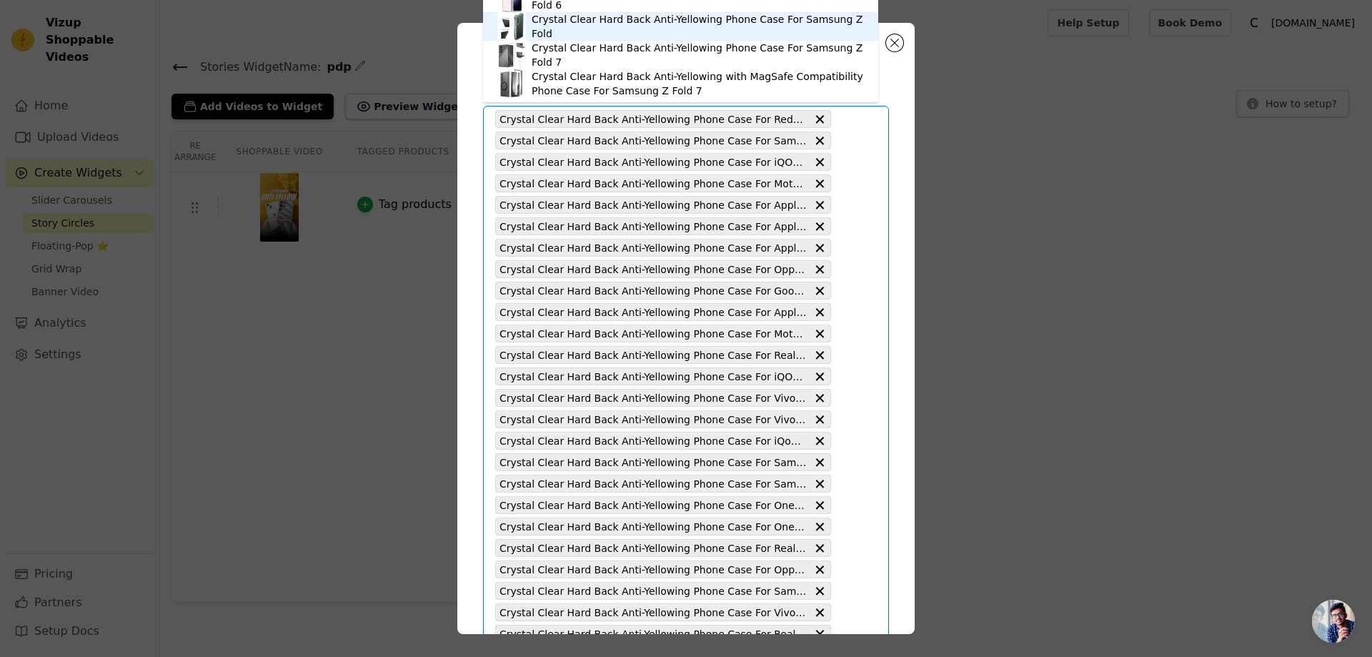
click at [661, 19] on div "Crystal Clear Hard Back Anti-Yellowing Phone Case For Samsung Z Fold" at bounding box center [680, 26] width 367 height 29
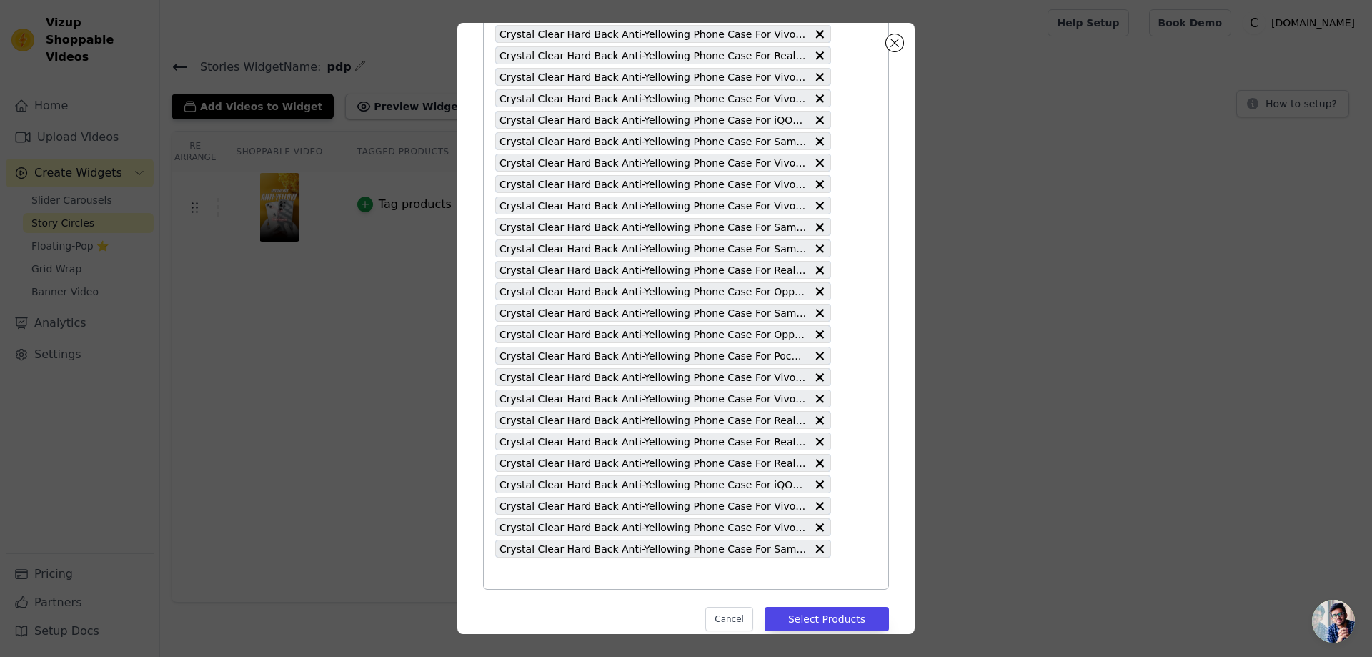
scroll to position [4567, 0]
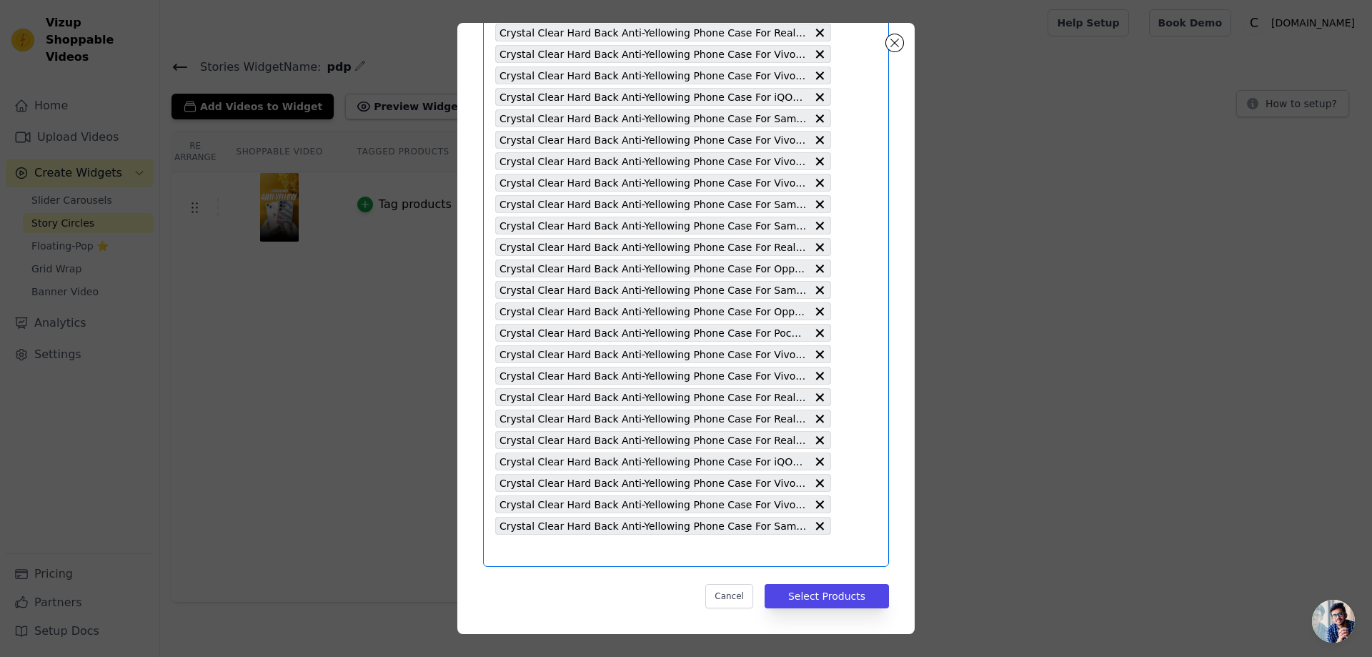
type input "Crystal Clear Hard Back Anti-Yellowing Phone Case For Samsung Z Flip"
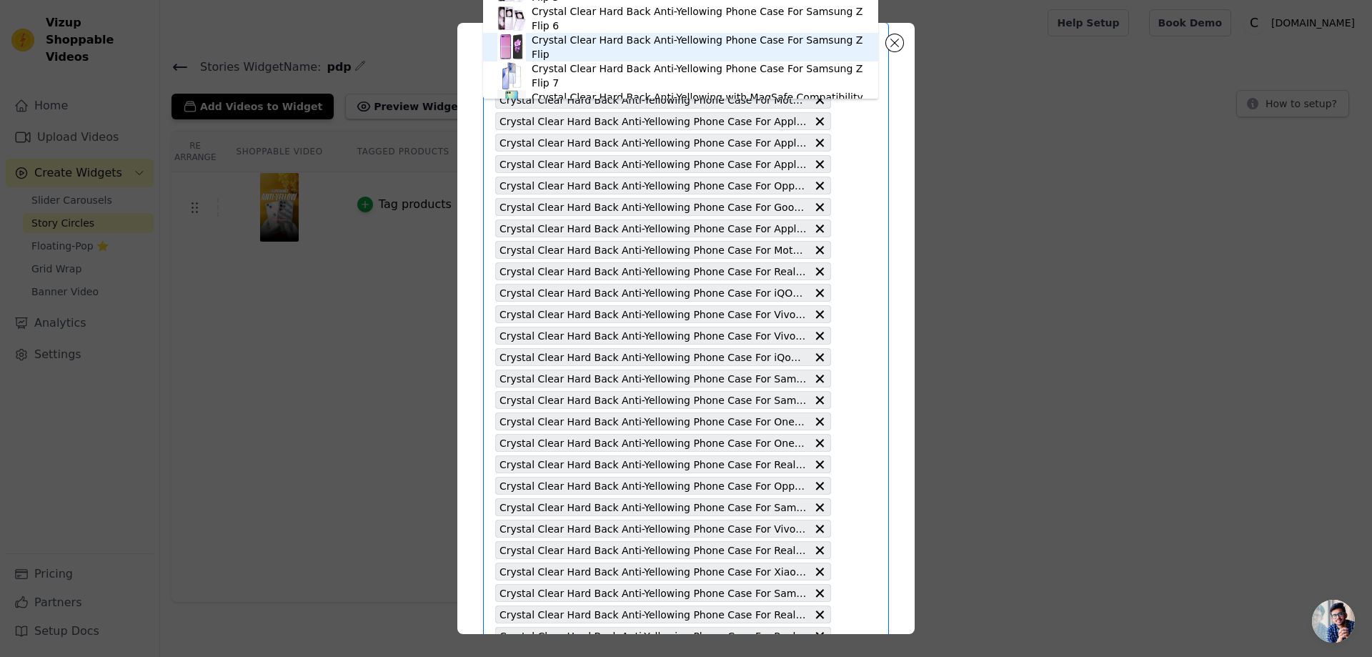
scroll to position [20, 0]
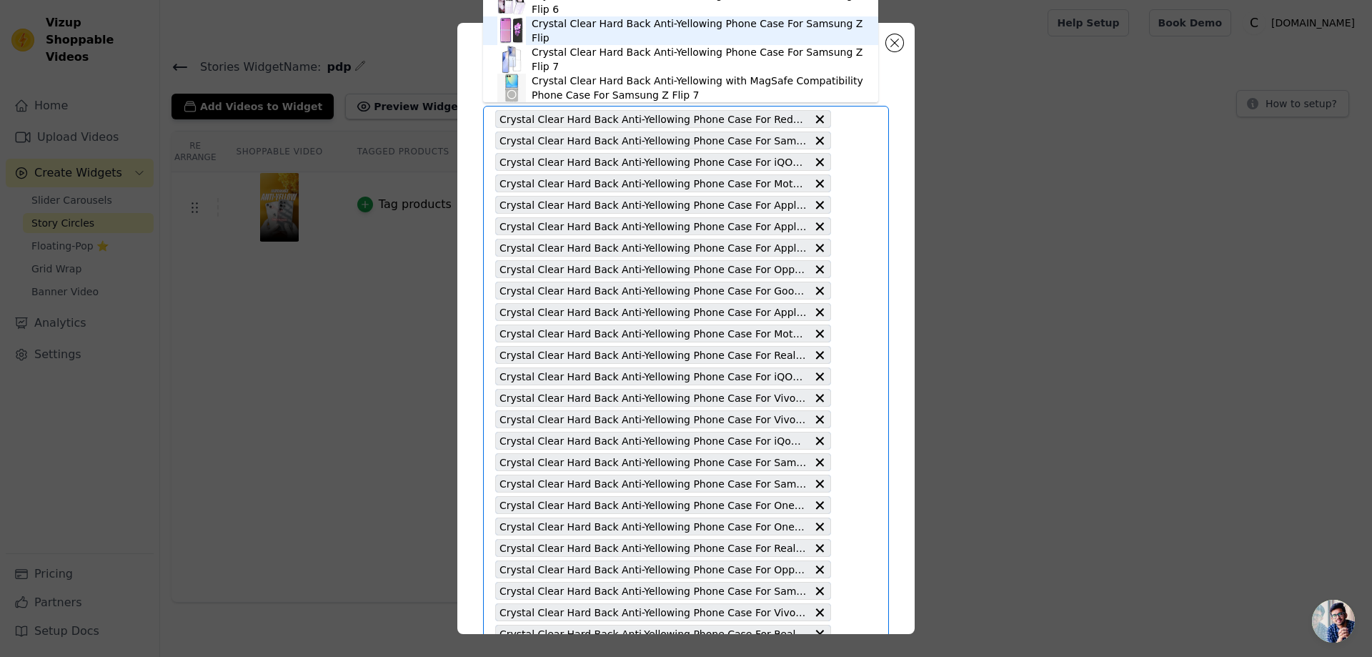
click at [632, 33] on div "Crystal Clear Hard Back Anti-Yellowing Phone Case For Samsung Z Flip" at bounding box center [698, 30] width 332 height 29
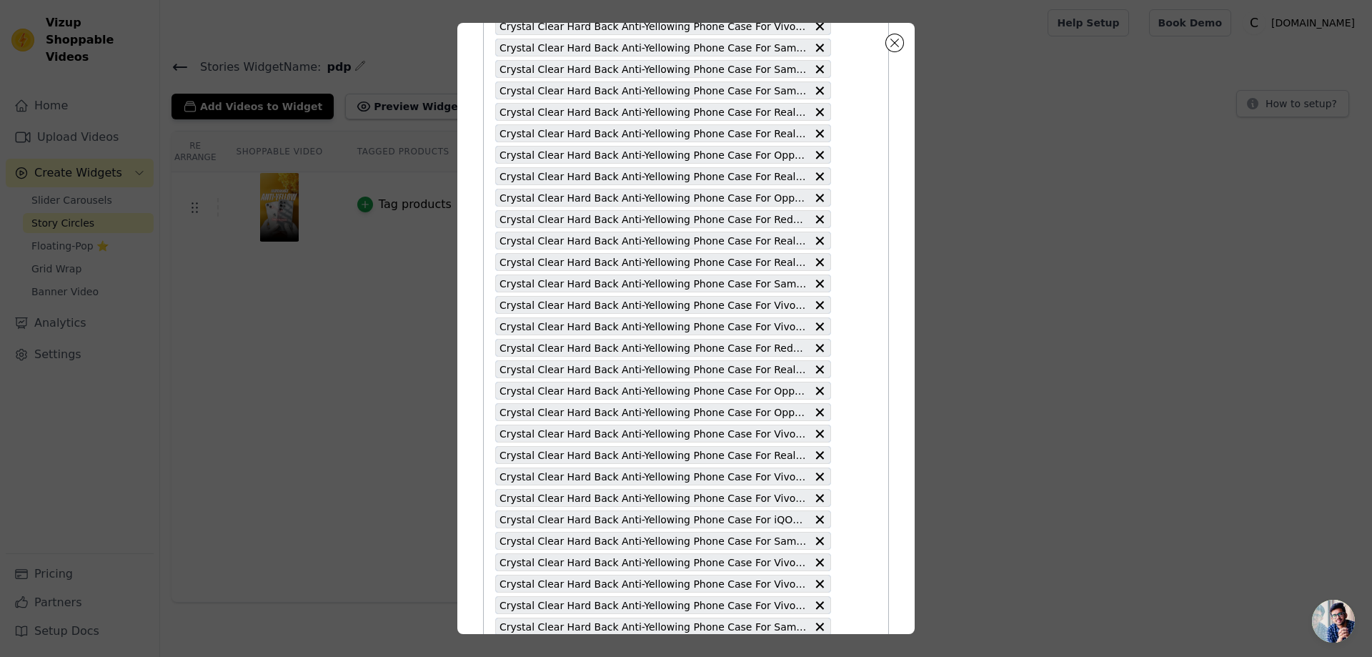
scroll to position [4588, 0]
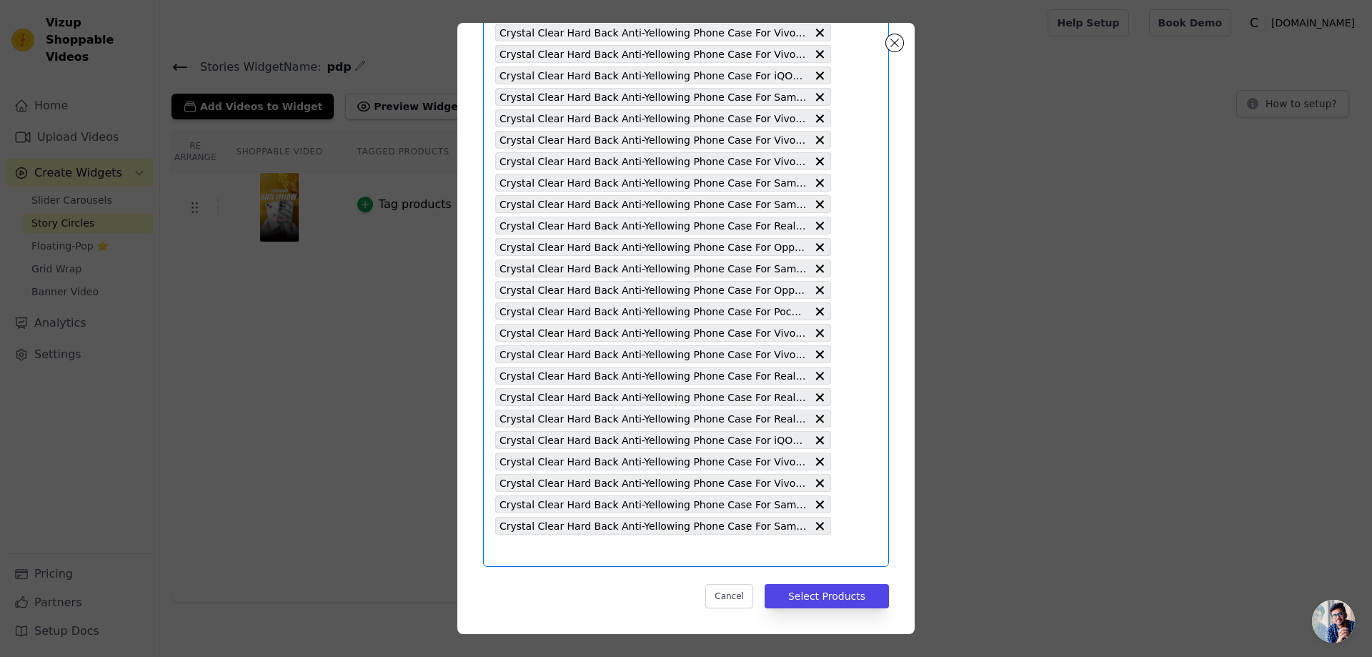
type input "Crystal Clear Hard Back Anti-Yellowing Phone Case For Samsung S20 5G"
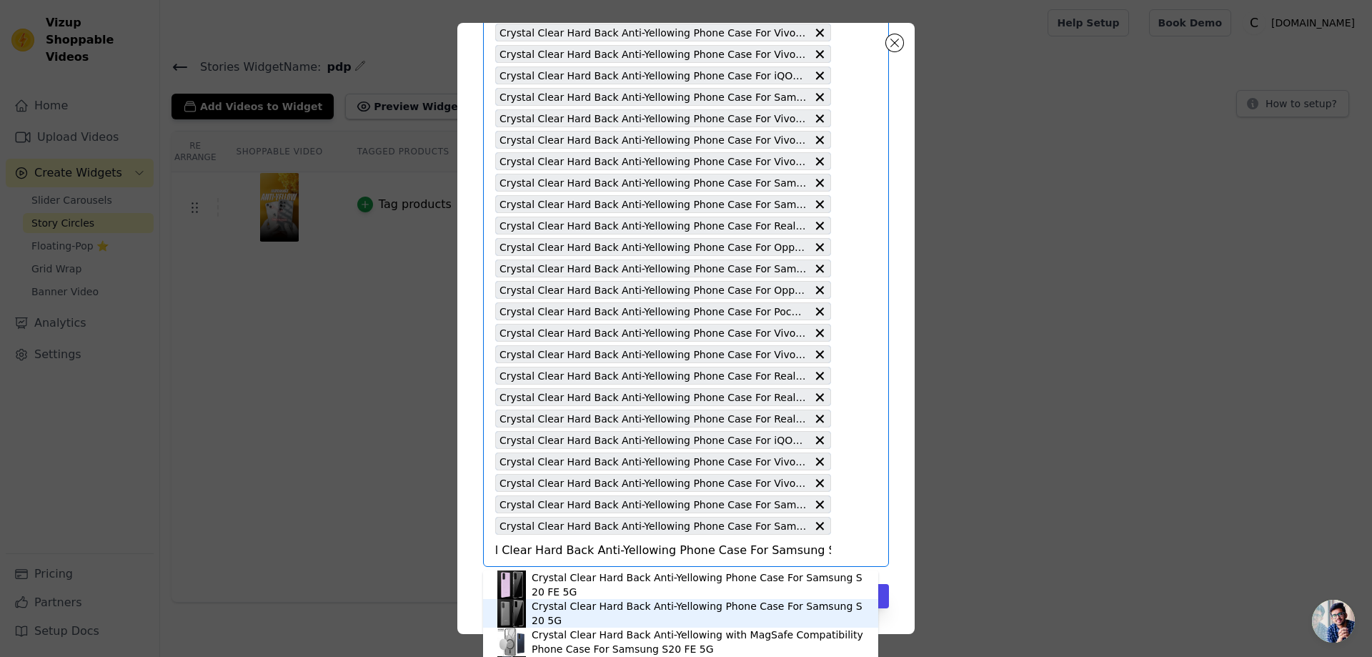
click at [749, 609] on div "Crystal Clear Hard Back Anti-Yellowing Phone Case For Samsung S20 5G" at bounding box center [698, 613] width 332 height 29
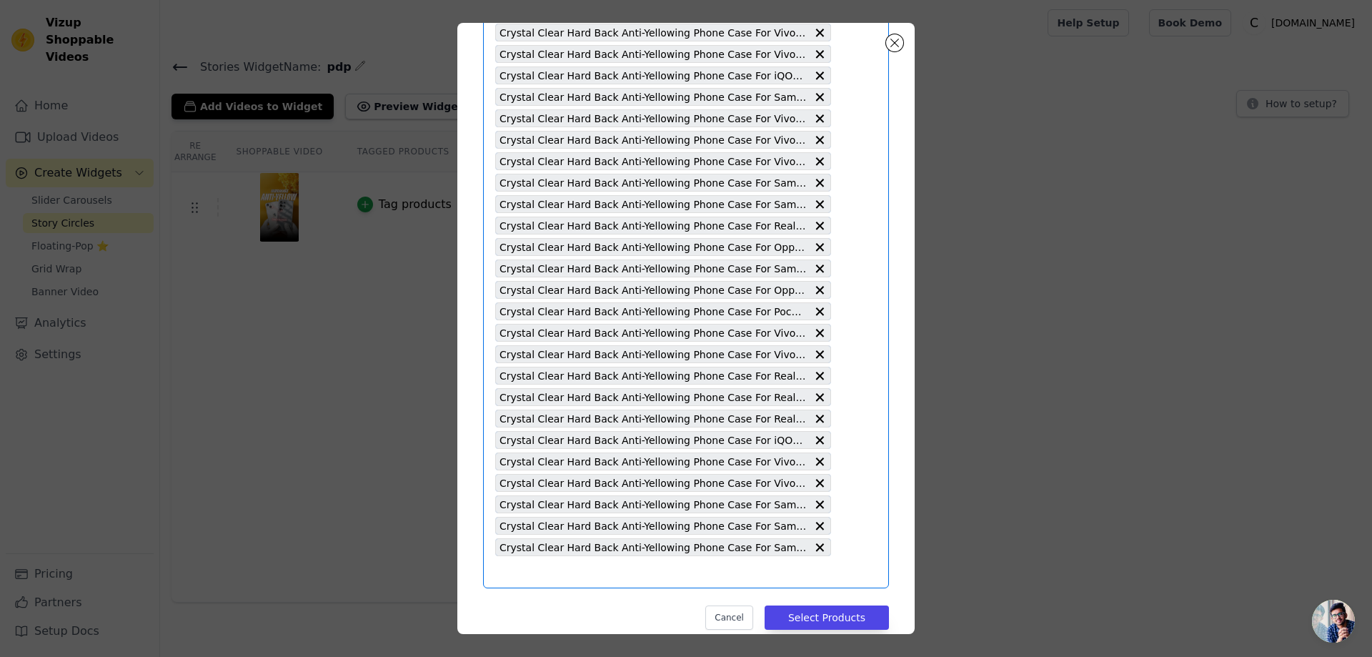
scroll to position [0, 0]
type input "Crystal Clear Hard Back Anti-Yellowing Phone Case For Samsung Note 9"
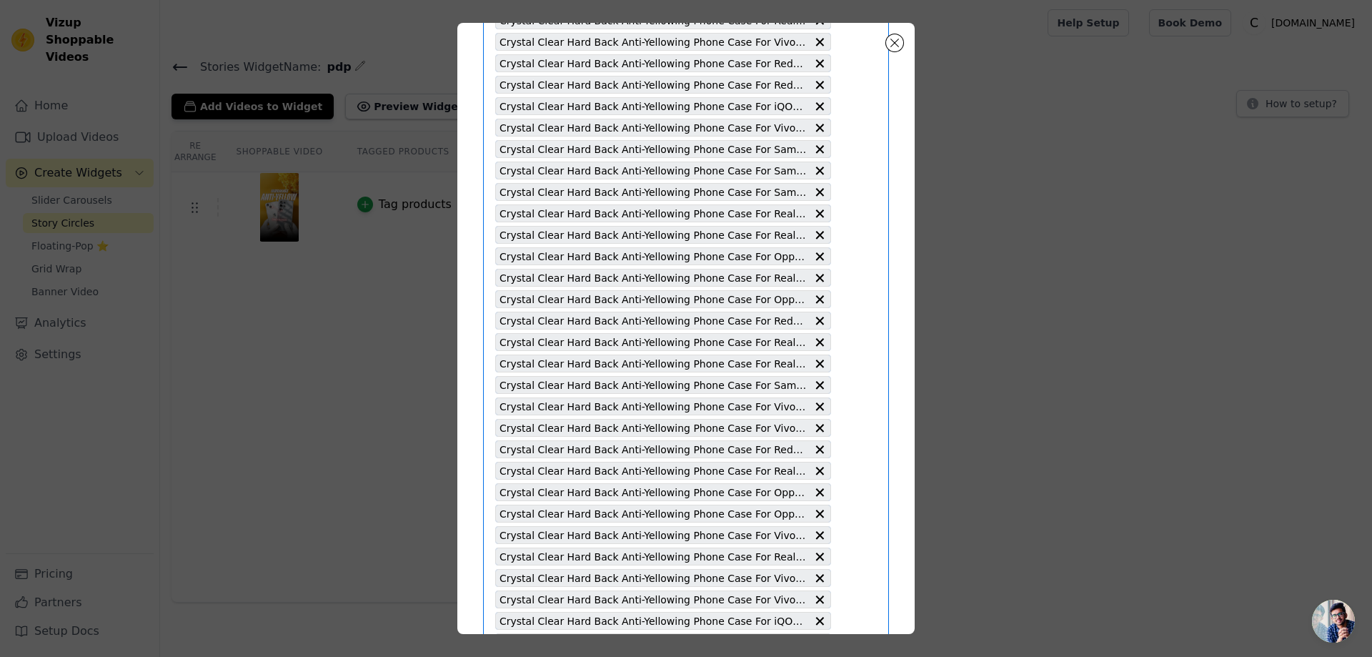
scroll to position [4610, 0]
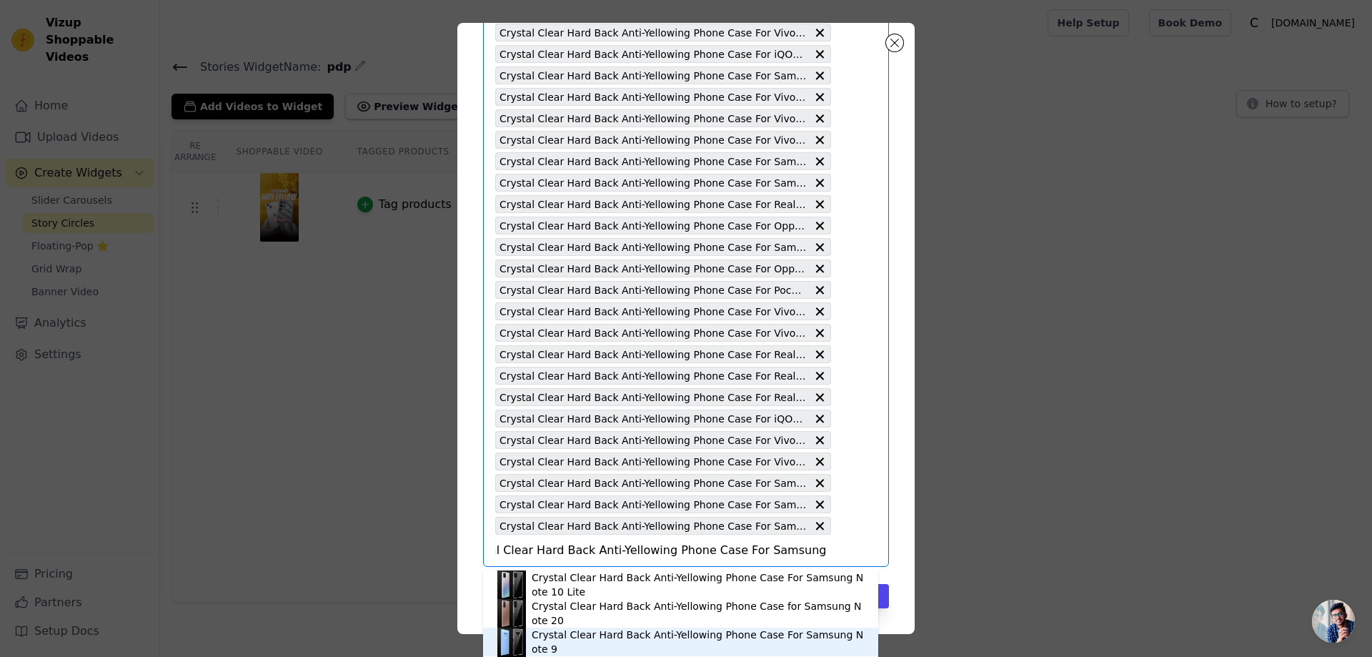
click at [701, 637] on div "Crystal Clear Hard Back Anti-Yellowing Phone Case For Samsung Note 9" at bounding box center [698, 641] width 332 height 29
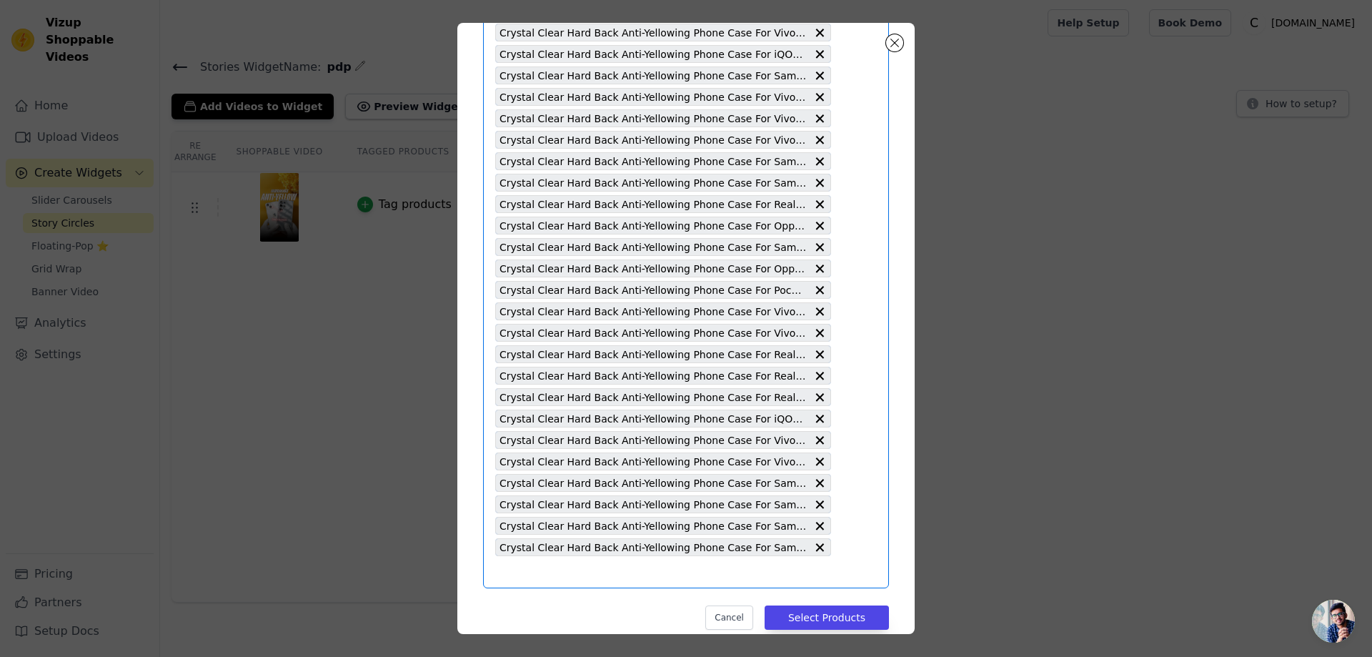
type input "Crystal Clear Hard Back Anti-Yellowing Phone Case For Samsung M30s"
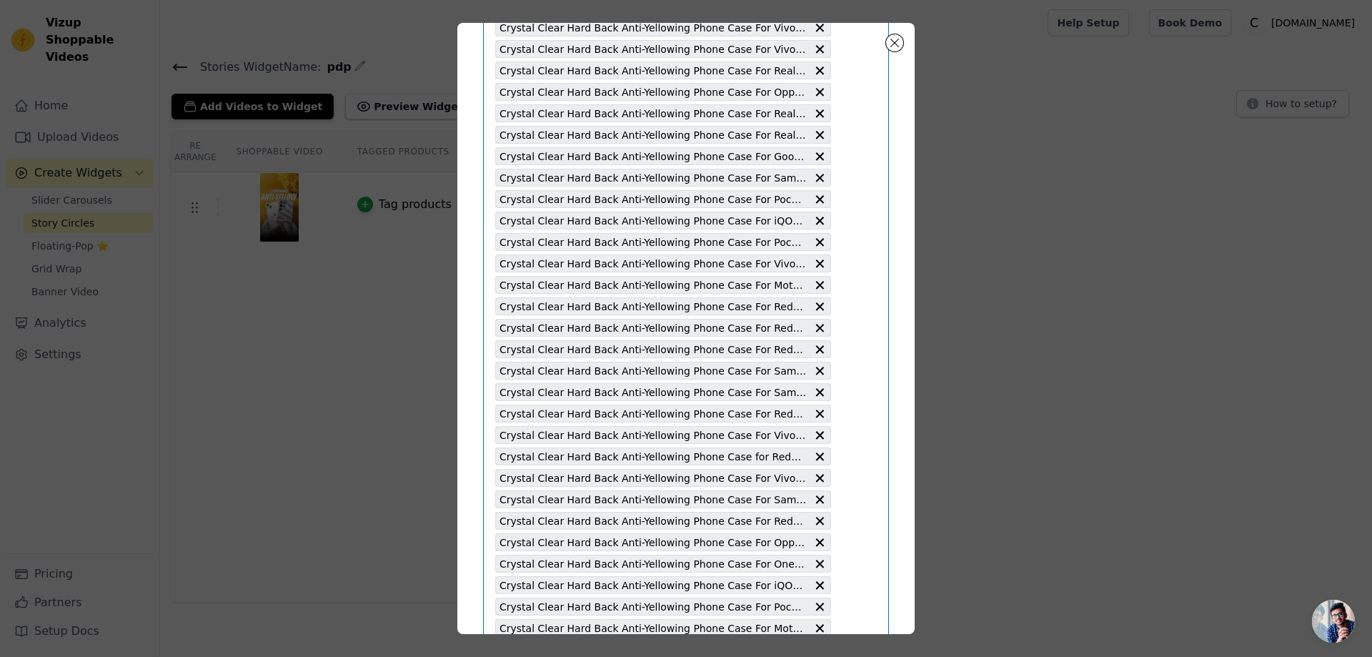
scroll to position [4631, 0]
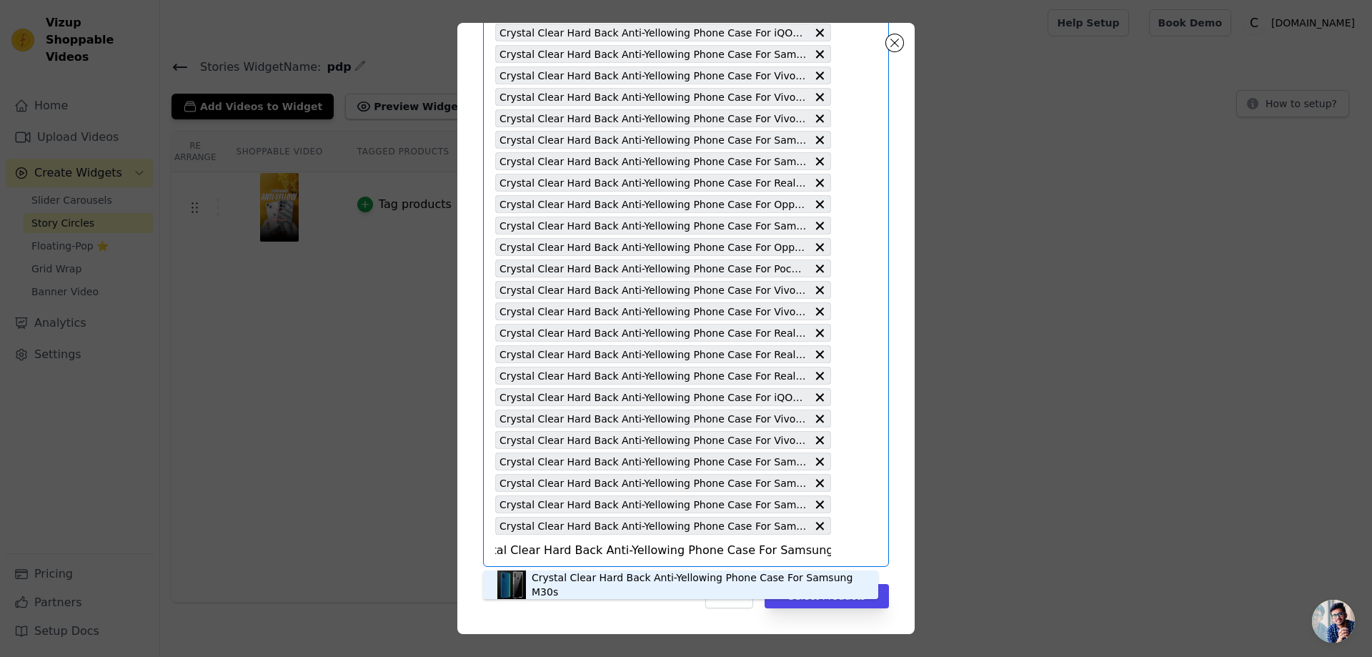
click at [722, 588] on div "Crystal Clear Hard Back Anti-Yellowing Phone Case For Samsung M30s" at bounding box center [698, 584] width 332 height 29
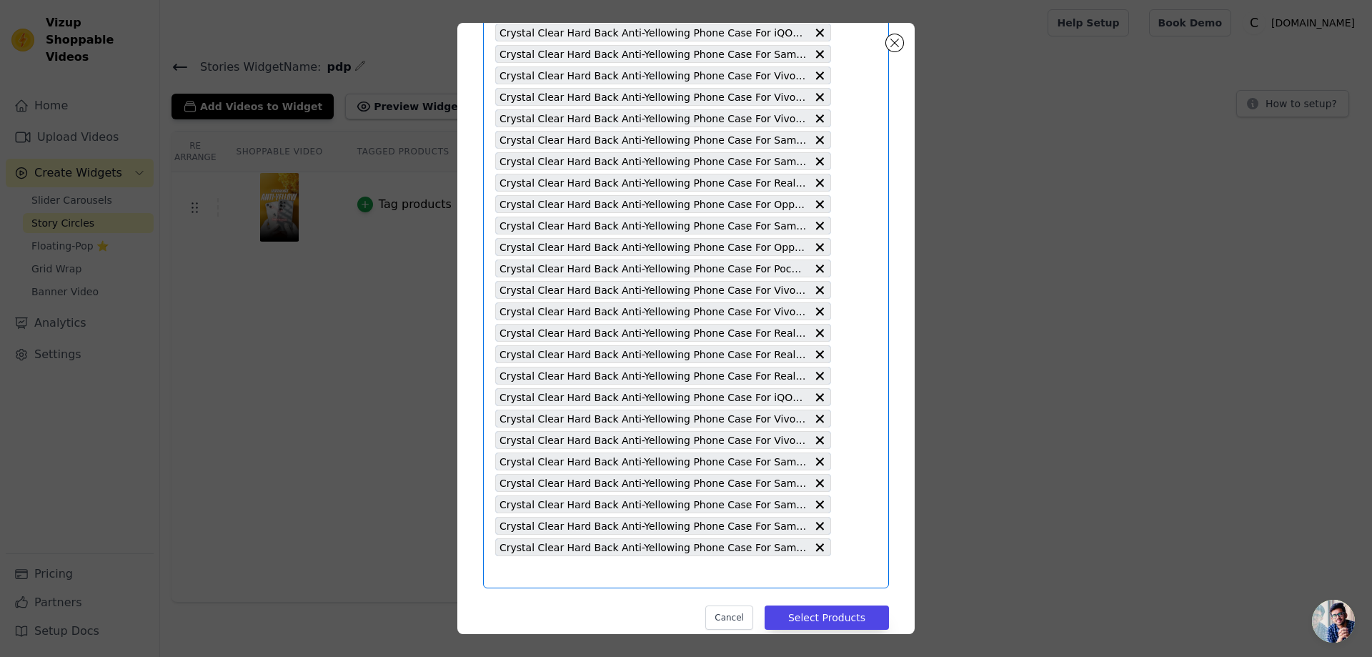
scroll to position [0, 0]
type input "Crystal Clear Hard Back Anti-Yellowing Phone Case For Redmi K20"
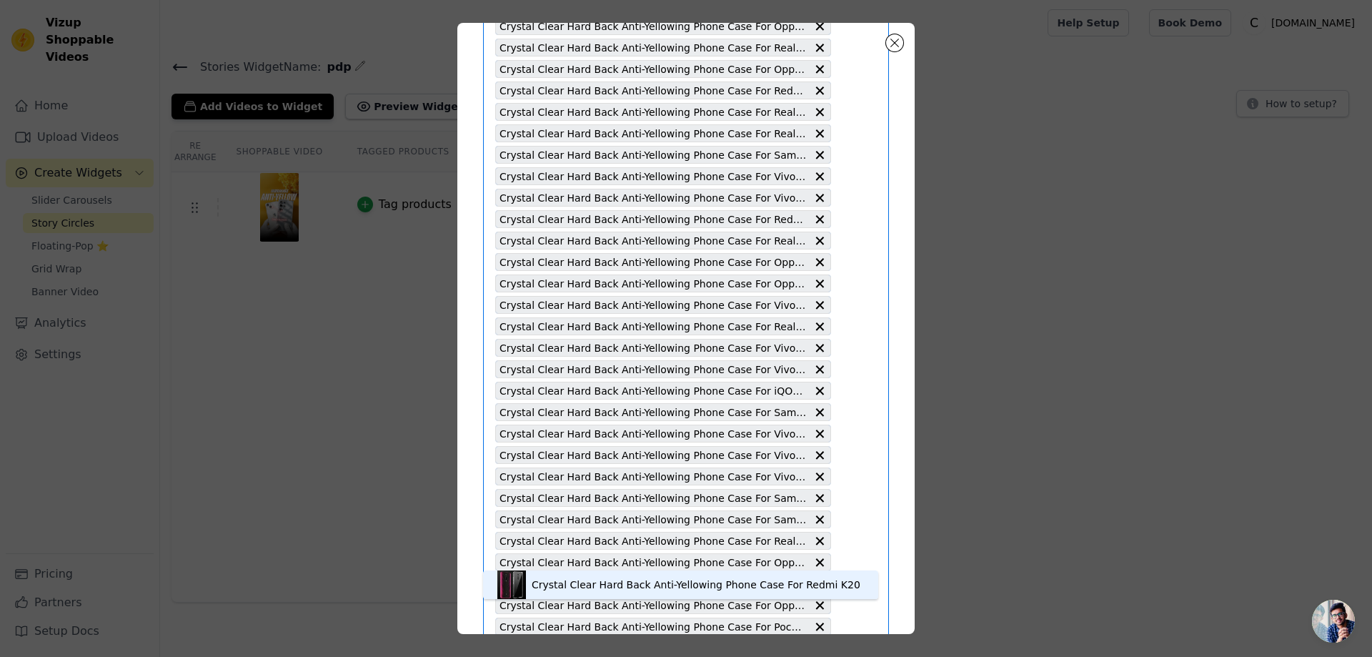
scroll to position [4653, 0]
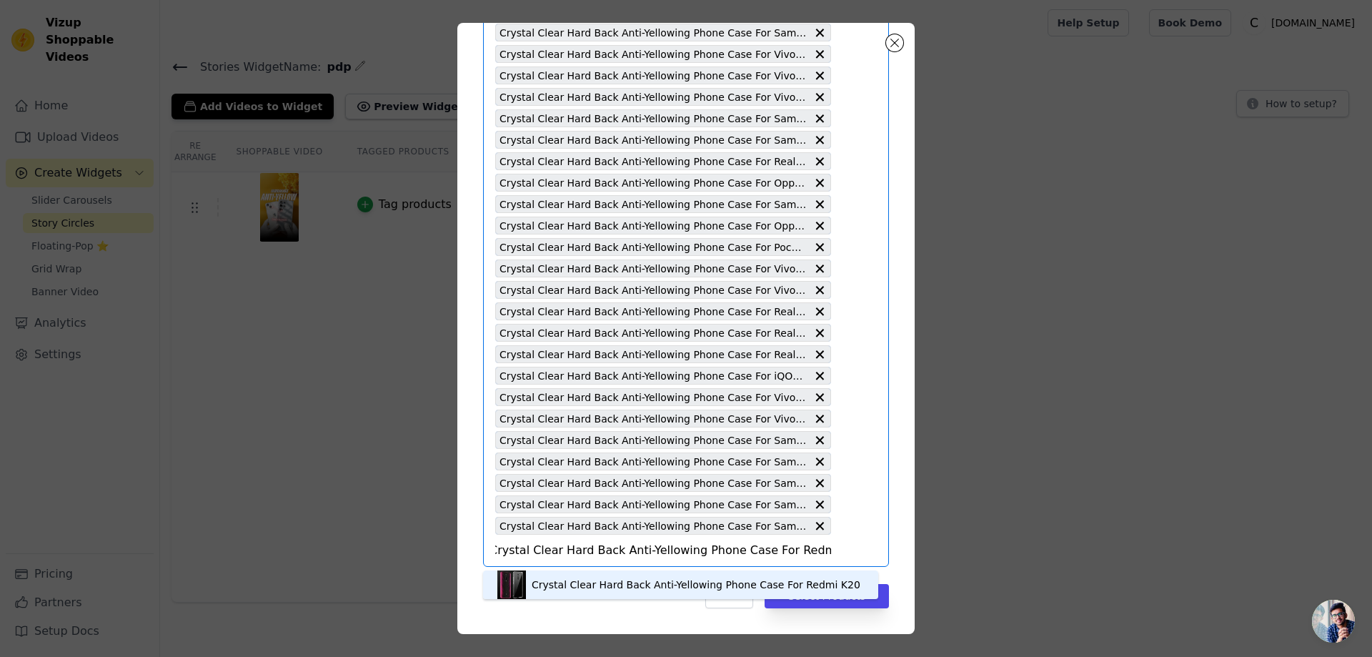
click at [780, 582] on div "Crystal Clear Hard Back Anti-Yellowing Phone Case For Redmi K20" at bounding box center [696, 584] width 329 height 14
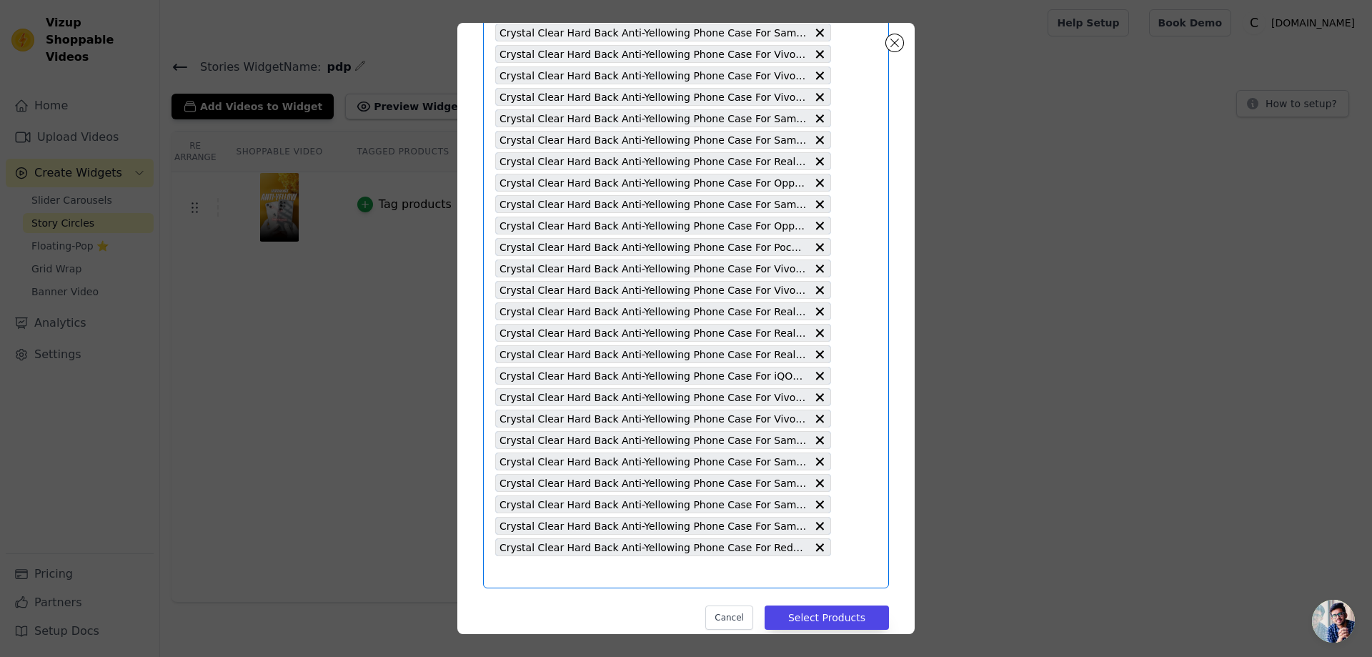
scroll to position [0, 0]
type input "Crystal Clear Hard Back Anti-Yellowing Phone Case For Redmi 13C 4G"
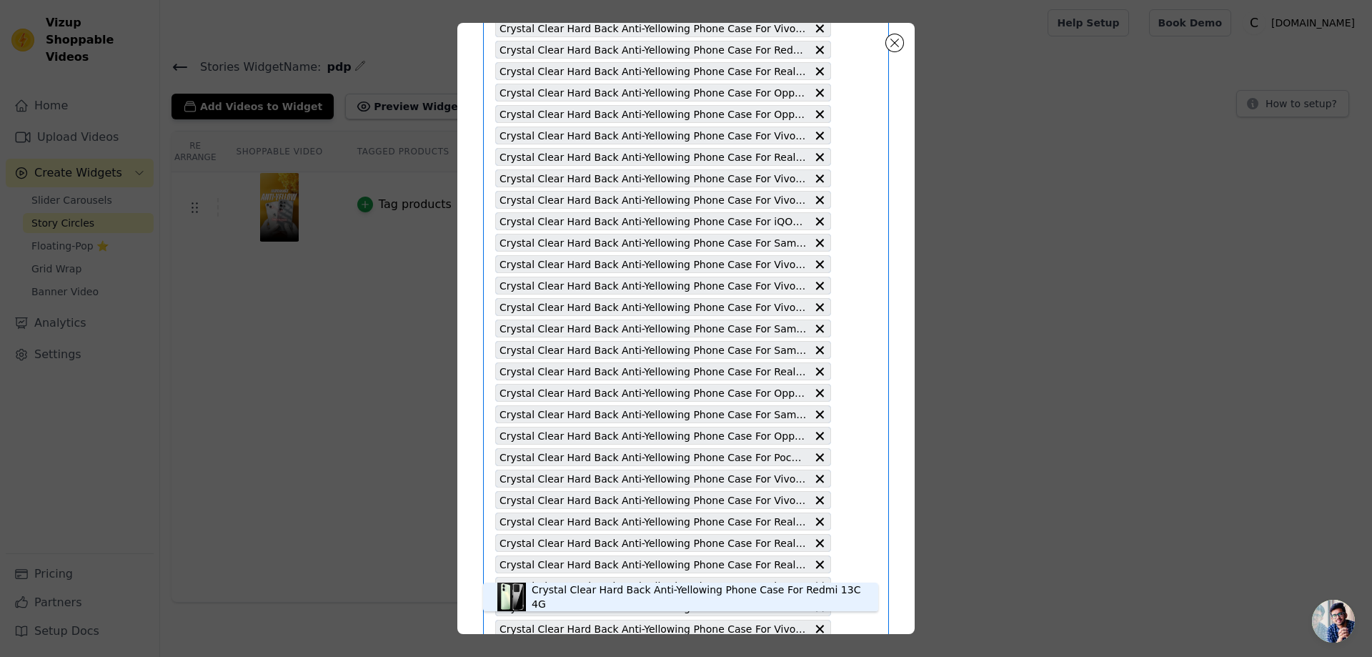
scroll to position [4674, 0]
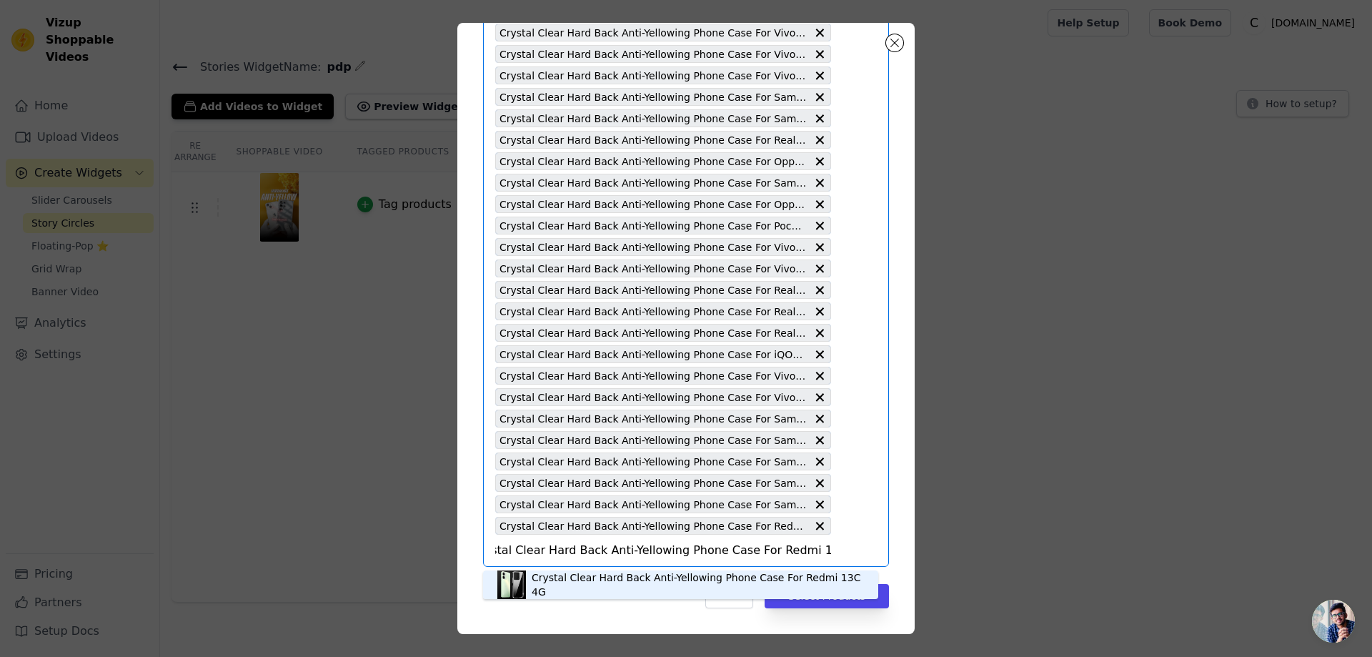
click at [807, 587] on div "Crystal Clear Hard Back Anti-Yellowing Phone Case For Redmi 13C 4G" at bounding box center [698, 584] width 332 height 29
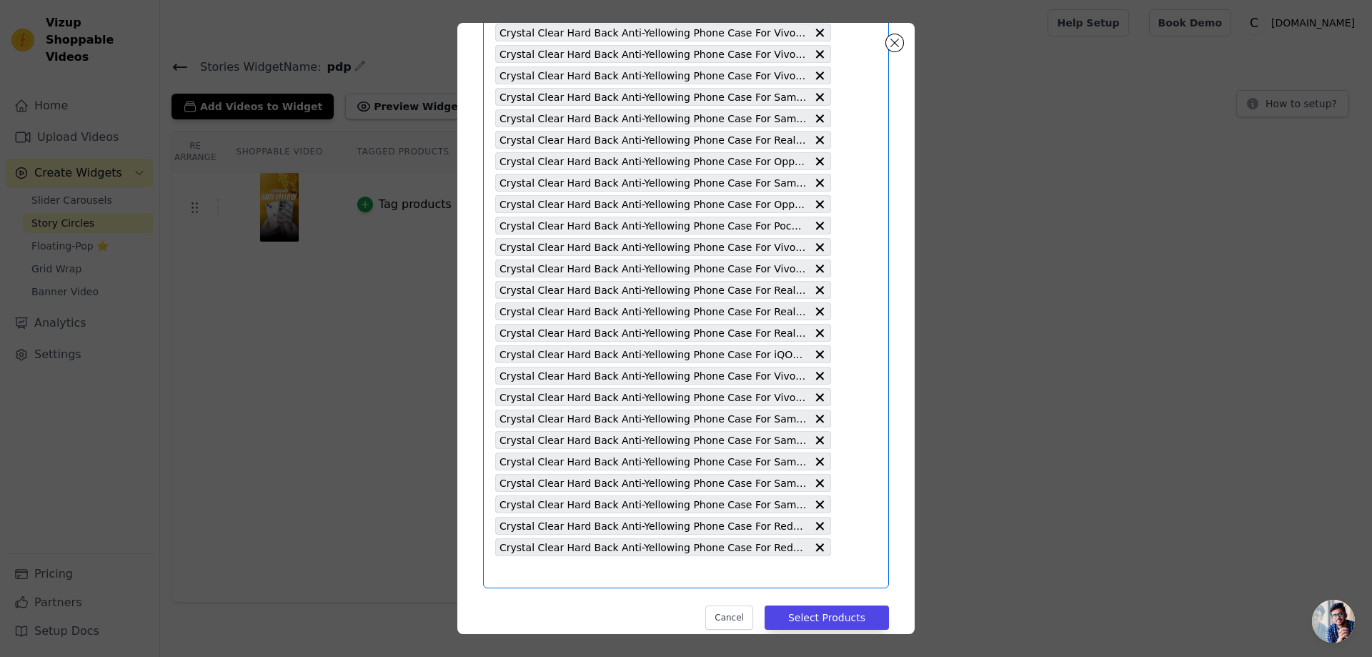
scroll to position [0, 0]
type input "Crystal Clear Hard Back Anti-Yellowing Phone Case For Redmi 11 Ultra 5G"
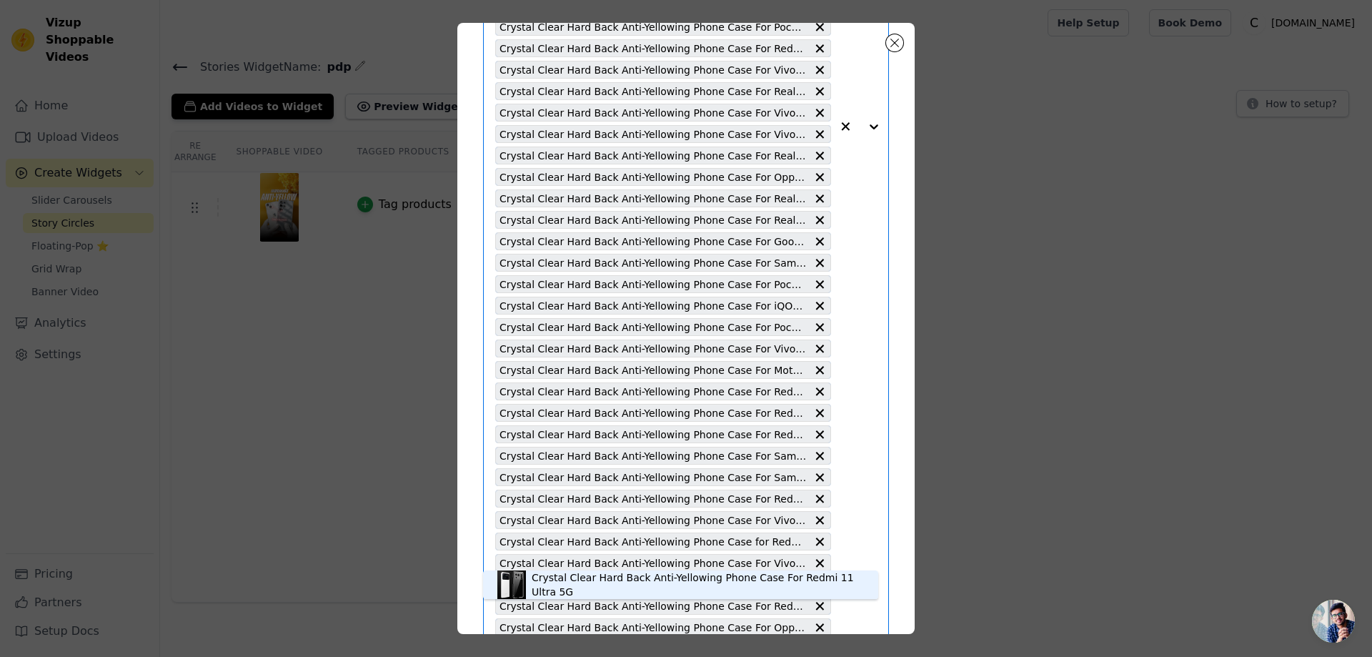
scroll to position [4696, 0]
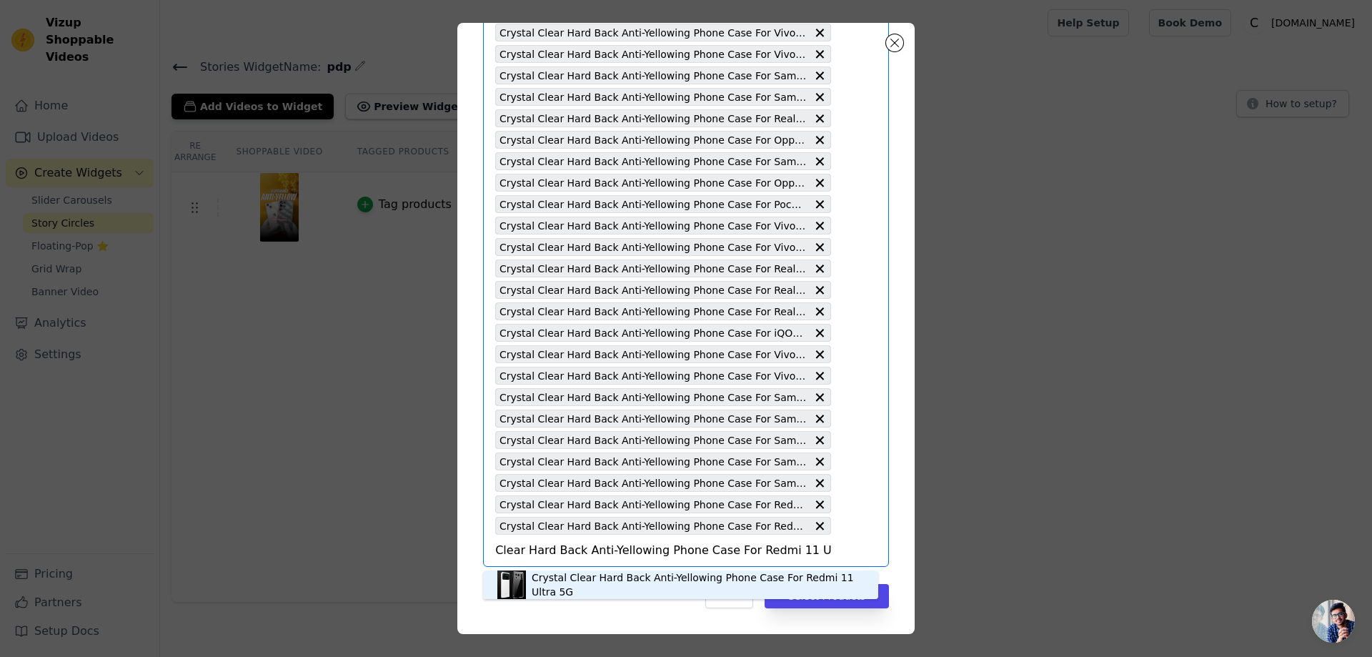
click at [770, 580] on div "Crystal Clear Hard Back Anti-Yellowing Phone Case For Redmi 11 Ultra 5G" at bounding box center [698, 584] width 332 height 29
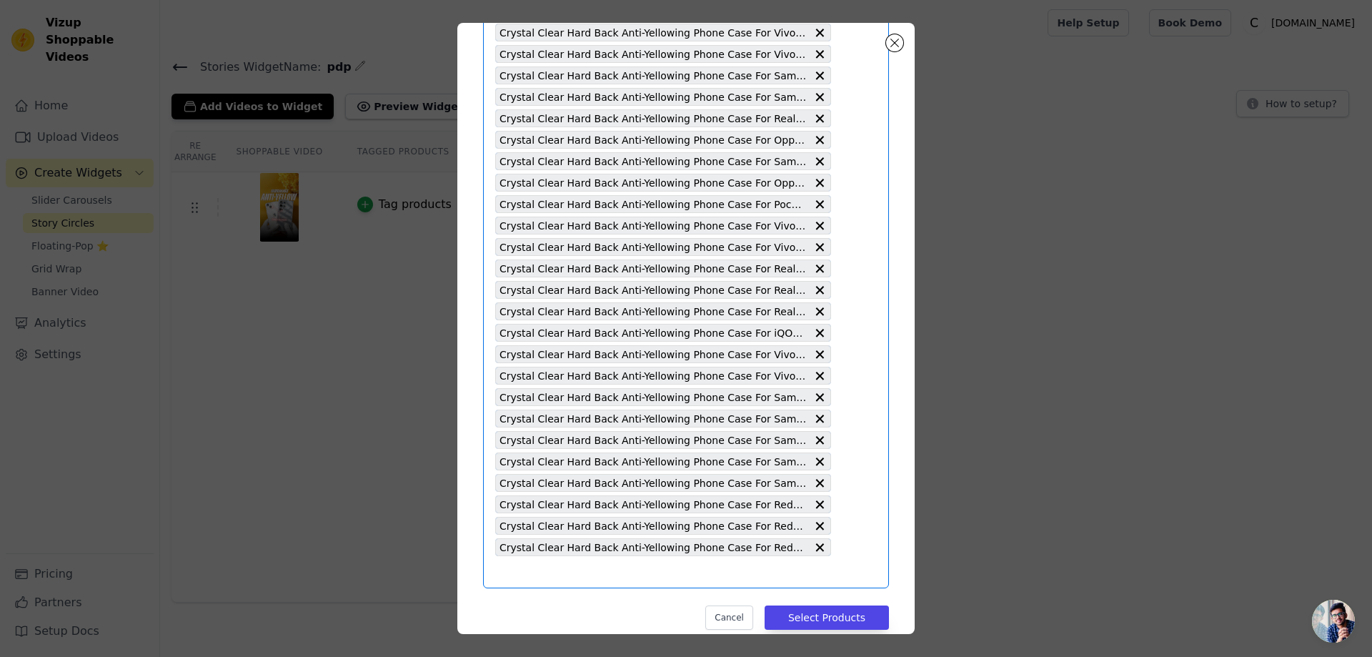
scroll to position [4717, 0]
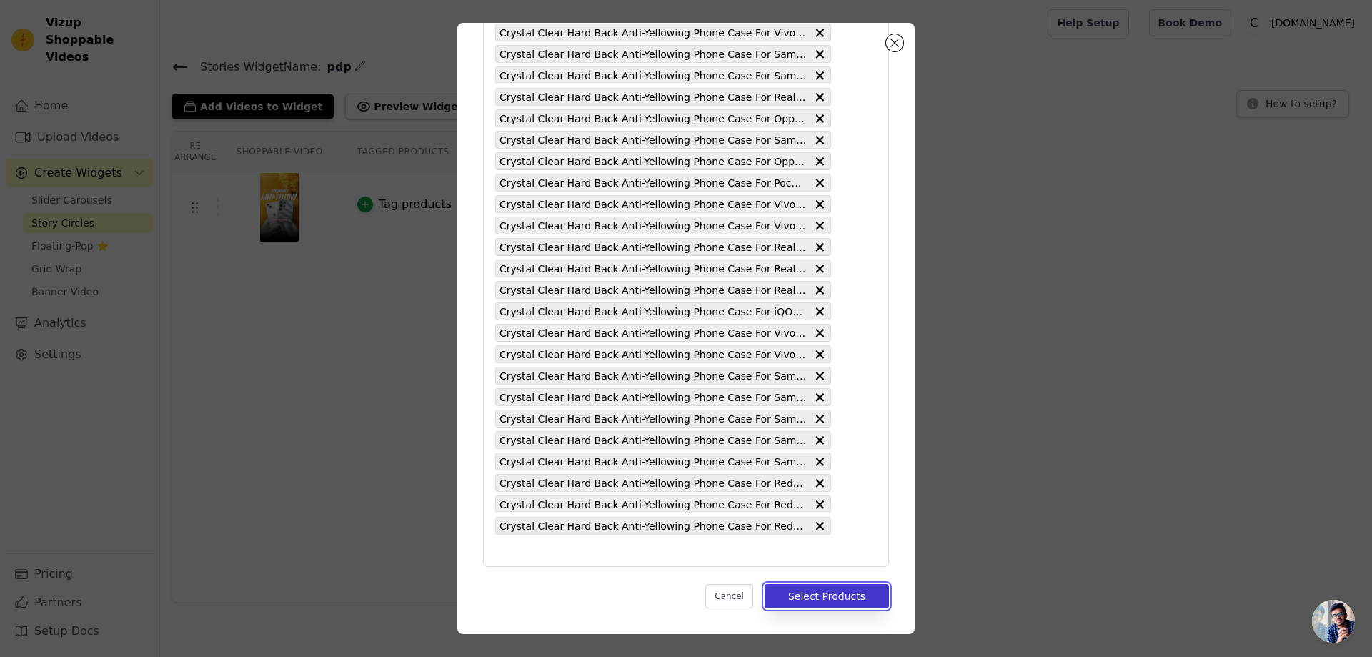
click at [835, 590] on button "Select Products" at bounding box center [827, 596] width 124 height 24
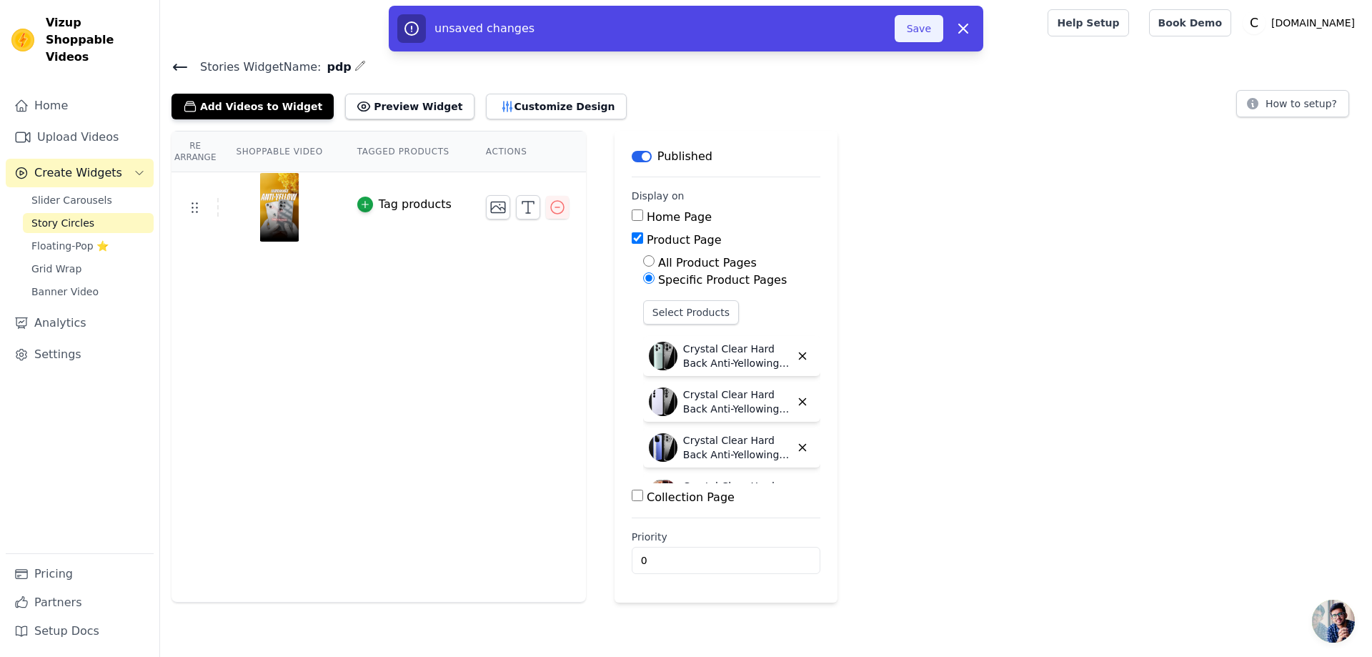
click at [920, 26] on button "Save" at bounding box center [919, 28] width 49 height 27
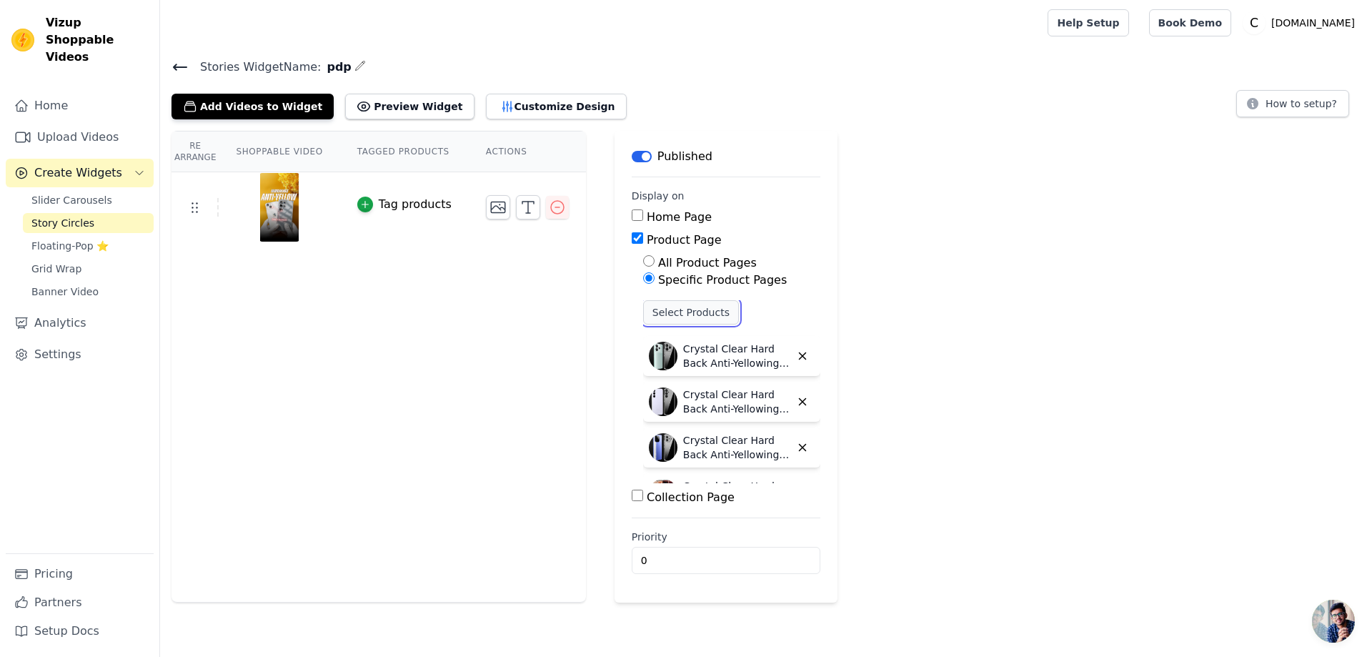
click at [688, 308] on button "Select Products" at bounding box center [691, 312] width 96 height 24
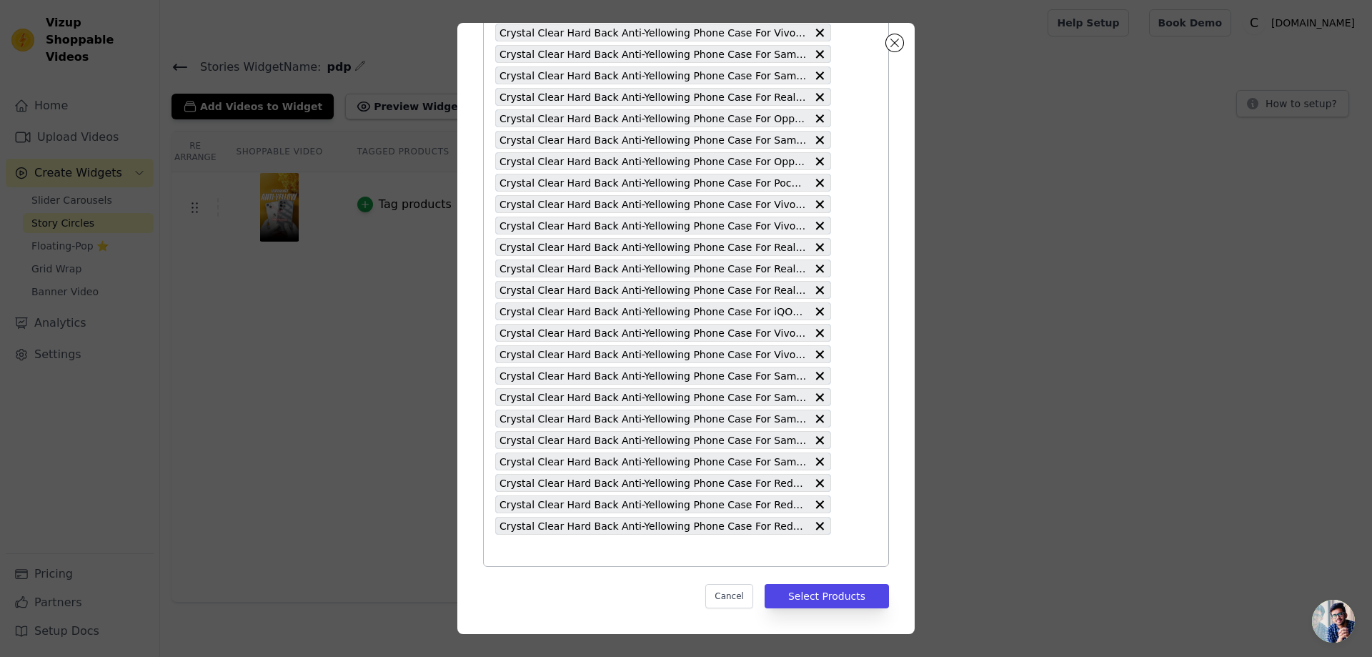
click at [507, 548] on input "text" at bounding box center [663, 550] width 336 height 17
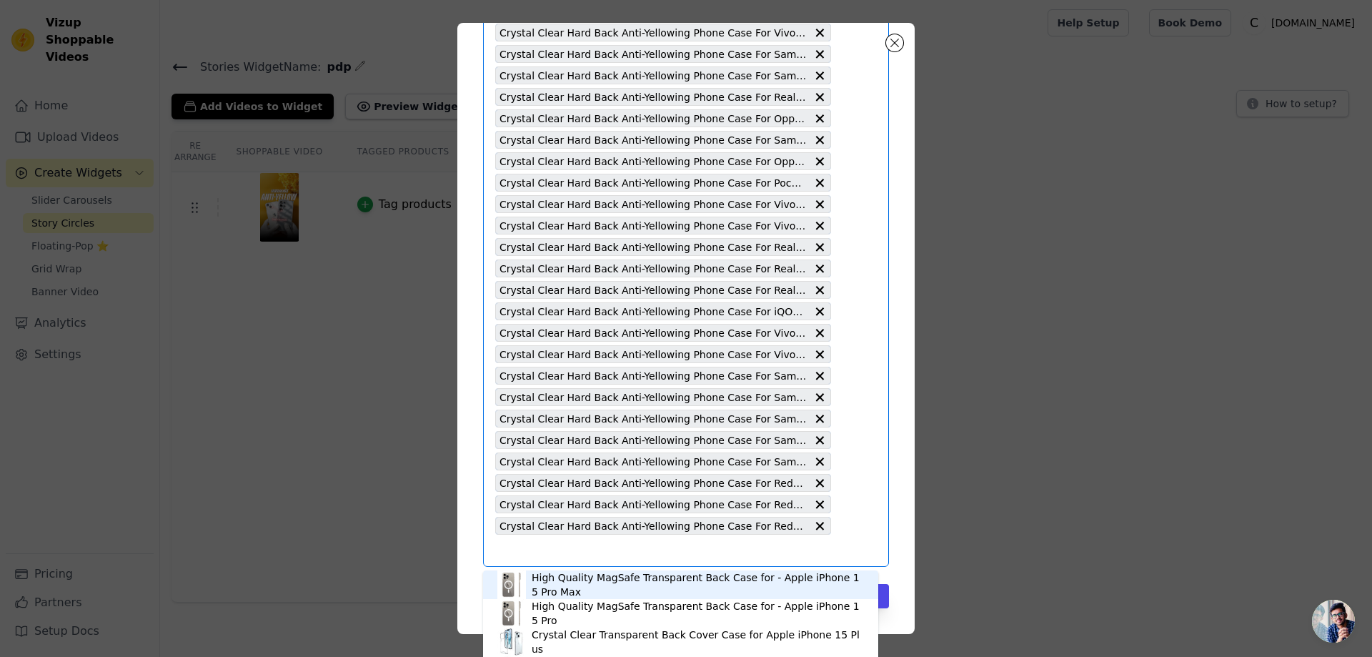
type input "Crystal Clear Hard Back Anti-Yellowing Phone Case For Redmi 11 Lite 5G"
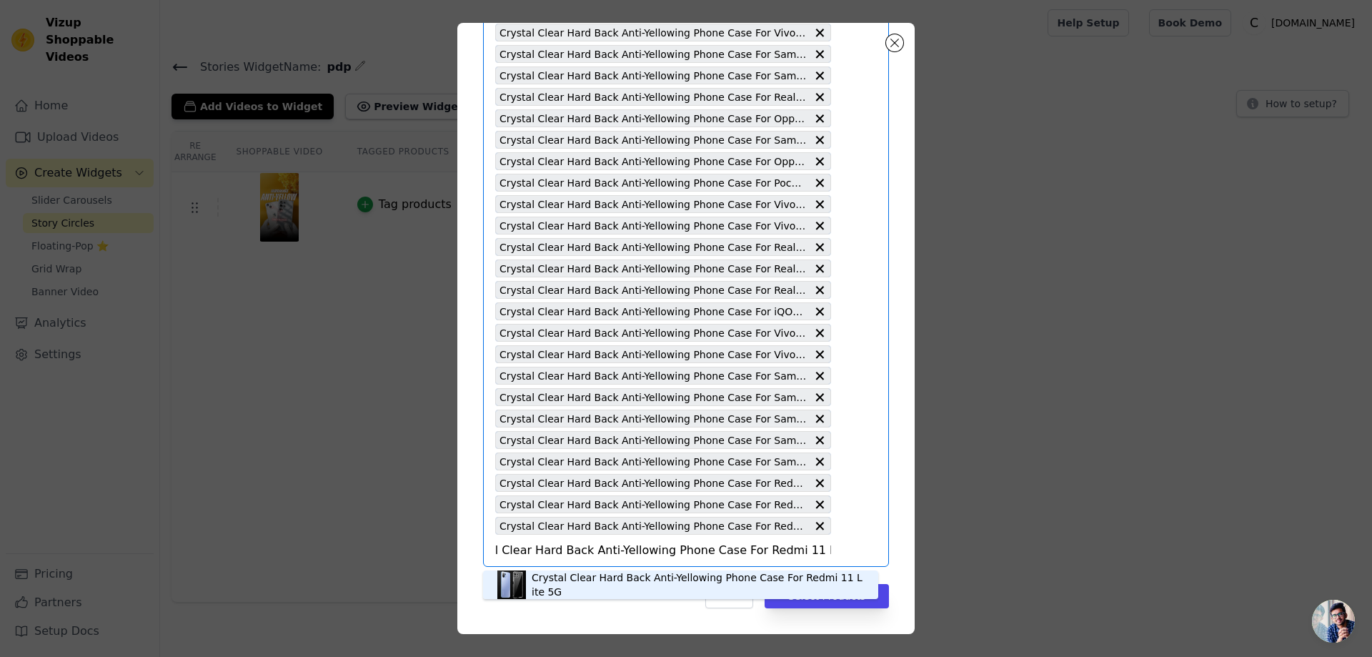
click at [540, 588] on div "Crystal Clear Hard Back Anti-Yellowing Phone Case For Redmi 11 Lite 5G" at bounding box center [698, 584] width 332 height 29
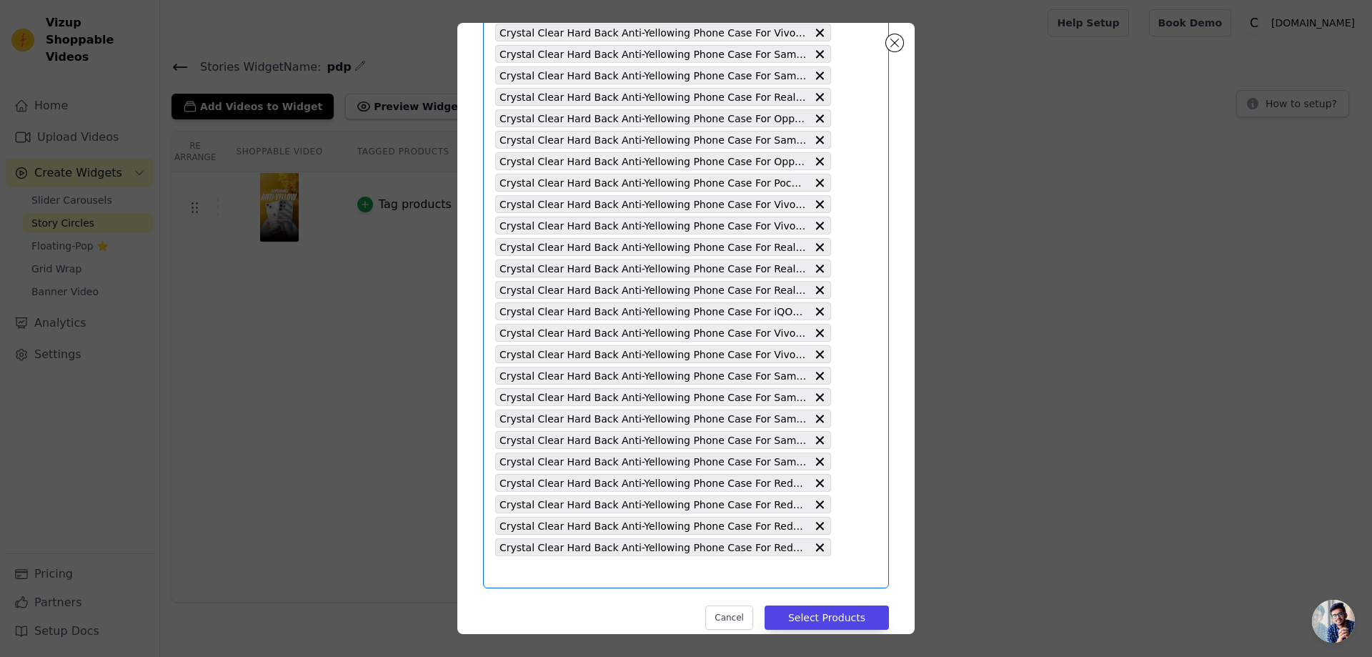
scroll to position [0, 0]
type input "Crystal Clear Hard Back Anti-Yellowing Phone Case For Redmi 8"
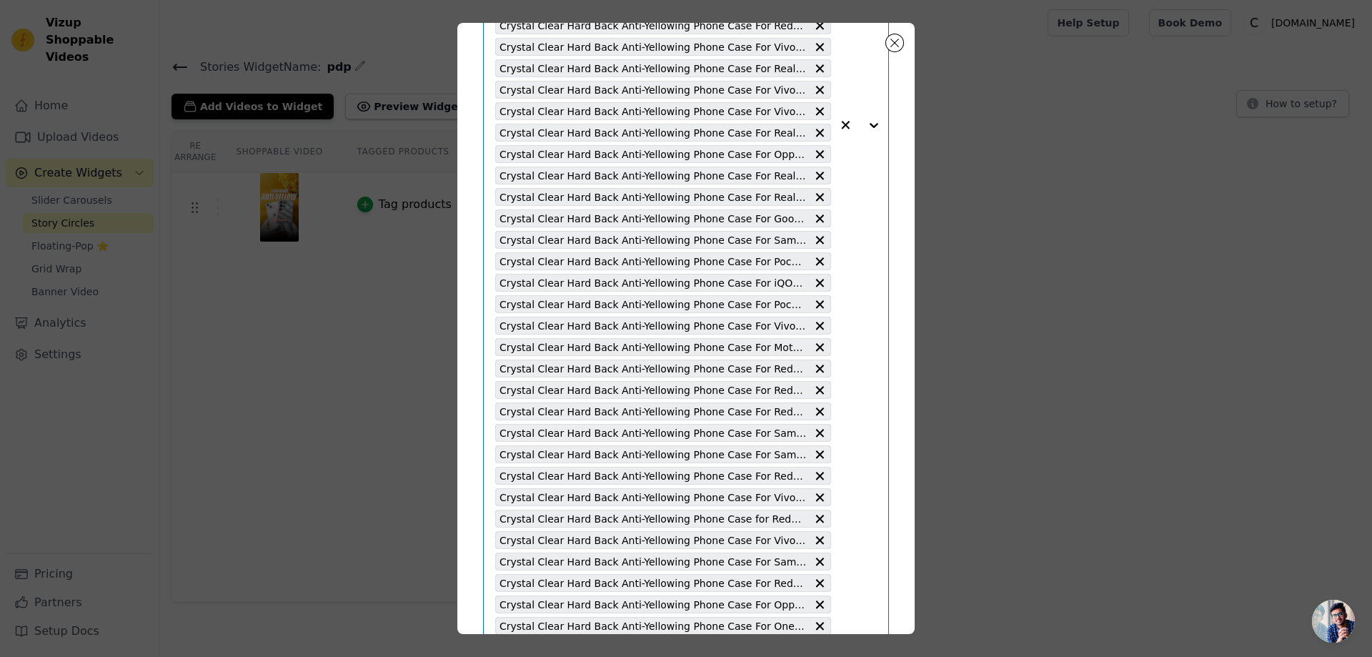
scroll to position [4739, 0]
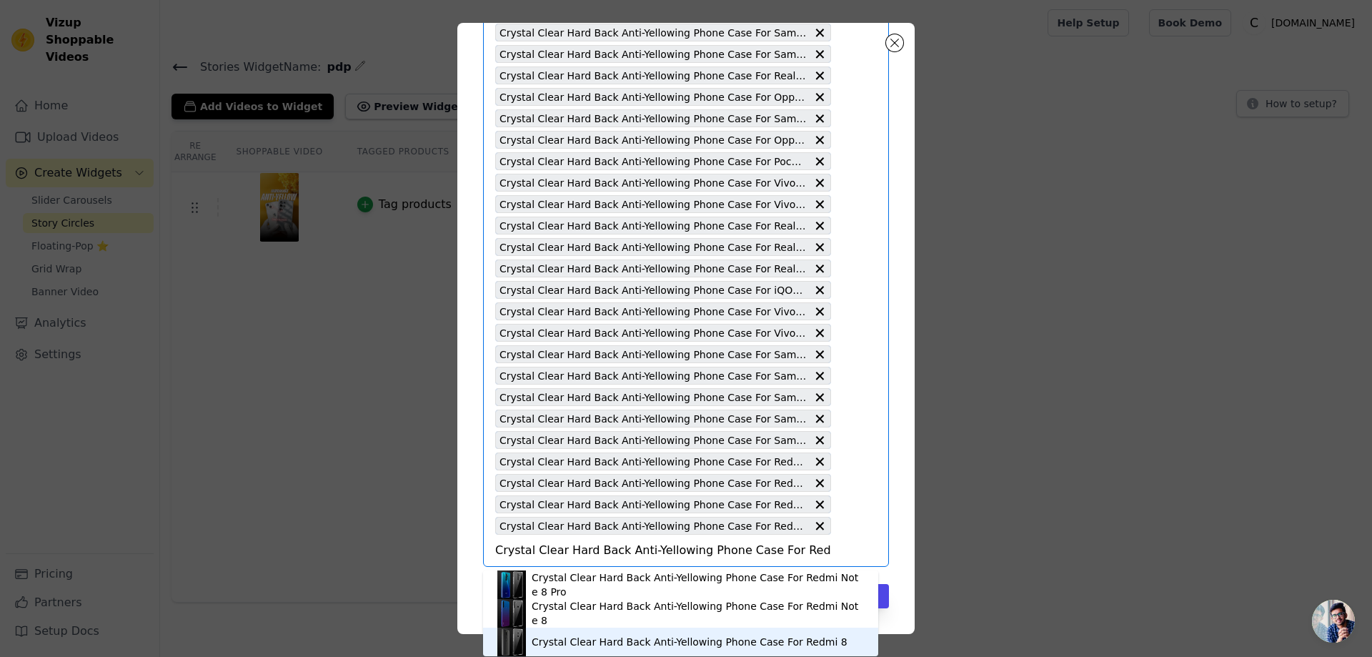
click at [783, 641] on div "Crystal Clear Hard Back Anti-Yellowing Phone Case For Redmi 8" at bounding box center [690, 642] width 316 height 14
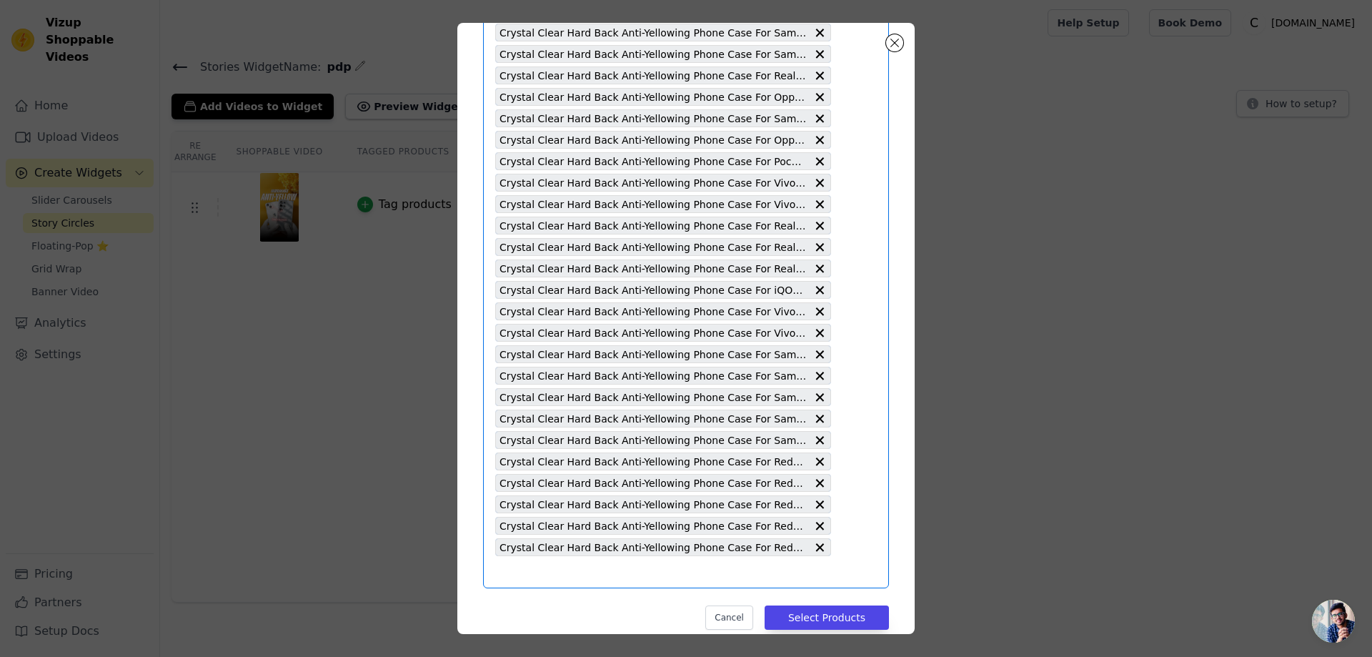
type input "Crystal Clear Hard Back Anti-Yellowing Phone Case For Realme 12 5G"
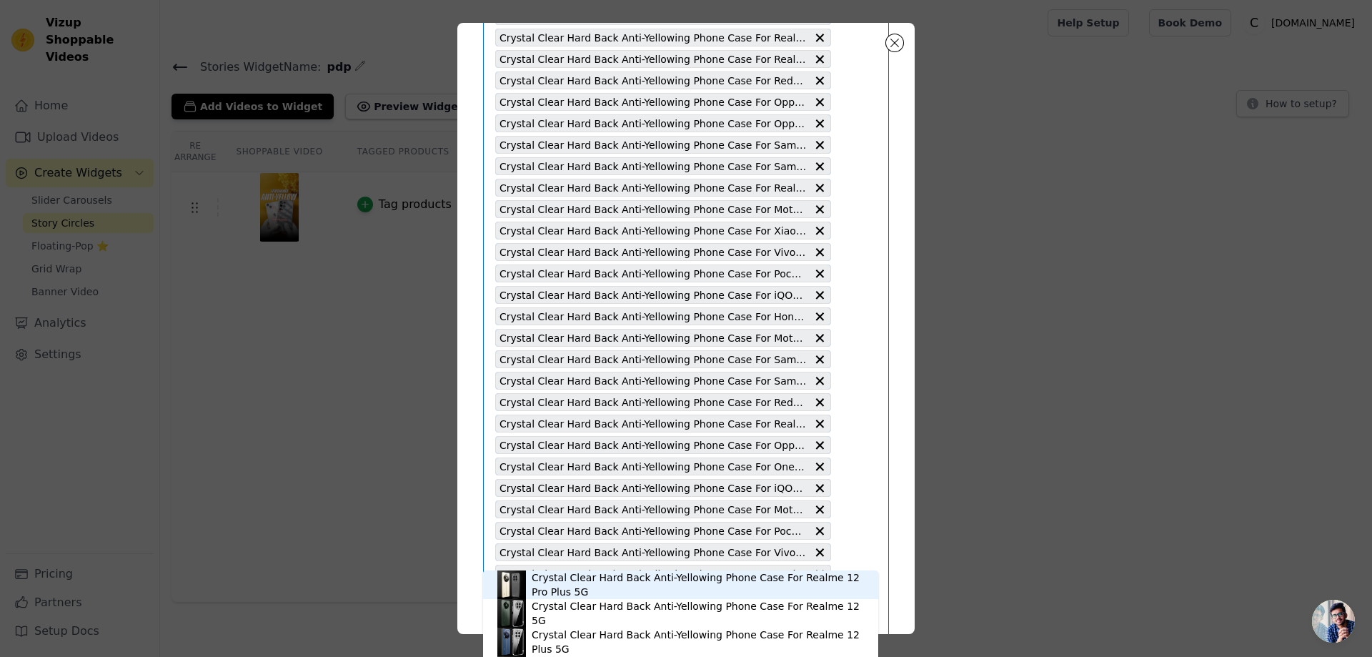
scroll to position [4760, 0]
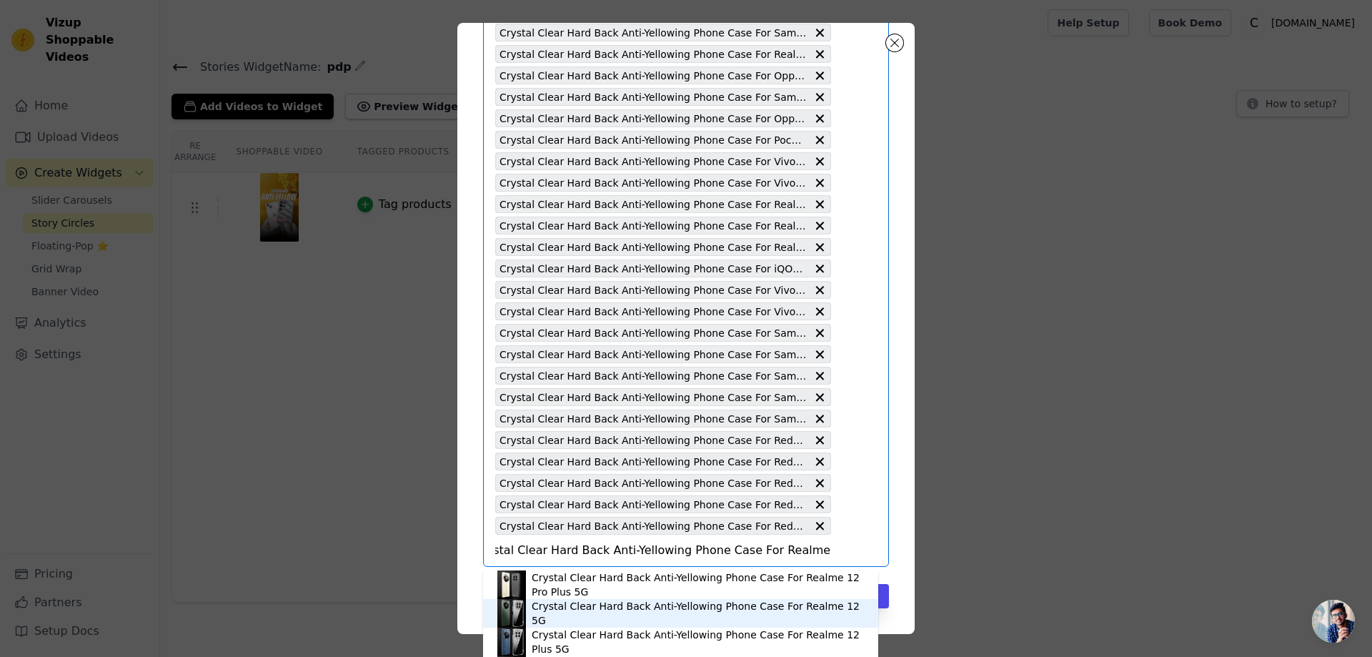
click at [742, 612] on div "Crystal Clear Hard Back Anti-Yellowing Phone Case For Realme 12 5G" at bounding box center [698, 613] width 332 height 29
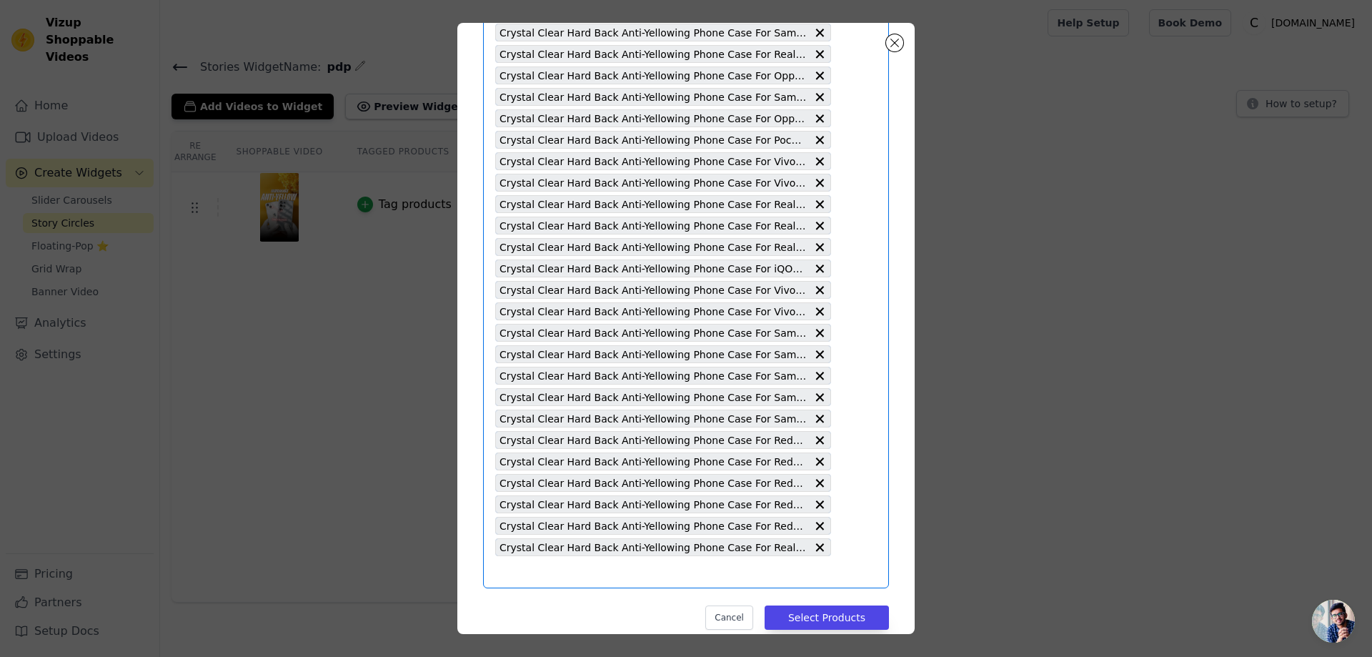
scroll to position [0, 0]
type input "Crystal Clear Hard Back Anti-Yellowing Phone Case For Realme 7 Pro 4G"
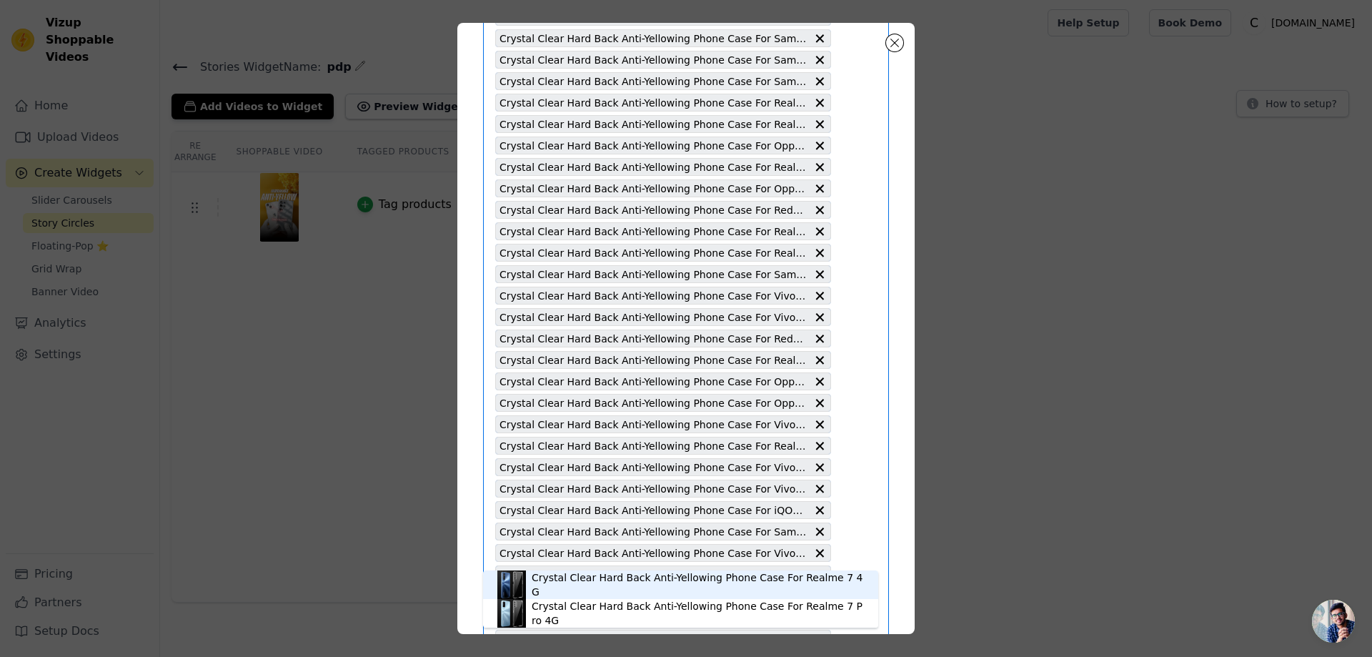
scroll to position [4781, 0]
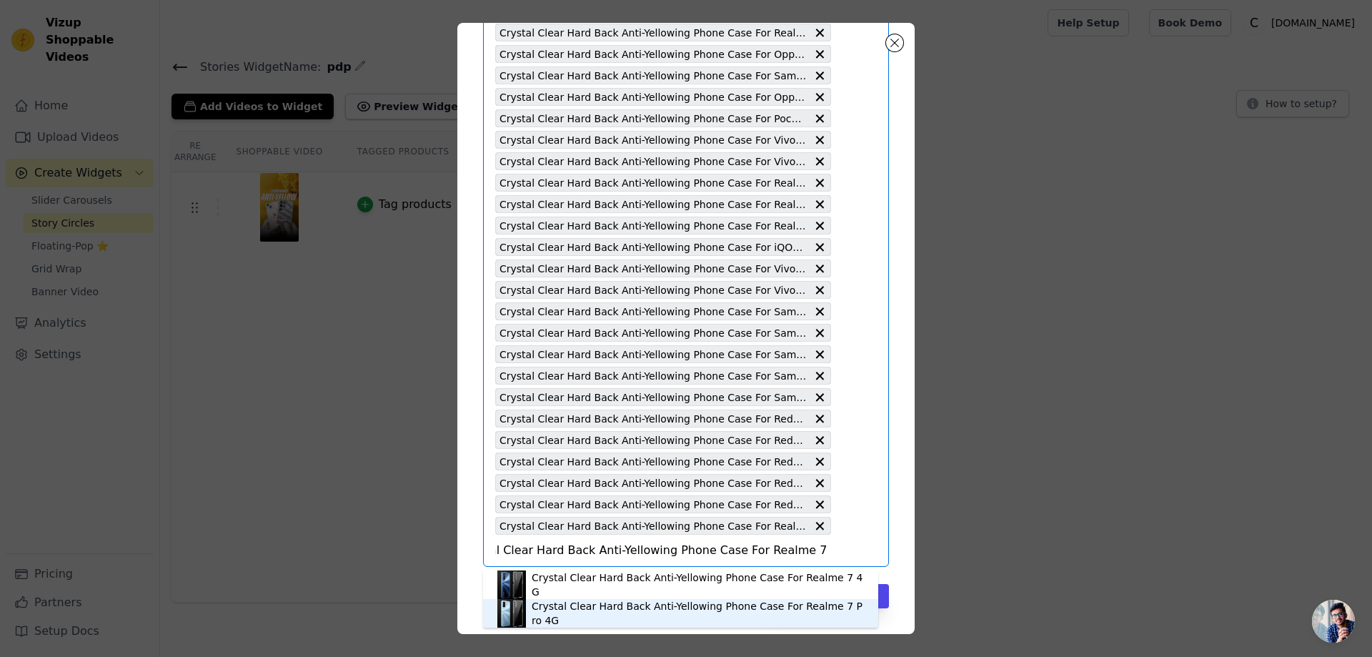
click at [743, 608] on div "Crystal Clear Hard Back Anti-Yellowing Phone Case For Realme 7 Pro 4G" at bounding box center [698, 613] width 332 height 29
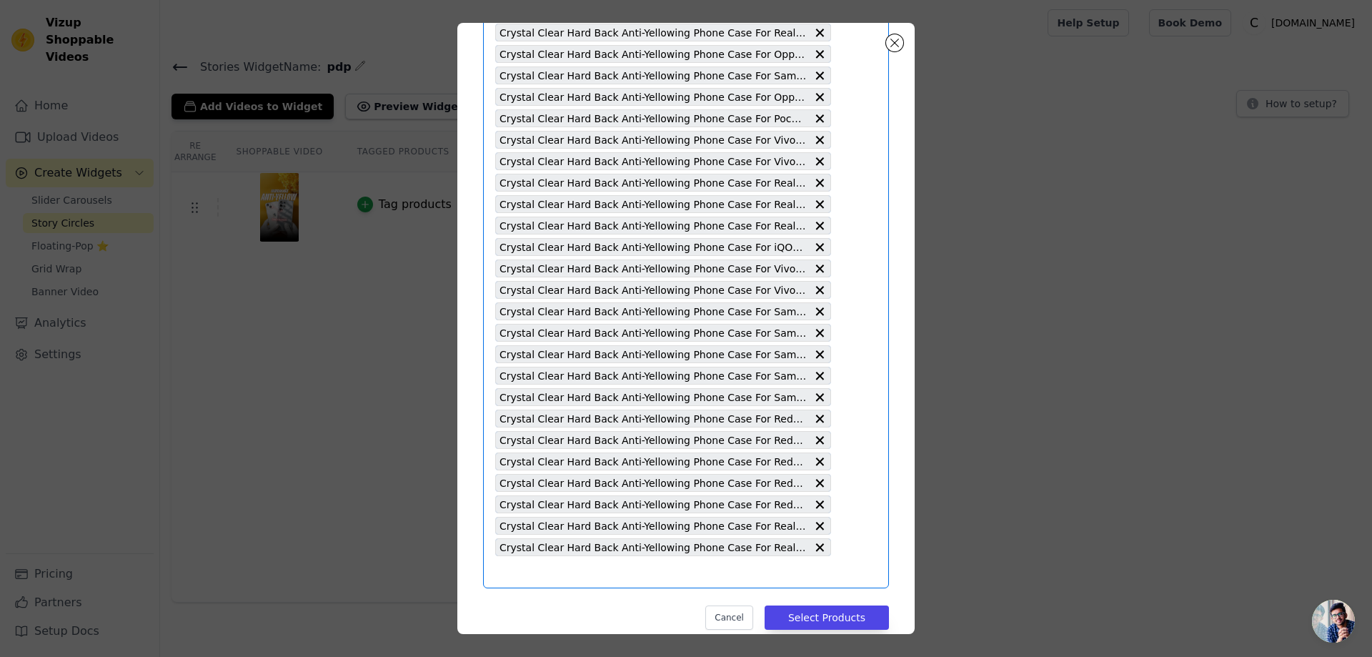
type input "Crystal Clear Hard Back Anti-Yellowing Phone Case For Realme 5 Pro"
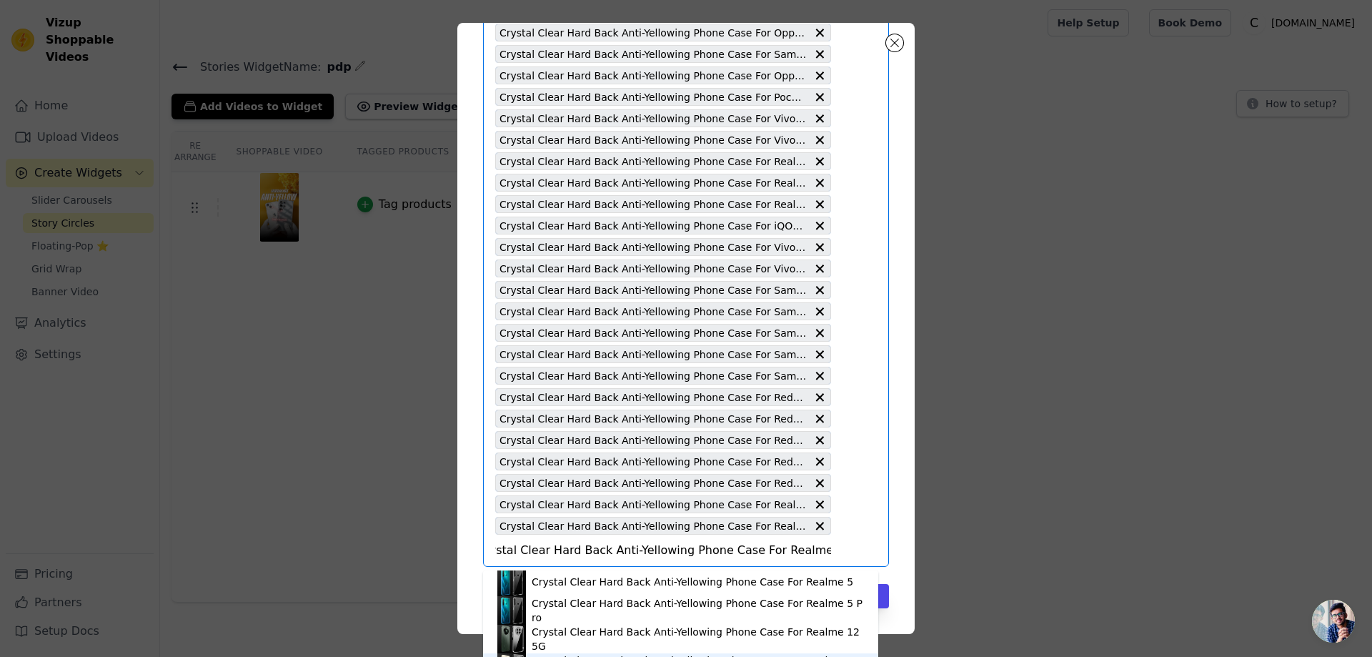
scroll to position [429, 0]
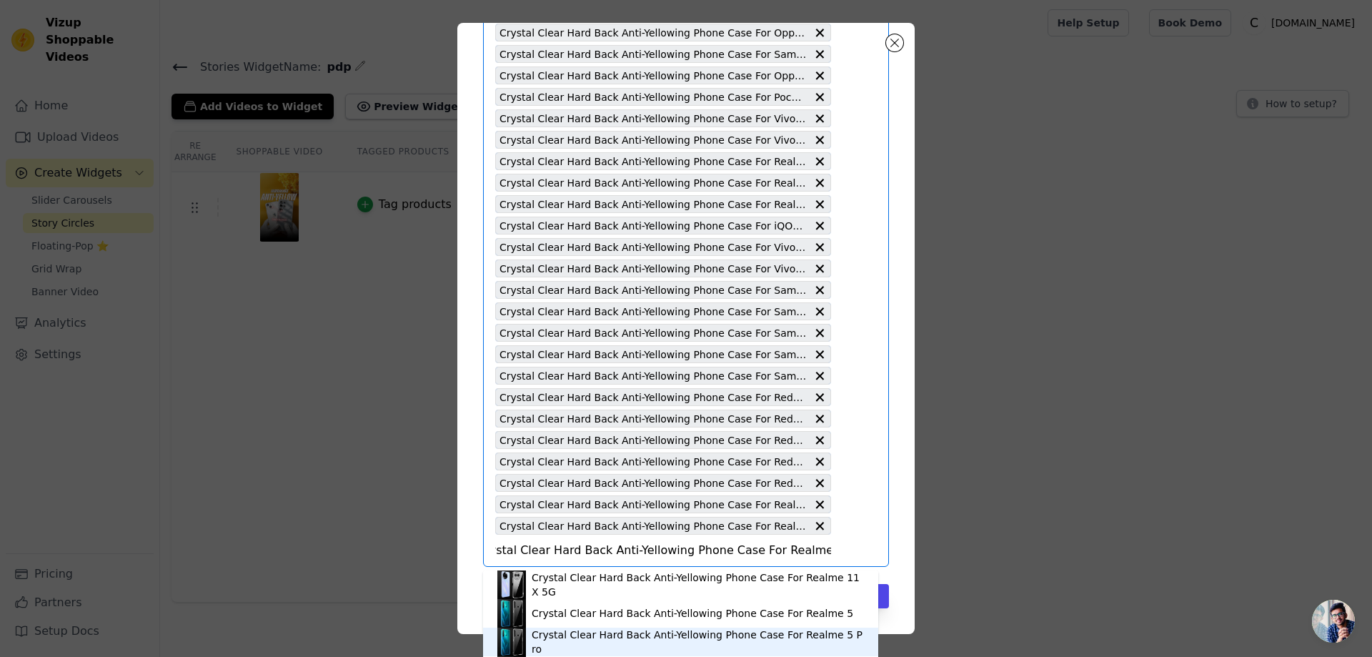
click at [797, 642] on div "Crystal Clear Hard Back Anti-Yellowing Phone Case For Realme 5 Pro" at bounding box center [698, 641] width 332 height 29
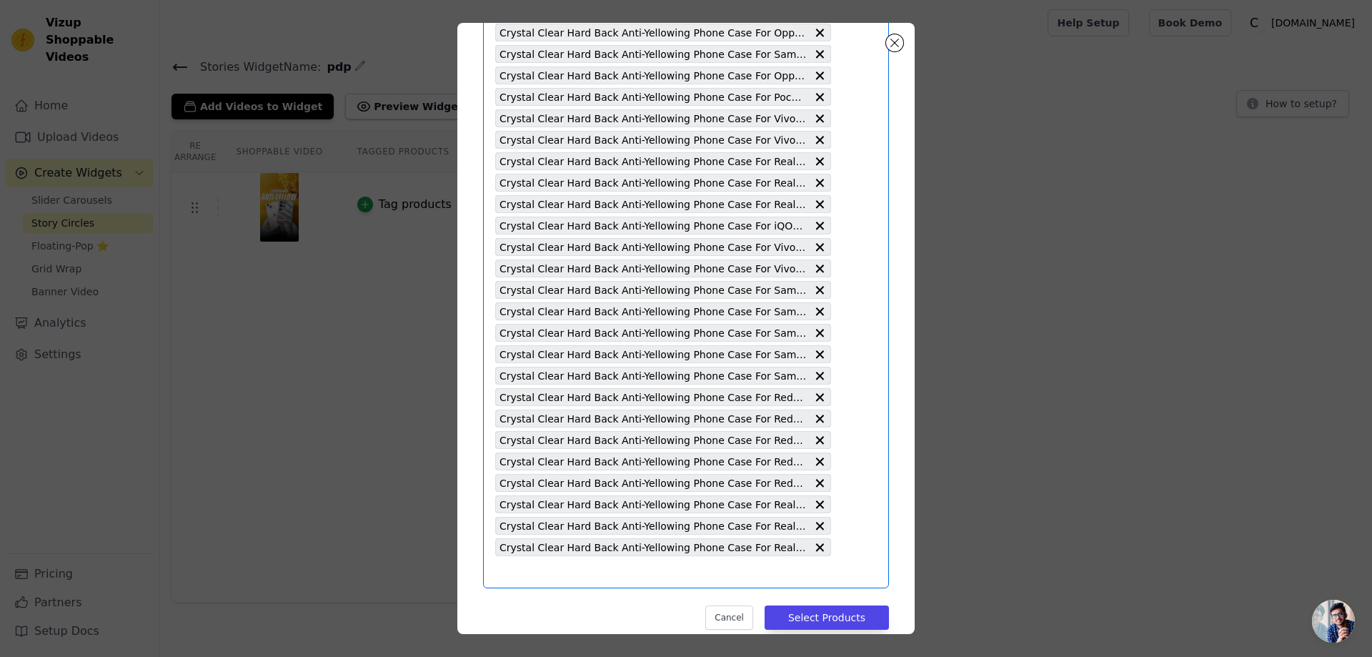
type input "Crystal Clear Hard Back Anti-Yellowing Phone Case For Realme 5"
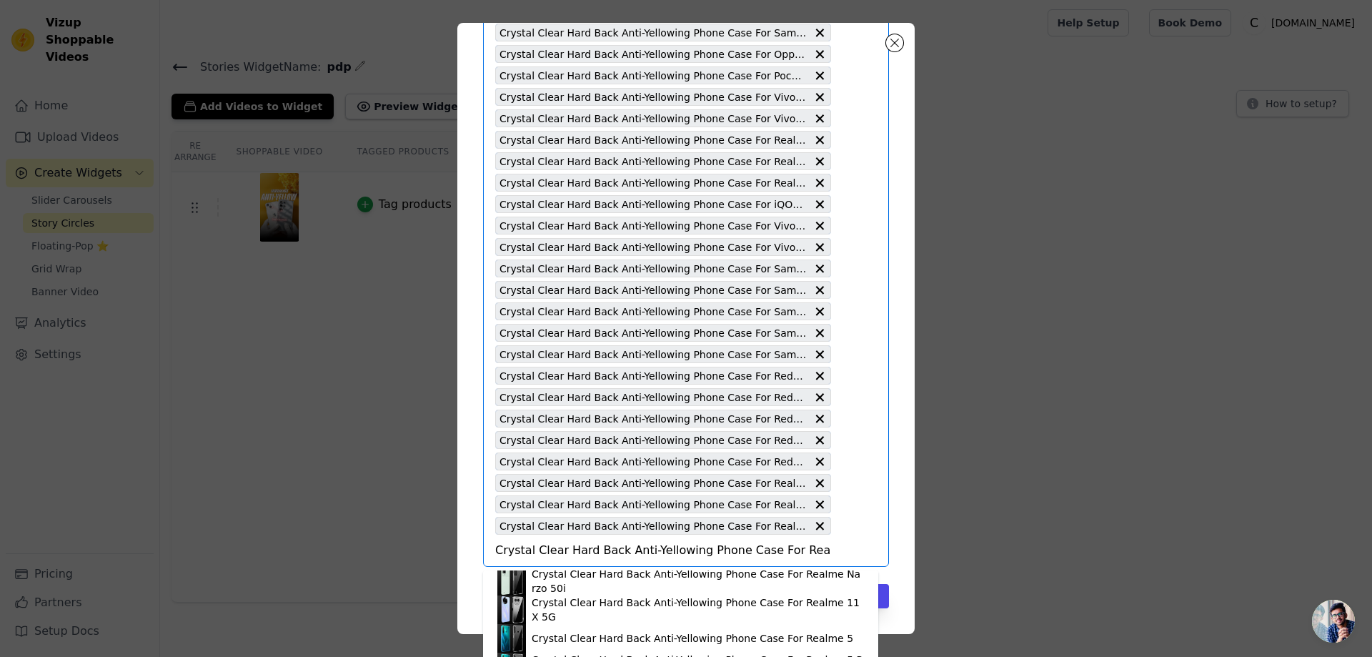
scroll to position [429, 0]
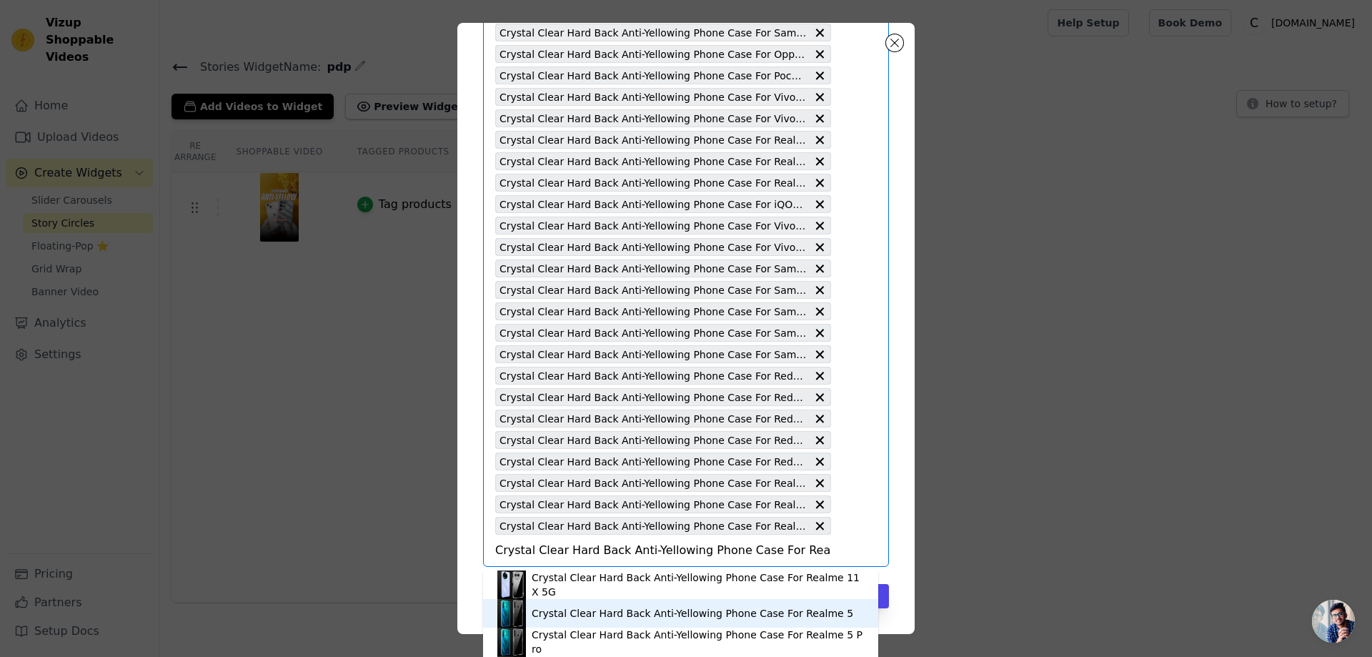
click at [767, 608] on div "Crystal Clear Hard Back Anti-Yellowing Phone Case For Realme 5" at bounding box center [693, 613] width 322 height 14
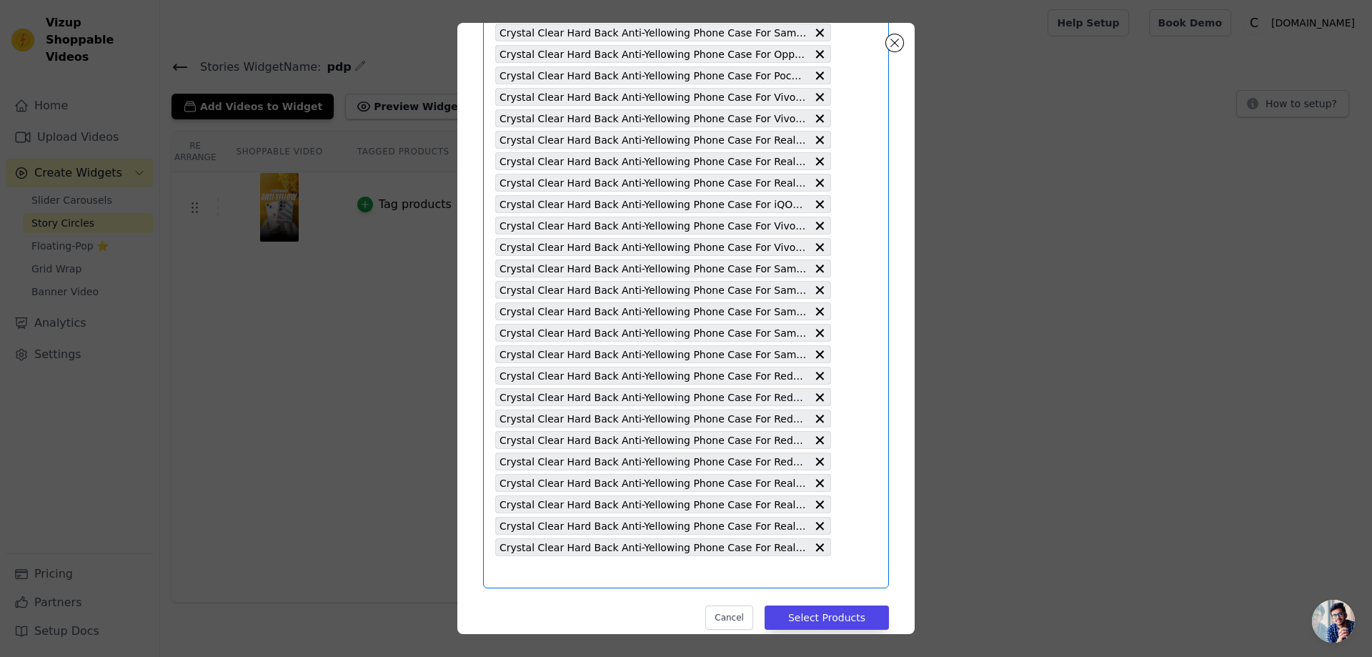
type input "Crystal Clear Hard Back Anti-Yellowing Phone Case For Realme 3 Pro"
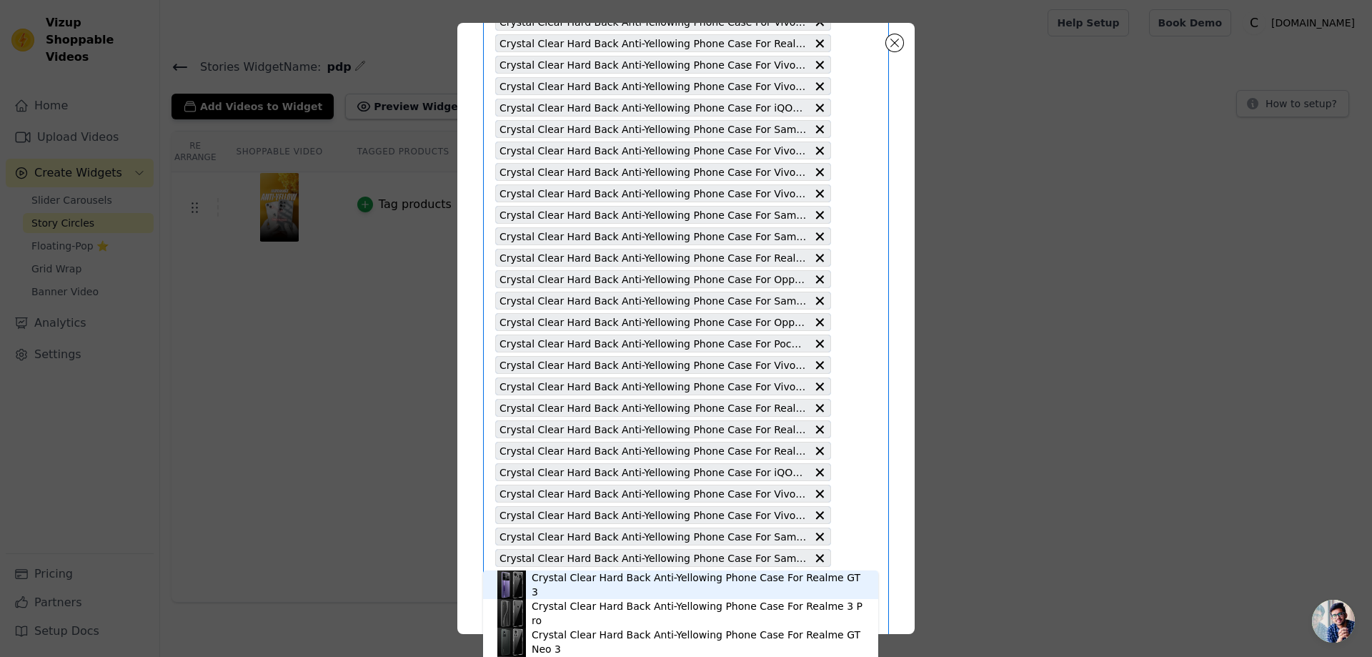
scroll to position [4846, 0]
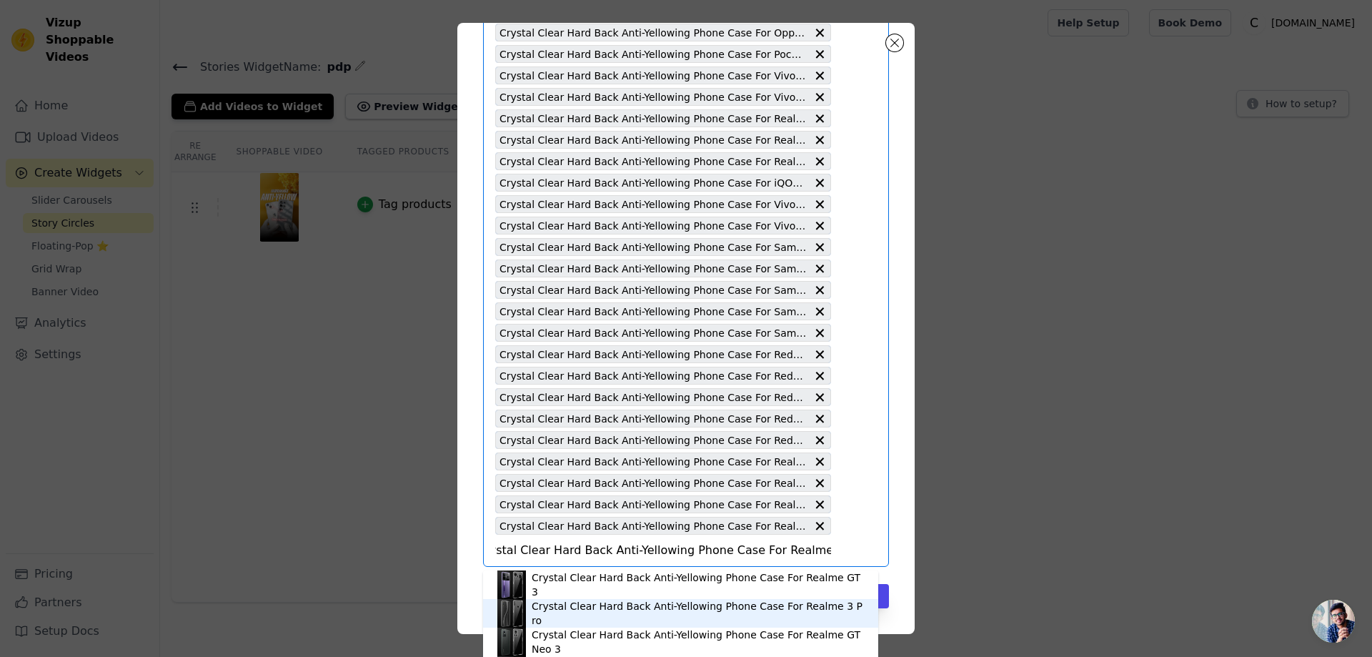
click at [810, 622] on div "Crystal Clear Hard Back Anti-Yellowing Phone Case For Realme 3 Pro" at bounding box center [680, 613] width 367 height 29
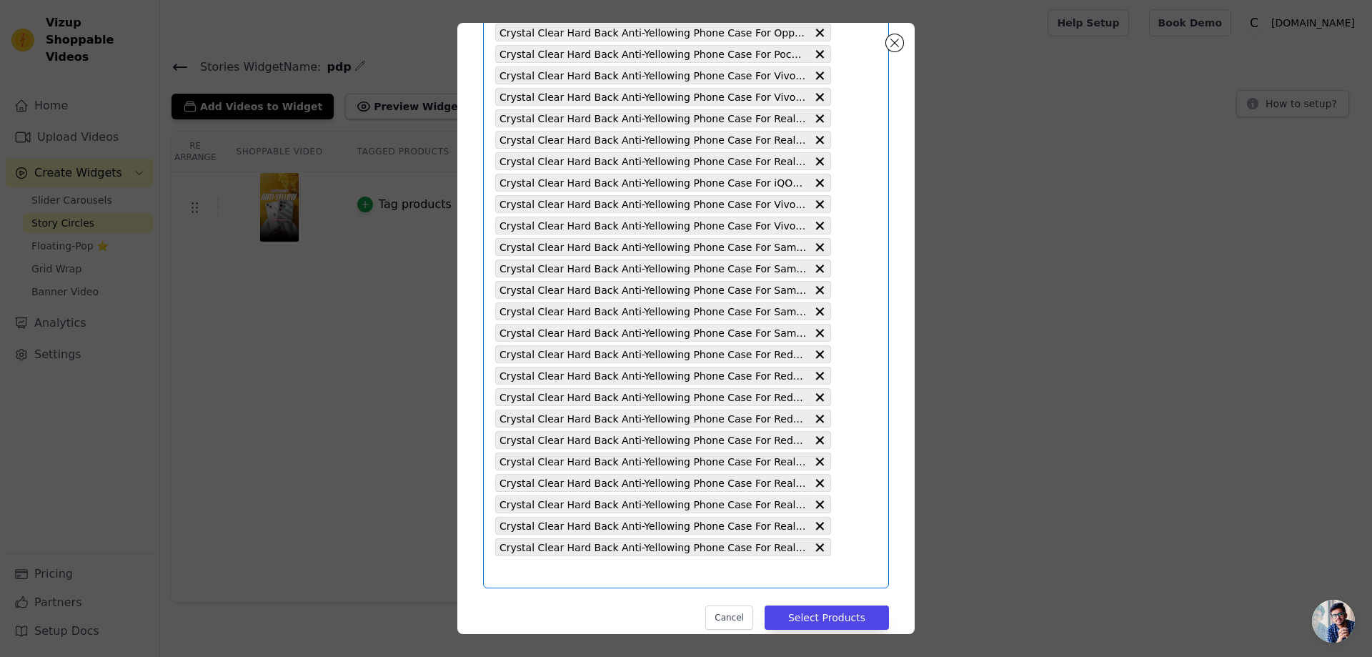
scroll to position [0, 0]
type input "Crystal Clear Hard Back Anti-Yellowing Phone Case For OnePlus 5T"
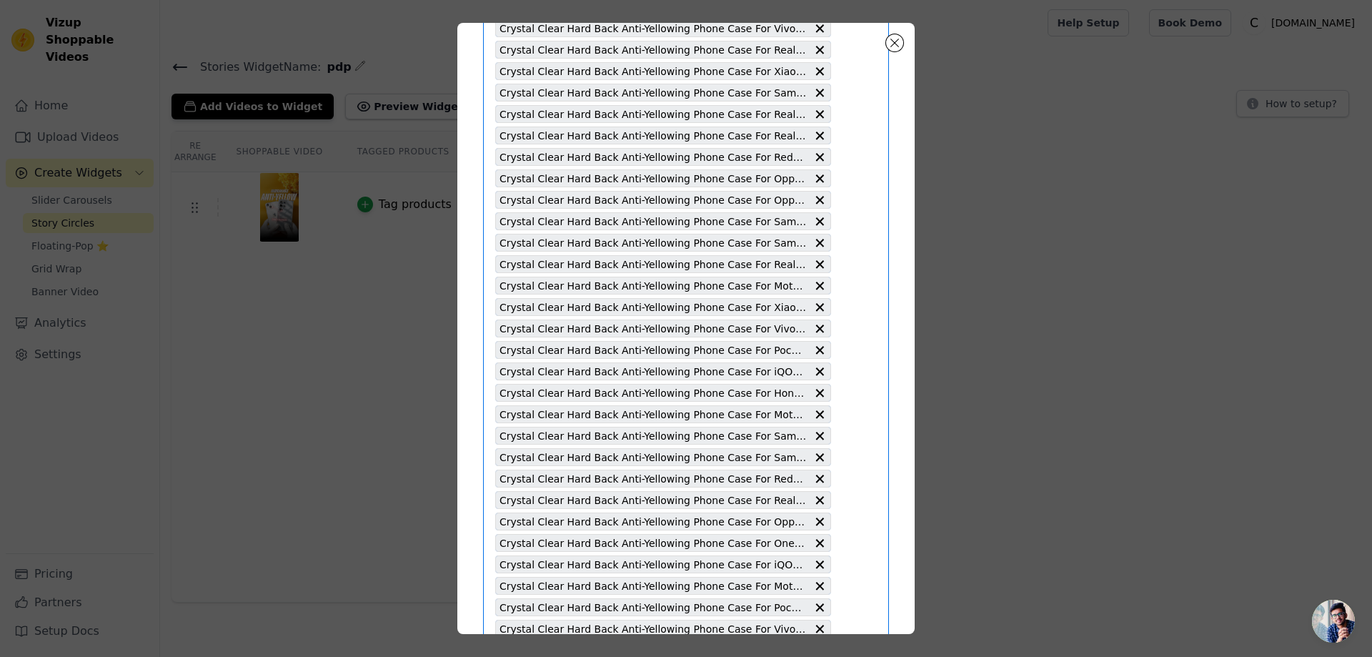
scroll to position [4867, 0]
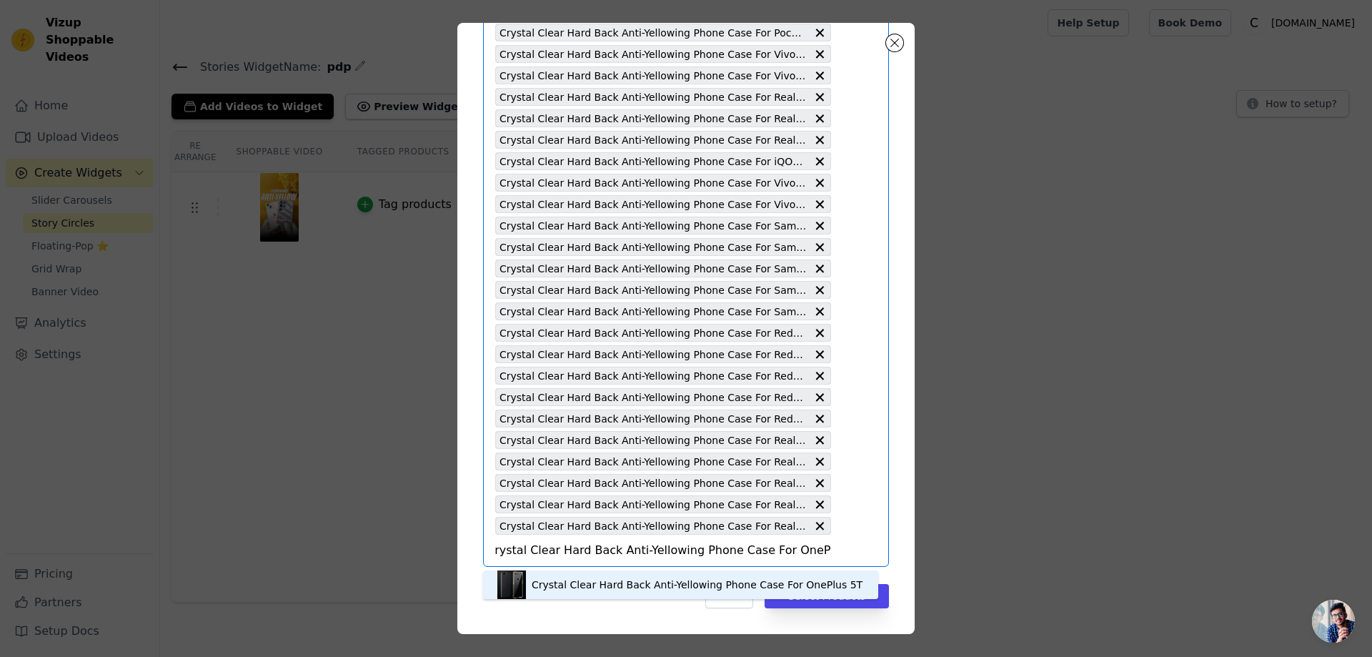
click at [815, 585] on div "Crystal Clear Hard Back Anti-Yellowing Phone Case For OnePlus 5T" at bounding box center [697, 584] width 331 height 14
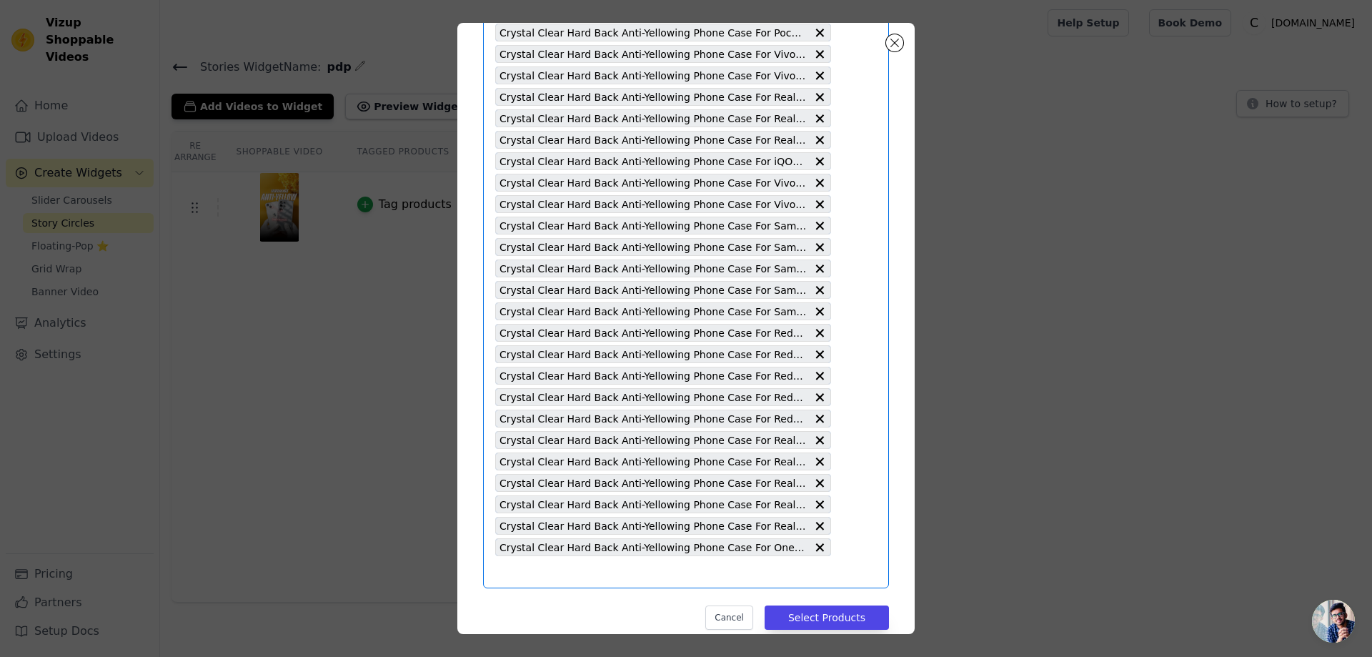
type input "Crystal Clear Hard Back Anti-Yellowing Phone Case For Honor 8X"
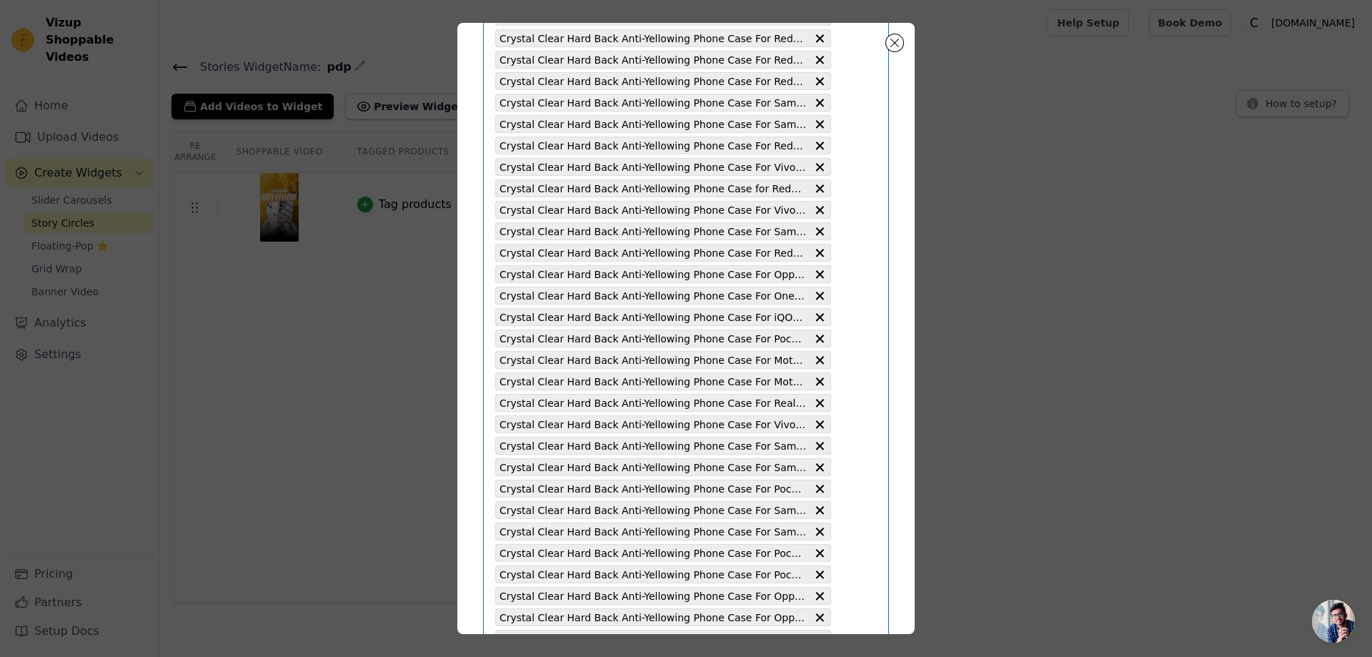
scroll to position [4889, 0]
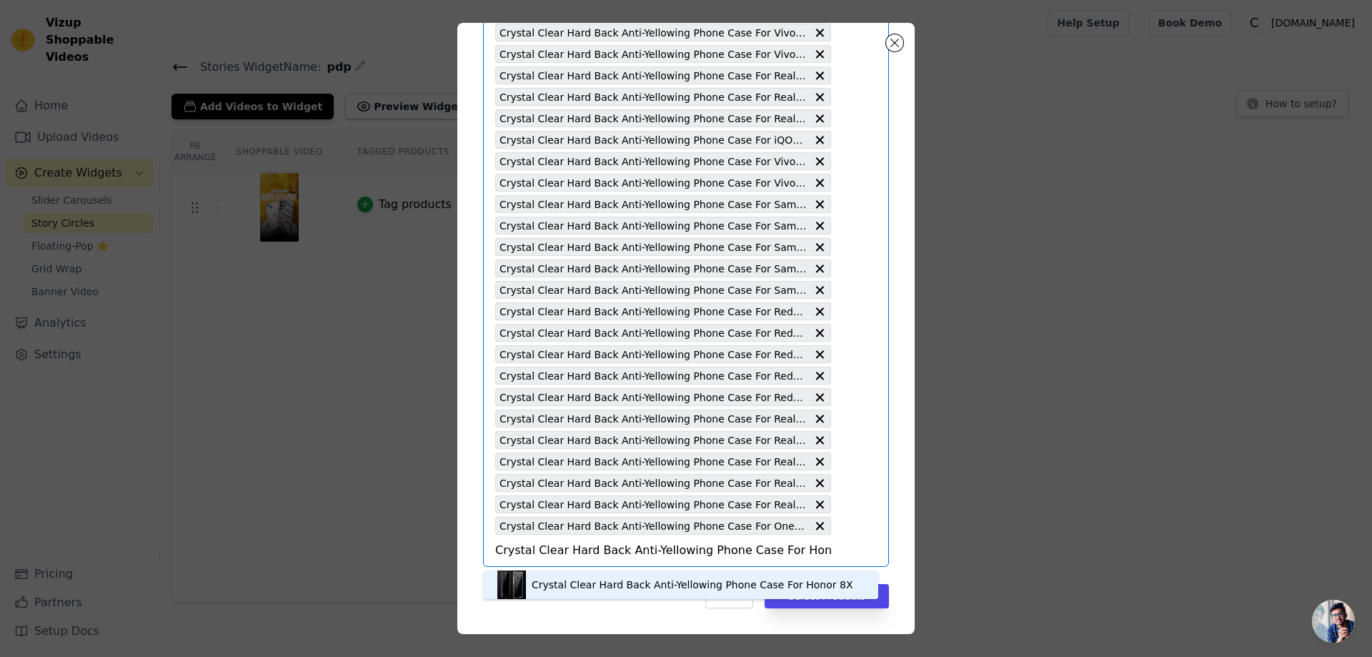
click at [818, 579] on div "Crystal Clear Hard Back Anti-Yellowing Phone Case For Honor 8X" at bounding box center [680, 584] width 367 height 29
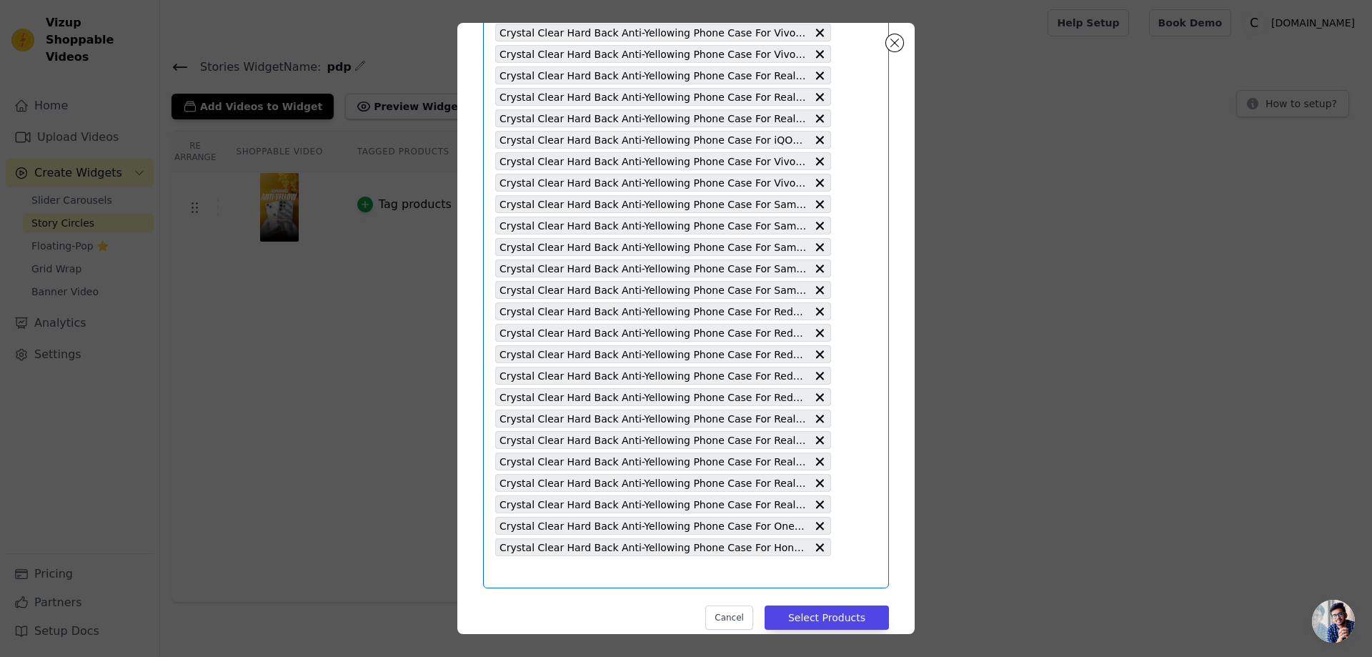
type input "Crystal Clear Hard Back Anti-Yellowing Phone Case For Motorola Moto G82 5G"
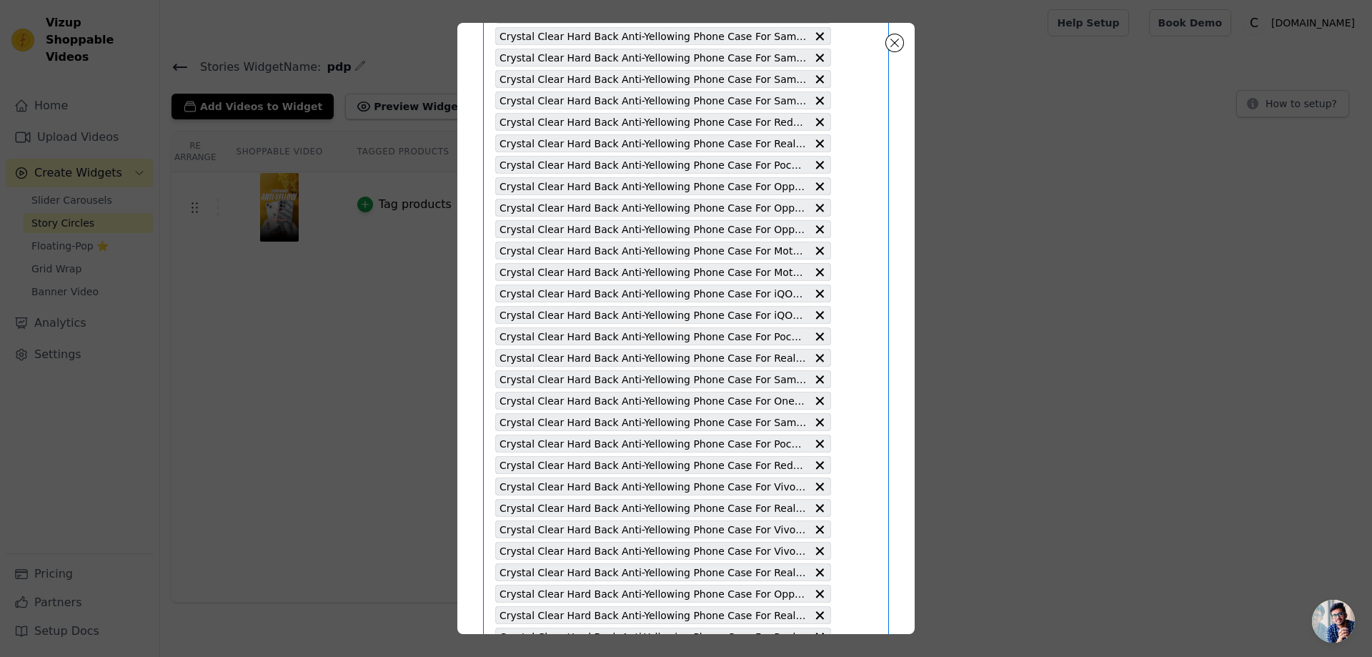
scroll to position [4910, 0]
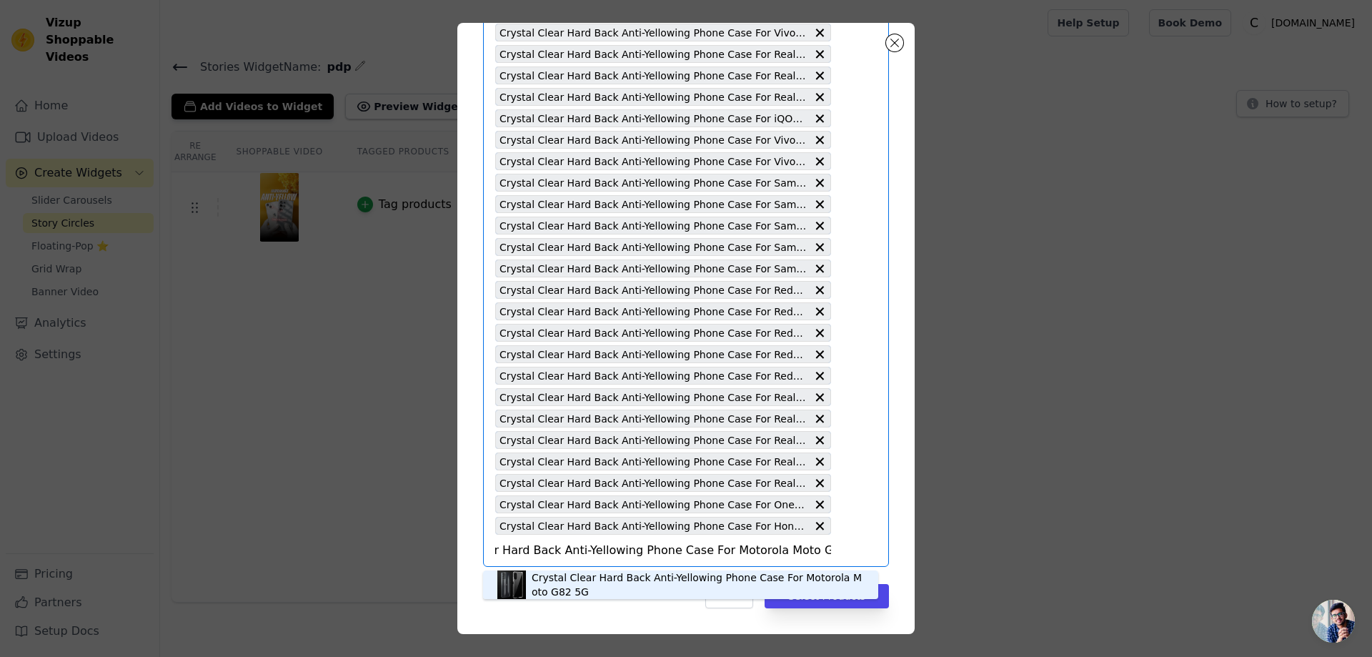
click at [725, 589] on div "Crystal Clear Hard Back Anti-Yellowing Phone Case For Motorola Moto G82 5G" at bounding box center [698, 584] width 332 height 29
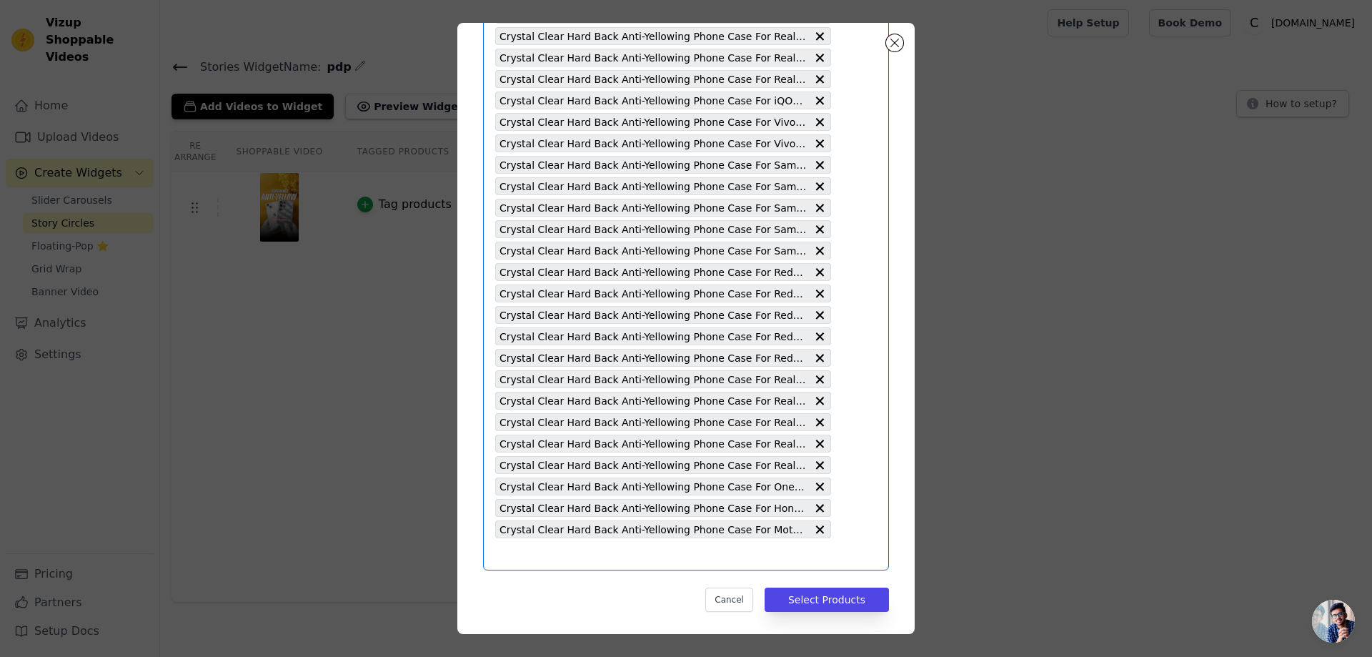
scroll to position [4931, 0]
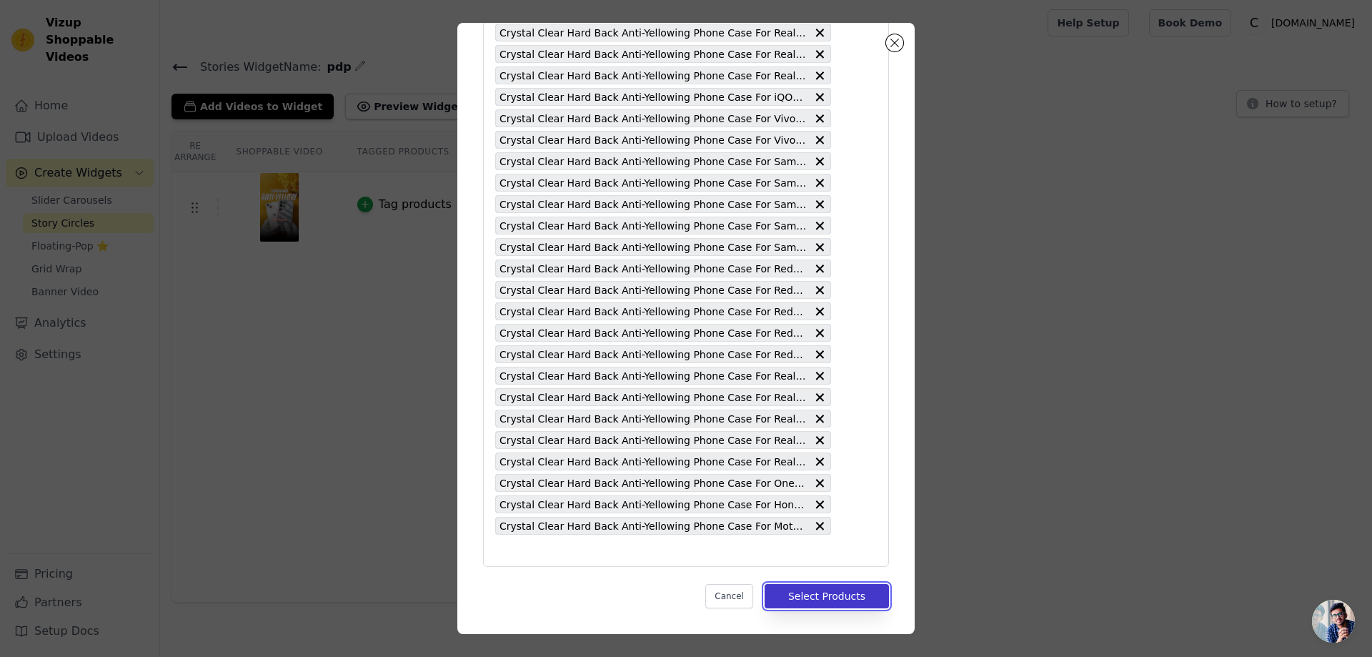
click at [827, 596] on button "Select Products" at bounding box center [827, 596] width 124 height 24
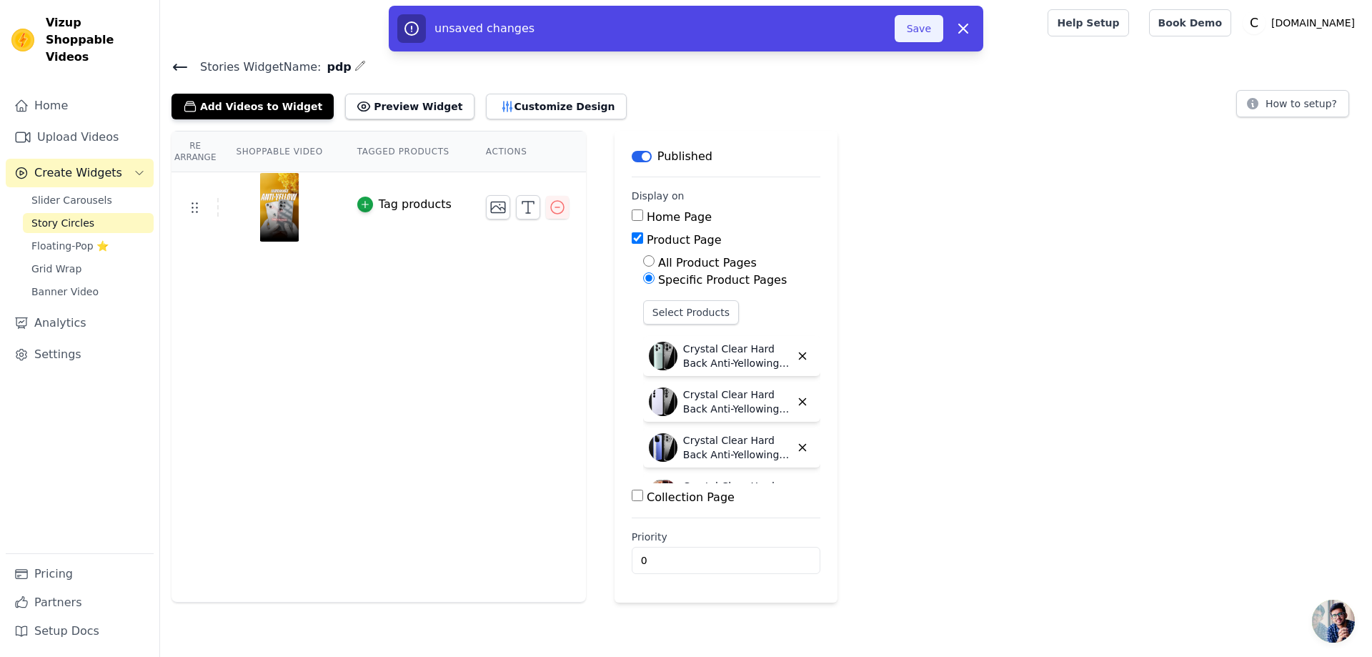
drag, startPoint x: 920, startPoint y: 29, endPoint x: 900, endPoint y: 95, distance: 68.9
click at [920, 30] on button "Save" at bounding box center [919, 28] width 49 height 27
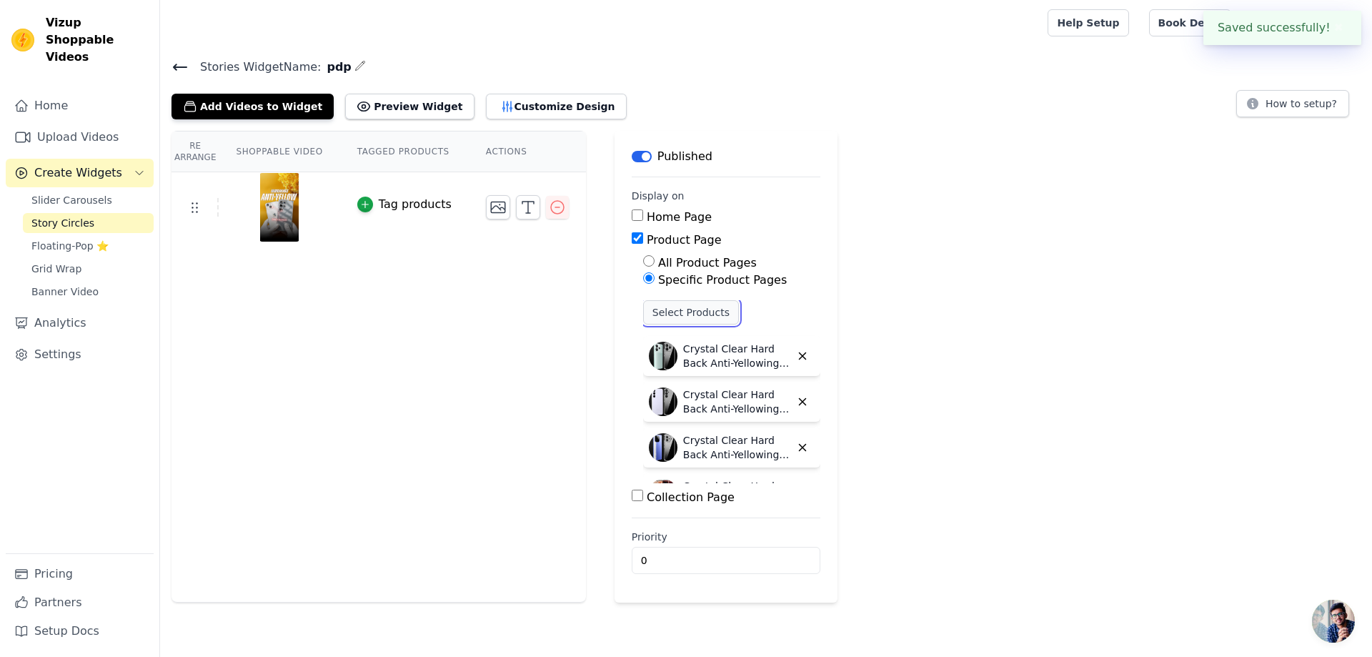
click at [660, 312] on button "Select Products" at bounding box center [691, 312] width 96 height 24
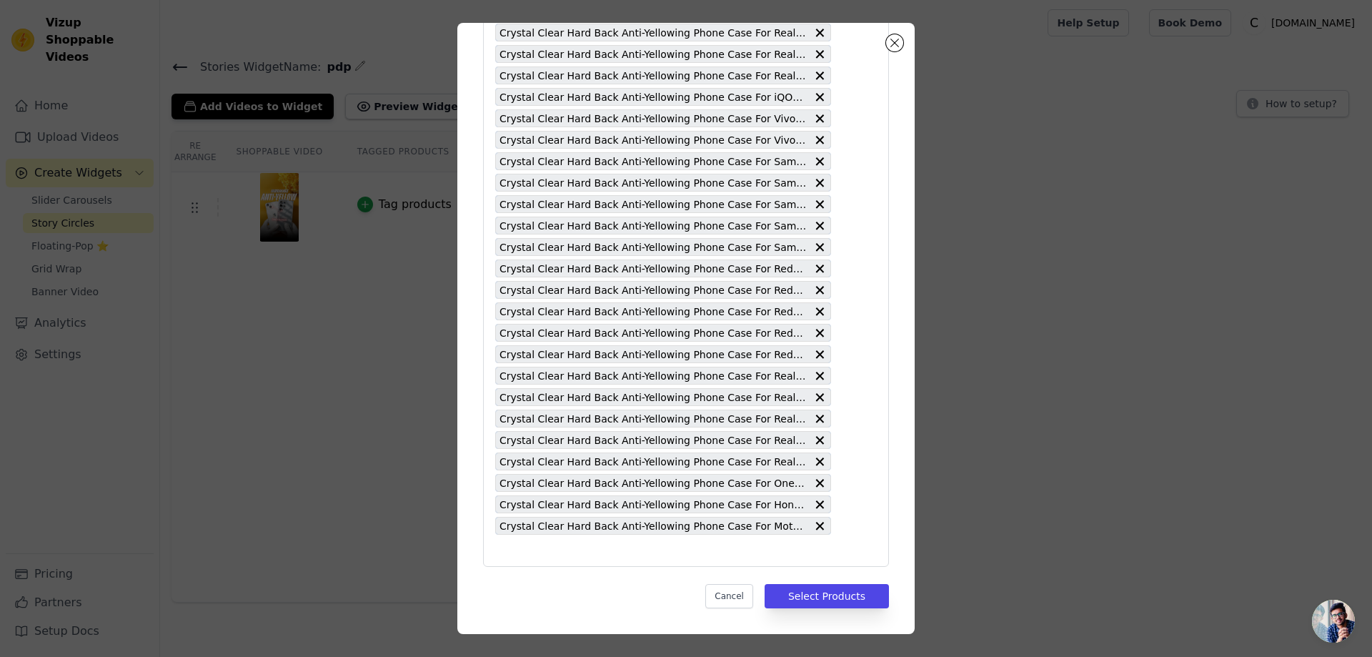
click at [974, 373] on div "Pick the Product Pages the widget should be displayed in: Crystal Clear Hard Ba…" at bounding box center [686, 328] width 1326 height 657
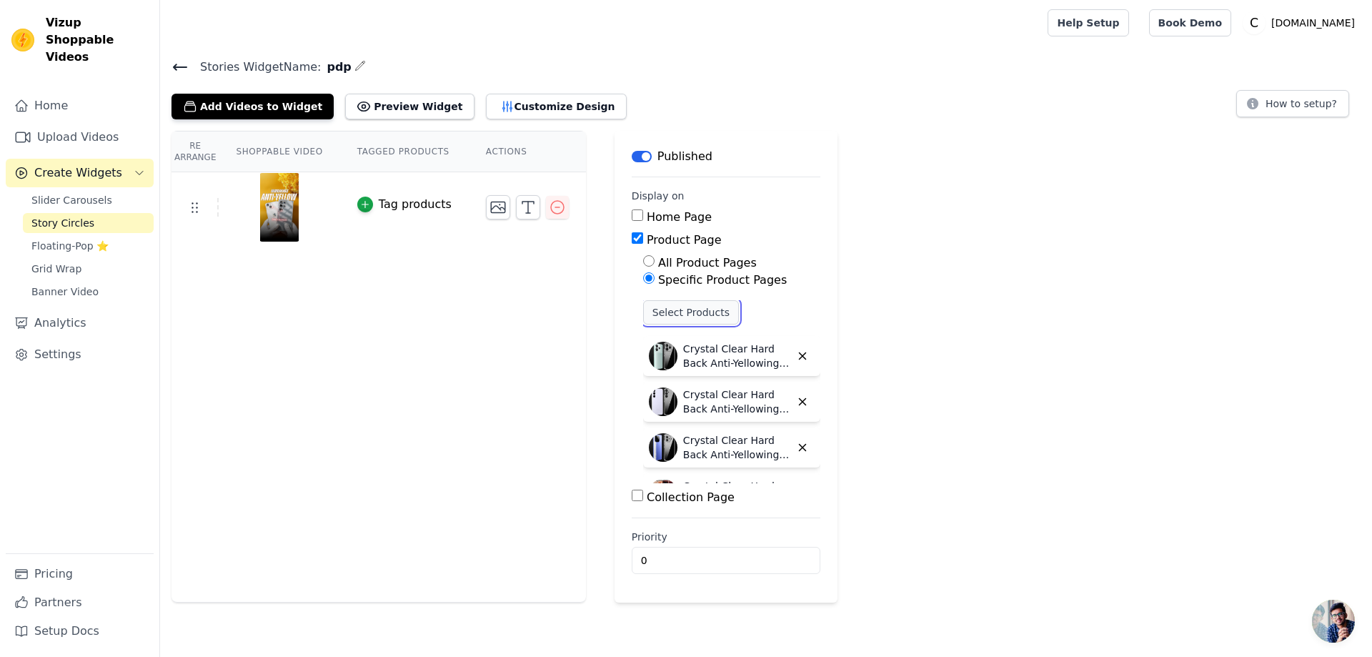
click at [687, 304] on button "Select Products" at bounding box center [691, 312] width 96 height 24
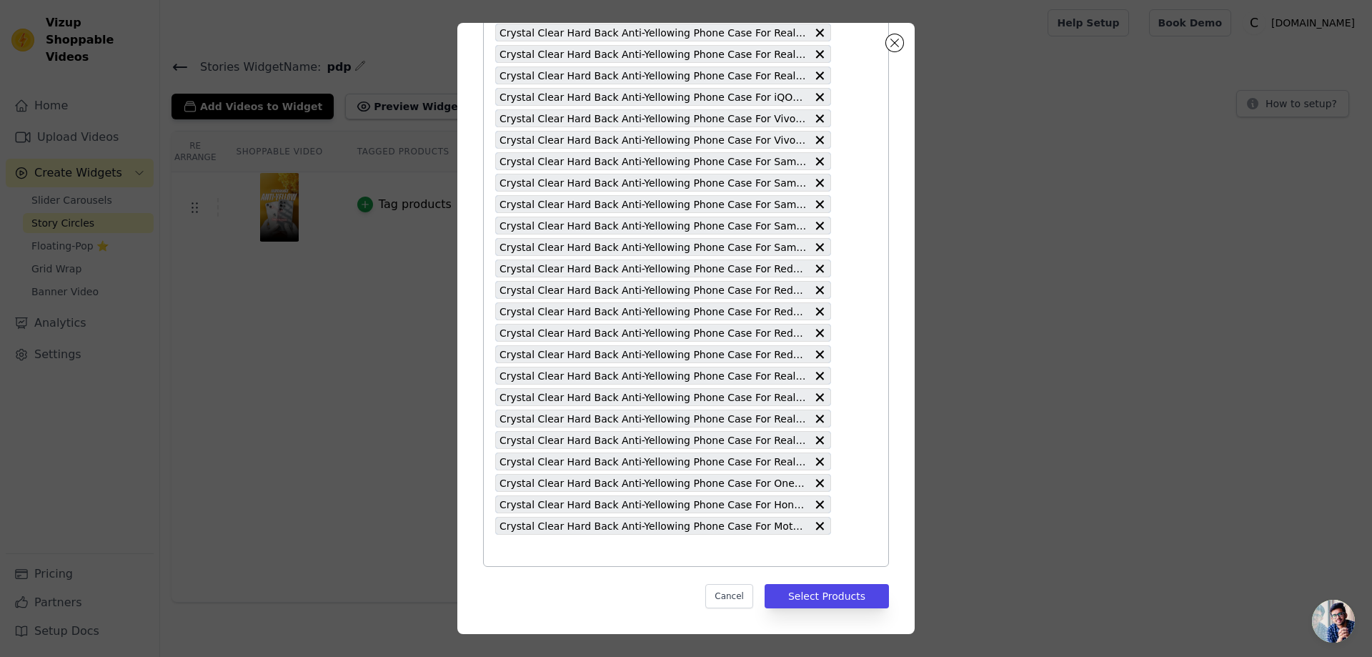
click at [517, 557] on input "text" at bounding box center [663, 550] width 336 height 17
click at [500, 542] on input "text" at bounding box center [663, 550] width 336 height 17
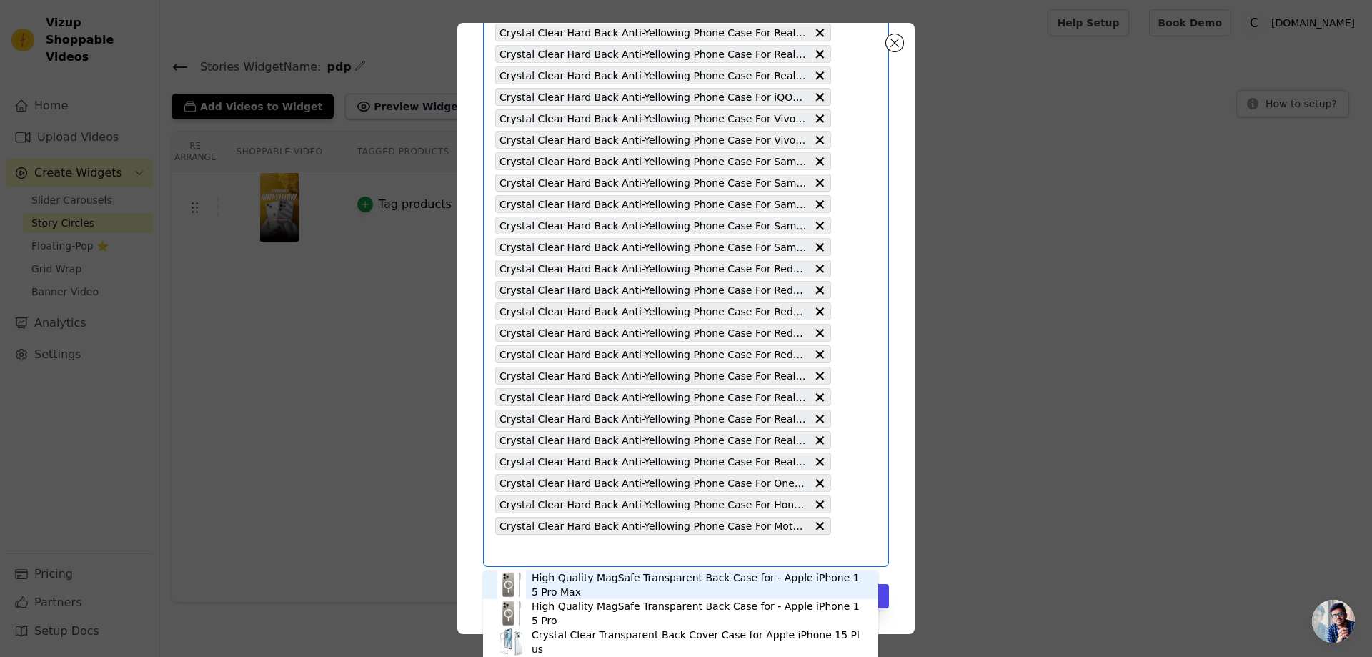
type input "Crystal Clear Hard Back Anti-Yellowing Phone Case For Motorola Moto G32"
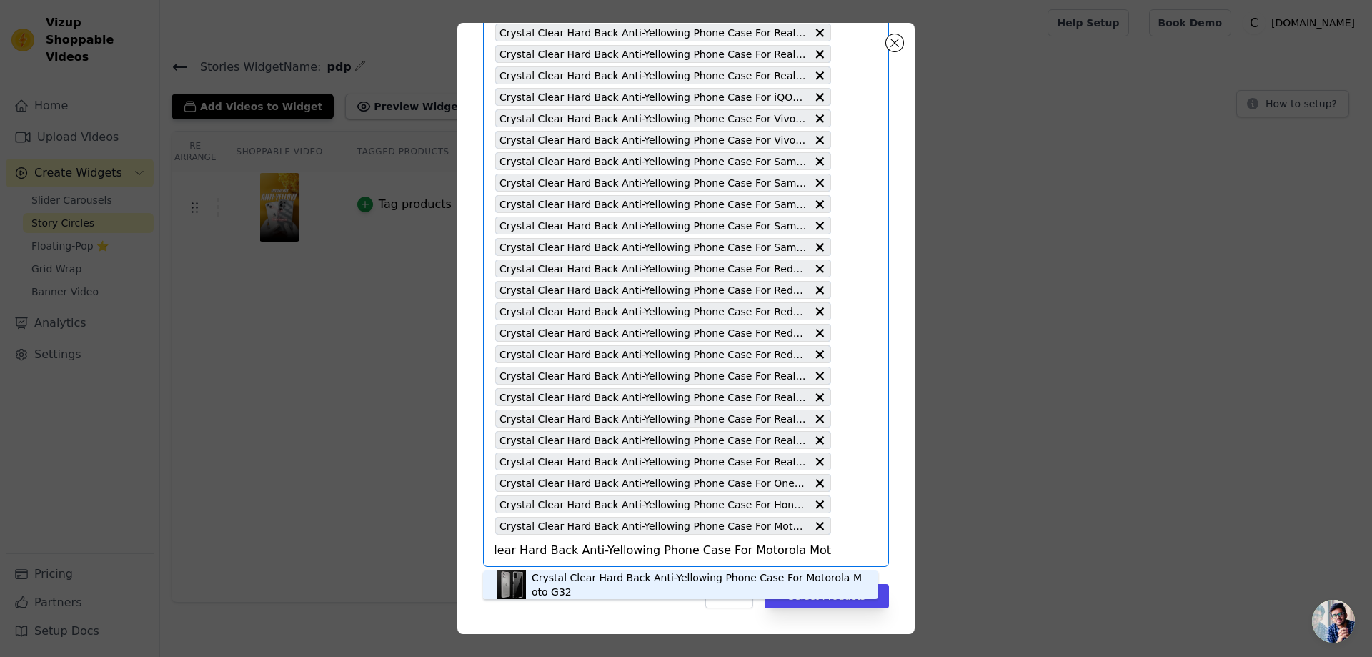
click at [746, 585] on div "Crystal Clear Hard Back Anti-Yellowing Phone Case For Motorola Moto G32" at bounding box center [698, 584] width 332 height 29
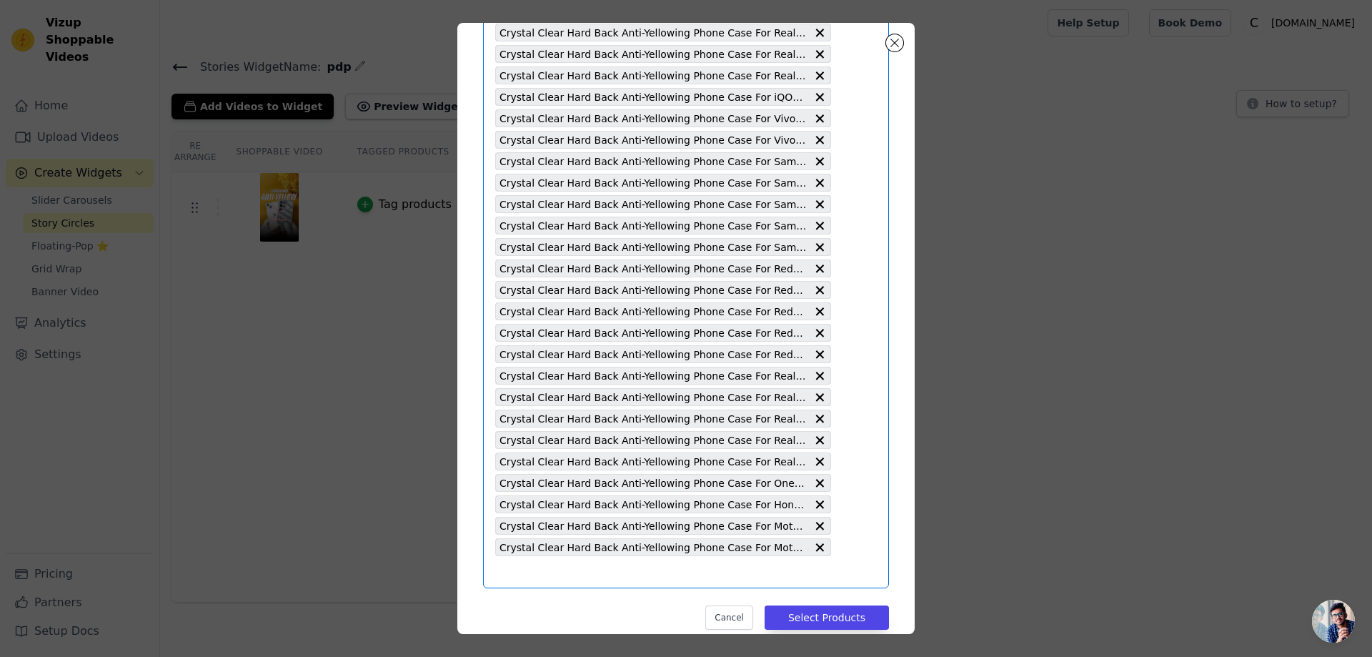
type input "Crystal Clear Hard Back Anti-Yellowing Phone Case For Vivo Y16"
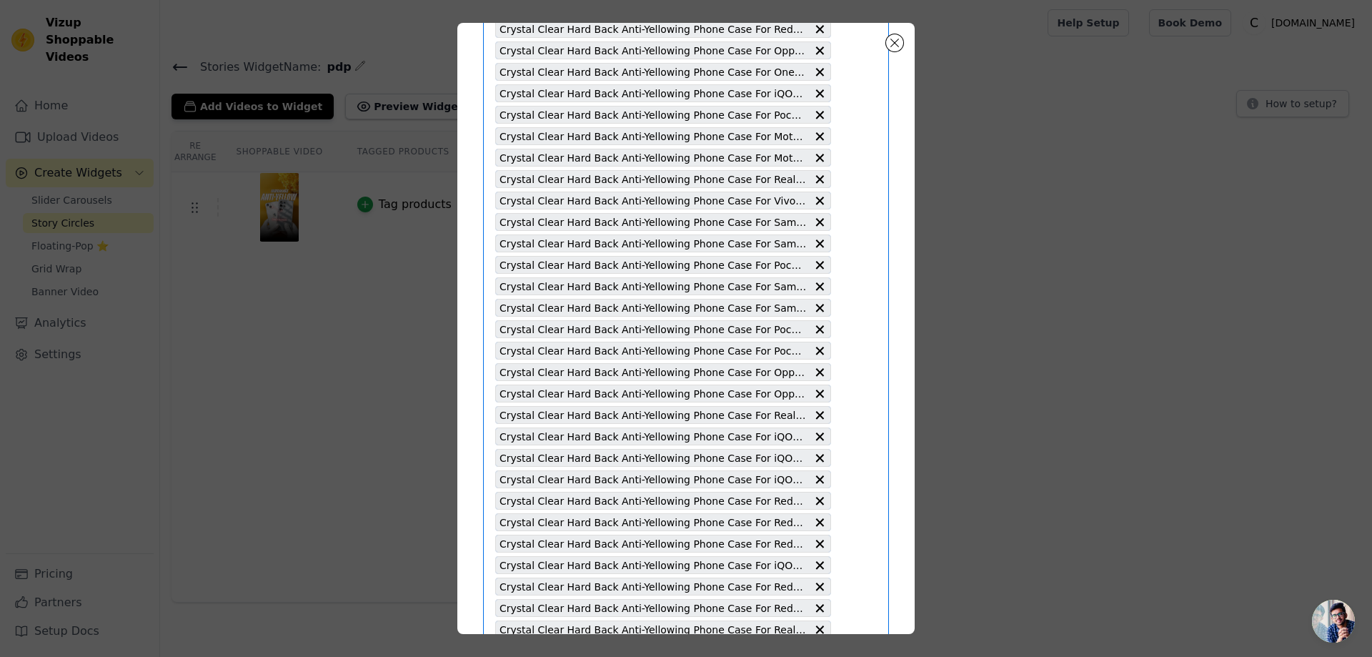
scroll to position [4953, 0]
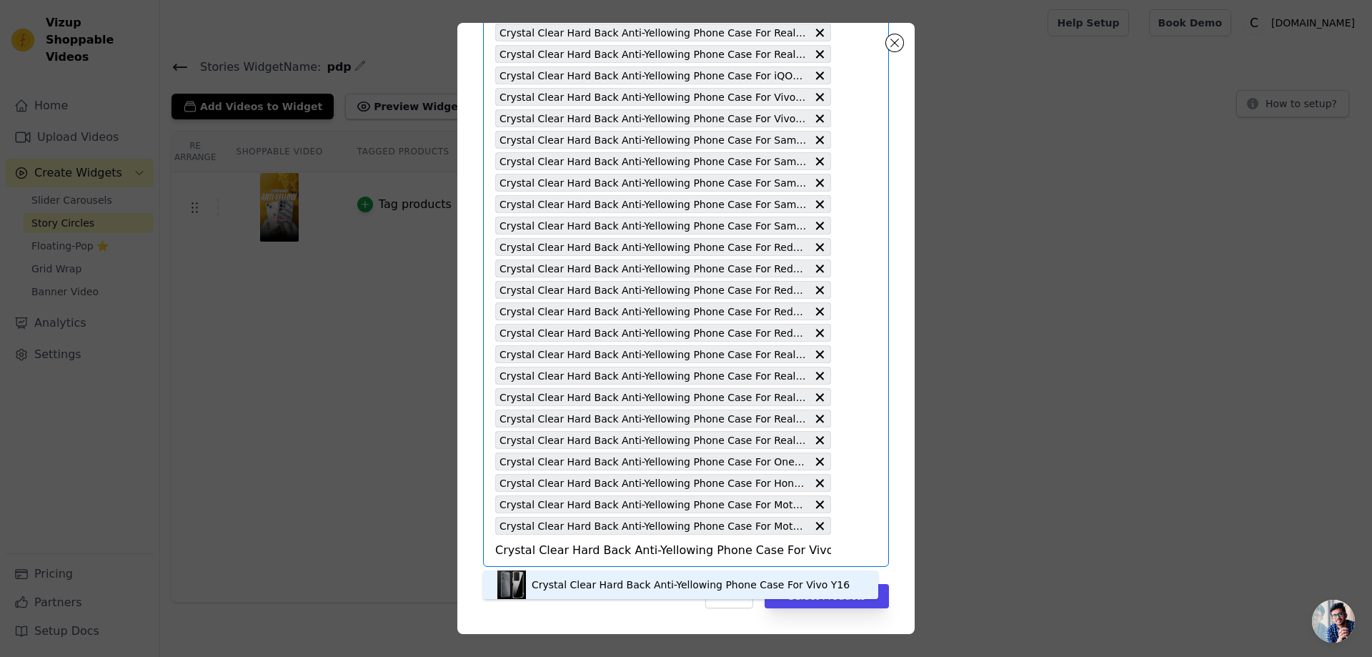
click at [726, 581] on div "Crystal Clear Hard Back Anti-Yellowing Phone Case For Vivo Y16" at bounding box center [691, 584] width 318 height 14
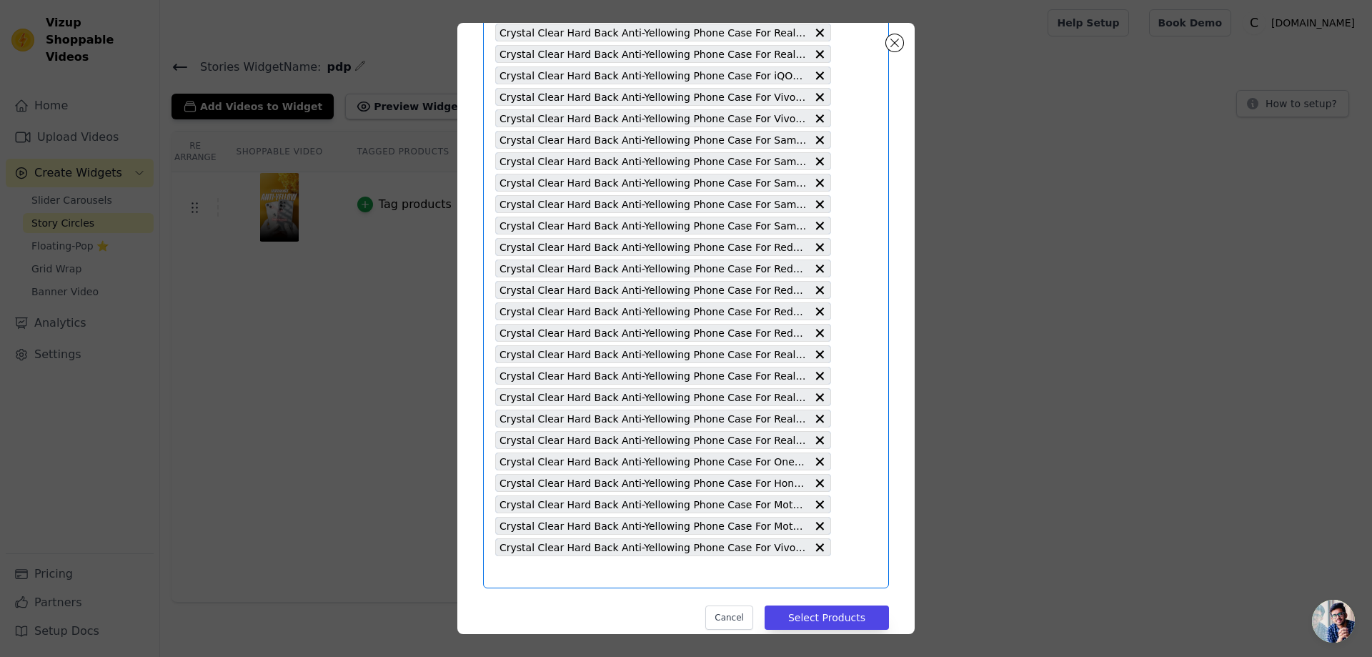
type input "Crystal Clear Hard Back Anti-Yellowing Phone Case For Redmi Note 9 Pro"
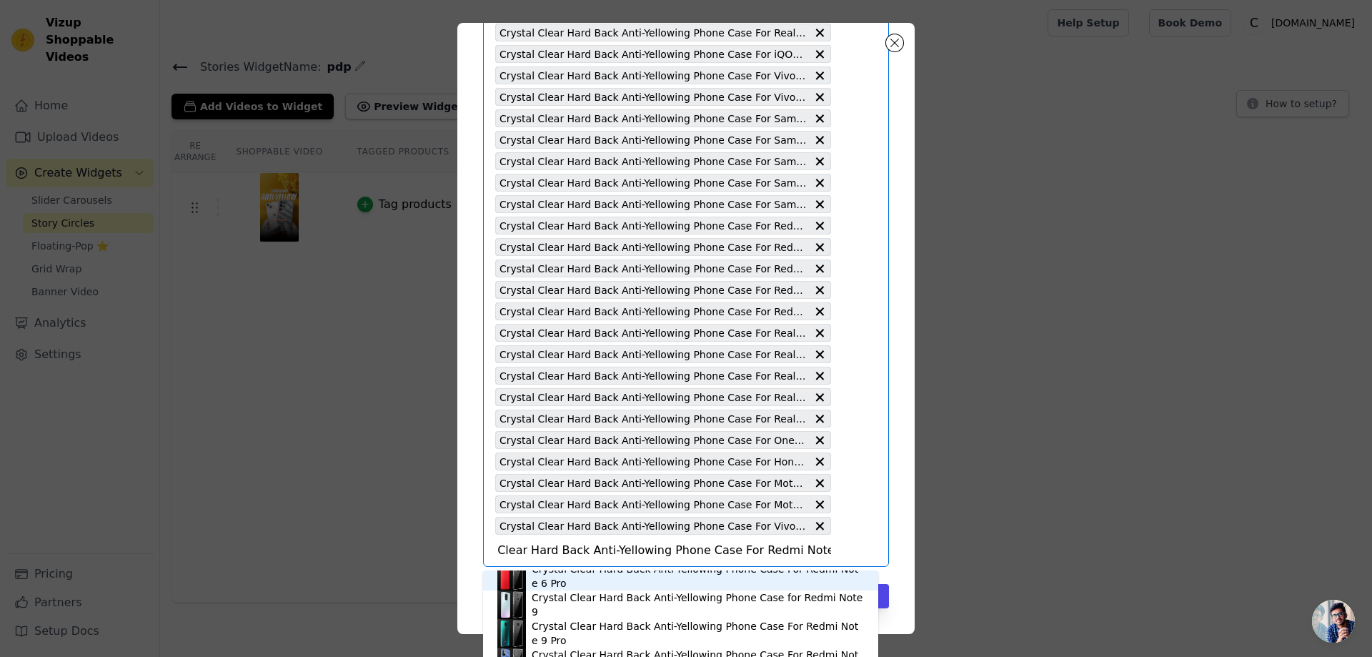
scroll to position [500, 0]
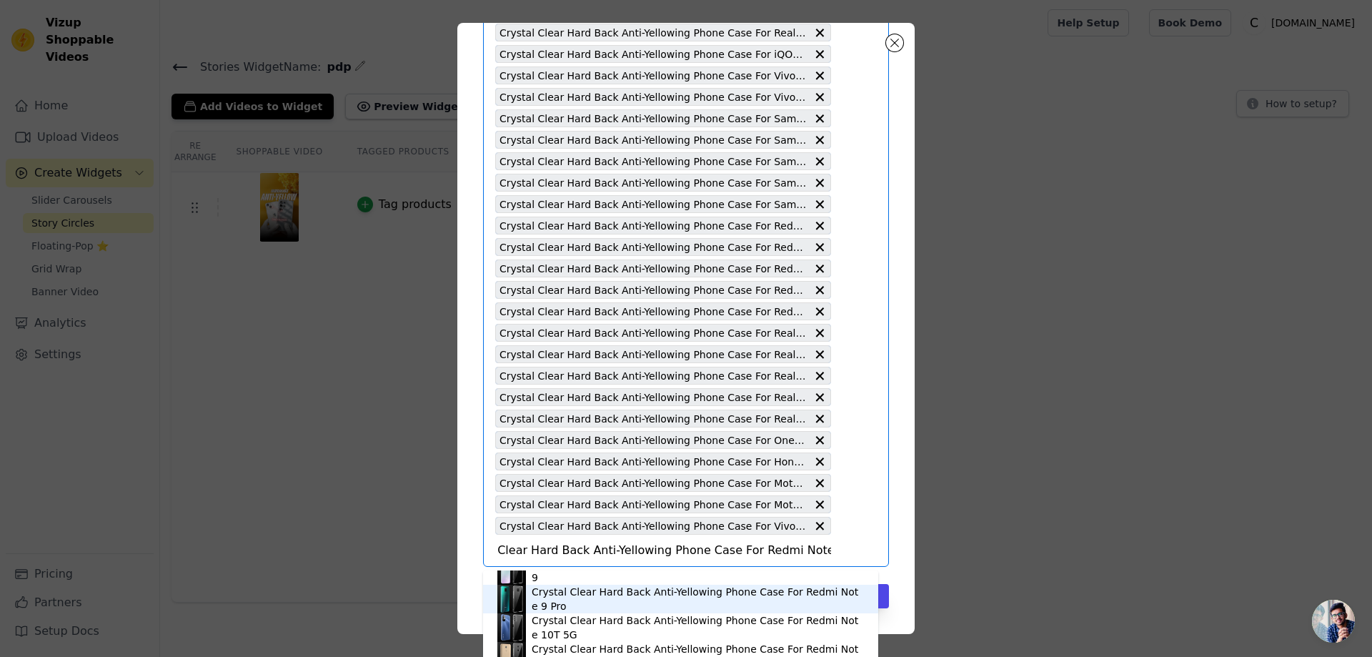
click at [773, 599] on div "Crystal Clear Hard Back Anti-Yellowing Phone Case For Redmi Note 9 Pro" at bounding box center [698, 599] width 332 height 29
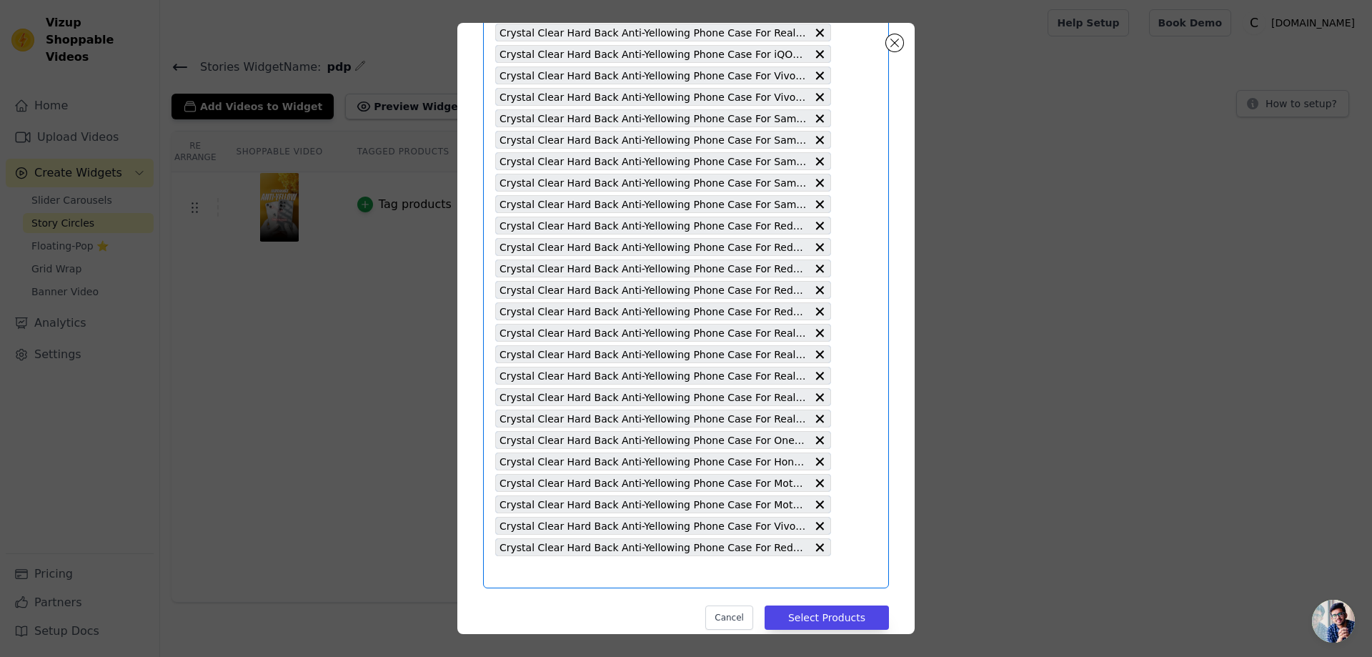
scroll to position [0, 0]
type input "Crystal Clear Hard Back Anti-Yellowing Phone Case for Vivo S1"
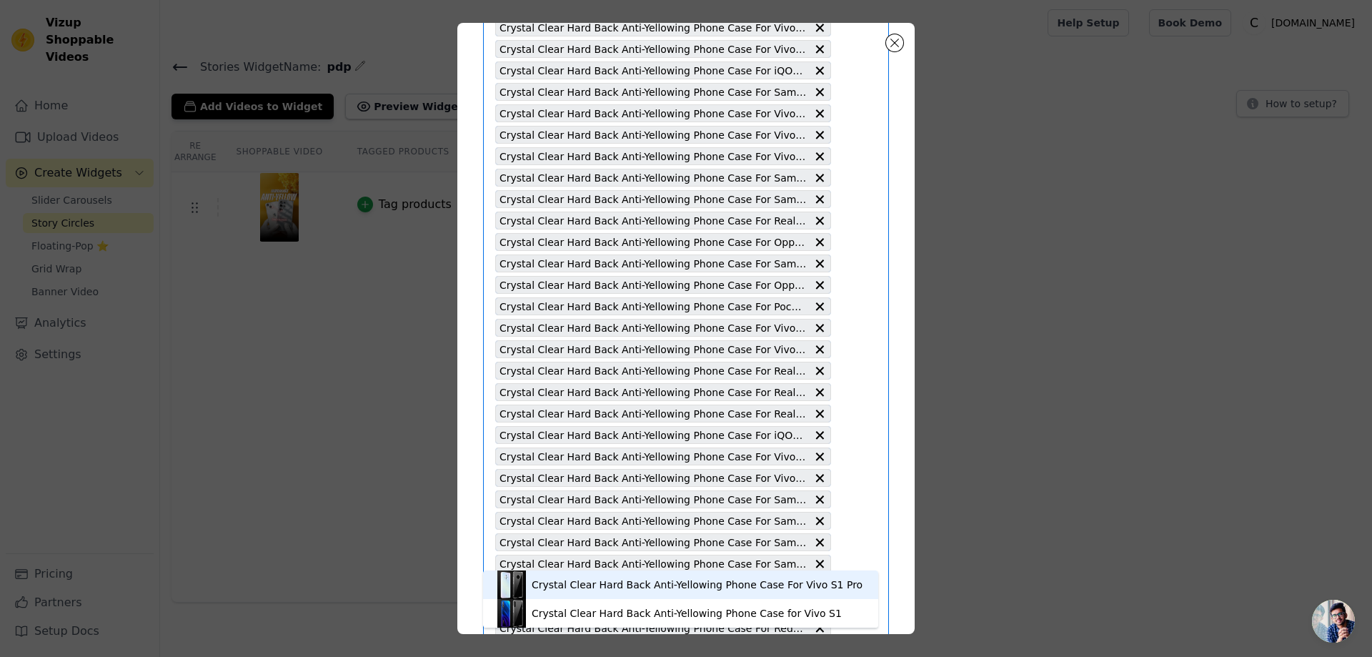
scroll to position [4996, 0]
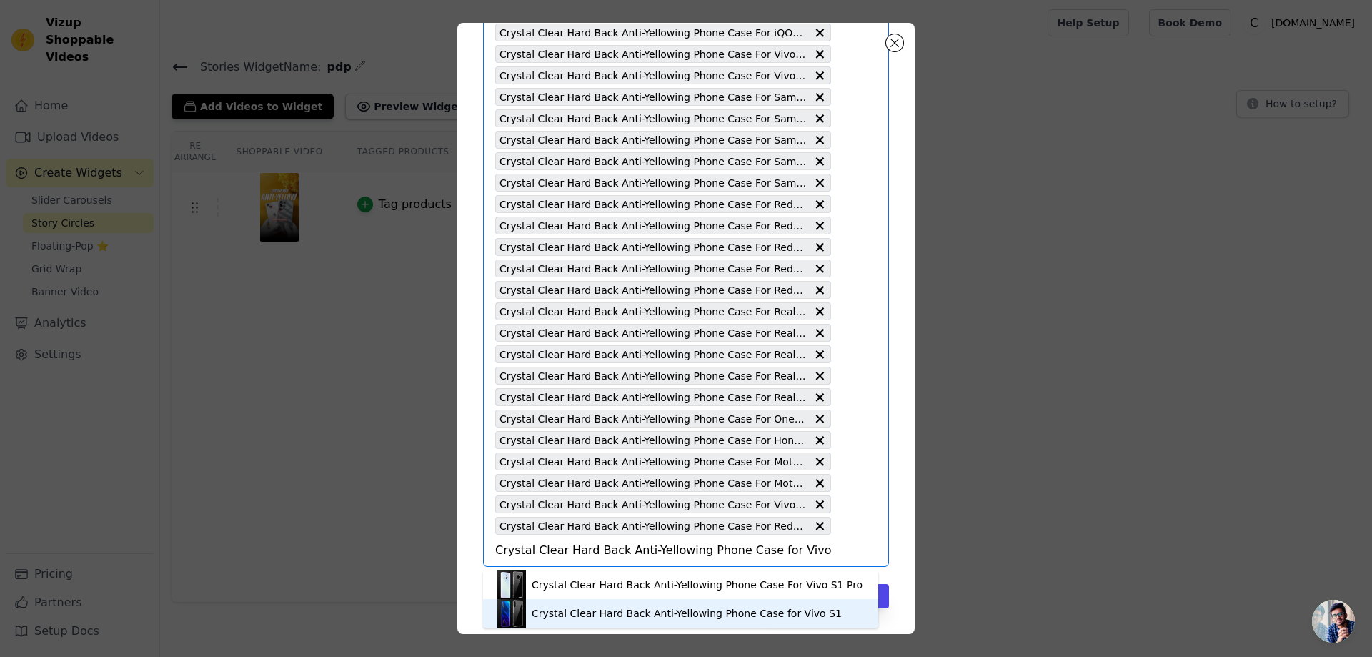
click at [782, 607] on div "Crystal Clear Hard Back Anti-Yellowing Phone Case for Vivo S1" at bounding box center [687, 613] width 310 height 14
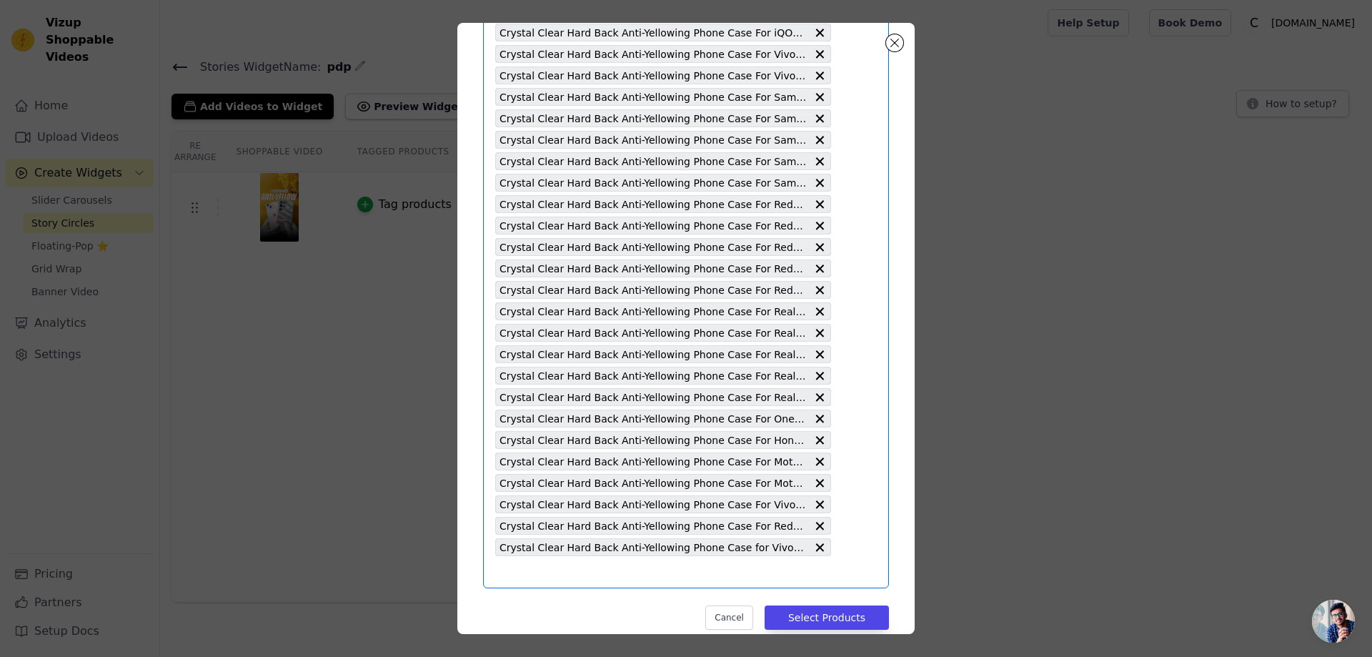
type input "Crystal Clear Hard Back Anti-Yellowing Phone Case for Vivo V21 5G"
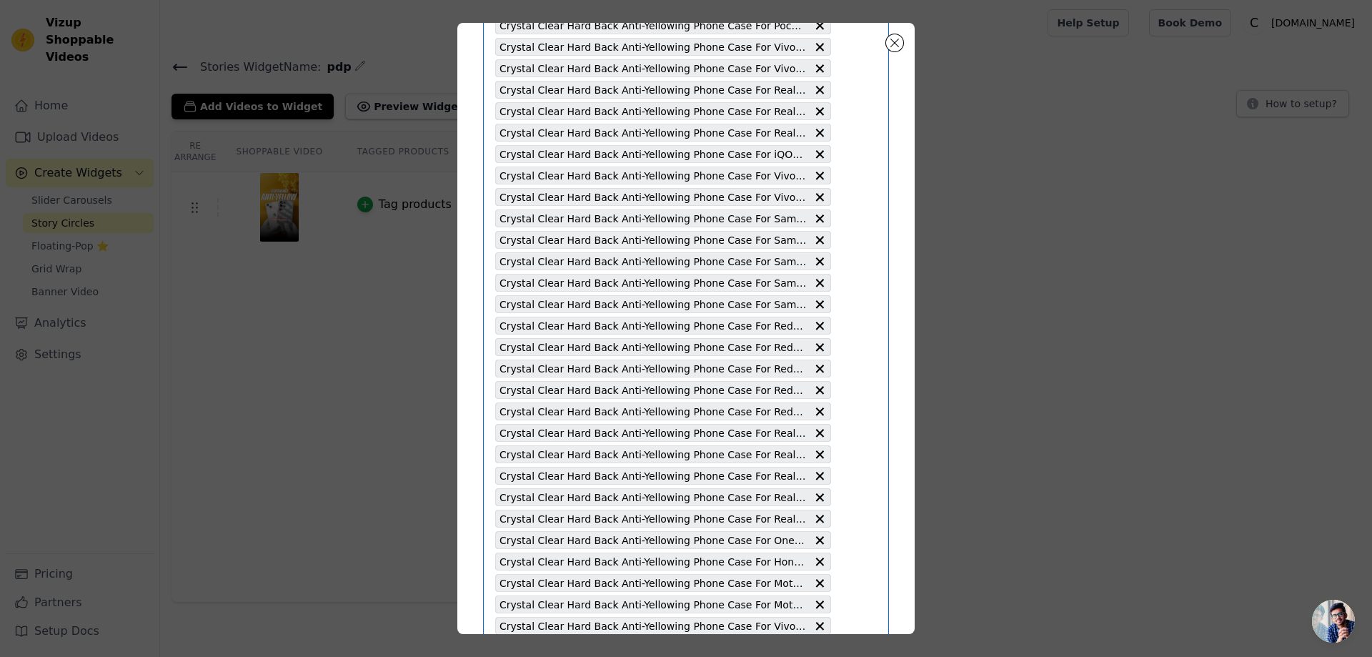
scroll to position [5017, 0]
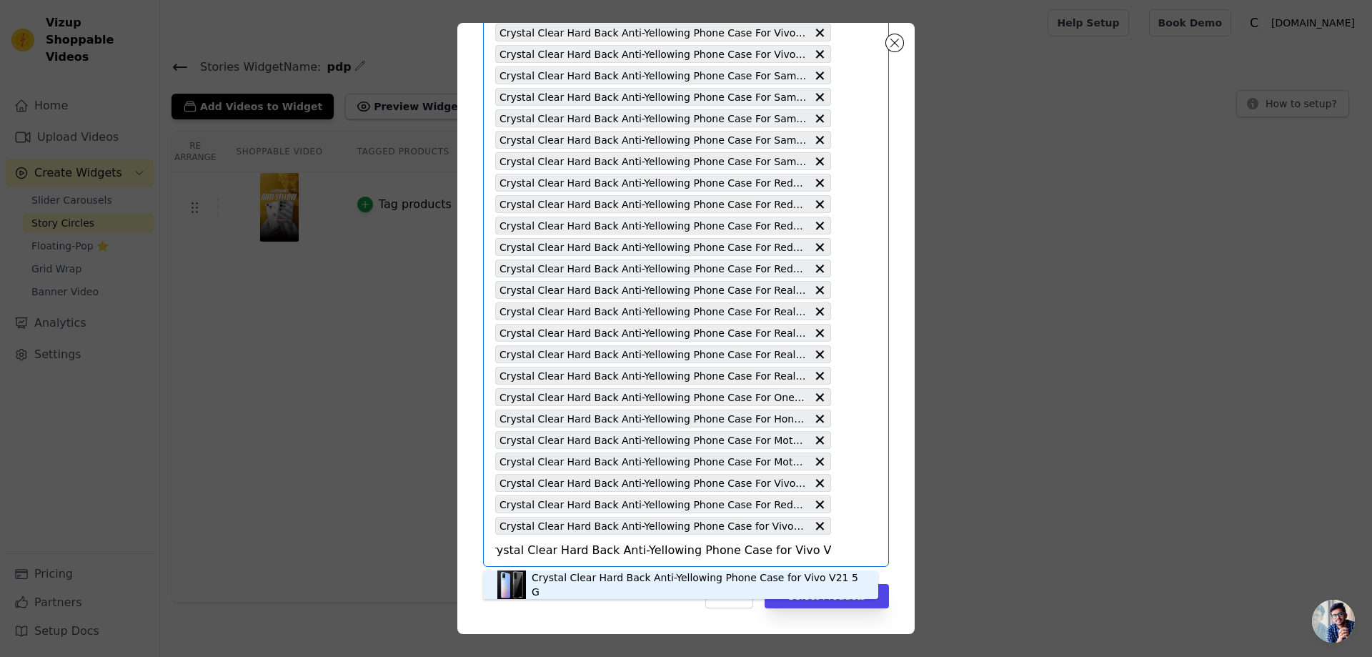
click at [733, 578] on div "Crystal Clear Hard Back Anti-Yellowing Phone Case for Vivo V21 5G" at bounding box center [698, 584] width 332 height 29
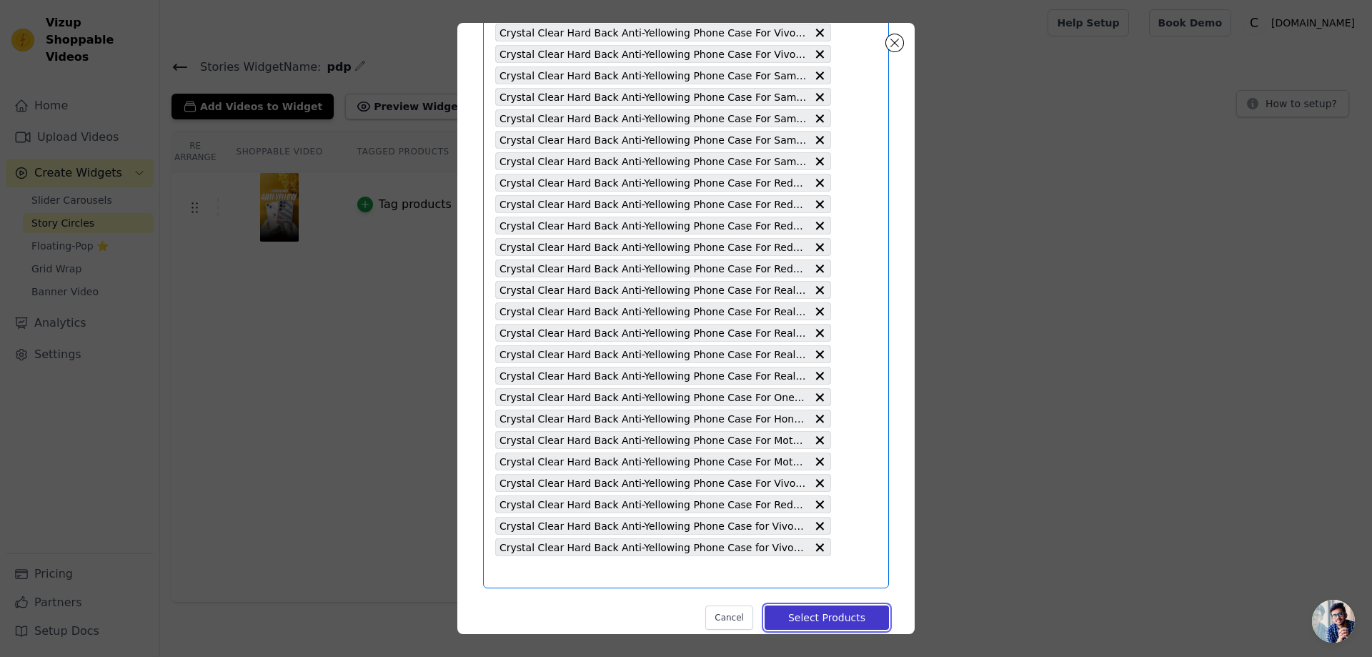
click at [818, 612] on button "Select Products" at bounding box center [827, 617] width 124 height 24
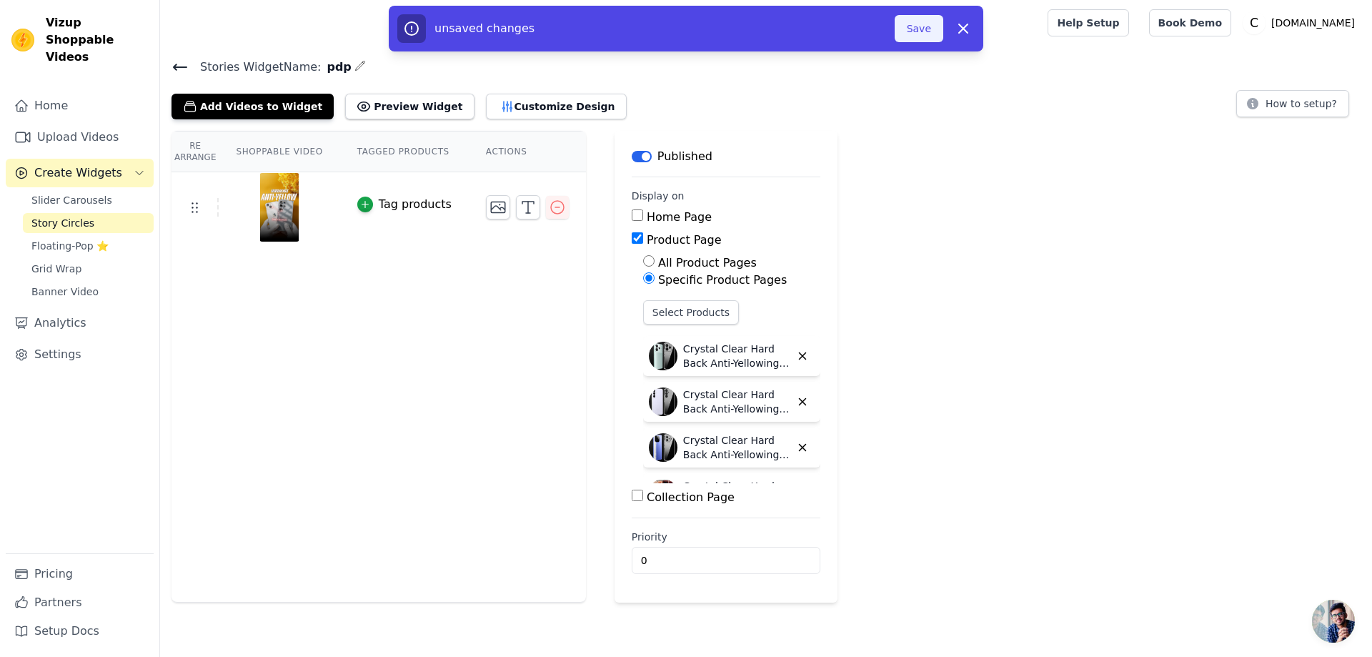
click at [919, 31] on button "Save" at bounding box center [919, 28] width 49 height 27
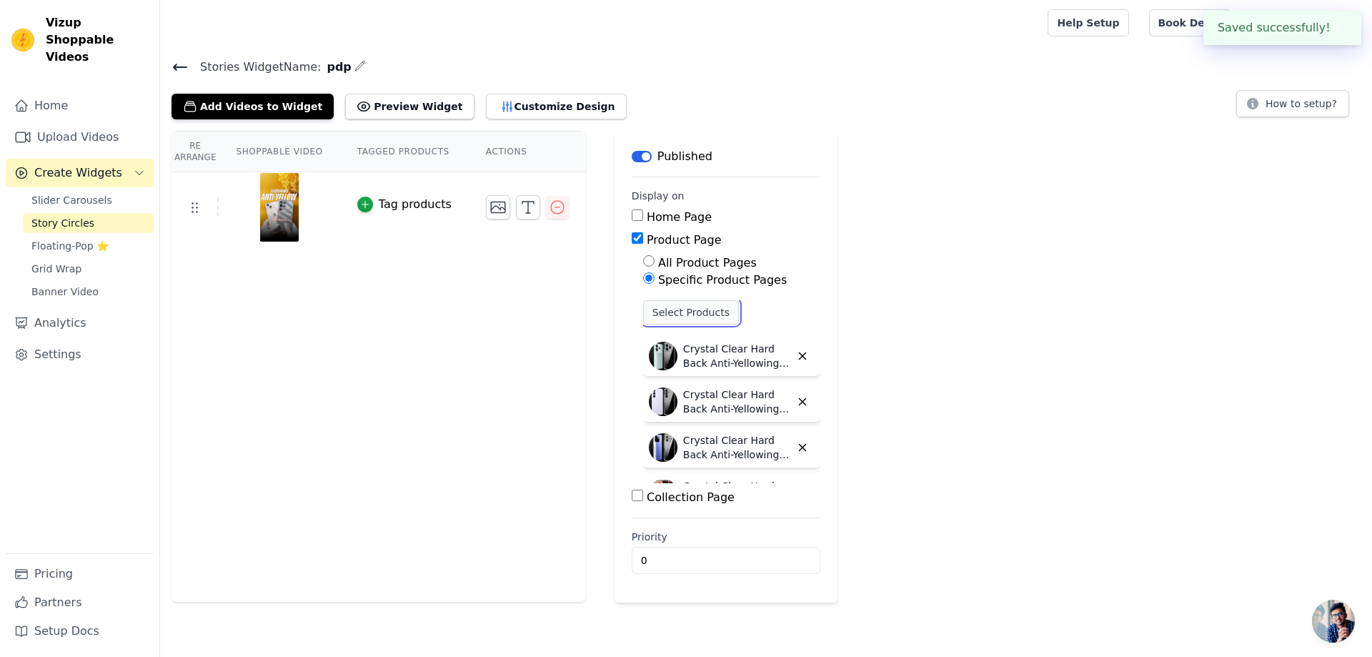
click at [707, 312] on button "Select Products" at bounding box center [691, 312] width 96 height 24
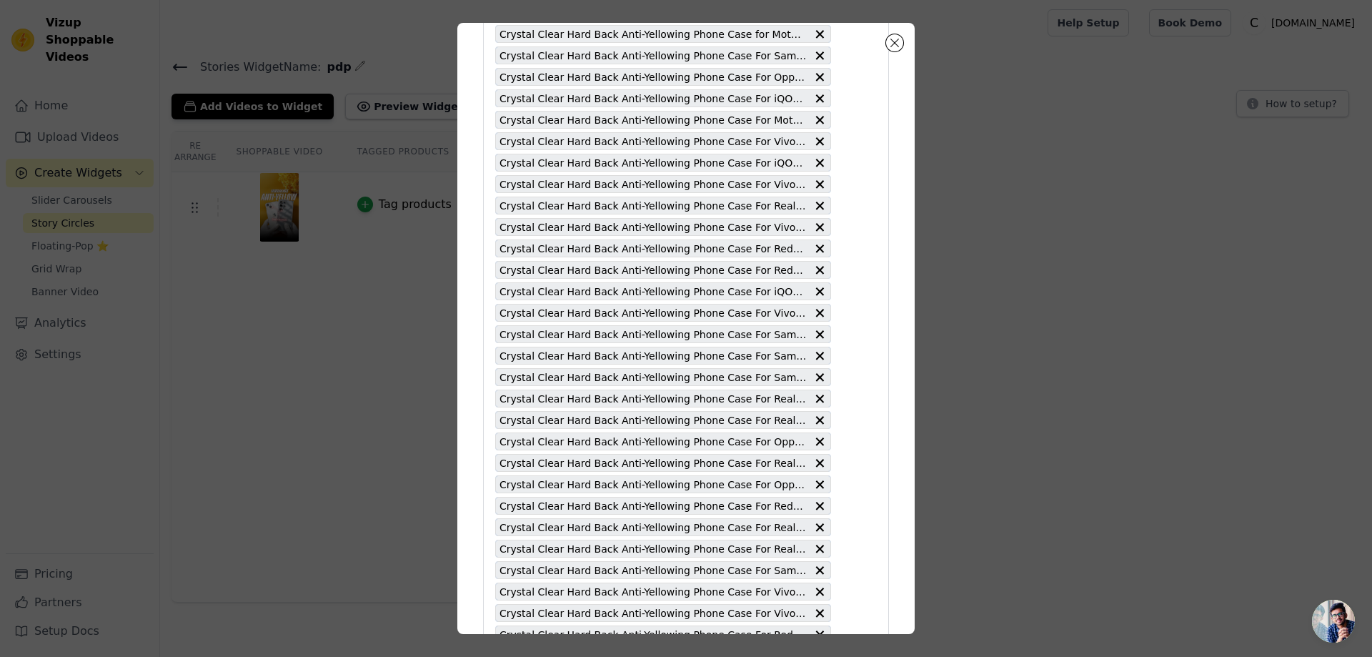
scroll to position [5039, 0]
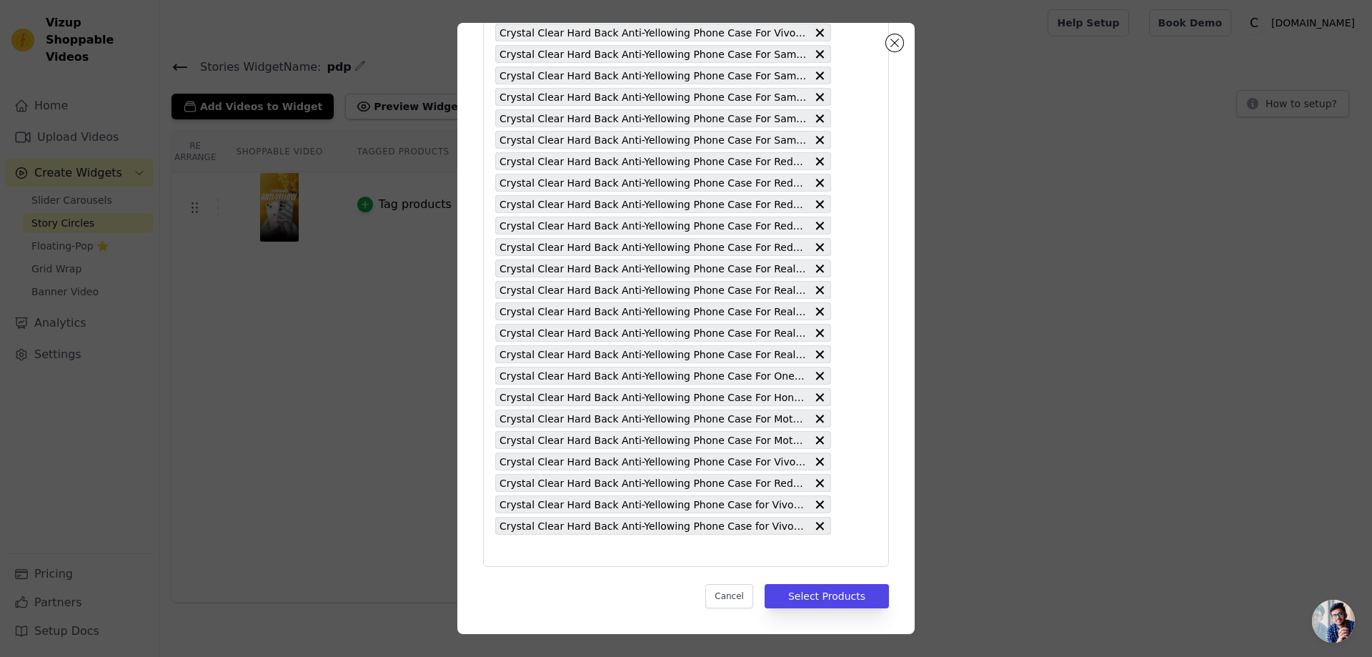
click at [988, 397] on div "Pick the Product Pages the widget should be displayed in: Crystal Clear Hard Ba…" at bounding box center [686, 328] width 1326 height 657
